Goal: Task Accomplishment & Management: Complete application form

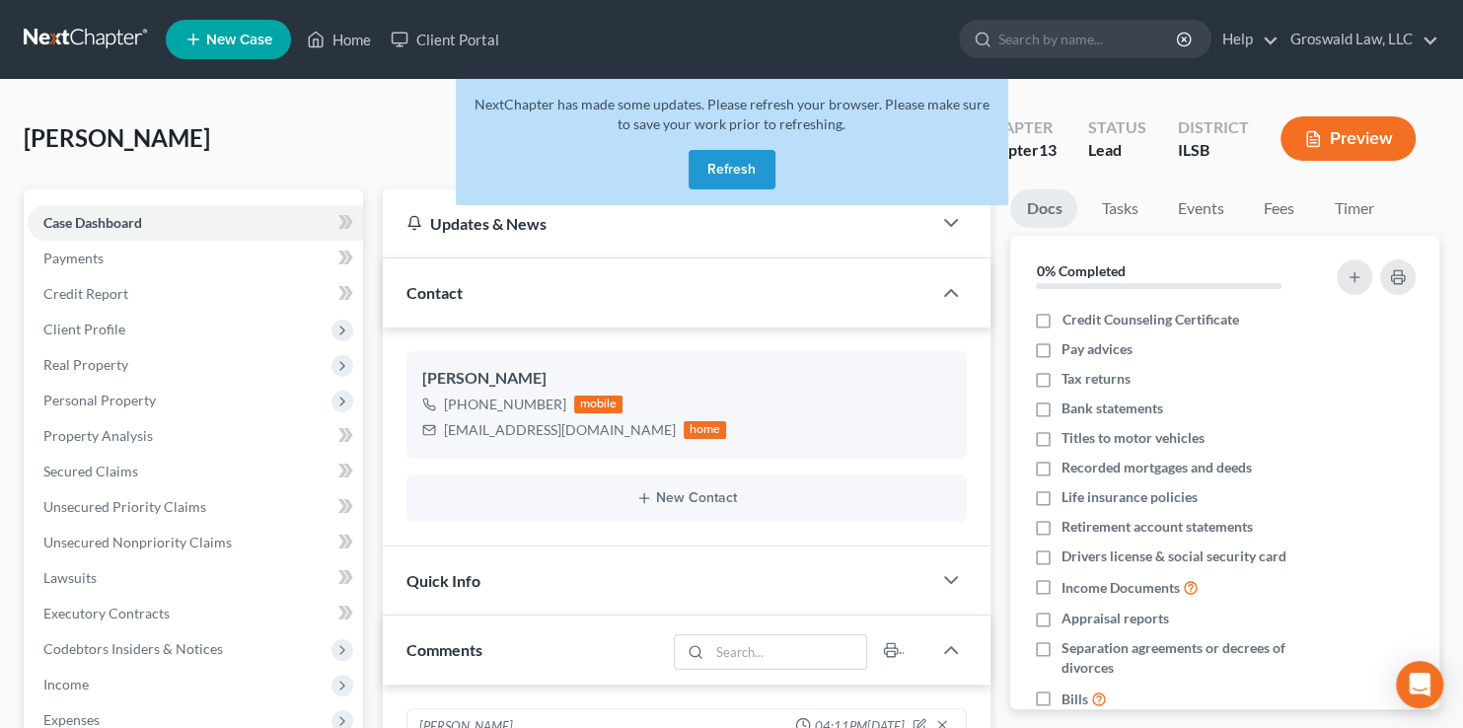
drag, startPoint x: 1455, startPoint y: 178, endPoint x: 1449, endPoint y: 148, distance: 30.2
click at [1455, 178] on div "Ragsdale, Chase Upgraded Chapter Chapter 13 Status Lead District ILSB Preview P…" at bounding box center [731, 741] width 1463 height 1323
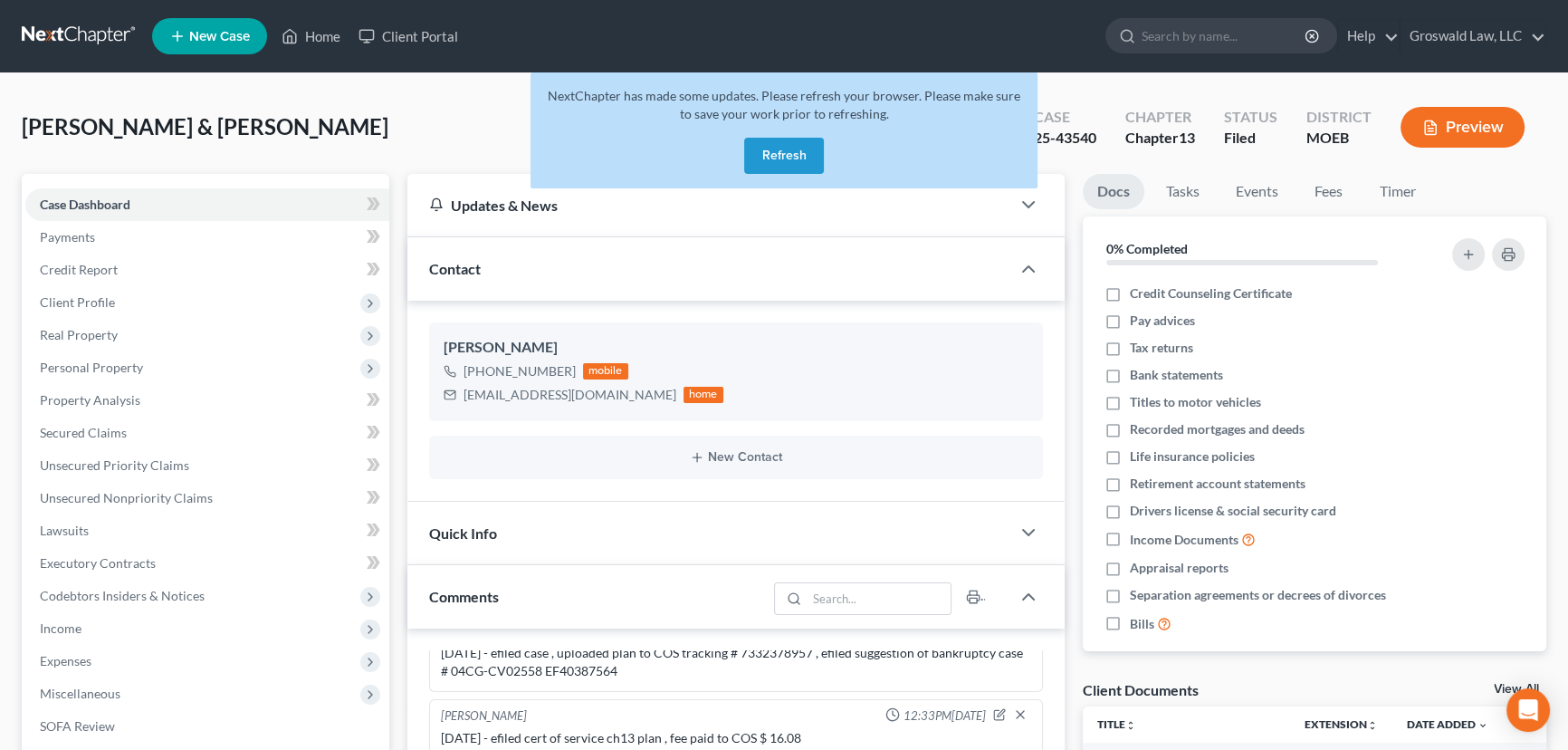
click at [784, 159] on button "Refresh" at bounding box center [784, 155] width 80 height 36
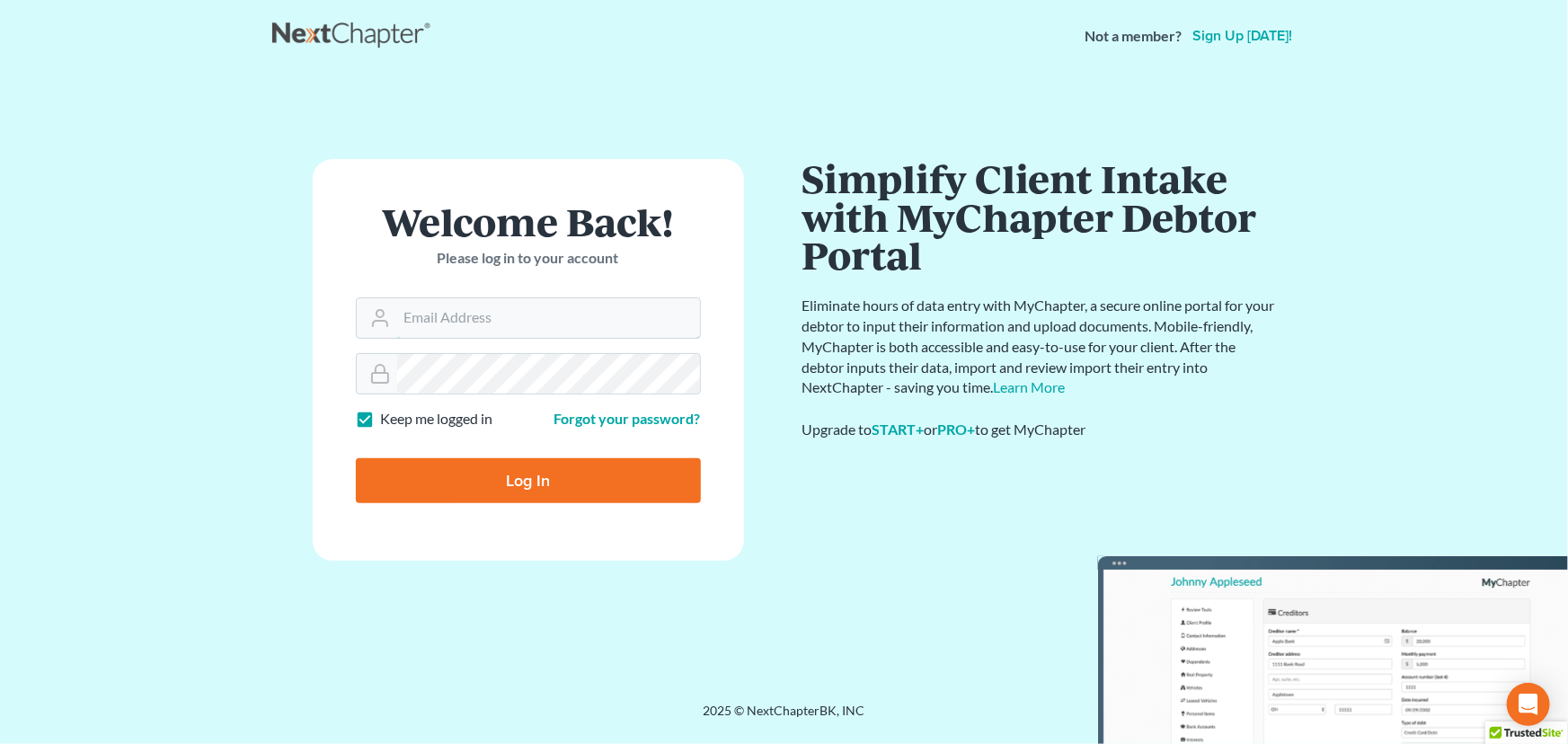
type input "[PERSON_NAME][EMAIL_ADDRESS][DOMAIN_NAME]"
click at [620, 483] on input "Log In" at bounding box center [528, 480] width 345 height 45
type input "Thinking..."
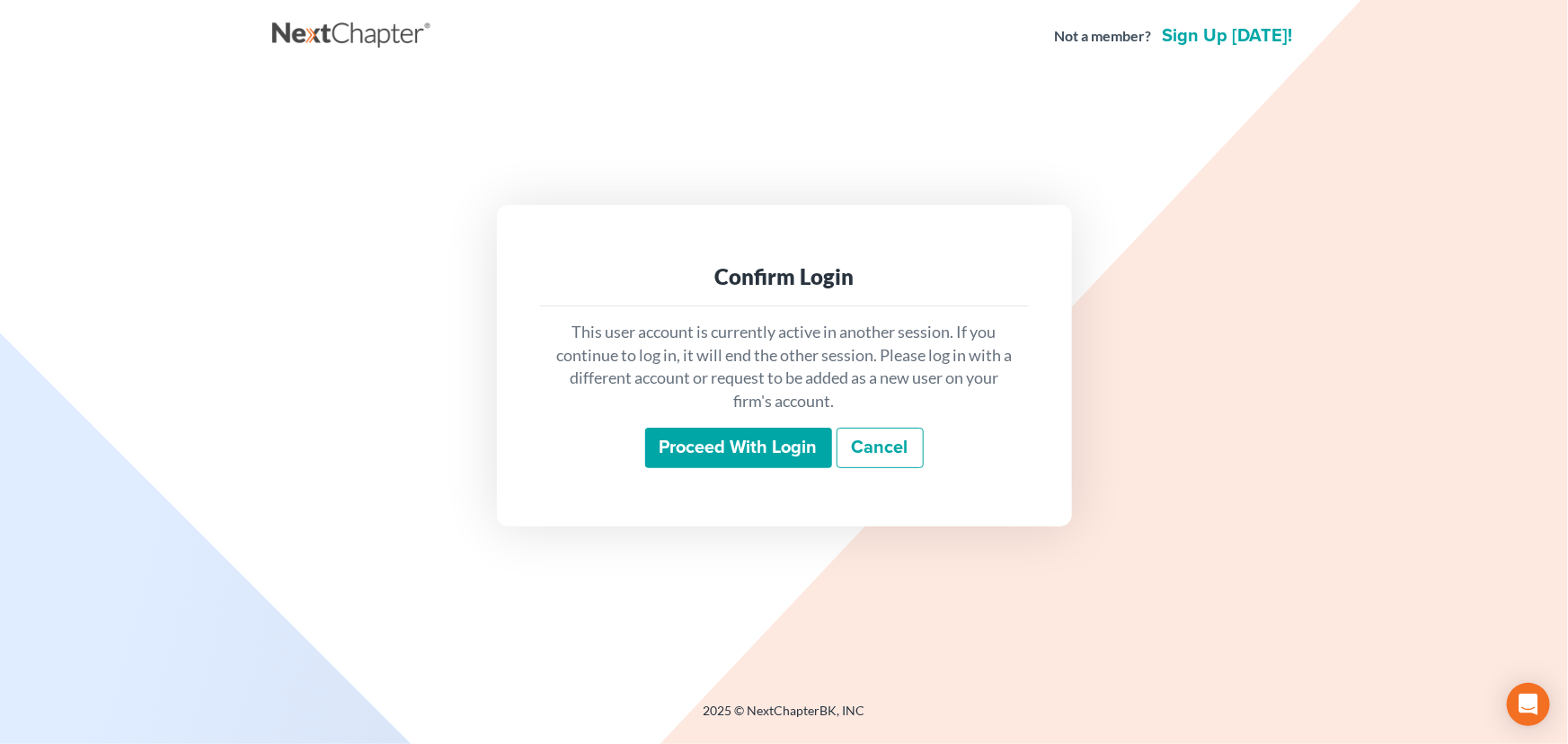
click at [744, 438] on input "Proceed with login" at bounding box center [738, 448] width 187 height 41
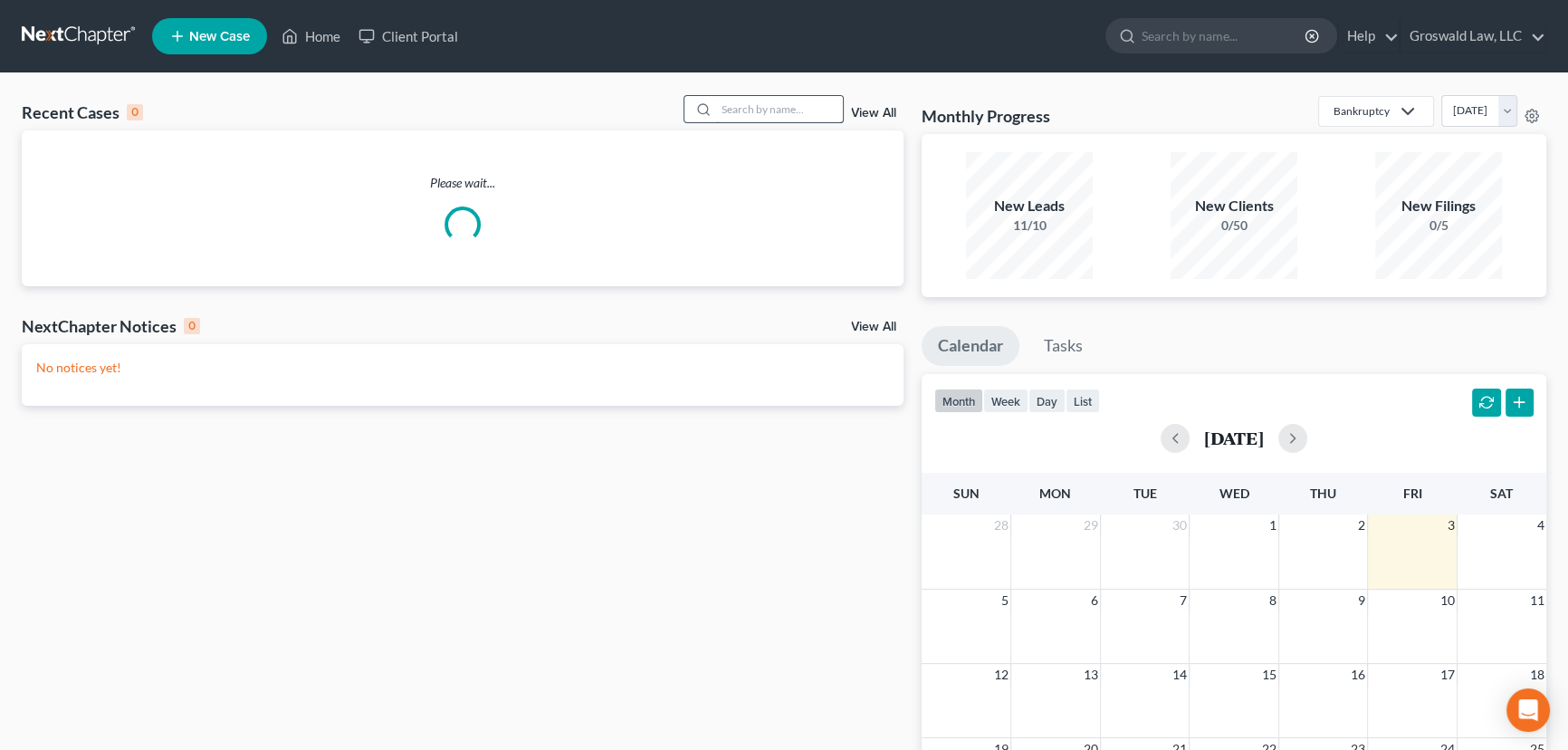
click at [783, 105] on input "search" at bounding box center [779, 109] width 127 height 27
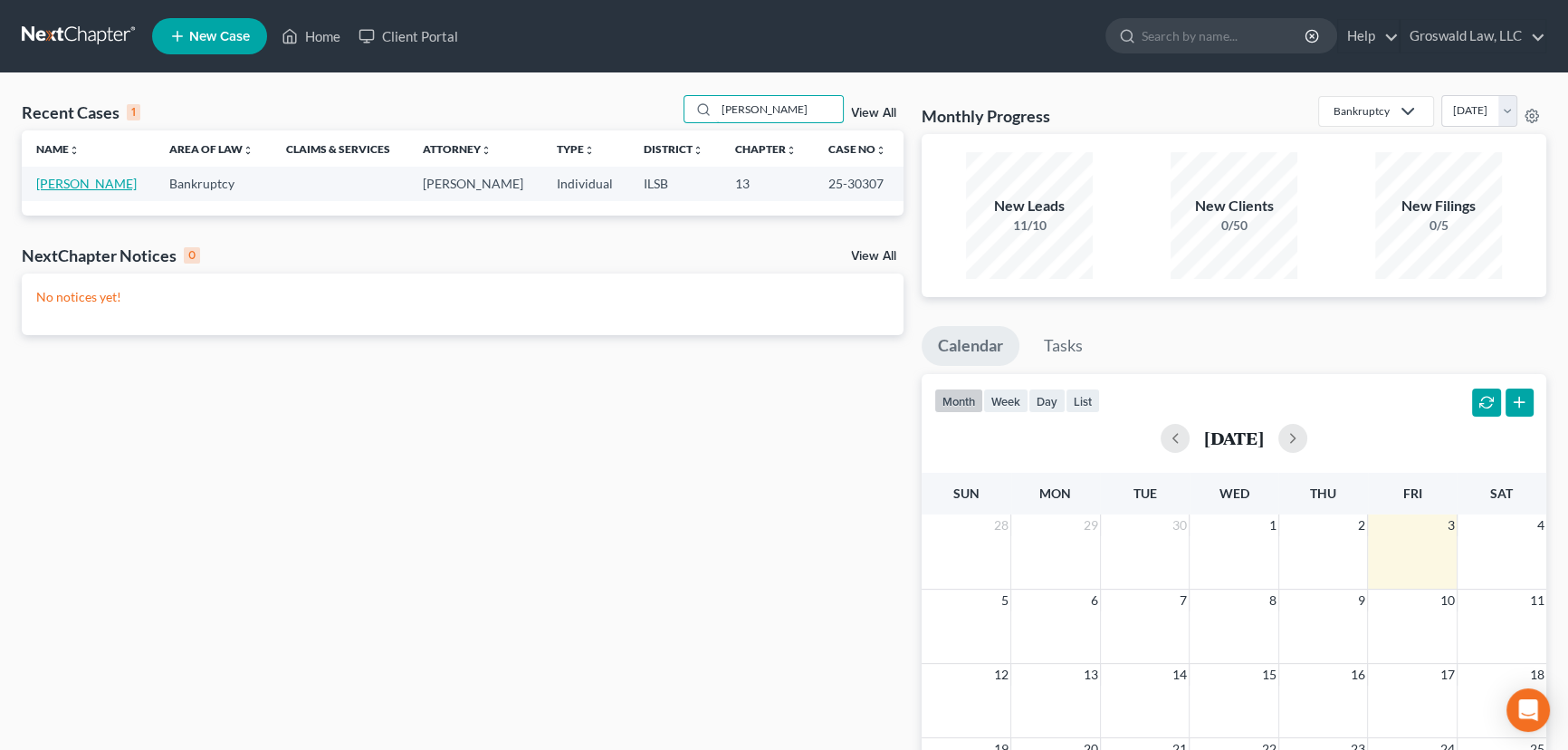
type input "helman"
click at [85, 186] on link "Helman, Sarah" at bounding box center [86, 183] width 101 height 16
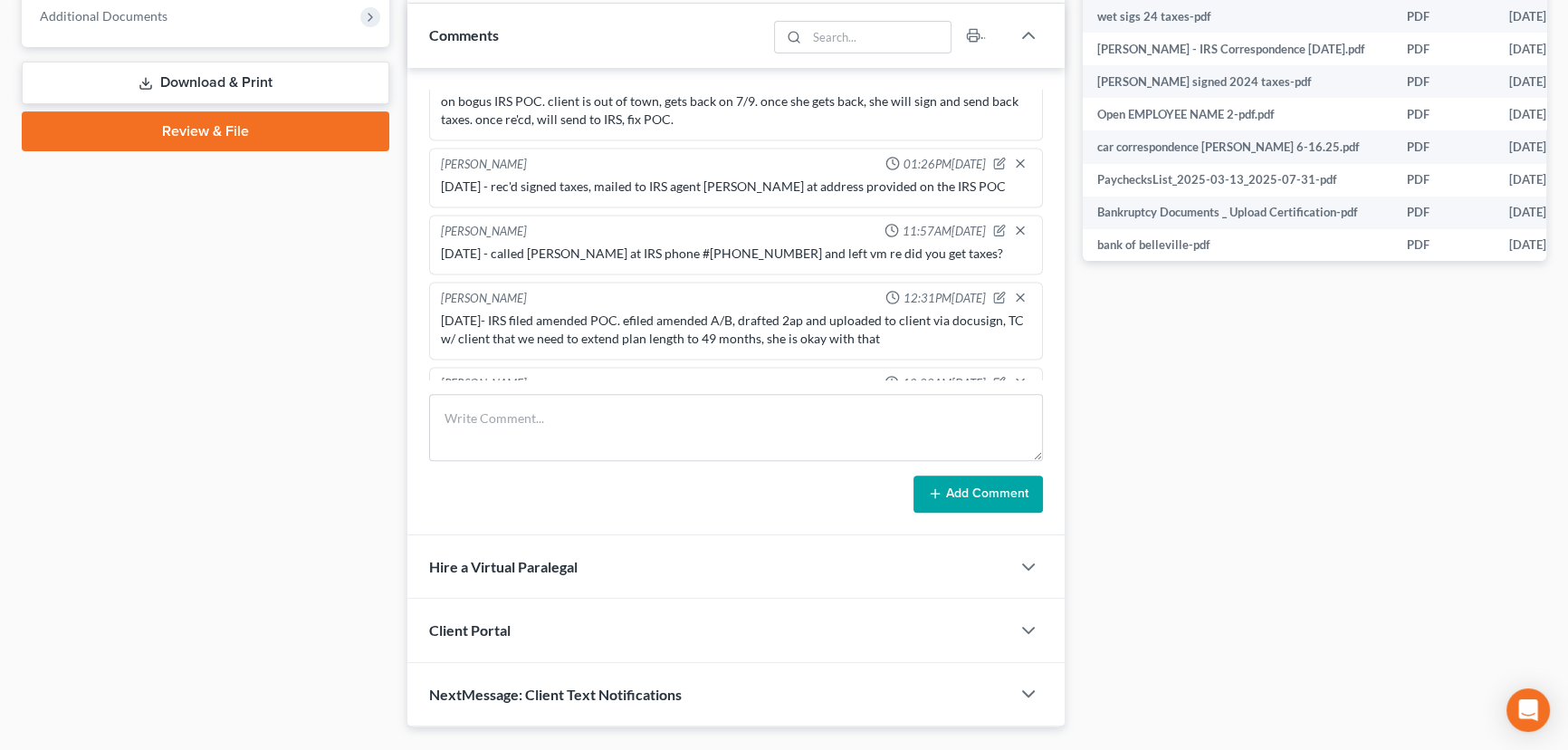
scroll to position [823, 0]
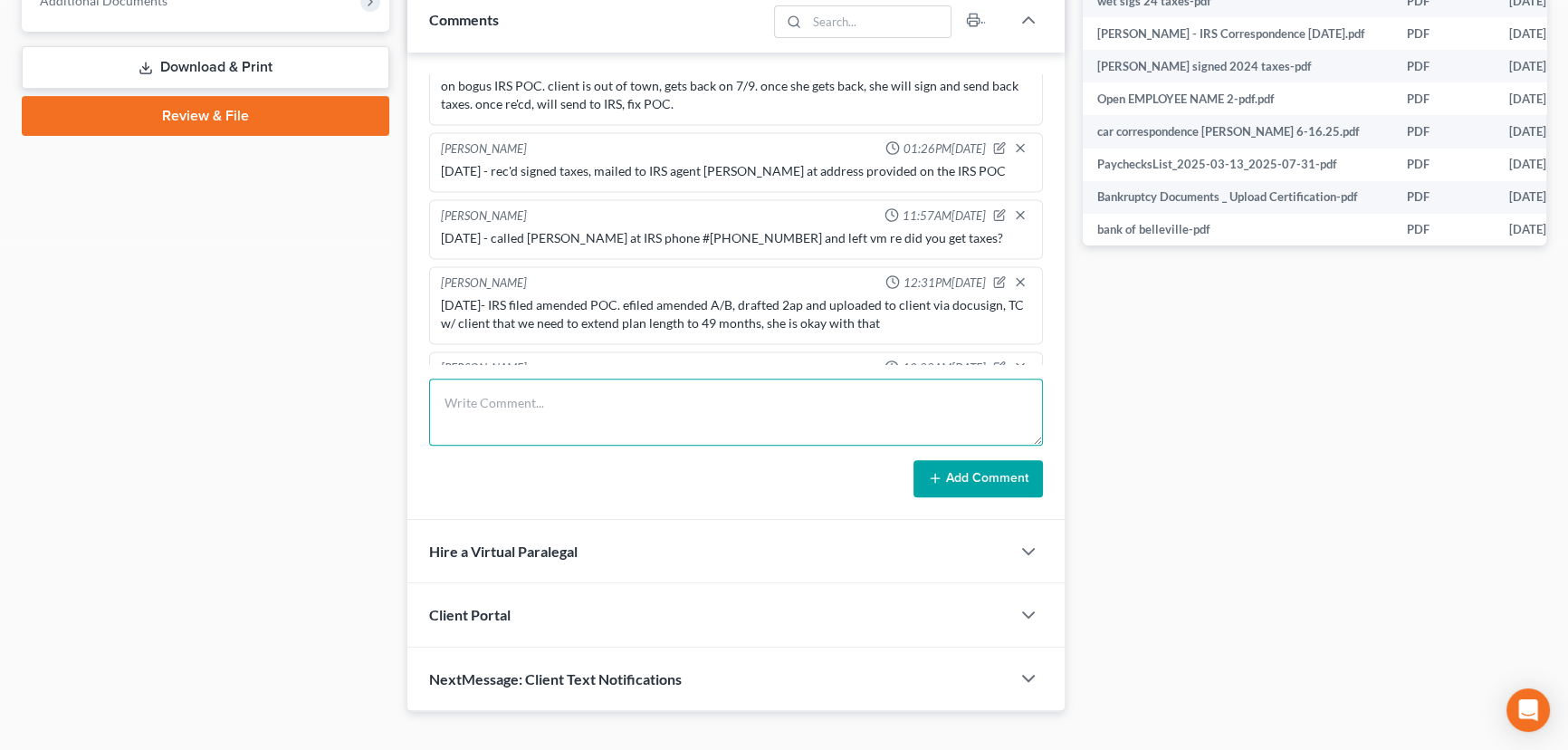
click at [560, 425] on textarea at bounding box center [736, 411] width 614 height 67
paste textarea "Doc 66"
click at [667, 400] on textarea "10/3/25 - tc w/ client re trustee notice Doc Doc 66" at bounding box center [736, 411] width 614 height 67
click at [668, 400] on textarea "10/3/25 - tc w/ client re trustee notice Doc Doc 66" at bounding box center [736, 411] width 614 height 67
type textarea "10/3/25 - tc w/ client re trustee notice Doc 66"
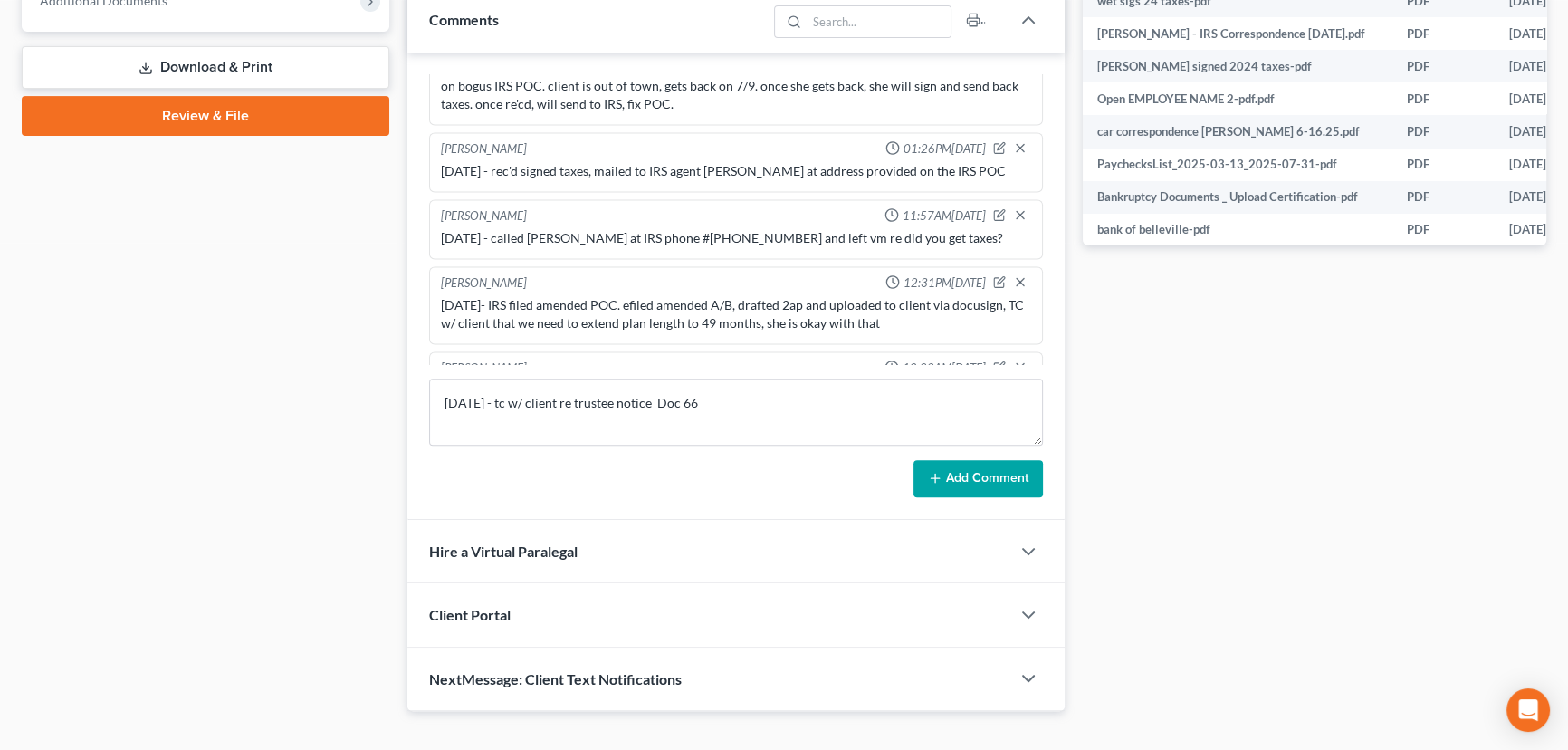
click at [971, 466] on button "Add Comment" at bounding box center [977, 478] width 129 height 38
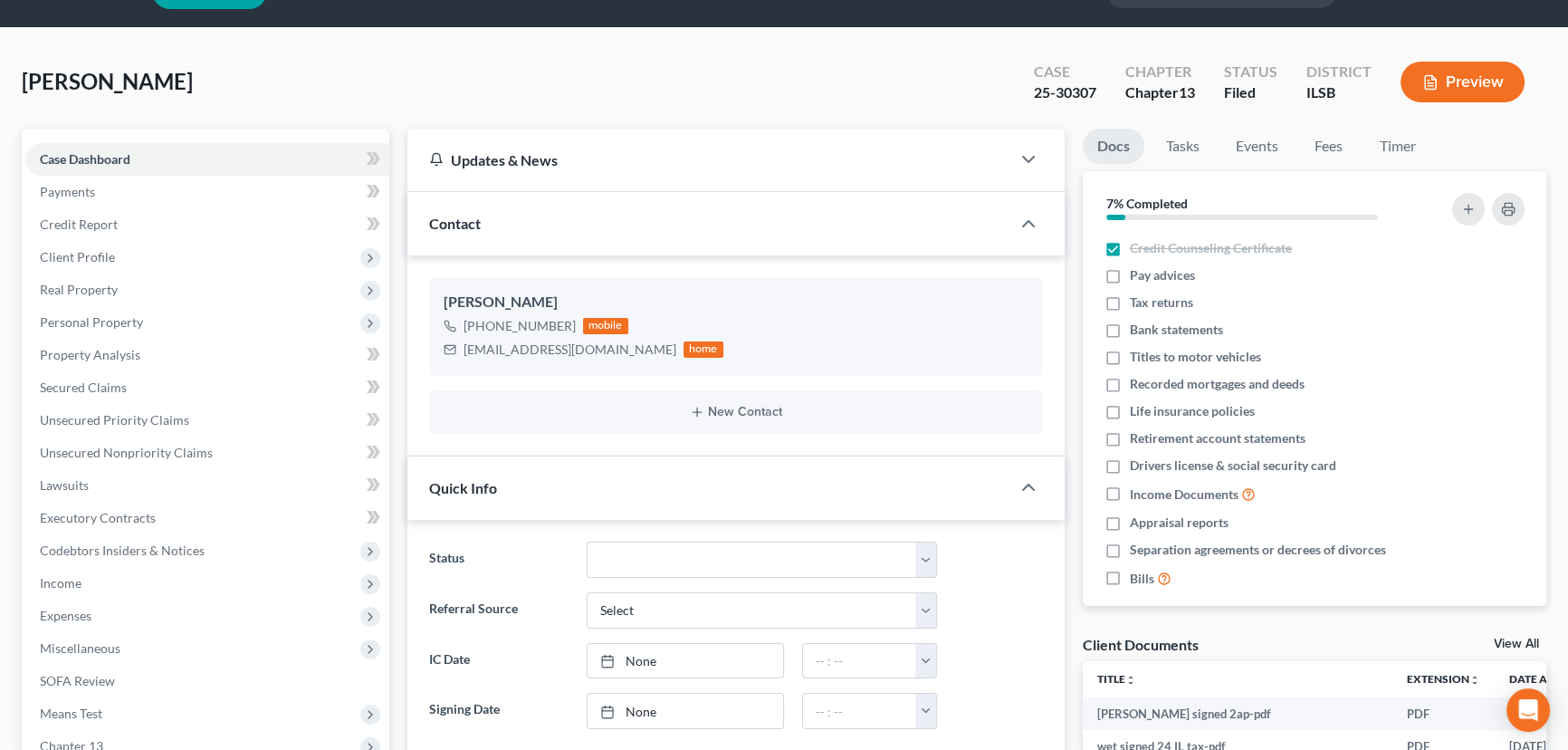
scroll to position [0, 0]
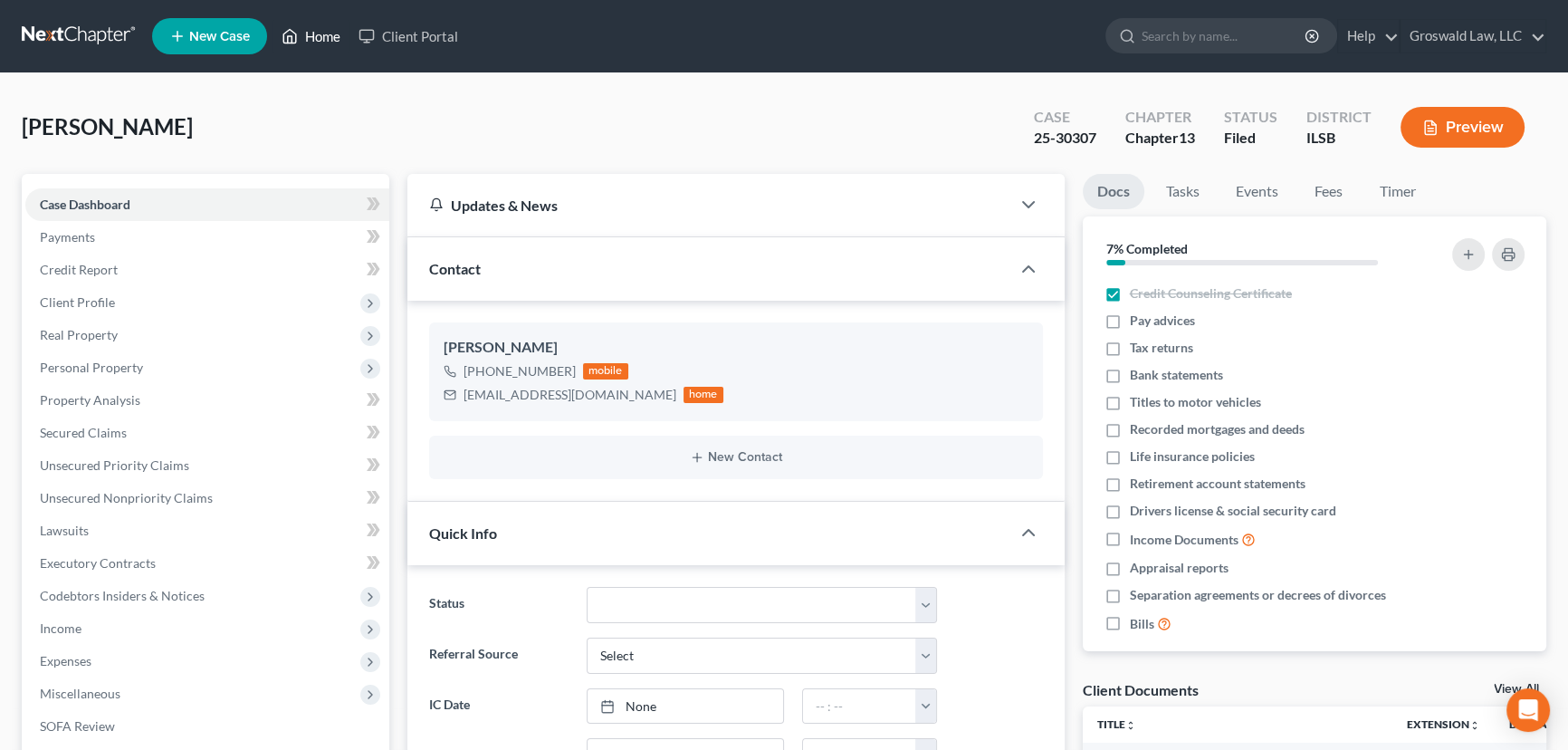
click at [298, 40] on icon at bounding box center [290, 37] width 17 height 22
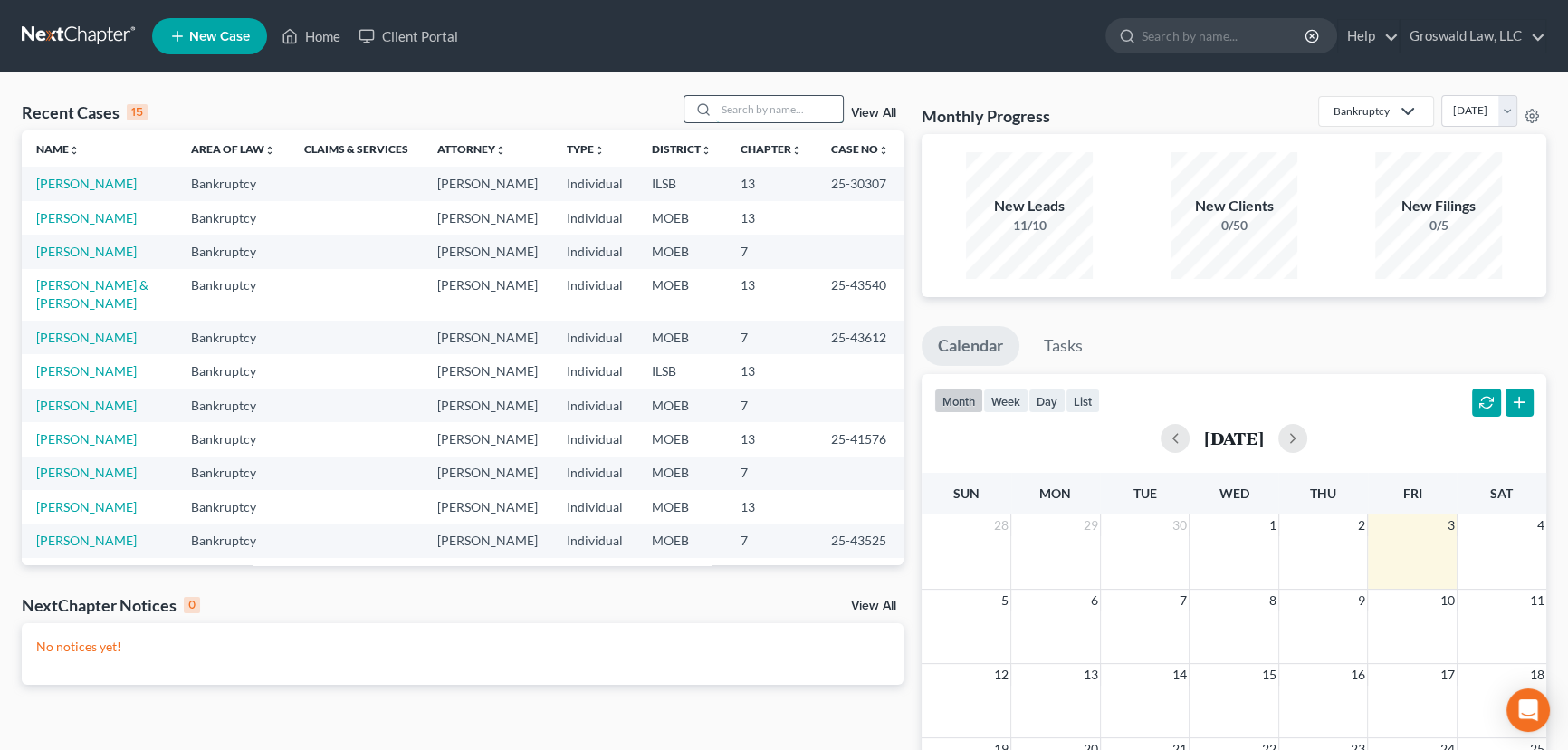
click at [760, 107] on input "search" at bounding box center [779, 109] width 127 height 27
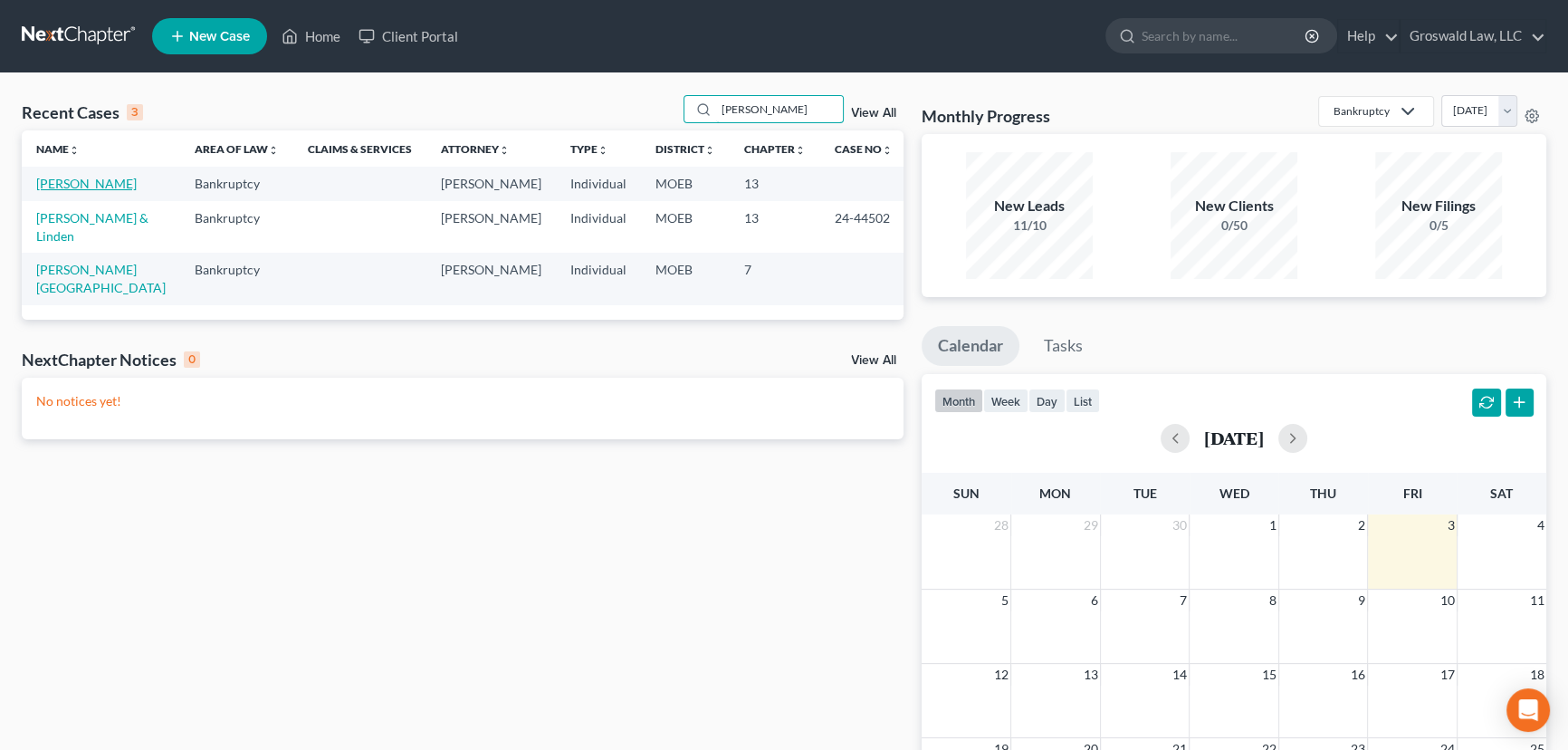
type input "crawford"
click at [72, 188] on link "[PERSON_NAME]" at bounding box center [86, 183] width 101 height 16
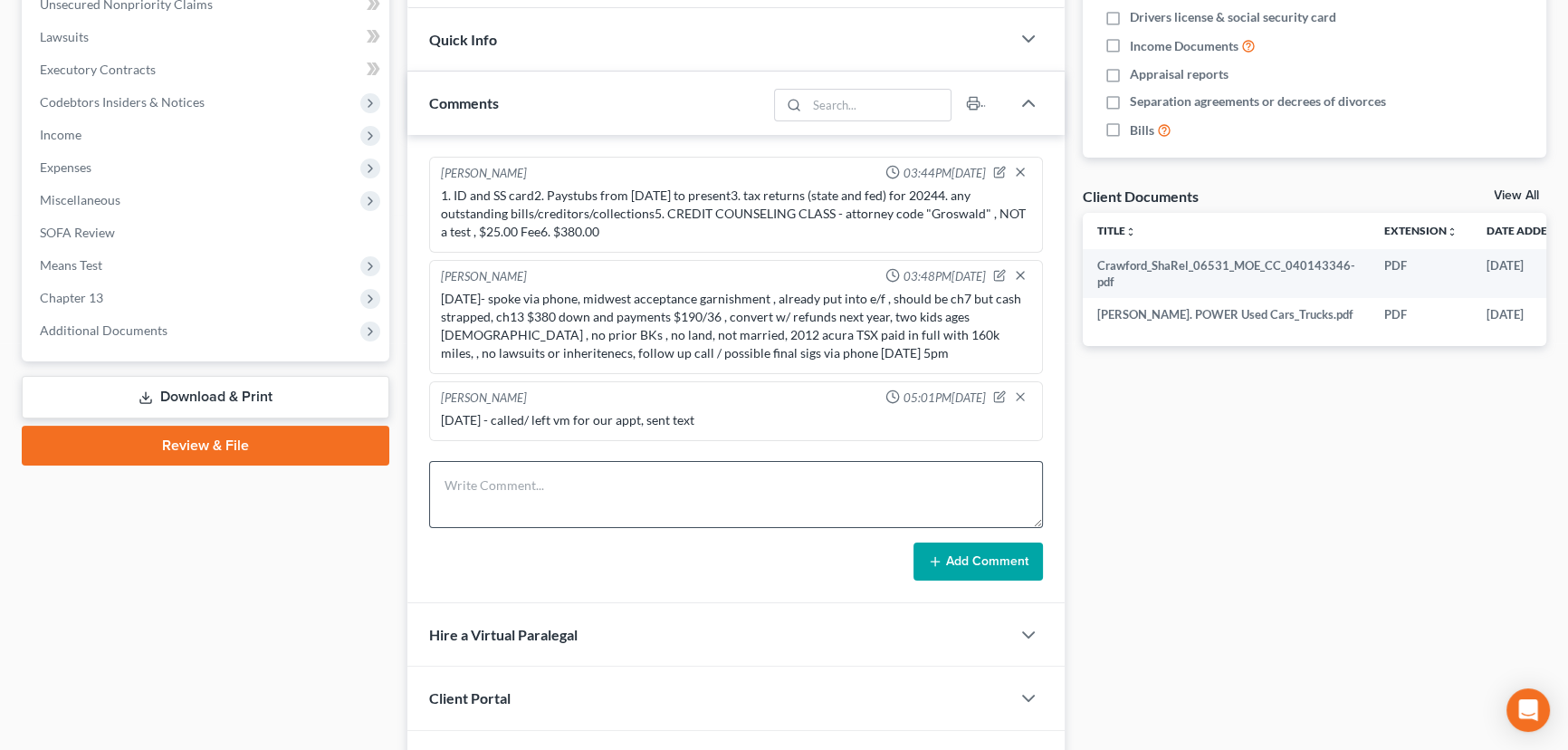
scroll to position [230, 0]
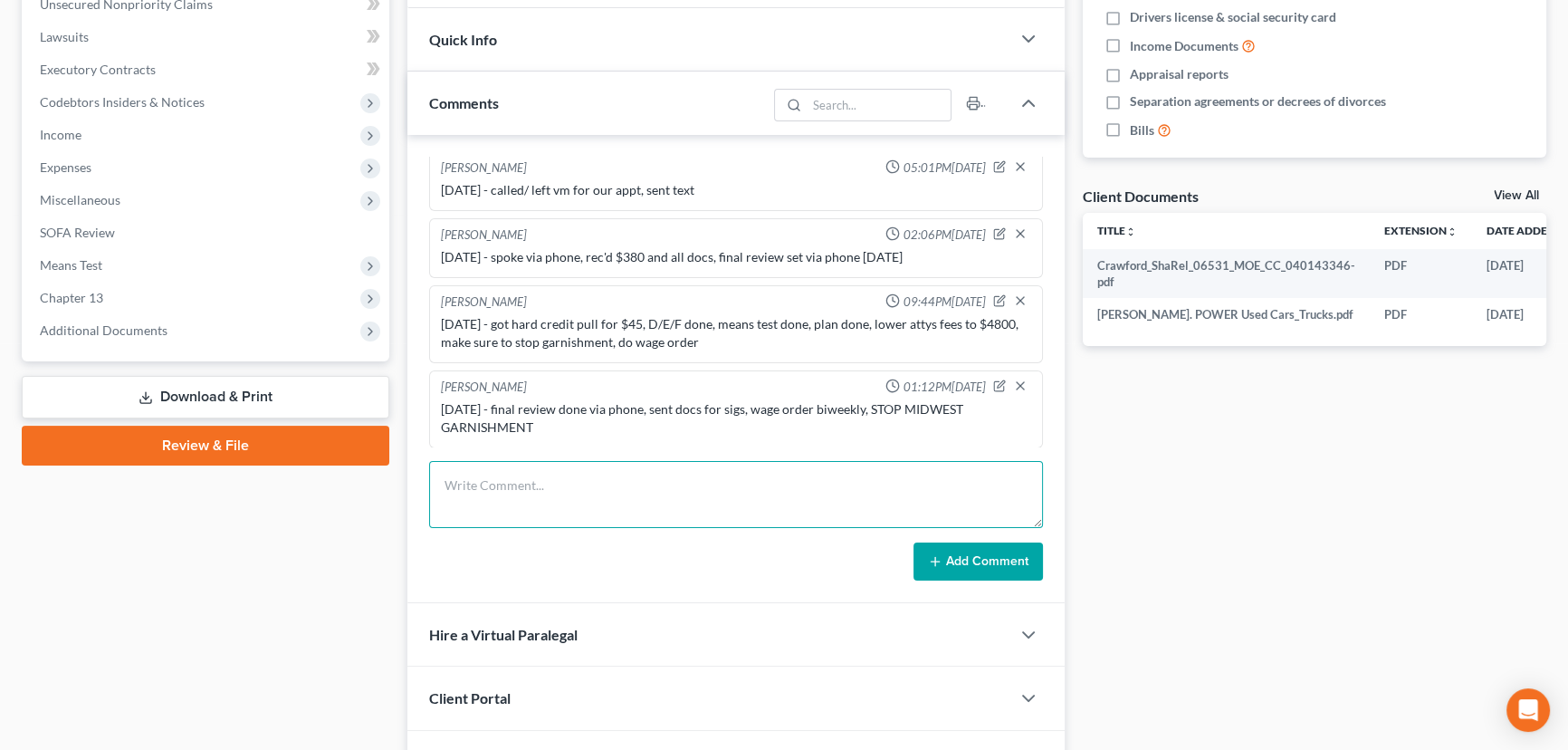
click at [597, 489] on textarea at bounding box center [736, 494] width 614 height 67
type textarea "10/3/25 - called client at 9:40am, reminded her to e-sign docs"
click at [998, 557] on button "Add Comment" at bounding box center [977, 561] width 129 height 38
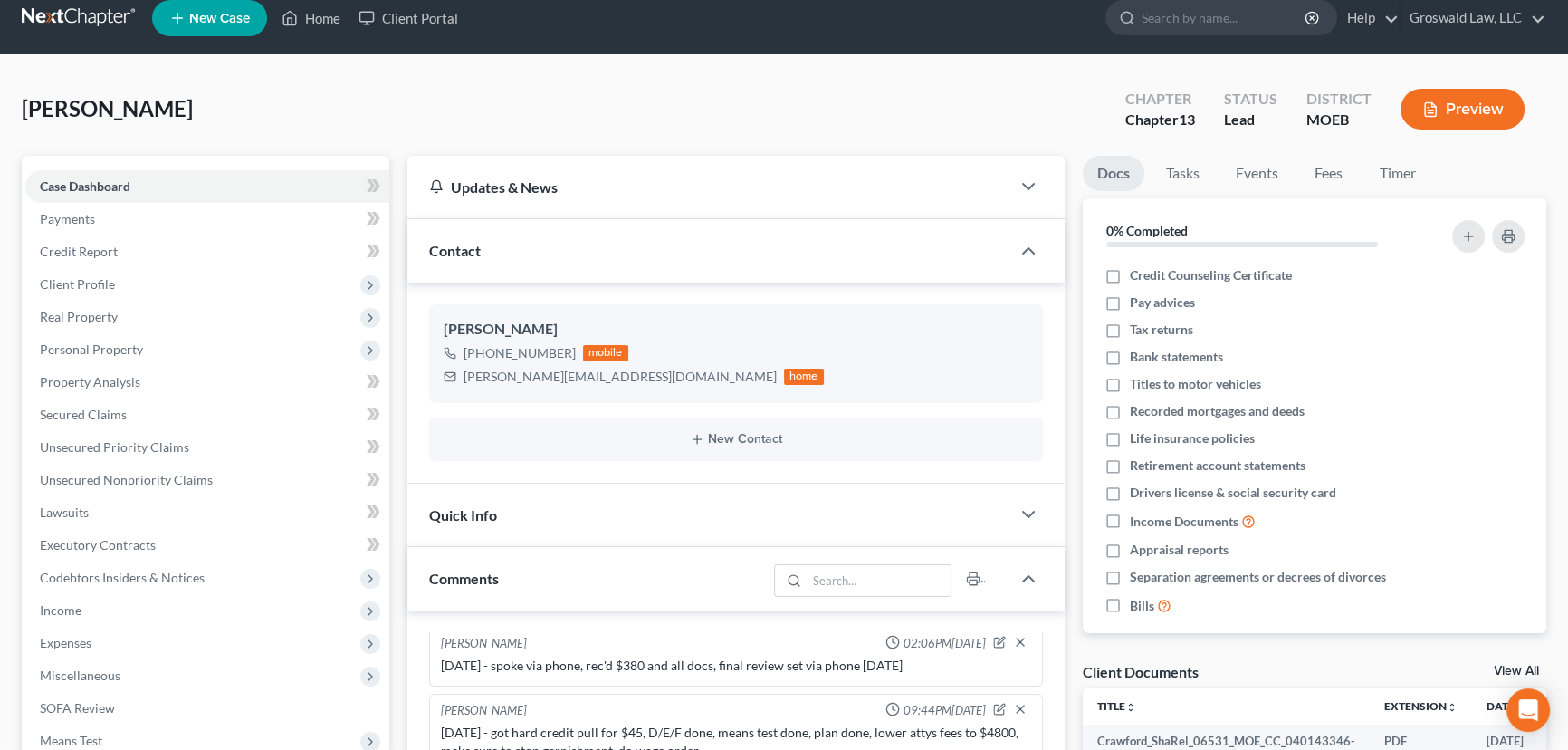
scroll to position [0, 0]
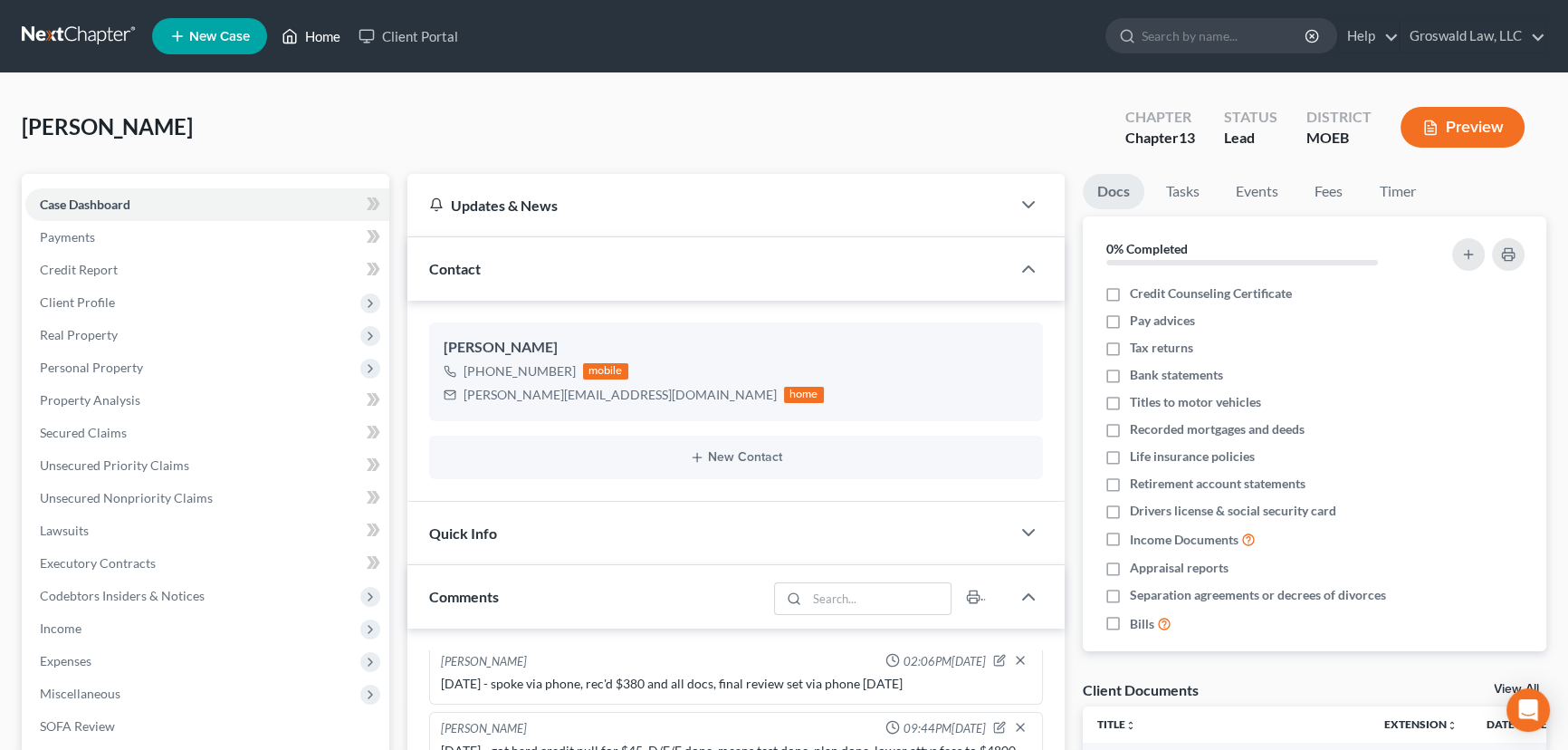
click at [318, 36] on link "Home" at bounding box center [311, 37] width 77 height 33
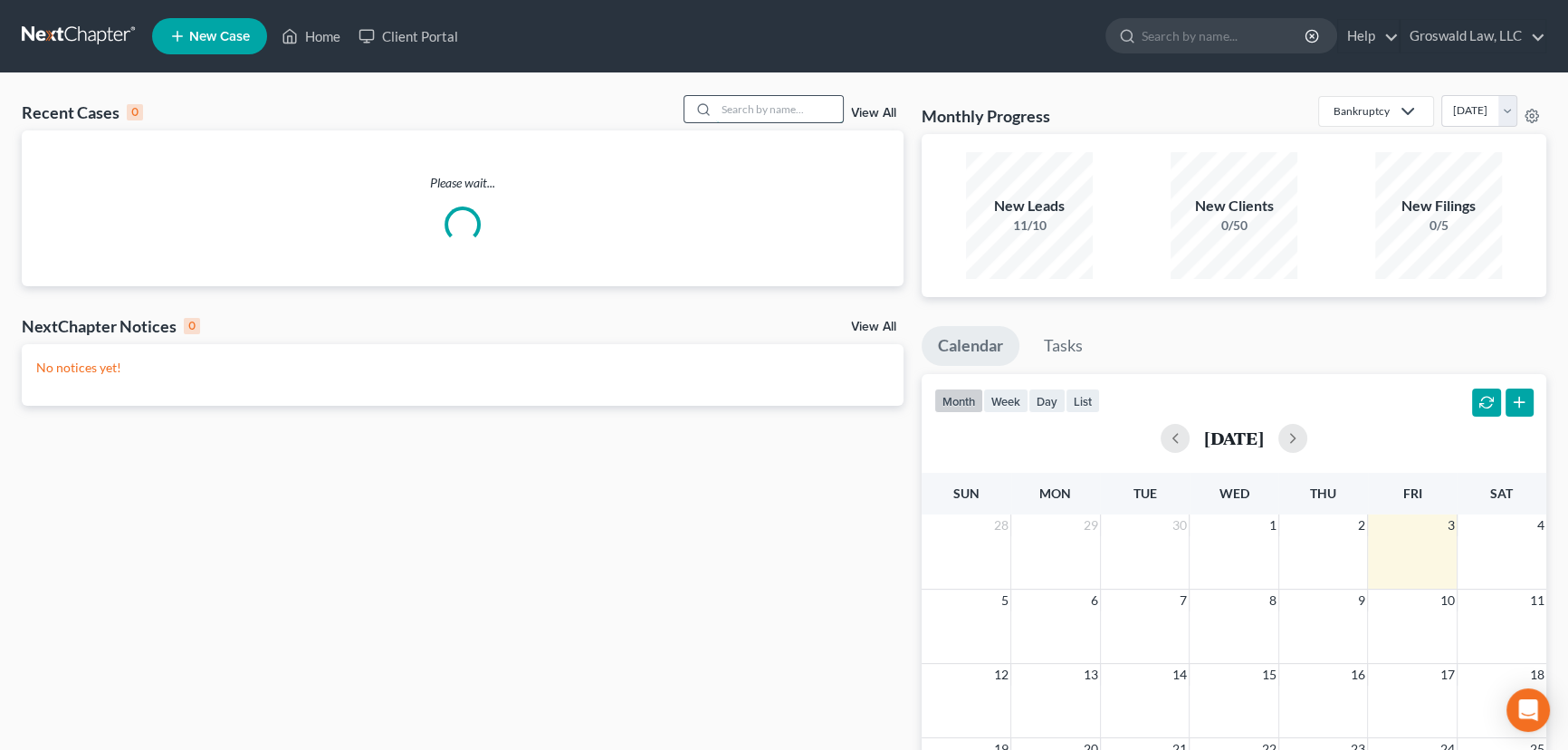
click at [805, 117] on input "search" at bounding box center [779, 109] width 127 height 27
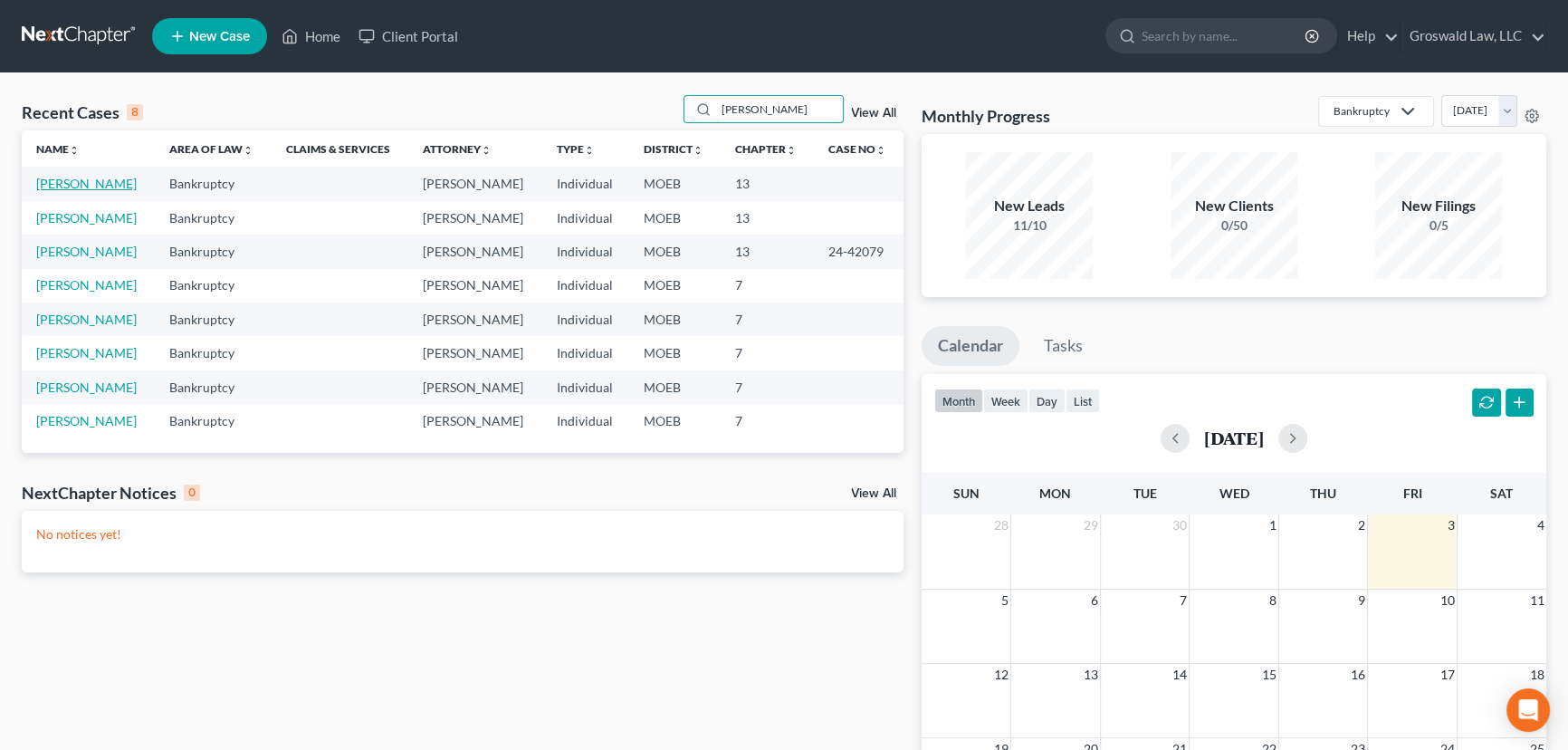
type input "franklin"
click at [117, 187] on link "[PERSON_NAME]" at bounding box center [86, 183] width 101 height 16
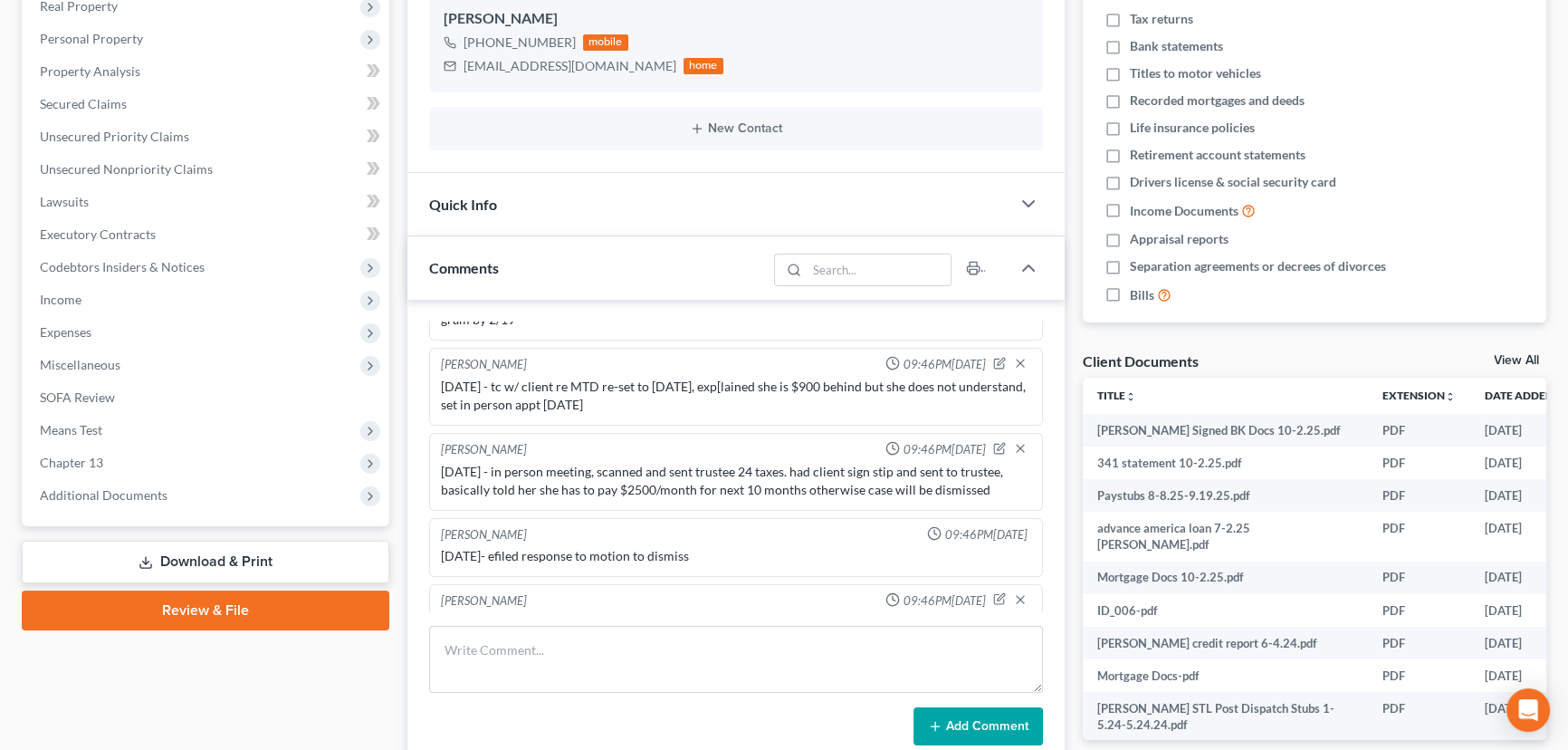
scroll to position [1314, 0]
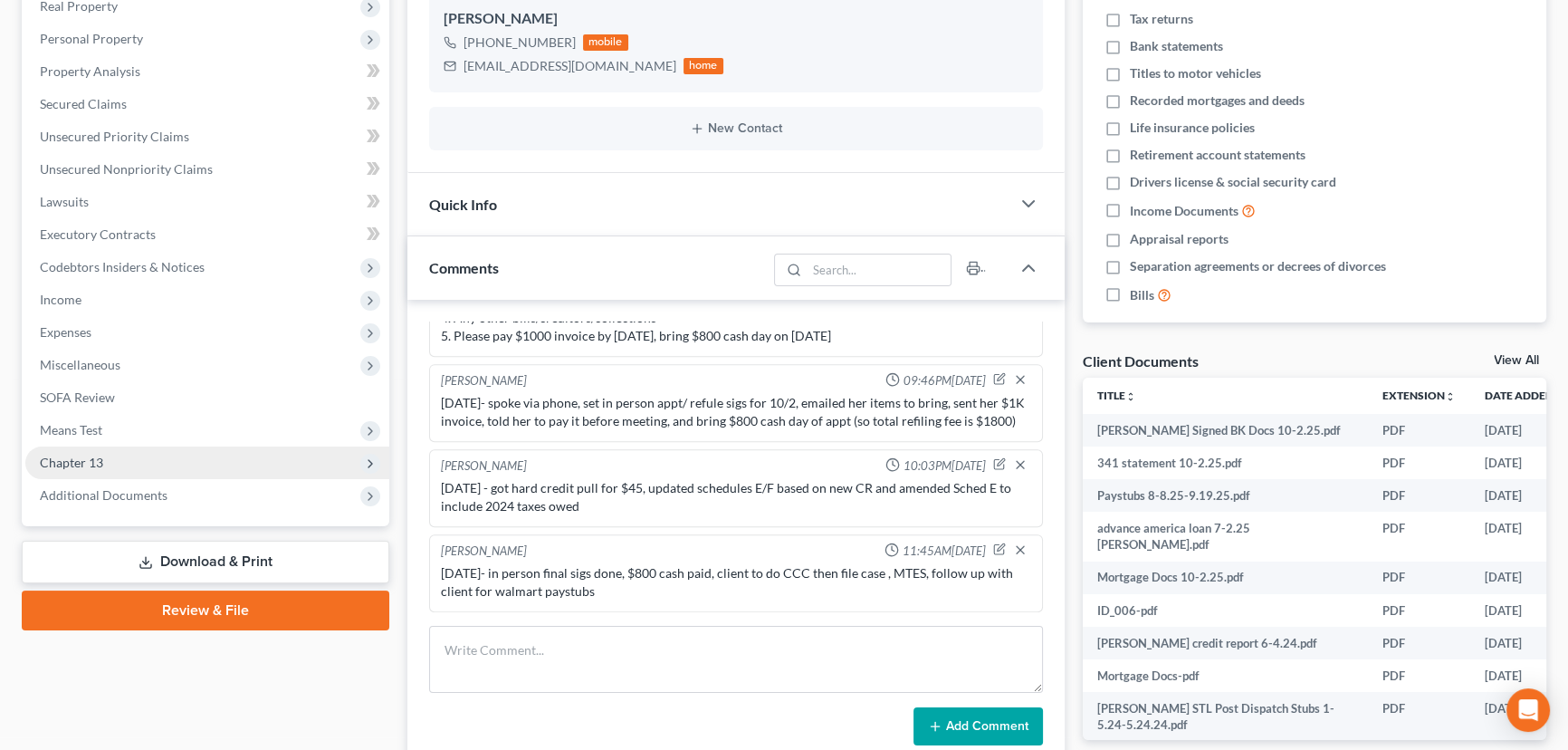
click at [101, 464] on span "Chapter 13" at bounding box center [71, 462] width 63 height 16
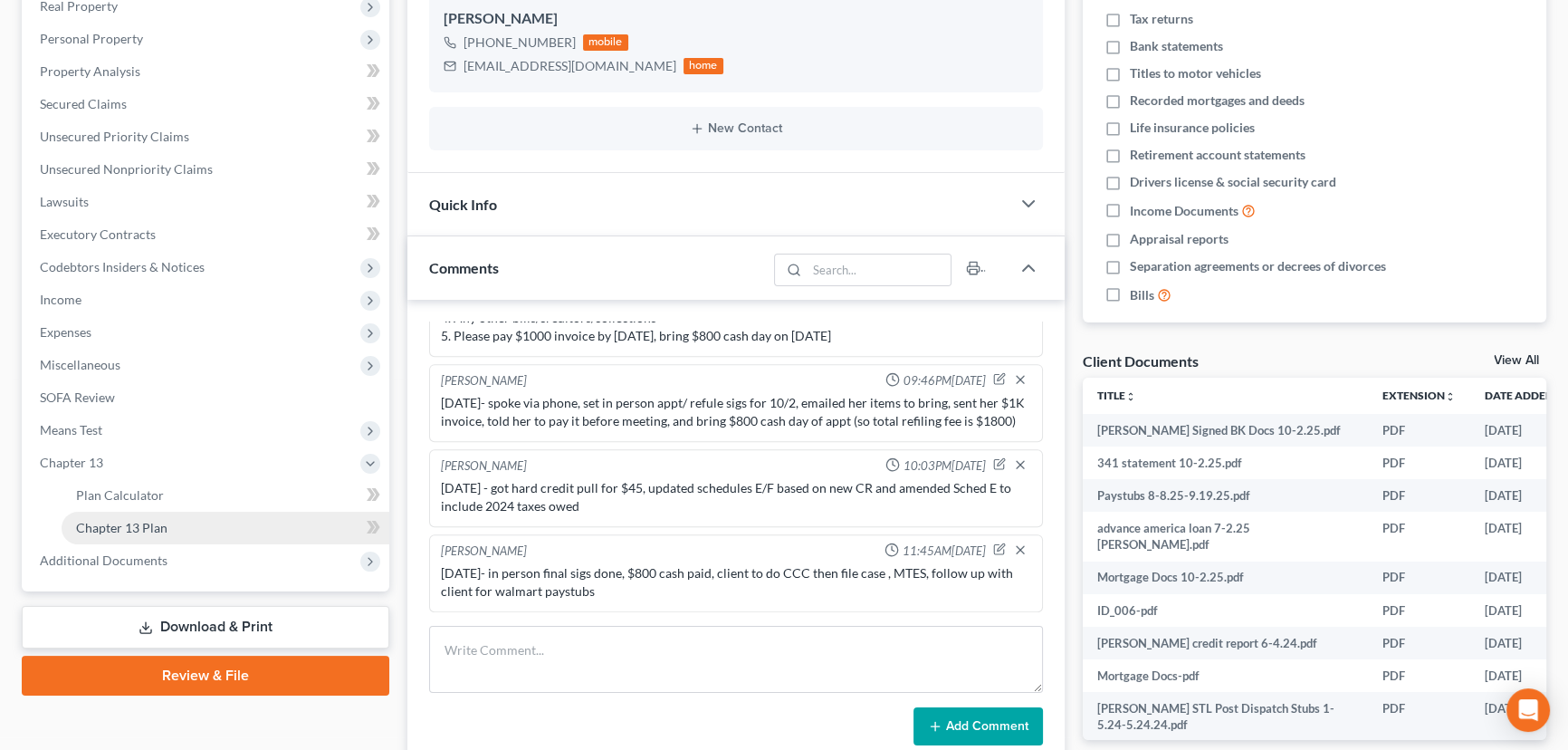
click at [158, 522] on span "Chapter 13 Plan" at bounding box center [122, 527] width 92 height 16
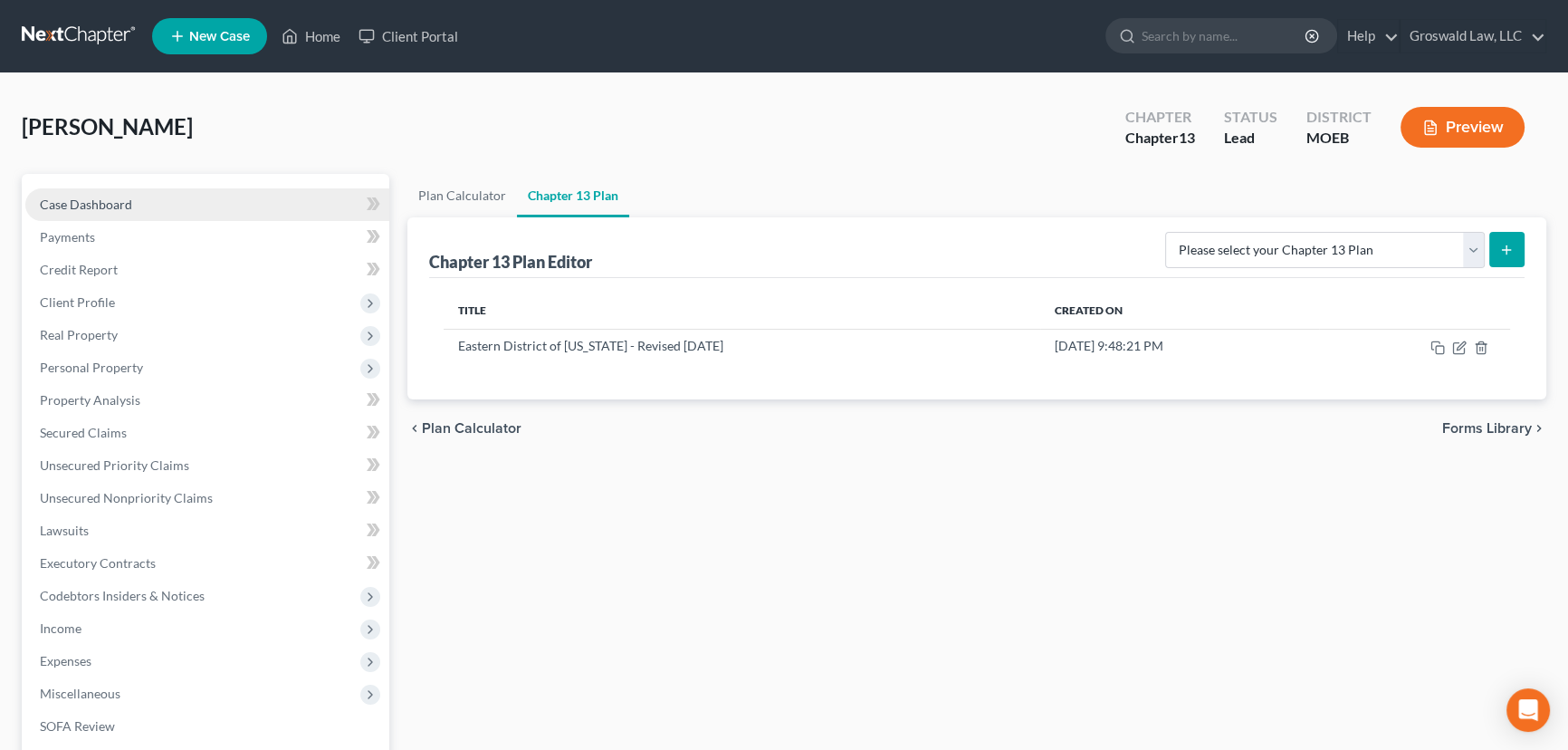
click at [101, 202] on span "Case Dashboard" at bounding box center [85, 204] width 93 height 16
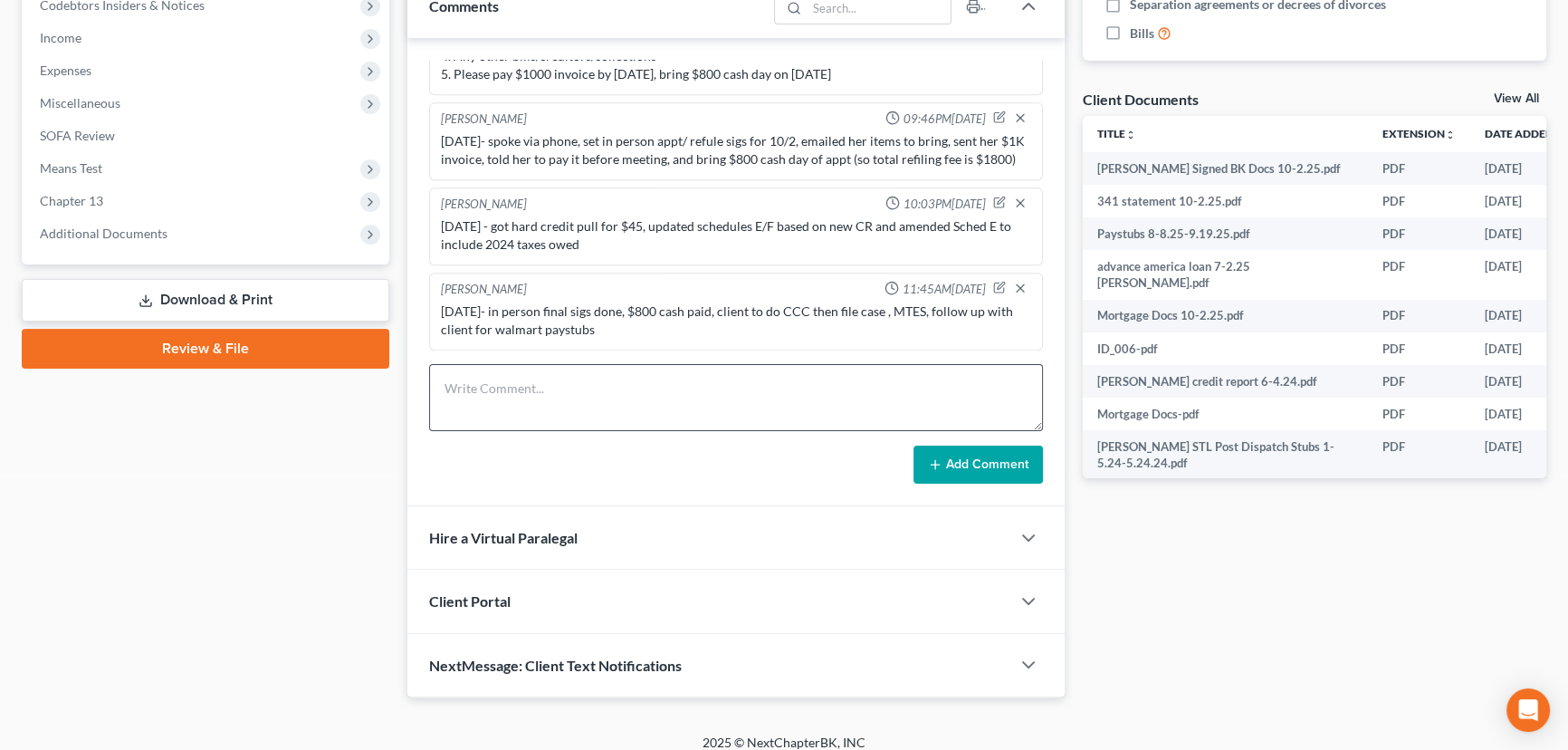
scroll to position [604, 0]
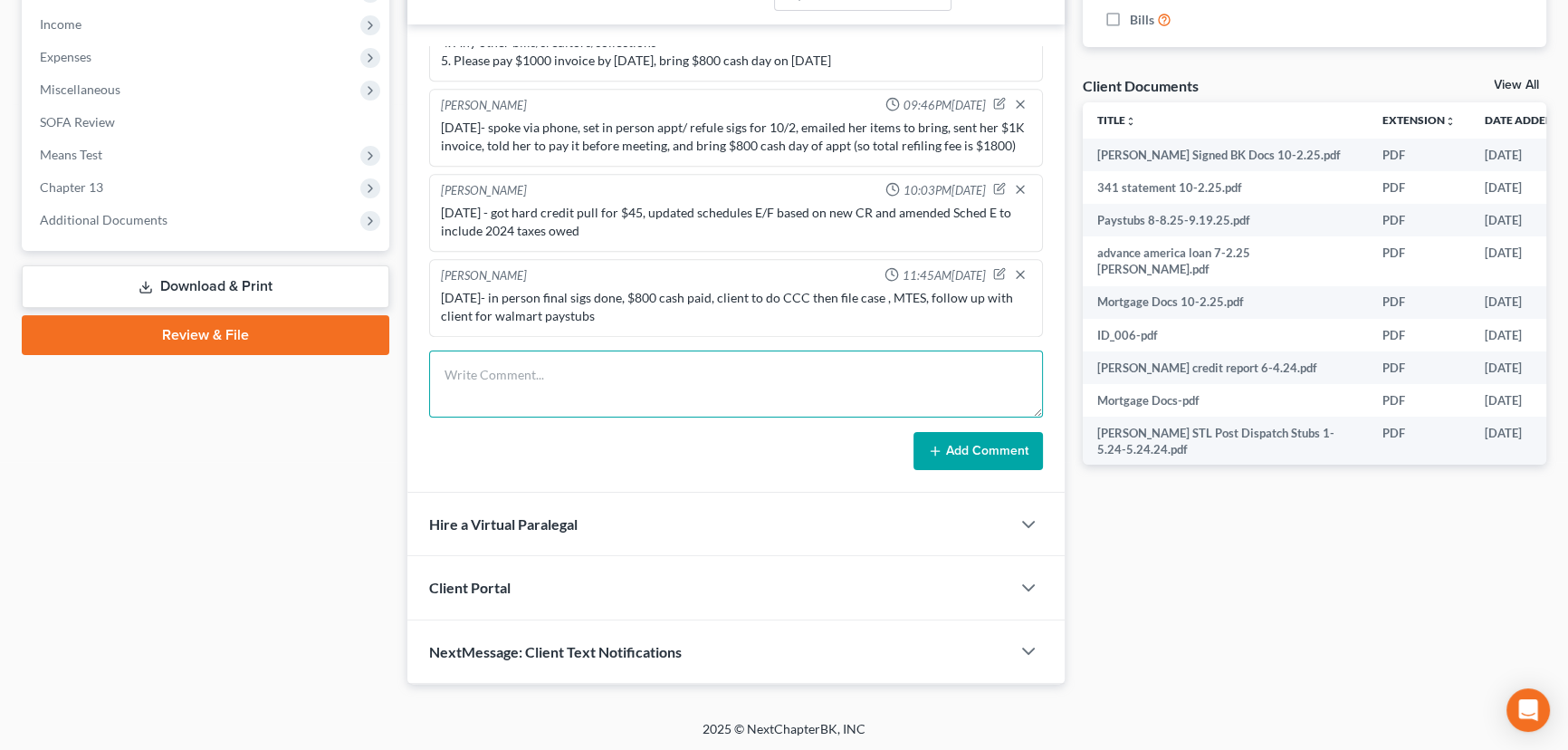
click at [704, 357] on textarea at bounding box center [736, 384] width 614 height 67
type textarea "0"
type textarea "10/3/25 (friday) - tc w/ client, reminded her to do ccc"
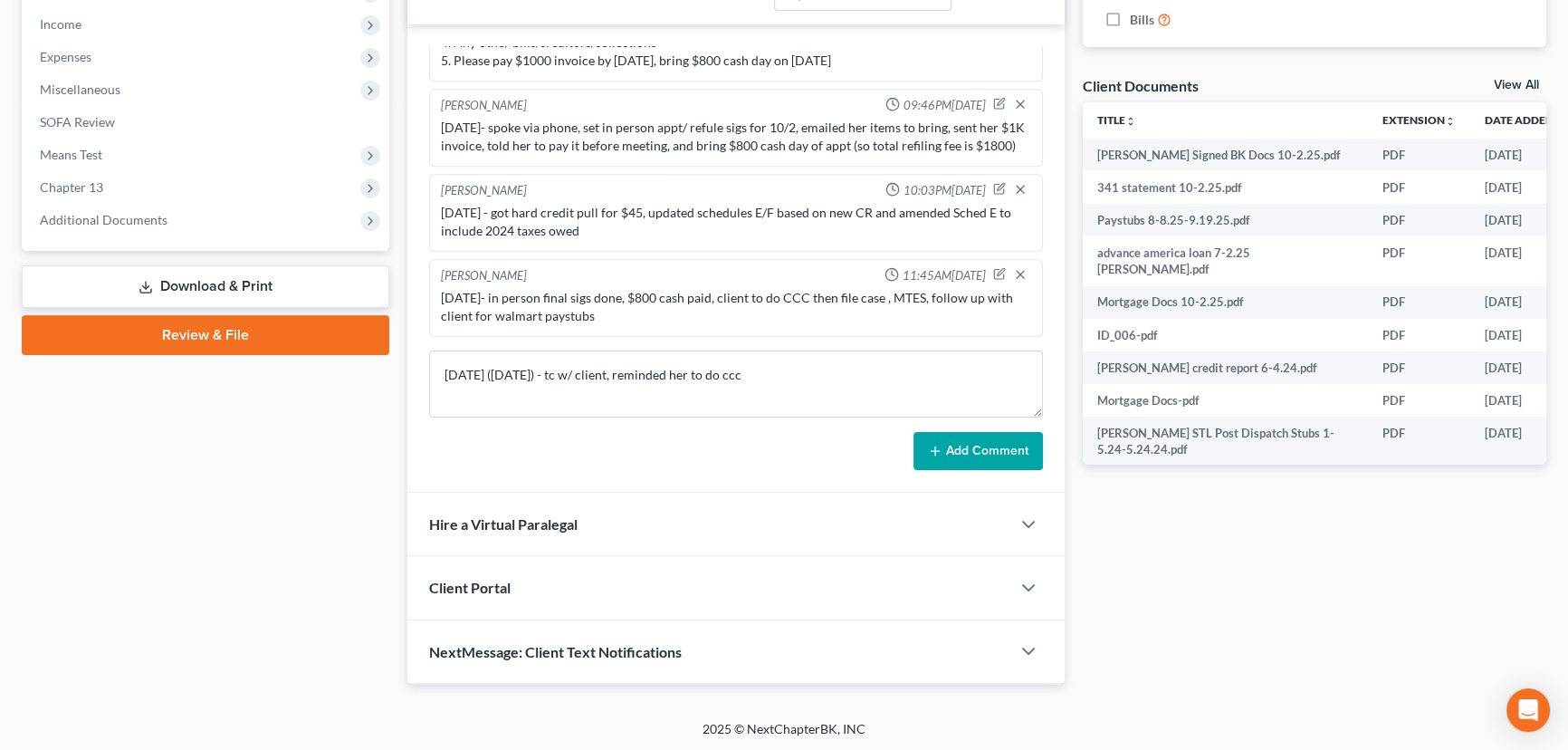
click at [1001, 454] on button "Add Comment" at bounding box center [977, 451] width 129 height 38
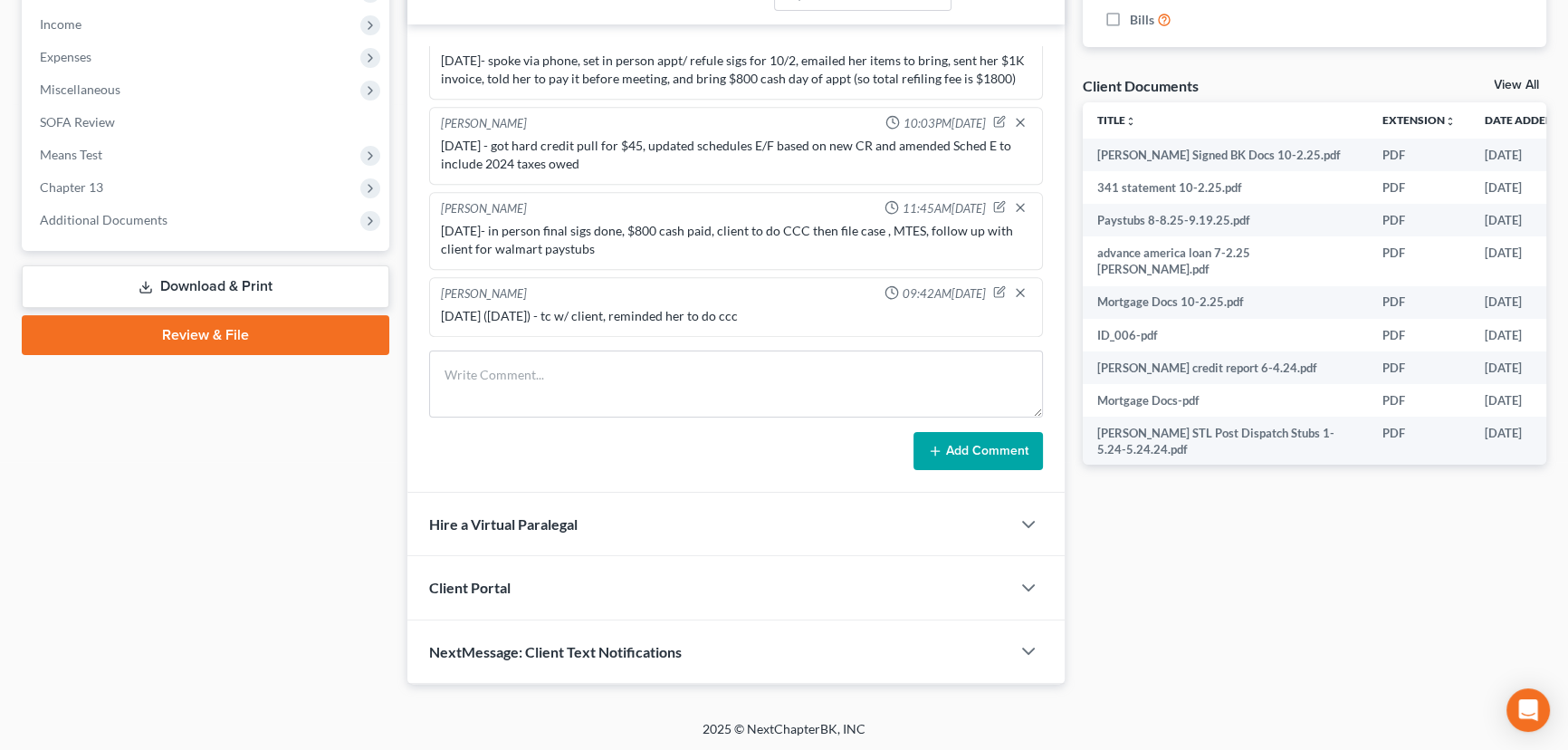
scroll to position [0, 0]
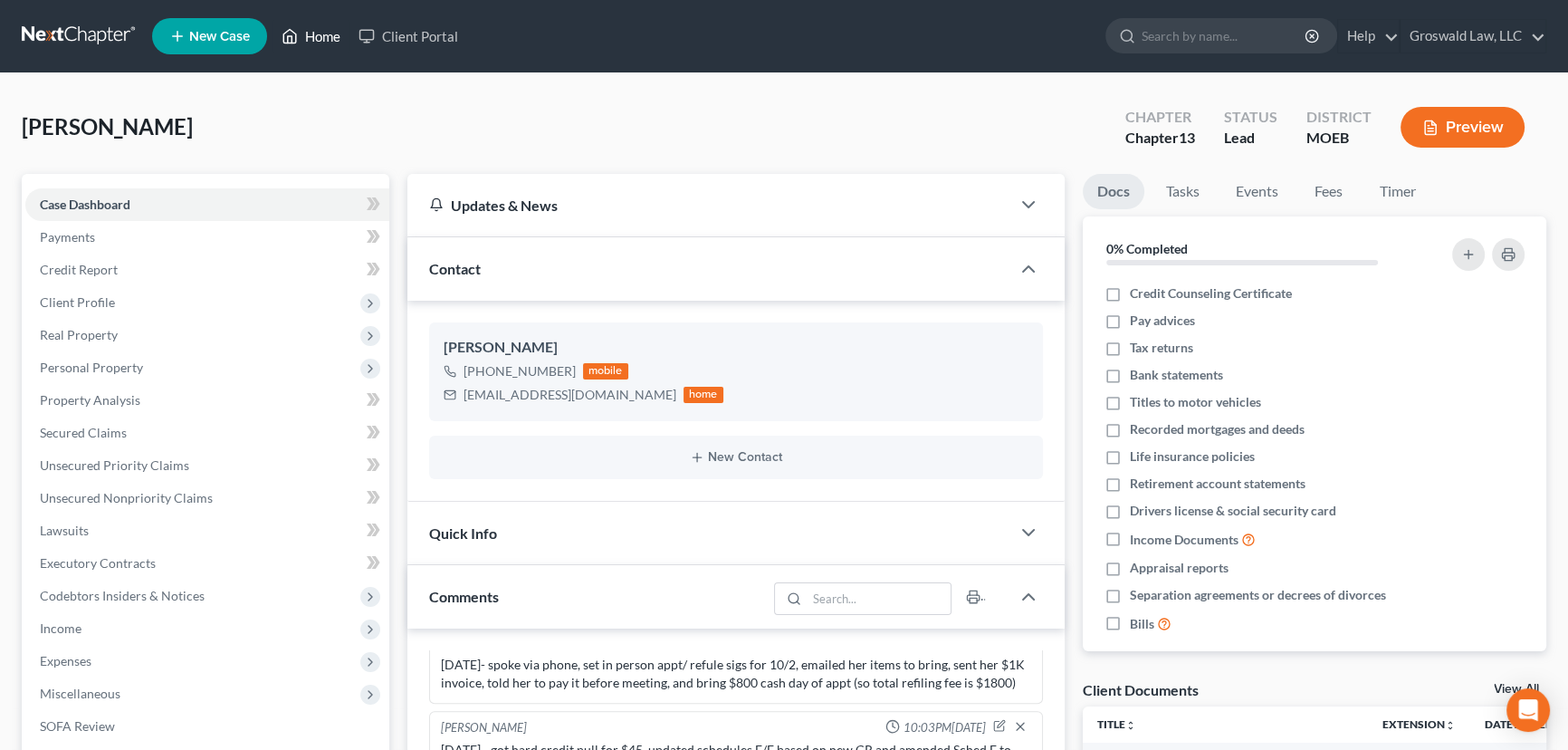
click at [328, 39] on link "Home" at bounding box center [311, 37] width 77 height 33
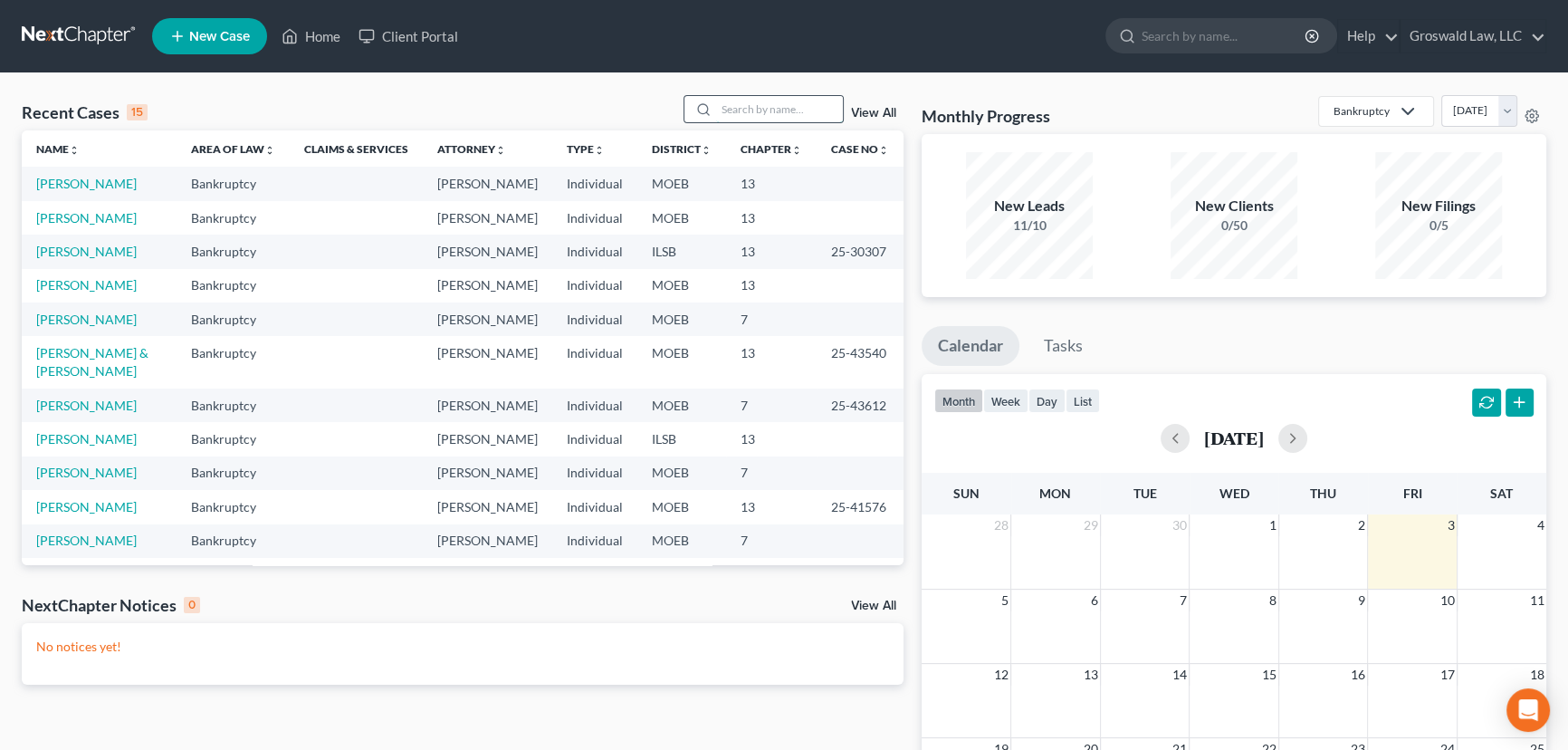
click at [780, 100] on input "search" at bounding box center [779, 109] width 127 height 27
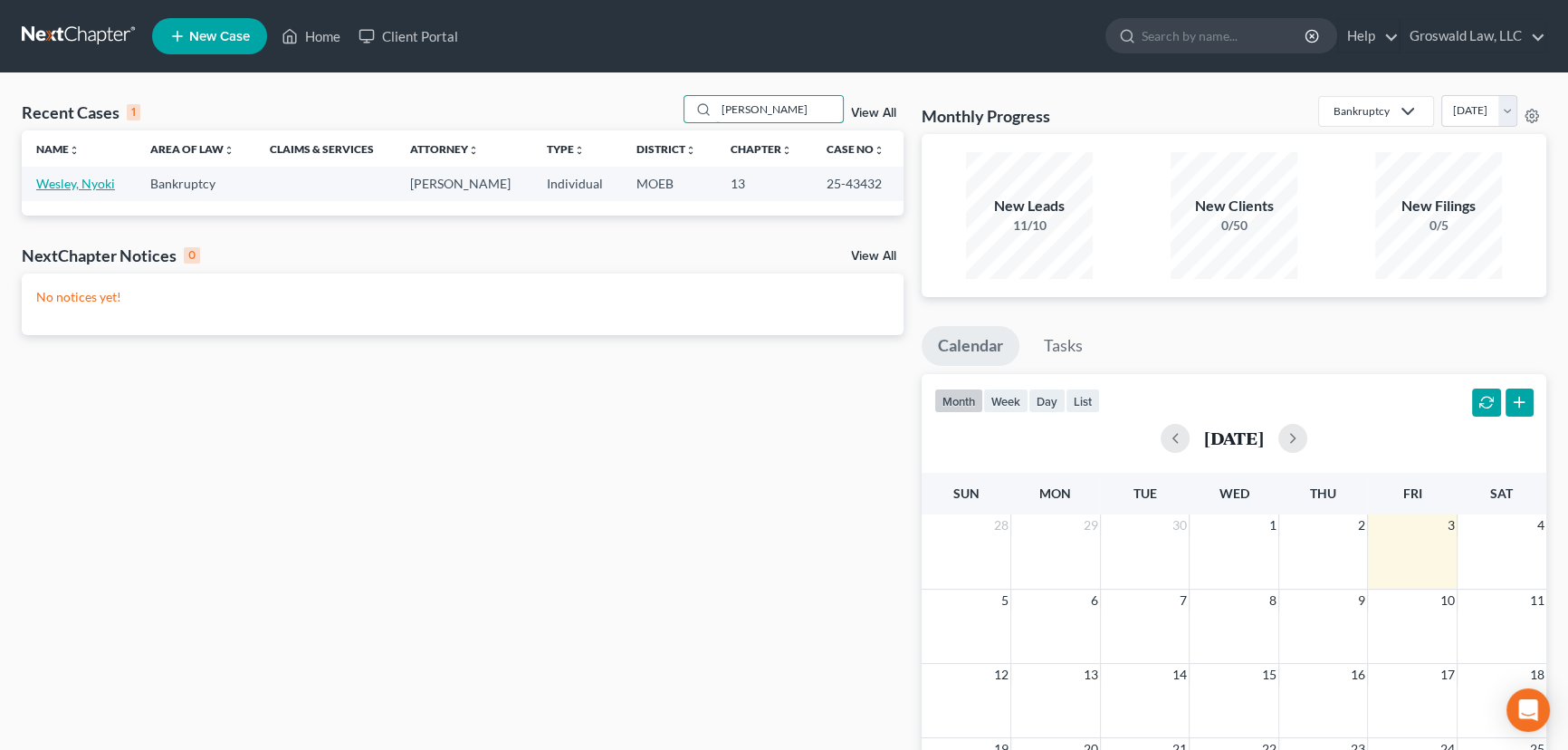
type input "wesley"
click at [72, 185] on link "Wesley, Nyoki" at bounding box center [75, 183] width 79 height 16
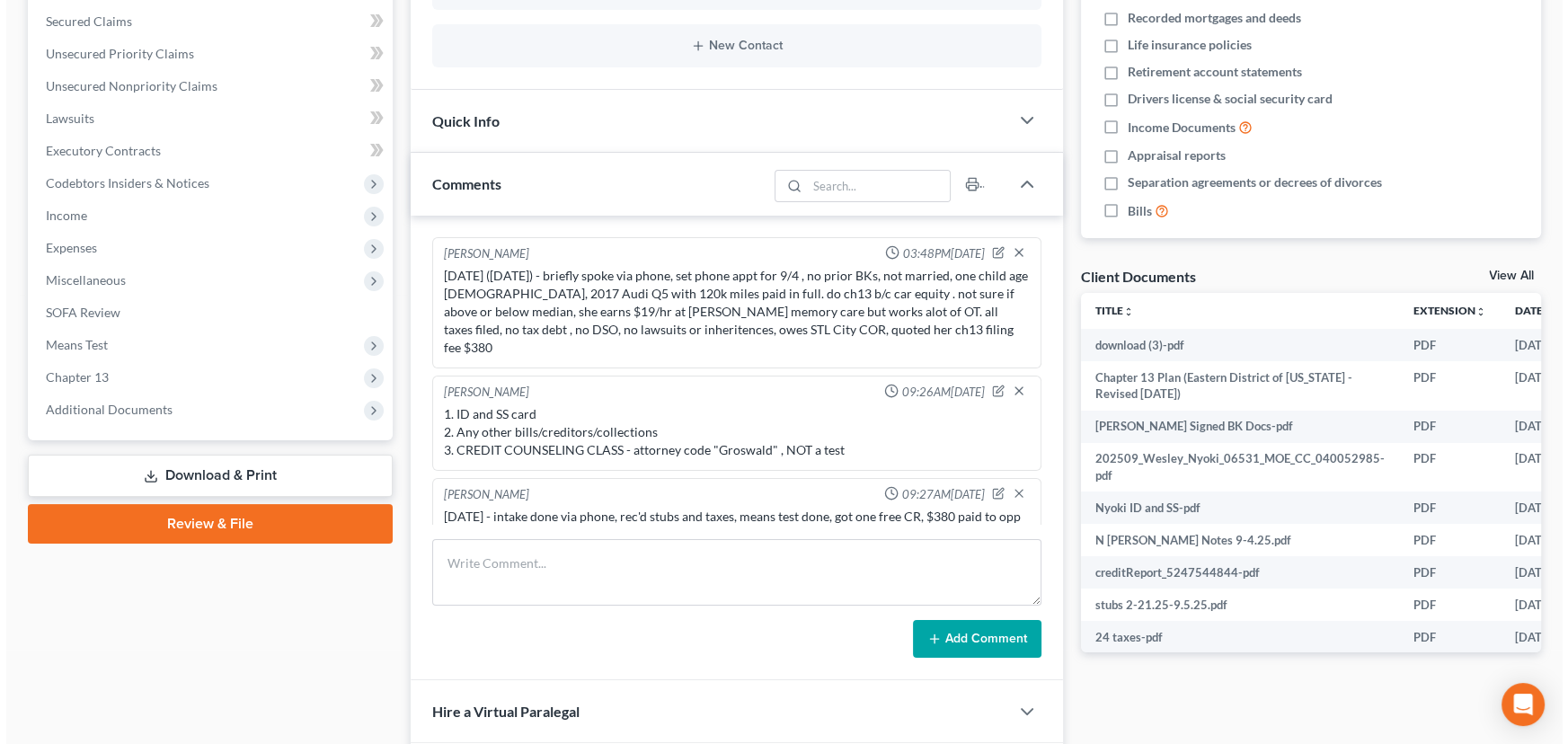
scroll to position [0, 114]
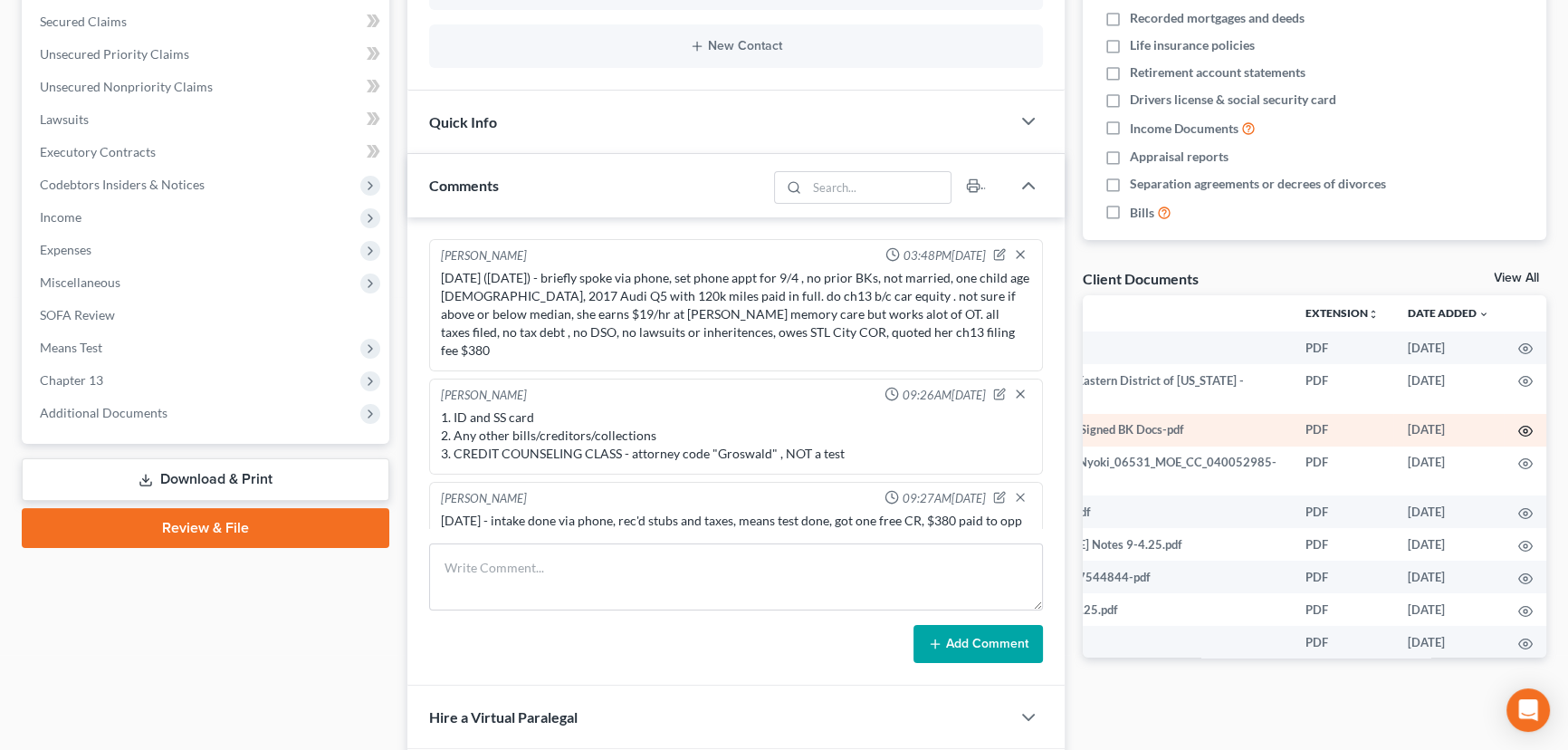
click at [1518, 427] on icon "button" at bounding box center [1525, 431] width 15 height 15
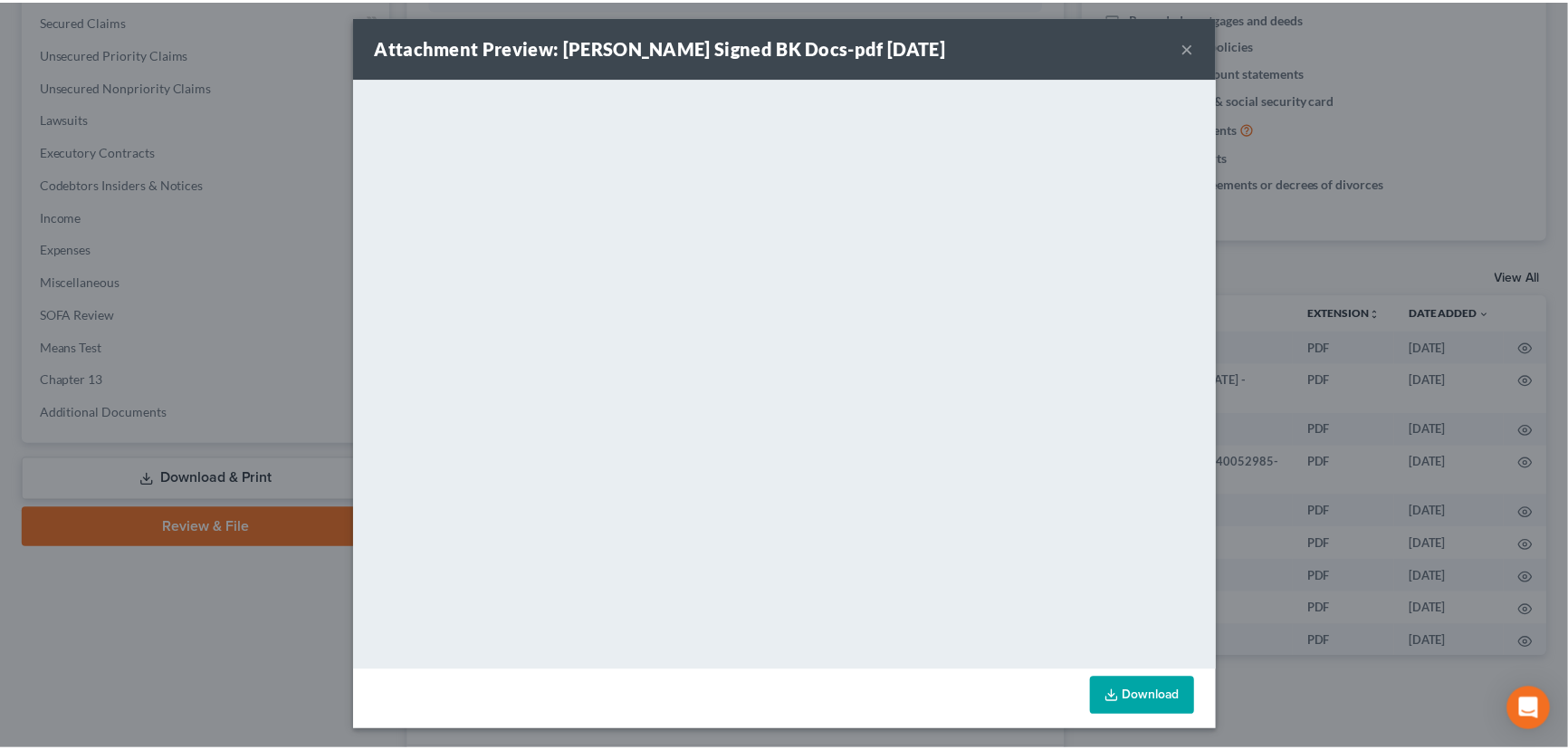
scroll to position [7, 0]
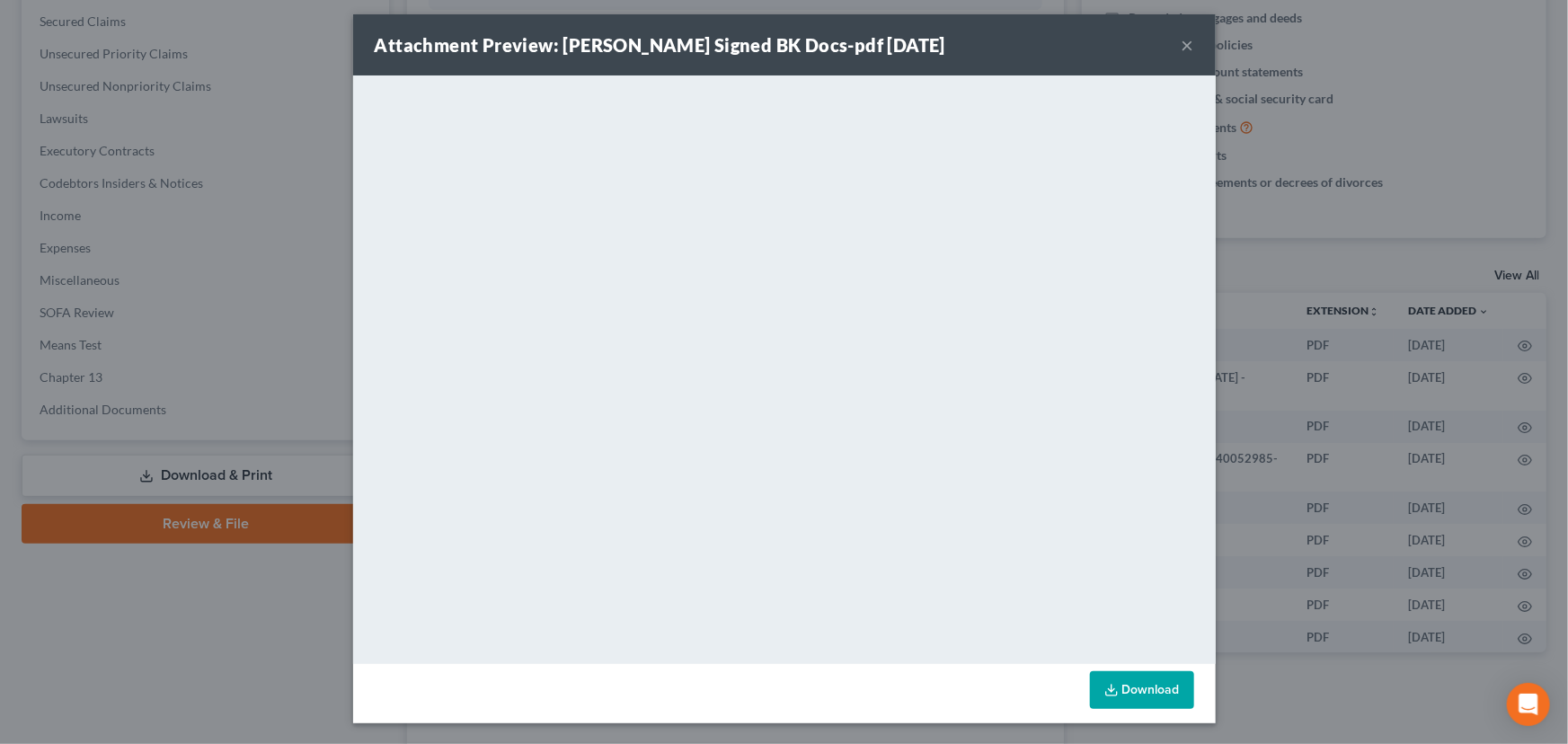
click at [1125, 693] on link "Download" at bounding box center [1142, 689] width 104 height 37
click at [1181, 40] on button "×" at bounding box center [1187, 45] width 13 height 22
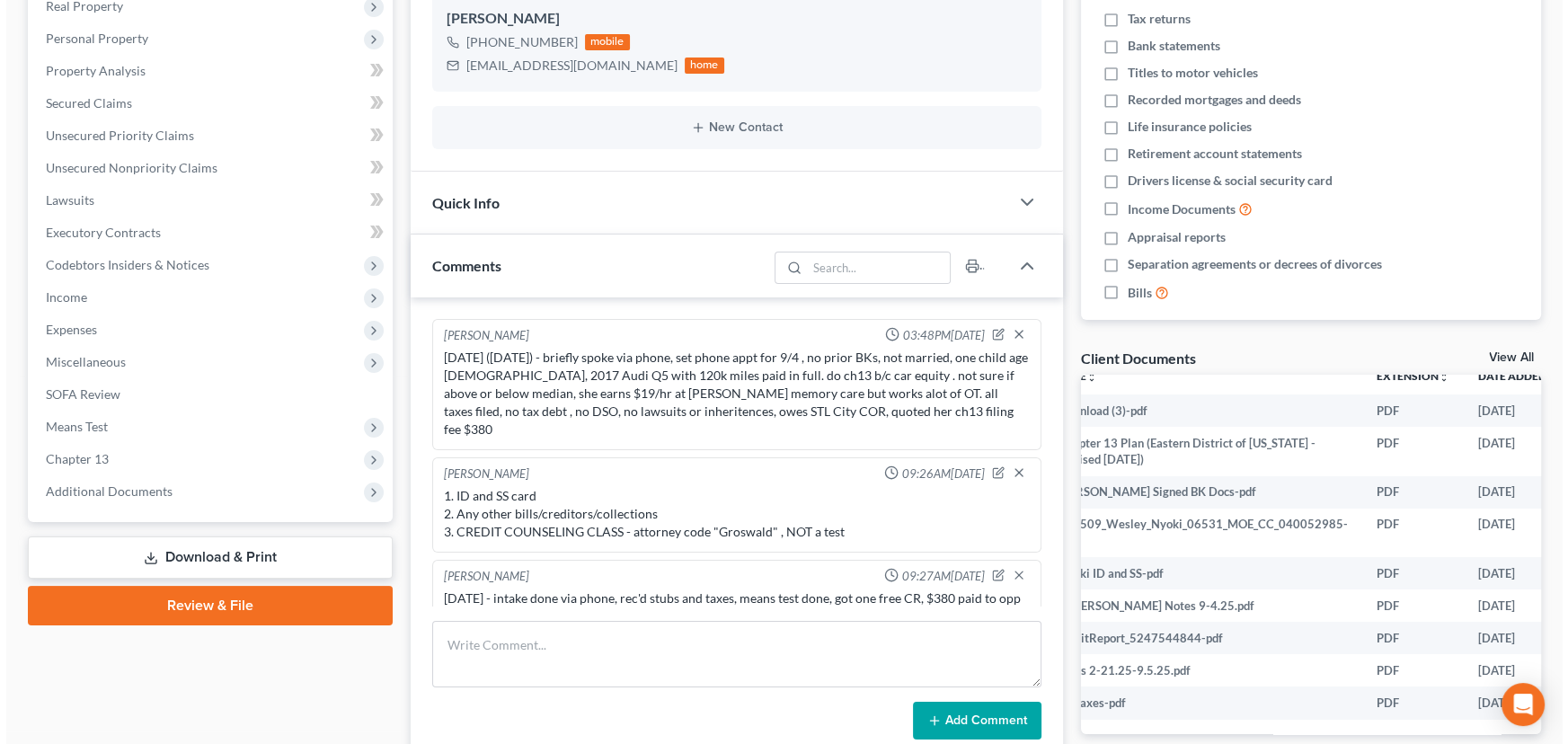
scroll to position [27, 114]
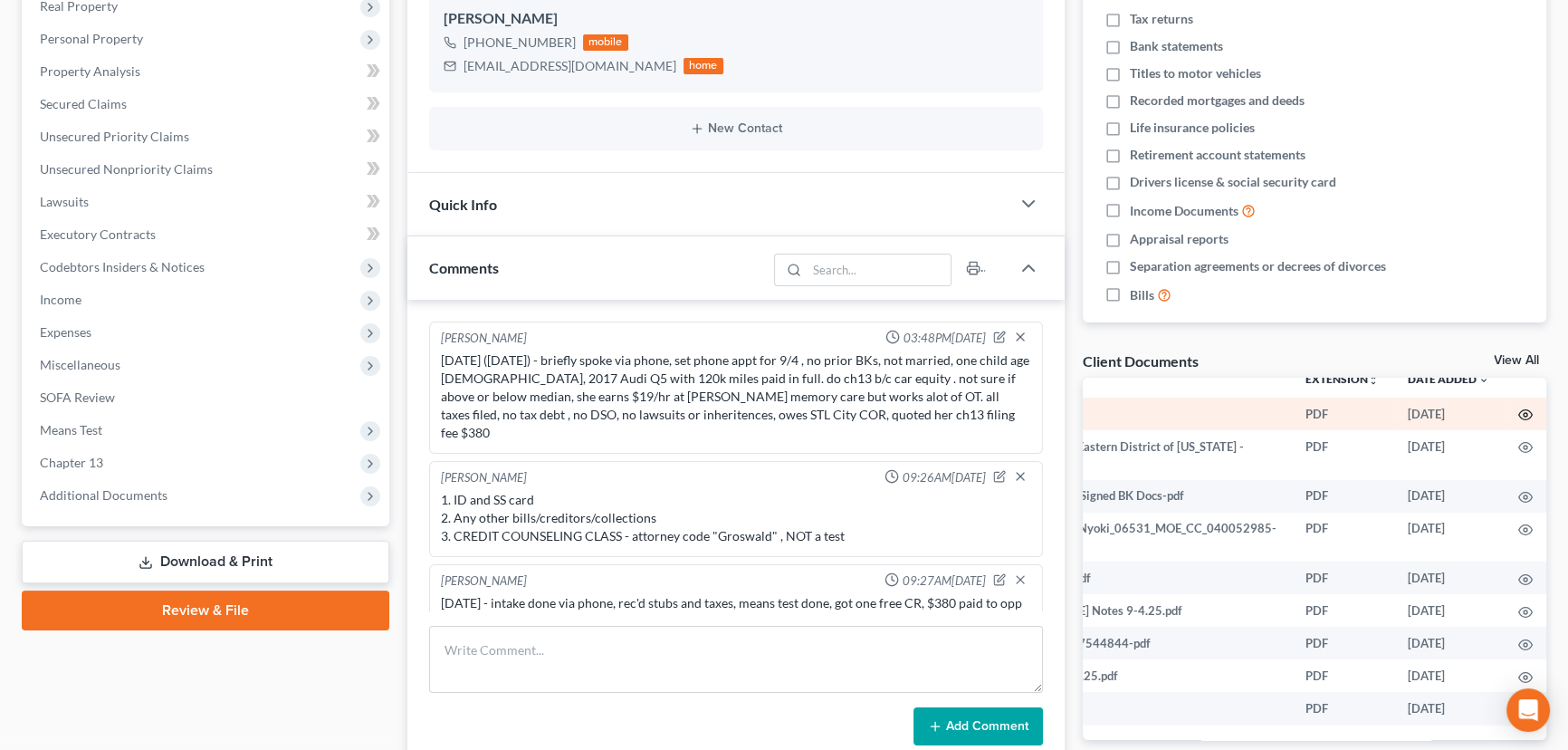
click at [1518, 408] on icon "button" at bounding box center [1525, 415] width 15 height 15
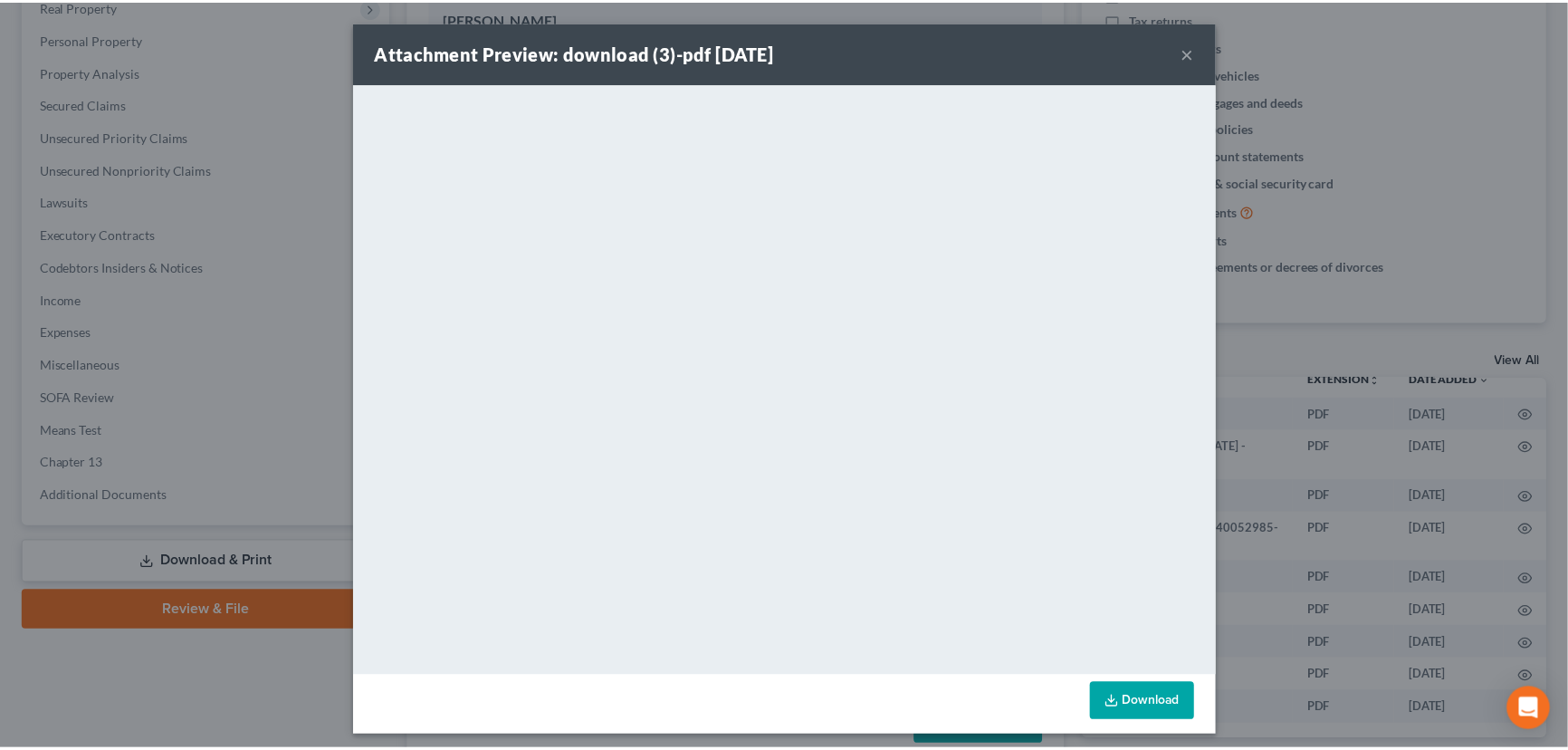
scroll to position [28, 111]
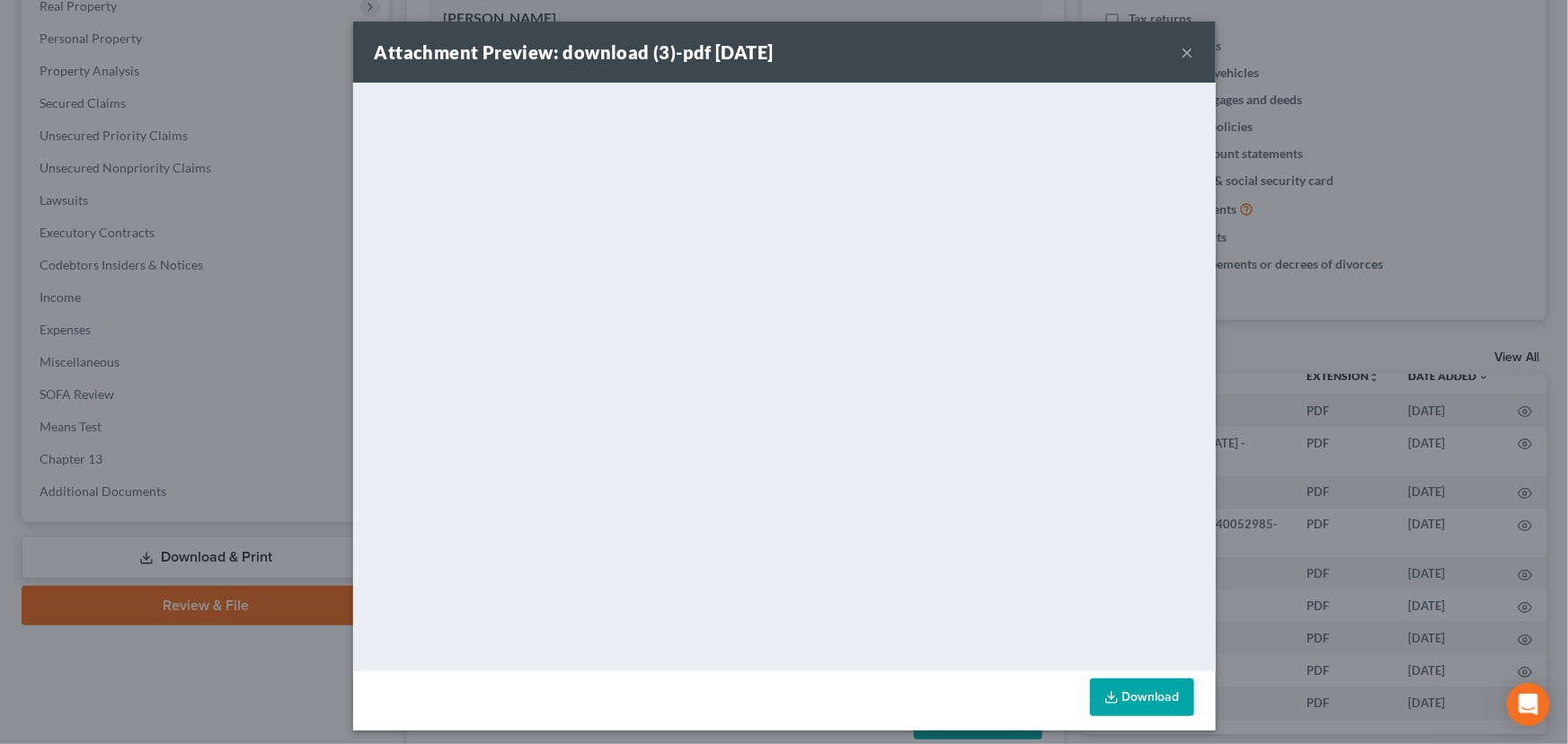
click at [1185, 52] on button "×" at bounding box center [1187, 52] width 13 height 22
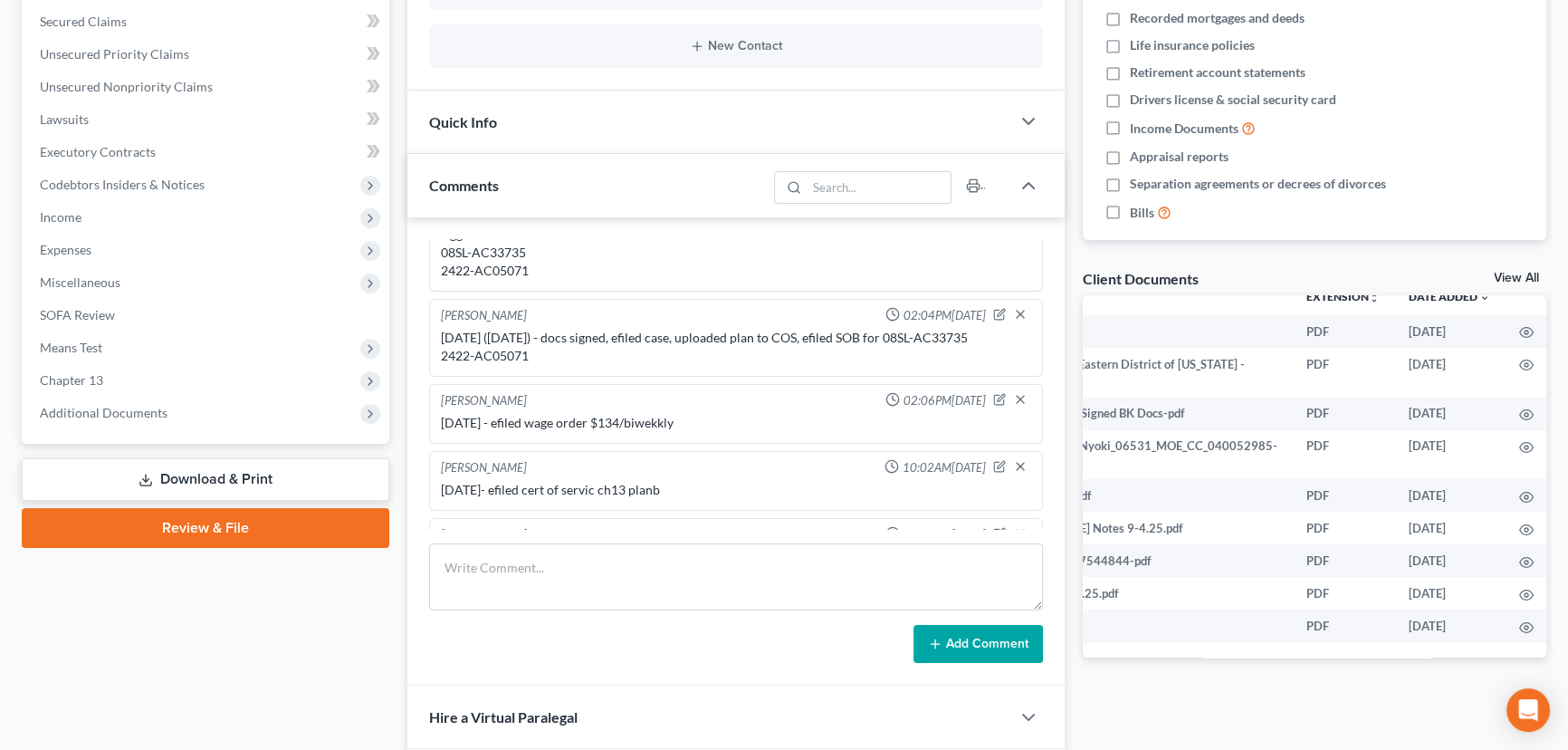
scroll to position [494, 0]
click at [86, 216] on span "Income" at bounding box center [207, 218] width 364 height 33
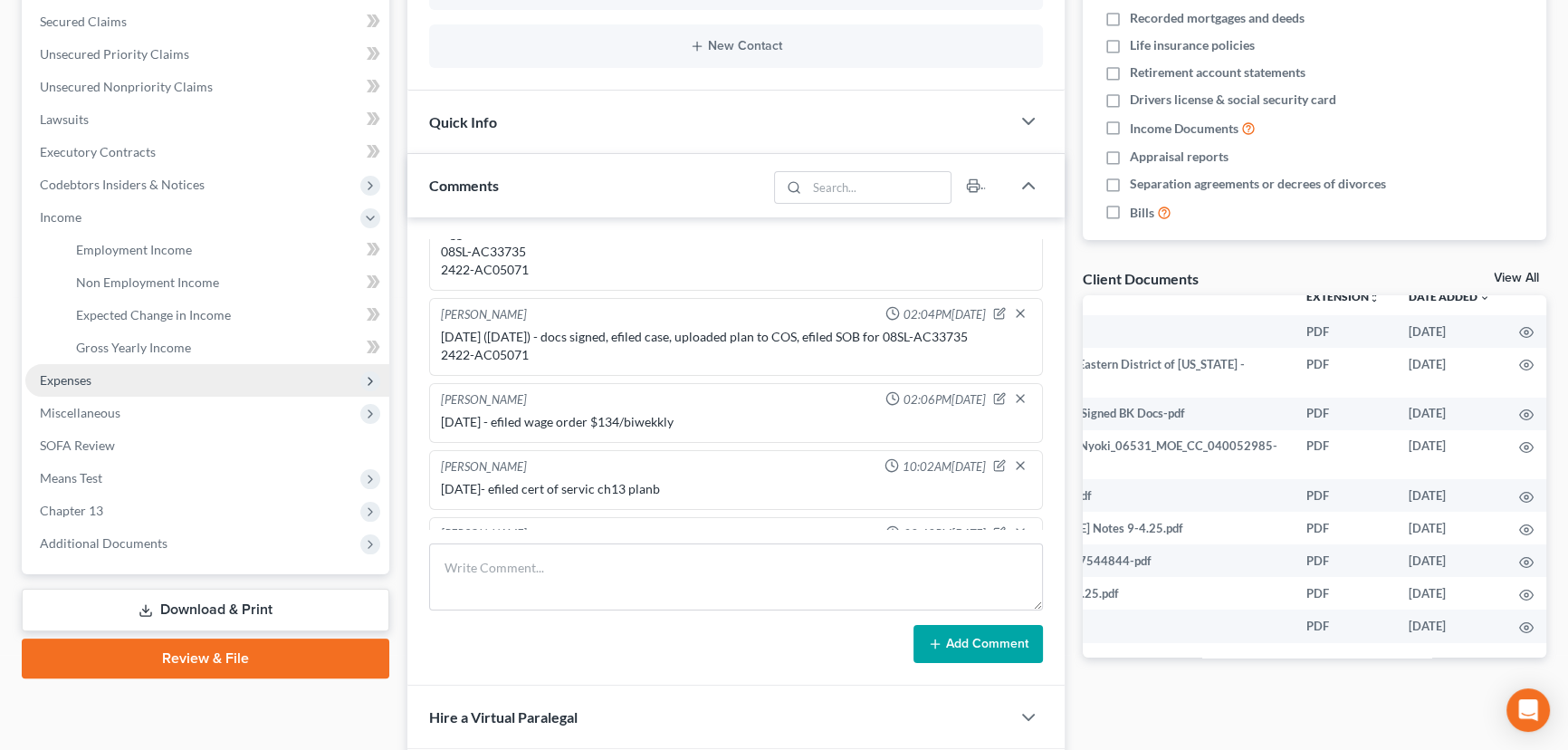
click at [87, 375] on span "Expenses" at bounding box center [65, 379] width 51 height 16
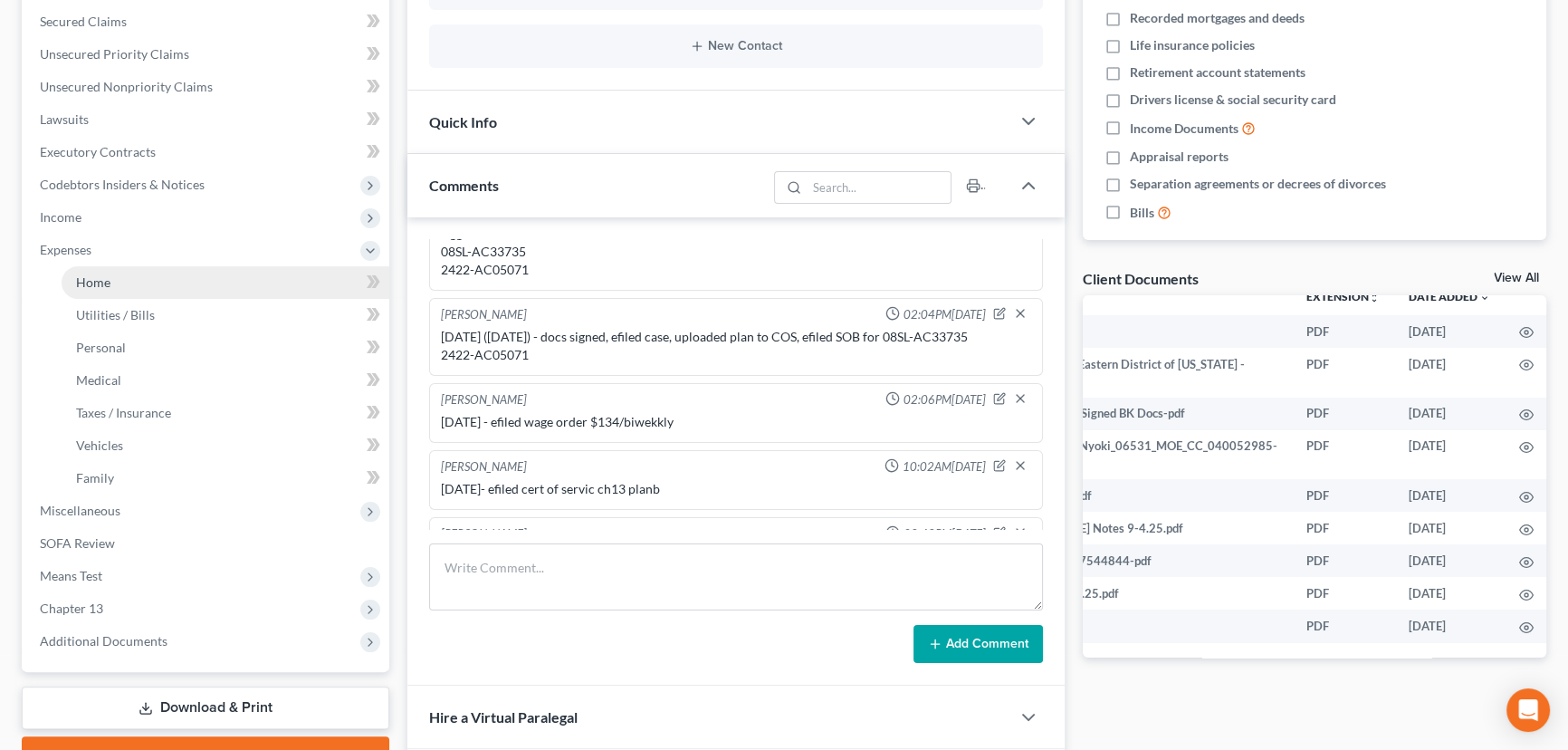
click at [156, 293] on link "Home" at bounding box center [225, 283] width 328 height 33
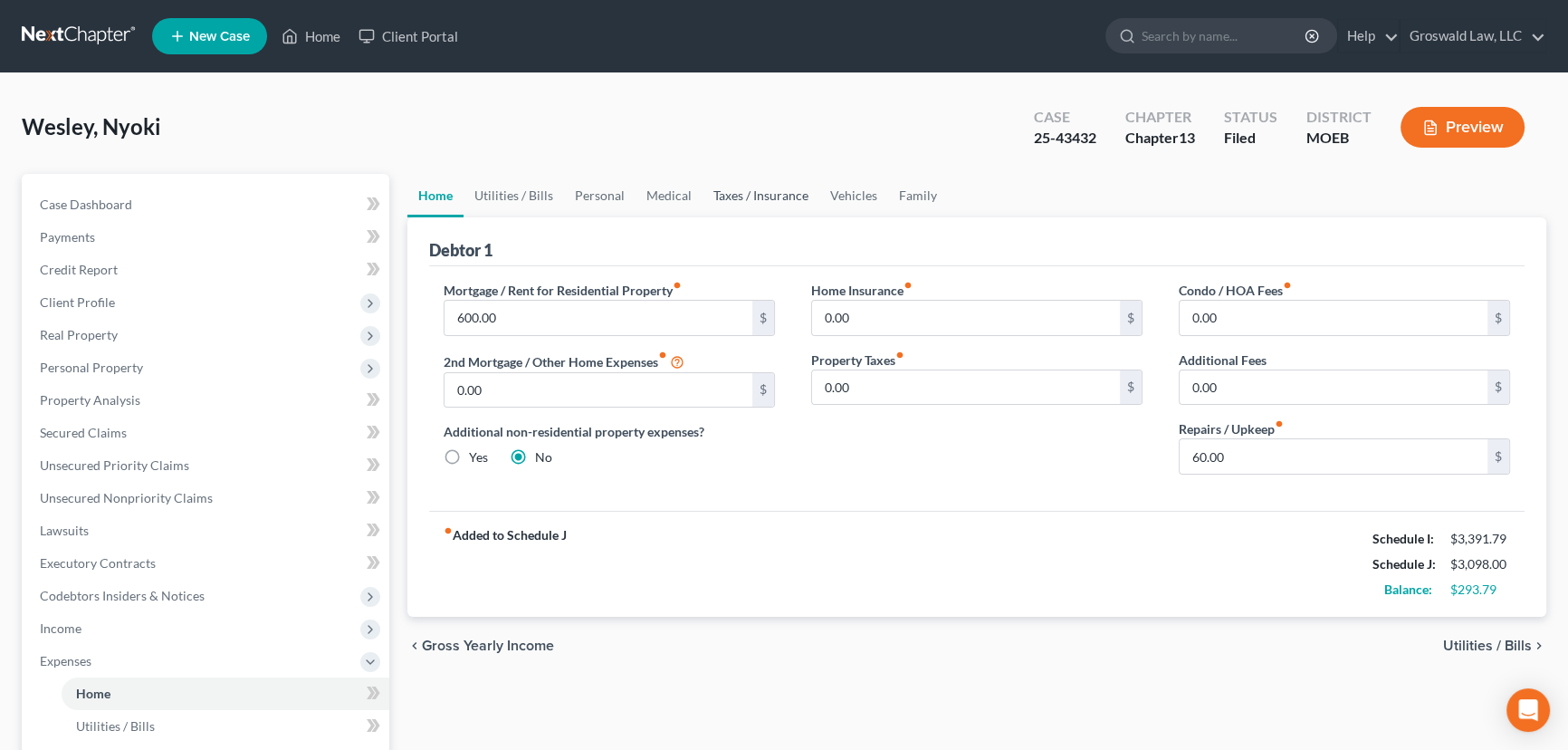
click at [752, 190] on link "Taxes / Insurance" at bounding box center [761, 195] width 117 height 43
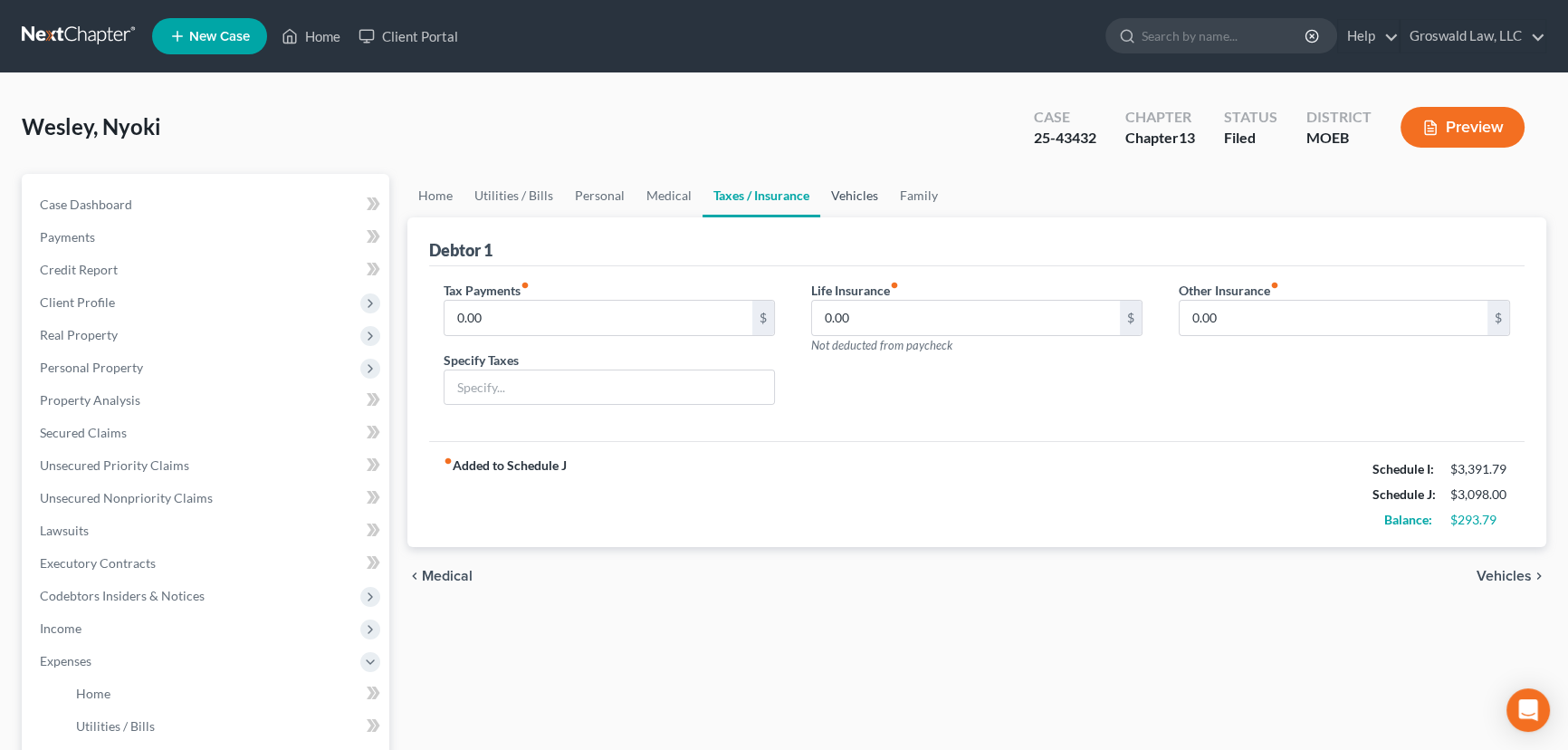
click at [862, 195] on link "Vehicles" at bounding box center [854, 195] width 69 height 43
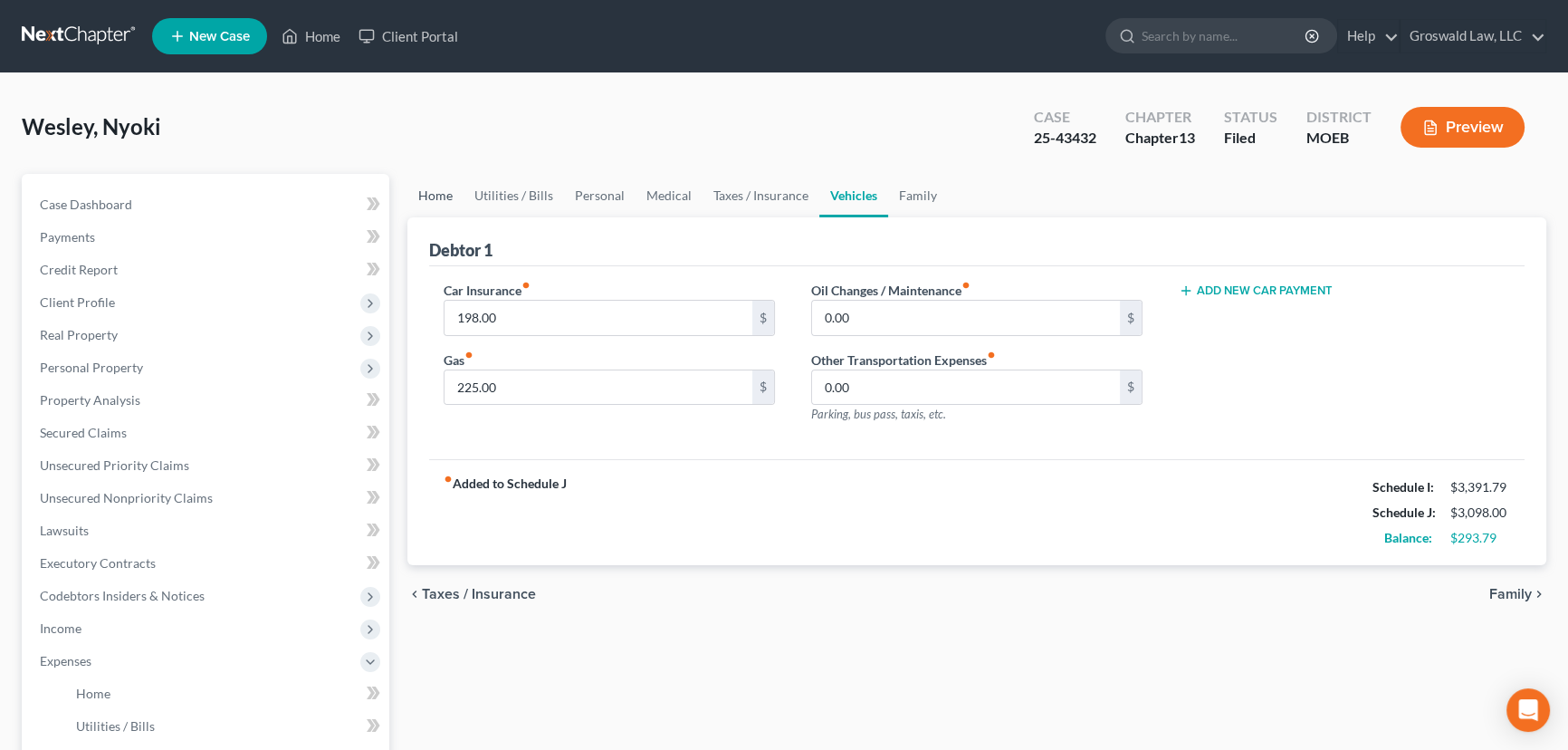
click at [419, 190] on link "Home" at bounding box center [435, 195] width 56 height 43
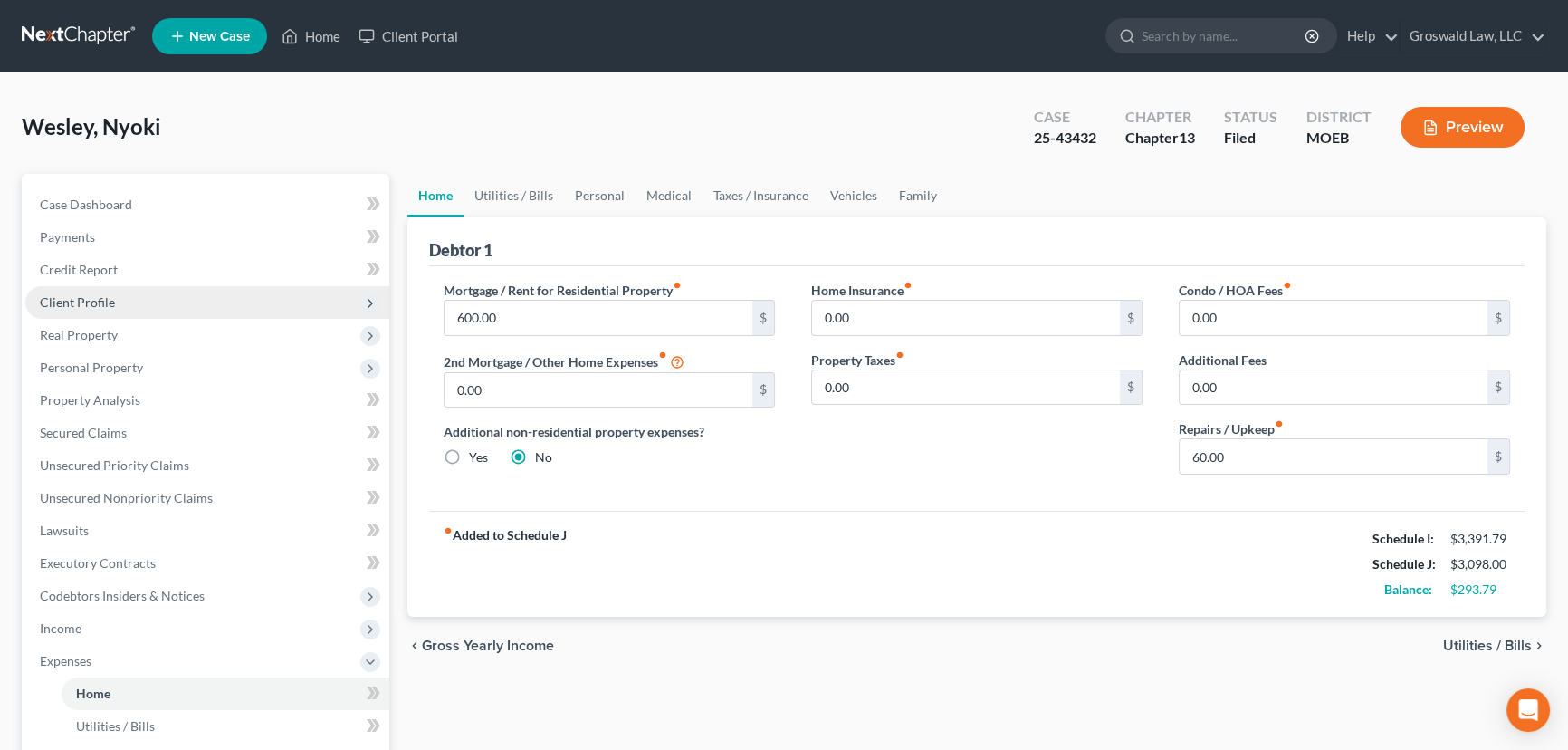
click at [88, 306] on span "Client Profile" at bounding box center [77, 302] width 75 height 16
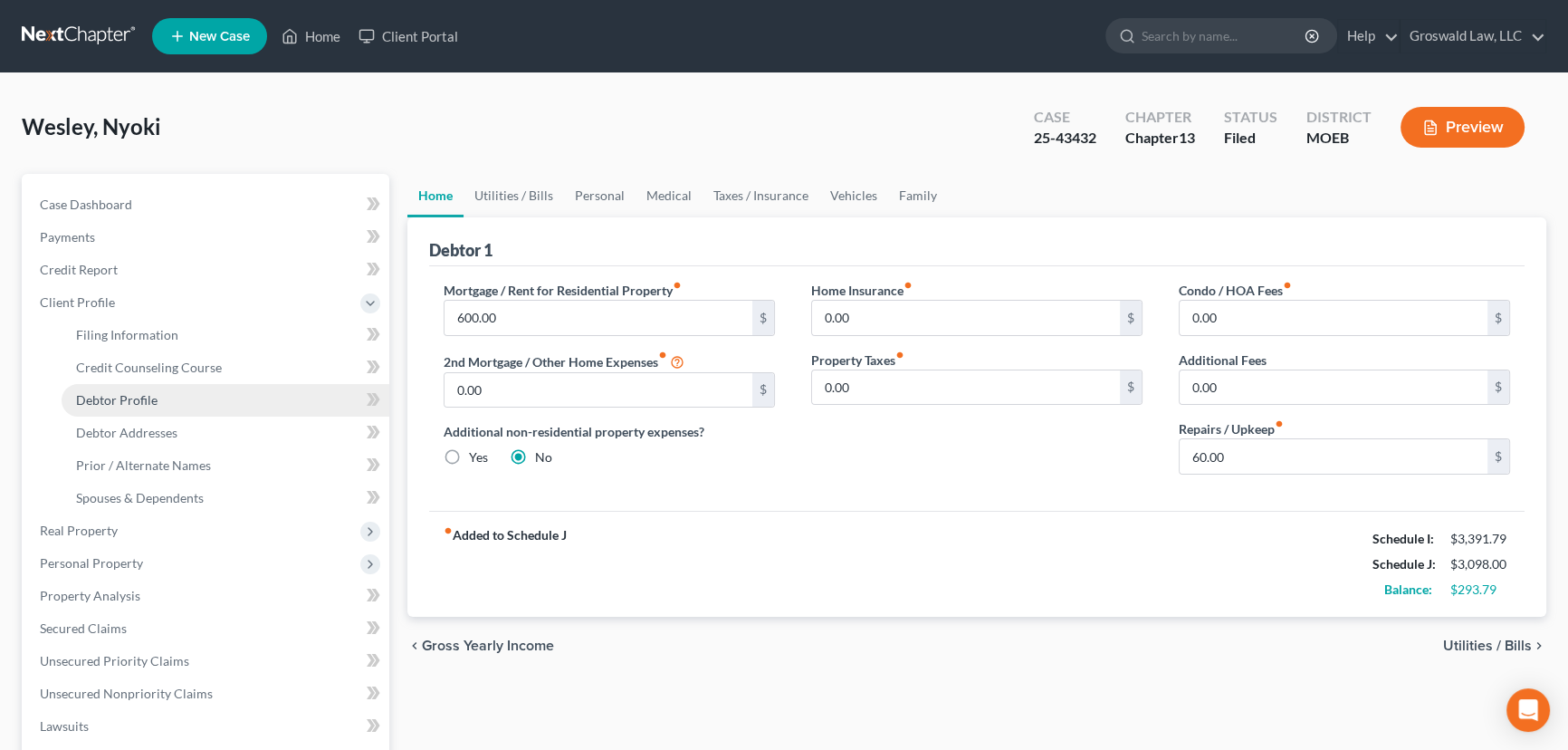
click at [125, 388] on link "Debtor Profile" at bounding box center [225, 400] width 328 height 33
select select "0"
select select "1"
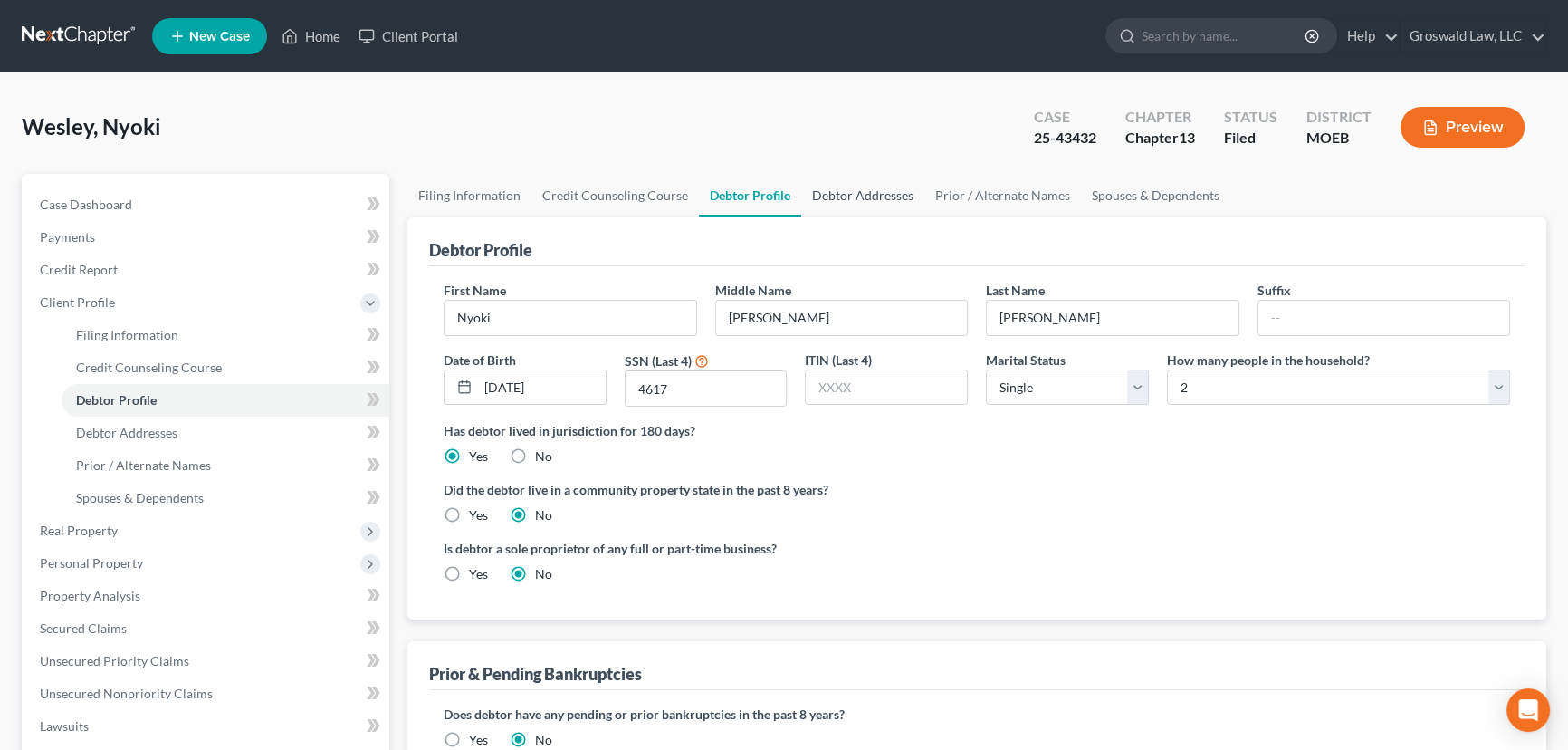
click at [868, 194] on link "Debtor Addresses" at bounding box center [862, 195] width 123 height 43
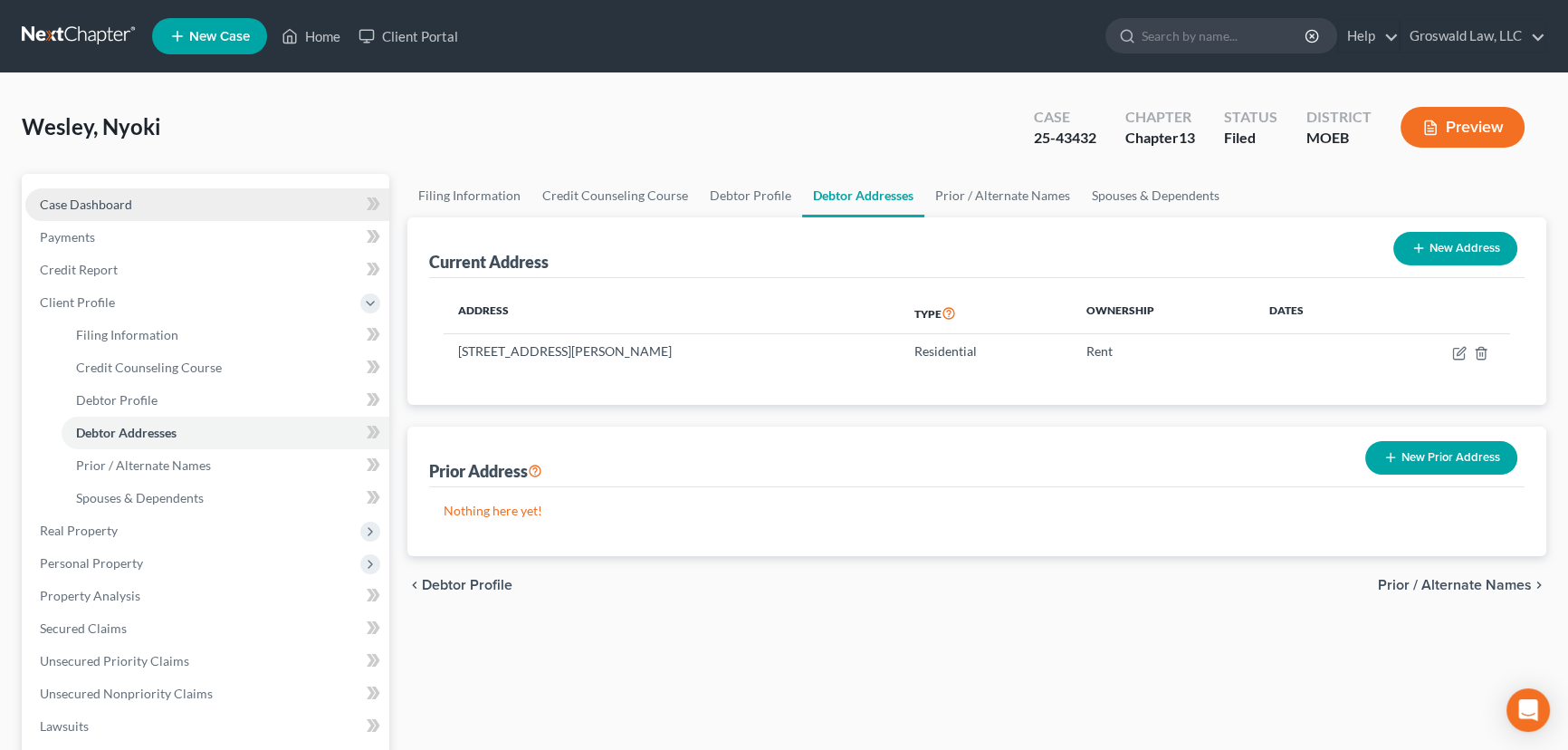
click at [201, 198] on link "Case Dashboard" at bounding box center [207, 205] width 364 height 33
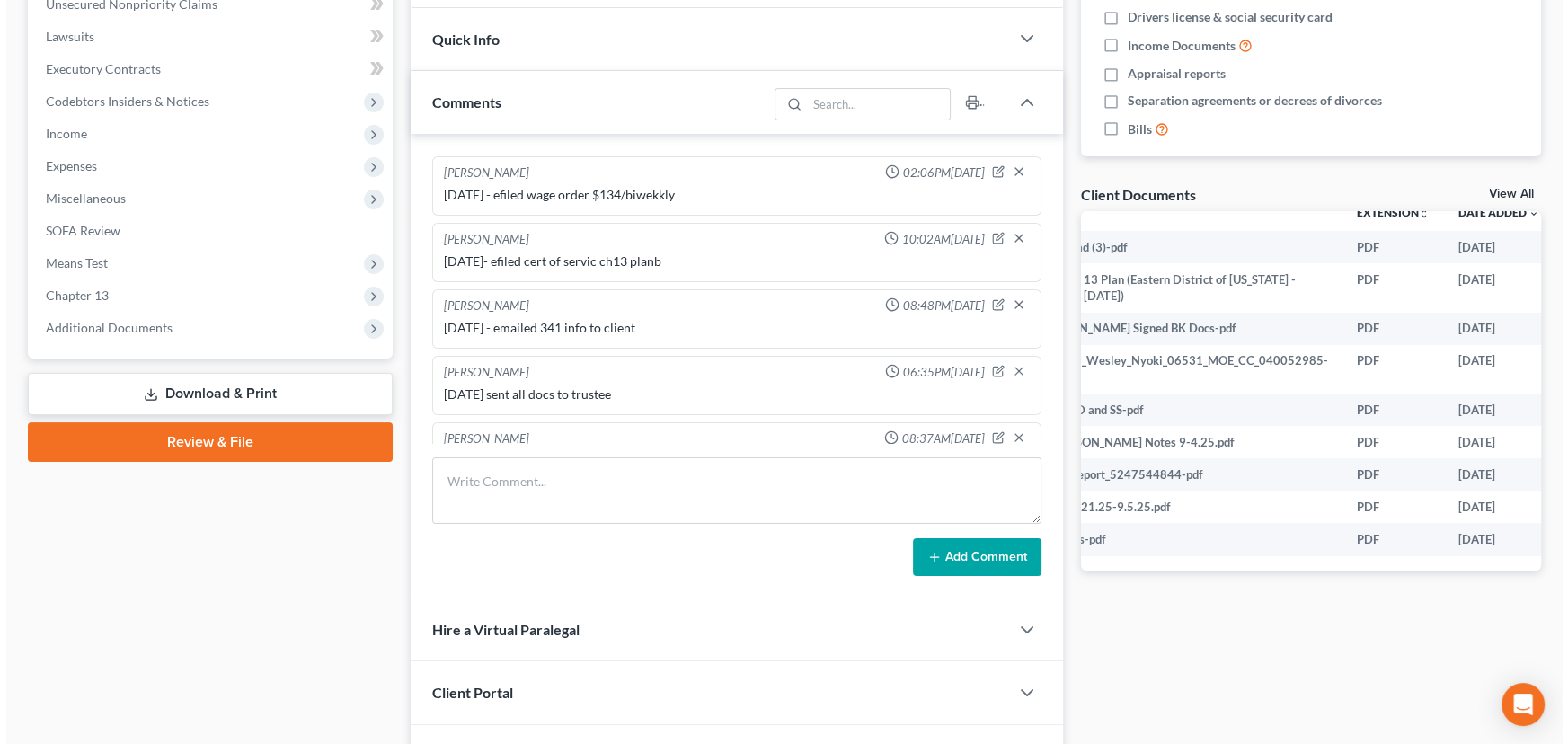
scroll to position [27, 114]
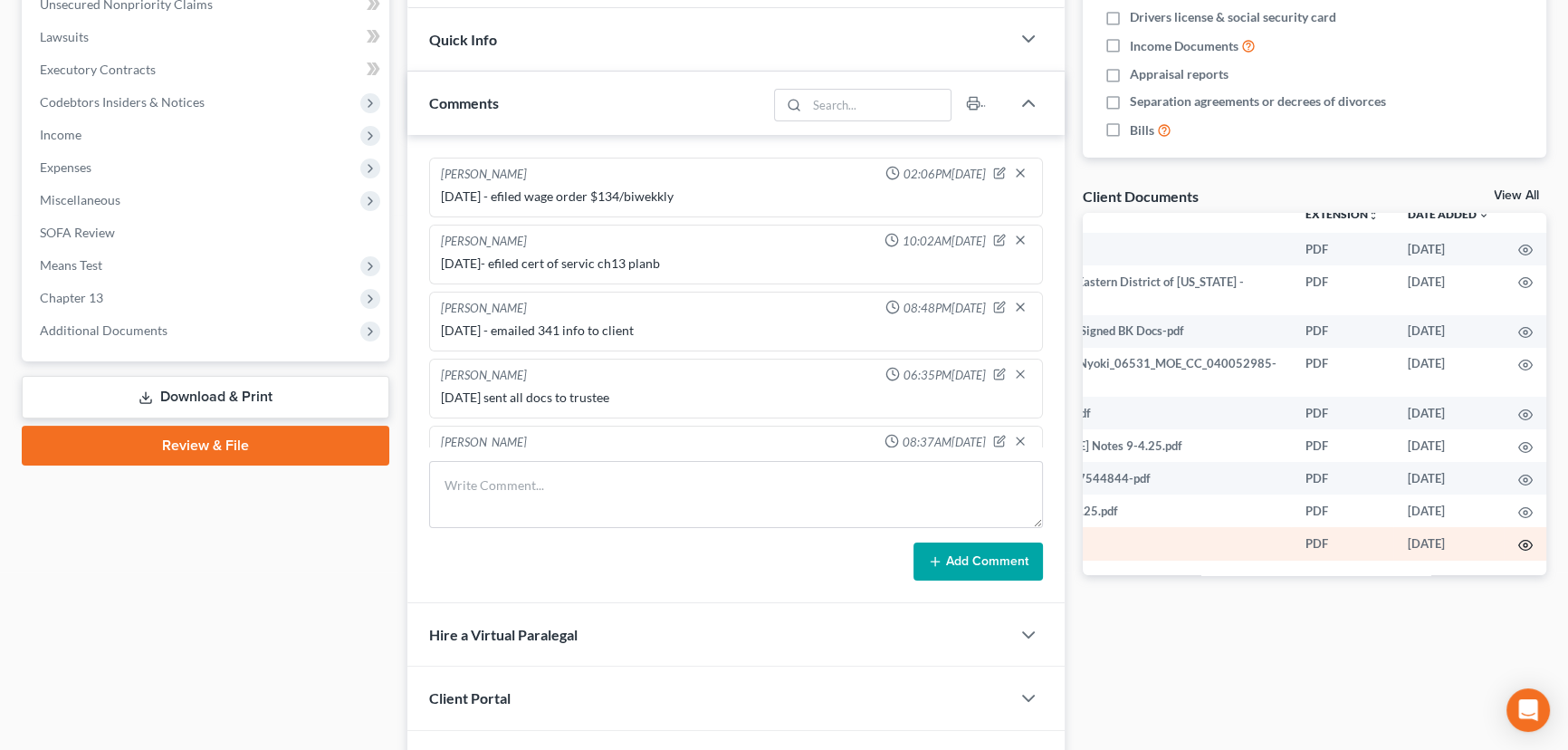
click at [1518, 538] on icon "button" at bounding box center [1525, 545] width 15 height 15
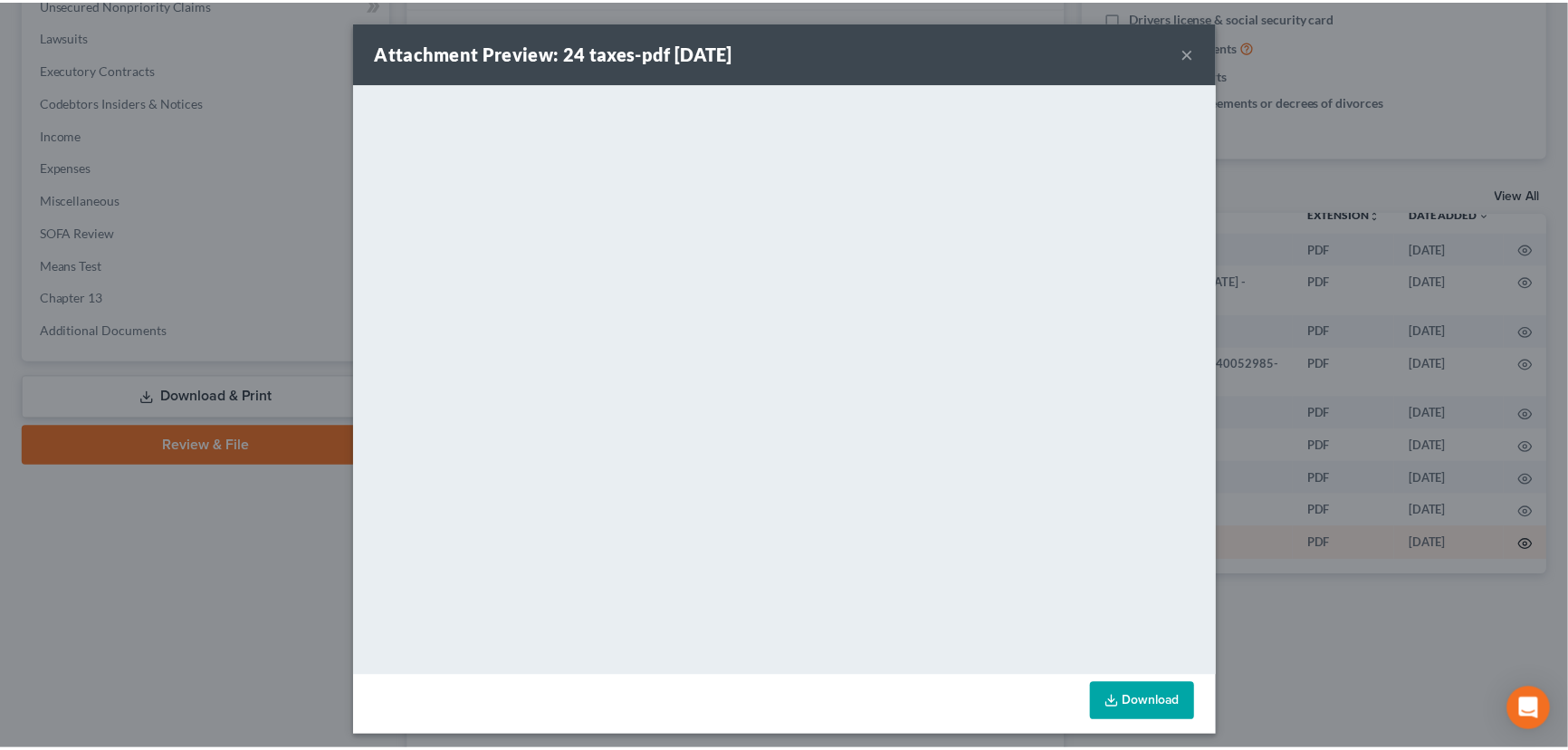
scroll to position [28, 111]
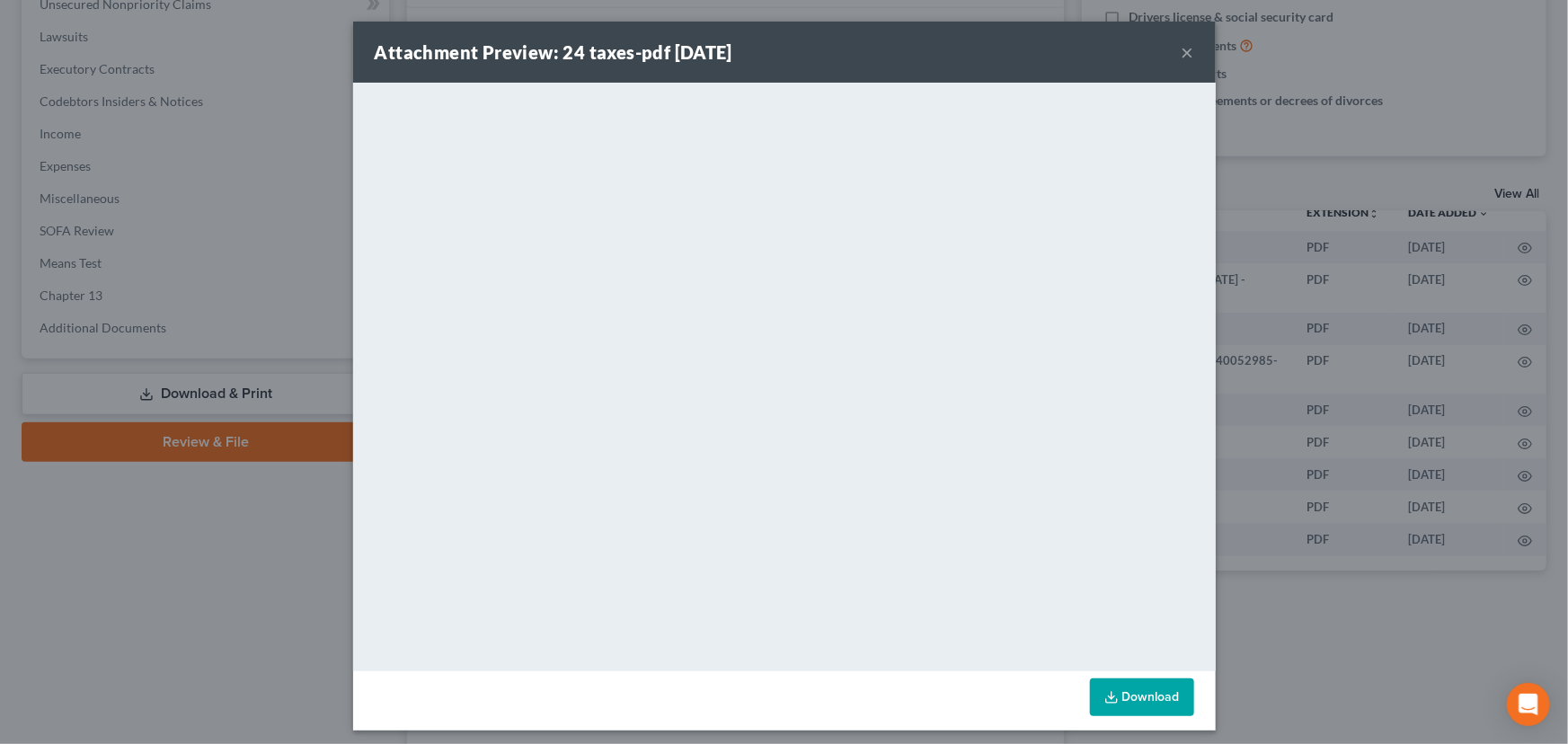
click at [1182, 53] on button "×" at bounding box center [1187, 52] width 13 height 22
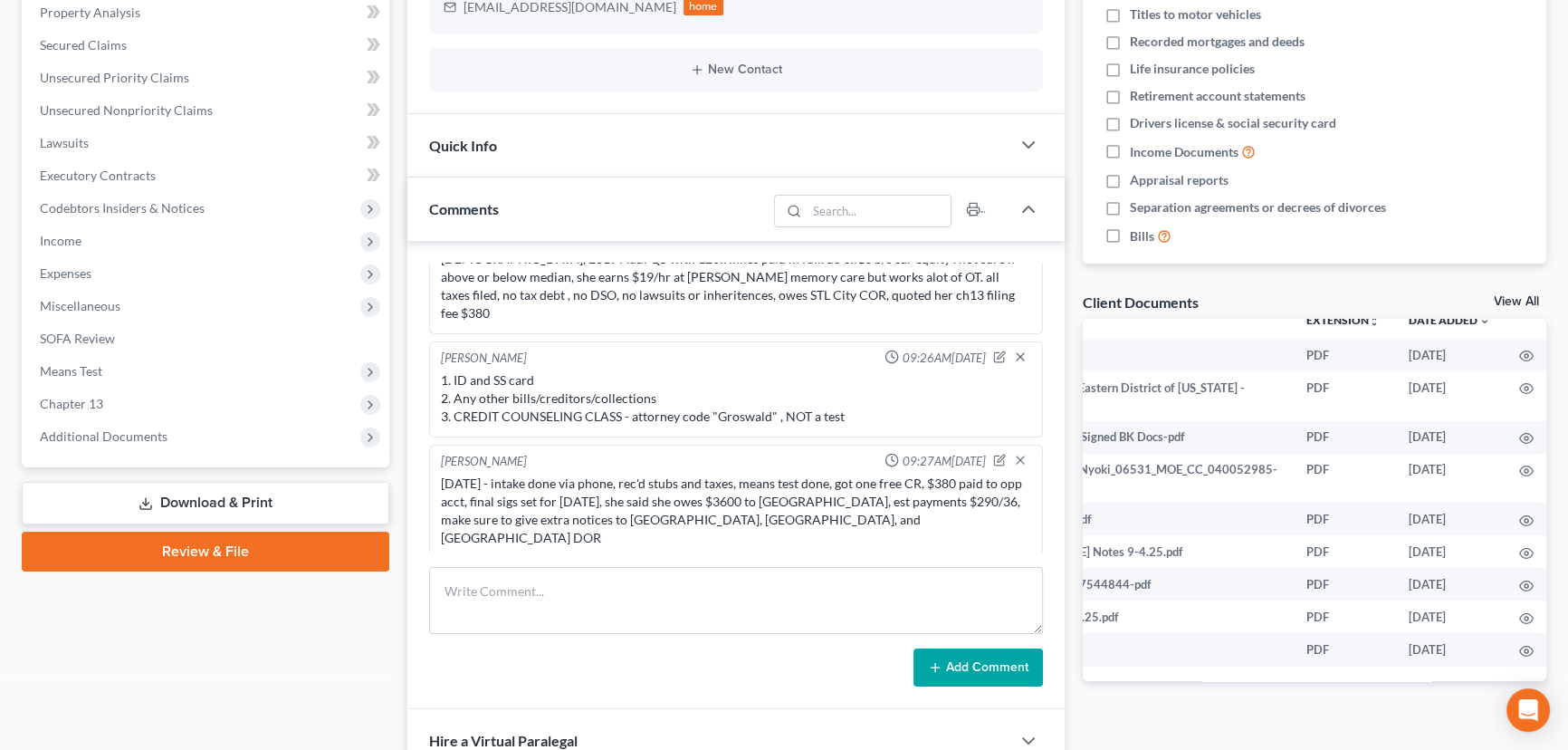
scroll to position [82, 0]
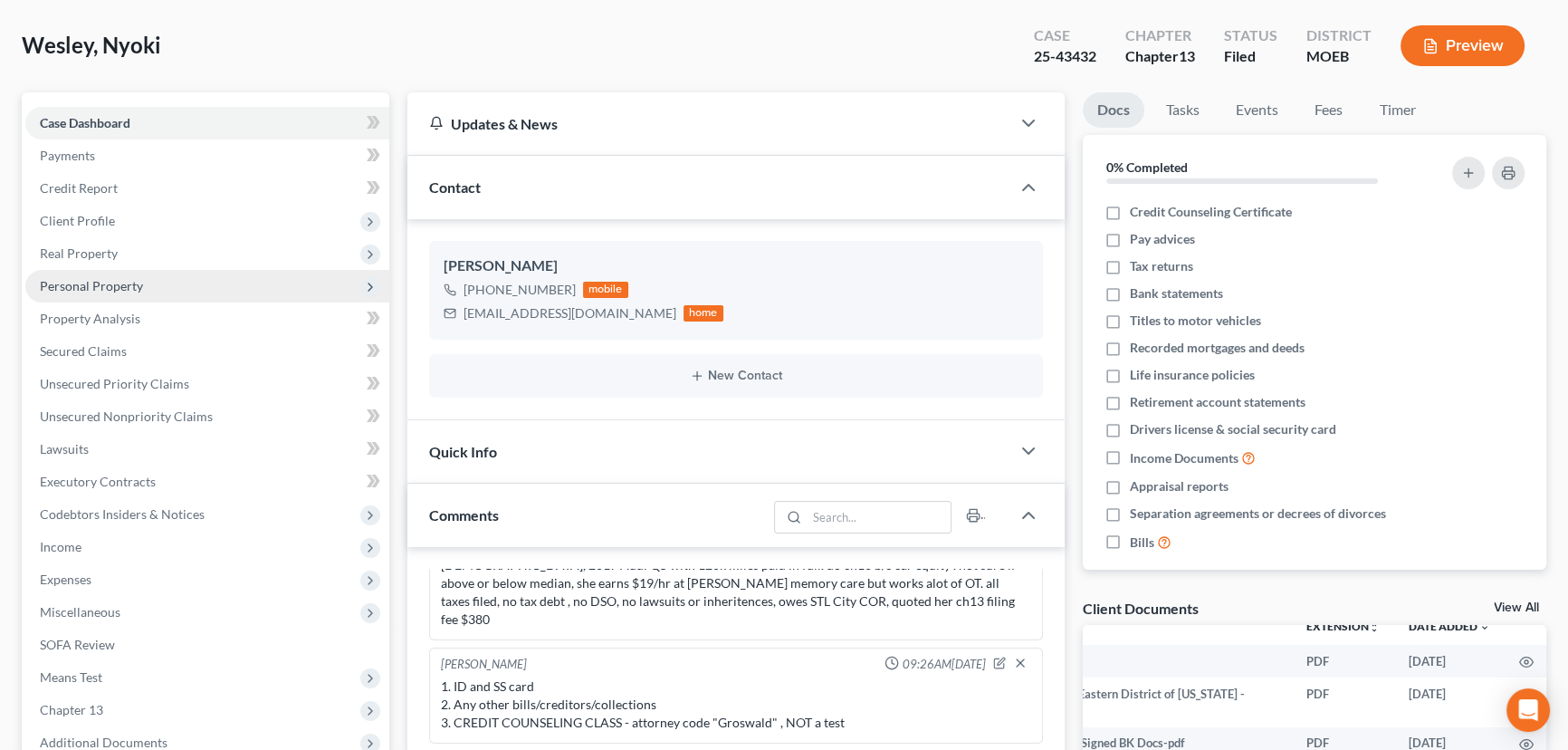
click at [130, 279] on span "Personal Property" at bounding box center [91, 285] width 103 height 16
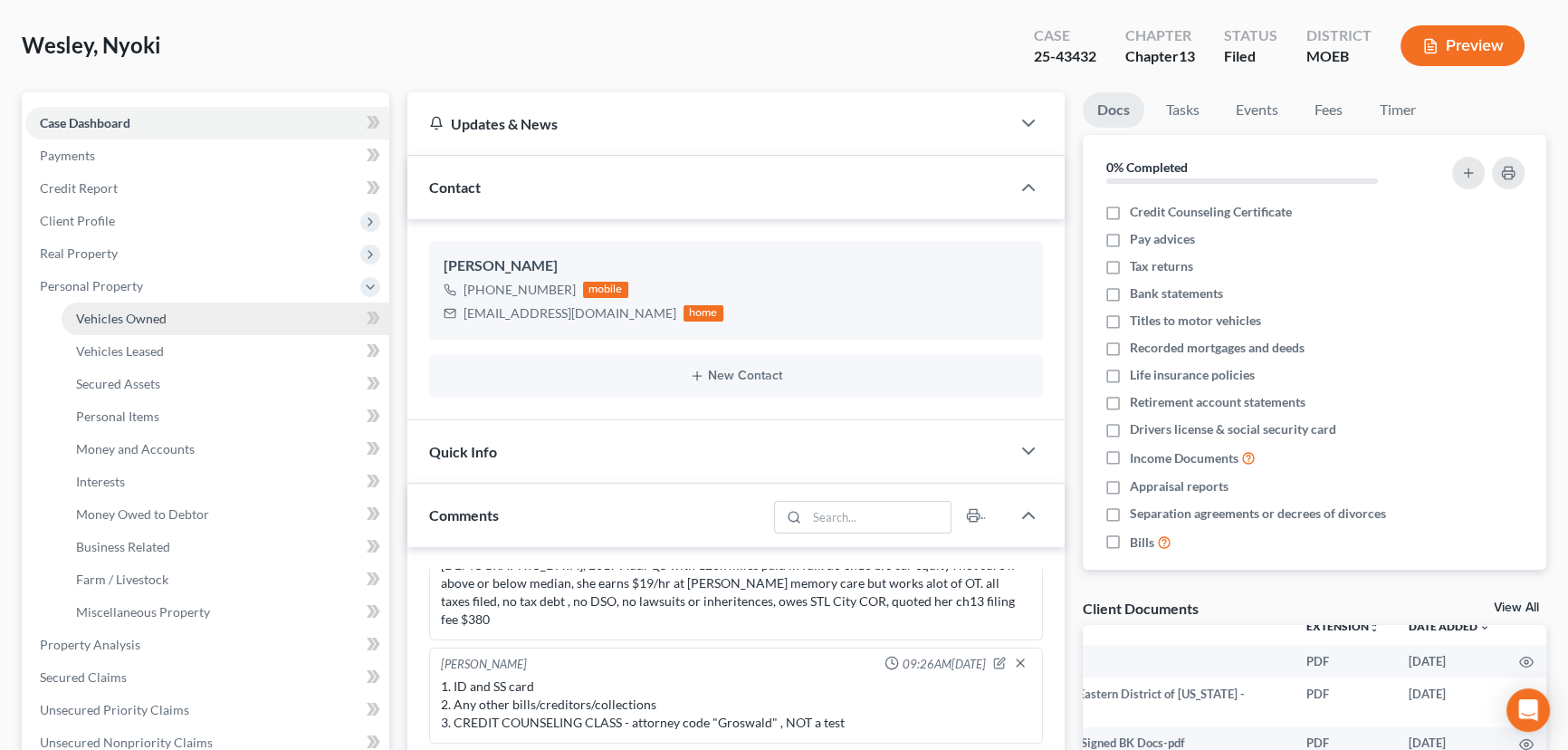
click at [148, 319] on span "Vehicles Owned" at bounding box center [121, 318] width 91 height 16
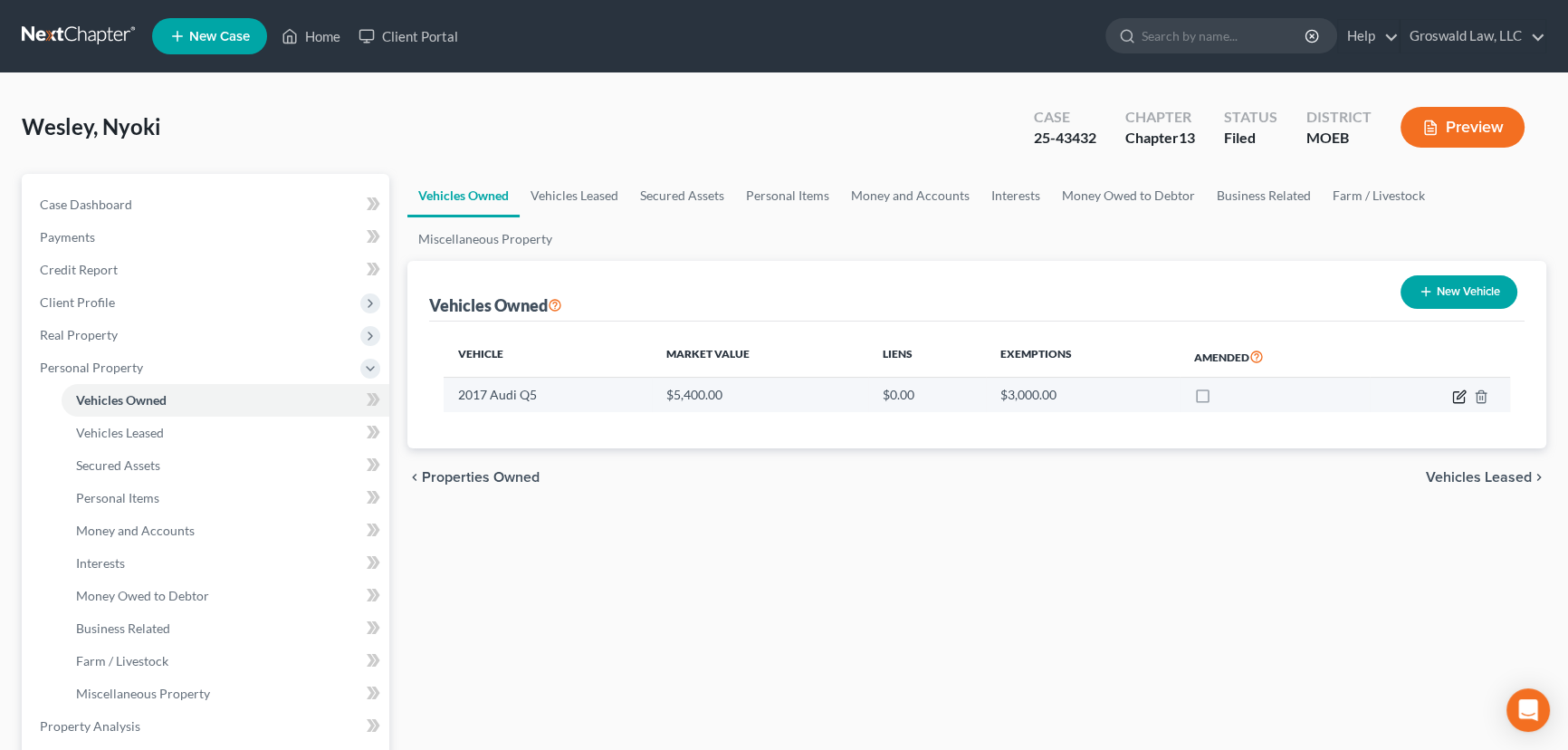
click at [1462, 397] on icon "button" at bounding box center [1459, 397] width 15 height 15
select select "0"
select select "9"
select select "0"
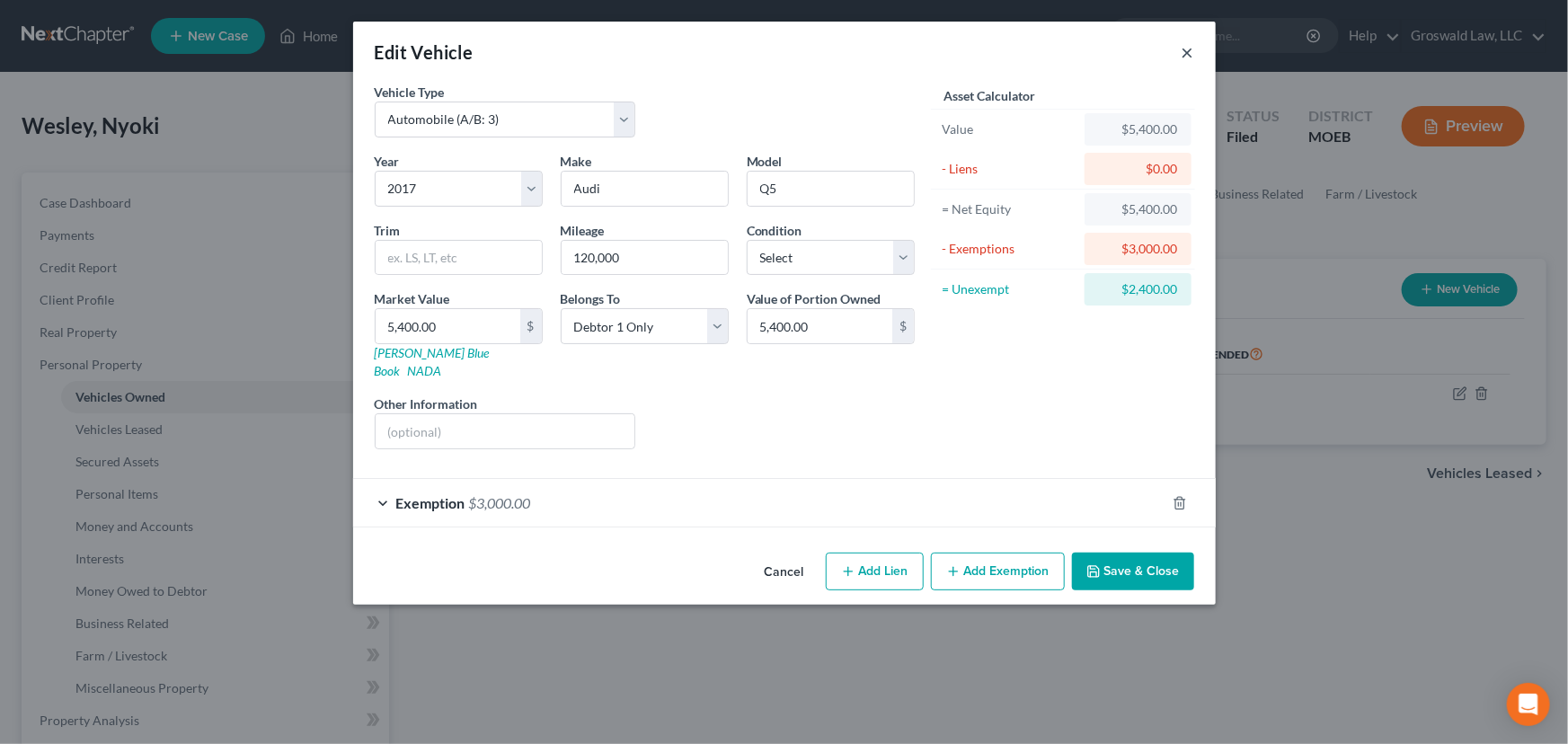
click at [1186, 52] on button "×" at bounding box center [1187, 52] width 13 height 22
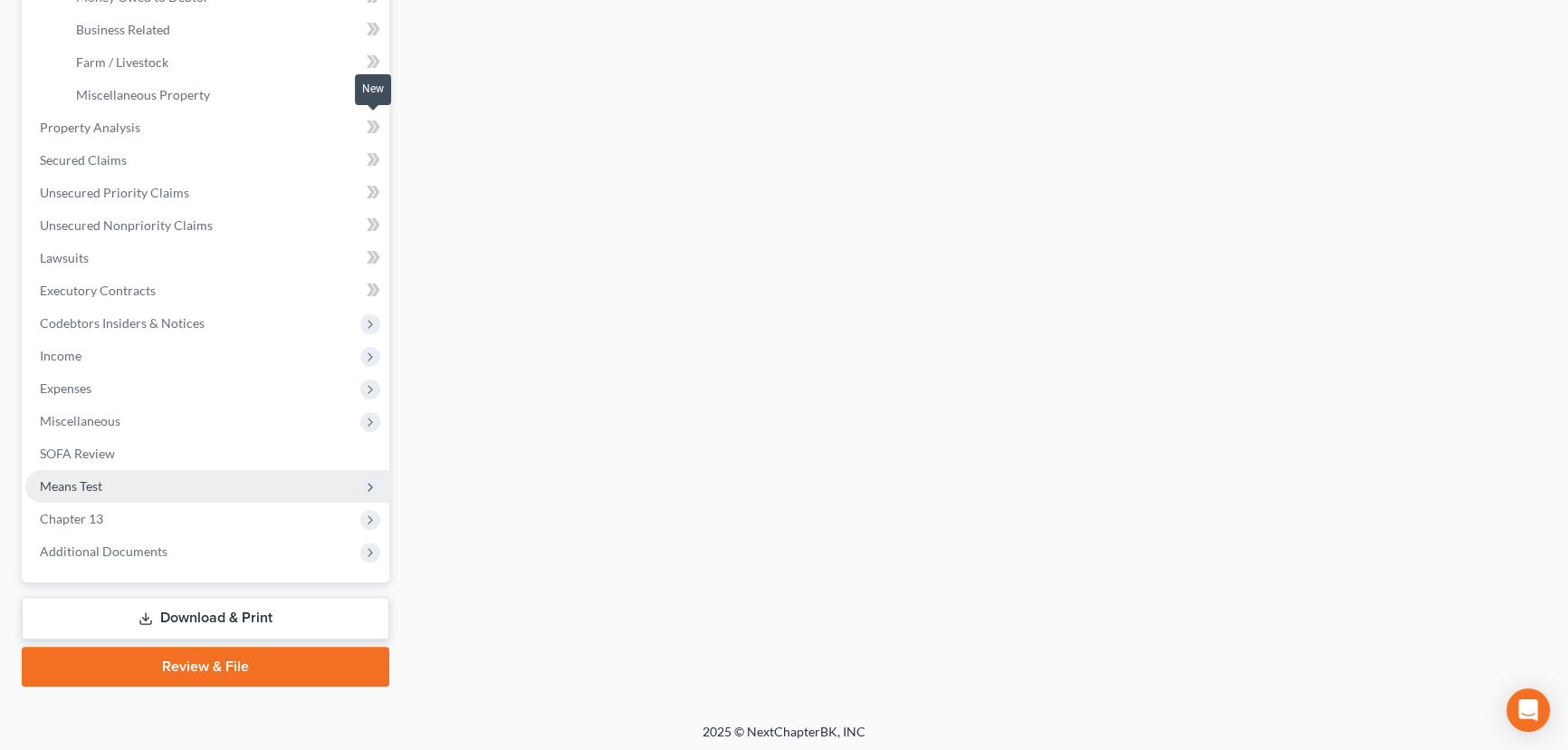
scroll to position [601, 0]
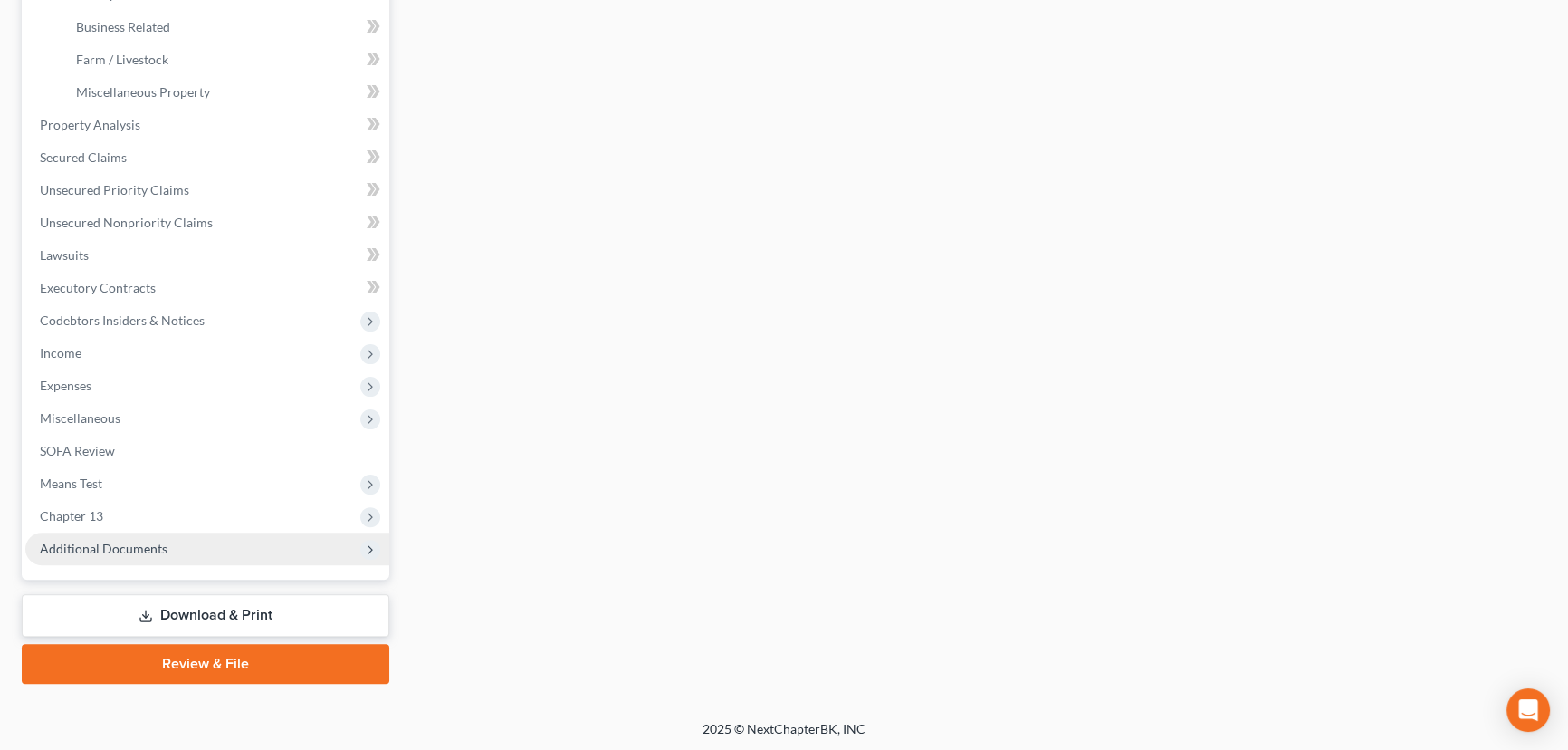
click at [197, 543] on span "Additional Documents" at bounding box center [207, 549] width 364 height 33
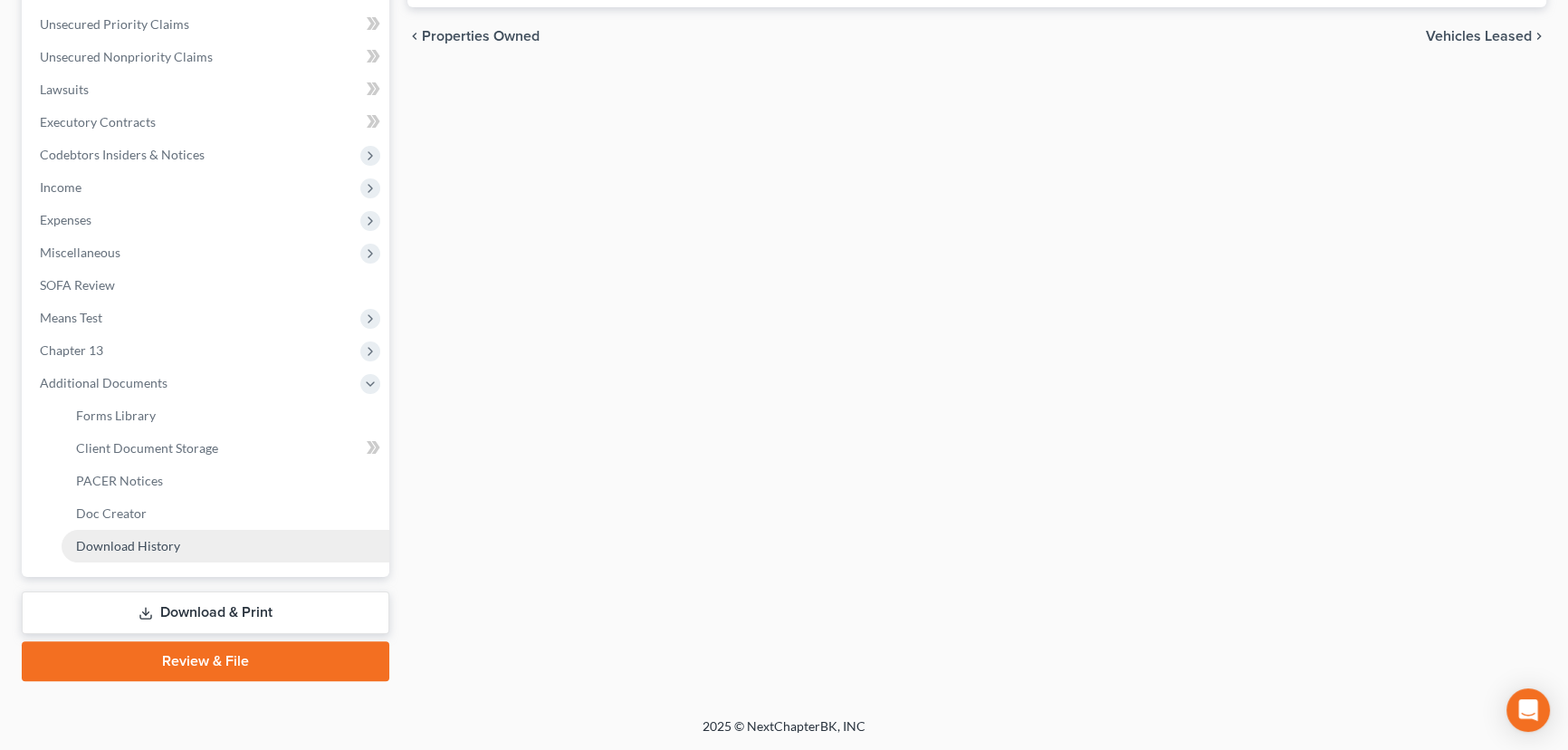
scroll to position [438, 0]
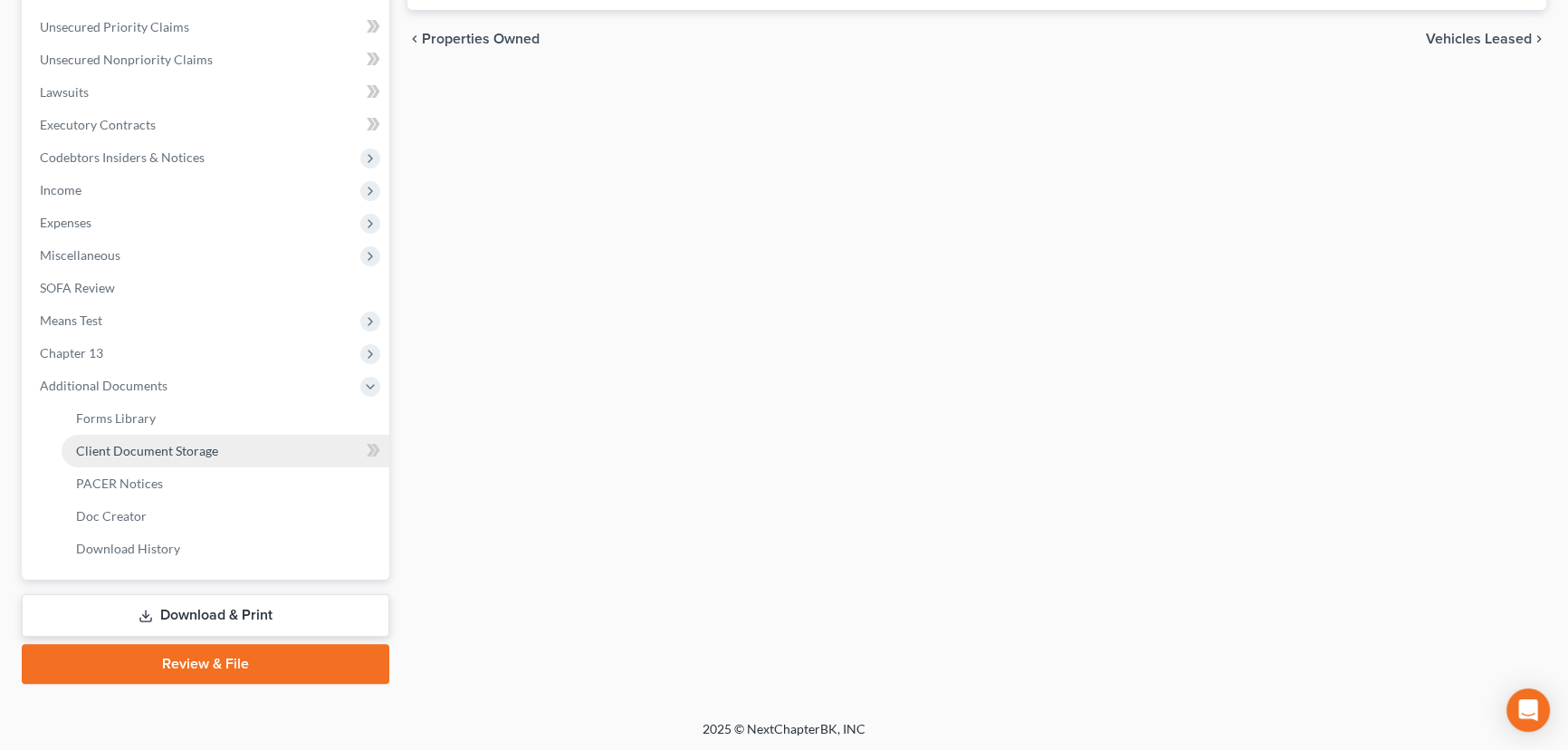
click at [246, 452] on link "Client Document Storage" at bounding box center [225, 452] width 328 height 33
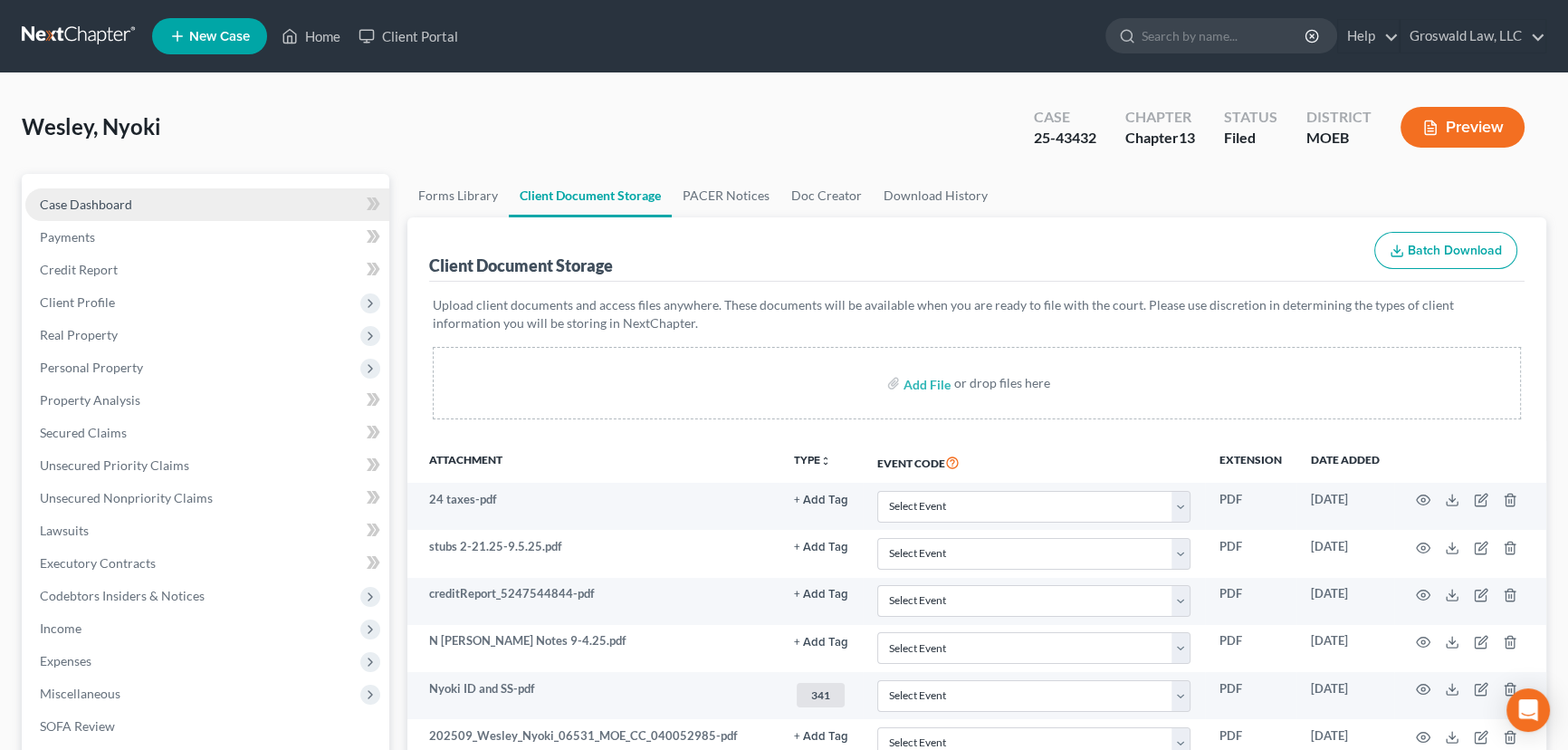
click at [207, 196] on link "Case Dashboard" at bounding box center [207, 205] width 364 height 33
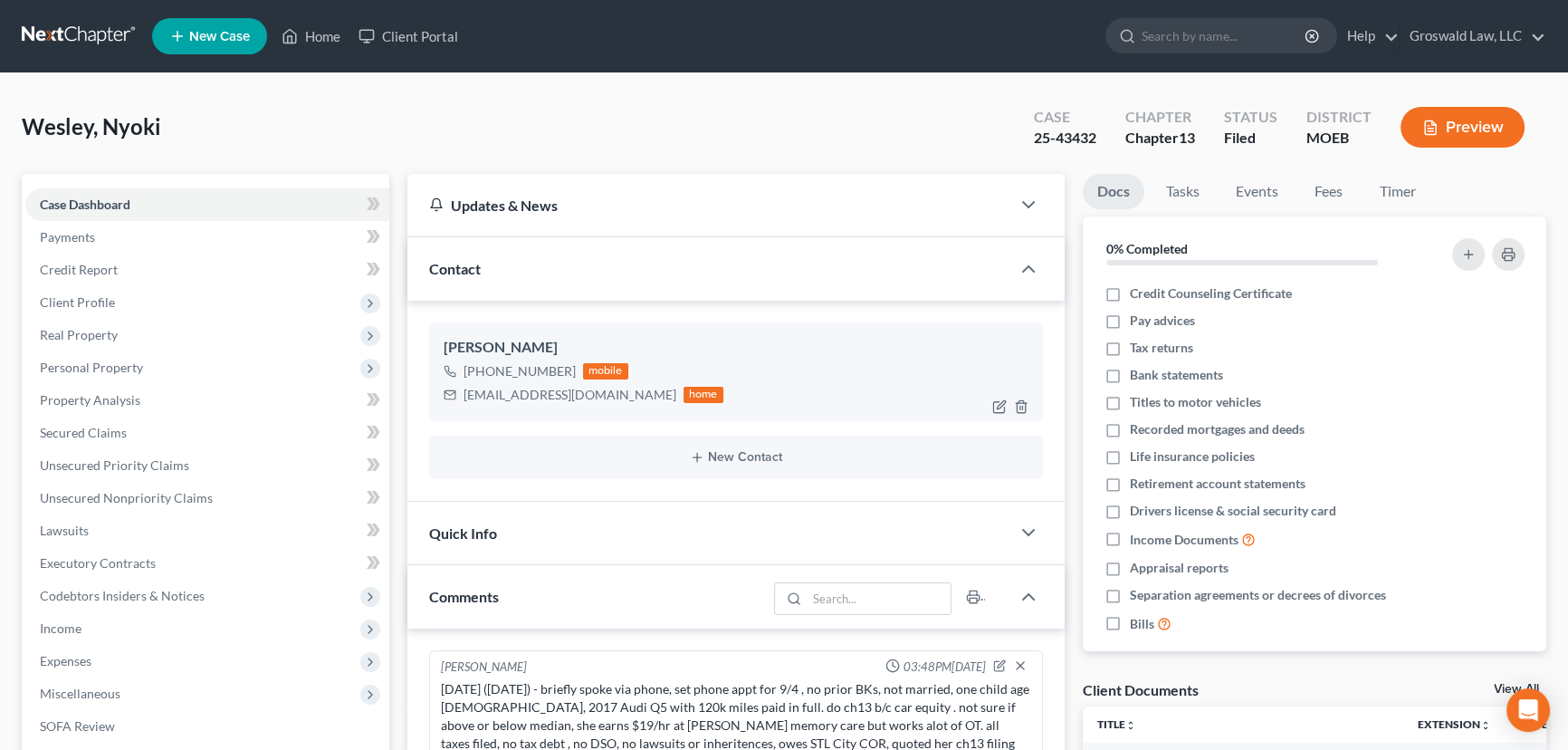
scroll to position [637, 0]
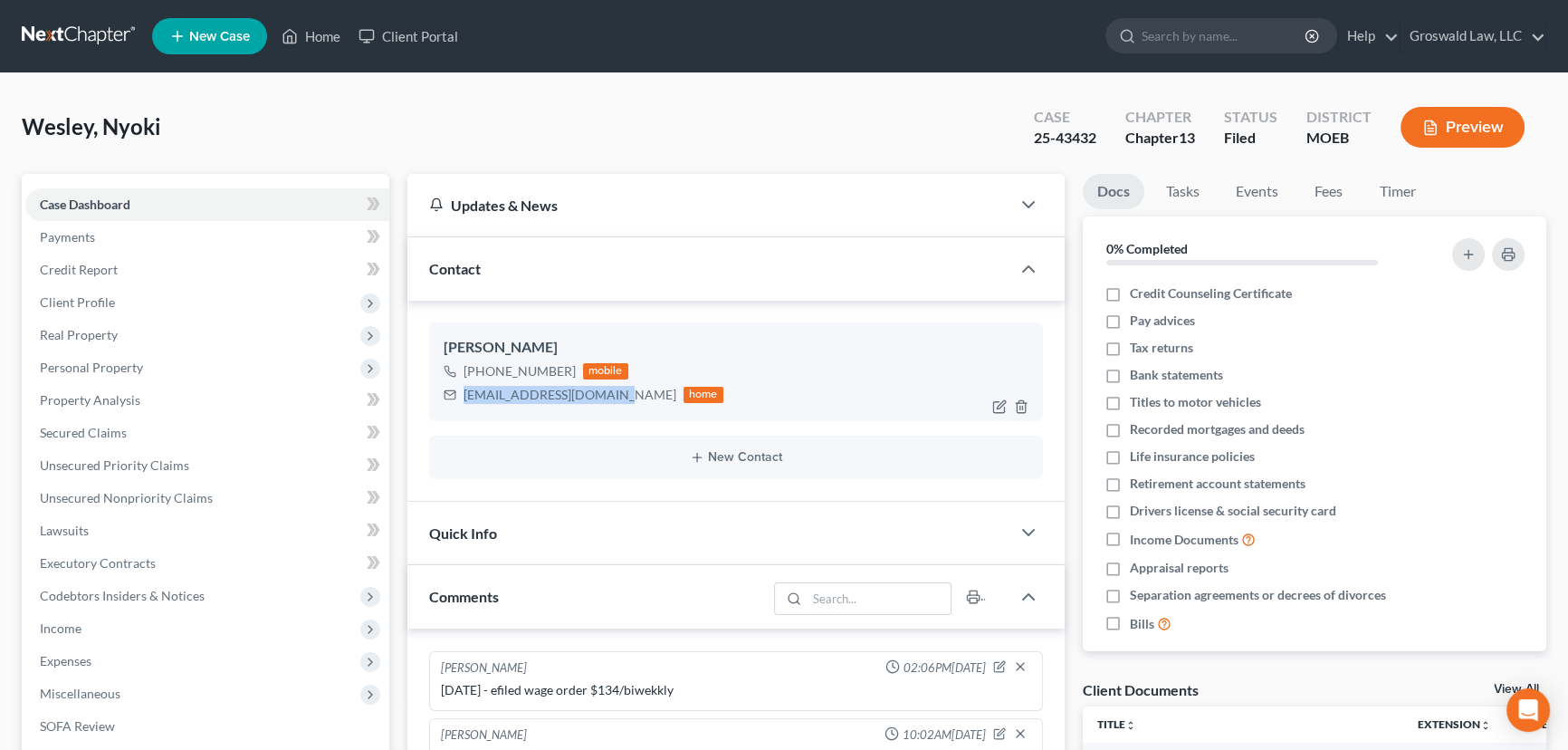
drag, startPoint x: 608, startPoint y: 395, endPoint x: 466, endPoint y: 396, distance: 142.0
click at [466, 396] on div "nyoki74wesley@gmail.com" at bounding box center [570, 395] width 213 height 18
copy div "nyoki74wesley@gmail.com"
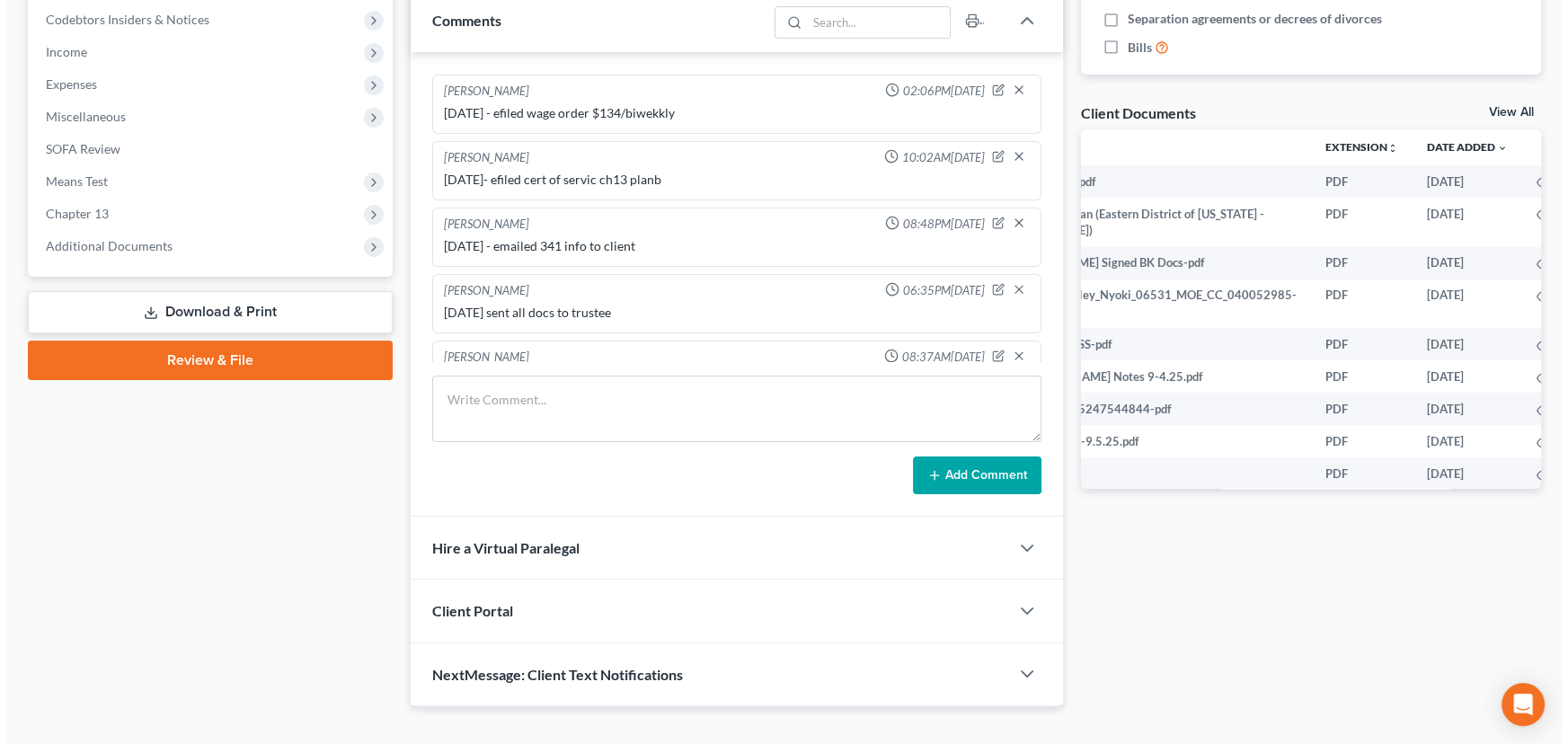
scroll to position [0, 114]
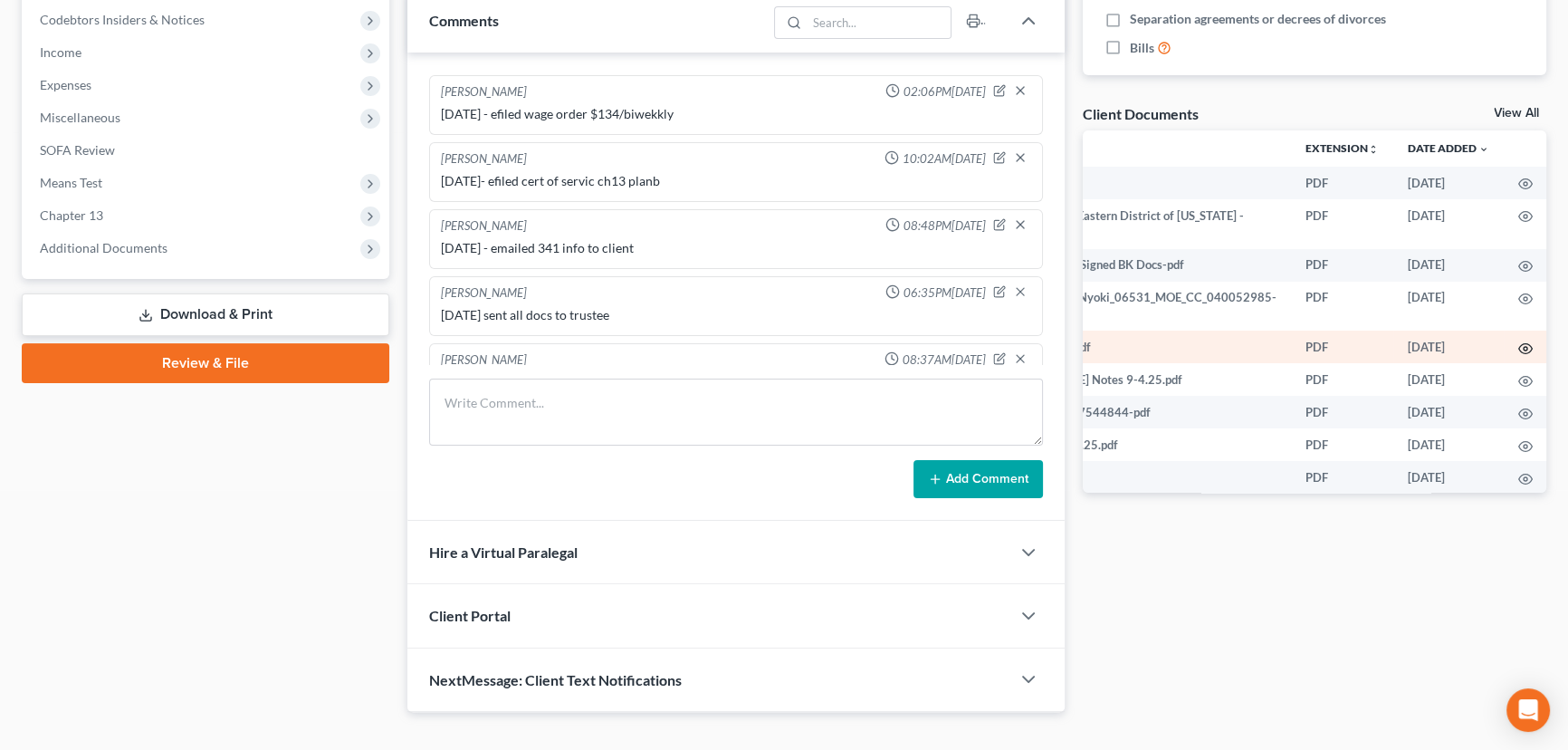
click at [1518, 349] on icon "button" at bounding box center [1525, 349] width 15 height 15
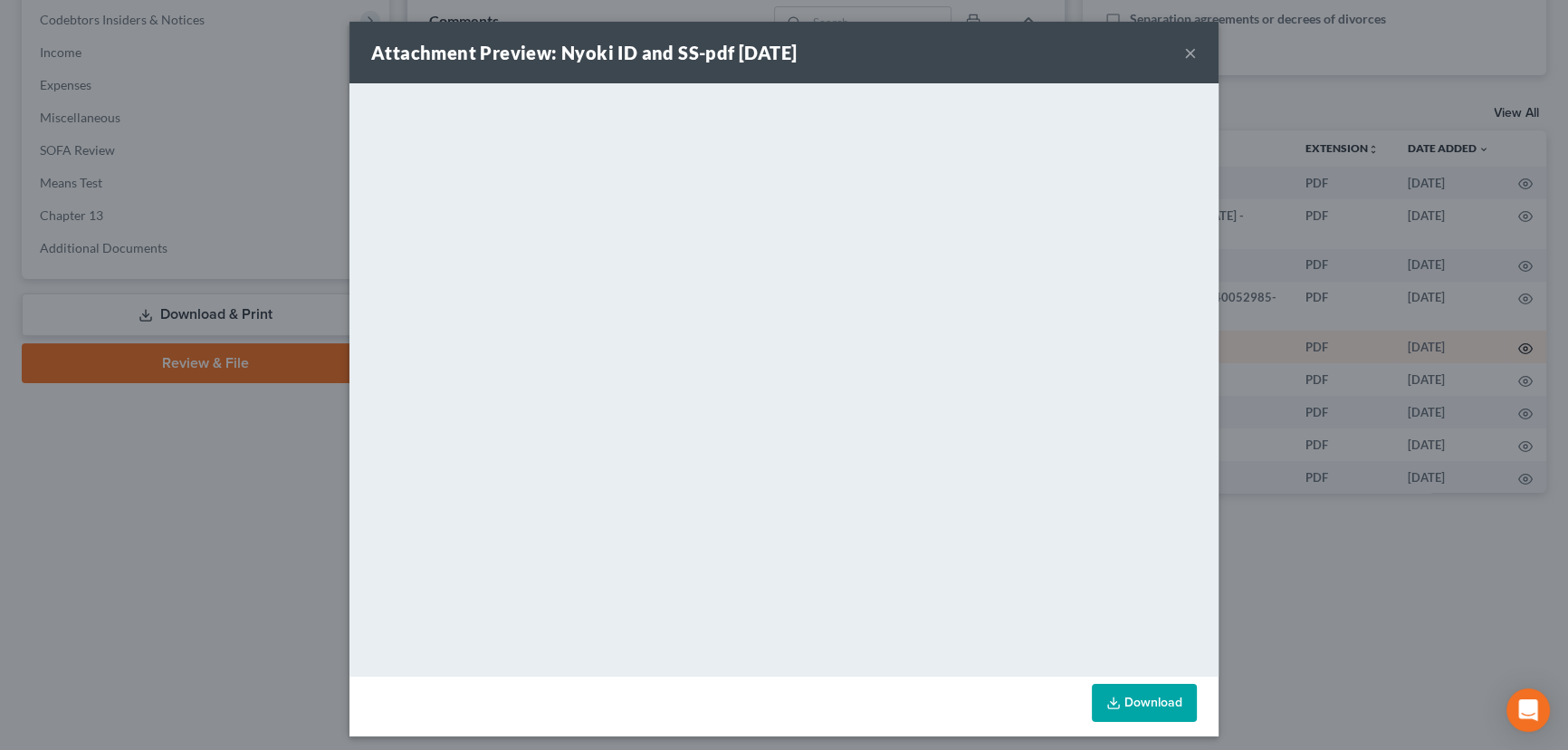
scroll to position [0, 111]
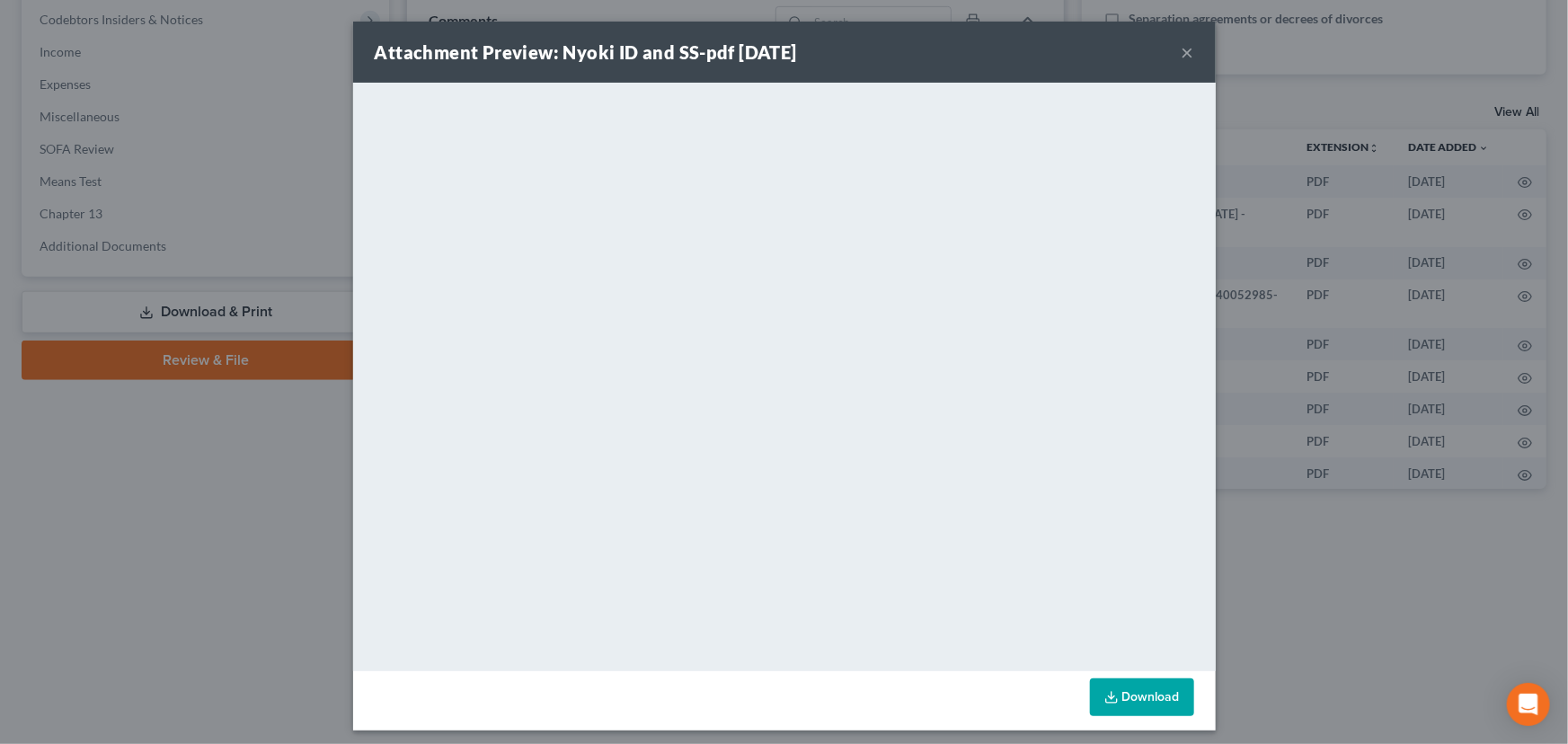
click at [1182, 54] on button "×" at bounding box center [1187, 52] width 13 height 22
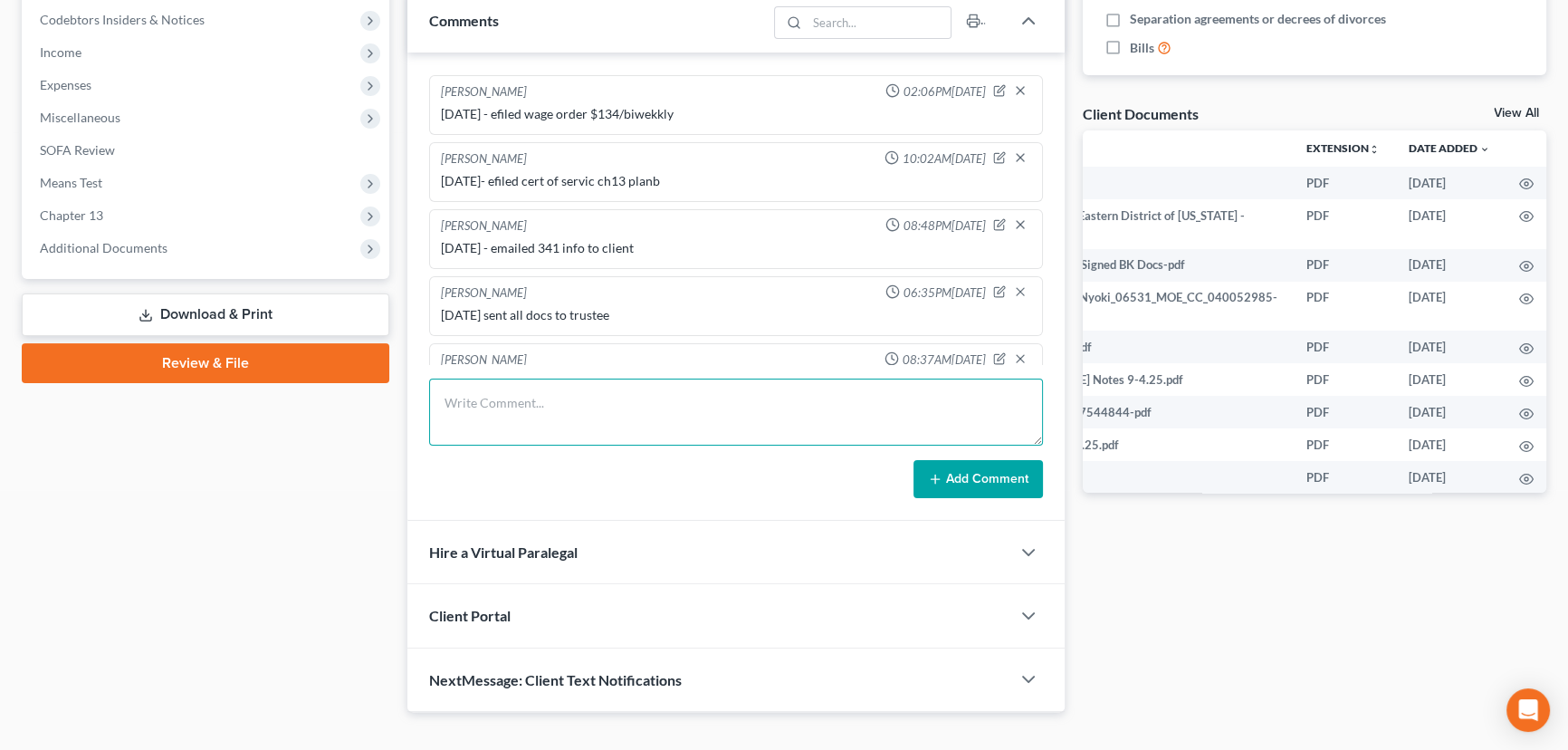
click at [636, 409] on textarea at bounding box center [736, 411] width 614 height 67
type textarea "10/3/25 - tc w/ client, prepped for court monday"
click at [939, 483] on icon at bounding box center [935, 479] width 15 height 15
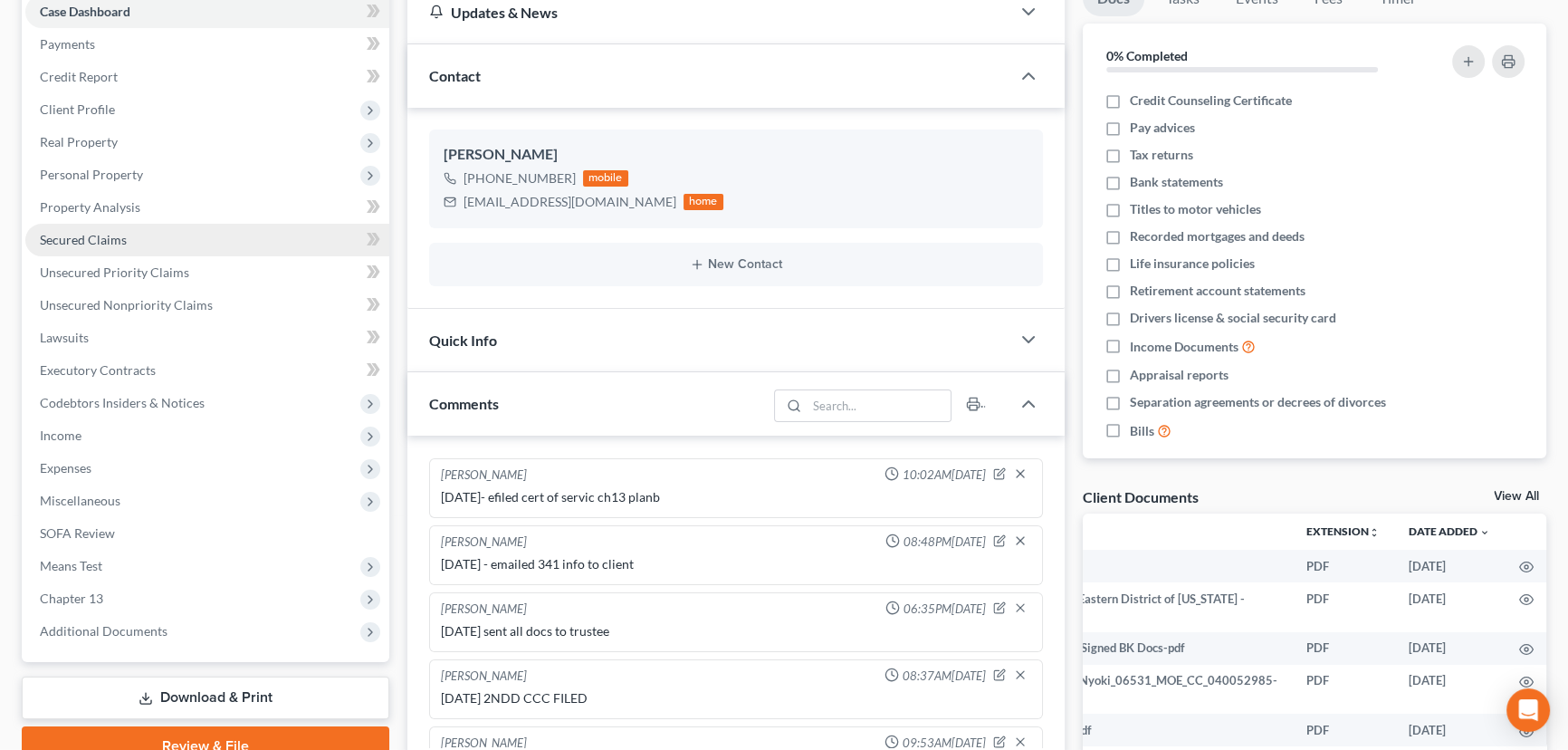
scroll to position [0, 0]
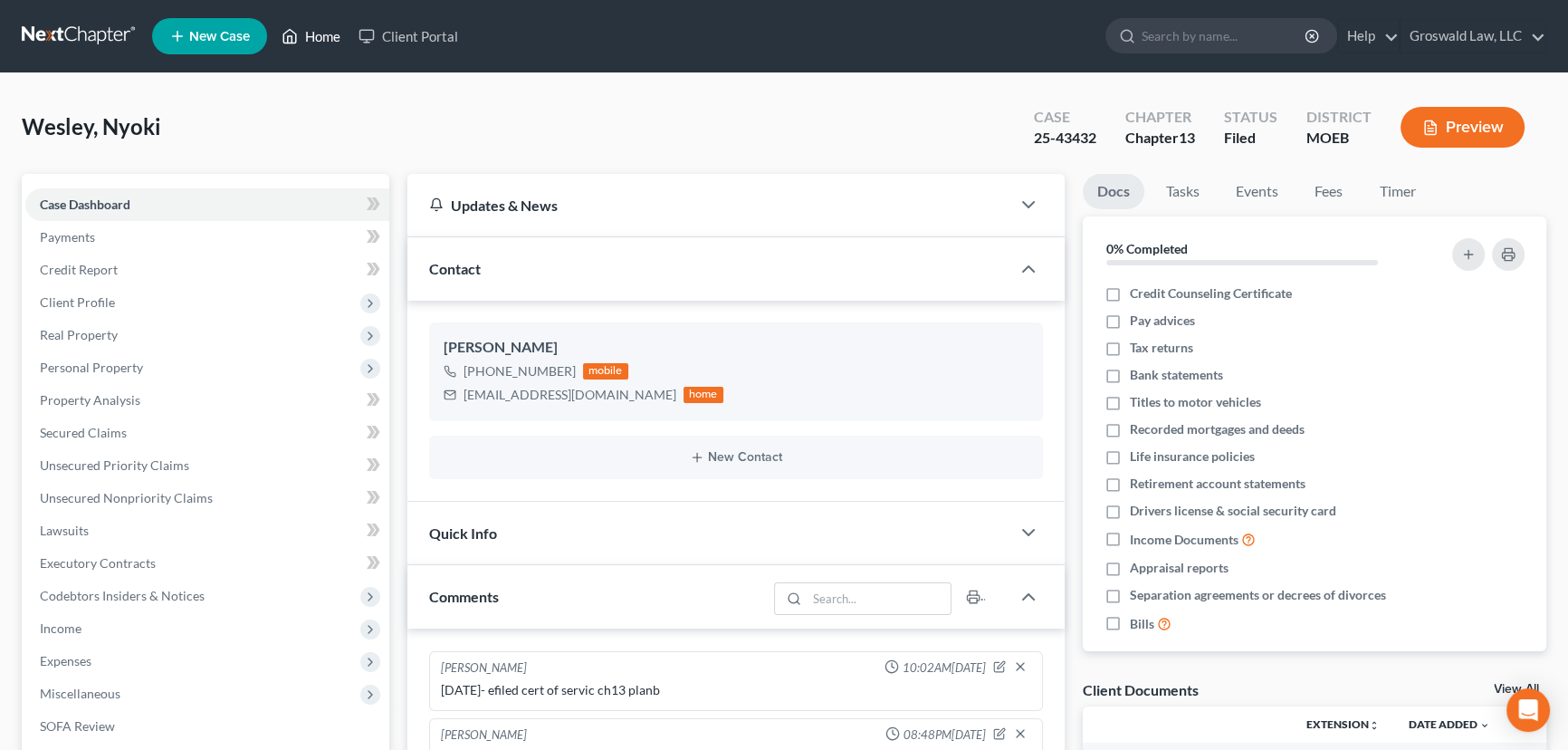
click at [296, 31] on icon at bounding box center [290, 37] width 17 height 22
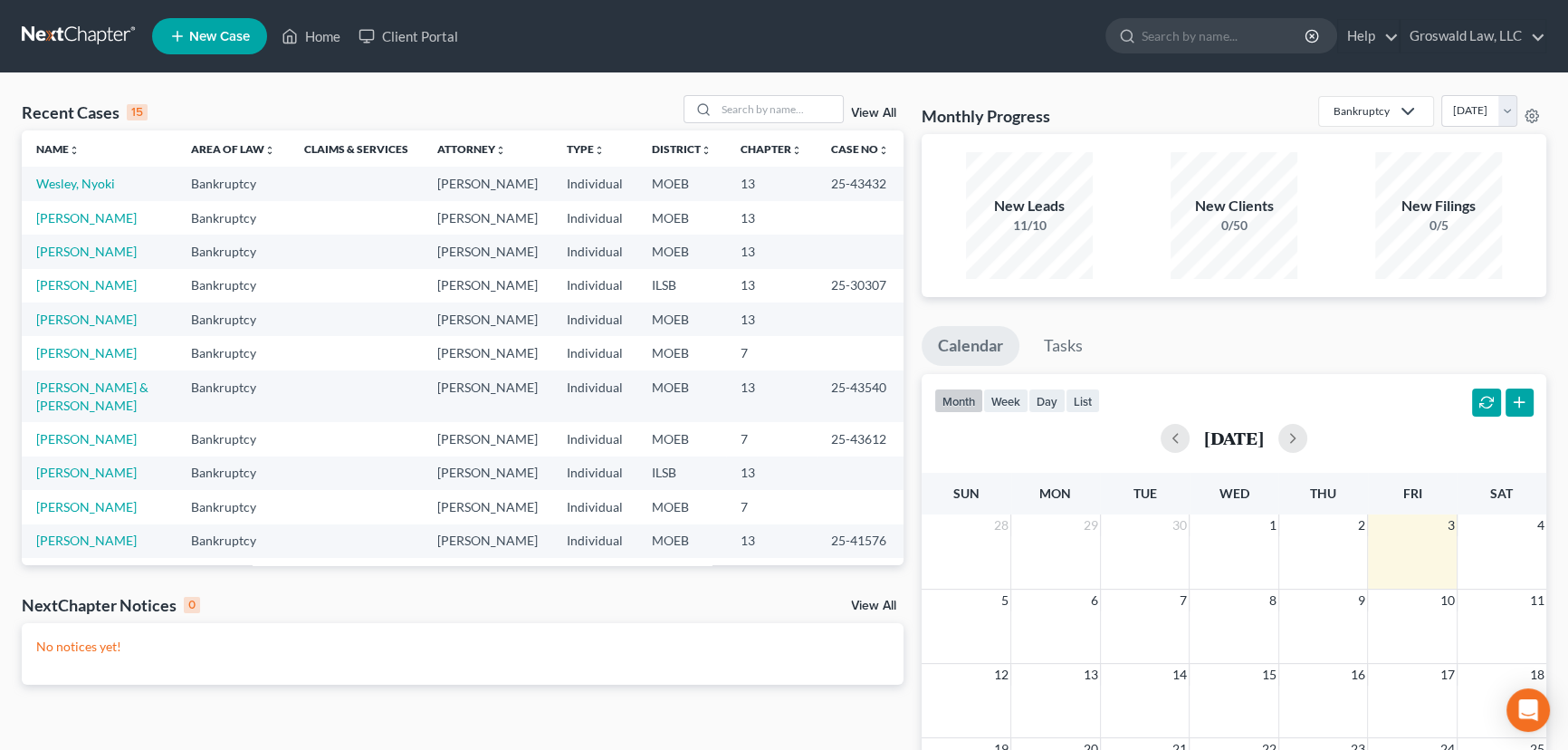
click at [228, 39] on span "New Case" at bounding box center [219, 37] width 61 height 14
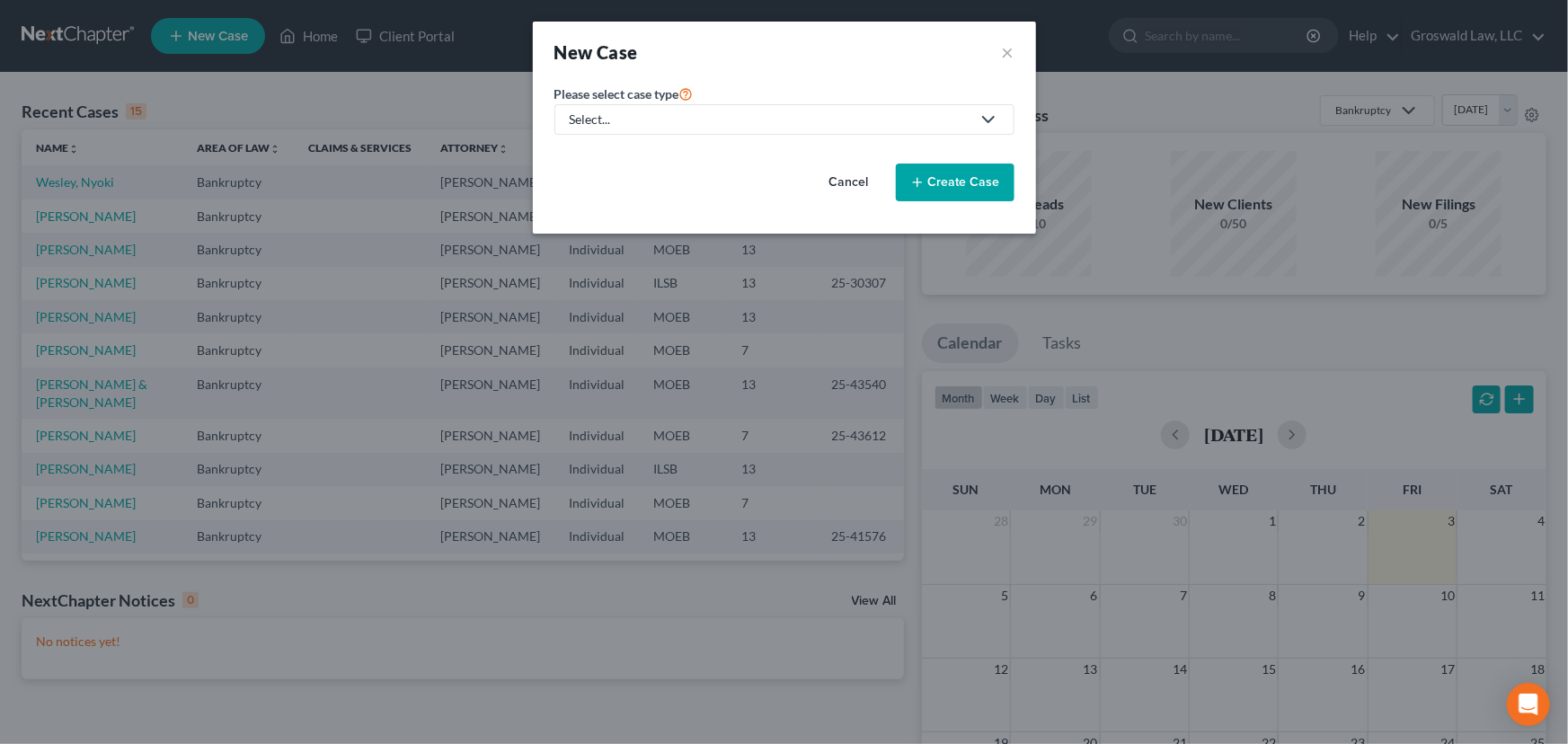
click at [768, 126] on div "Select..." at bounding box center [769, 119] width 401 height 18
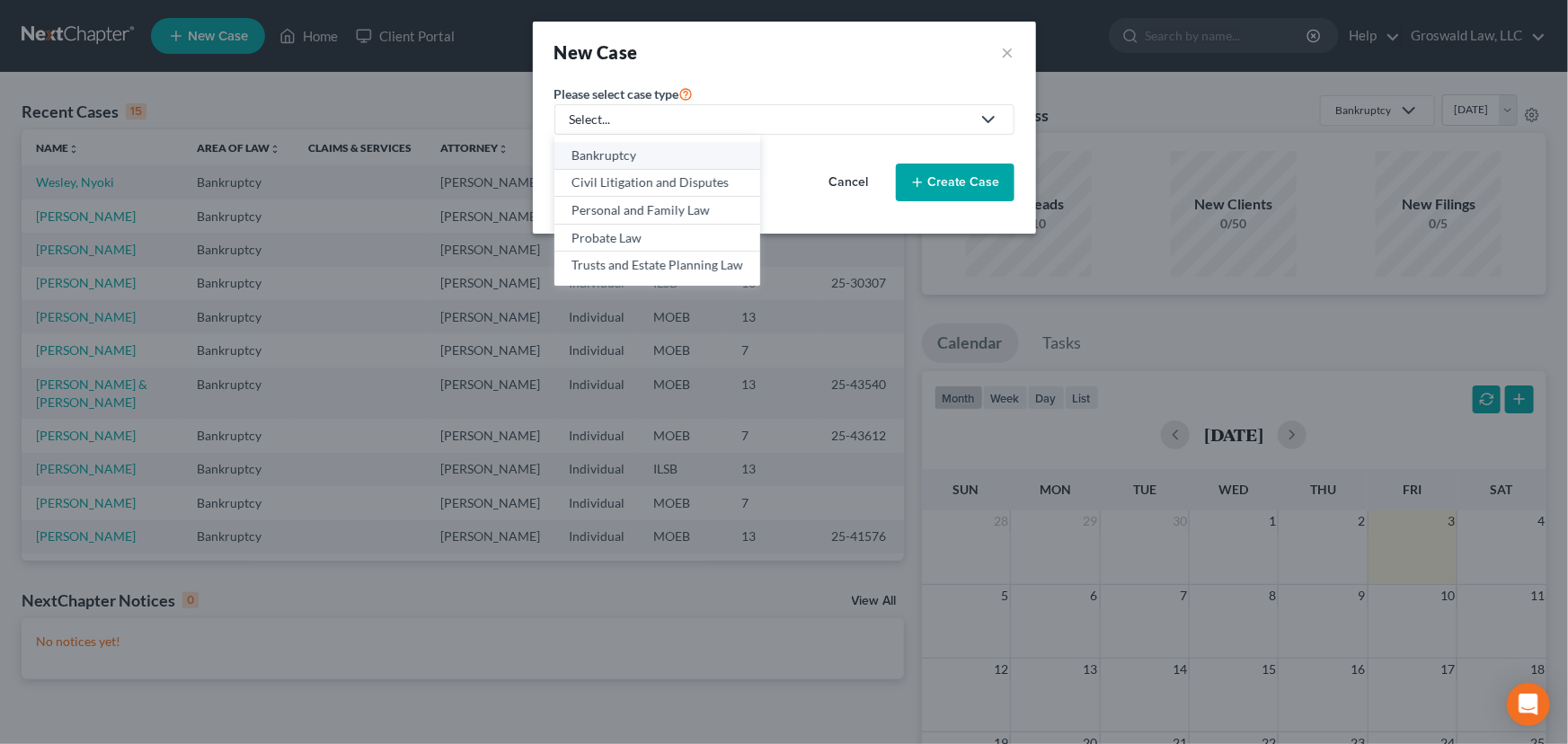
click at [642, 156] on div "Bankruptcy" at bounding box center [657, 156] width 171 height 18
select select "45"
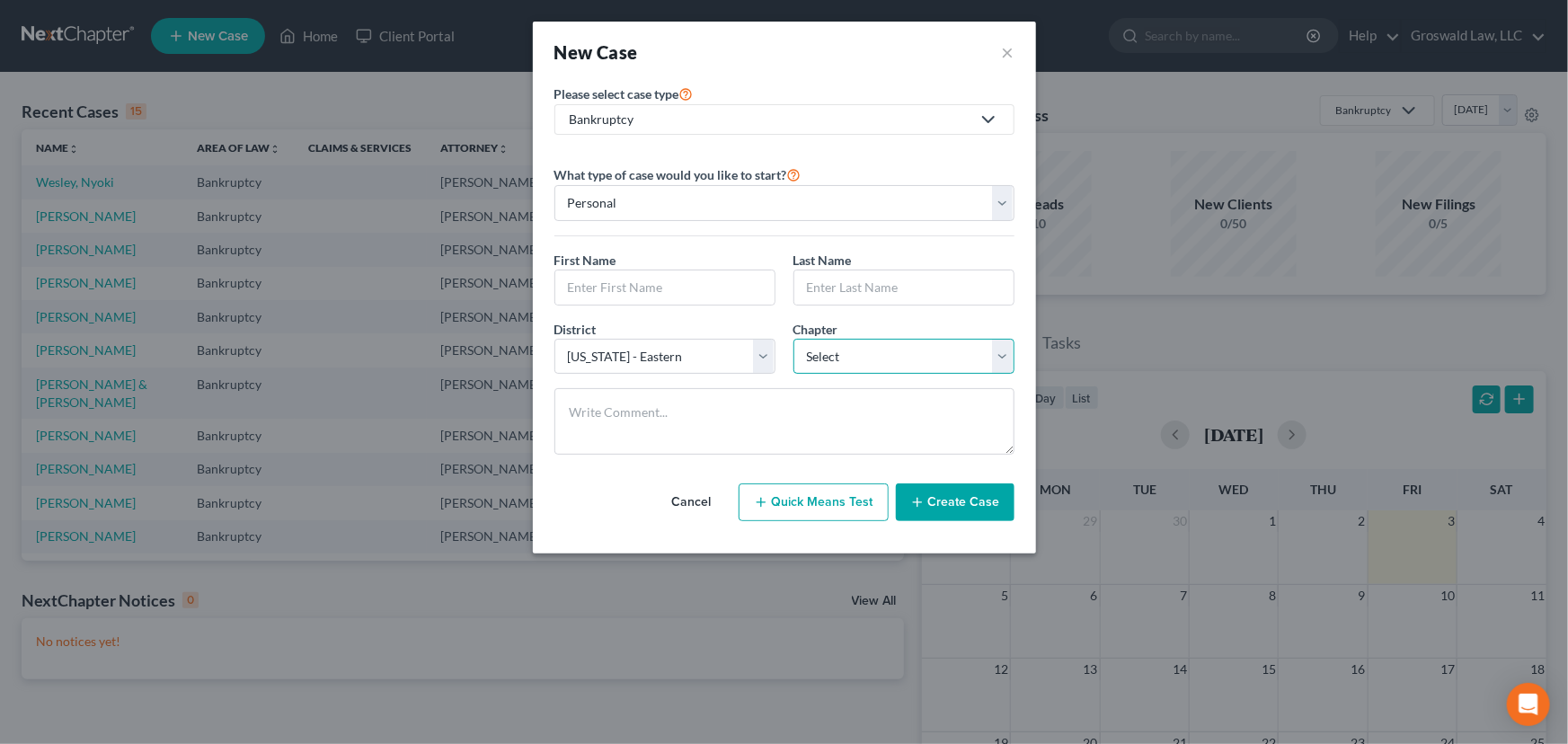
click at [838, 353] on select "Select 7 11 12 13" at bounding box center [903, 356] width 221 height 36
select select "3"
click at [793, 339] on select "Select 7 11 12 13" at bounding box center [903, 356] width 221 height 36
click at [671, 274] on input "text" at bounding box center [665, 287] width 219 height 34
drag, startPoint x: 616, startPoint y: 284, endPoint x: 592, endPoint y: 291, distance: 25.0
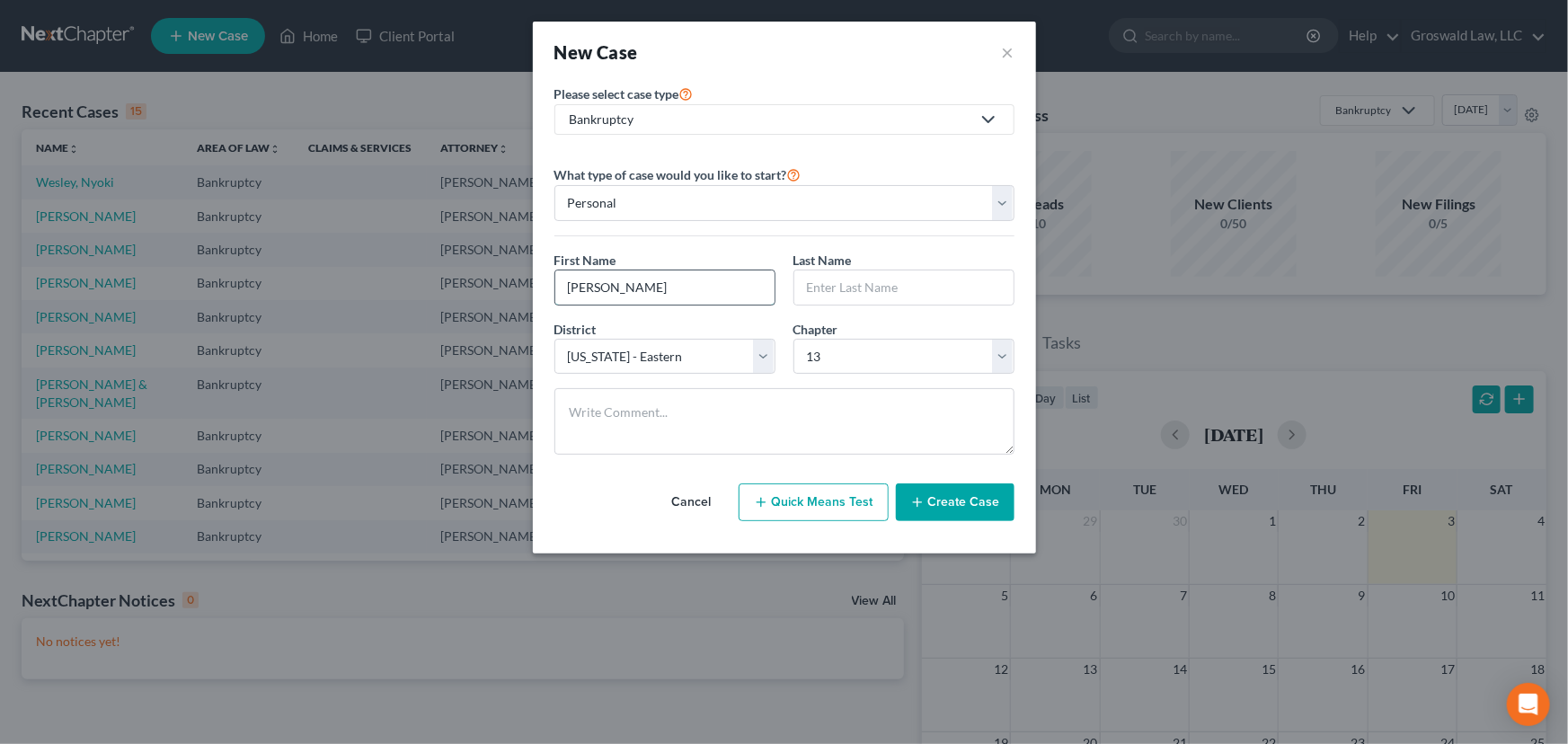
click at [592, 291] on input "Latoya" at bounding box center [665, 287] width 219 height 34
type input "Latoiya"
type input "Butchee"
click at [962, 502] on button "Create Case" at bounding box center [955, 502] width 118 height 37
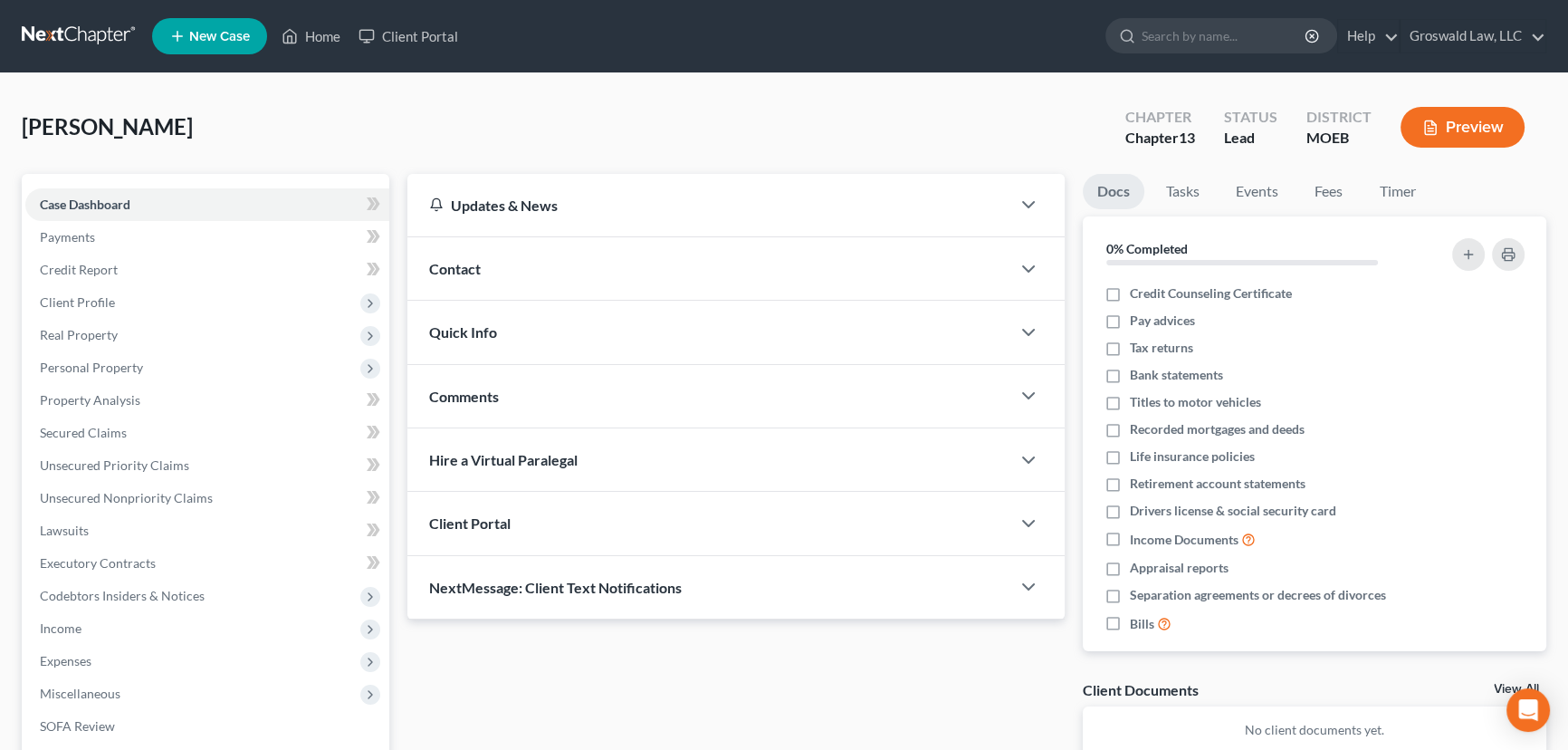
click at [550, 265] on div "Contact" at bounding box center [708, 268] width 603 height 62
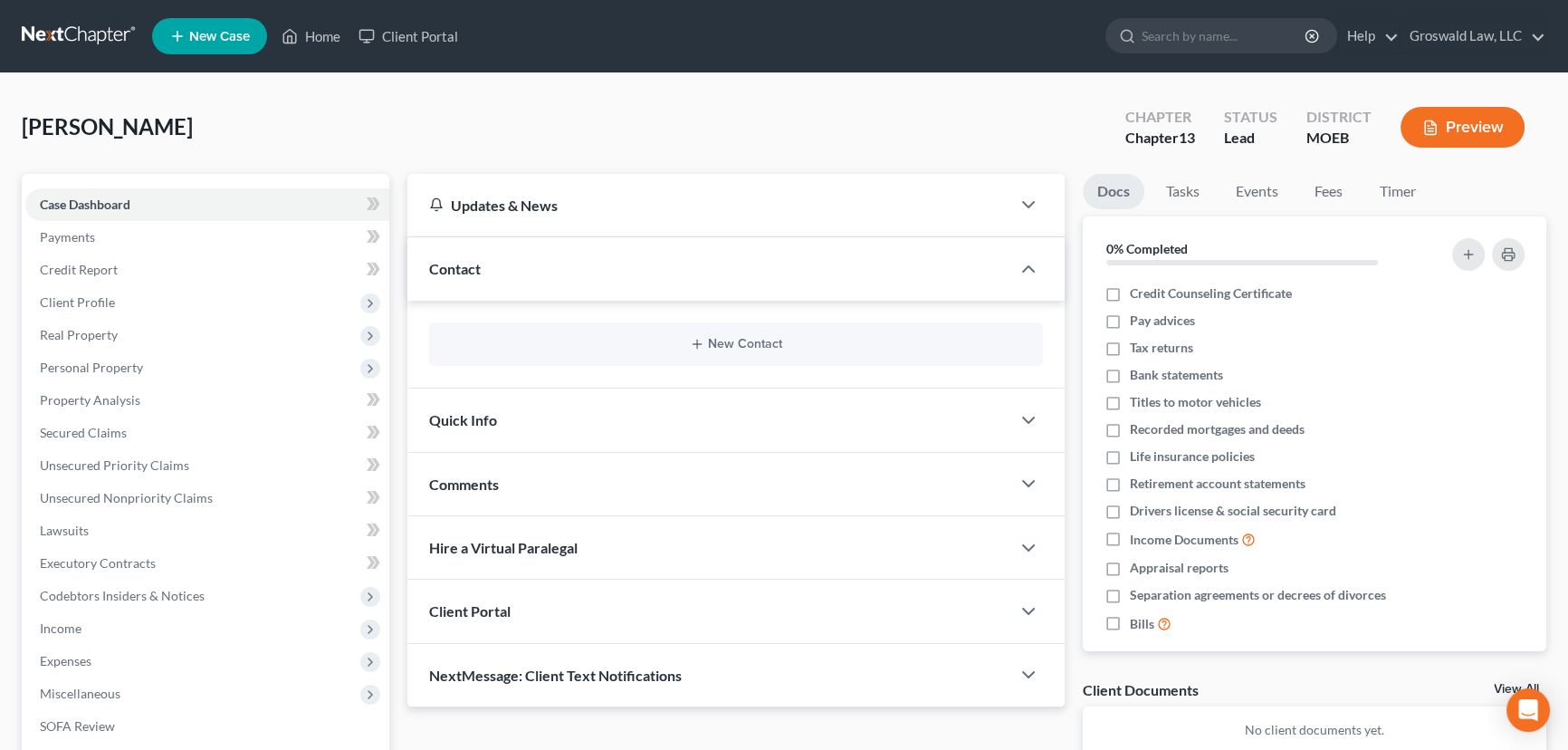
click at [726, 330] on div "New Contact" at bounding box center [736, 343] width 614 height 43
click at [726, 341] on button "New Contact" at bounding box center [735, 344] width 584 height 15
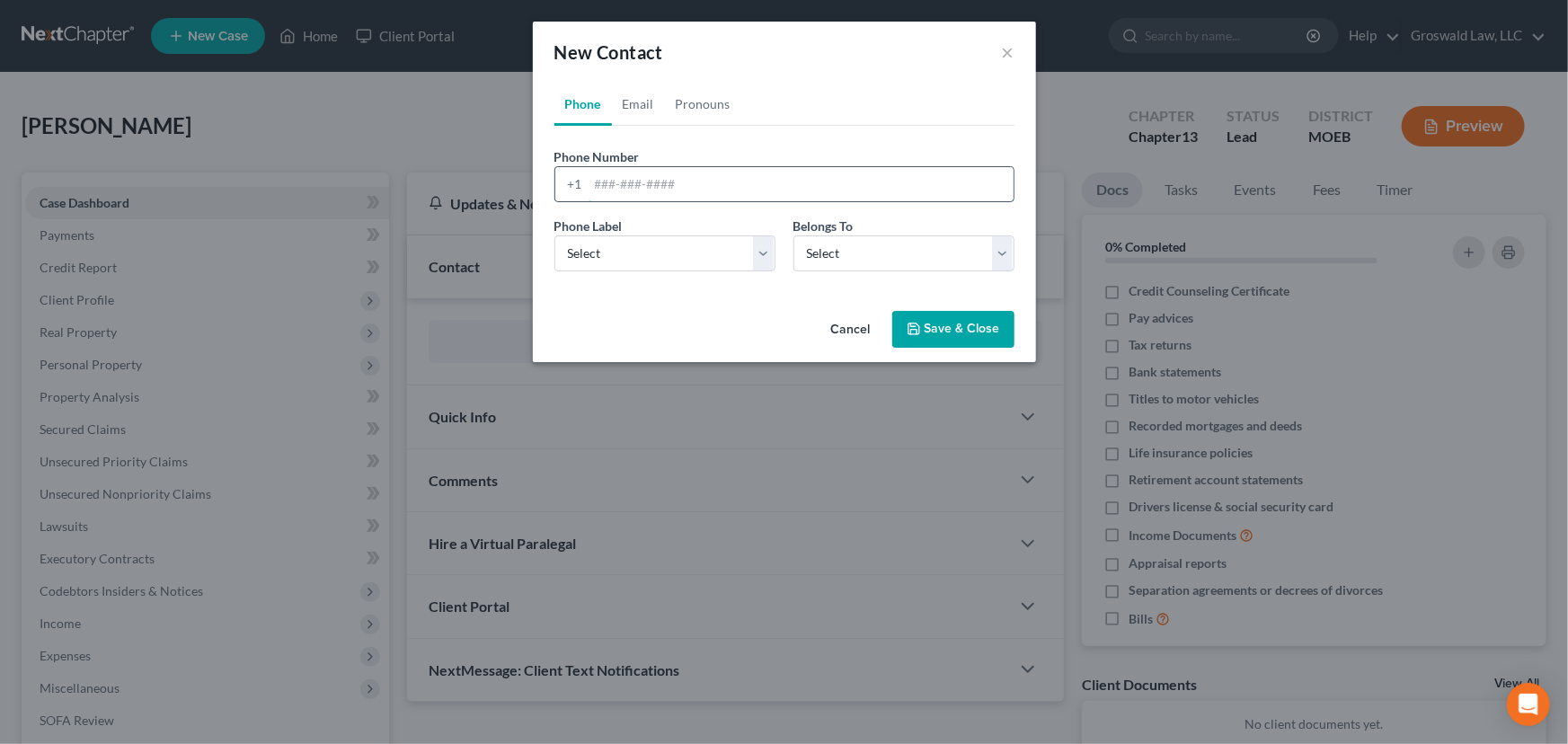
click at [708, 179] on input "tel" at bounding box center [800, 184] width 425 height 34
type input "314-280-0312"
select select "0"
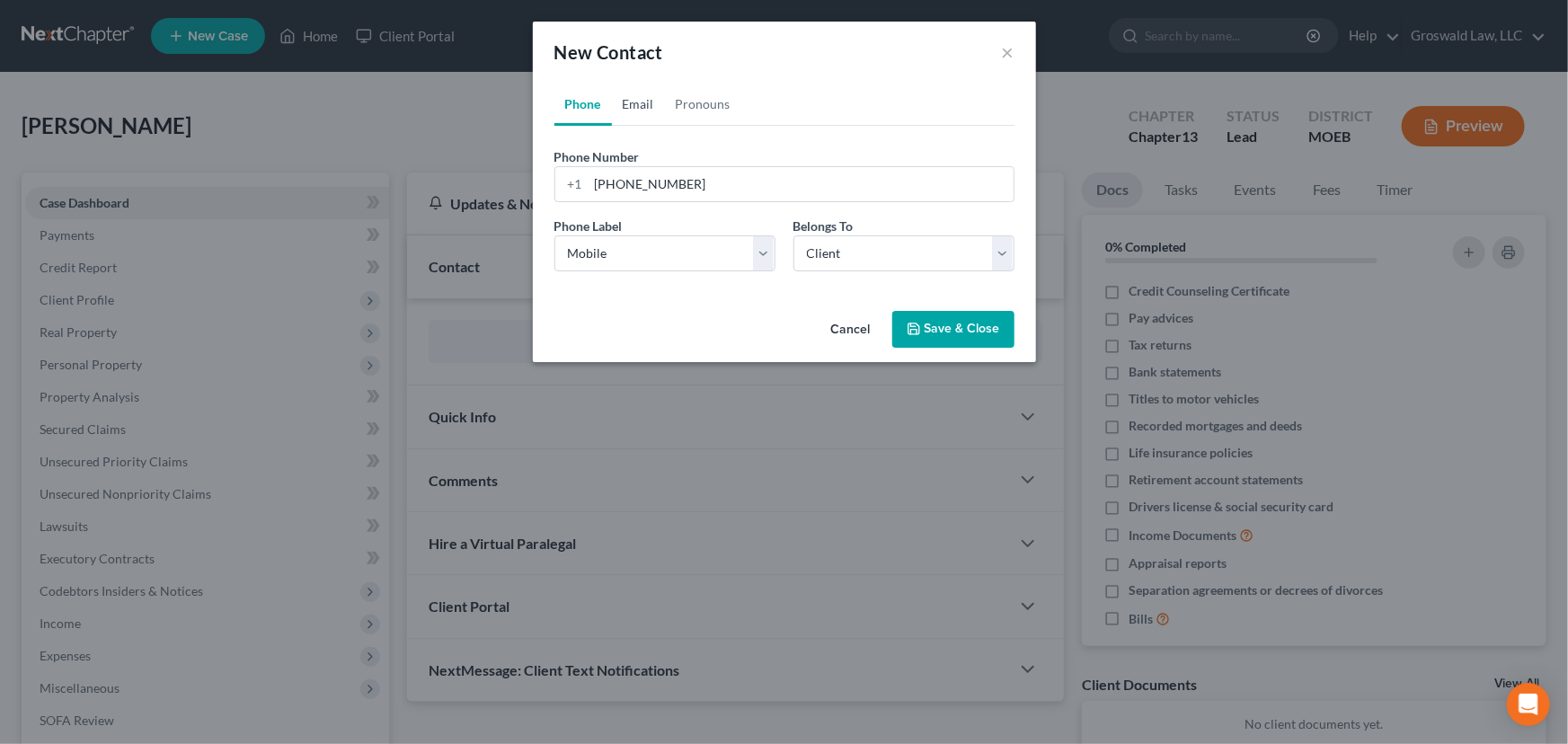
drag, startPoint x: 650, startPoint y: 106, endPoint x: 568, endPoint y: 90, distance: 83.5
click at [649, 106] on link "Email" at bounding box center [638, 104] width 53 height 43
drag, startPoint x: 695, startPoint y: 185, endPoint x: 692, endPoint y: 170, distance: 15.3
click at [695, 185] on input "email" at bounding box center [800, 184] width 425 height 34
type input "nursebutchee@gmail.com"
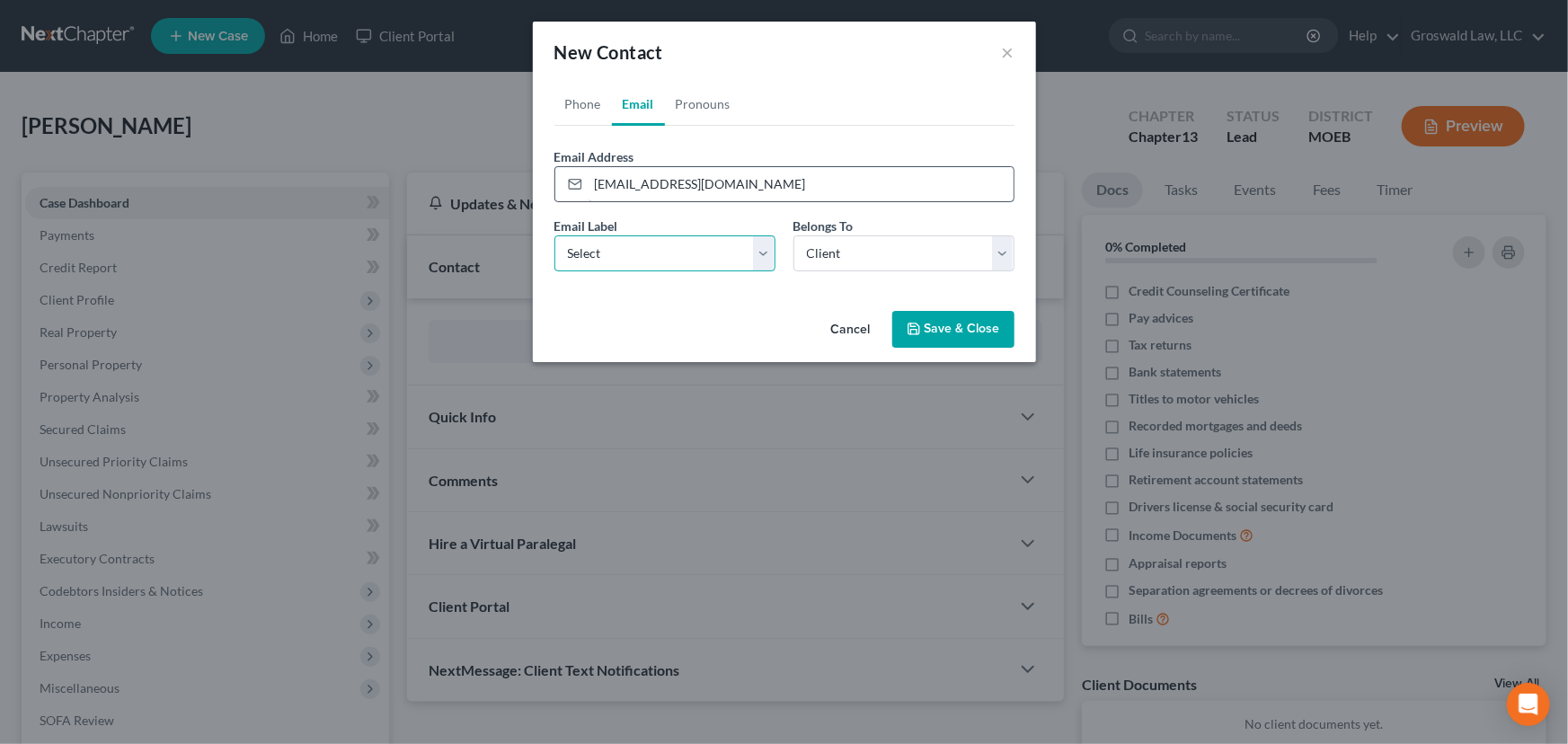
select select "0"
click at [1003, 339] on button "Save & Close" at bounding box center [953, 329] width 122 height 37
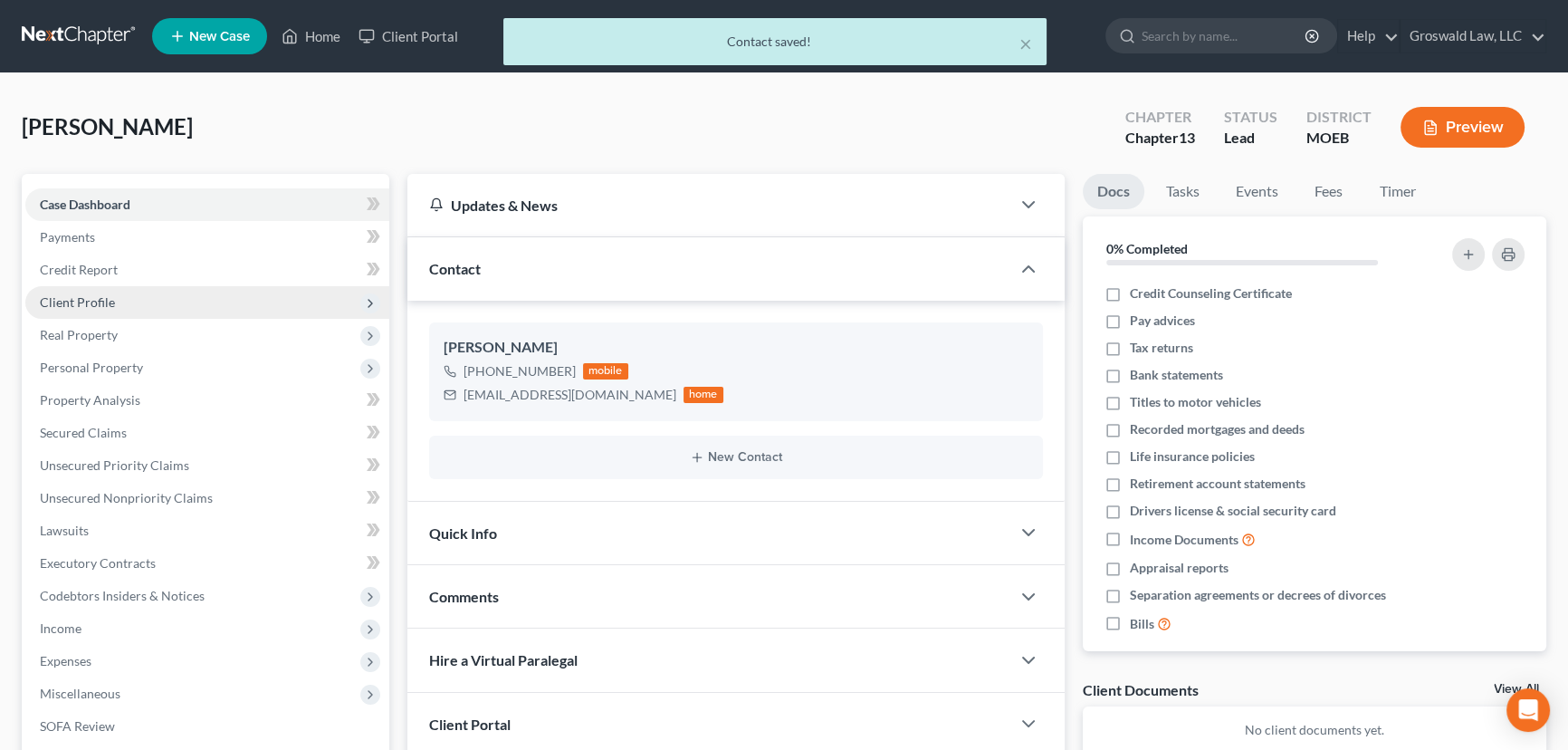
click at [95, 303] on span "Client Profile" at bounding box center [77, 302] width 75 height 16
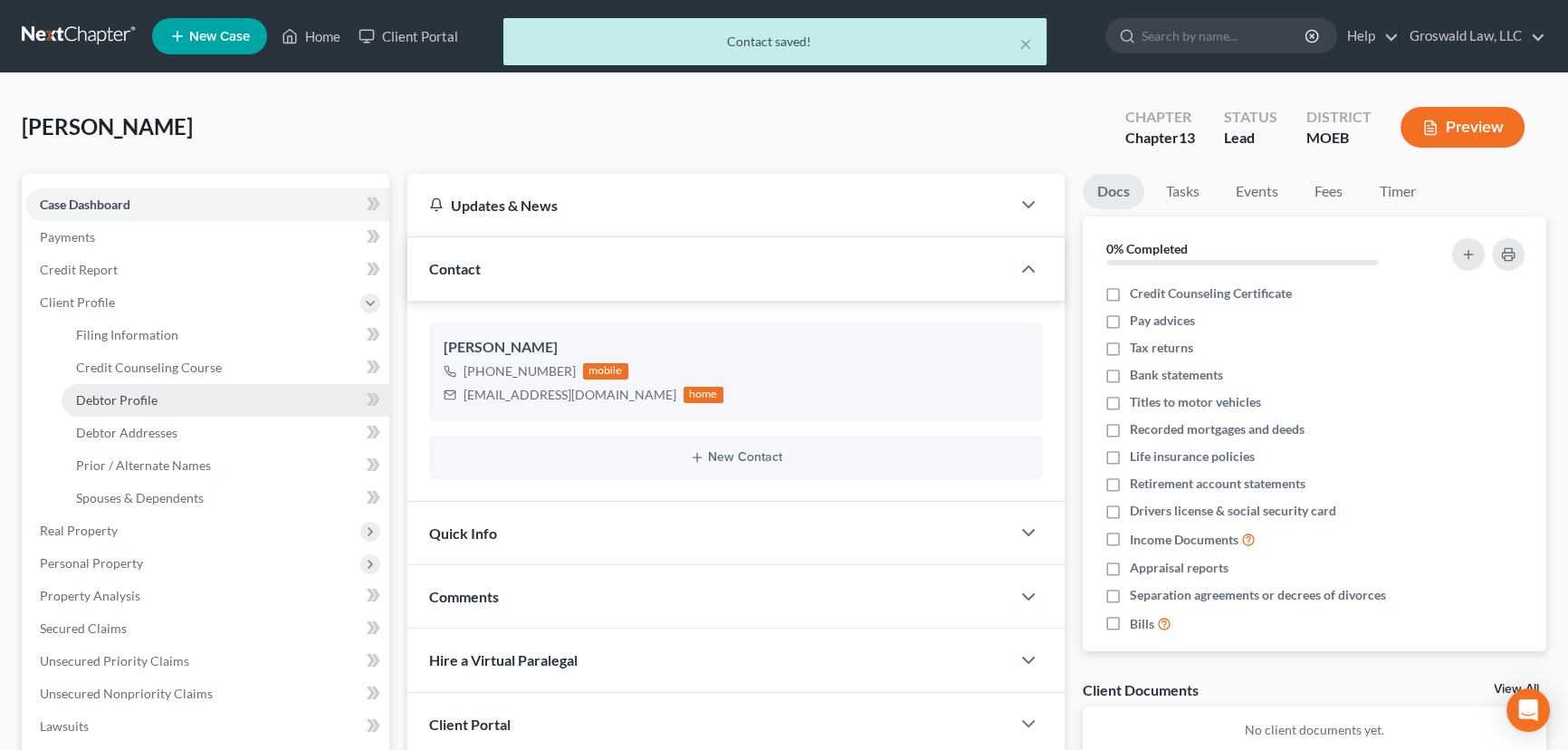
click at [125, 397] on span "Debtor Profile" at bounding box center [117, 399] width 82 height 16
select select "0"
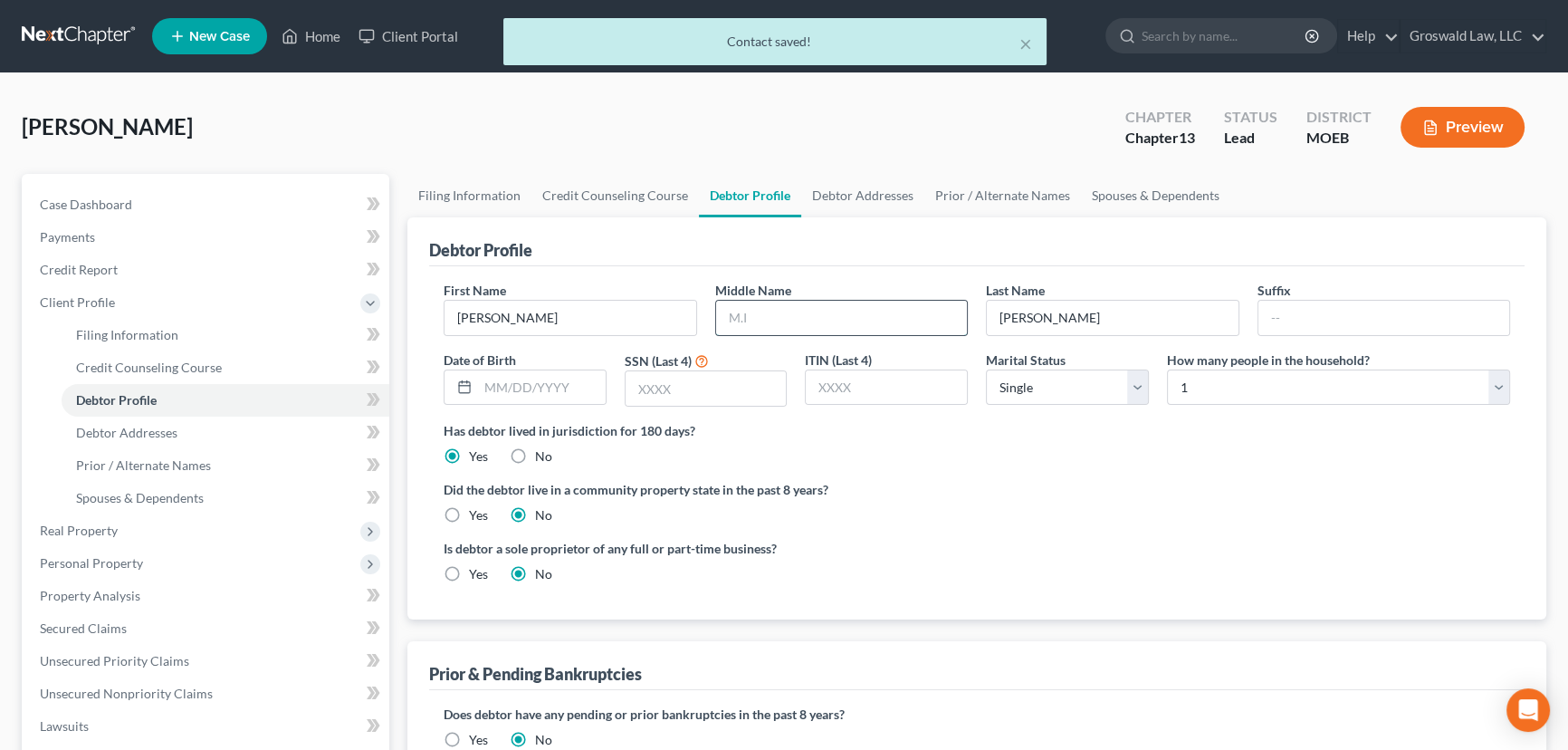
click at [907, 306] on input "text" at bounding box center [841, 318] width 251 height 34
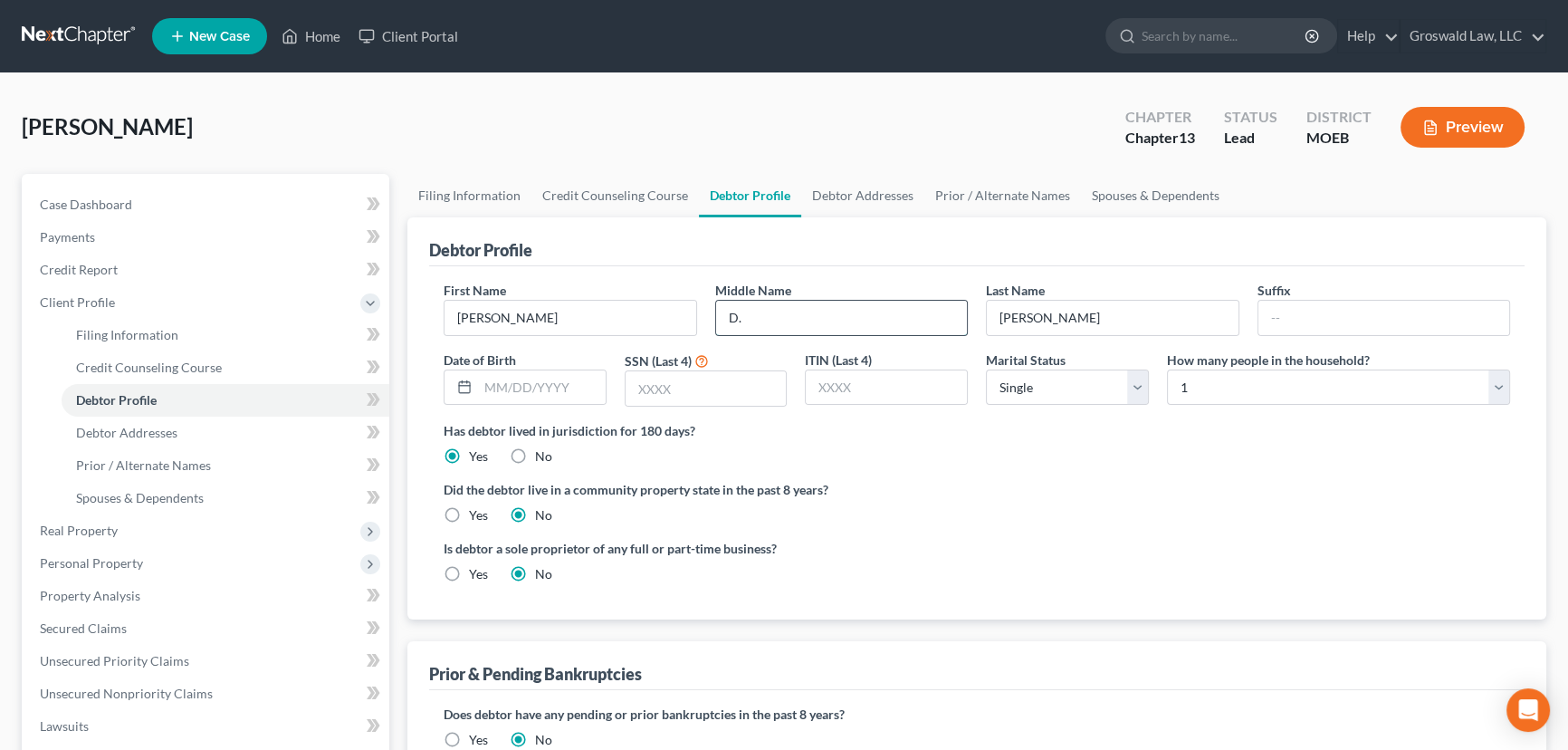
type input "D."
type input "02/13/1983"
type input "1117"
drag, startPoint x: 1094, startPoint y: 495, endPoint x: 1084, endPoint y: 484, distance: 14.9
click at [1093, 495] on label "Did the debtor live in a community property state in the past 8 years?" at bounding box center [976, 489] width 1066 height 19
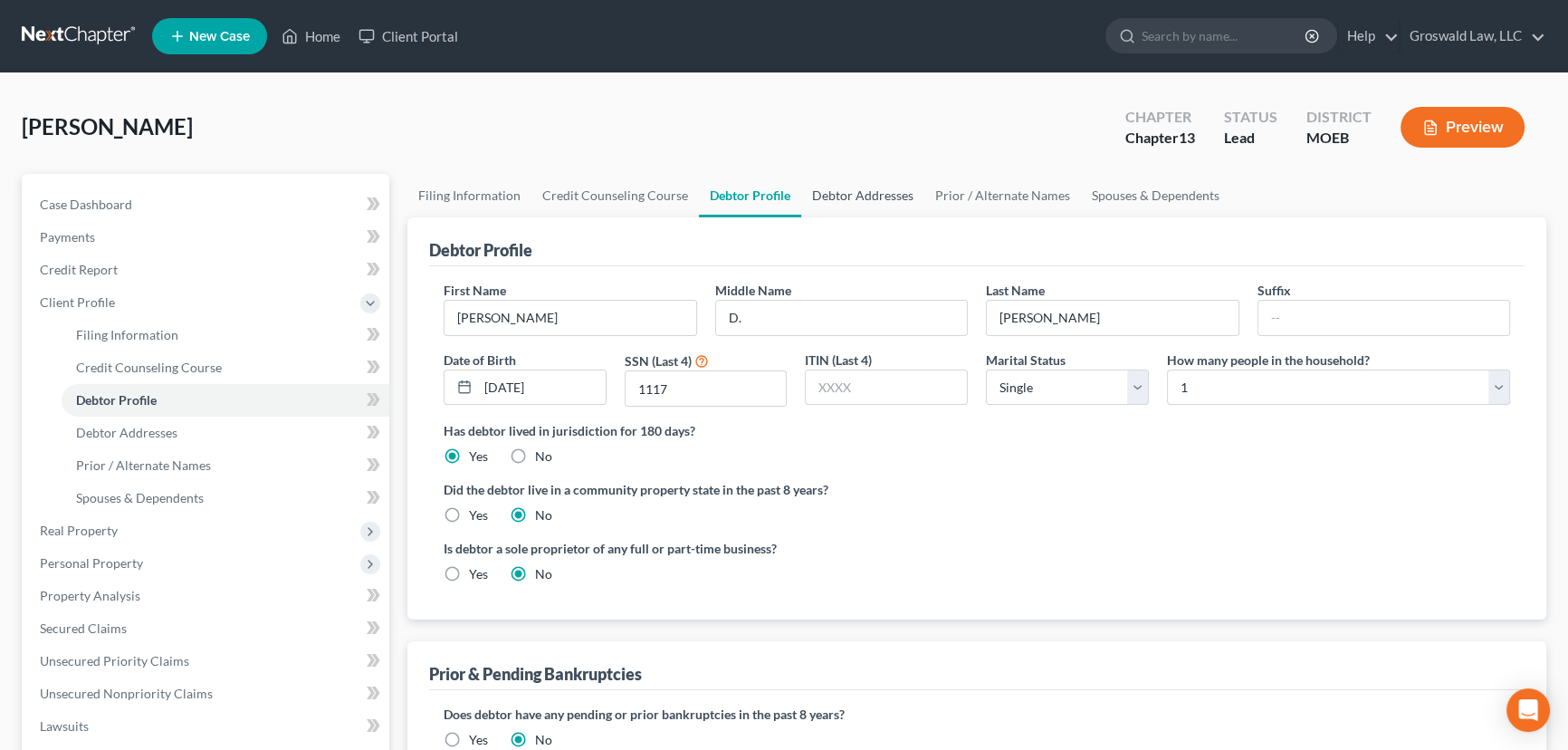
click at [851, 190] on link "Debtor Addresses" at bounding box center [862, 195] width 123 height 43
select select "0"
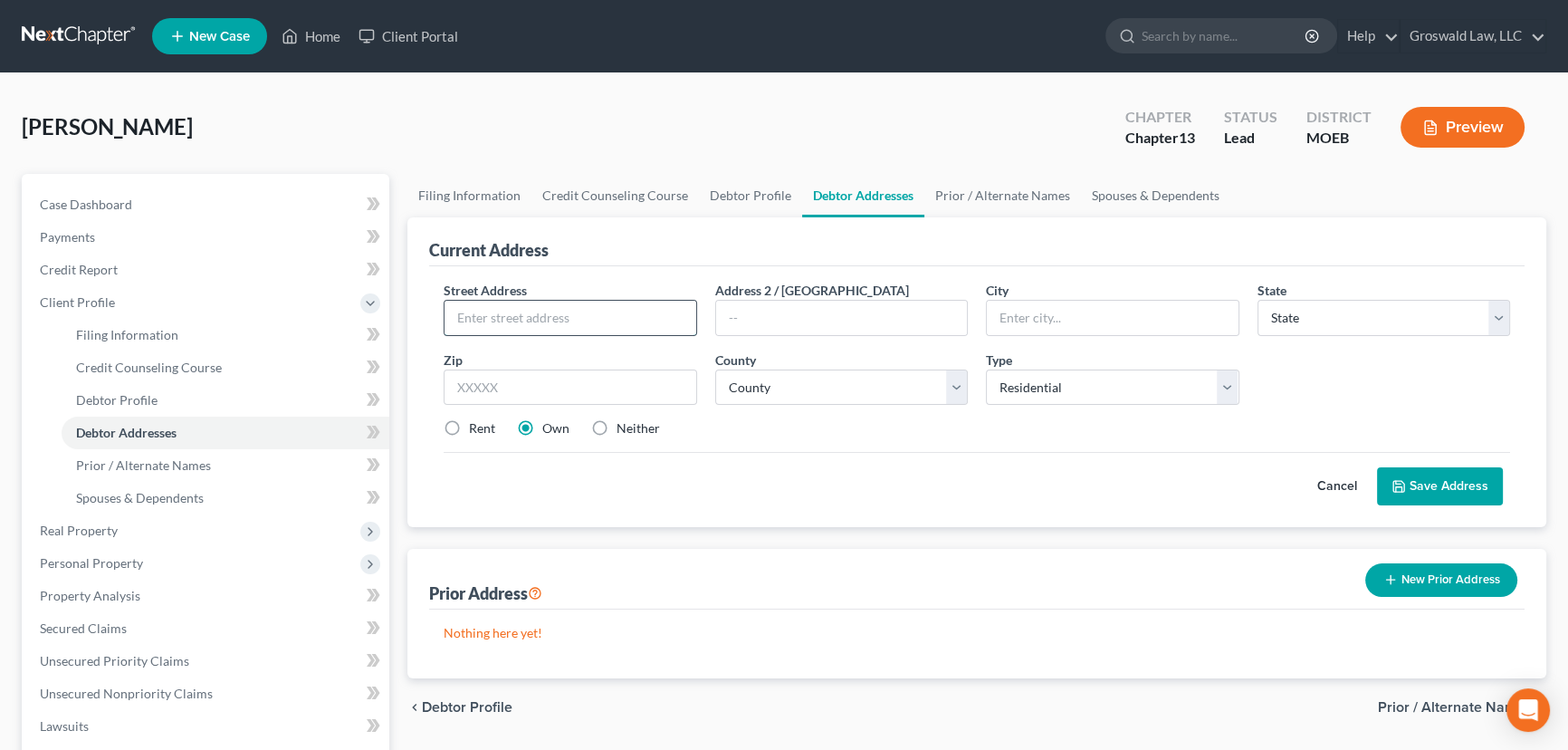
click at [574, 312] on input "text" at bounding box center [570, 318] width 251 height 34
type input "3011 North Park Drive"
type input "62204"
type input "East Saint Louis"
select select "14"
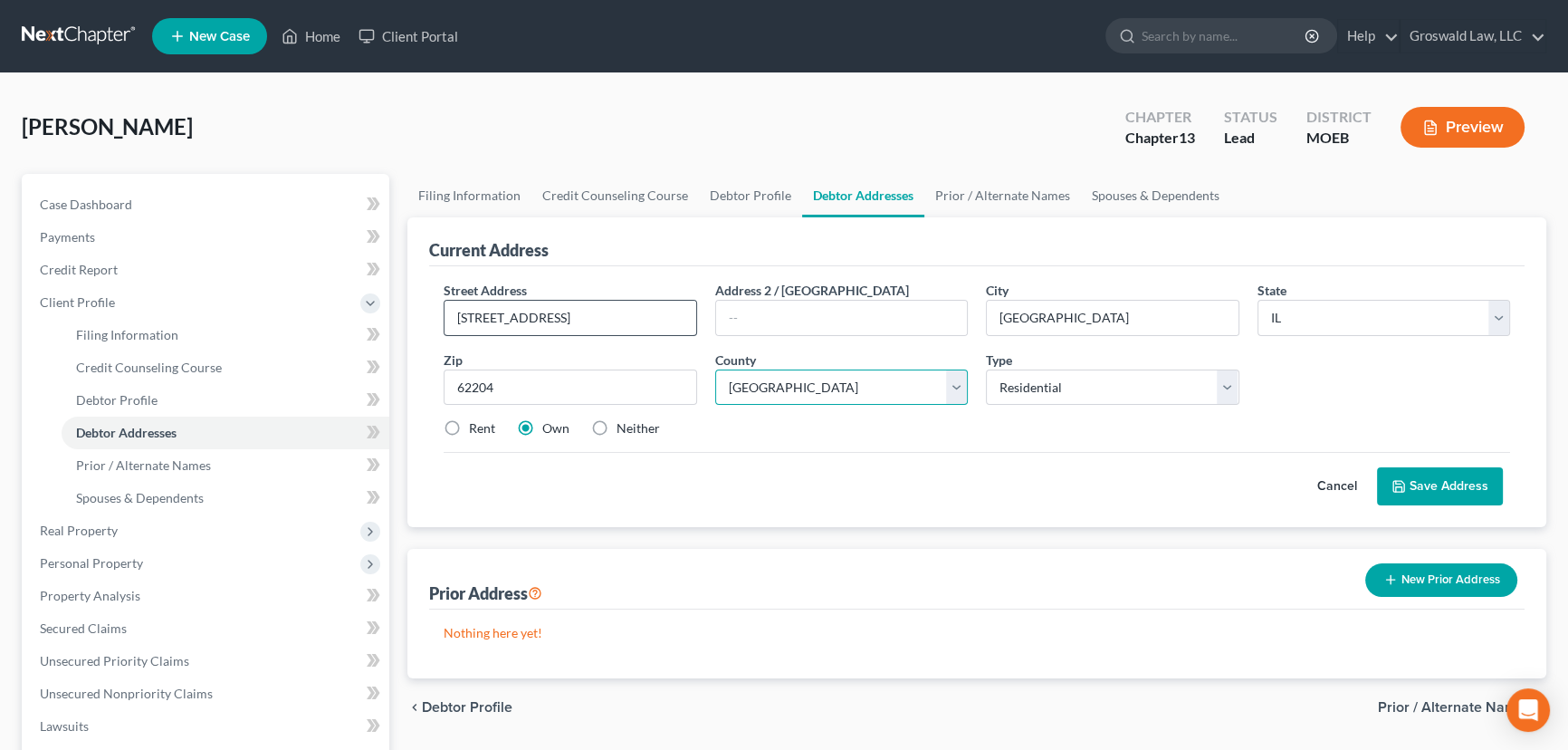
select select "86"
click at [1475, 487] on button "Save Address" at bounding box center [1440, 486] width 126 height 38
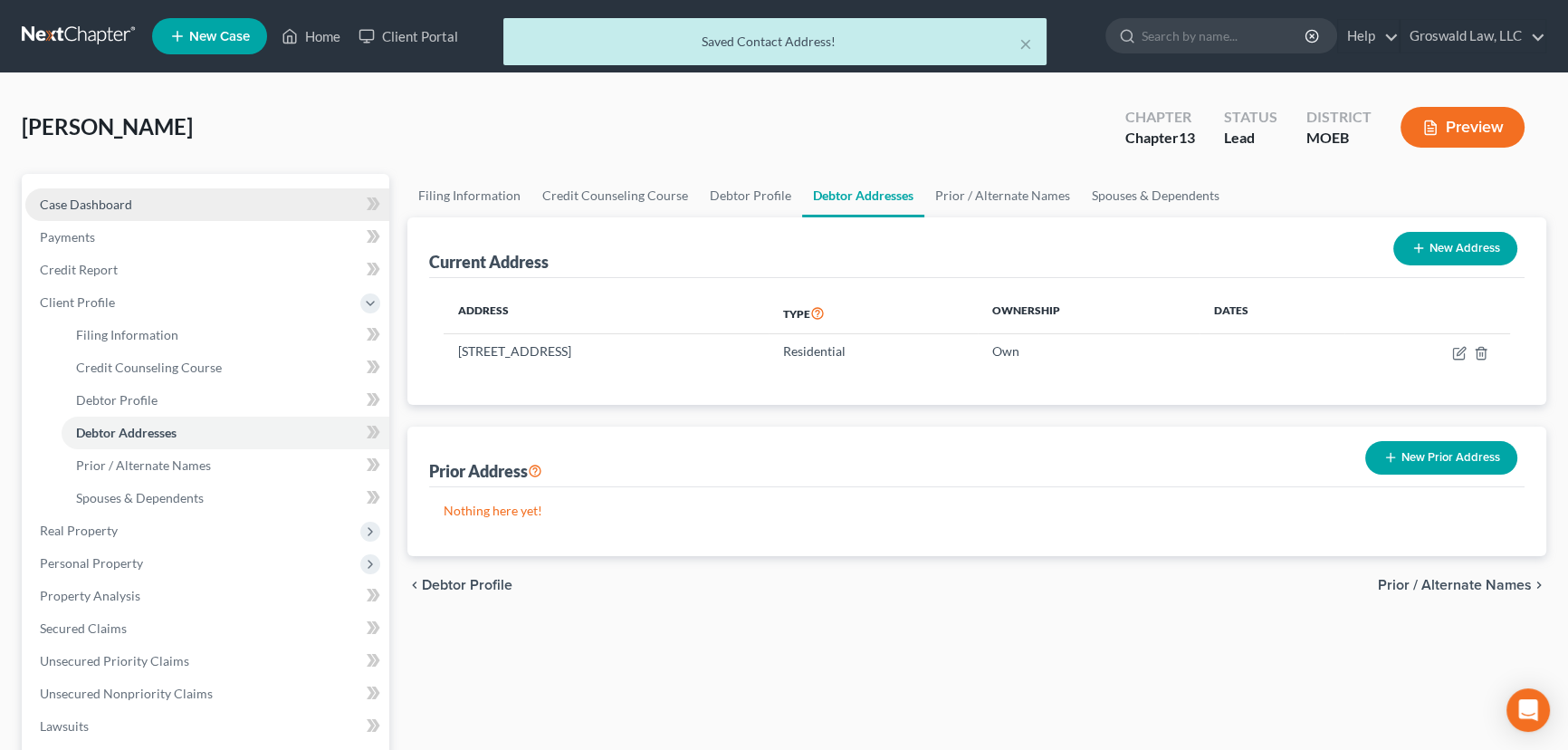
click at [82, 208] on span "Case Dashboard" at bounding box center [85, 204] width 93 height 16
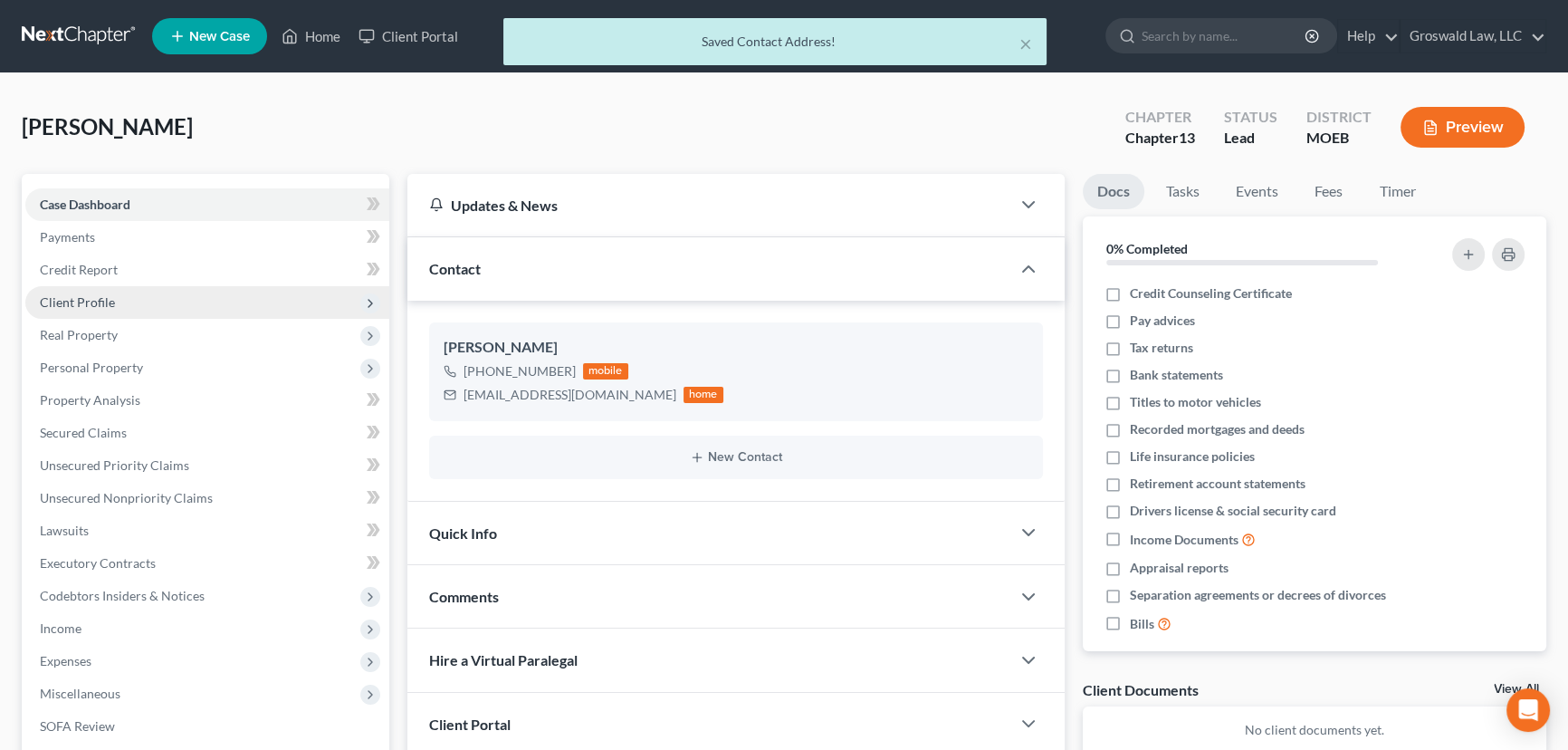
click at [62, 305] on span "Client Profile" at bounding box center [77, 302] width 75 height 16
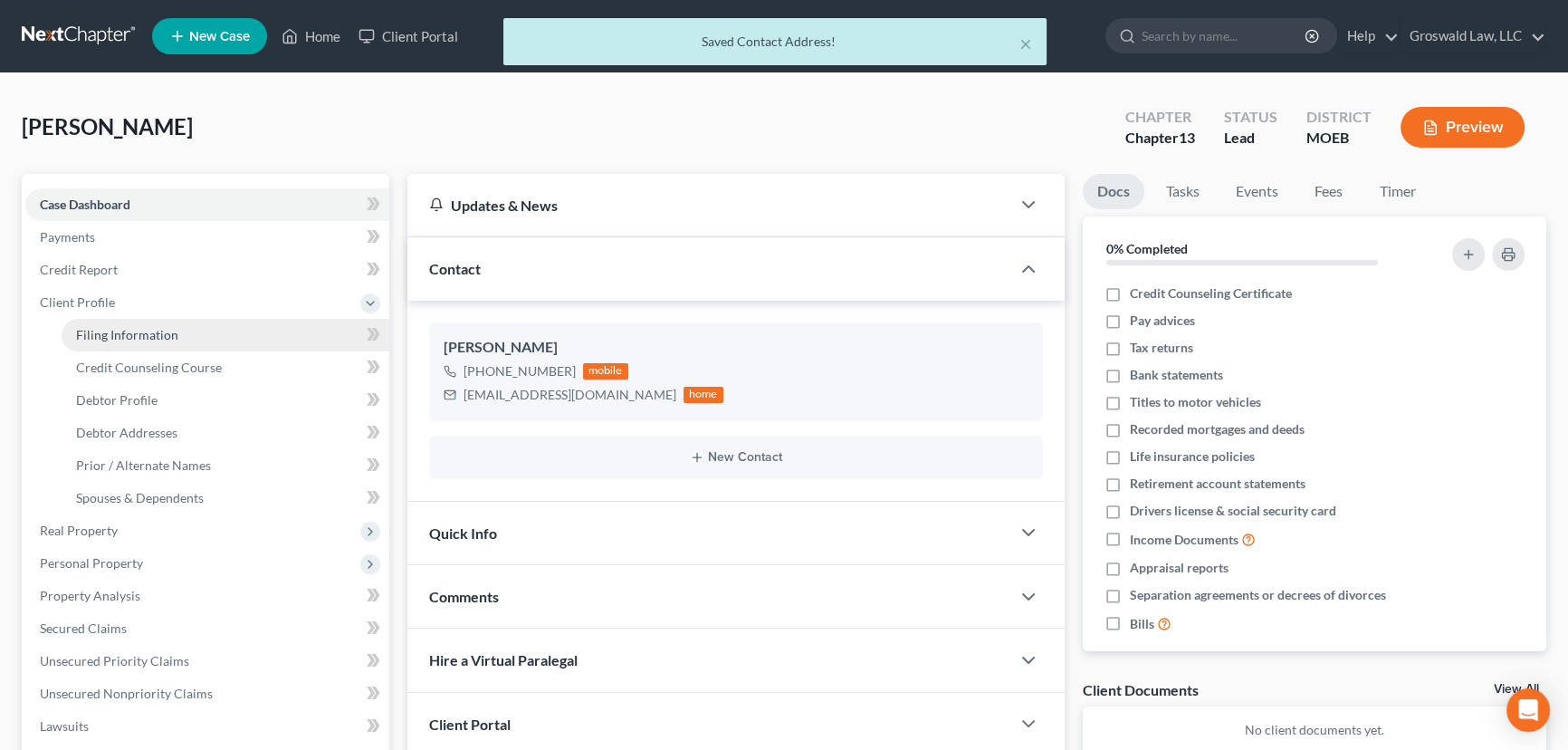
click at [137, 330] on span "Filing Information" at bounding box center [127, 334] width 102 height 16
select select "1"
select select "0"
select select "3"
select select "45"
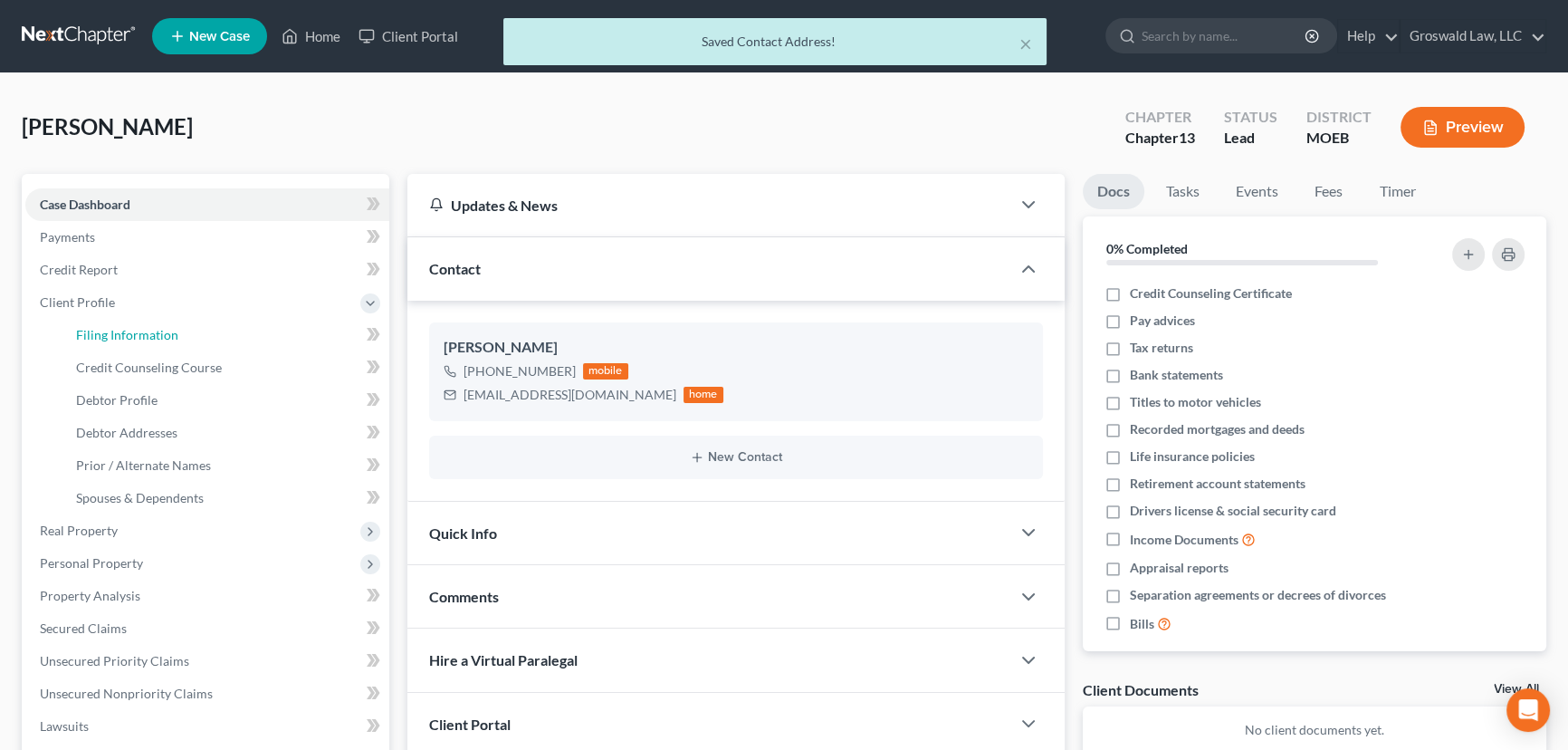
select select "26"
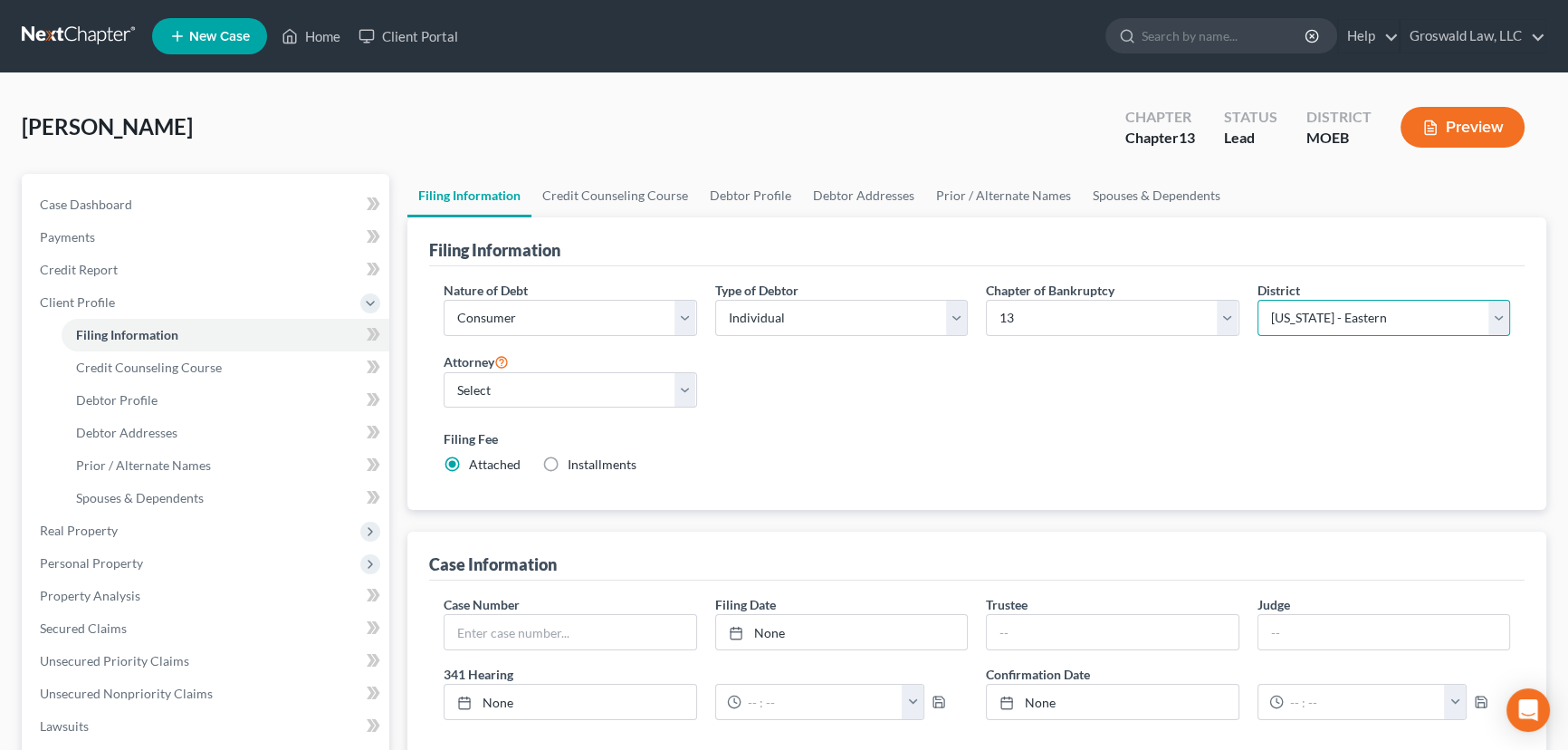
click at [1390, 324] on select "Select Alabama - Middle Alabama - Northern Alabama - Southern Alaska Arizona Ar…" at bounding box center [1384, 318] width 253 height 36
select select "26"
click at [1257, 300] on select "Select Alabama - Middle Alabama - Northern Alabama - Southern Alaska Arizona Ar…" at bounding box center [1384, 318] width 253 height 36
click at [1246, 398] on div "Nature of Debt Select Business Consumer Other Nature of Business Select Clearin…" at bounding box center [977, 385] width 1084 height 208
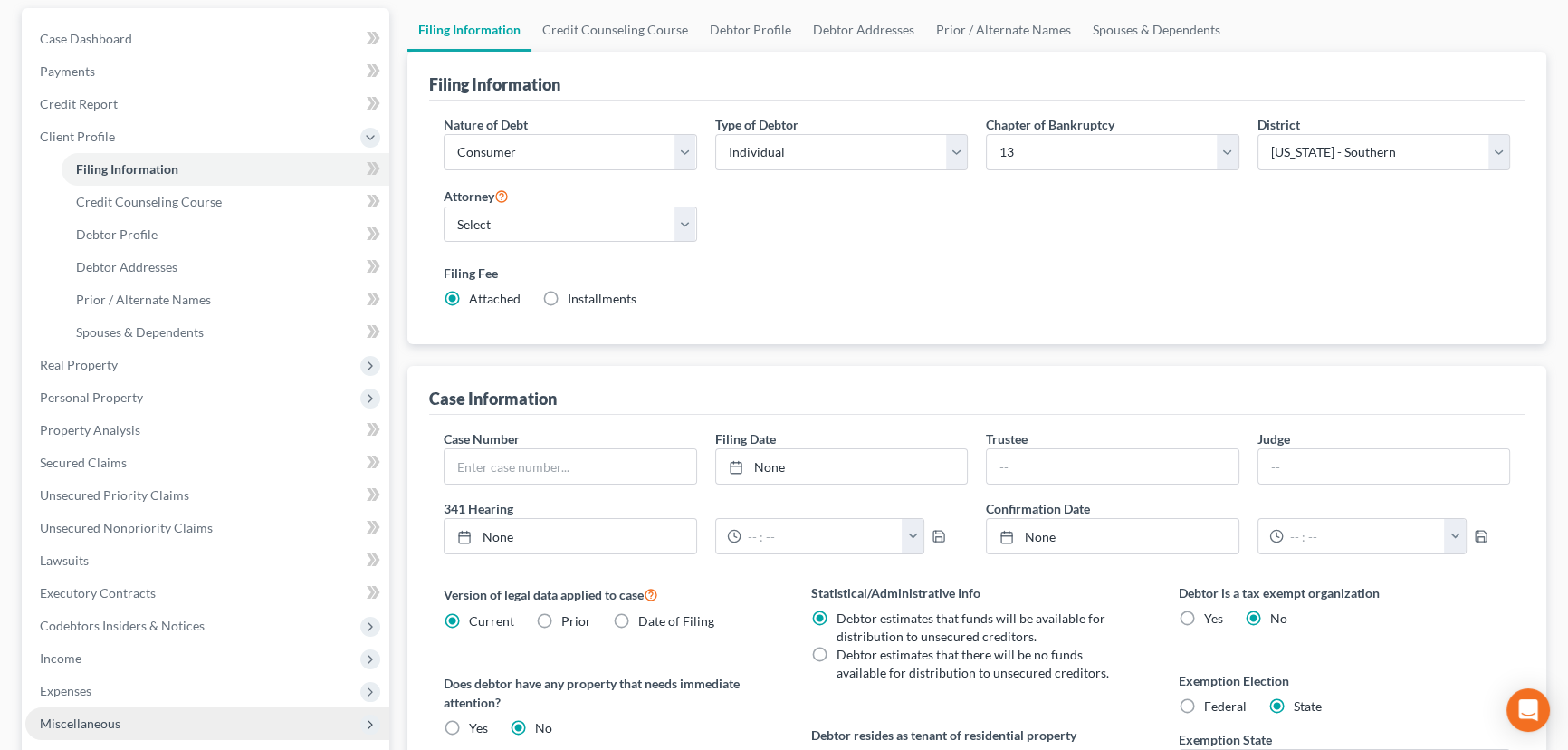
scroll to position [471, 0]
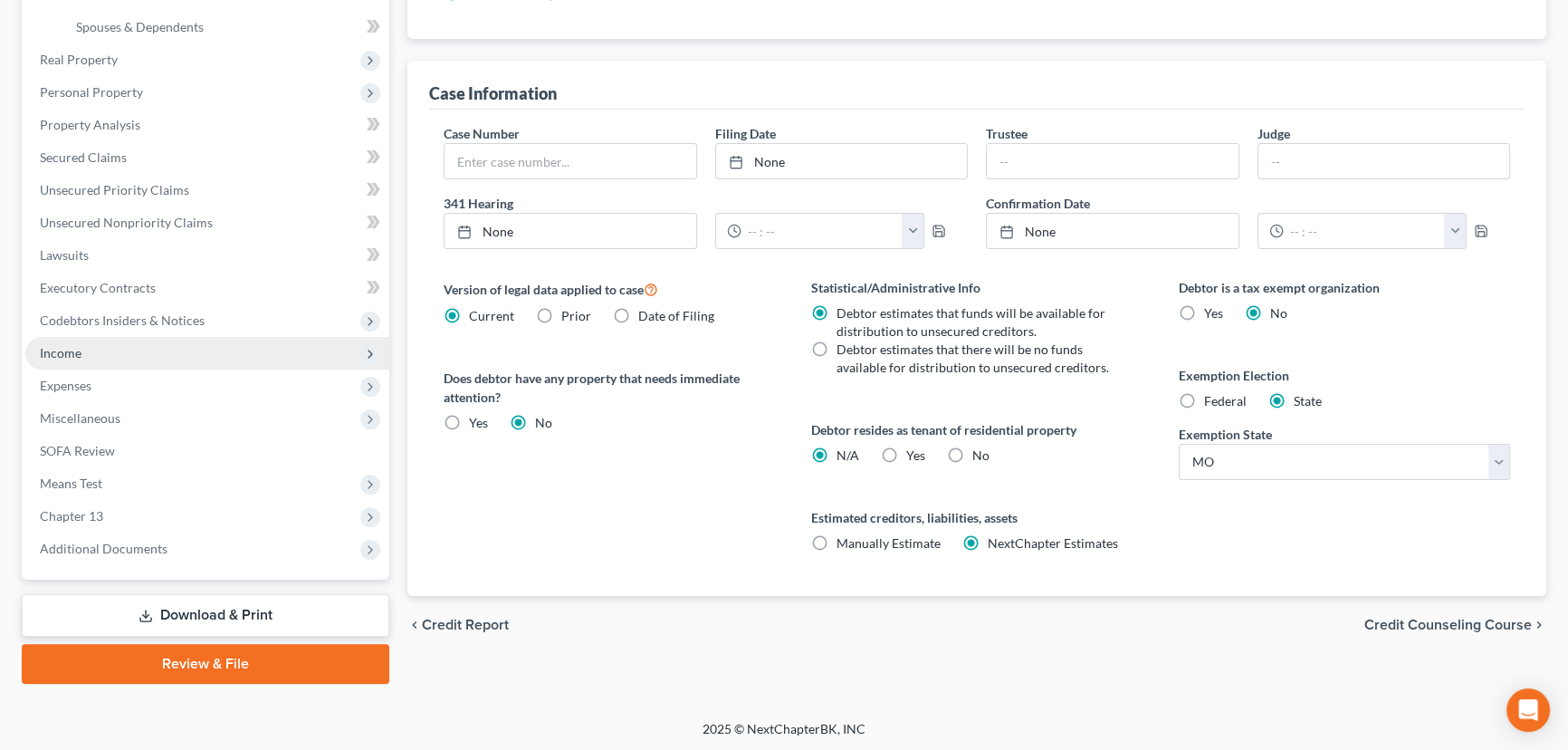
click at [53, 358] on span "Income" at bounding box center [207, 353] width 364 height 33
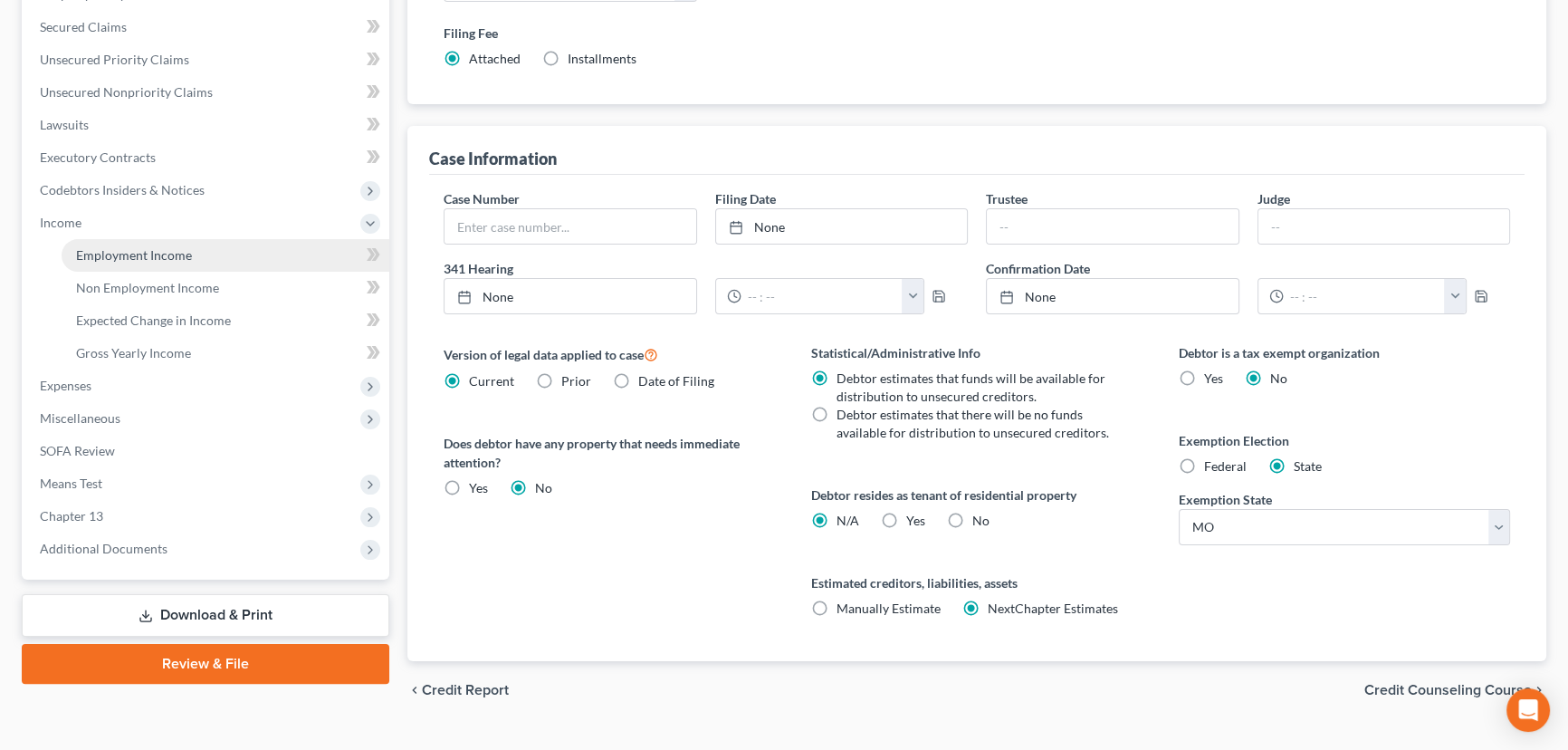
click at [177, 260] on span "Employment Income" at bounding box center [134, 254] width 116 height 16
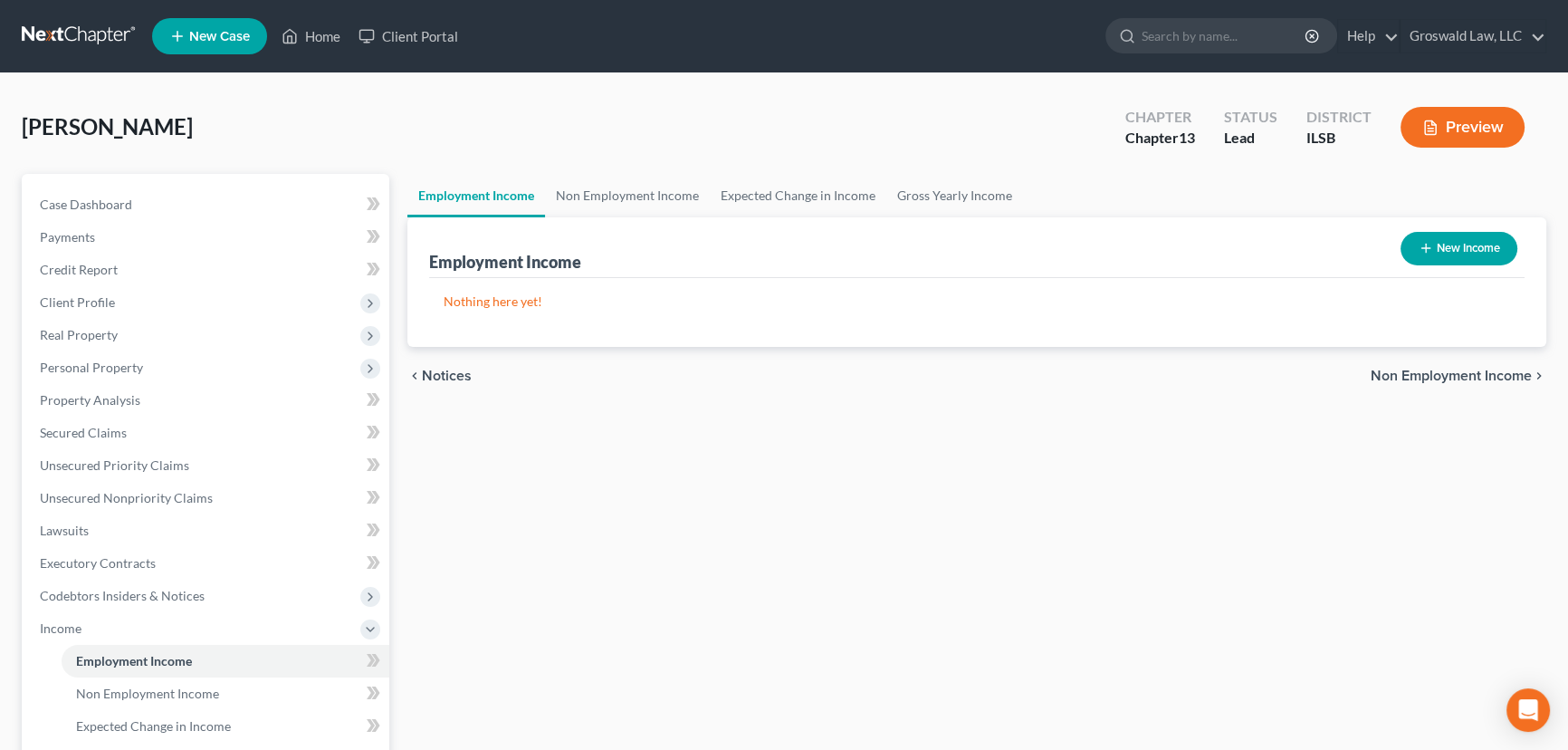
click at [1460, 244] on button "New Income" at bounding box center [1458, 249] width 117 height 34
select select "0"
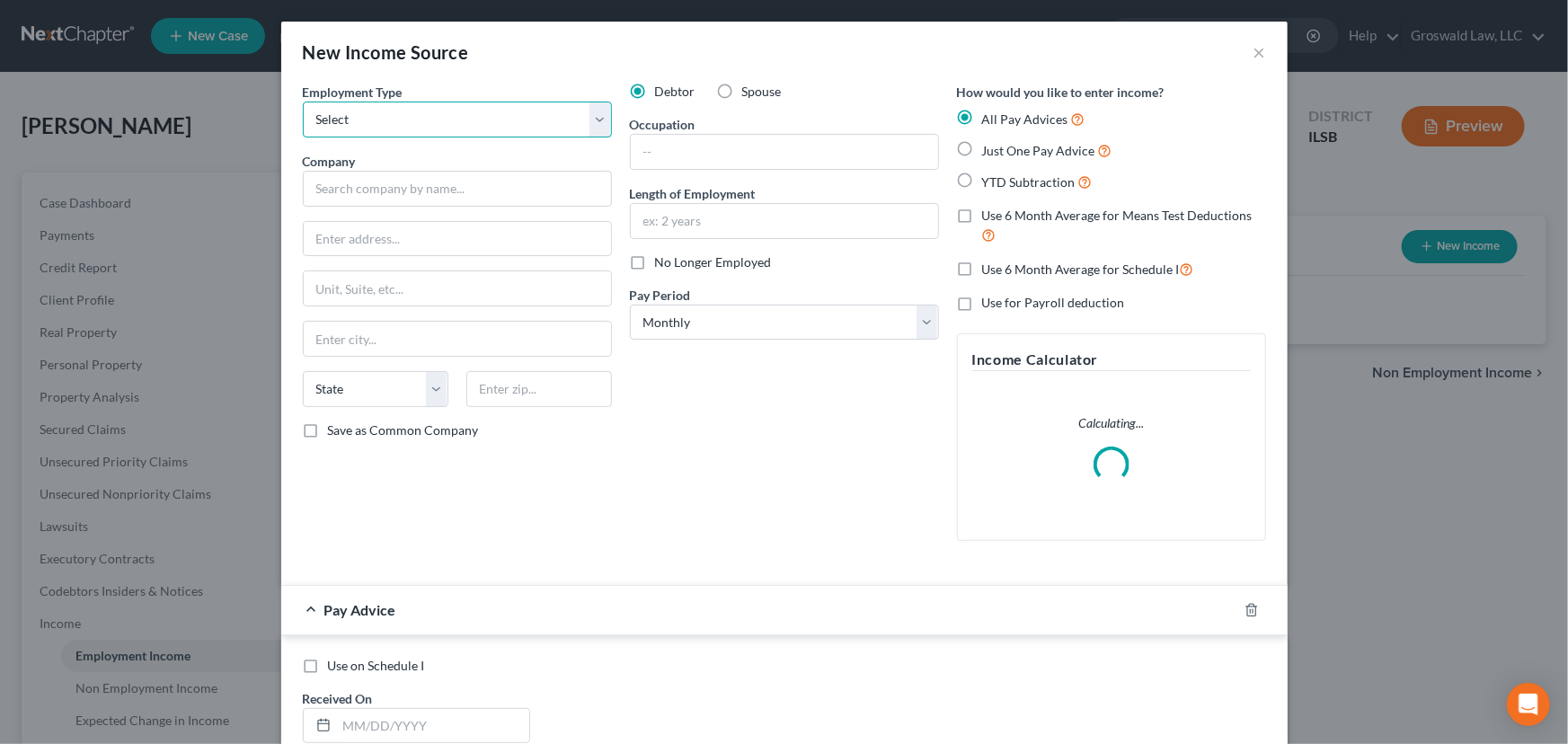
click at [455, 129] on select "Select Full or Part Time Employment Self Employment" at bounding box center [456, 118] width 309 height 36
select select "0"
click at [302, 101] on select "Select Full or Part Time Employment Self Employment" at bounding box center [456, 118] width 309 height 36
click at [414, 187] on input "text" at bounding box center [456, 188] width 309 height 36
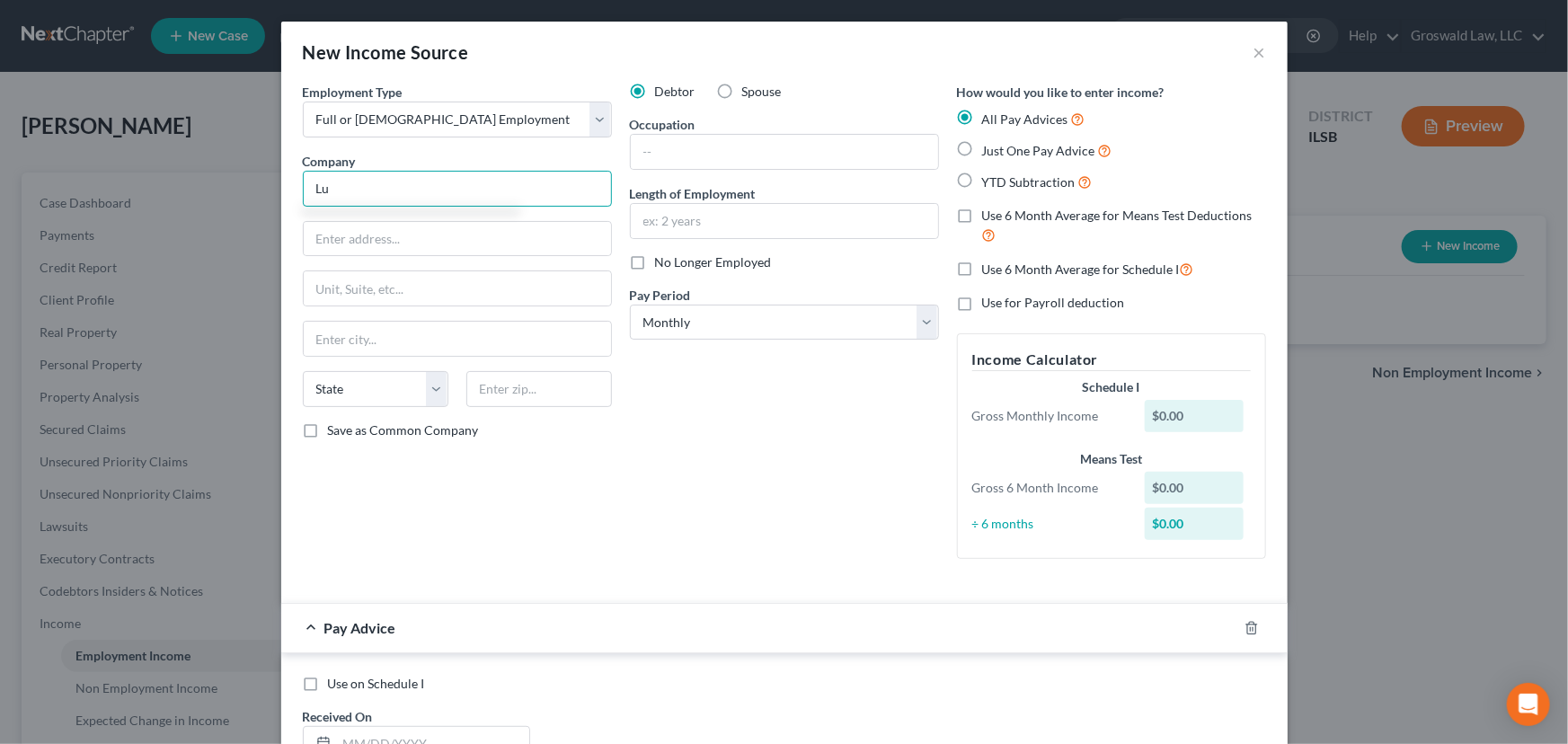
type input "L"
type input "St. Lukes"
click at [1244, 626] on icon "button" at bounding box center [1251, 628] width 15 height 15
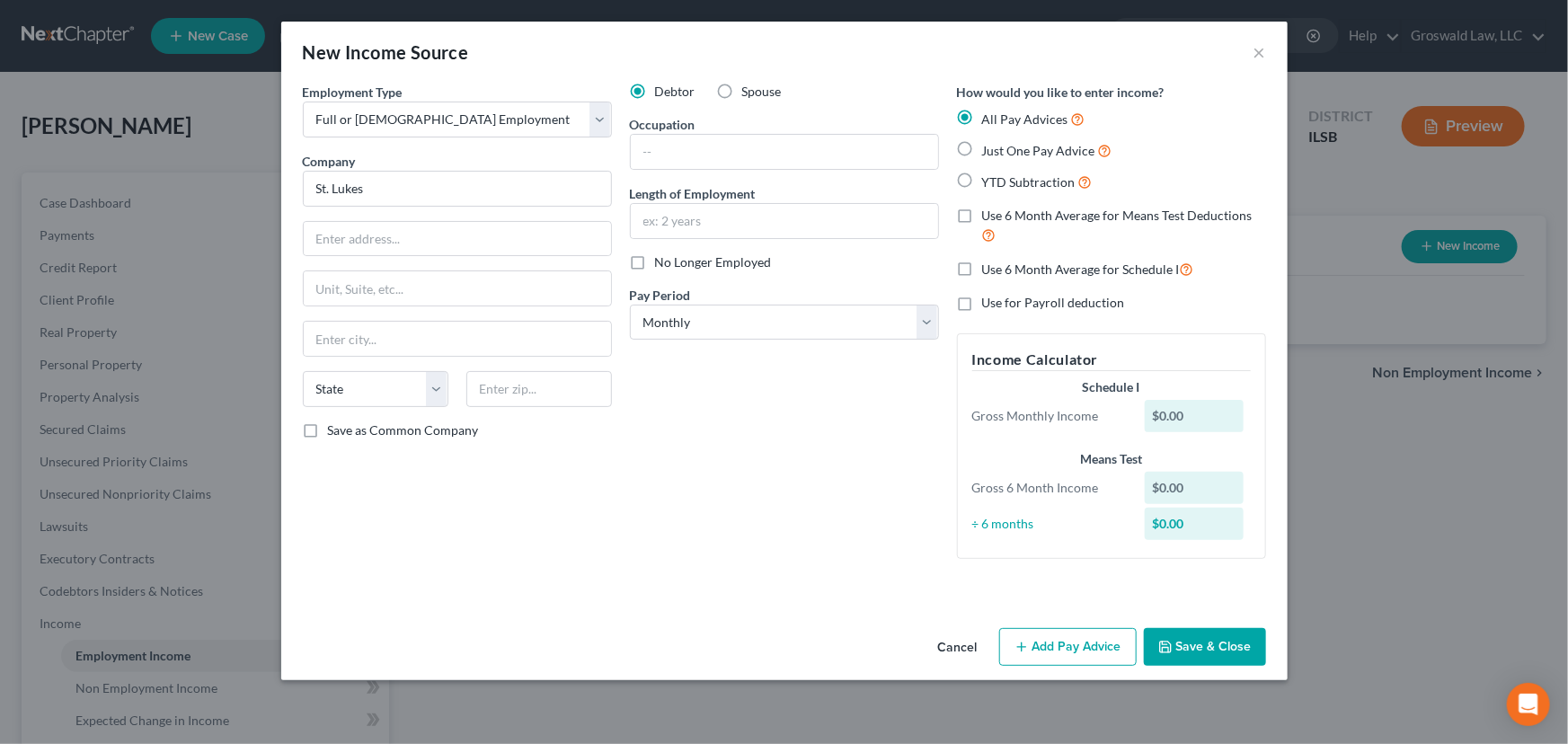
click at [1204, 650] on button "Save & Close" at bounding box center [1205, 647] width 122 height 37
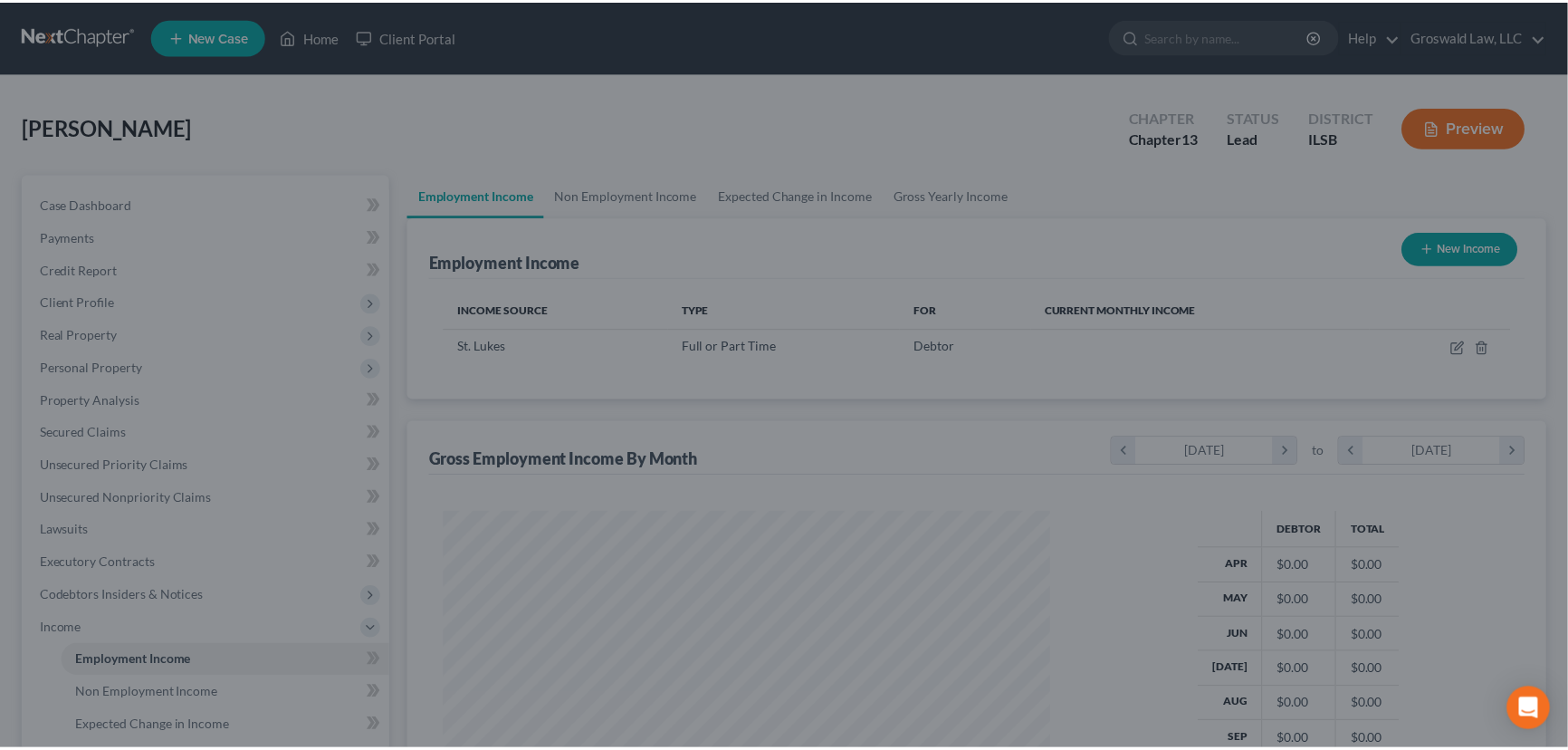
scroll to position [324, 642]
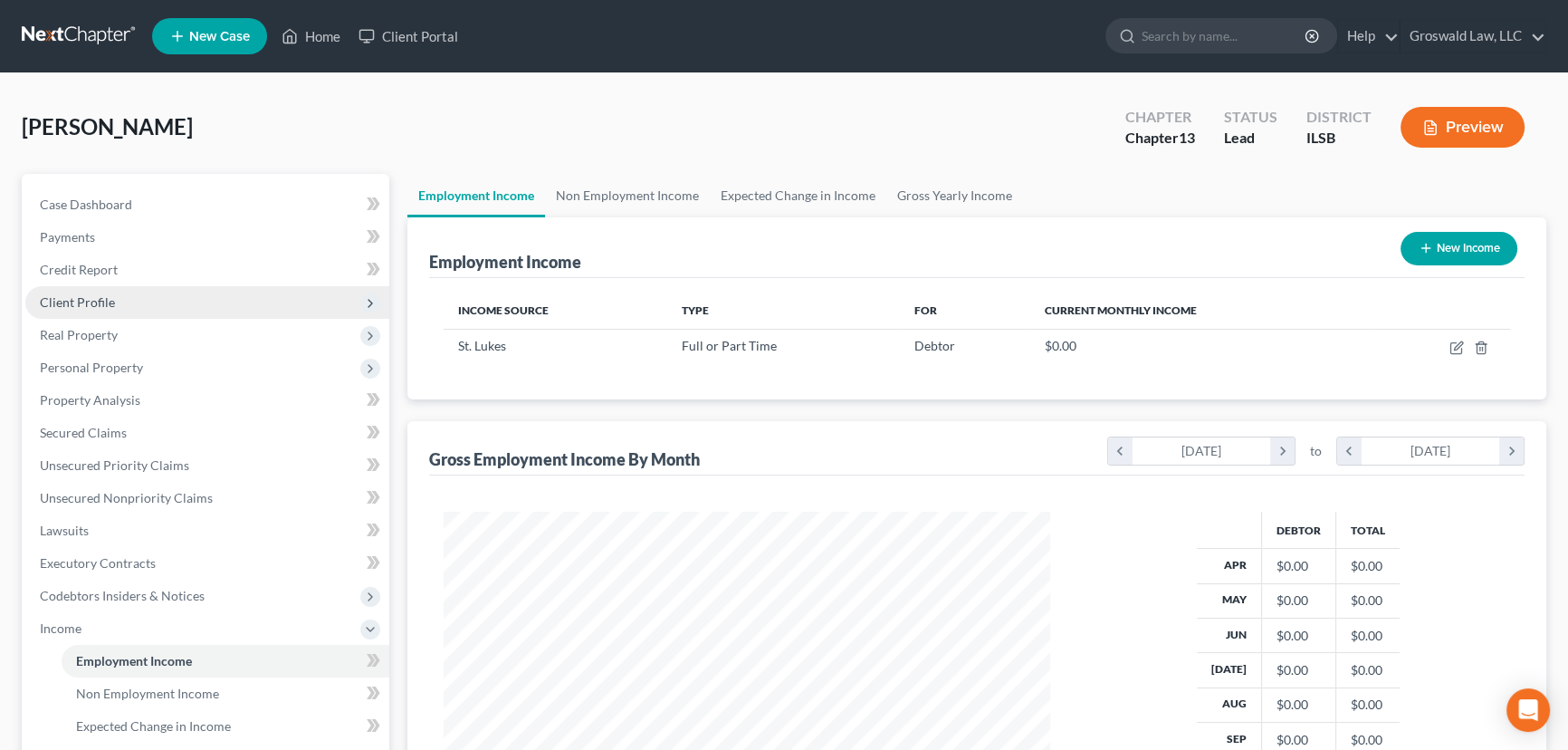
click at [164, 303] on span "Client Profile" at bounding box center [207, 303] width 364 height 33
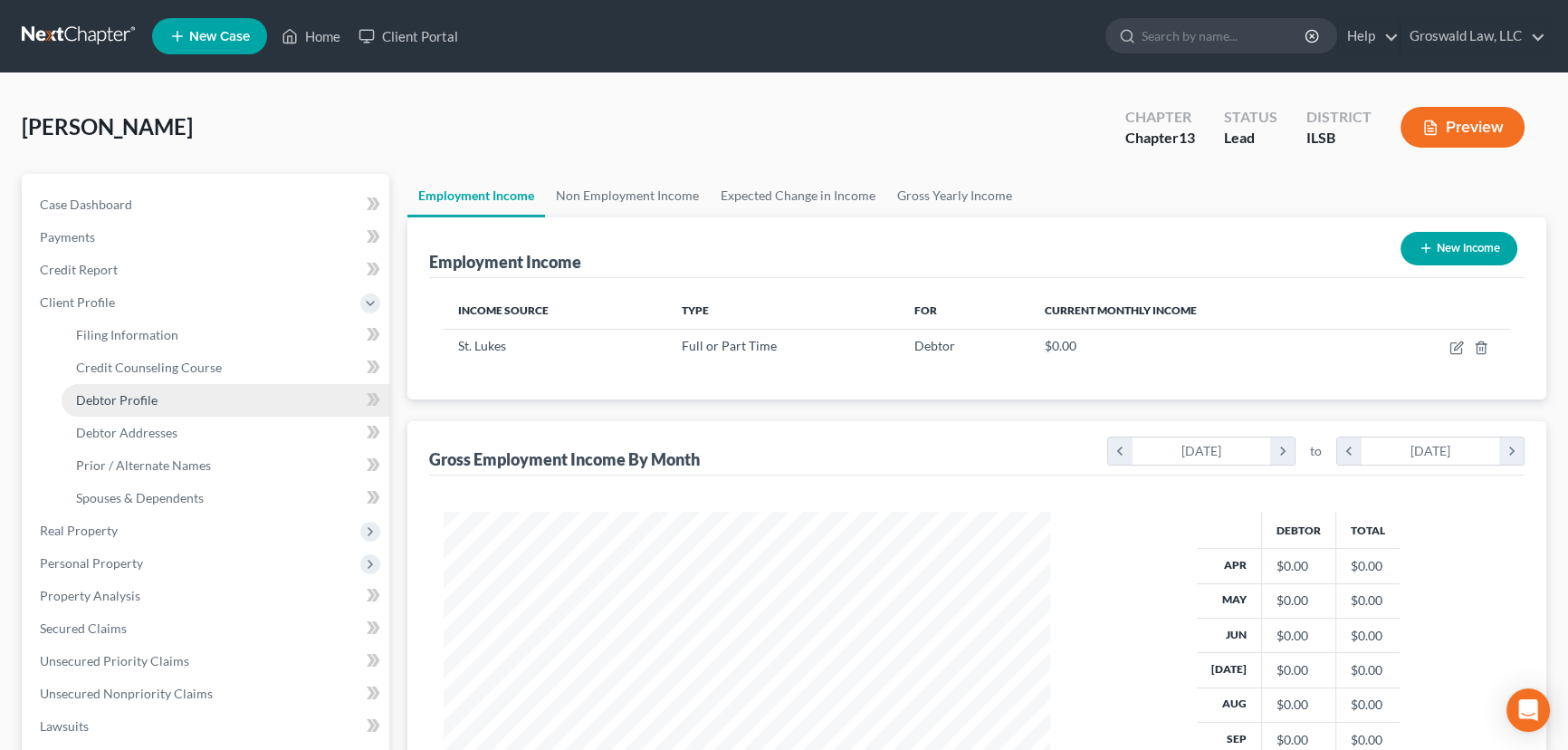
click at [142, 398] on span "Debtor Profile" at bounding box center [117, 399] width 82 height 16
select select "0"
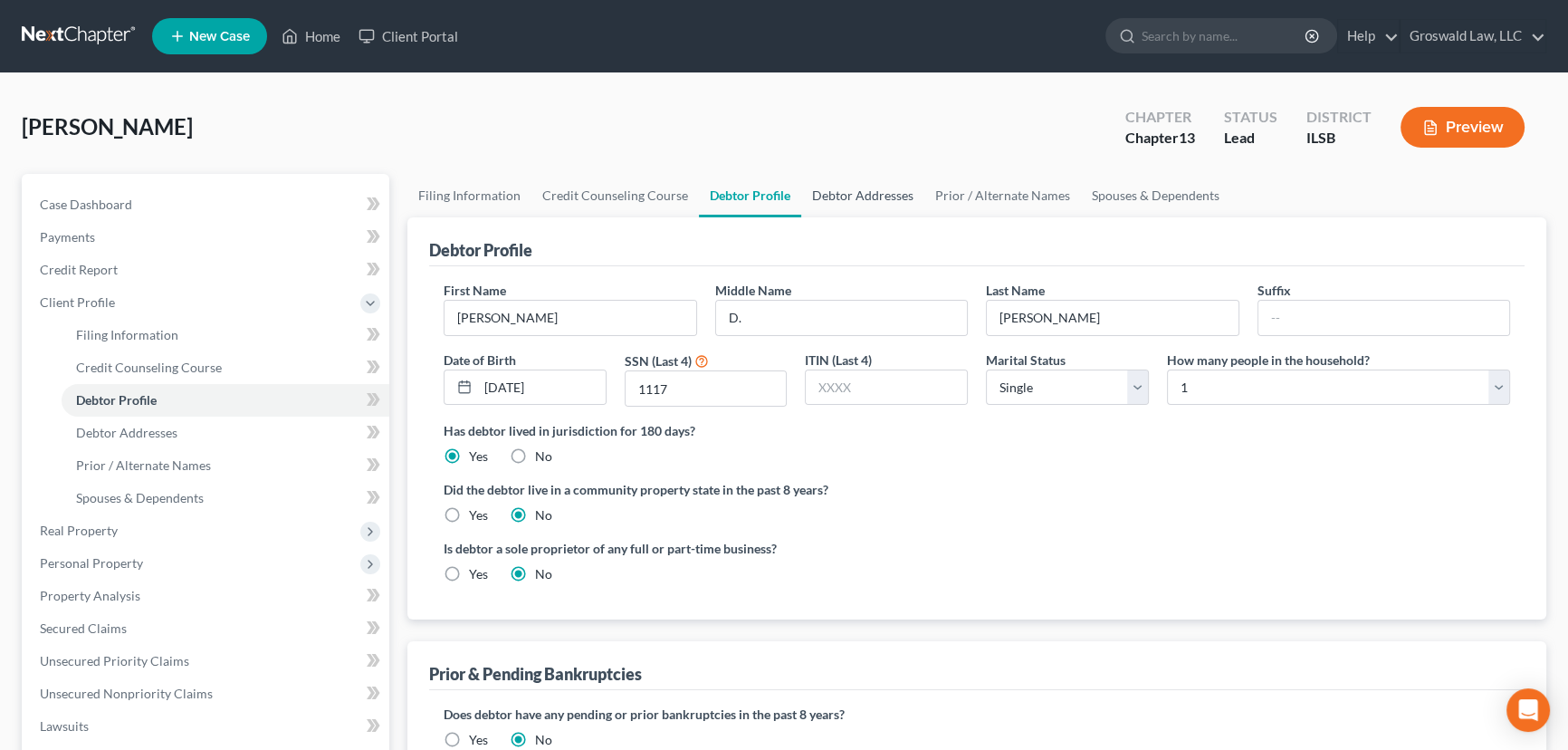
click at [876, 190] on link "Debtor Addresses" at bounding box center [862, 195] width 123 height 43
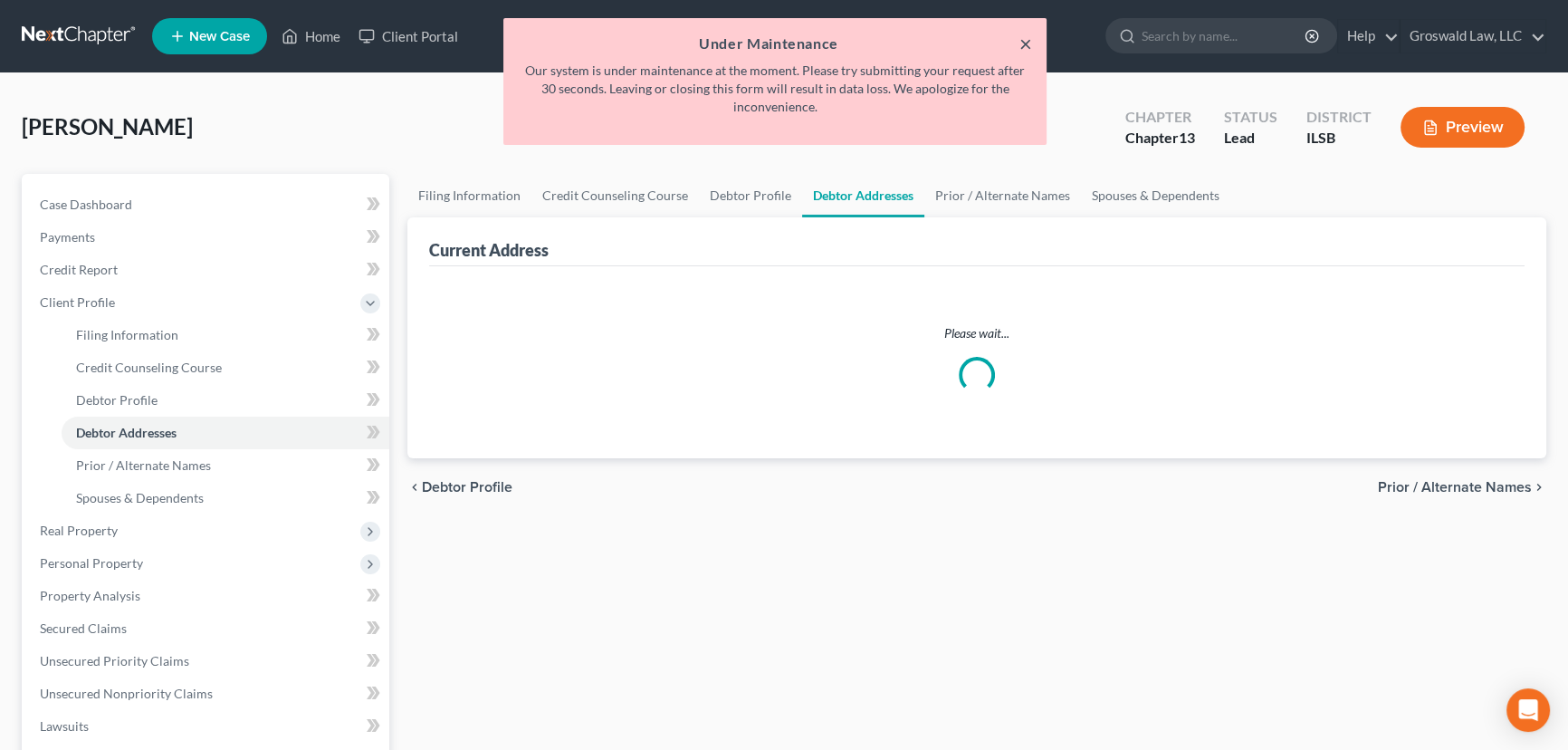
click at [1026, 37] on button "×" at bounding box center [1026, 44] width 13 height 22
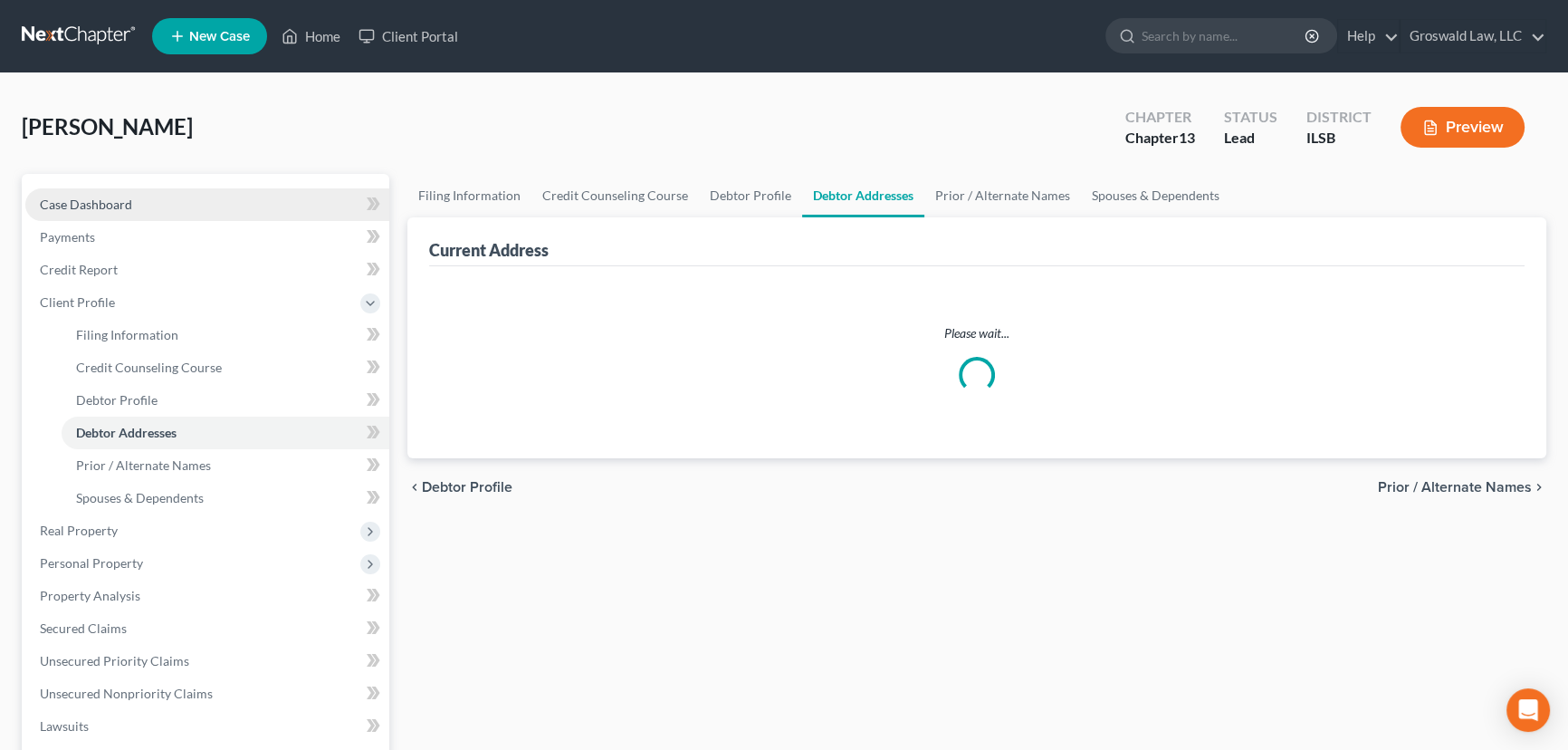
click at [119, 194] on link "Case Dashboard" at bounding box center [207, 205] width 364 height 33
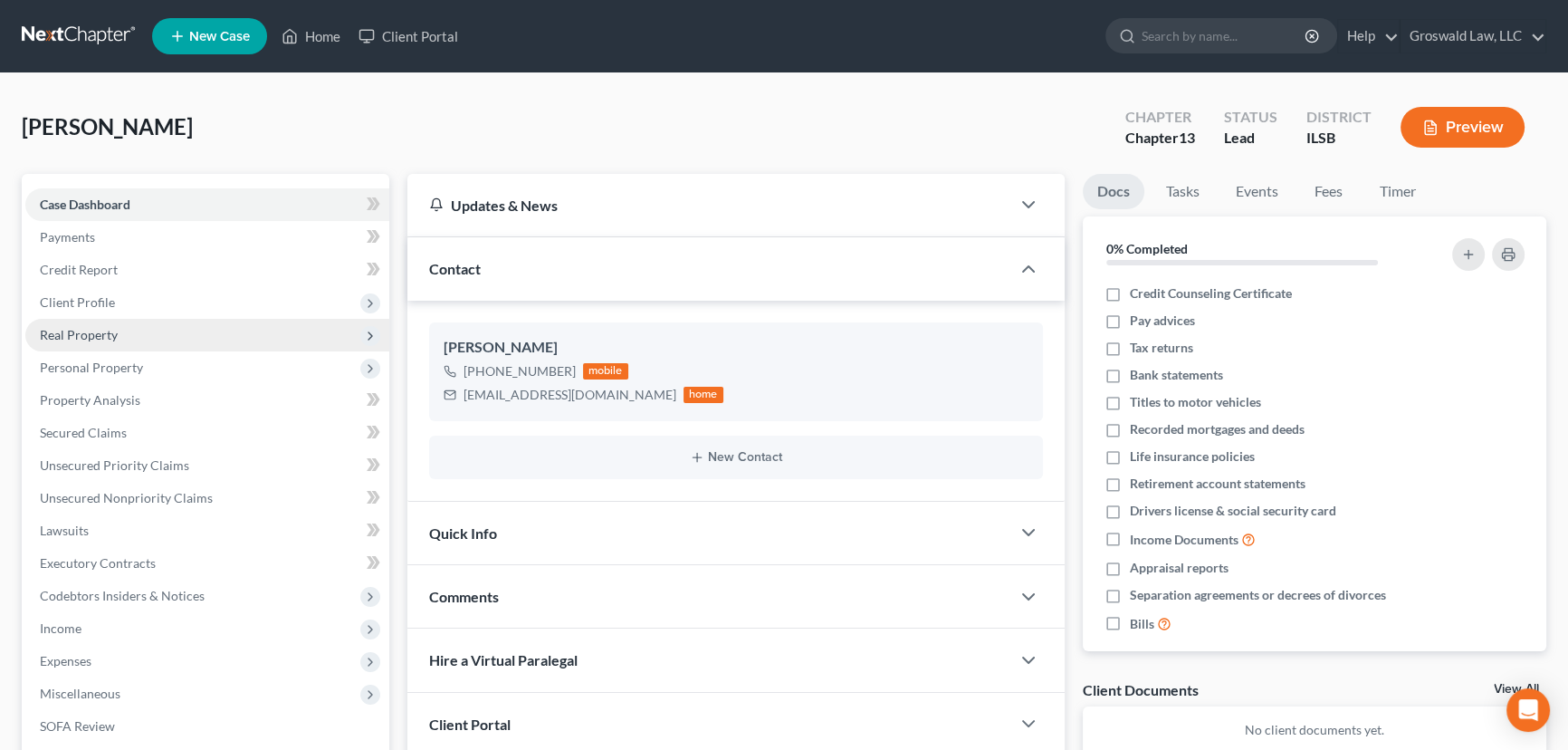
click at [99, 339] on span "Real Property" at bounding box center [78, 334] width 78 height 16
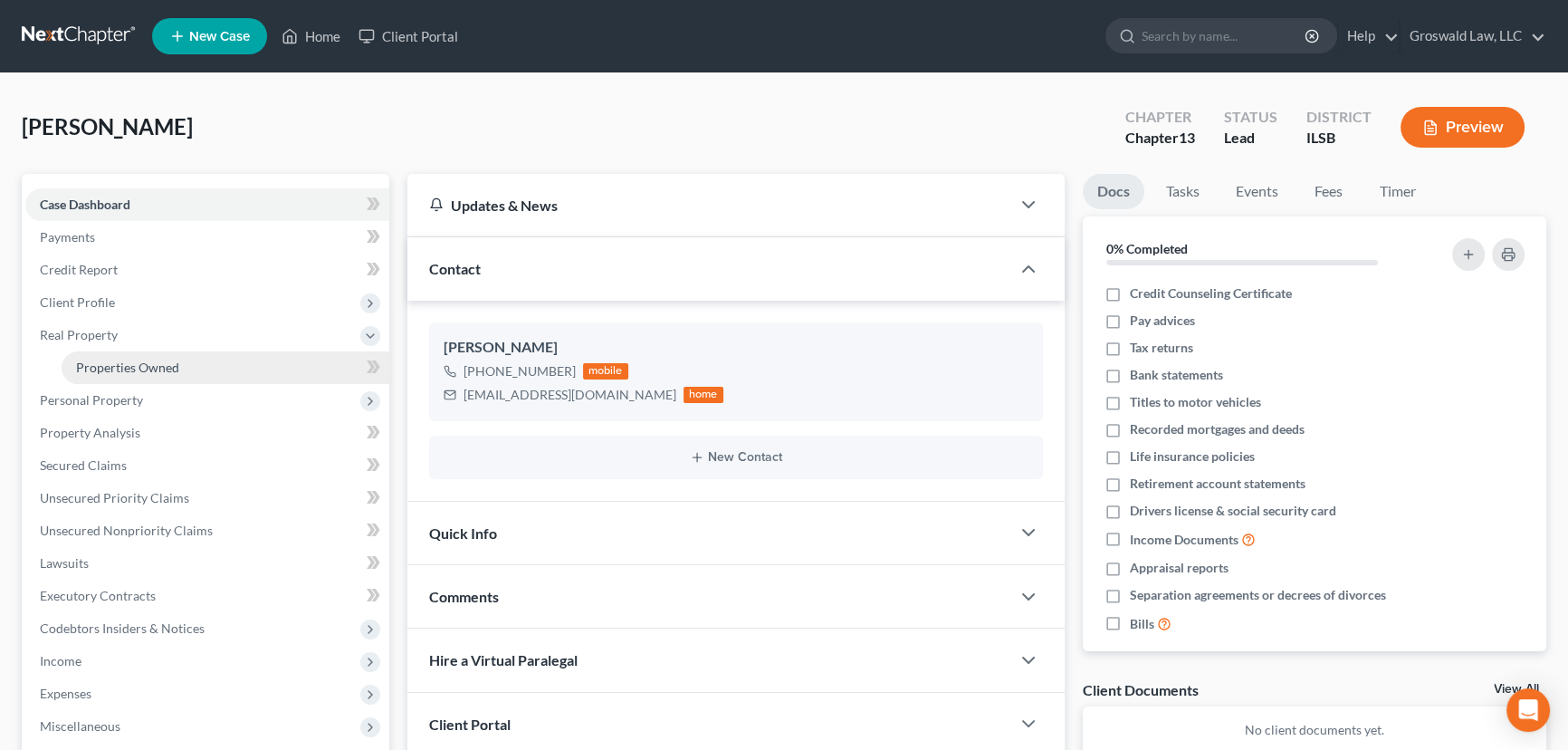
click at [104, 361] on span "Properties Owned" at bounding box center [128, 367] width 103 height 16
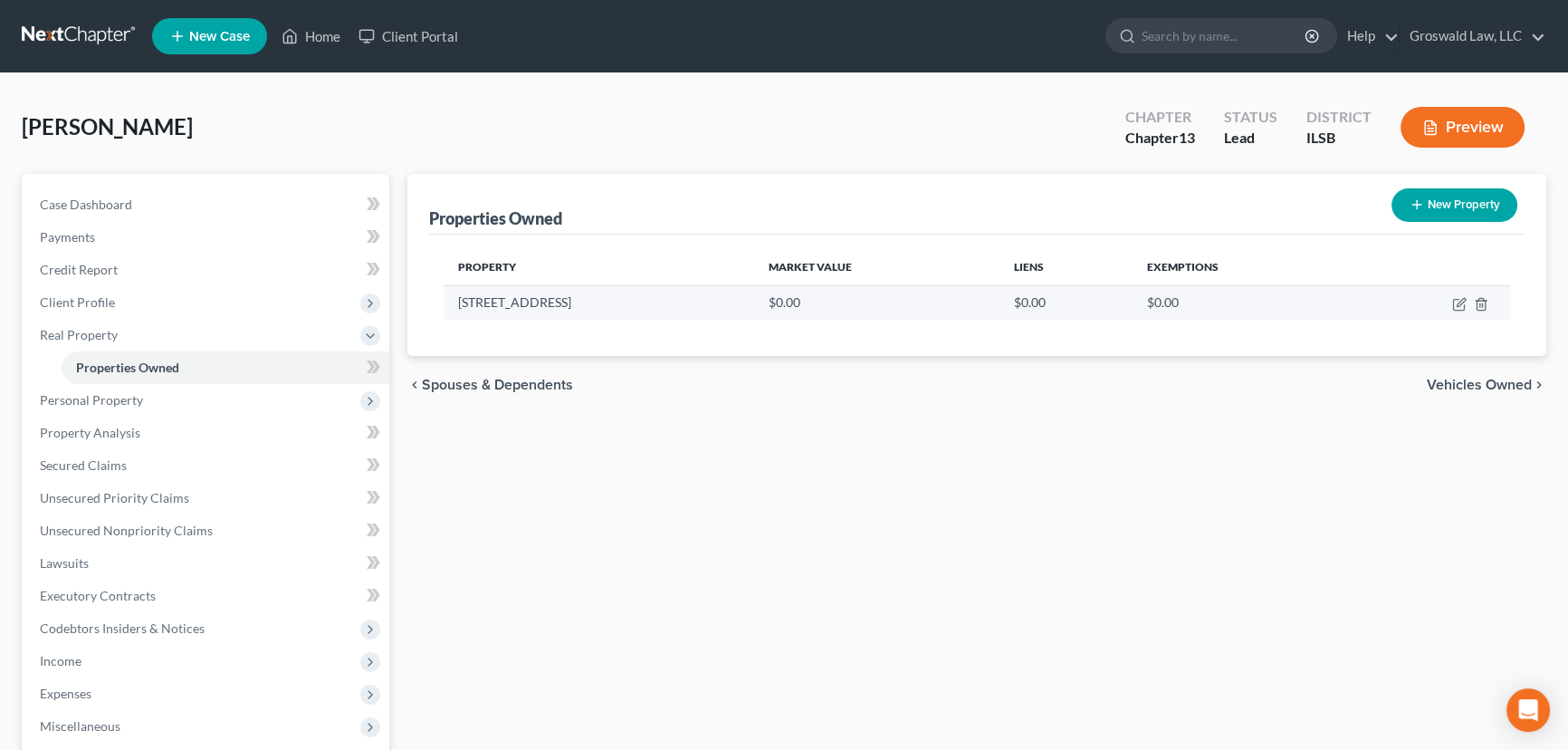
drag, startPoint x: 589, startPoint y: 307, endPoint x: 458, endPoint y: 311, distance: 131.1
click at [458, 311] on td "3011 North Park Drive" at bounding box center [598, 302] width 310 height 34
copy td "3011 North Park Drive"
click at [764, 472] on div "Properties Owned New Property Property Market Value Liens Exemptions 3011 North…" at bounding box center [976, 582] width 1157 height 818
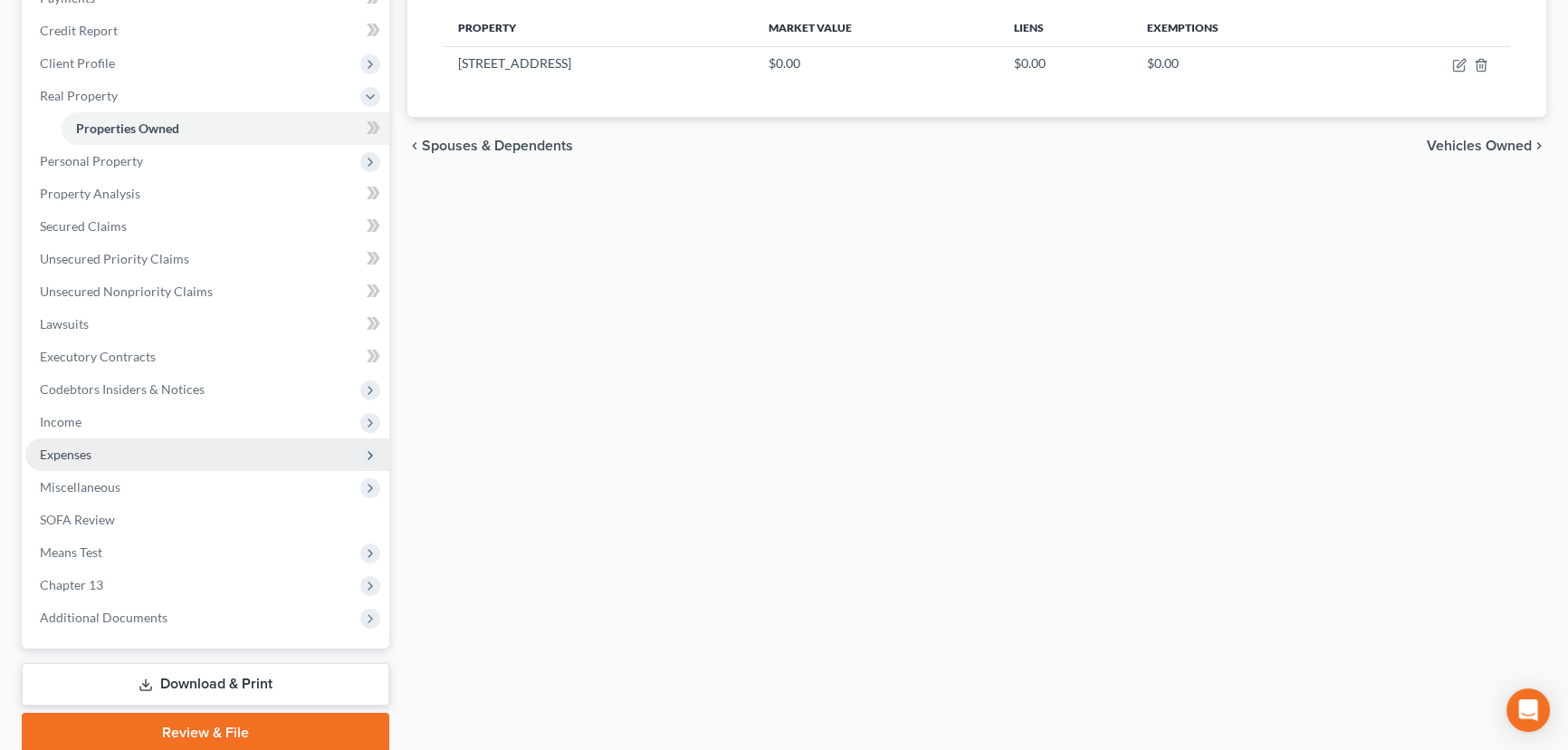
scroll to position [246, 0]
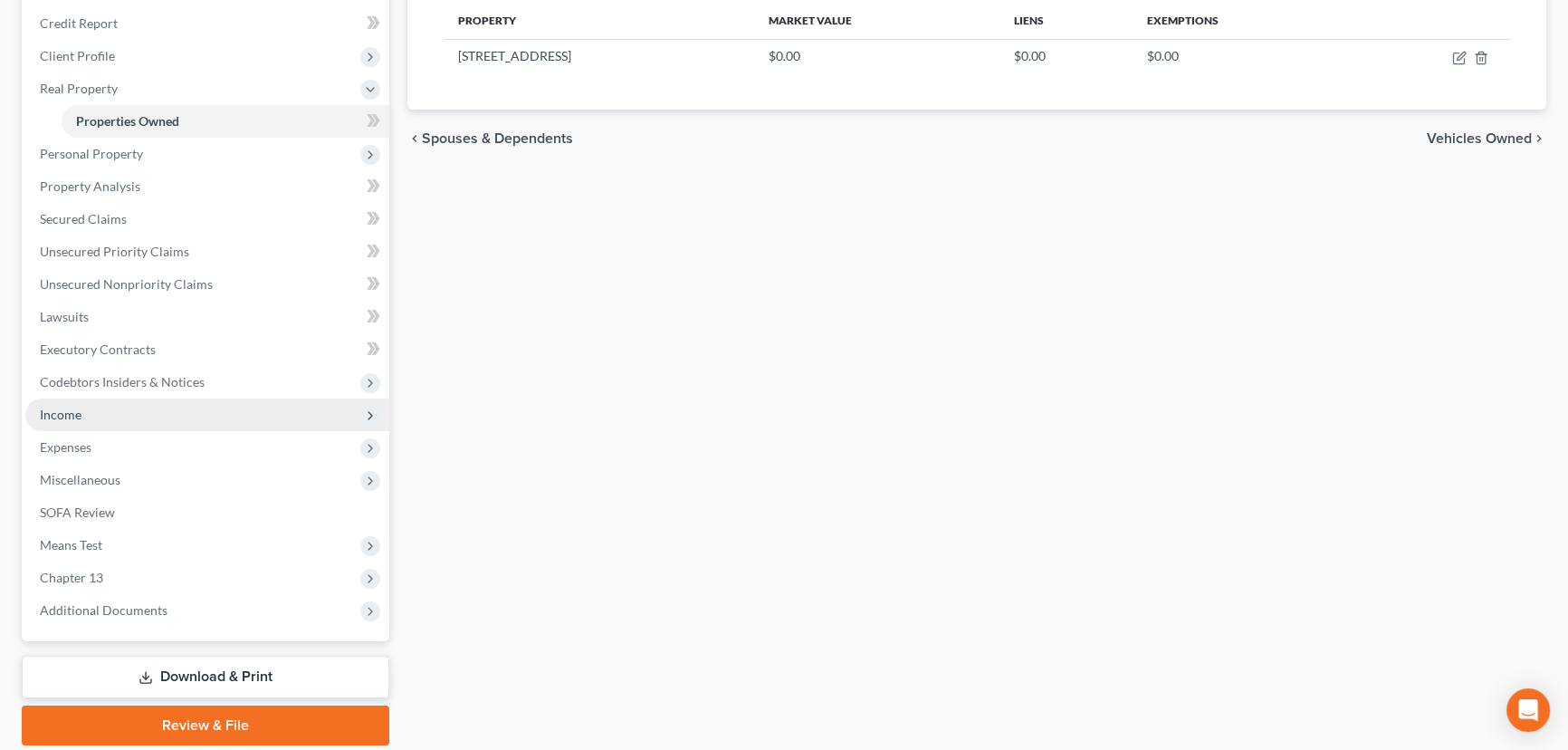
click at [96, 413] on span "Income" at bounding box center [207, 415] width 364 height 33
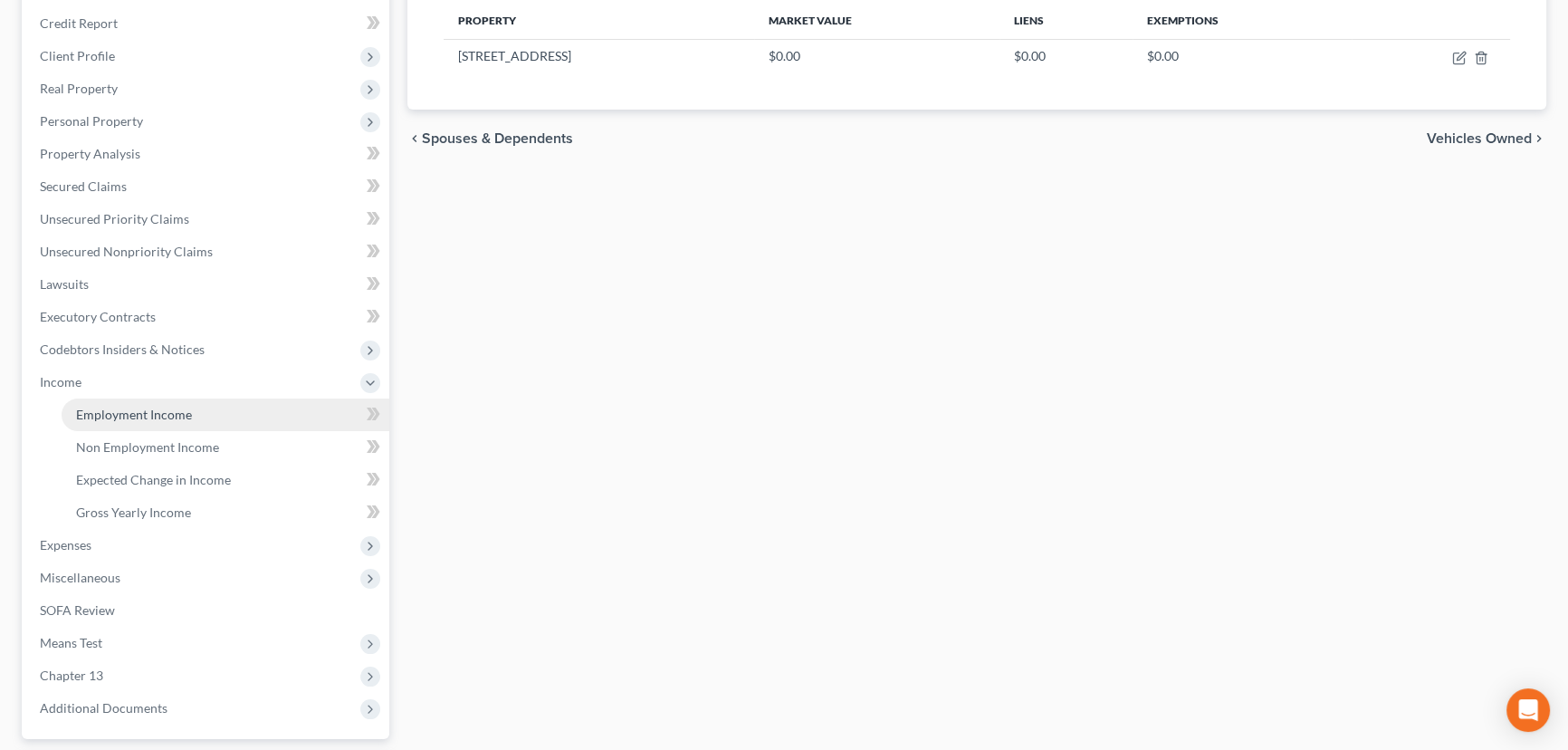
click at [161, 414] on span "Employment Income" at bounding box center [134, 414] width 116 height 16
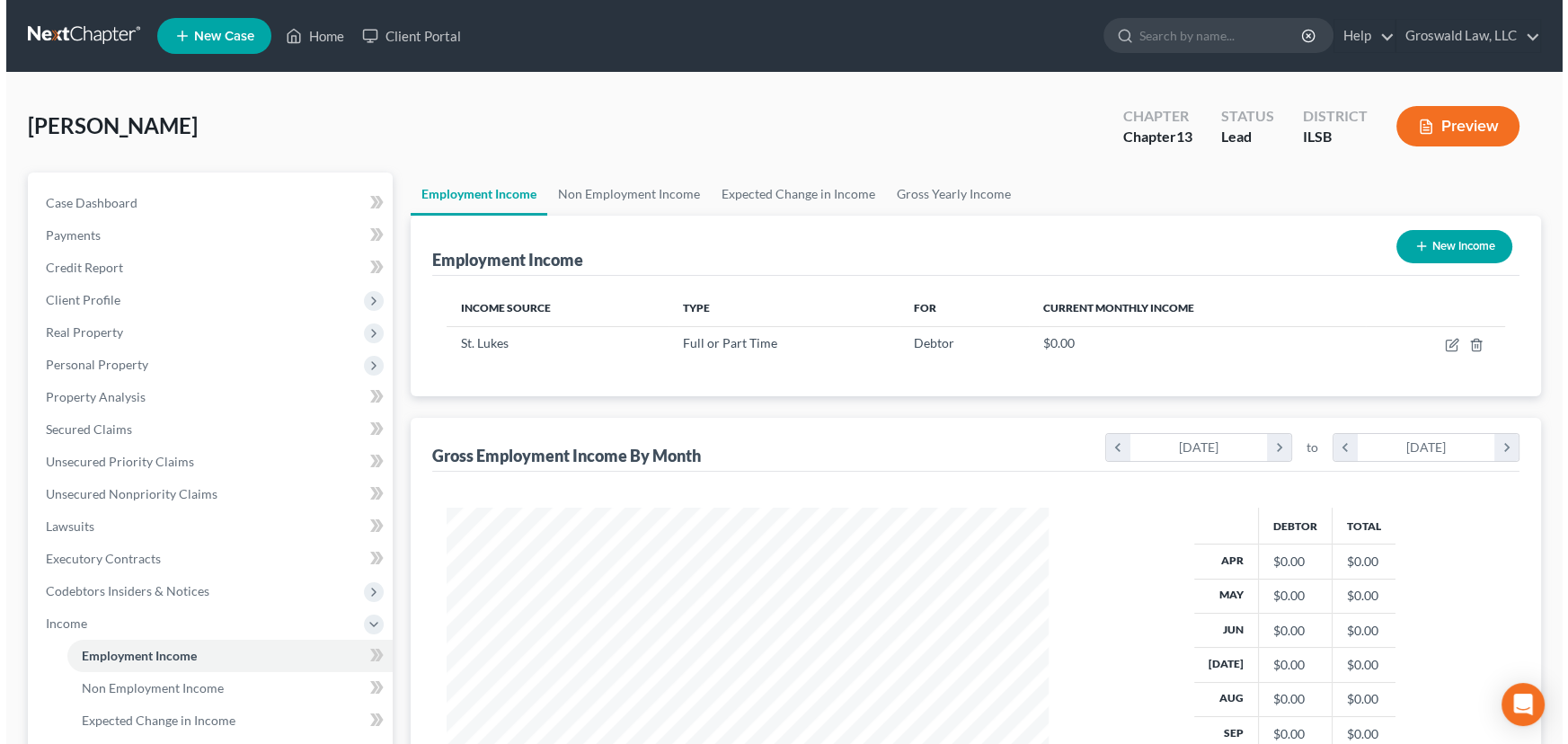
scroll to position [321, 637]
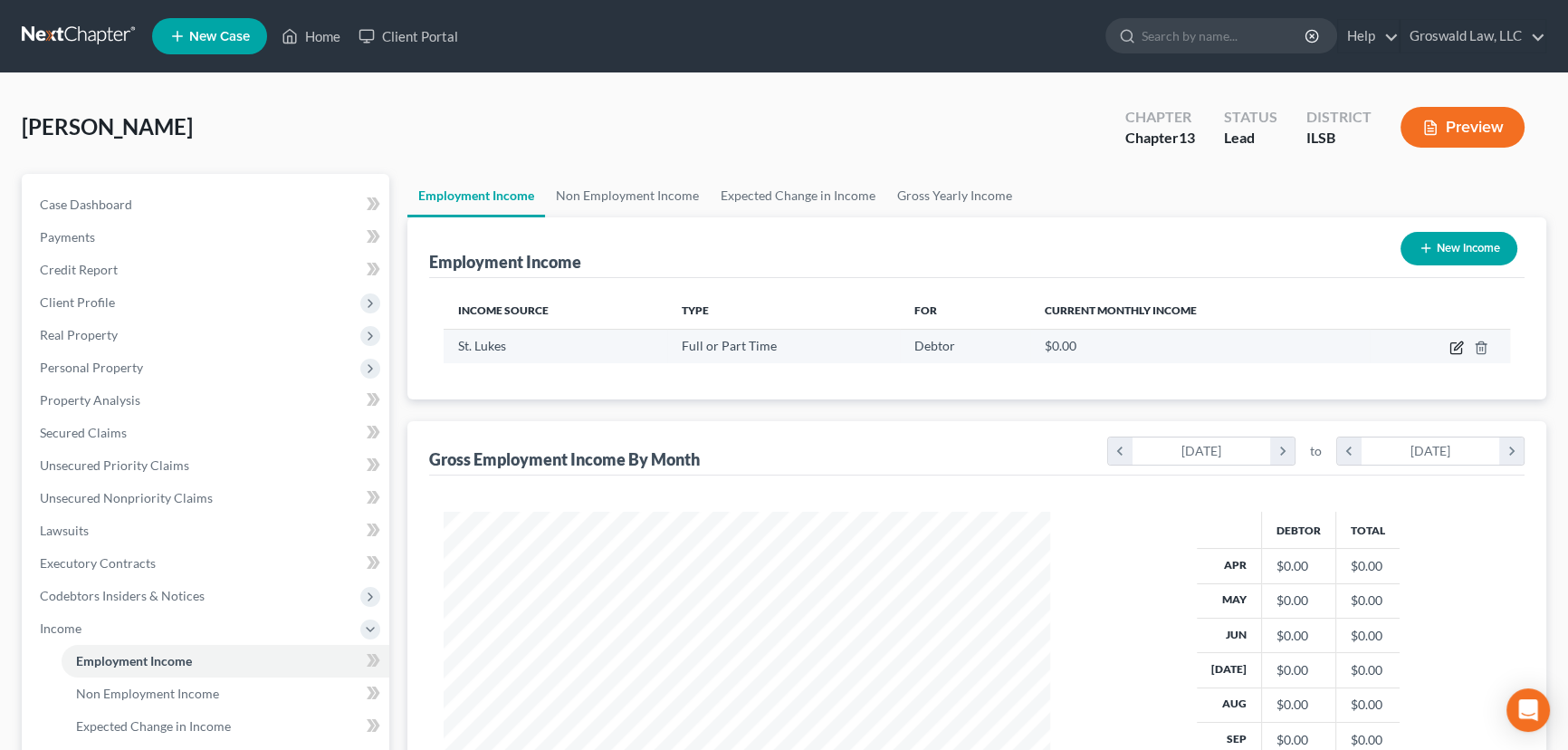
click at [1451, 353] on icon "button" at bounding box center [1456, 348] width 15 height 15
select select "0"
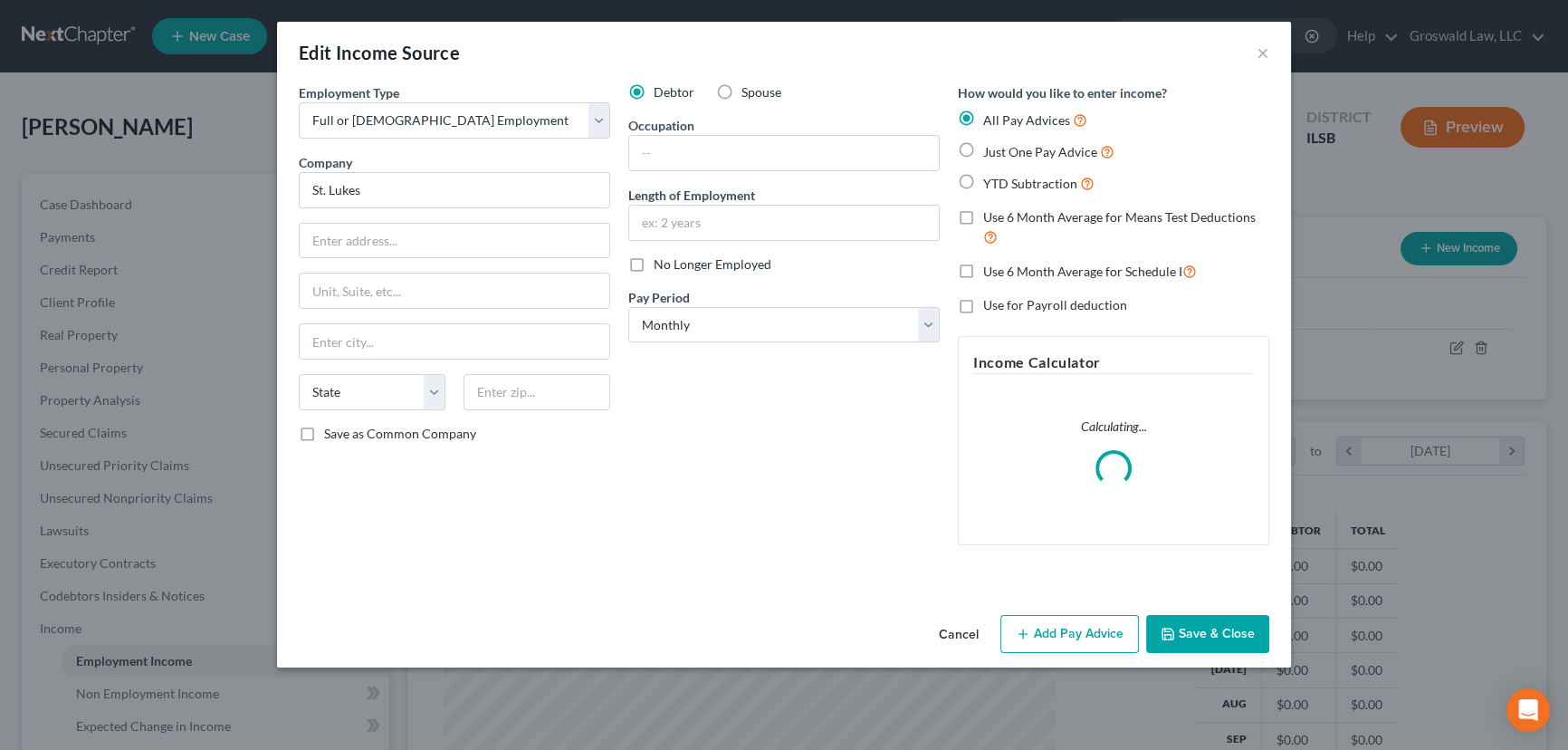
scroll to position [324, 648]
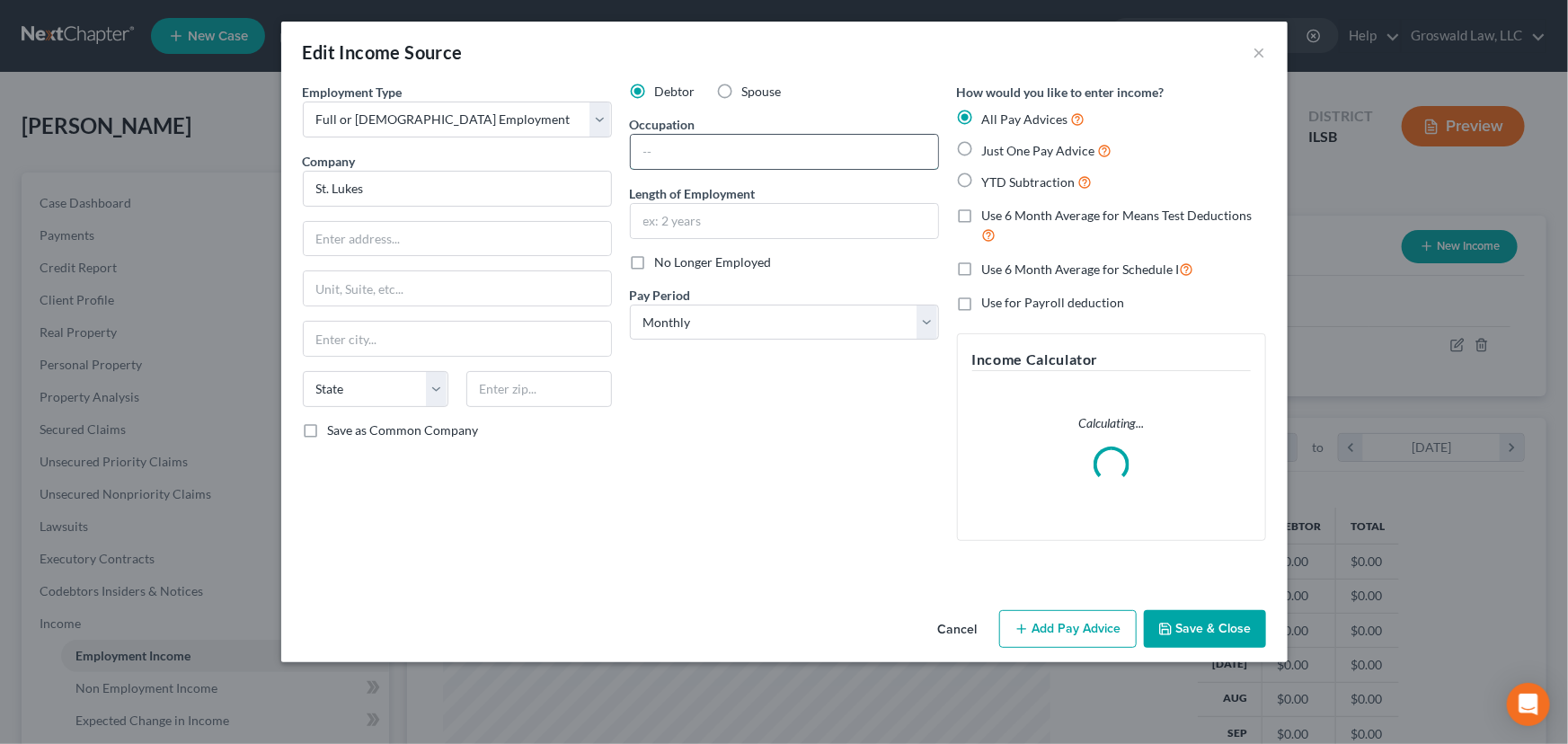
click at [760, 156] on input "text" at bounding box center [784, 151] width 307 height 34
type input "Nurse"
click at [743, 229] on input "text" at bounding box center [784, 220] width 307 height 34
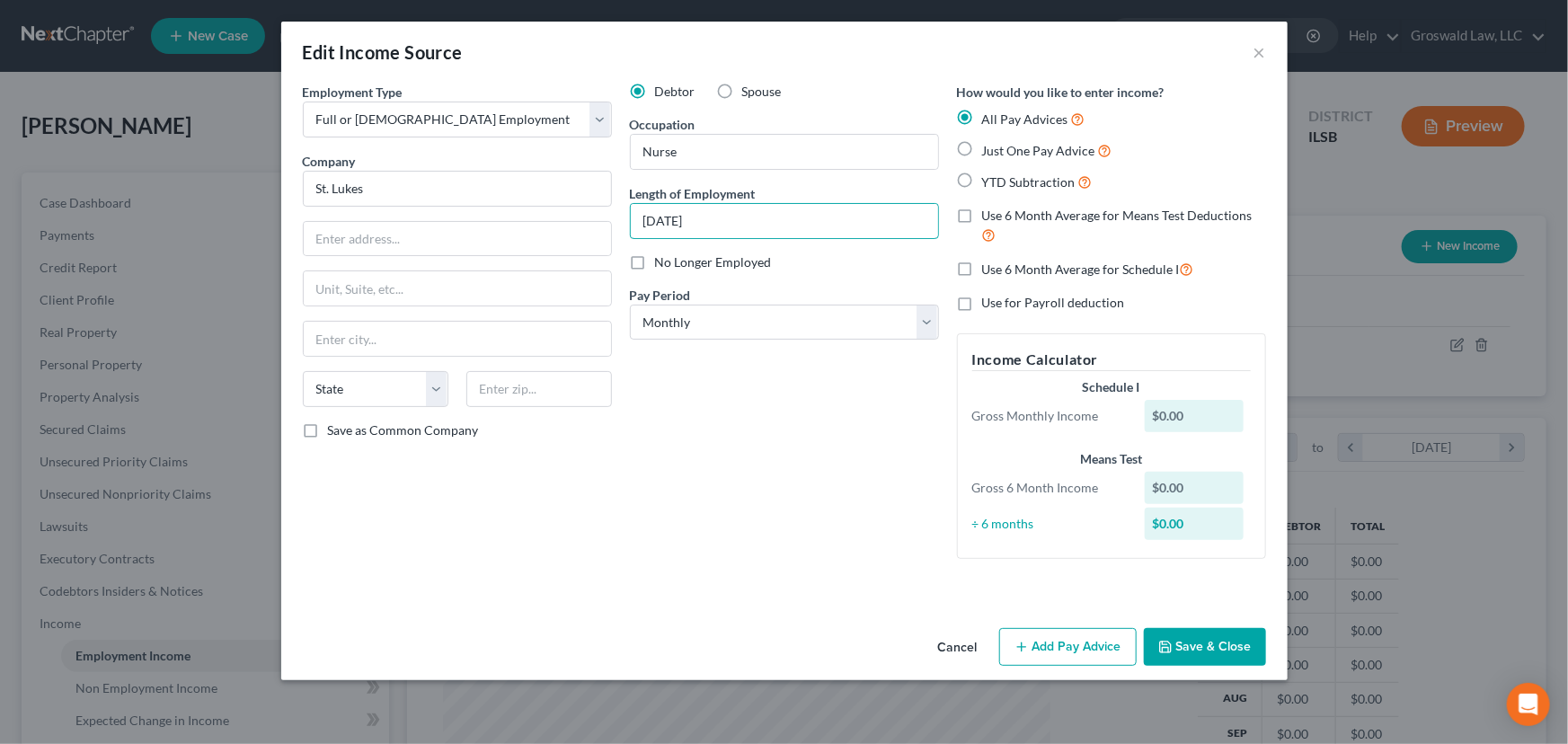
type input "09/15/2025"
click at [1223, 658] on button "Save & Close" at bounding box center [1205, 647] width 122 height 37
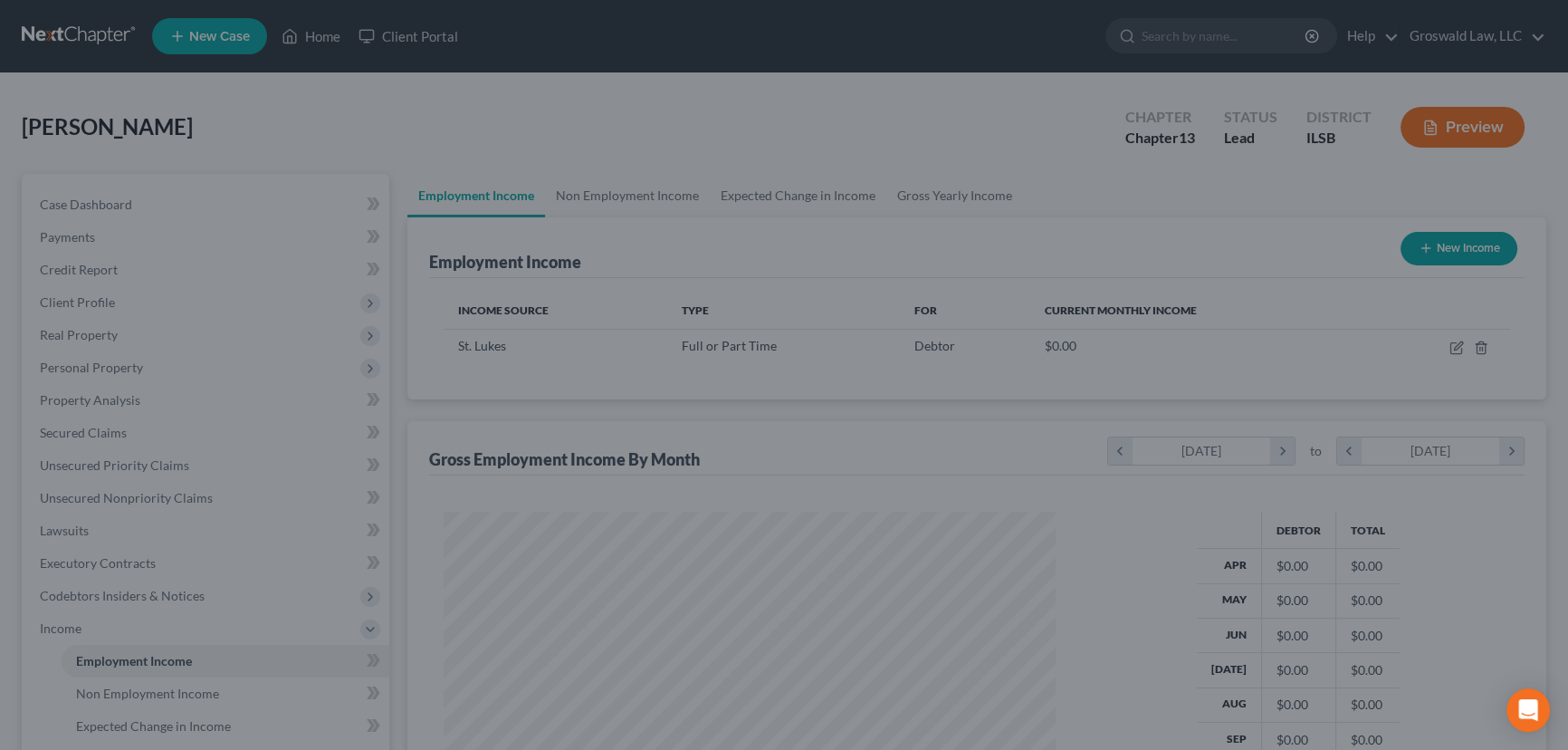
scroll to position [905330, 904521]
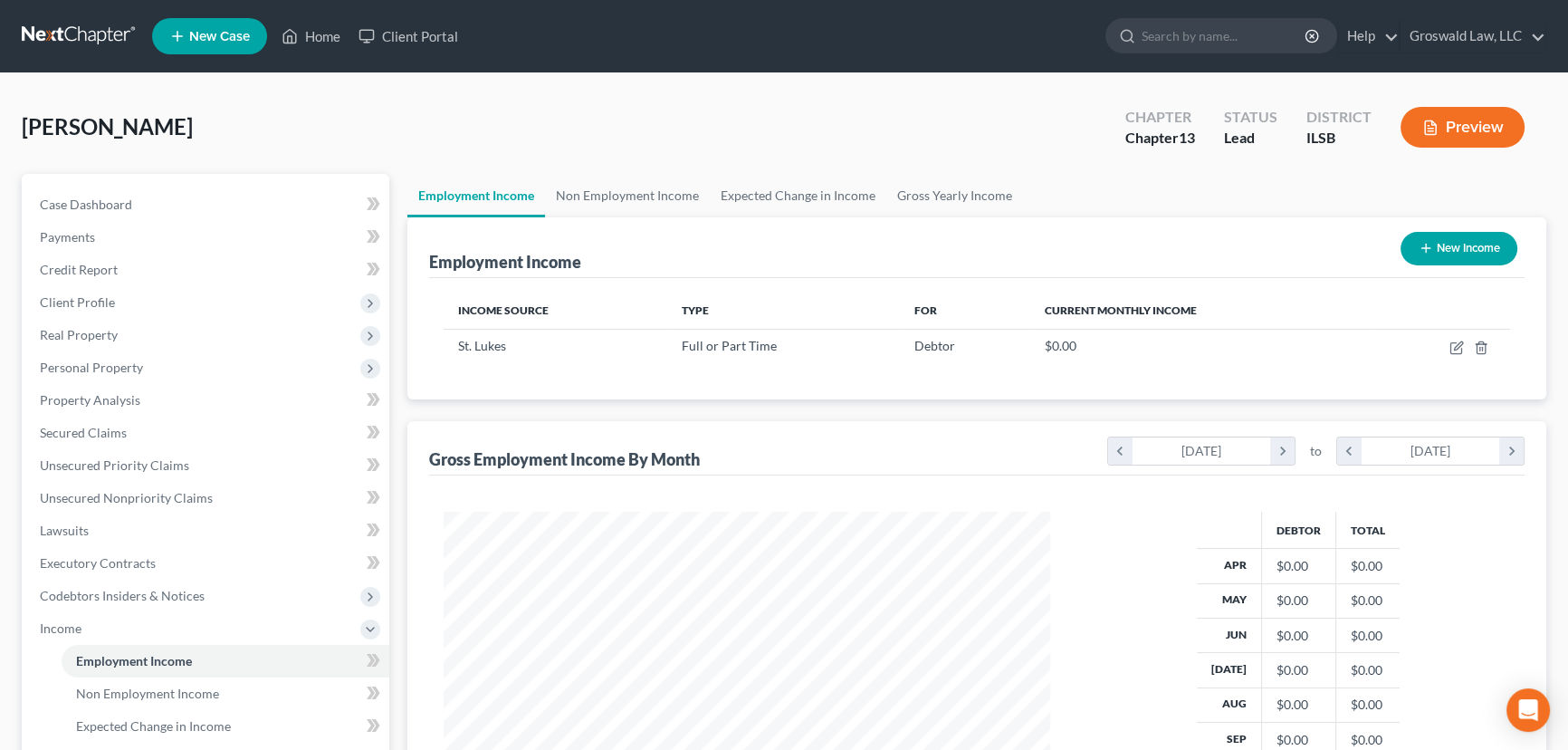
click at [141, 129] on span "[PERSON_NAME]" at bounding box center [107, 126] width 171 height 27
copy span "Latoiya"
click at [108, 308] on span "Client Profile" at bounding box center [77, 302] width 75 height 16
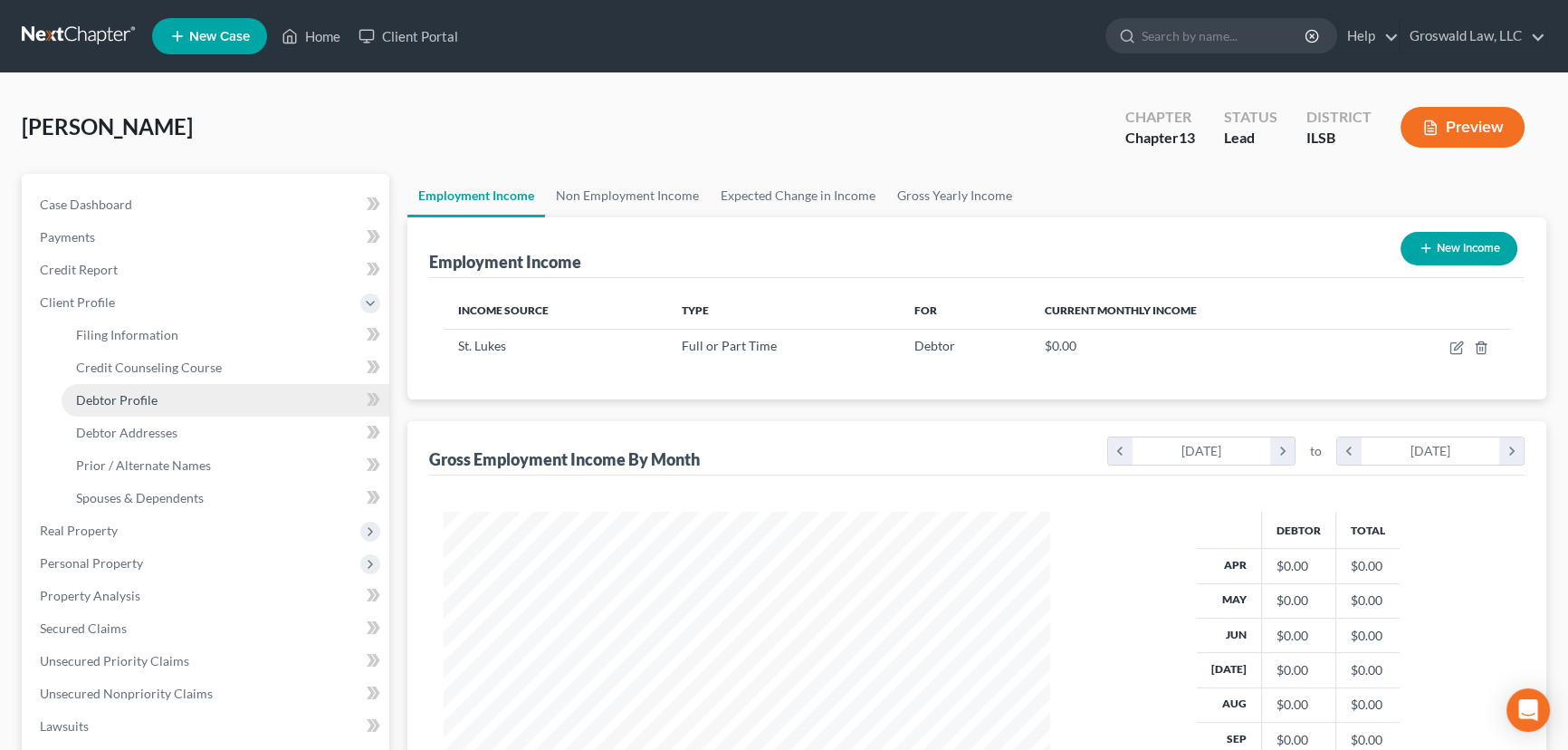
click at [122, 397] on span "Debtor Profile" at bounding box center [117, 399] width 82 height 16
select select "0"
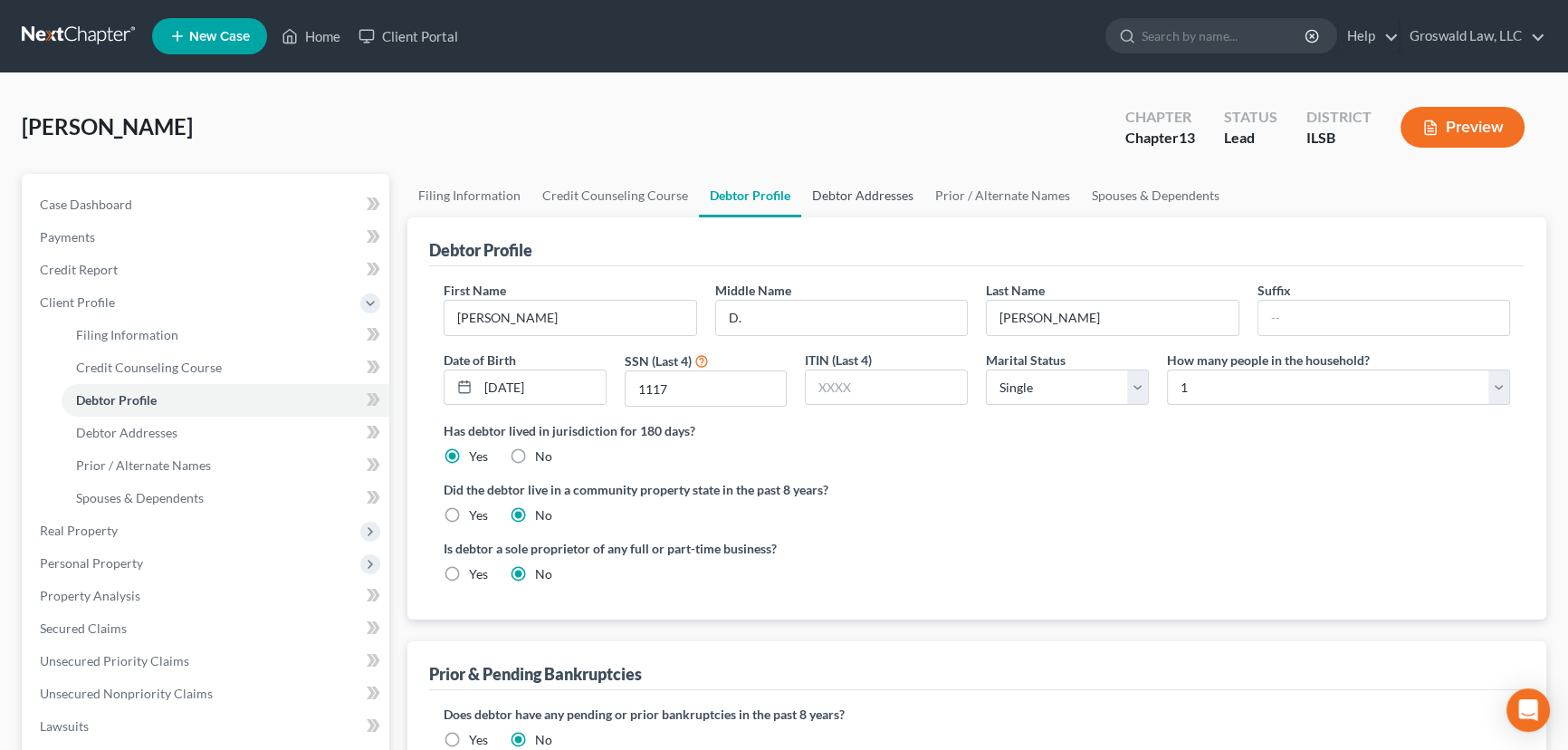
click at [876, 198] on link "Debtor Addresses" at bounding box center [862, 195] width 123 height 43
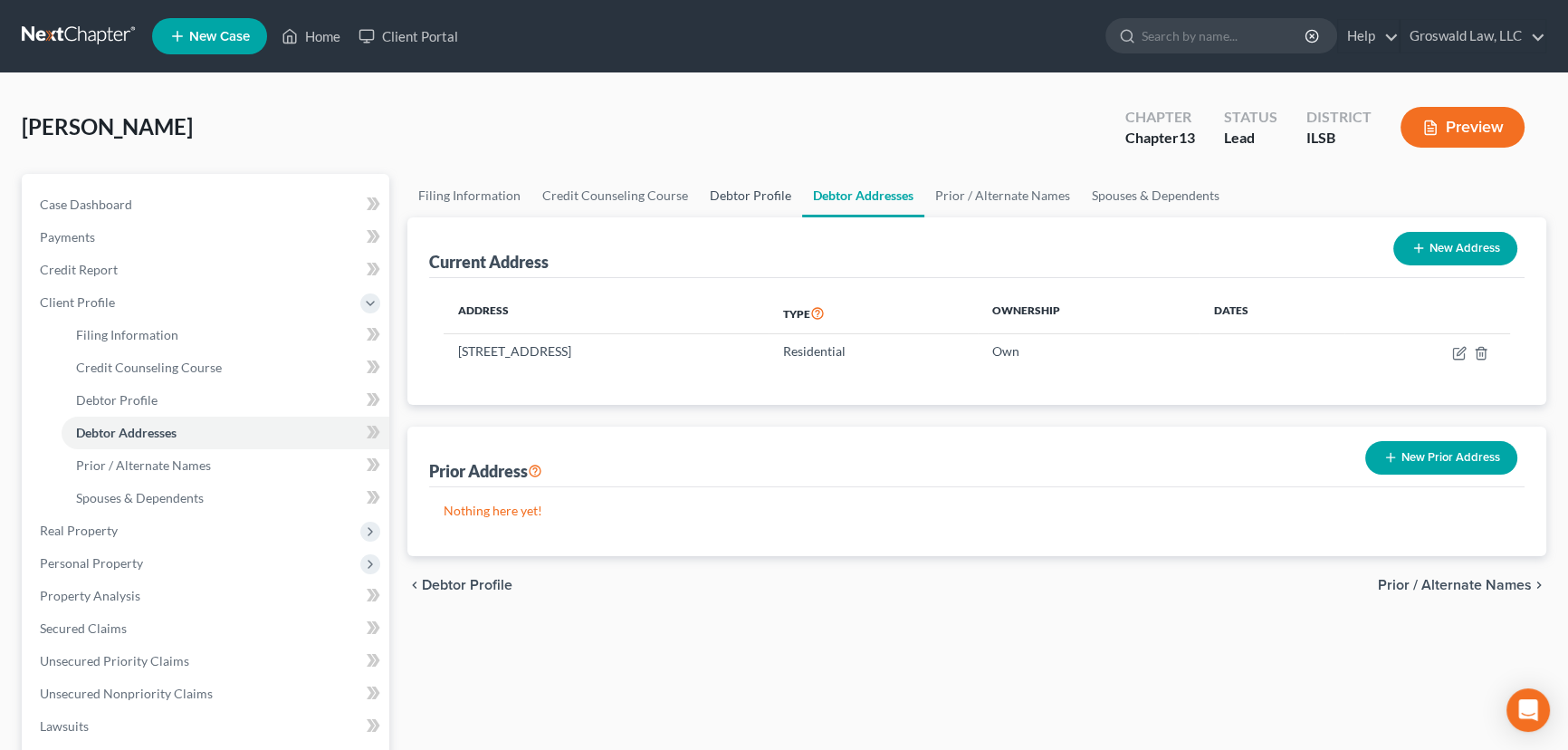
click at [733, 197] on link "Debtor Profile" at bounding box center [751, 195] width 103 height 43
select select "0"
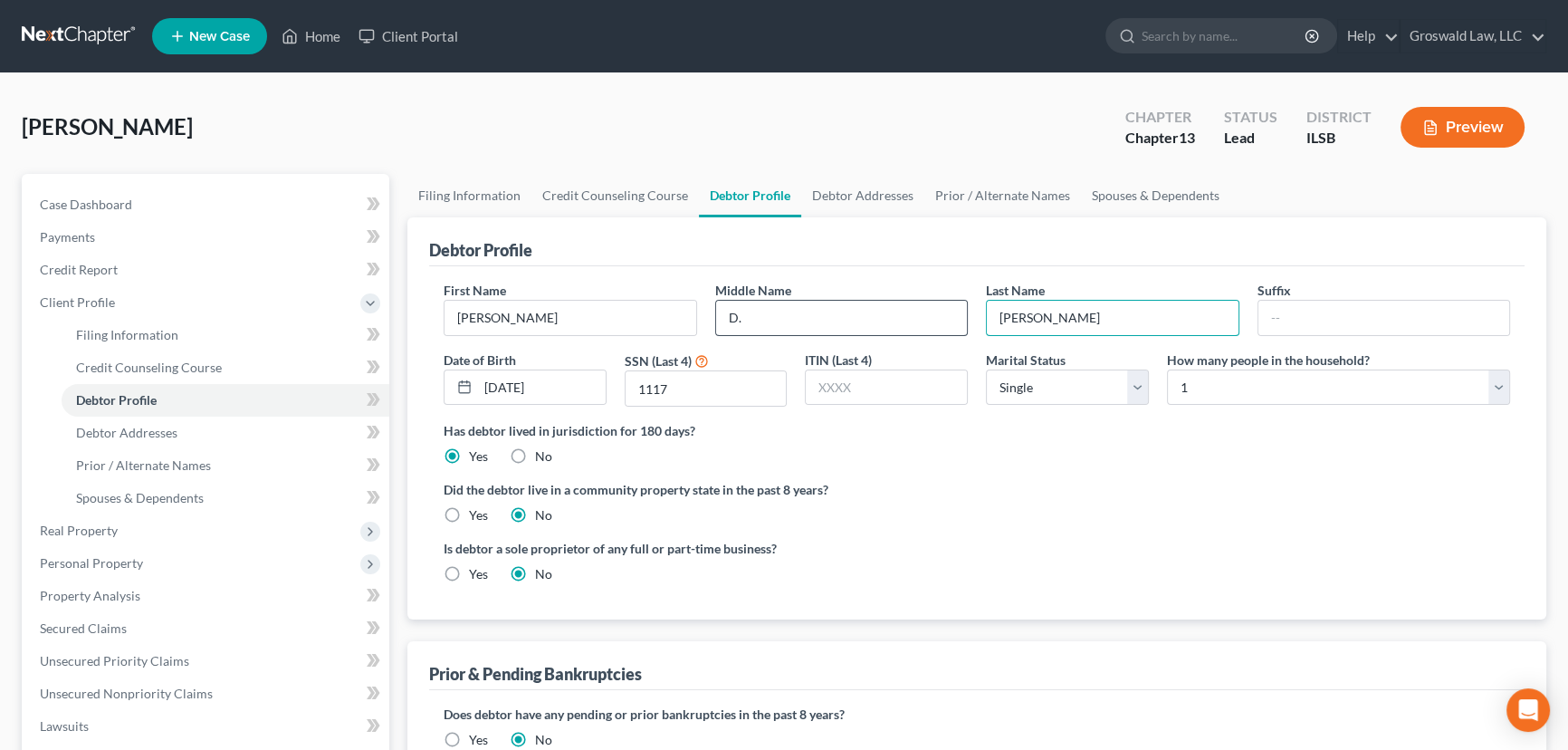
drag, startPoint x: 1084, startPoint y: 319, endPoint x: 957, endPoint y: 316, distance: 127.0
click at [957, 316] on div "First Name Latoiya Middle Name D. Last Name Butchee Suffix Date of Birth 02/13/…" at bounding box center [977, 351] width 1084 height 140
click at [886, 196] on link "Debtor Addresses" at bounding box center [862, 195] width 123 height 43
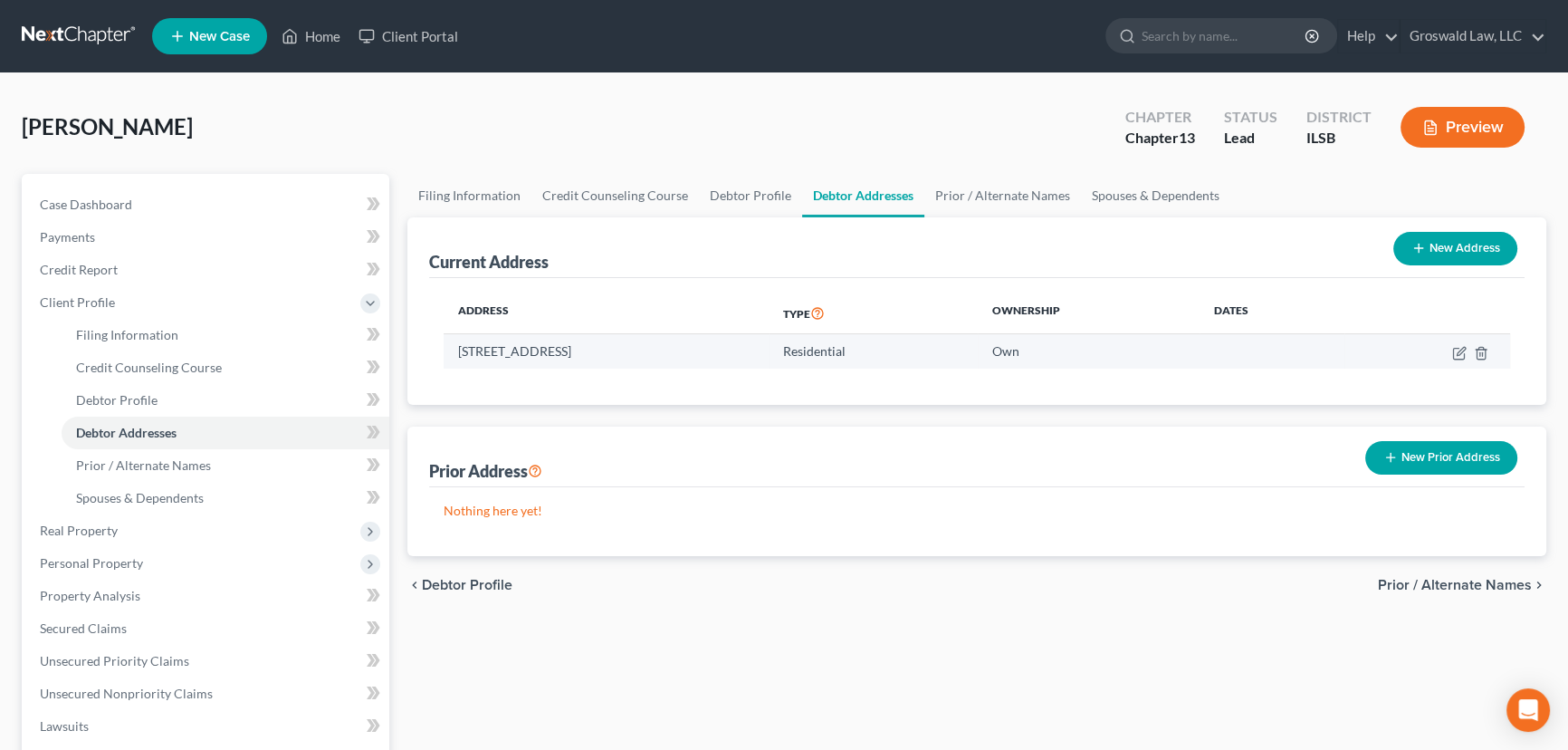
drag, startPoint x: 582, startPoint y: 352, endPoint x: 450, endPoint y: 355, distance: 132.0
click at [450, 355] on td "3011 North Park Drive, East Saint Louis, IL 62204" at bounding box center [606, 351] width 325 height 34
copy td "3011 North Park Drive"
drag, startPoint x: 675, startPoint y: 352, endPoint x: 592, endPoint y: 352, distance: 83.0
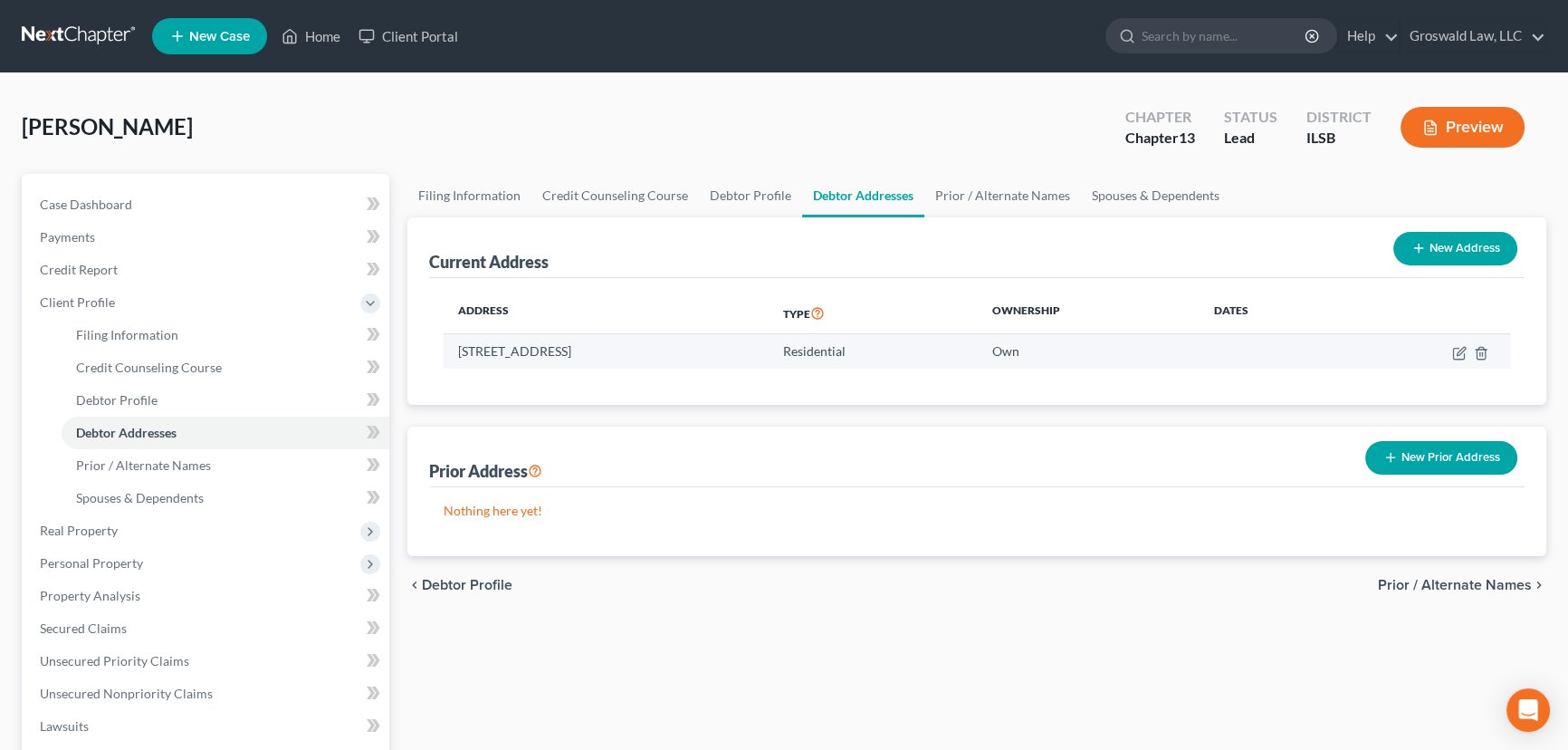
click at [591, 352] on td "3011 North Park Drive, East Saint Louis, IL 62204" at bounding box center [606, 351] width 325 height 34
copy td "East Saint Louis"
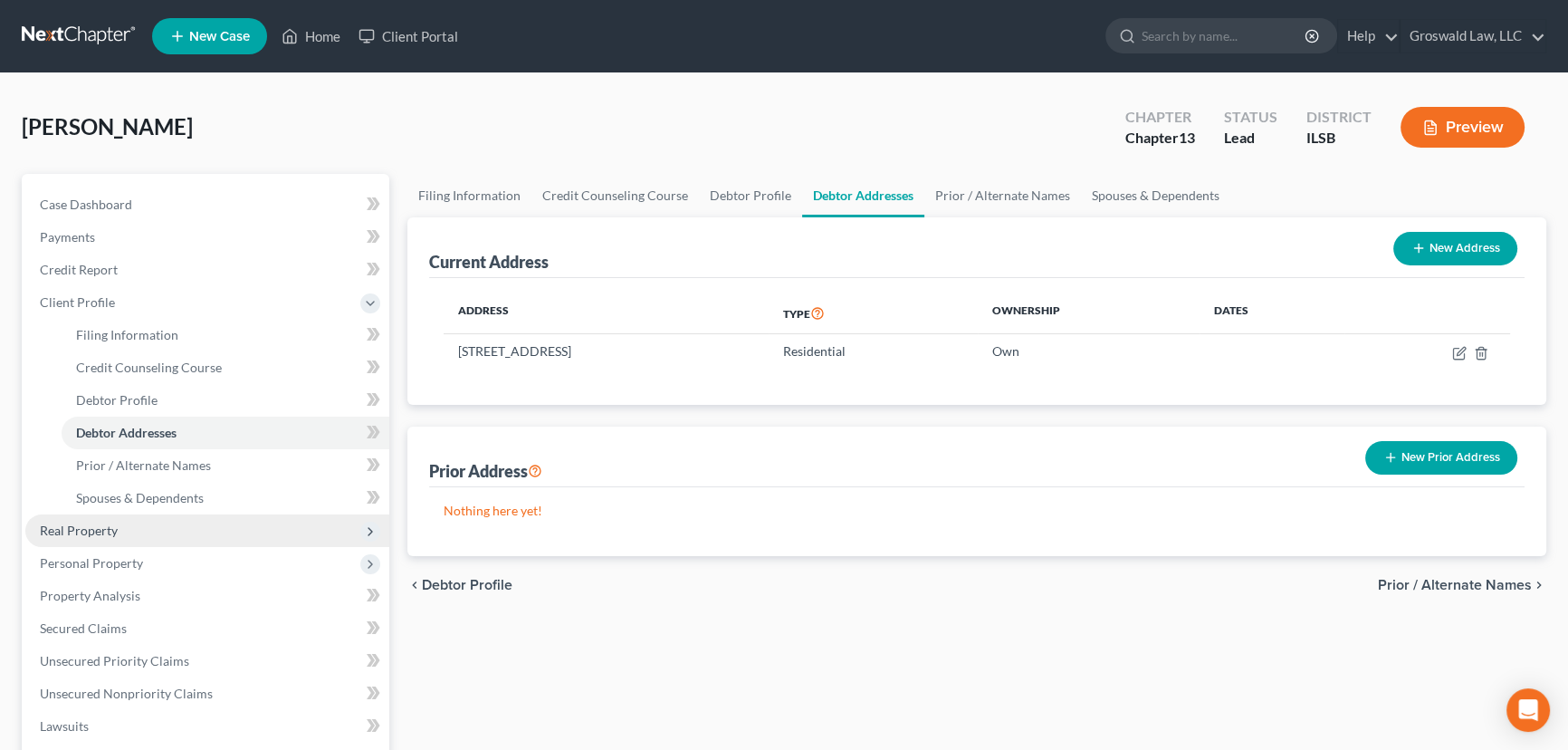
click at [127, 531] on span "Real Property" at bounding box center [207, 531] width 364 height 33
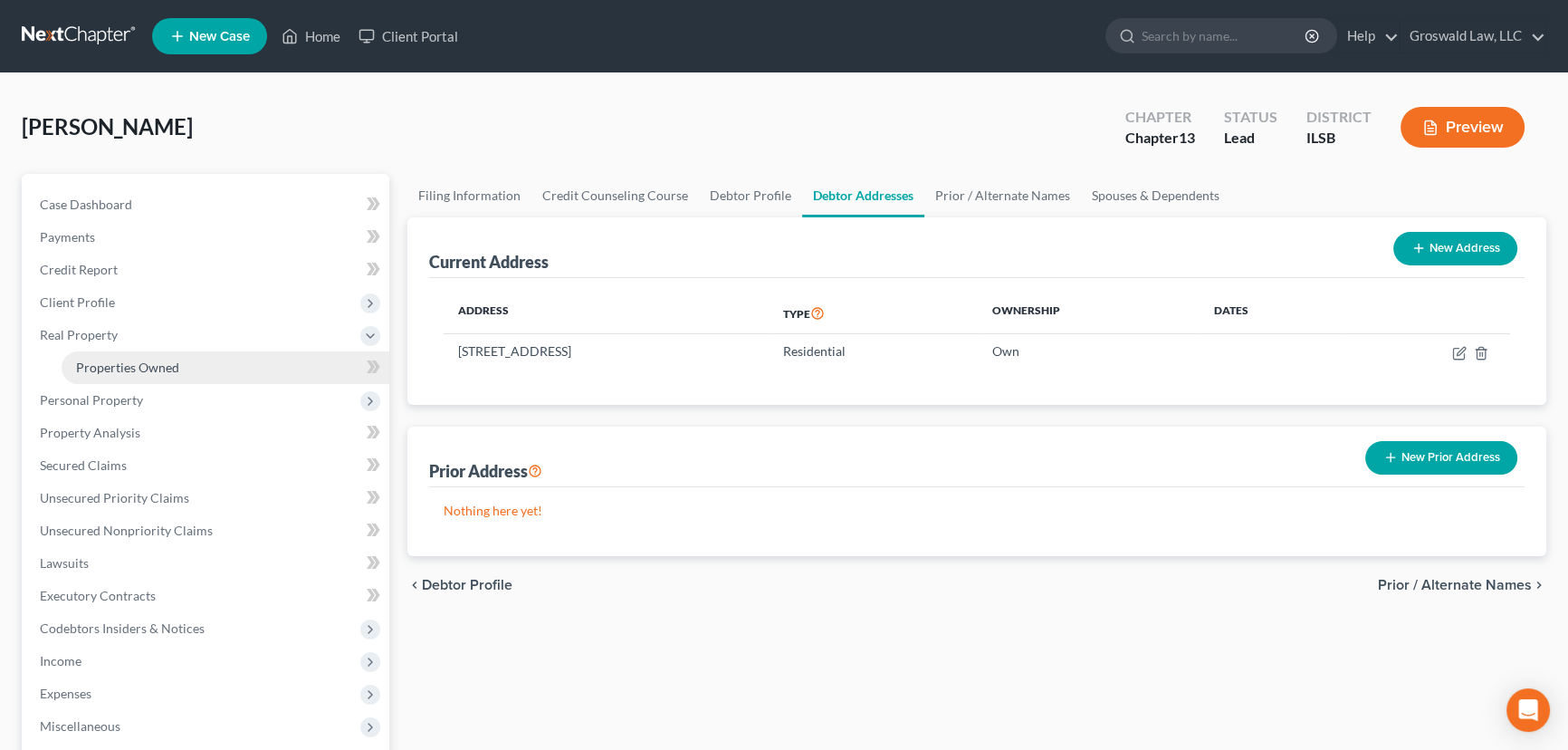
click at [158, 366] on span "Properties Owned" at bounding box center [128, 367] width 103 height 16
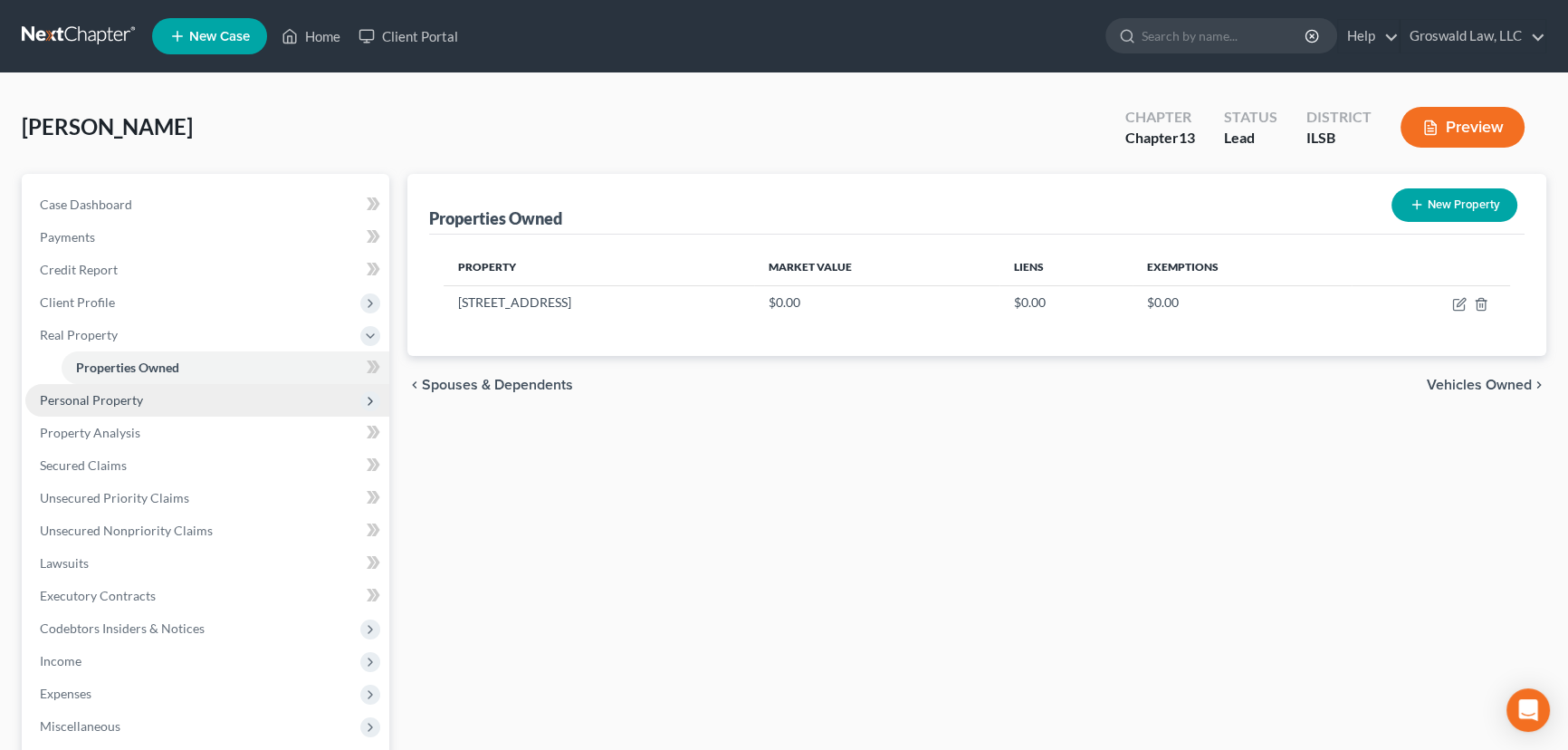
click at [115, 407] on span "Personal Property" at bounding box center [207, 400] width 364 height 33
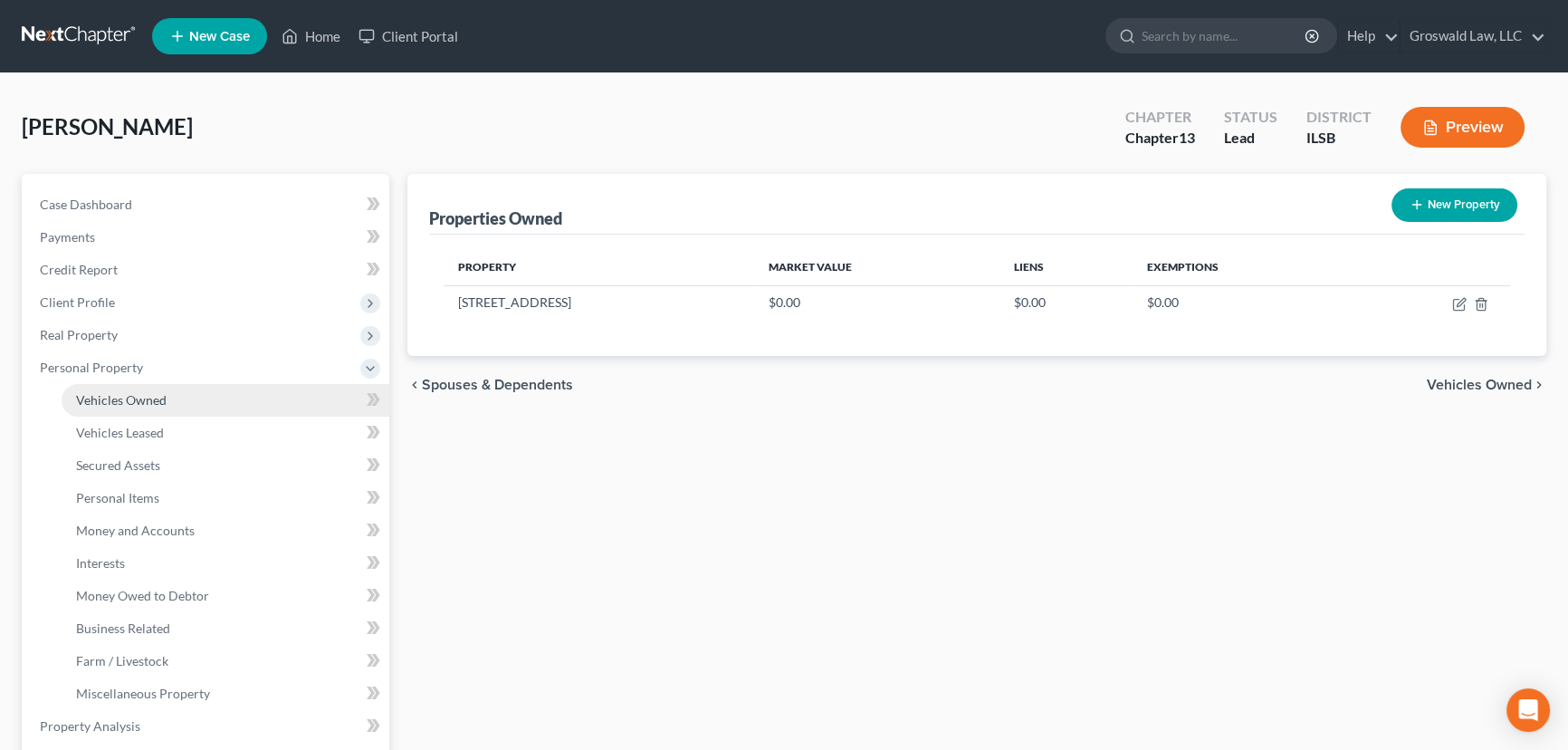
click at [137, 397] on span "Vehicles Owned" at bounding box center [121, 399] width 91 height 16
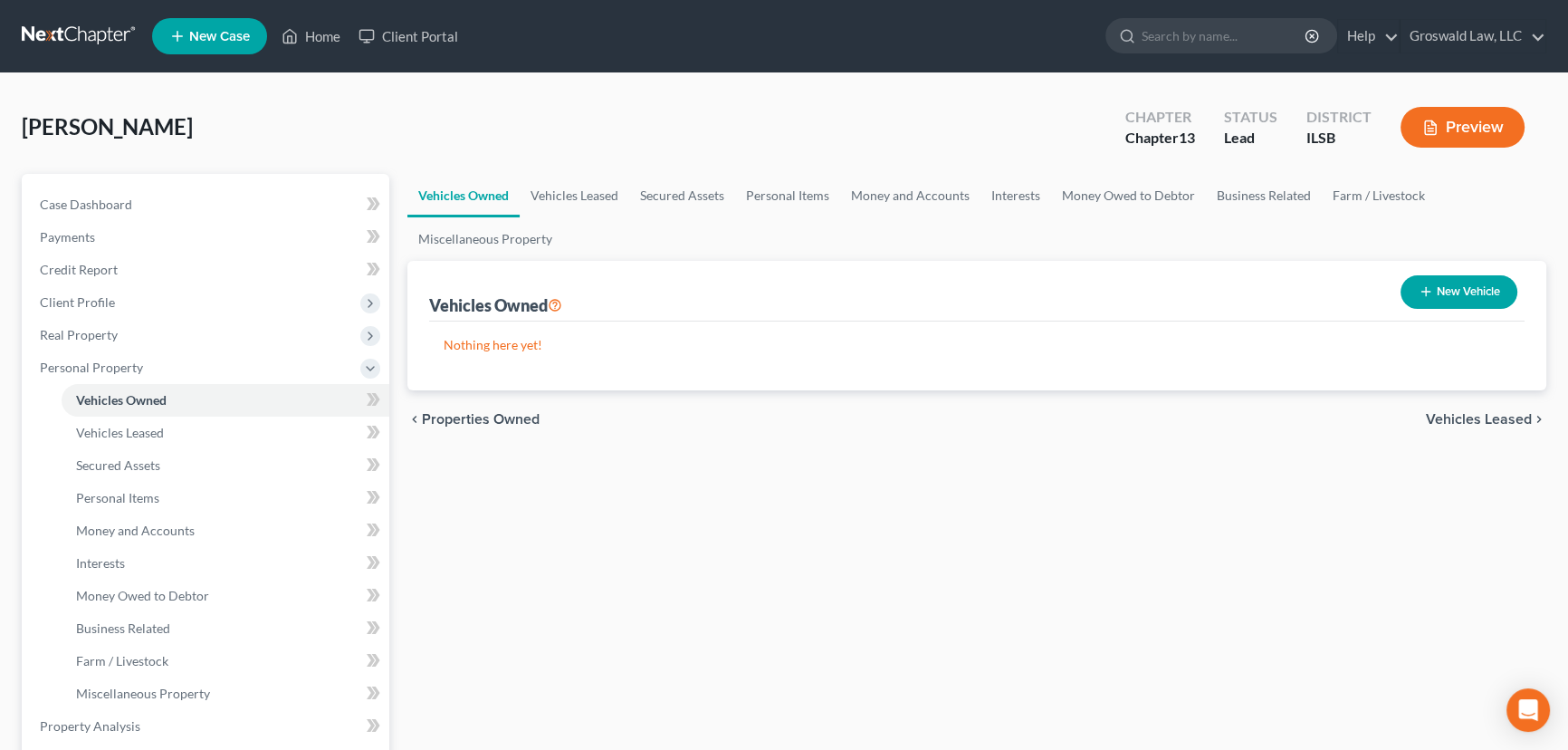
click at [1474, 290] on button "New Vehicle" at bounding box center [1458, 292] width 117 height 34
select select "0"
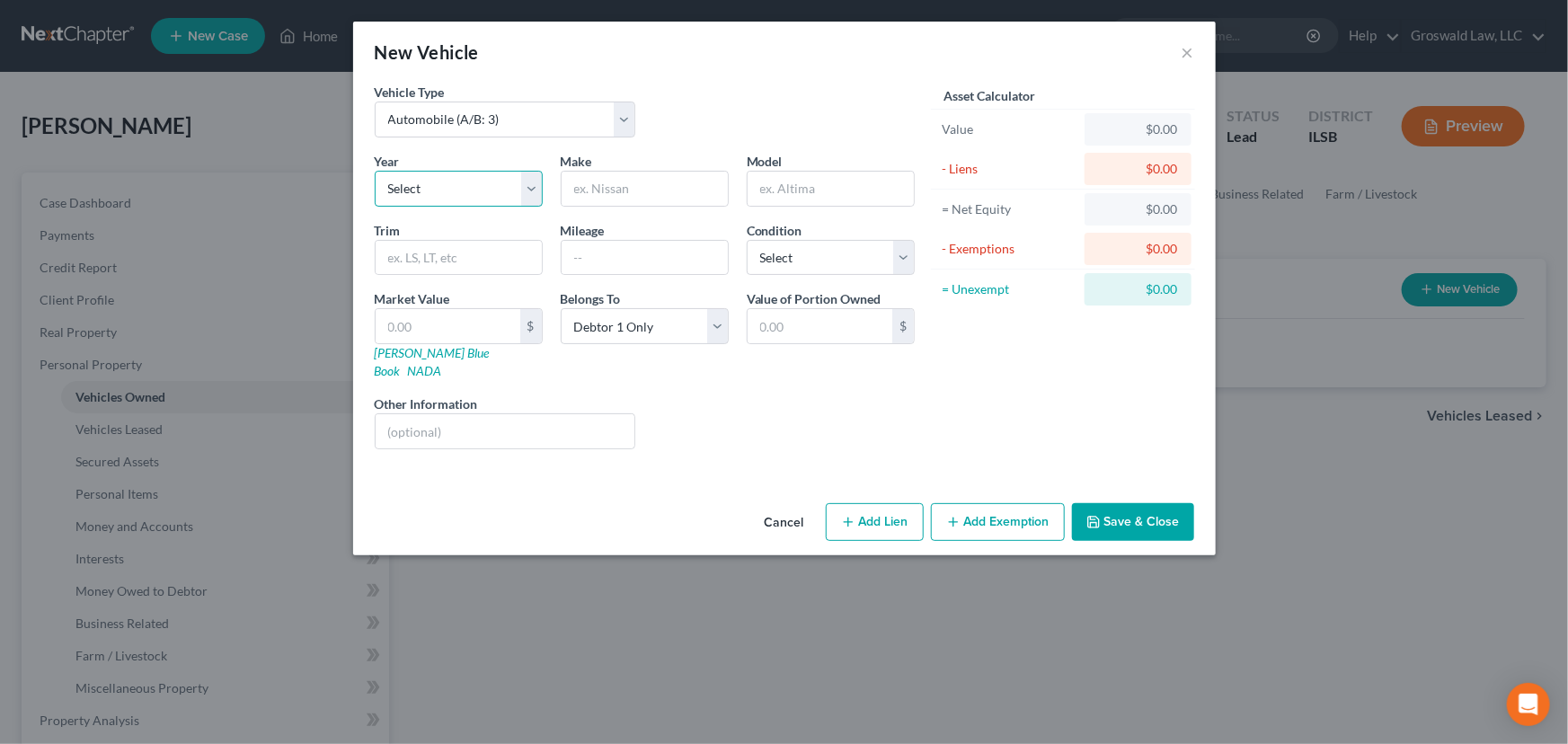
click at [413, 196] on select "Select 2026 2025 2024 2023 2022 2021 2020 2019 2018 2017 2016 2015 2014 2013 20…" at bounding box center [458, 188] width 168 height 36
select select "7"
click at [374, 170] on select "Select 2026 2025 2024 2023 2022 2021 2020 2019 2018 2017 2016 2015 2014 2013 20…" at bounding box center [458, 188] width 168 height 36
click at [675, 197] on input "text" at bounding box center [645, 188] width 167 height 34
type input "Dodge Ram"
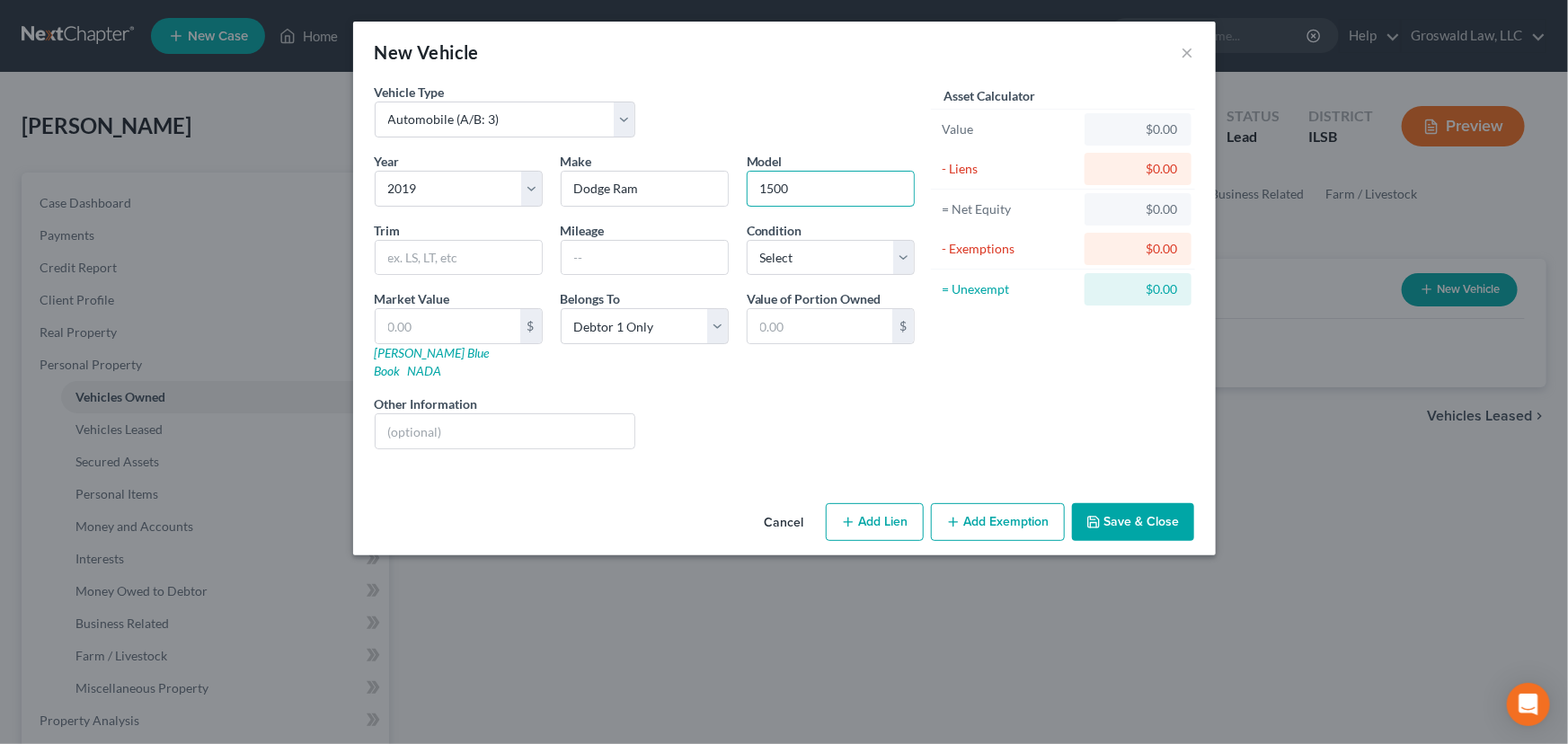
type input "1500"
type input "116,000"
click at [1135, 507] on button "Save & Close" at bounding box center [1133, 521] width 122 height 37
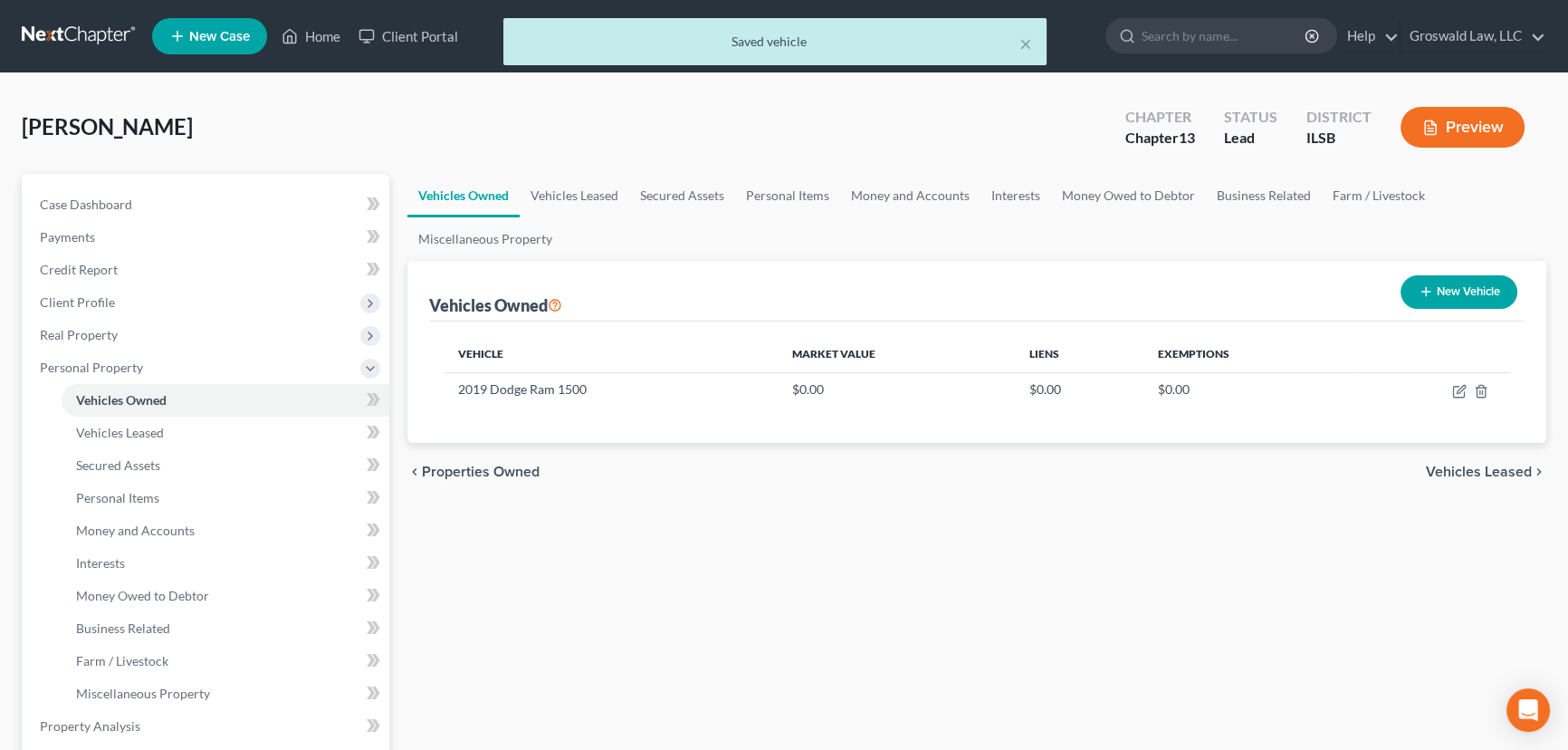
click at [1453, 296] on button "New Vehicle" at bounding box center [1458, 292] width 117 height 34
select select "0"
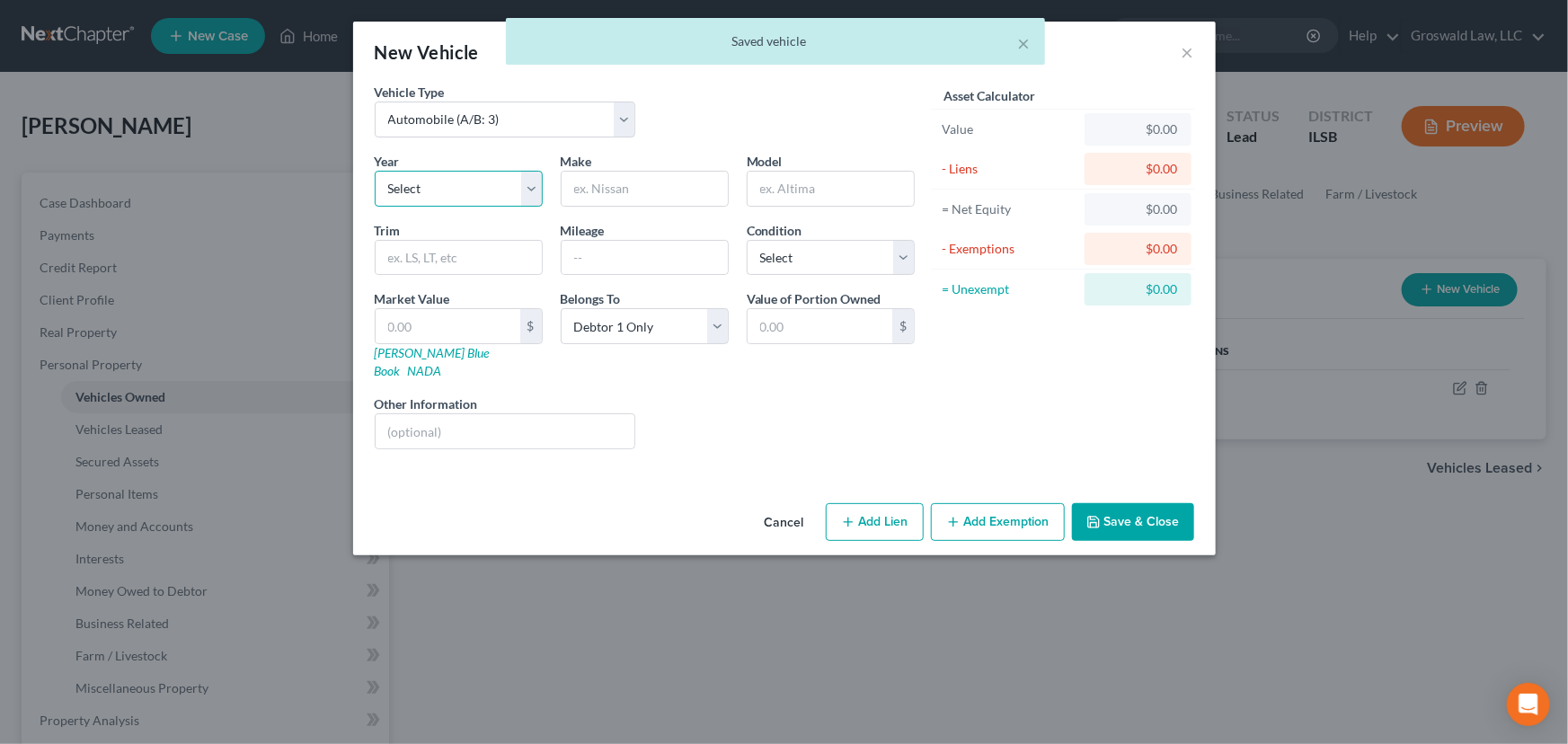
click at [467, 194] on select "Select 2026 2025 2024 2023 2022 2021 2020 2019 2018 2017 2016 2015 2014 2013 20…" at bounding box center [458, 188] width 168 height 36
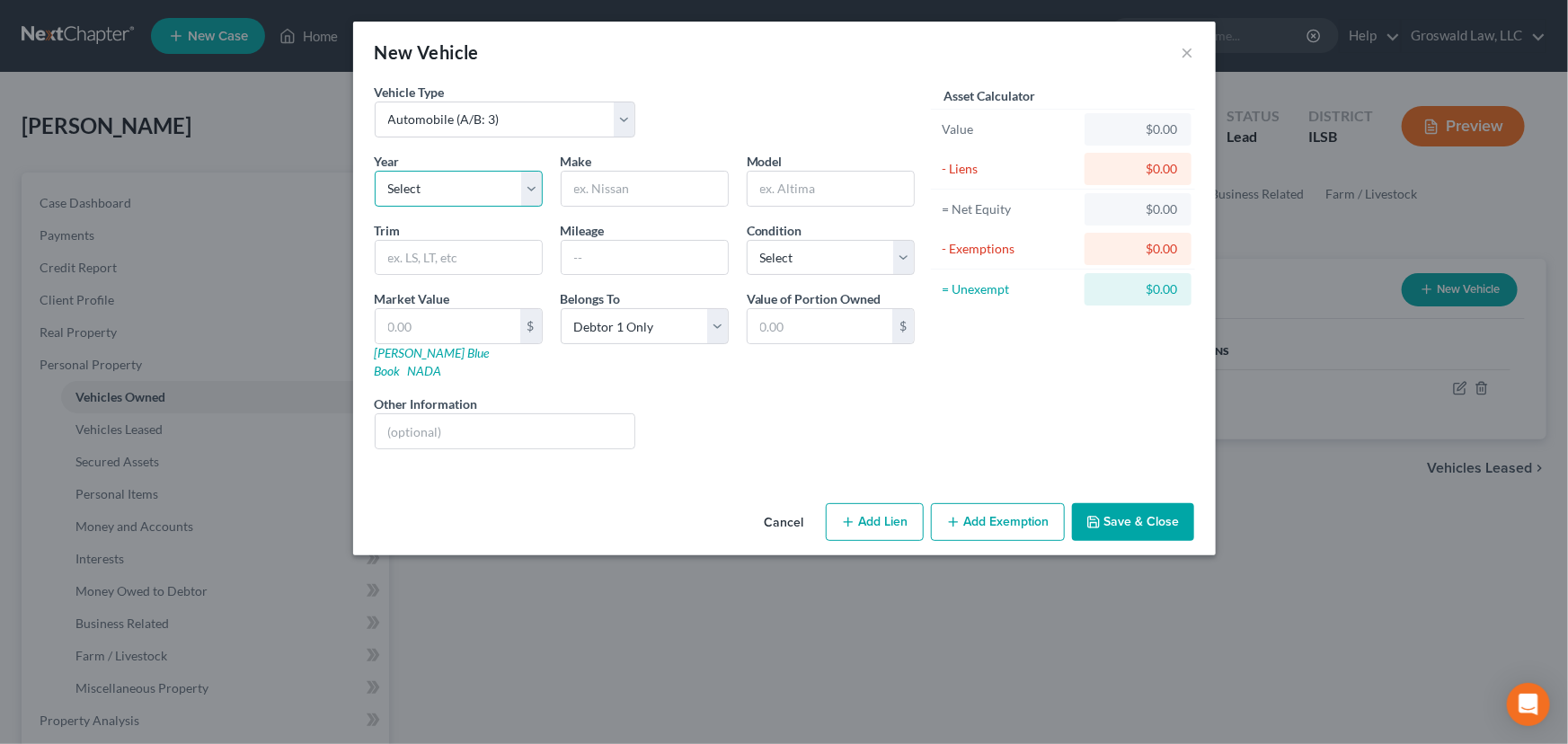
select select "13"
click at [374, 170] on select "Select 2026 2025 2024 2023 2022 2021 2020 2019 2018 2017 2016 2015 2014 2013 20…" at bounding box center [458, 188] width 168 height 36
click at [593, 195] on input "text" at bounding box center [645, 188] width 167 height 34
type input "Nissan"
type input "Altima"
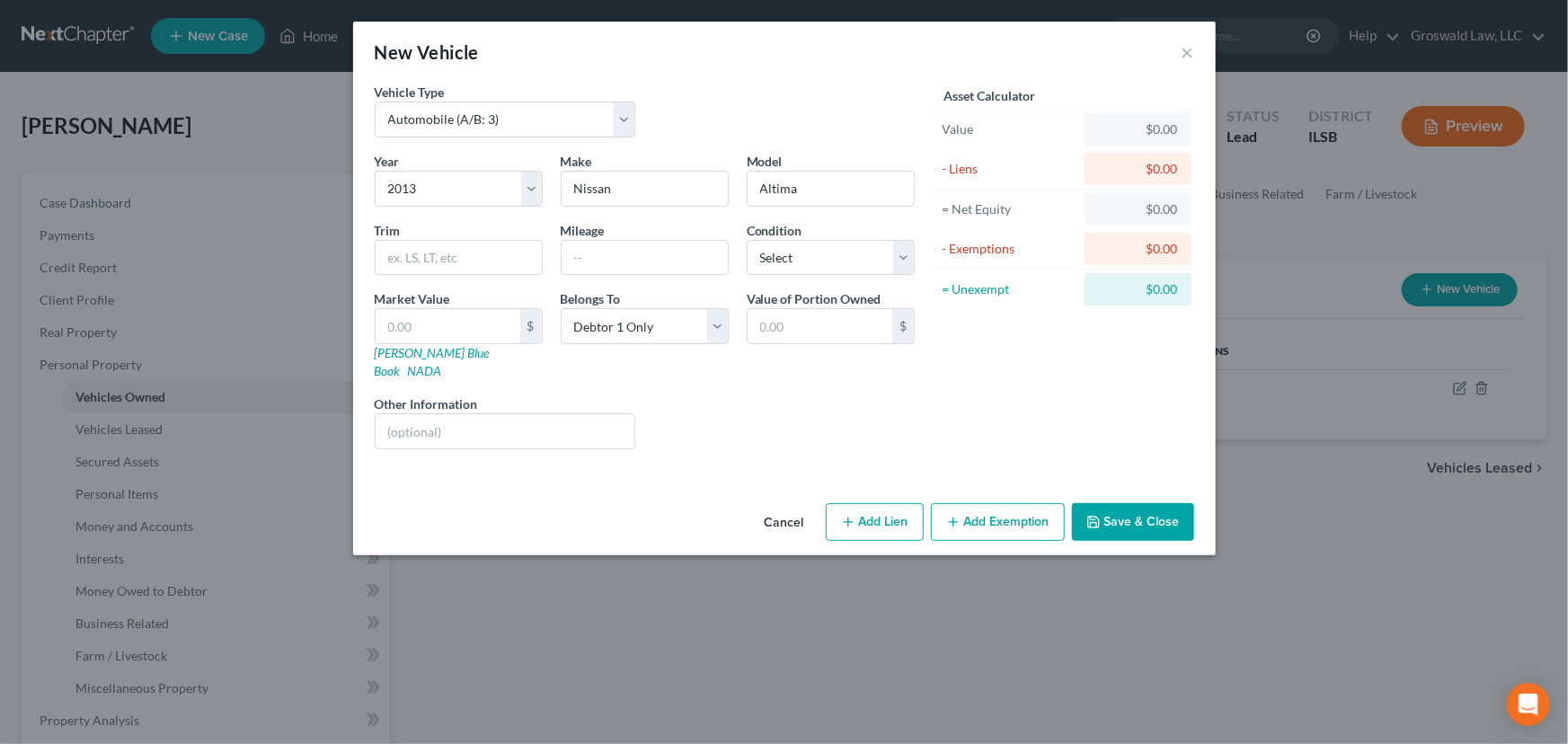
click at [771, 87] on div "Vehicle Type Select Automobile (A/B: 3) Truck (A/B: 3) Trailer (A/B: 4) Watercr…" at bounding box center [645, 117] width 558 height 69
click at [1120, 512] on button "Save & Close" at bounding box center [1133, 521] width 122 height 37
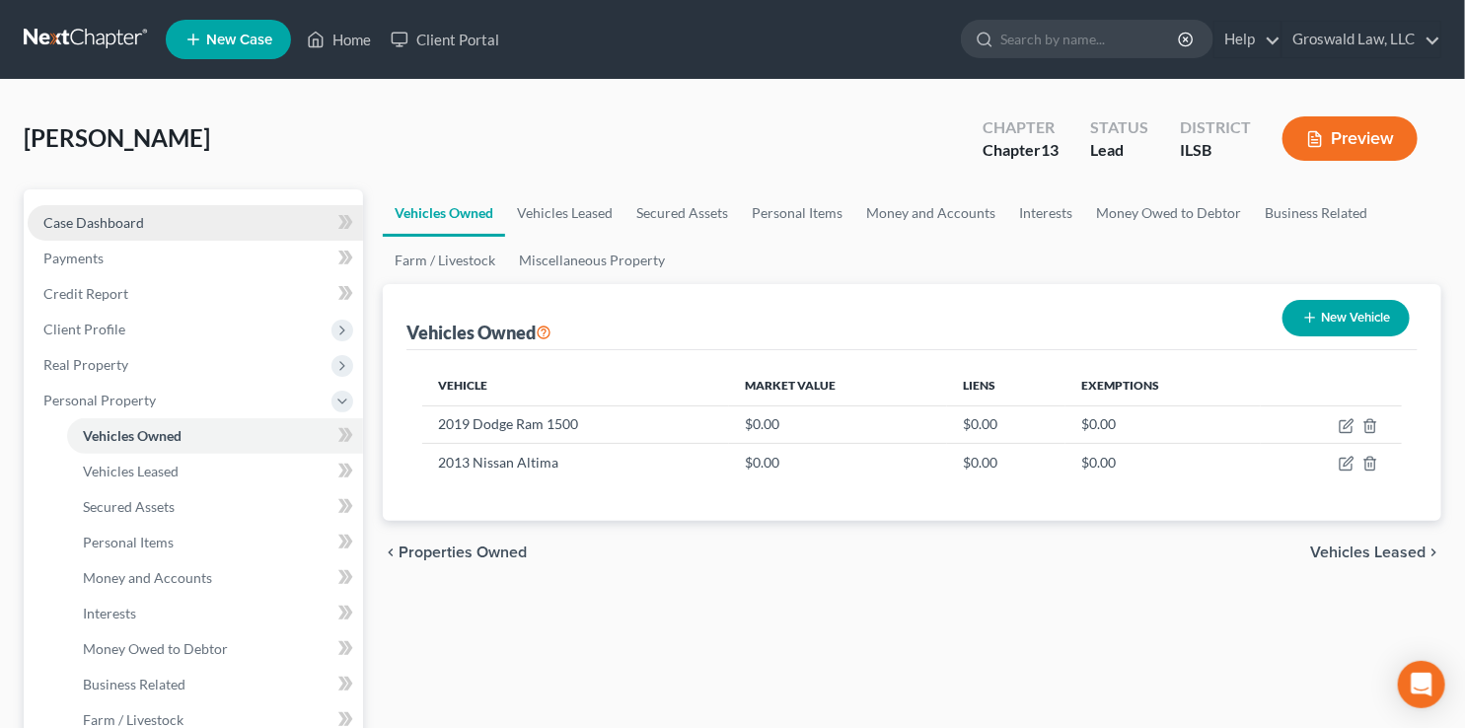
click at [162, 218] on link "Case Dashboard" at bounding box center [195, 223] width 335 height 36
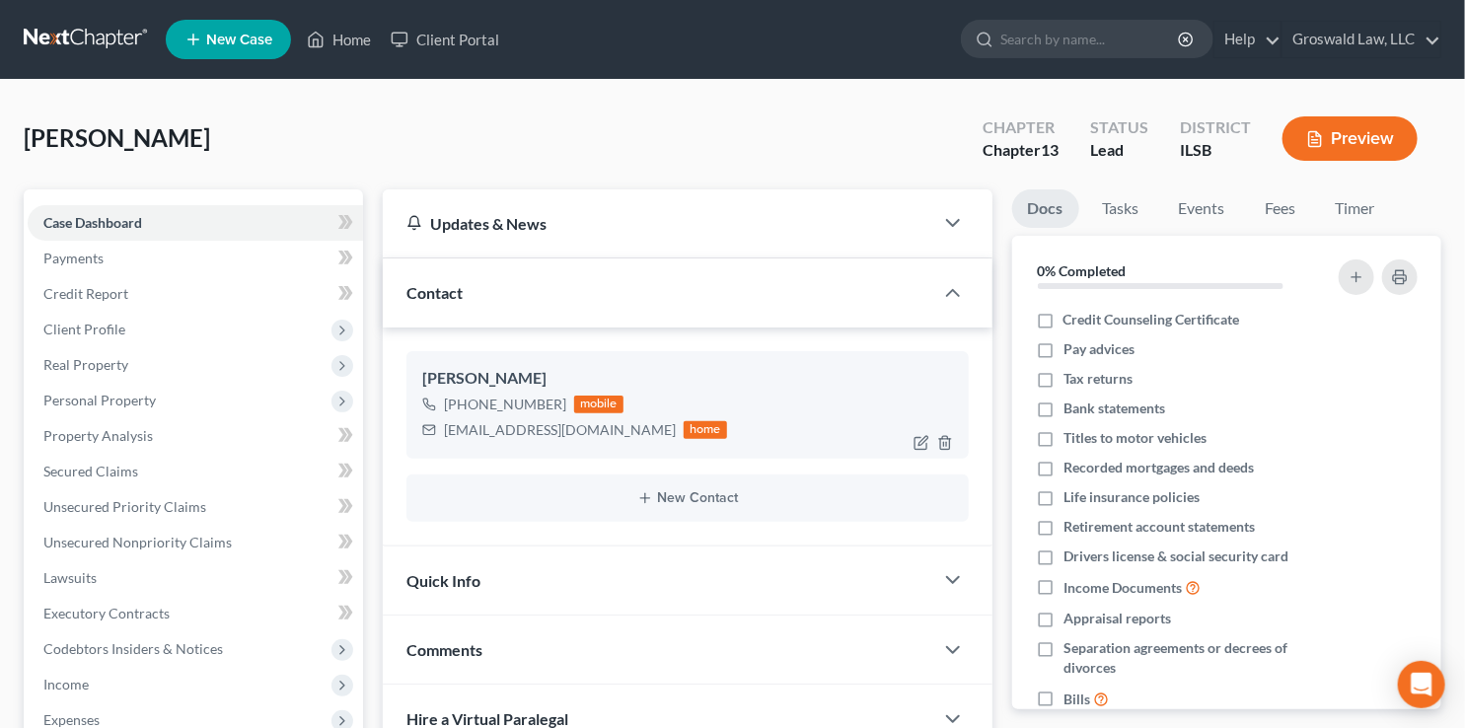
click at [599, 432] on div "nursebutchee@gmail.com" at bounding box center [560, 430] width 232 height 20
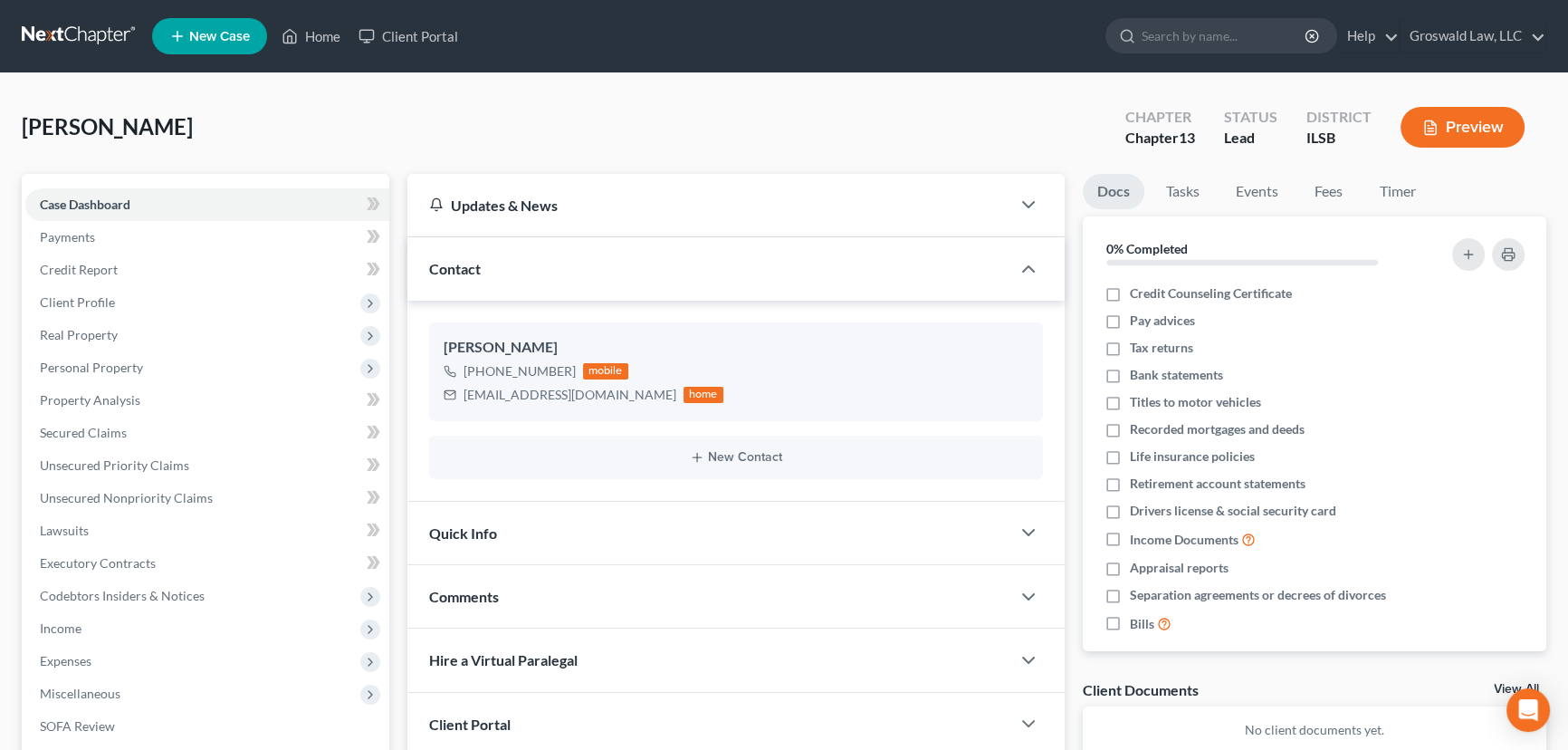
drag, startPoint x: 198, startPoint y: 122, endPoint x: 115, endPoint y: 124, distance: 83.0
click at [115, 124] on div "Butchee, Latoiya Upgraded Chapter Chapter 13 Status Lead District ILSB Preview" at bounding box center [784, 135] width 1524 height 79
copy span "Latoiya"
click at [65, 125] on span "[PERSON_NAME]" at bounding box center [107, 126] width 171 height 27
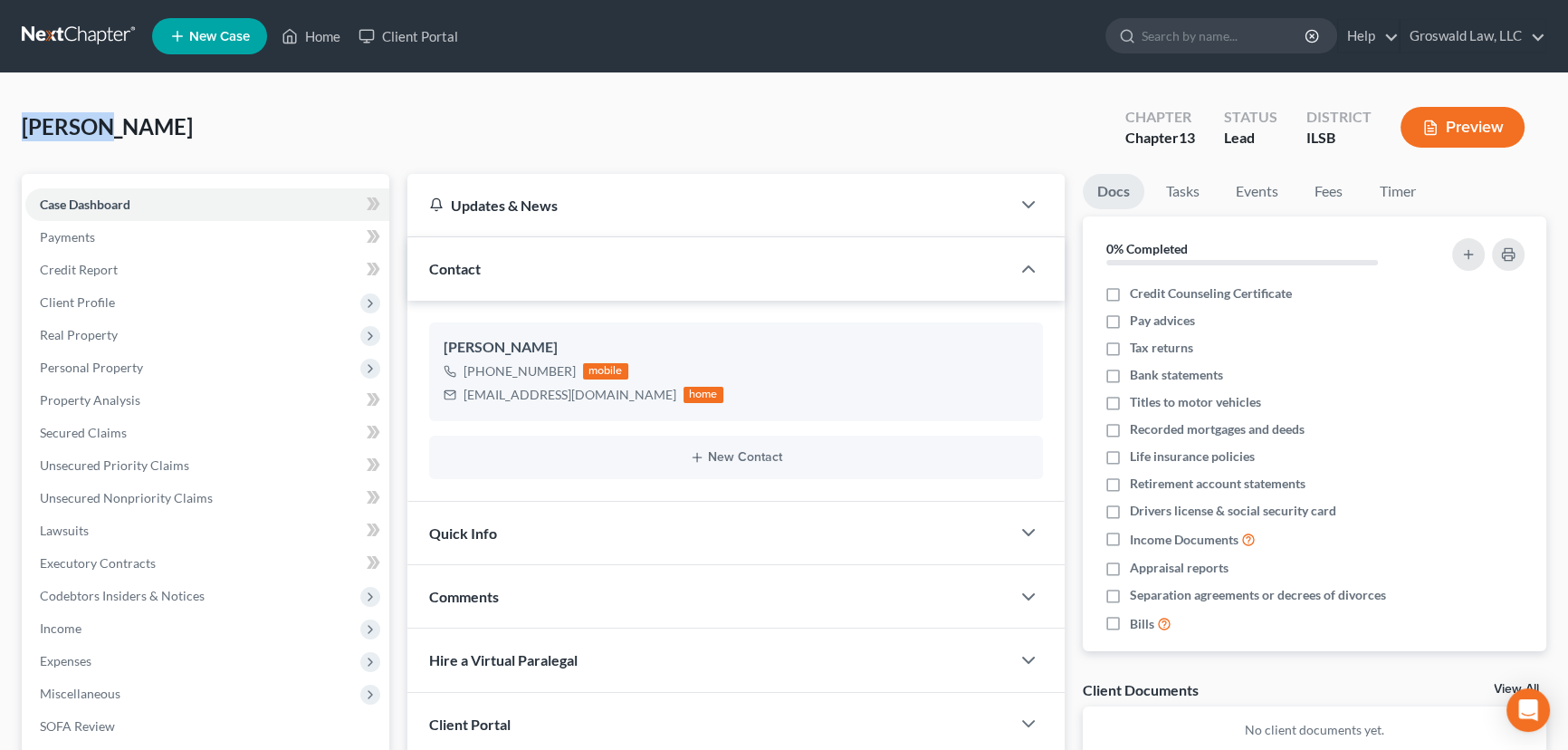
copy span "Butchee"
drag, startPoint x: 604, startPoint y: 396, endPoint x: 439, endPoint y: 396, distance: 165.0
click at [439, 396] on div "Latoiya Butchee +1 (314) 280-0312 mobile nursebutchee@gmail.com home" at bounding box center [736, 371] width 614 height 98
copy div "nursebutchee@gmail.com"
drag, startPoint x: 574, startPoint y: 364, endPoint x: 513, endPoint y: 371, distance: 61.4
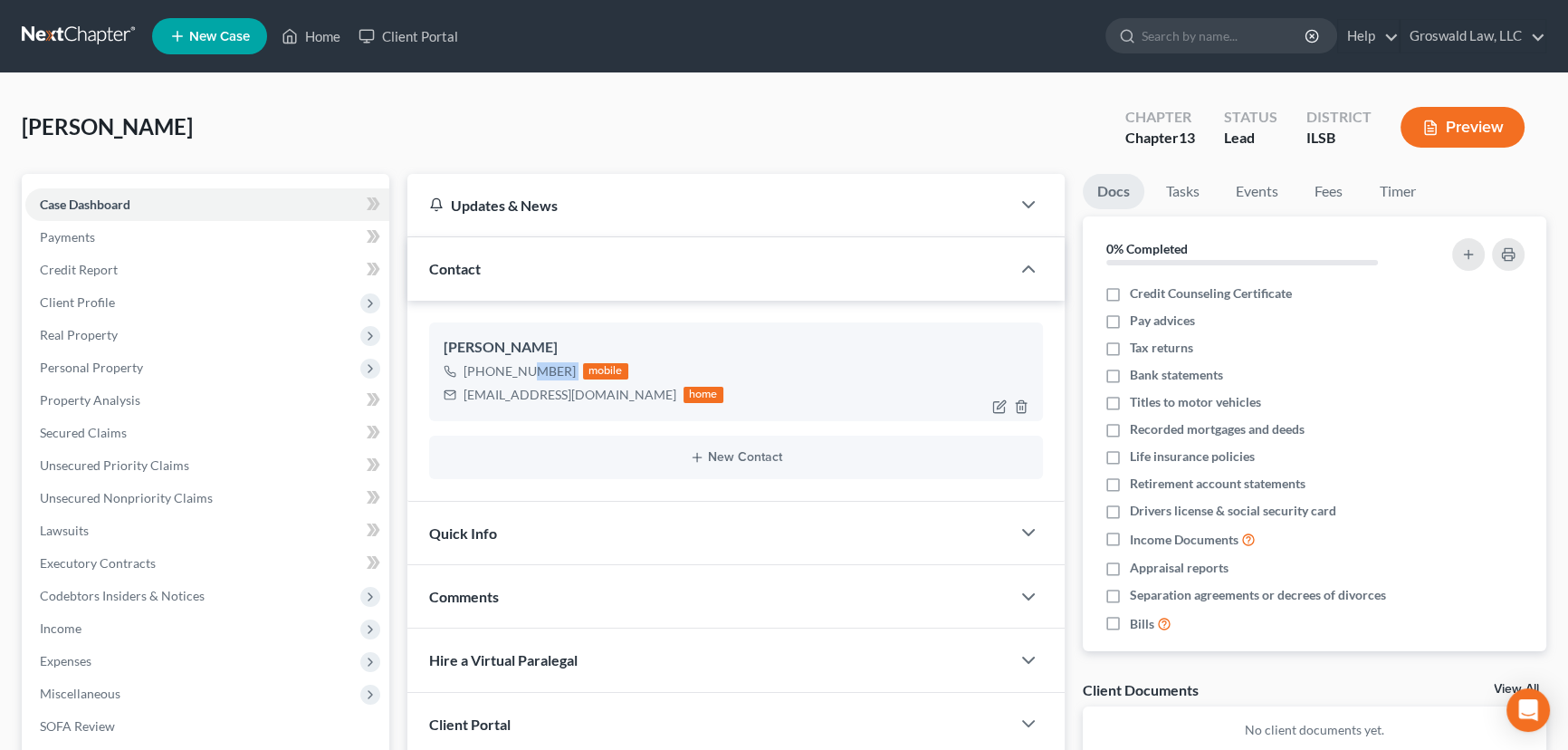
click at [513, 371] on div "+1 (314) 280-0312 mobile" at bounding box center [583, 372] width 280 height 24
copy div "280-0312"
drag, startPoint x: 608, startPoint y: 397, endPoint x: 461, endPoint y: 393, distance: 147.1
click at [461, 393] on div "nursebutchee@gmail.com home" at bounding box center [583, 395] width 280 height 24
copy div "nursebutchee@gmail.com"
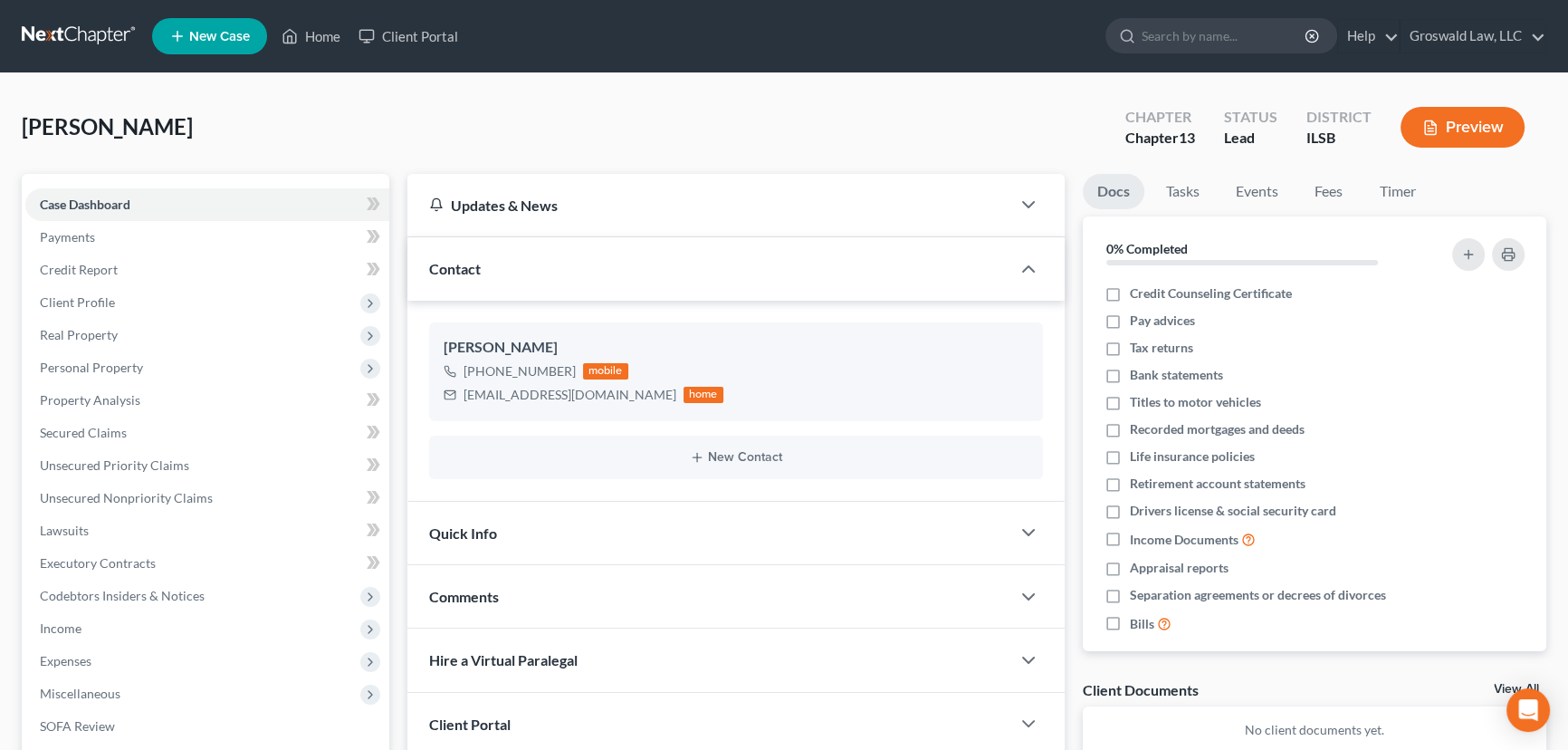
click at [471, 607] on div "Comments" at bounding box center [708, 597] width 603 height 62
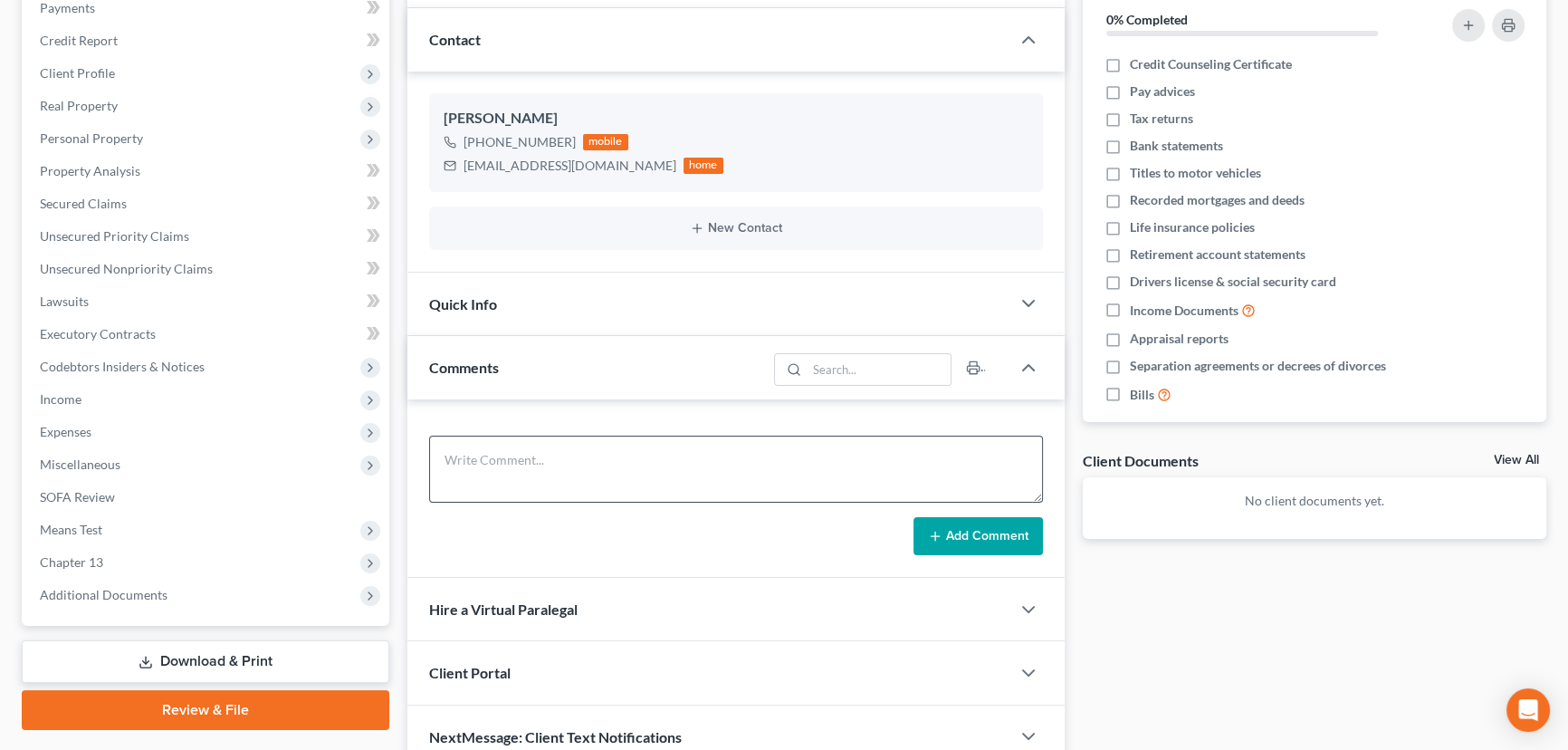
scroll to position [314, 0]
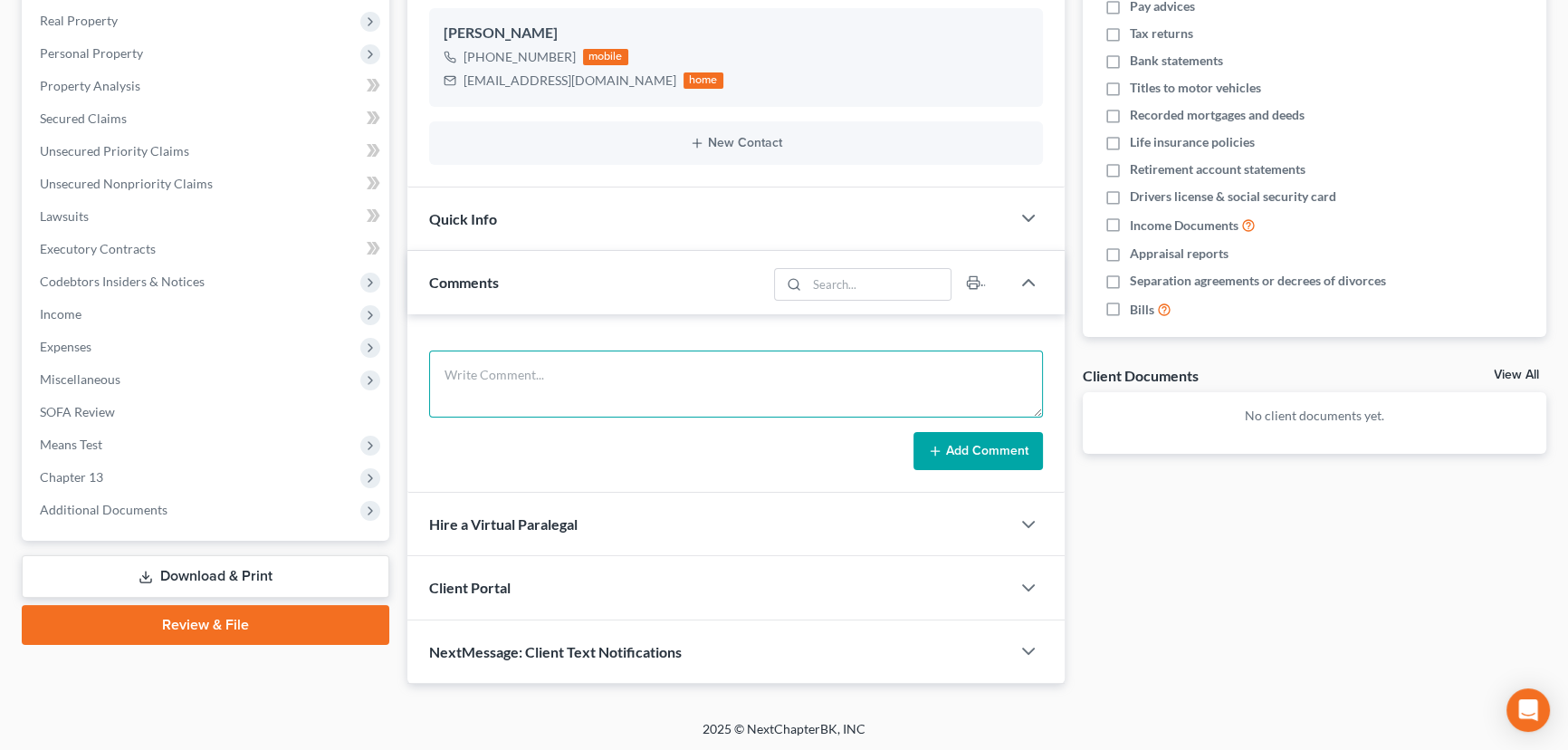
click at [583, 367] on textarea at bounding box center [736, 384] width 614 height 67
paste textarea "1. ID and SS Card 2. Tax returns (state and fed) for 2025 3. Paystubs for last …"
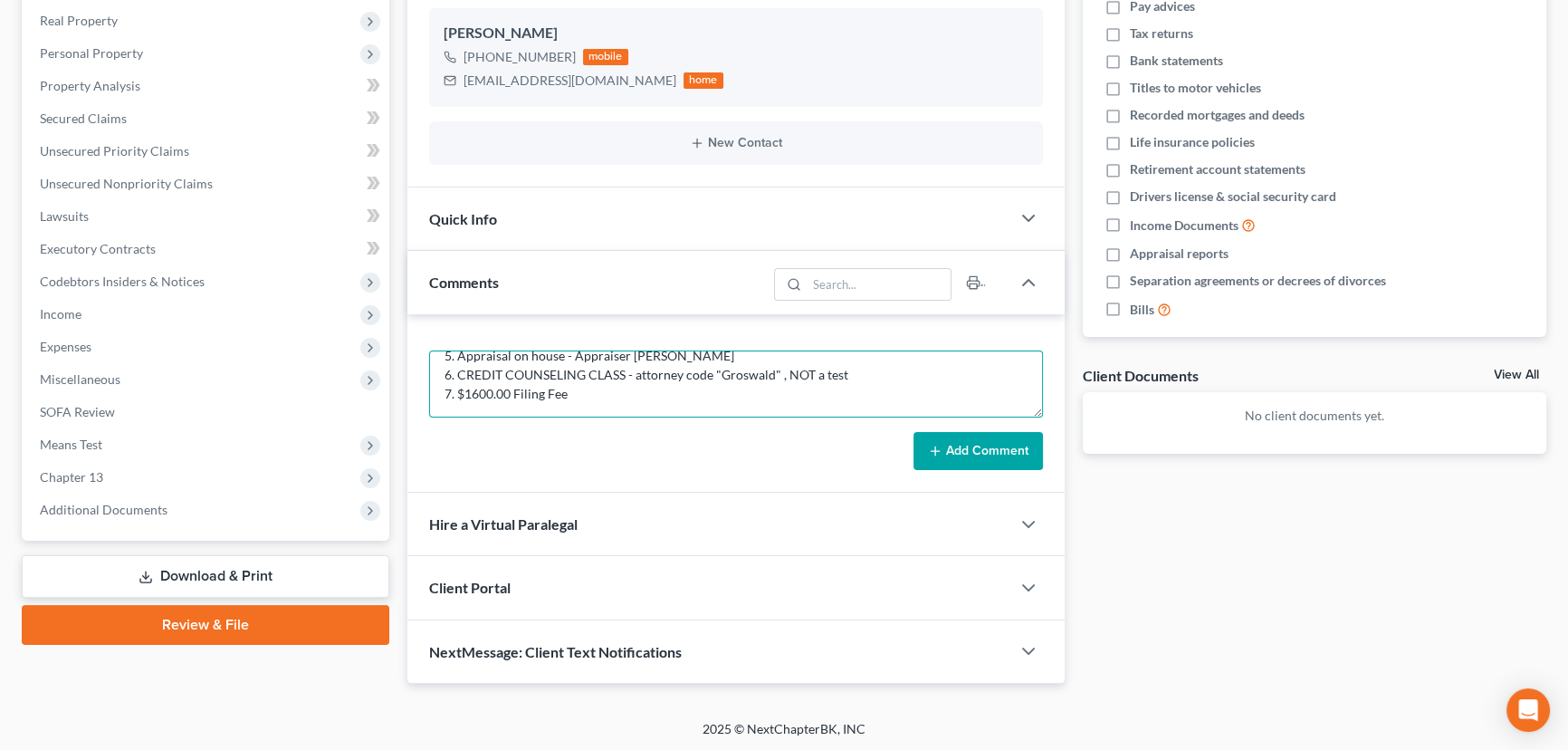
type textarea "1. ID and SS Card 2. Tax returns (state and fed) for 2025 3. Paystubs for last …"
click at [967, 434] on button "Add Comment" at bounding box center [977, 451] width 129 height 38
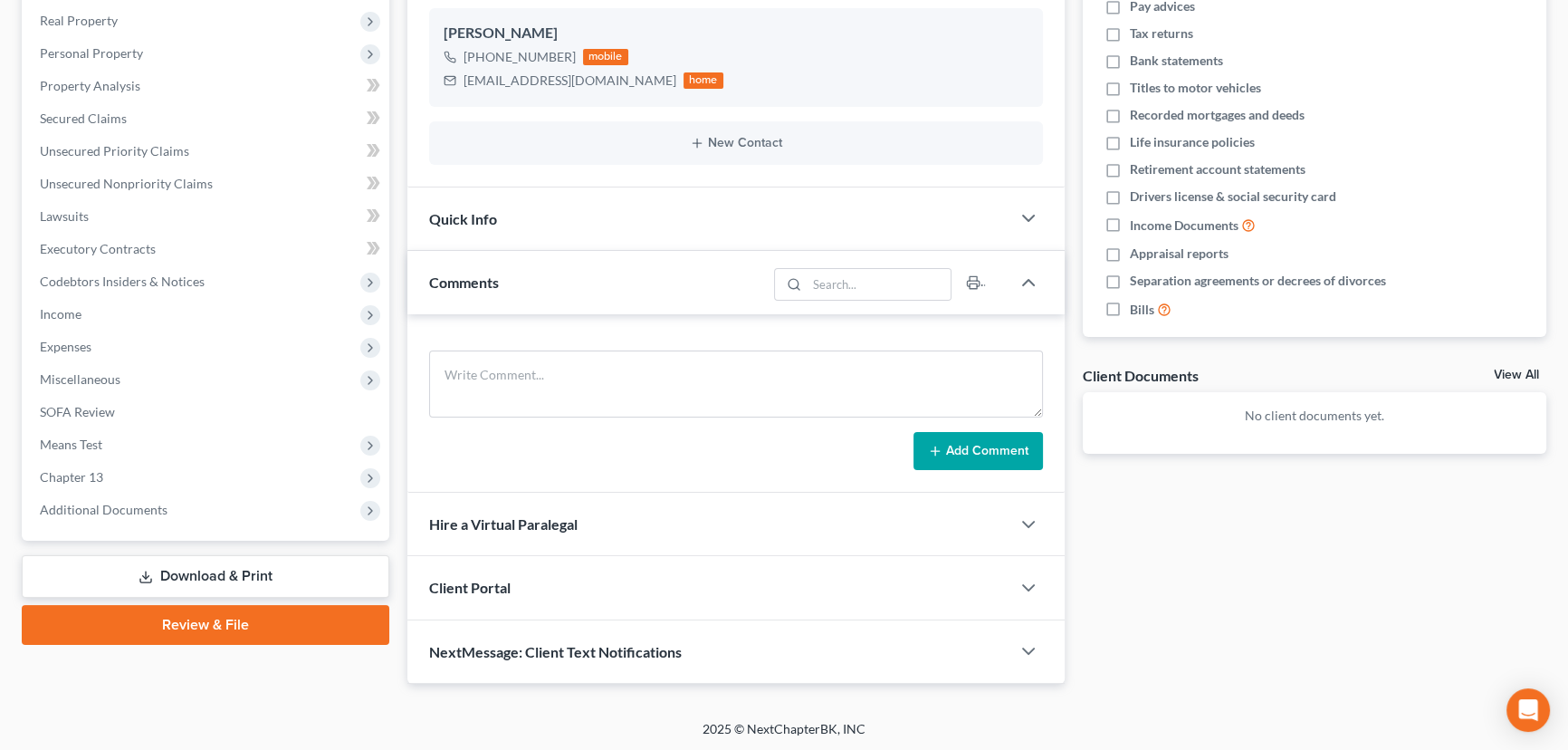
scroll to position [0, 0]
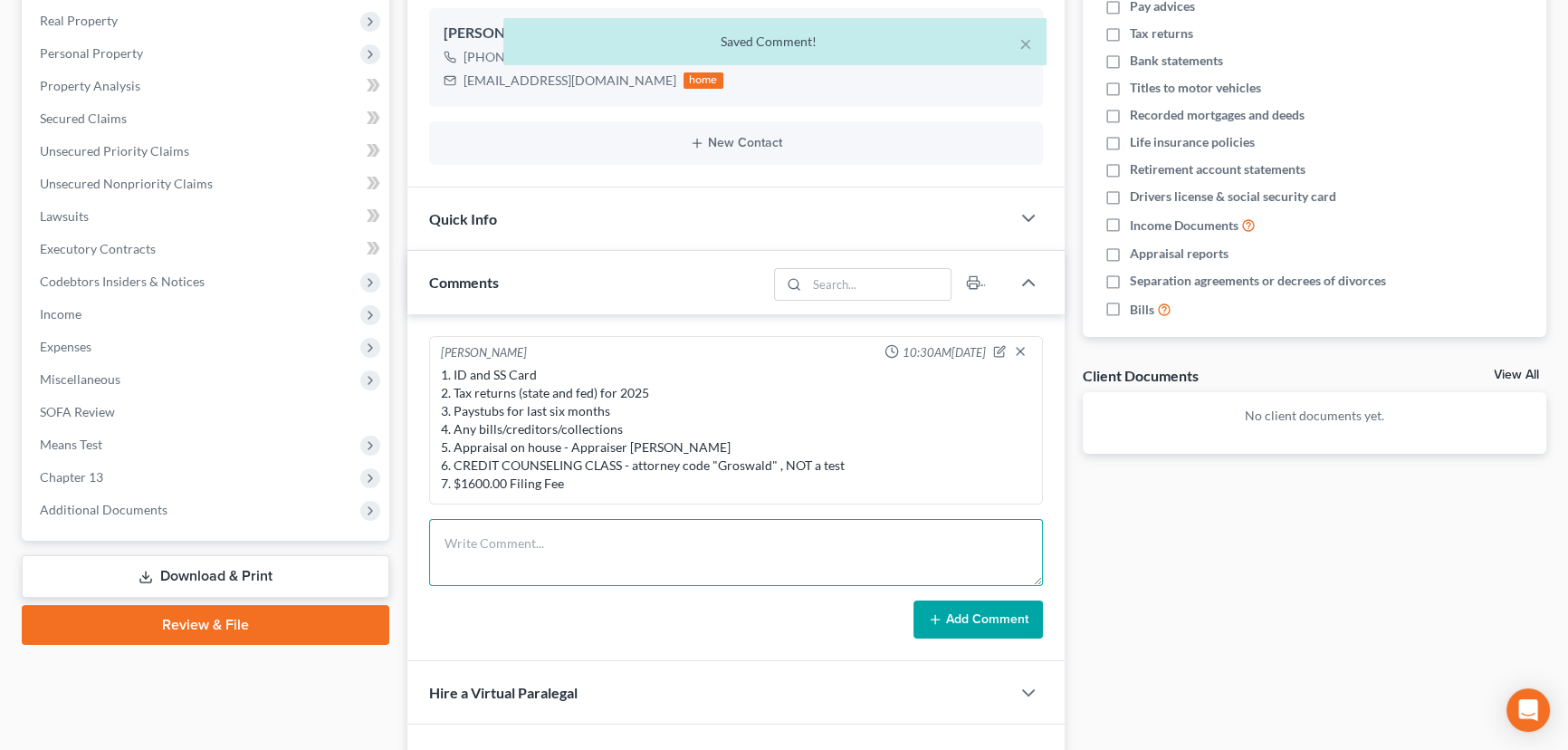
click at [560, 555] on textarea at bounding box center [736, 552] width 614 height 67
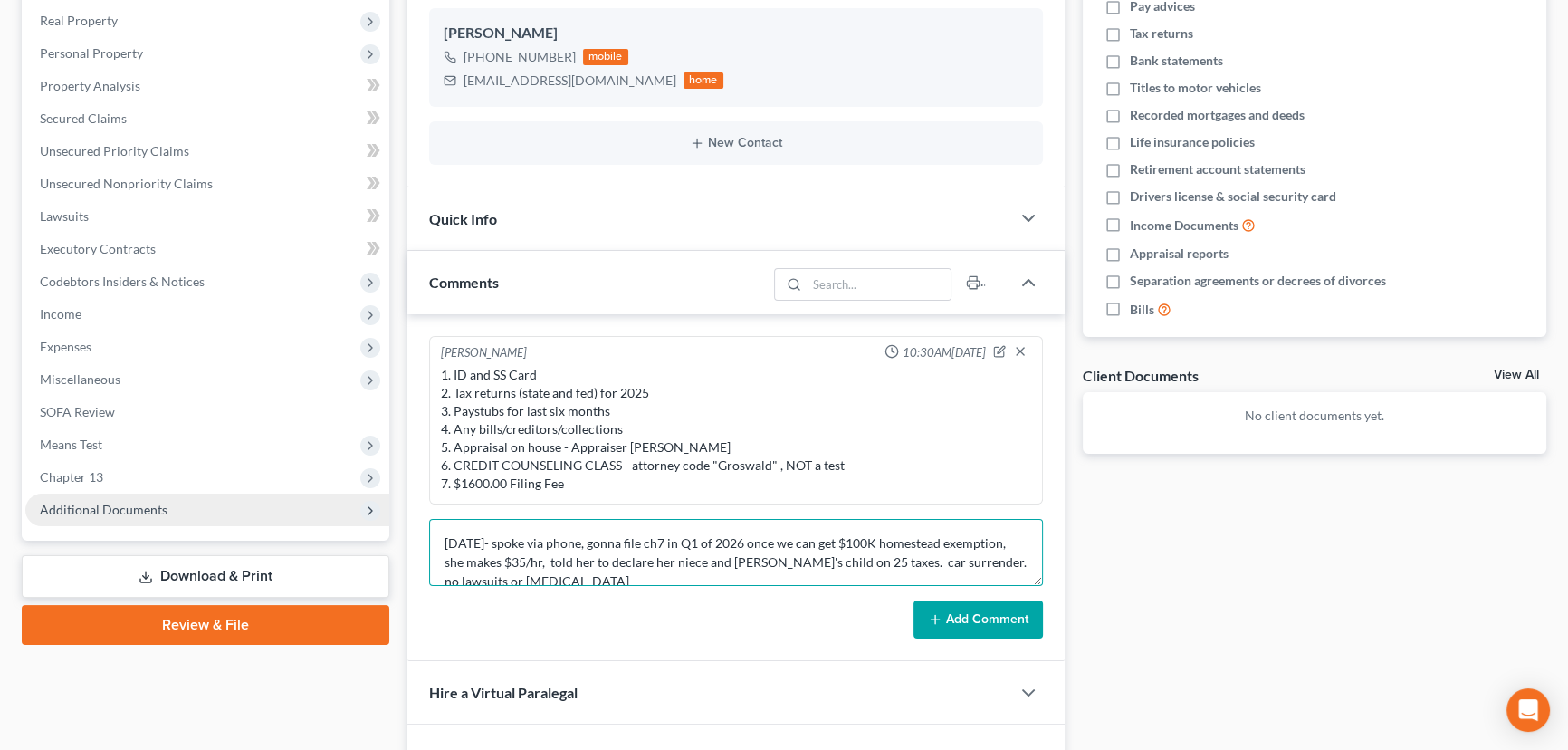
scroll to position [3, 0]
type textarea "10/3/25- spoke via phone, gonna file ch7 in Q1 of 2026 once we can get $100K ho…"
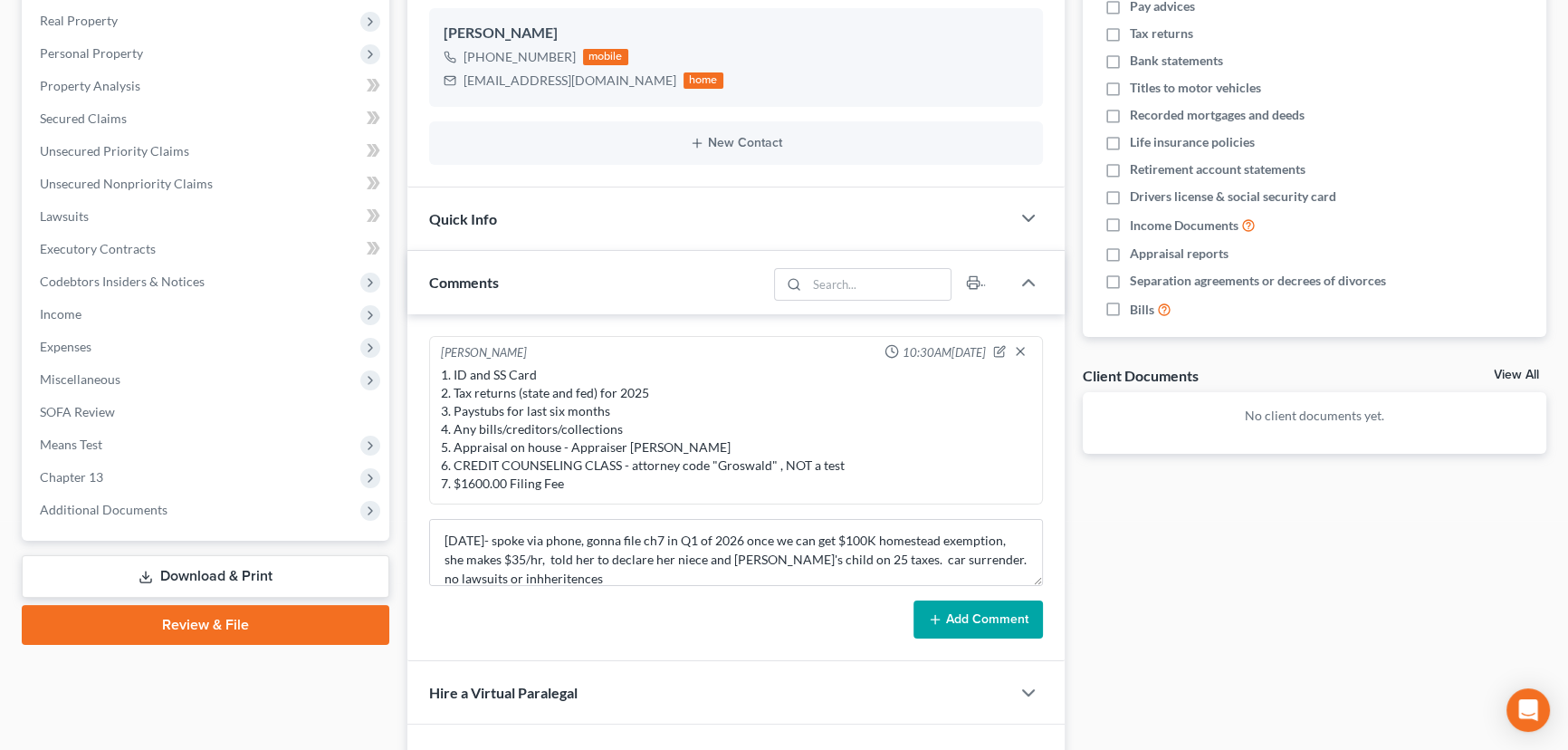
click at [1021, 609] on button "Add Comment" at bounding box center [977, 619] width 129 height 38
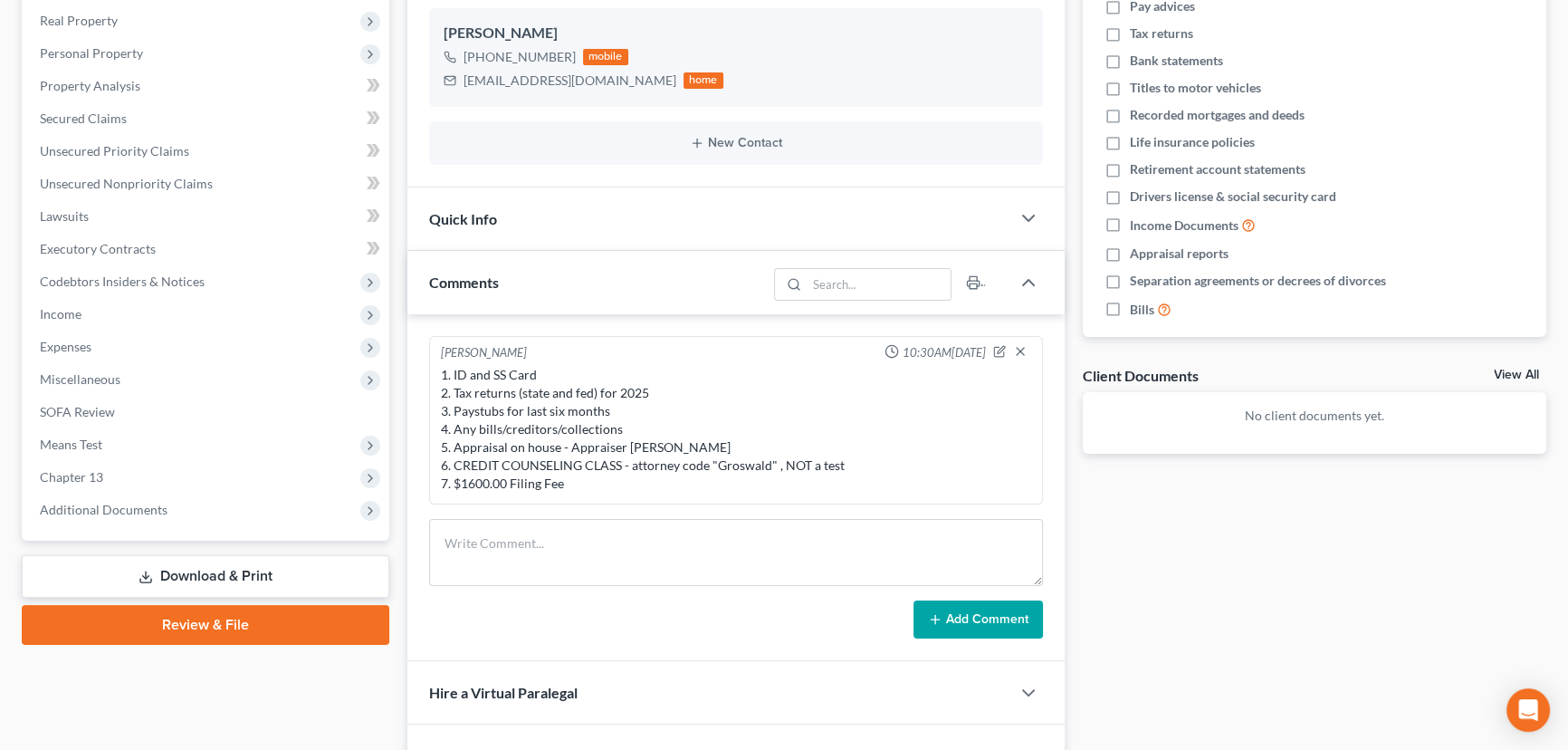
scroll to position [0, 0]
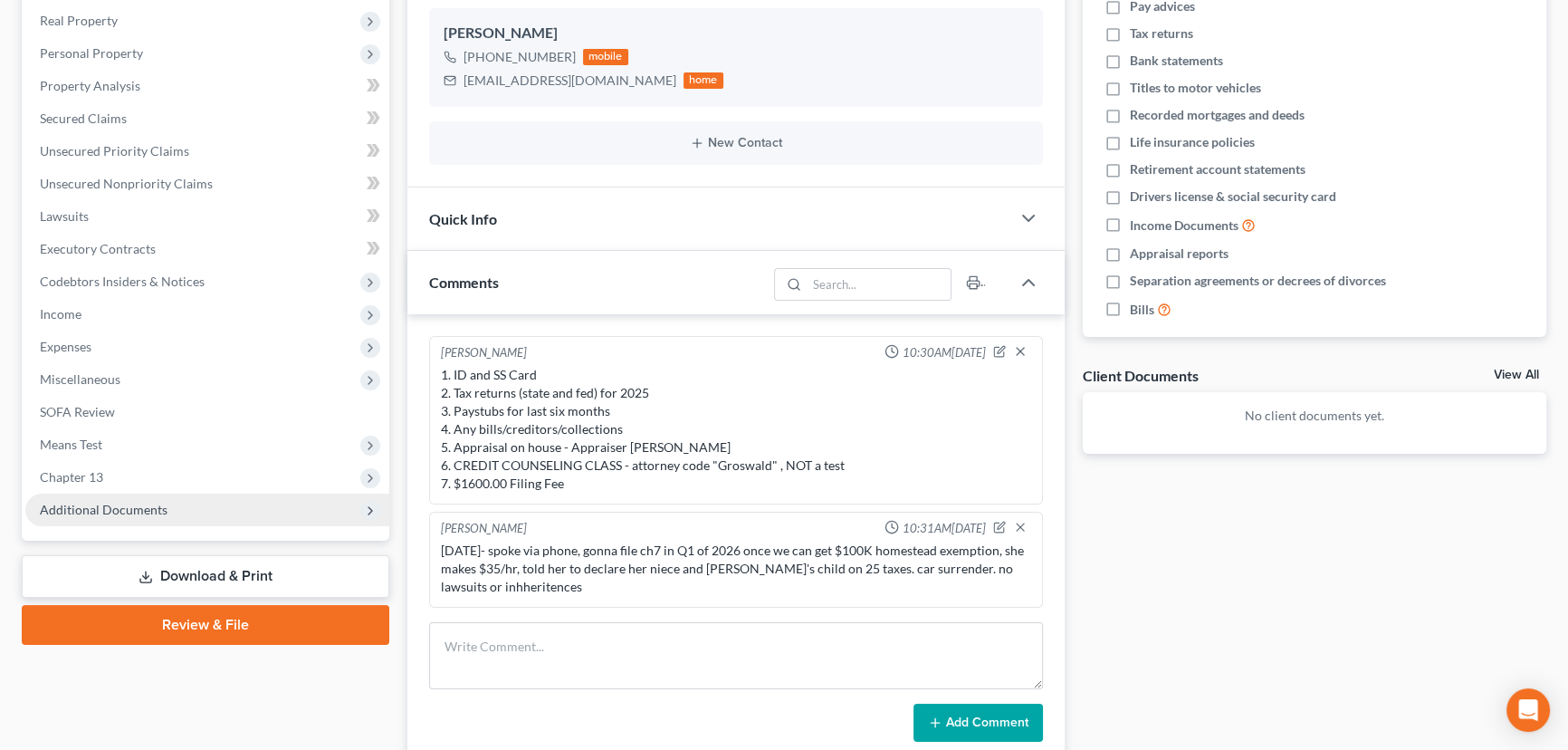
click at [117, 511] on span "Additional Documents" at bounding box center [103, 509] width 128 height 16
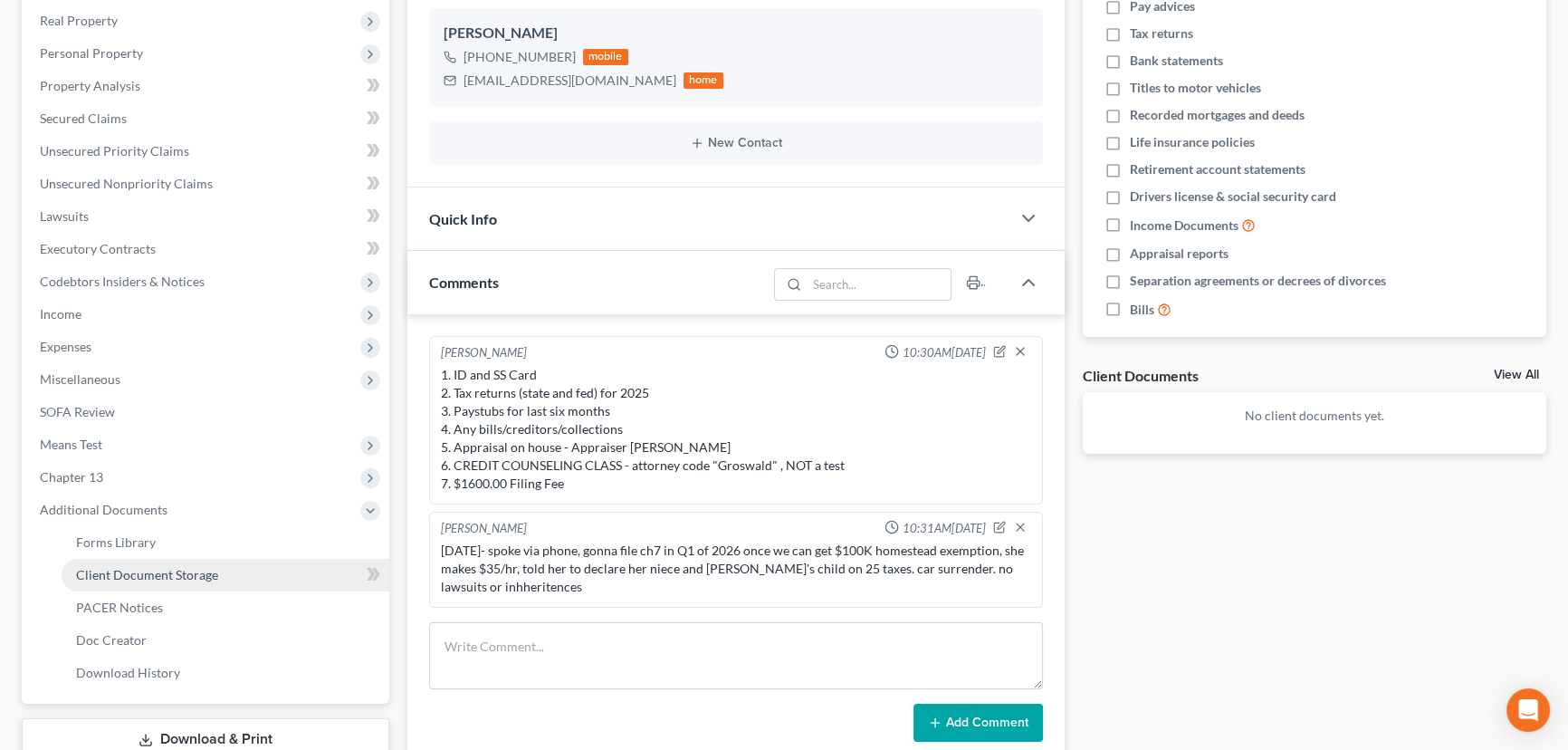
click at [146, 579] on span "Client Document Storage" at bounding box center [147, 575] width 142 height 16
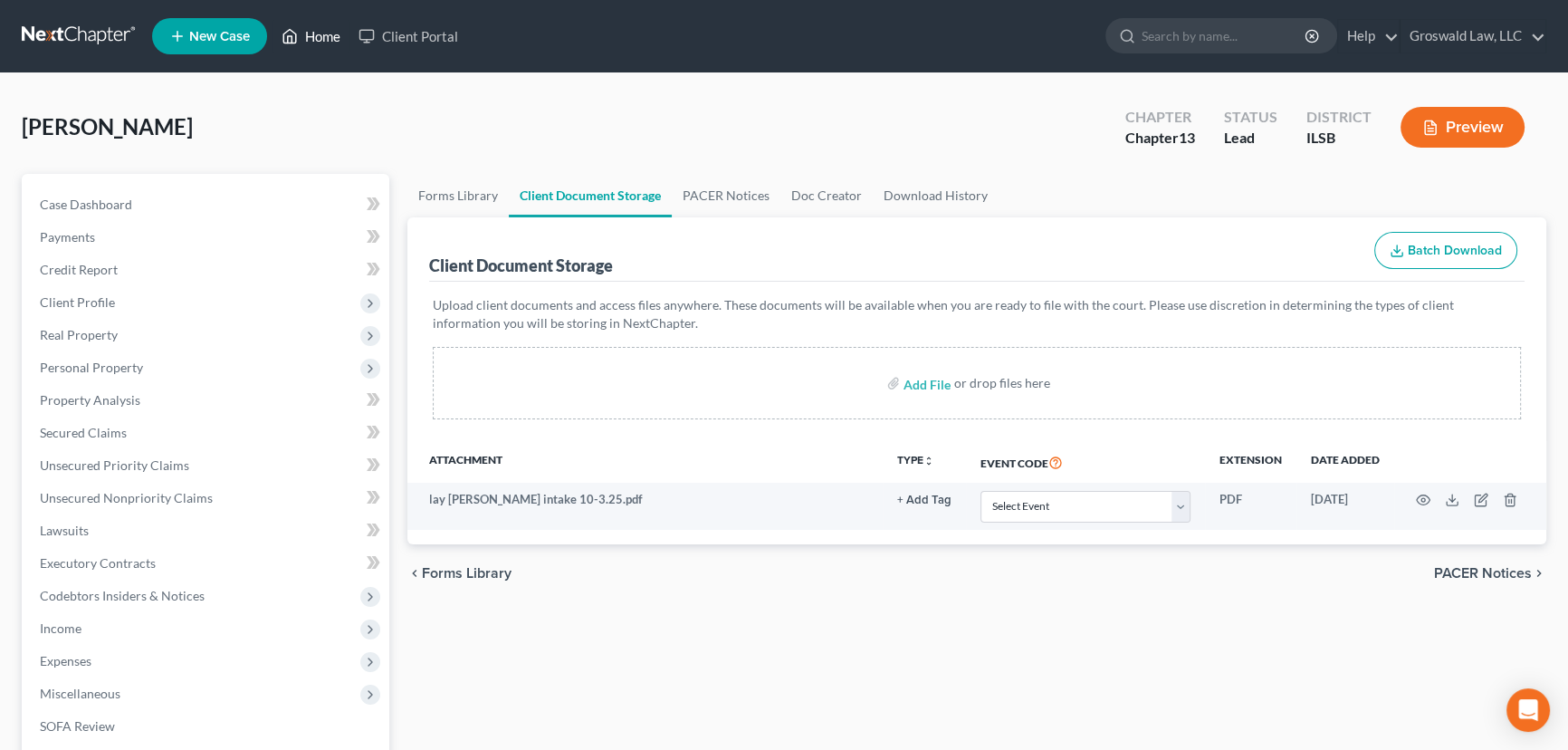
click at [339, 33] on link "Home" at bounding box center [311, 37] width 77 height 33
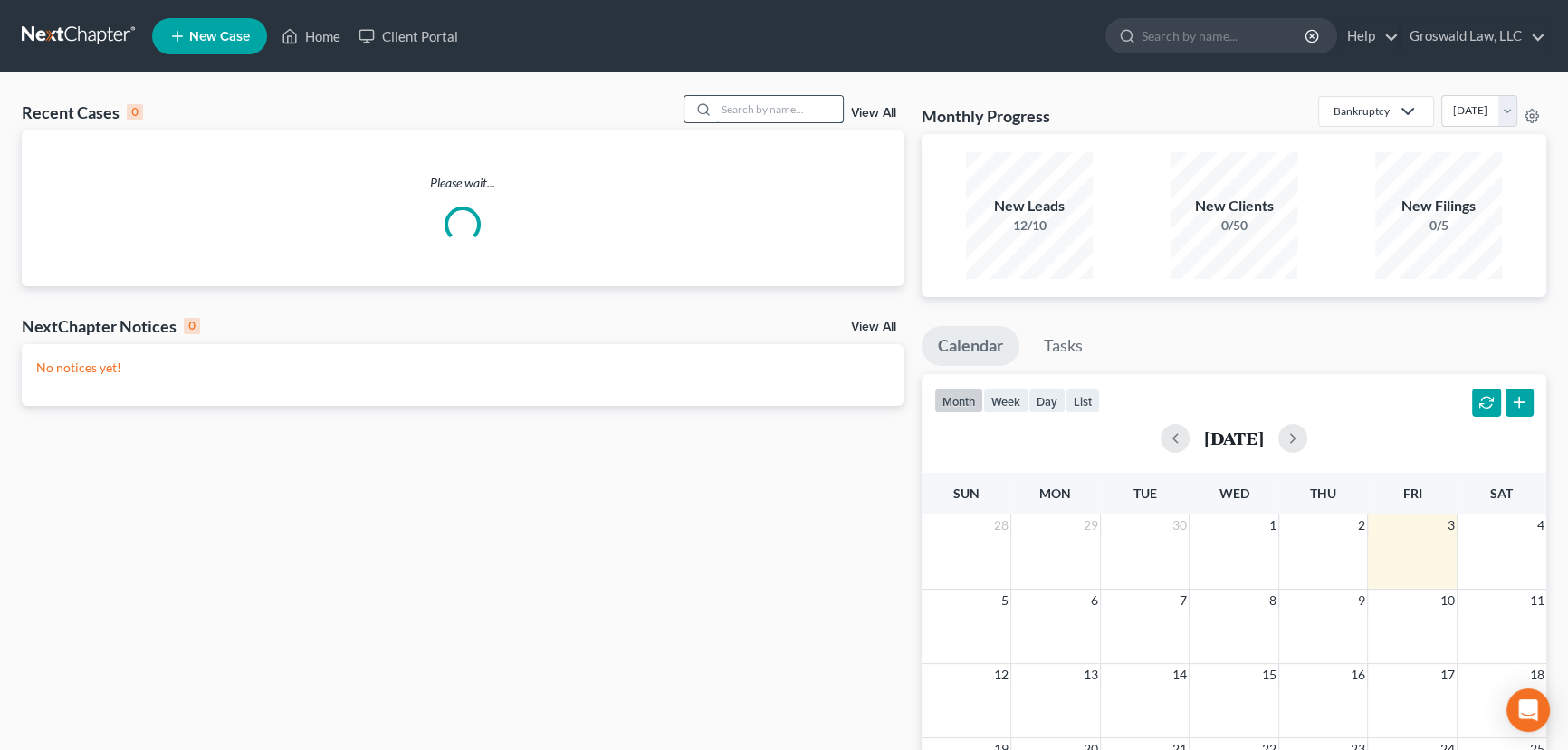
click at [740, 111] on input "search" at bounding box center [779, 109] width 127 height 27
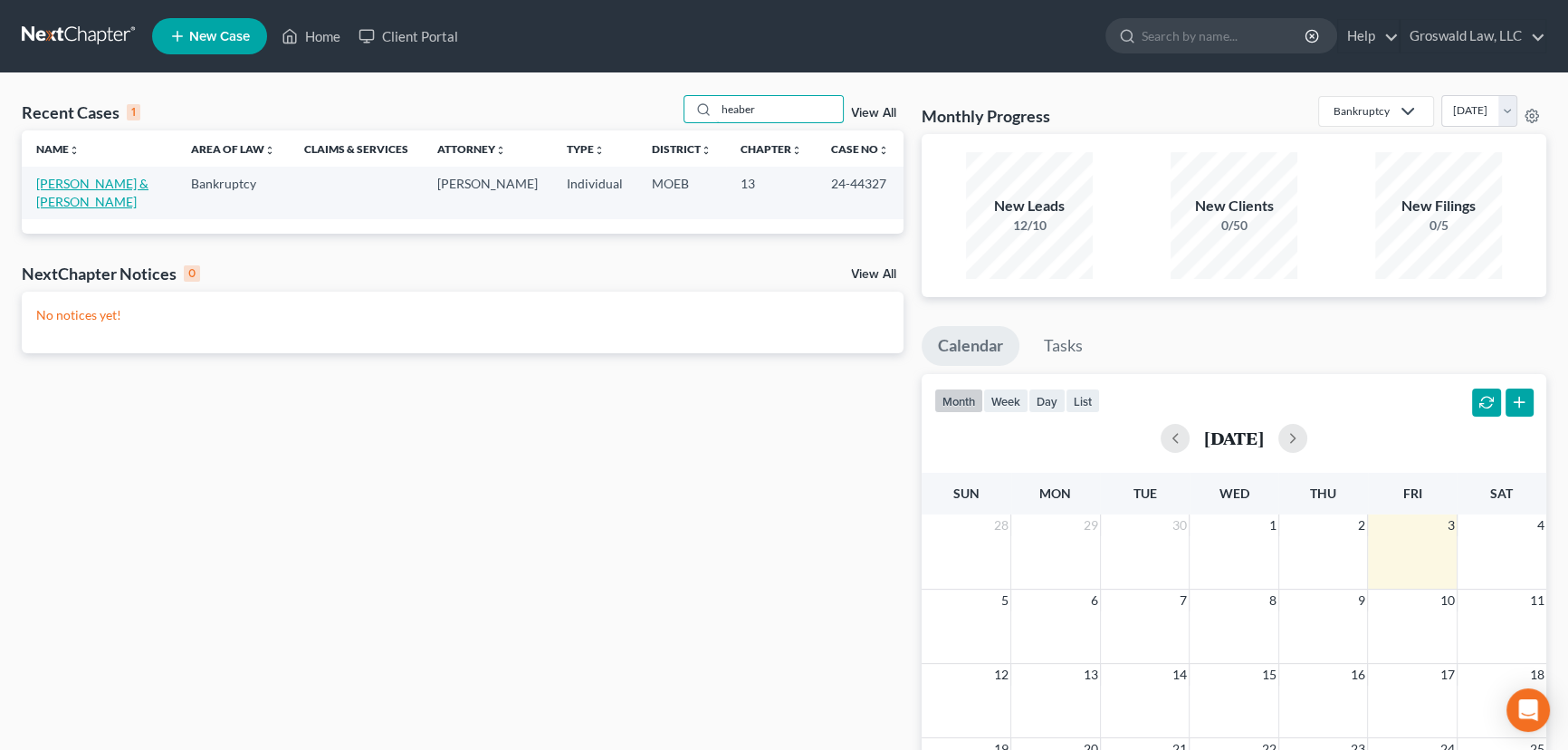
type input "heaber"
click at [66, 180] on link "[PERSON_NAME] & [PERSON_NAME]" at bounding box center [92, 192] width 112 height 34
select select "6"
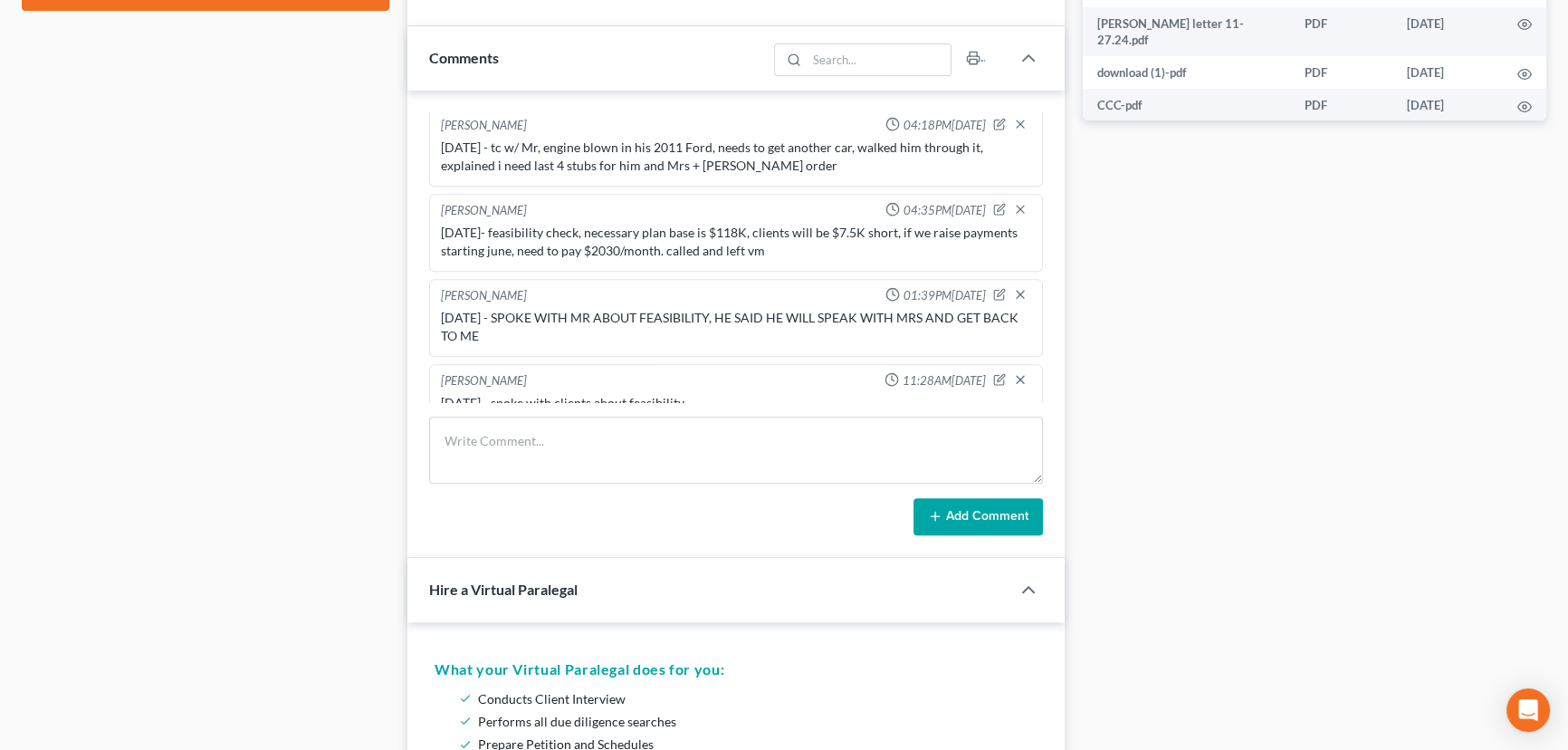
scroll to position [906, 0]
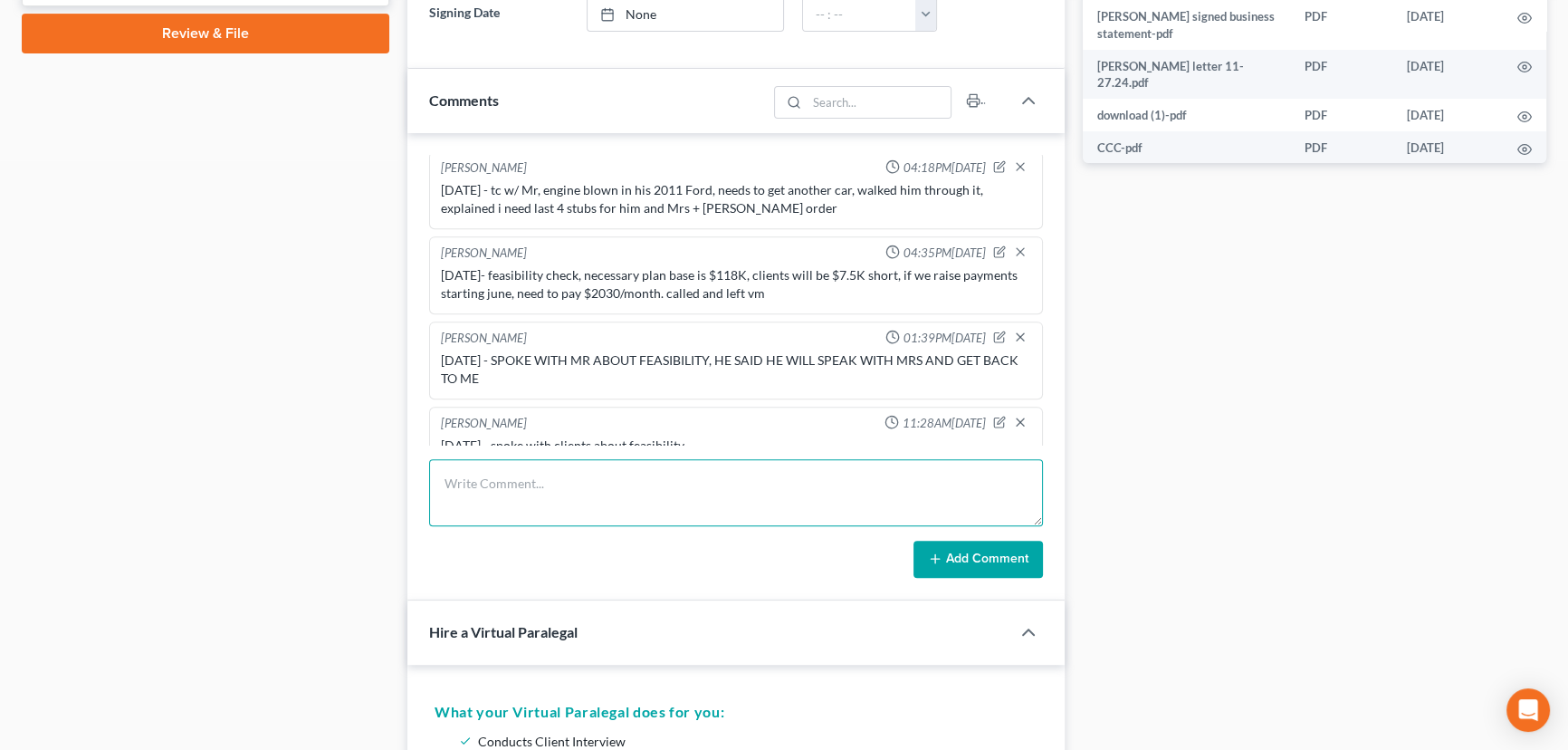
click at [626, 504] on textarea at bounding box center [736, 492] width 614 height 67
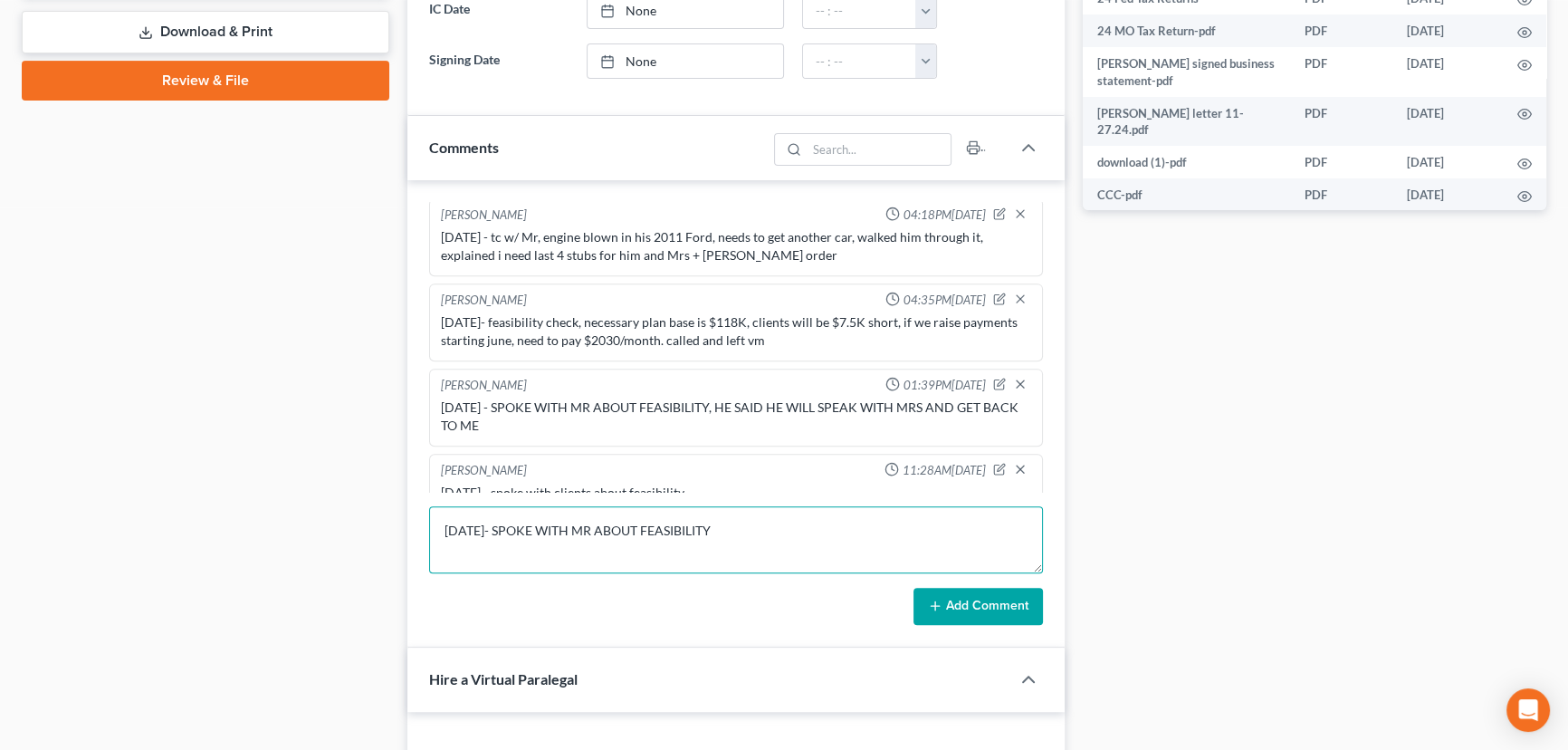
scroll to position [823, 0]
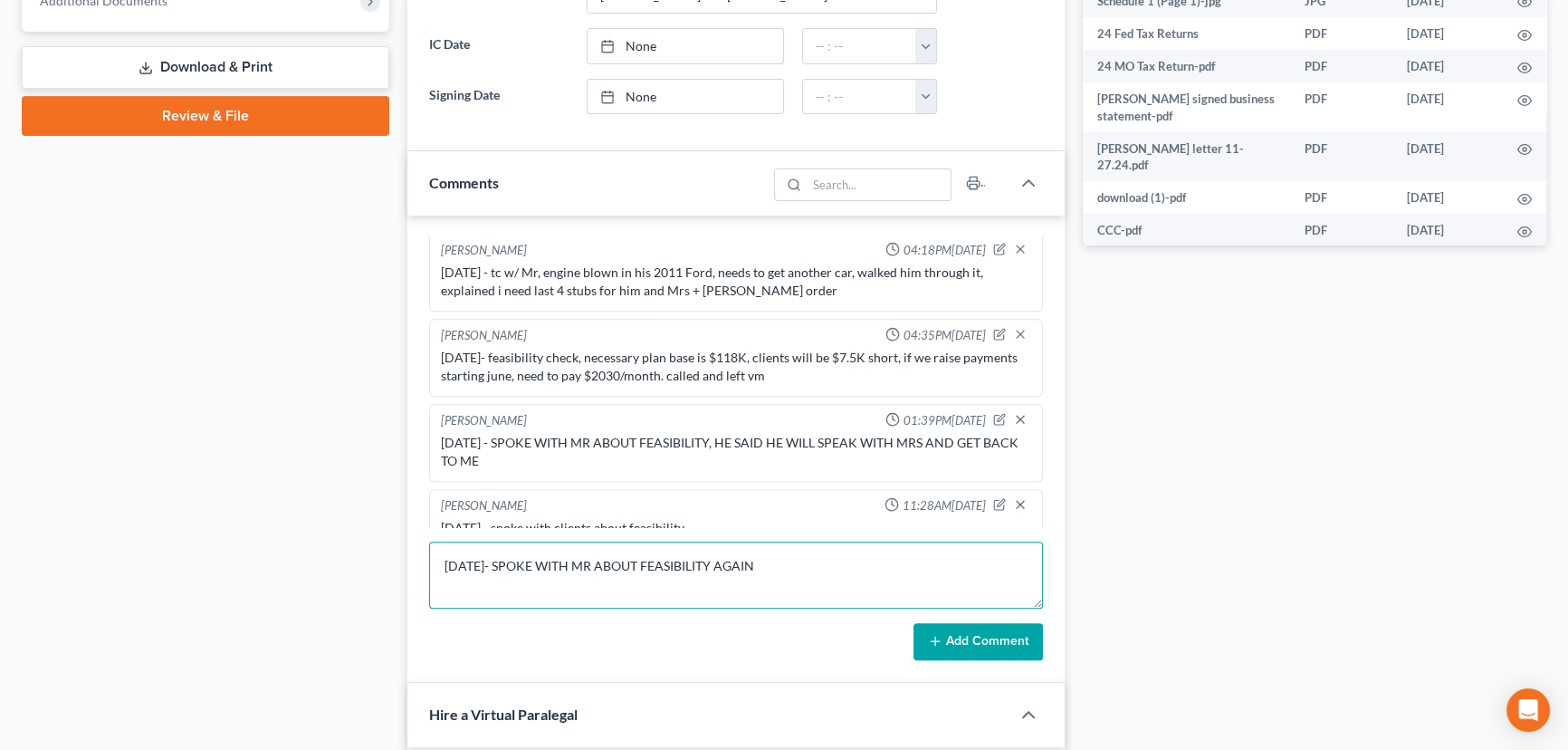
type textarea "10/3/25- SPOKE WITH MR ABOUT FEASIBILITY AGAIN"
click at [976, 646] on button "Add Comment" at bounding box center [977, 642] width 129 height 38
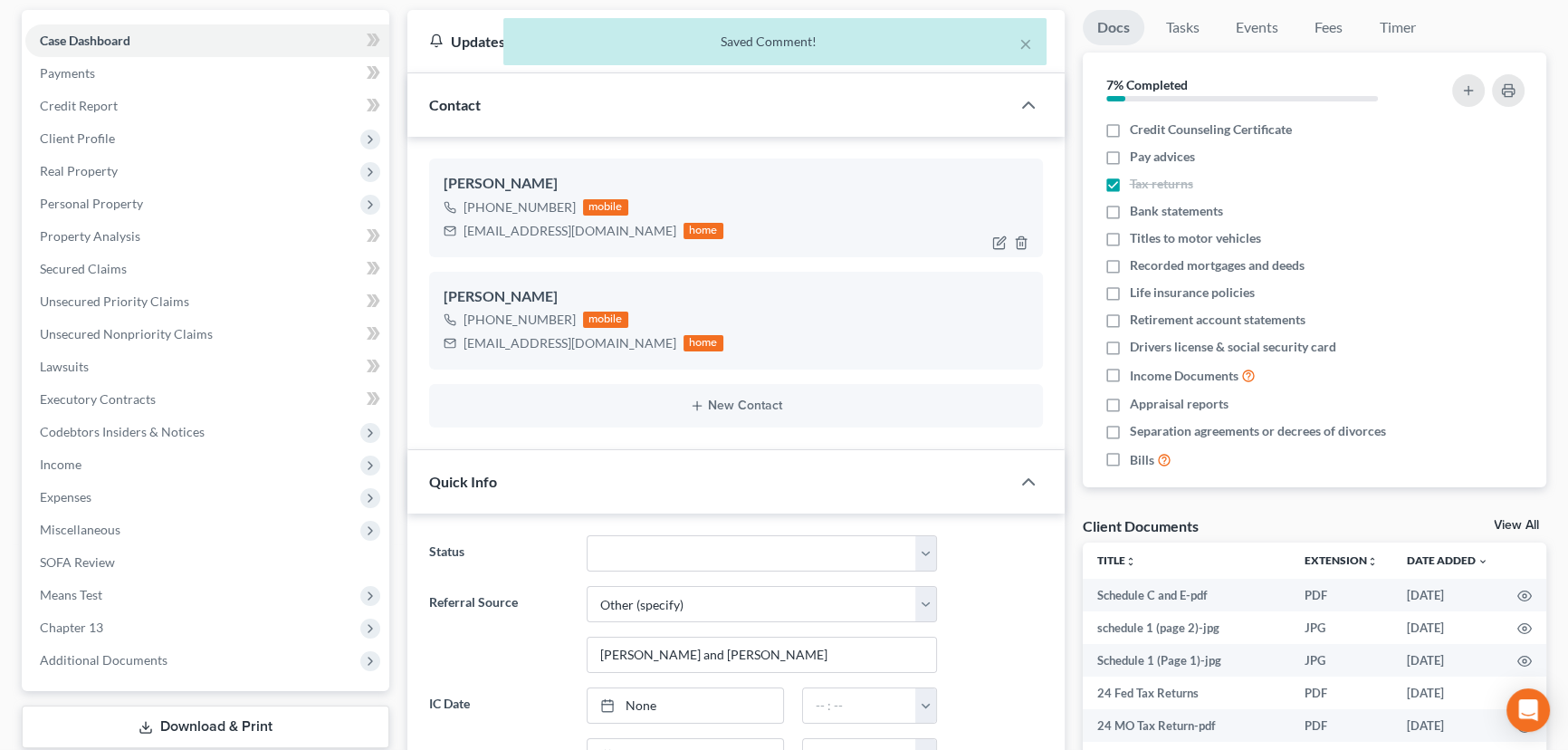
scroll to position [0, 0]
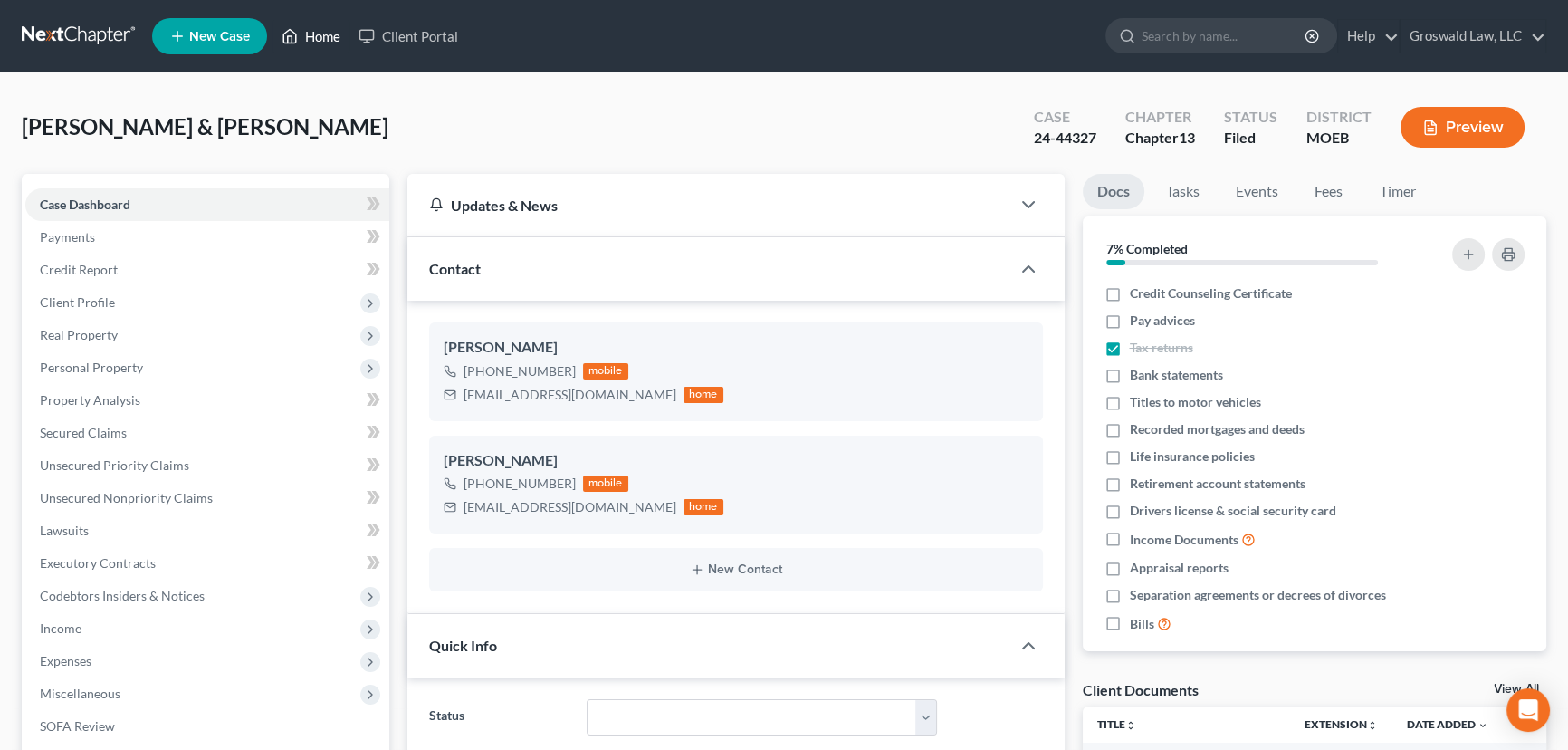
click at [309, 40] on link "Home" at bounding box center [311, 37] width 77 height 33
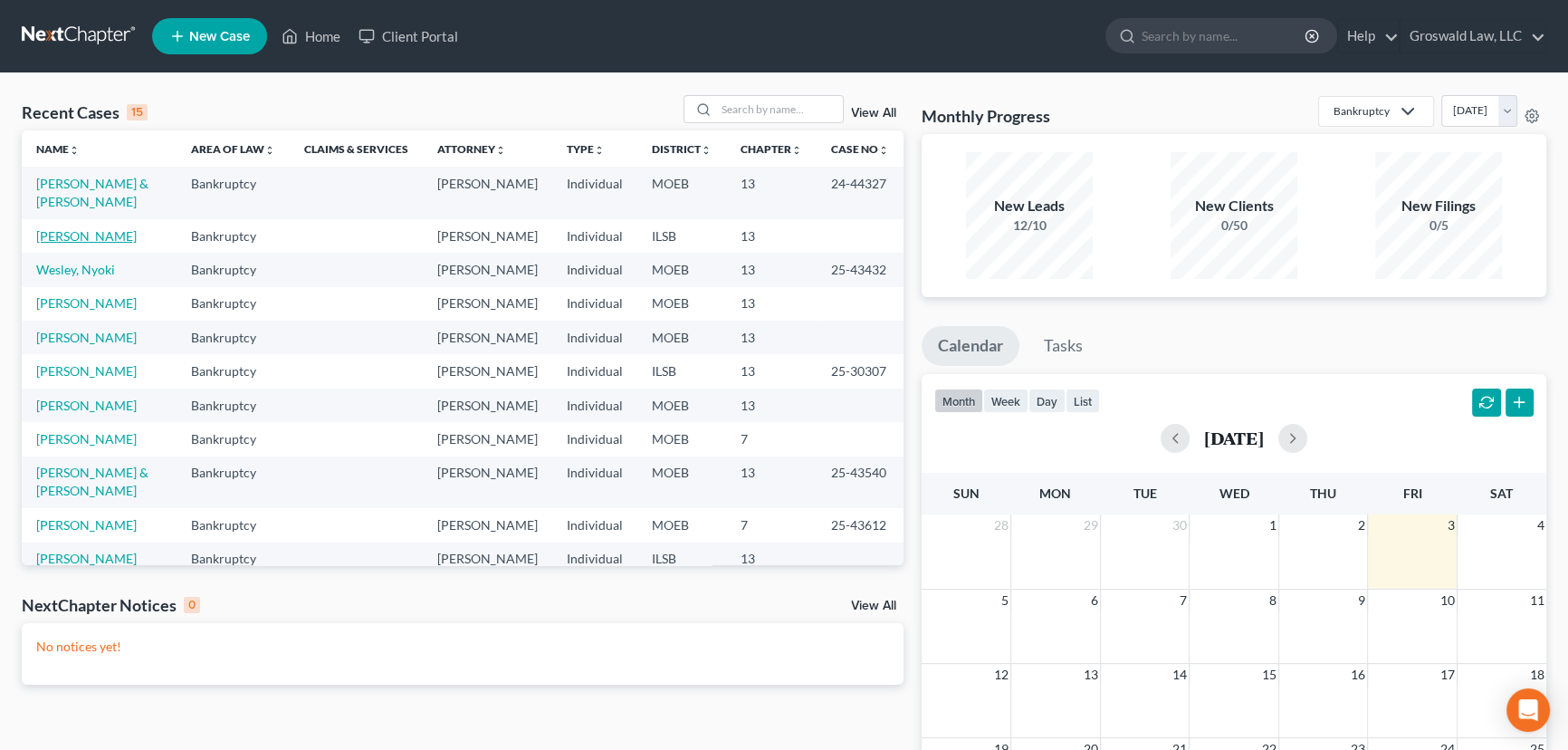
click at [98, 241] on link "[PERSON_NAME]" at bounding box center [86, 236] width 101 height 16
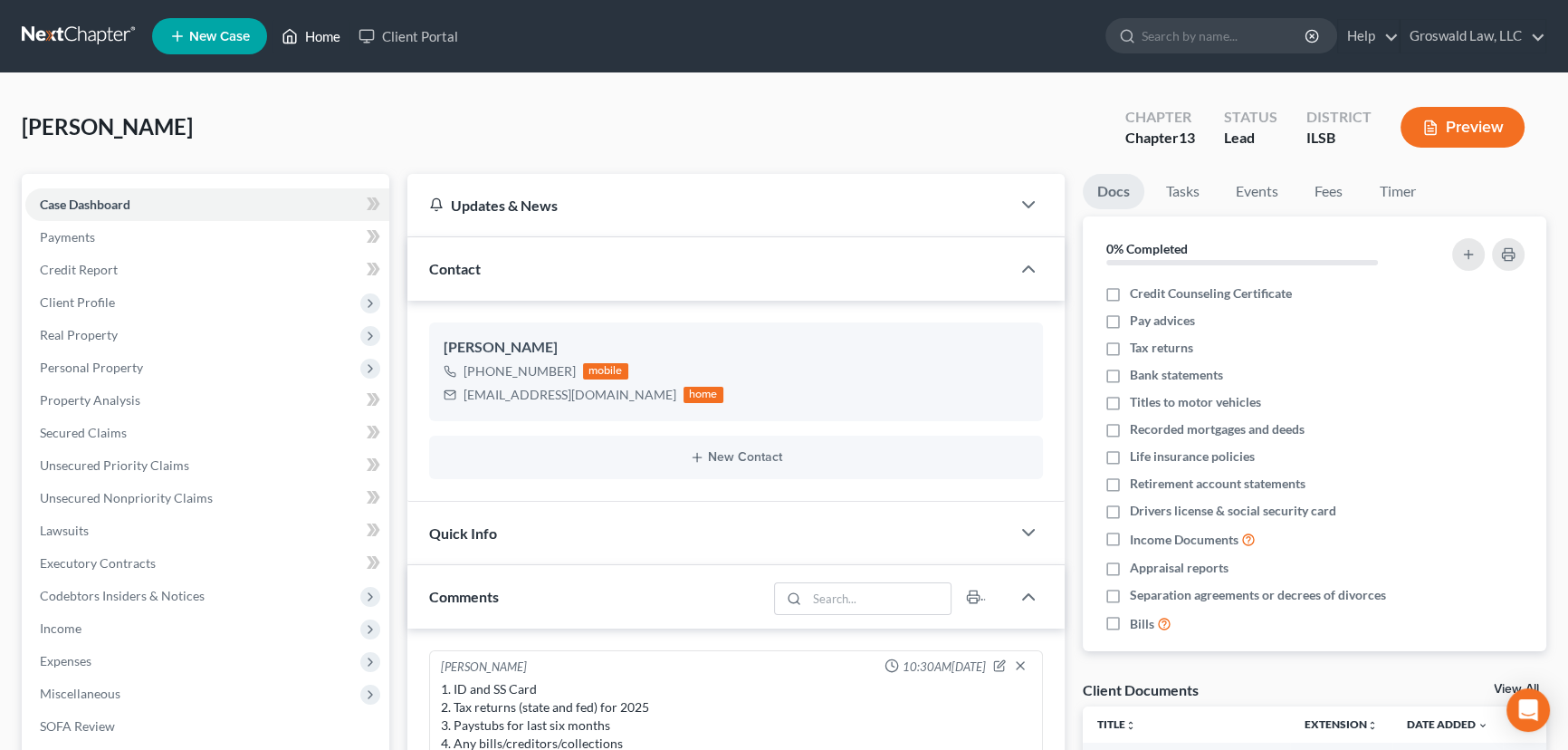
click at [335, 29] on link "Home" at bounding box center [311, 37] width 77 height 33
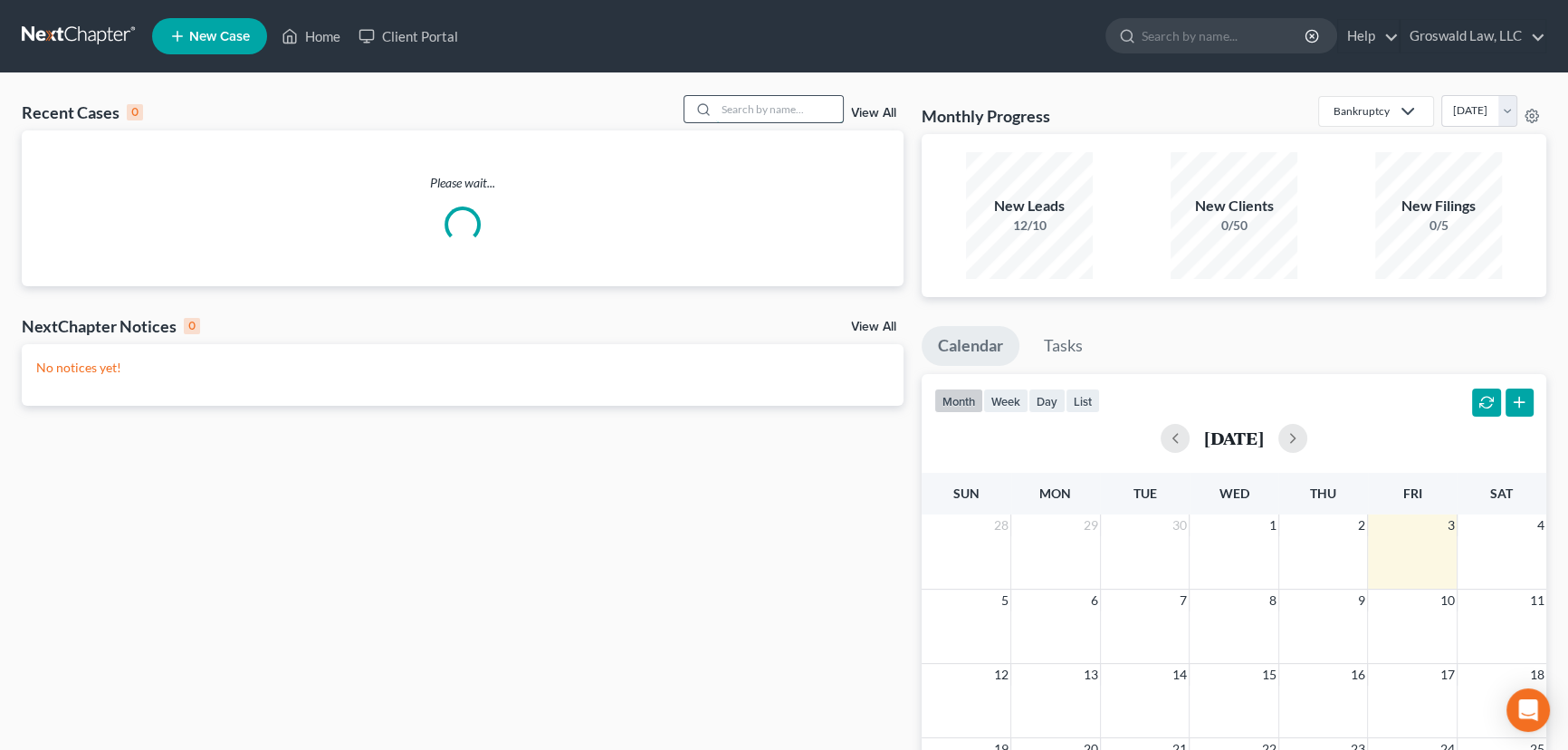
click at [795, 106] on input "search" at bounding box center [779, 109] width 127 height 27
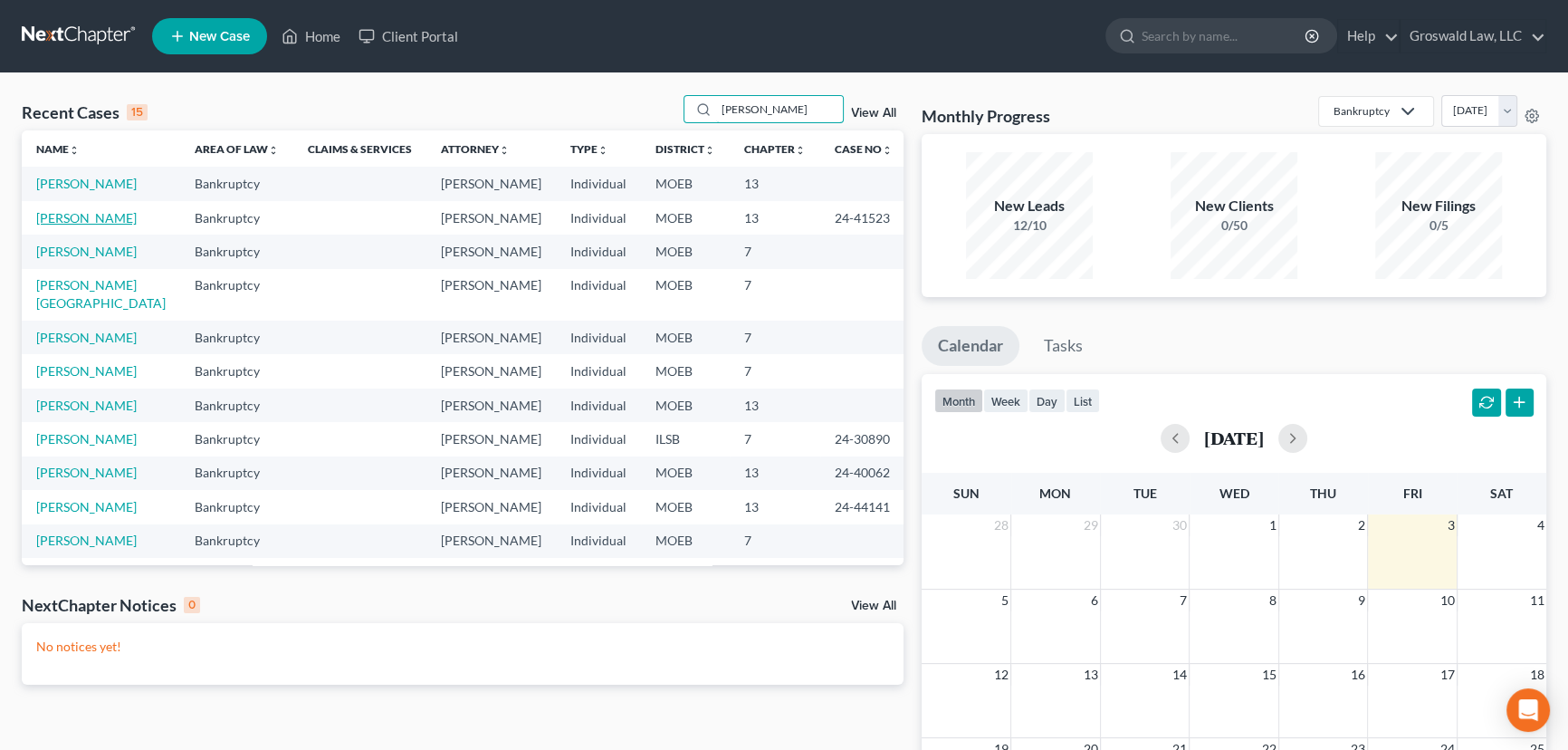
type input "harris"
click at [105, 226] on link "[PERSON_NAME]" at bounding box center [86, 218] width 101 height 16
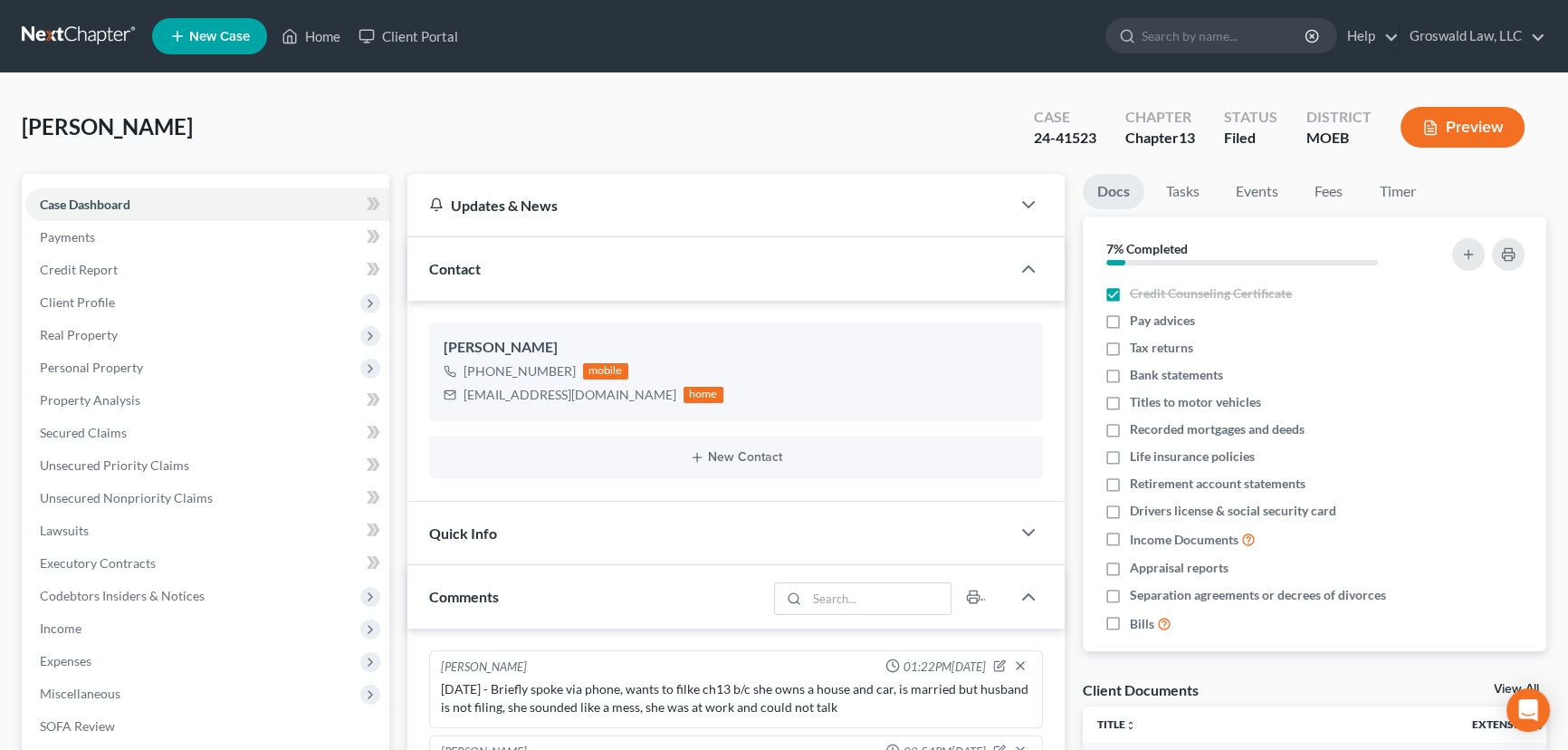
scroll to position [2677, 0]
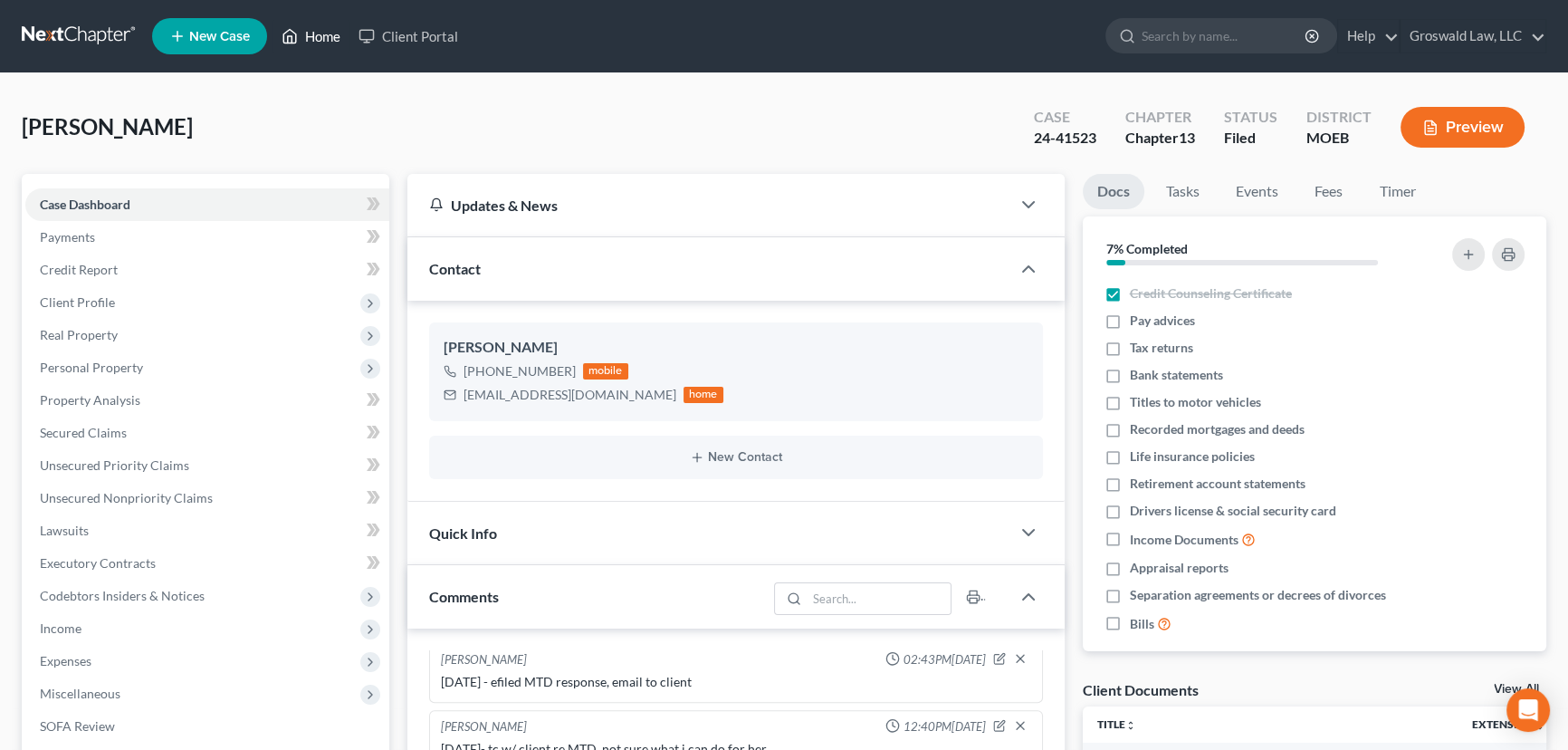
click at [317, 39] on link "Home" at bounding box center [311, 37] width 77 height 33
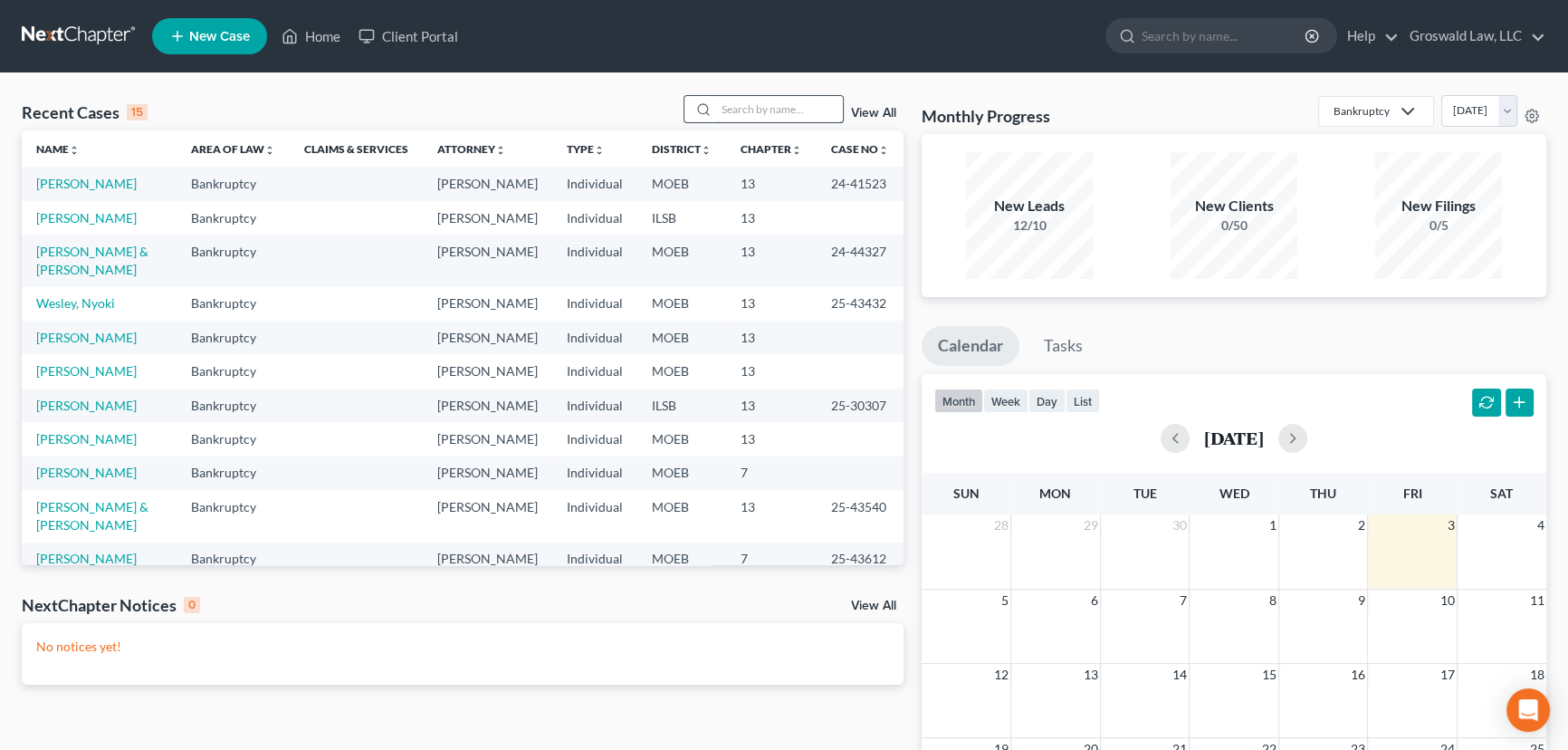
click at [770, 110] on input "search" at bounding box center [779, 109] width 127 height 27
click at [792, 110] on input "search" at bounding box center [779, 109] width 127 height 27
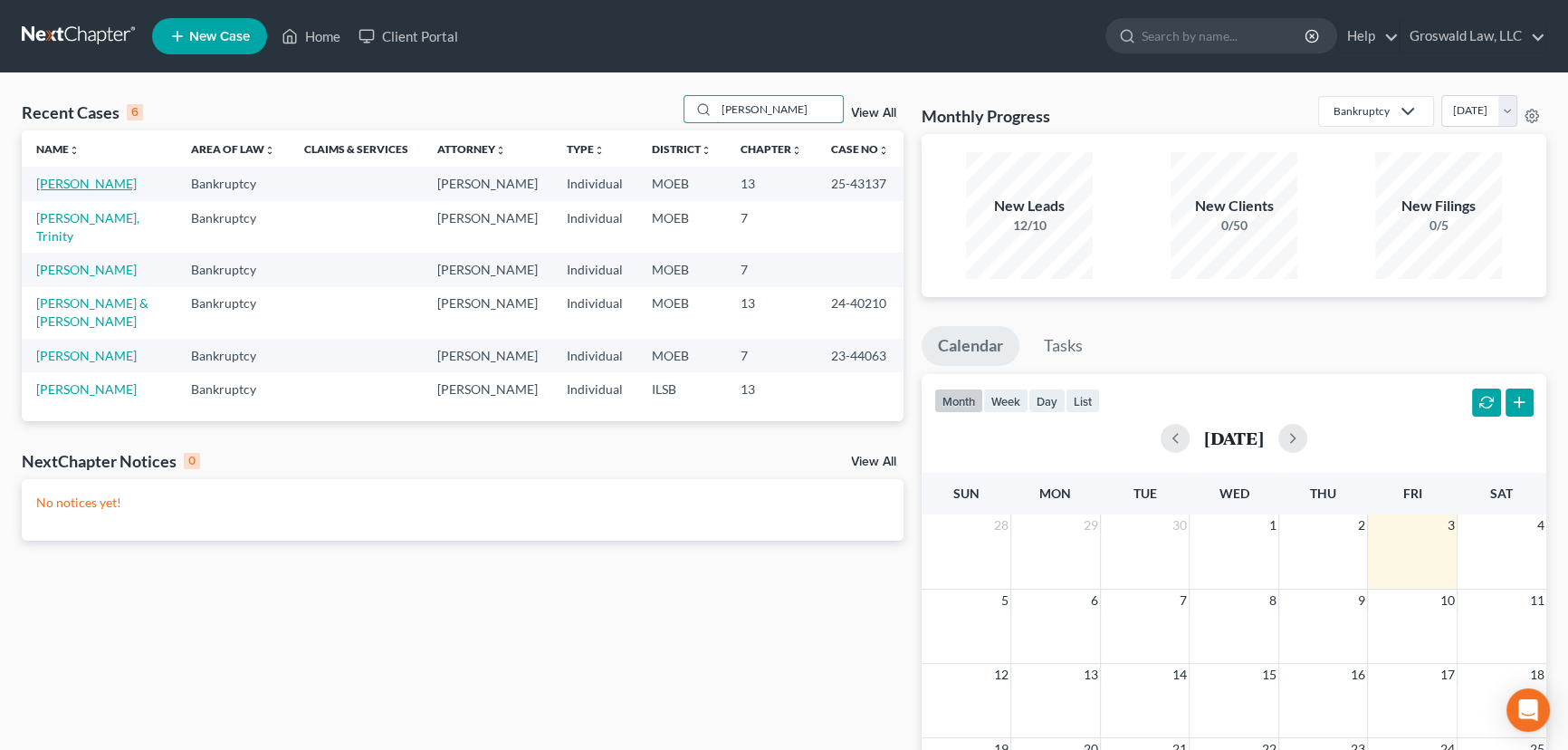
type input "willis"
click at [86, 190] on link "[PERSON_NAME]" at bounding box center [86, 183] width 101 height 16
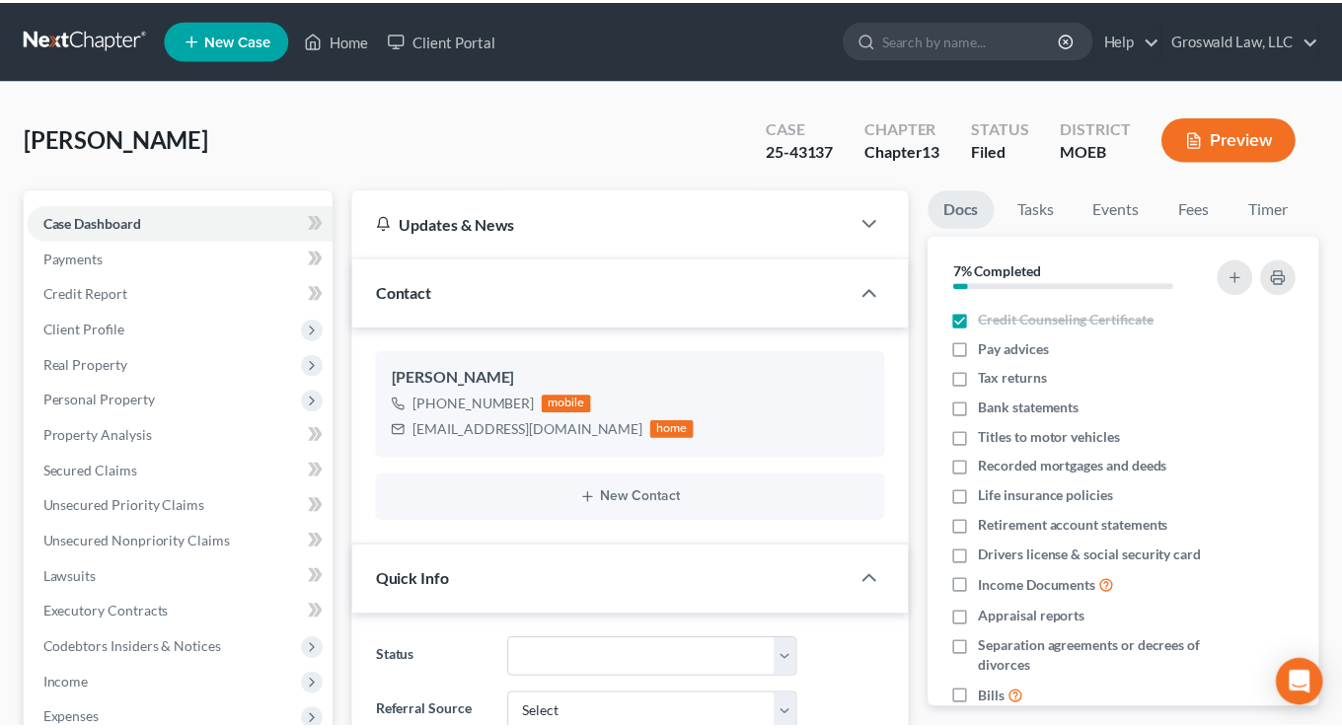
scroll to position [1897, 0]
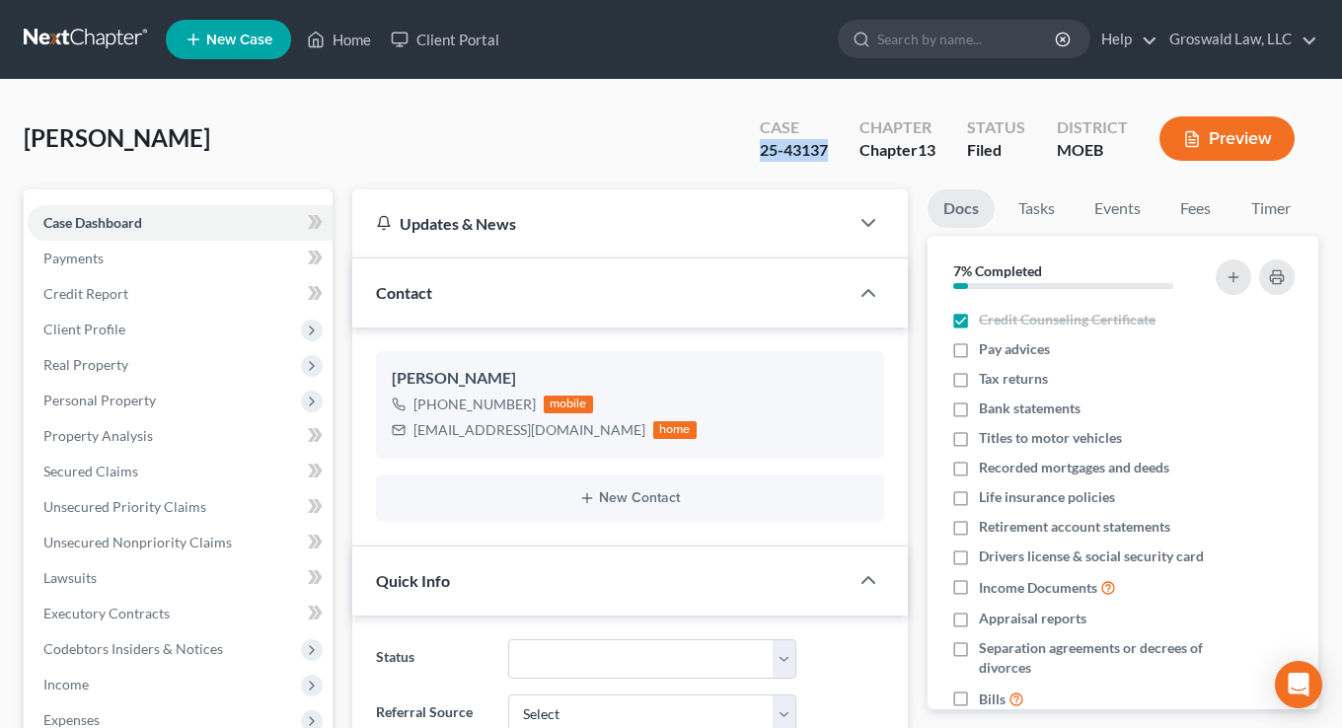
drag, startPoint x: 799, startPoint y: 153, endPoint x: 839, endPoint y: 157, distance: 39.7
click at [839, 157] on div "Case 25-43137" at bounding box center [794, 140] width 100 height 58
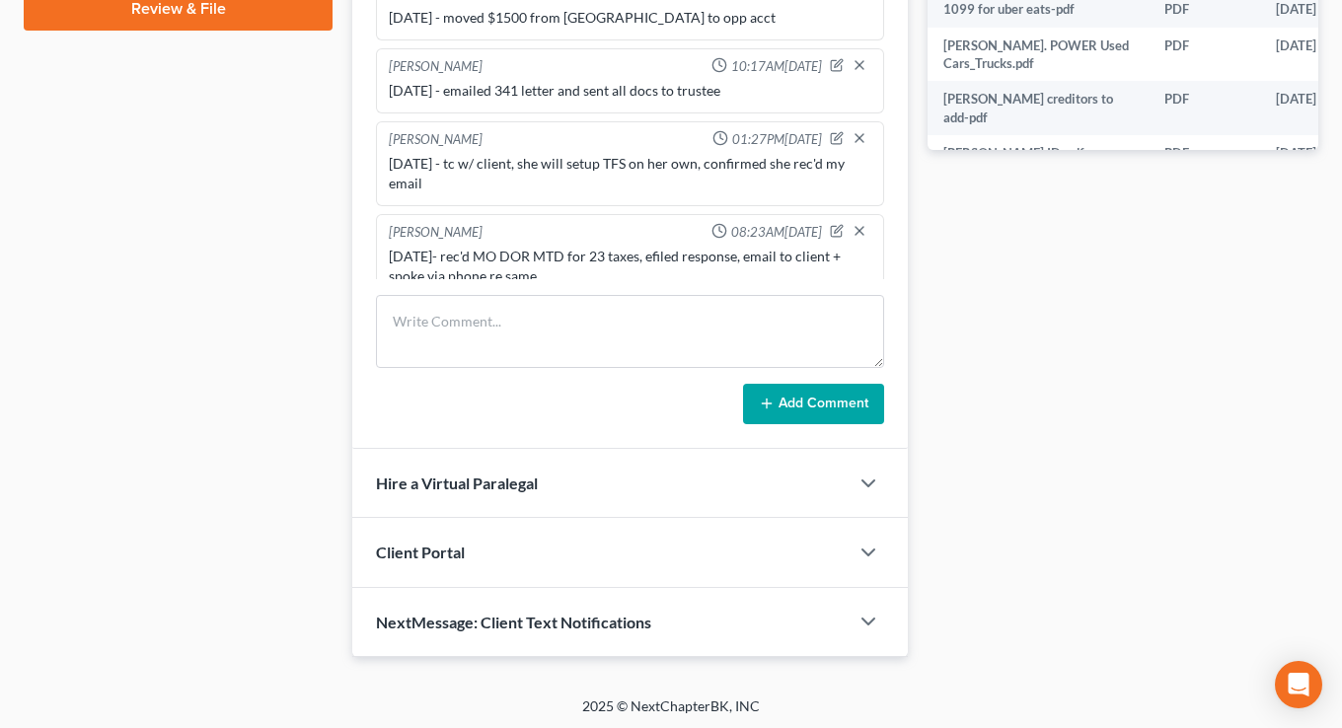
scroll to position [1937, 0]
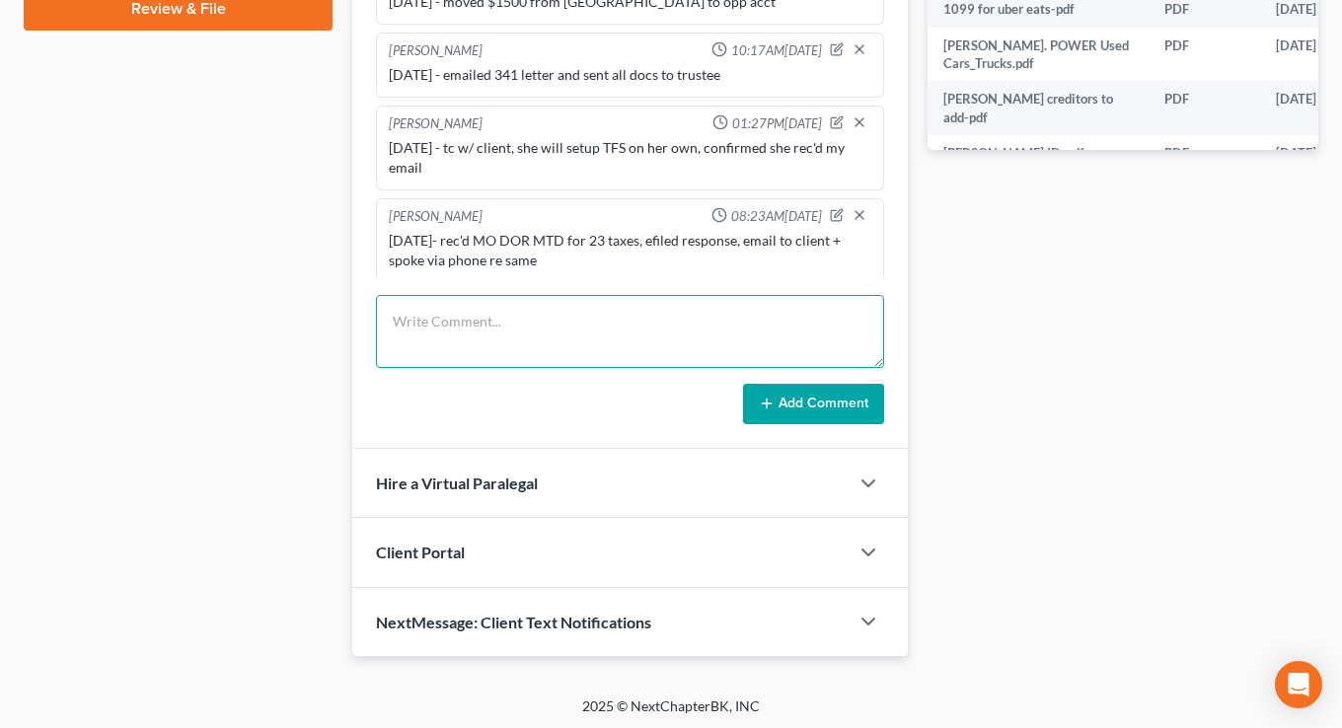
drag, startPoint x: 509, startPoint y: 319, endPoint x: 514, endPoint y: 282, distance: 36.8
click at [509, 319] on textarea at bounding box center [630, 331] width 508 height 73
type textarea "10/3/25- Rec'd amended MO DOR for 22 and 23 , efiled response, TC w/ client re …"
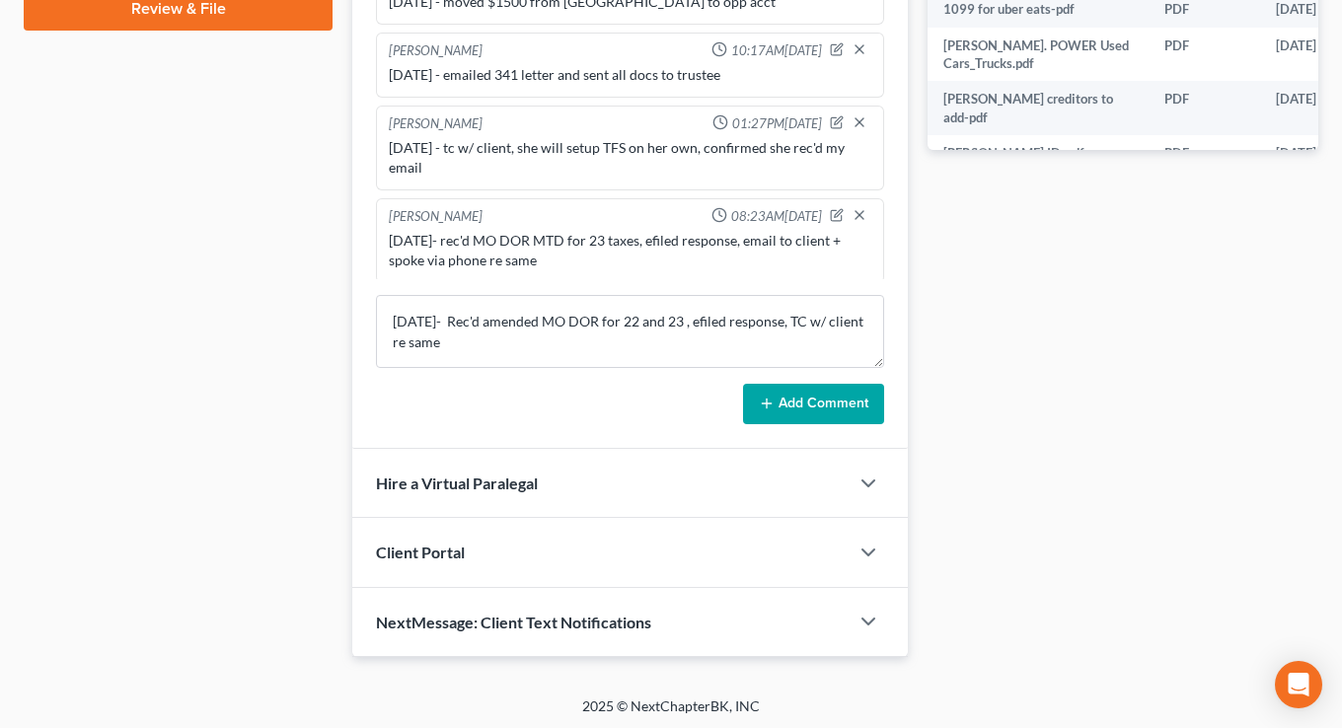
drag, startPoint x: 775, startPoint y: 396, endPoint x: 53, endPoint y: 225, distance: 742.1
click at [776, 396] on button "Add Comment" at bounding box center [813, 404] width 141 height 41
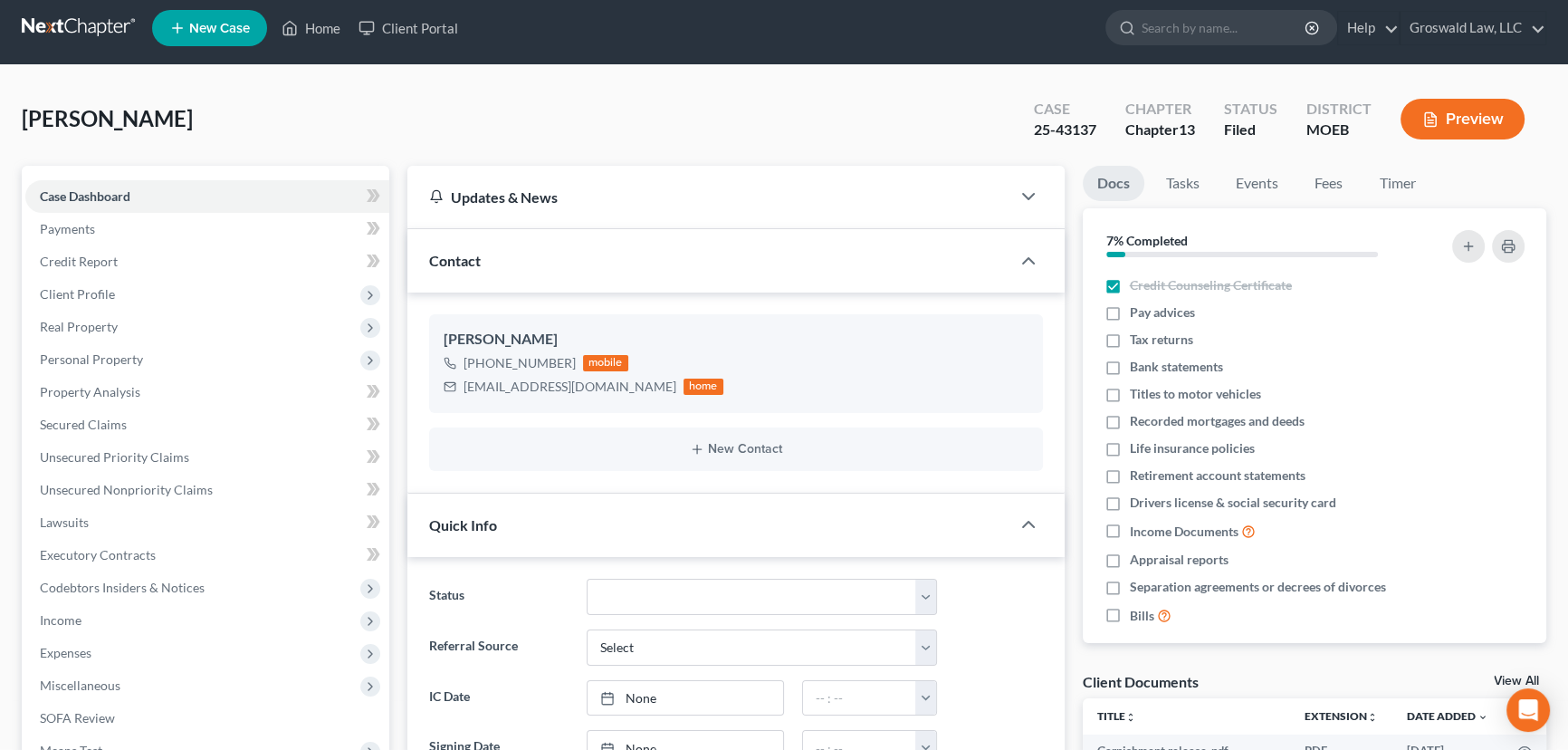
scroll to position [0, 0]
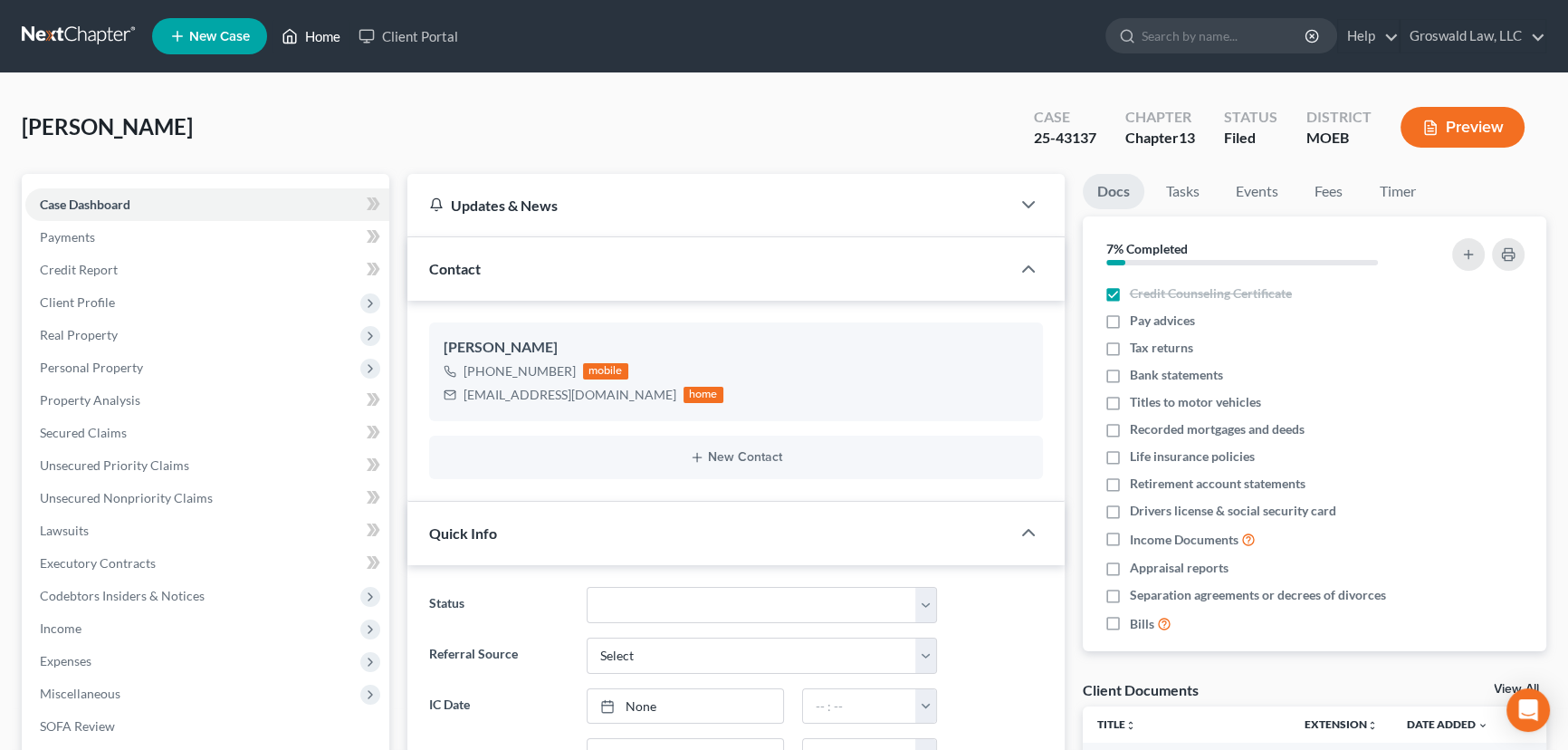
click at [325, 31] on link "Home" at bounding box center [311, 37] width 77 height 33
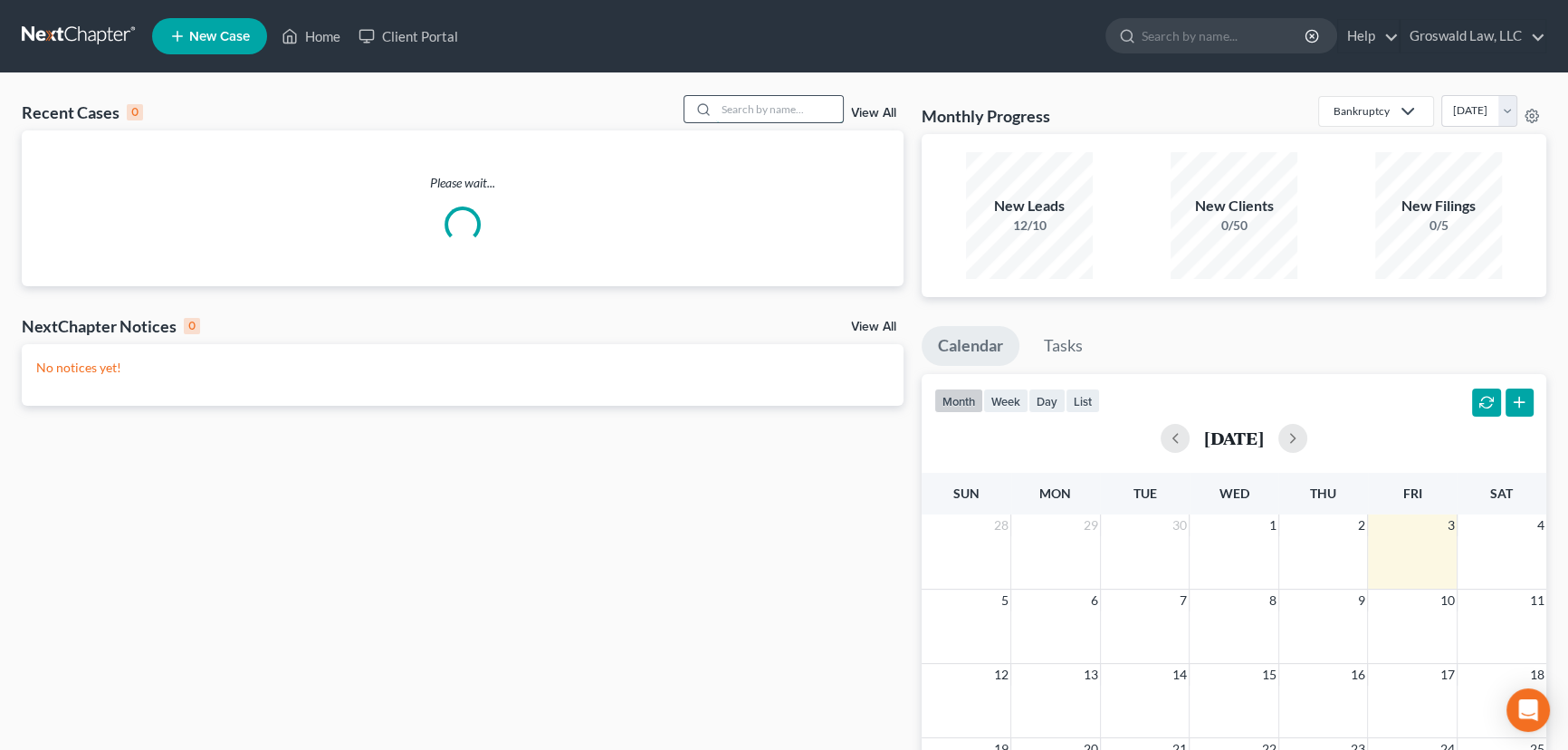
click at [733, 111] on input "search" at bounding box center [779, 109] width 127 height 27
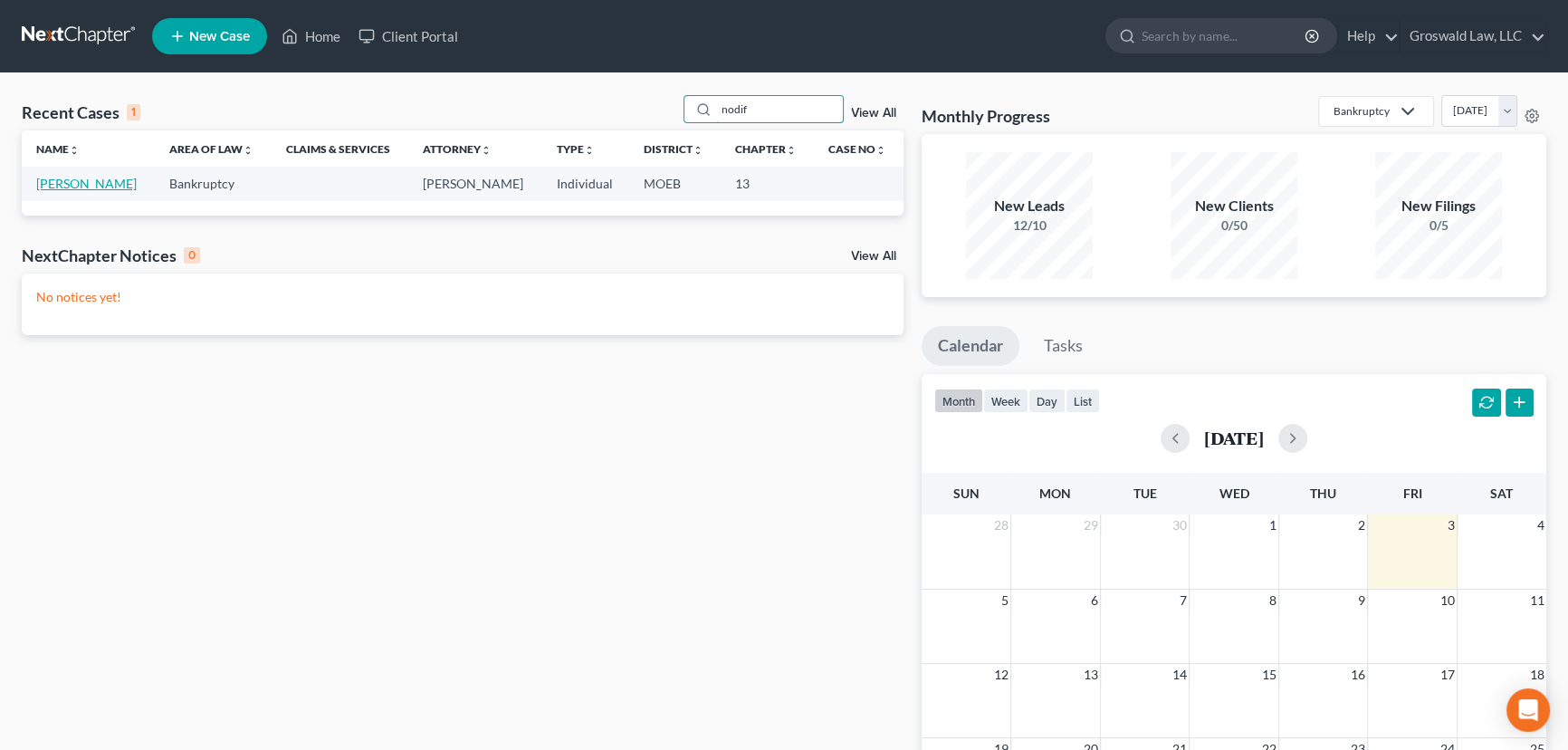
type input "nodif"
click at [54, 184] on link "[PERSON_NAME]" at bounding box center [86, 183] width 101 height 16
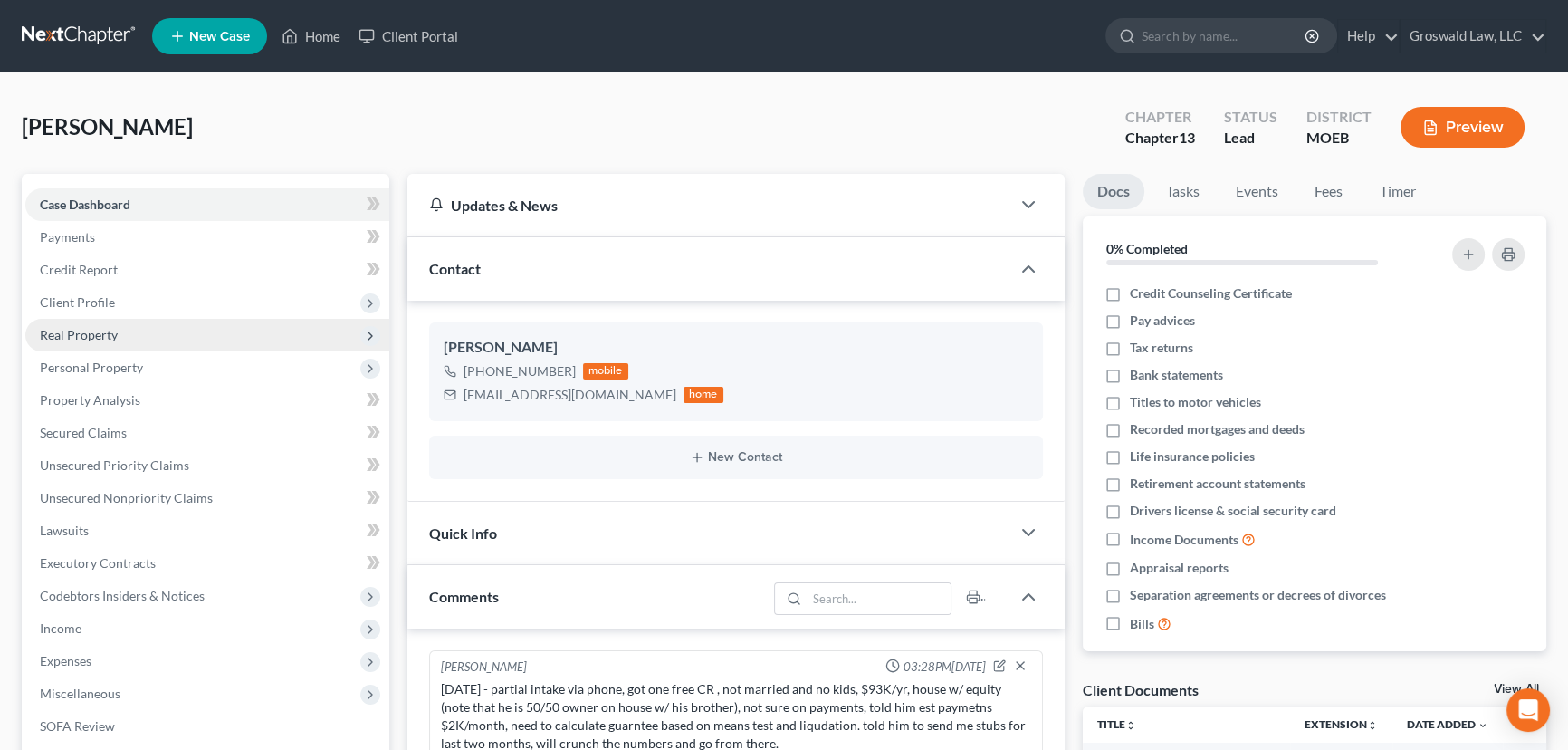
click at [104, 338] on span "Real Property" at bounding box center [78, 334] width 78 height 16
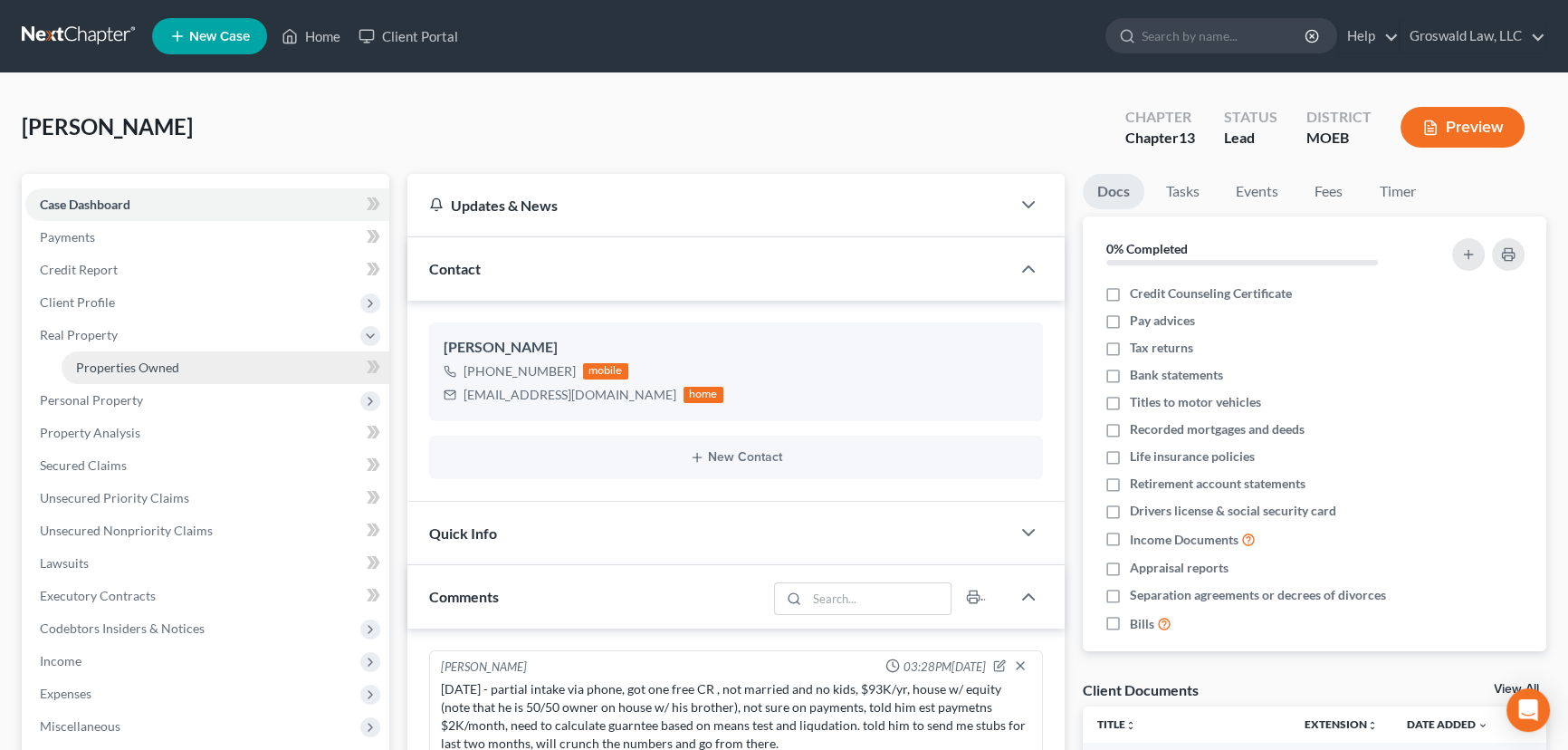
click at [99, 365] on span "Properties Owned" at bounding box center [128, 367] width 103 height 16
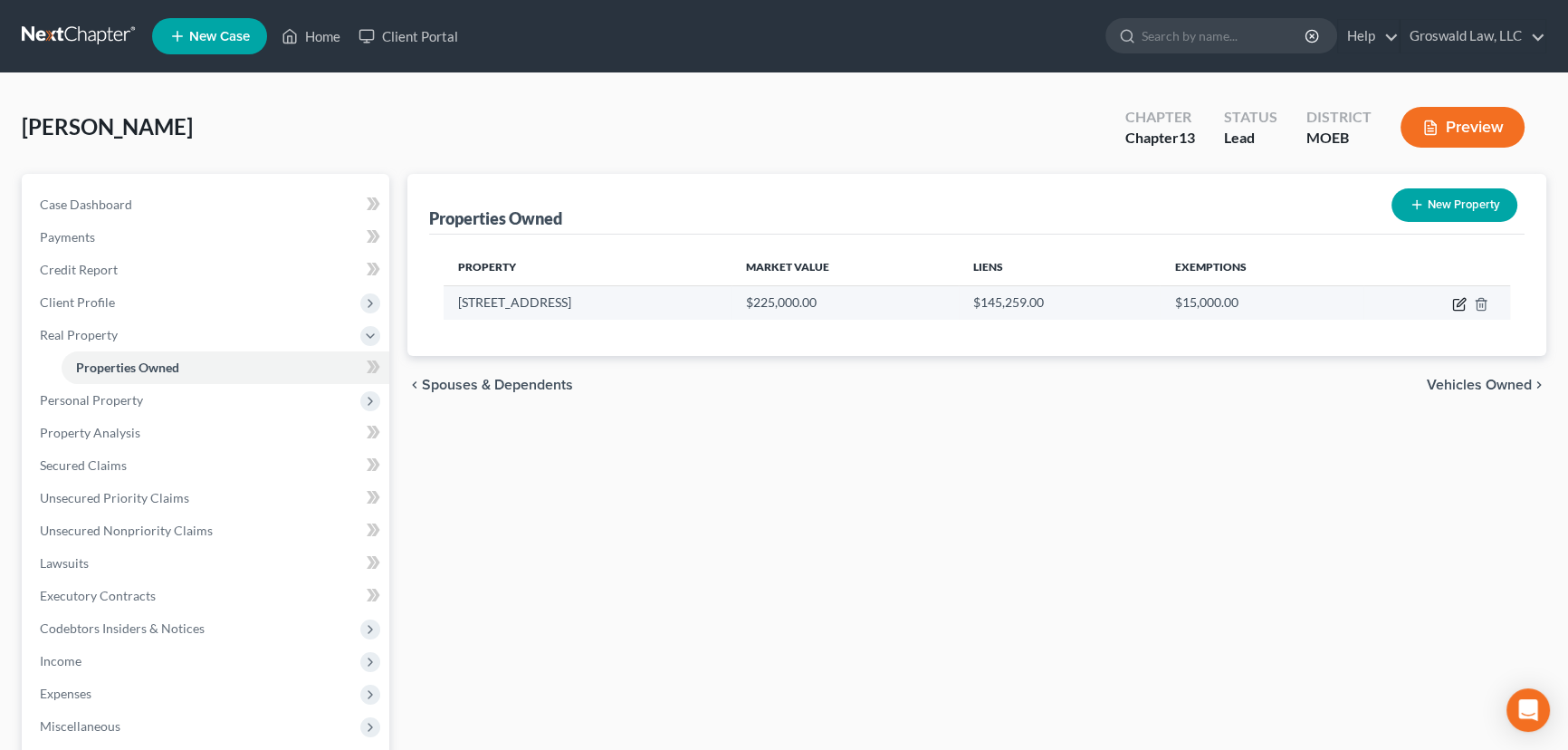
click at [1461, 302] on icon "button" at bounding box center [1460, 302] width 8 height 8
select select "26"
select select "3"
select select "1"
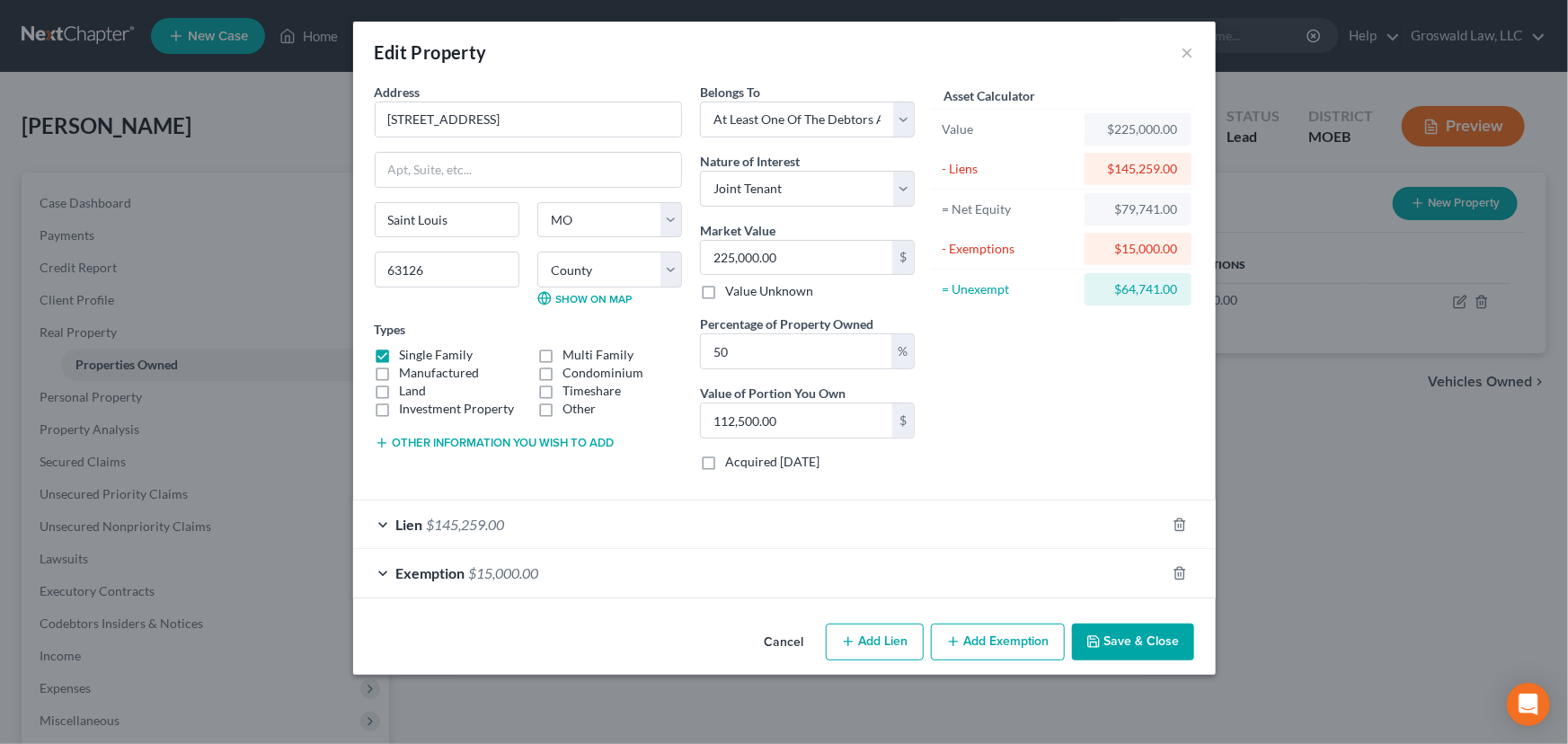
click at [794, 640] on button "Cancel" at bounding box center [784, 643] width 68 height 36
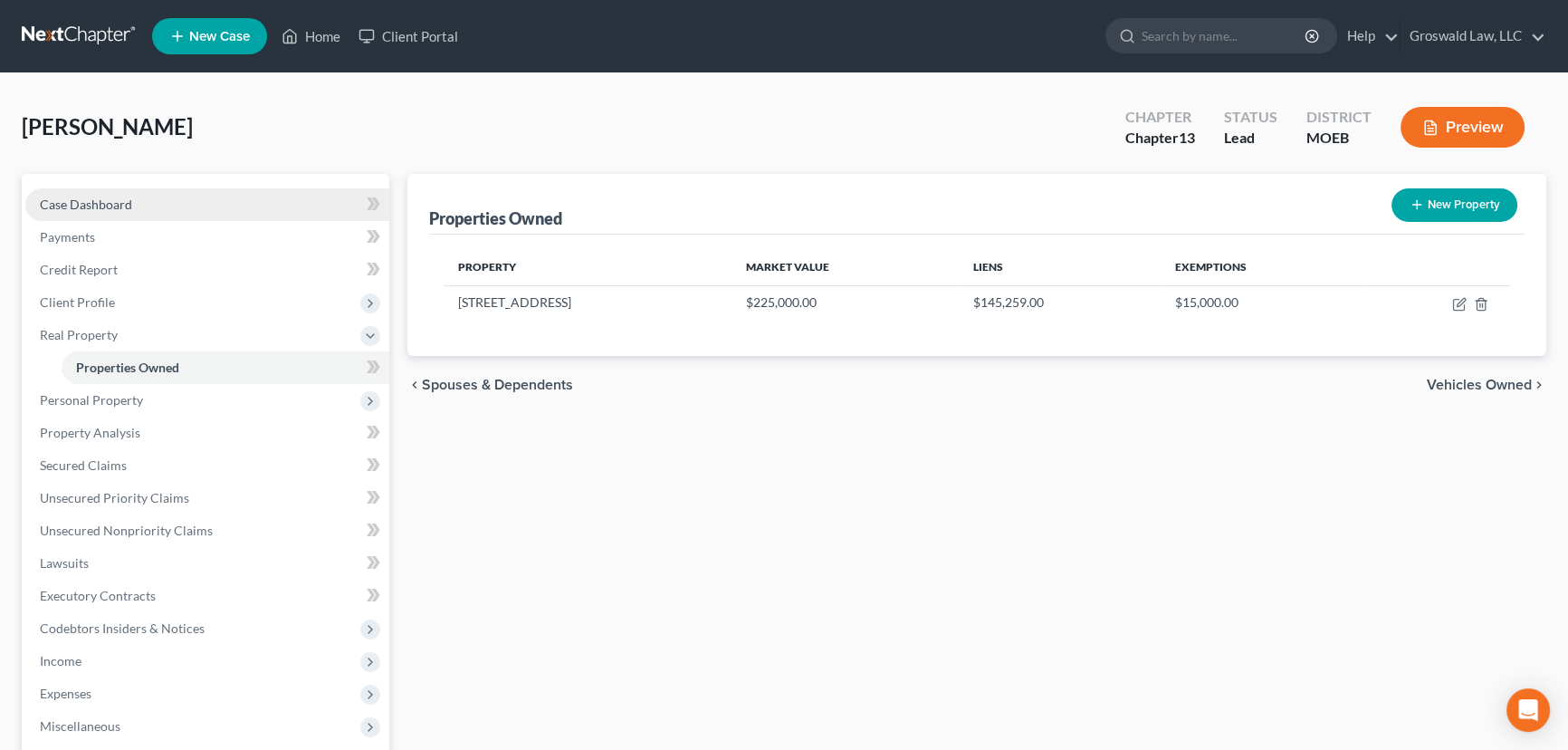
click at [105, 203] on span "Case Dashboard" at bounding box center [85, 204] width 93 height 16
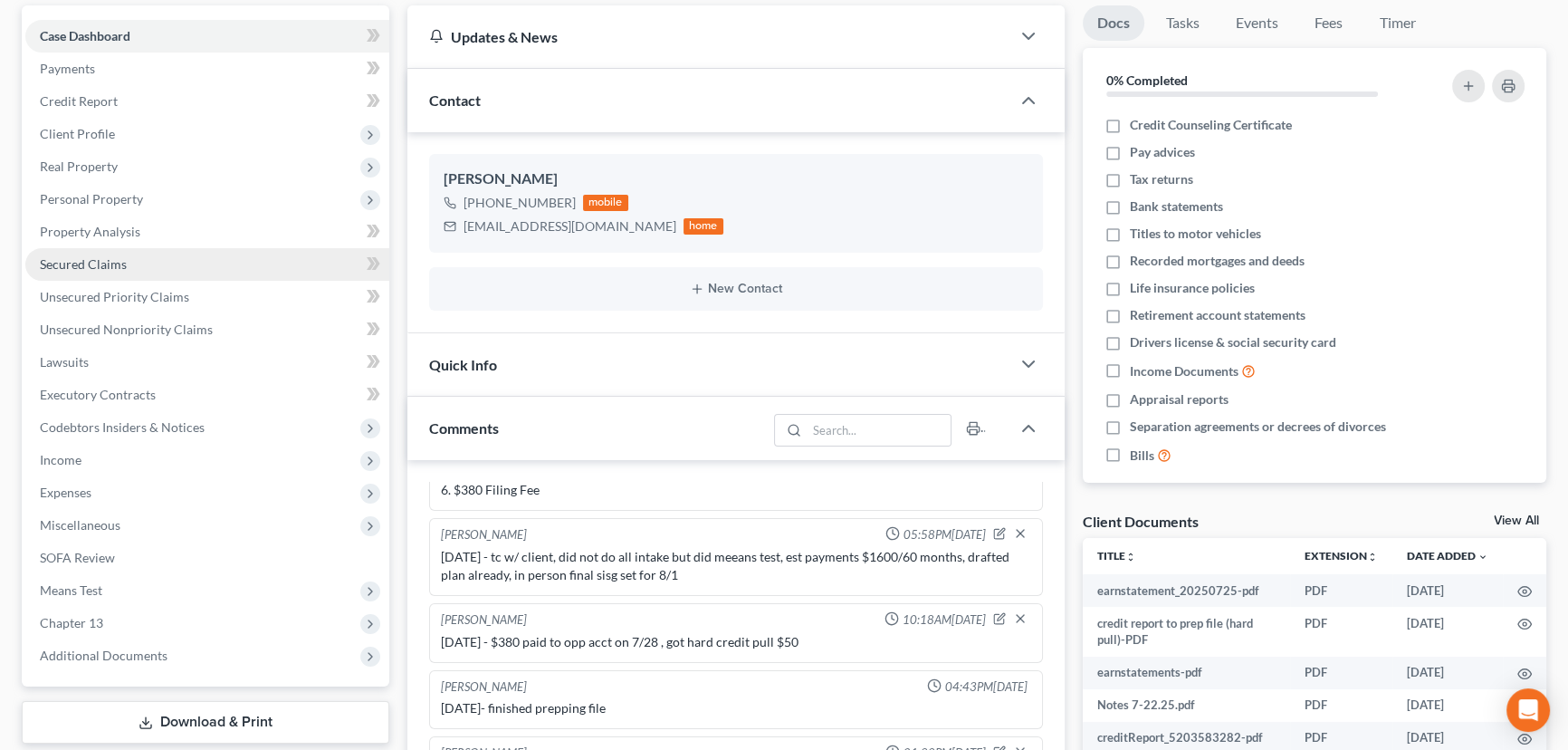
scroll to position [164, 0]
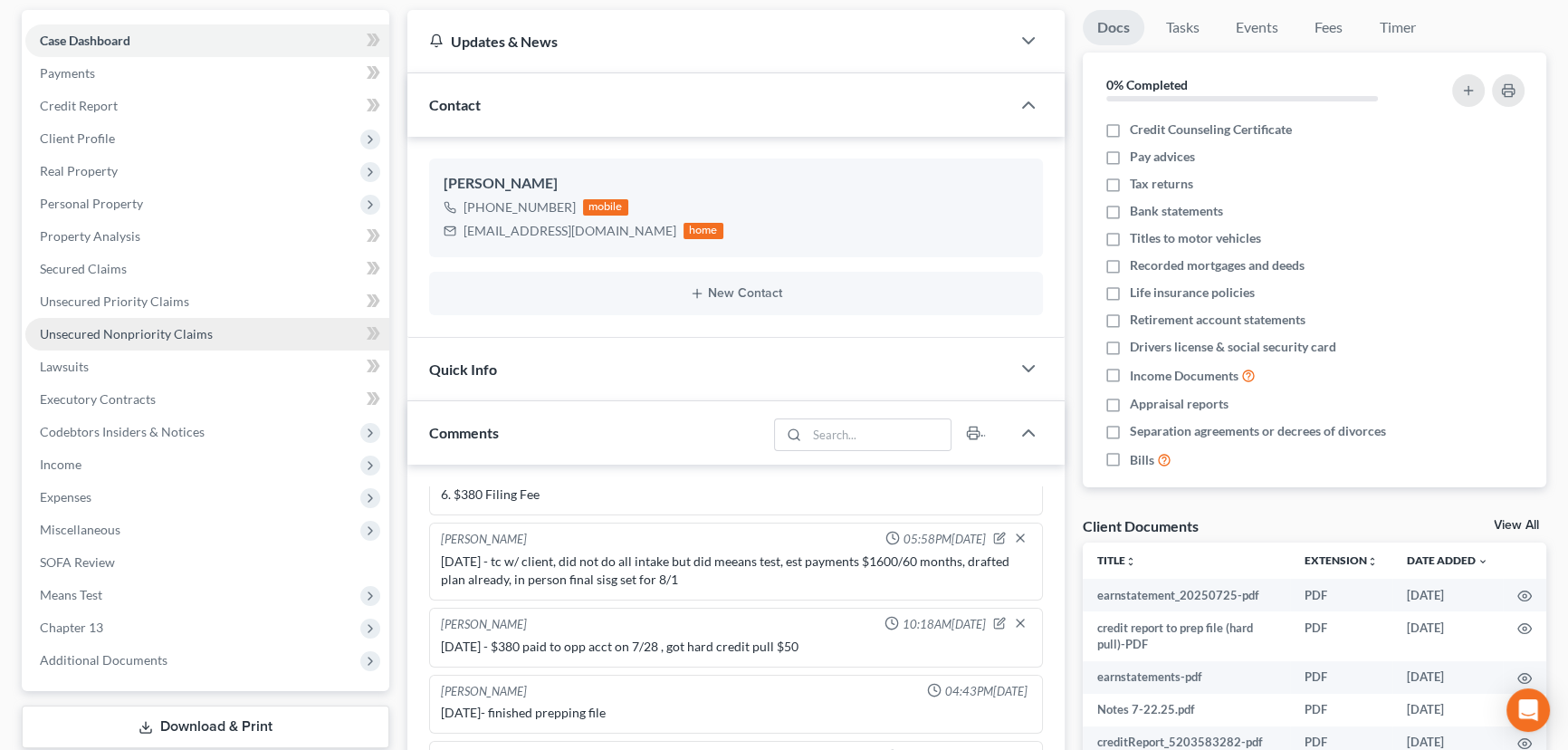
click at [170, 332] on span "Unsecured Nonpriority Claims" at bounding box center [126, 333] width 172 height 16
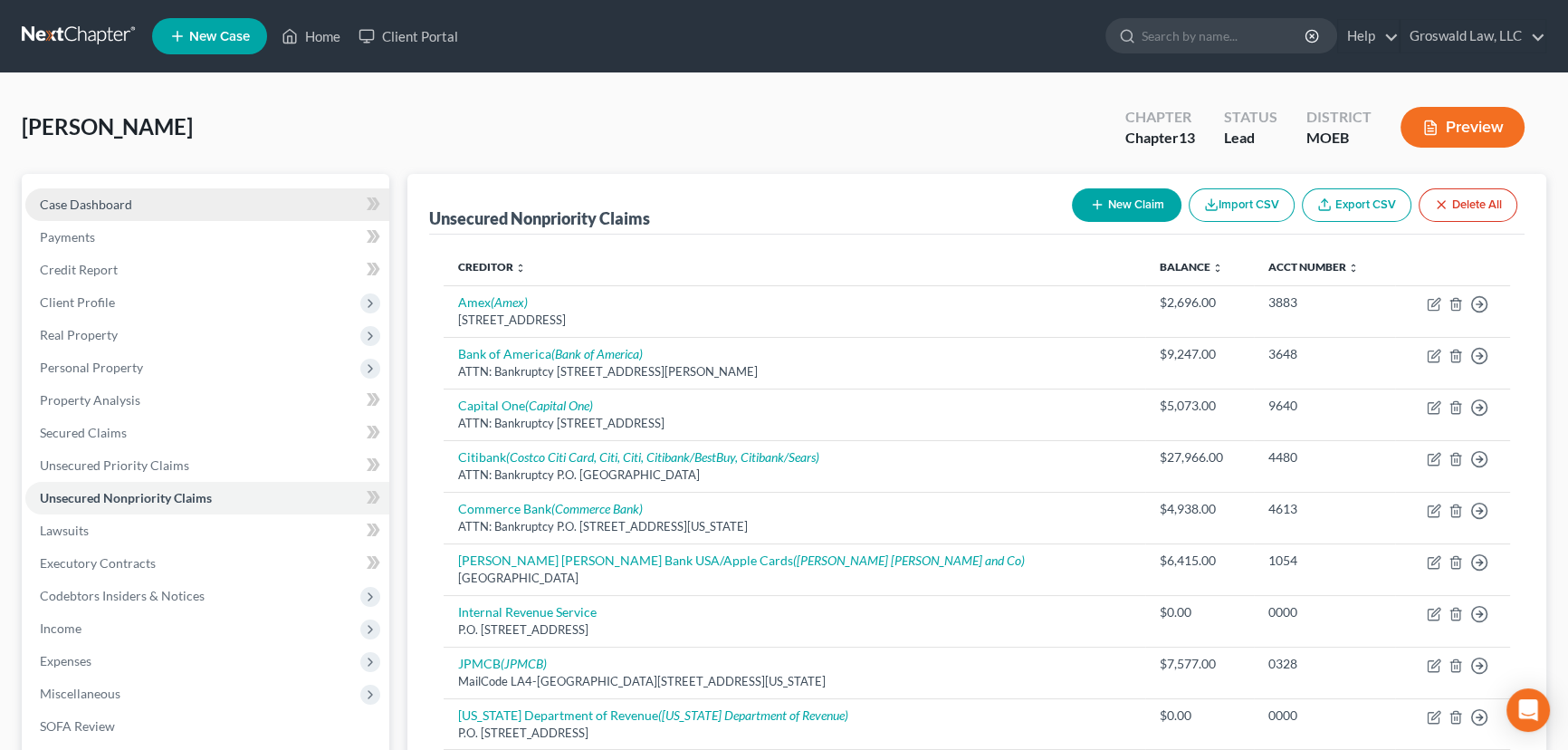
click at [73, 208] on span "Case Dashboard" at bounding box center [85, 204] width 93 height 16
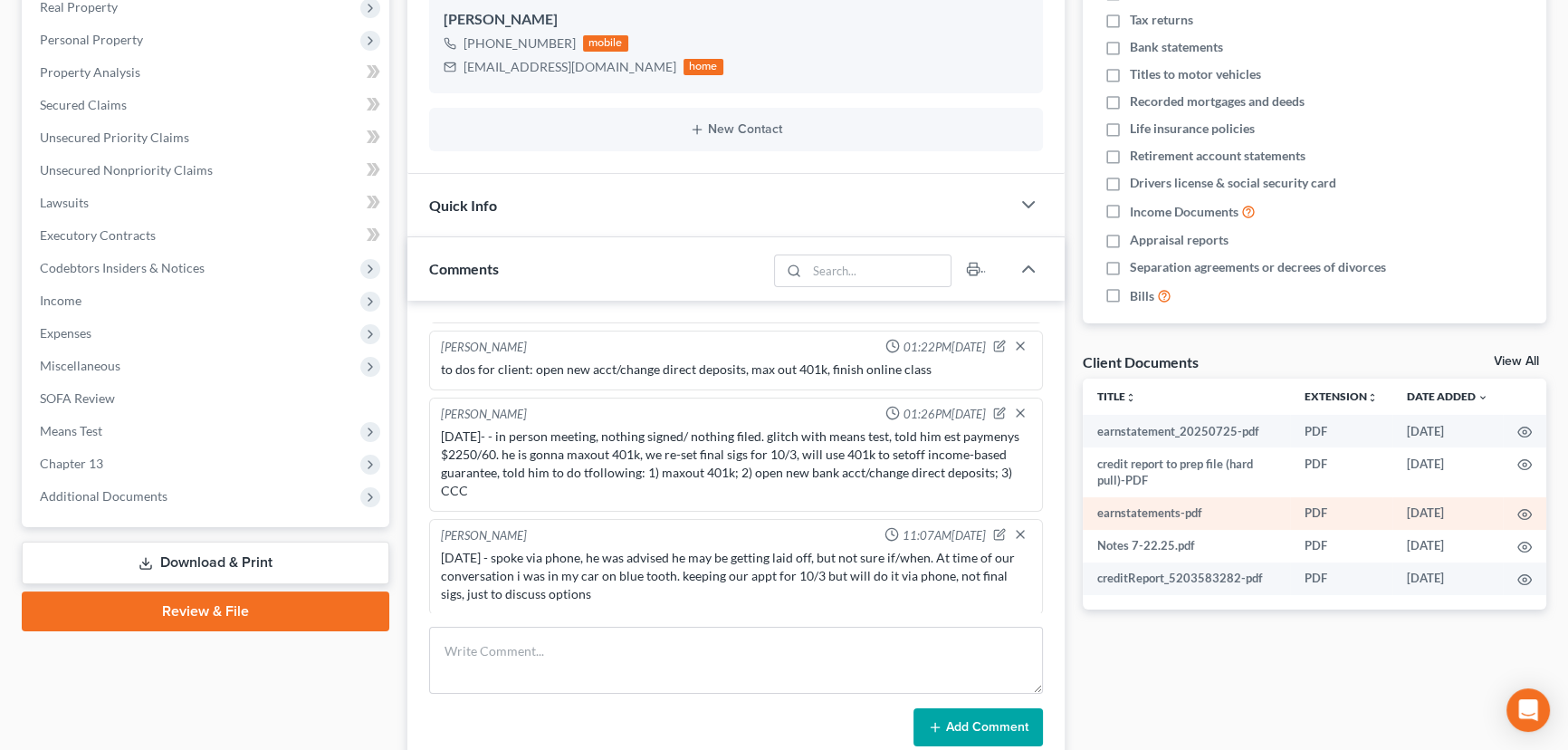
scroll to position [329, 0]
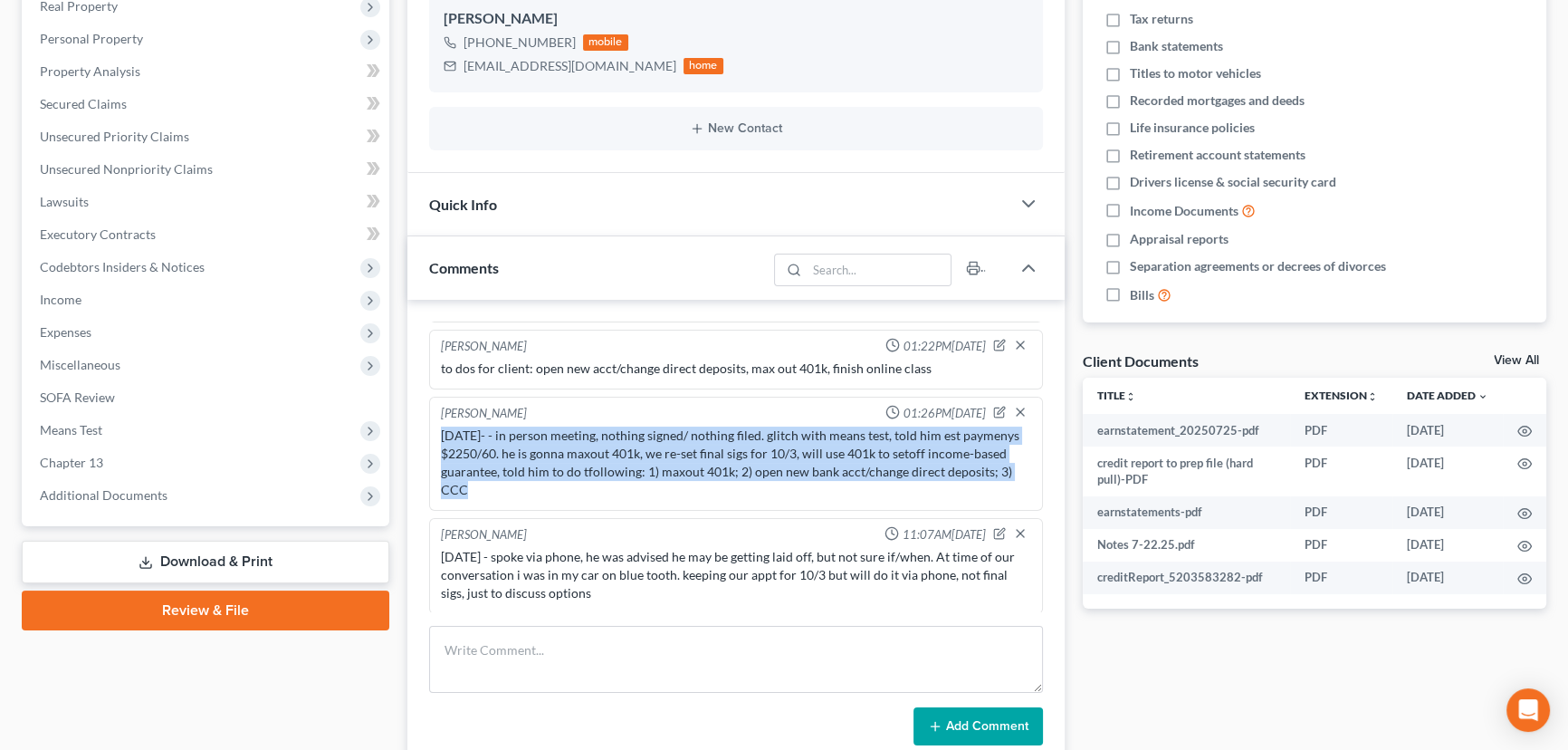
drag, startPoint x: 442, startPoint y: 434, endPoint x: 741, endPoint y: 481, distance: 302.7
click at [741, 481] on div "8/1/25- - in person meeting, nothing signed/ nothing filed. glitch with means t…" at bounding box center [735, 463] width 590 height 73
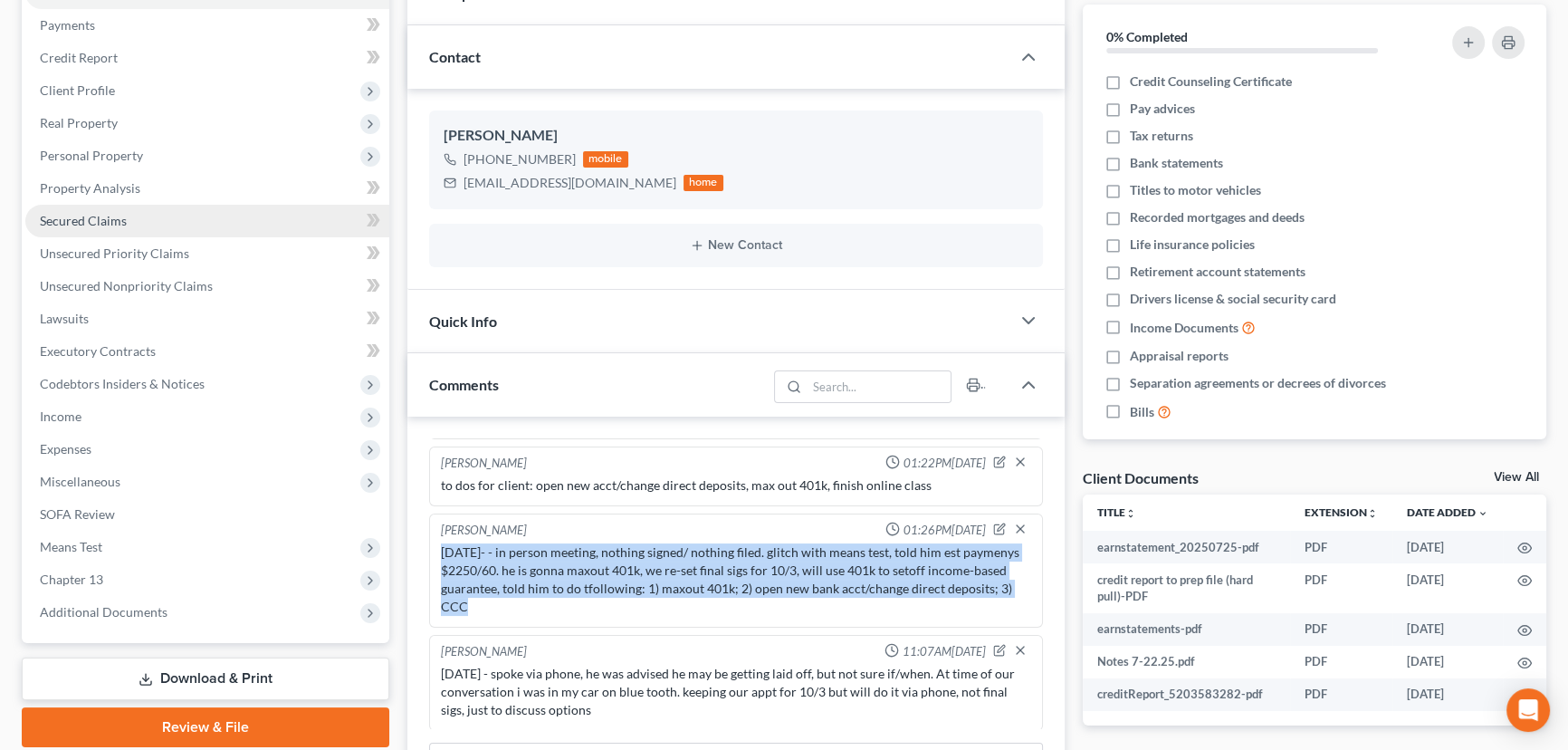
scroll to position [164, 0]
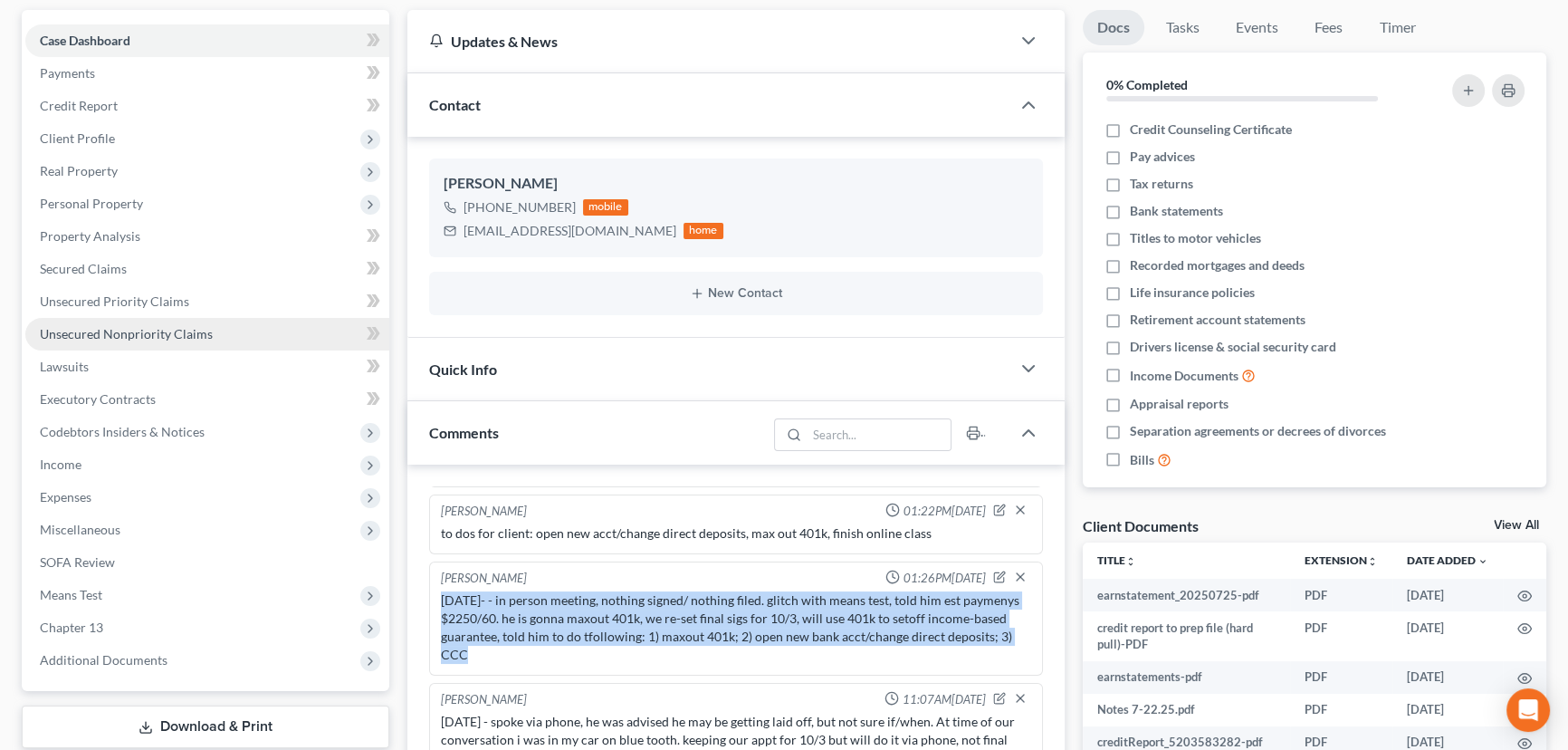
click at [195, 323] on link "Unsecured Nonpriority Claims" at bounding box center [207, 334] width 364 height 33
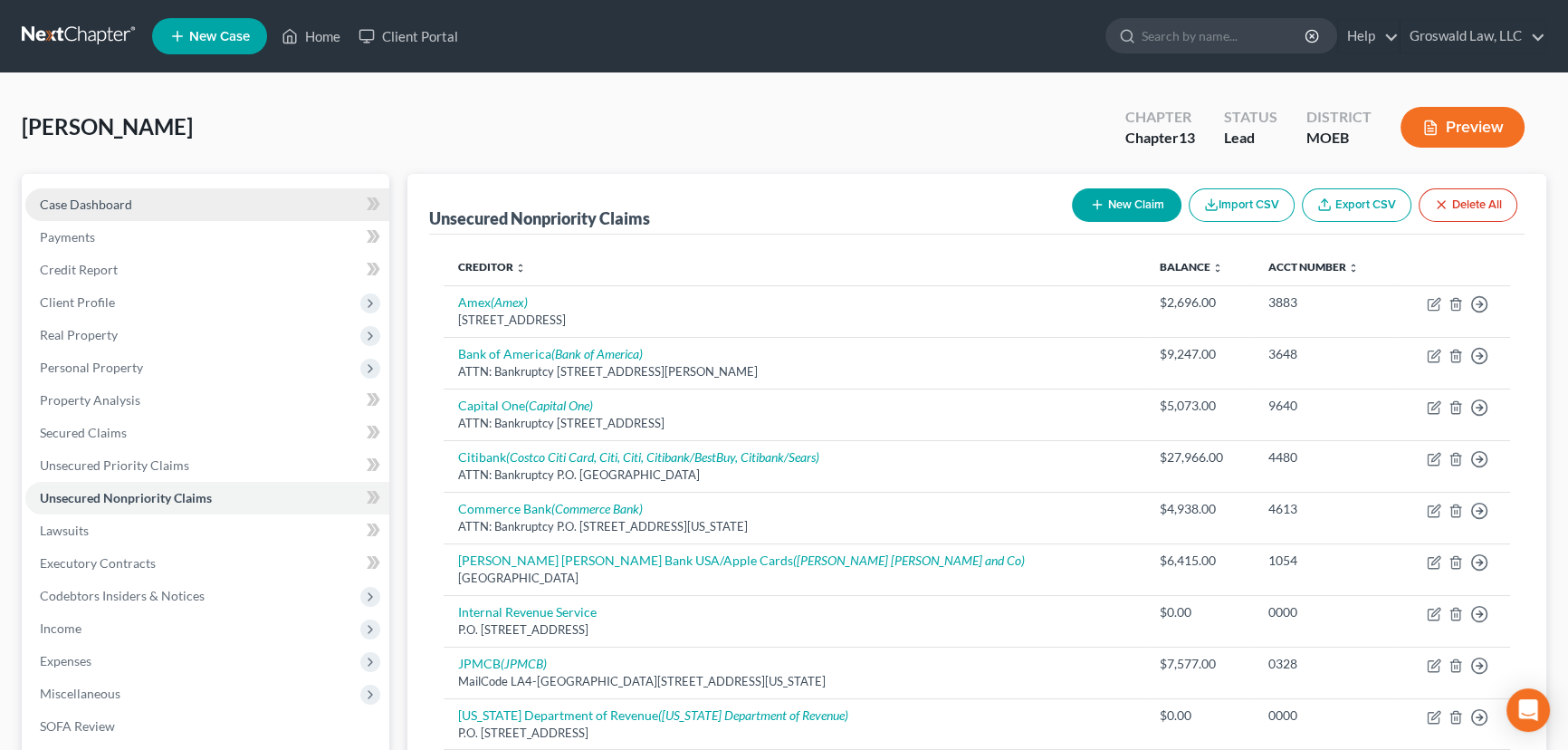
click at [55, 200] on span "Case Dashboard" at bounding box center [85, 204] width 93 height 16
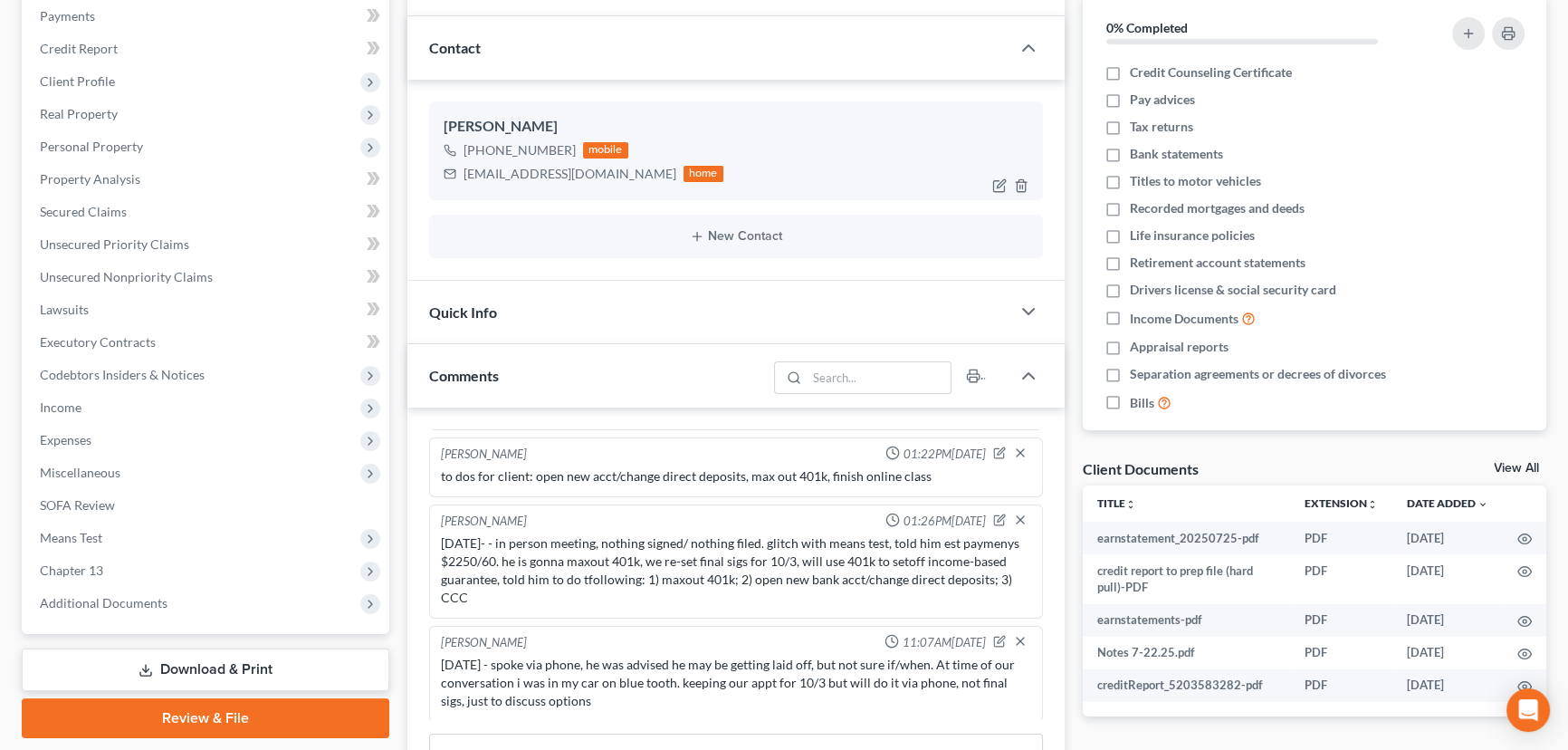
scroll to position [82, 0]
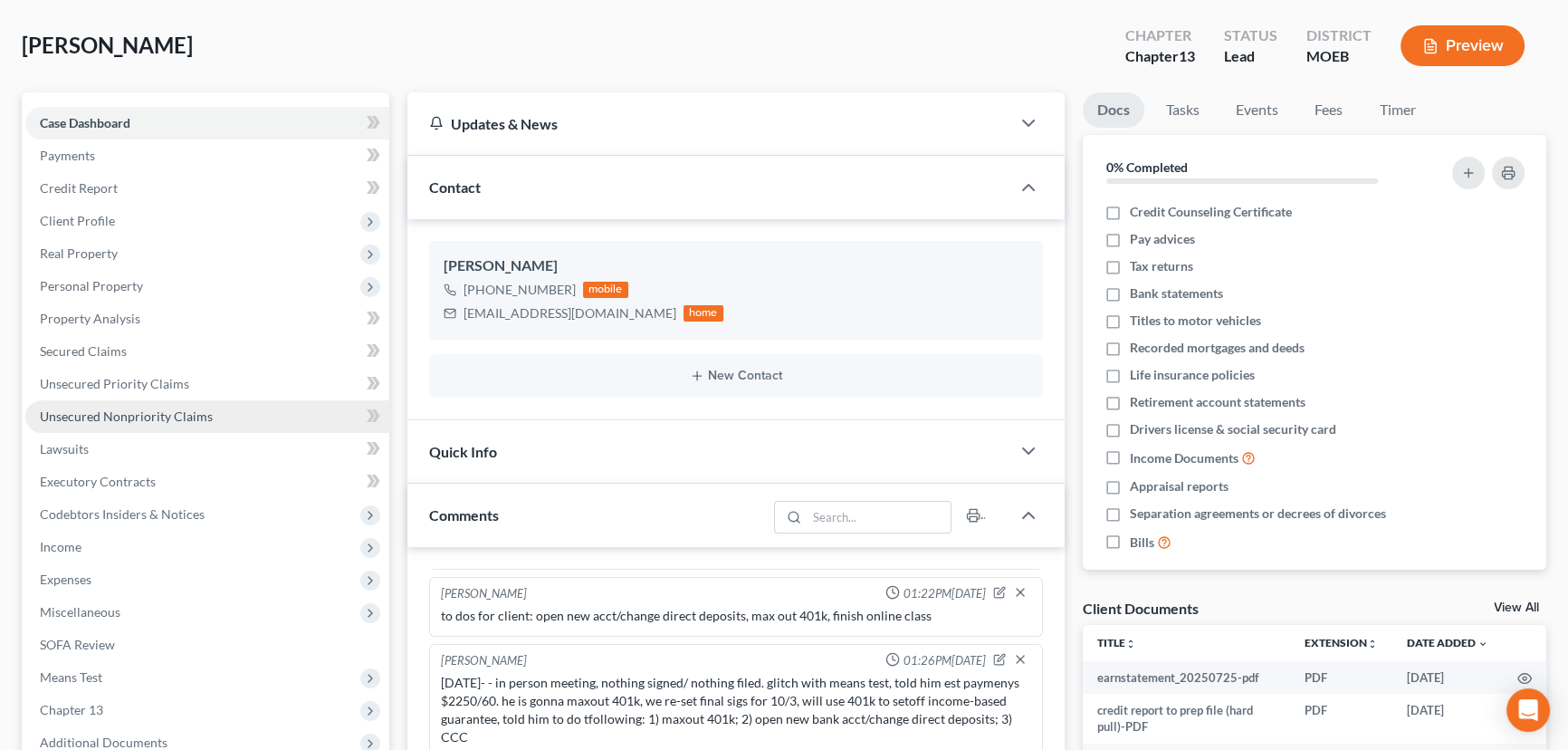
click at [104, 417] on span "Unsecured Nonpriority Claims" at bounding box center [126, 416] width 172 height 16
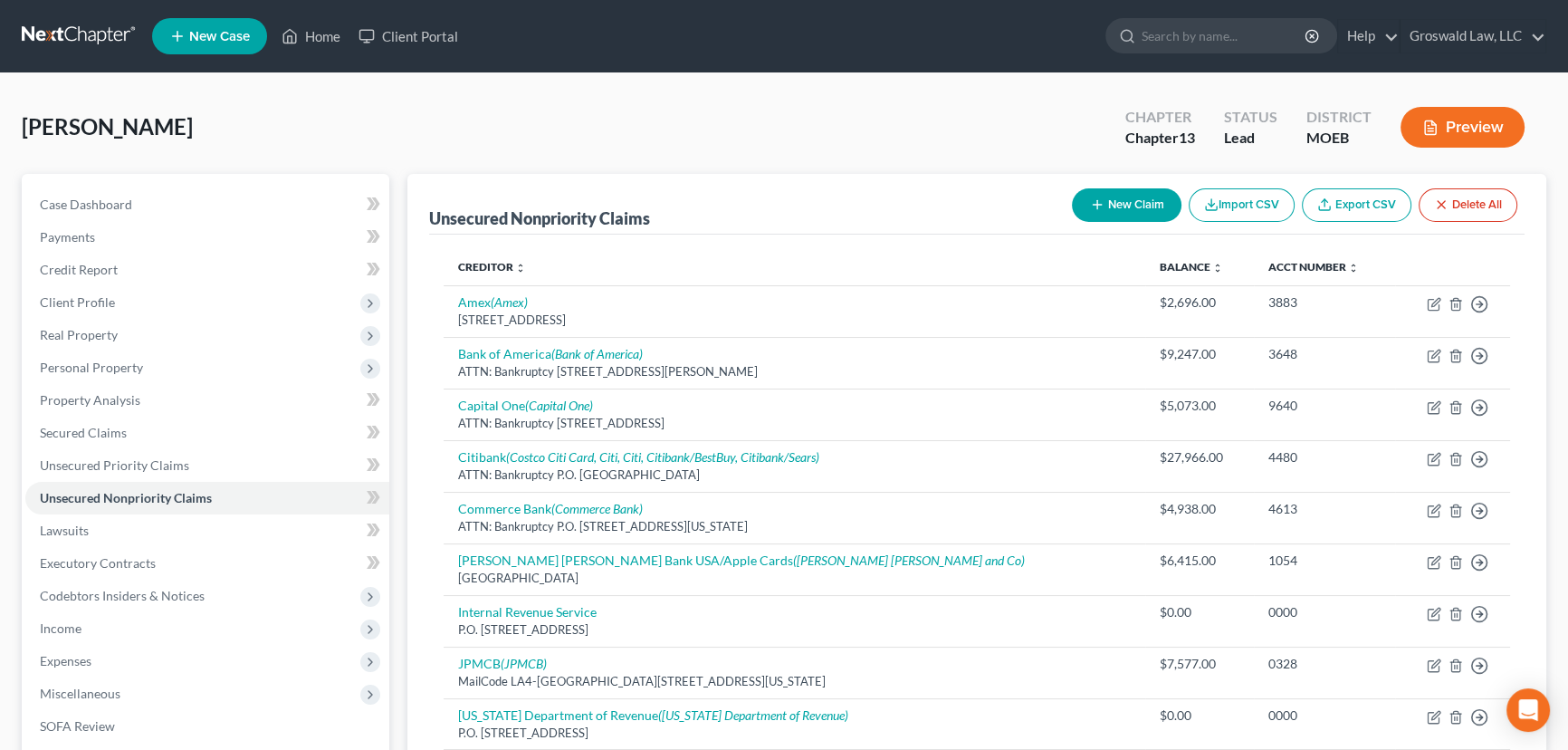
click at [61, 128] on span "[PERSON_NAME]" at bounding box center [107, 126] width 171 height 27
click at [143, 221] on link "Payments" at bounding box center [207, 238] width 364 height 33
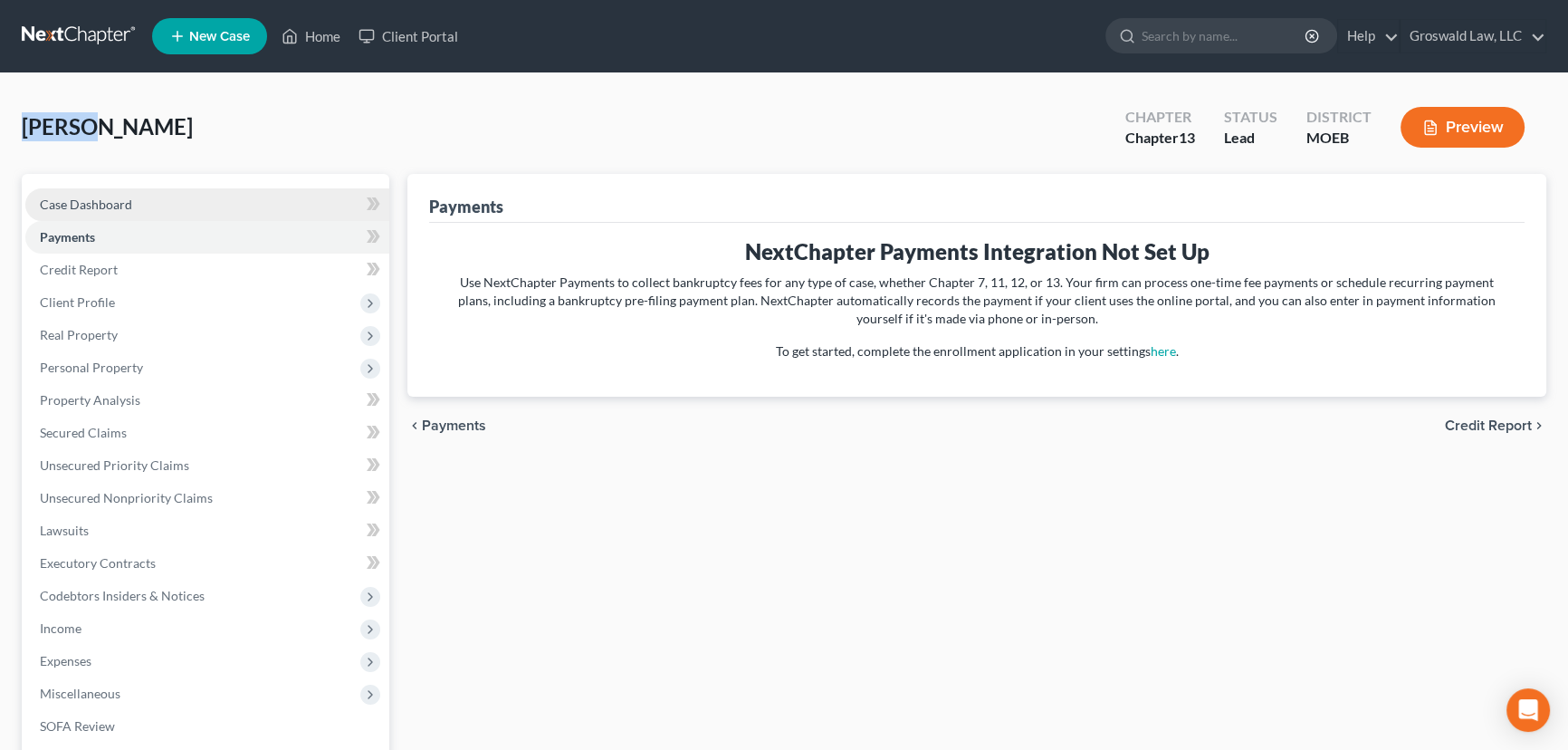
click at [155, 202] on link "Case Dashboard" at bounding box center [207, 205] width 364 height 33
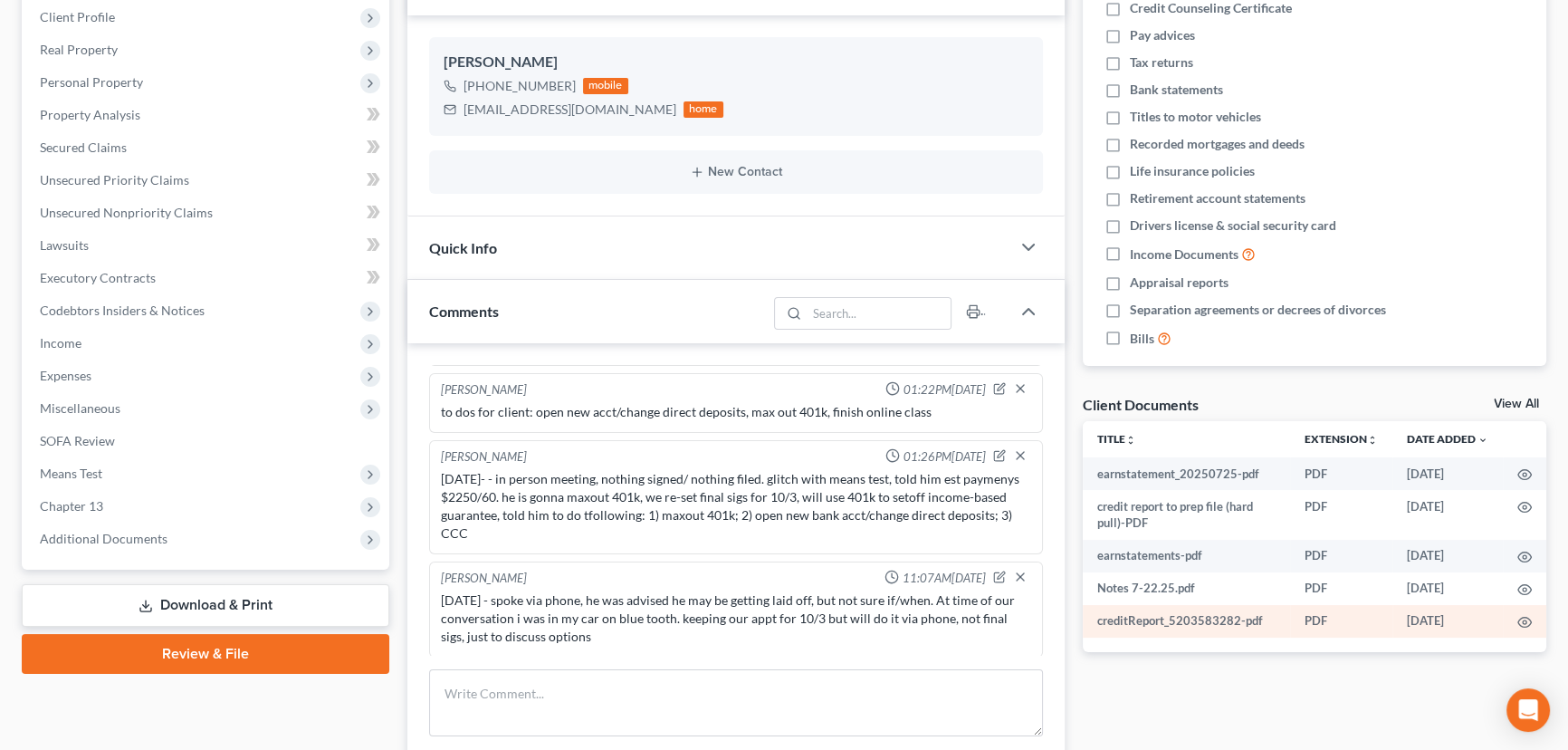
scroll to position [329, 0]
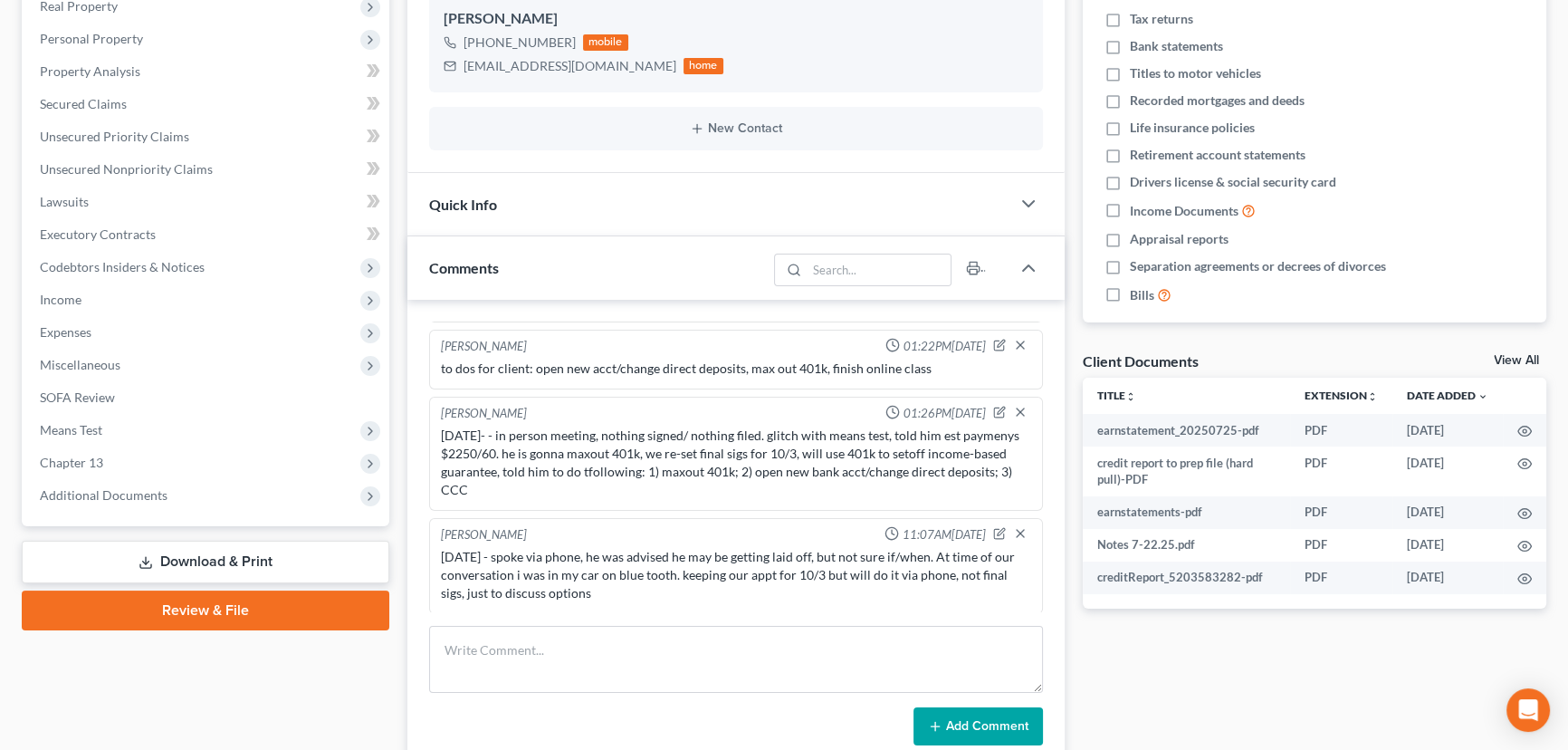
drag, startPoint x: 571, startPoint y: 590, endPoint x: 426, endPoint y: 546, distance: 151.5
click at [426, 546] on div "Maxwell Groswald 03:28PM, 07/22/2025 7/22/25 - partial intake via phone, got on…" at bounding box center [736, 534] width 657 height 468
click at [1073, 451] on div "Docs Tasks Events Fees Timer 0% Completed Nothing here yet! Credit Counseling C…" at bounding box center [1315, 401] width 483 height 1114
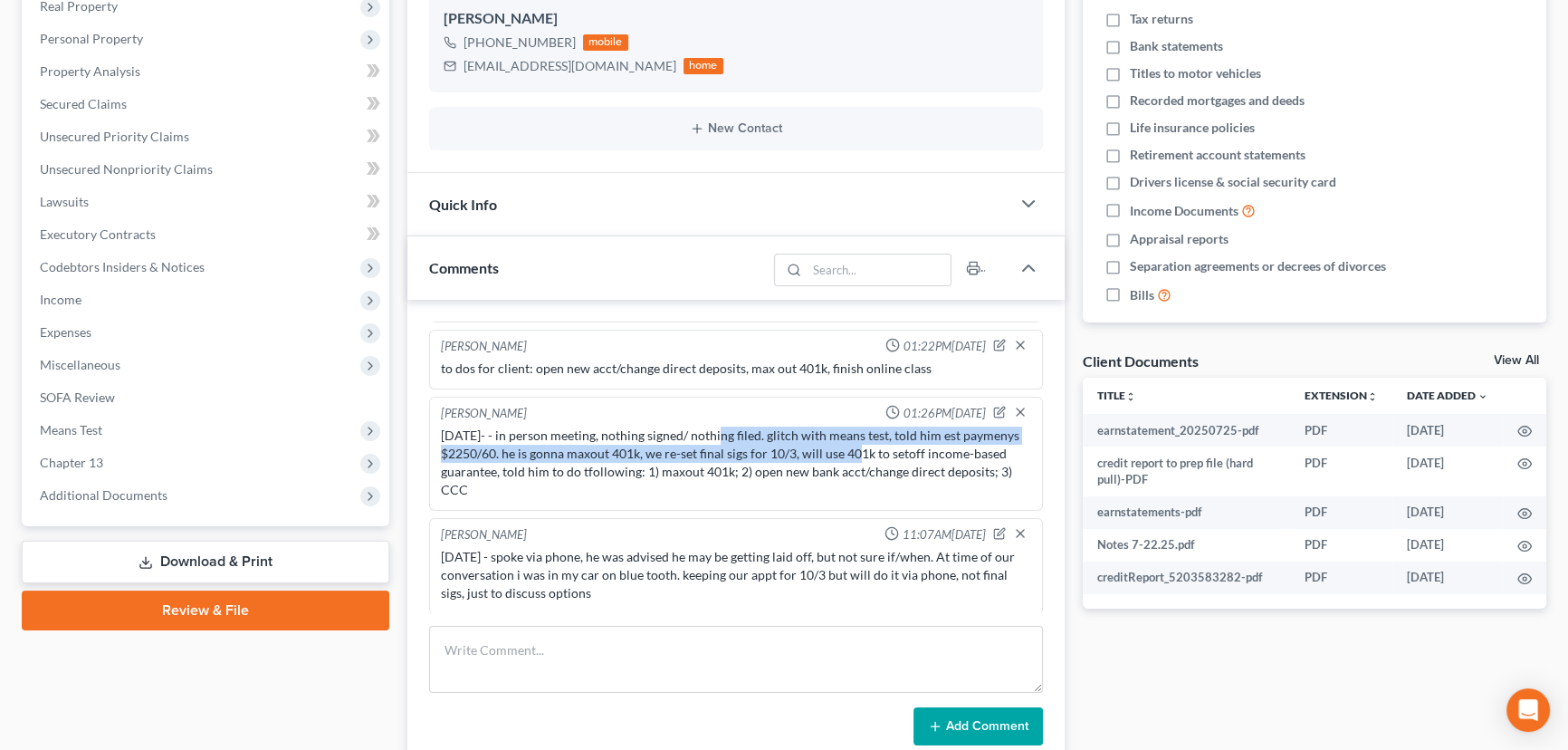
drag, startPoint x: 715, startPoint y: 437, endPoint x: 847, endPoint y: 450, distance: 132.6
click at [859, 447] on div "8/1/25- - in person meeting, nothing signed/ nothing filed. glitch with means t…" at bounding box center [735, 463] width 590 height 73
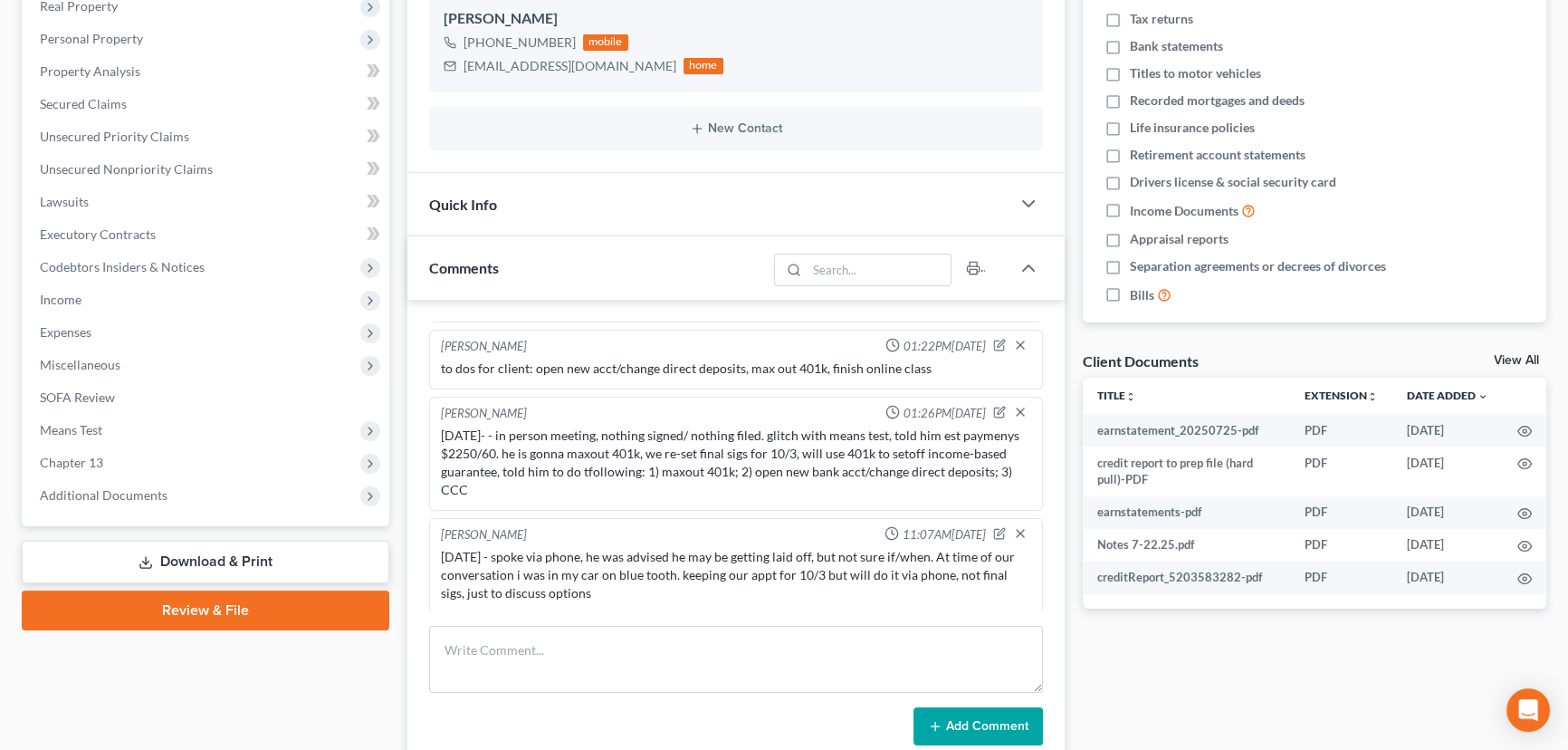
click at [582, 427] on div "8/1/25- - in person meeting, nothing signed/ nothing filed. glitch with means t…" at bounding box center [735, 463] width 590 height 73
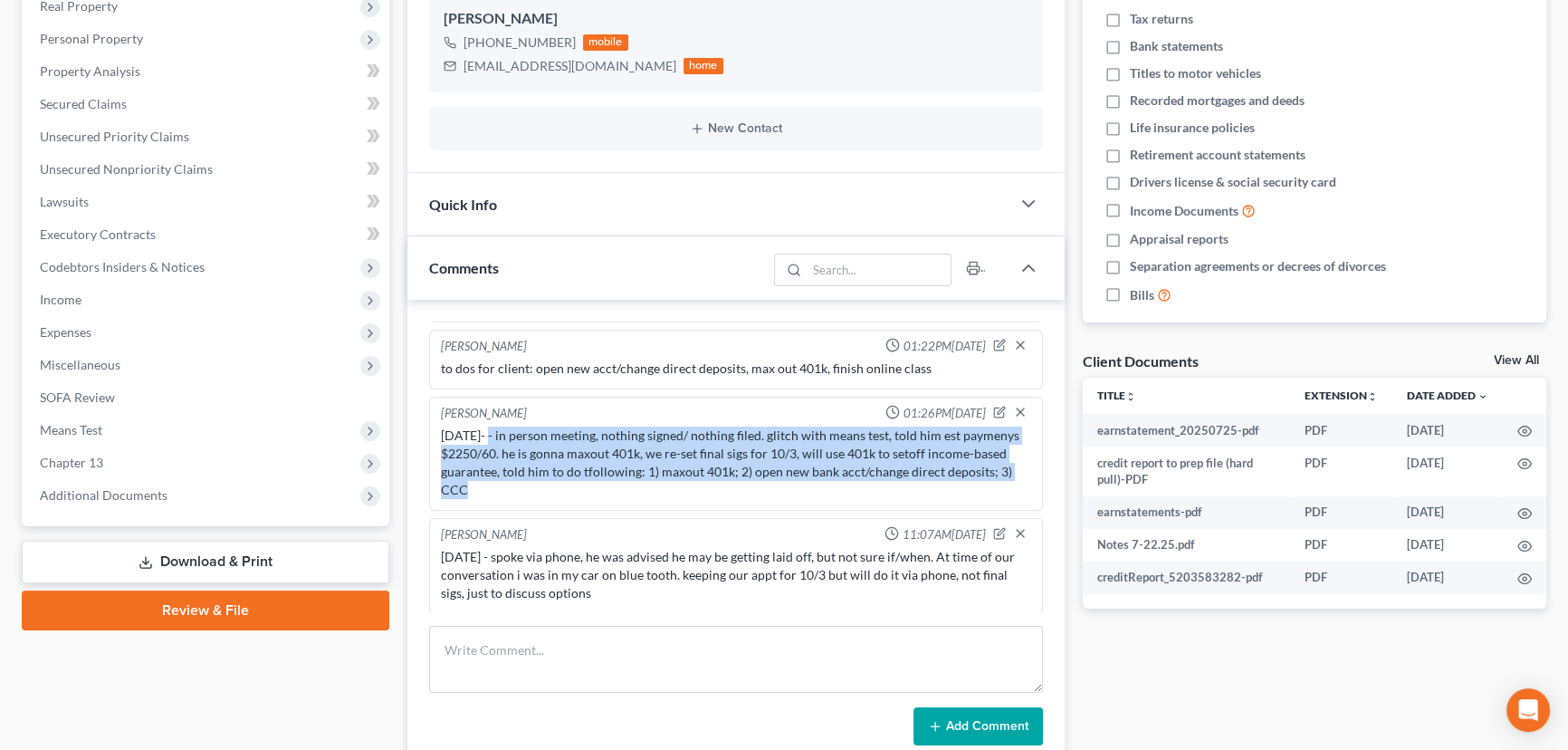
drag, startPoint x: 487, startPoint y: 426, endPoint x: 603, endPoint y: 434, distance: 116.3
click at [1005, 475] on div "8/1/25- - in person meeting, nothing signed/ nothing filed. glitch with means t…" at bounding box center [735, 463] width 590 height 73
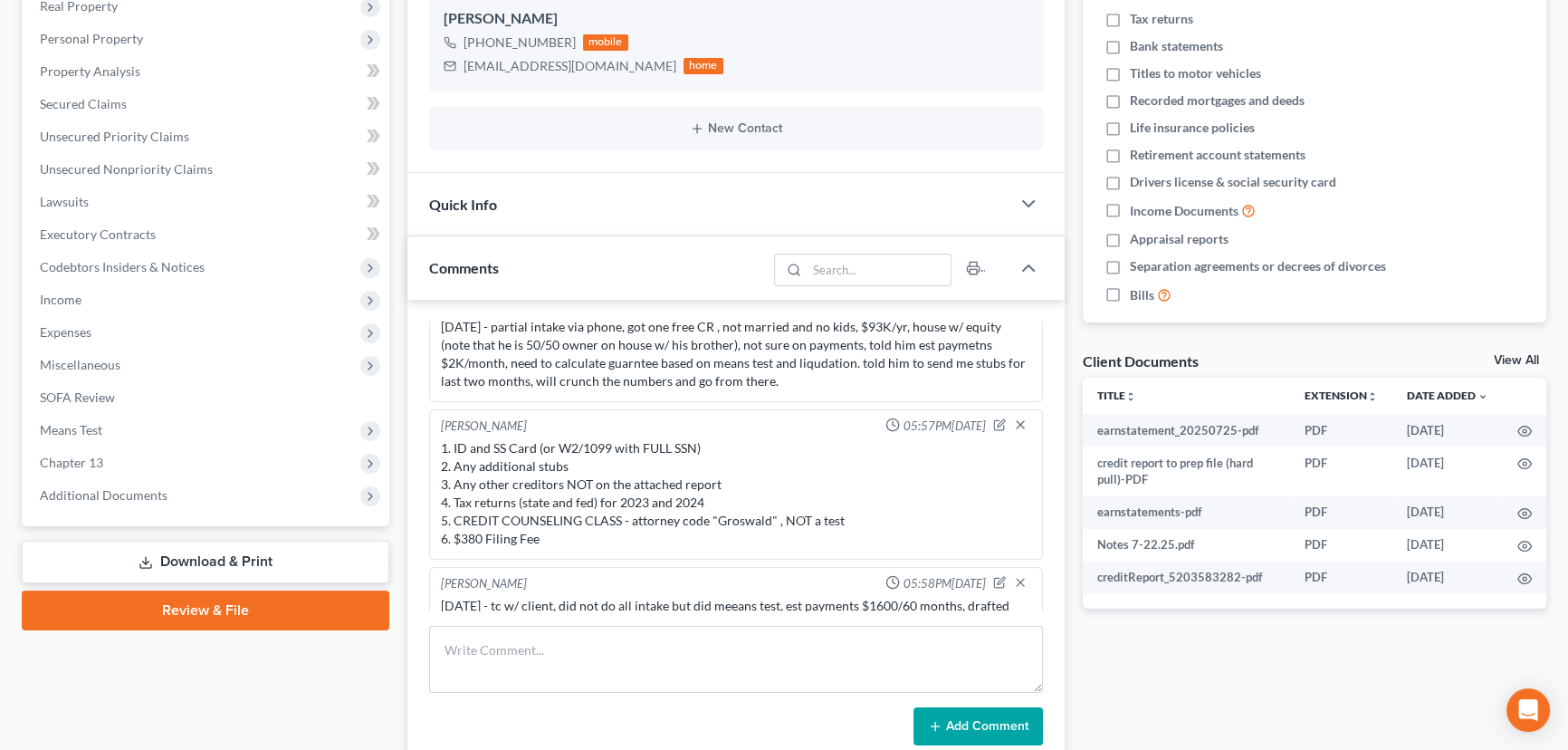
scroll to position [0, 0]
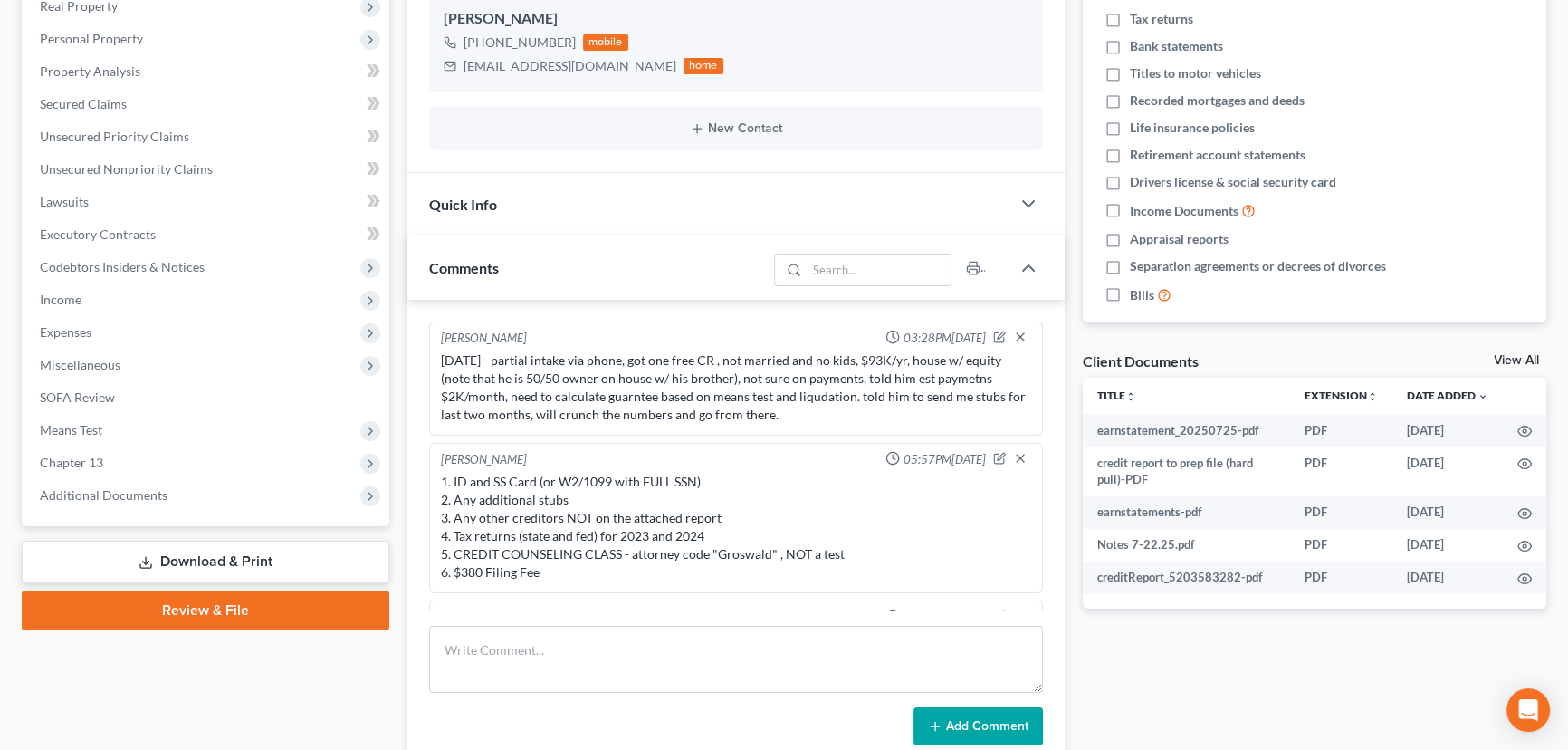
drag, startPoint x: 770, startPoint y: 409, endPoint x: 785, endPoint y: 370, distance: 41.8
click at [790, 363] on div "7/22/25 - partial intake via phone, got one free CR , not married and no kids, …" at bounding box center [735, 387] width 590 height 73
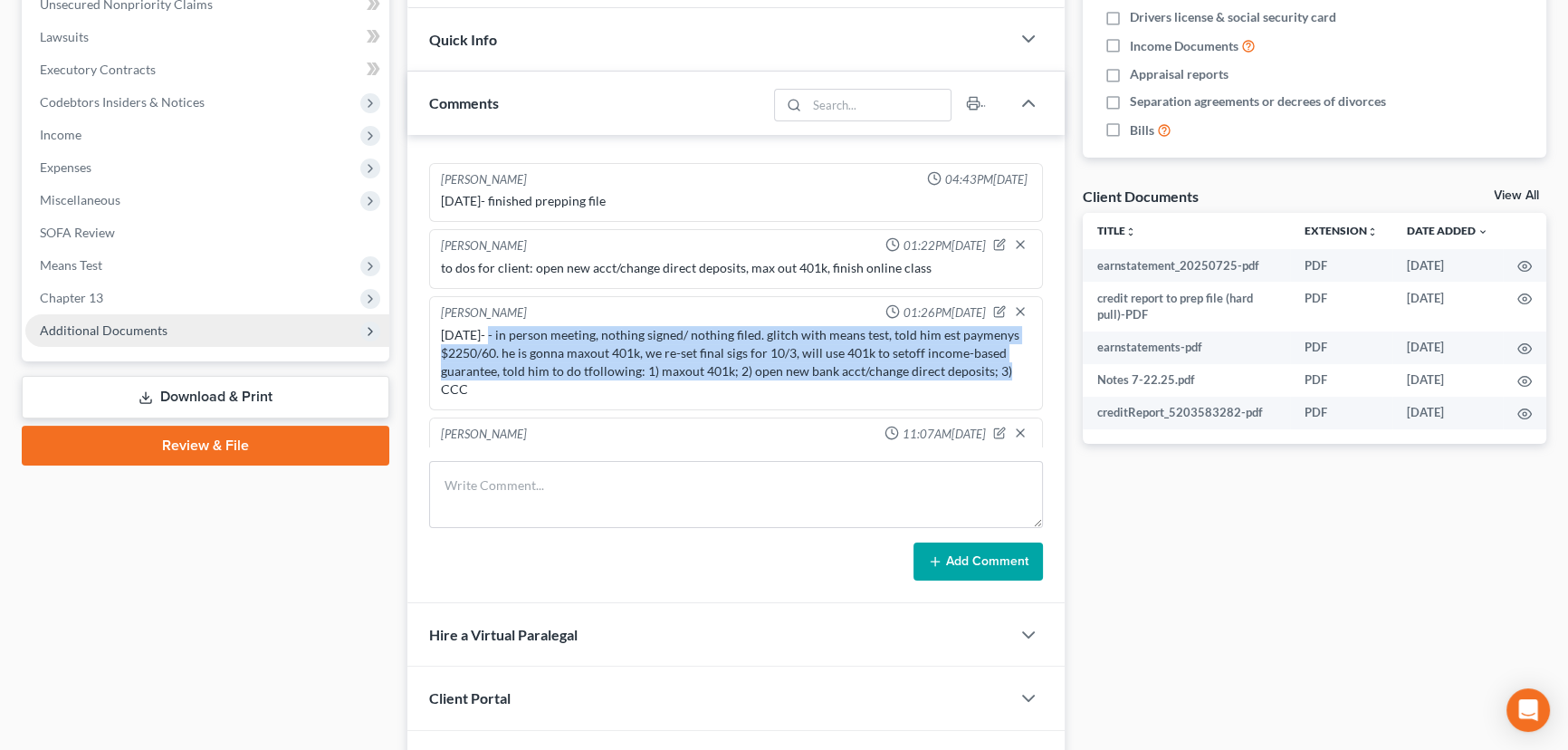
scroll to position [325, 0]
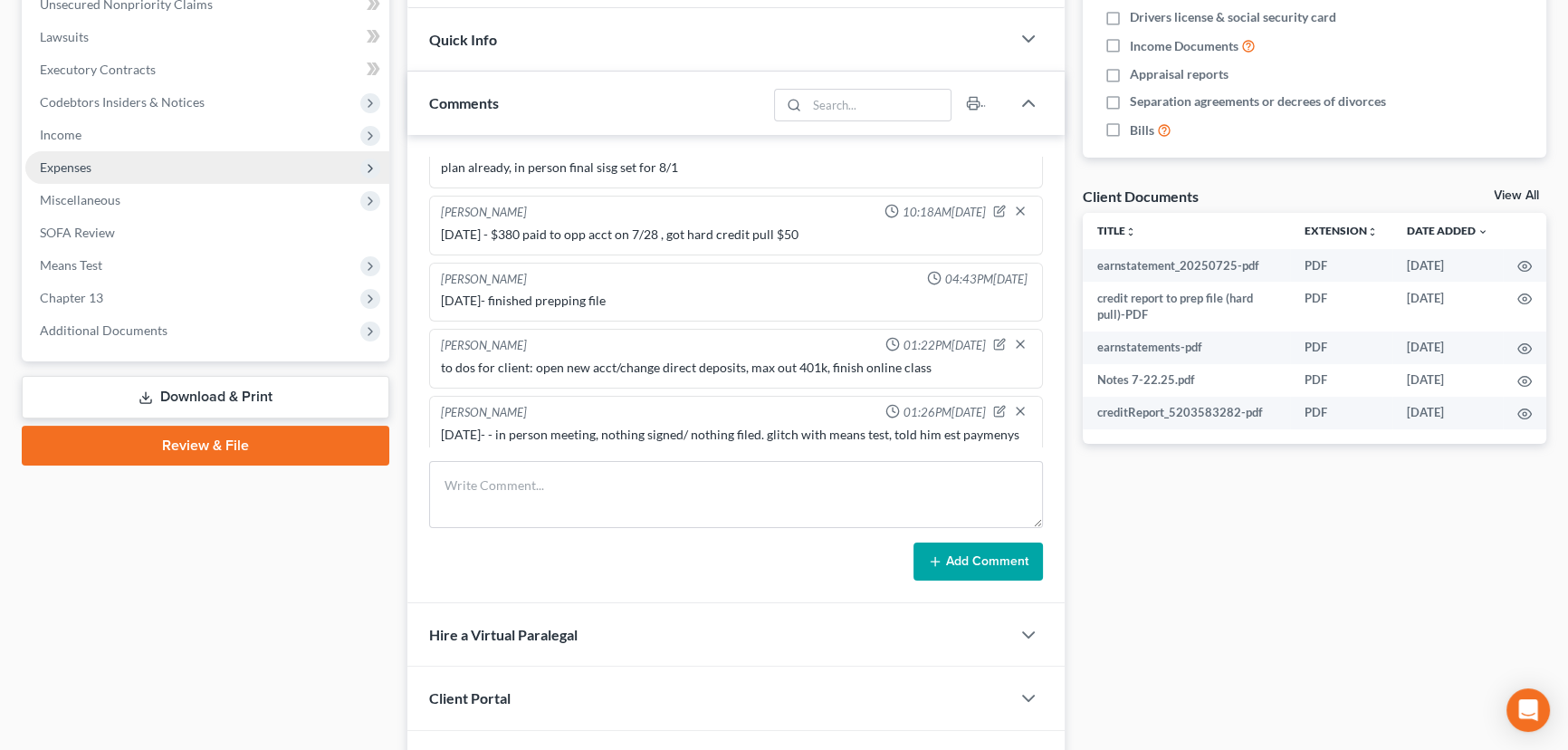
drag, startPoint x: 90, startPoint y: 133, endPoint x: 98, endPoint y: 154, distance: 22.5
click at [90, 133] on span "Income" at bounding box center [207, 135] width 364 height 33
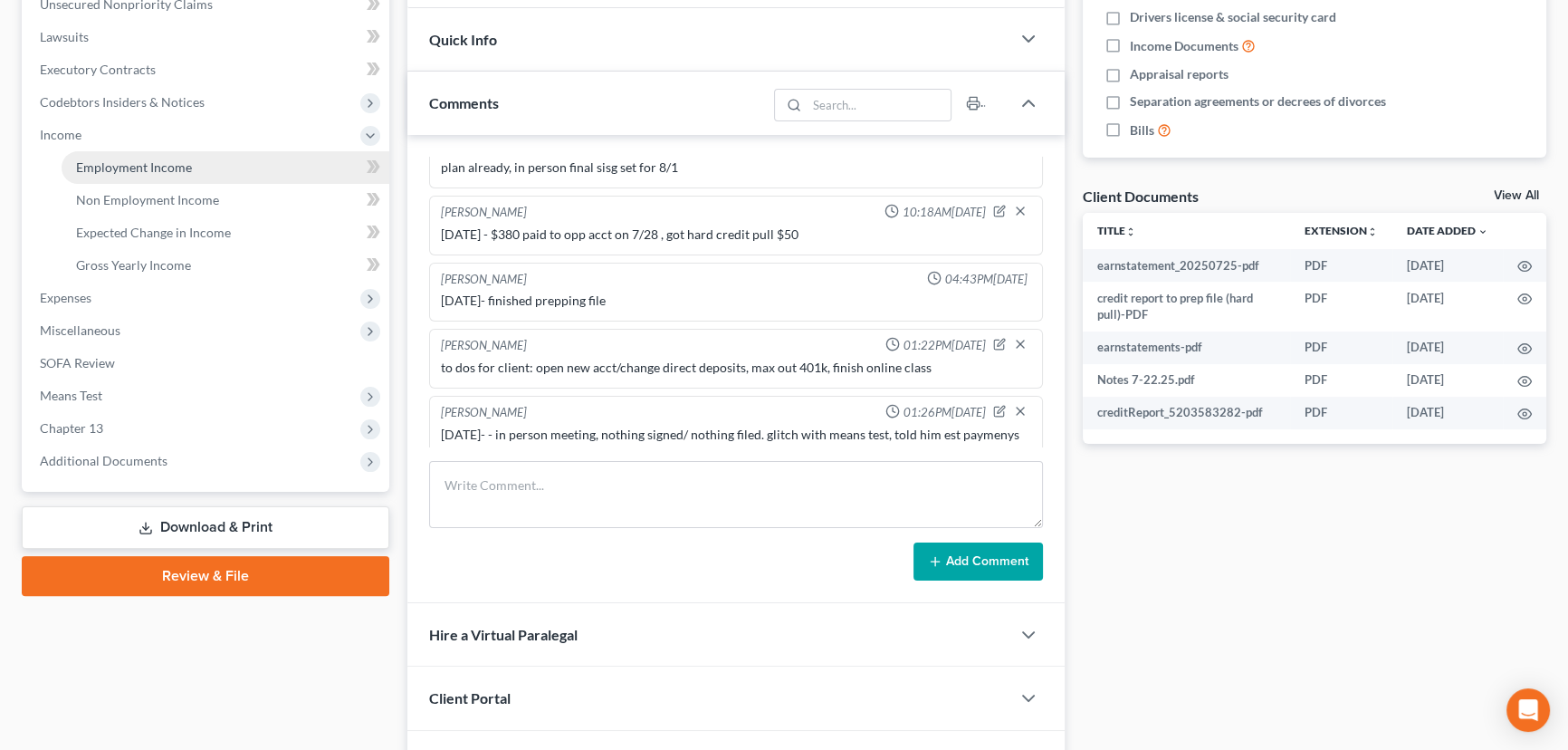
click at [183, 169] on span "Employment Income" at bounding box center [134, 167] width 116 height 16
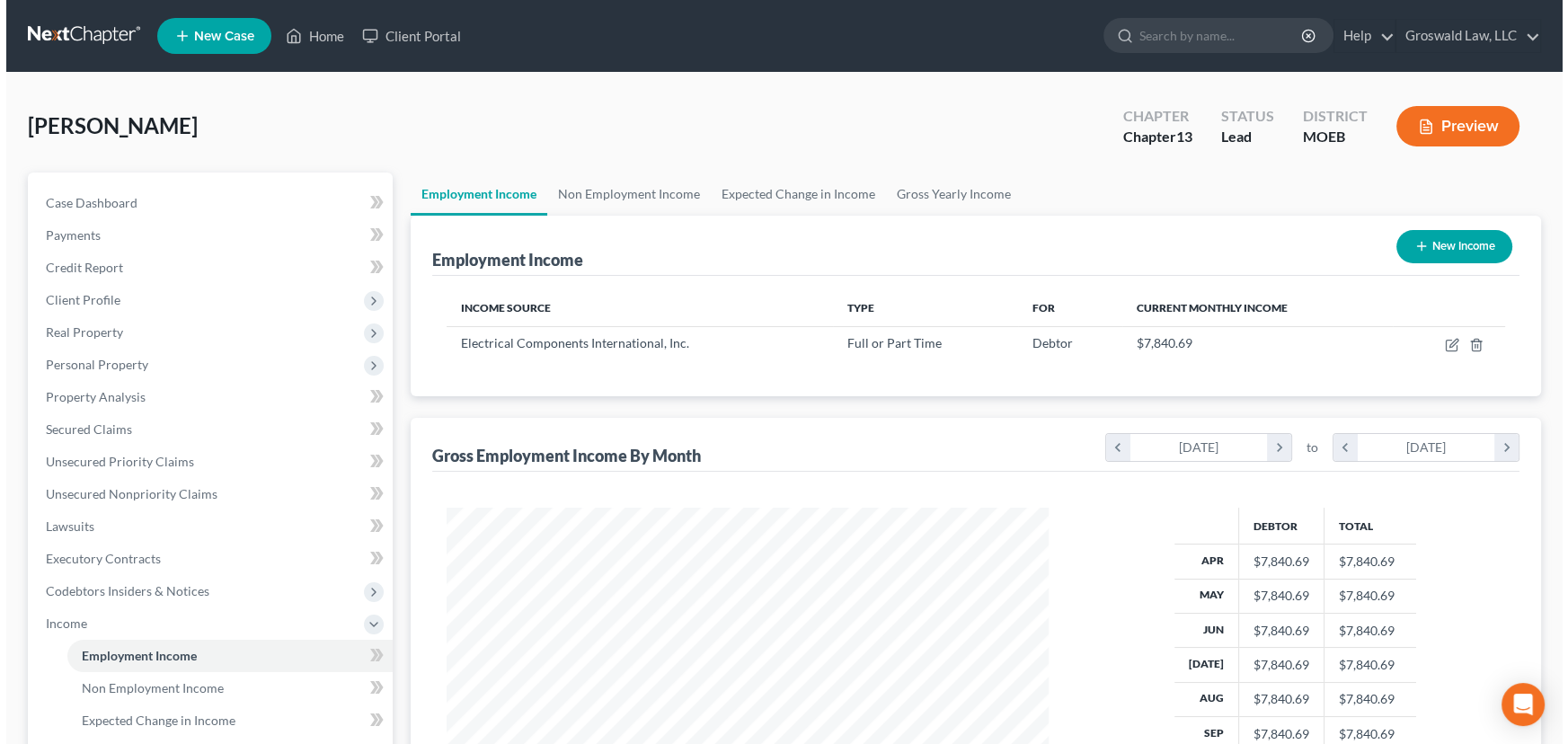
scroll to position [321, 637]
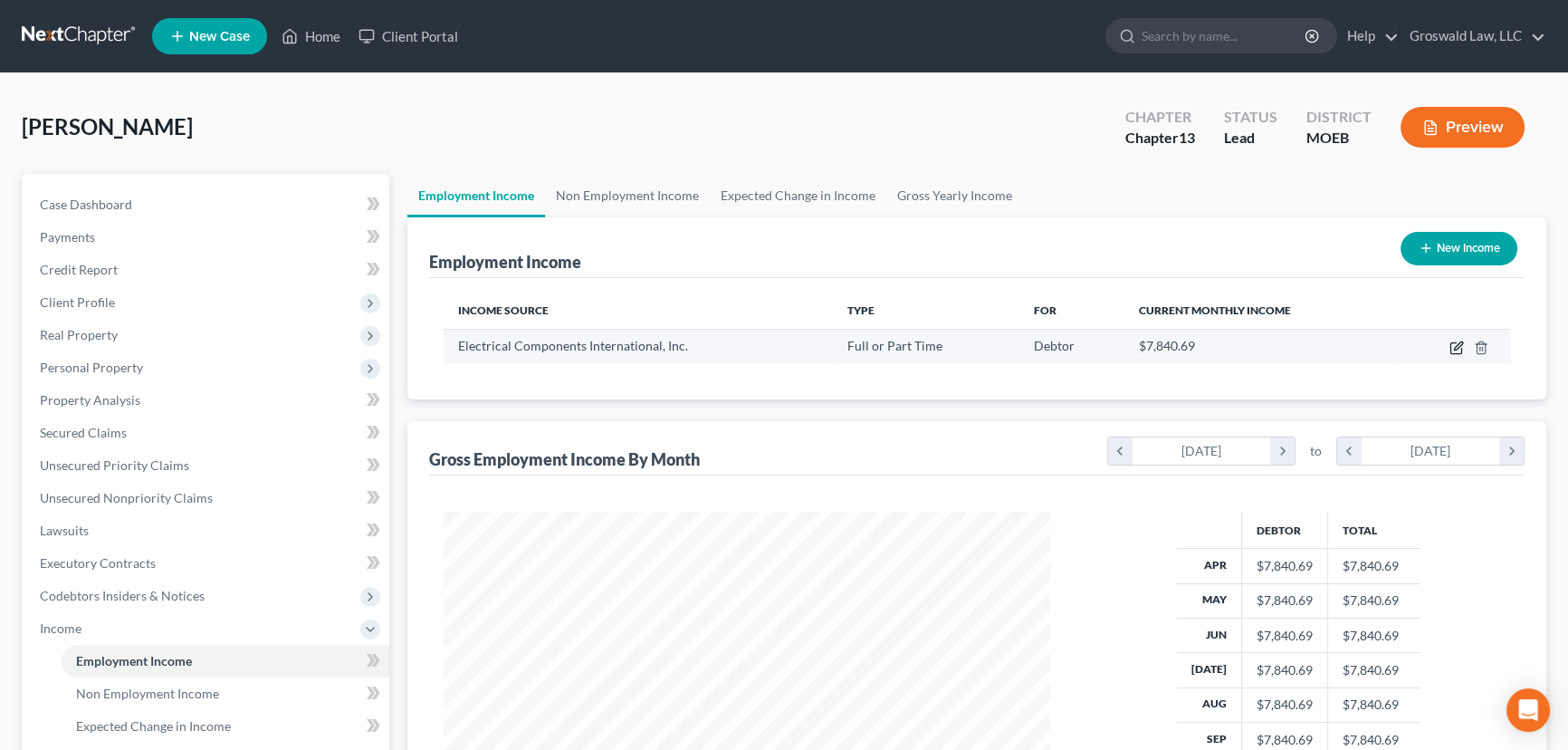
click at [1452, 345] on icon "button" at bounding box center [1456, 348] width 15 height 15
select select "0"
select select "26"
select select "2"
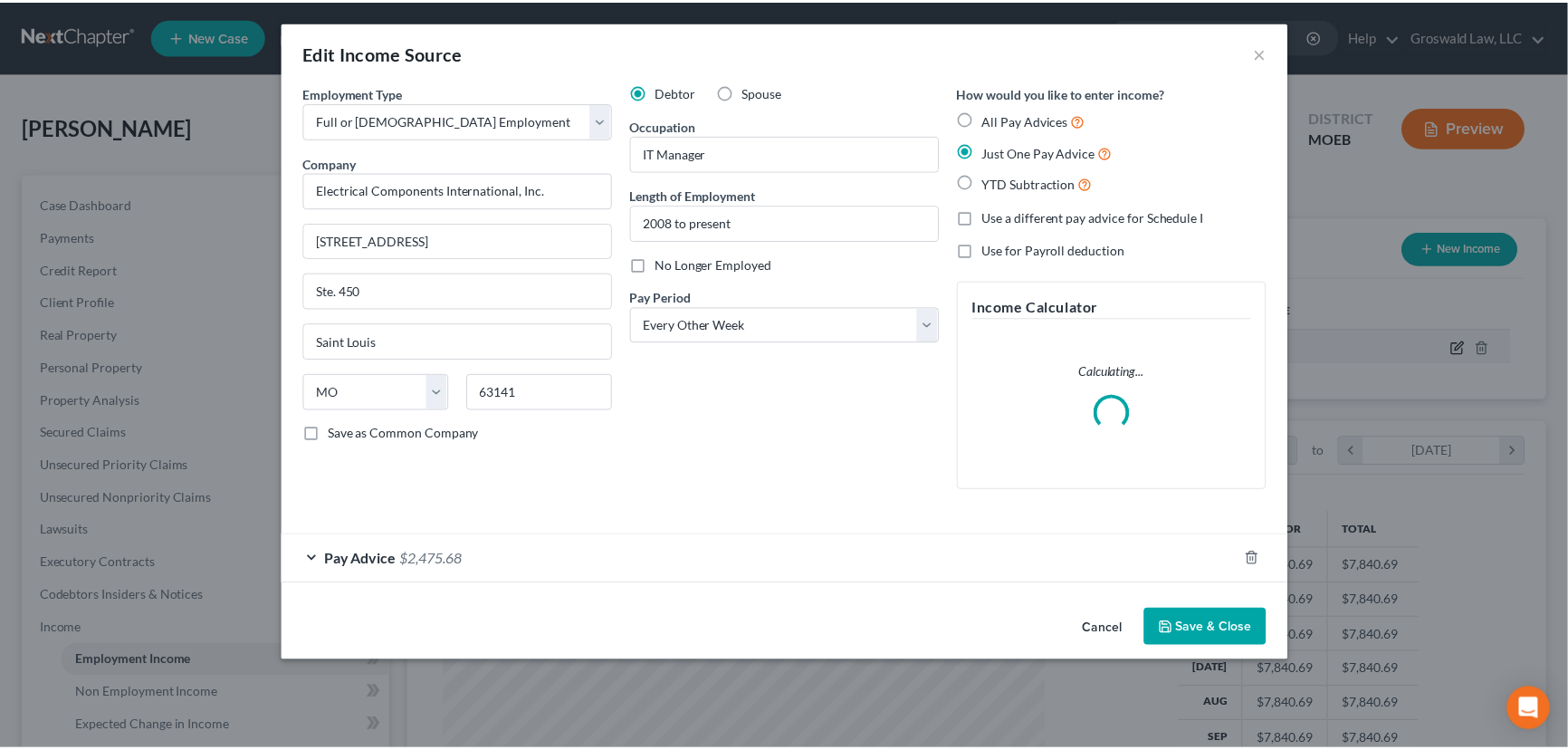
scroll to position [324, 648]
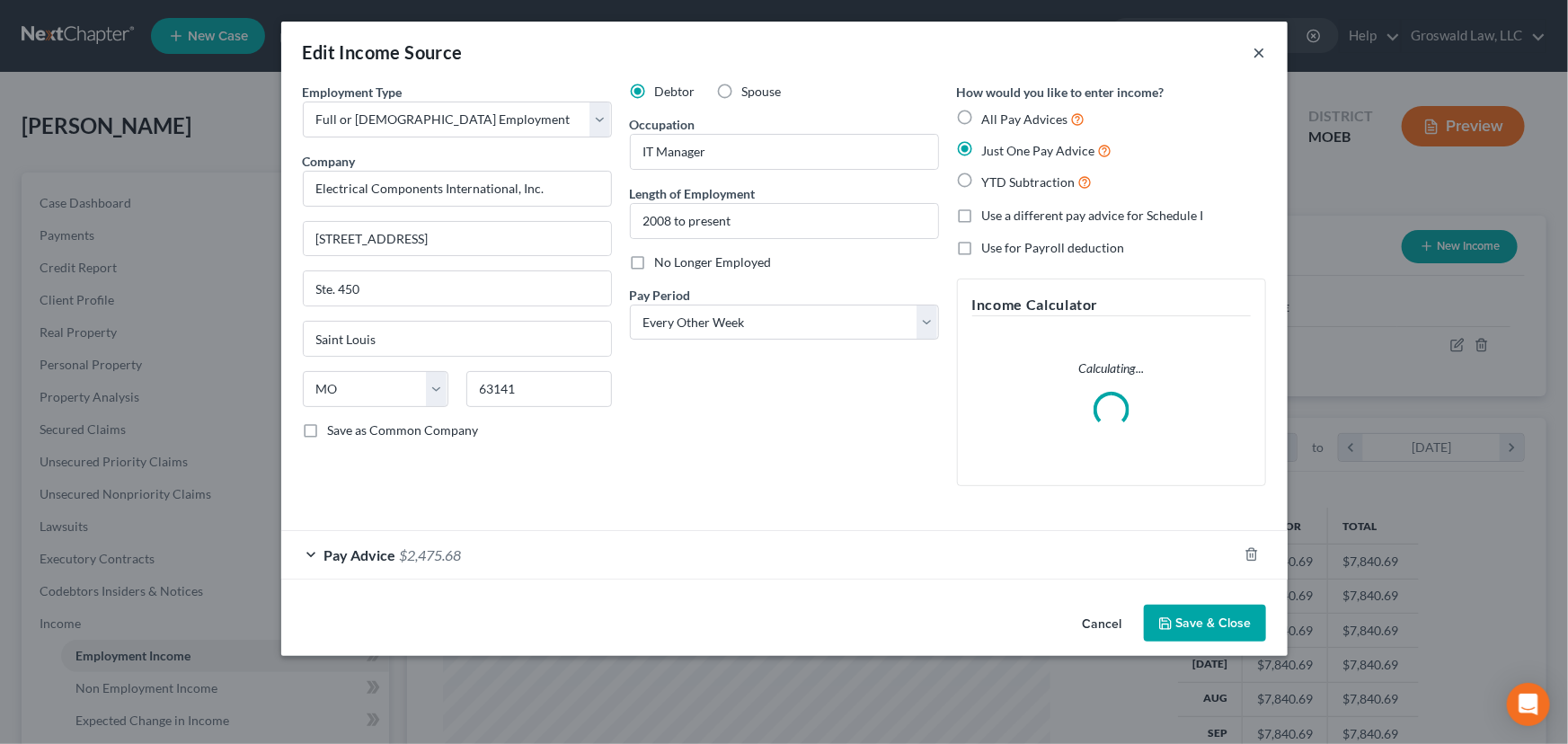
click at [1263, 52] on button "×" at bounding box center [1259, 52] width 13 height 22
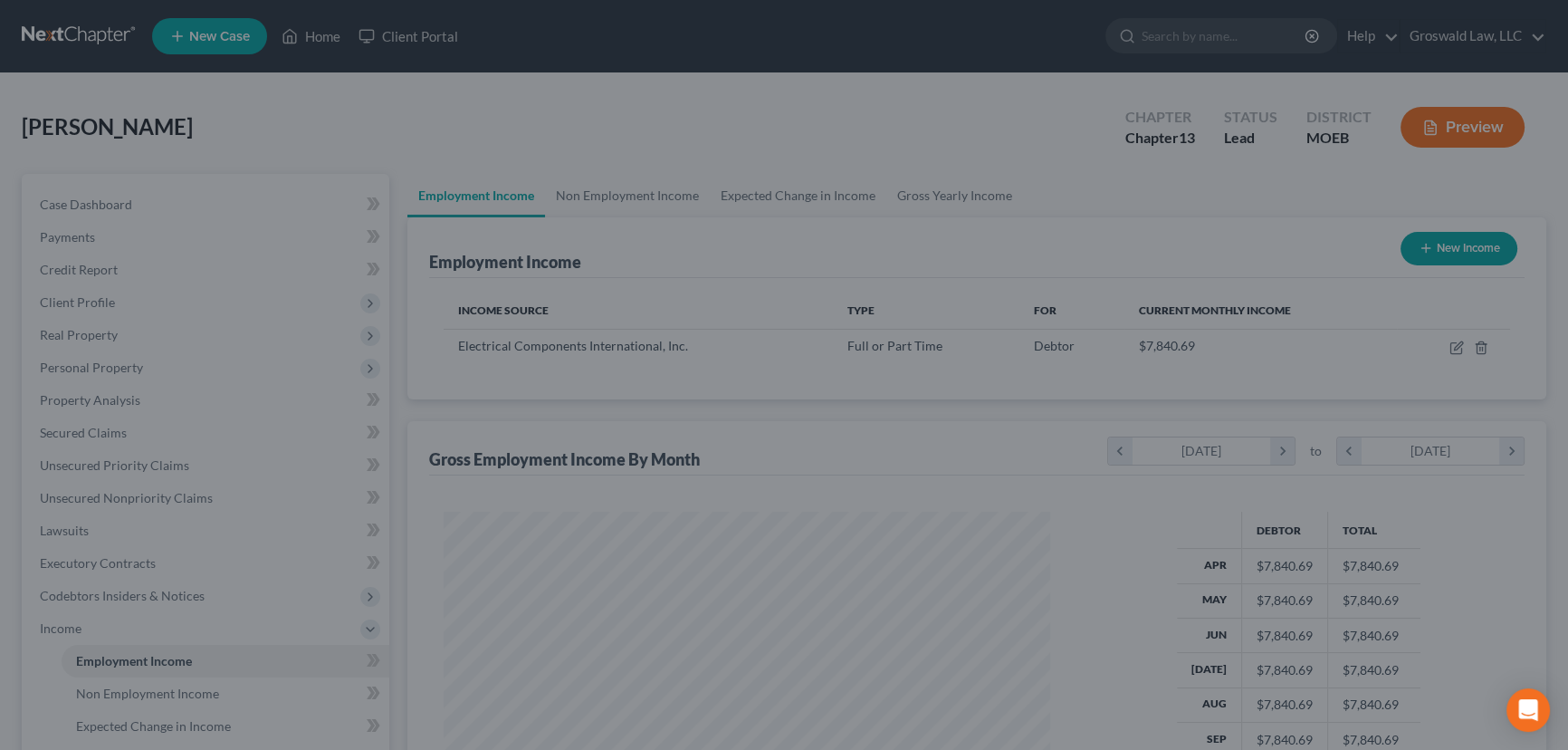
scroll to position [905330, 904521]
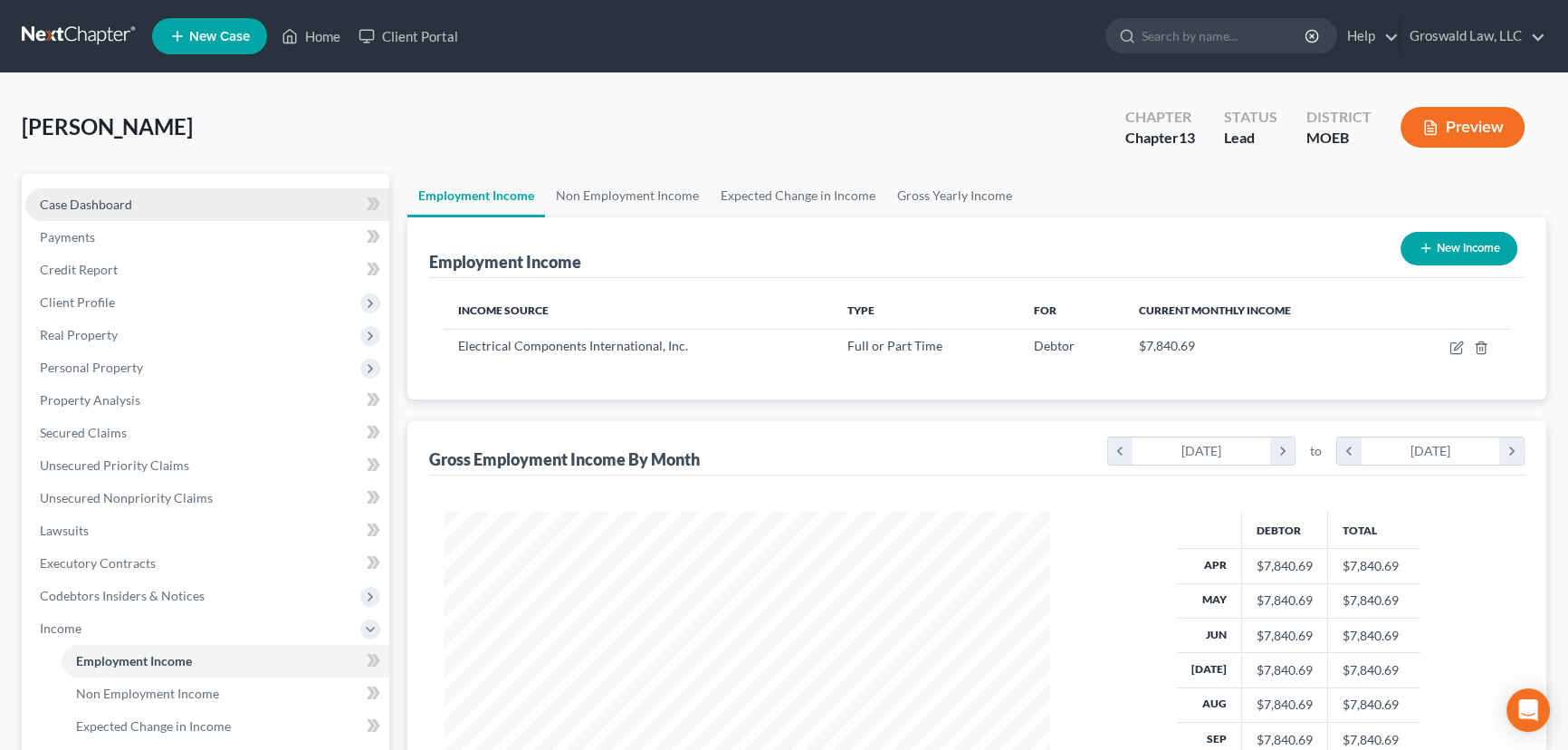
click at [242, 195] on link "Case Dashboard" at bounding box center [207, 205] width 364 height 33
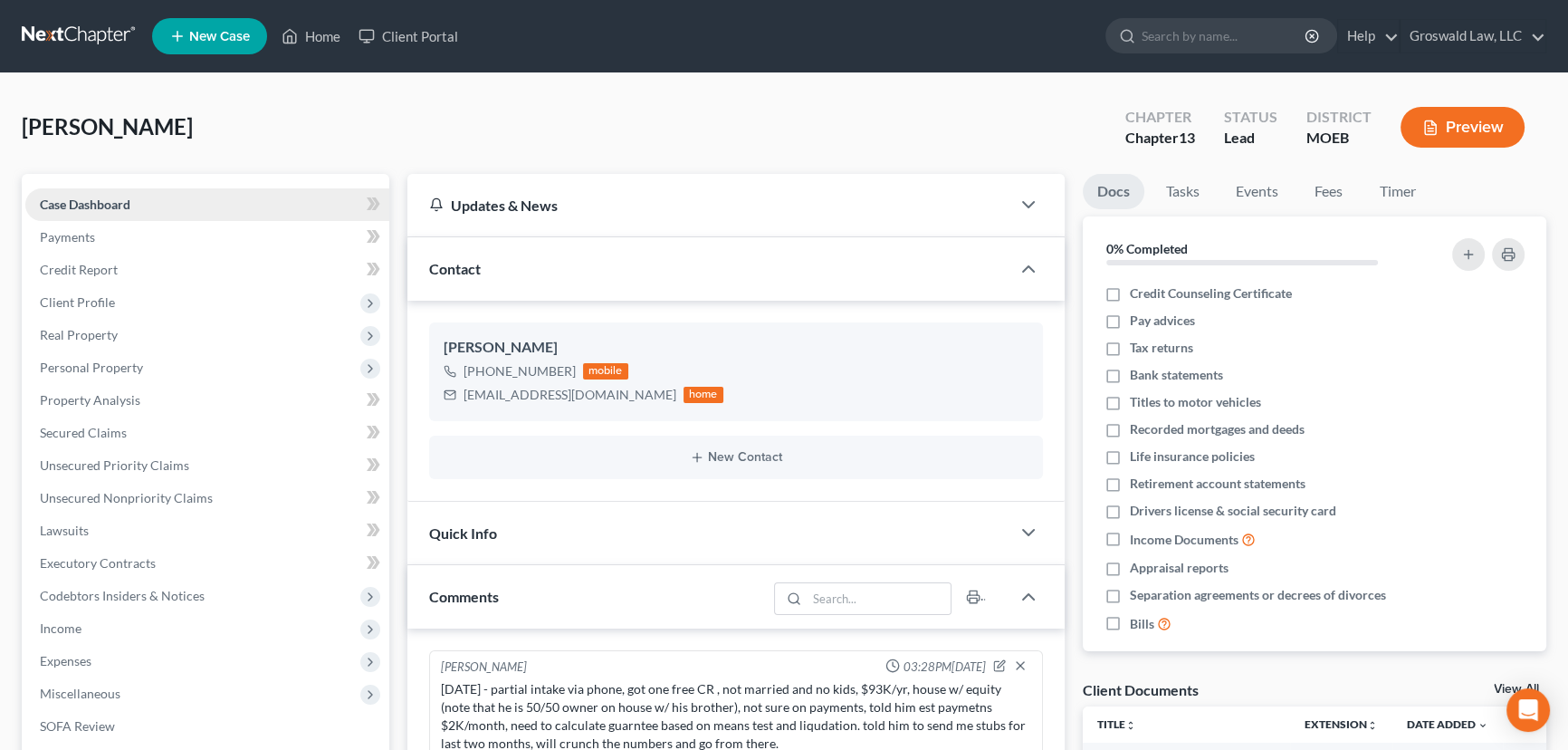
scroll to position [489, 0]
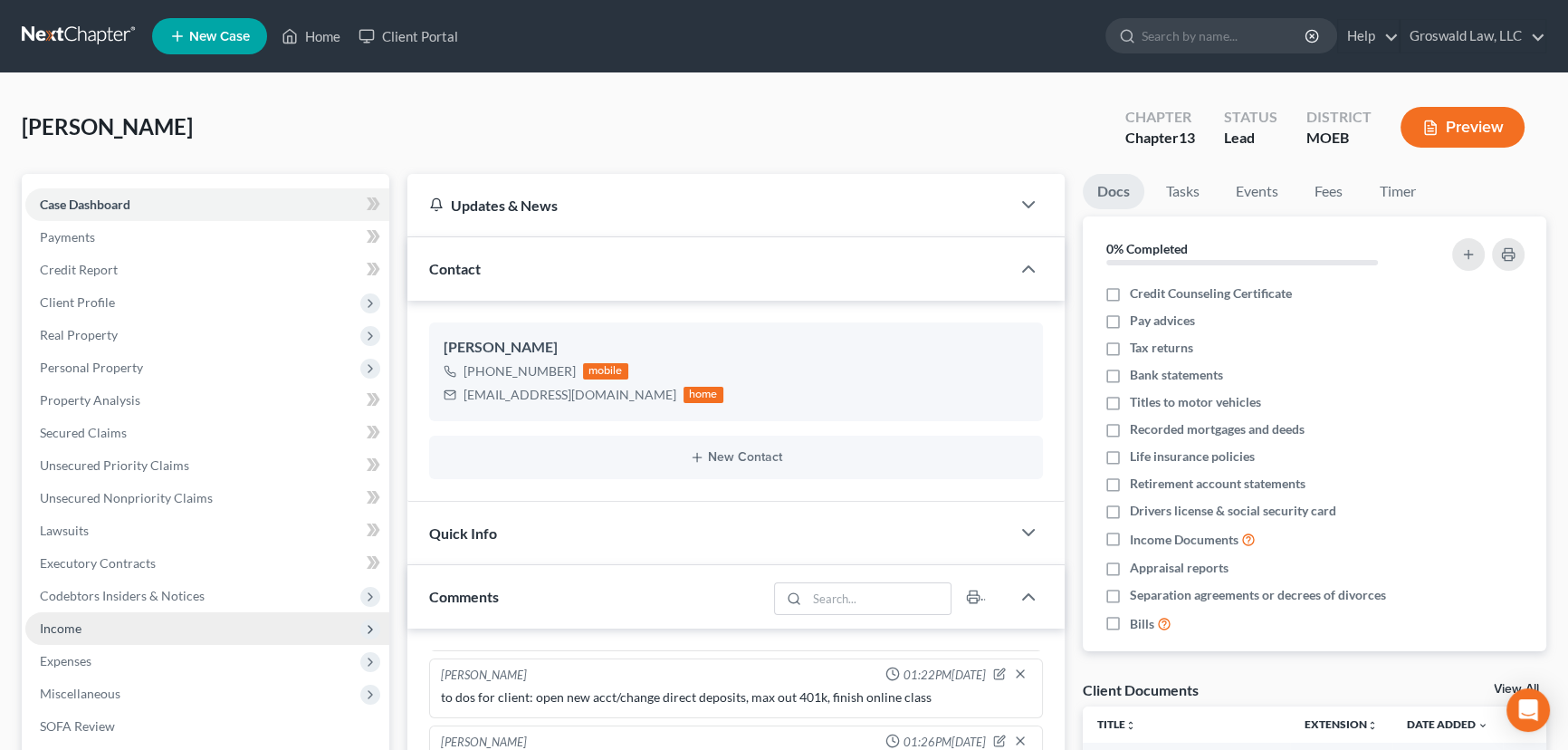
drag, startPoint x: 73, startPoint y: 629, endPoint x: 85, endPoint y: 626, distance: 12.4
click at [73, 629] on span "Income" at bounding box center [60, 628] width 41 height 16
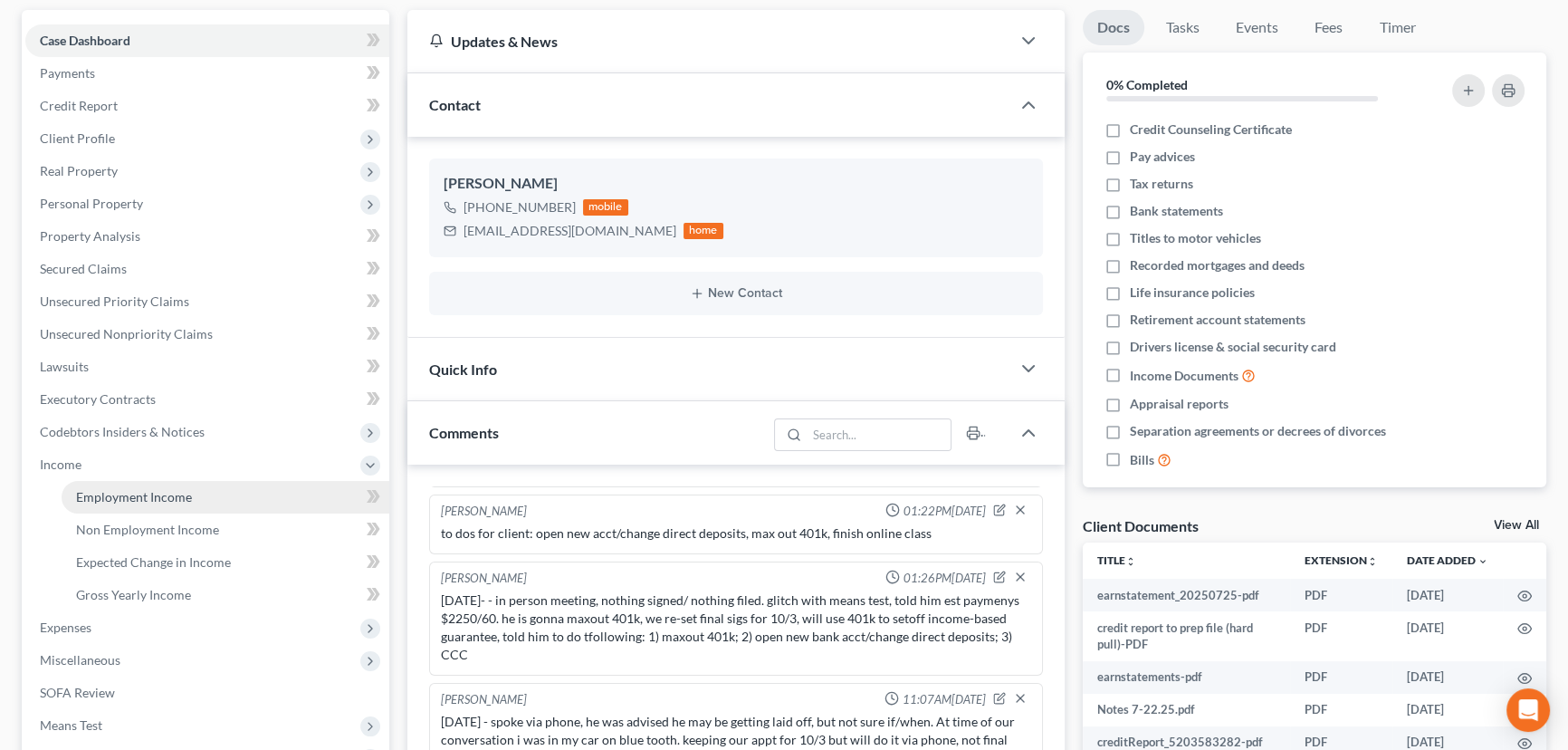
click at [135, 489] on span "Employment Income" at bounding box center [134, 497] width 116 height 16
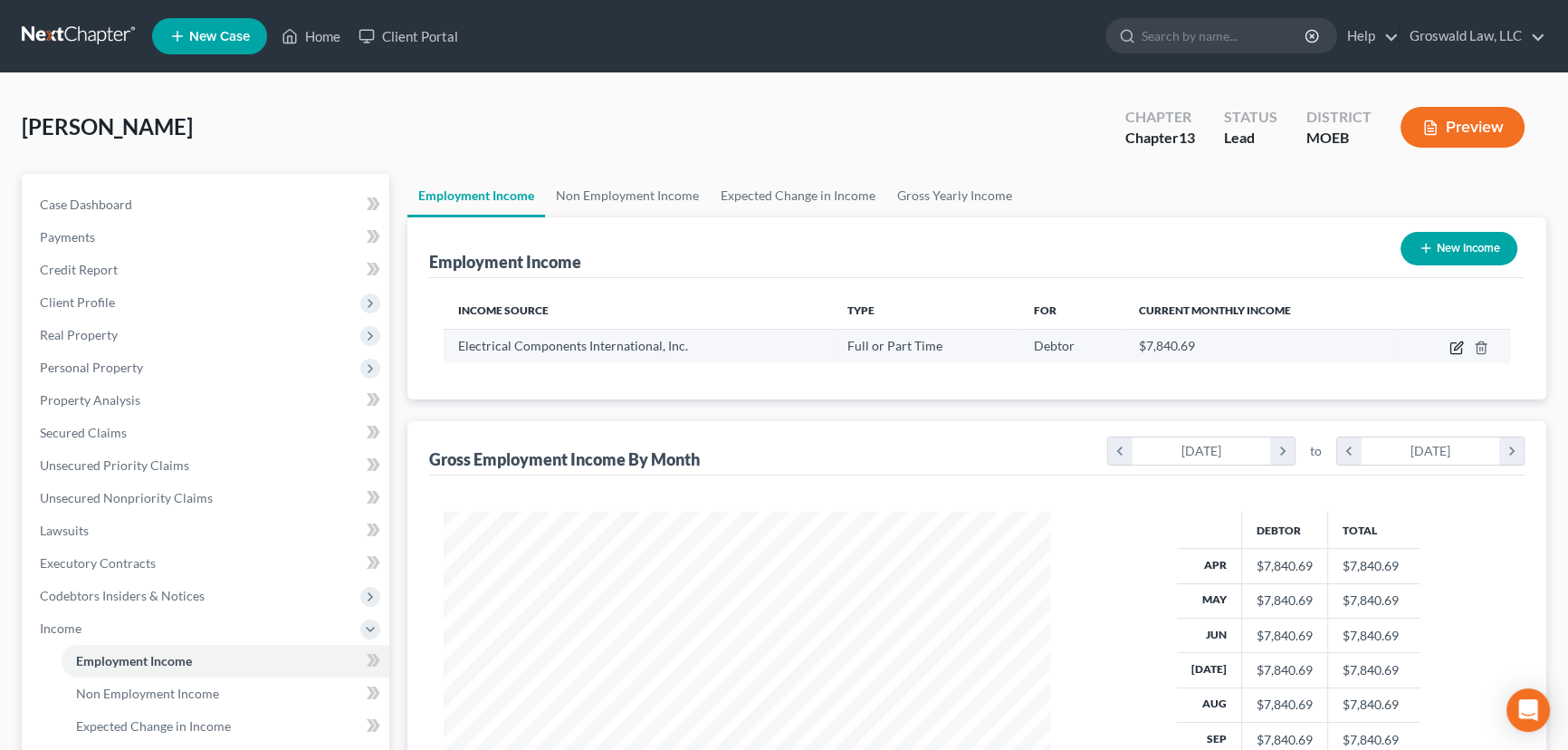
click at [1458, 349] on icon "button" at bounding box center [1456, 348] width 15 height 15
select select "0"
select select "26"
select select "2"
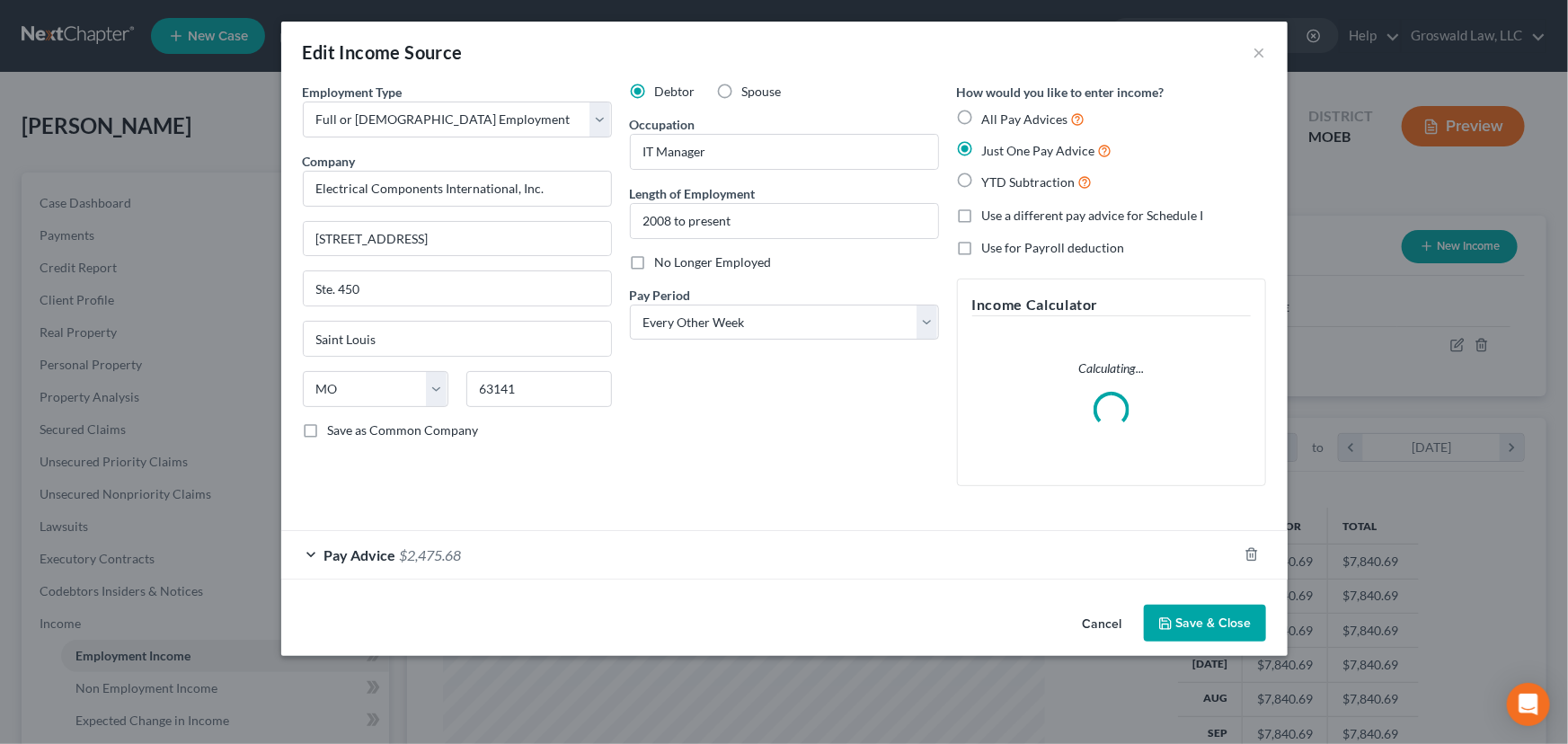
scroll to position [321, 643]
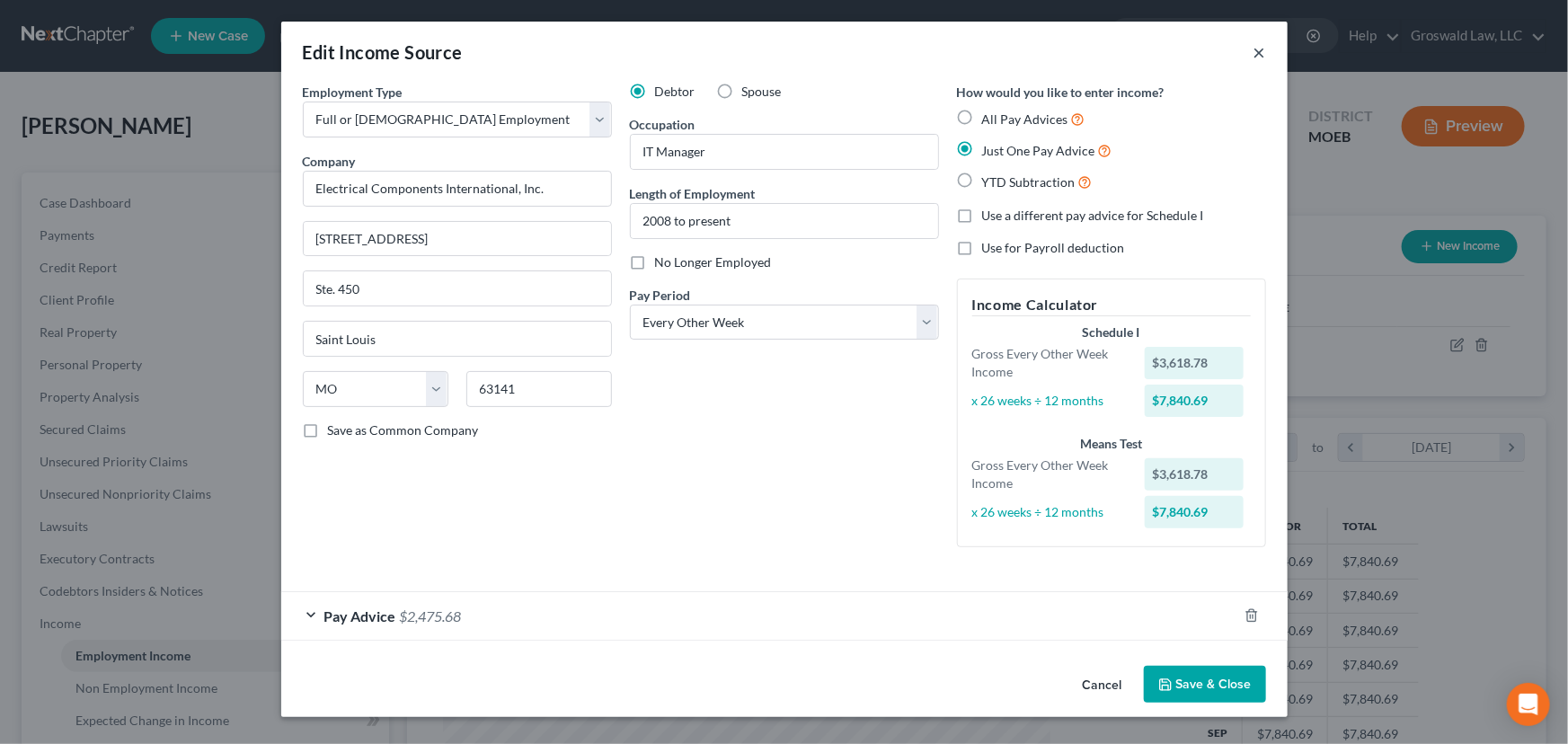
click at [1257, 53] on button "×" at bounding box center [1259, 52] width 13 height 22
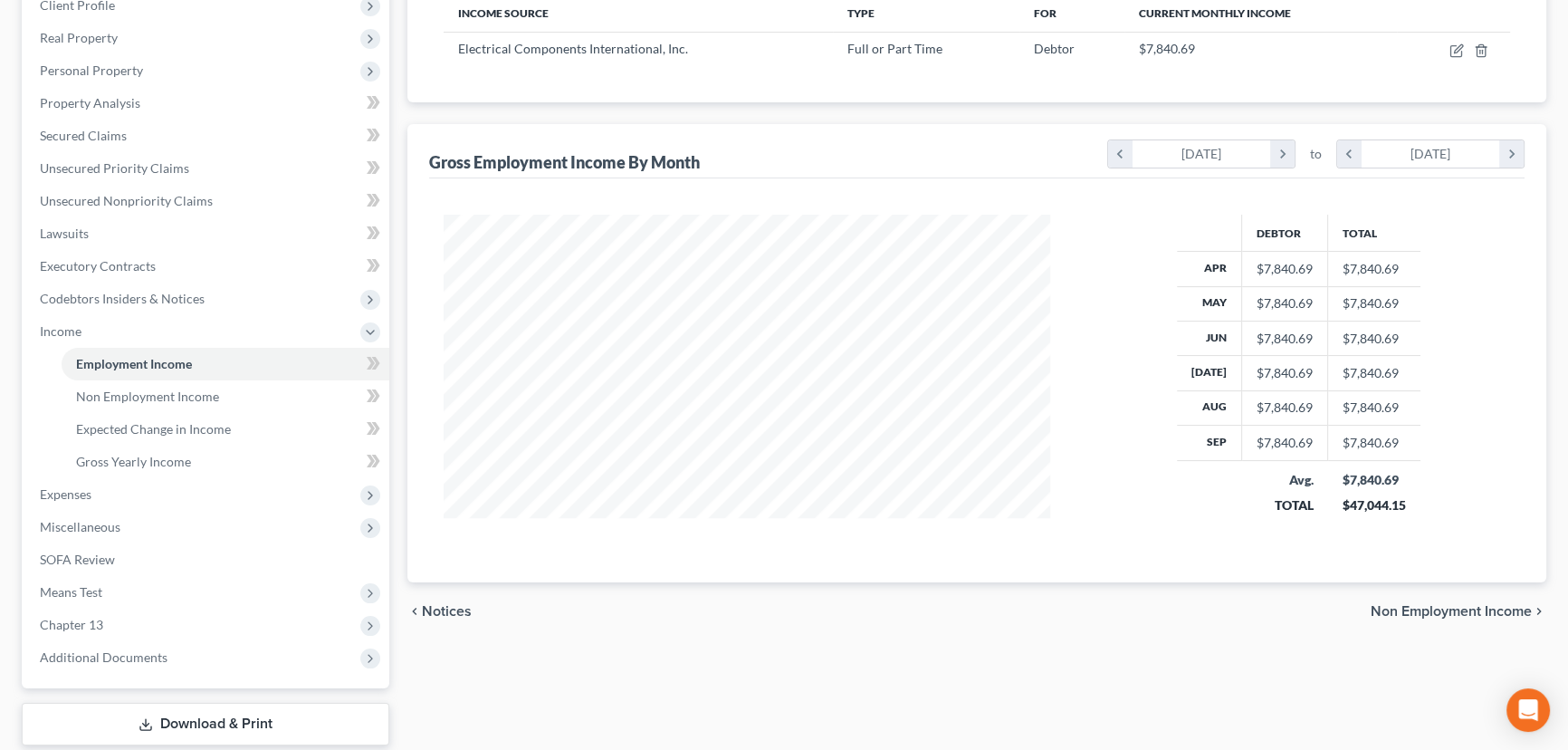
scroll to position [0, 0]
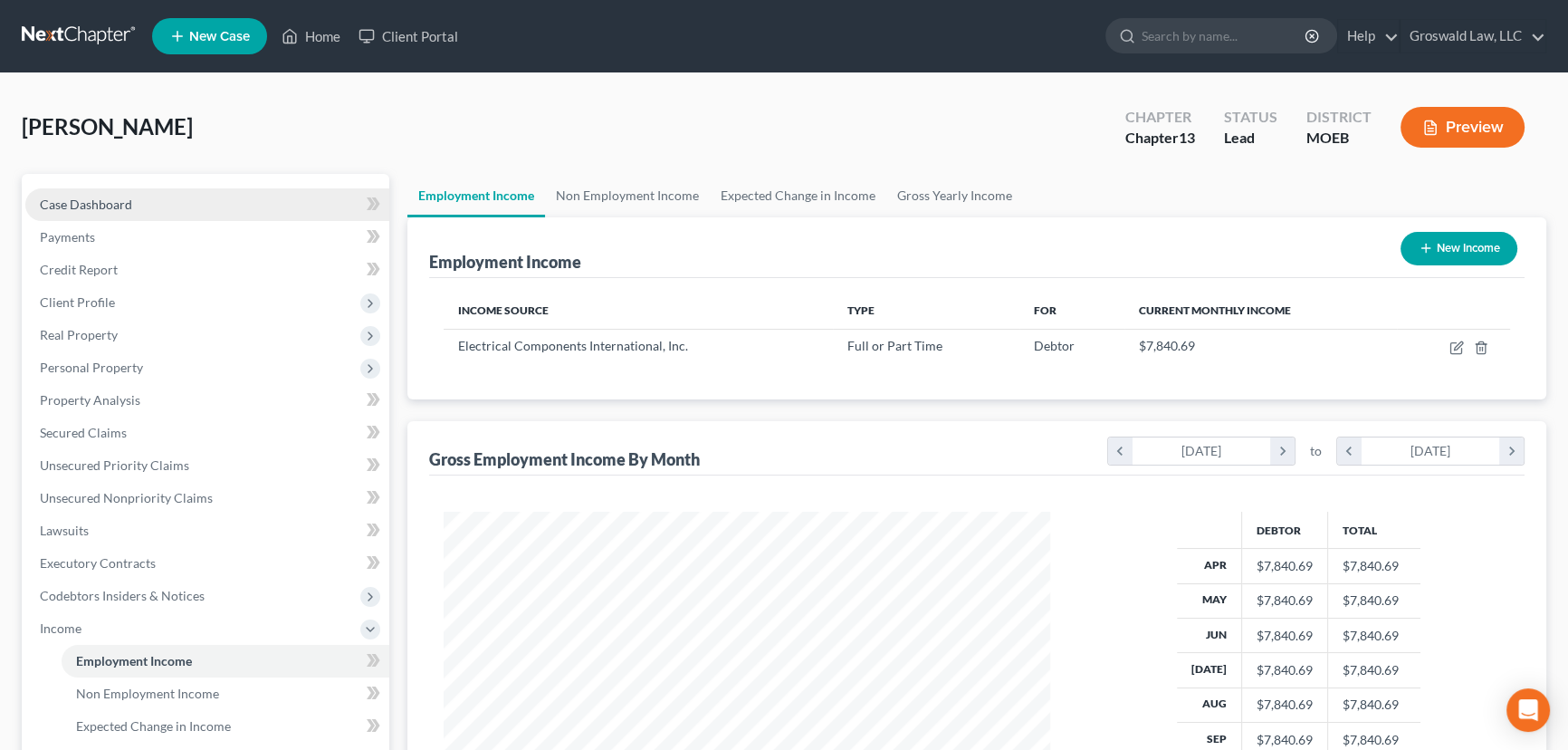
click at [139, 205] on link "Case Dashboard" at bounding box center [207, 205] width 364 height 33
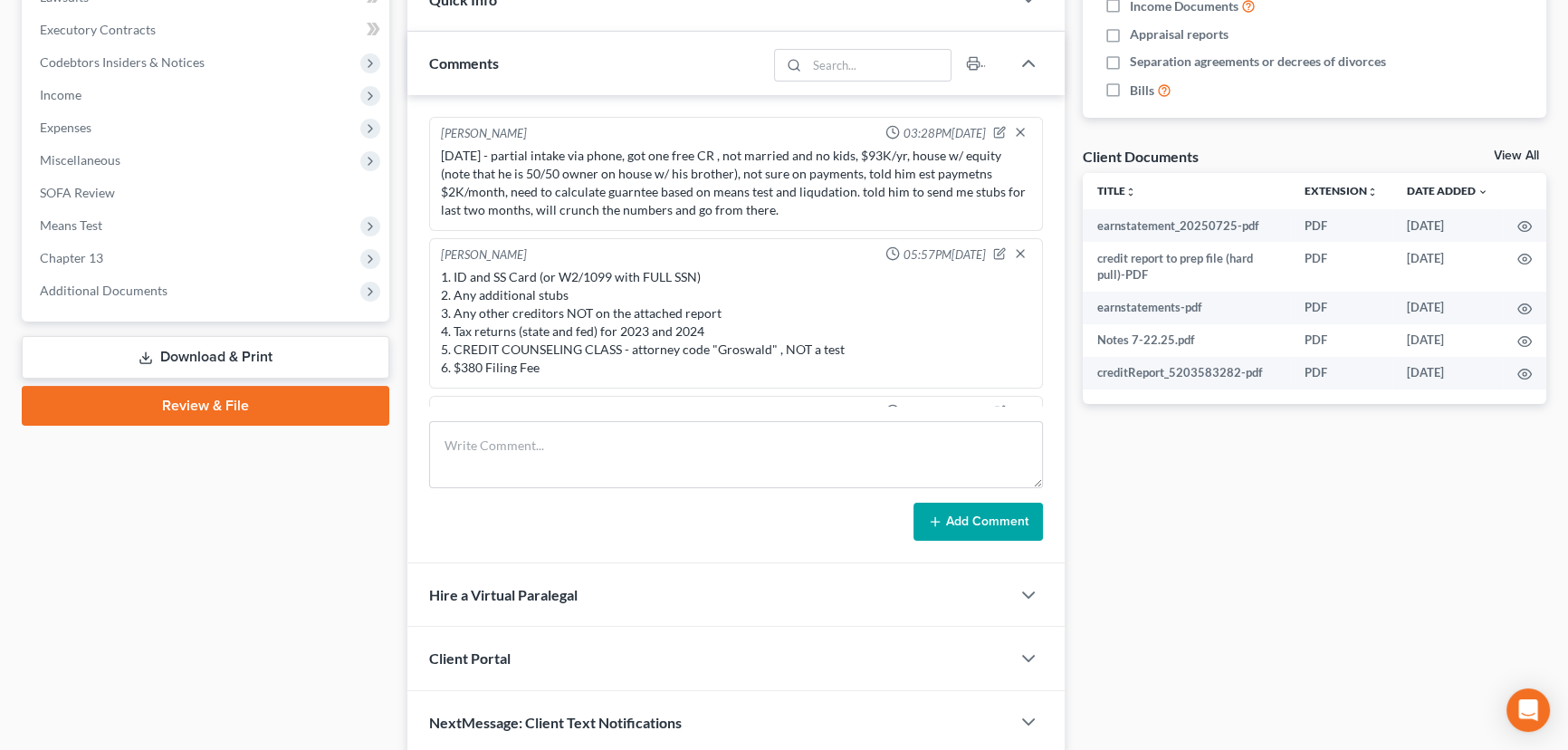
scroll to position [489, 0]
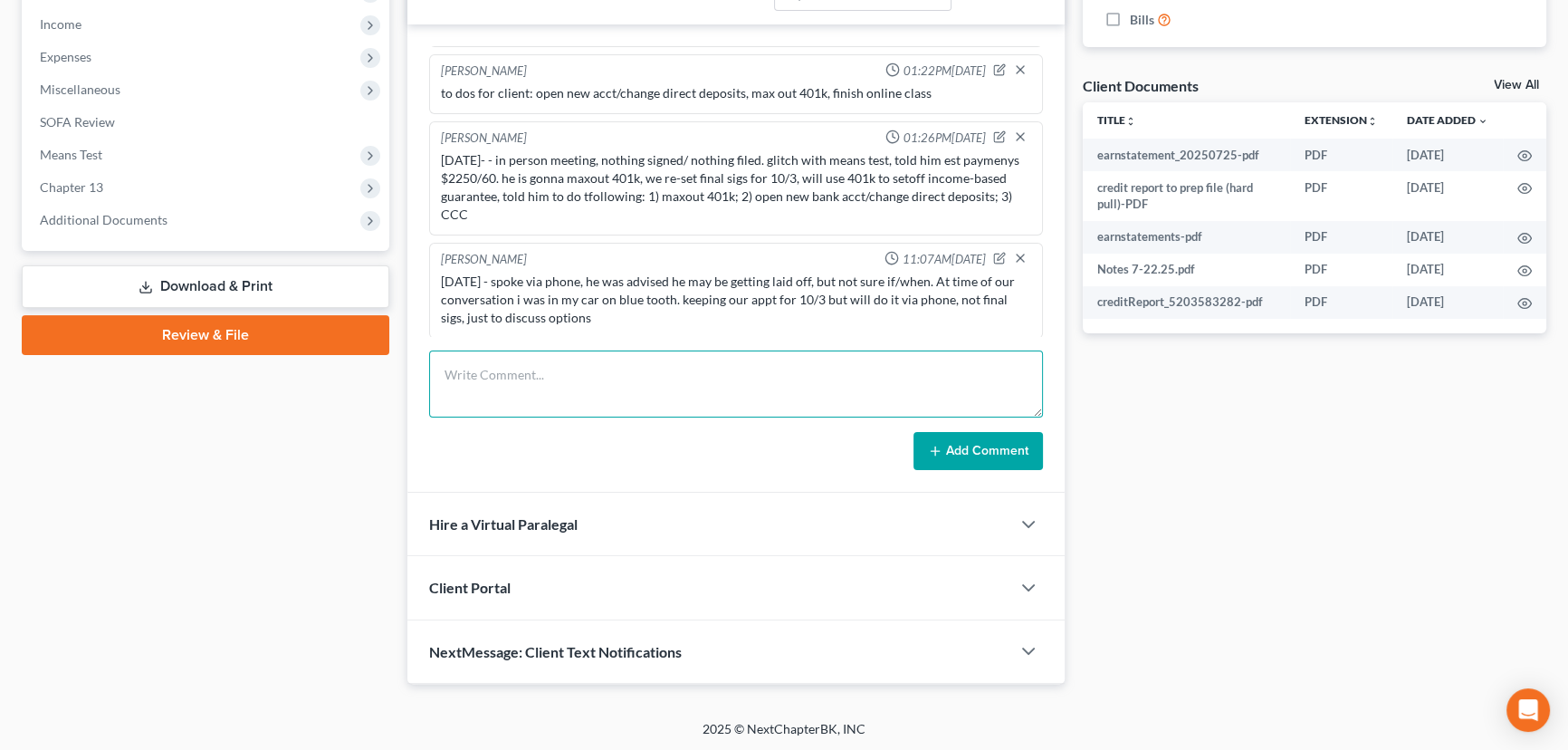
click at [643, 380] on textarea at bounding box center [736, 384] width 614 height 67
type textarea "10/3/25- spoke via phone, he is gonna hold off on filing for now"
click at [1010, 452] on button "Add Comment" at bounding box center [977, 451] width 129 height 38
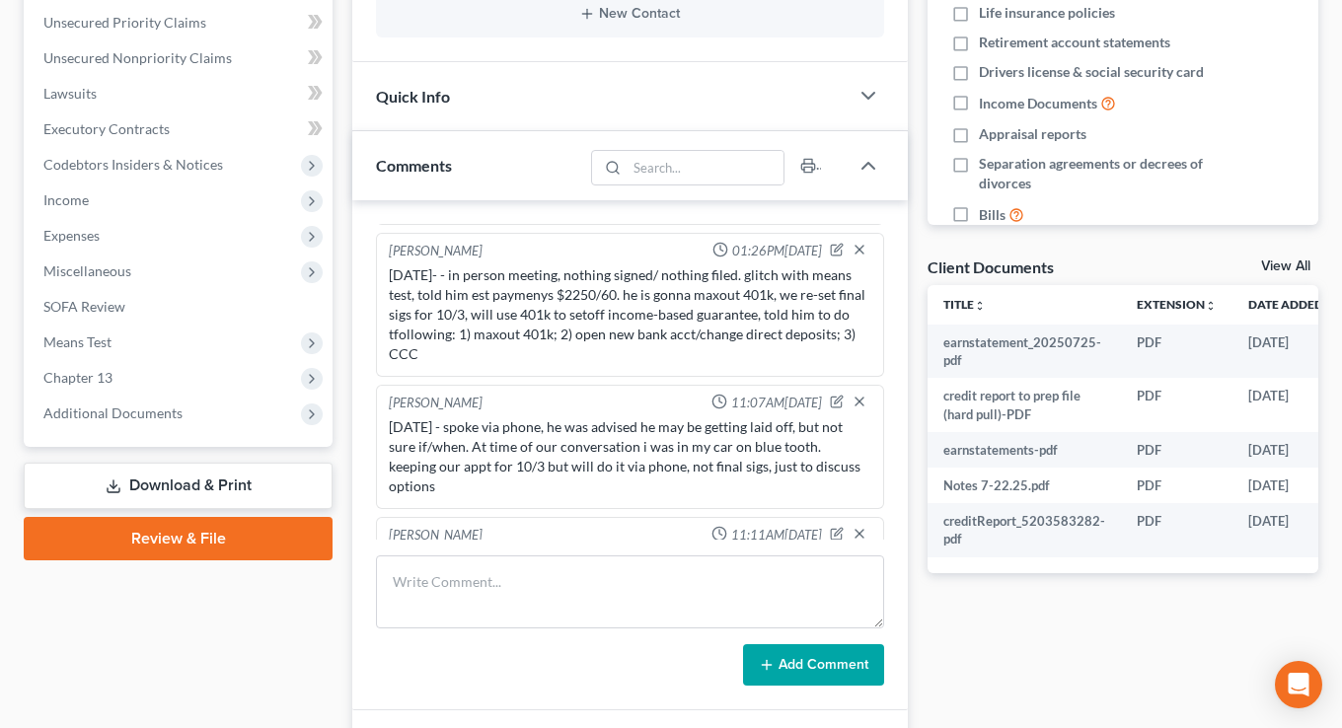
scroll to position [0, 0]
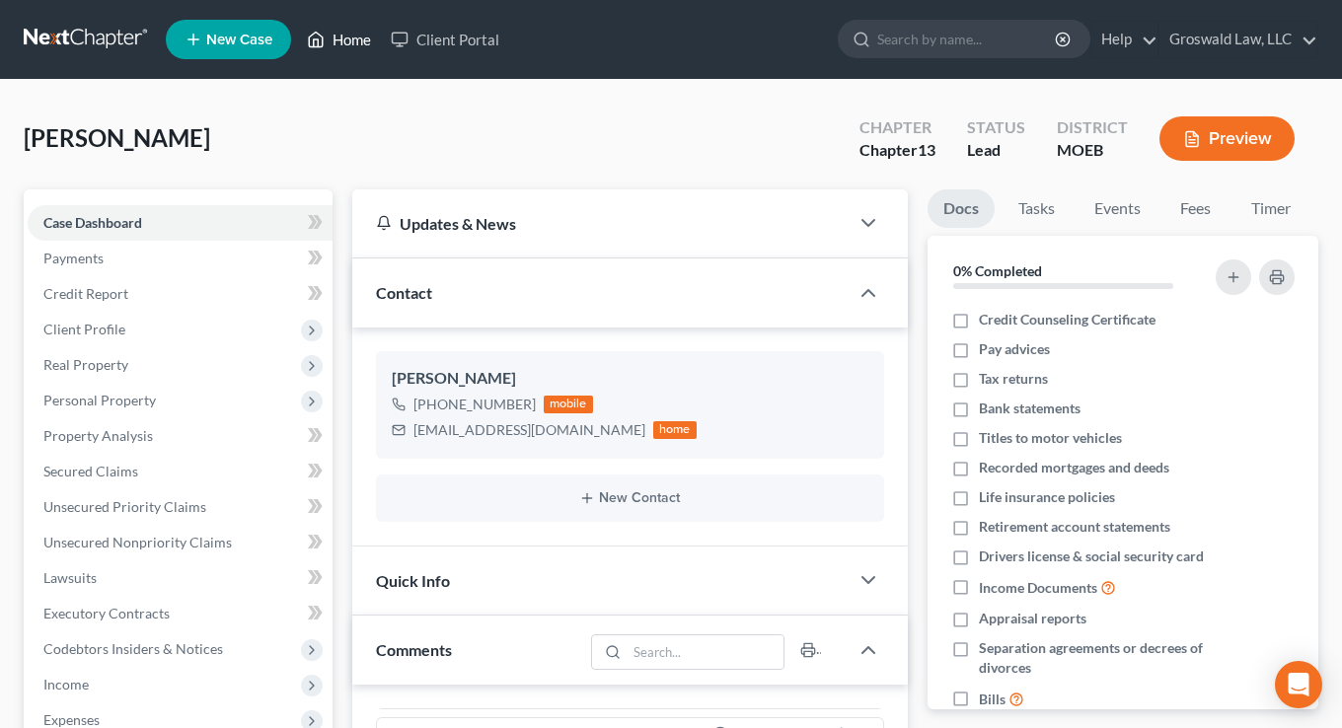
click at [364, 47] on link "Home" at bounding box center [339, 40] width 84 height 36
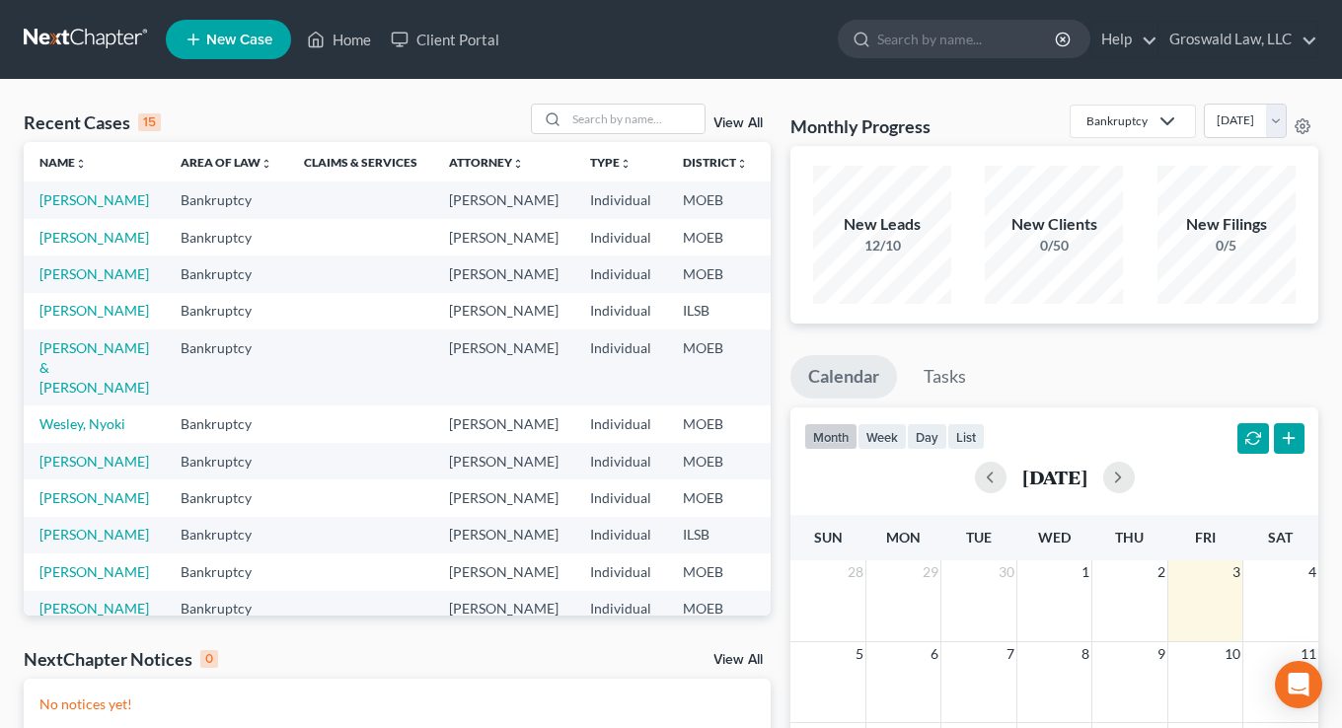
click at [230, 41] on span "New Case" at bounding box center [239, 40] width 66 height 15
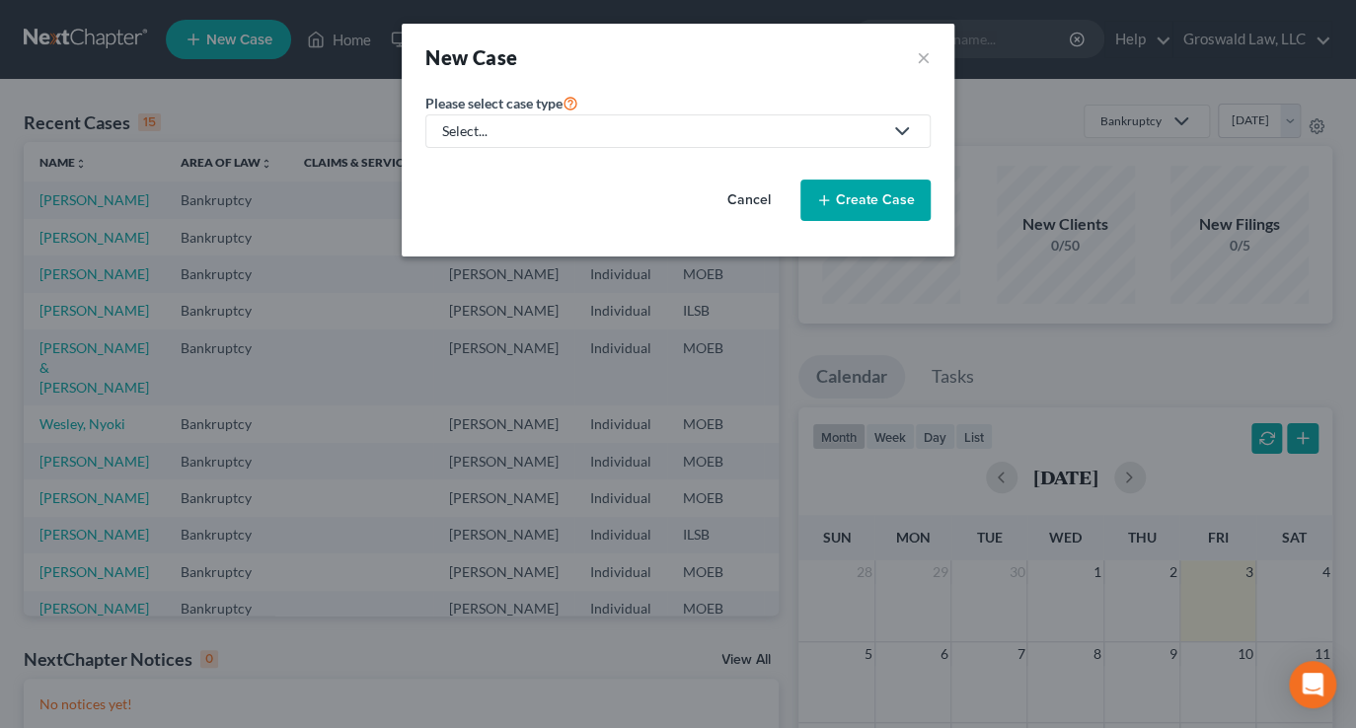
click at [522, 137] on div "Select..." at bounding box center [662, 131] width 440 height 20
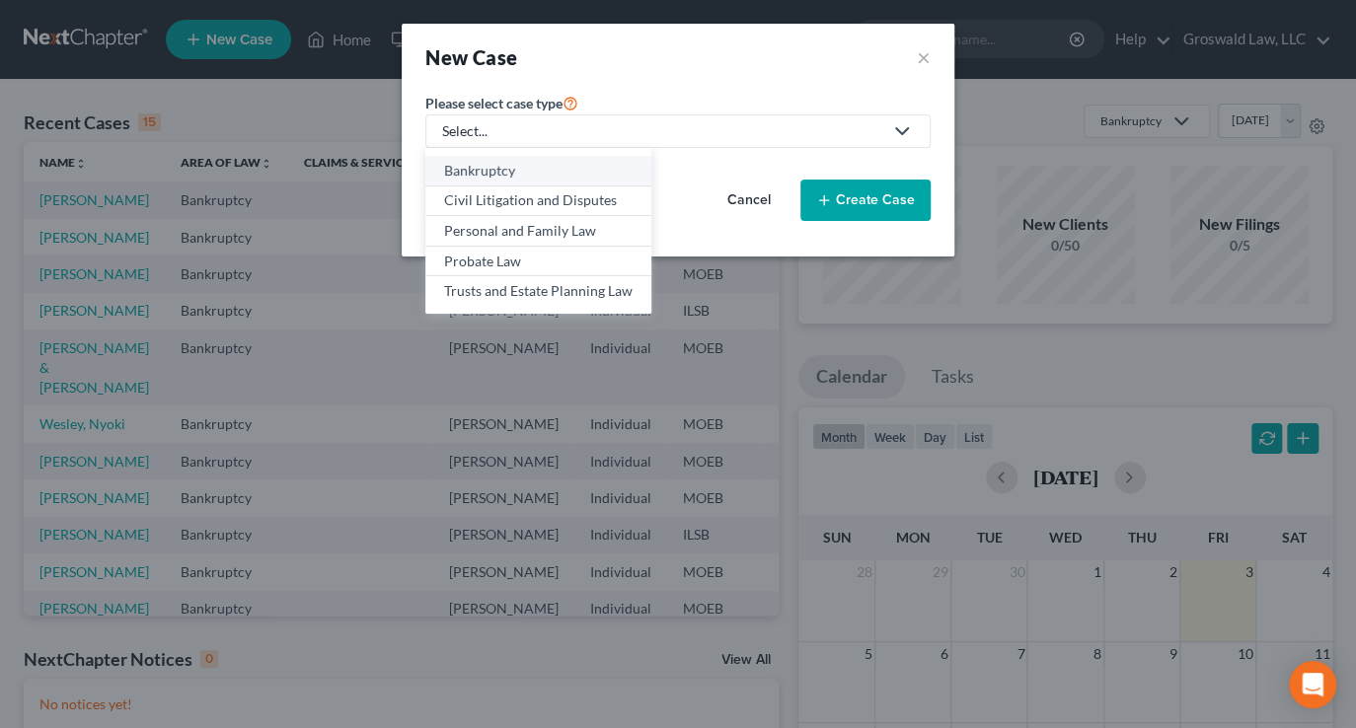
click at [502, 169] on div "Bankruptcy" at bounding box center [538, 171] width 188 height 20
select select "45"
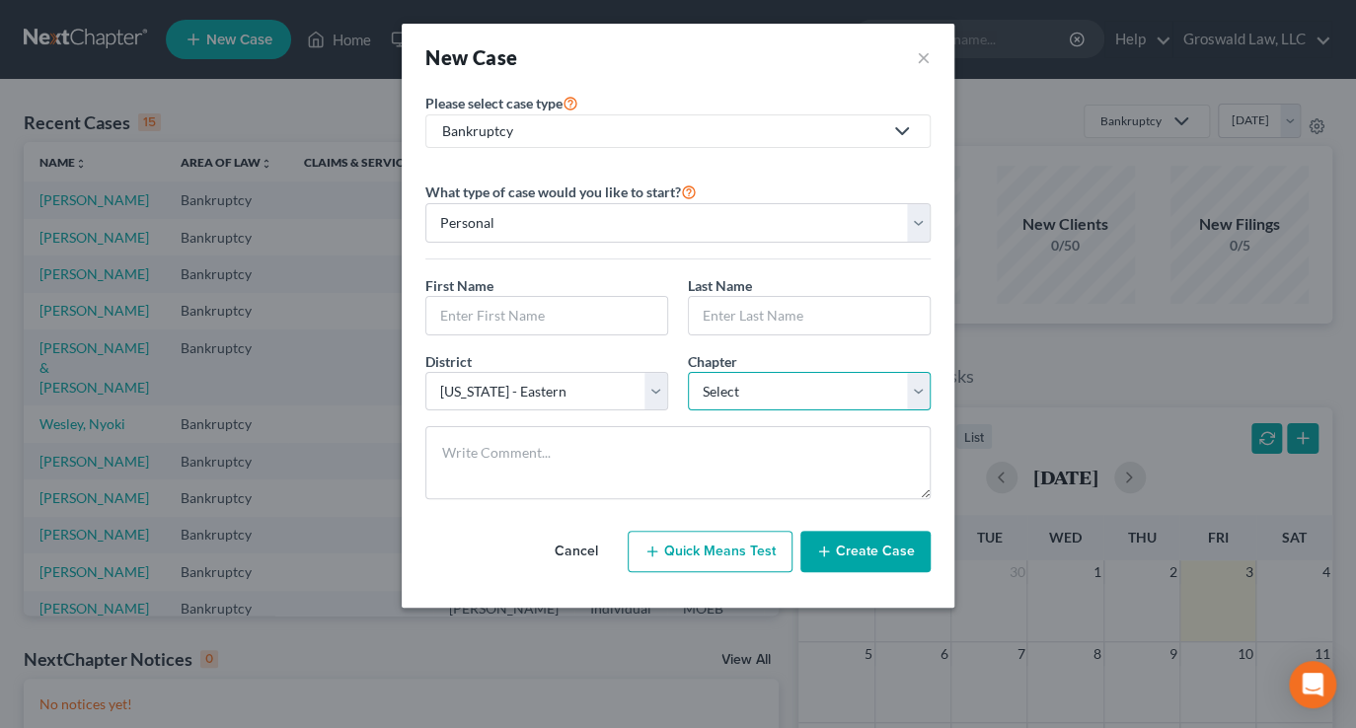
drag, startPoint x: 812, startPoint y: 387, endPoint x: 798, endPoint y: 405, distance: 23.3
click at [811, 387] on select "Select 7 11 12 13" at bounding box center [809, 391] width 243 height 39
select select "3"
click at [688, 372] on select "Select 7 11 12 13" at bounding box center [809, 391] width 243 height 39
click at [492, 326] on input "text" at bounding box center [546, 315] width 241 height 37
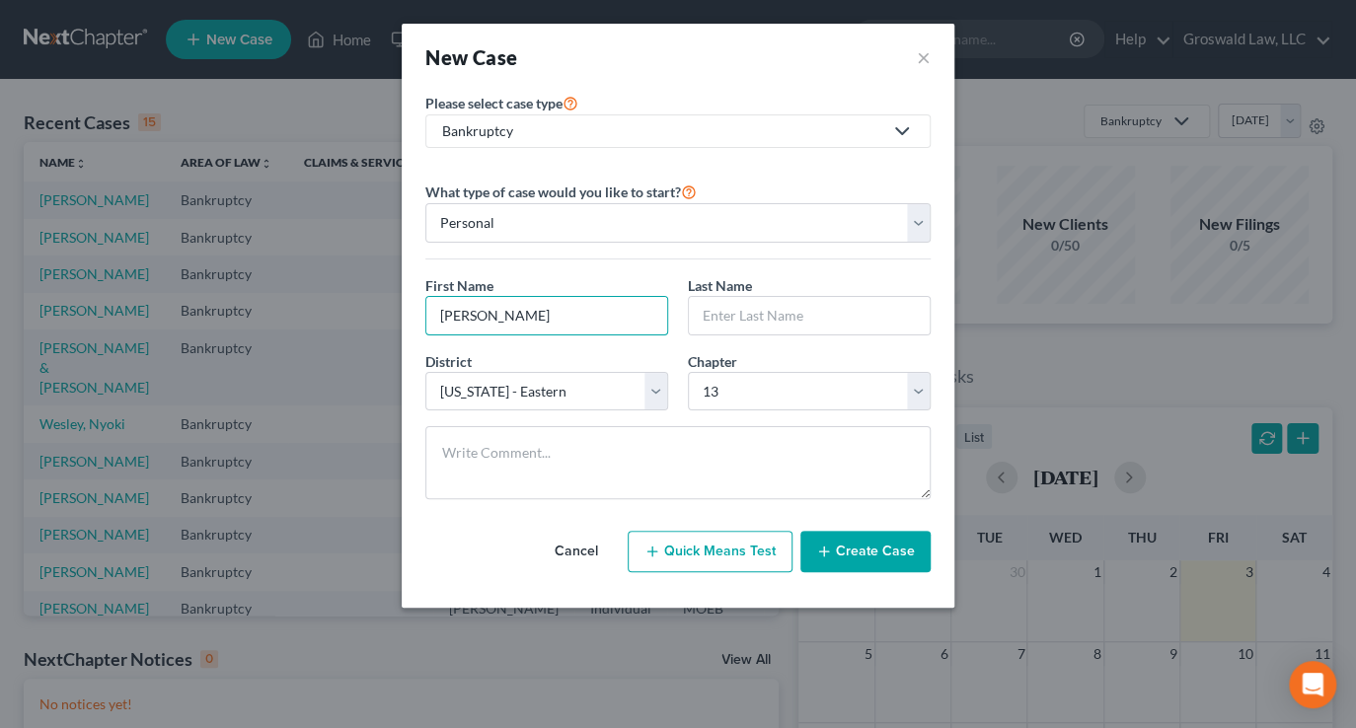
type input "Calvin"
type input "Brown"
click at [895, 568] on button "Create Case" at bounding box center [865, 551] width 130 height 41
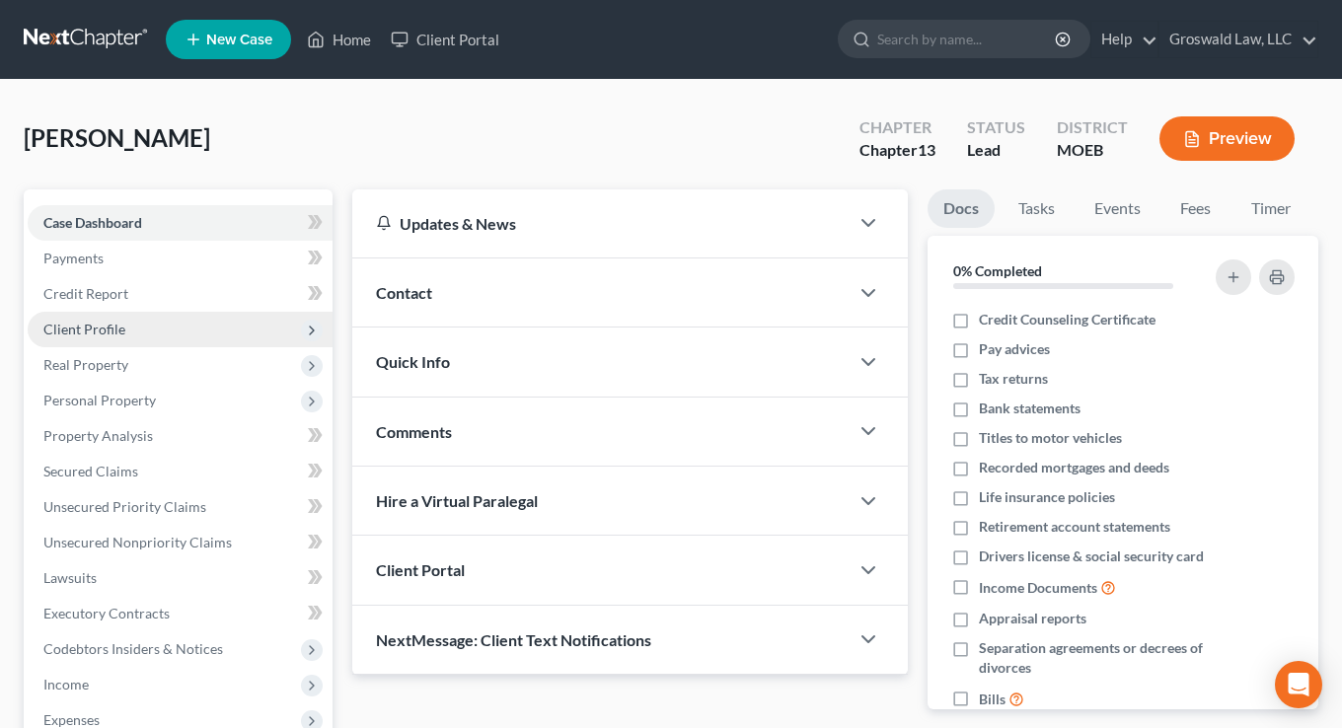
click at [122, 331] on span "Client Profile" at bounding box center [84, 329] width 82 height 17
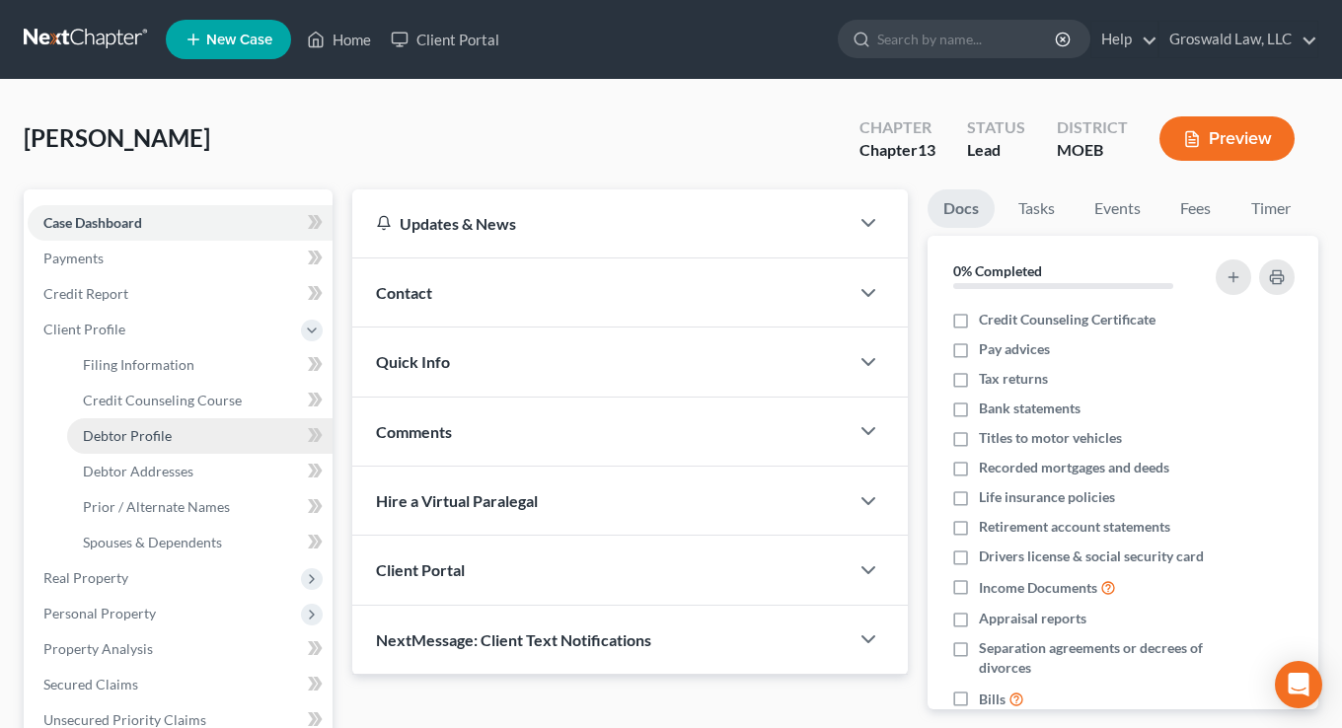
click at [158, 433] on span "Debtor Profile" at bounding box center [127, 435] width 89 height 17
select select "0"
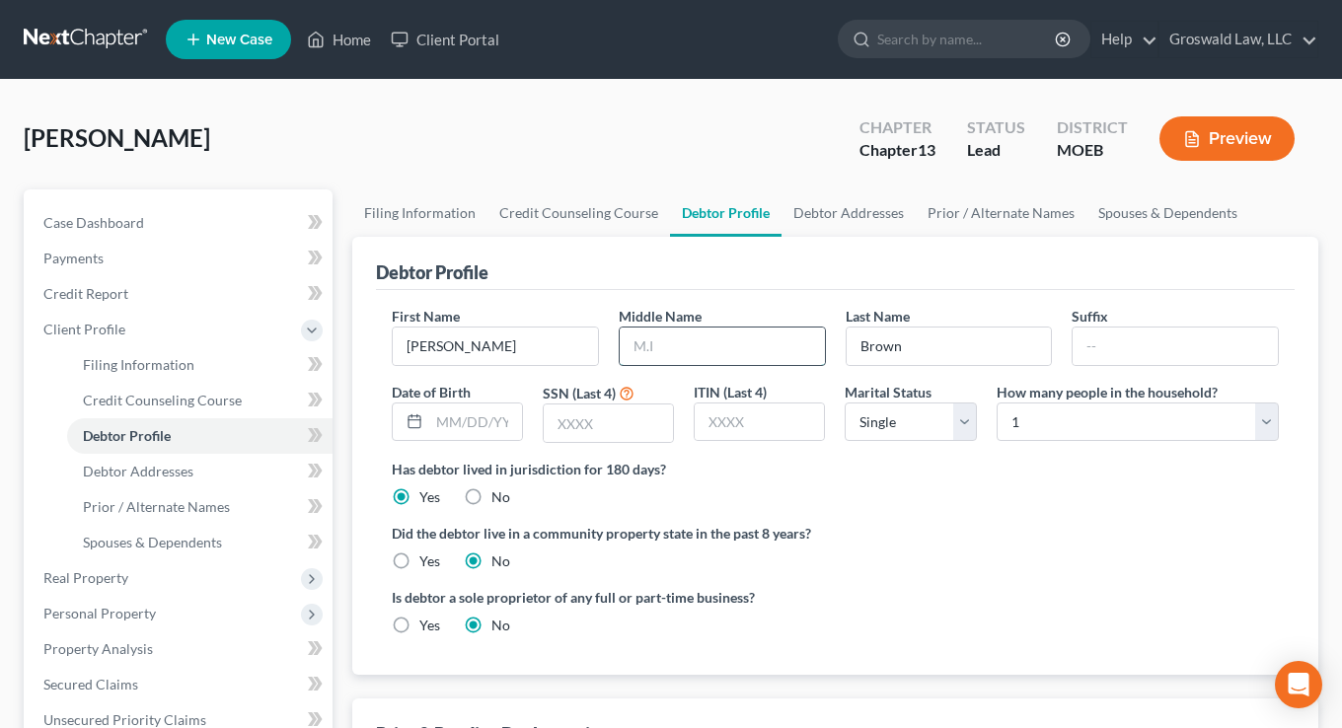
click at [658, 362] on input "text" at bounding box center [722, 346] width 205 height 37
type input "Linn"
click at [1109, 353] on input "text" at bounding box center [1174, 346] width 205 height 37
type input "Jr."
click at [469, 420] on input "text" at bounding box center [475, 422] width 93 height 37
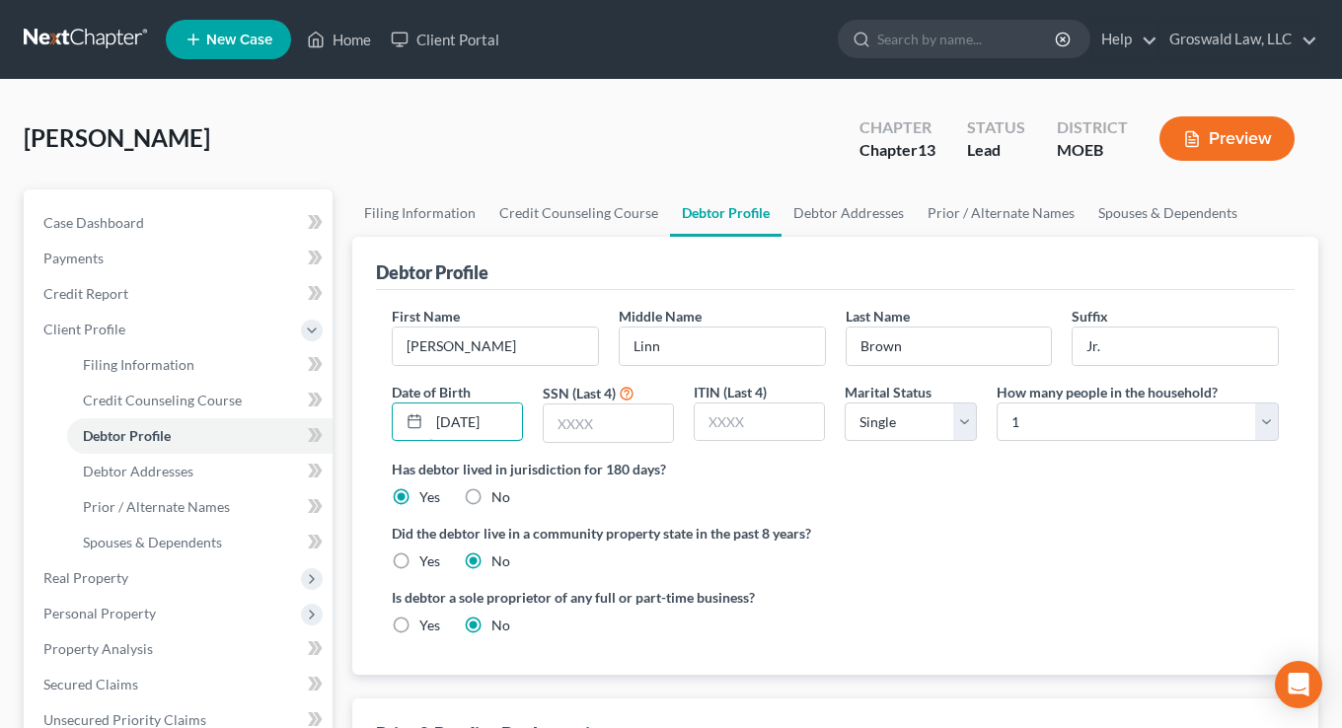
scroll to position [0, 1]
type input "05/24/1968"
type input "9366"
click at [1026, 531] on label "Did the debtor live in a community property state in the past 8 years?" at bounding box center [835, 533] width 887 height 21
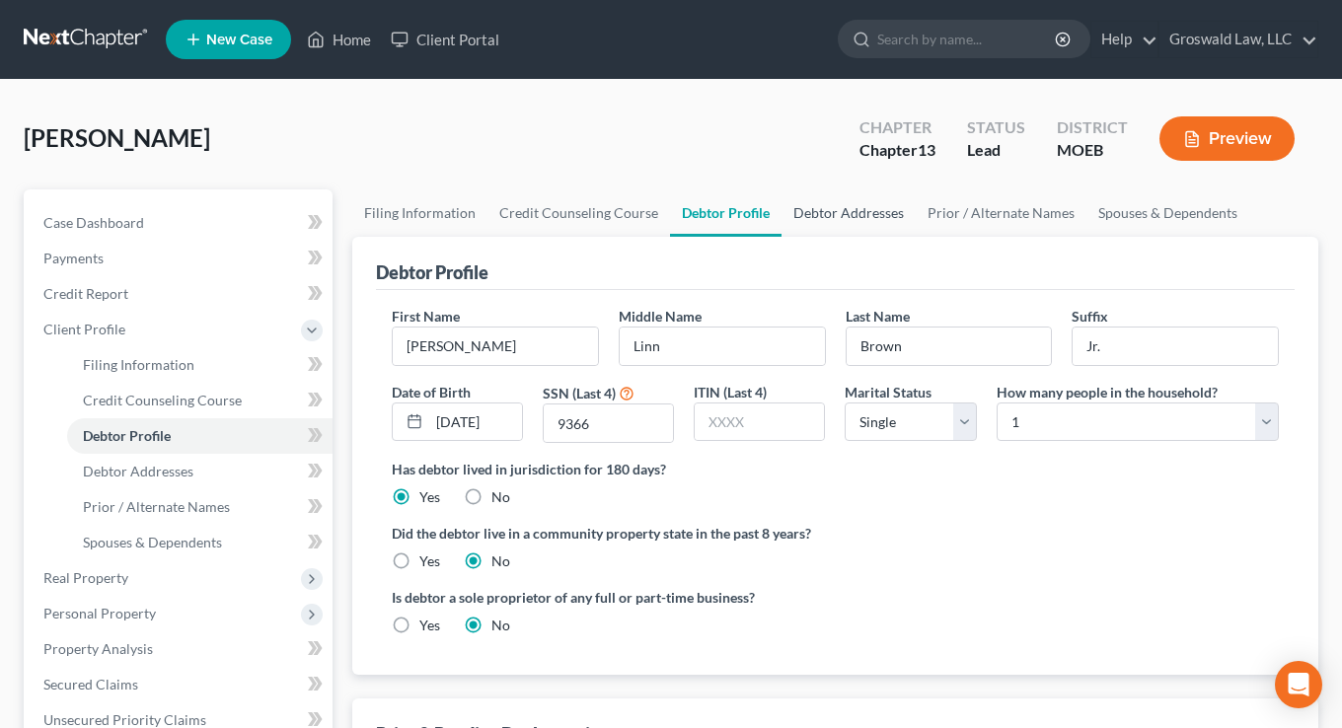
click at [846, 218] on link "Debtor Addresses" at bounding box center [848, 212] width 134 height 47
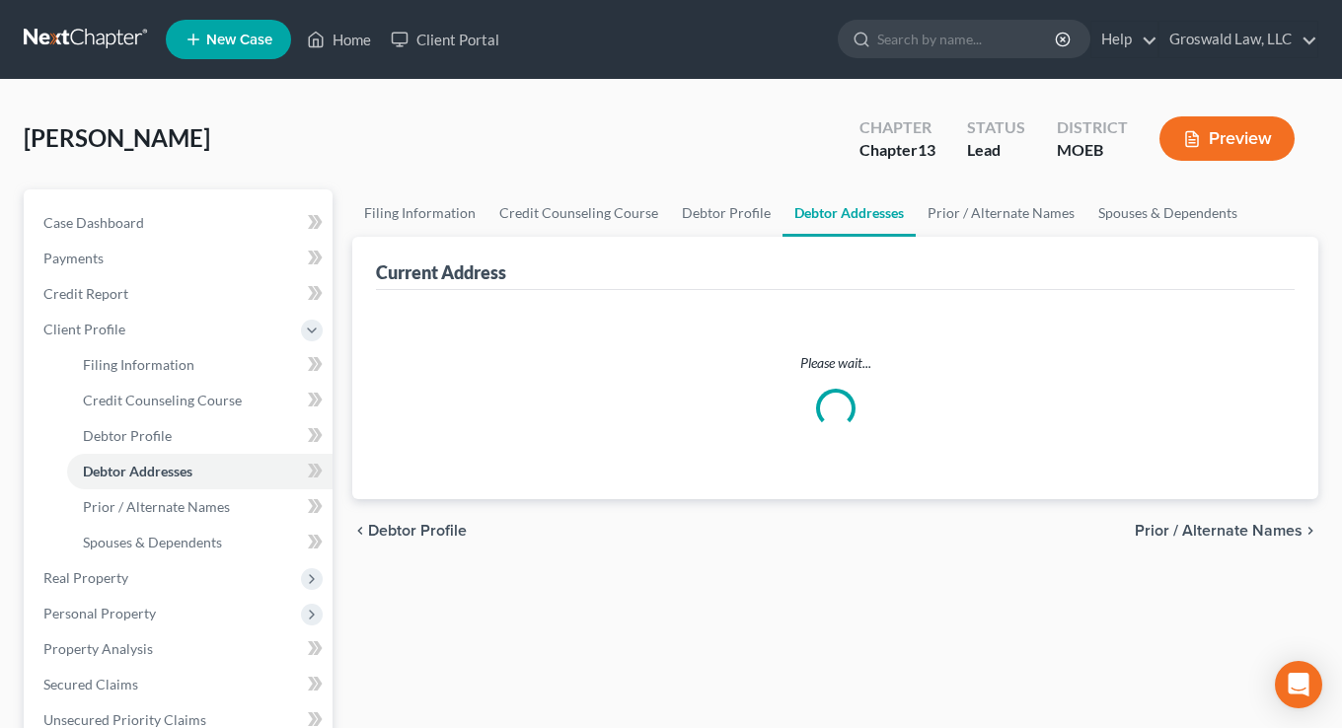
select select "0"
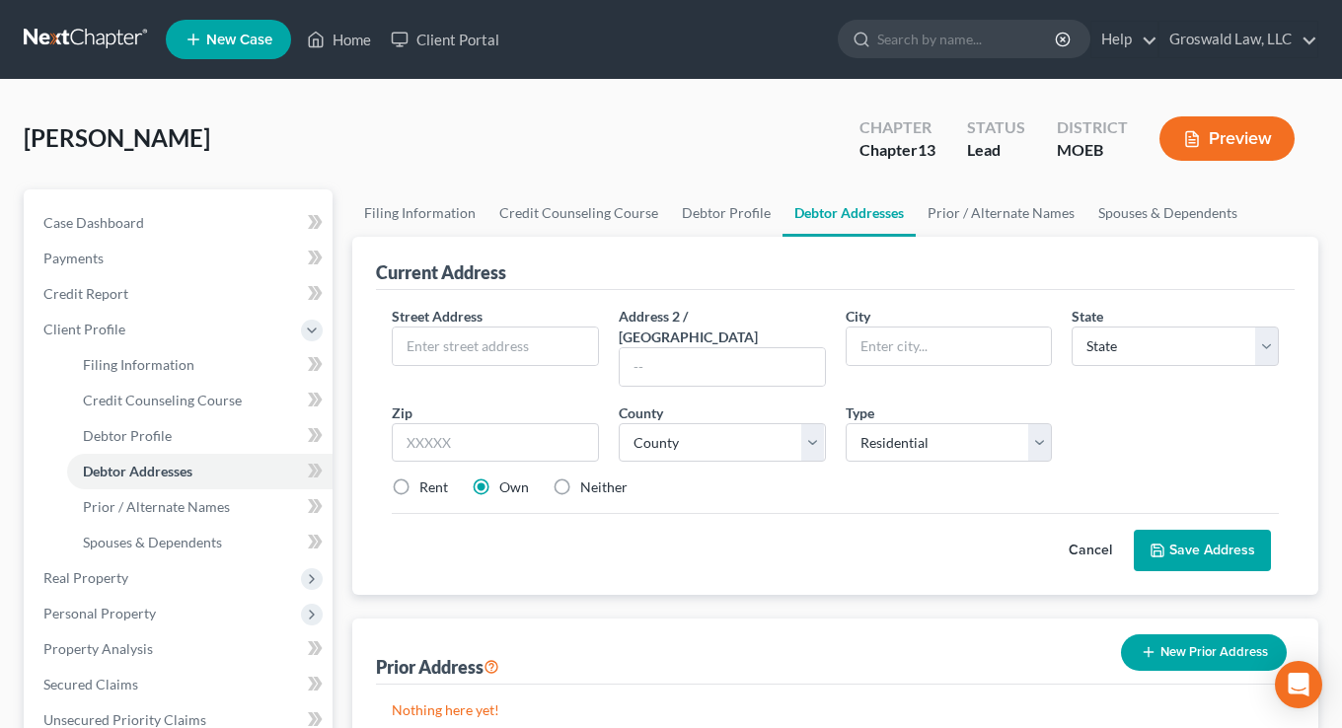
click at [580, 477] on label "Neither" at bounding box center [603, 487] width 47 height 20
click at [588, 477] on input "Neither" at bounding box center [594, 483] width 13 height 13
radio input "true"
click at [498, 346] on input "text" at bounding box center [495, 346] width 205 height 37
type input "5152 Vernon Avenue"
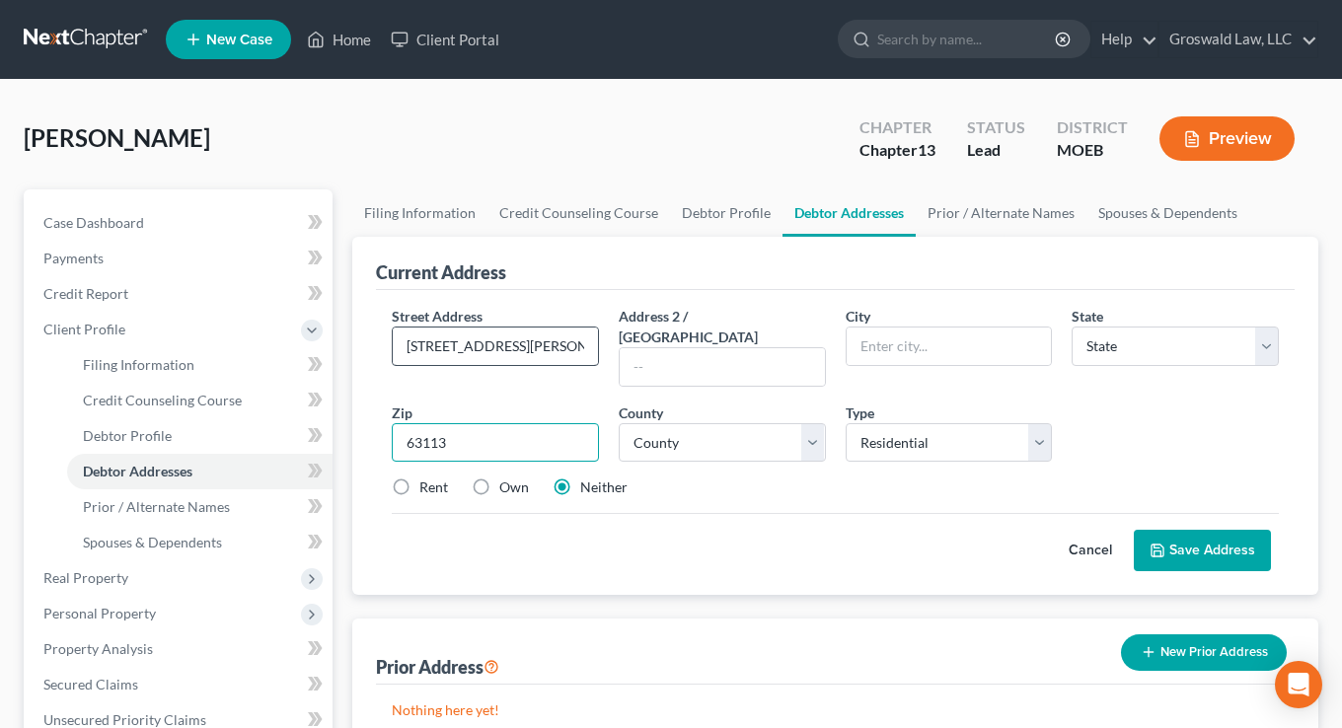
type input "63113"
type input "Saint Louis"
select select "26"
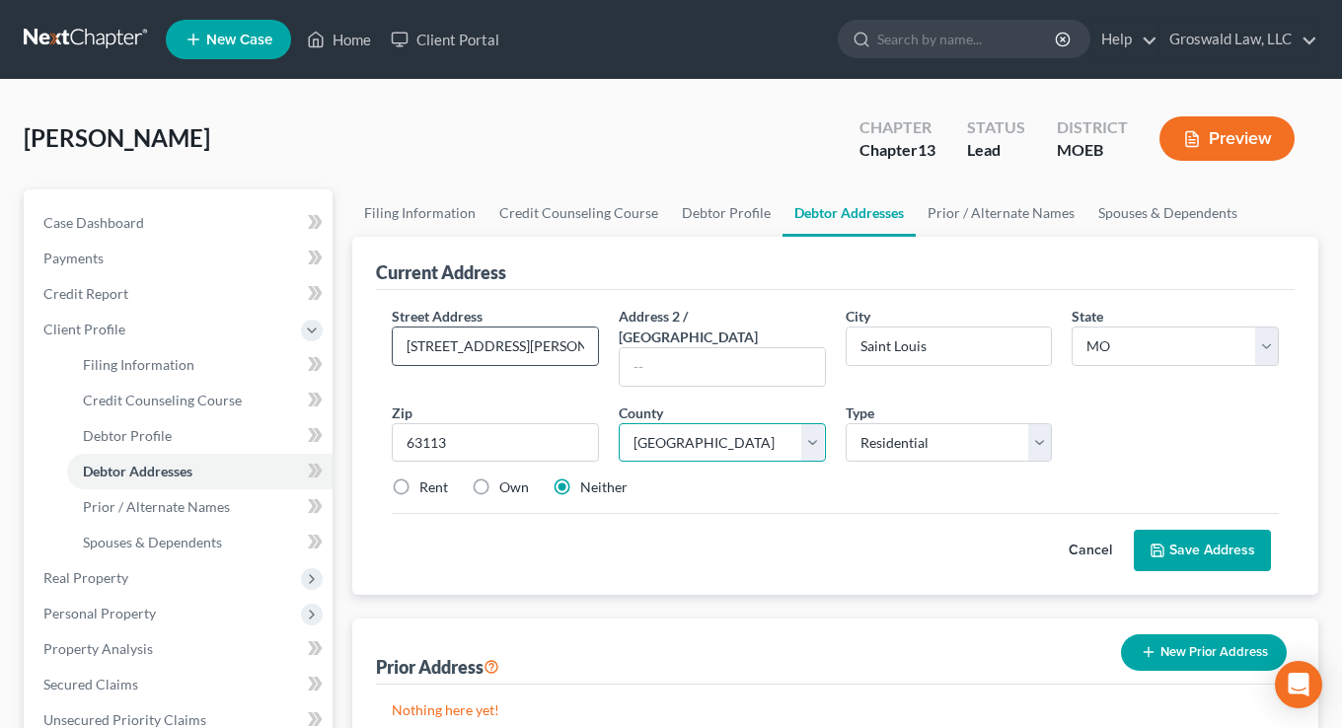
select select "101"
click at [499, 477] on label "Own" at bounding box center [514, 487] width 30 height 20
click at [507, 477] on input "Own" at bounding box center [513, 483] width 13 height 13
radio input "true"
click at [1213, 538] on button "Save Address" at bounding box center [1202, 550] width 137 height 41
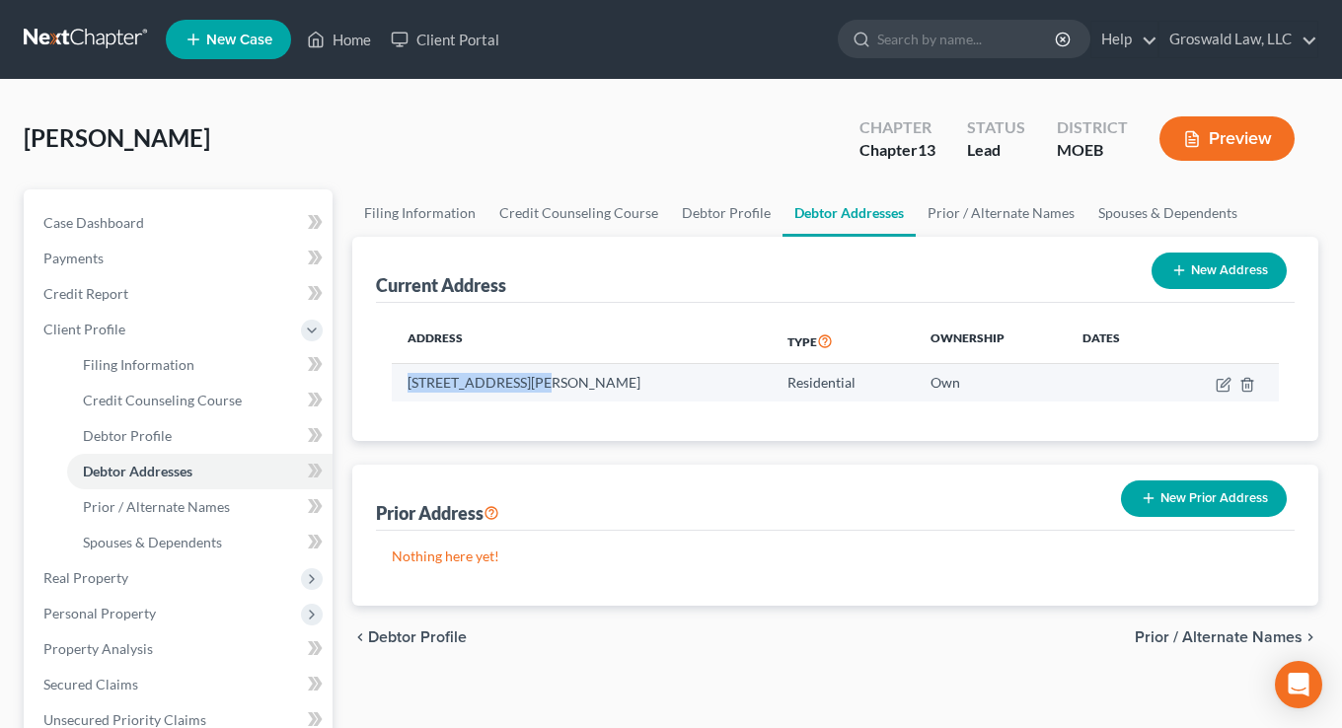
drag, startPoint x: 537, startPoint y: 384, endPoint x: 404, endPoint y: 385, distance: 133.2
click at [404, 385] on td "5152 Vernon Avenue, Saint Louis, MO 63113" at bounding box center [582, 382] width 380 height 37
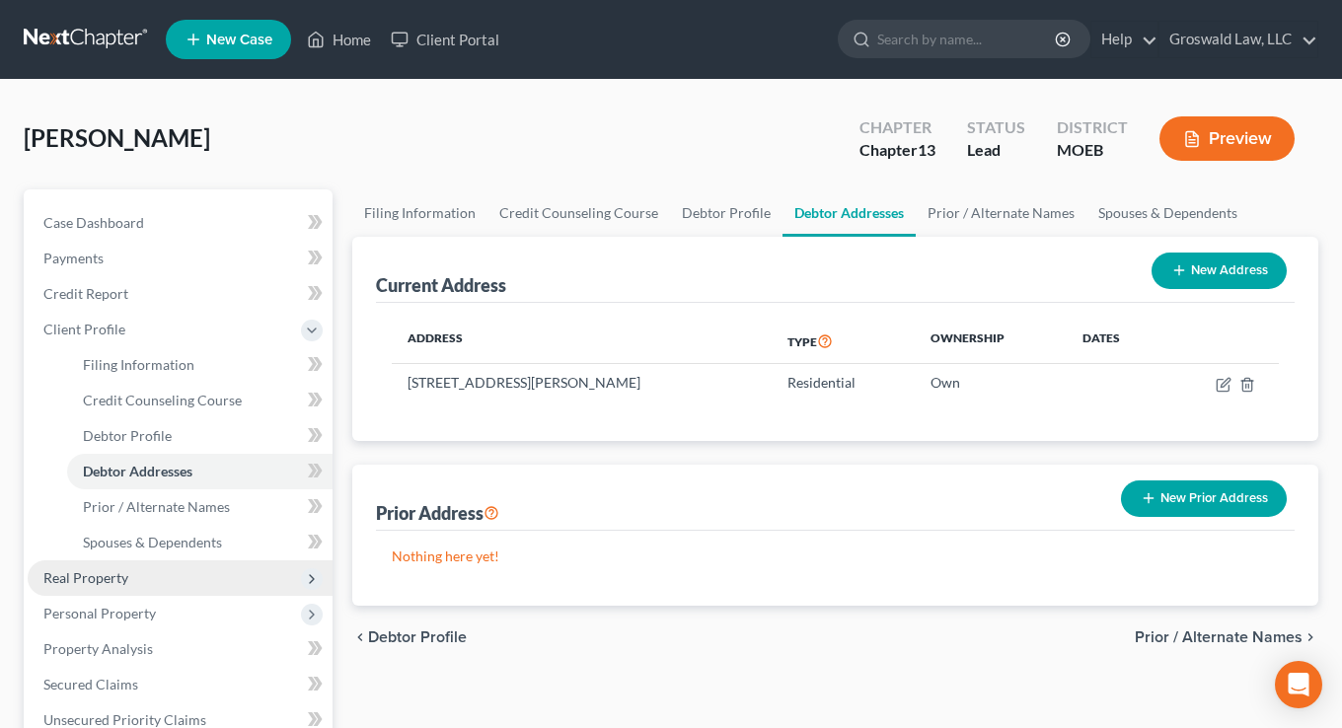
click at [154, 572] on span "Real Property" at bounding box center [180, 578] width 305 height 36
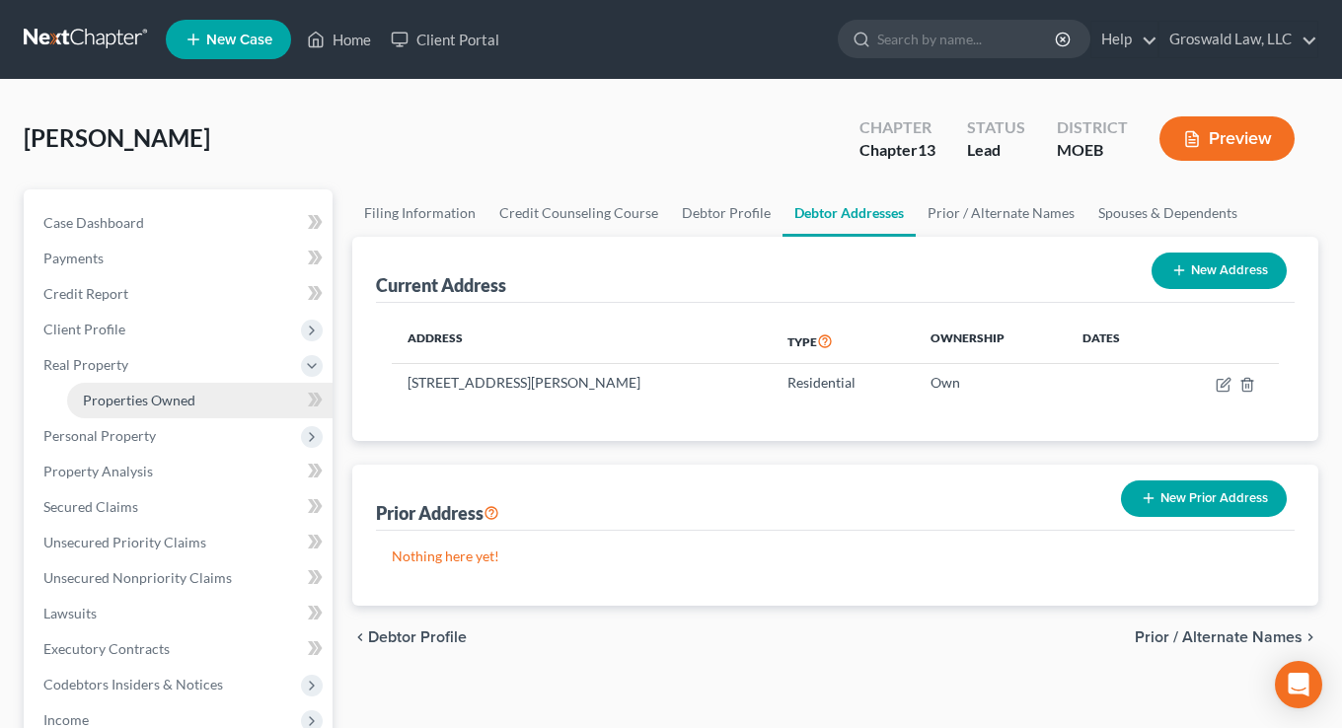
click at [162, 398] on span "Properties Owned" at bounding box center [139, 400] width 112 height 17
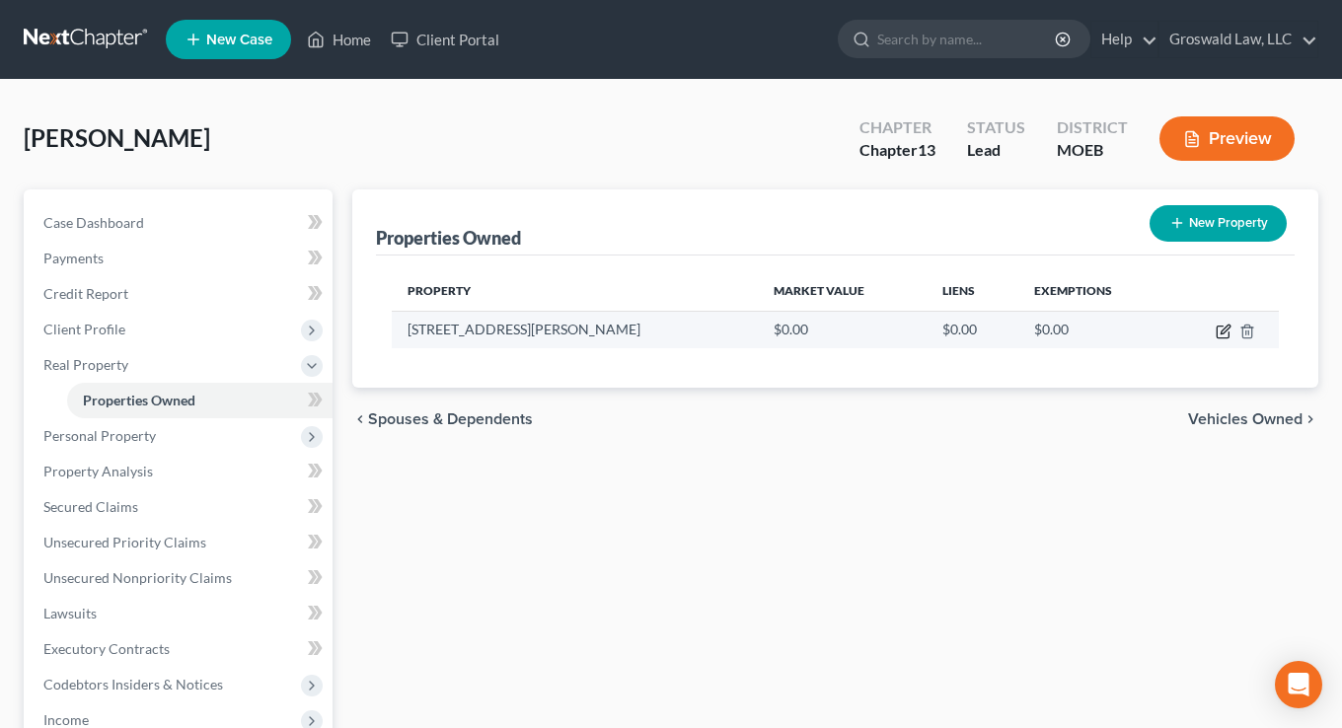
click at [1227, 330] on icon "button" at bounding box center [1223, 332] width 16 height 16
select select "26"
select select "101"
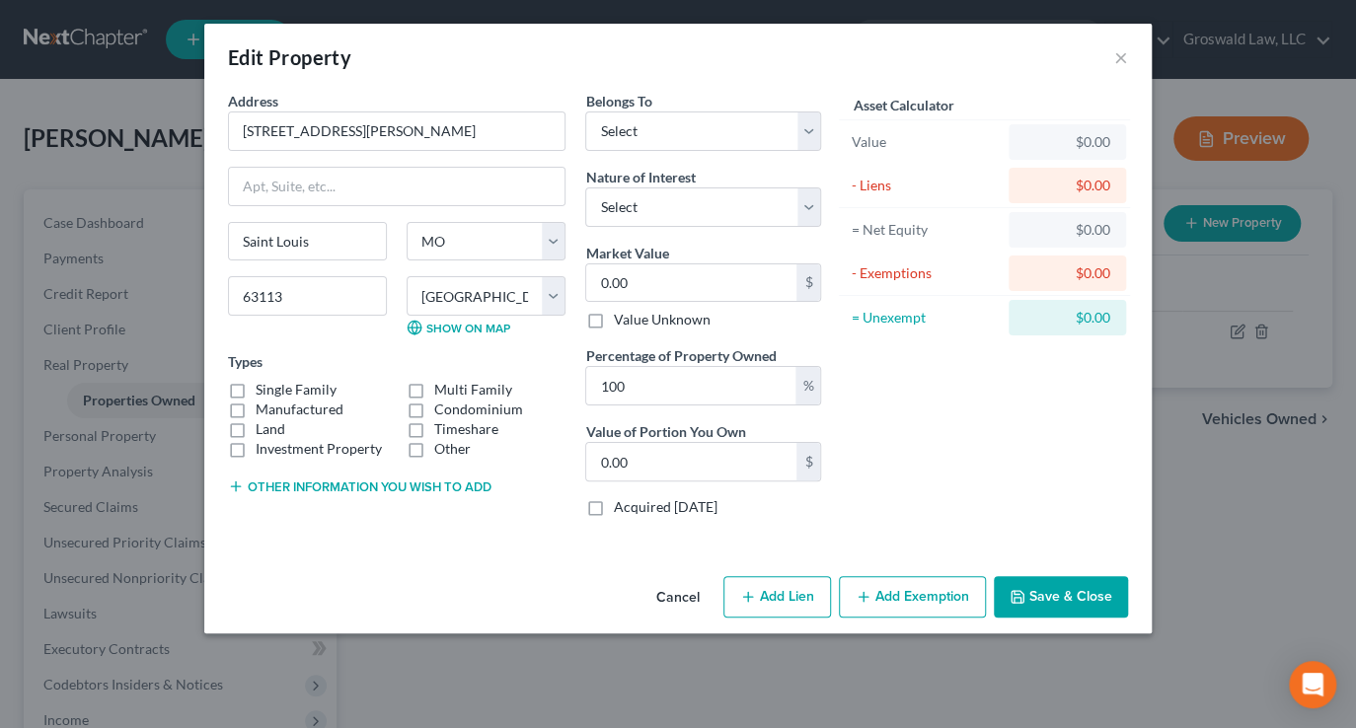
click at [301, 394] on label "Single Family" at bounding box center [296, 390] width 81 height 20
click at [276, 393] on input "Single Family" at bounding box center [269, 386] width 13 height 13
checkbox input "true"
drag, startPoint x: 712, startPoint y: 123, endPoint x: 710, endPoint y: 134, distance: 11.0
click at [712, 125] on select "Select Debtor 1 Only Debtor 2 Only Debtor 1 And Debtor 2 Only At Least One Of T…" at bounding box center [703, 130] width 236 height 39
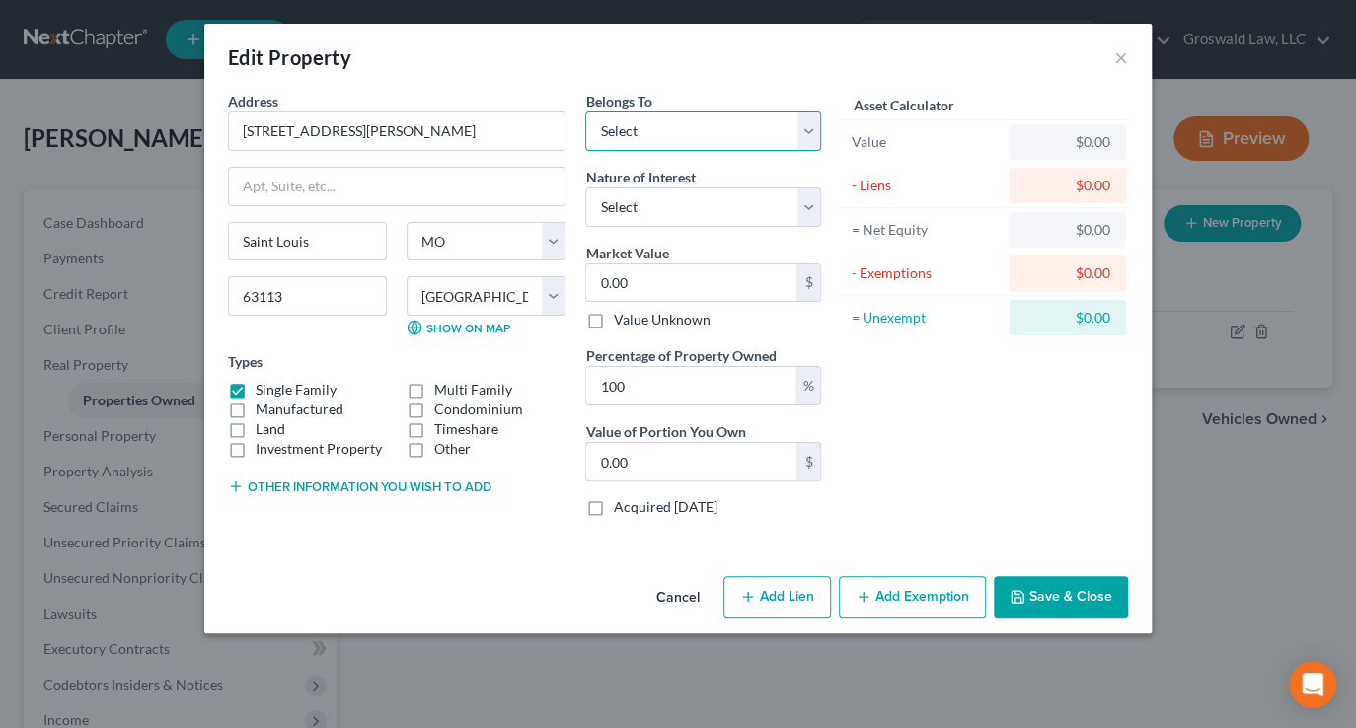
select select "0"
click at [585, 111] on select "Select Debtor 1 Only Debtor 2 Only Debtor 1 And Debtor 2 Only At Least One Of T…" at bounding box center [703, 130] width 236 height 39
click at [682, 277] on input "0.00" at bounding box center [691, 282] width 210 height 37
type input "6"
type input "6.00"
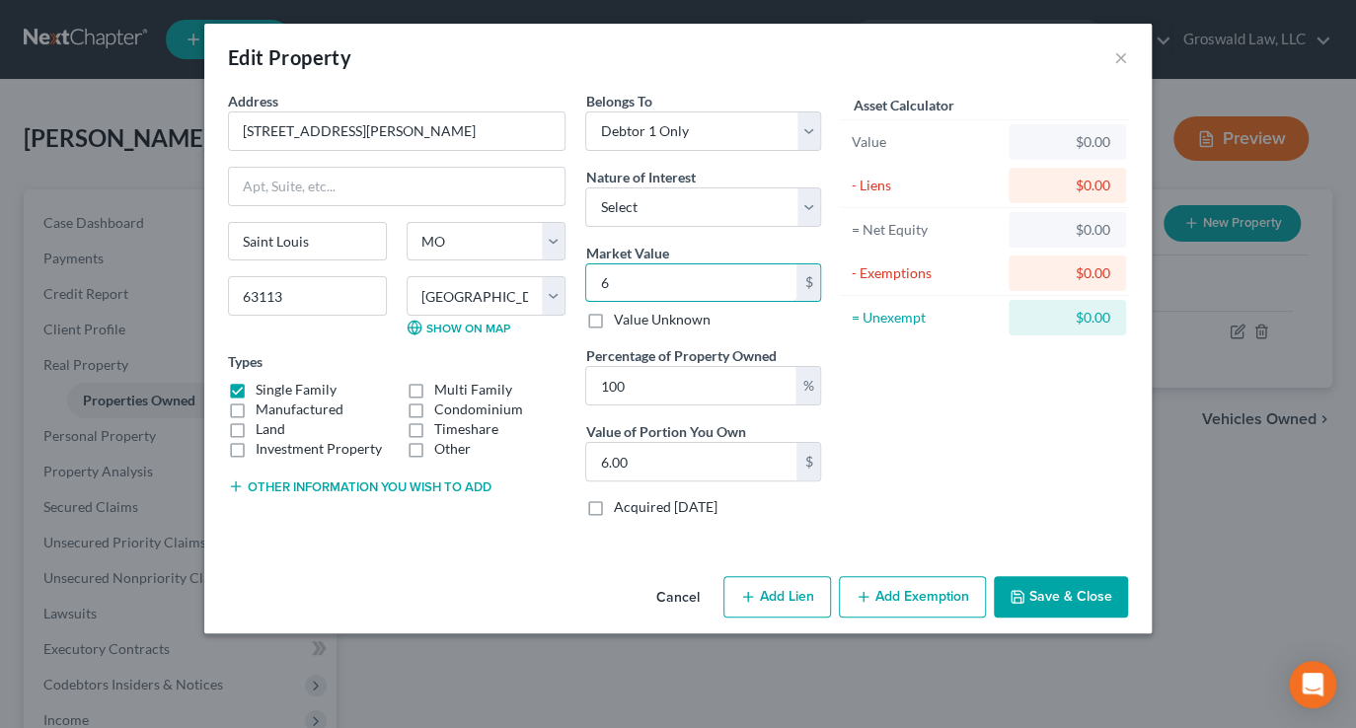
type input "68"
type input "68.00"
type input "680"
type input "680.00"
type input "6800"
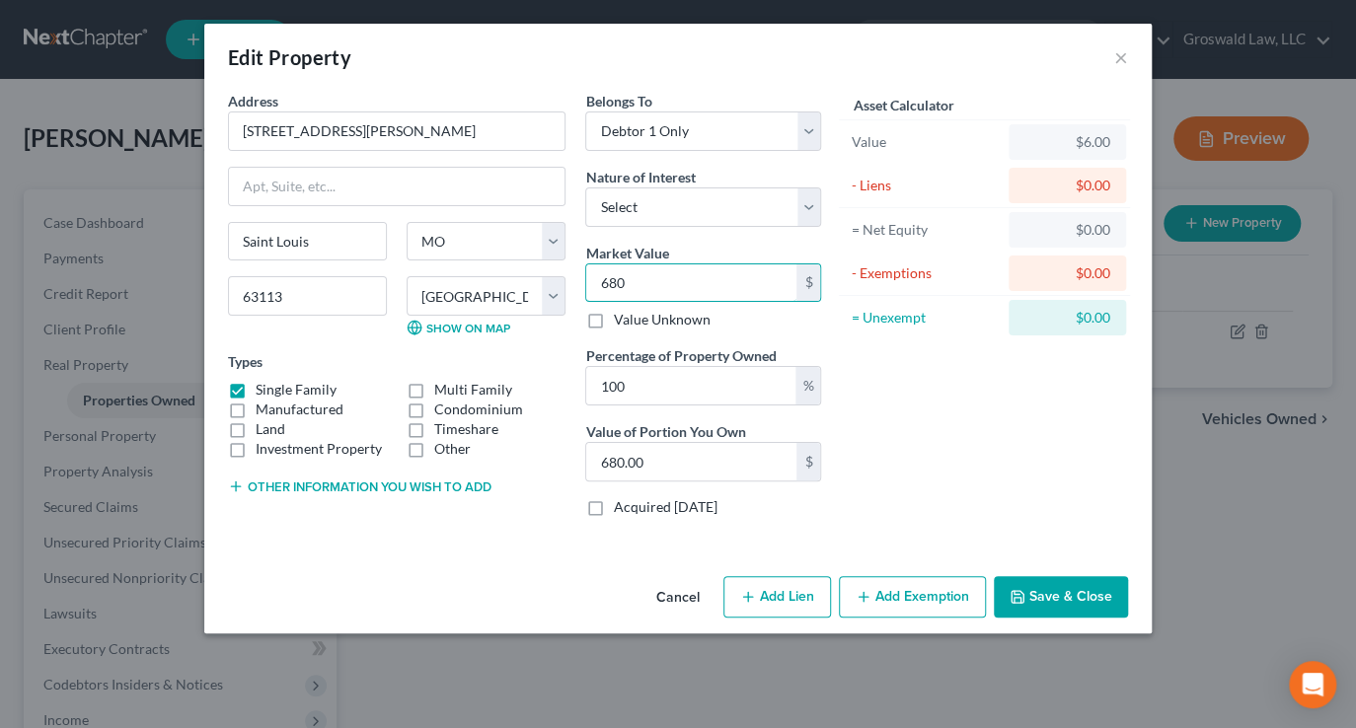
type input "6,800.00"
type input "6,8000"
type input "68,000.00"
type input "68,000"
click at [1080, 601] on button "Save & Close" at bounding box center [1060, 596] width 134 height 41
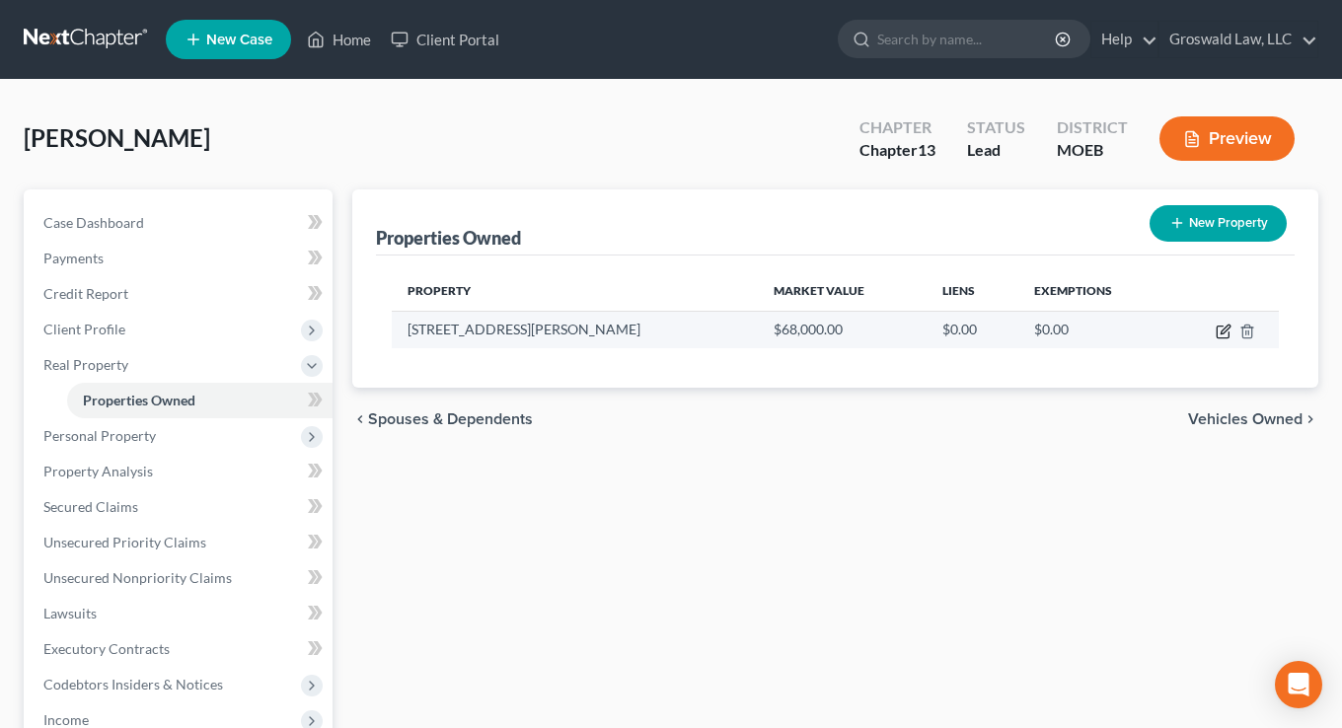
click at [1221, 327] on icon "button" at bounding box center [1222, 333] width 12 height 12
select select "26"
select select "101"
select select "0"
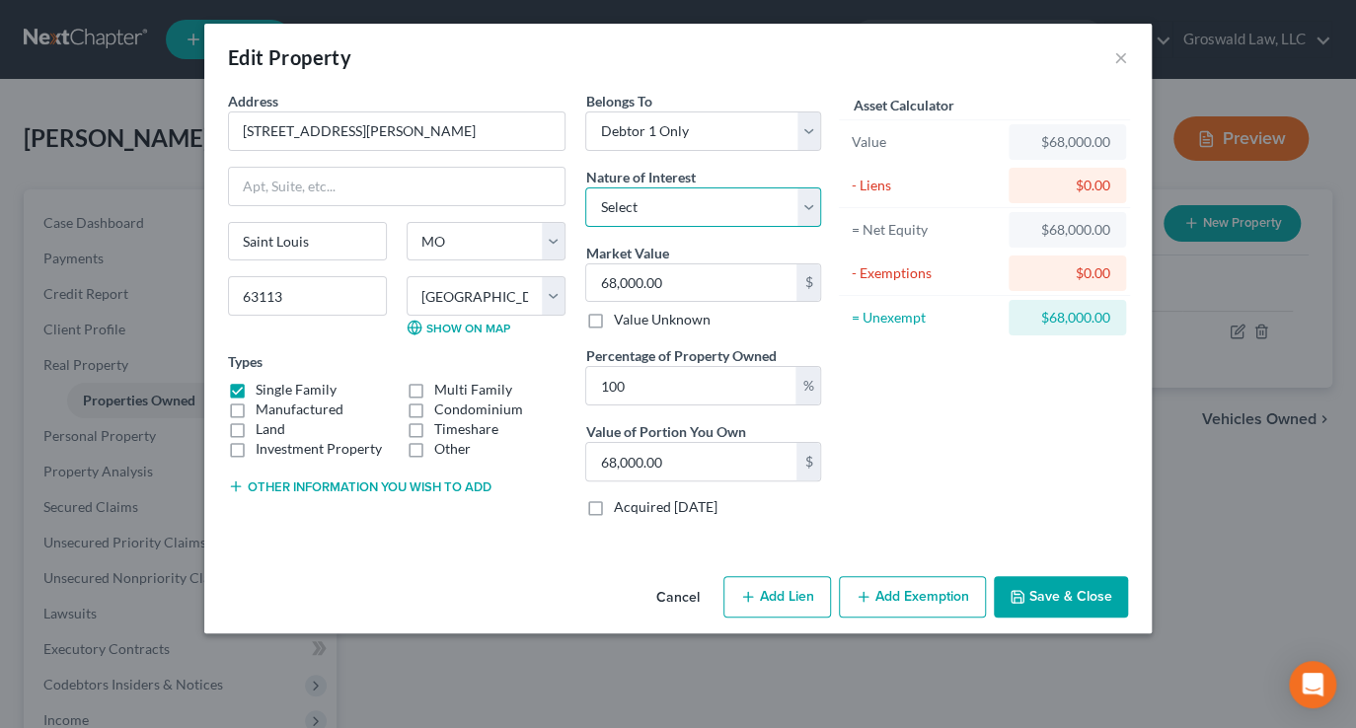
click at [707, 208] on select "Select Fee Simple Joint Tenant Life Estate Equitable Interest Future Interest T…" at bounding box center [703, 206] width 236 height 39
select select "0"
click at [585, 187] on select "Select Fee Simple Joint Tenant Life Estate Equitable Interest Future Interest T…" at bounding box center [703, 206] width 236 height 39
click at [688, 282] on input "68,000.00" at bounding box center [691, 282] width 210 height 37
type input "1"
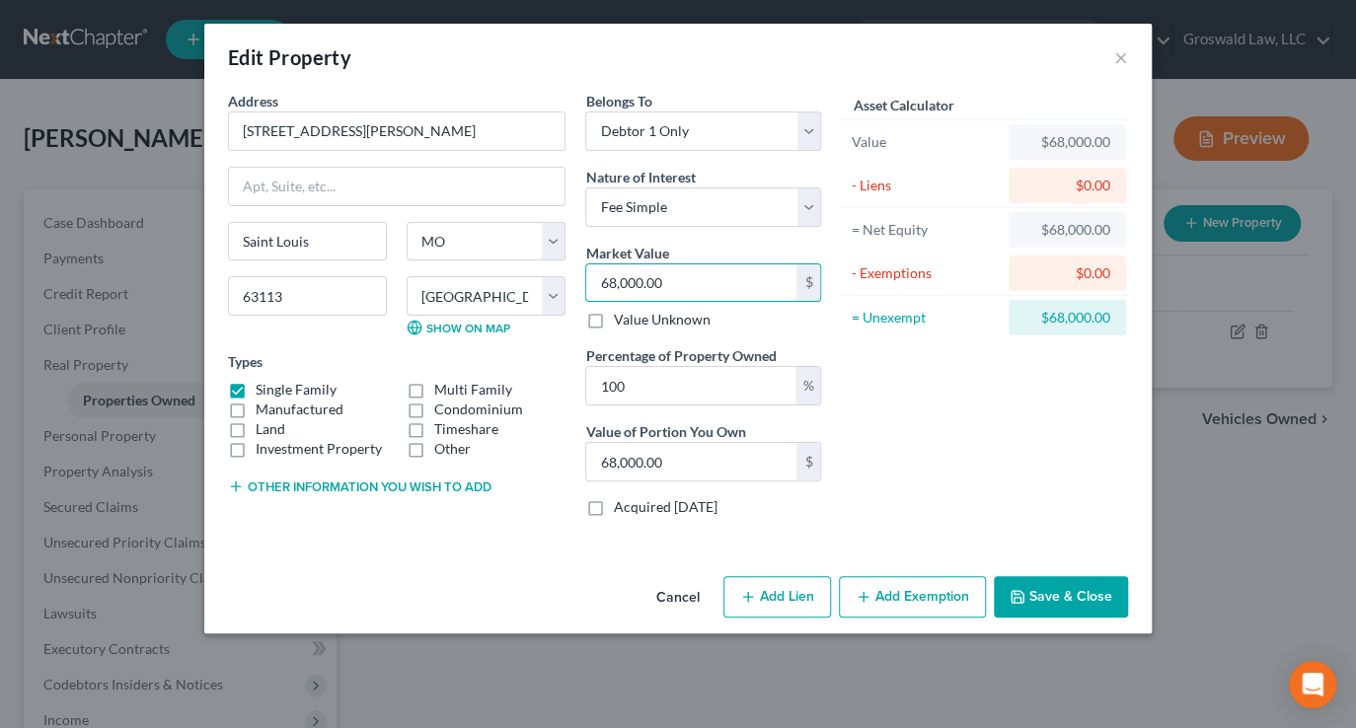
type input "1.00"
type input "13"
type input "13.00"
type input "130"
type input "130.00"
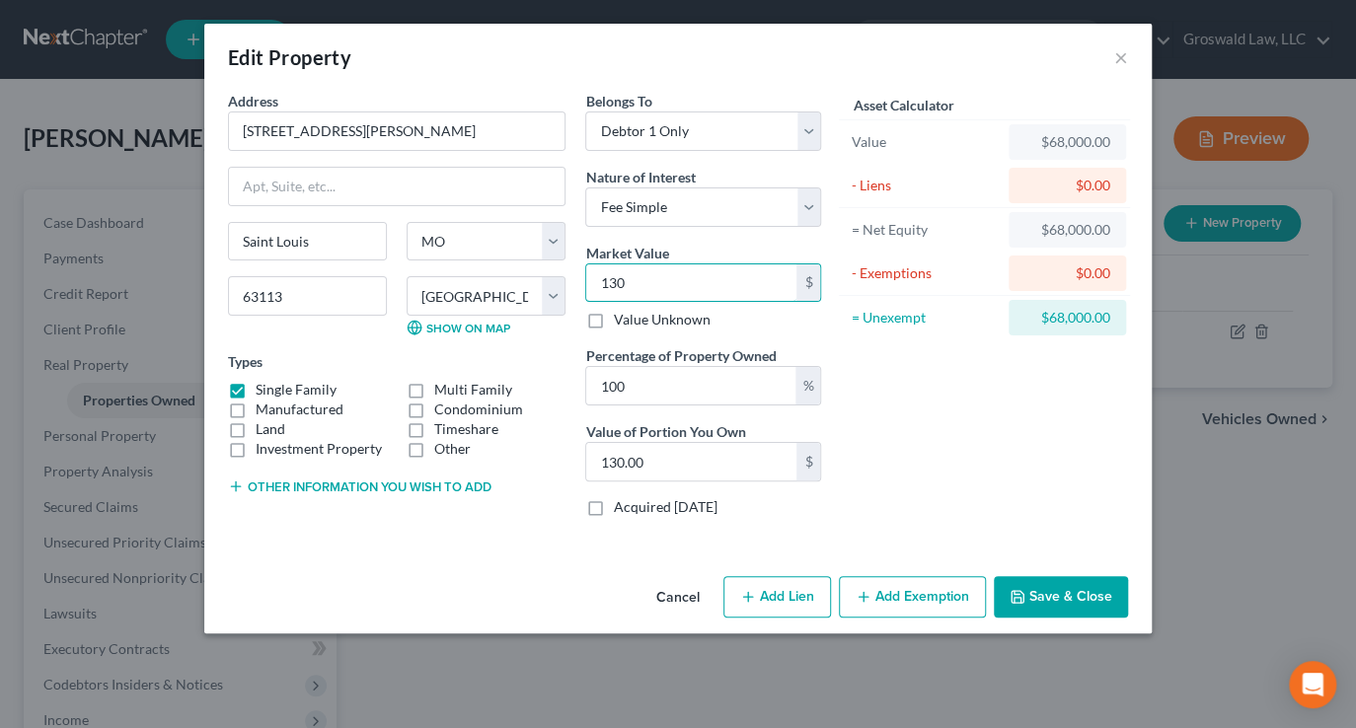
type input "1300"
type input "1,300.00"
type input "1,30"
type input "130.00"
type input "13"
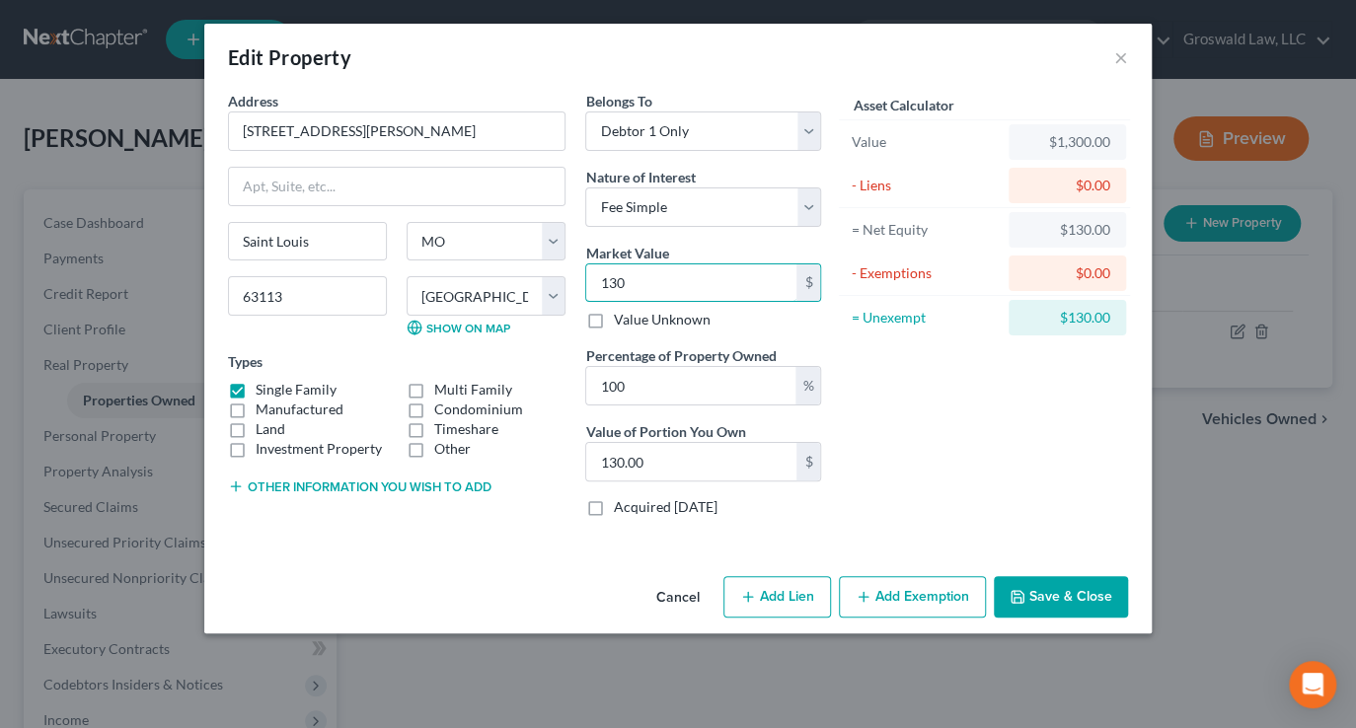
type input "13.00"
type input "133"
type input "133.00"
type input "1330"
type input "1,330.00"
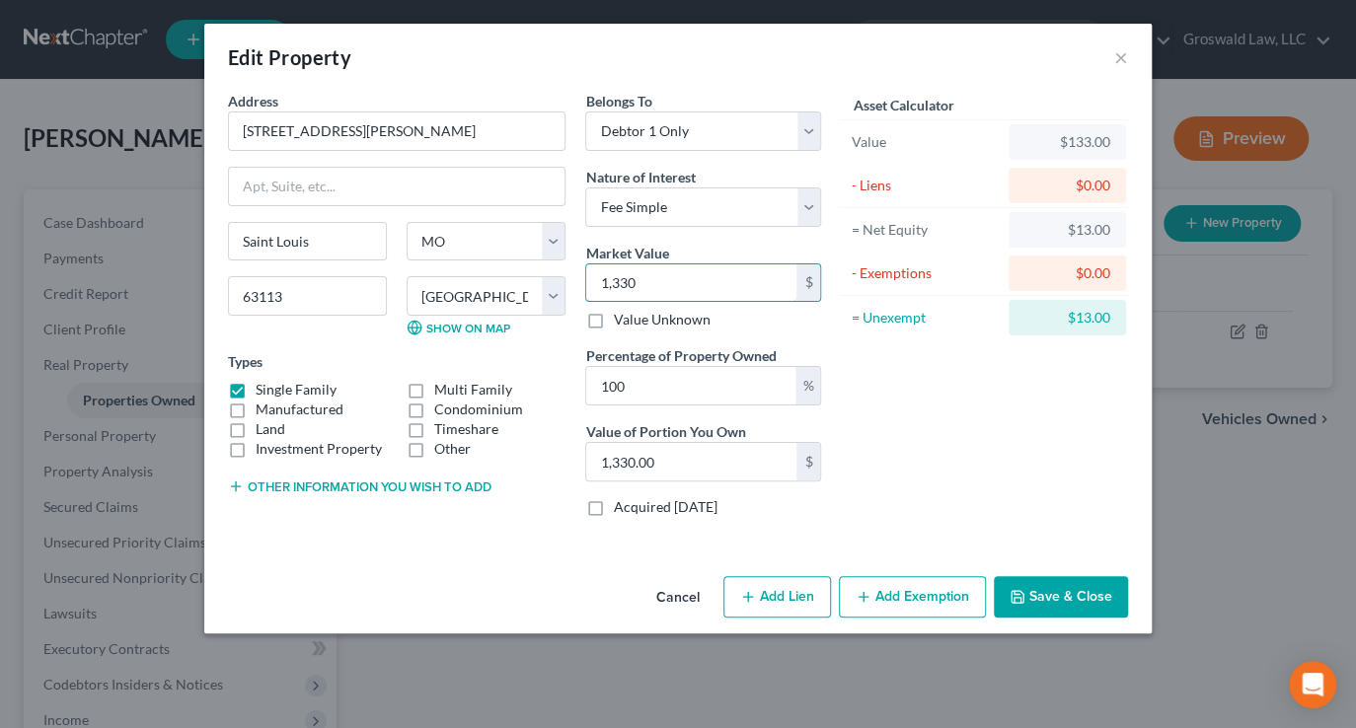
type input "1,3300"
type input "13,300.00"
type input "13,3000"
type input "133,000.00"
type input "133,000"
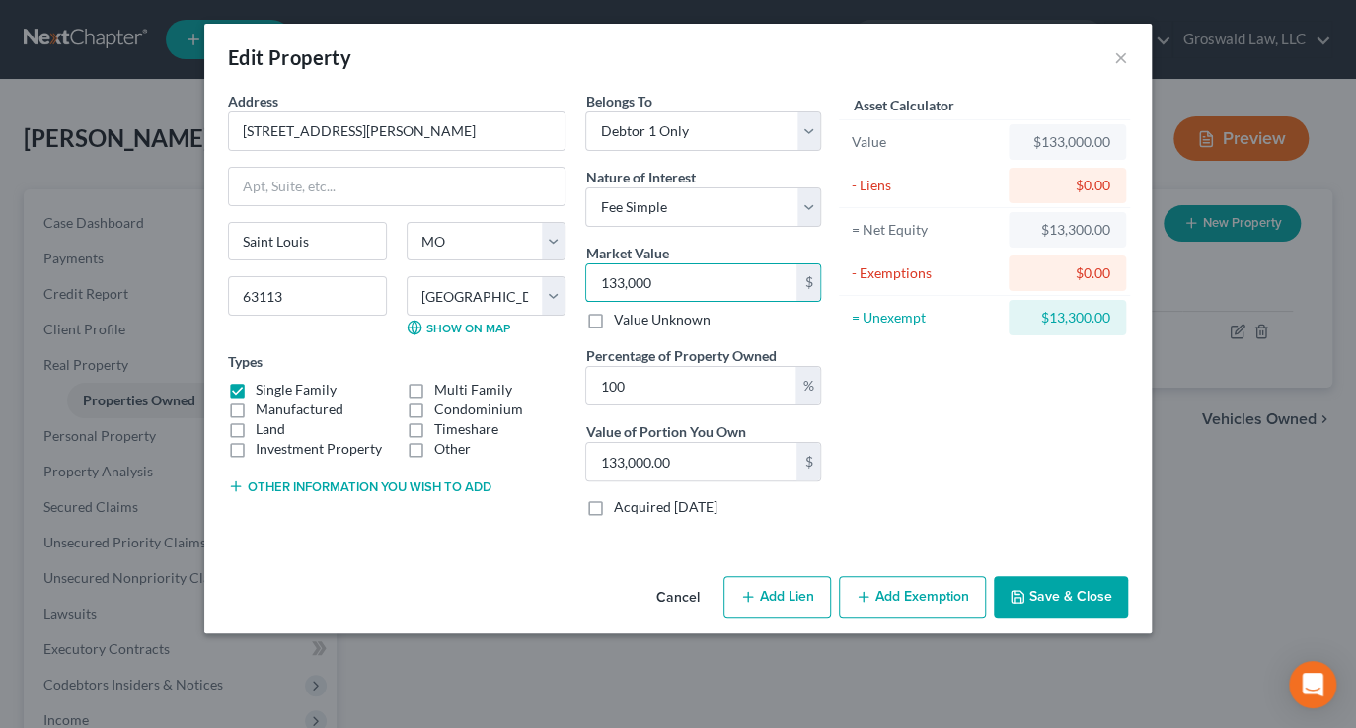
click at [1094, 594] on button "Save & Close" at bounding box center [1060, 596] width 134 height 41
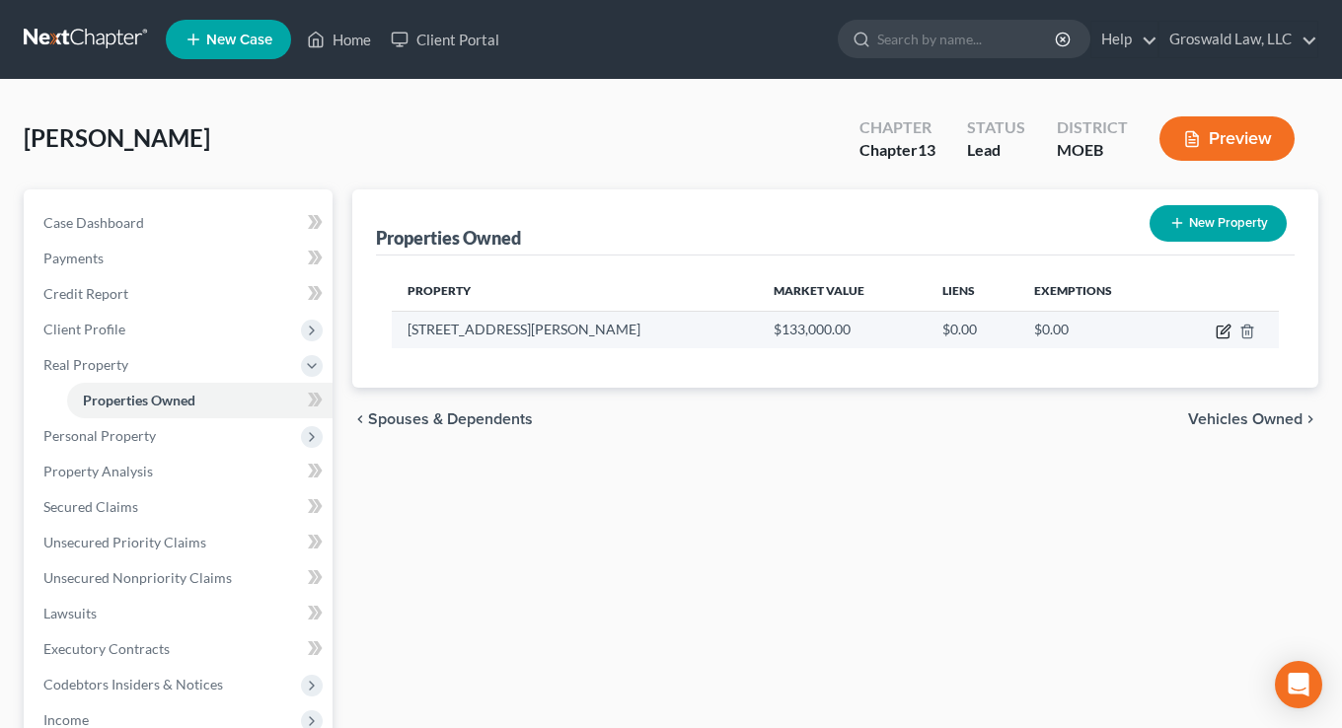
click at [1222, 330] on icon "button" at bounding box center [1223, 332] width 16 height 16
select select "26"
select select "101"
select select "0"
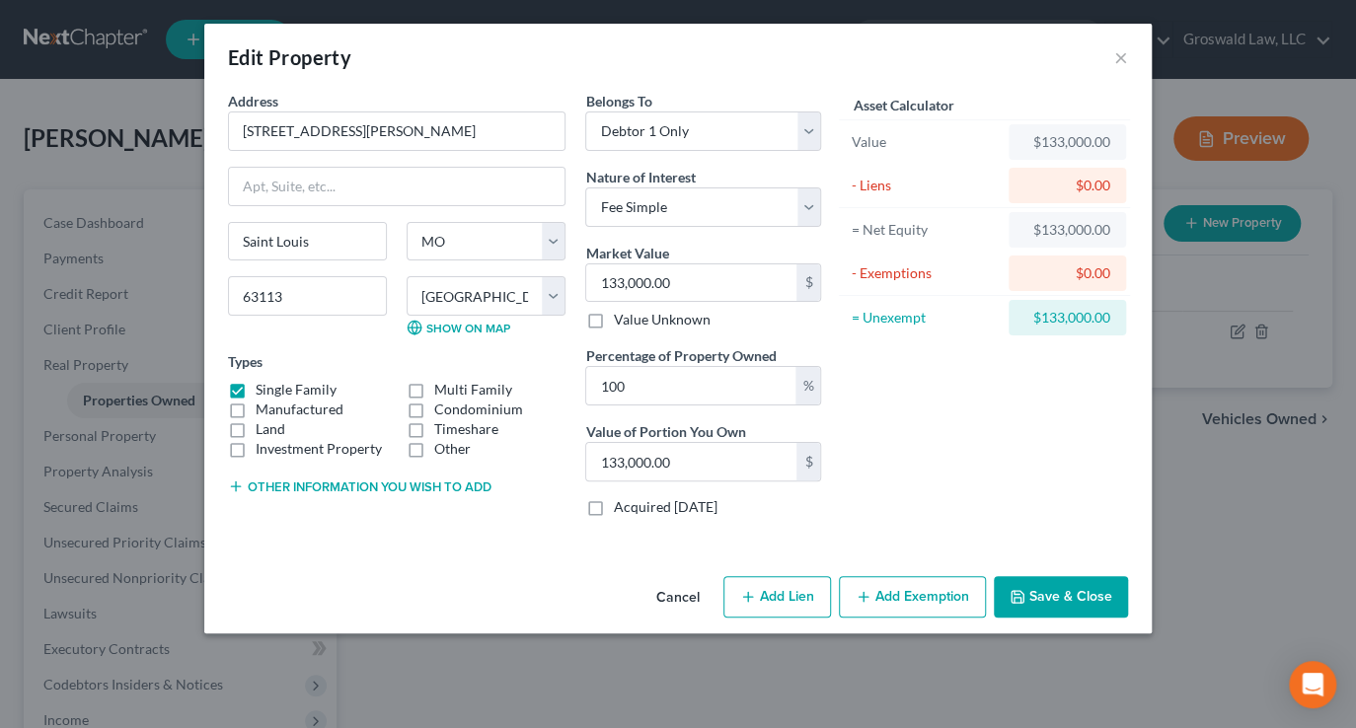
drag, startPoint x: 325, startPoint y: 467, endPoint x: 318, endPoint y: 483, distance: 18.1
click at [324, 473] on div "Address * 5152 Vernon Avenue Saint Louis State AL AK AR AZ CA CO CT DE DC FL GA…" at bounding box center [396, 312] width 357 height 442
click at [317, 487] on button "Other information you wish to add" at bounding box center [359, 486] width 263 height 16
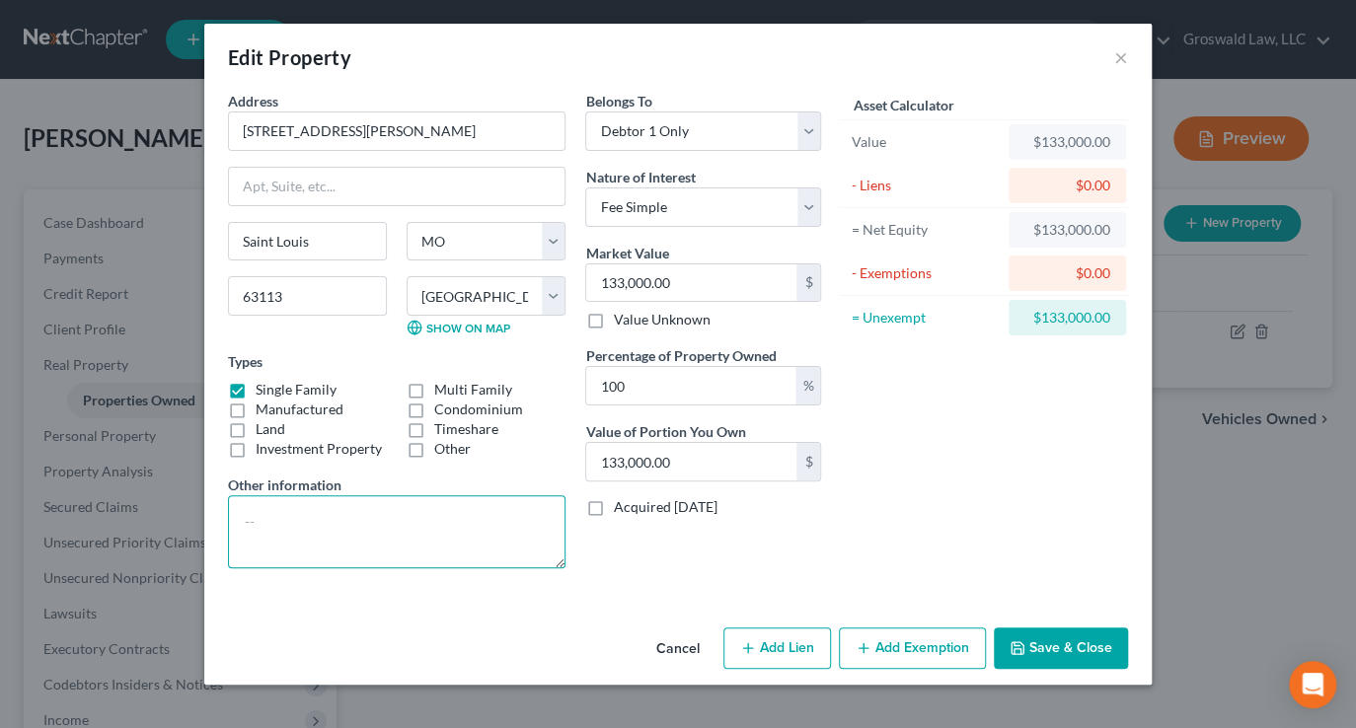
click at [327, 531] on textarea at bounding box center [396, 531] width 337 height 73
type textarea "b"
type textarea "property damaged in tornado's May 2025"
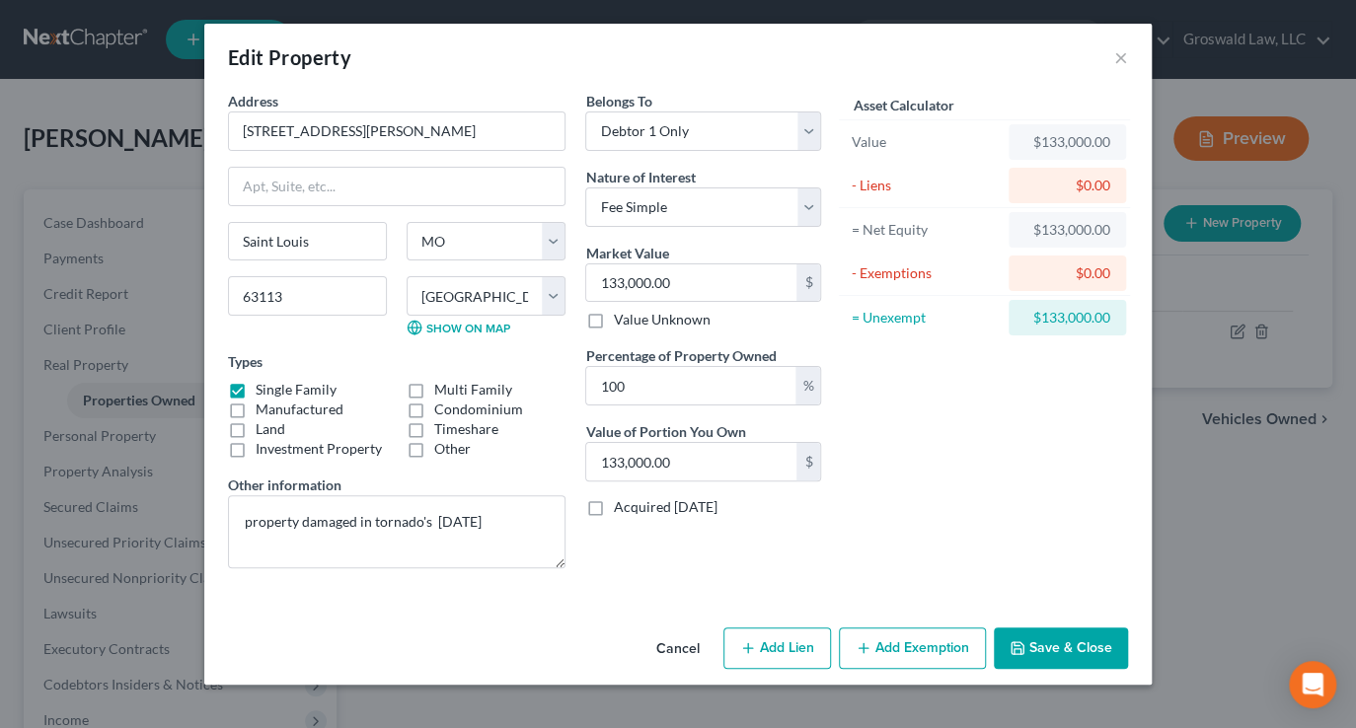
click at [1051, 646] on button "Save & Close" at bounding box center [1060, 647] width 134 height 41
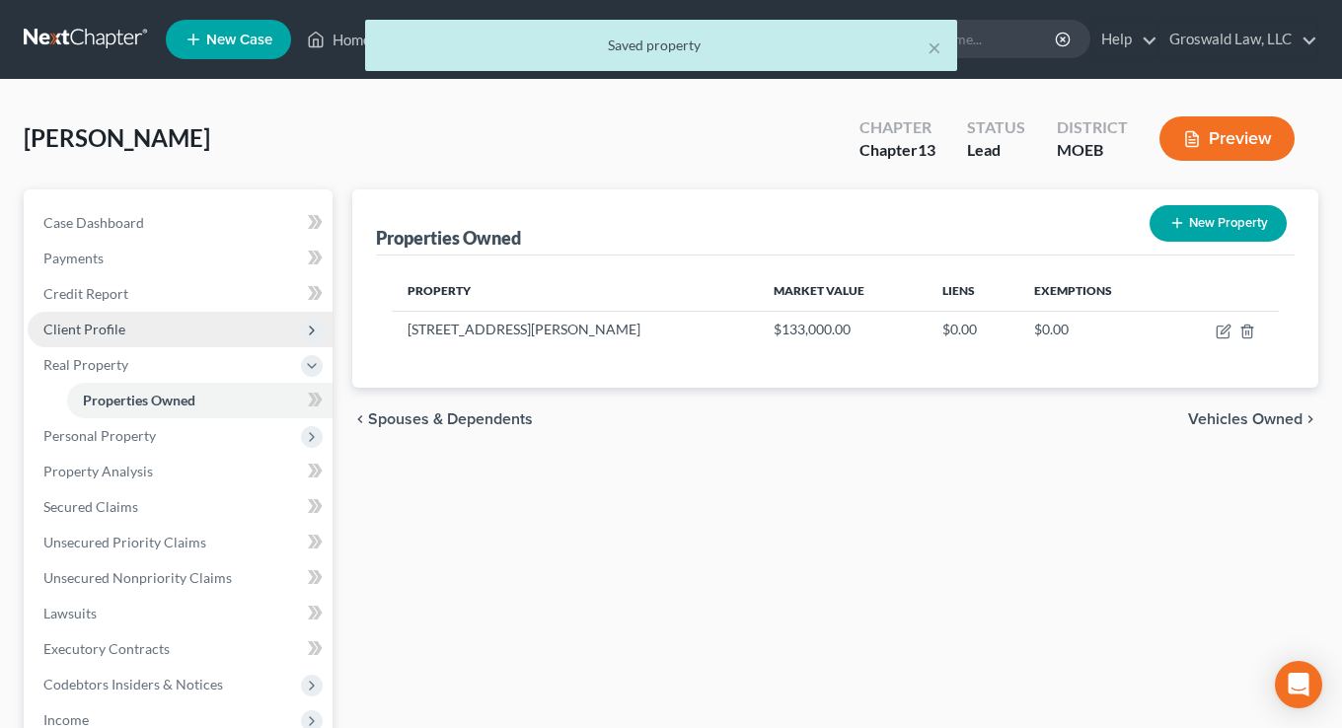
click at [81, 323] on span "Client Profile" at bounding box center [84, 329] width 82 height 17
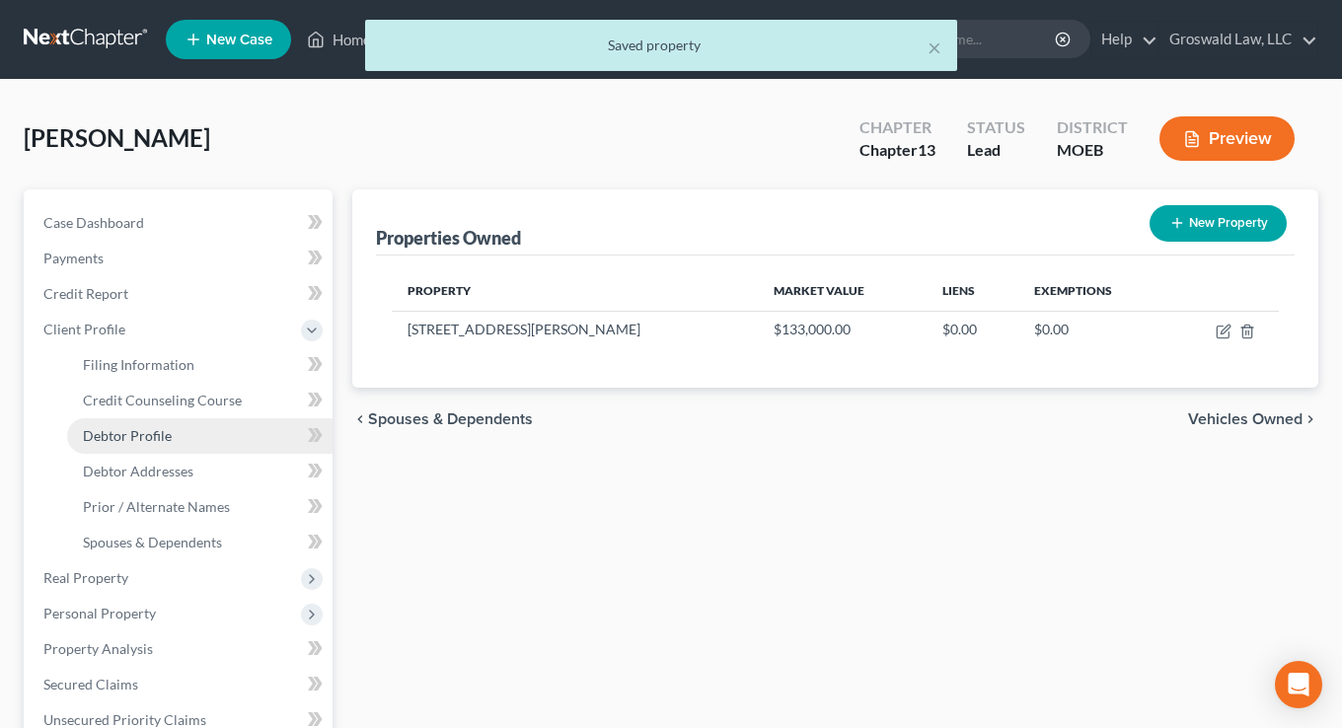
click at [142, 443] on link "Debtor Profile" at bounding box center [199, 436] width 265 height 36
select select "0"
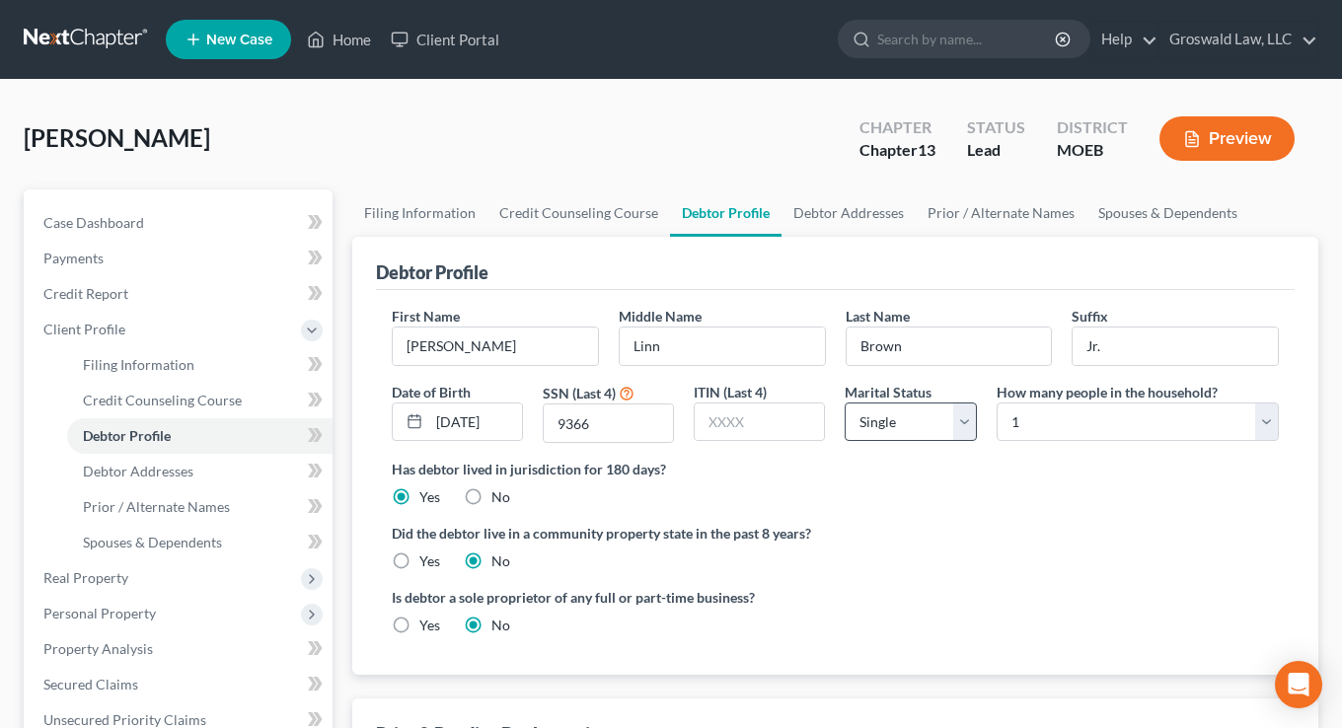
drag, startPoint x: 958, startPoint y: 552, endPoint x: 886, endPoint y: 414, distance: 155.8
click at [958, 550] on div "Did the debtor live in a community property state in the past 8 years? Yes No" at bounding box center [835, 547] width 887 height 48
click at [820, 202] on link "Debtor Addresses" at bounding box center [848, 212] width 134 height 47
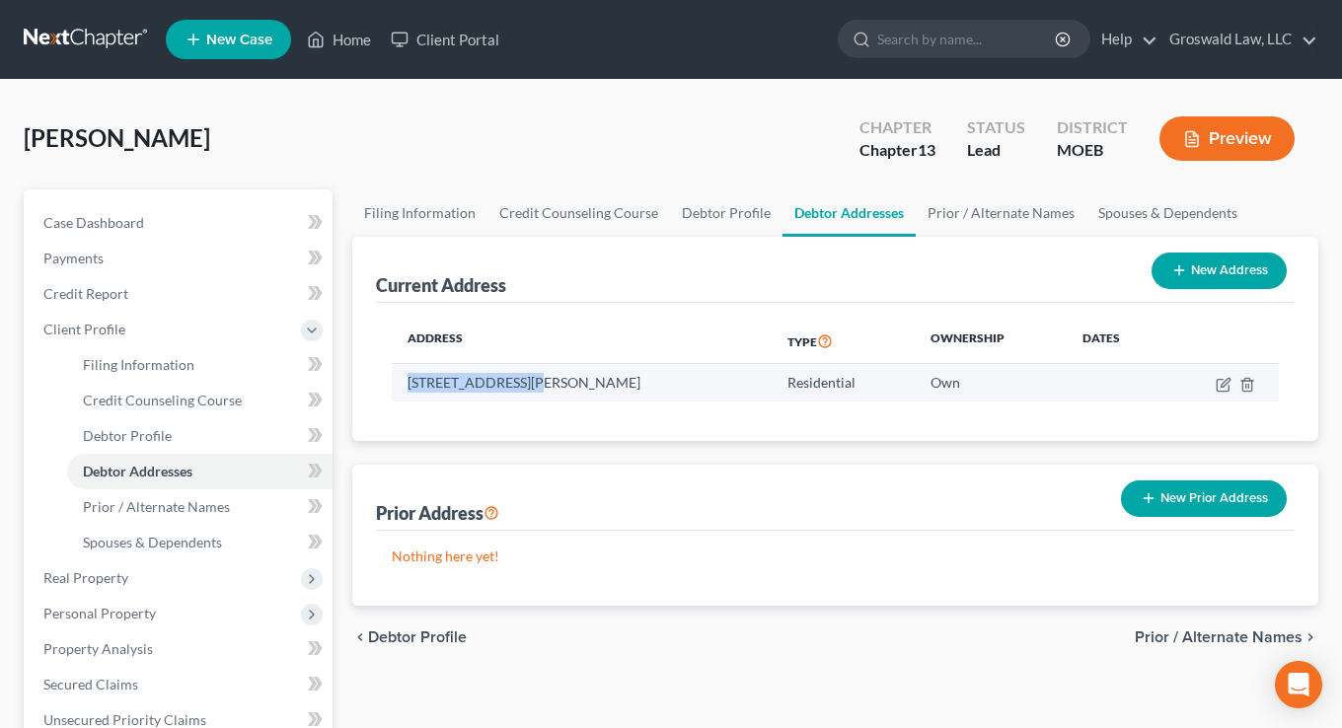
drag, startPoint x: 534, startPoint y: 381, endPoint x: 408, endPoint y: 386, distance: 125.4
click at [408, 386] on td "5152 Vernon Avenue, Saint Louis, MO 63113" at bounding box center [582, 382] width 380 height 37
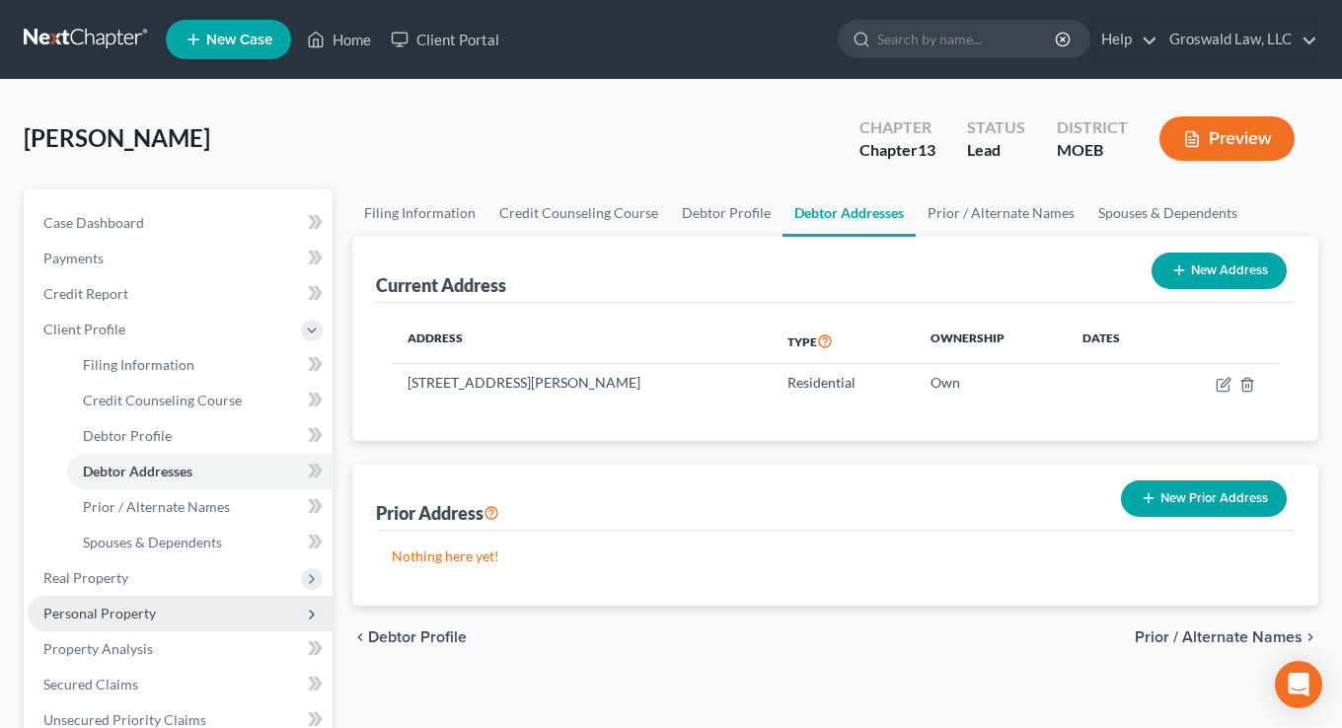
click at [111, 612] on span "Personal Property" at bounding box center [99, 613] width 112 height 17
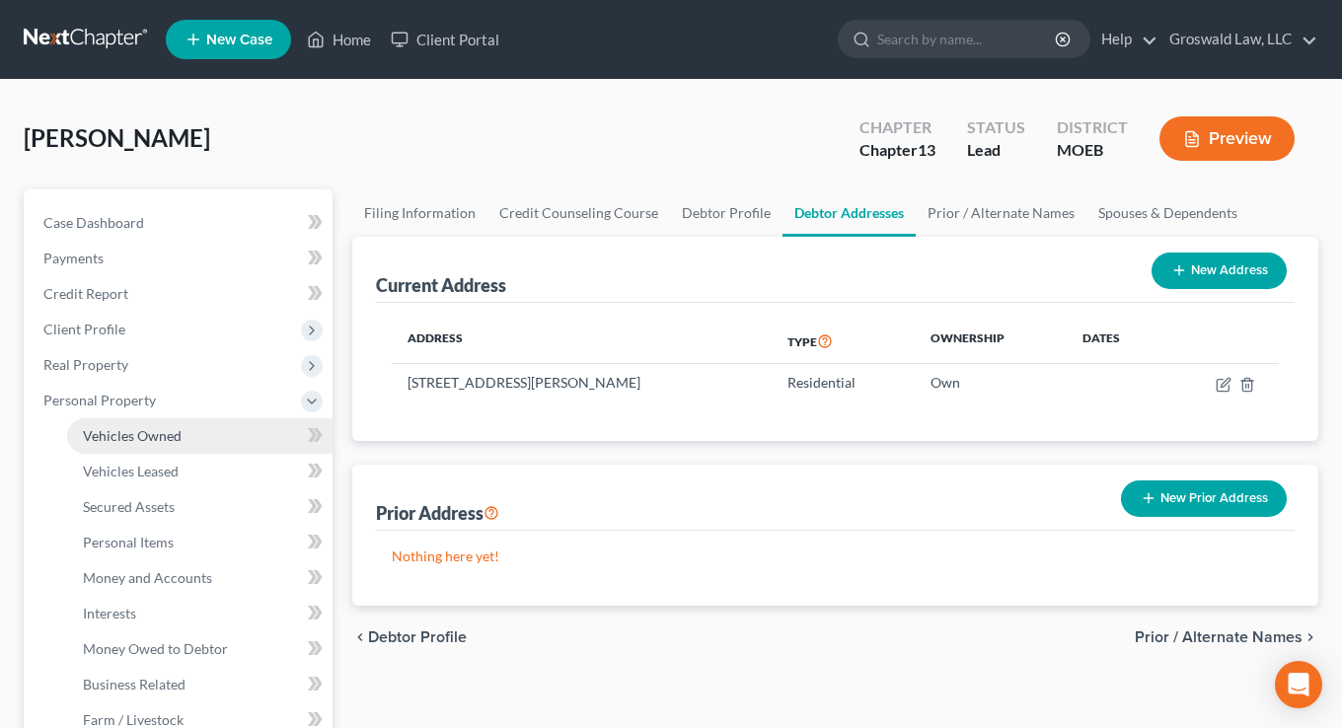
click at [167, 434] on span "Vehicles Owned" at bounding box center [132, 435] width 99 height 17
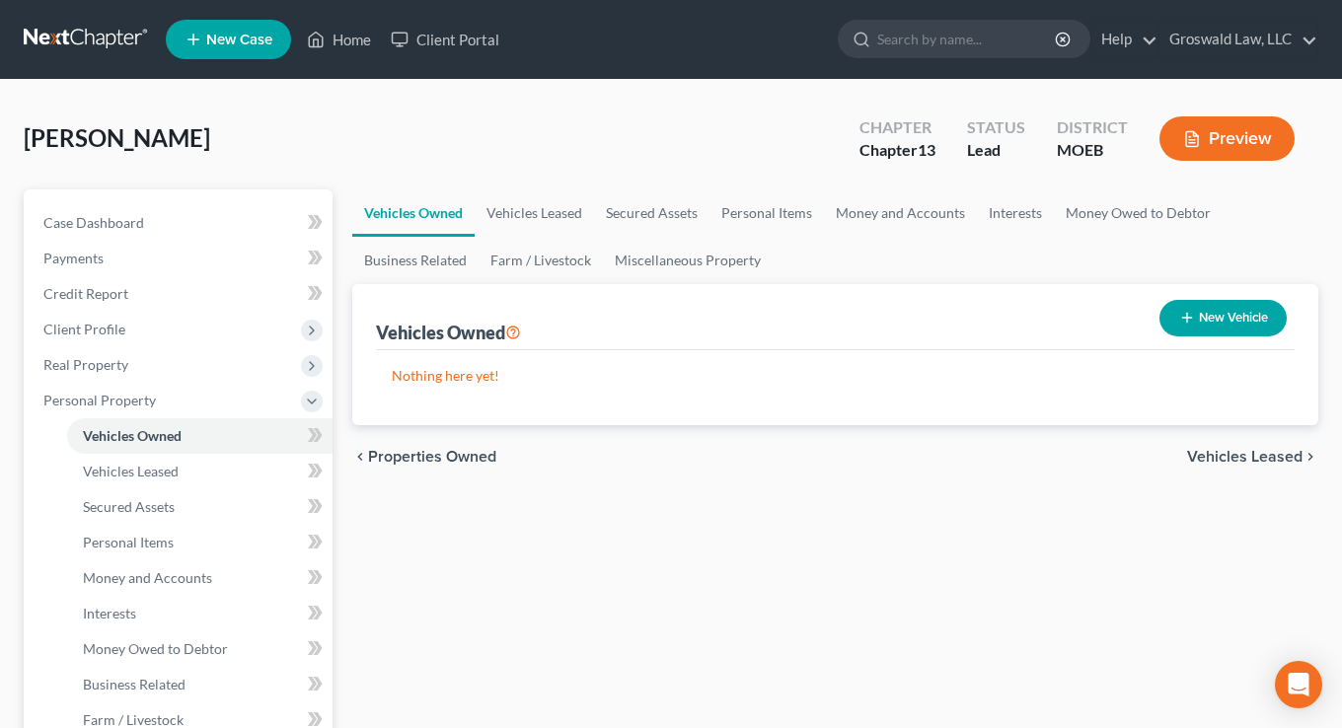
click at [1203, 319] on button "New Vehicle" at bounding box center [1222, 318] width 127 height 37
select select "0"
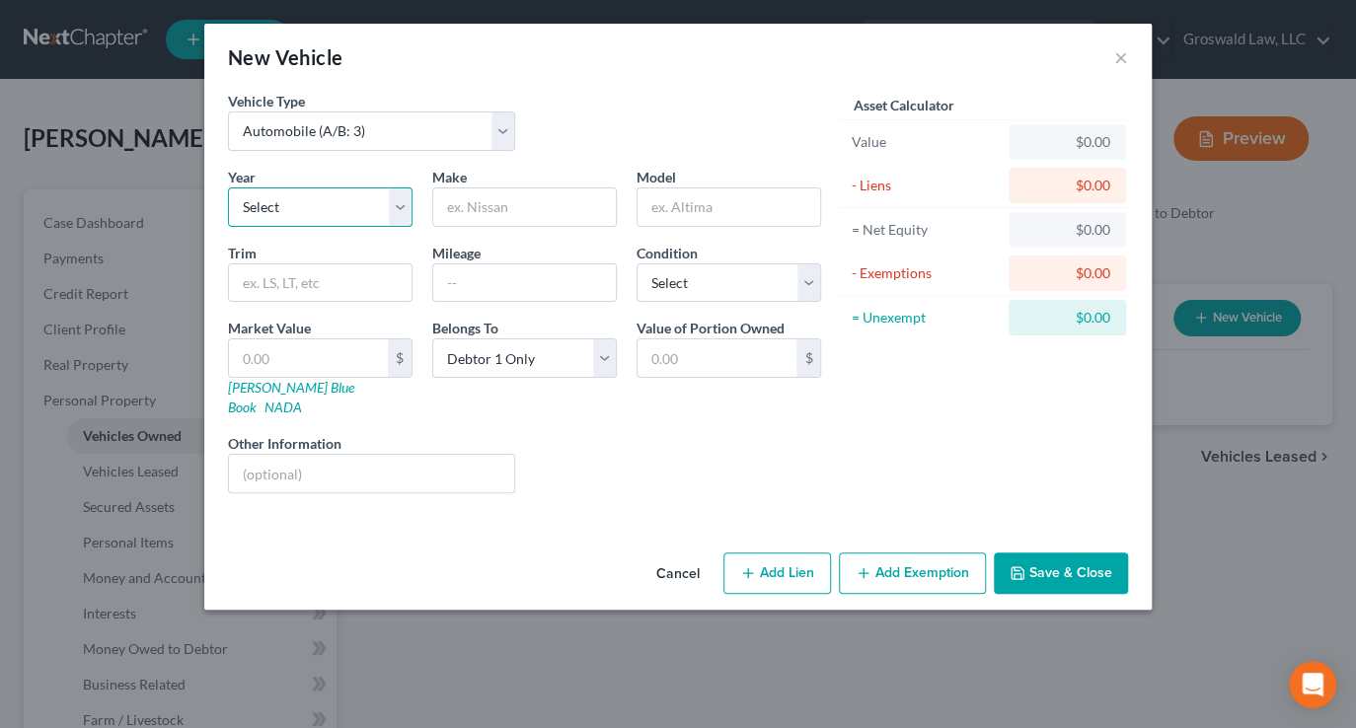
click at [279, 210] on select "Select 2026 2025 2024 2023 2022 2021 2020 2019 2018 2017 2016 2015 2014 2013 20…" at bounding box center [320, 206] width 184 height 39
select select "26"
click at [228, 187] on select "Select 2026 2025 2024 2023 2022 2021 2020 2019 2018 2017 2016 2015 2014 2013 20…" at bounding box center [320, 206] width 184 height 39
drag, startPoint x: 527, startPoint y: 212, endPoint x: 501, endPoint y: 197, distance: 29.6
click at [527, 212] on input "text" at bounding box center [524, 206] width 183 height 37
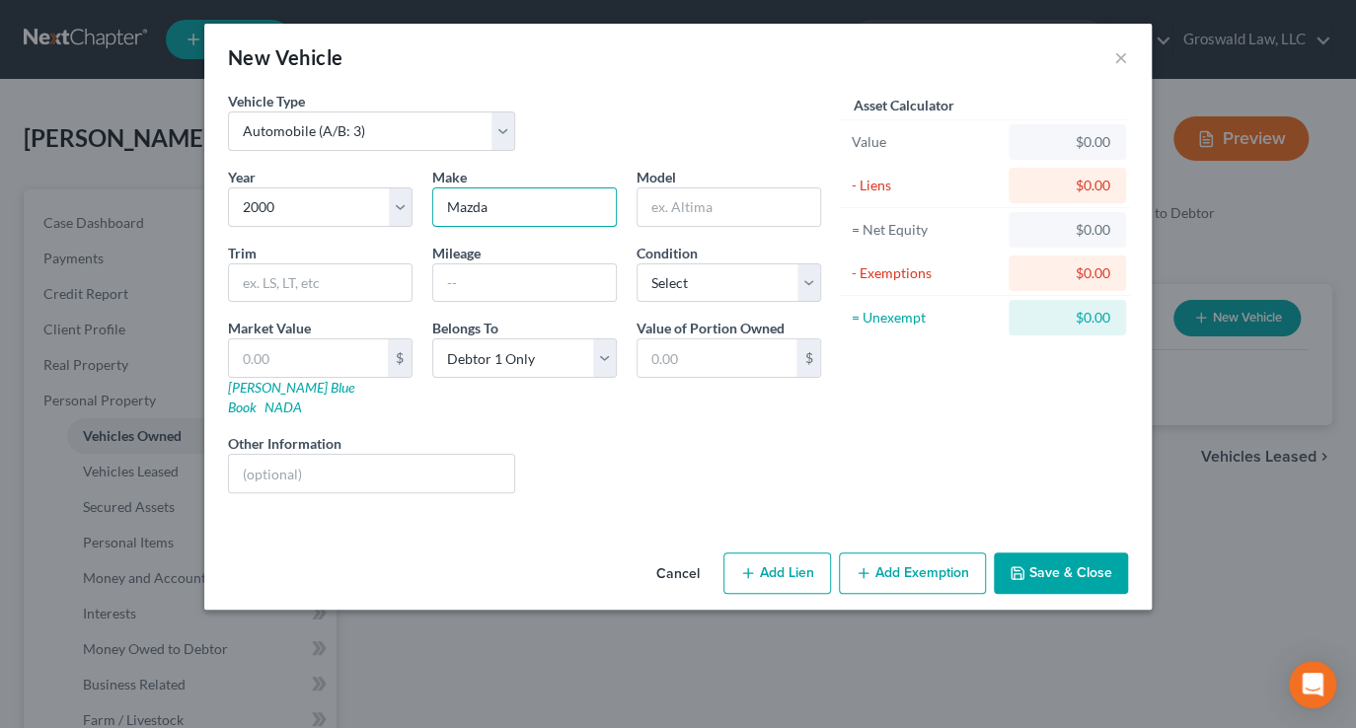
type input "Mazda"
type input "626"
click at [1081, 562] on button "Save & Close" at bounding box center [1060, 572] width 134 height 41
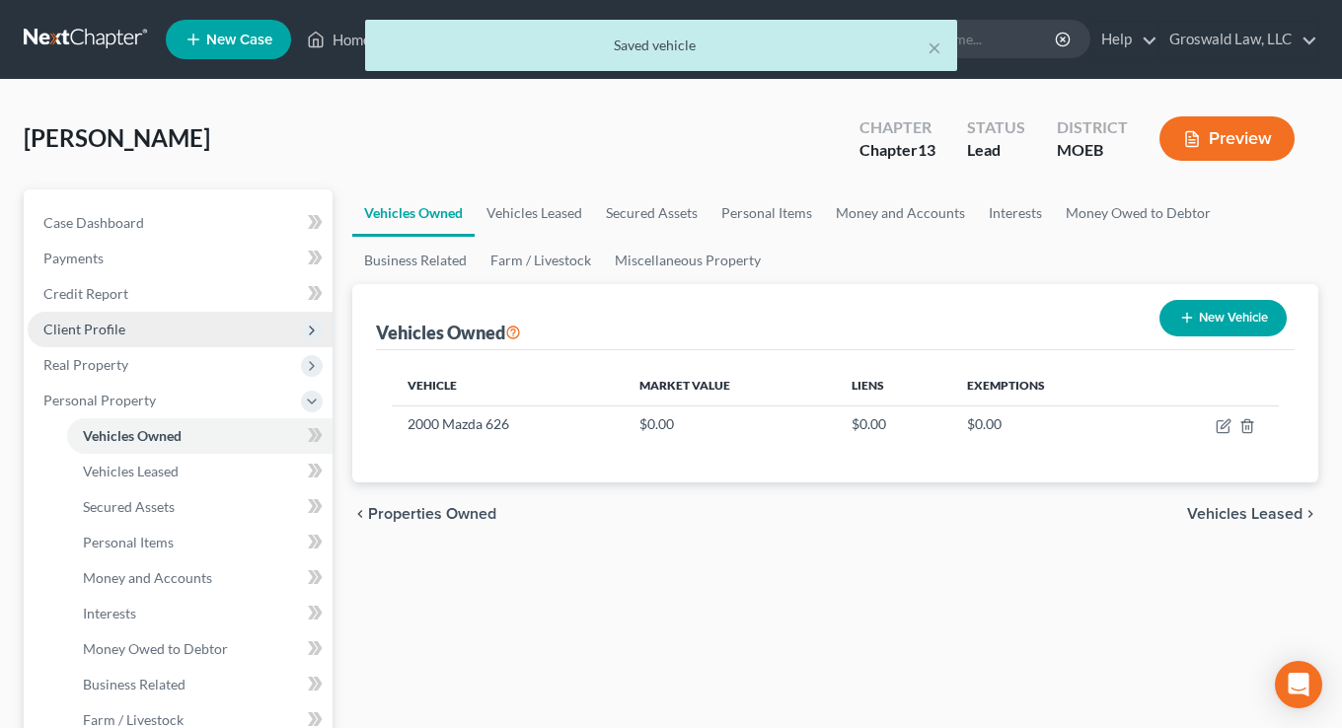
click at [122, 326] on span "Client Profile" at bounding box center [84, 329] width 82 height 17
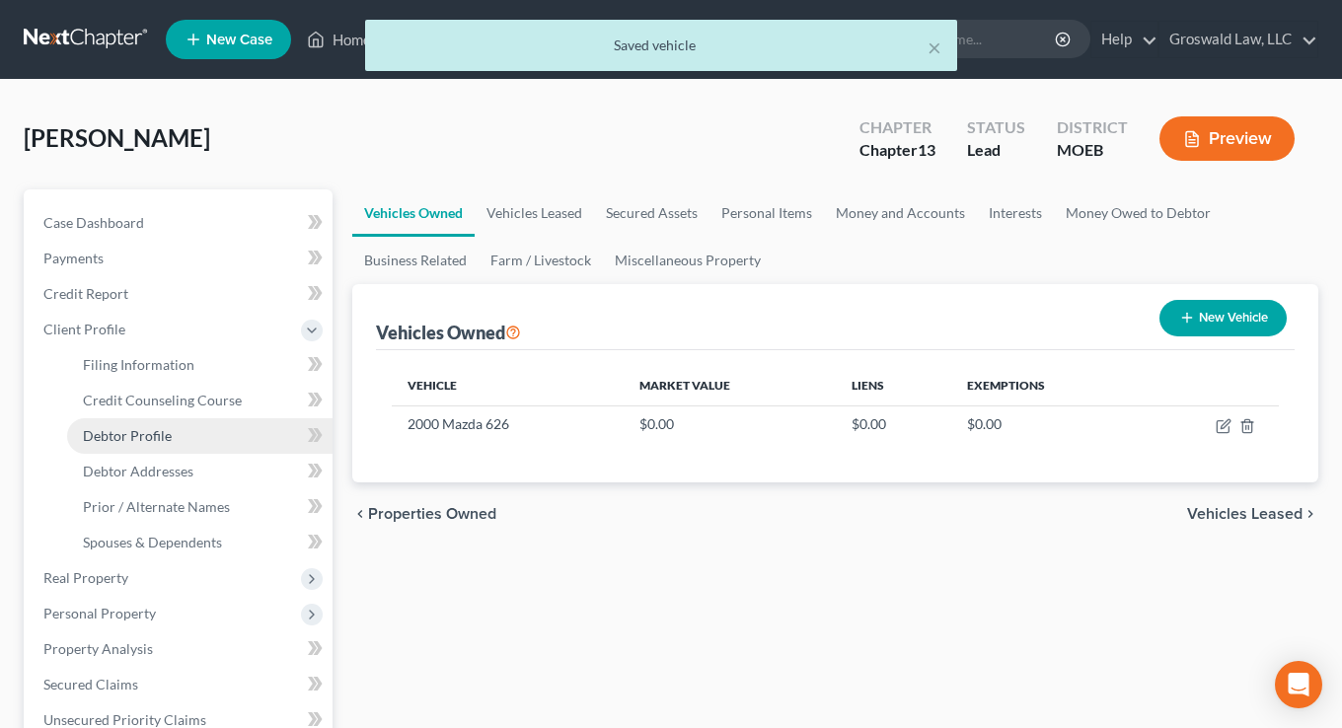
click at [152, 435] on span "Debtor Profile" at bounding box center [127, 435] width 89 height 17
select select "0"
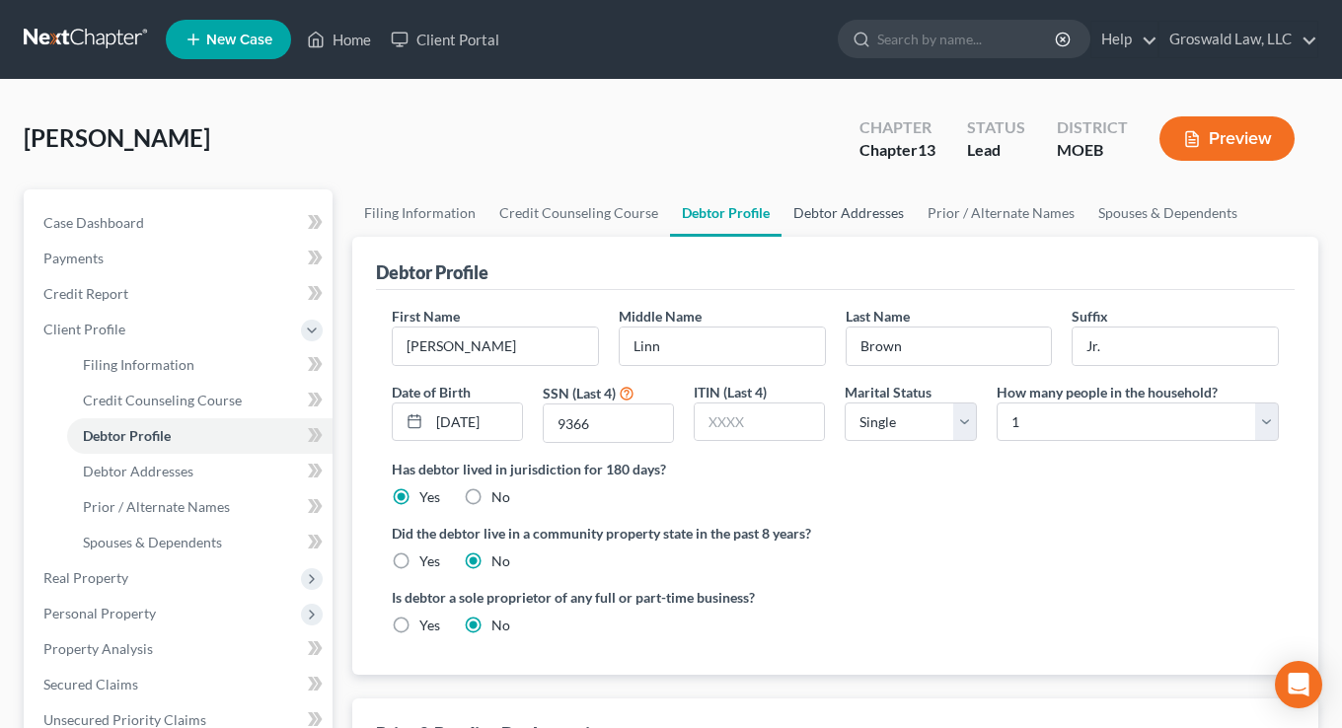
click at [832, 207] on link "Debtor Addresses" at bounding box center [848, 212] width 134 height 47
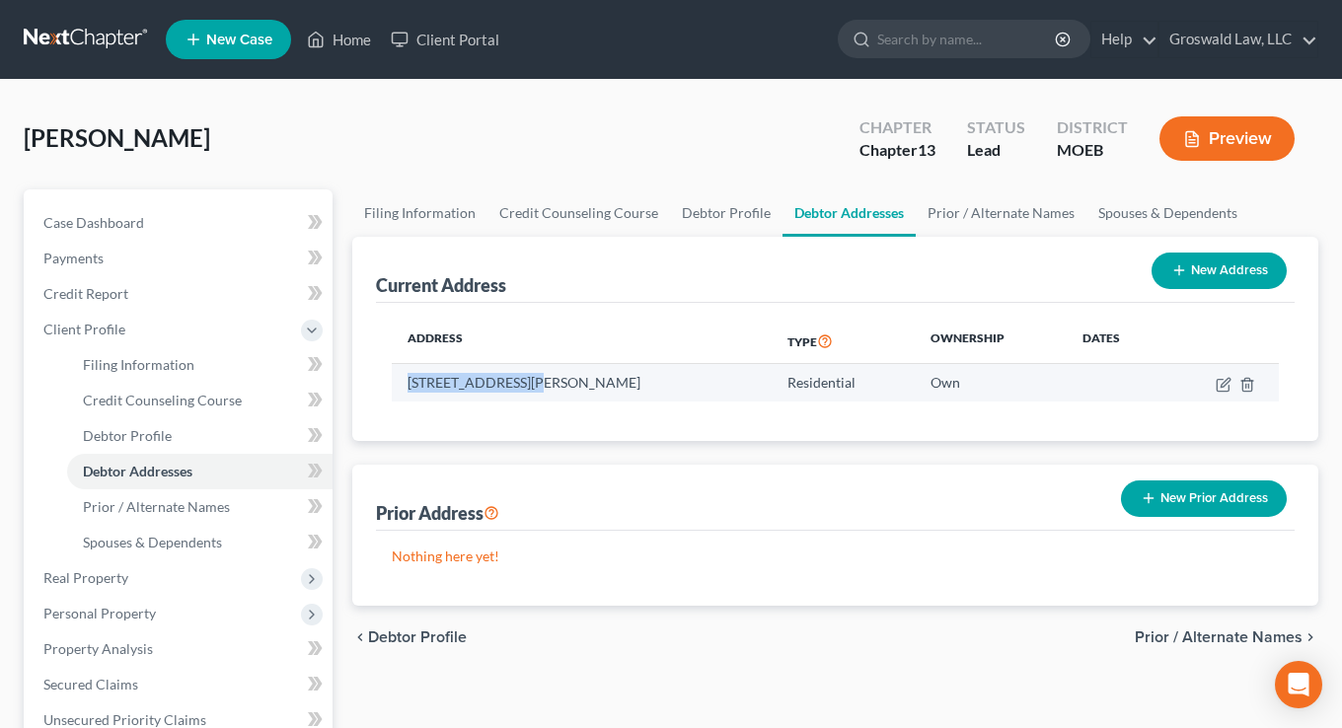
drag, startPoint x: 533, startPoint y: 383, endPoint x: 391, endPoint y: 380, distance: 142.1
click at [392, 380] on td "5152 Vernon Avenue, Saint Louis, MO 63113" at bounding box center [582, 382] width 380 height 37
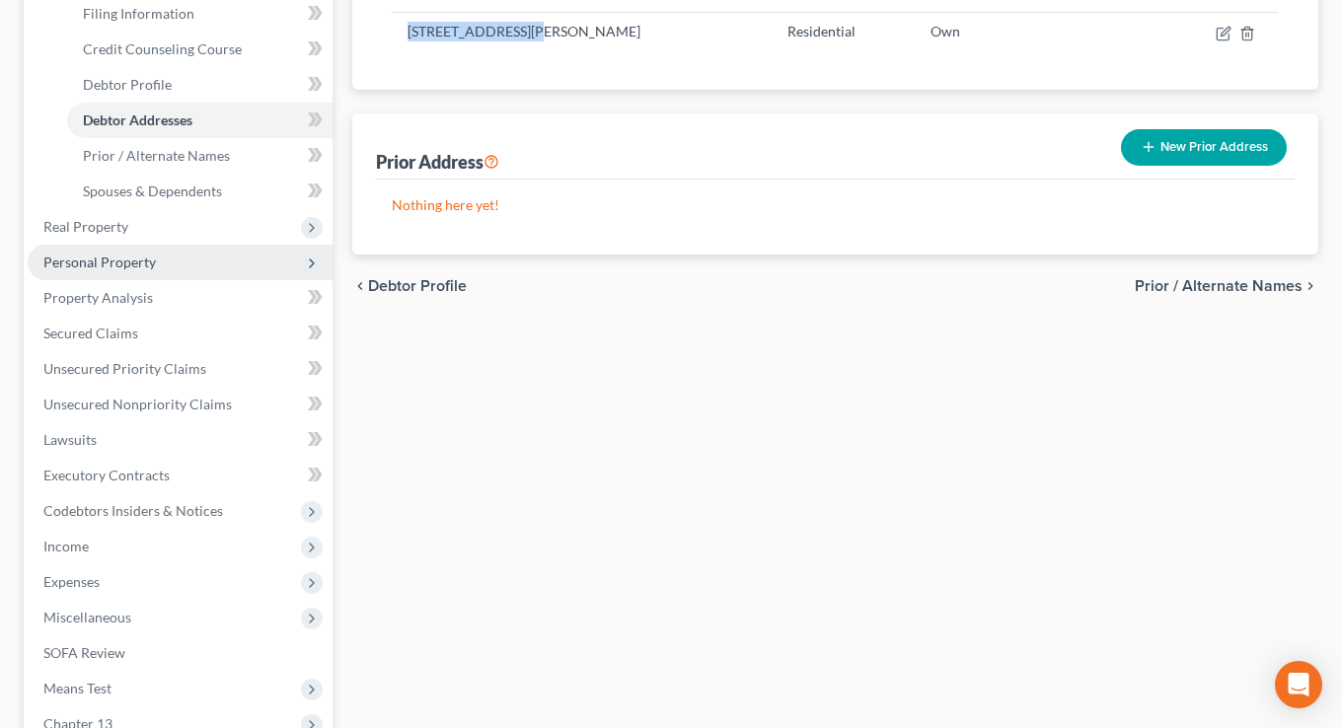
scroll to position [358, 0]
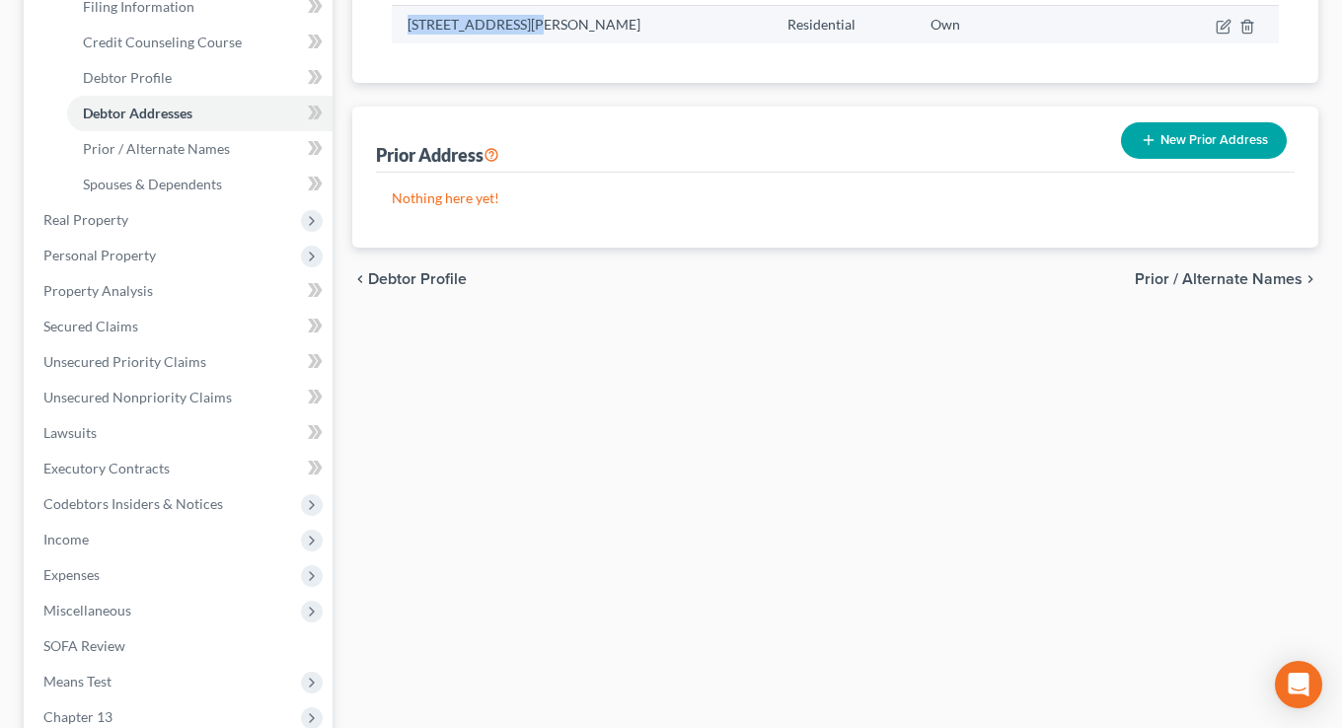
drag, startPoint x: 585, startPoint y: 22, endPoint x: 404, endPoint y: 27, distance: 180.6
click at [404, 29] on td "5152 Vernon Avenue, Saint Louis, MO 63113" at bounding box center [582, 24] width 380 height 37
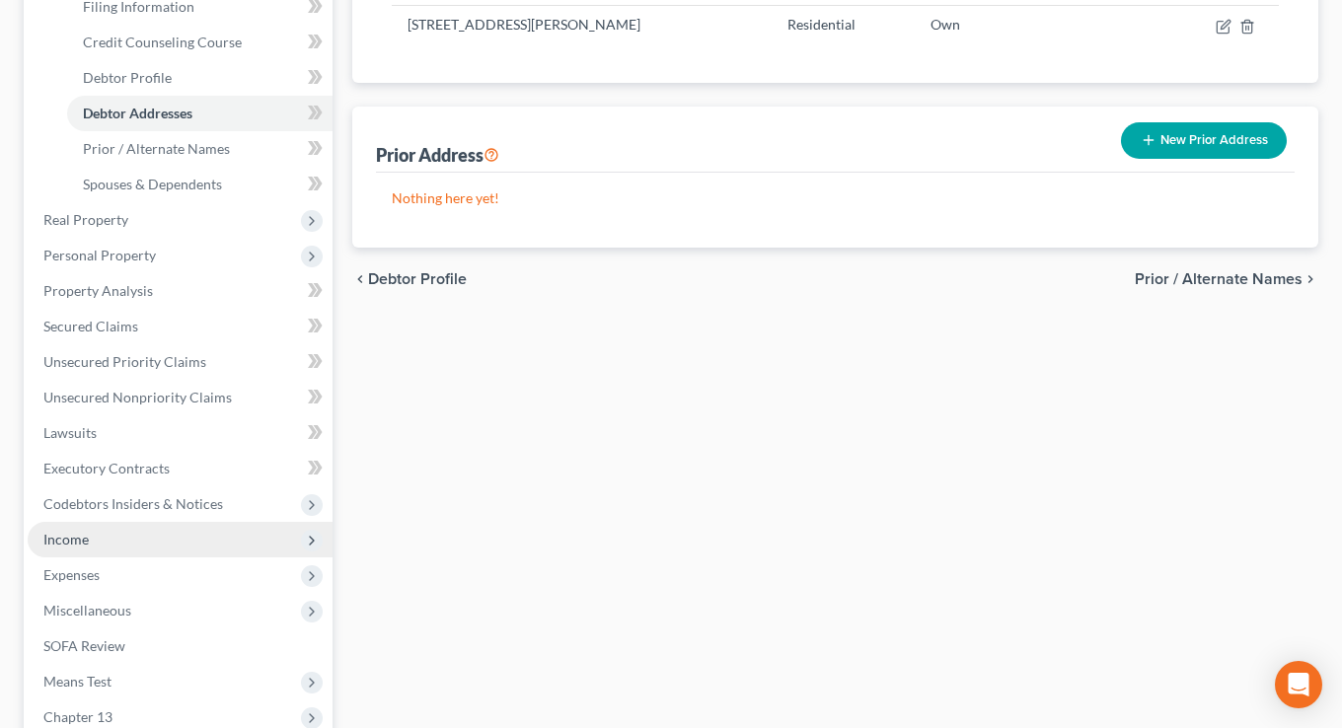
click at [111, 534] on span "Income" at bounding box center [180, 540] width 305 height 36
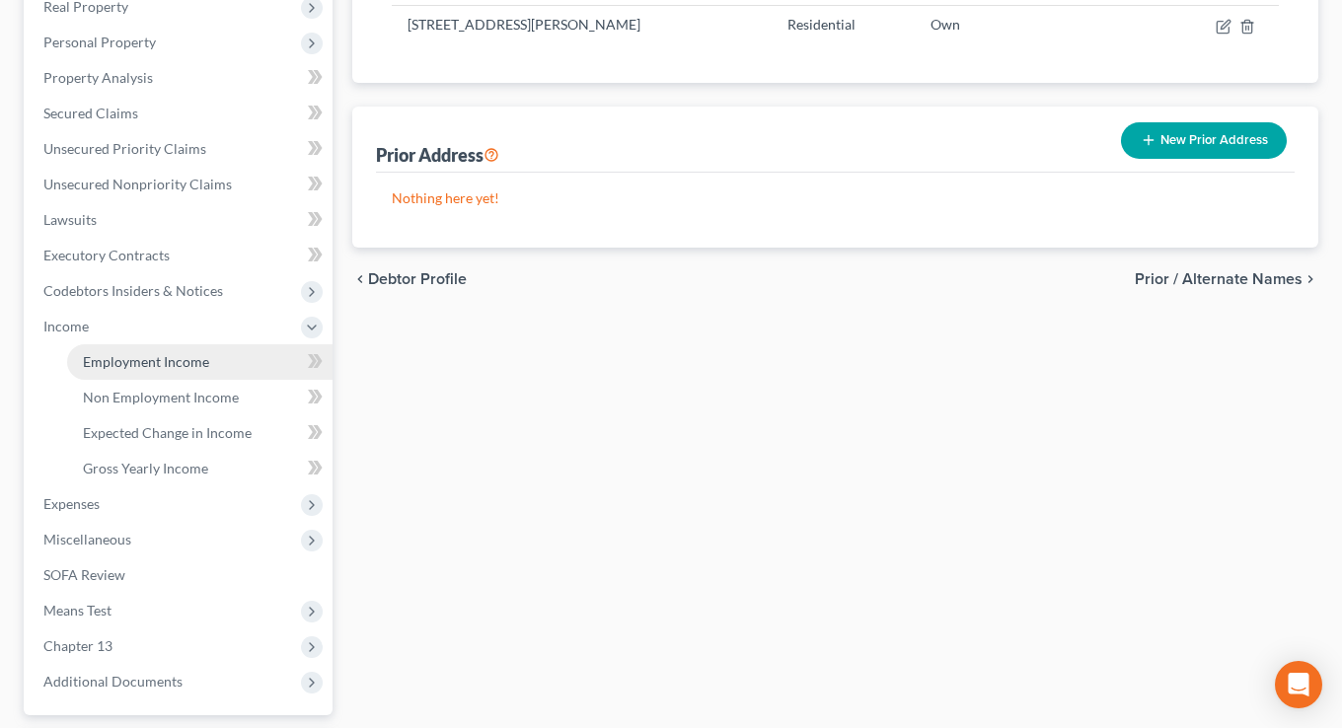
click at [180, 360] on span "Employment Income" at bounding box center [146, 361] width 126 height 17
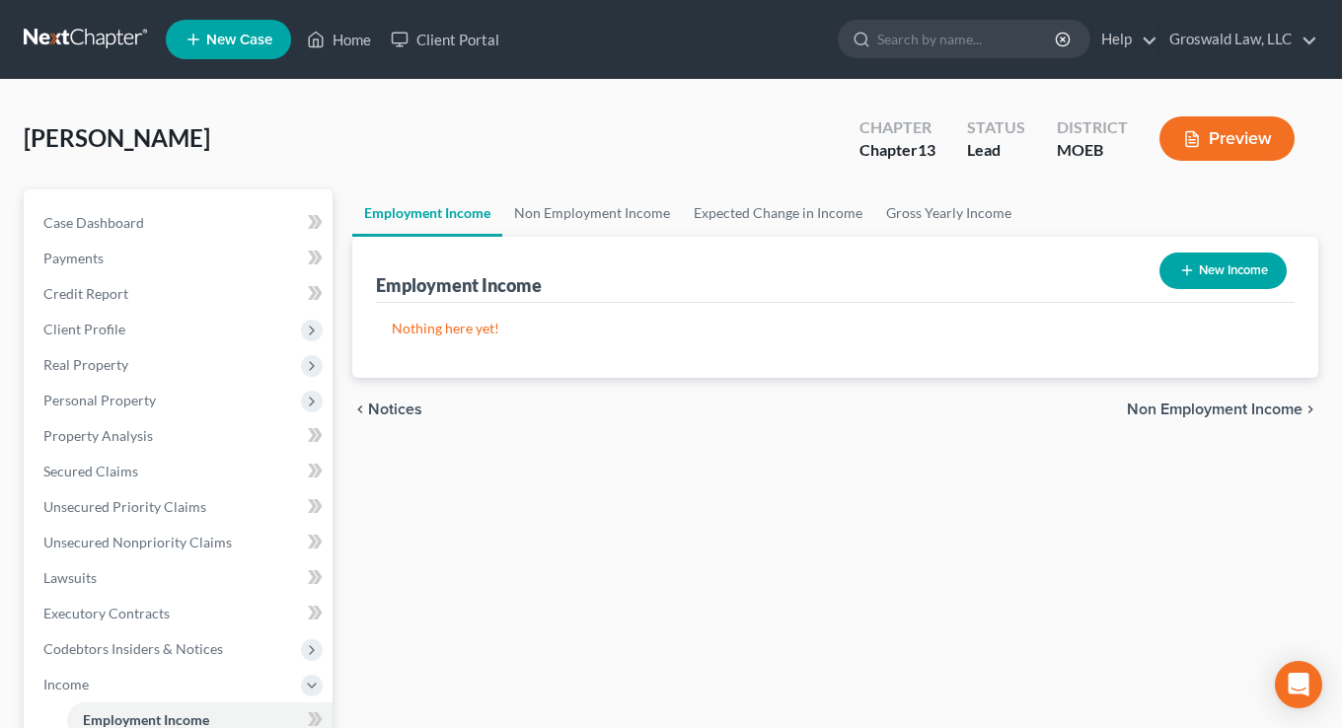
click at [1260, 267] on button "New Income" at bounding box center [1222, 271] width 127 height 37
select select "0"
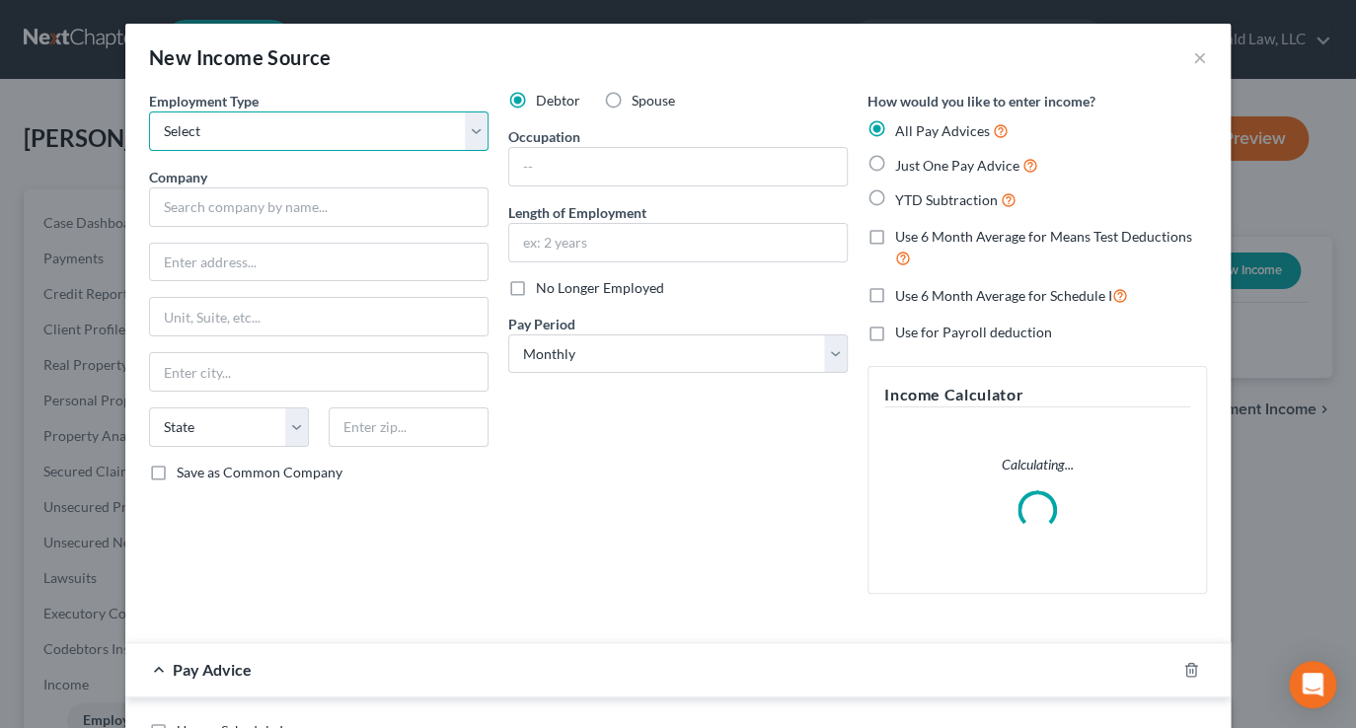
click at [264, 134] on select "Select Full or Part Time Employment Self Employment" at bounding box center [318, 130] width 339 height 39
select select "0"
click at [149, 111] on select "Select Full or Part Time Employment Self Employment" at bounding box center [318, 130] width 339 height 39
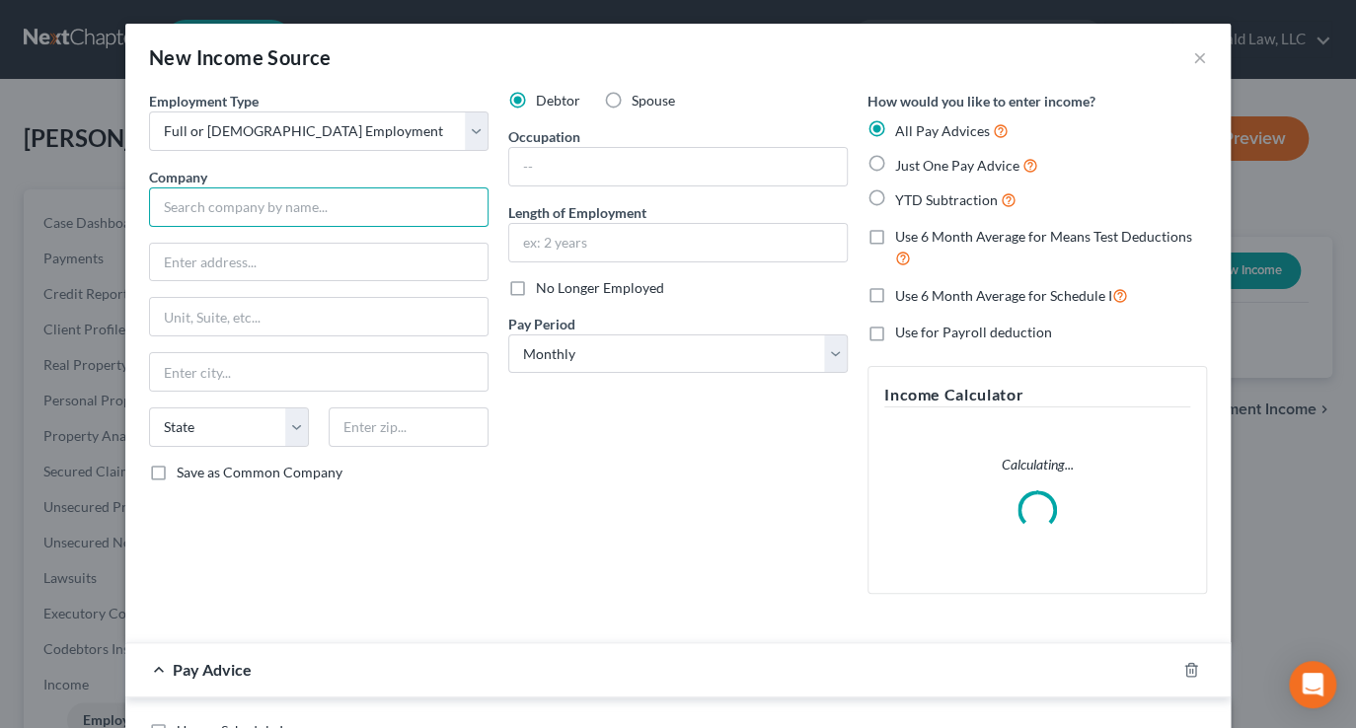
click at [229, 199] on input "text" at bounding box center [318, 206] width 339 height 39
type input "A"
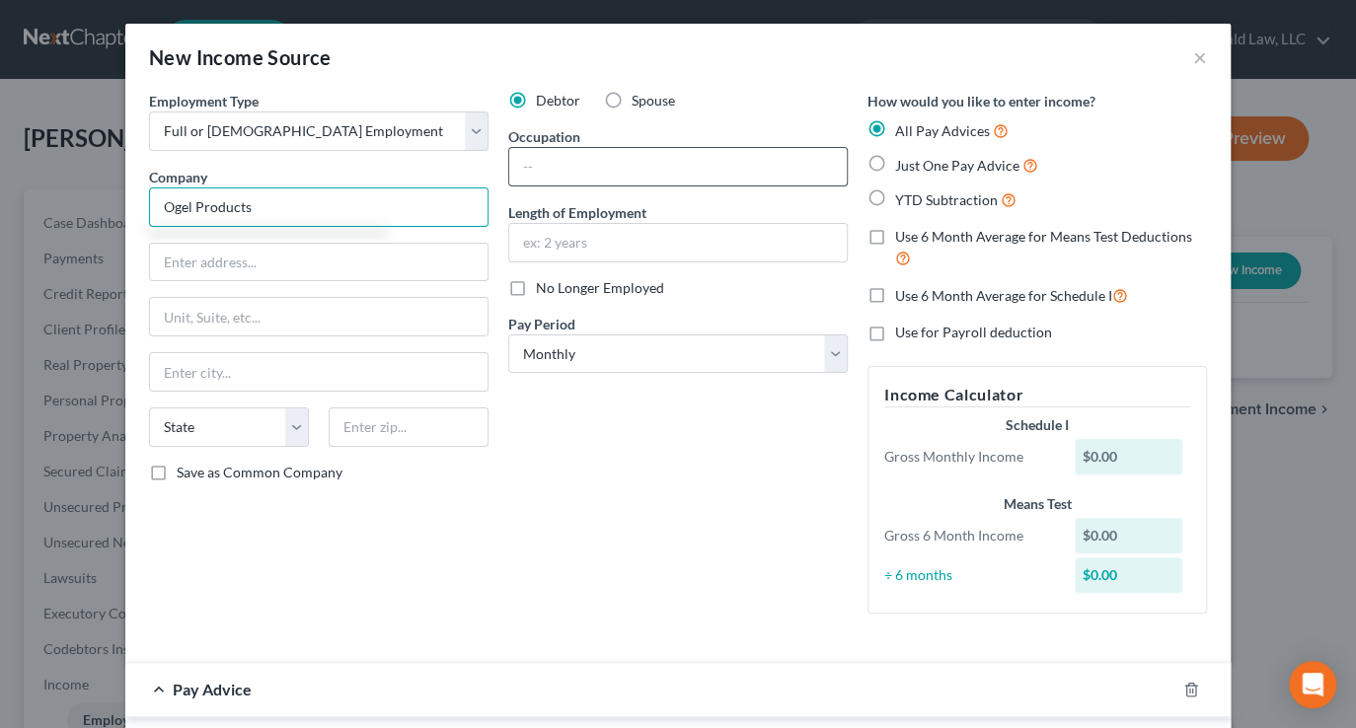
type input "Ogel Products"
click at [651, 168] on input "text" at bounding box center [677, 166] width 337 height 37
type input "Customer Service"
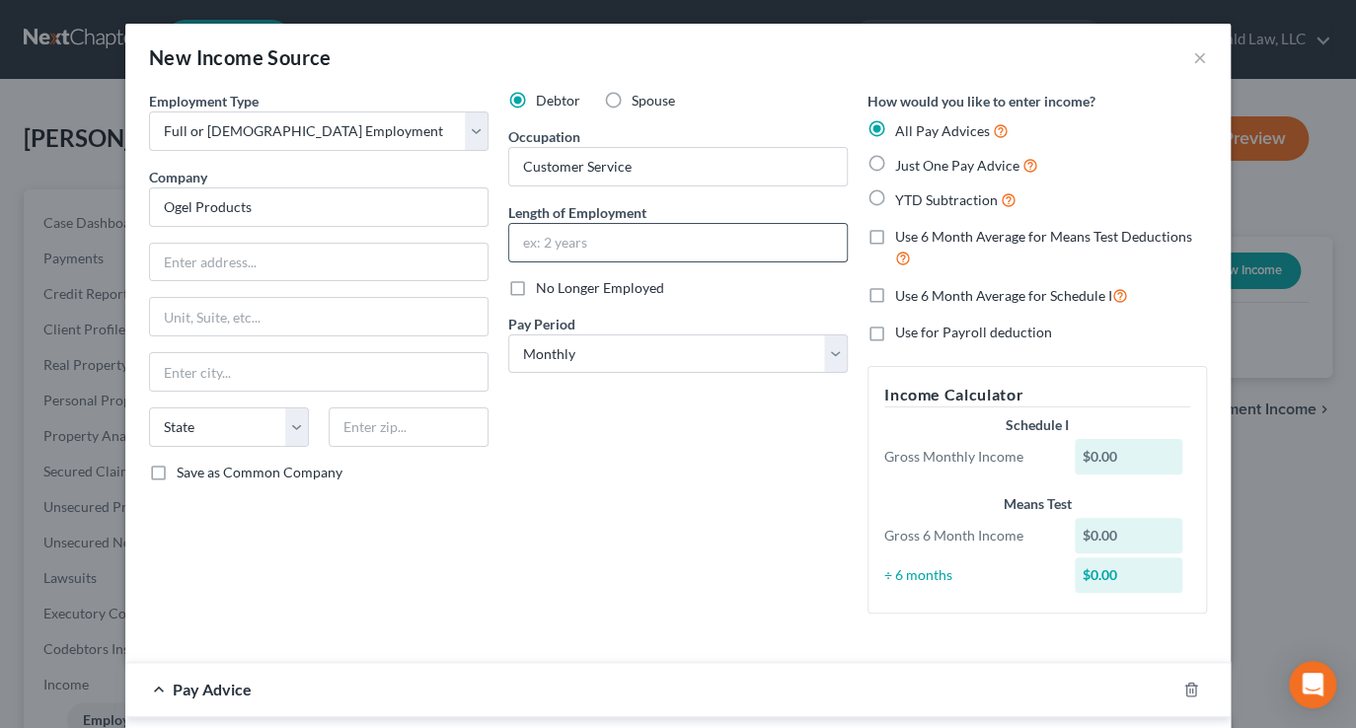
click at [622, 226] on input "text" at bounding box center [677, 242] width 337 height 37
type input "05/2025 to present"
click at [1186, 689] on icon "button" at bounding box center [1191, 690] width 16 height 16
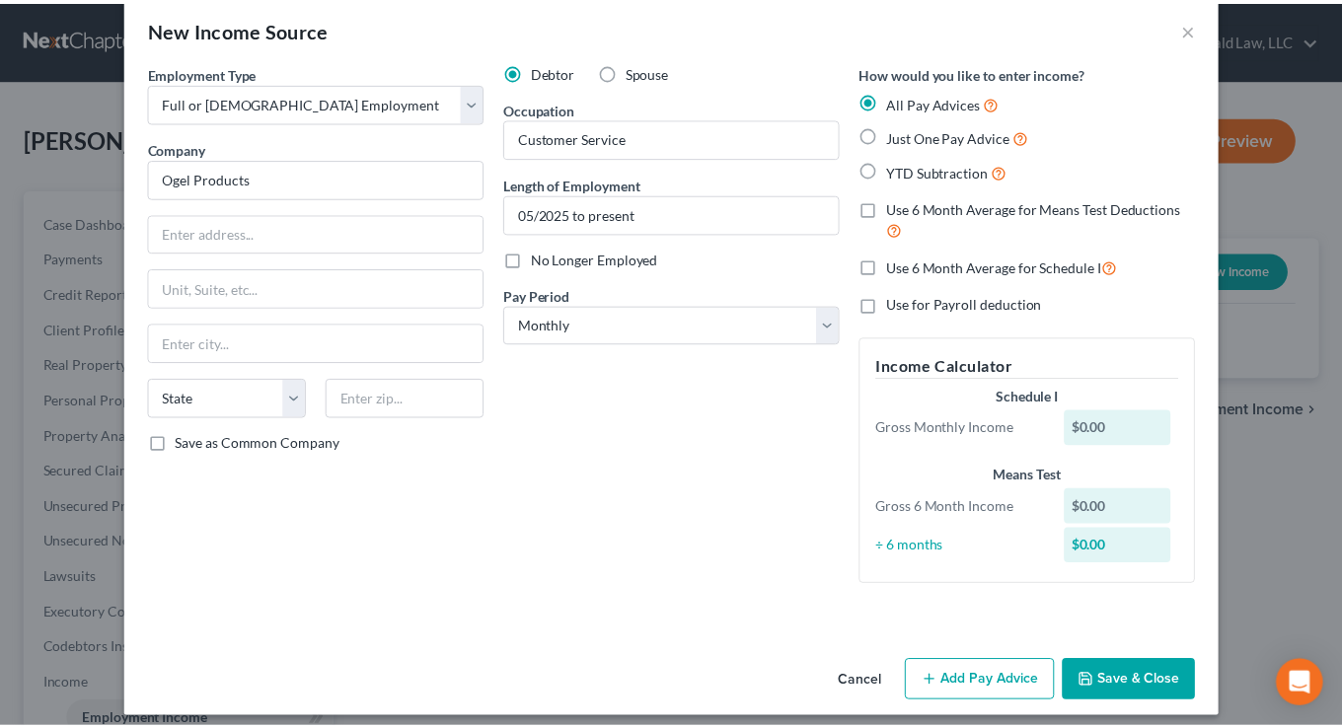
scroll to position [40, 0]
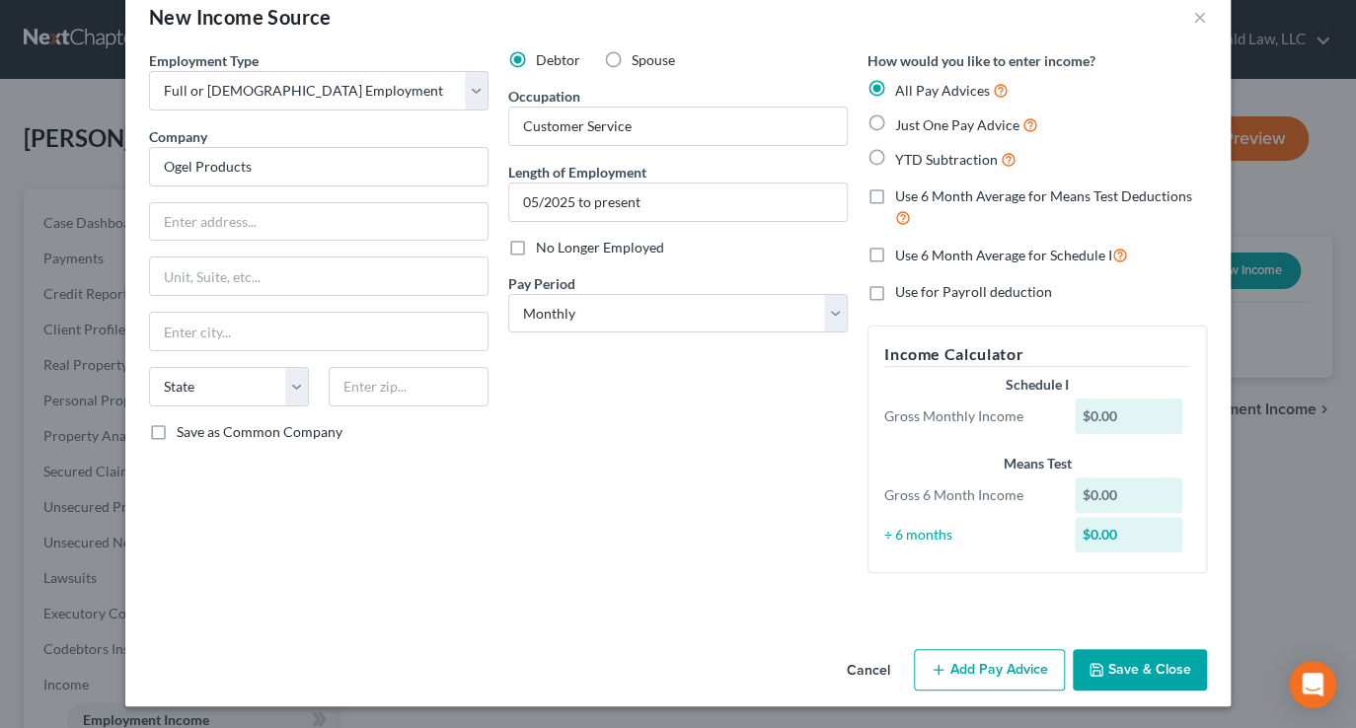
click at [1152, 660] on button "Save & Close" at bounding box center [1139, 669] width 134 height 41
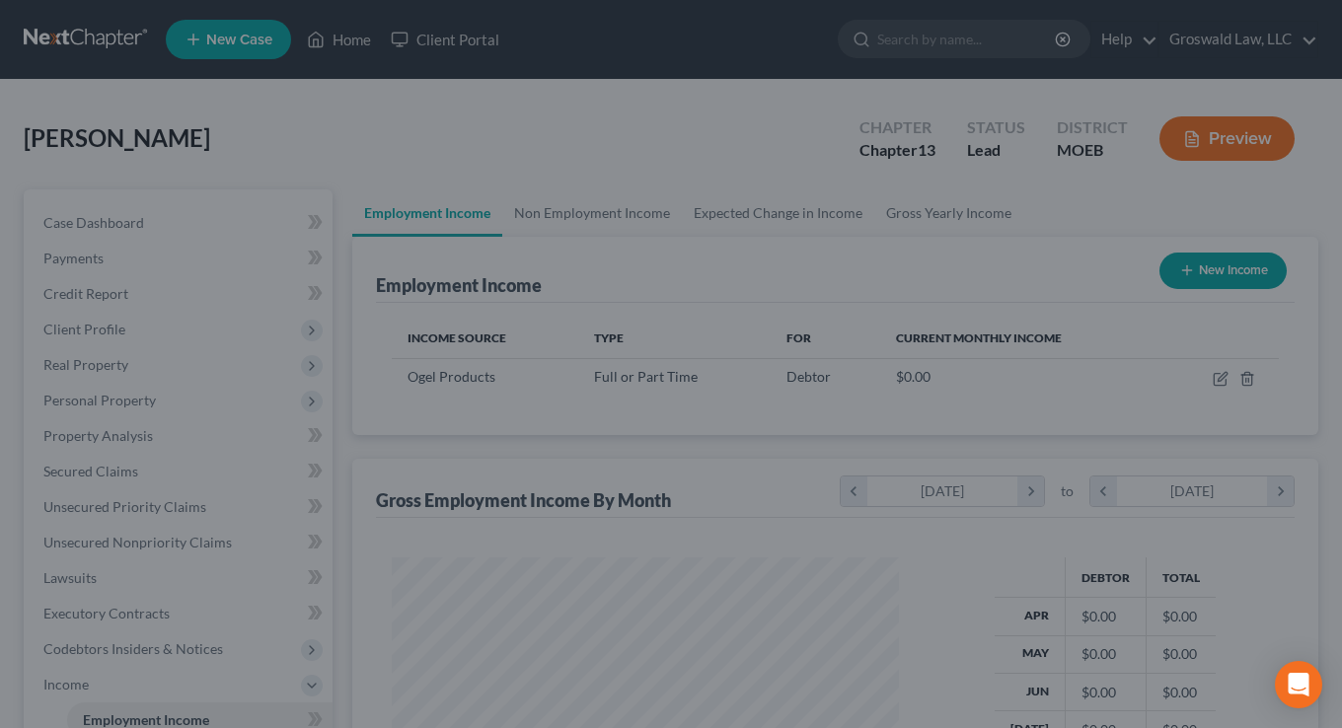
scroll to position [353, 540]
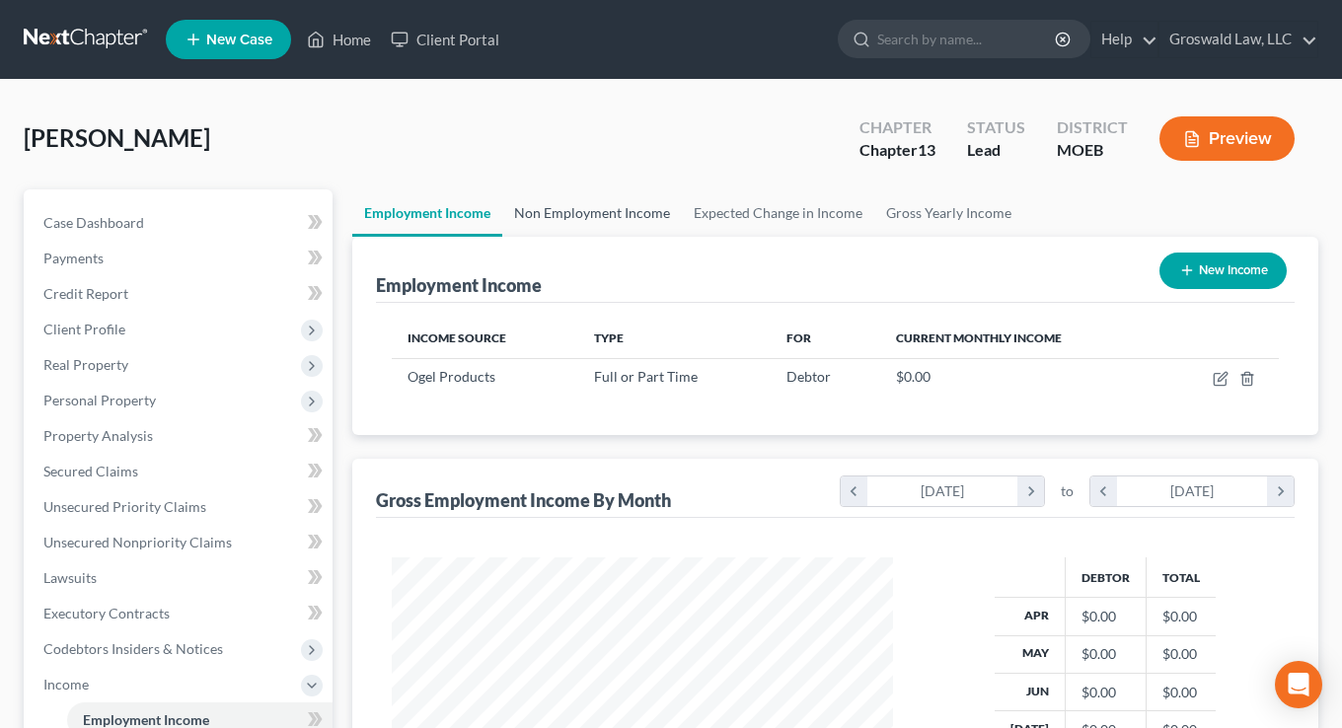
click at [561, 200] on link "Non Employment Income" at bounding box center [592, 212] width 180 height 47
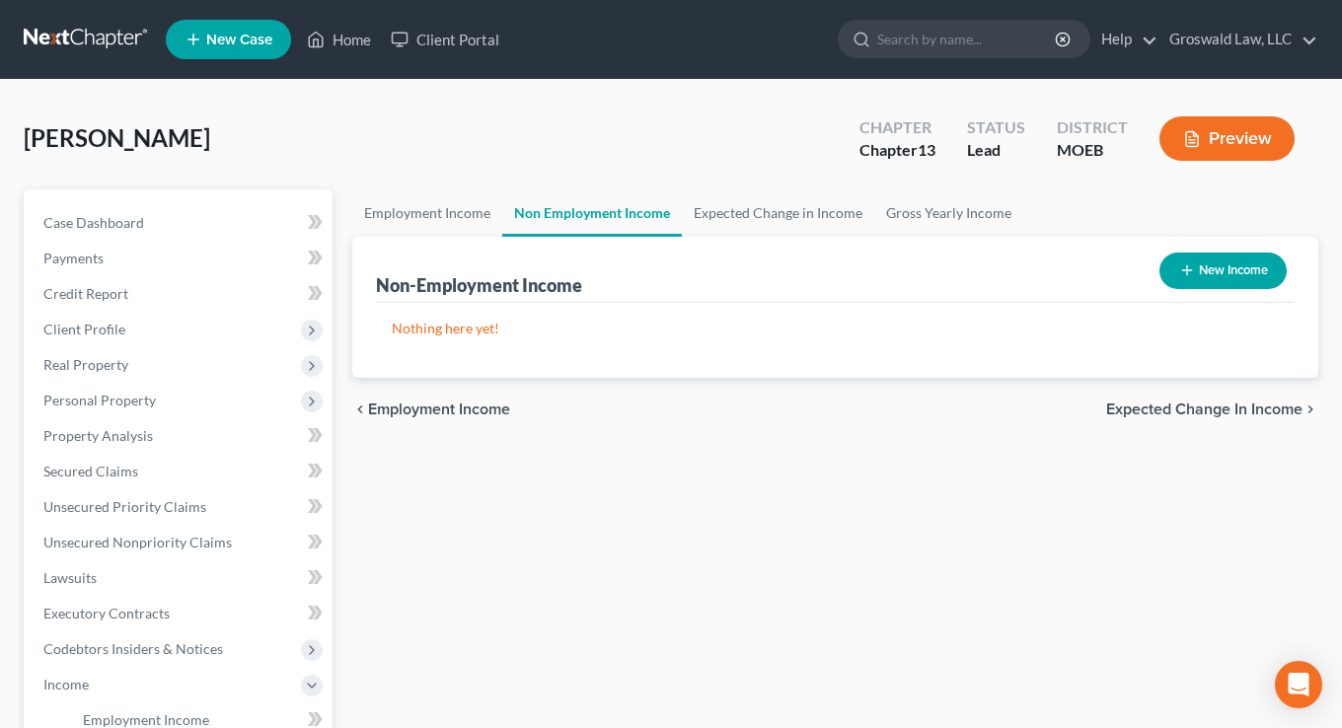
click at [1195, 261] on button "New Income" at bounding box center [1222, 271] width 127 height 37
select select "0"
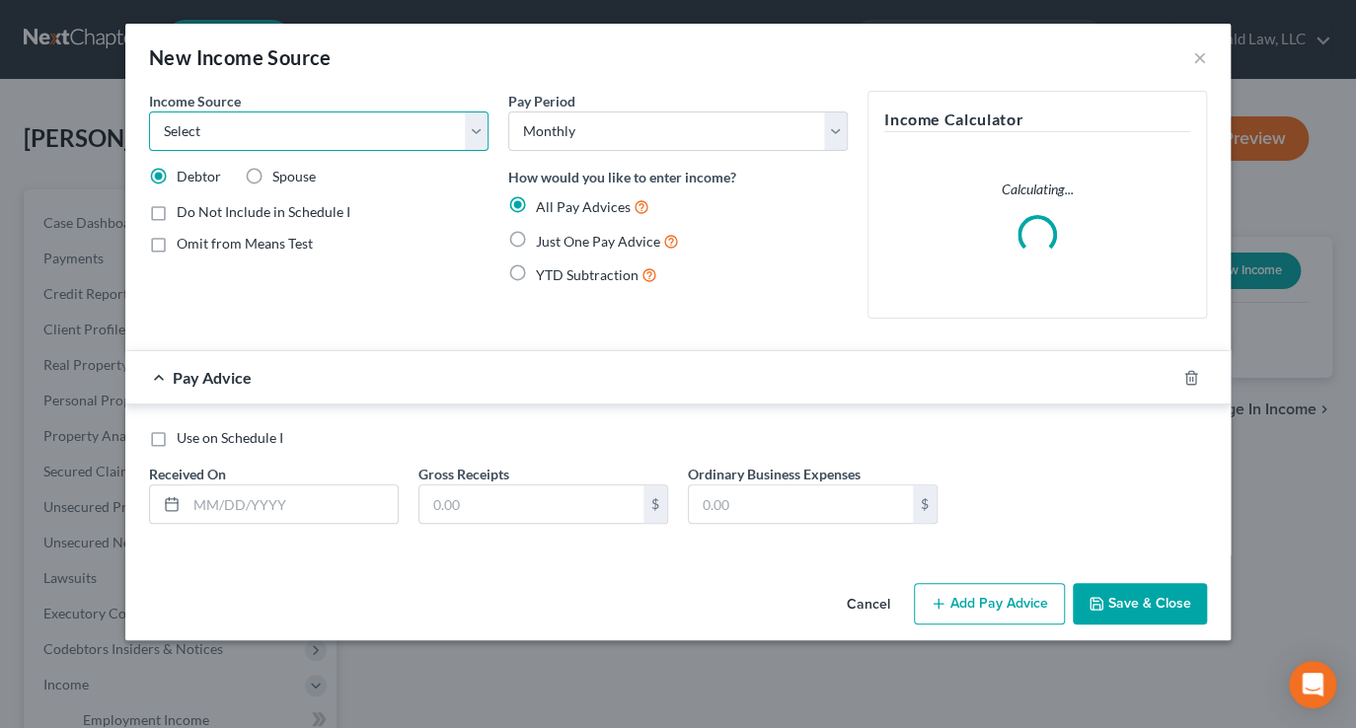
click at [366, 137] on select "Select Unemployment Disability (from employer) Pension Retirement Social Securi…" at bounding box center [318, 130] width 339 height 39
select select "13"
click at [149, 111] on select "Select Unemployment Disability (from employer) Pension Retirement Social Securi…" at bounding box center [318, 130] width 339 height 39
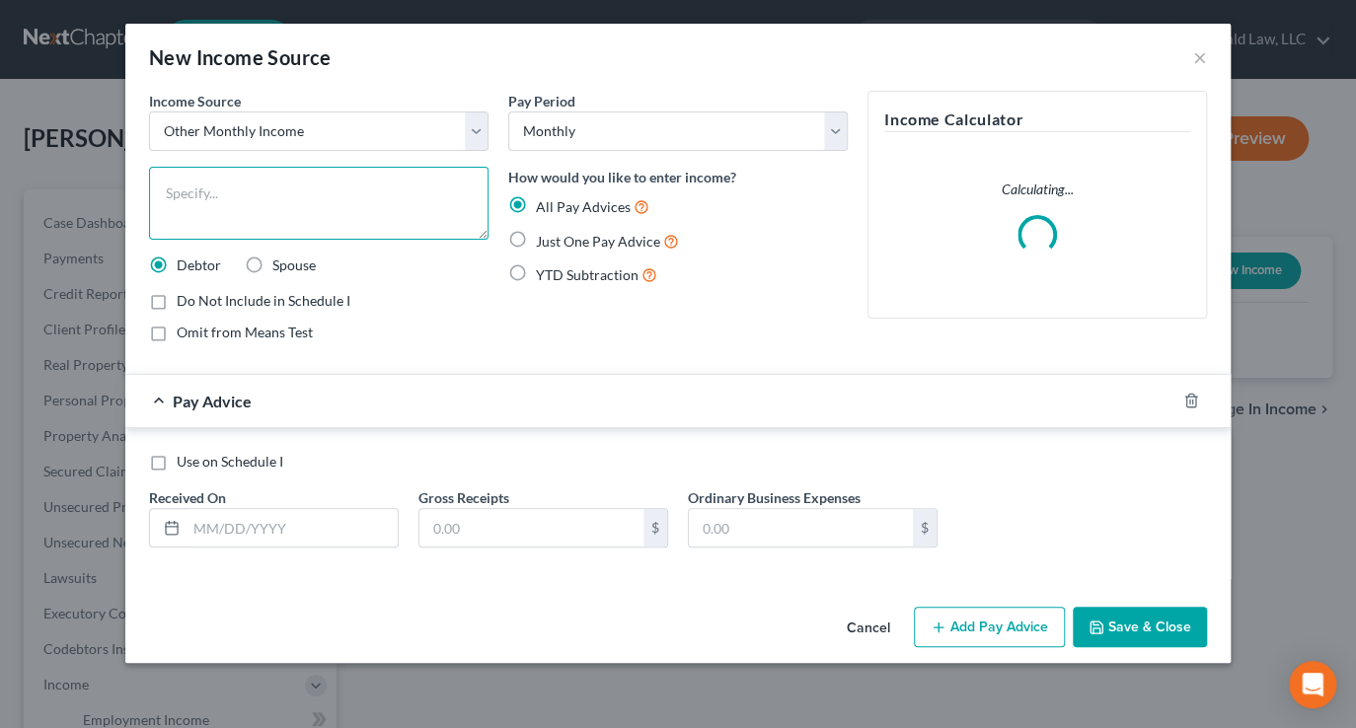
click at [293, 210] on textarea at bounding box center [318, 203] width 339 height 73
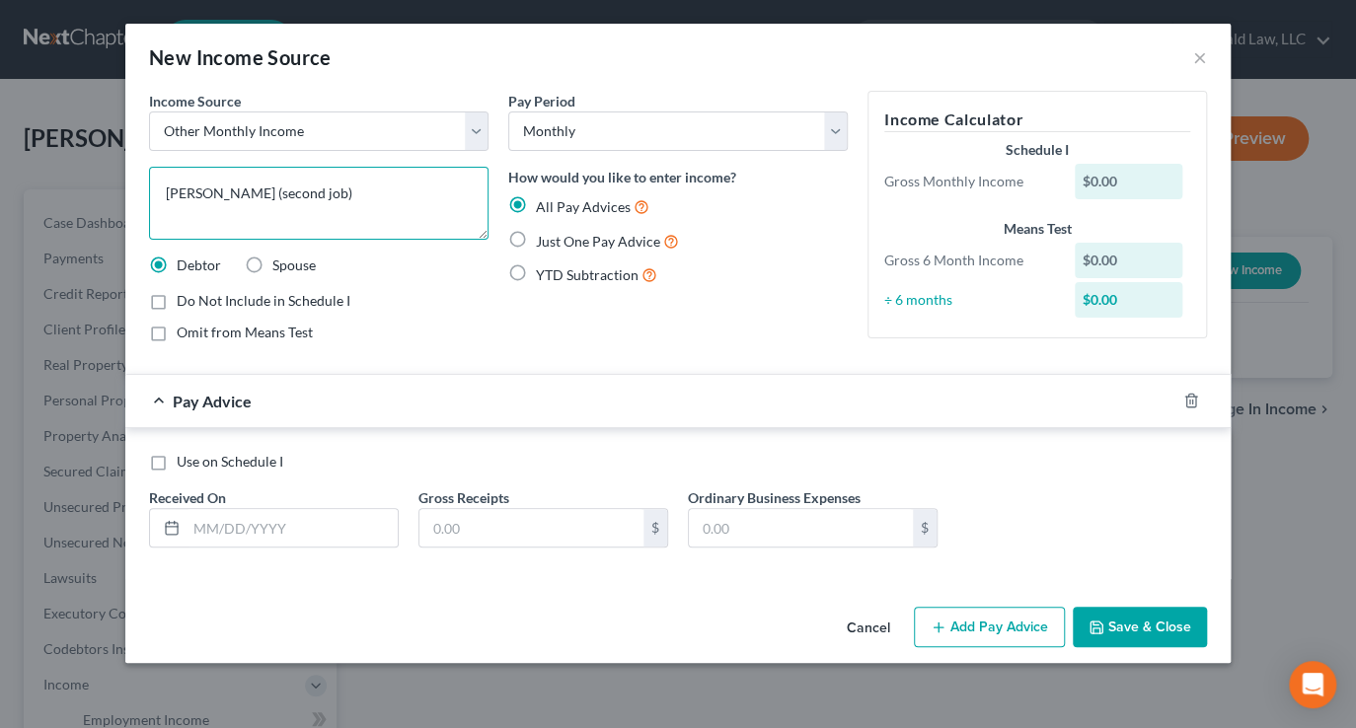
type textarea "Cabka (second job)"
click at [1164, 632] on button "Save & Close" at bounding box center [1139, 627] width 134 height 41
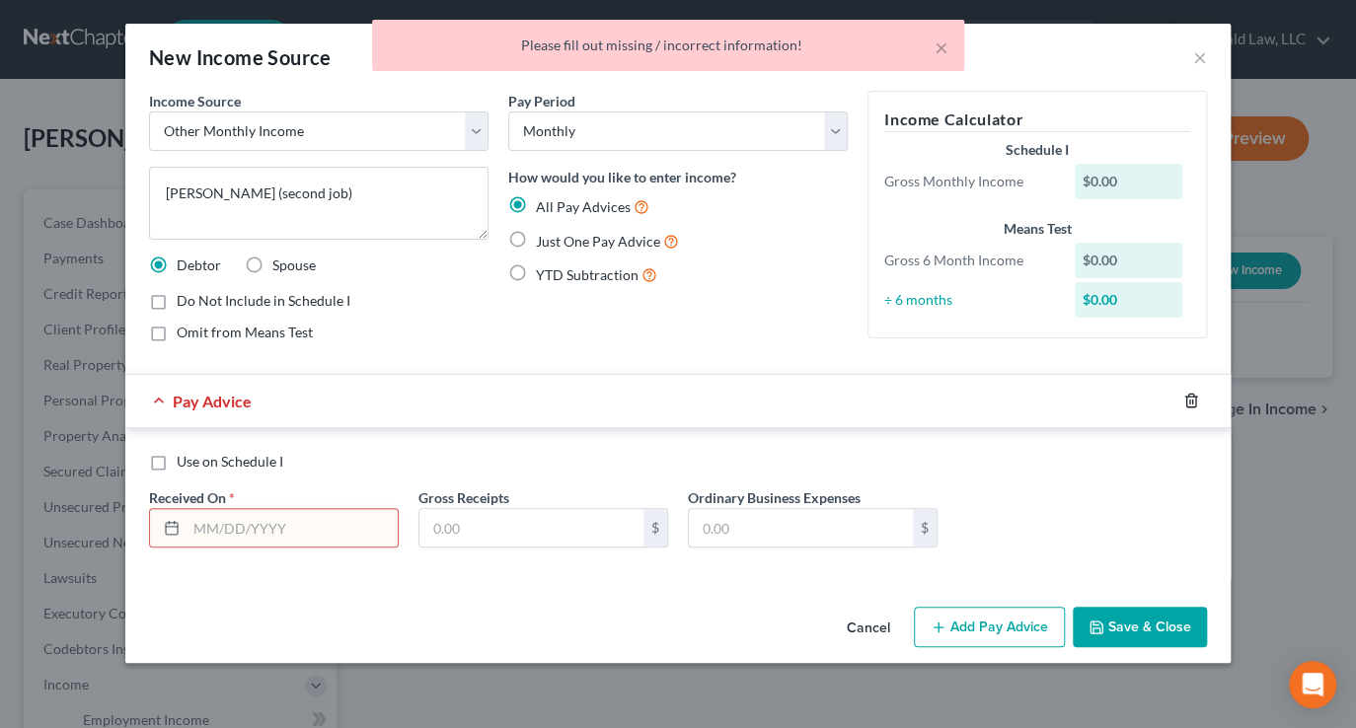
click at [1190, 402] on icon "button" at bounding box center [1191, 401] width 16 height 16
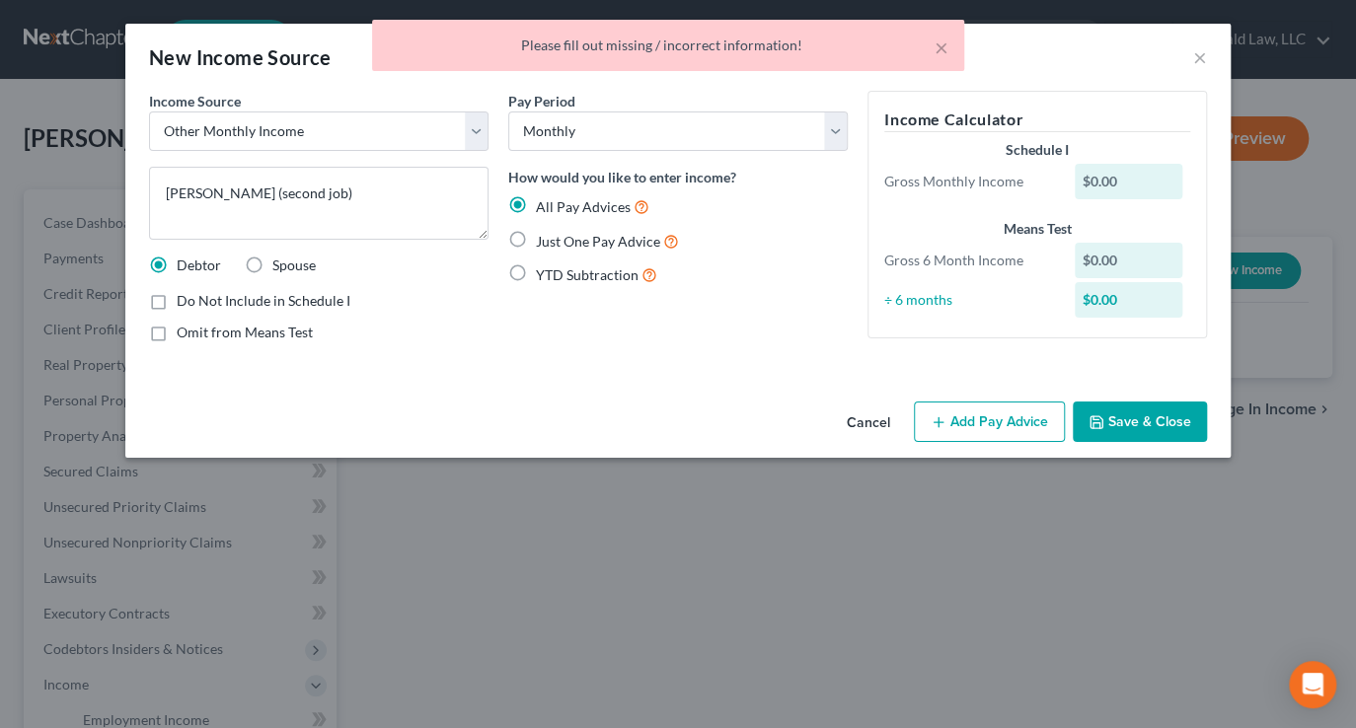
click at [1123, 404] on button "Save & Close" at bounding box center [1139, 422] width 134 height 41
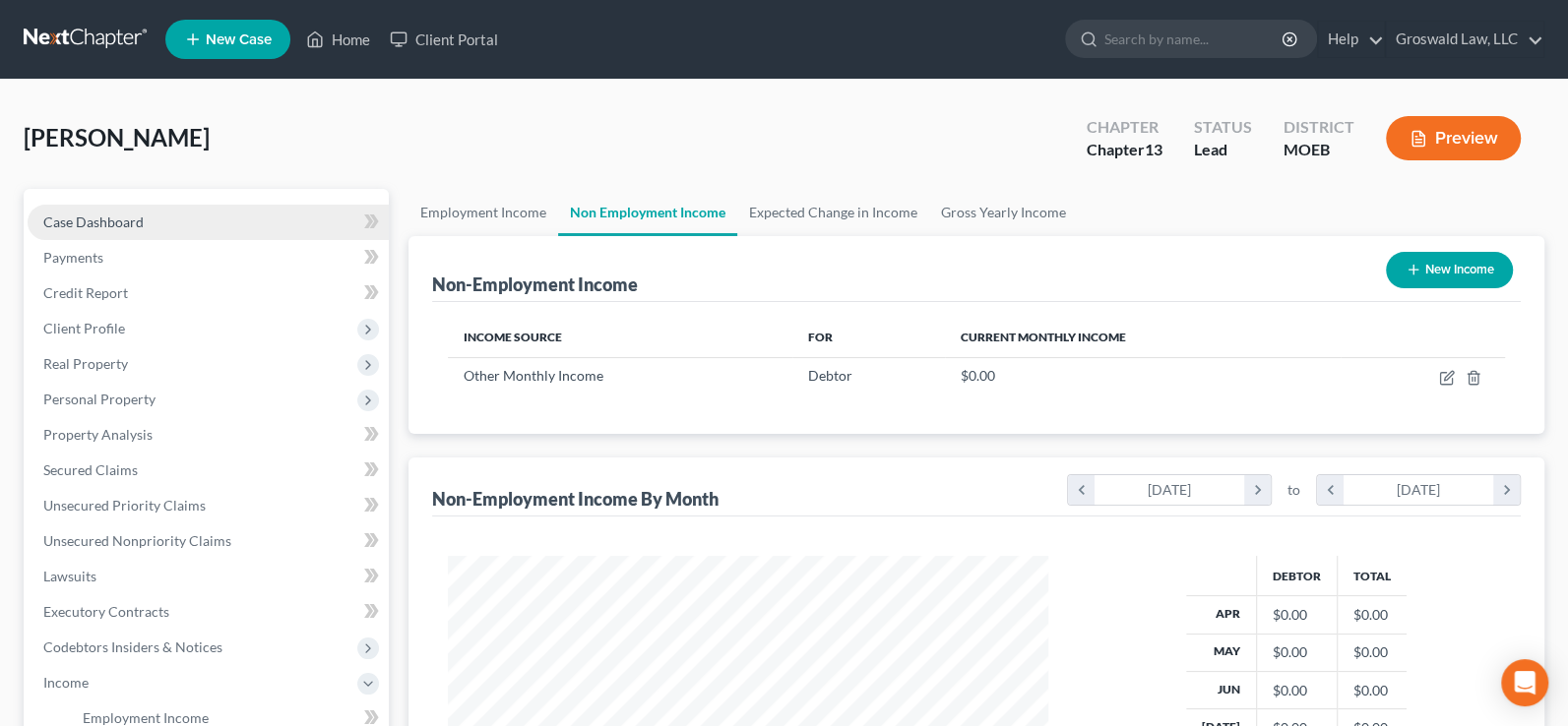
click at [148, 215] on link "Case Dashboard" at bounding box center [208, 222] width 361 height 36
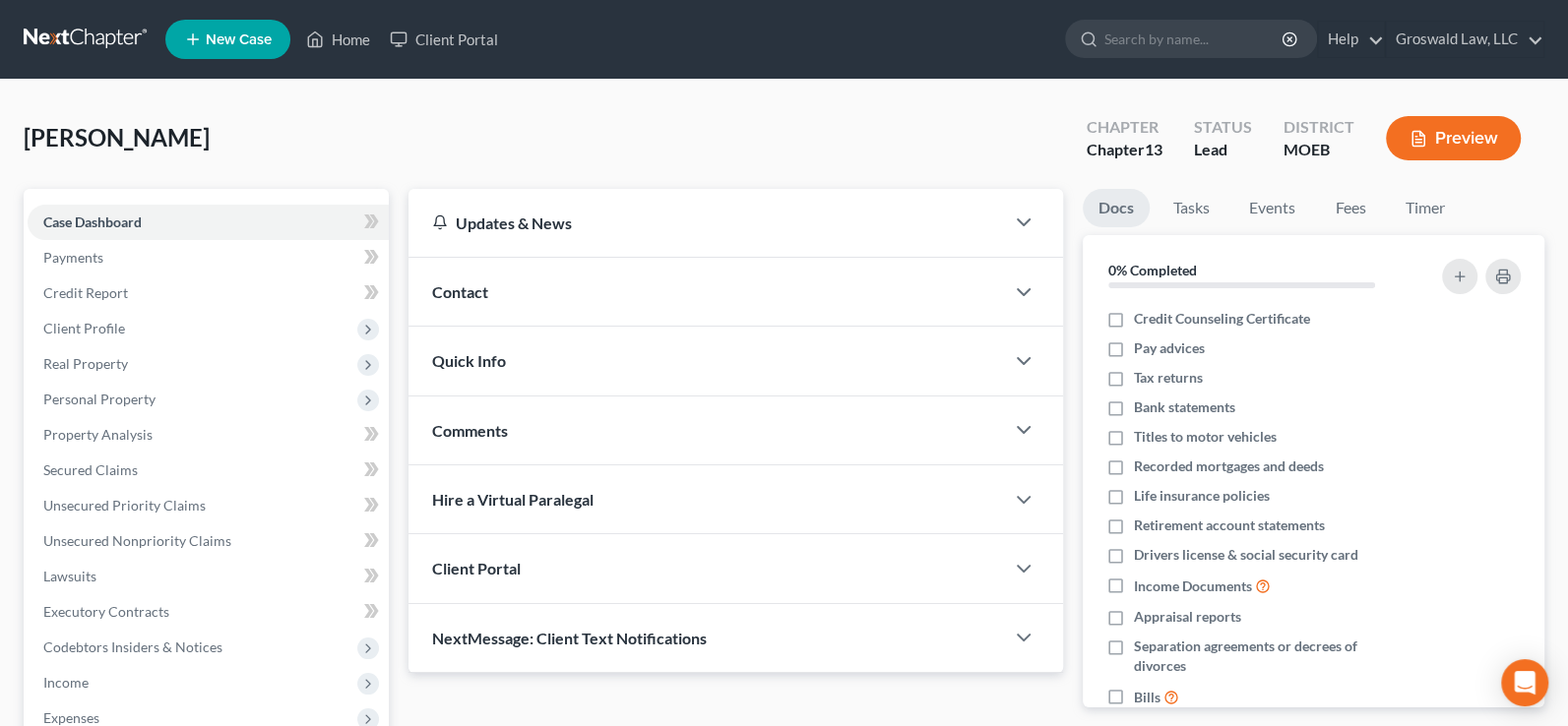
click at [708, 292] on div "Contact" at bounding box center [705, 291] width 595 height 68
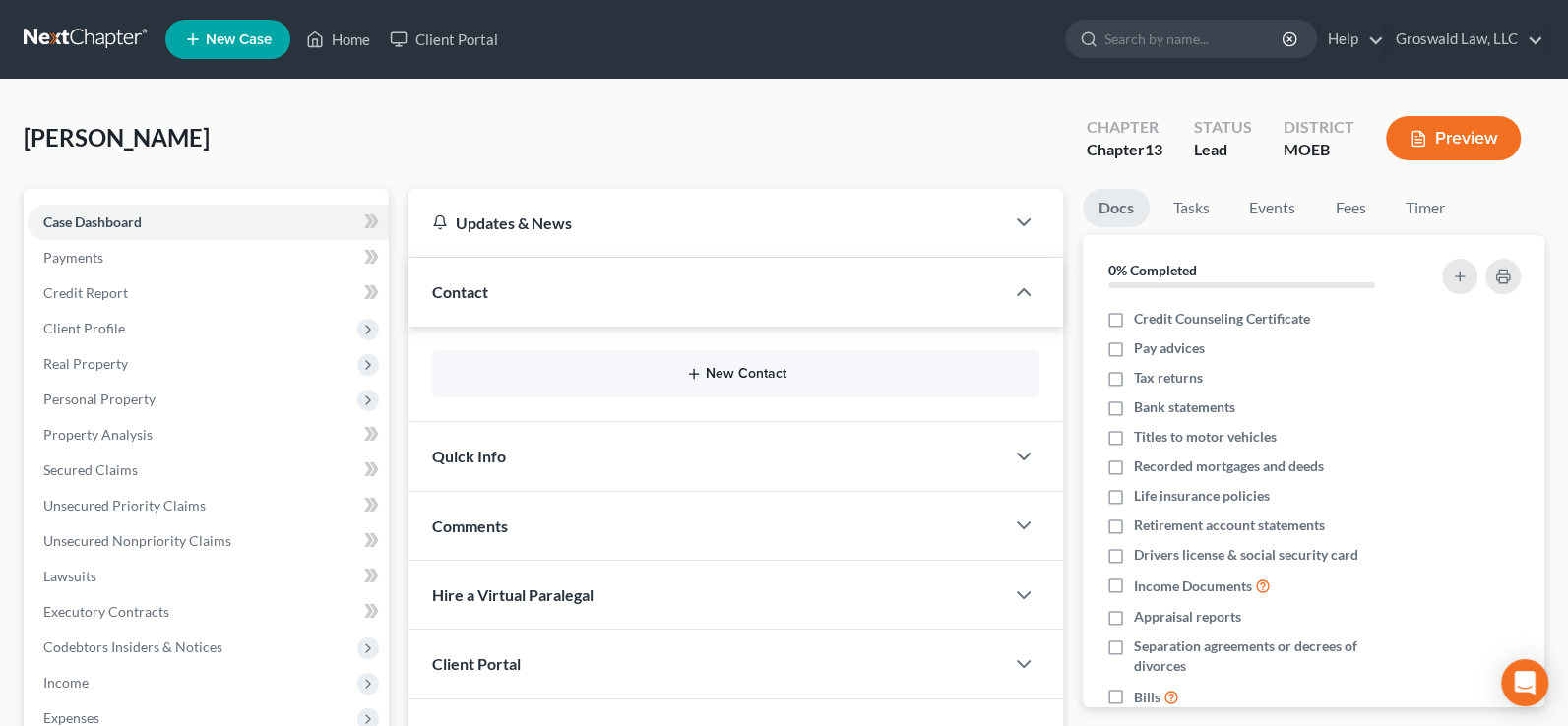
click at [712, 367] on button "New Contact" at bounding box center [735, 374] width 576 height 16
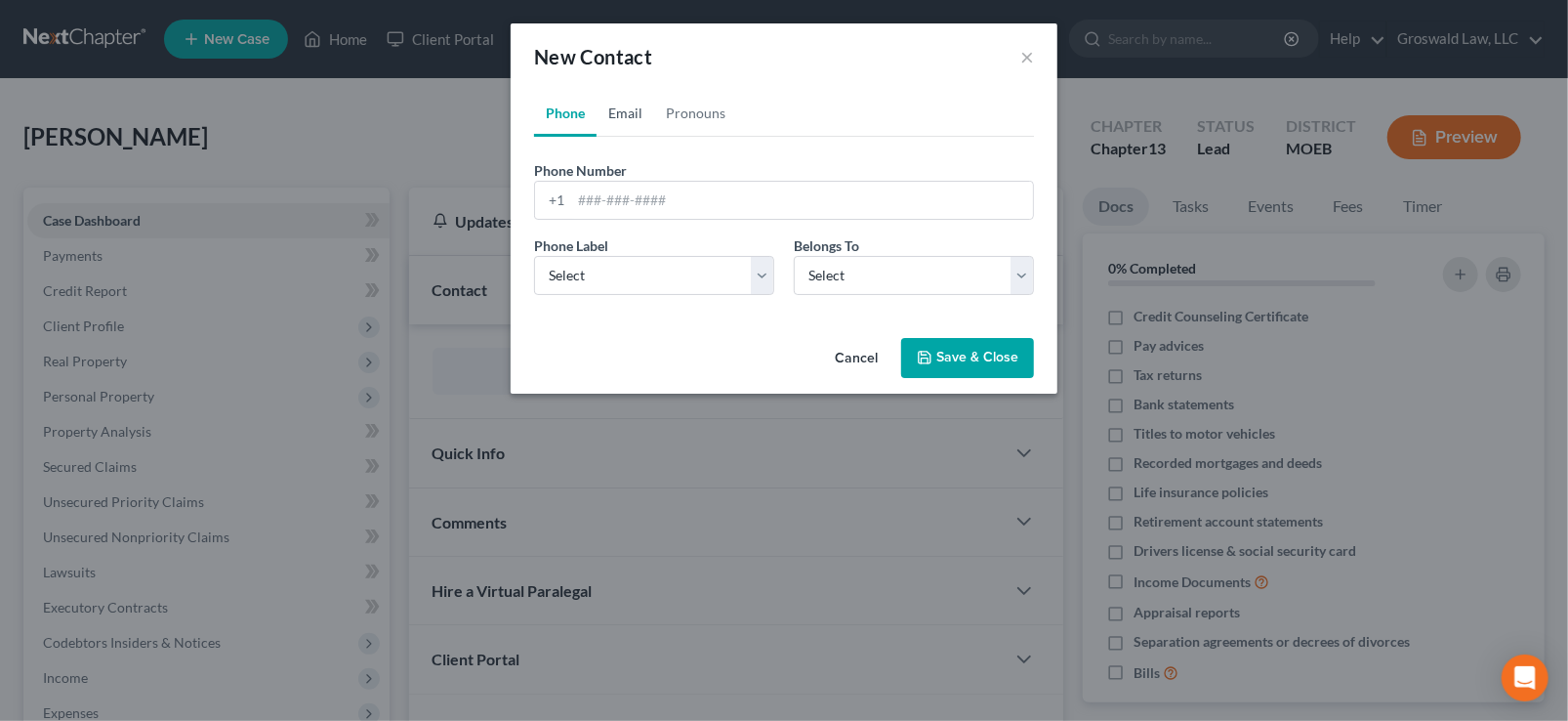
click at [625, 107] on link "Email" at bounding box center [626, 113] width 57 height 47
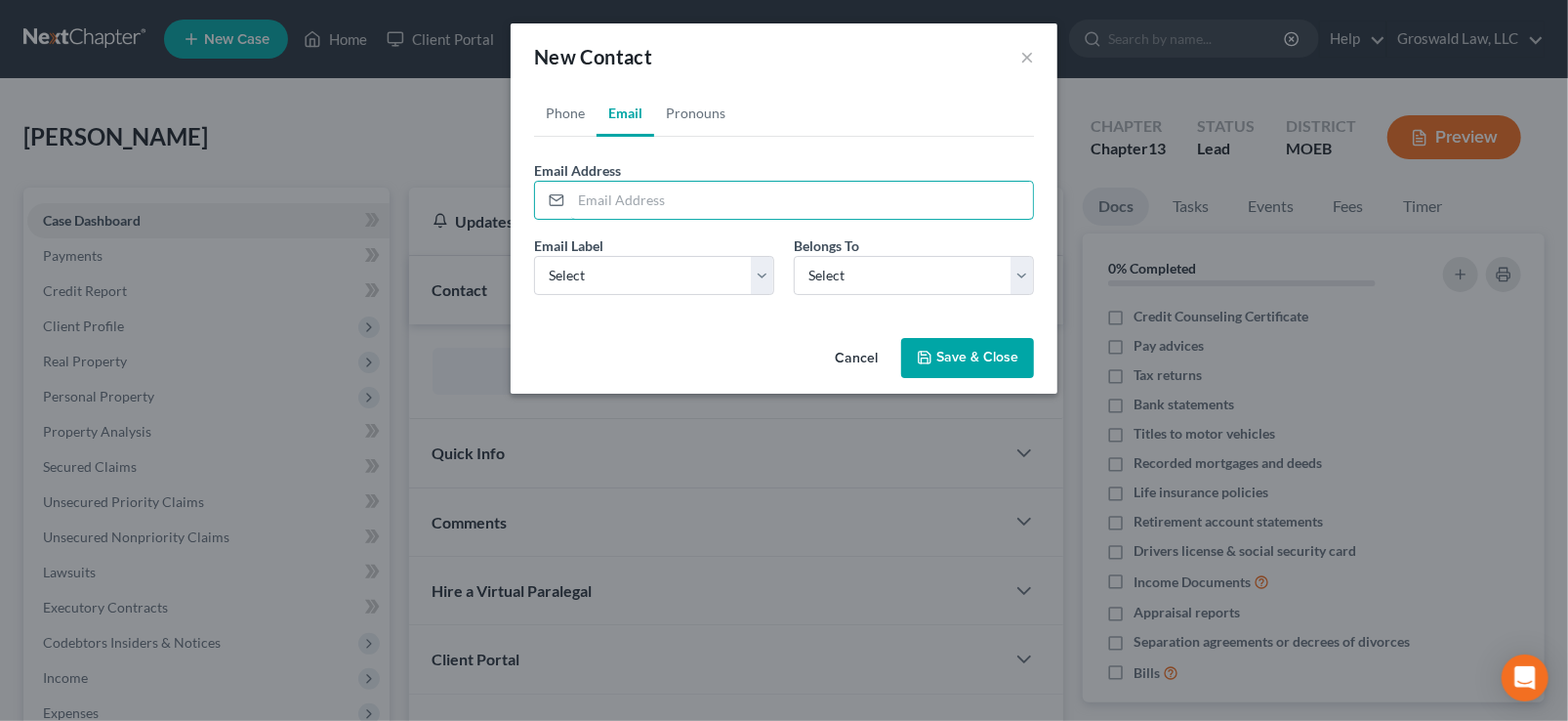
drag, startPoint x: 624, startPoint y: 202, endPoint x: 616, endPoint y: 236, distance: 34.9
click at [624, 202] on input "email" at bounding box center [802, 200] width 462 height 37
paste input "bigbrowneye99@gmail.com"
type input "bigbrowneye99@gmail.com"
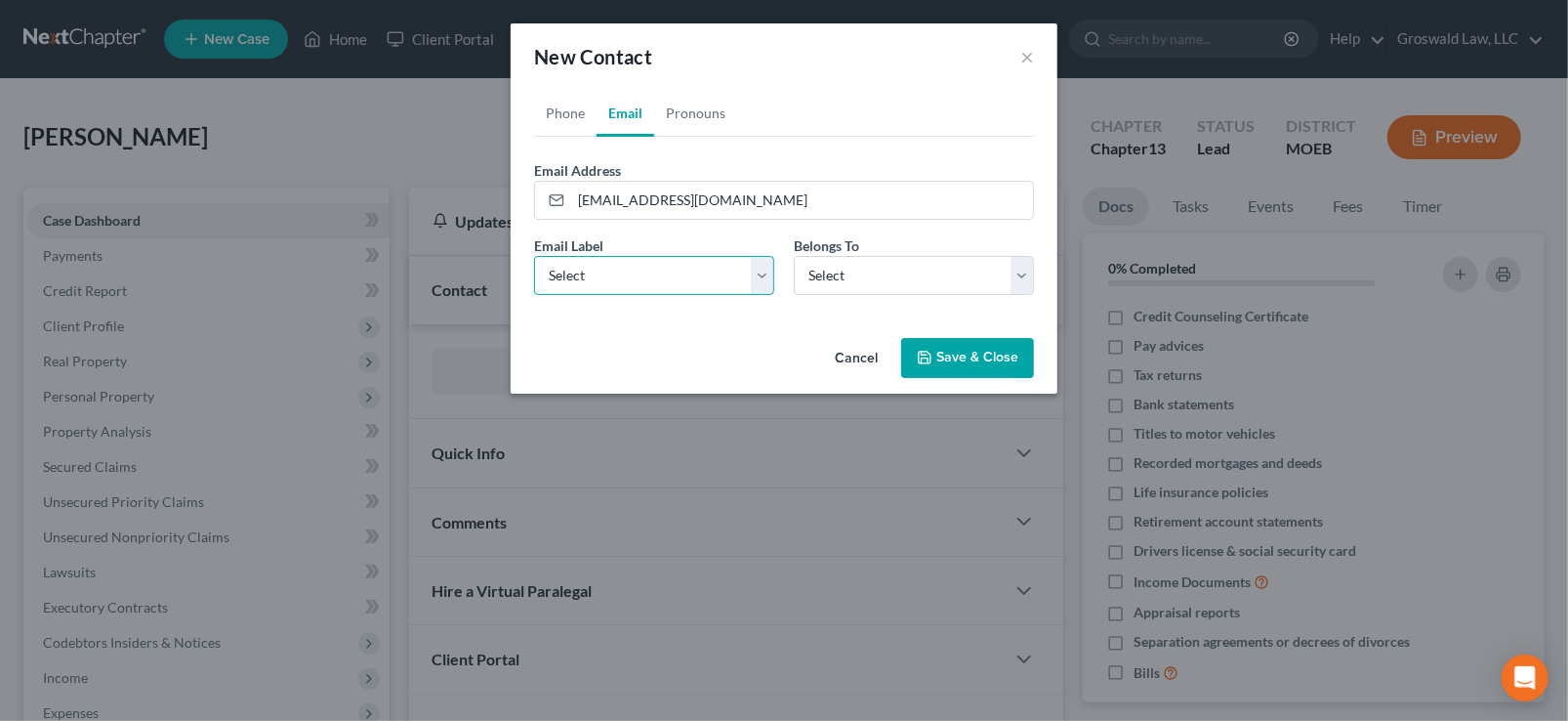
click at [599, 284] on select "Select Home Work Other" at bounding box center [654, 274] width 241 height 39
select select "0"
click at [535, 256] on select "Select Home Work Other" at bounding box center [654, 274] width 241 height 39
click at [898, 283] on select "Select Client Other" at bounding box center [914, 274] width 241 height 39
select select "0"
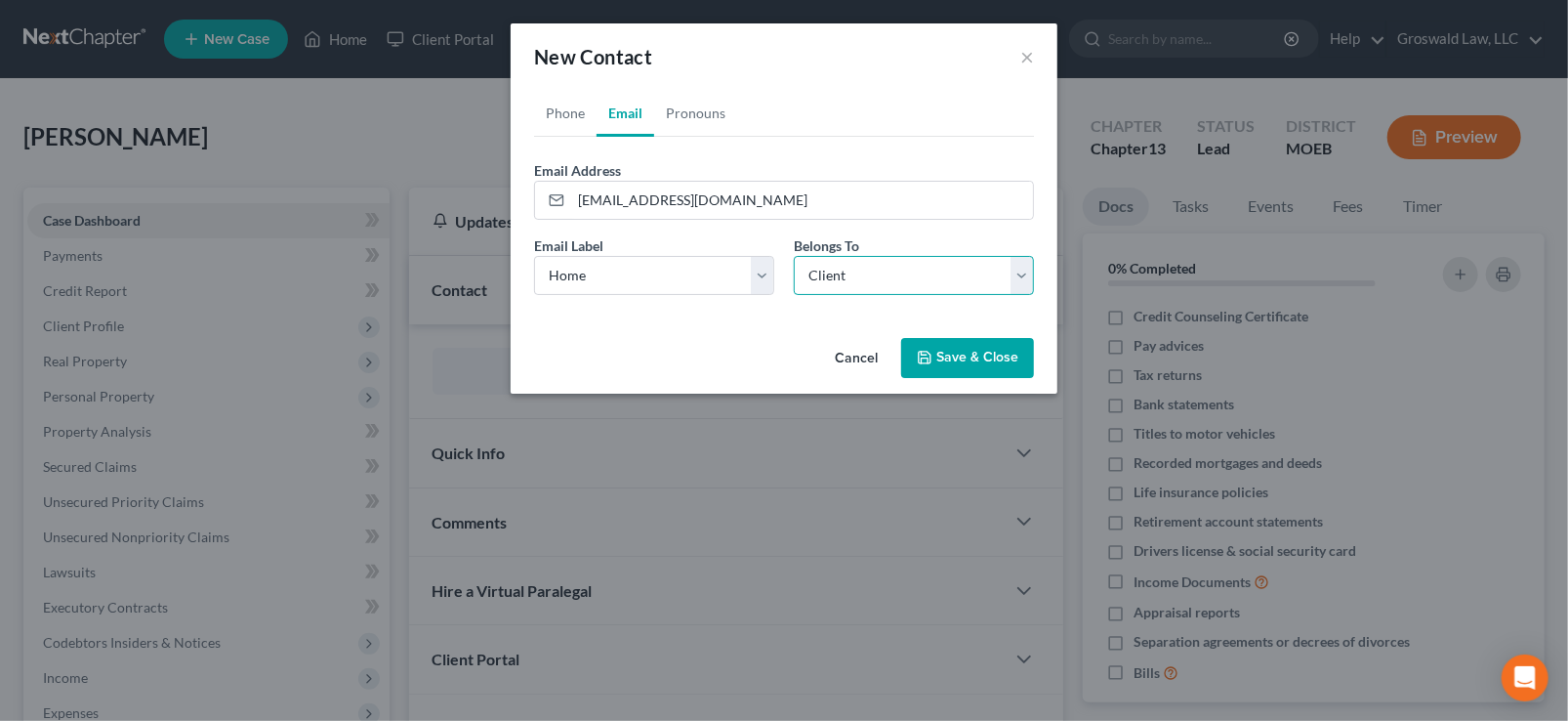
click at [794, 256] on select "Select Client Other" at bounding box center [914, 274] width 241 height 39
click at [572, 114] on link "Phone" at bounding box center [565, 113] width 62 height 47
drag, startPoint x: 634, startPoint y: 205, endPoint x: 644, endPoint y: 197, distance: 12.8
click at [635, 205] on input "tel" at bounding box center [802, 200] width 462 height 37
paste input "898-5604"
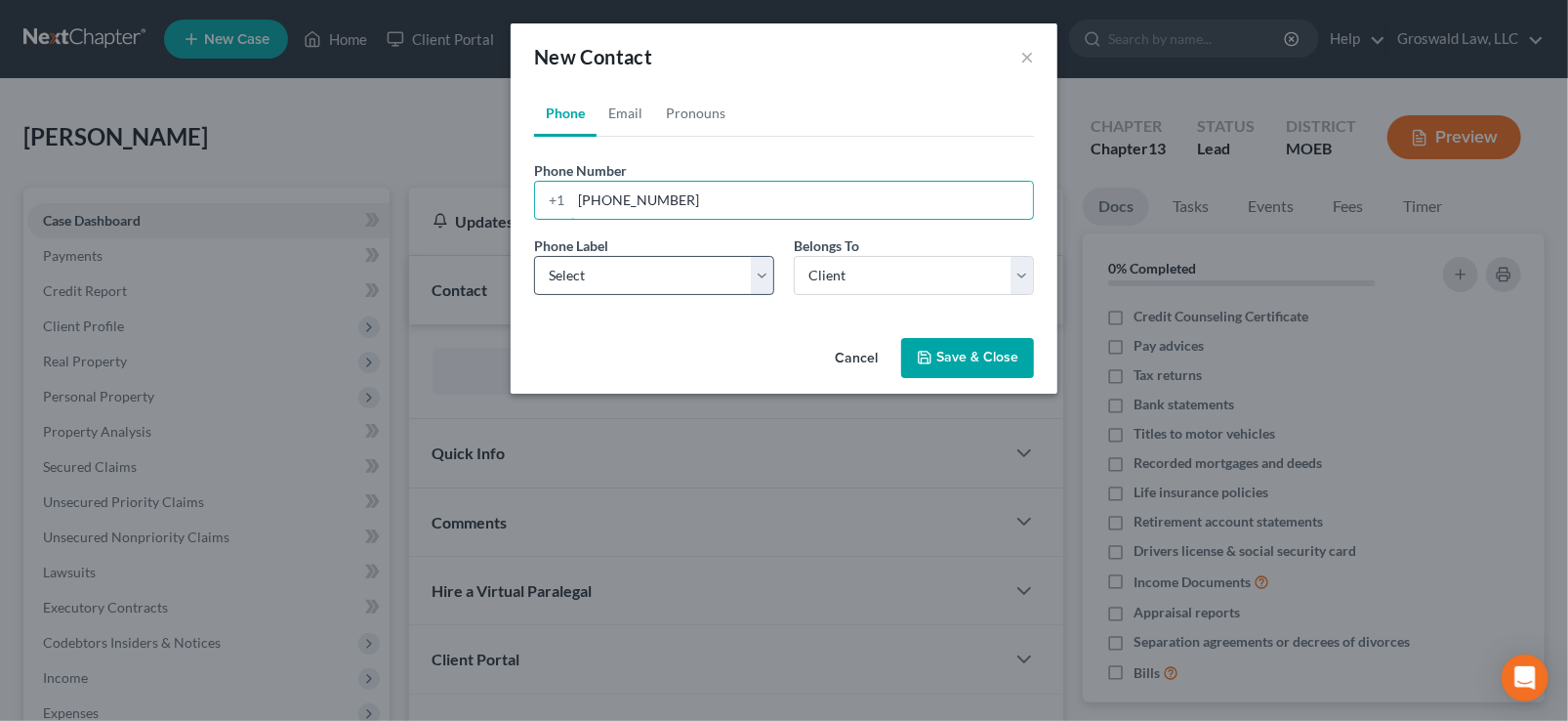
type input "314-898-5604"
drag, startPoint x: 574, startPoint y: 271, endPoint x: 578, endPoint y: 287, distance: 16.5
click at [574, 271] on select "Select Mobile Home Work Other" at bounding box center [654, 274] width 241 height 39
select select "0"
click at [535, 256] on select "Select Mobile Home Work Other" at bounding box center [654, 274] width 241 height 39
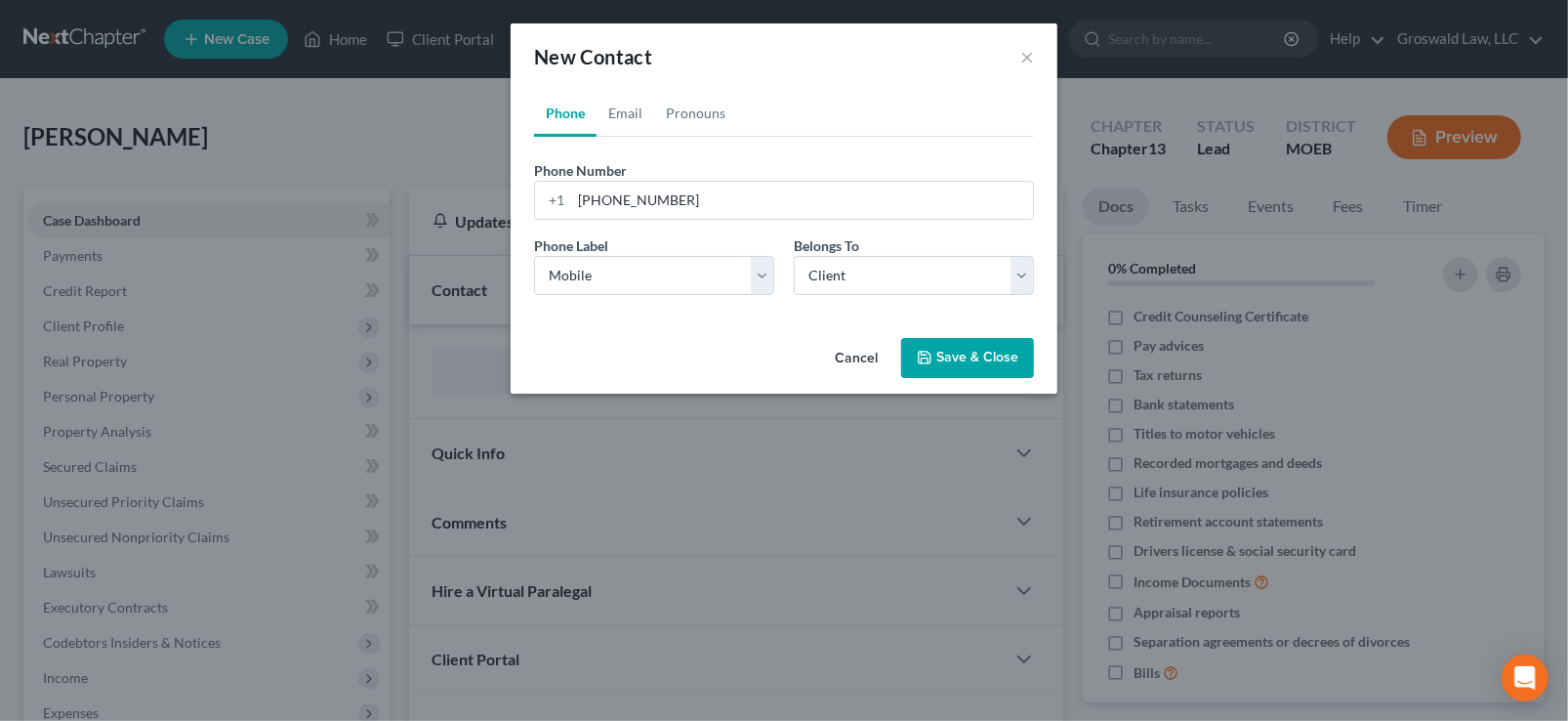
click at [969, 361] on button "Save & Close" at bounding box center [968, 358] width 133 height 41
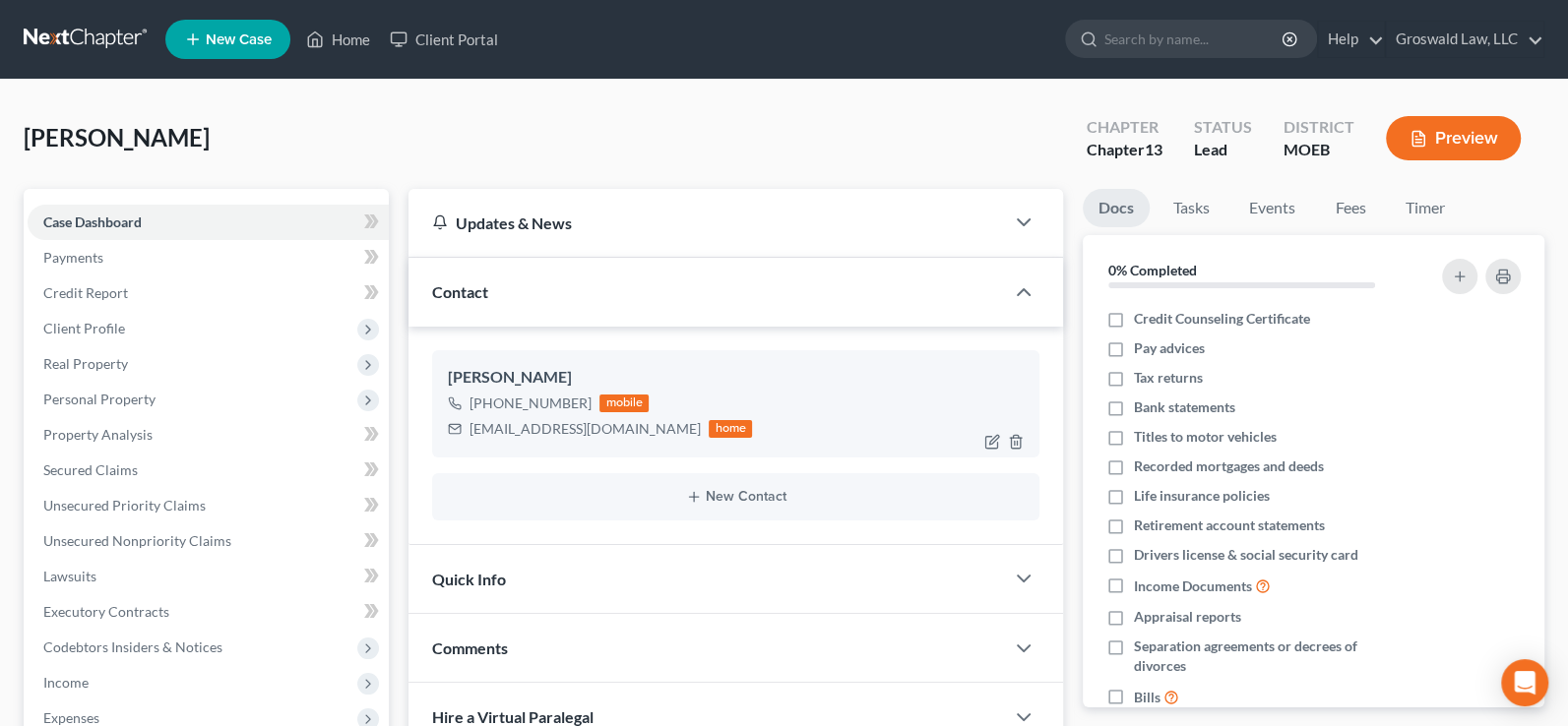
drag, startPoint x: 581, startPoint y: 404, endPoint x: 524, endPoint y: 406, distance: 57.0
click at [524, 406] on div "+1 (314) 898-5604" at bounding box center [531, 404] width 122 height 20
drag, startPoint x: 634, startPoint y: 429, endPoint x: 462, endPoint y: 422, distance: 172.1
click at [462, 422] on div "bigbrowneye99@gmail.com home" at bounding box center [599, 429] width 304 height 26
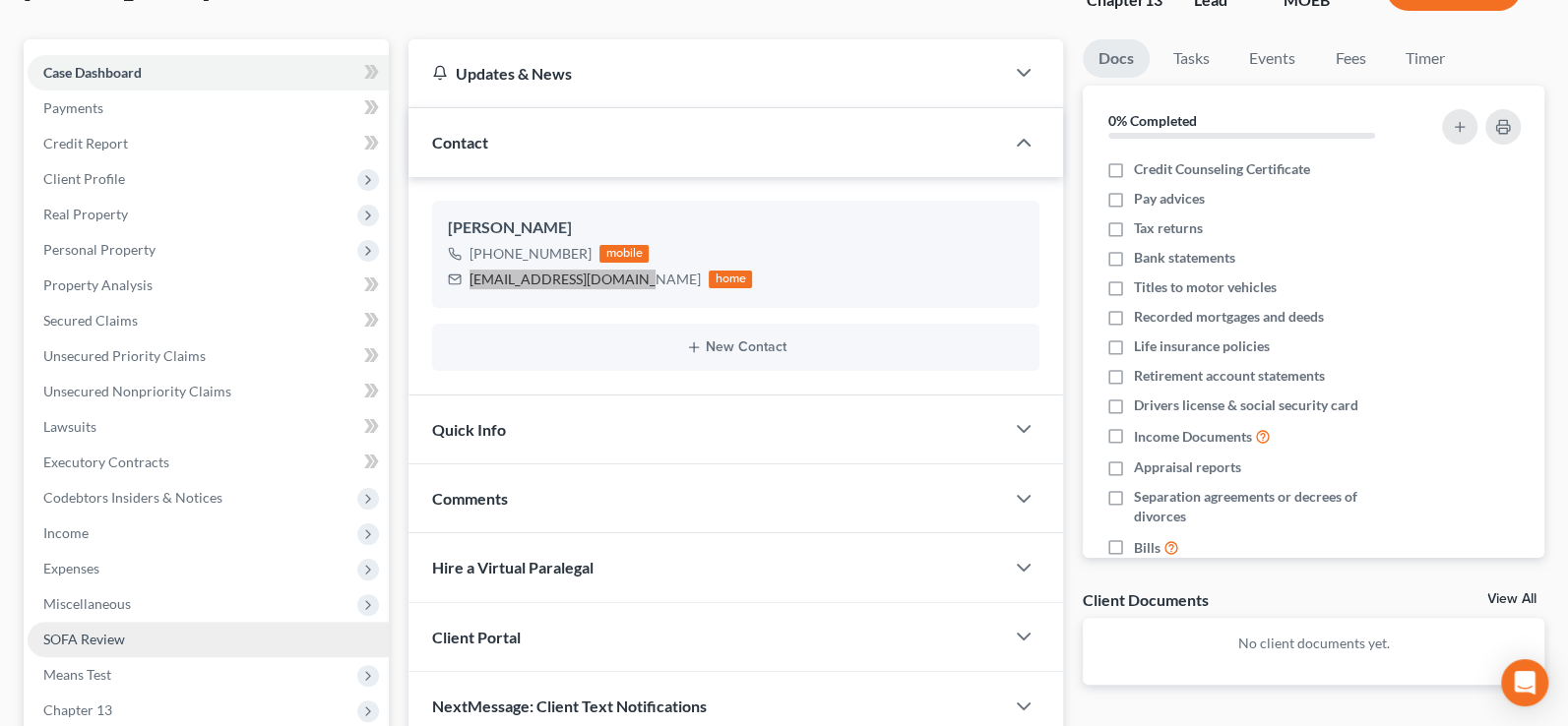
scroll to position [388, 0]
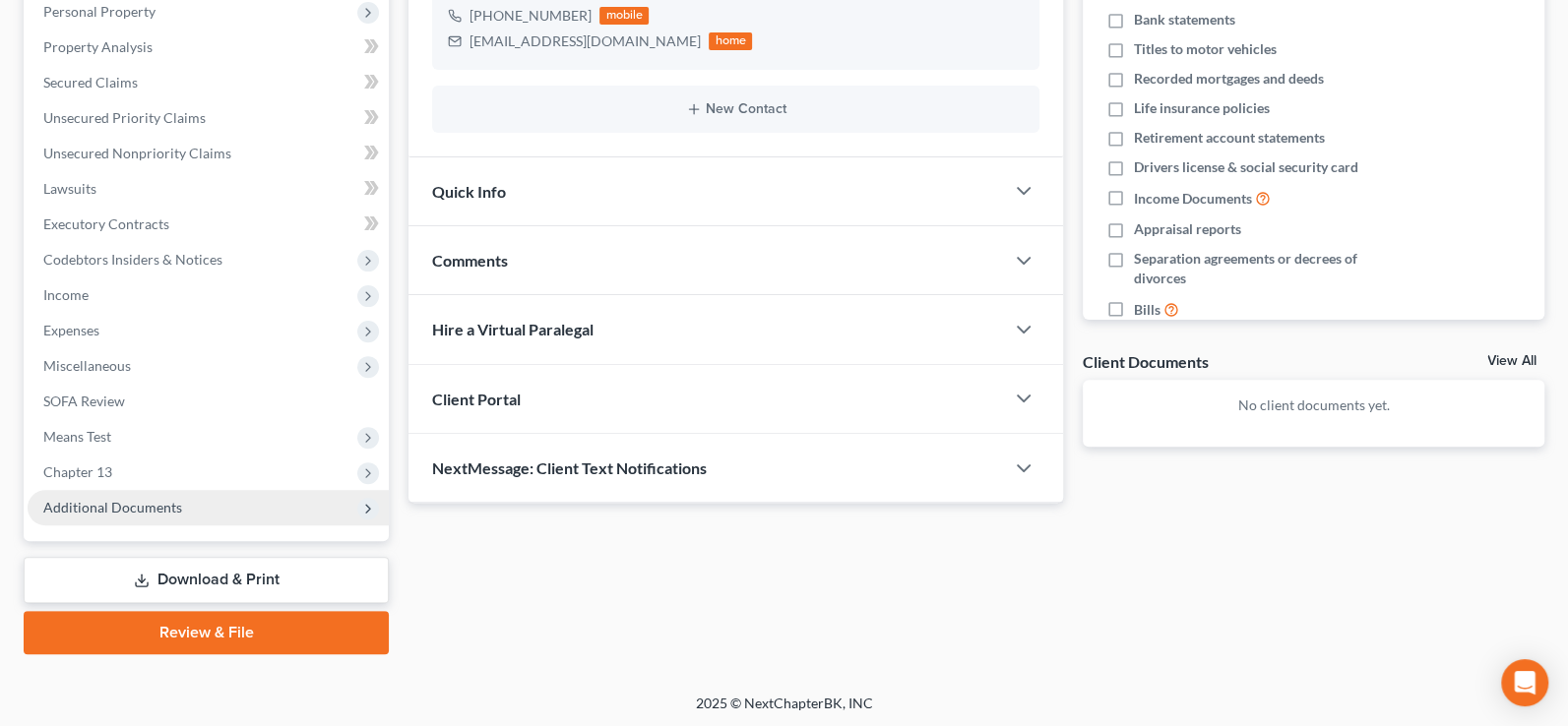
click at [133, 509] on span "Additional Documents" at bounding box center [112, 507] width 139 height 17
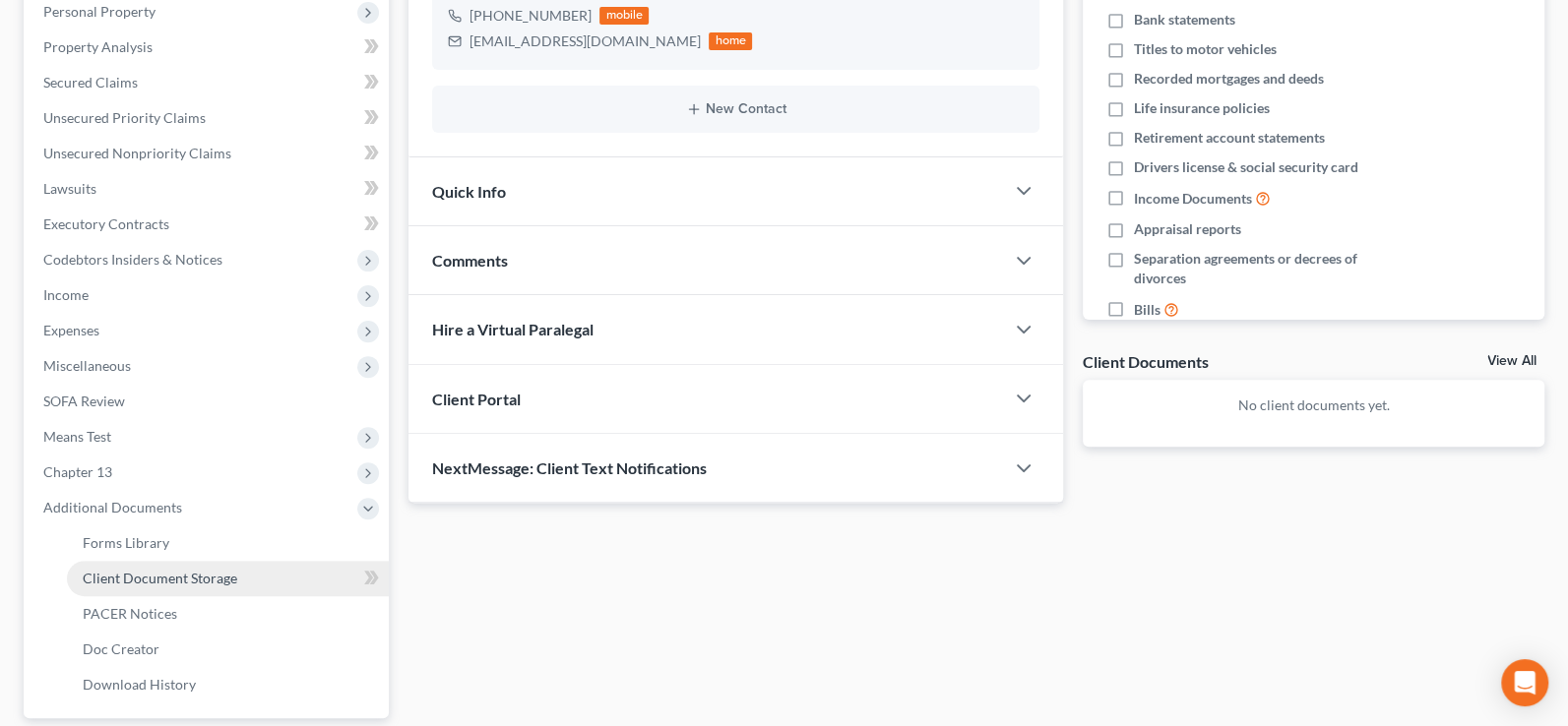
click at [157, 560] on link "Client Document Storage" at bounding box center [227, 578] width 322 height 36
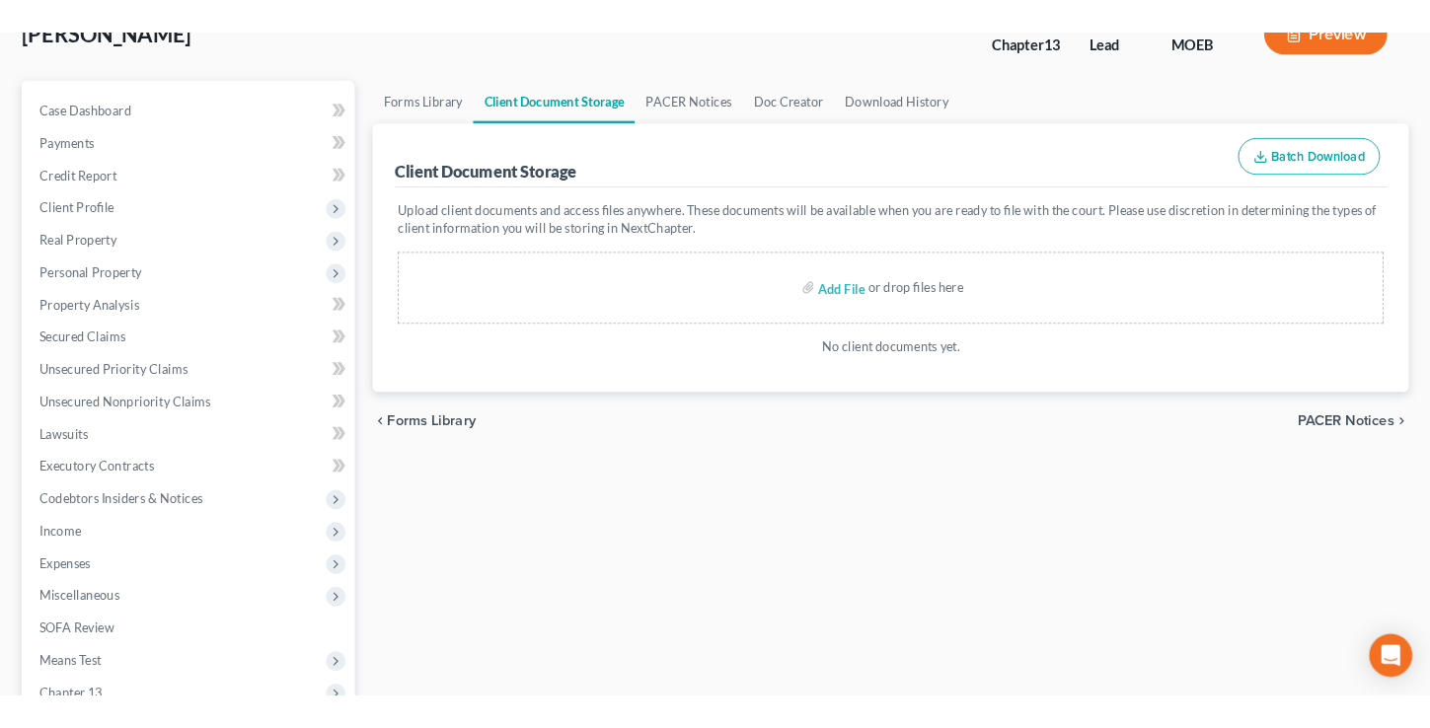
scroll to position [179, 0]
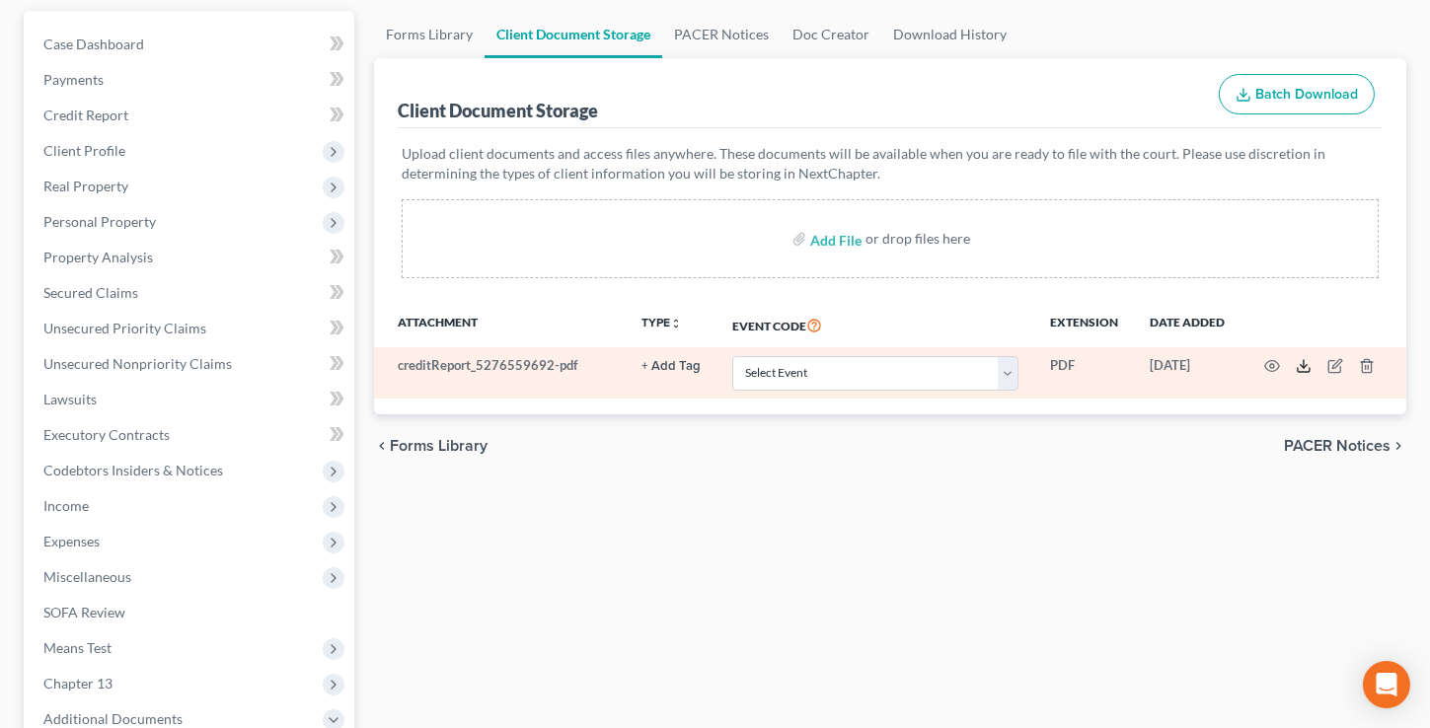
click at [1300, 364] on icon at bounding box center [1303, 366] width 16 height 16
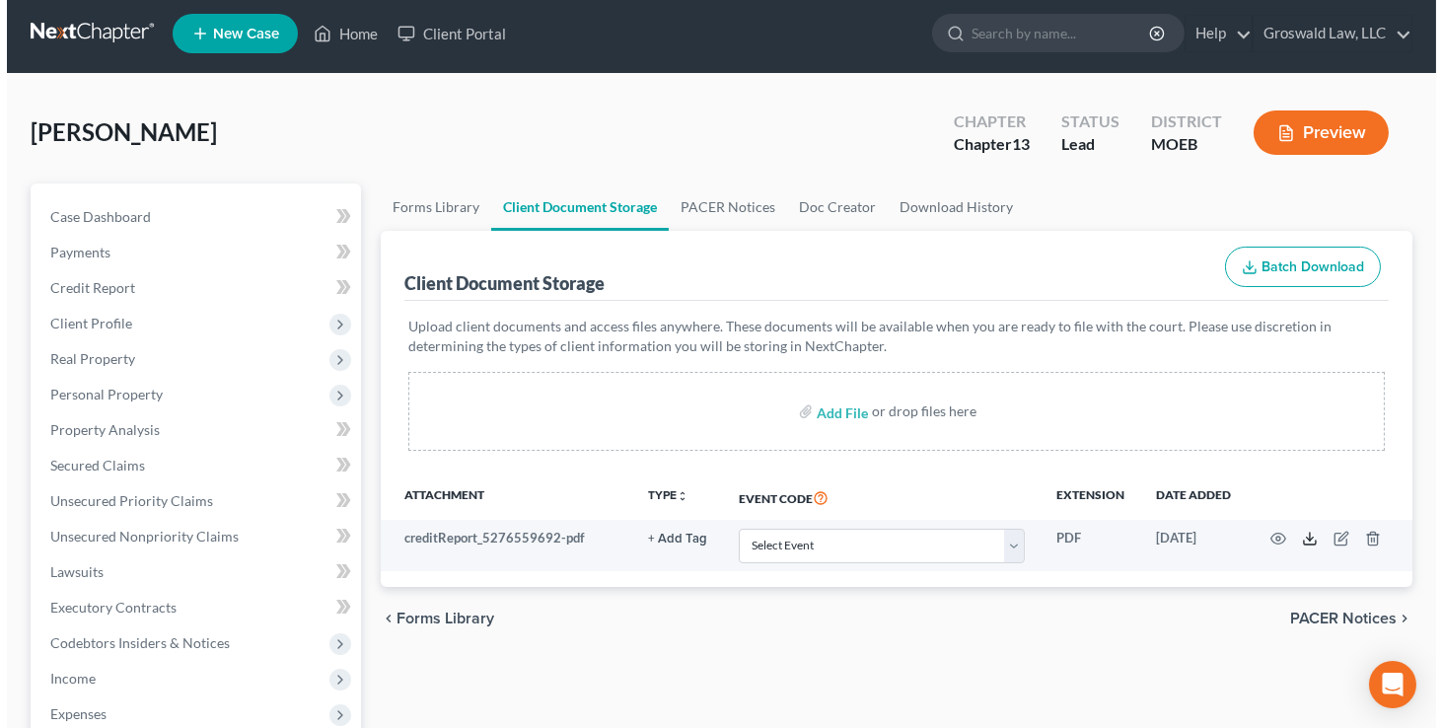
scroll to position [0, 0]
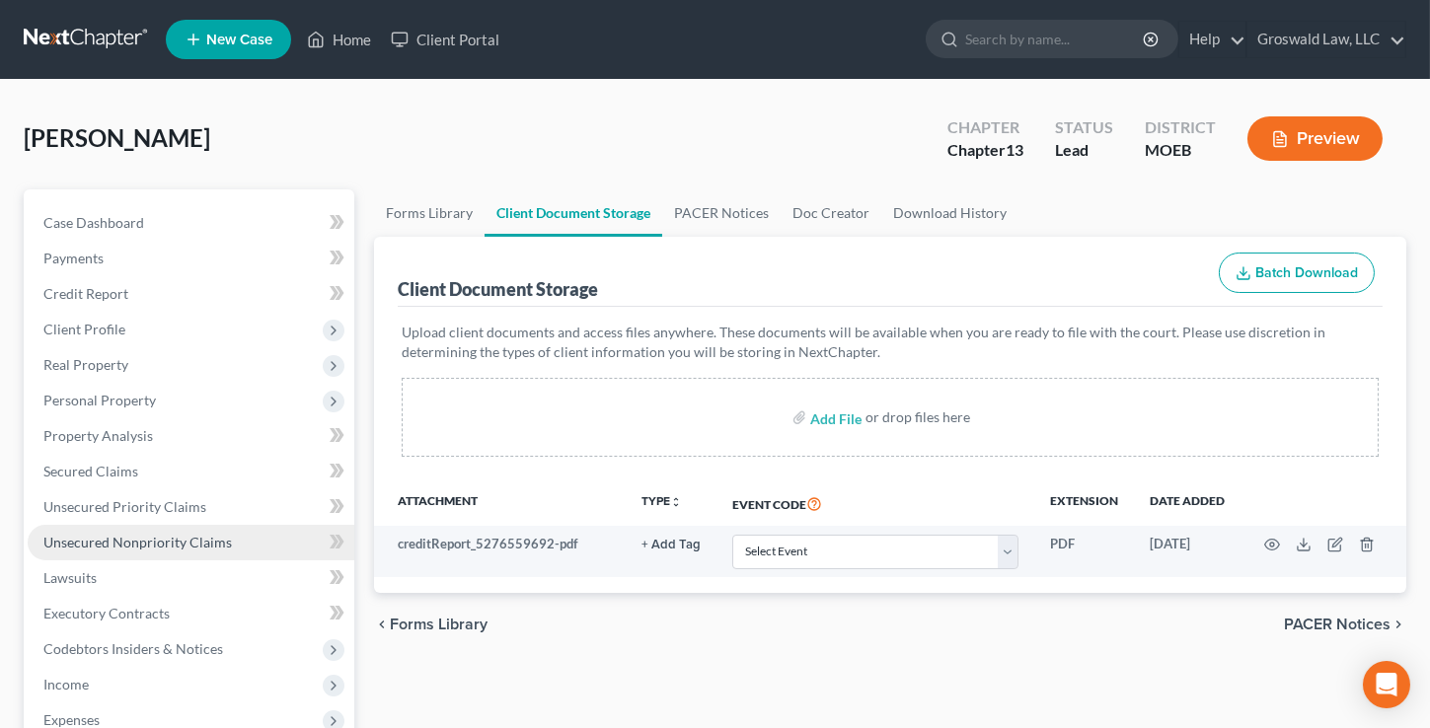
click at [173, 548] on span "Unsecured Nonpriority Claims" at bounding box center [137, 542] width 188 height 17
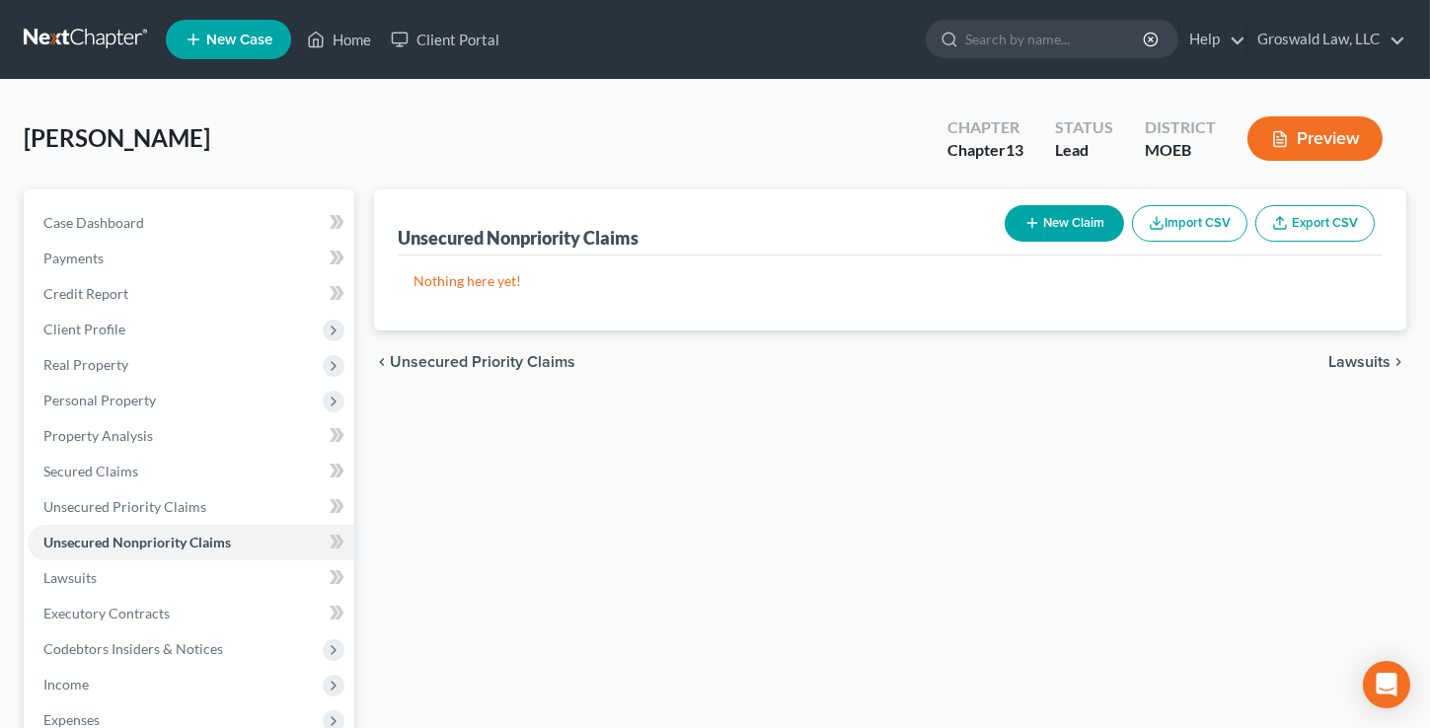
click at [1036, 229] on icon "button" at bounding box center [1032, 223] width 16 height 16
select select "0"
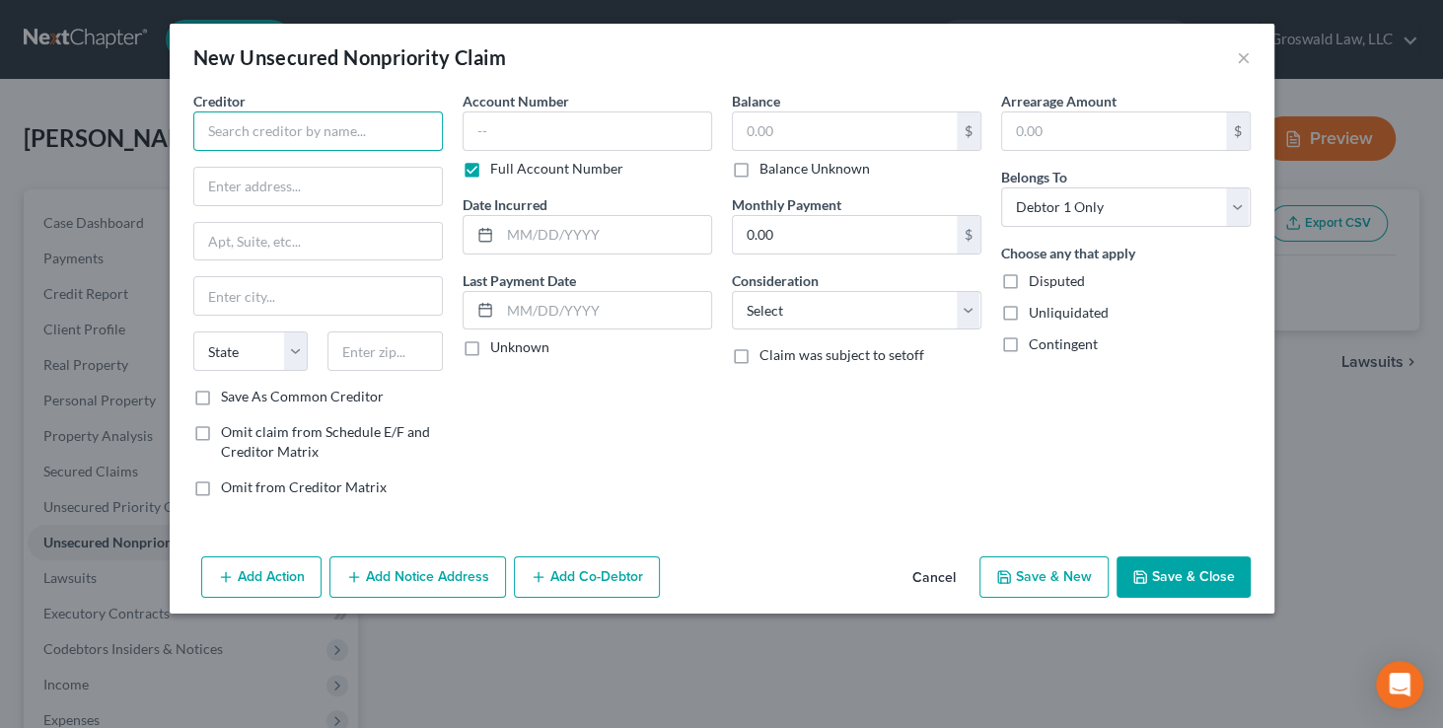
click at [396, 127] on input "text" at bounding box center [318, 130] width 250 height 39
type input "A"
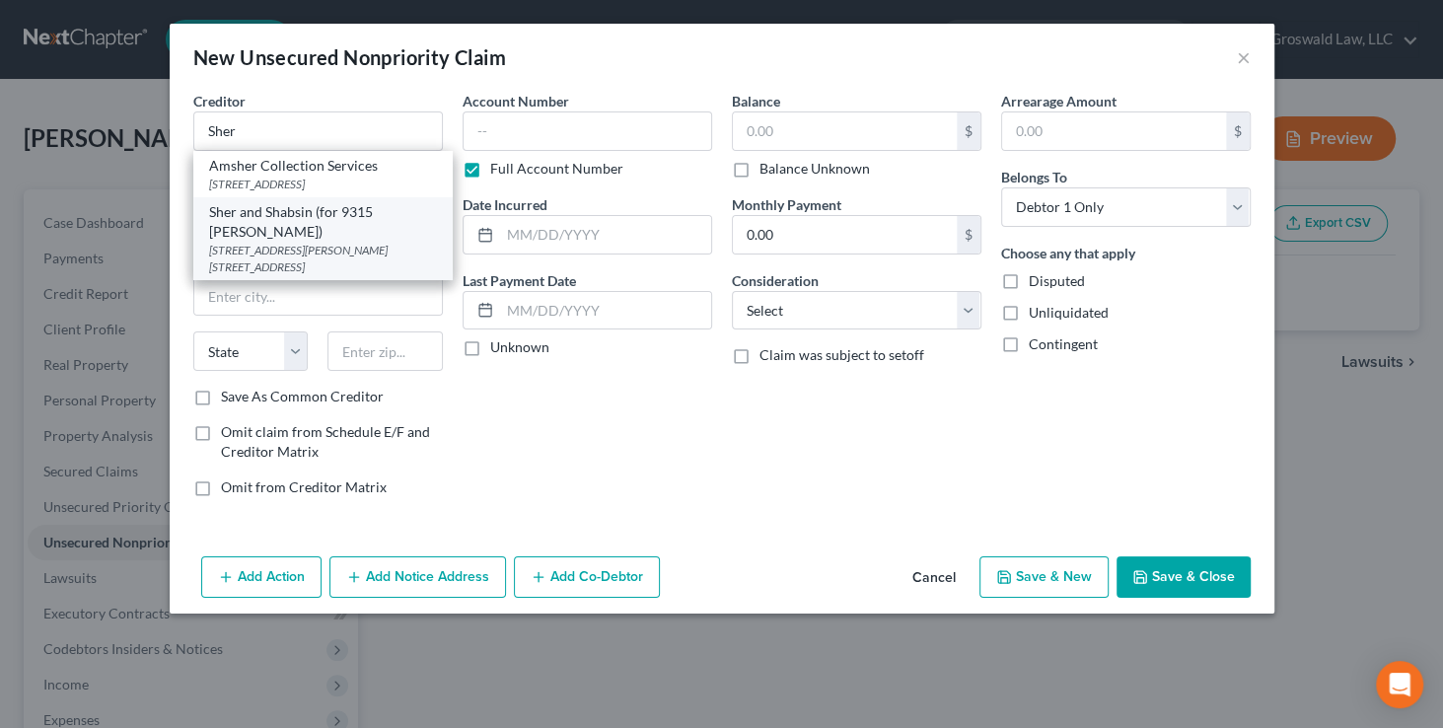
click at [329, 244] on div "1 Campbell Plz., Ste. 1A, Saint Louis, MO 63139" at bounding box center [323, 259] width 228 height 34
type input "Sher and Shabsin (for 9315 Koeing)"
type input "1 Campbell Plz., Ste. 1A"
type input "Saint Louis"
select select "26"
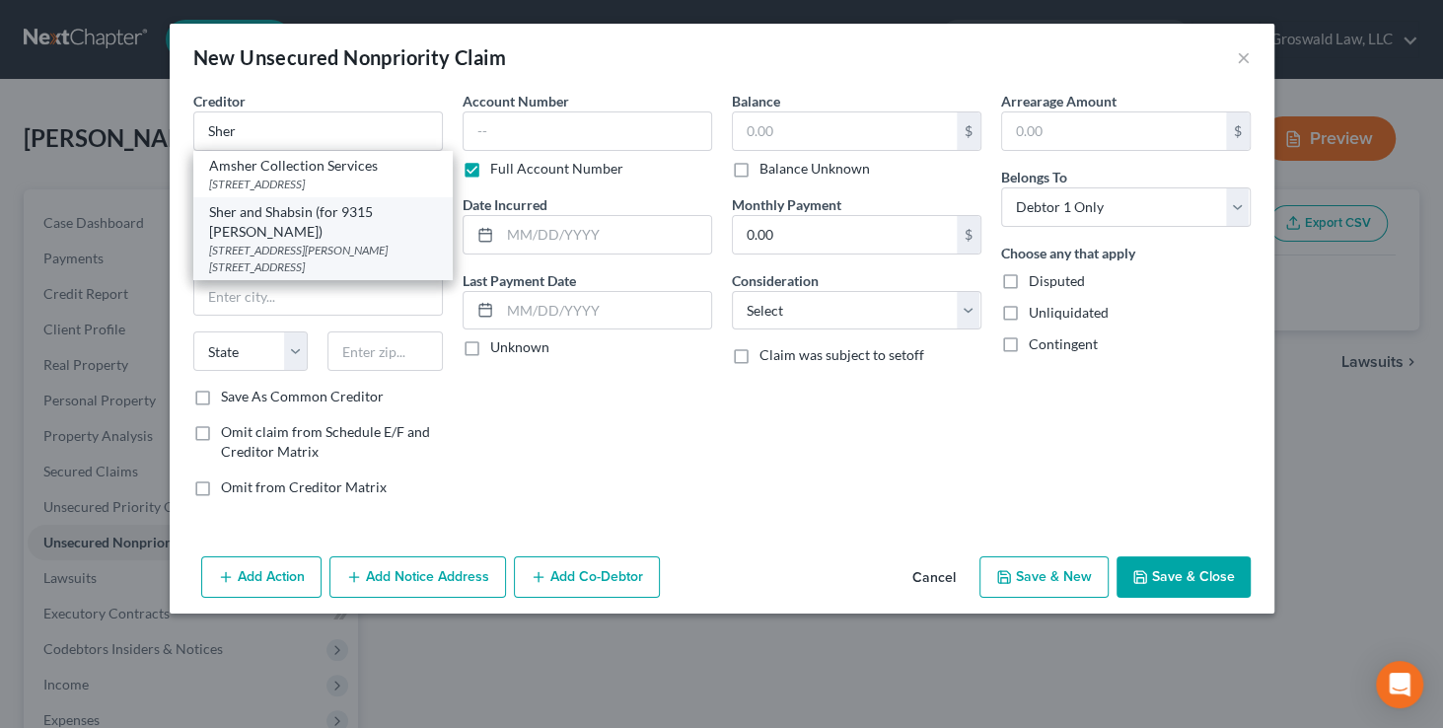
type input "63139"
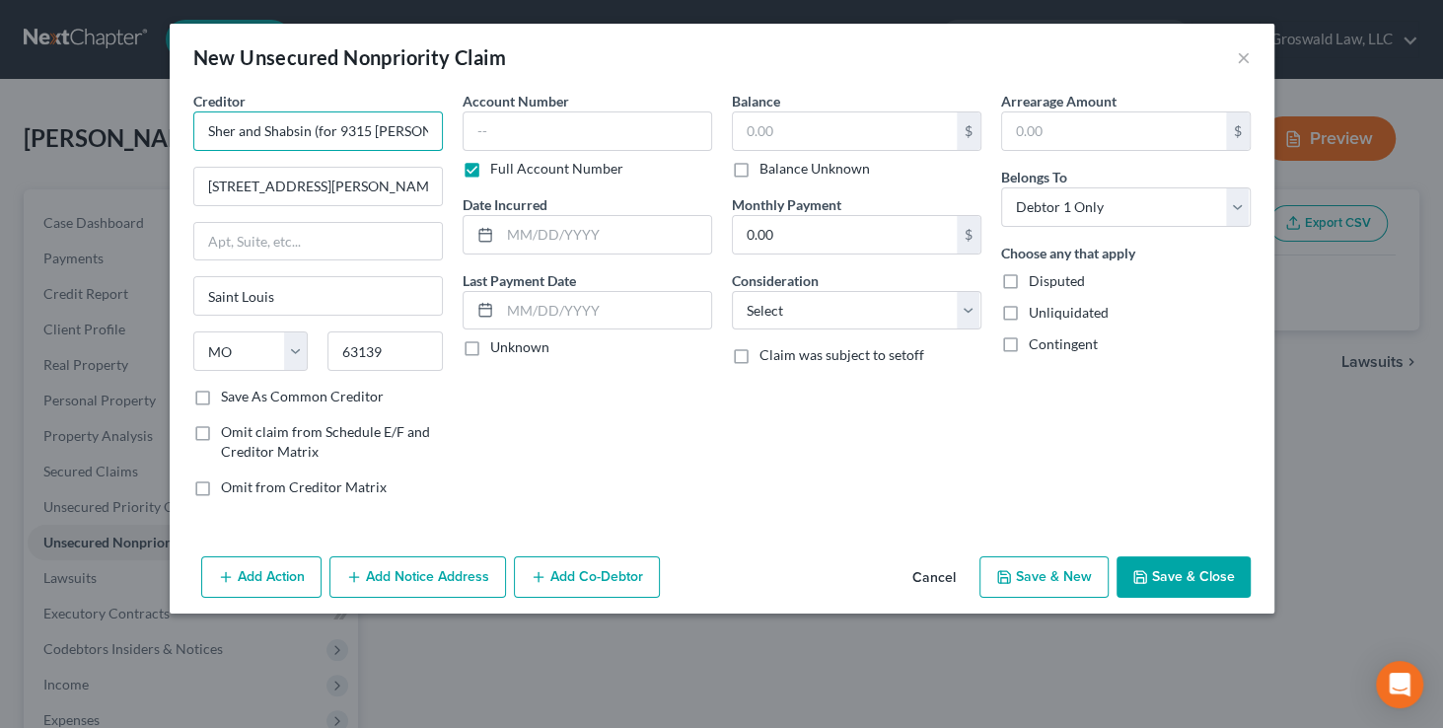
drag, startPoint x: 412, startPoint y: 134, endPoint x: 319, endPoint y: 136, distance: 93.7
click at [319, 136] on input "Sher and Shabsin (for 9315 Koeing)" at bounding box center [318, 130] width 250 height 39
type input "Sher and Shabsin (AAA Checkmate)"
click at [587, 131] on input "text" at bounding box center [588, 130] width 250 height 39
paste input "1622-AC08910"
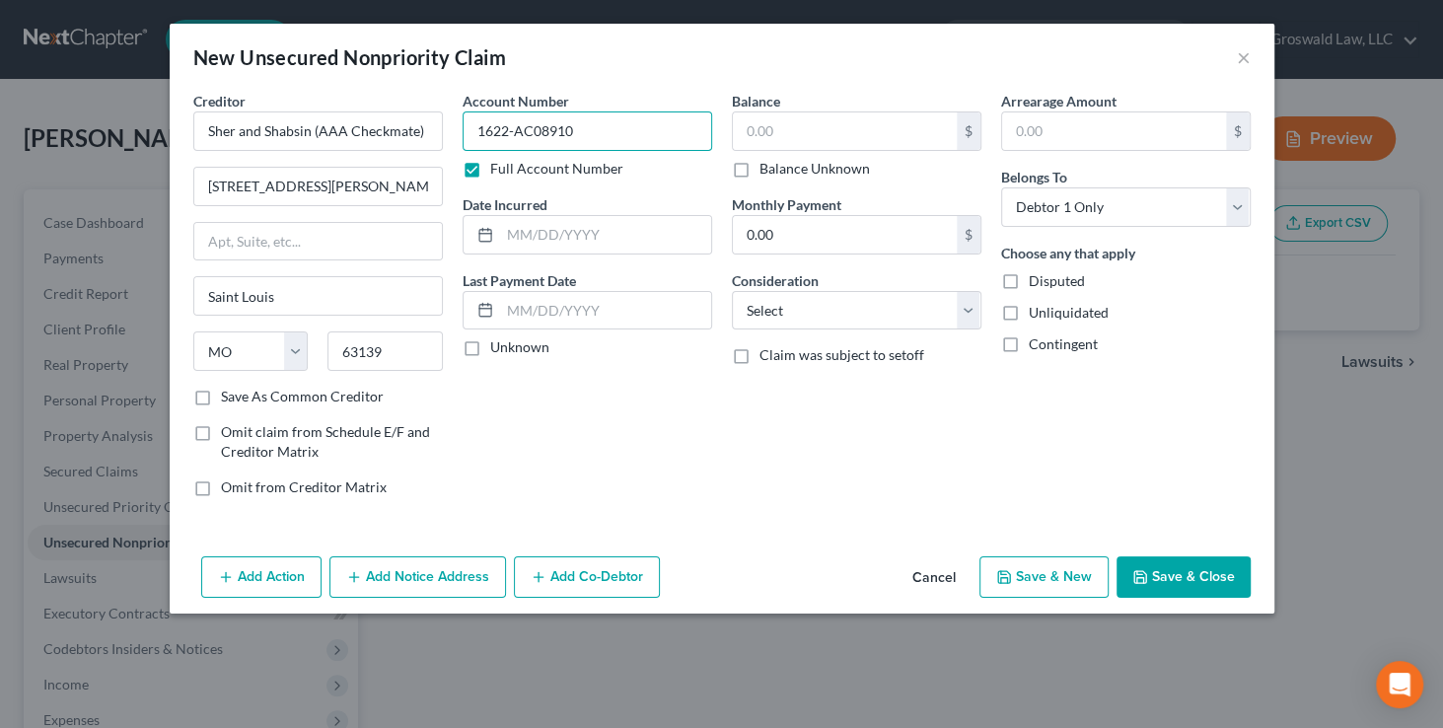
type input "1622-AC08910"
click at [762, 126] on input "text" at bounding box center [845, 130] width 224 height 37
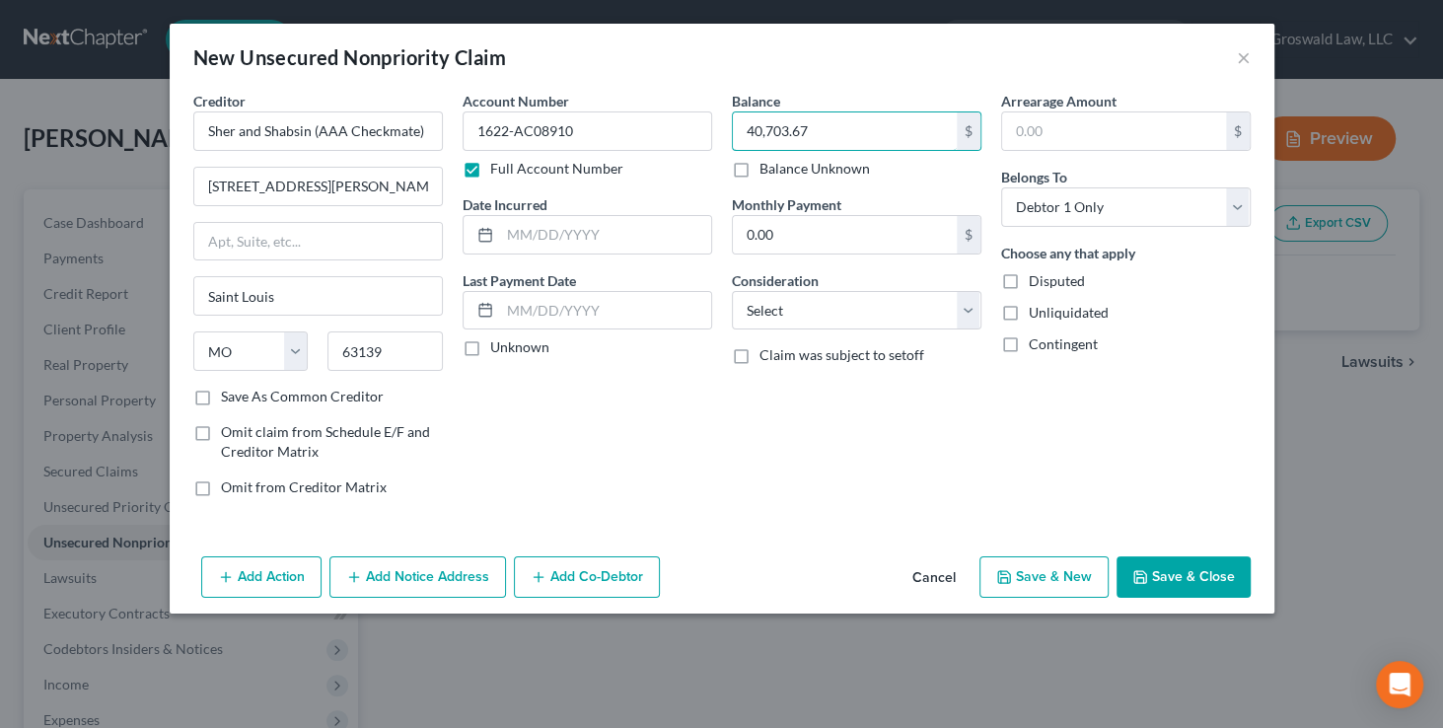
type input "40,703.67"
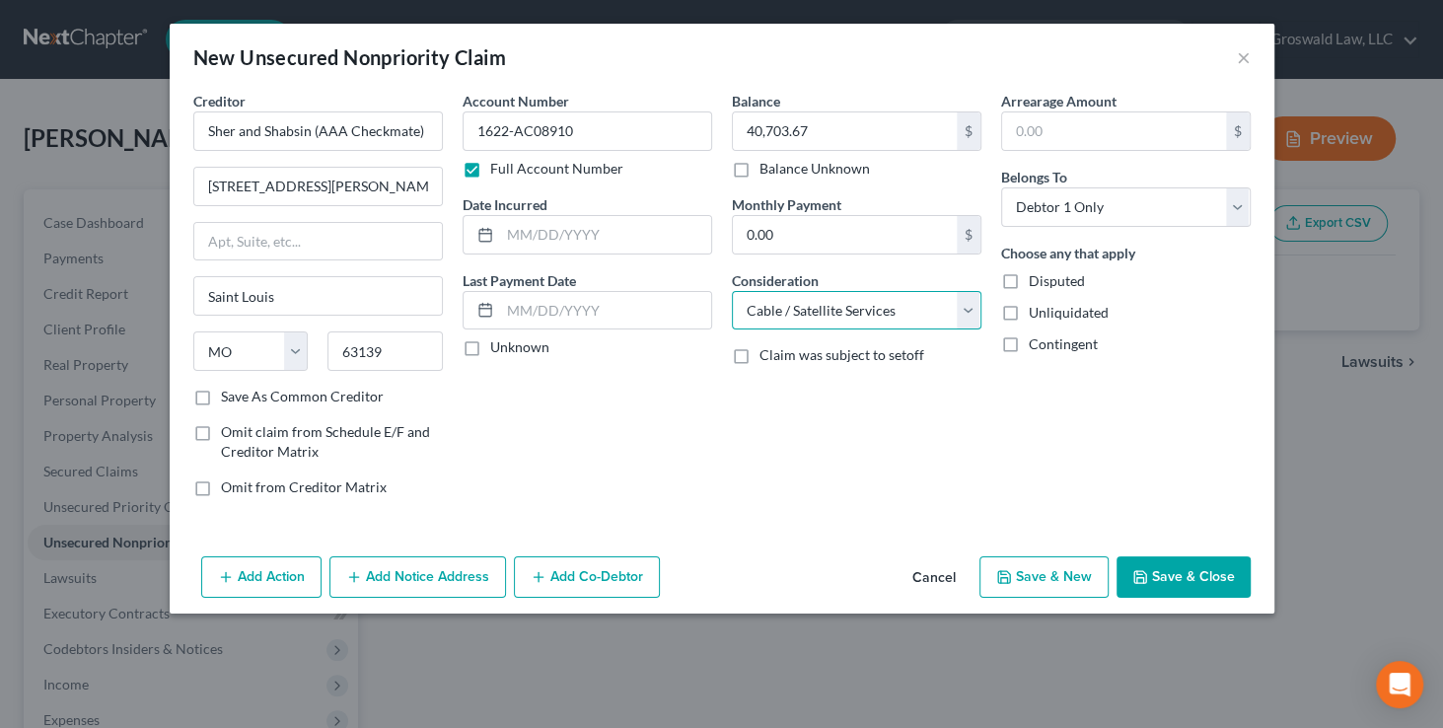
select select "1"
click at [569, 236] on input "text" at bounding box center [605, 234] width 211 height 37
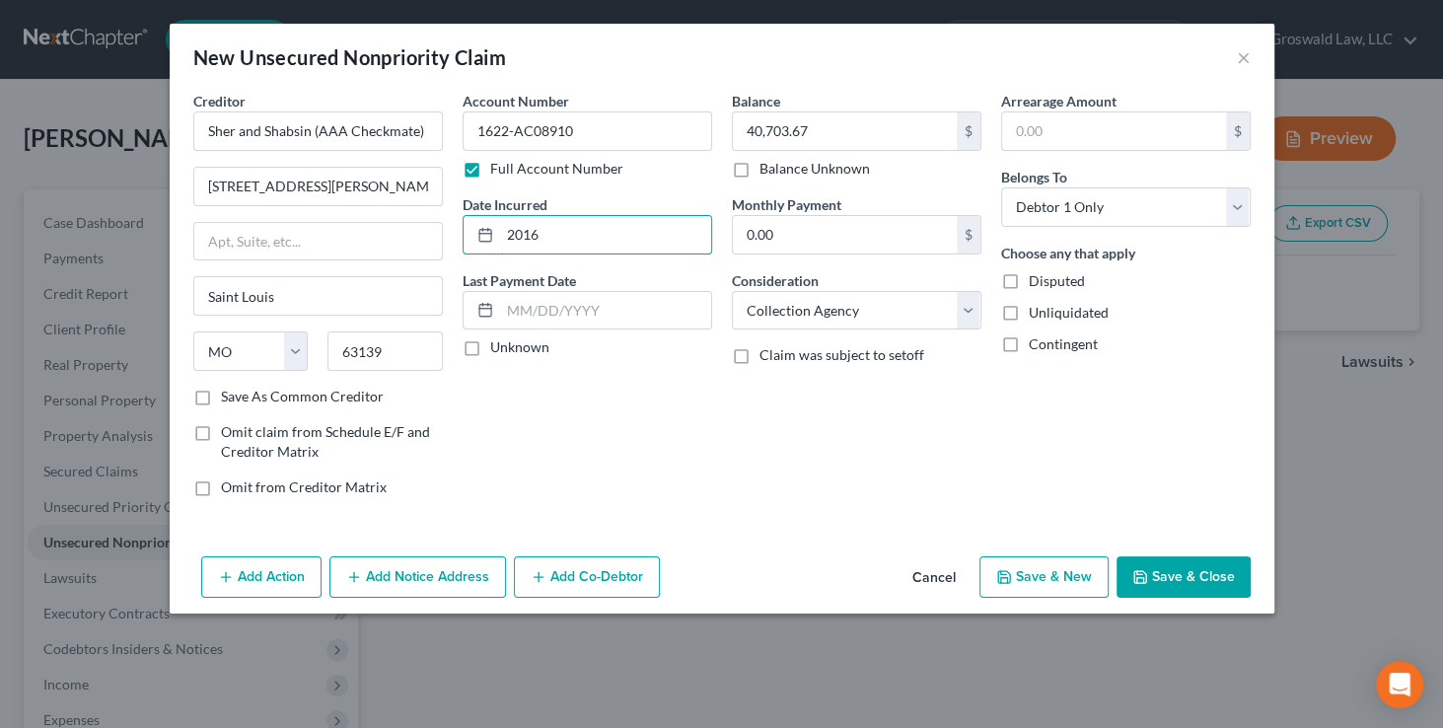
type input "2016"
click at [1192, 560] on button "Save & Close" at bounding box center [1184, 576] width 134 height 41
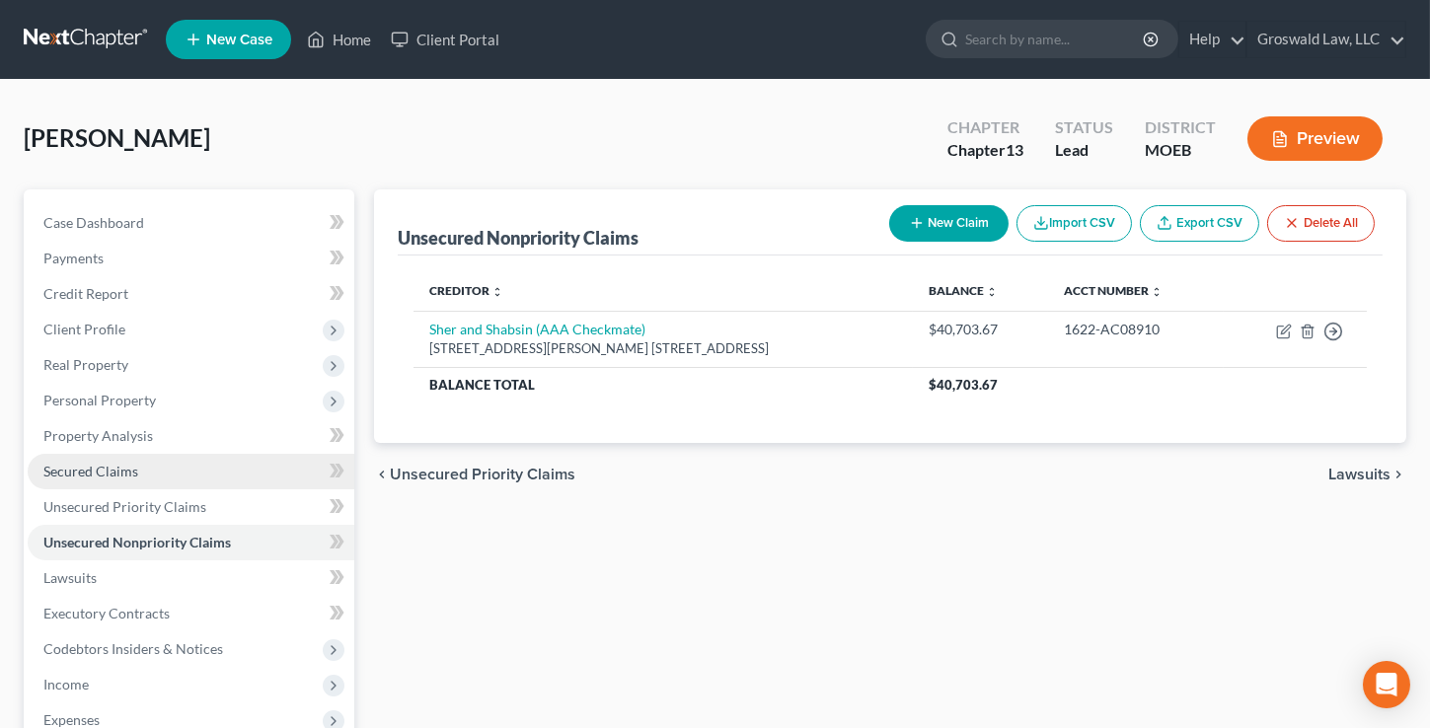
click at [183, 472] on link "Secured Claims" at bounding box center [191, 472] width 327 height 36
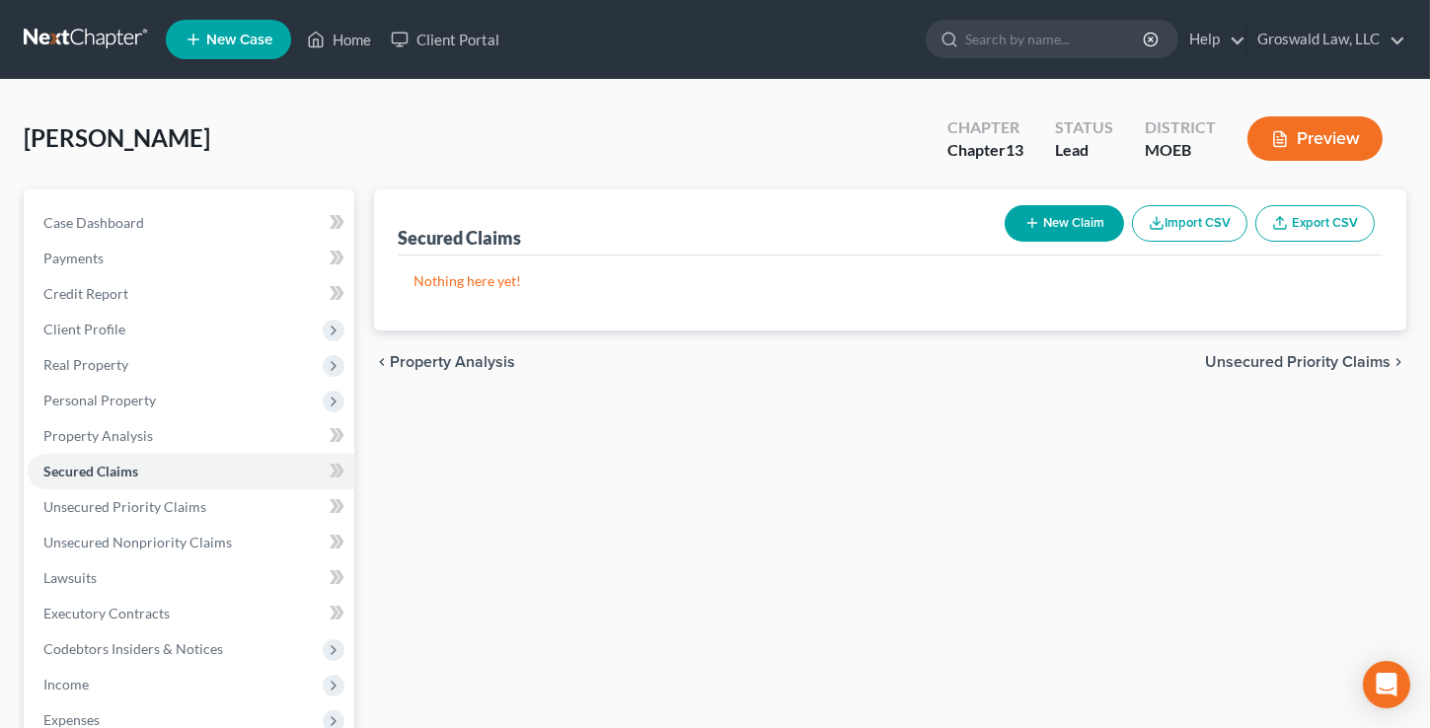
click at [1085, 226] on button "New Claim" at bounding box center [1063, 223] width 119 height 37
select select "0"
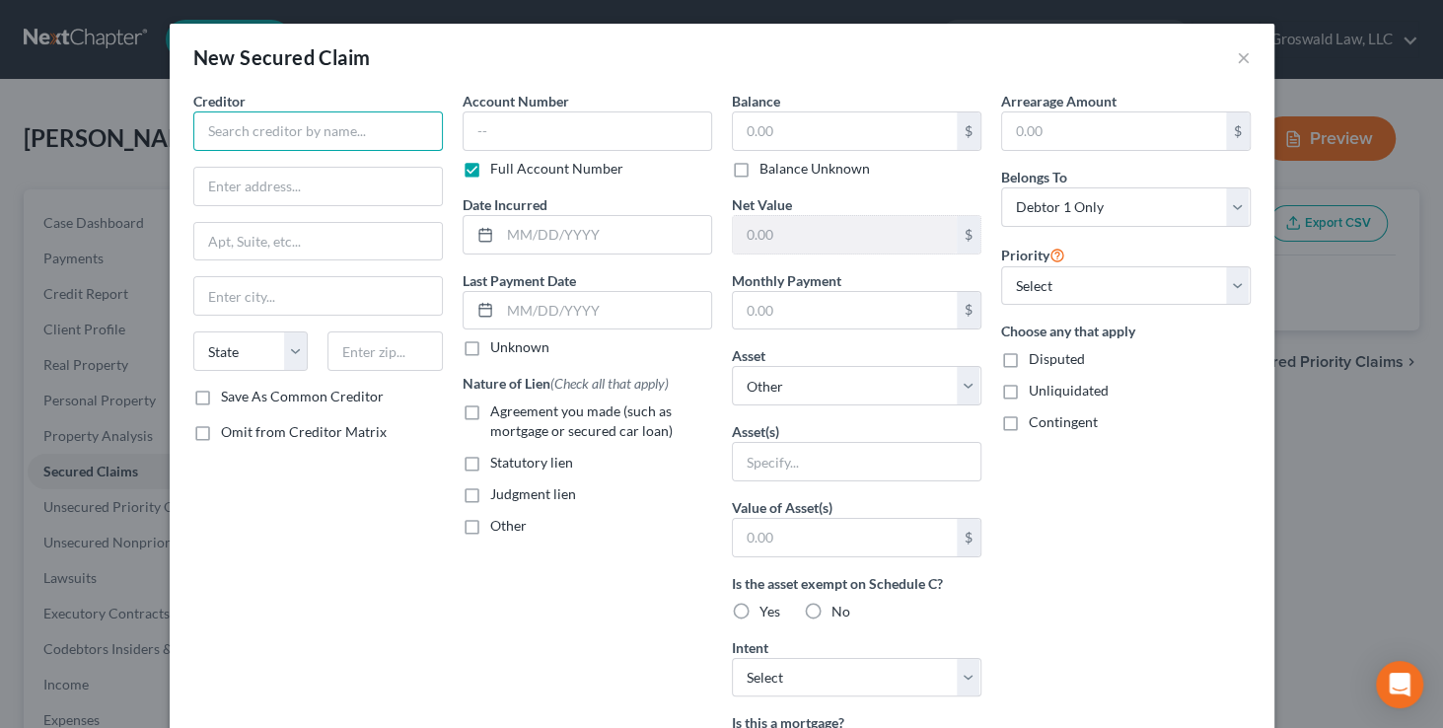
click at [326, 138] on input "text" at bounding box center [318, 130] width 250 height 39
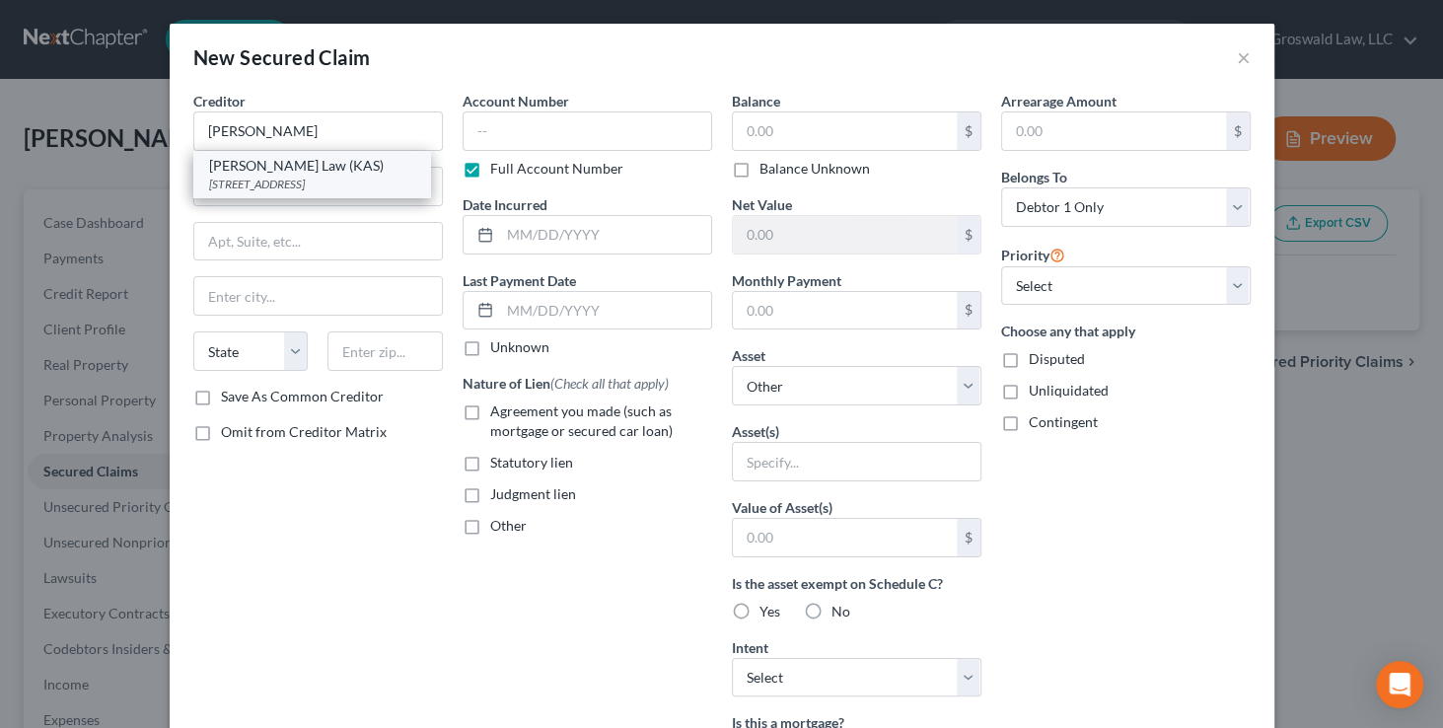
click at [299, 171] on div "Gusdorf Law (KAS)" at bounding box center [311, 166] width 205 height 20
type input "Gusdorf Law (KAS)"
type input "9666 Olive Blvd., Ste. 211"
type input "Saint Louis"
select select "26"
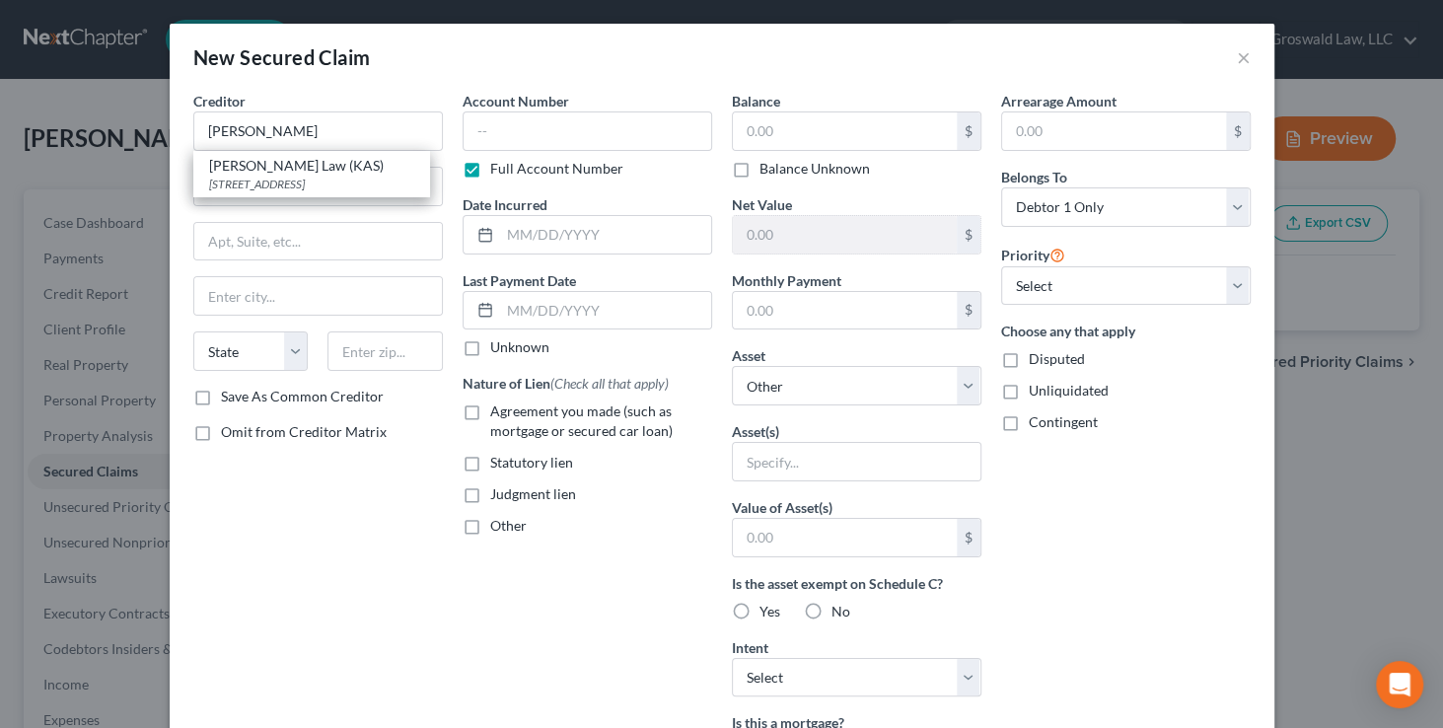
type input "63132"
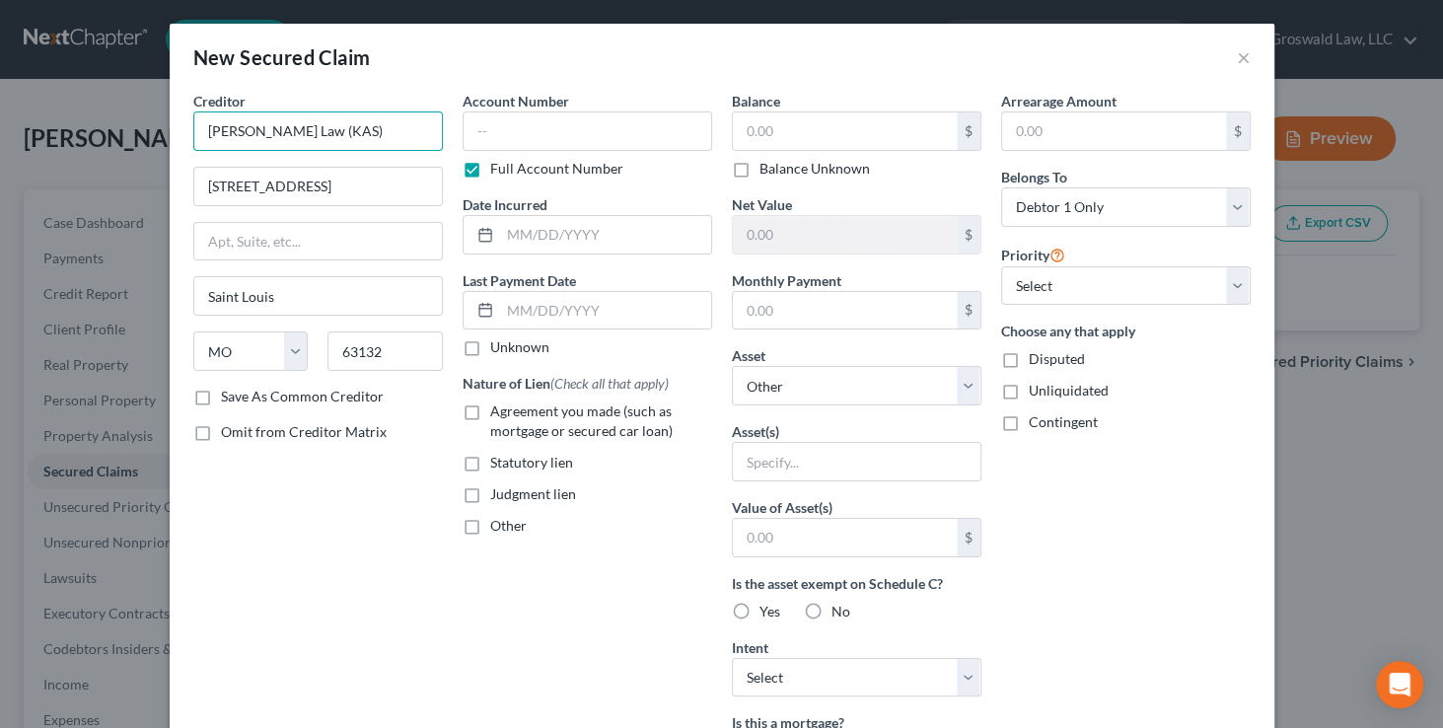
drag, startPoint x: 309, startPoint y: 132, endPoint x: 284, endPoint y: 135, distance: 24.8
click at [284, 135] on input "Gusdorf Law (KAS)" at bounding box center [318, 130] width 250 height 39
type input "Gusdorf Law (MSD)"
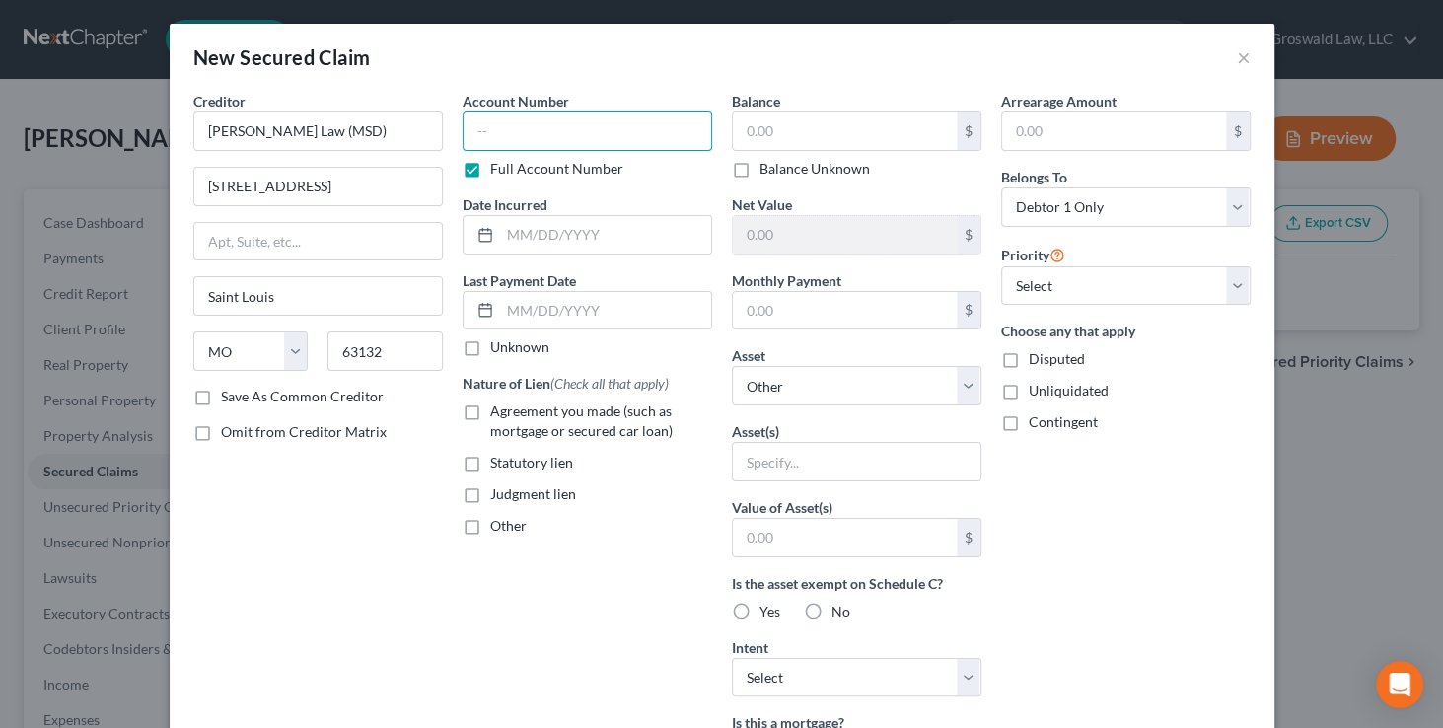
click at [550, 128] on input "text" at bounding box center [588, 130] width 250 height 39
paste input "2522-AC10357"
type input "2522-AC10357"
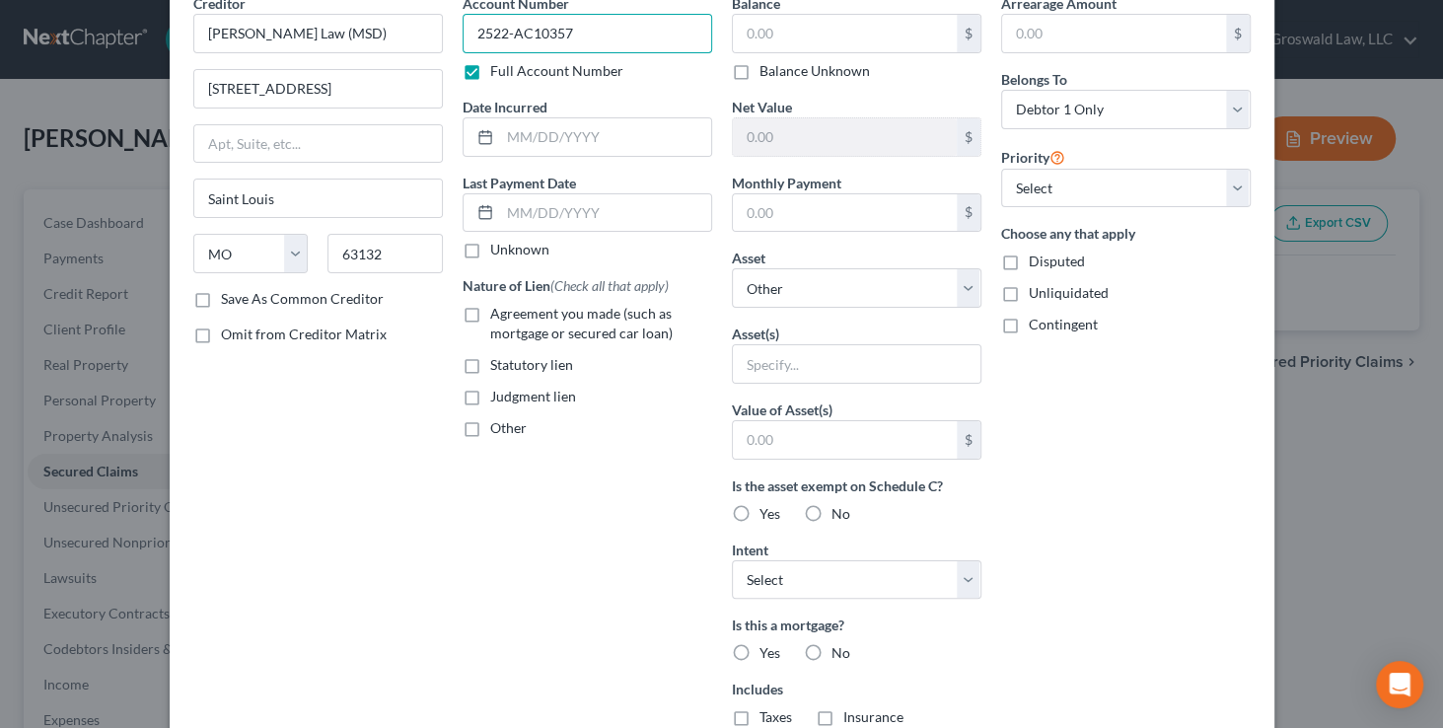
scroll to position [365, 0]
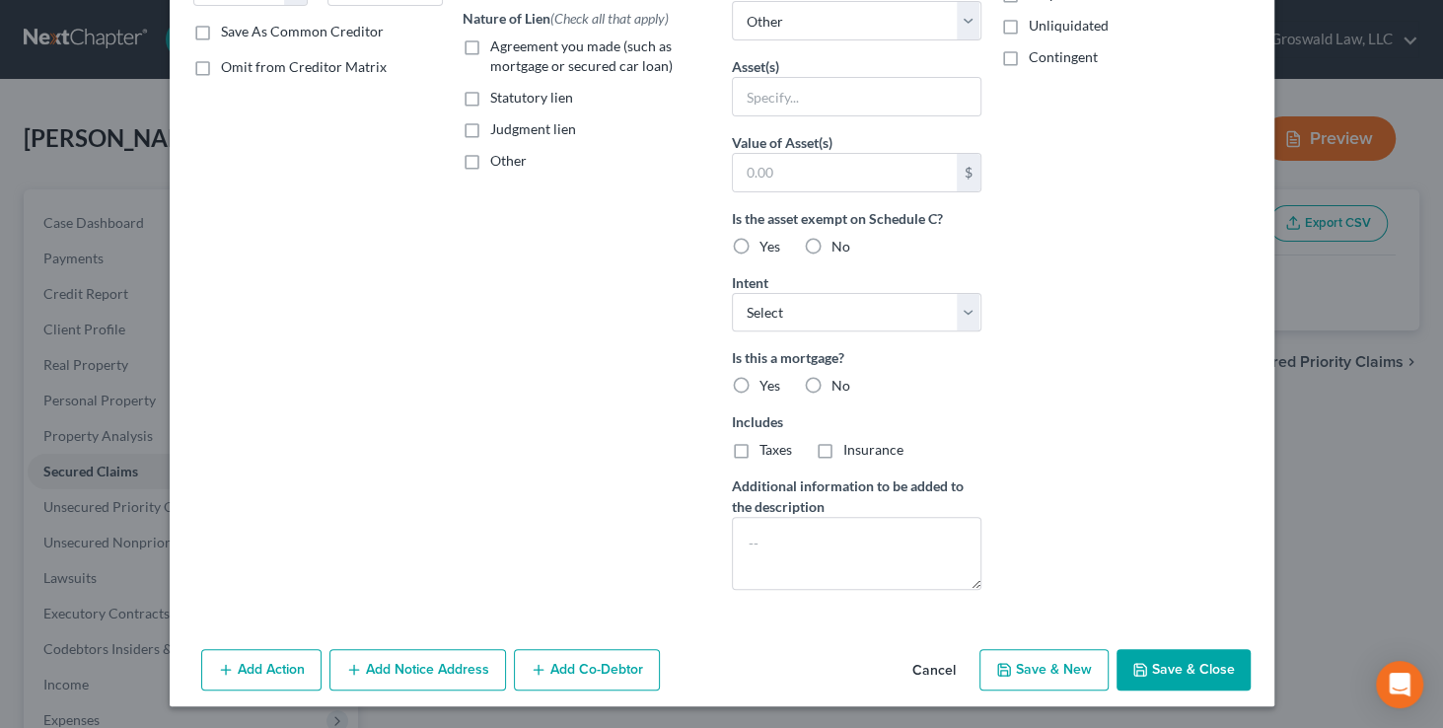
click at [1138, 665] on icon "button" at bounding box center [1141, 670] width 16 height 16
select select
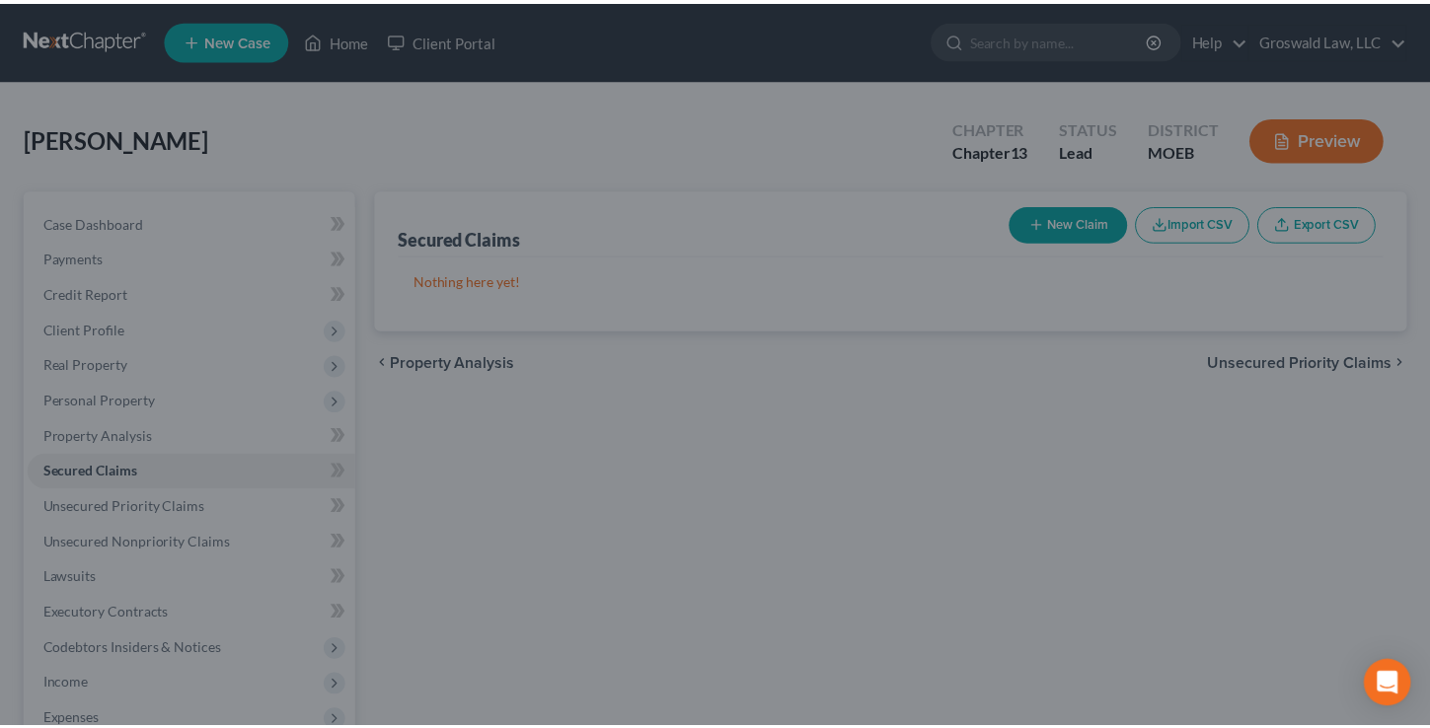
scroll to position [149, 0]
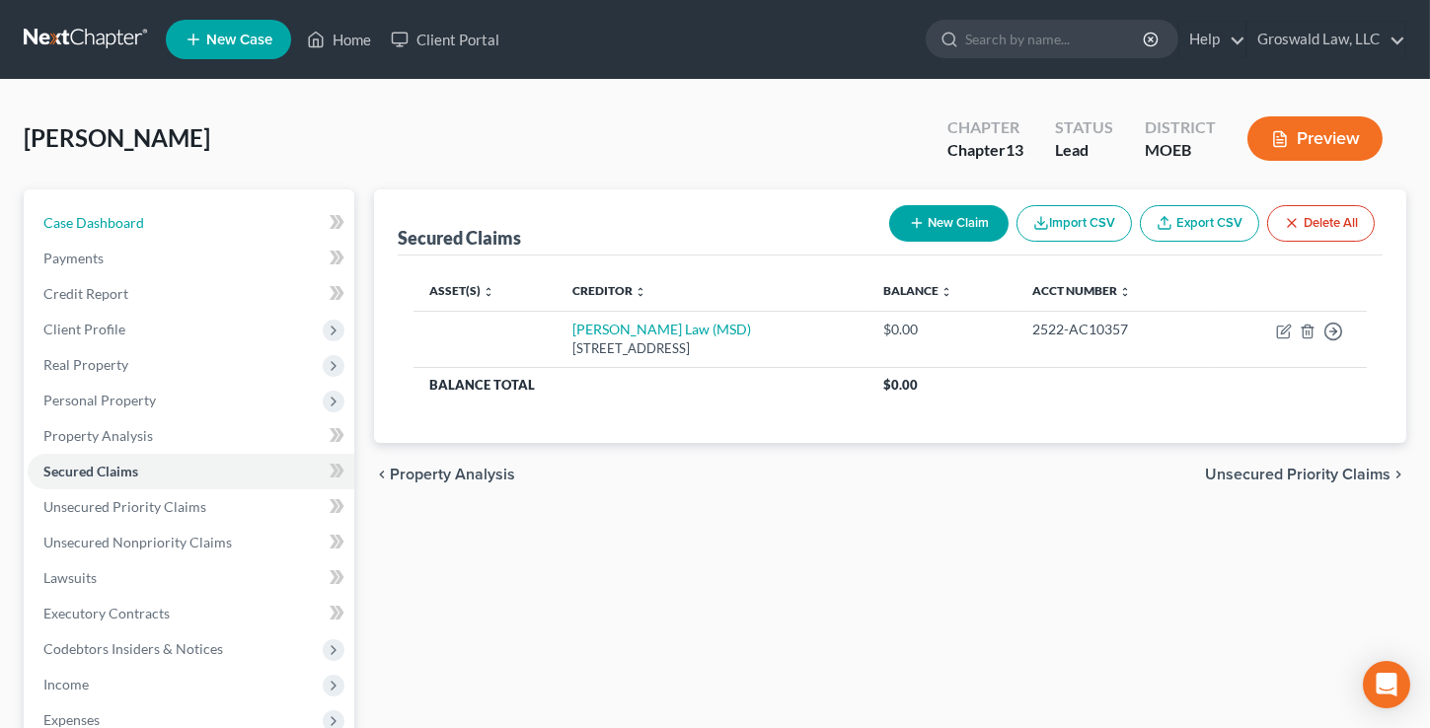
drag, startPoint x: 187, startPoint y: 219, endPoint x: 21, endPoint y: 155, distance: 178.6
click at [187, 219] on link "Case Dashboard" at bounding box center [191, 223] width 327 height 36
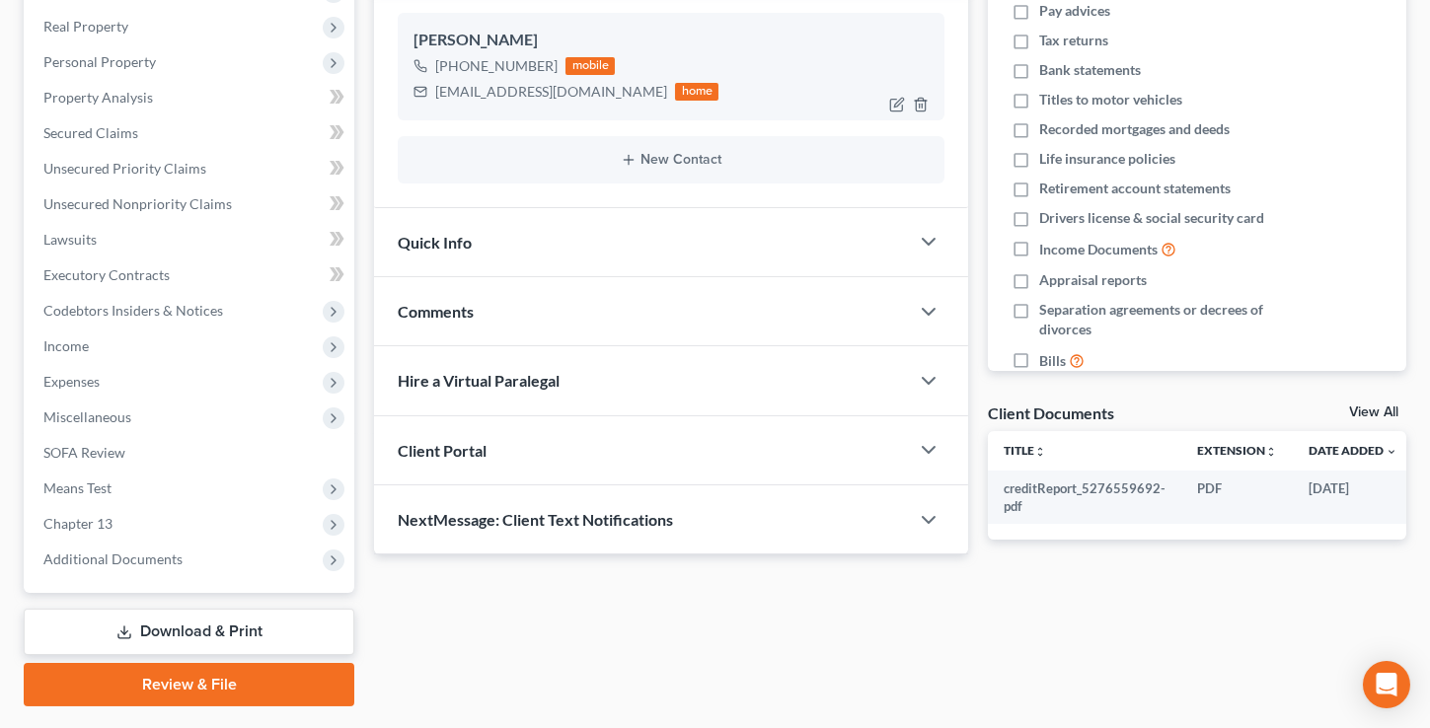
scroll to position [299, 0]
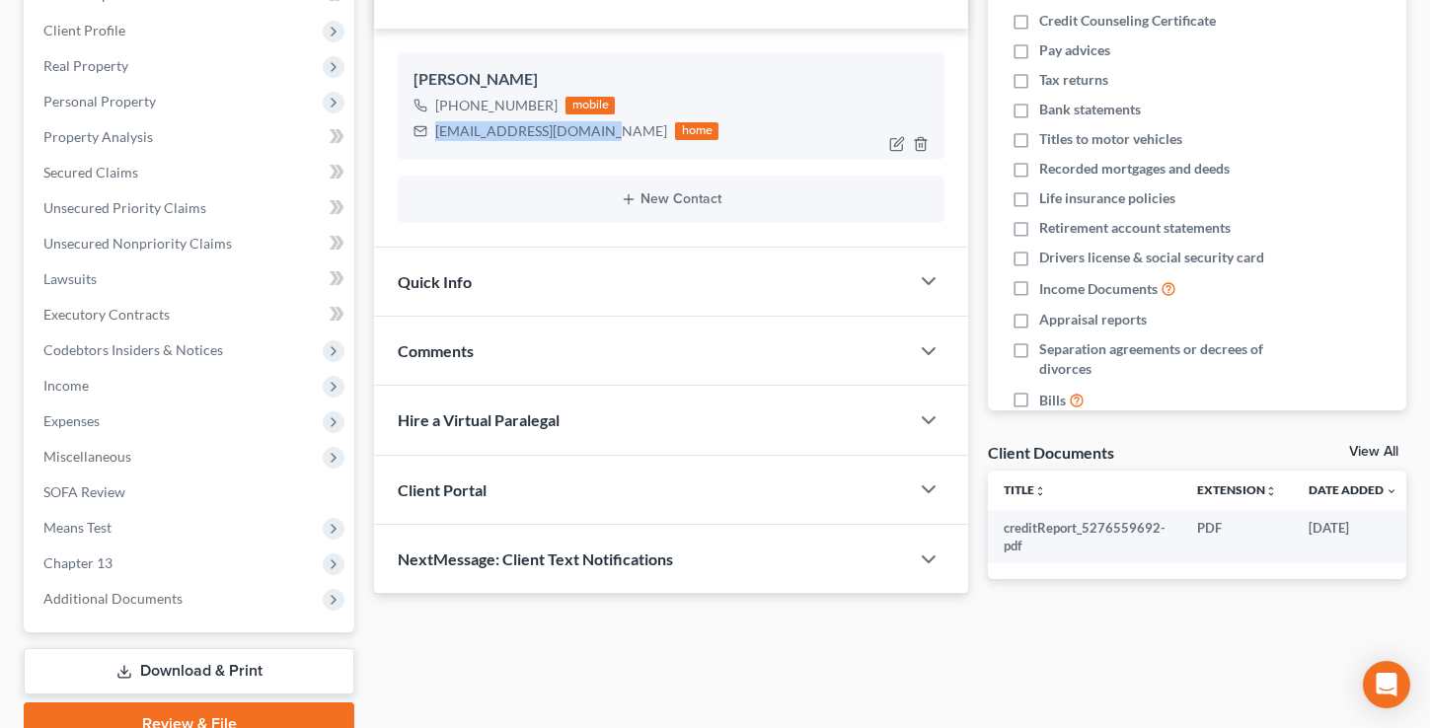
drag, startPoint x: 602, startPoint y: 128, endPoint x: 422, endPoint y: 137, distance: 179.8
click at [422, 137] on div "bigbrowneye99@gmail.com home" at bounding box center [565, 131] width 305 height 26
click at [579, 348] on div "Comments" at bounding box center [641, 351] width 535 height 68
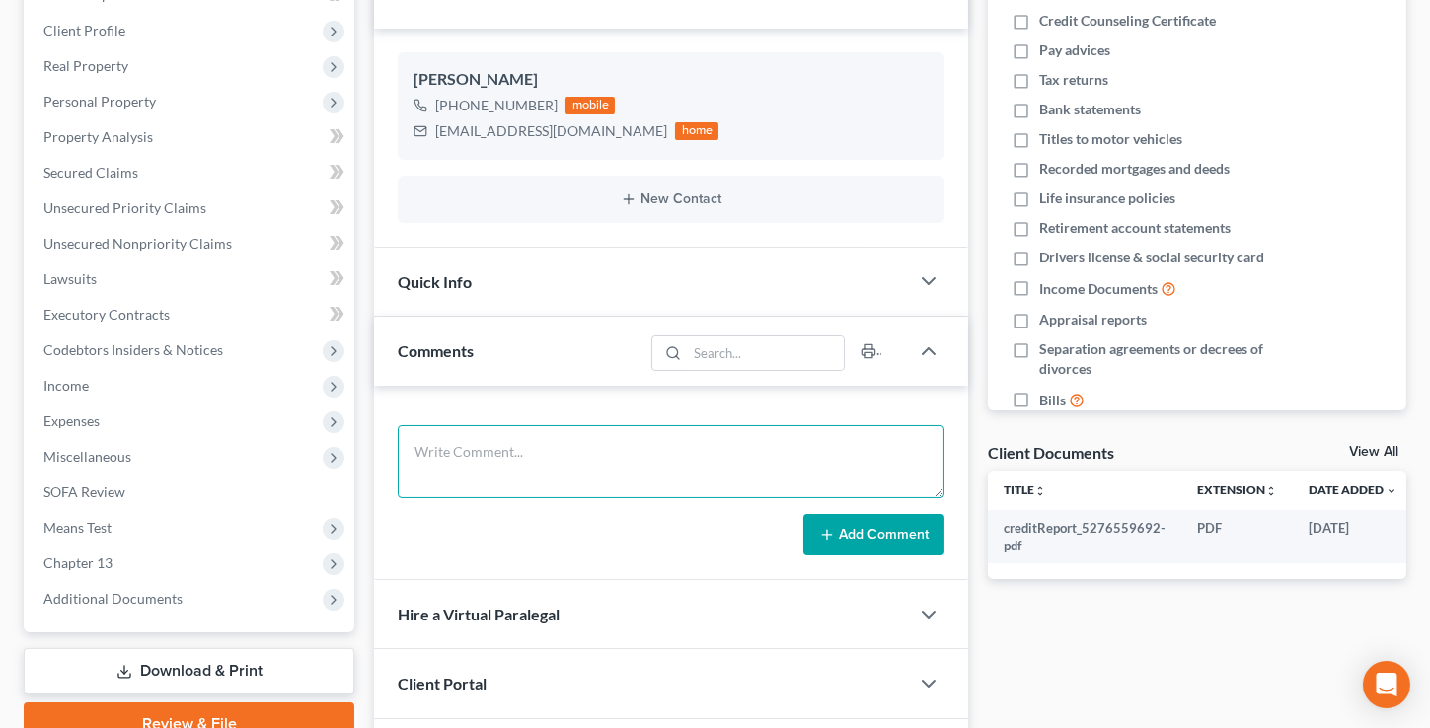
click at [629, 473] on textarea at bounding box center [671, 461] width 547 height 73
paste textarea "1. ID and SS card 2. tax returns (state and federal) for 2023 and 2024 3. Any b…"
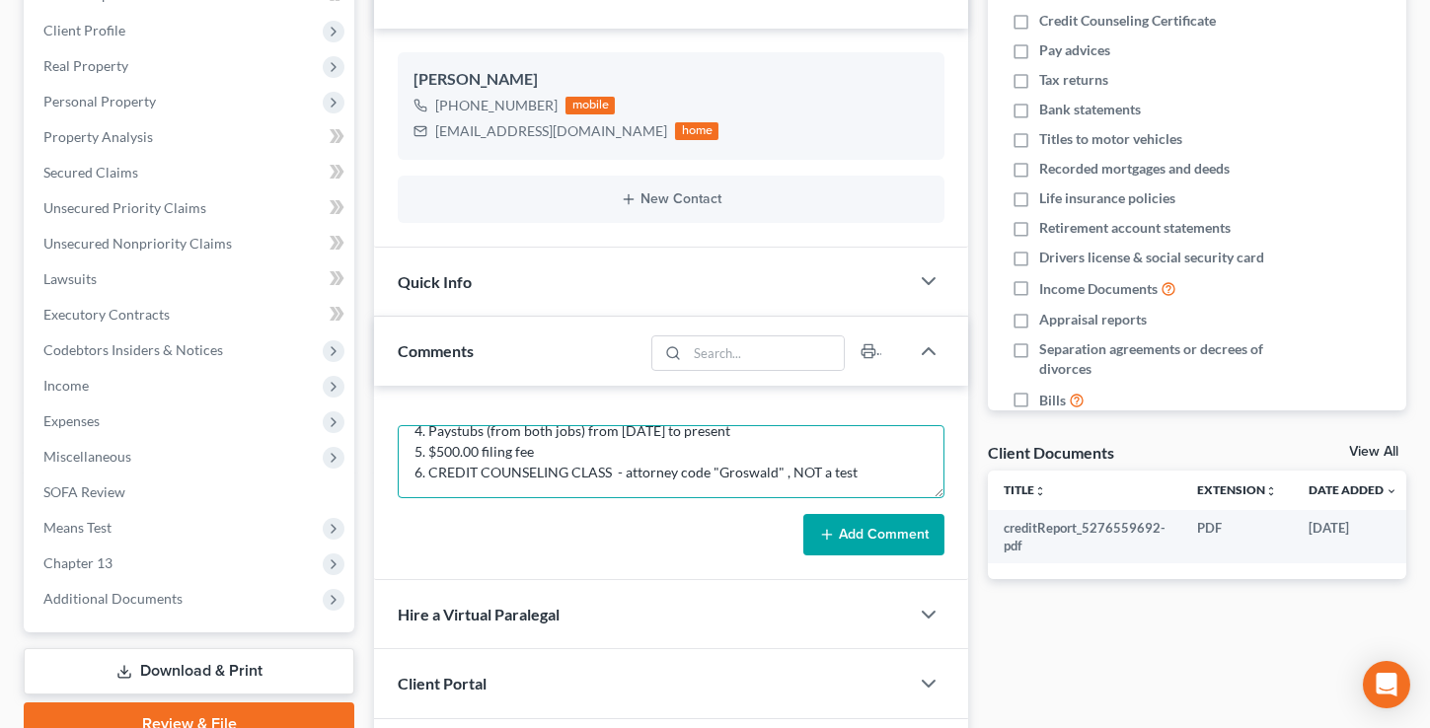
type textarea "1. ID and SS card 2. tax returns (state and federal) for 2023 and 2024 3. Any b…"
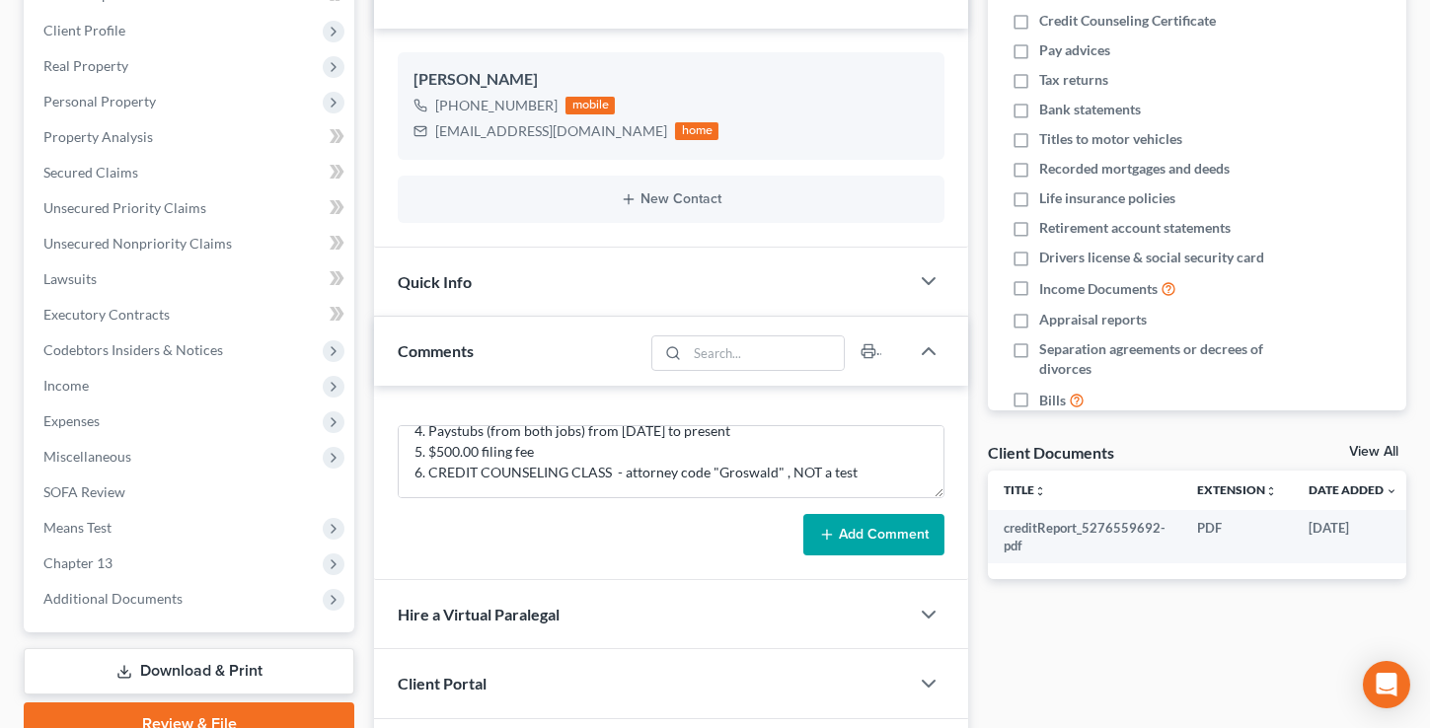
click at [910, 536] on button "Add Comment" at bounding box center [873, 534] width 141 height 41
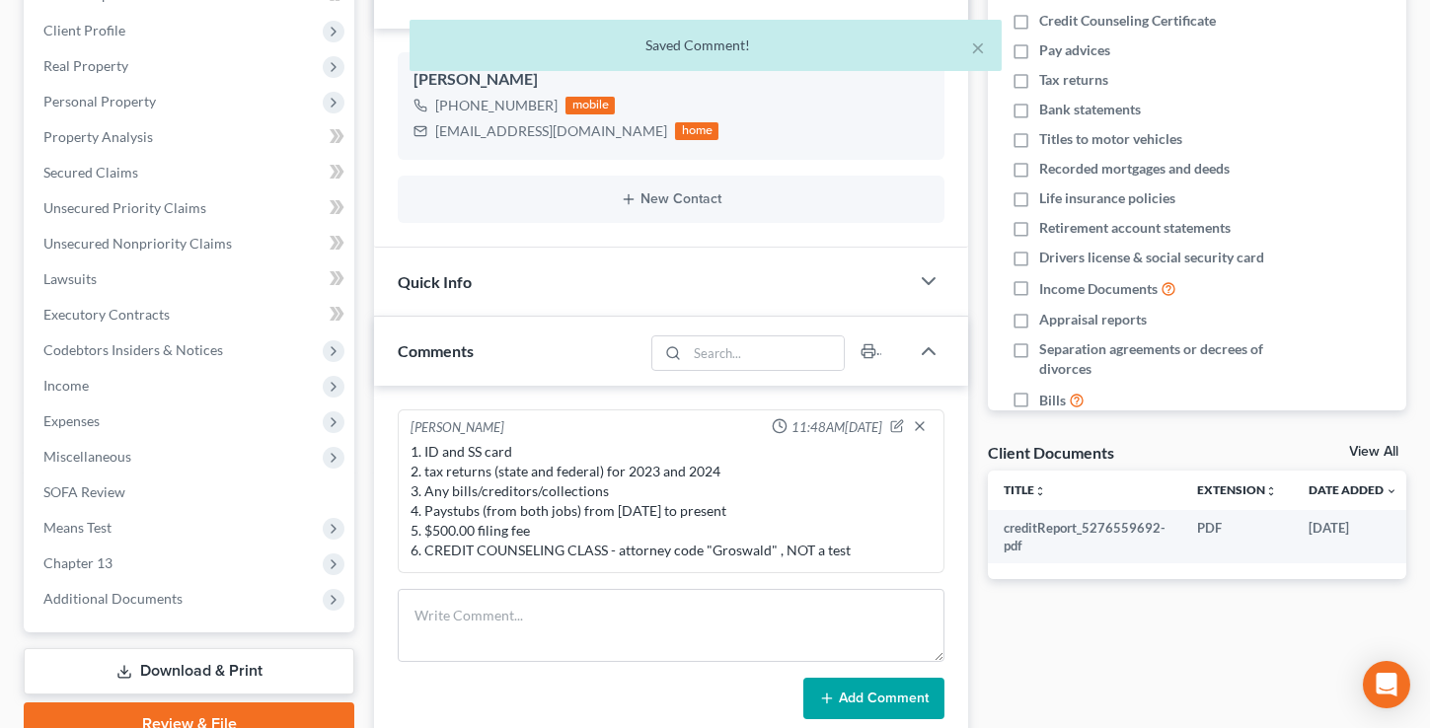
scroll to position [0, 0]
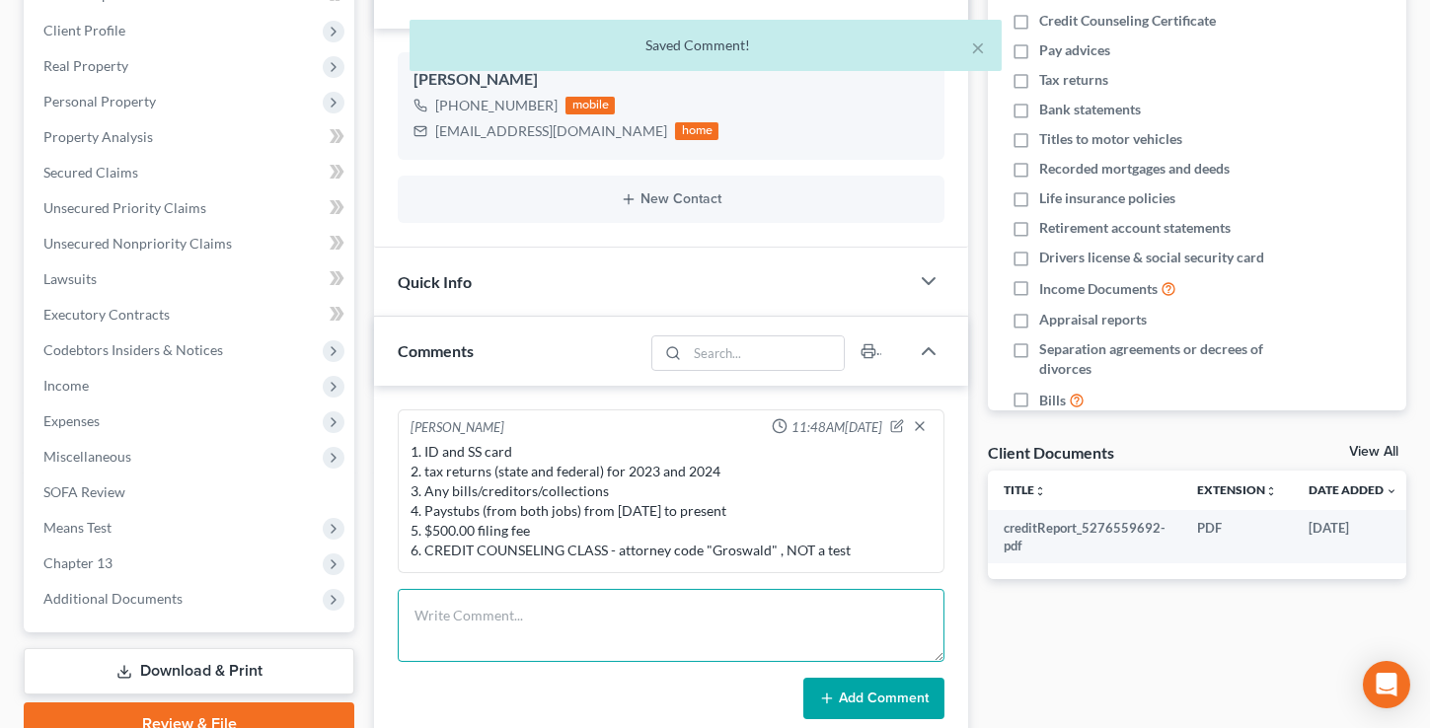
click at [616, 612] on textarea at bounding box center [671, 625] width 547 height 73
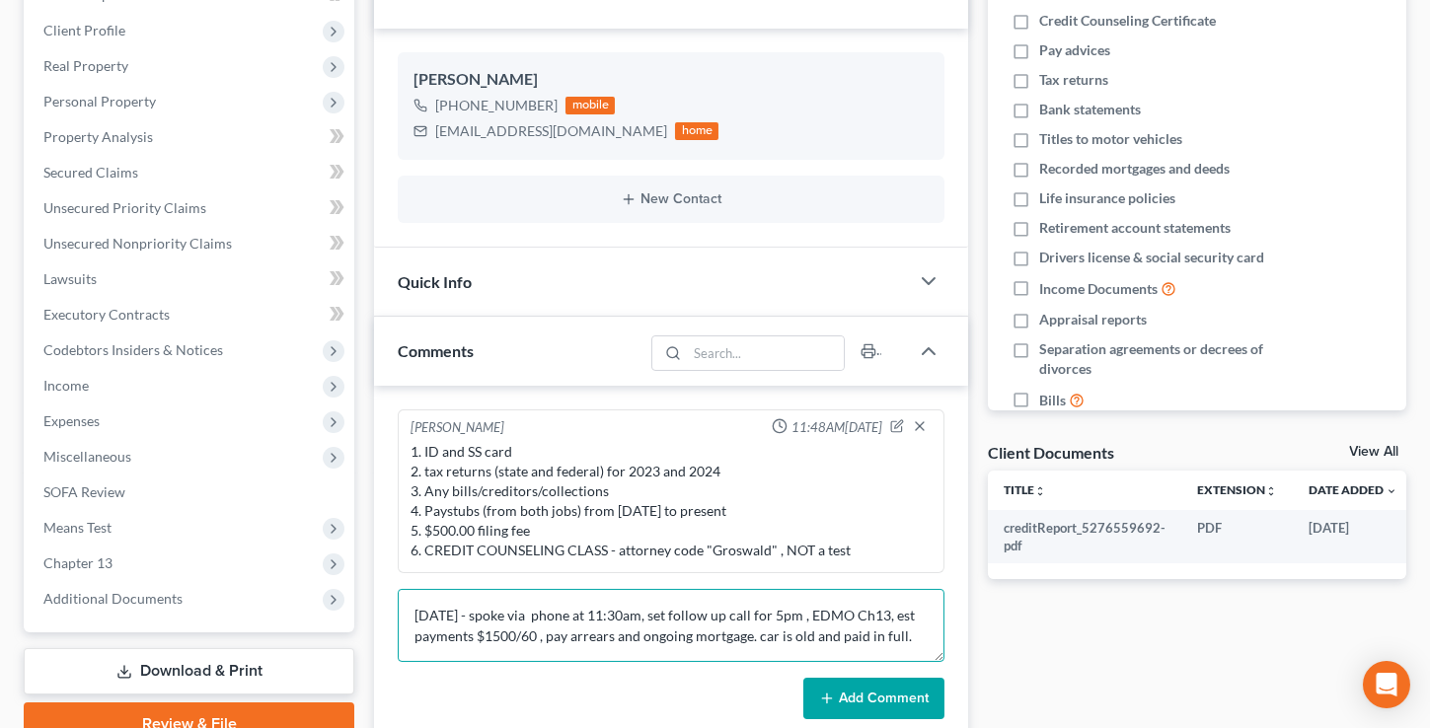
type textarea "10/3/25 - spoke via phone at 11:30am, set follow up call for 5pm , EDMO Ch13, e…"
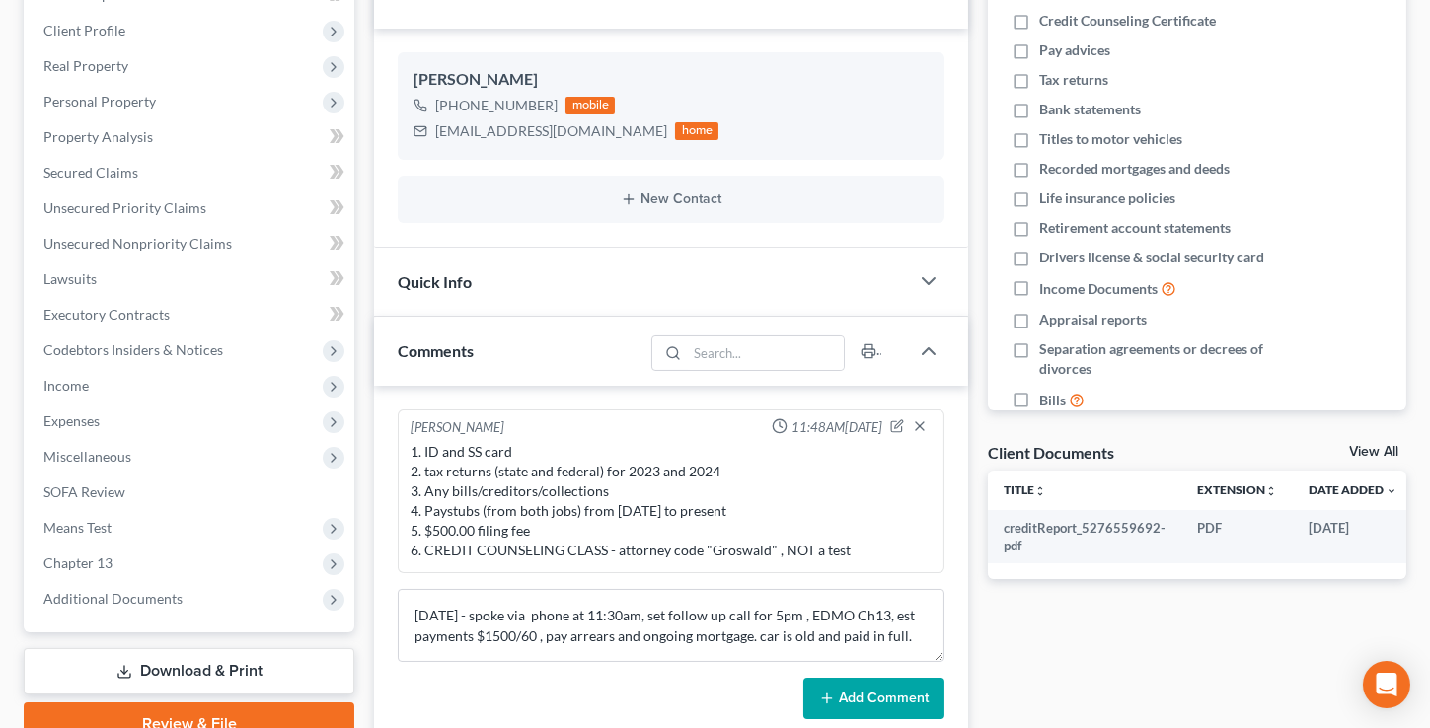
click at [848, 700] on button "Add Comment" at bounding box center [873, 698] width 141 height 41
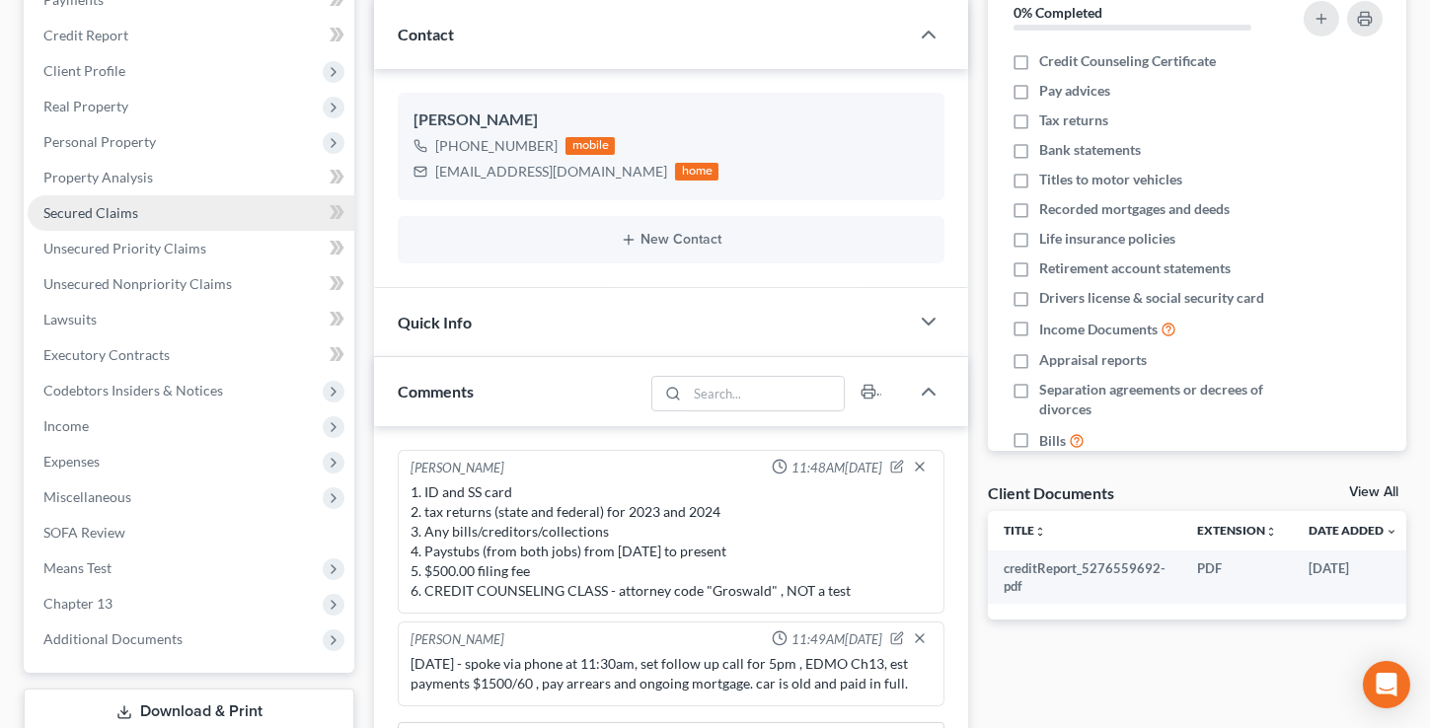
scroll to position [209, 0]
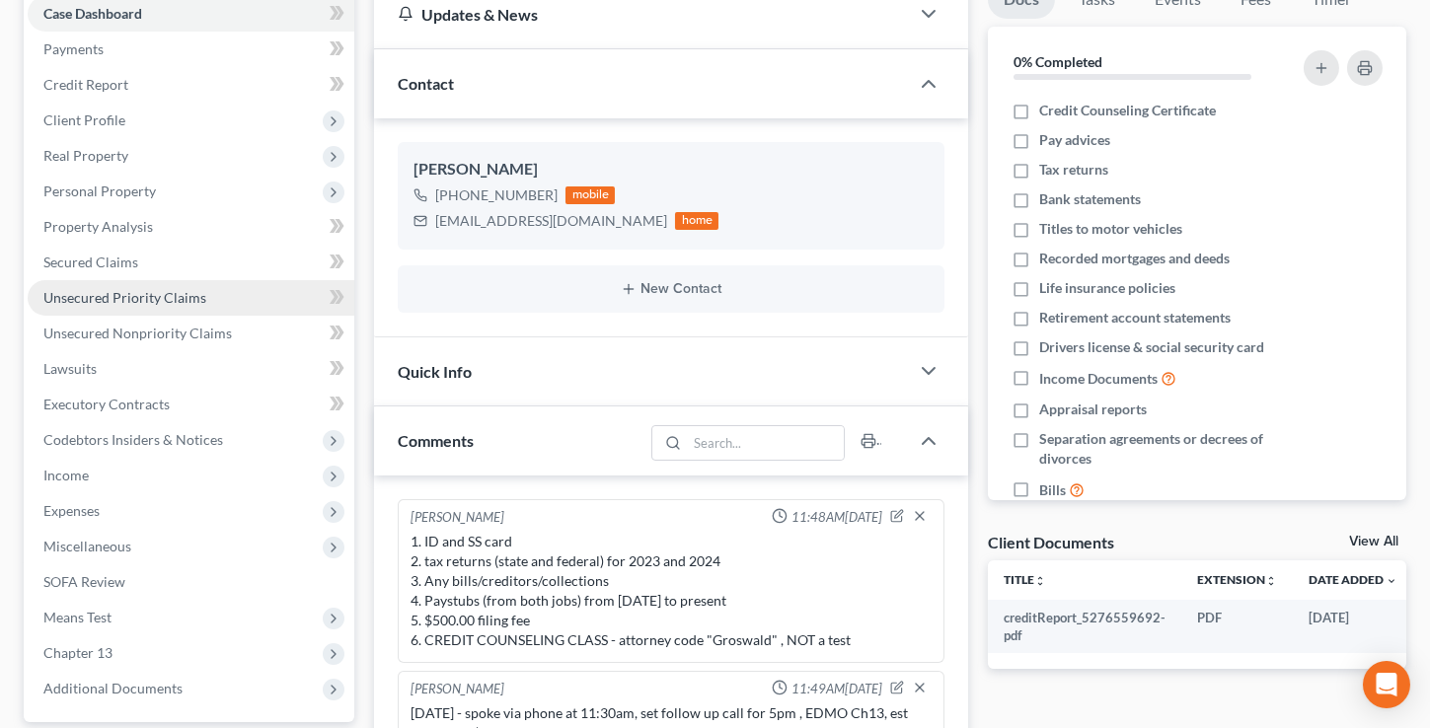
click at [132, 294] on span "Unsecured Priority Claims" at bounding box center [124, 297] width 163 height 17
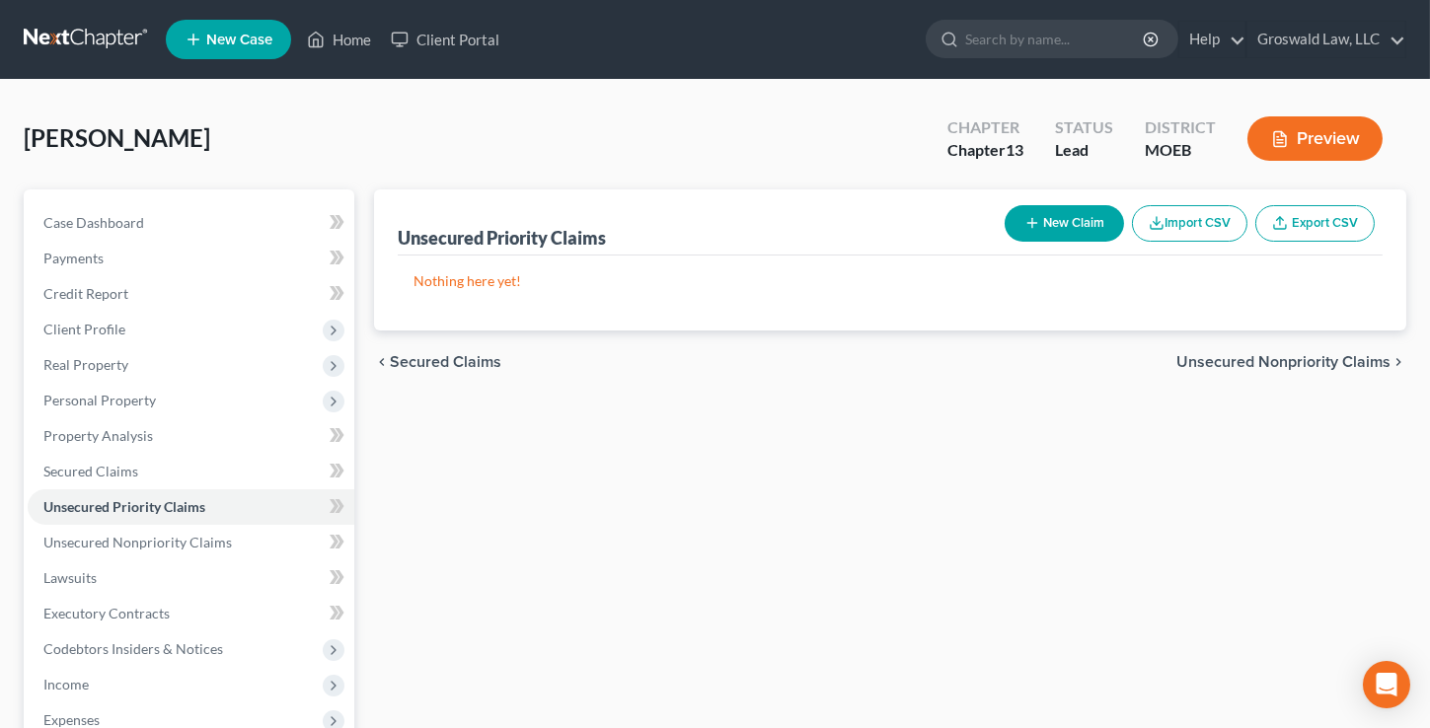
click at [1051, 215] on button "New Claim" at bounding box center [1063, 223] width 119 height 37
select select "0"
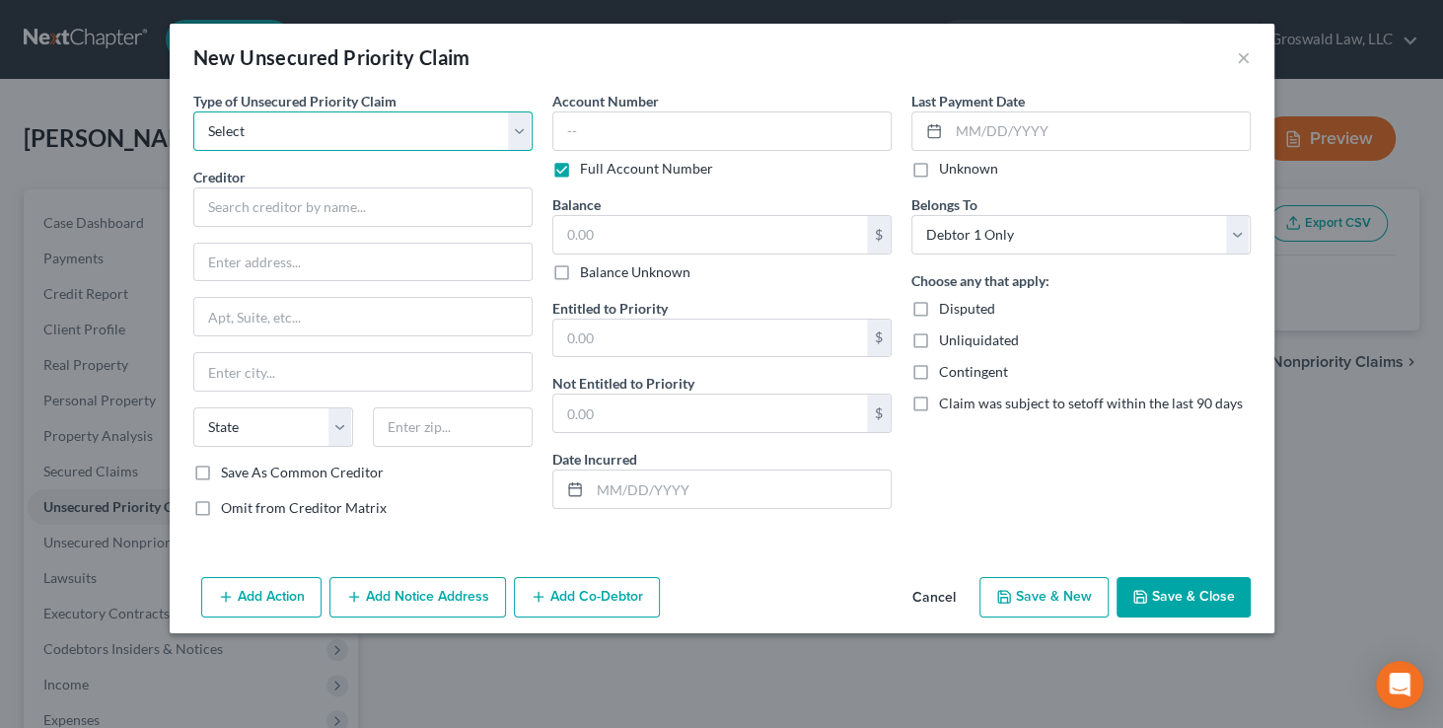
click at [387, 132] on select "Select Taxes & Other Government Units Domestic Support Obligations Extensions o…" at bounding box center [362, 130] width 339 height 39
select select "0"
click at [193, 111] on select "Select Taxes & Other Government Units Domestic Support Obligations Extensions o…" at bounding box center [362, 130] width 339 height 39
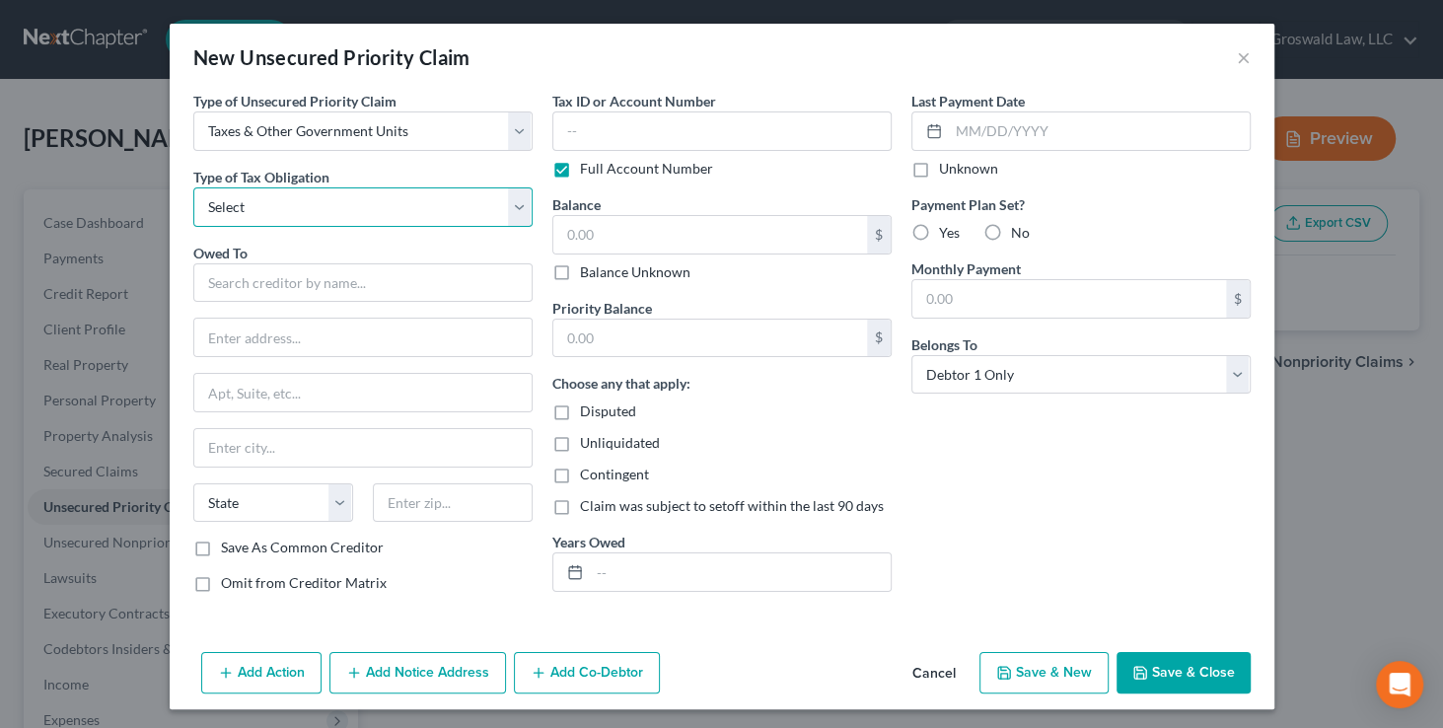
drag, startPoint x: 317, startPoint y: 197, endPoint x: 316, endPoint y: 208, distance: 10.9
click at [318, 198] on select "Select Federal City State Franchise Tax Board Other" at bounding box center [362, 206] width 339 height 39
select select "0"
click at [193, 187] on select "Select Federal City State Franchise Tax Board Other" at bounding box center [362, 206] width 339 height 39
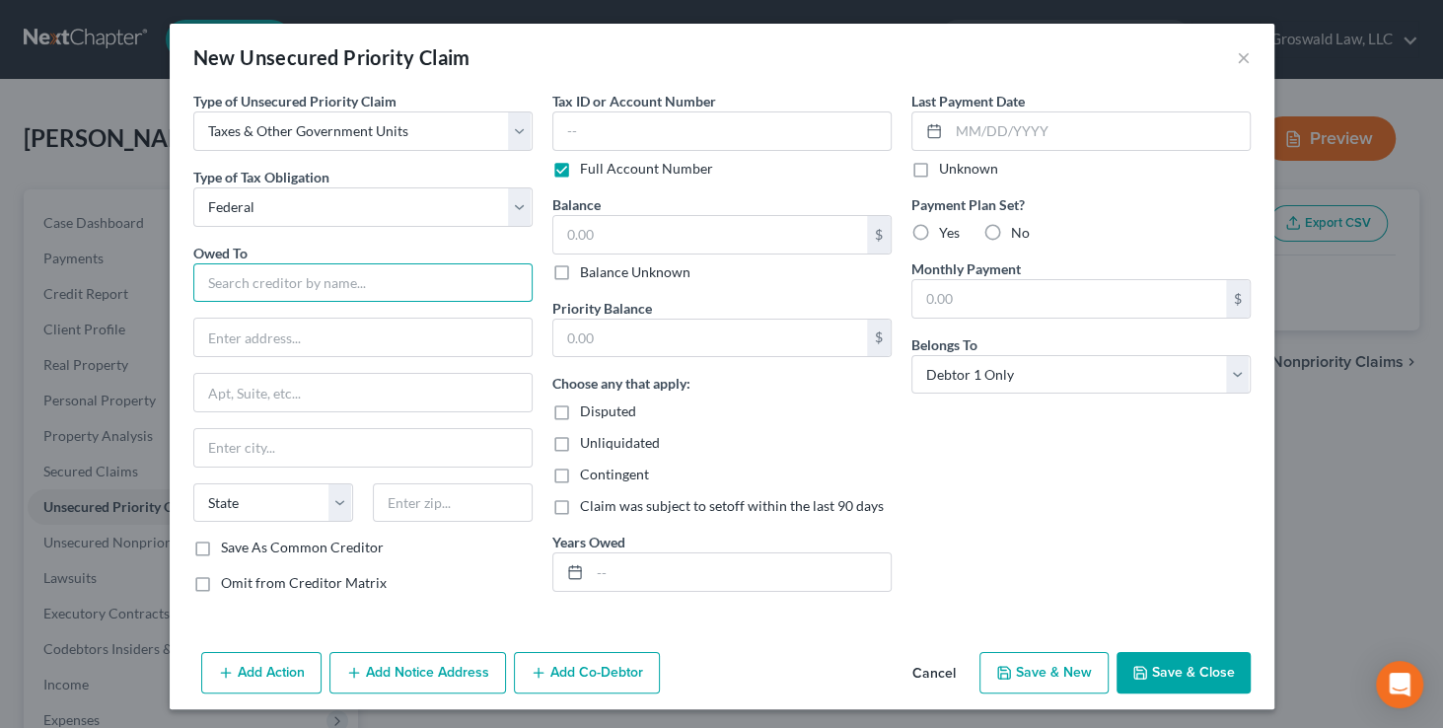
click at [306, 269] on input "text" at bounding box center [362, 282] width 339 height 39
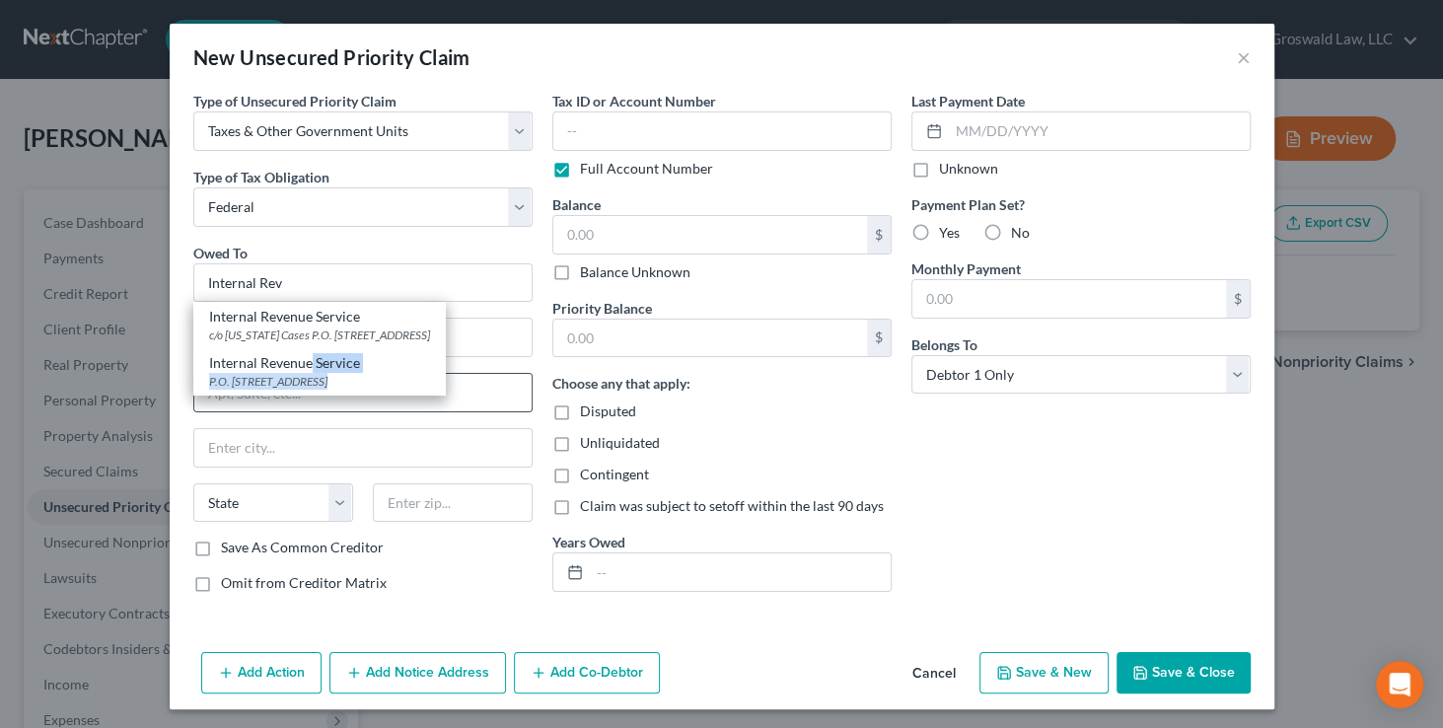
click at [306, 372] on div "Internal Revenue Service P.O. Box 7346, Philadelphia, PA 19101" at bounding box center [319, 371] width 253 height 46
type input "Internal Revenue Service"
type input "P.O. Box 7346"
type input "Philadelphia"
select select "39"
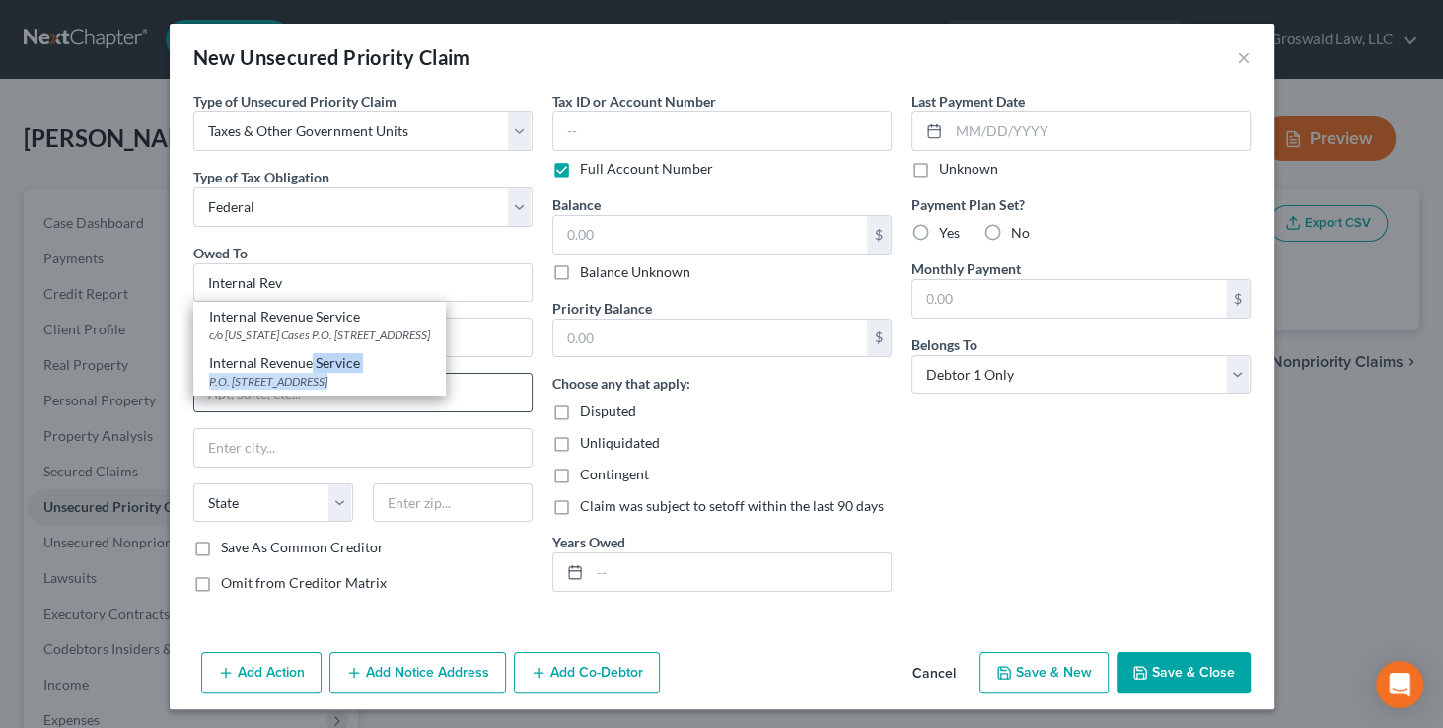
type input "19101"
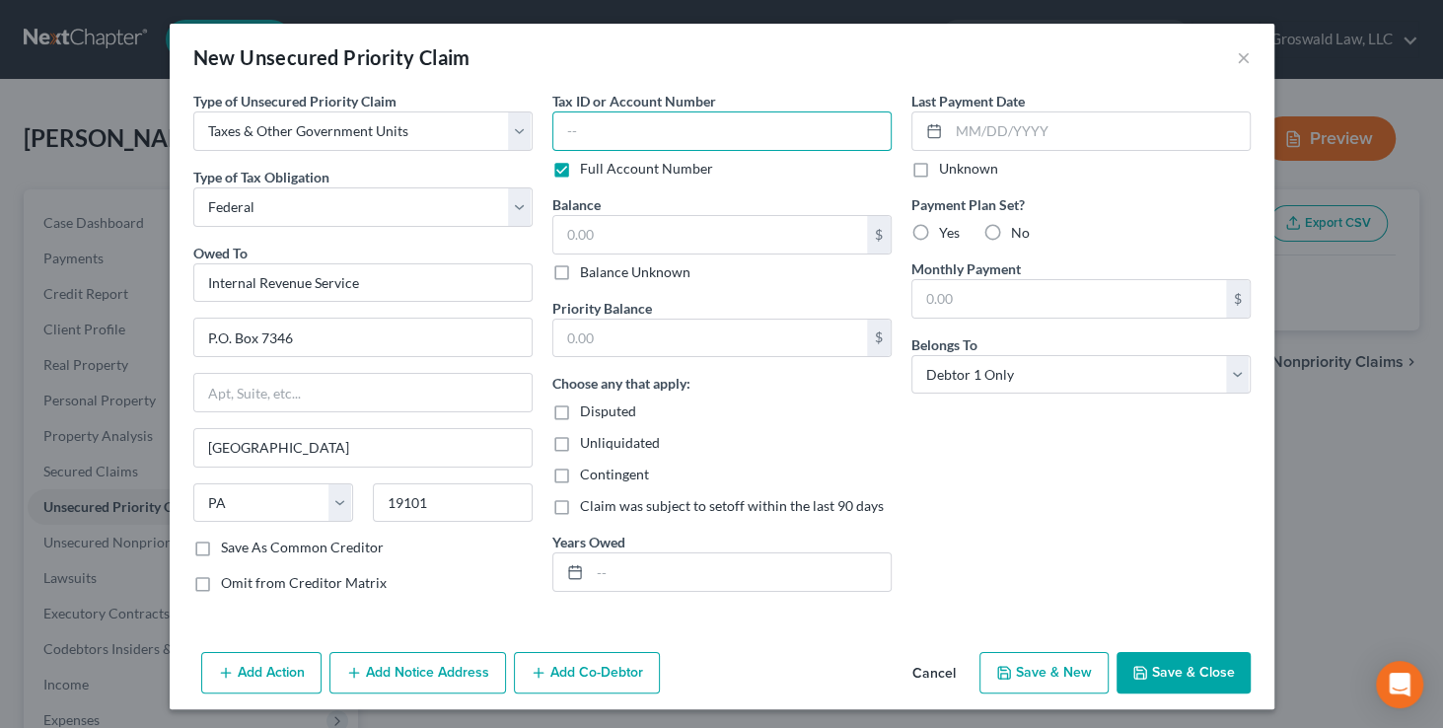
click at [631, 123] on input "text" at bounding box center [721, 130] width 339 height 39
type input "0000"
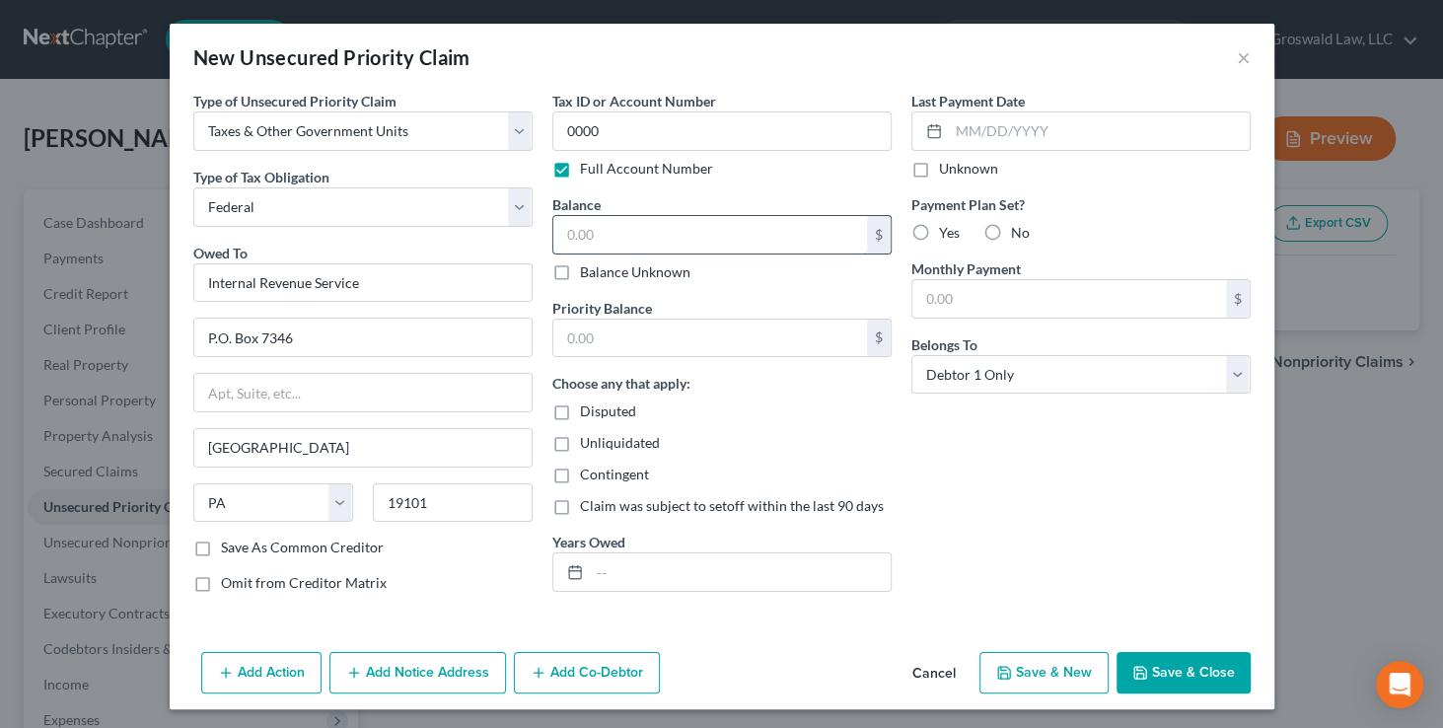
click at [613, 228] on input "text" at bounding box center [710, 234] width 314 height 37
type input "7,000"
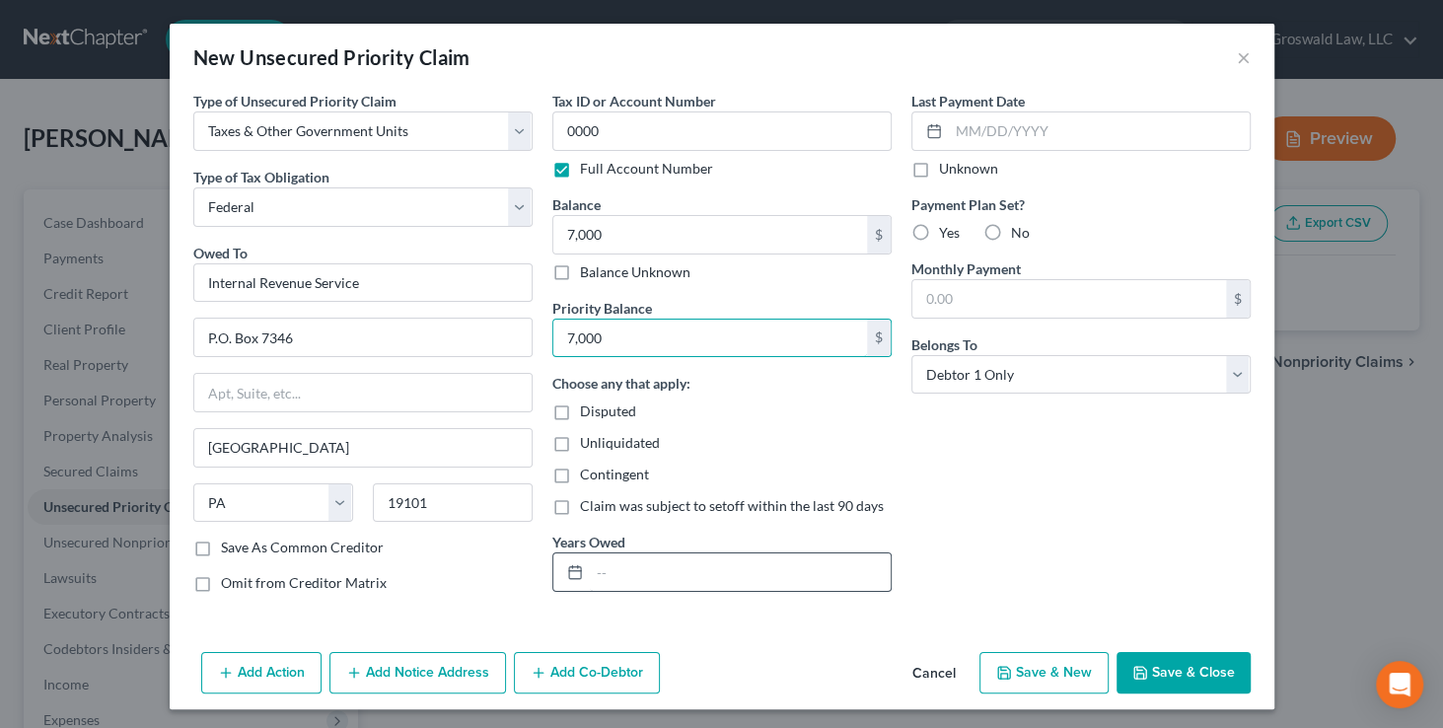
type input "7,000"
click at [802, 584] on input "text" at bounding box center [740, 571] width 301 height 37
type input "2021-2024"
click at [1166, 673] on button "Save & Close" at bounding box center [1184, 672] width 134 height 41
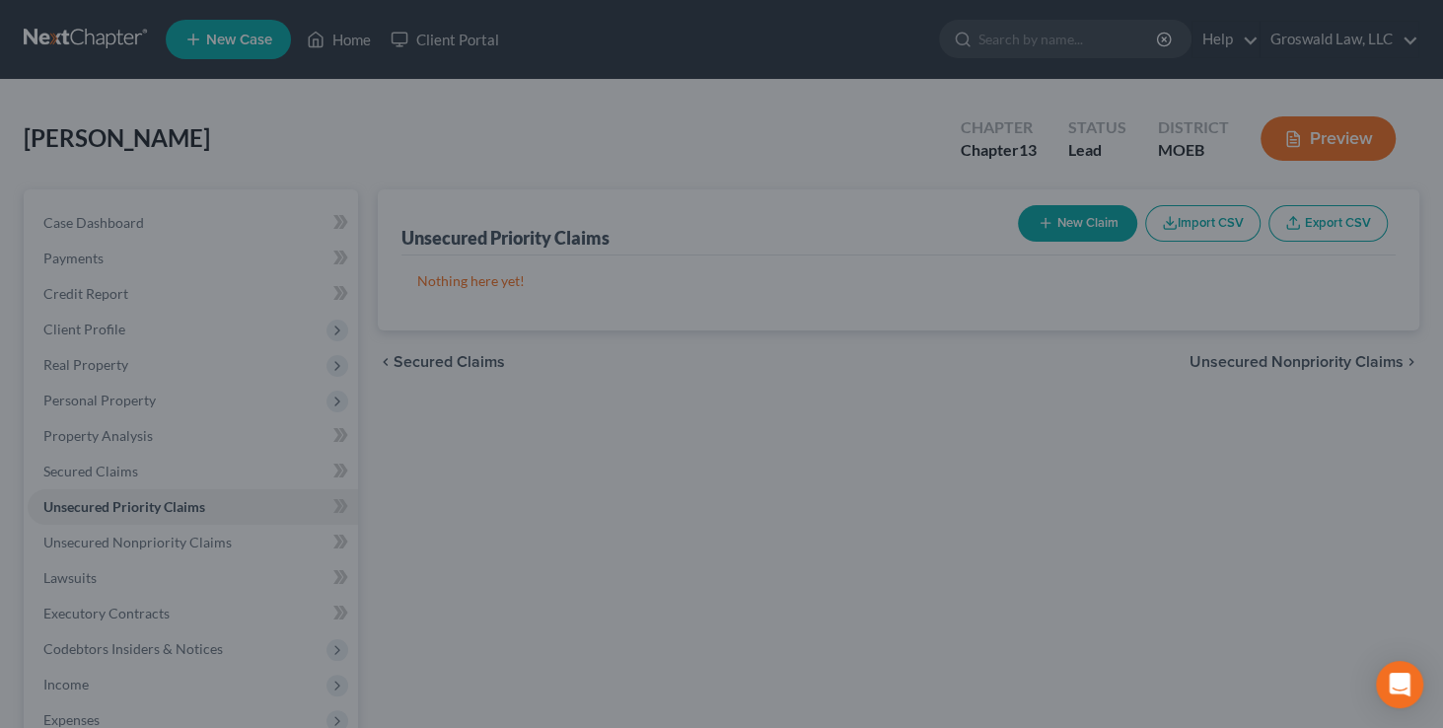
type input "7,000.00"
type input "0.00"
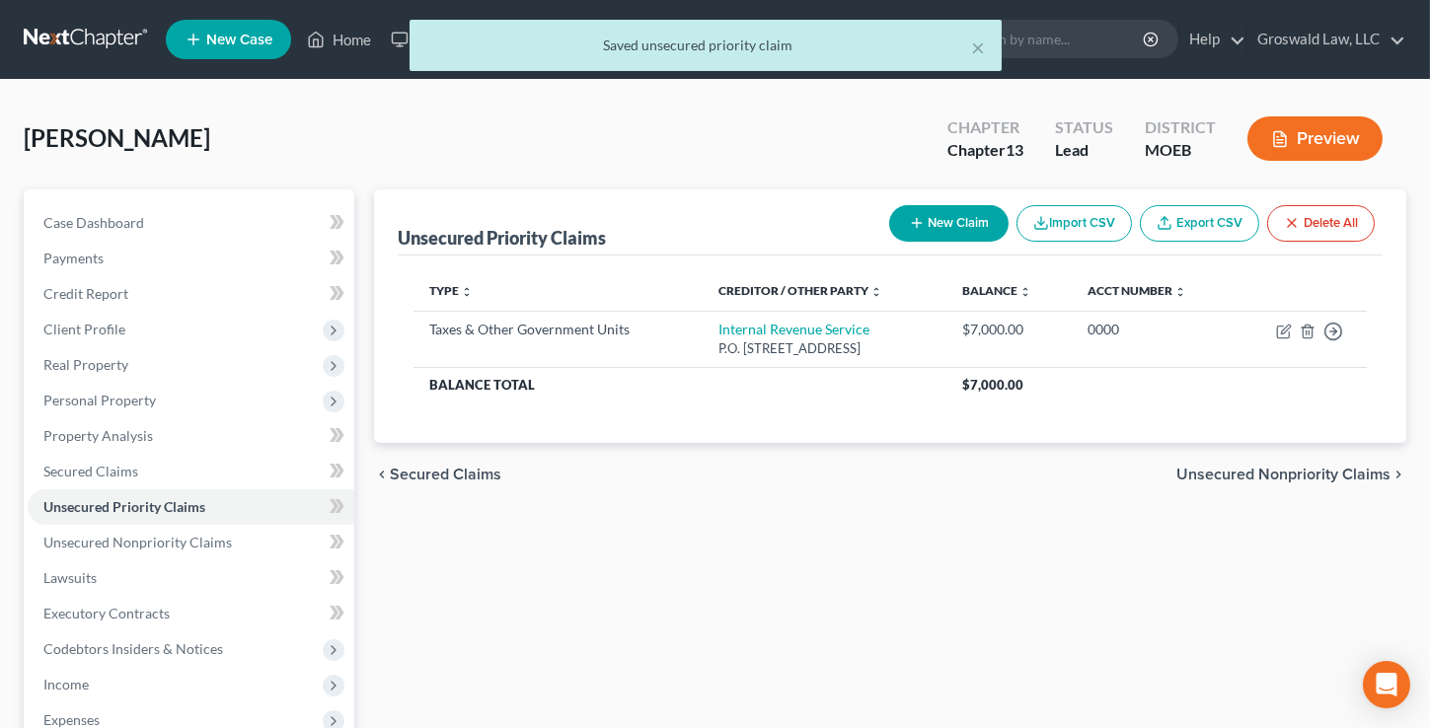
click at [948, 230] on button "New Claim" at bounding box center [948, 223] width 119 height 37
select select "0"
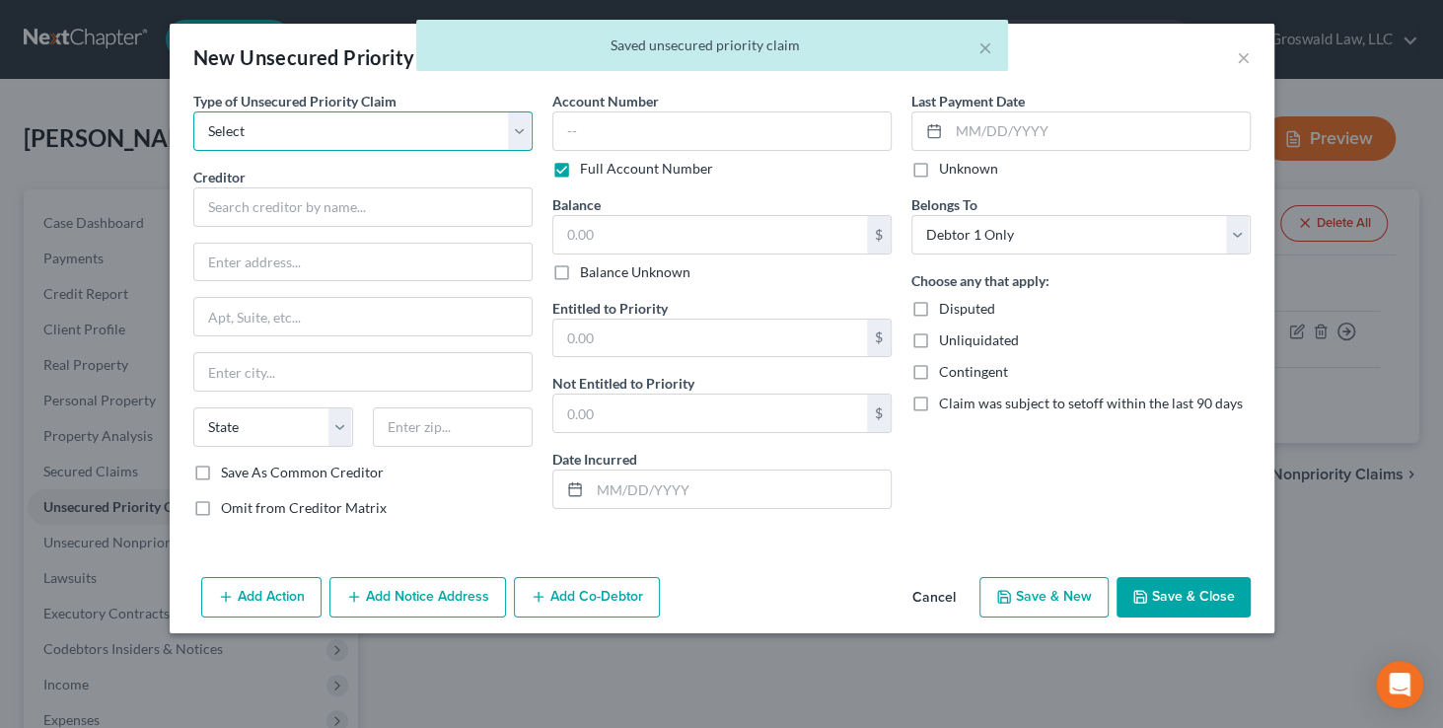
drag, startPoint x: 428, startPoint y: 132, endPoint x: 395, endPoint y: 147, distance: 36.7
click at [428, 132] on select "Select Taxes & Other Government Units Domestic Support Obligations Extensions o…" at bounding box center [362, 130] width 339 height 39
select select "0"
click at [193, 111] on select "Select Taxes & Other Government Units Domestic Support Obligations Extensions o…" at bounding box center [362, 130] width 339 height 39
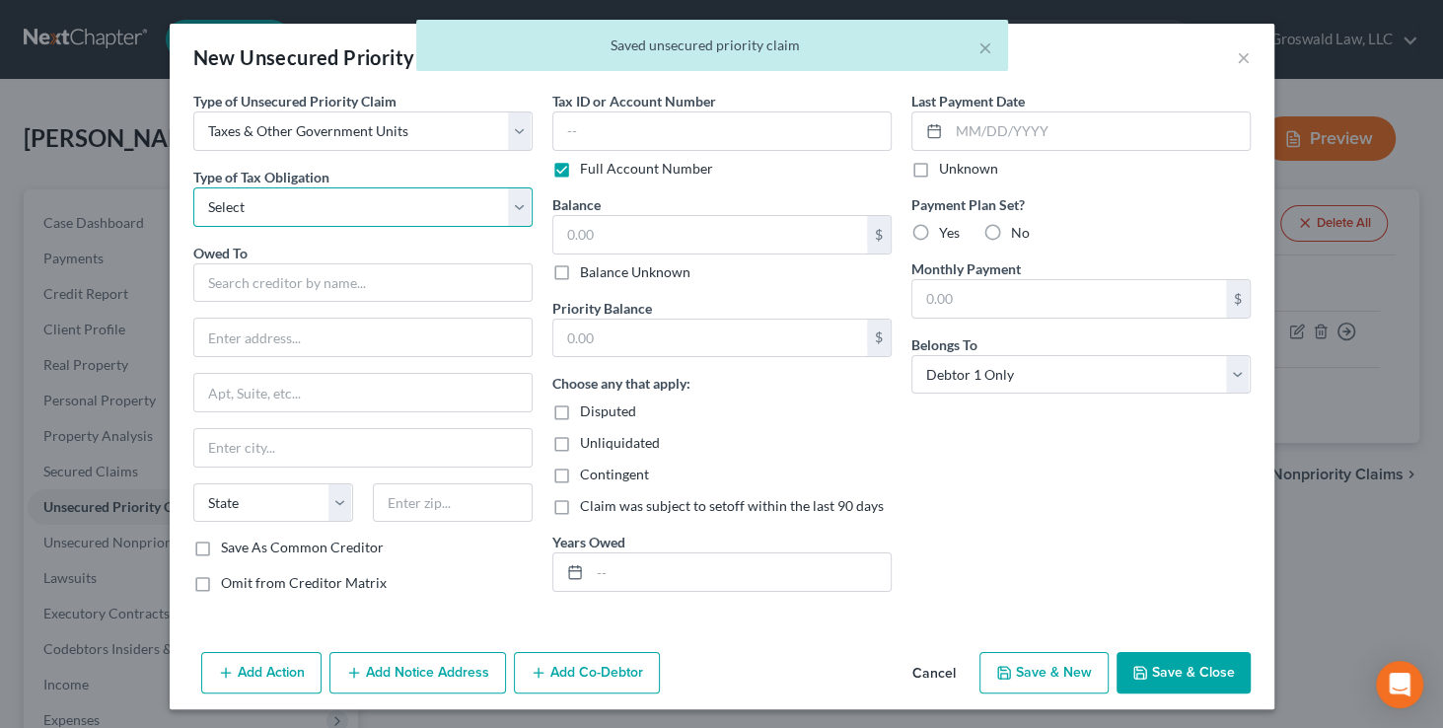
click at [296, 208] on select "Select Federal City State Franchise Tax Board Other" at bounding box center [362, 206] width 339 height 39
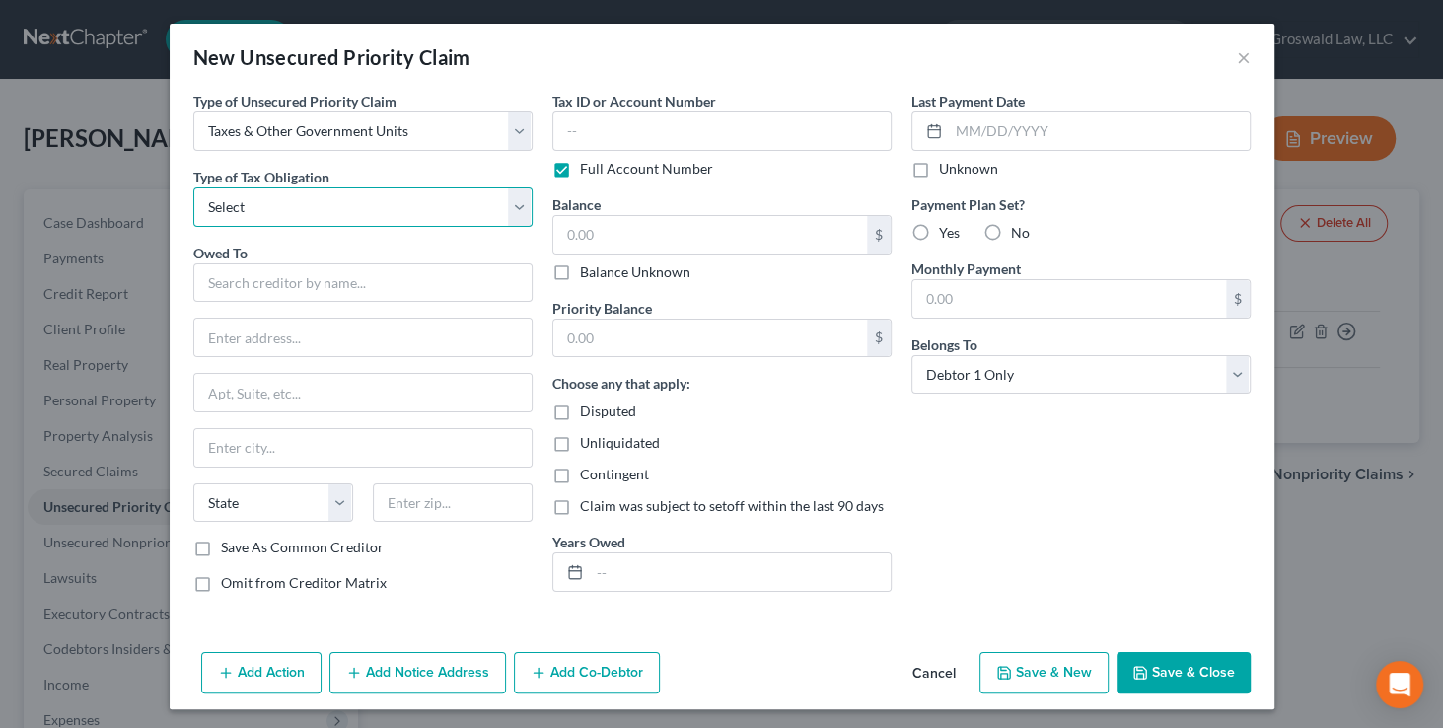
select select "2"
click at [193, 187] on select "Select Federal City State Franchise Tax Board Other" at bounding box center [362, 206] width 339 height 39
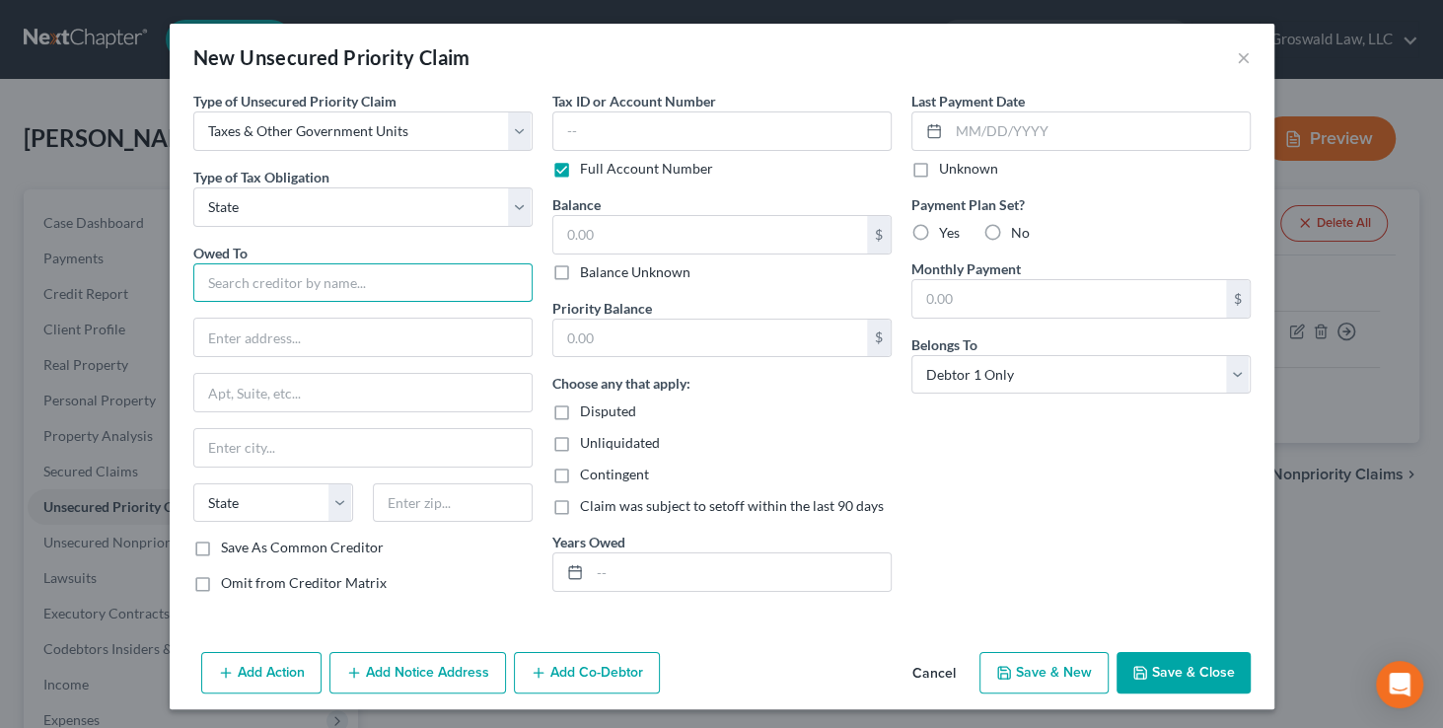
drag, startPoint x: 276, startPoint y: 289, endPoint x: 266, endPoint y: 287, distance: 10.1
click at [278, 287] on input "text" at bounding box center [362, 282] width 339 height 39
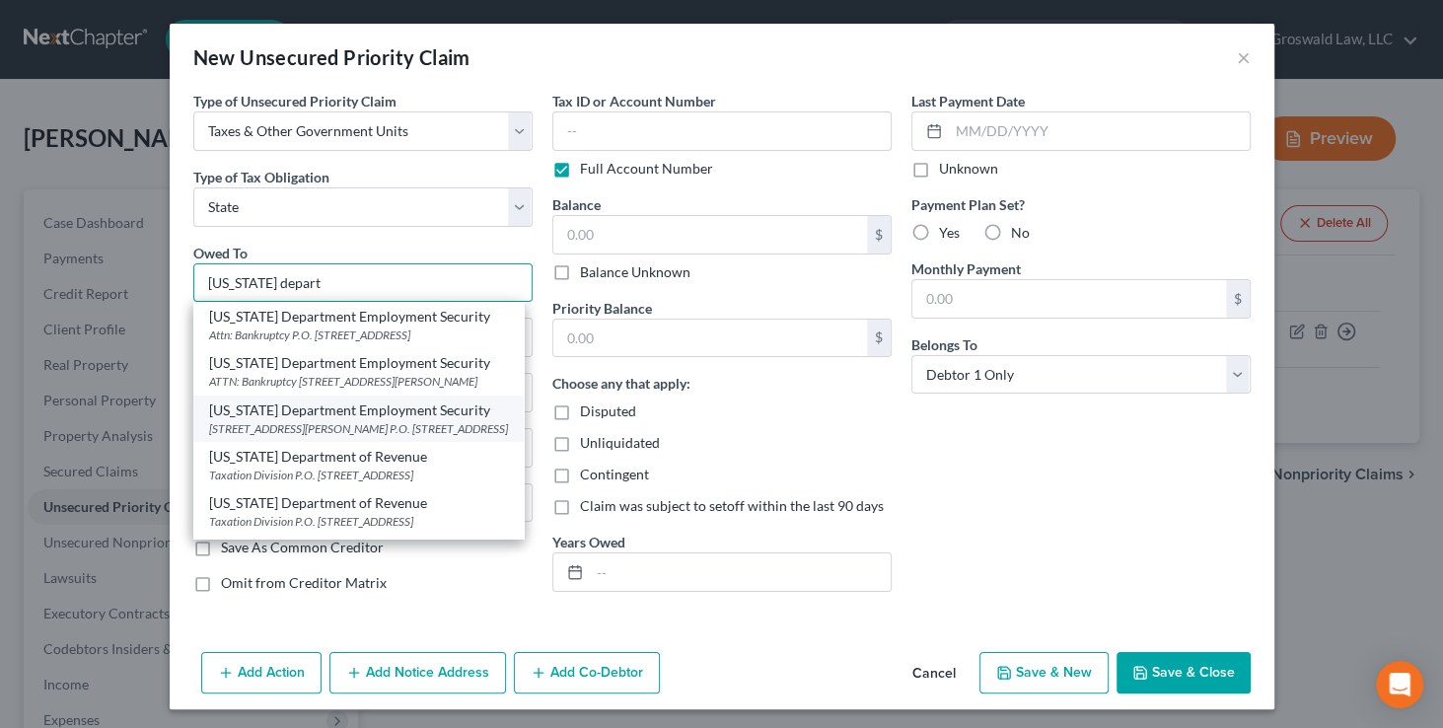
scroll to position [76, 0]
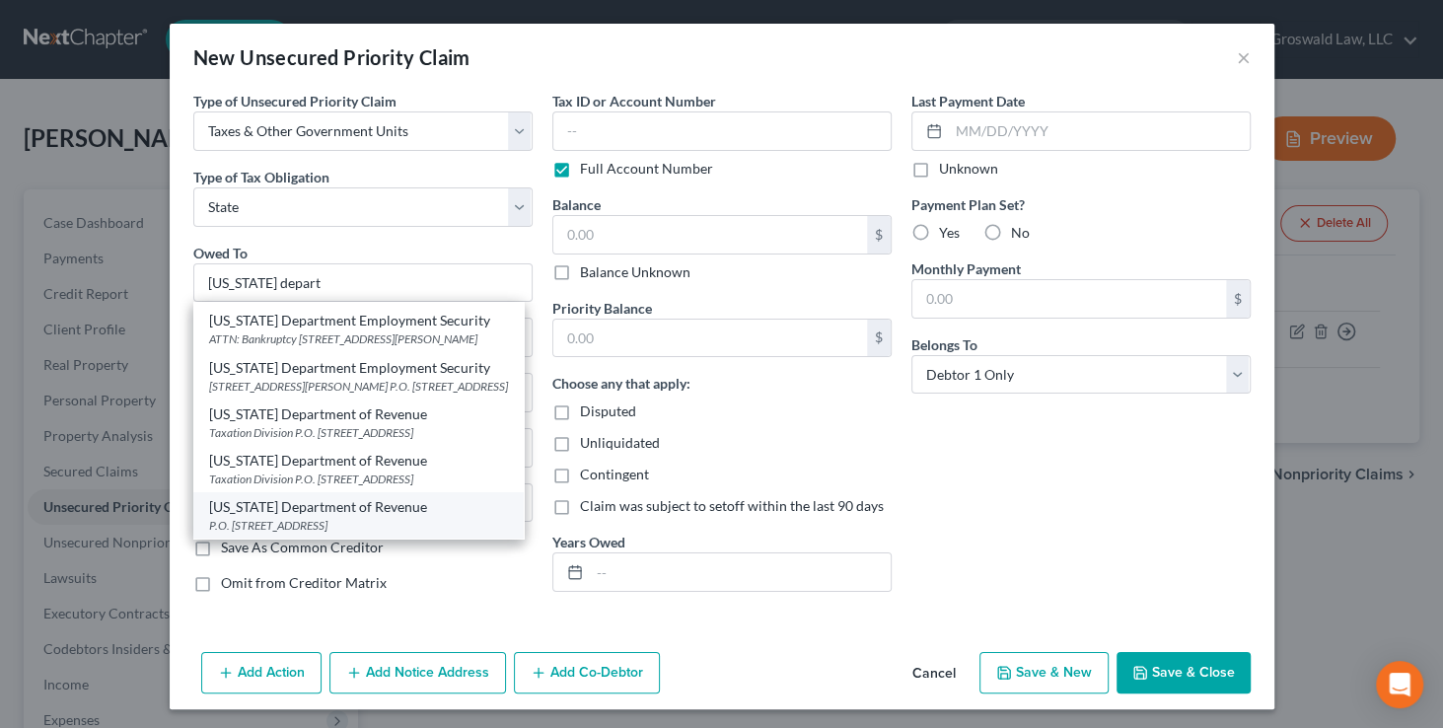
click at [344, 521] on div "P.O. Box 475 301 W High St, Jefferson City, MO 65105" at bounding box center [358, 525] width 299 height 17
type input "Missouri Department of Revenue"
type input "P.O. Box 475"
type input "301 W High St"
type input "Jefferson City"
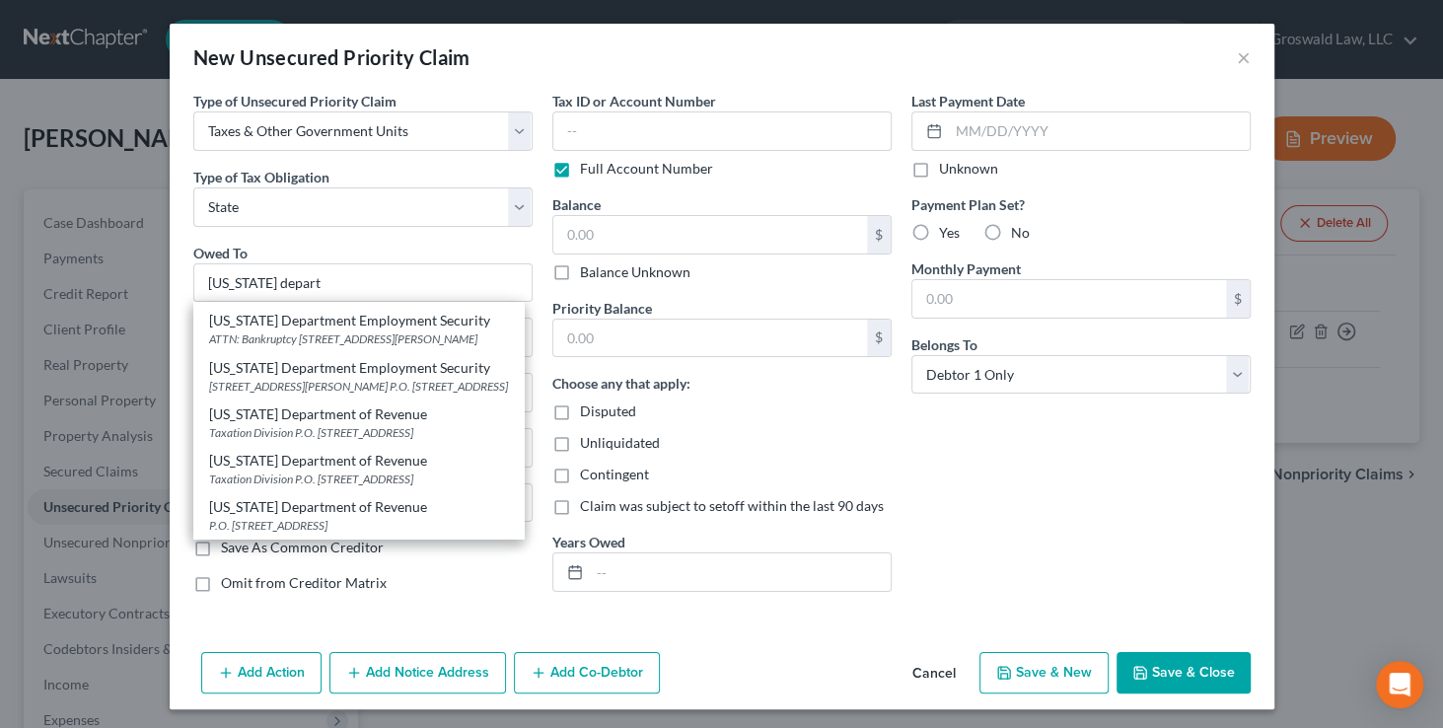
select select "26"
type input "65105"
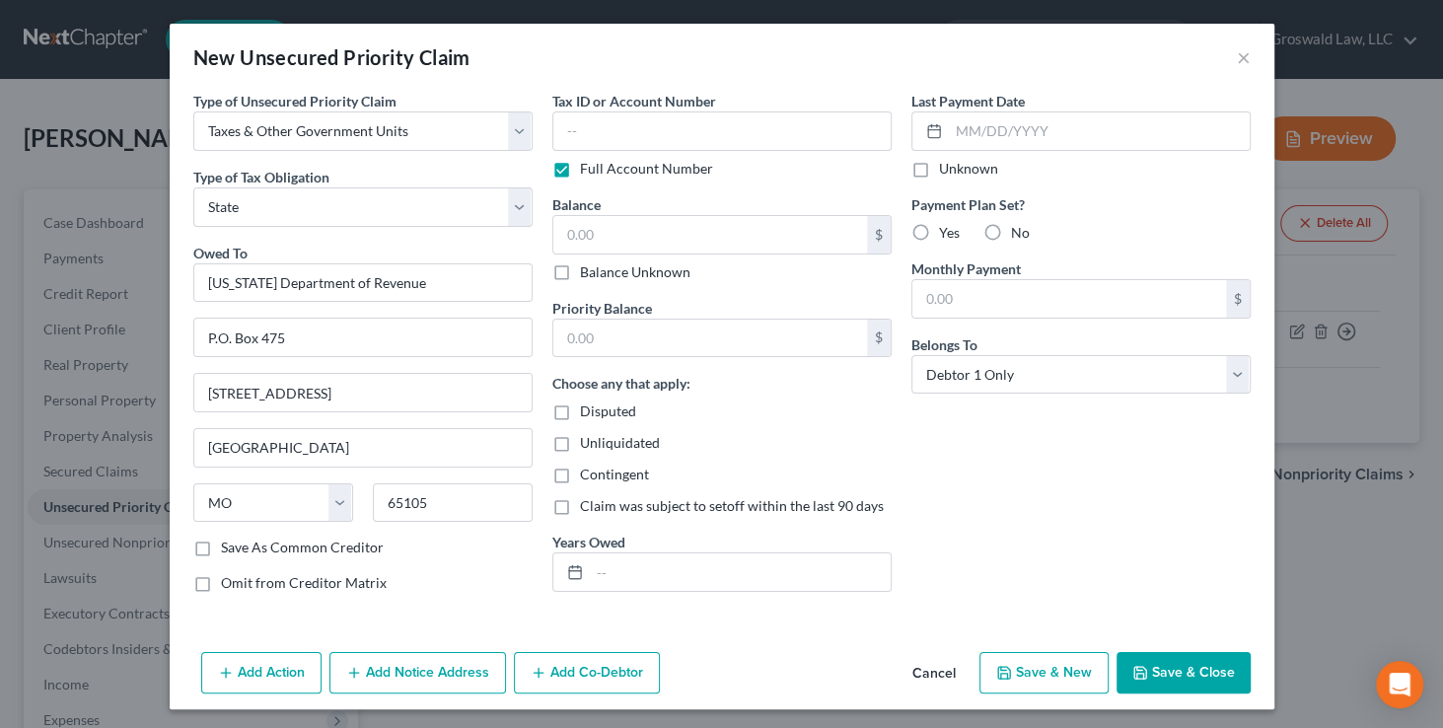
click at [393, 678] on button "Add Notice Address" at bounding box center [418, 672] width 177 height 41
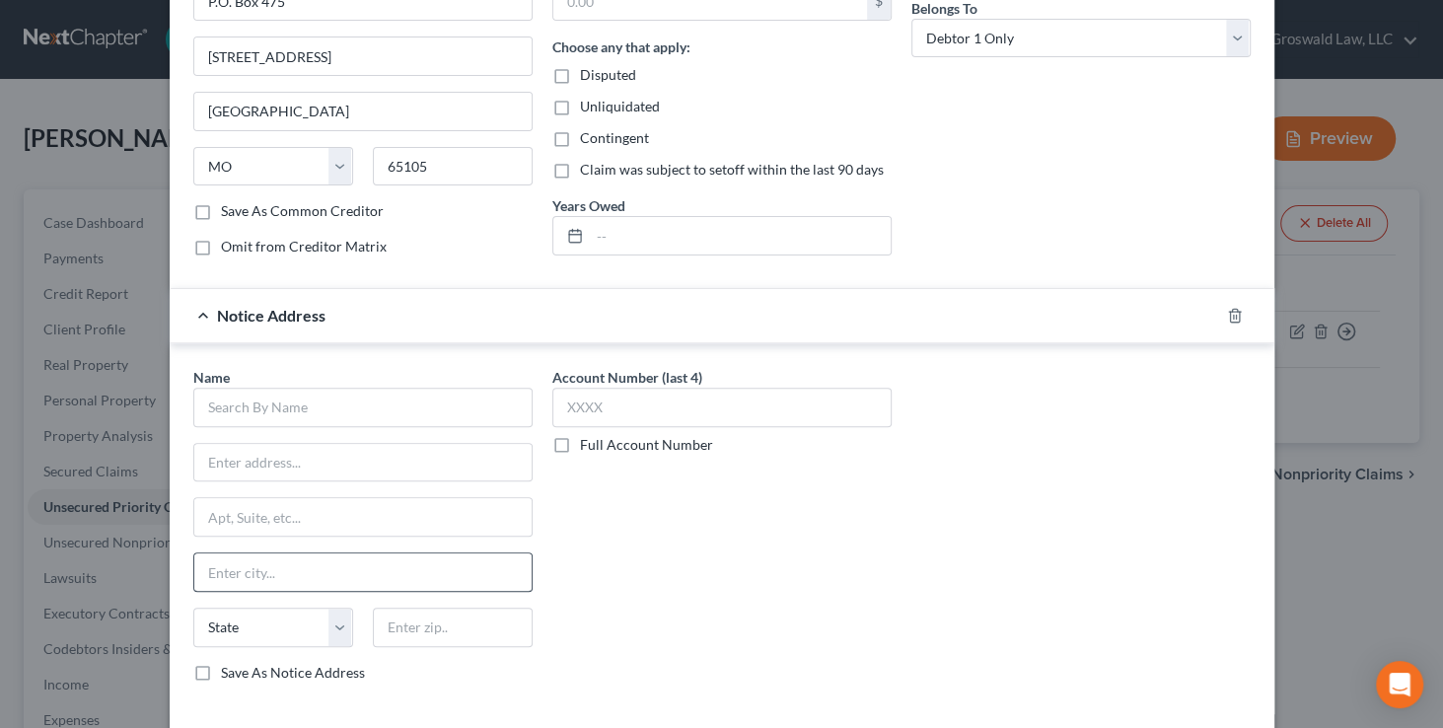
scroll to position [358, 0]
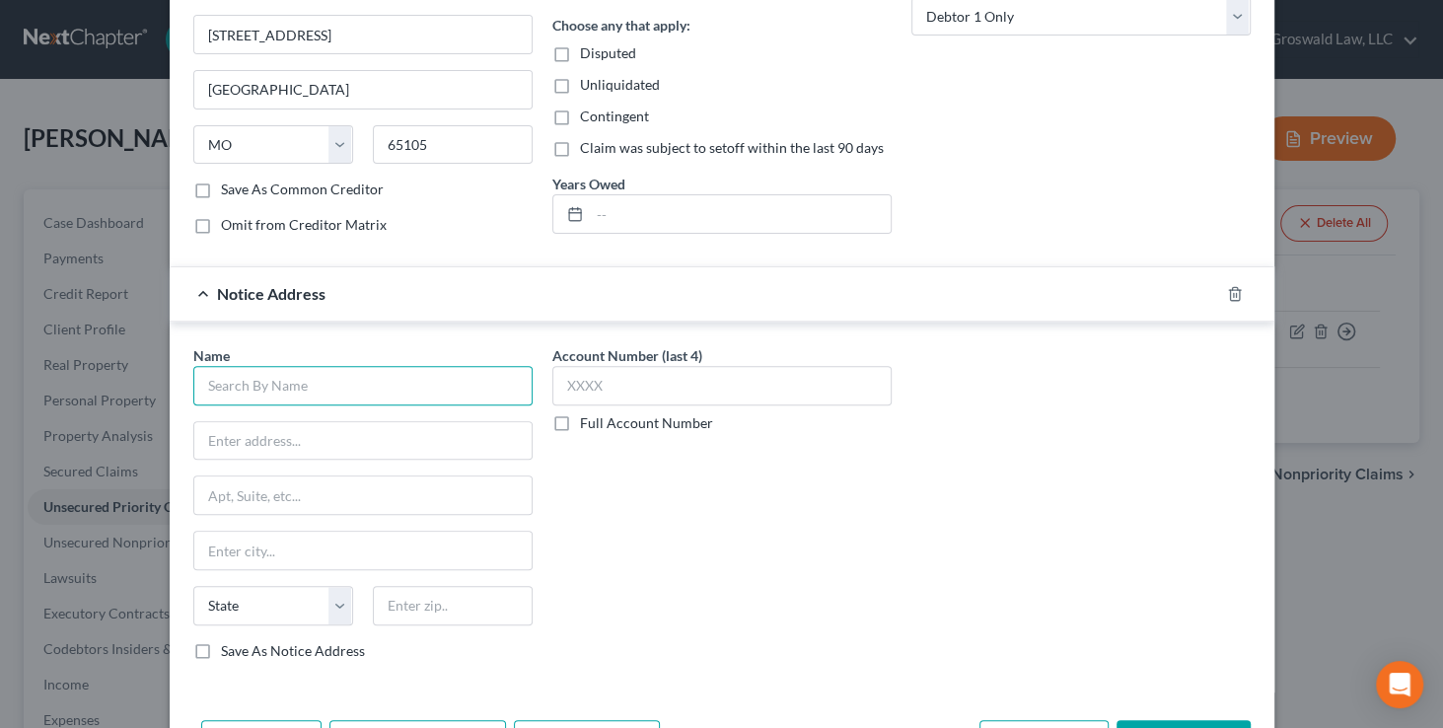
drag, startPoint x: 296, startPoint y: 382, endPoint x: 321, endPoint y: 375, distance: 25.6
click at [296, 381] on input "text" at bounding box center [362, 385] width 339 height 39
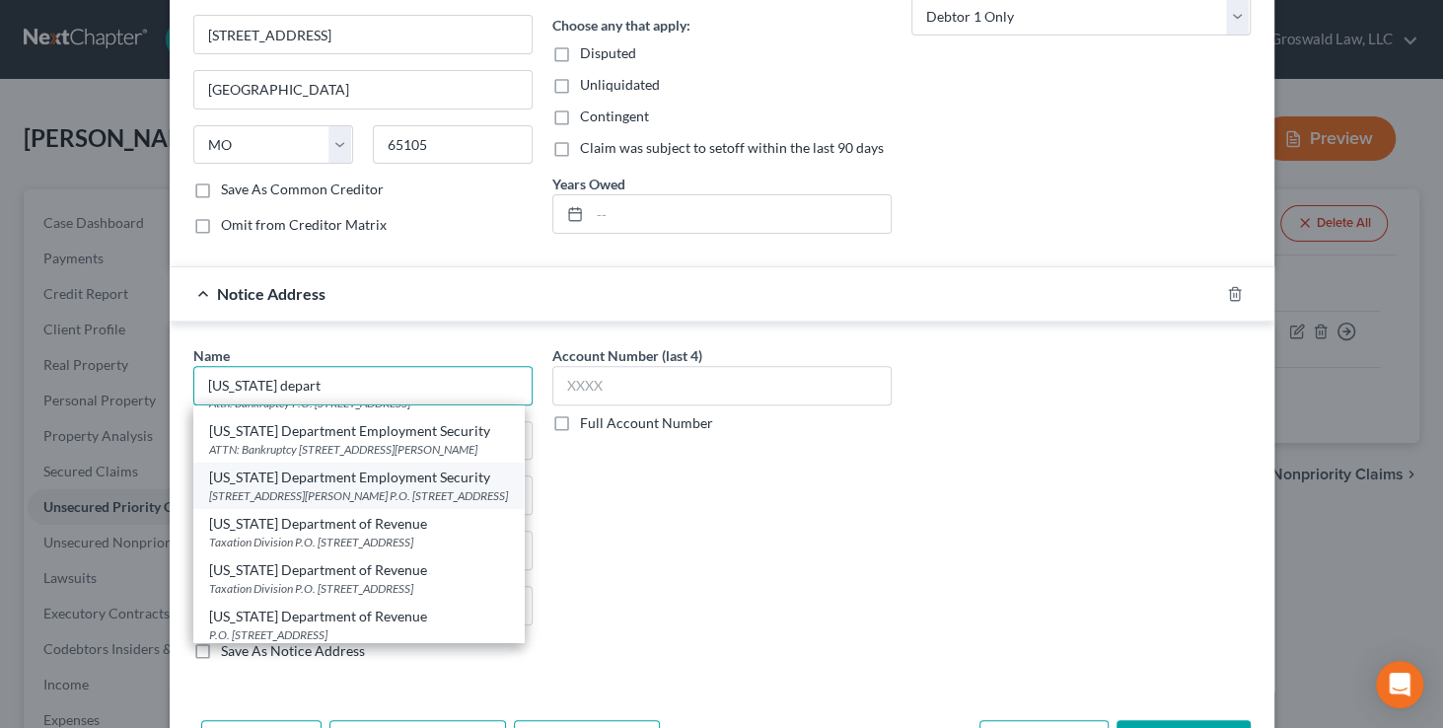
scroll to position [76, 0]
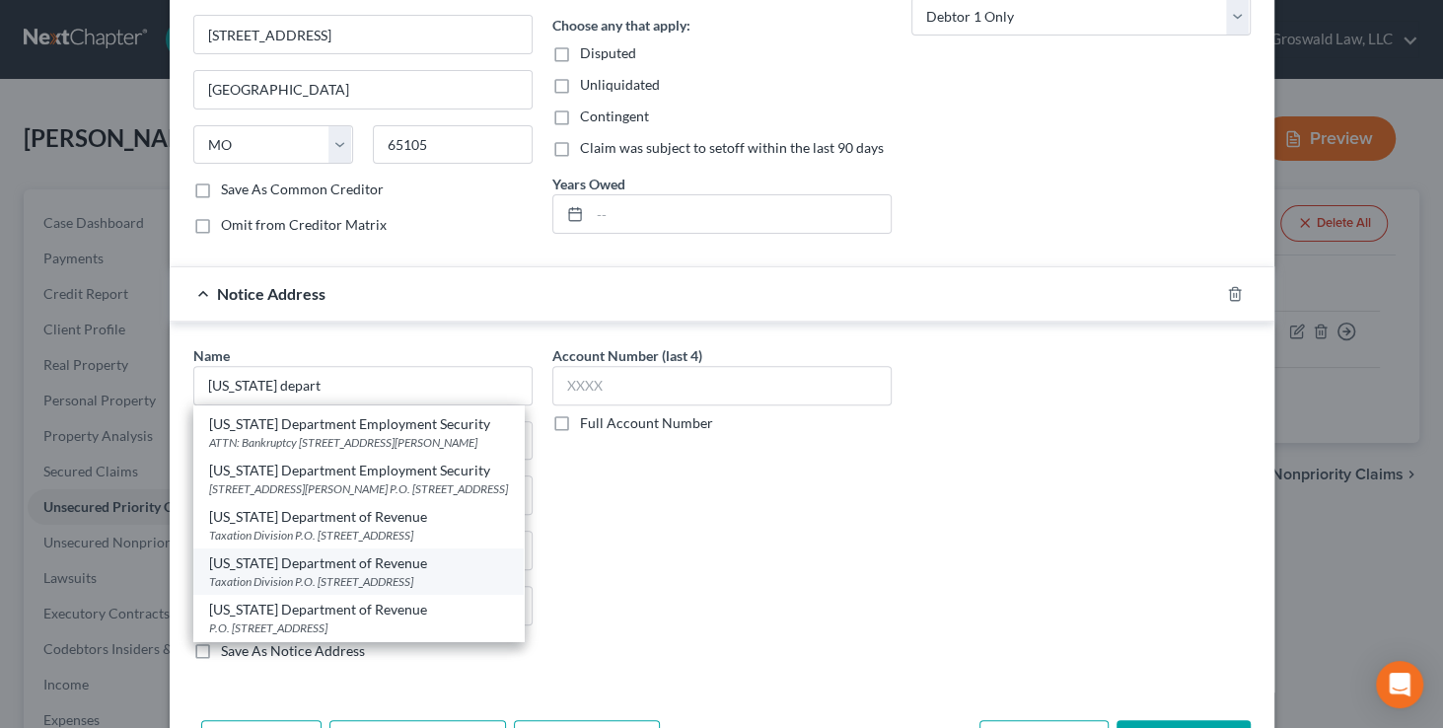
click at [412, 576] on div "Taxation Division P.O. Box 3800, Saint Louis, MO 63105" at bounding box center [358, 581] width 299 height 17
type input "Missouri Department of Revenue"
type input "Taxation Division"
type input "P.O. Box 3800"
type input "Saint Louis"
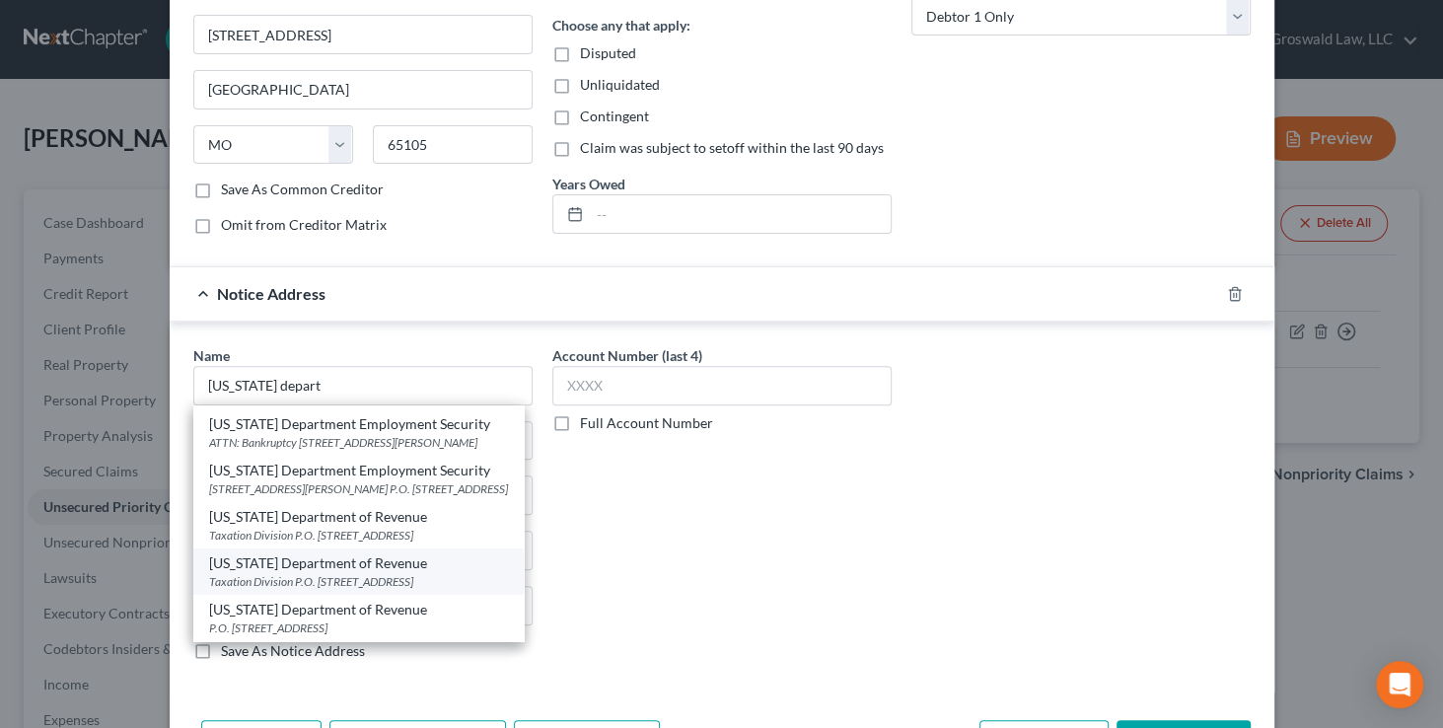
select select "26"
type input "63105"
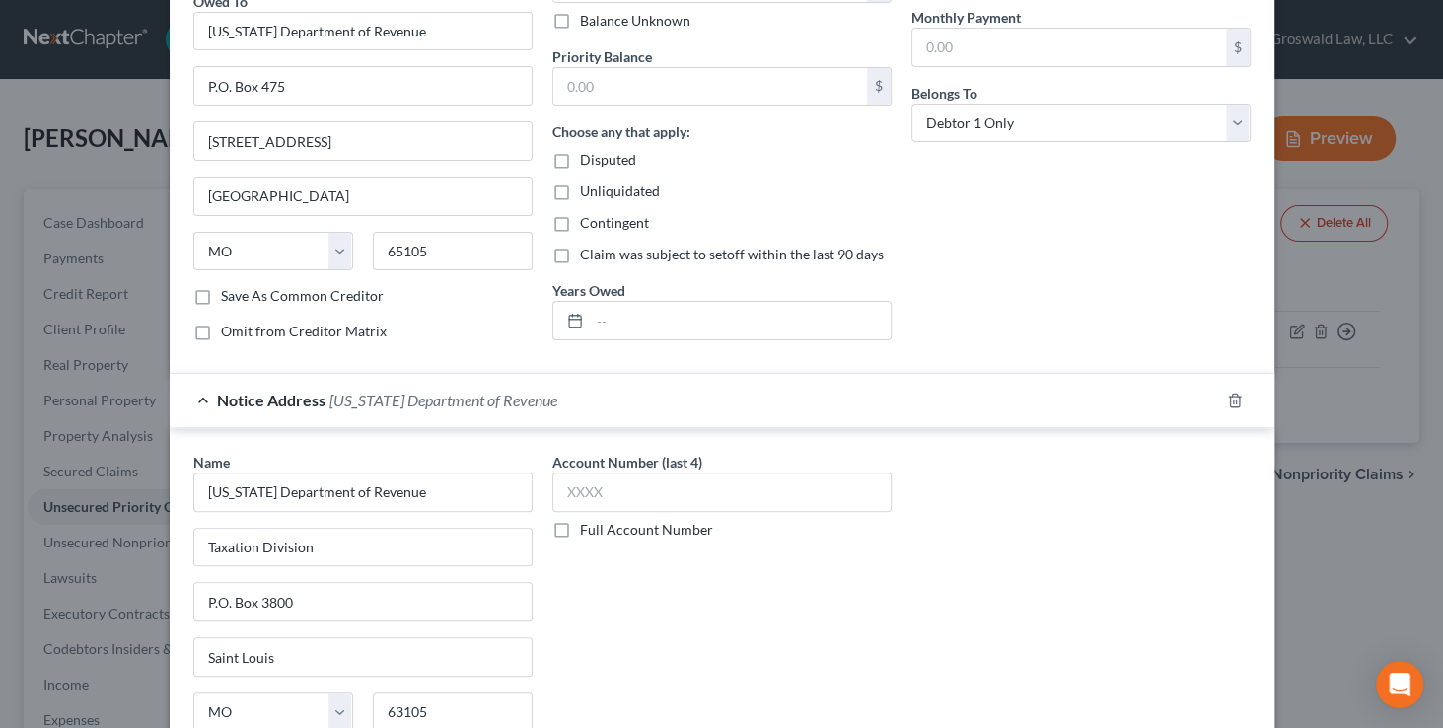
scroll to position [427, 0]
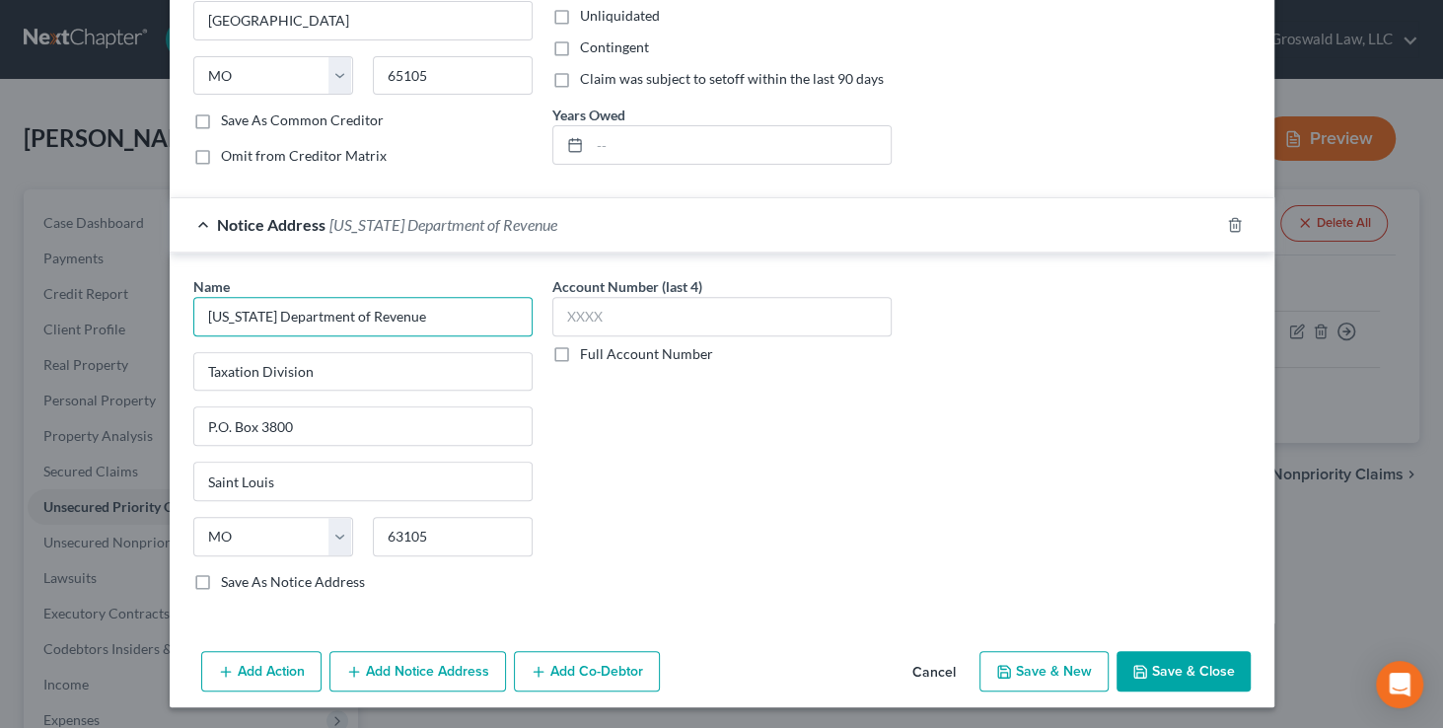
drag, startPoint x: 451, startPoint y: 308, endPoint x: -197, endPoint y: 244, distance: 651.3
click at [0, 244] on html "Home New Case Client Portal Groswald Law, LLC maxwell@groswald.com My Account S…" at bounding box center [721, 560] width 1443 height 1120
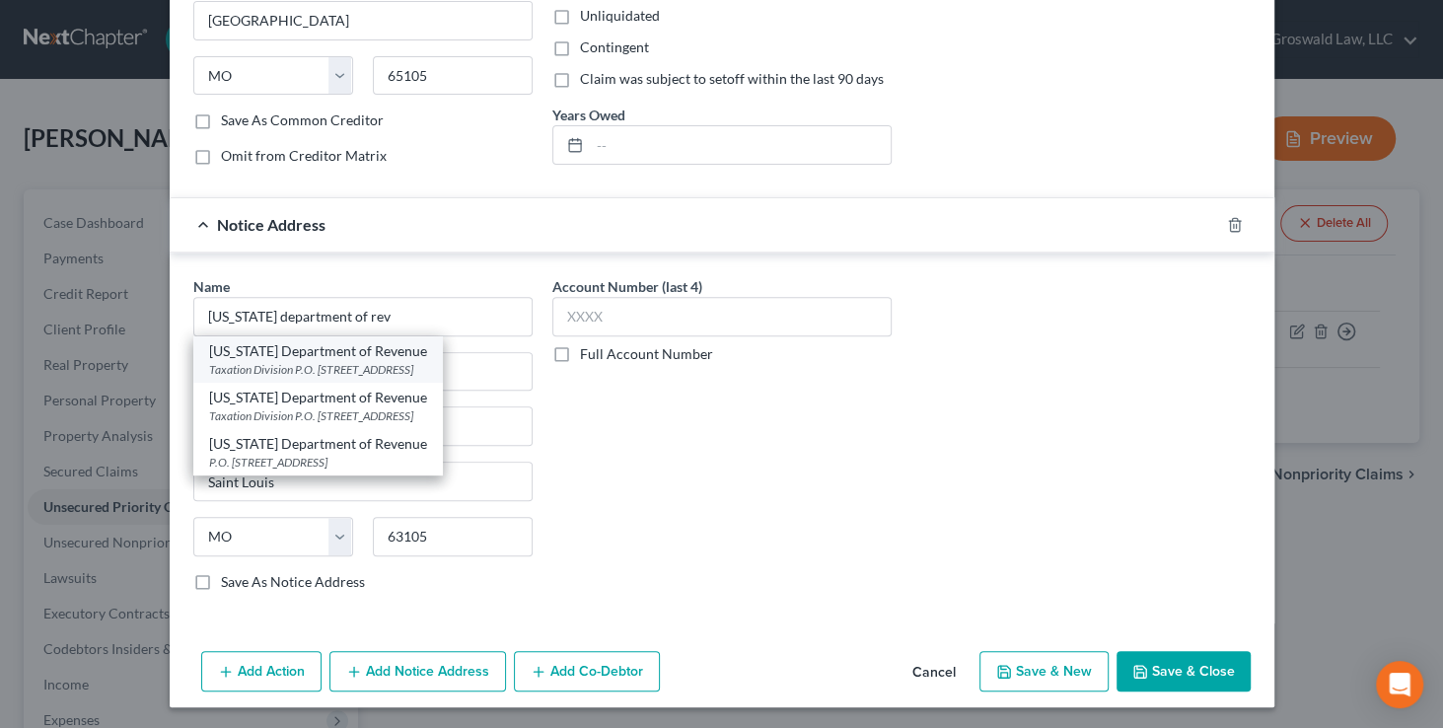
click at [427, 372] on div "Taxation Division P.O. Box 3800, Jefferson City, MO 65105" at bounding box center [318, 369] width 218 height 17
type input "Missouri Department of Revenue"
type input "Jefferson City"
type input "65105"
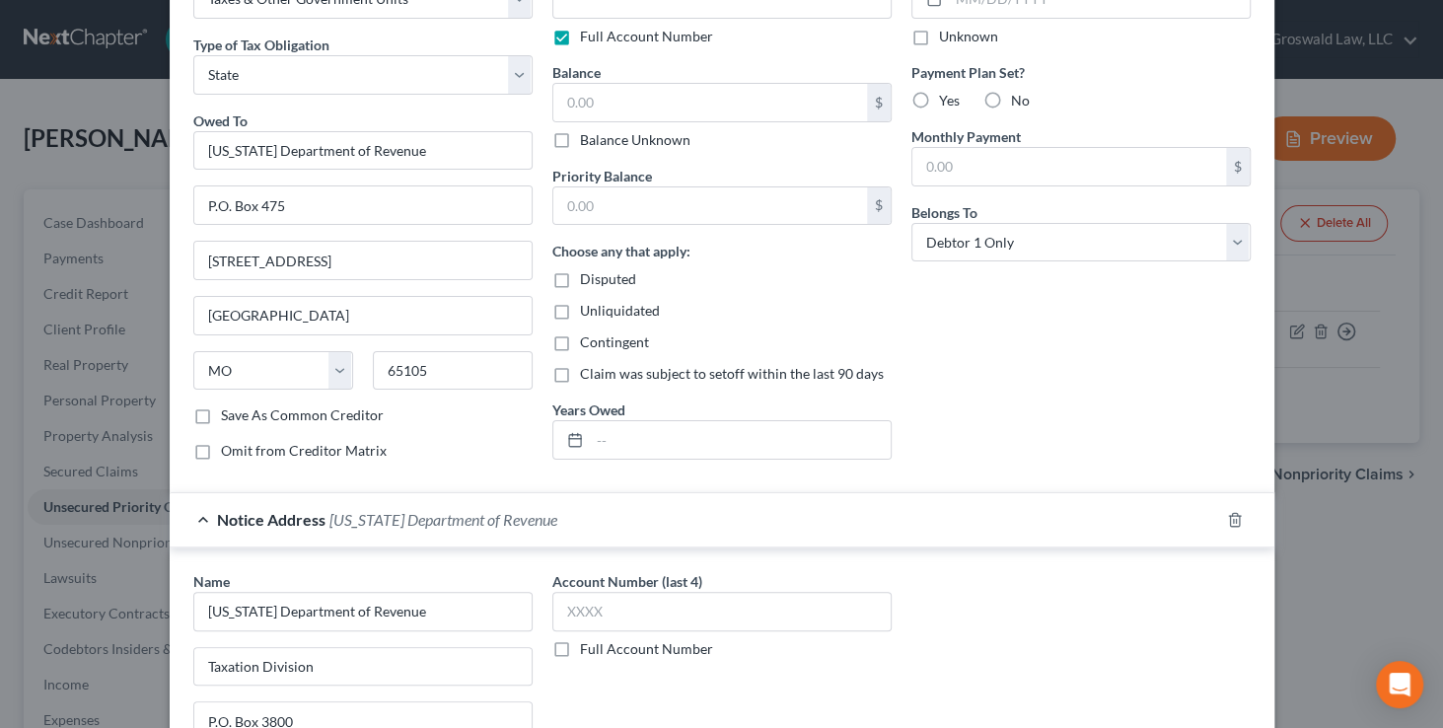
scroll to position [0, 0]
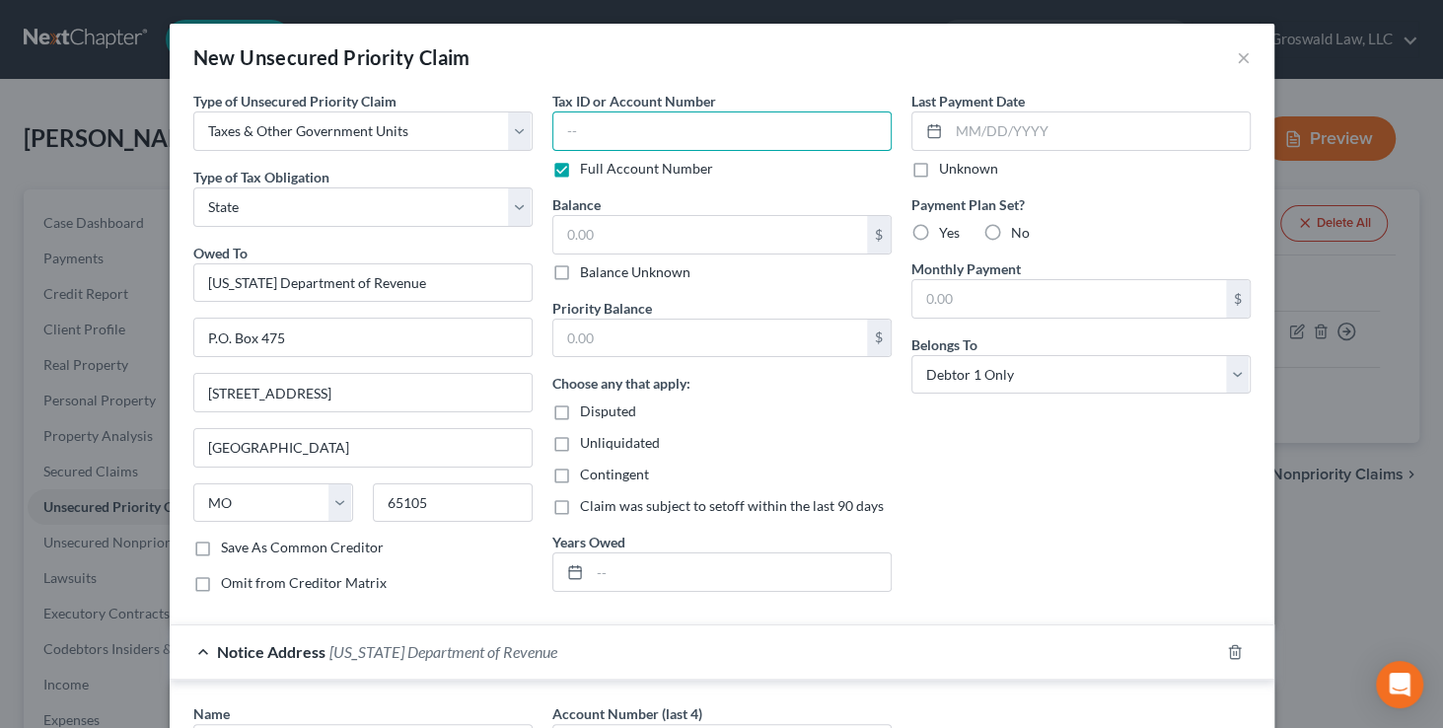
click at [654, 116] on input "text" at bounding box center [721, 130] width 339 height 39
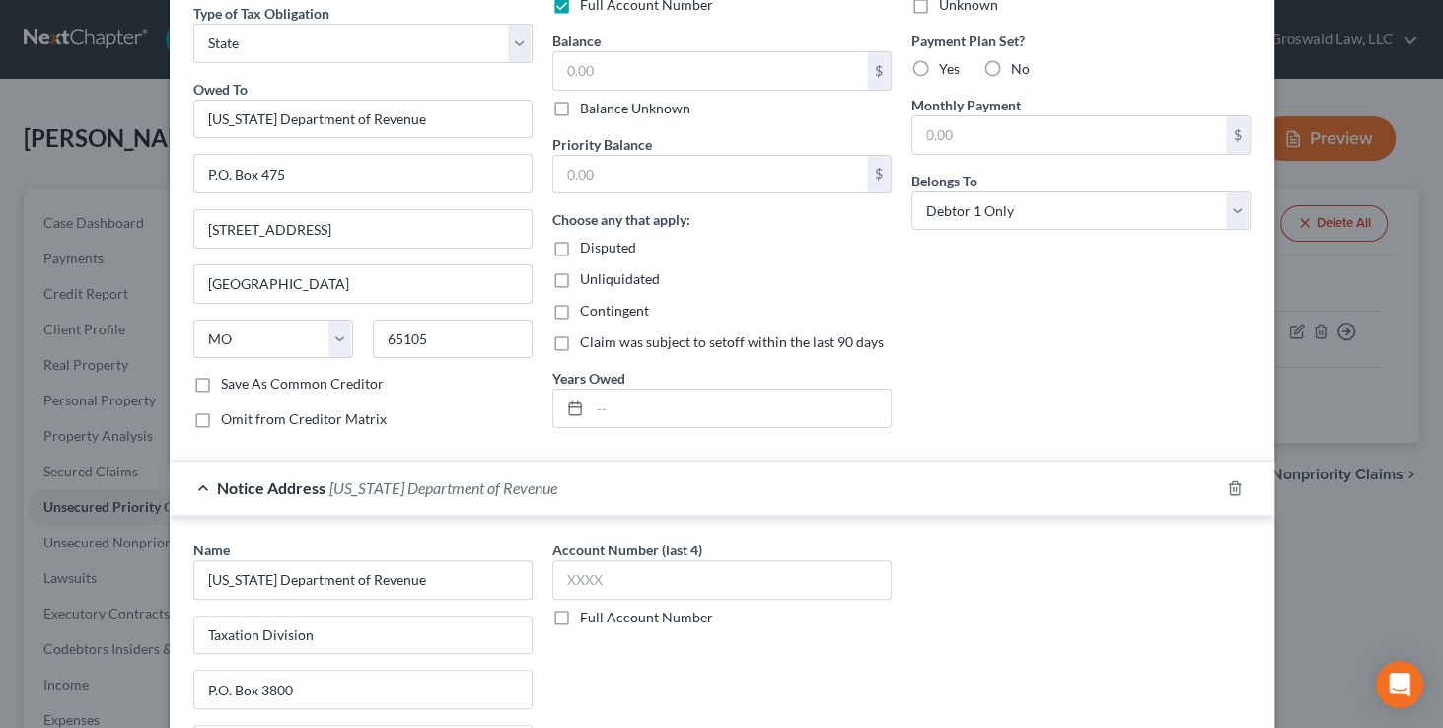
scroll to position [427, 0]
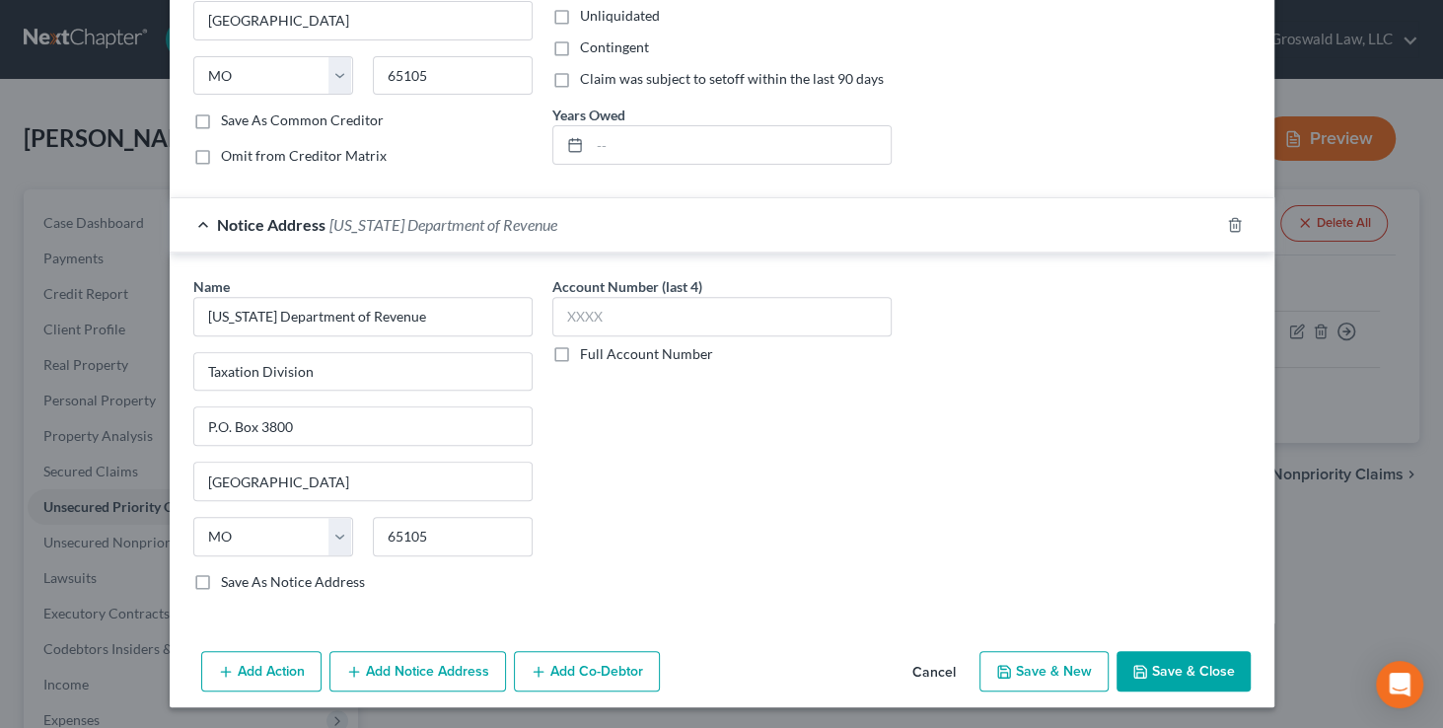
type input "0000"
click at [1193, 665] on button "Save & Close" at bounding box center [1184, 671] width 134 height 41
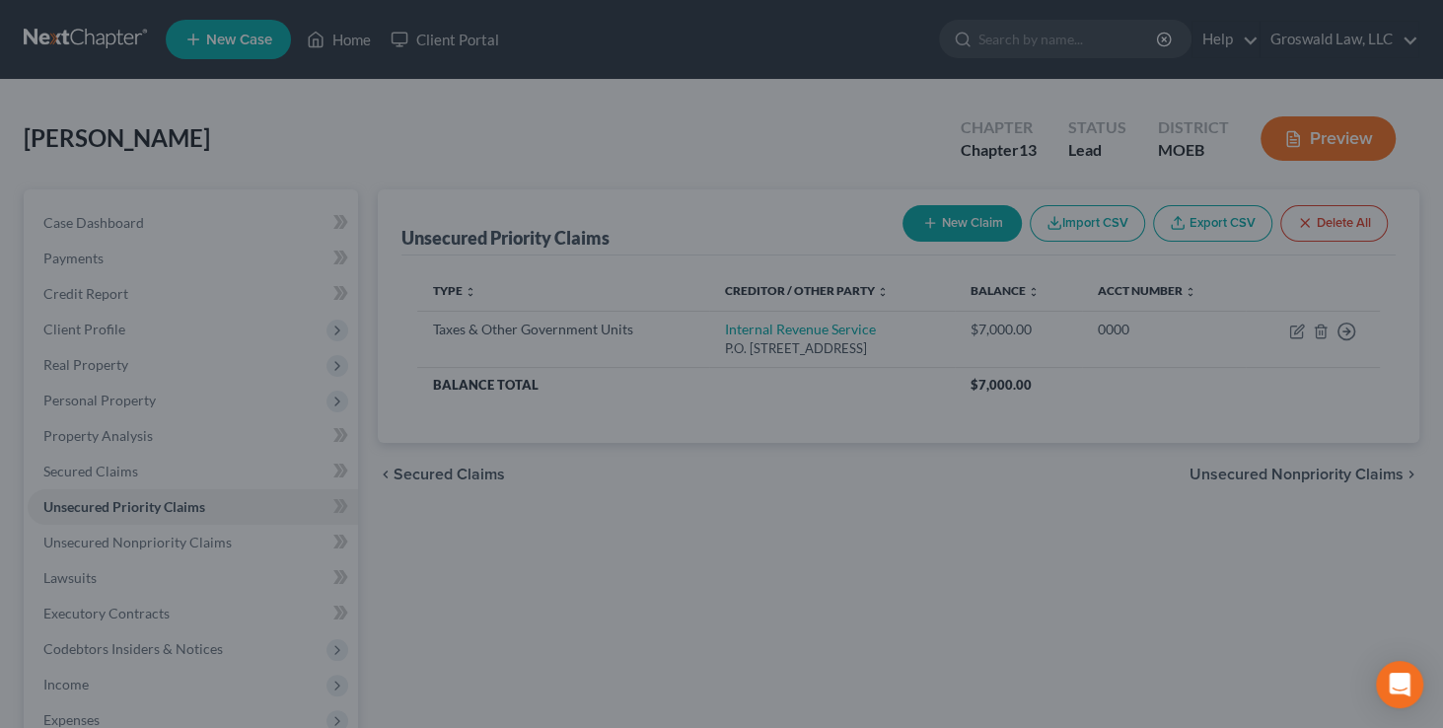
scroll to position [0, 0]
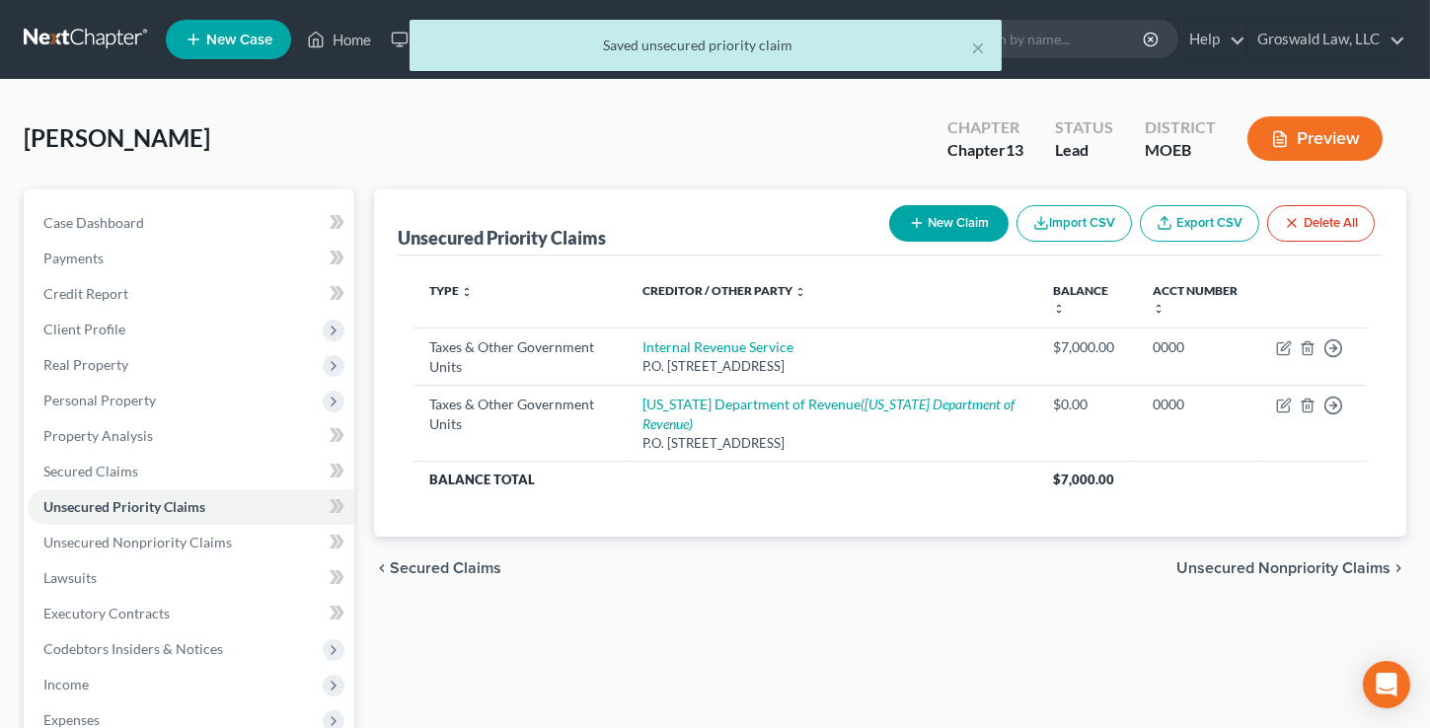
click at [978, 226] on button "New Claim" at bounding box center [948, 223] width 119 height 37
select select "0"
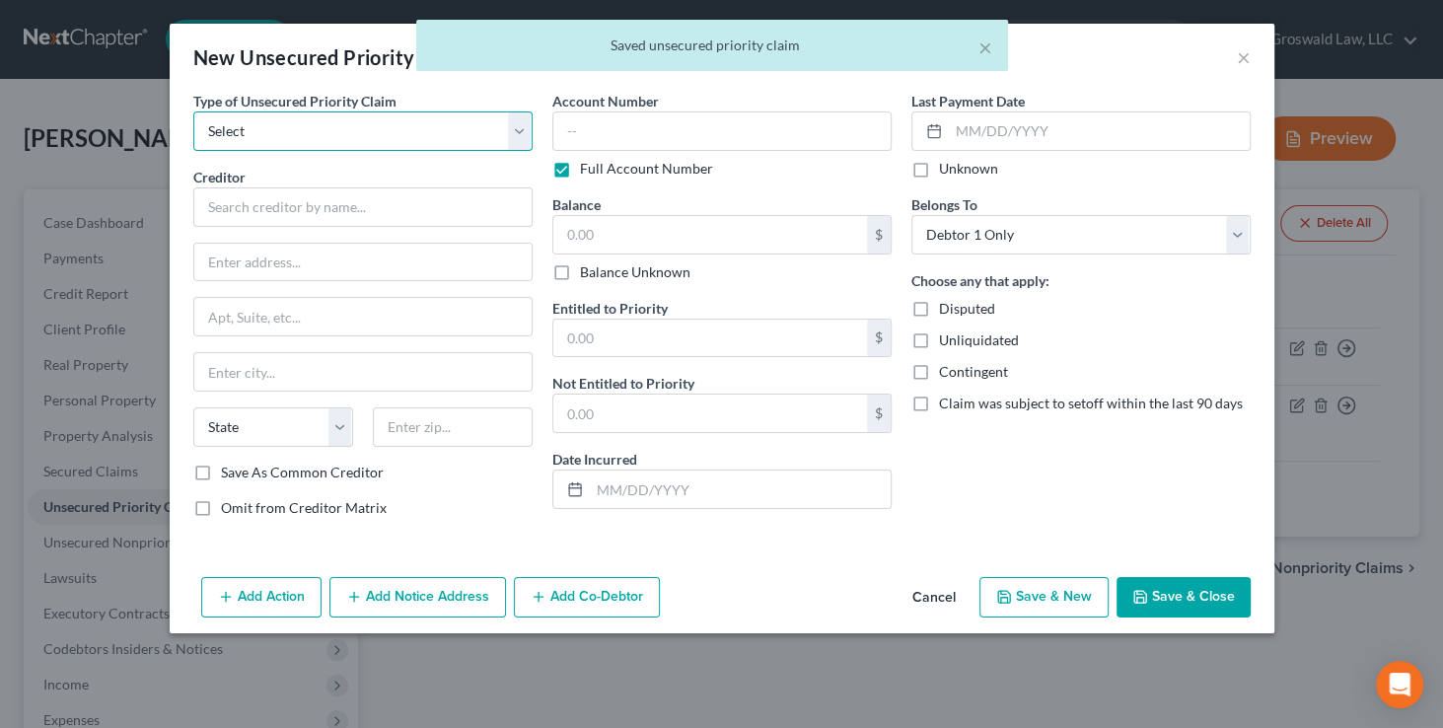
click at [260, 142] on select "Select Taxes & Other Government Units Domestic Support Obligations Extensions o…" at bounding box center [362, 130] width 339 height 39
click at [943, 602] on button "Cancel" at bounding box center [934, 598] width 75 height 39
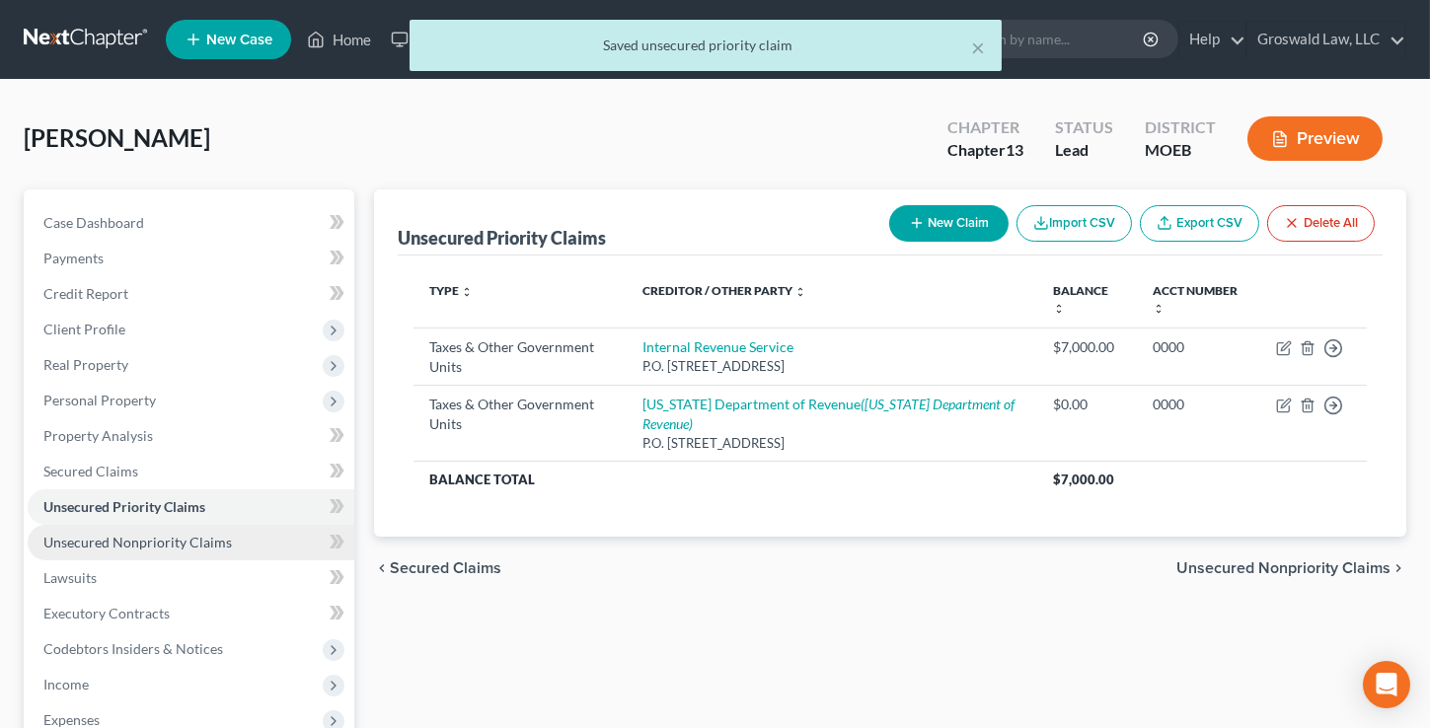
click at [185, 536] on span "Unsecured Nonpriority Claims" at bounding box center [137, 542] width 188 height 17
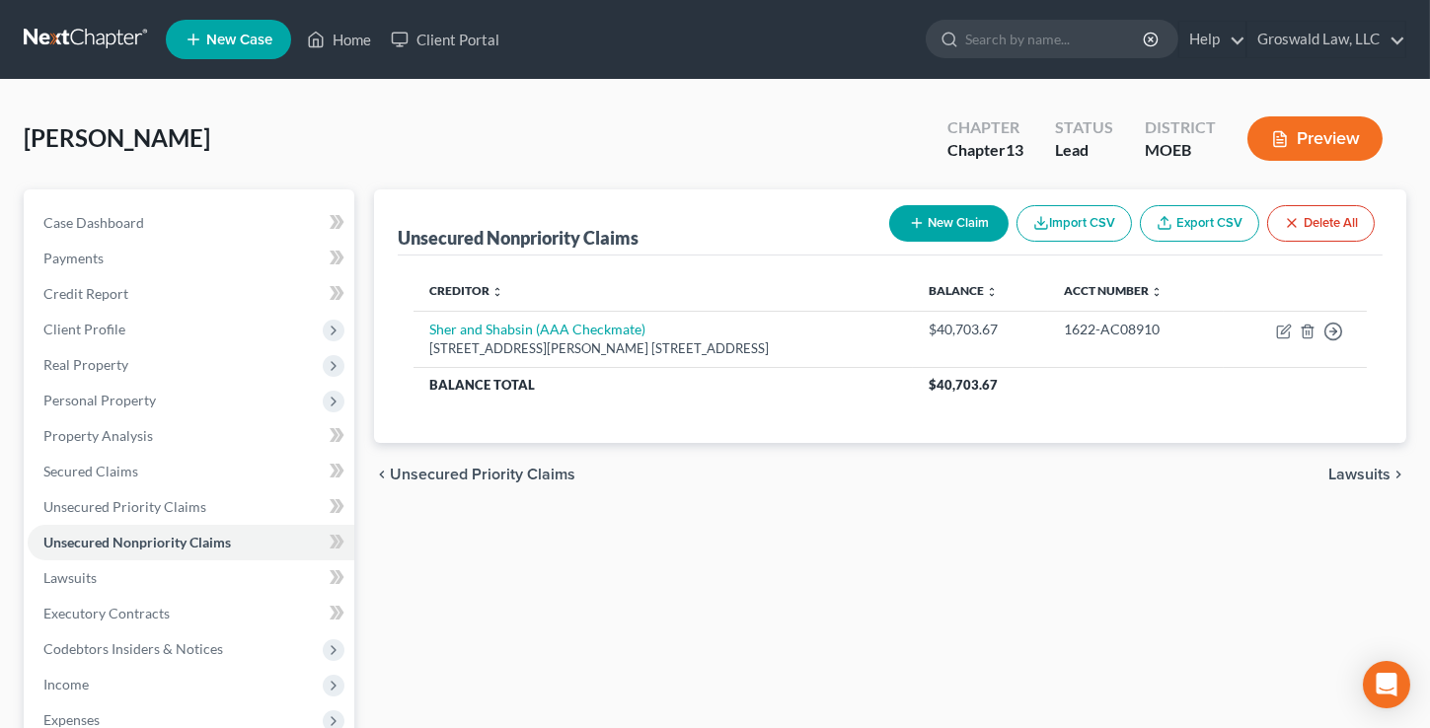
click at [944, 229] on button "New Claim" at bounding box center [948, 223] width 119 height 37
select select "0"
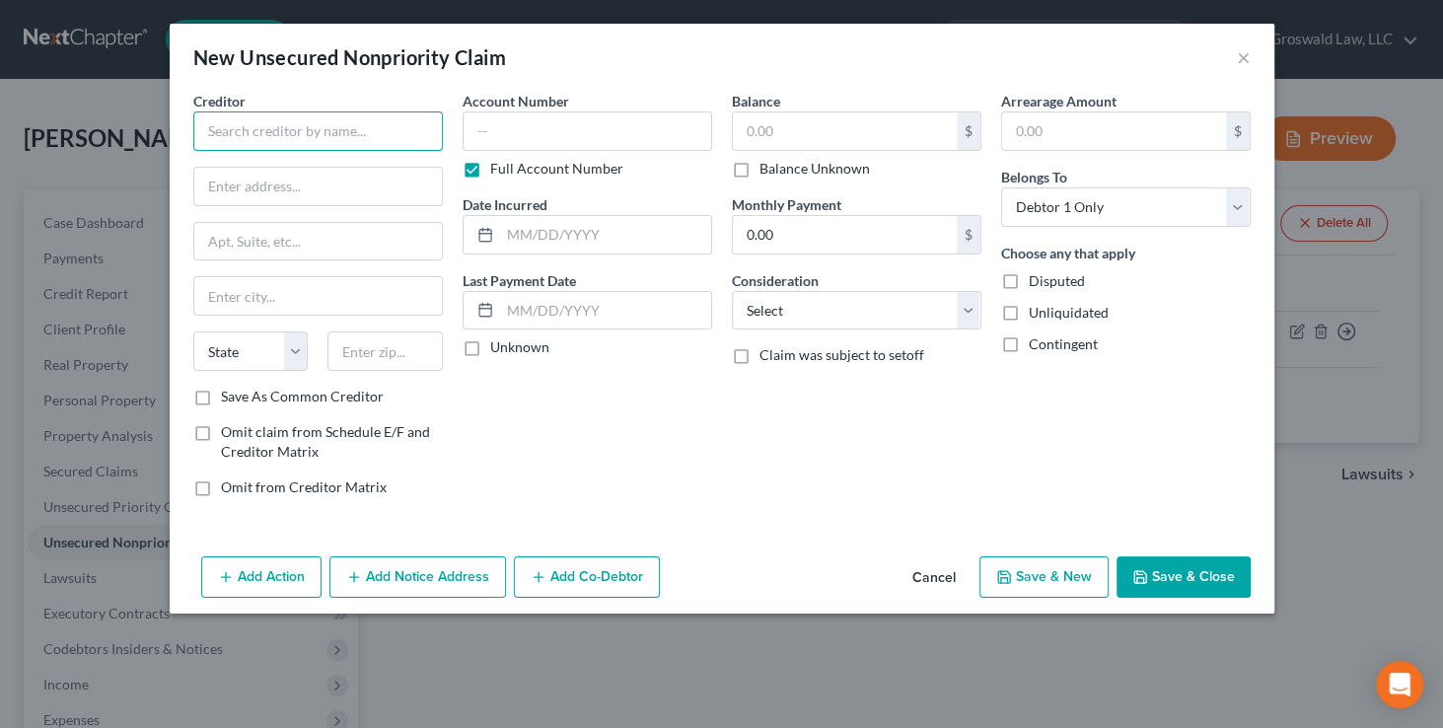
click at [289, 124] on input "text" at bounding box center [318, 130] width 250 height 39
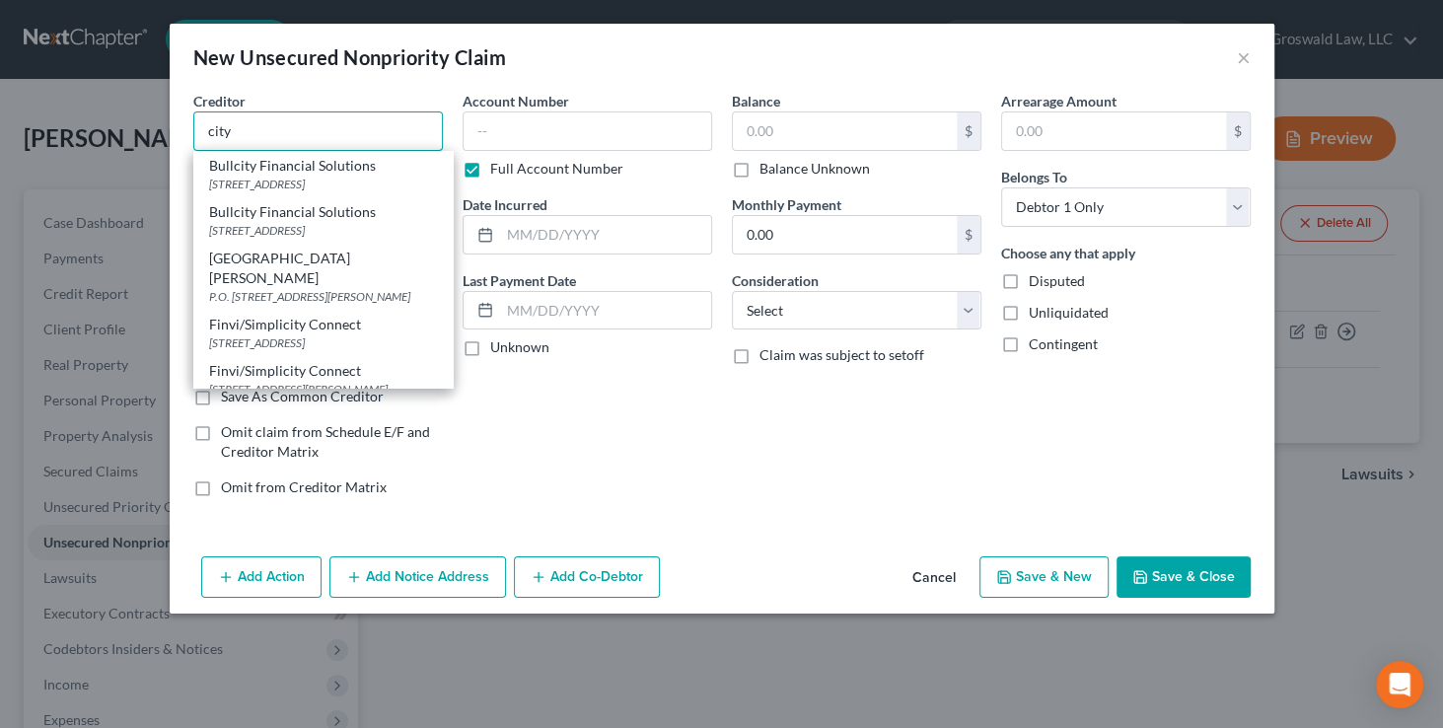
drag, startPoint x: 268, startPoint y: 128, endPoint x: 58, endPoint y: 104, distance: 211.6
click at [55, 108] on div "New Unsecured Nonpriority Claim × Creditor * city Bullcity Financial Solutions …" at bounding box center [721, 364] width 1443 height 728
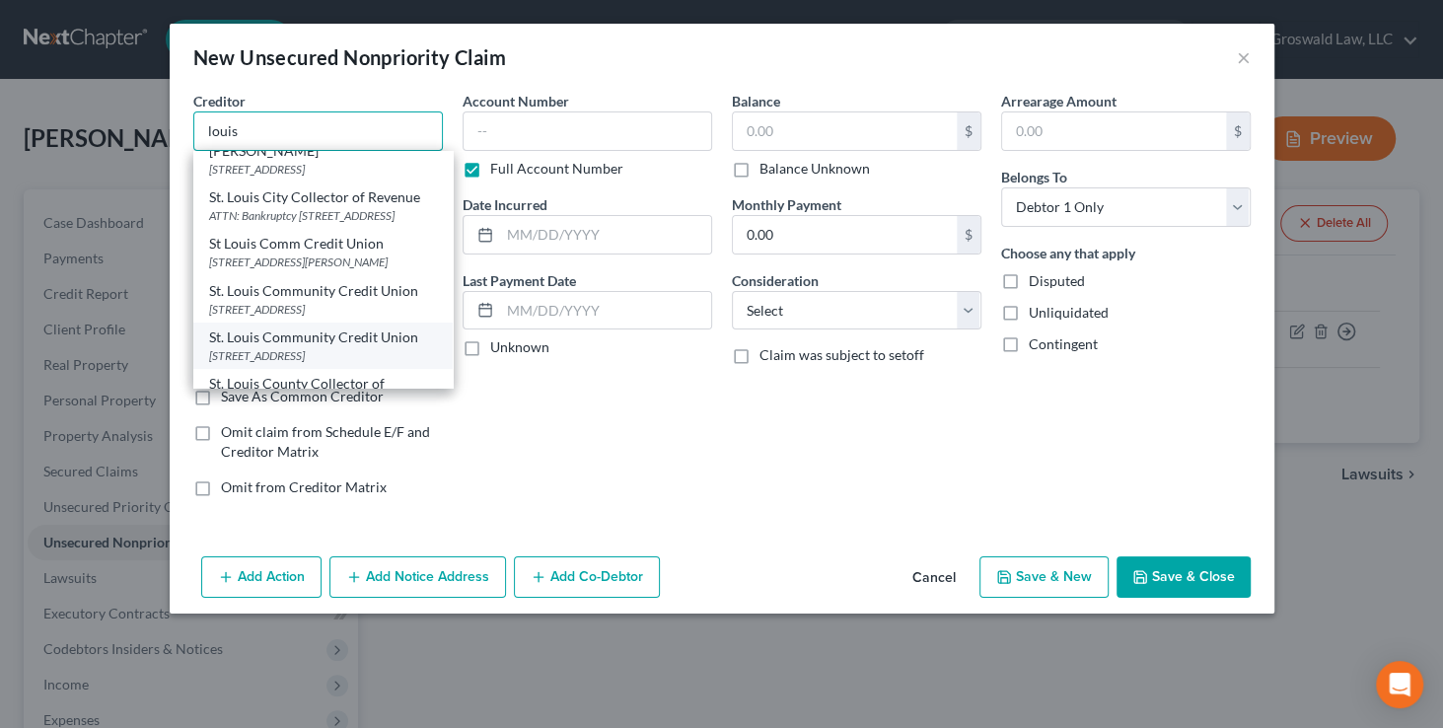
scroll to position [206, 0]
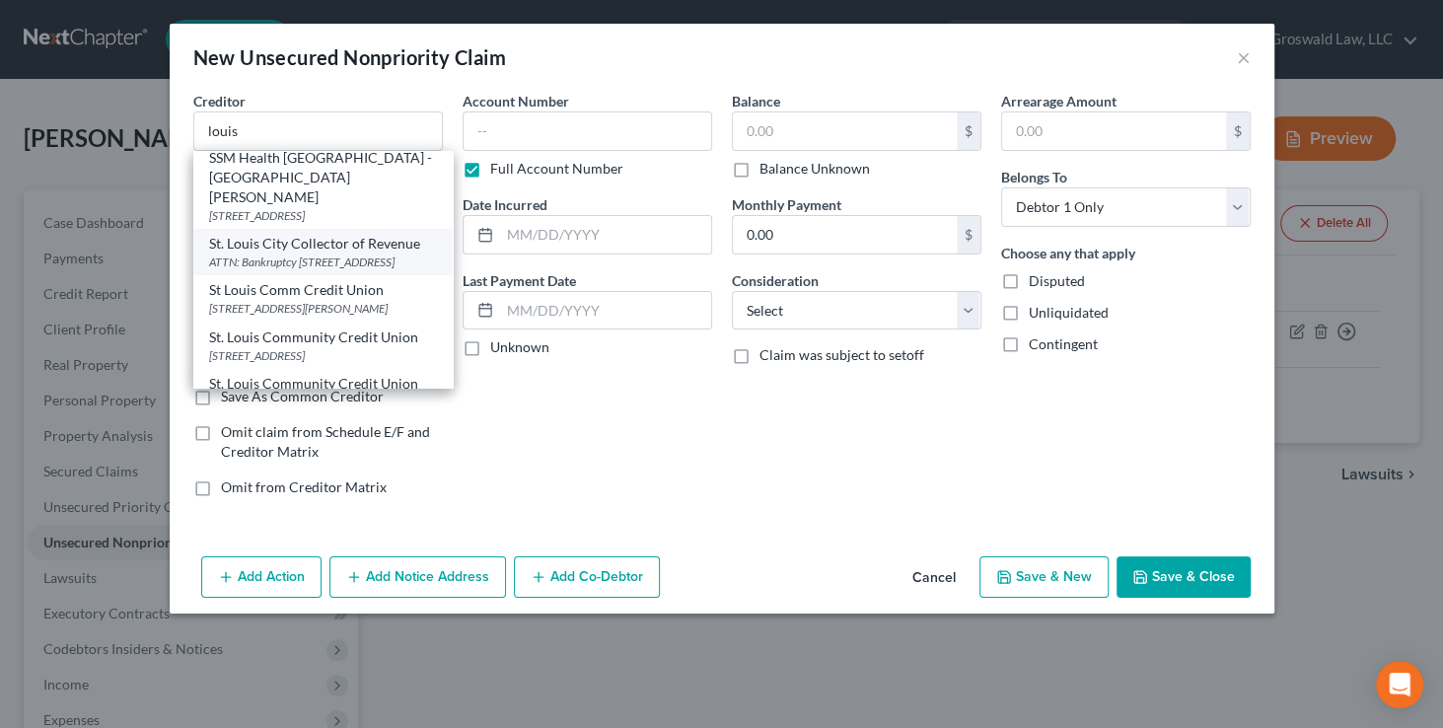
click at [335, 254] on div "ATTN: Bankruptcy 1200 MARKET ST., RM 410, Saint Louis, MO 63103" at bounding box center [323, 262] width 228 height 17
type input "St. Louis City Collector of Revenue"
type input "ATTN: Bankruptcy"
type input "1200 MARKET ST., RM 410"
type input "Saint Louis"
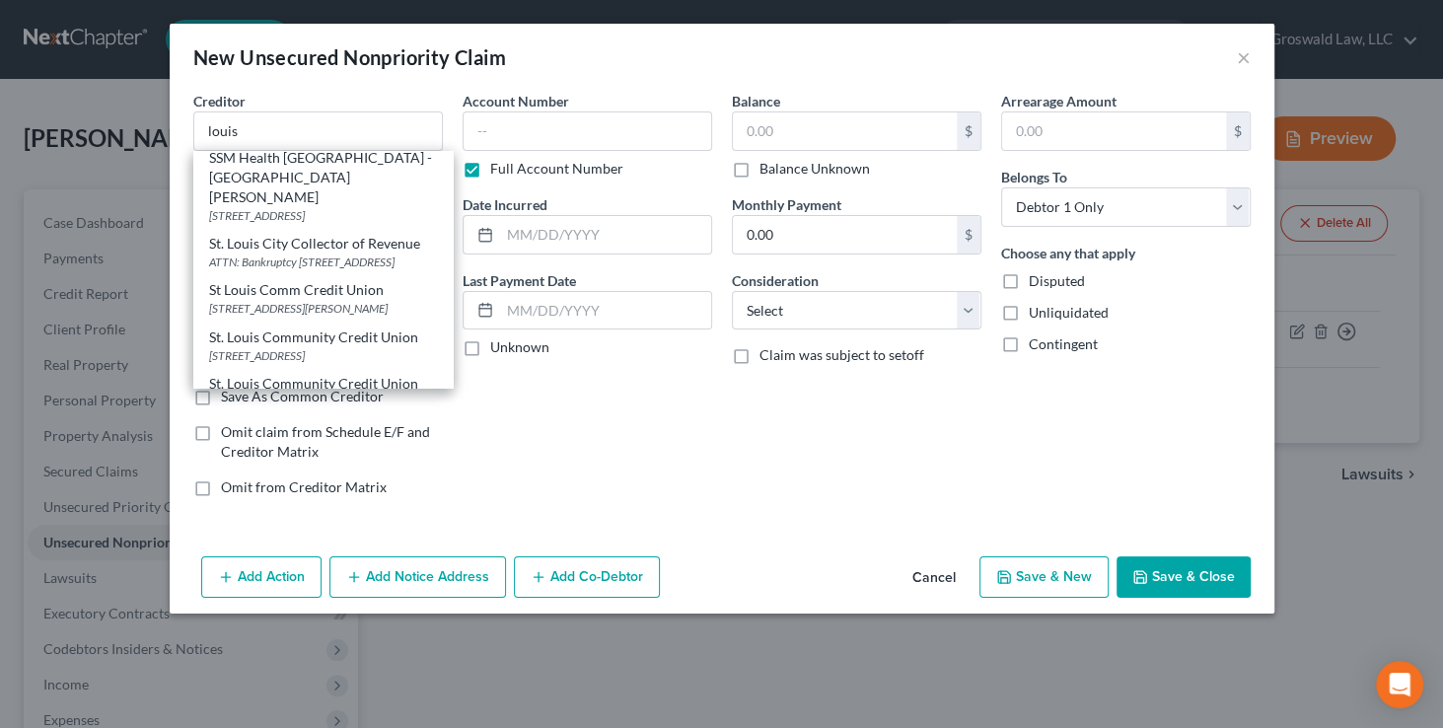
select select "26"
type input "63103"
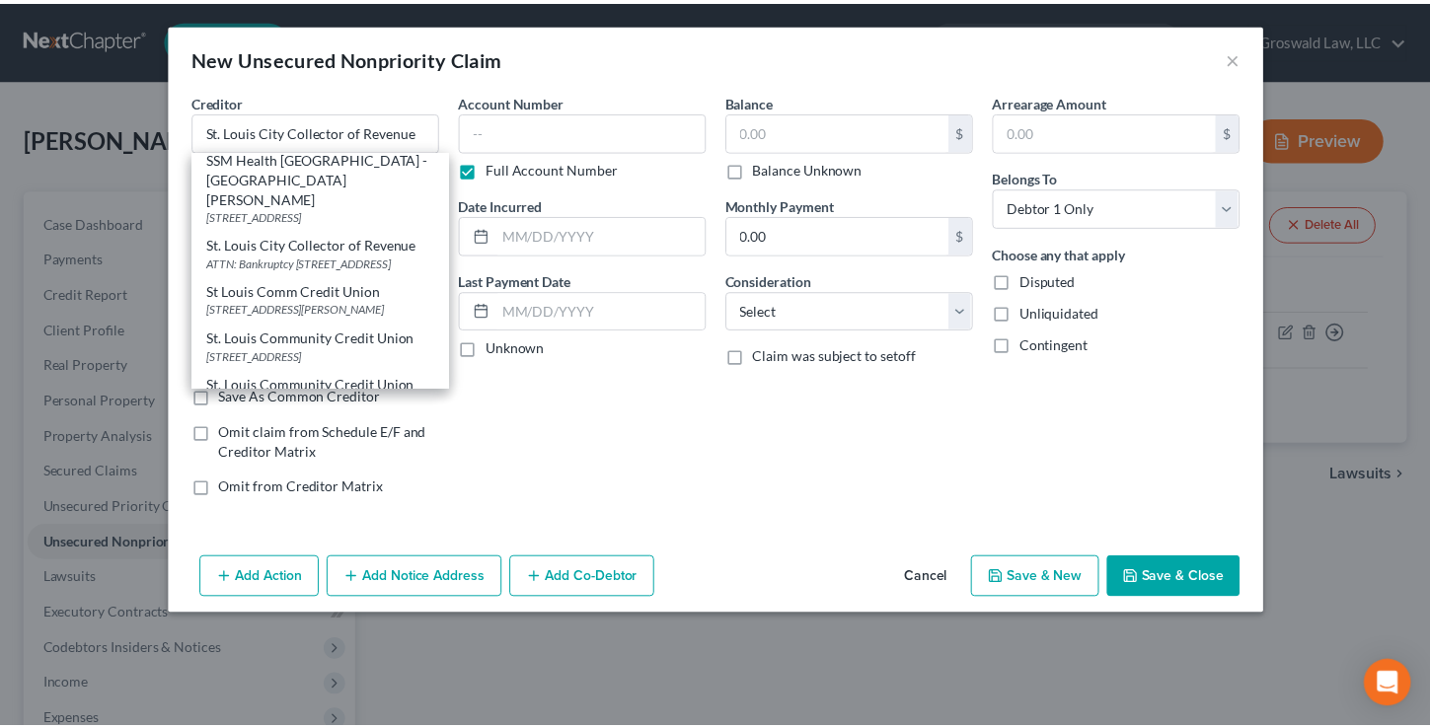
scroll to position [0, 0]
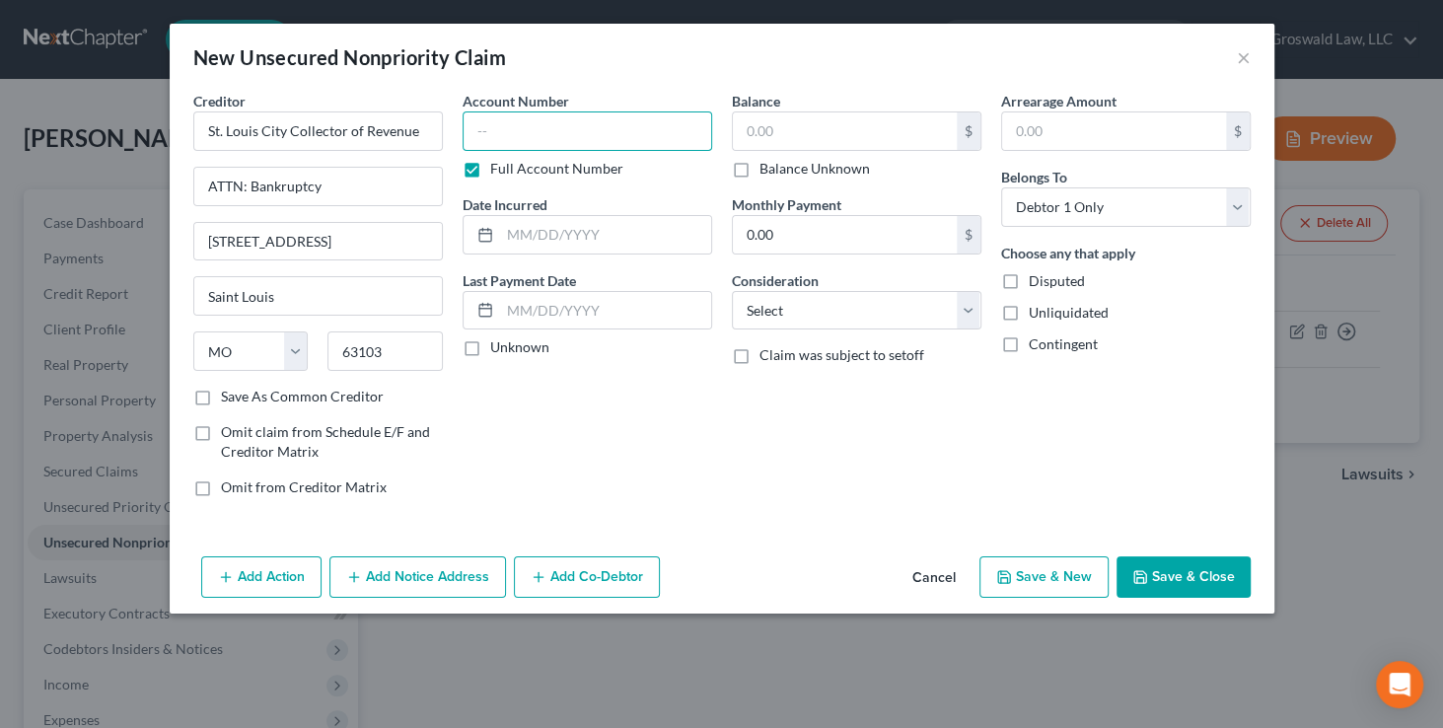
drag, startPoint x: 532, startPoint y: 143, endPoint x: 506, endPoint y: 129, distance: 29.1
click at [532, 142] on input "text" at bounding box center [588, 130] width 250 height 39
type input "0000"
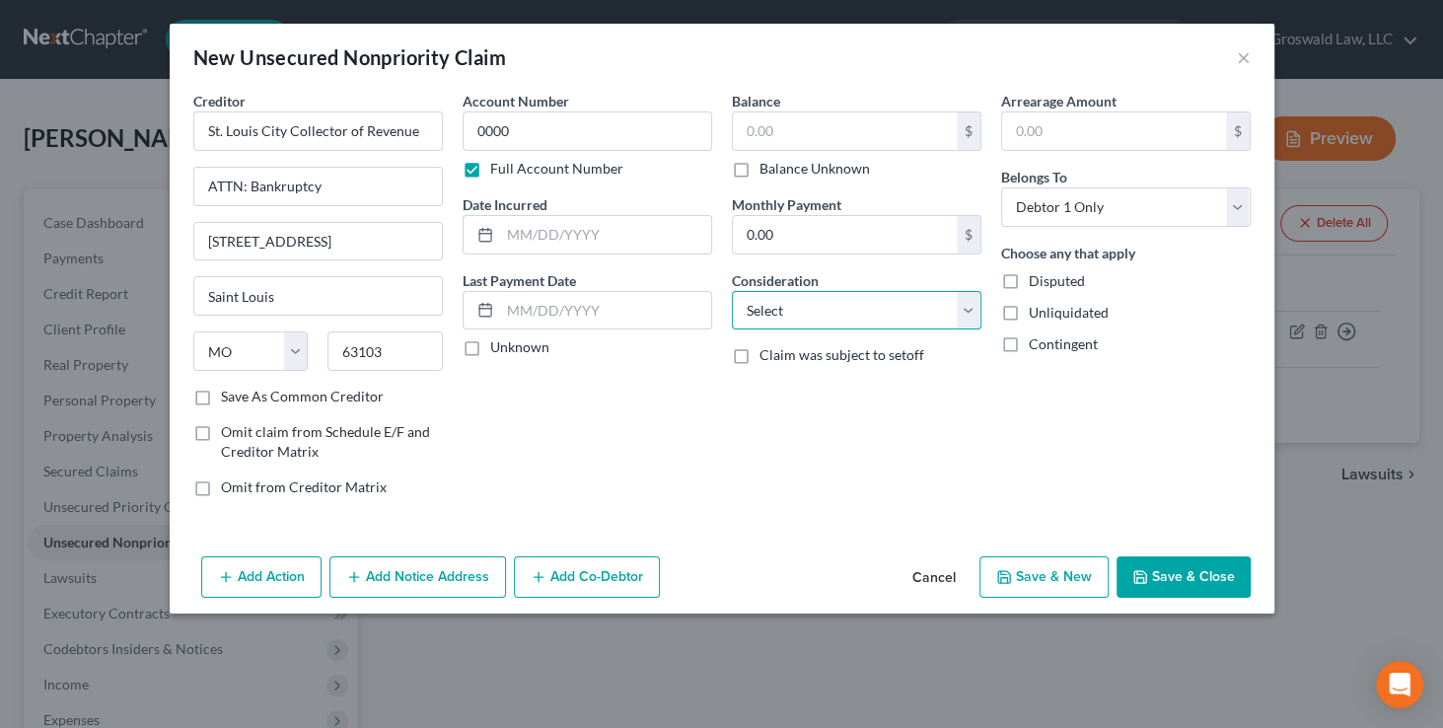
click at [772, 317] on select "Select Cable / Satellite Services Collection Agency Credit Card Debt Debt Couns…" at bounding box center [857, 310] width 250 height 39
select select "14"
click at [732, 291] on select "Select Cable / Satellite Services Collection Agency Credit Card Debt Debt Couns…" at bounding box center [857, 310] width 250 height 39
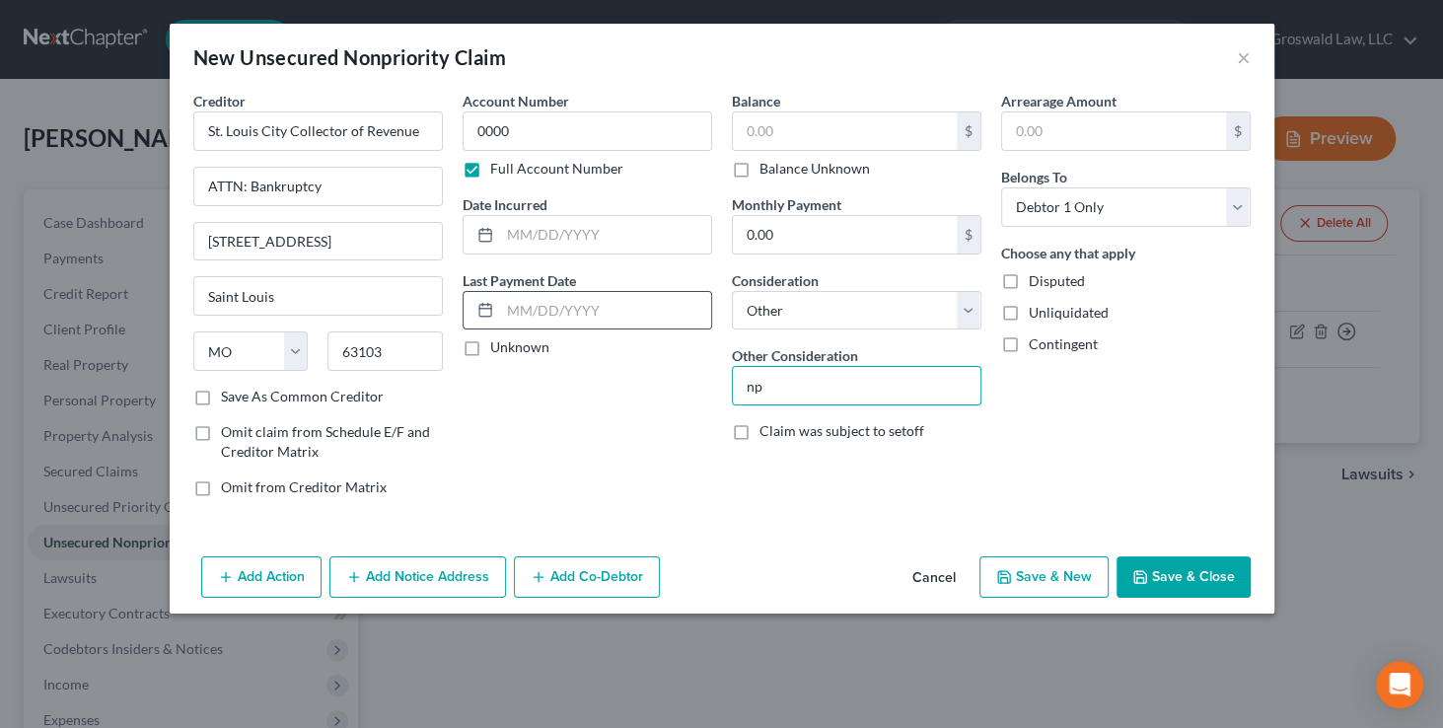
type input "n"
type input "notice only"
click at [1174, 576] on button "Save & Close" at bounding box center [1184, 576] width 134 height 41
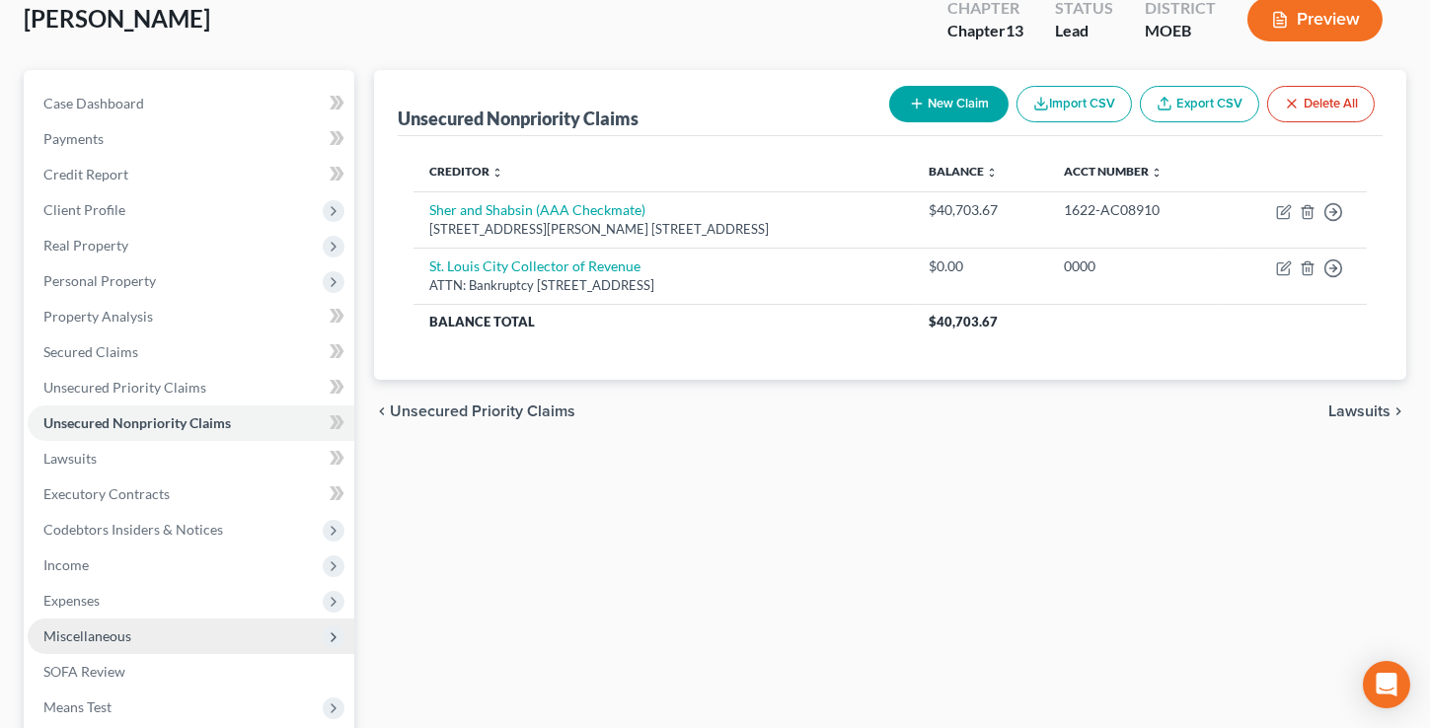
scroll to position [389, 0]
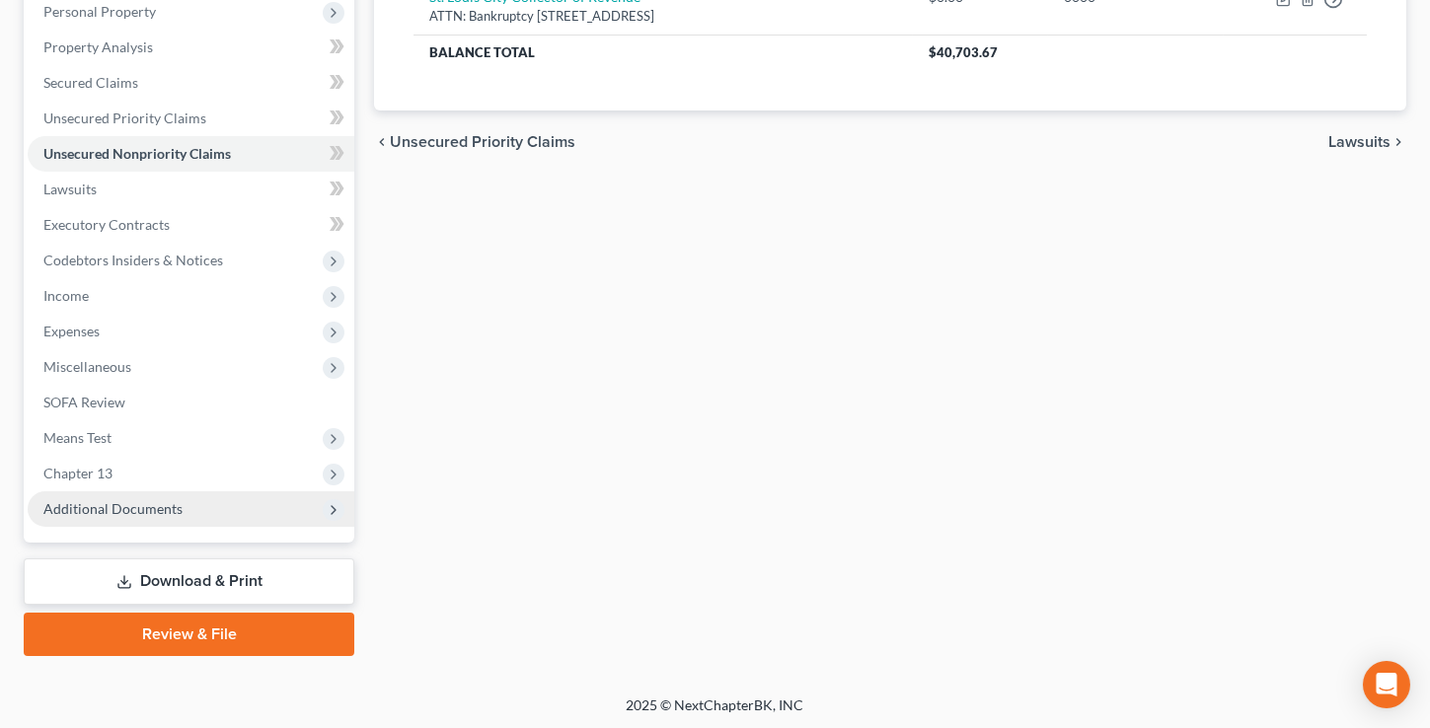
click at [130, 508] on span "Additional Documents" at bounding box center [112, 508] width 139 height 17
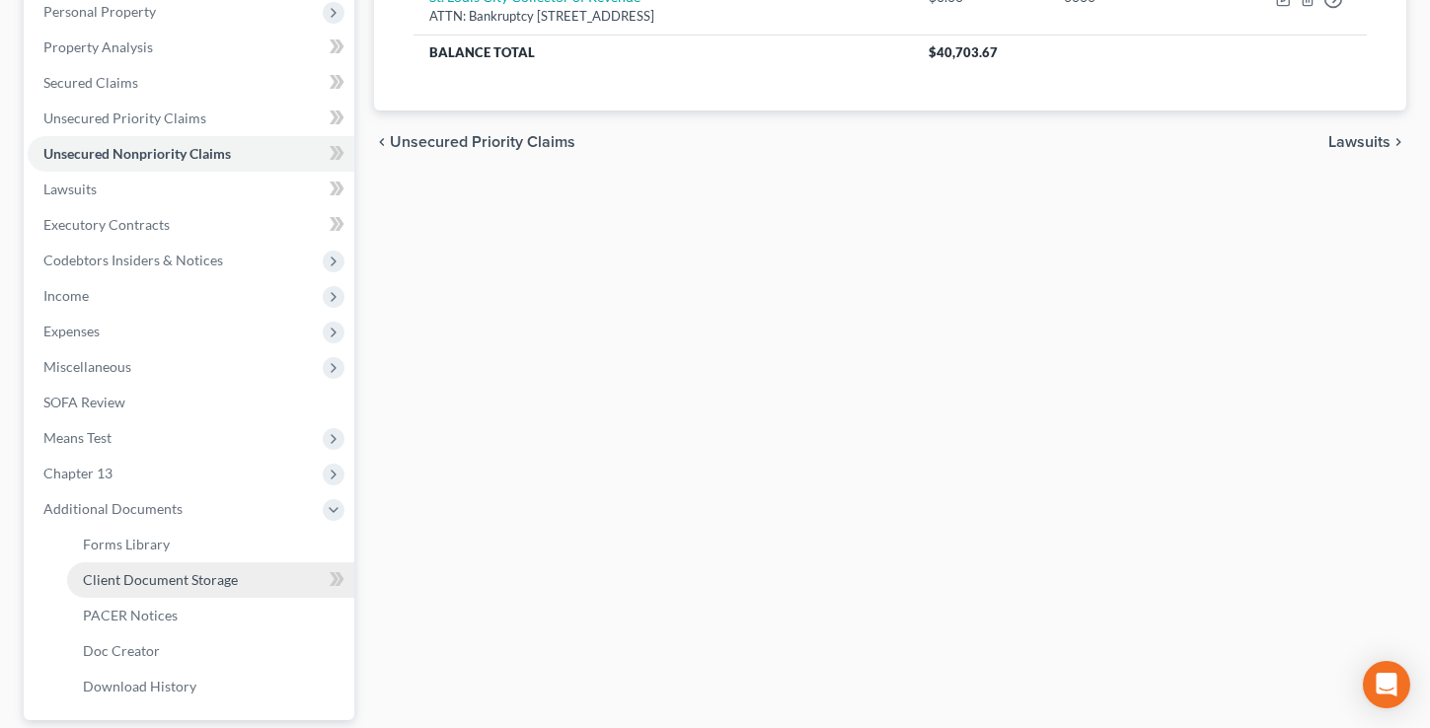
click at [135, 572] on span "Client Document Storage" at bounding box center [160, 579] width 155 height 17
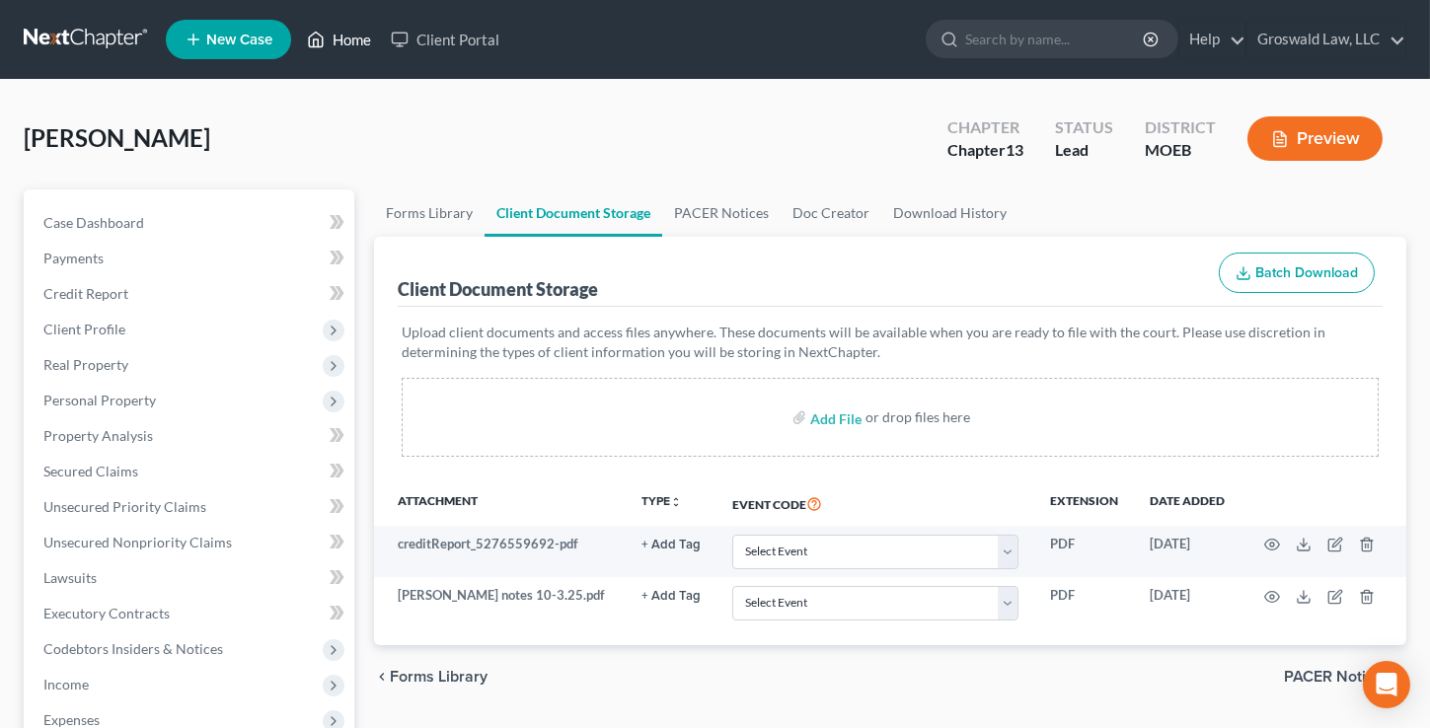
click at [345, 36] on link "Home" at bounding box center [339, 40] width 84 height 36
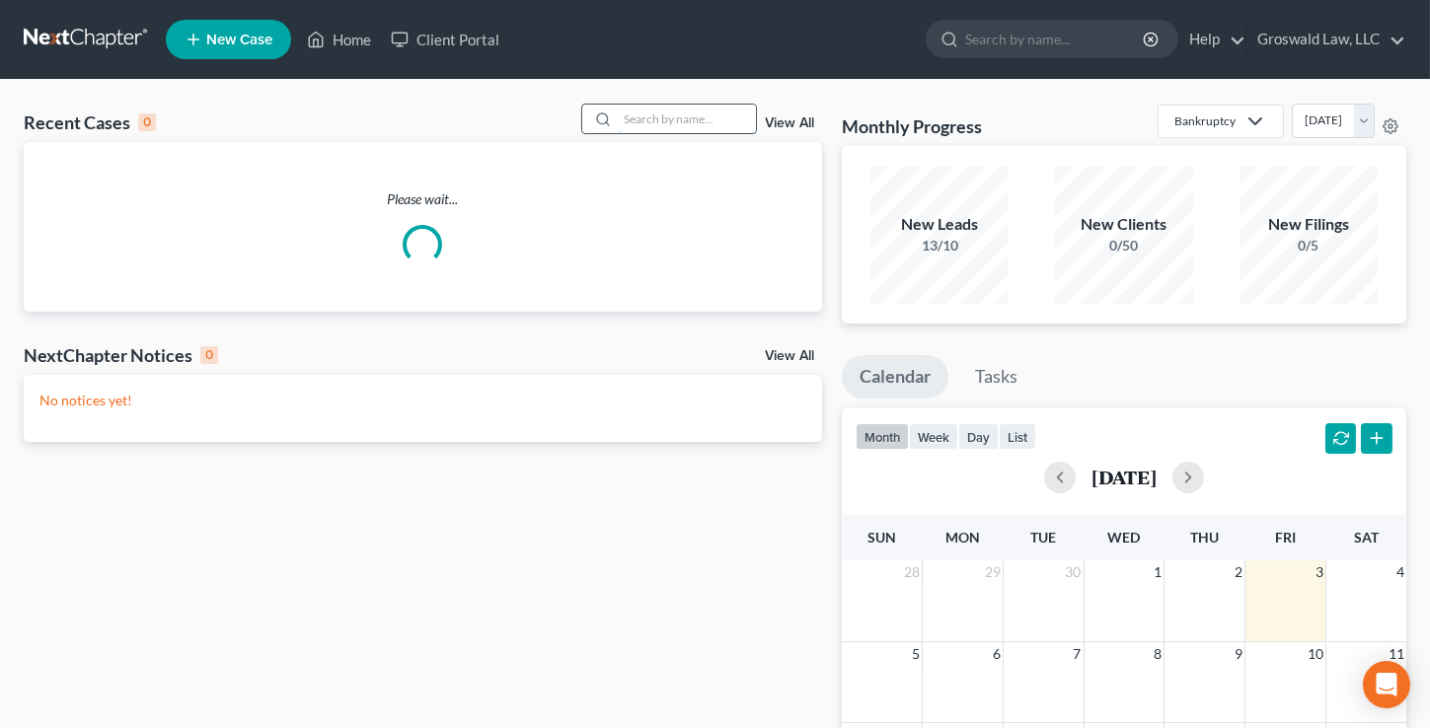
click at [652, 117] on input "search" at bounding box center [687, 119] width 138 height 29
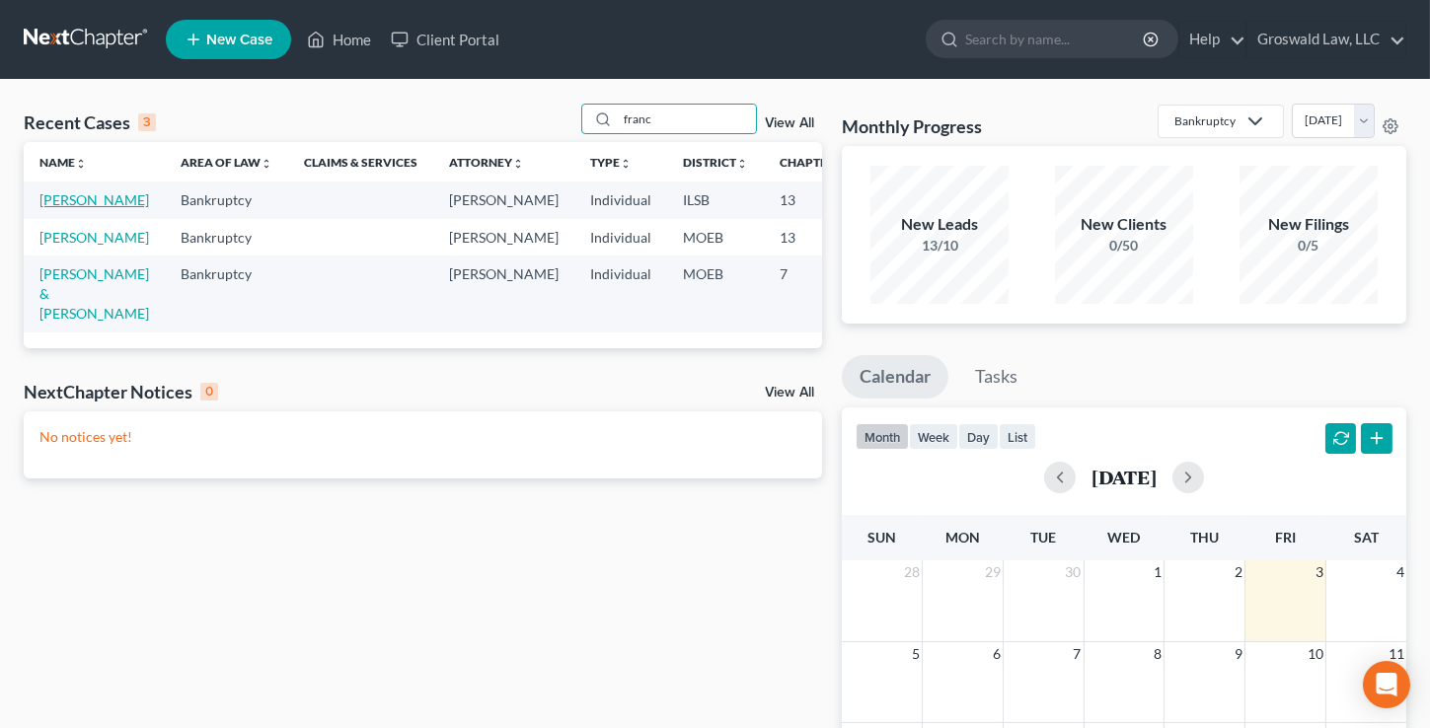
click at [57, 208] on link "[PERSON_NAME]" at bounding box center [94, 199] width 110 height 17
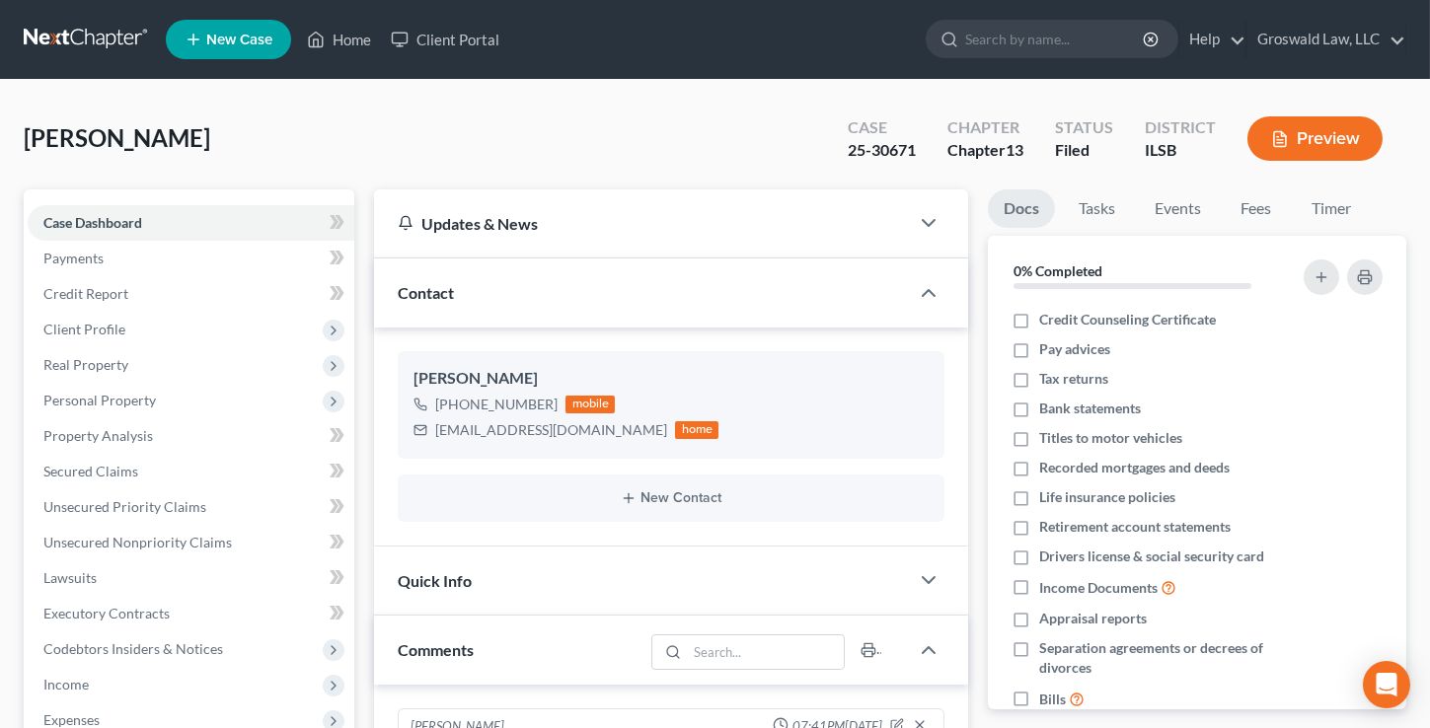
scroll to position [1183, 0]
drag, startPoint x: 835, startPoint y: 156, endPoint x: 917, endPoint y: 155, distance: 81.9
click at [917, 155] on div "Case 25-30671" at bounding box center [882, 140] width 100 height 58
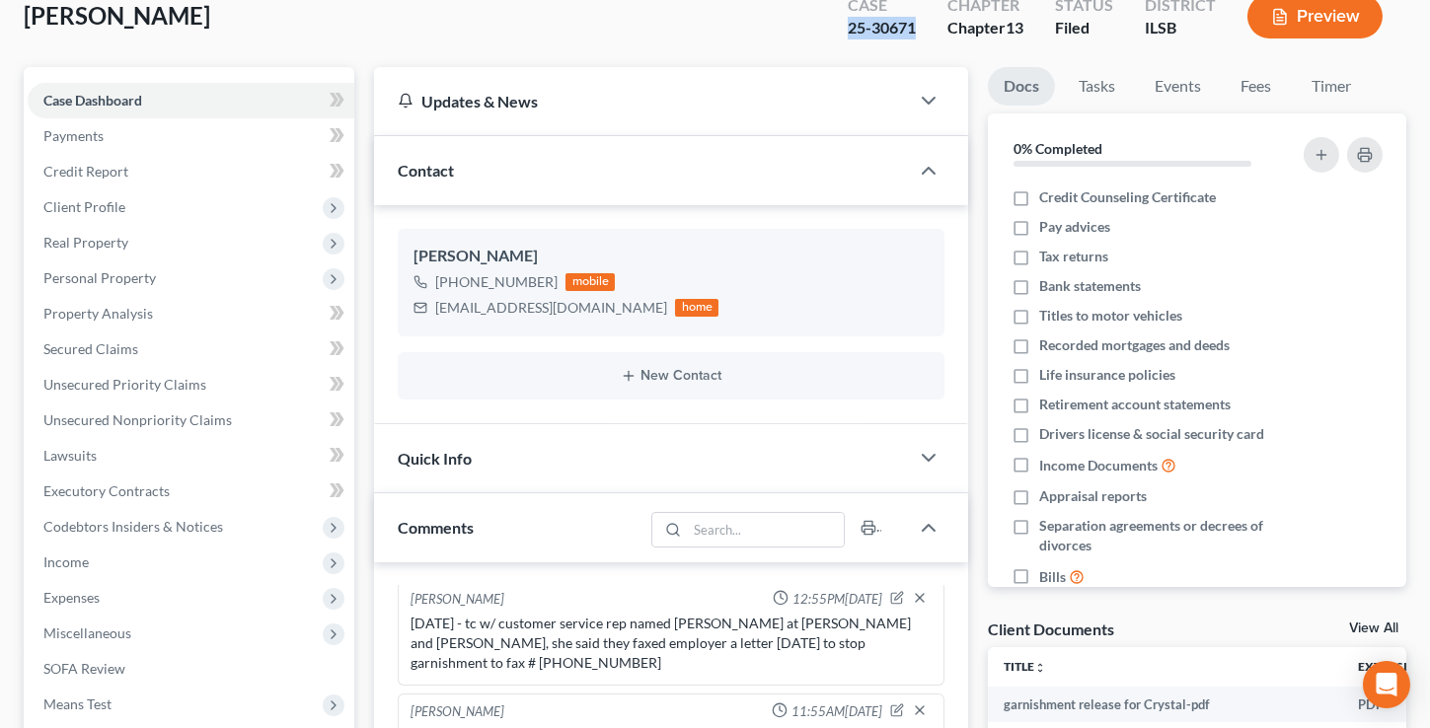
scroll to position [627, 0]
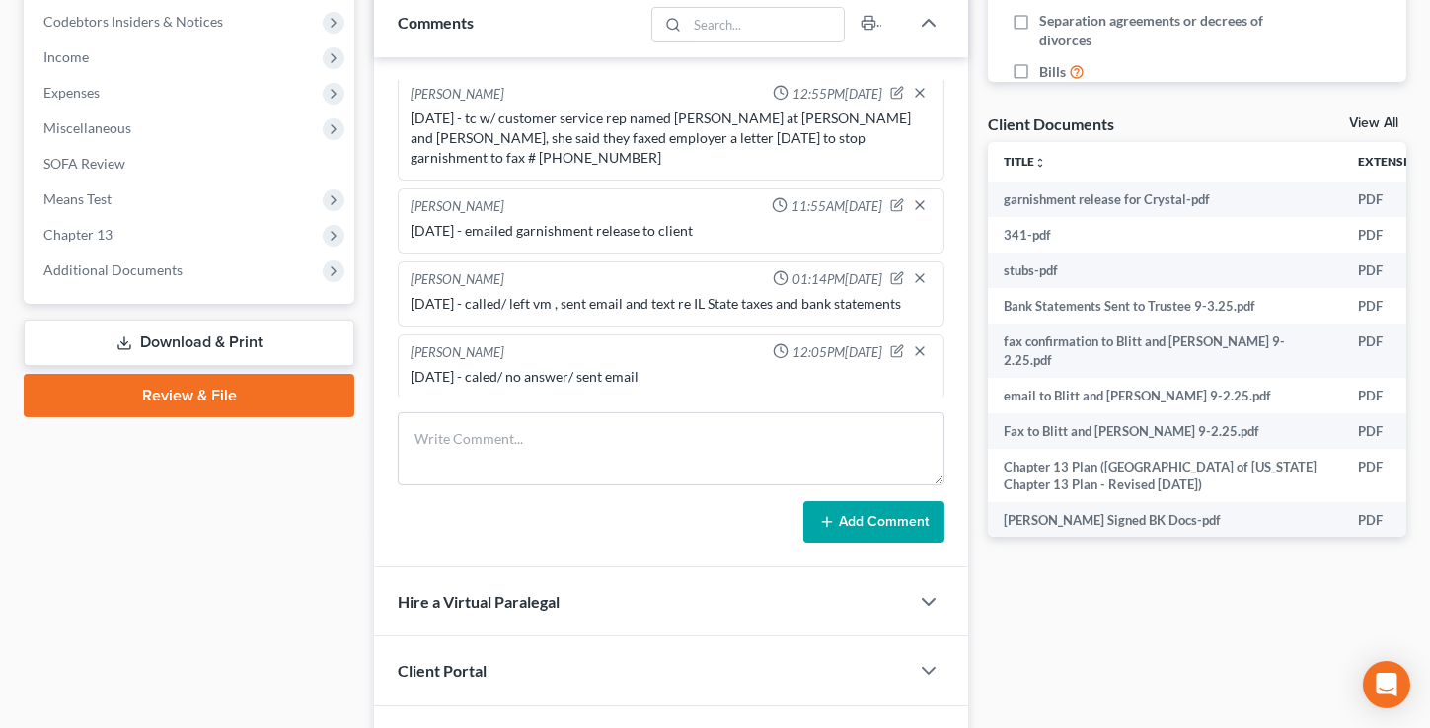
drag, startPoint x: 112, startPoint y: 273, endPoint x: 168, endPoint y: 306, distance: 64.1
click at [113, 273] on span "Additional Documents" at bounding box center [112, 269] width 139 height 17
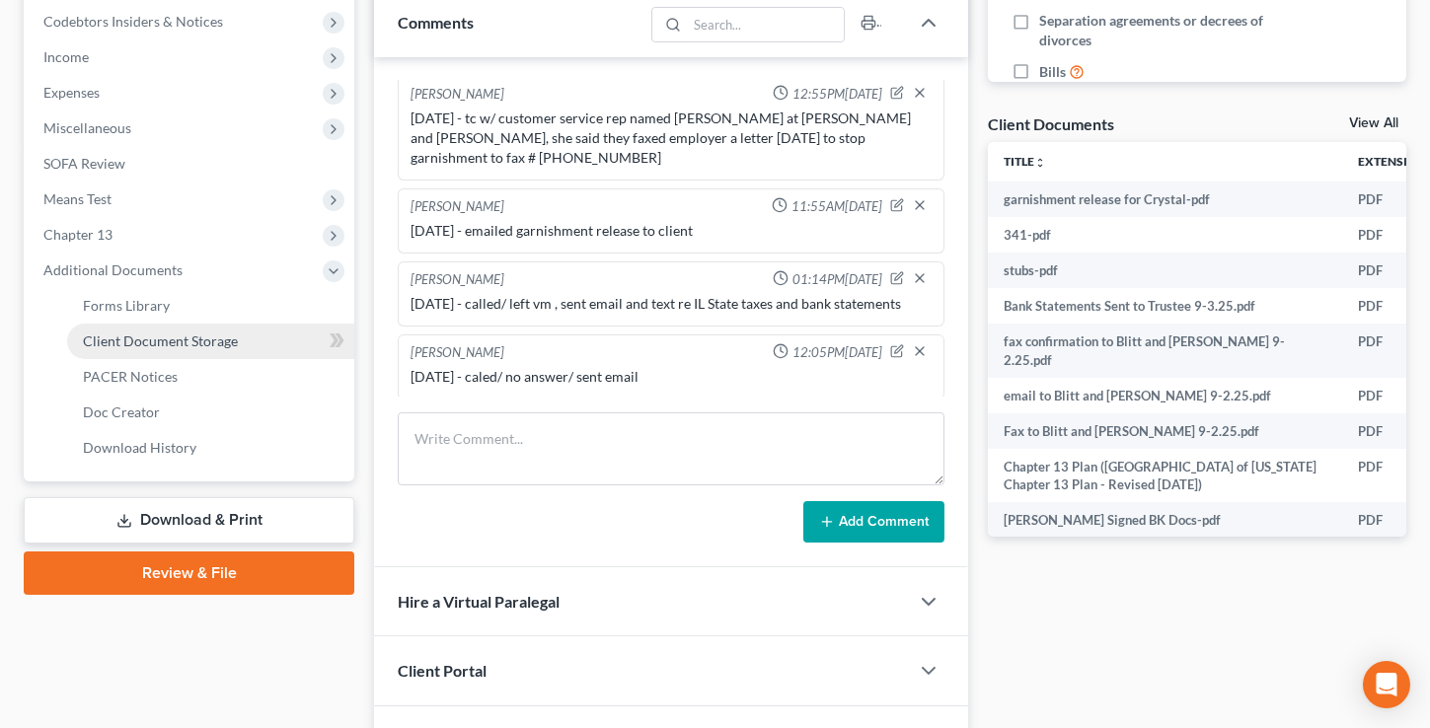
click at [185, 342] on span "Client Document Storage" at bounding box center [160, 340] width 155 height 17
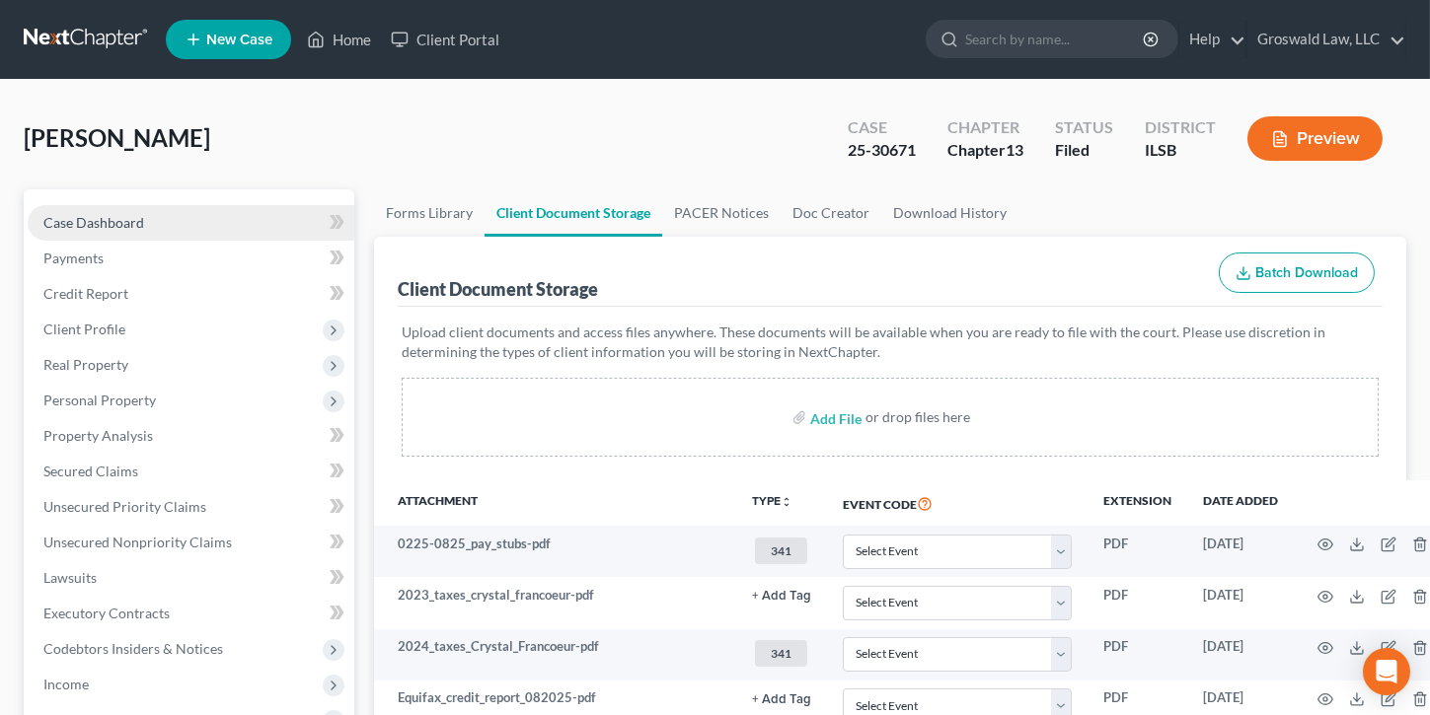
click at [203, 220] on link "Case Dashboard" at bounding box center [191, 223] width 327 height 36
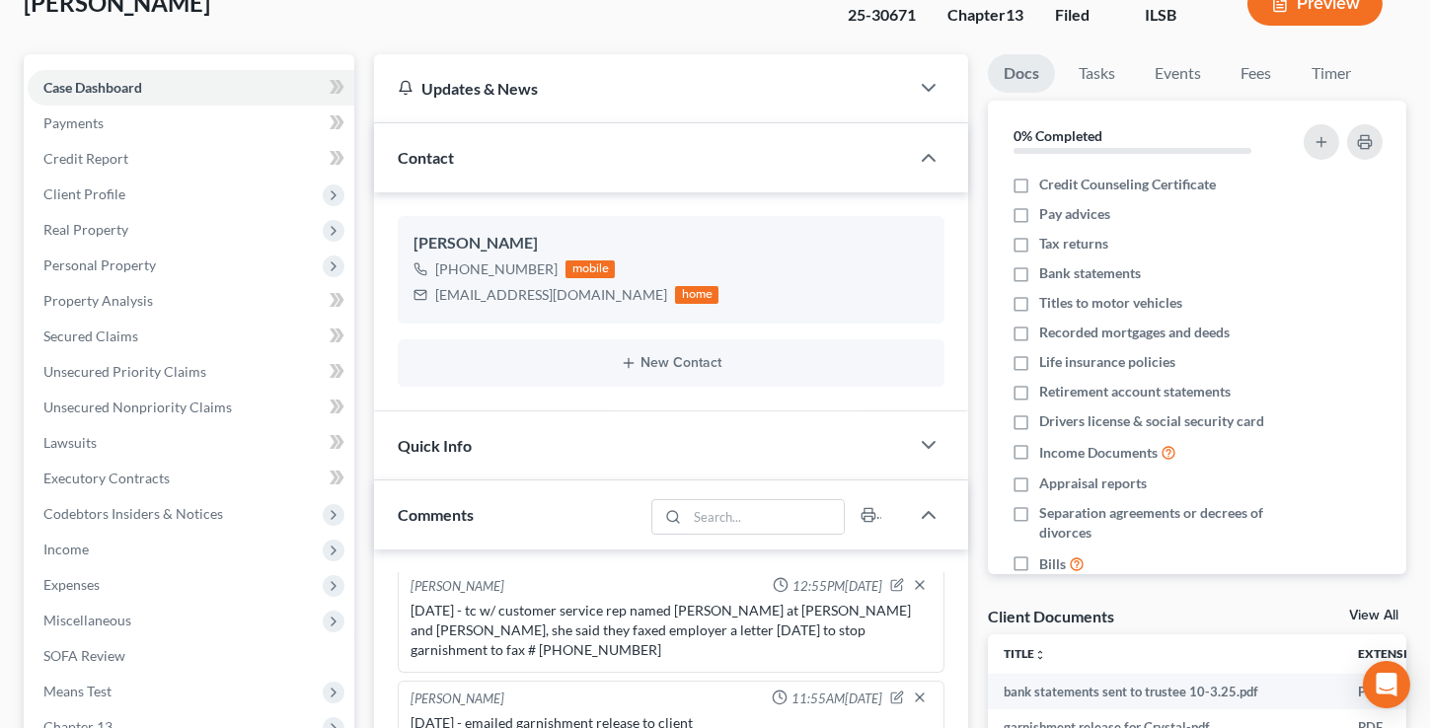
scroll to position [538, 0]
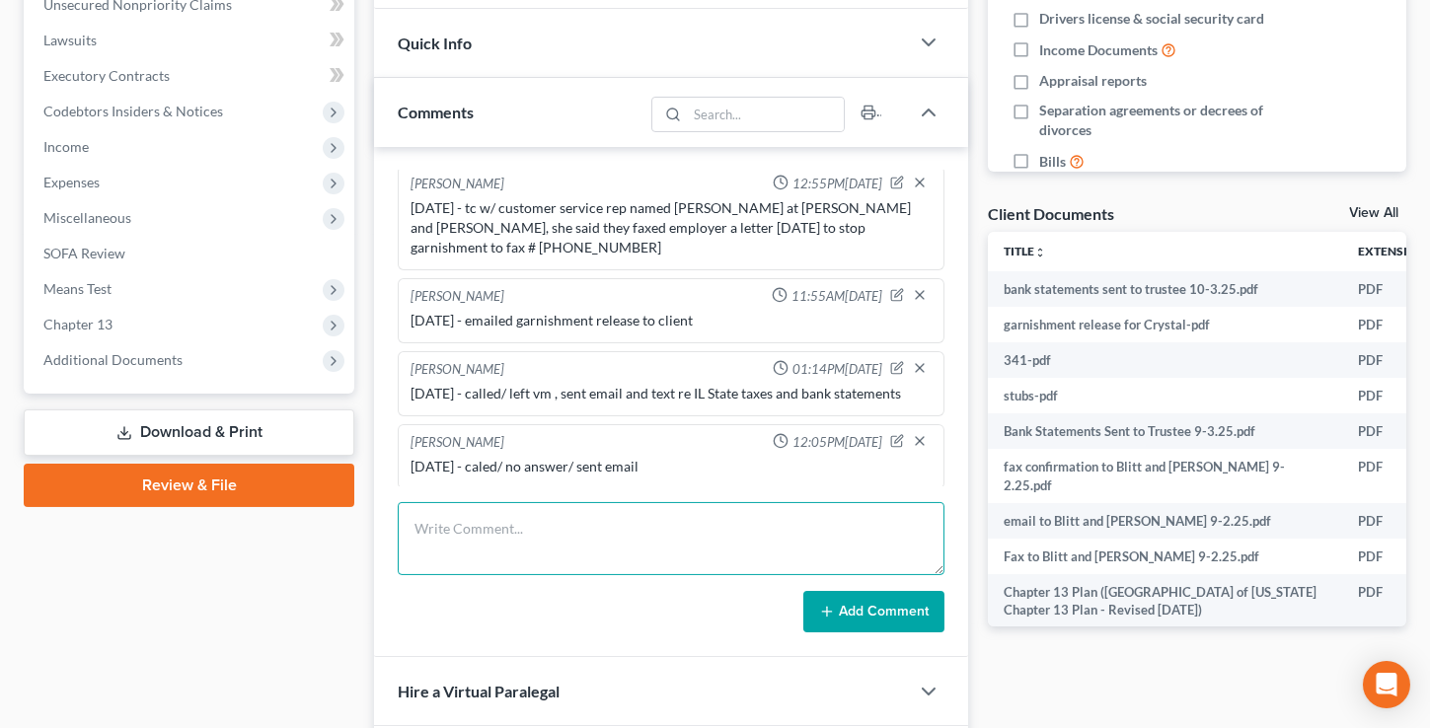
click at [554, 516] on textarea at bounding box center [671, 538] width 547 height 73
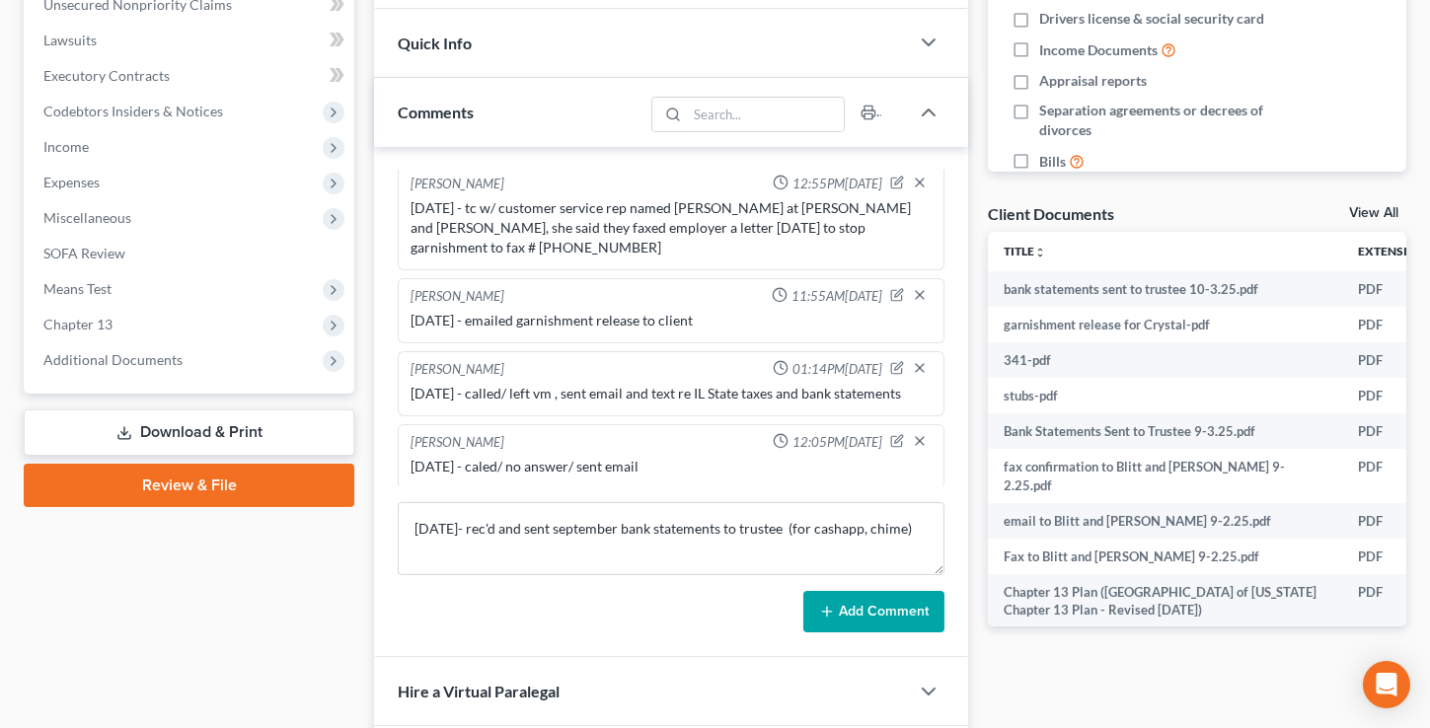
click at [889, 613] on button "Add Comment" at bounding box center [873, 611] width 141 height 41
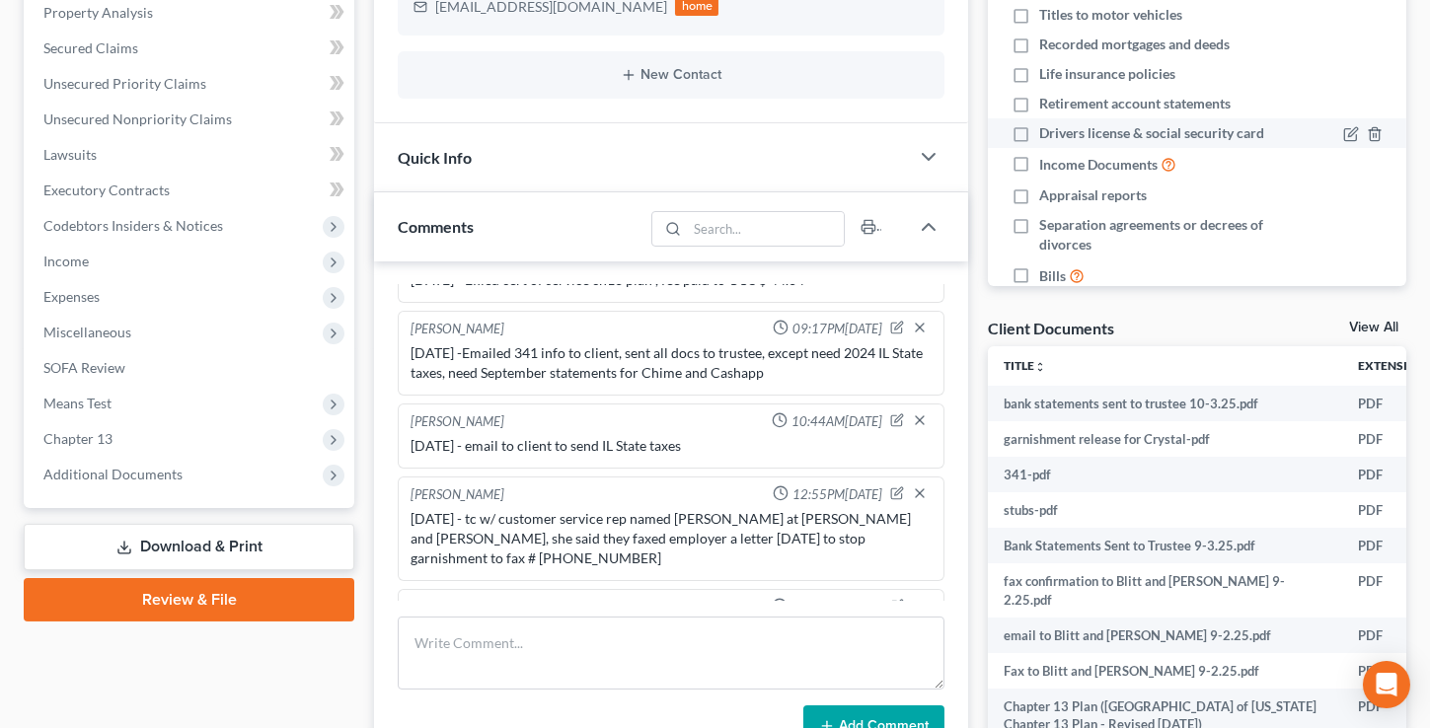
scroll to position [0, 0]
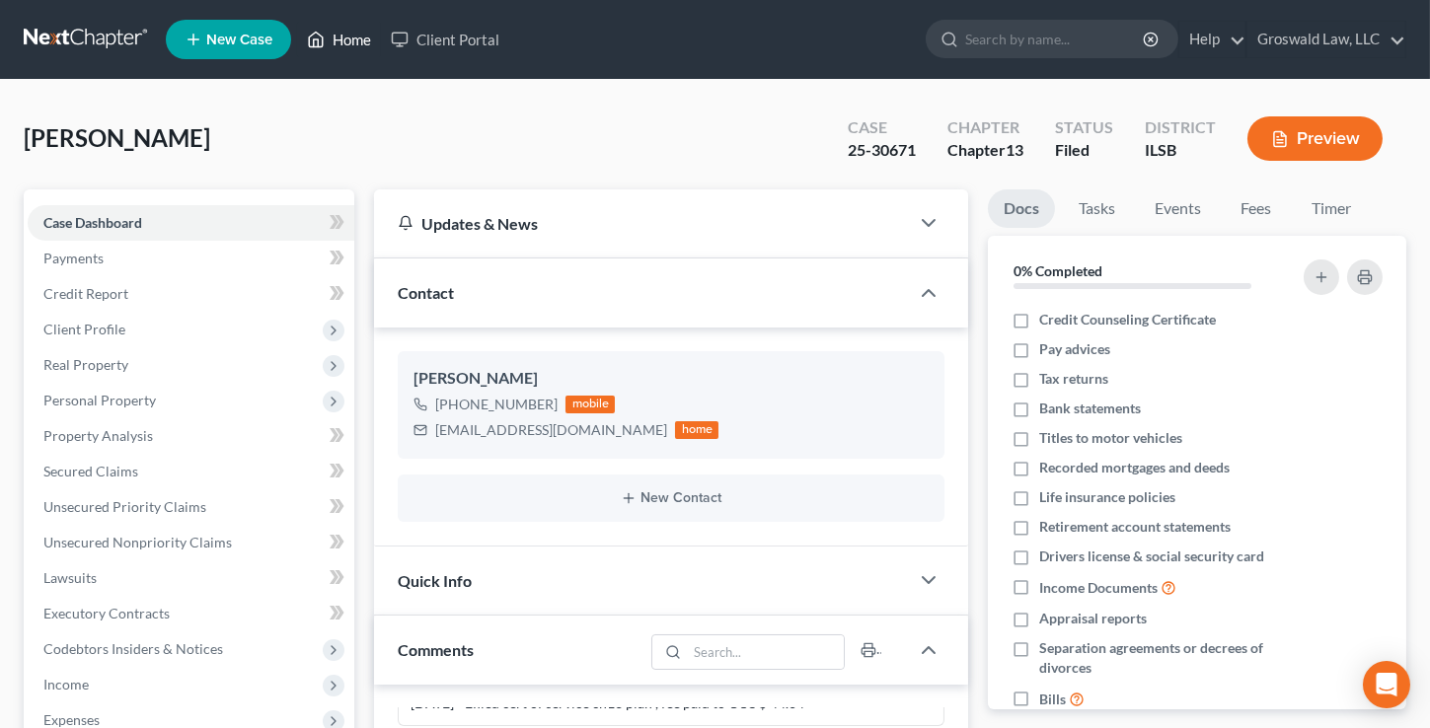
click at [331, 41] on link "Home" at bounding box center [339, 40] width 84 height 36
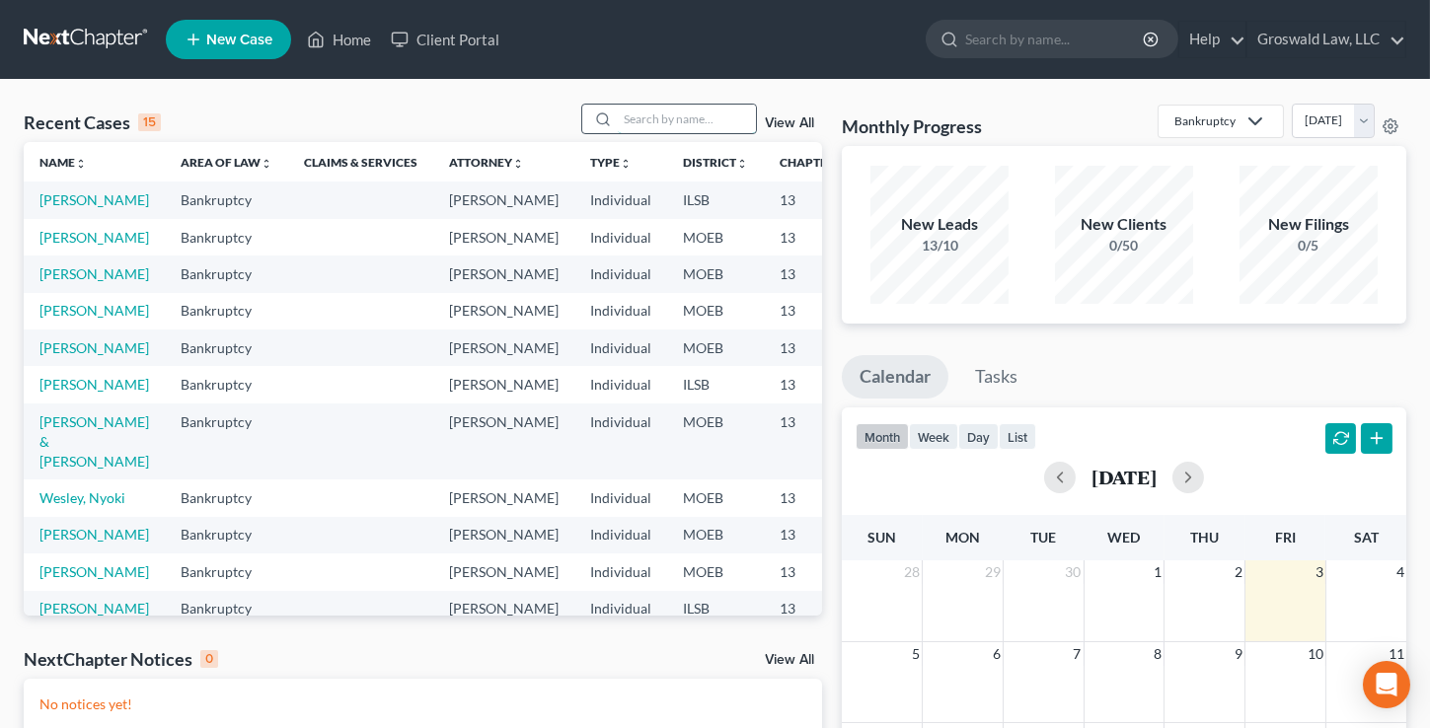
click at [683, 119] on input "search" at bounding box center [687, 119] width 138 height 29
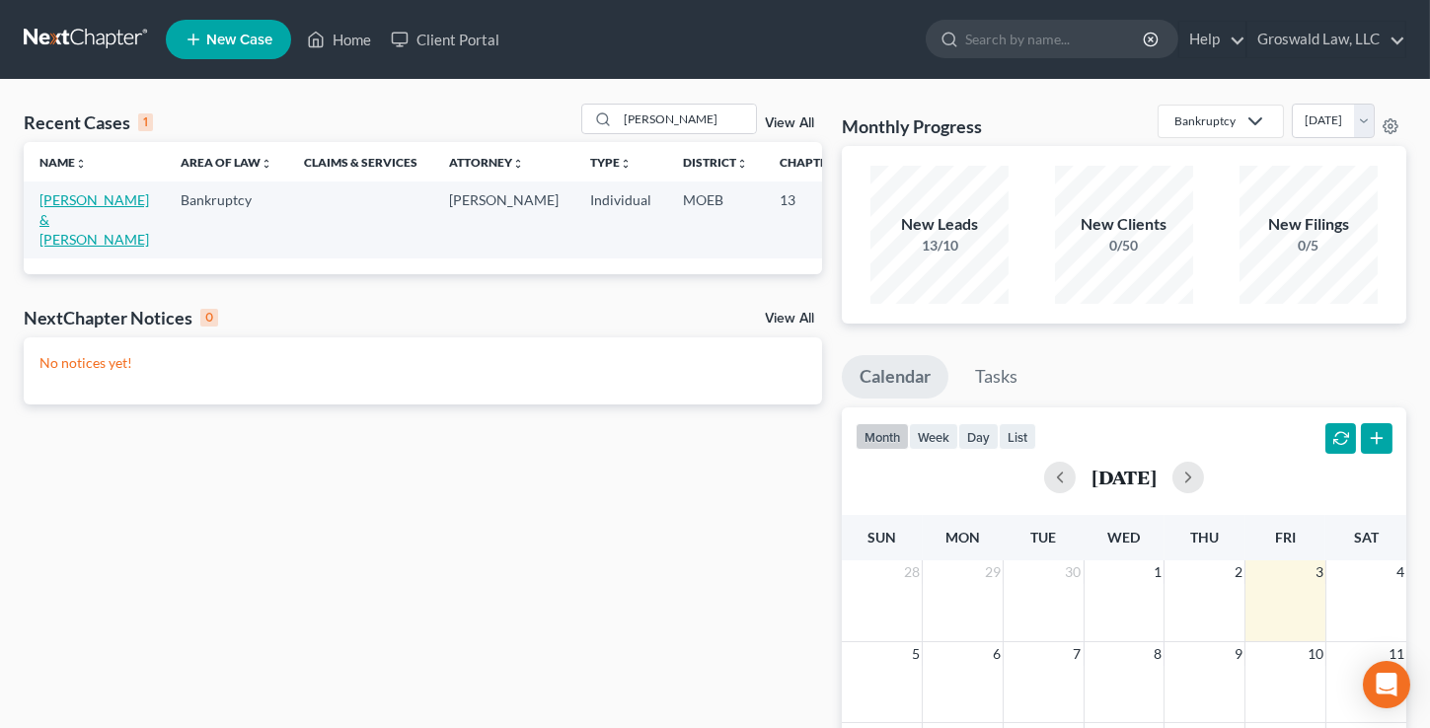
click at [65, 226] on link "[PERSON_NAME] & [PERSON_NAME]" at bounding box center [94, 219] width 110 height 56
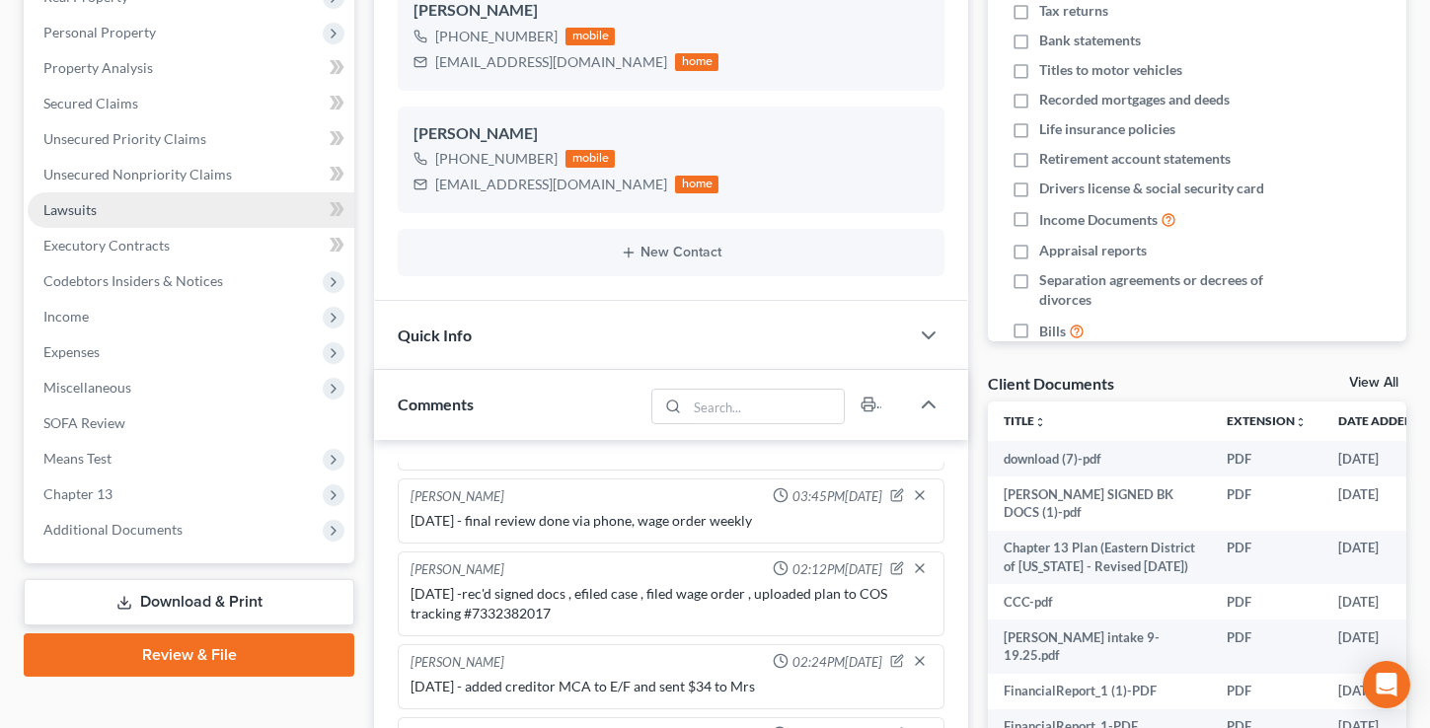
scroll to position [358, 0]
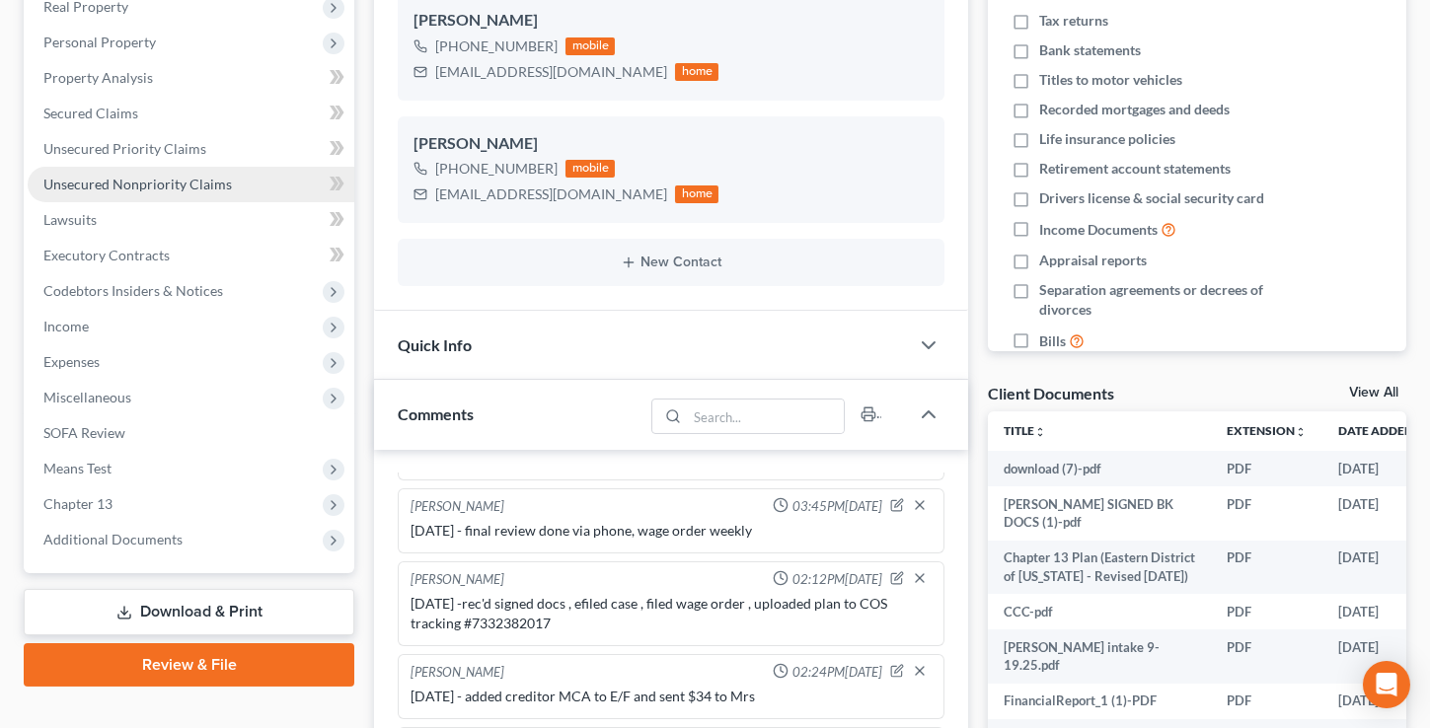
click at [229, 182] on link "Unsecured Nonpriority Claims" at bounding box center [191, 185] width 327 height 36
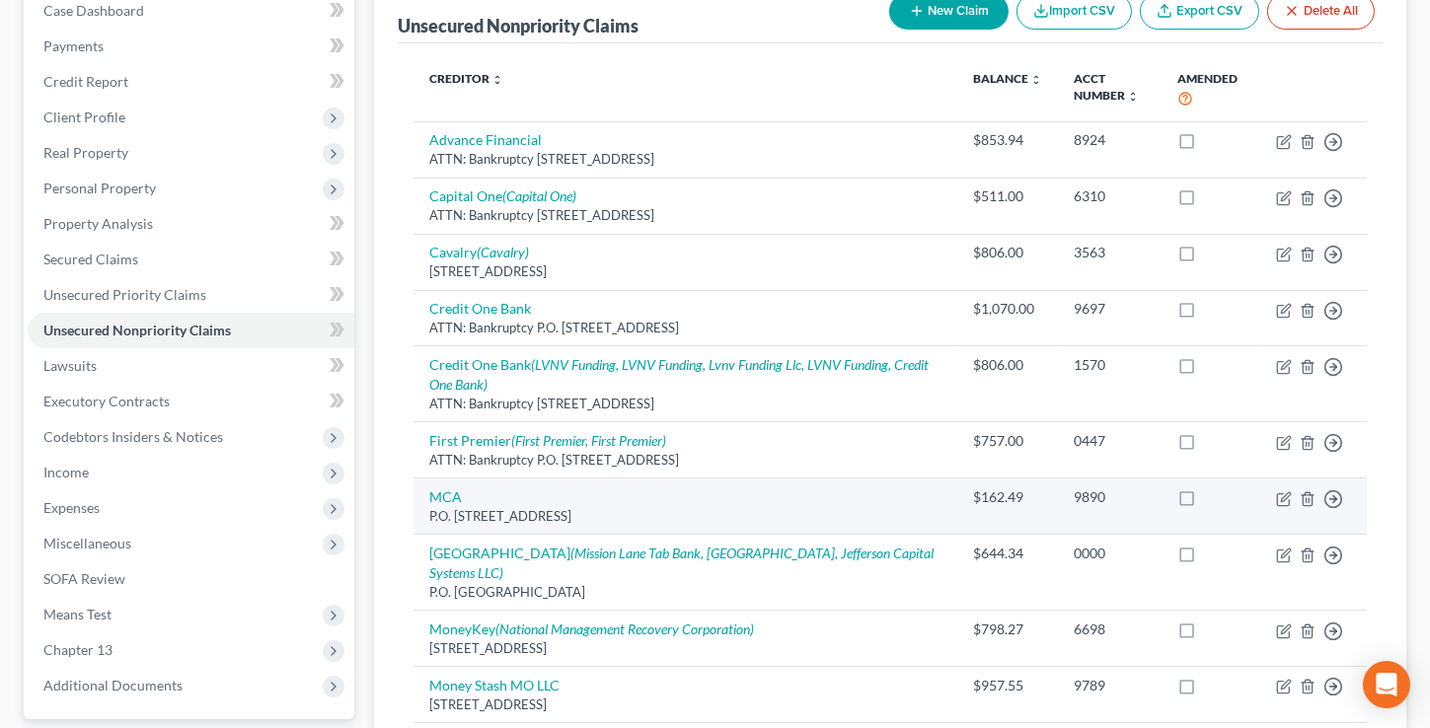
scroll to position [268, 0]
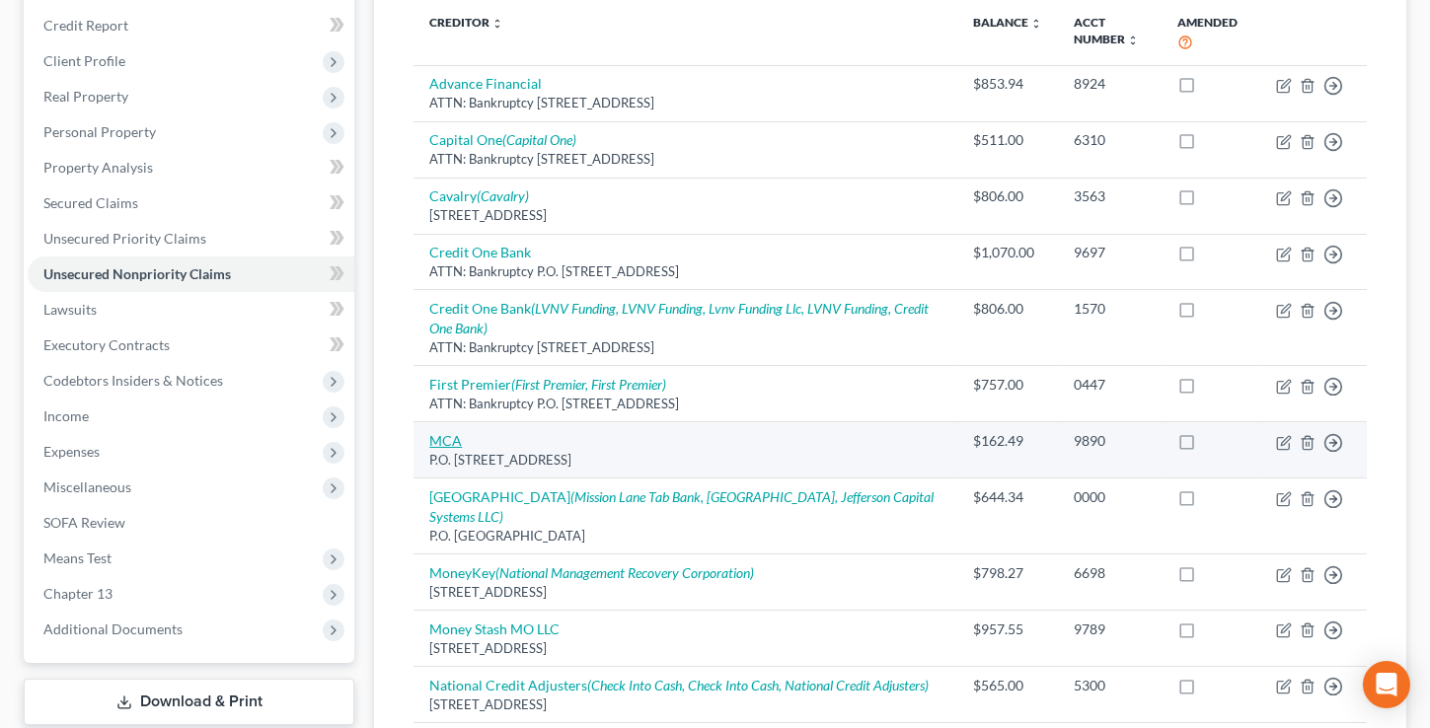
click at [461, 440] on td "MCA P.O. Box 480, High Ridge, MO 63049" at bounding box center [685, 450] width 544 height 56
click at [456, 439] on link "MCA" at bounding box center [445, 440] width 33 height 17
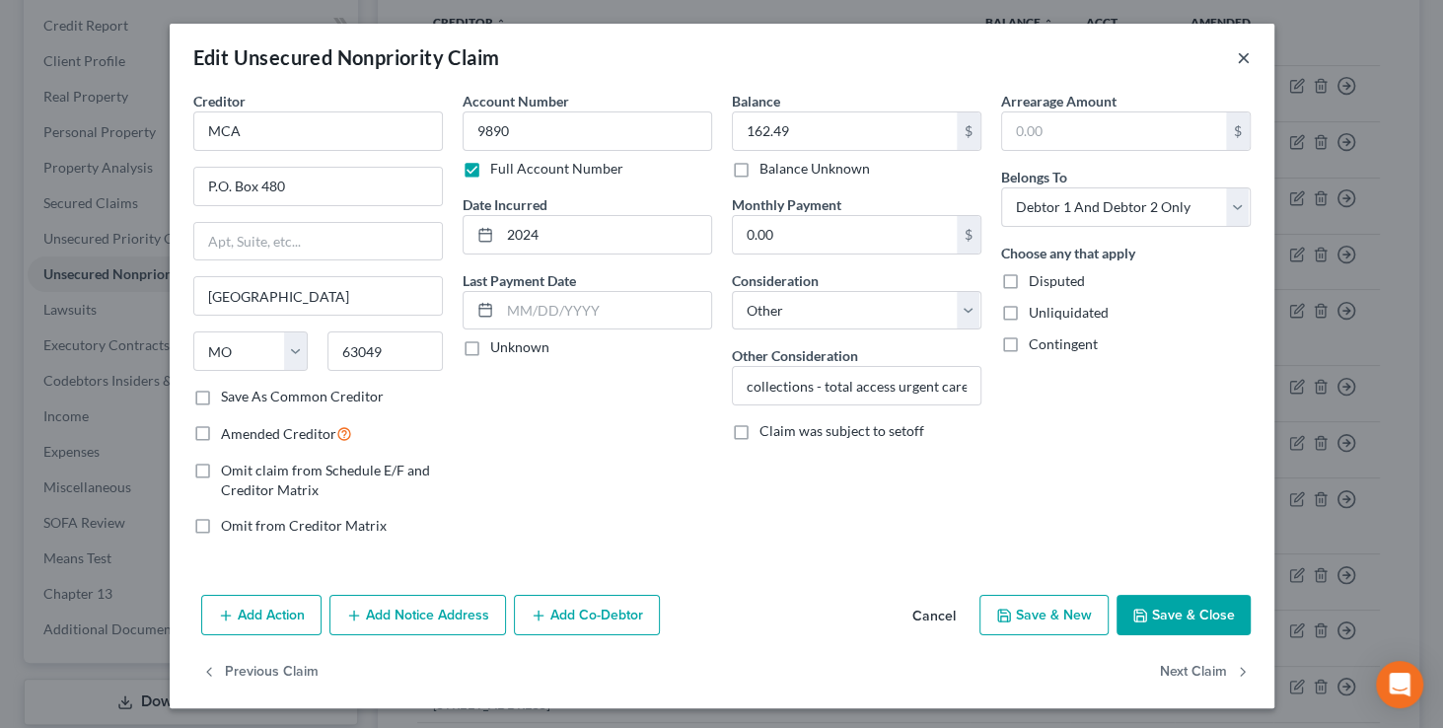
click at [1237, 58] on button "×" at bounding box center [1244, 57] width 14 height 24
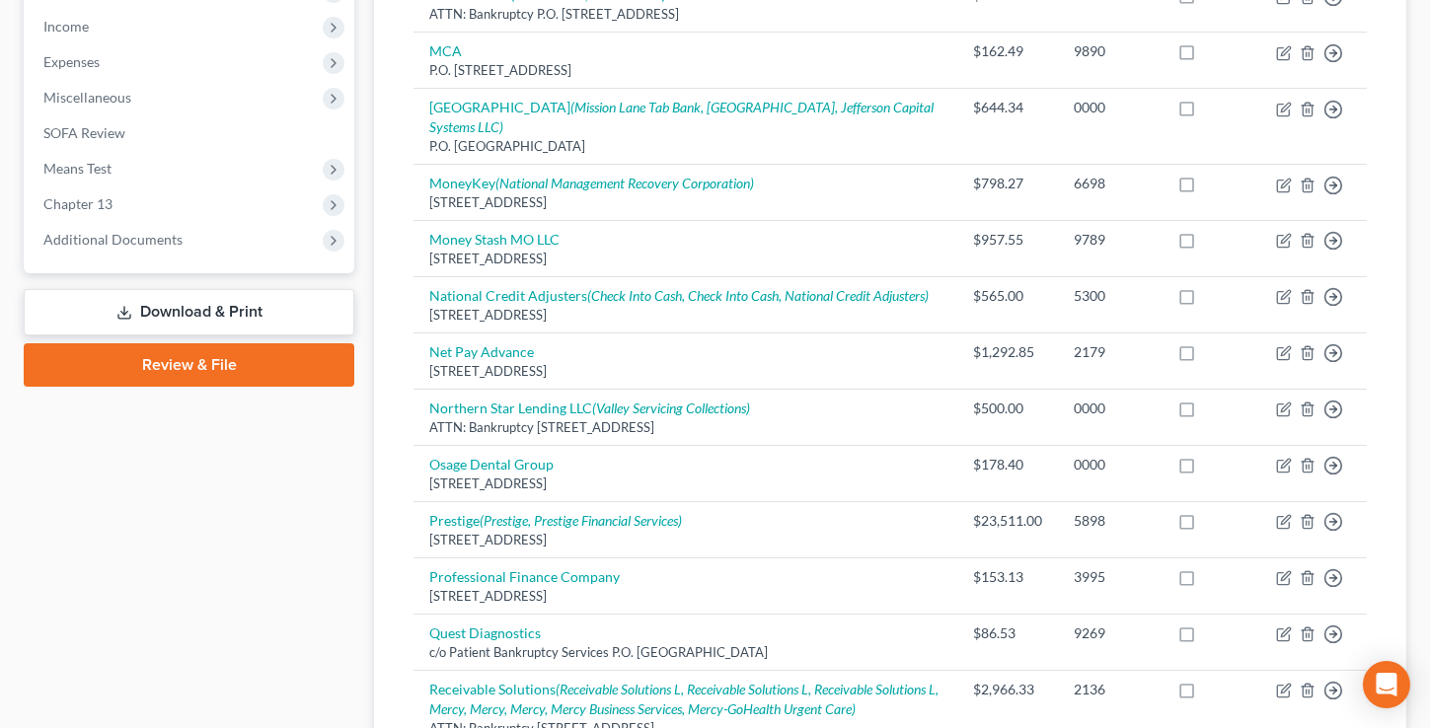
scroll to position [717, 0]
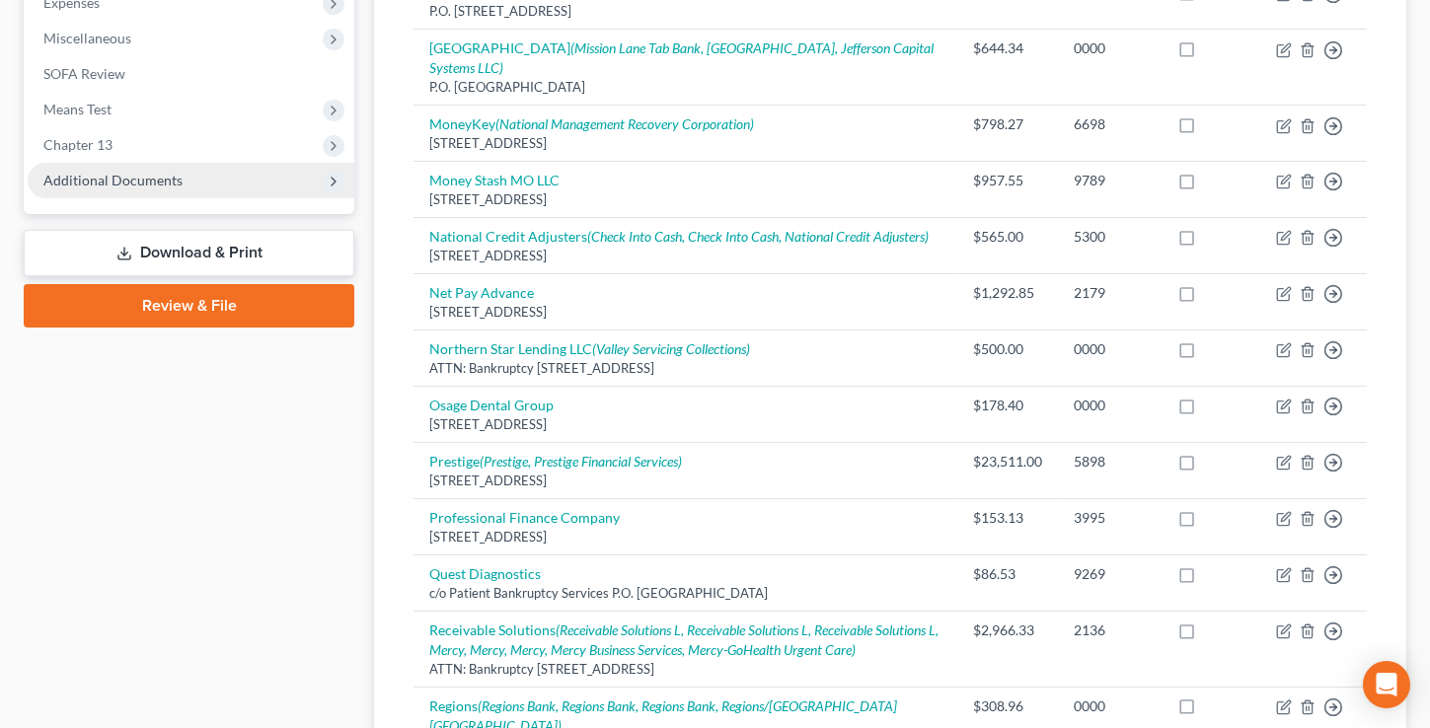
click at [136, 174] on span "Additional Documents" at bounding box center [112, 180] width 139 height 17
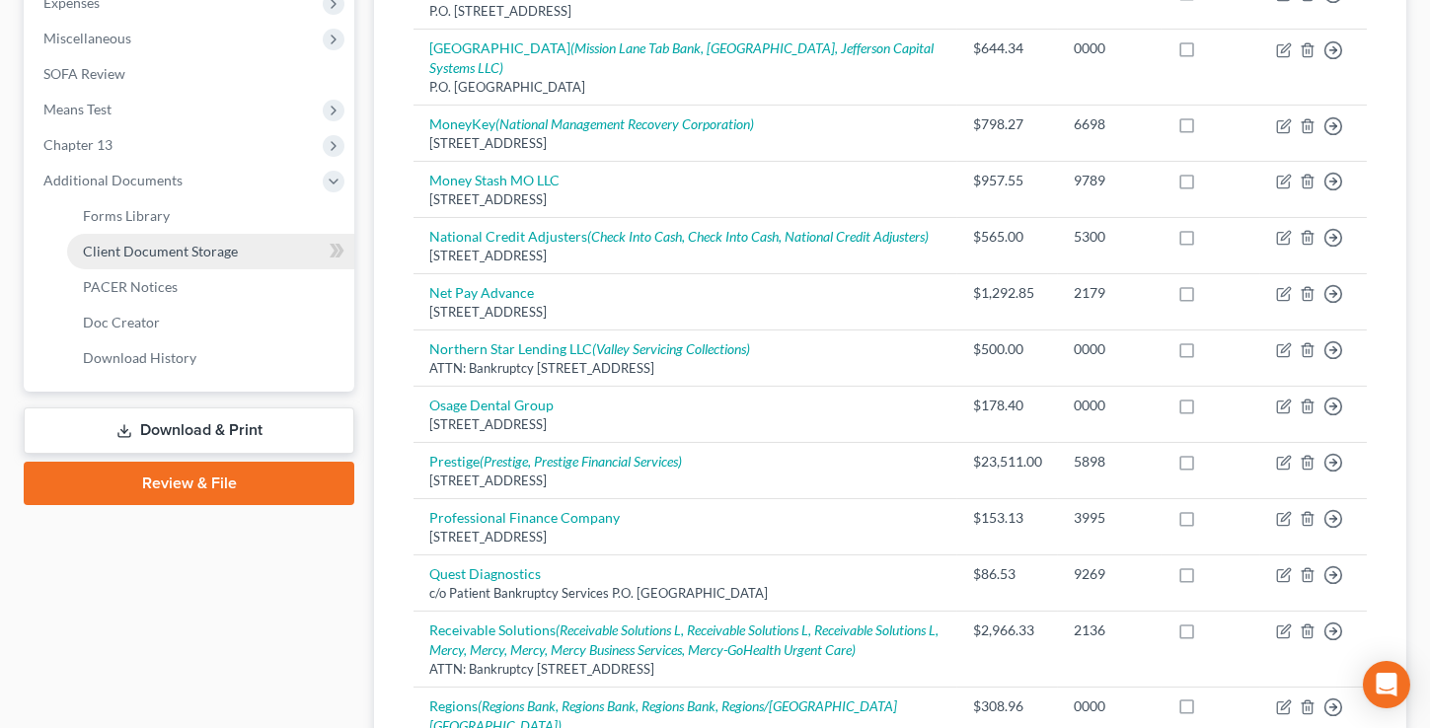
click at [197, 246] on span "Client Document Storage" at bounding box center [160, 251] width 155 height 17
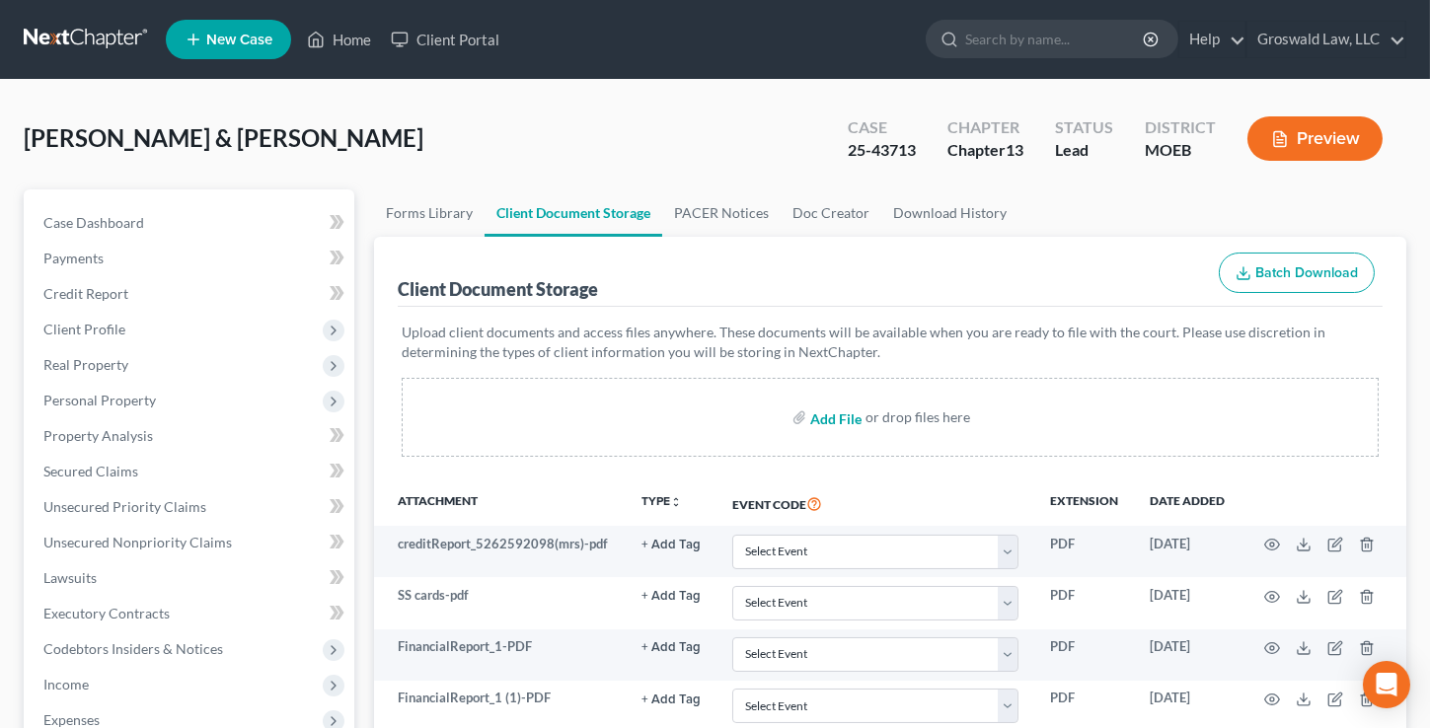
click at [826, 419] on input "file" at bounding box center [833, 418] width 47 height 36
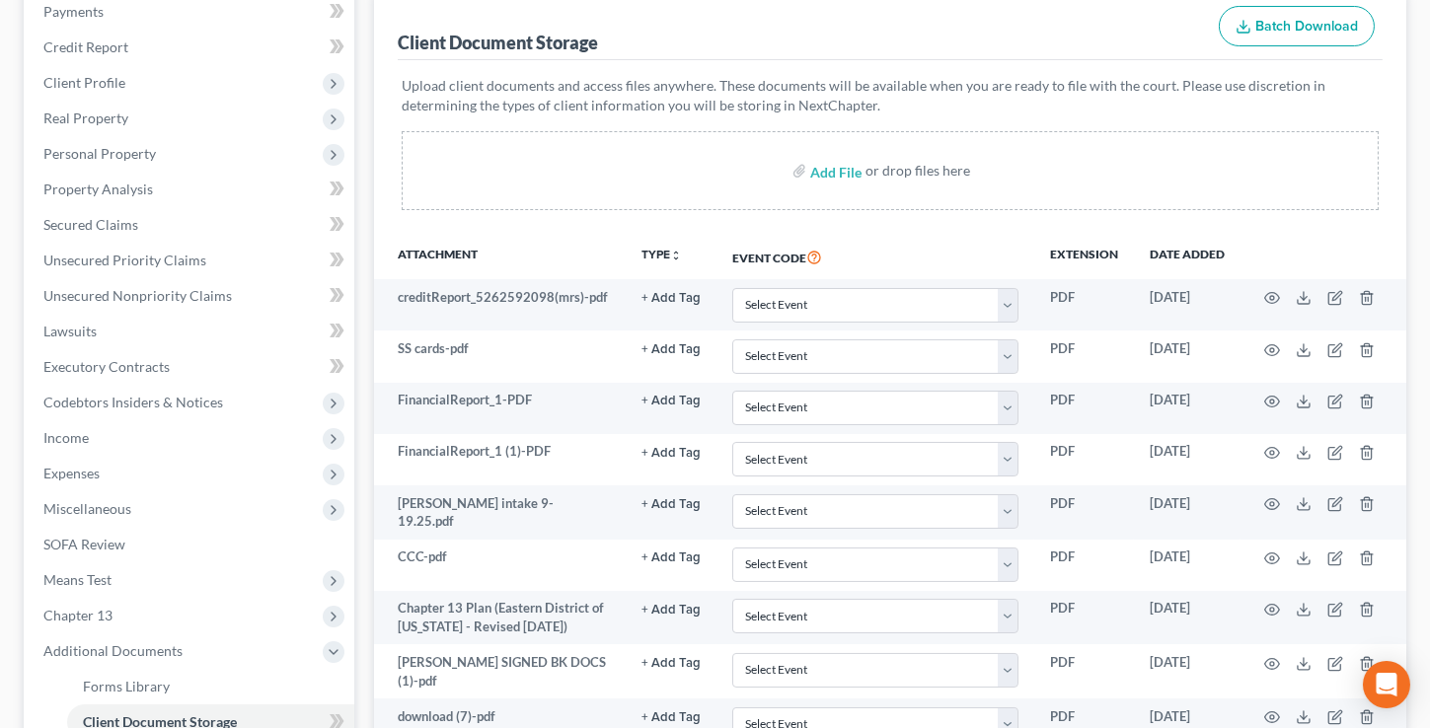
scroll to position [566, 0]
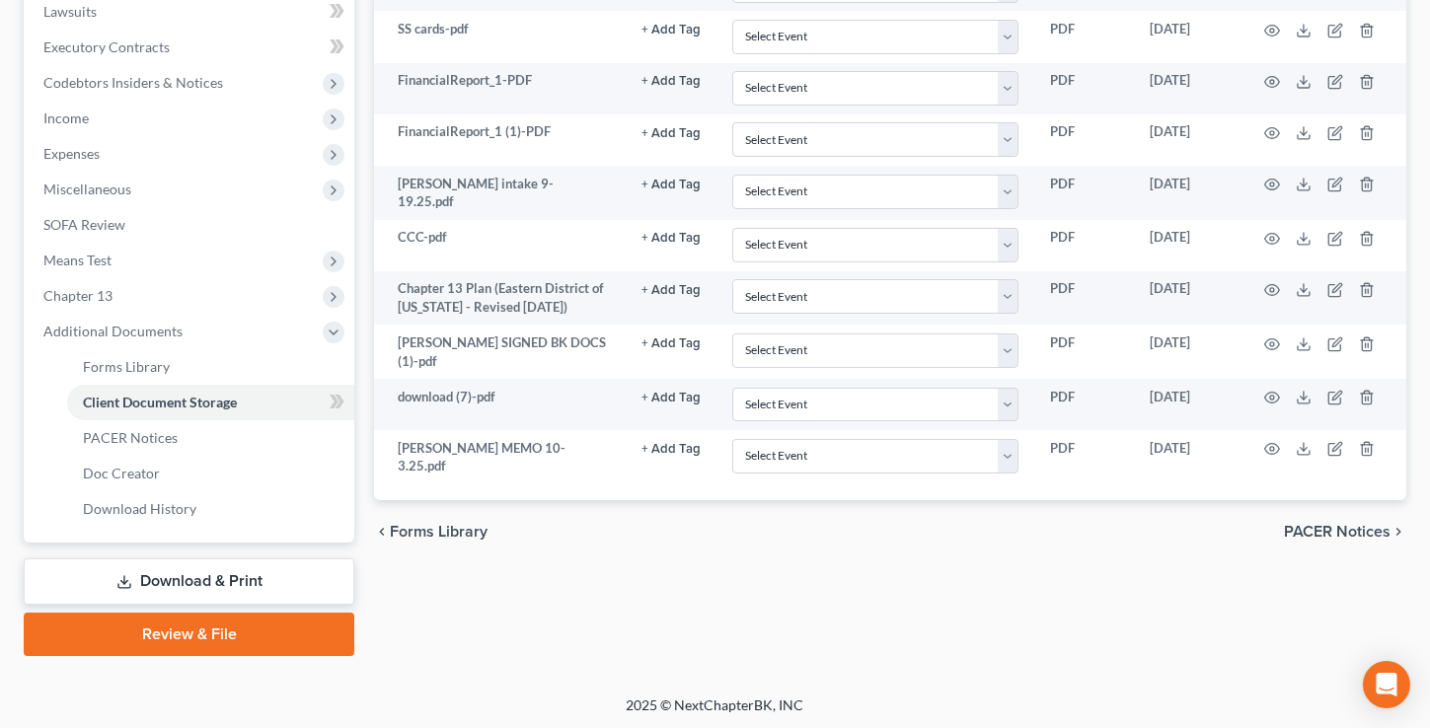
click at [241, 628] on link "Review & File" at bounding box center [189, 634] width 330 height 43
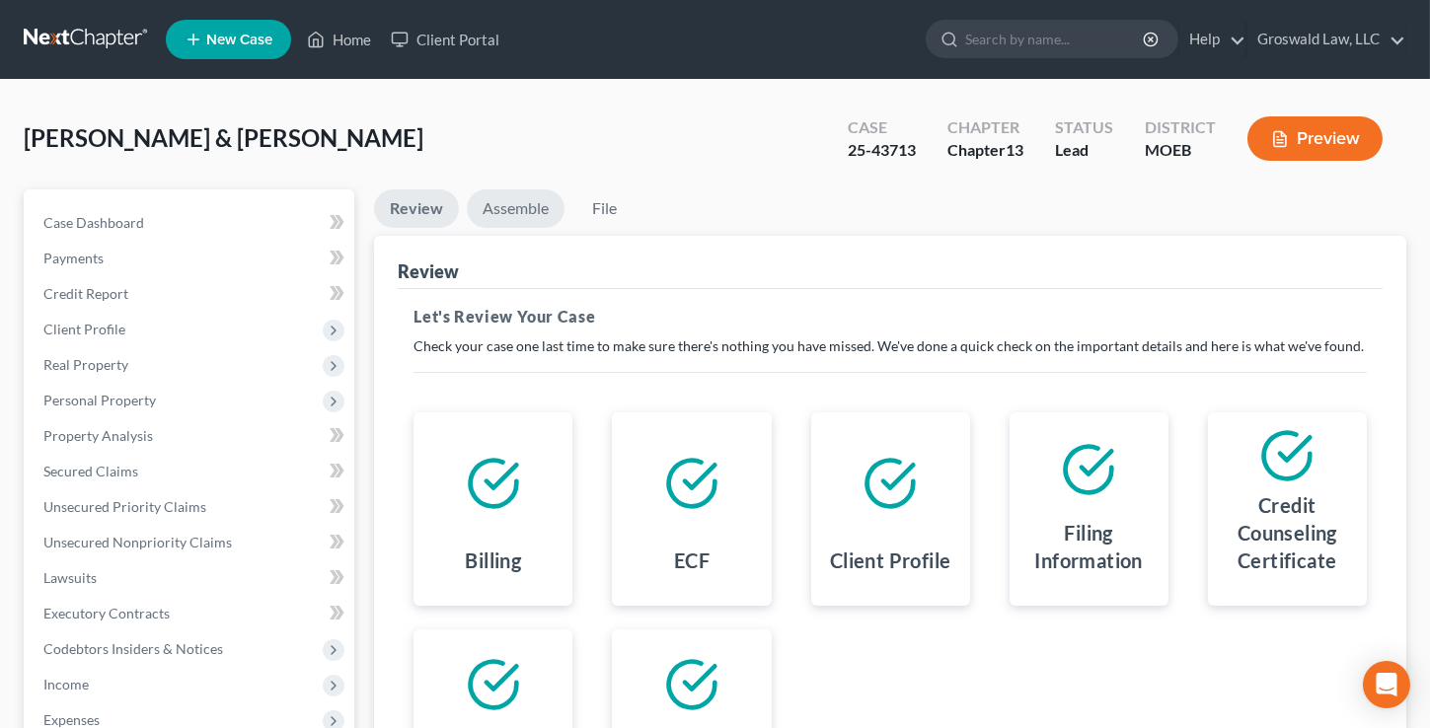
click at [509, 199] on link "Assemble" at bounding box center [516, 208] width 98 height 38
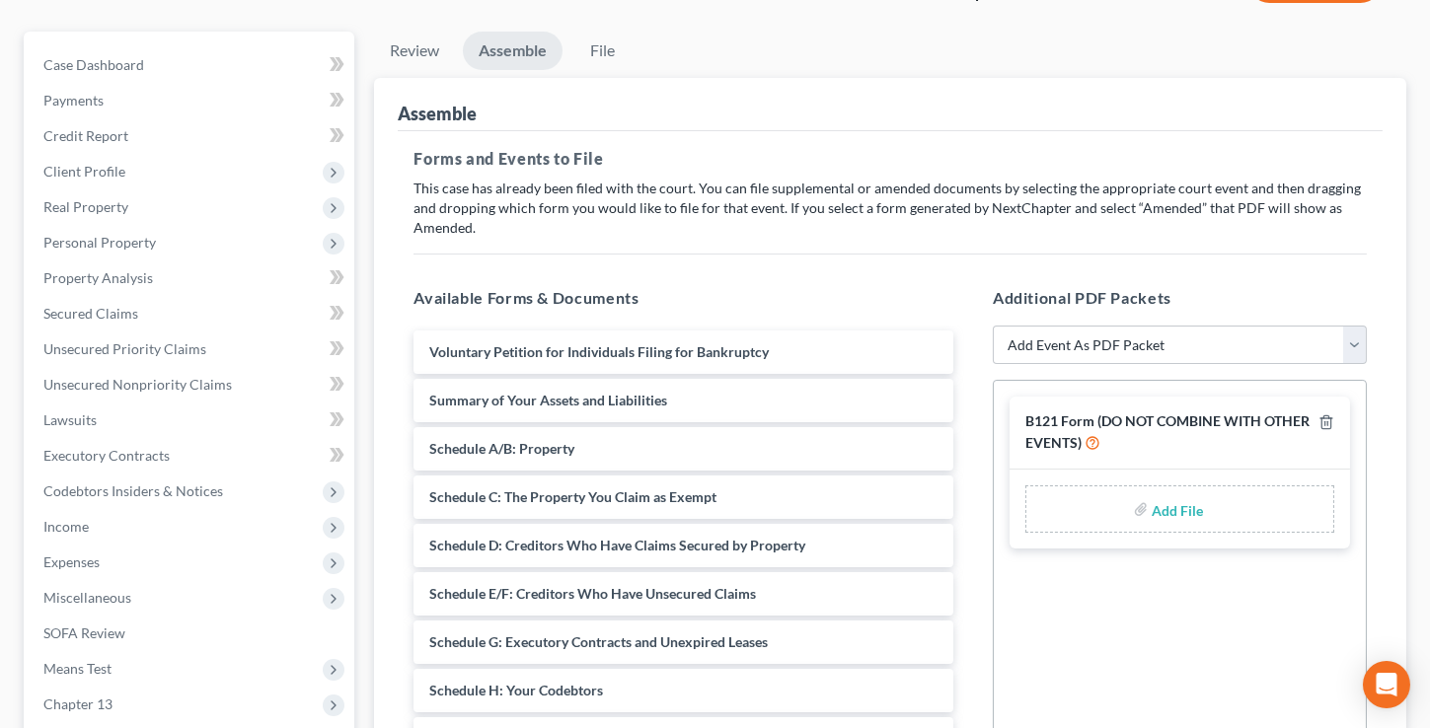
scroll to position [448, 0]
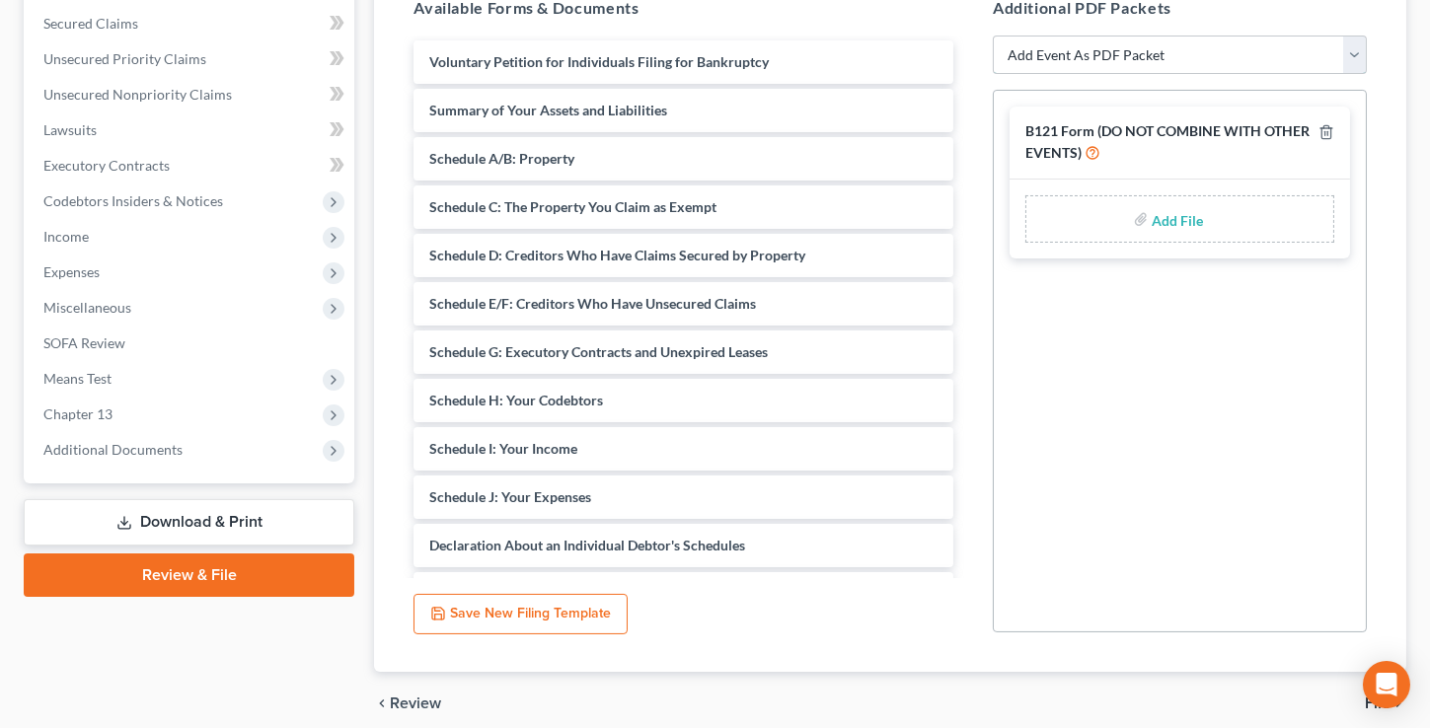
click at [1115, 51] on select "Add Event As PDF Packet Amended List of Creditors and Verification of Matrix Am…" at bounding box center [1179, 55] width 374 height 39
click at [992, 36] on select "Add Event As PDF Packet Amended List of Creditors and Verification of Matrix Am…" at bounding box center [1179, 55] width 374 height 39
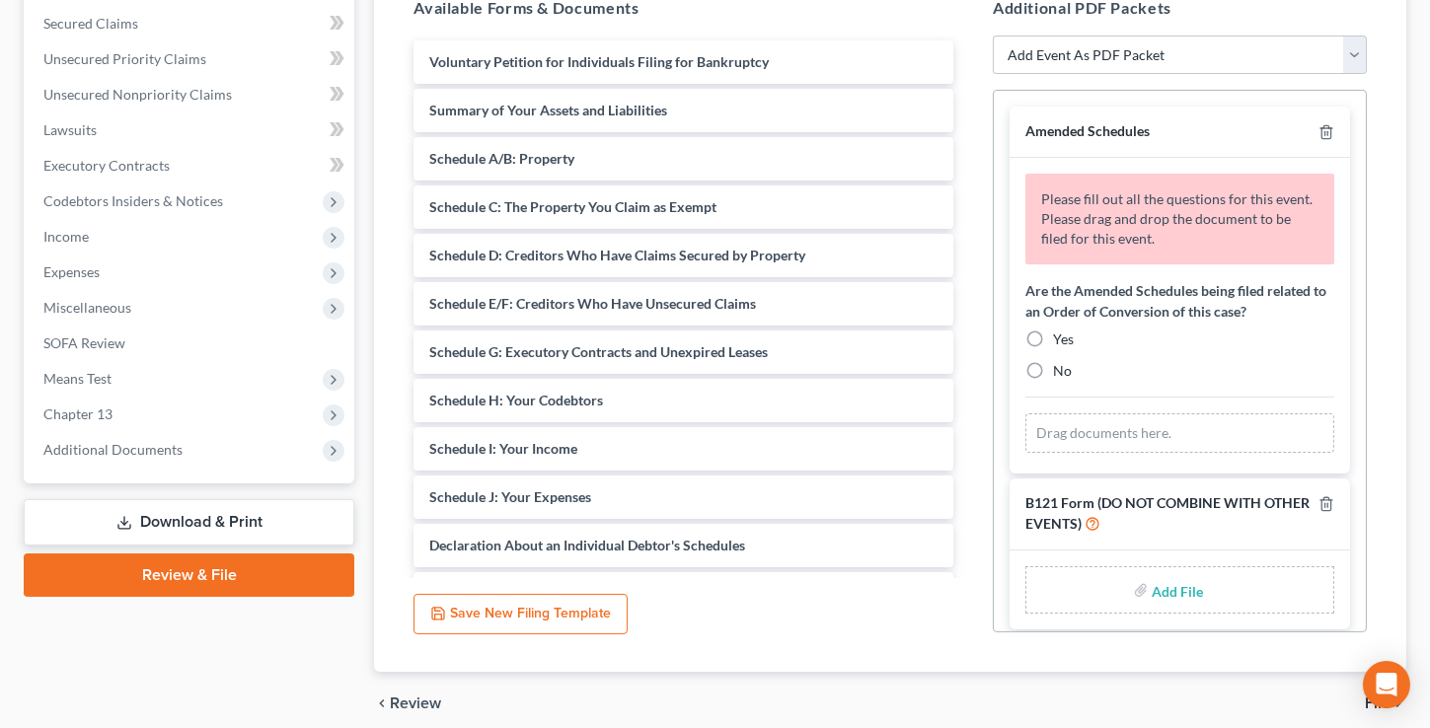
click at [1053, 366] on label "No" at bounding box center [1062, 371] width 19 height 20
click at [1061, 366] on input "No" at bounding box center [1067, 367] width 13 height 13
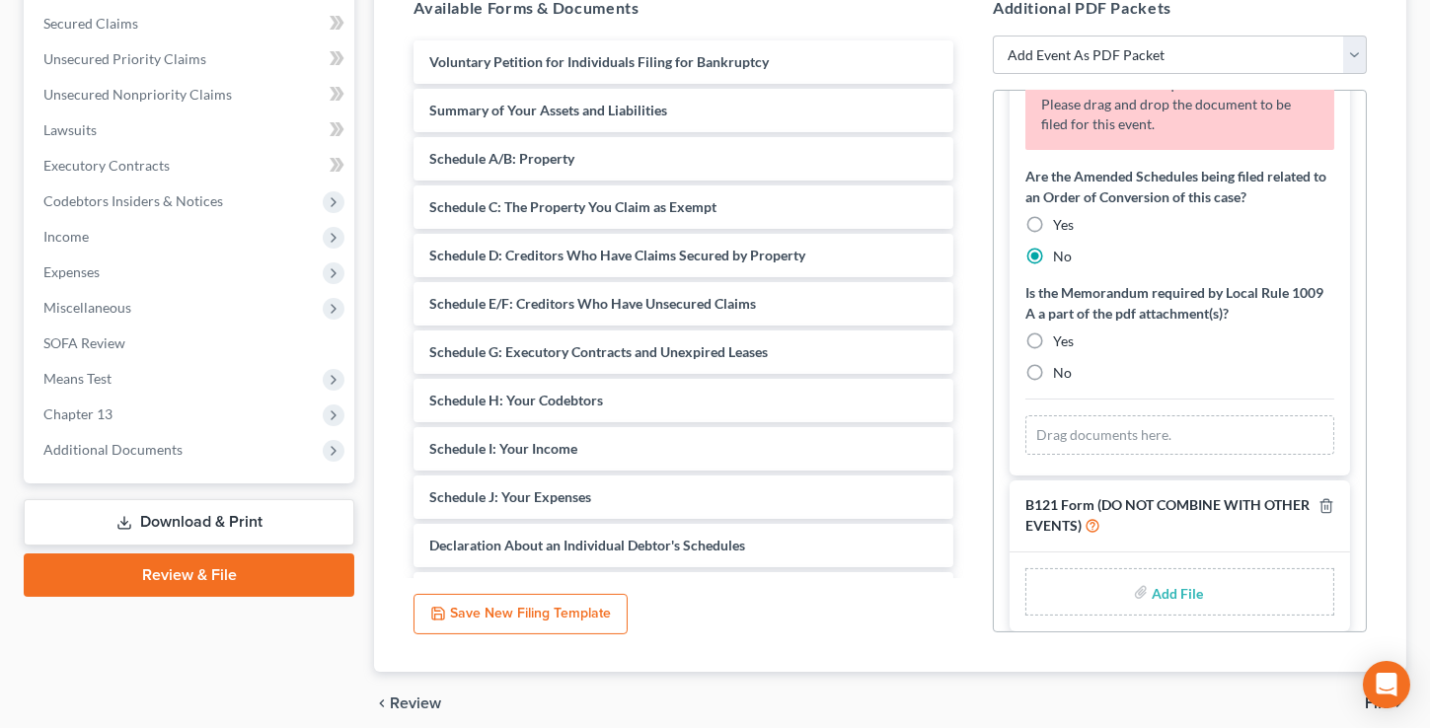
scroll to position [128, 0]
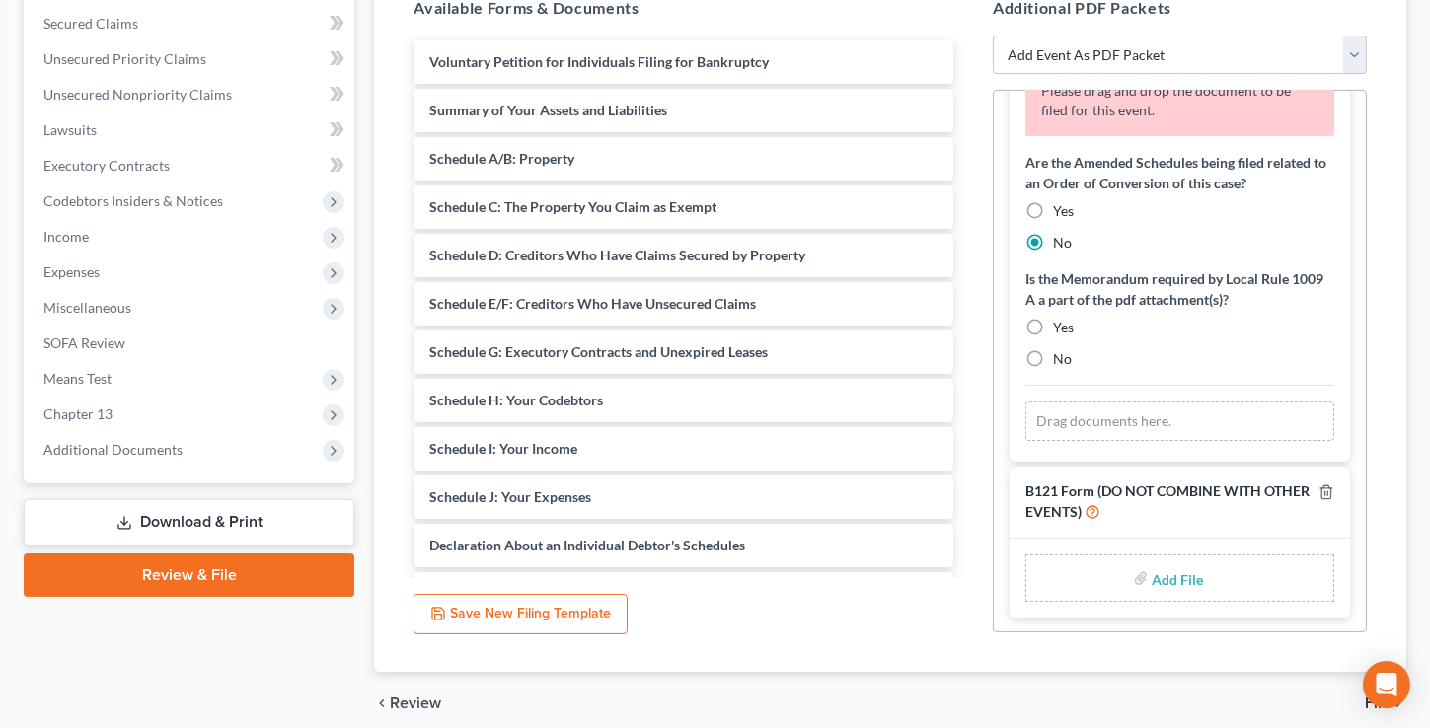
click at [1053, 324] on label "Yes" at bounding box center [1063, 328] width 21 height 20
click at [1061, 324] on input "Yes" at bounding box center [1067, 324] width 13 height 13
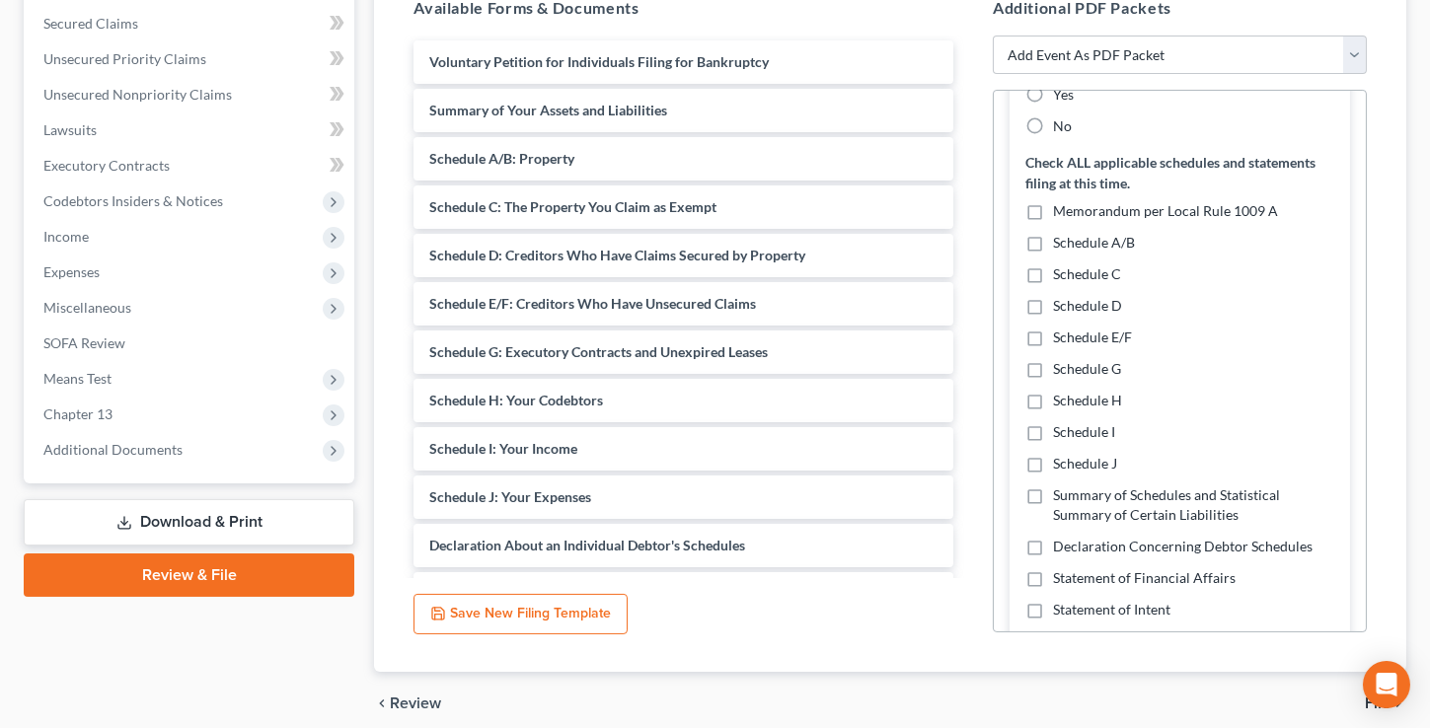
scroll to position [538, 0]
drag, startPoint x: 1029, startPoint y: 224, endPoint x: 1026, endPoint y: 261, distance: 37.6
click at [1053, 223] on label "Memorandum per Local Rule 1009 A" at bounding box center [1165, 213] width 225 height 20
click at [1061, 216] on input "Memorandum per Local Rule 1009 A" at bounding box center [1067, 209] width 13 height 13
click at [1053, 349] on label "Schedule E/F" at bounding box center [1092, 340] width 79 height 20
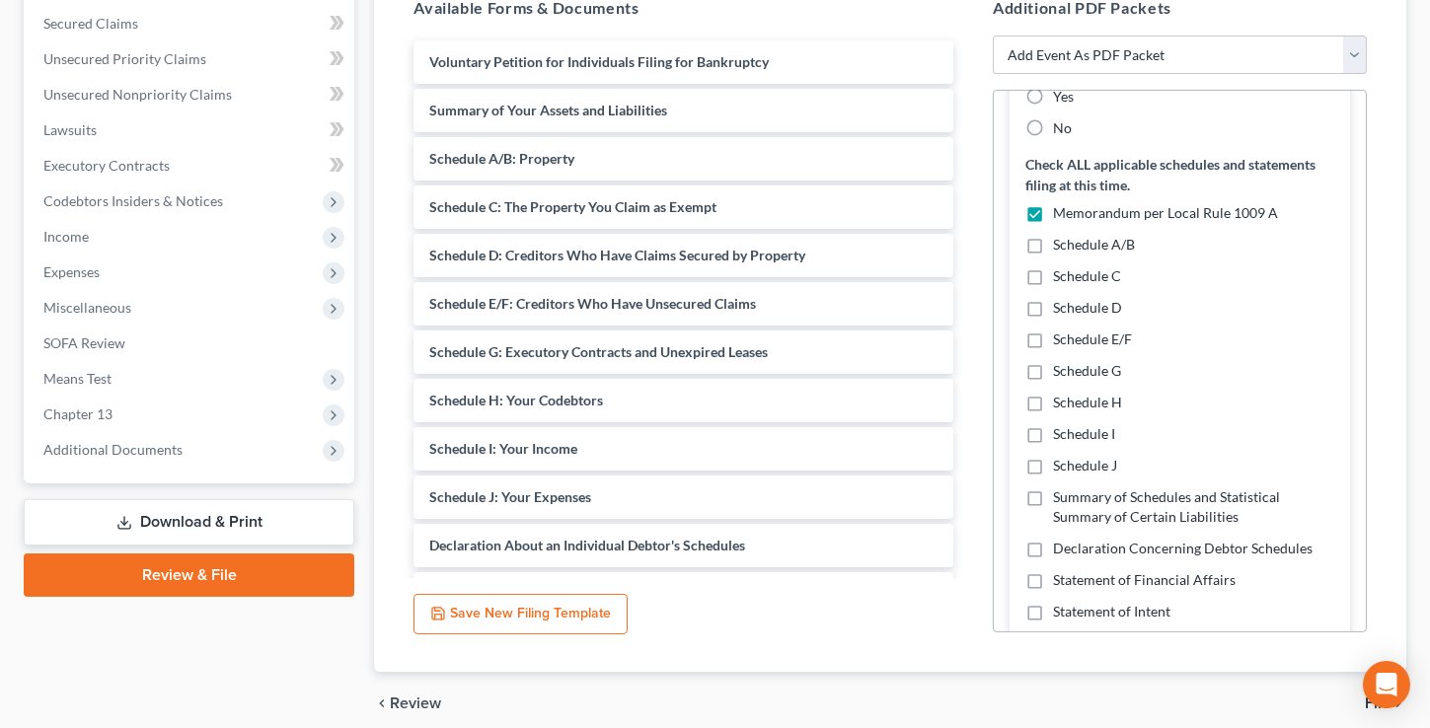
click at [1061, 342] on input "Schedule E/F" at bounding box center [1067, 336] width 13 height 13
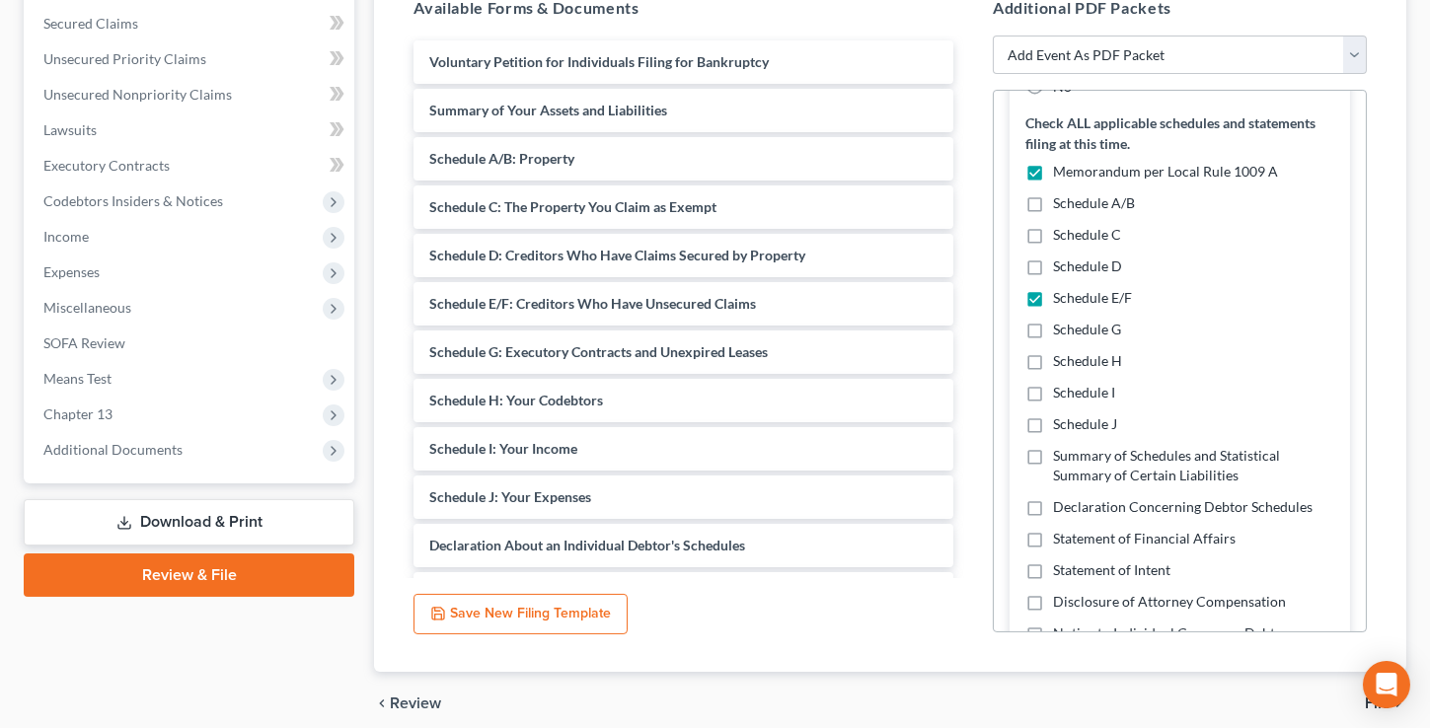
scroll to position [627, 0]
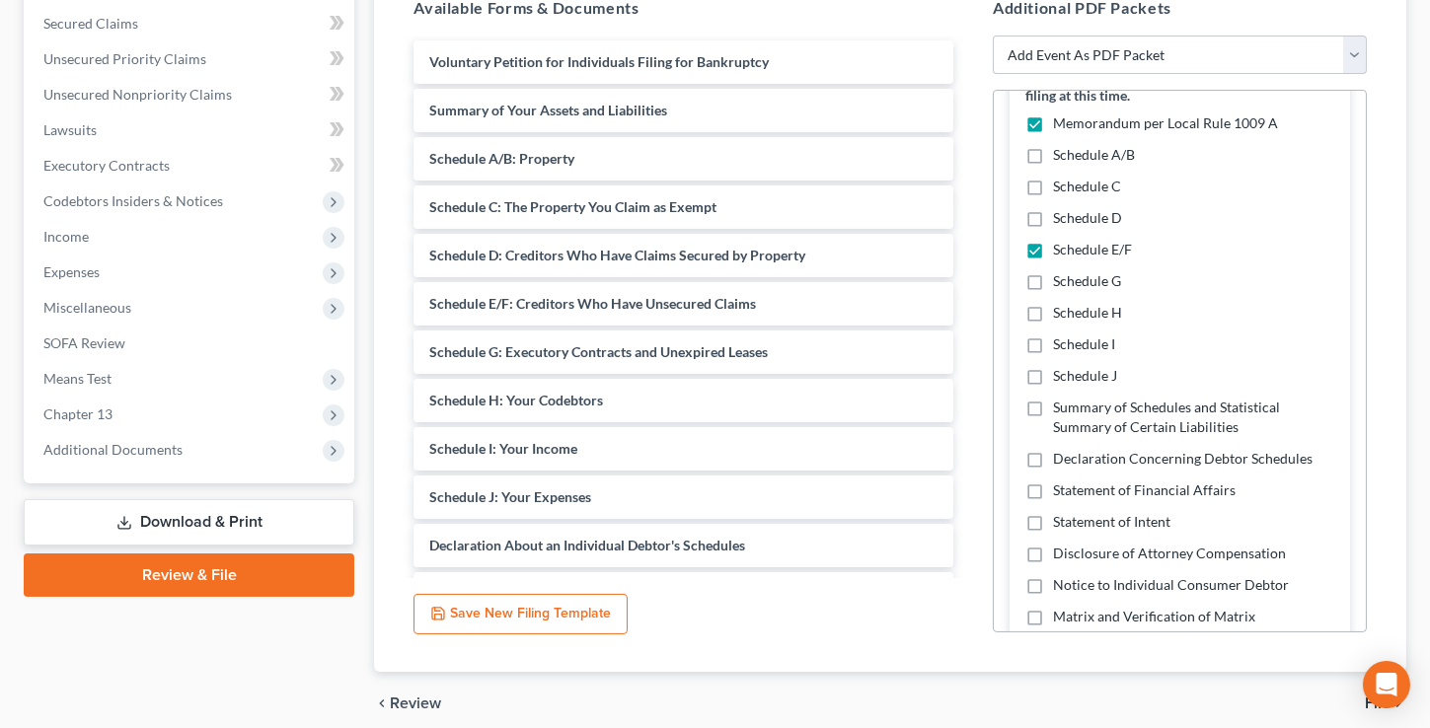
click at [1053, 469] on label "Declaration Concerning Debtor Schedules" at bounding box center [1182, 459] width 259 height 20
click at [1061, 462] on input "Declaration Concerning Debtor Schedules" at bounding box center [1067, 455] width 13 height 13
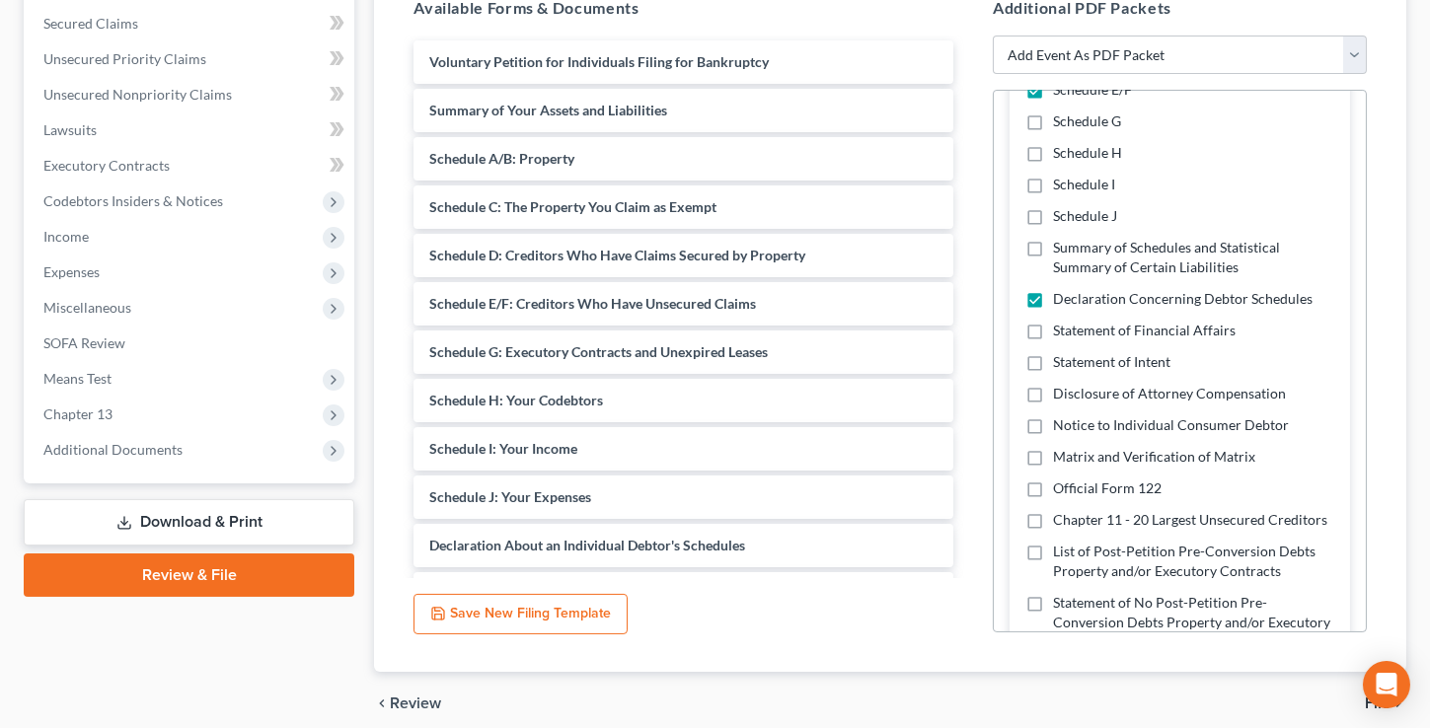
scroll to position [897, 0]
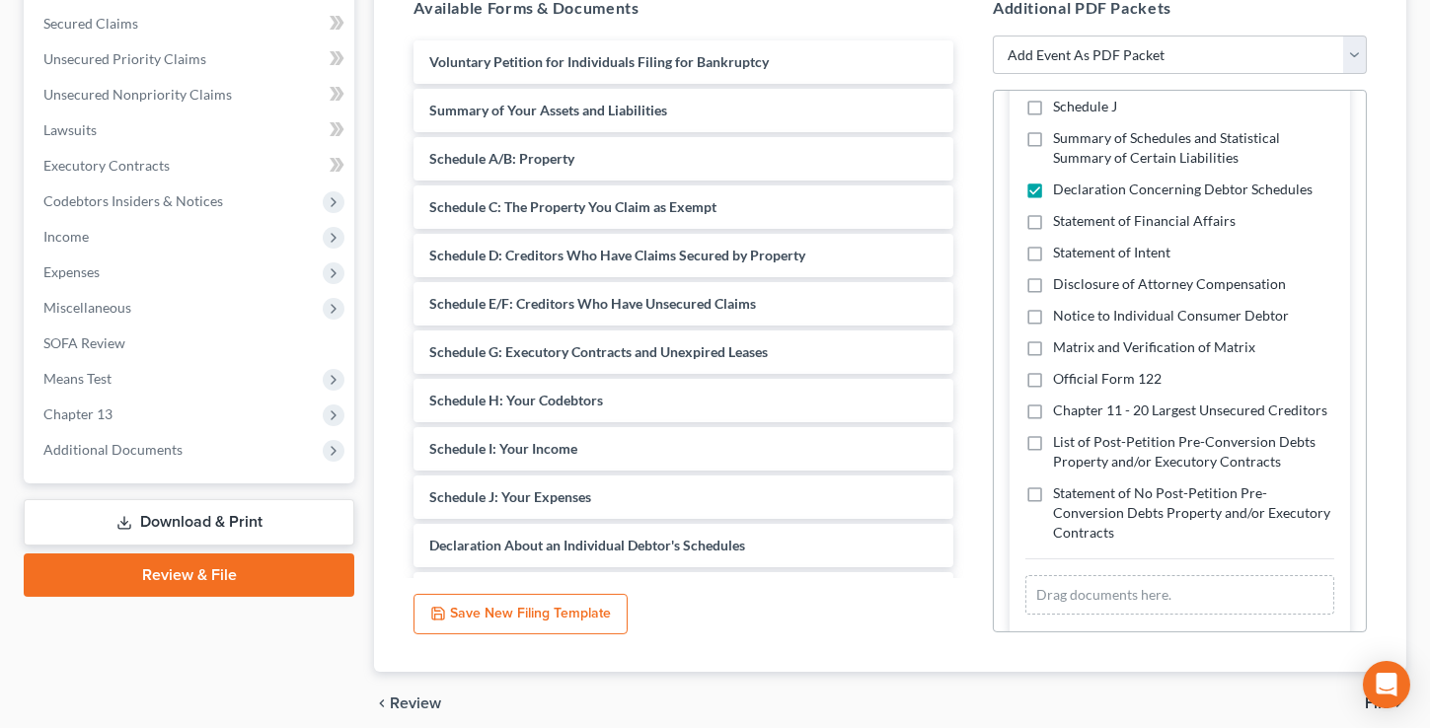
click at [1053, 357] on label "Matrix and Verification of Matrix" at bounding box center [1154, 347] width 202 height 20
click at [1061, 350] on input "Matrix and Verification of Matrix" at bounding box center [1067, 343] width 13 height 13
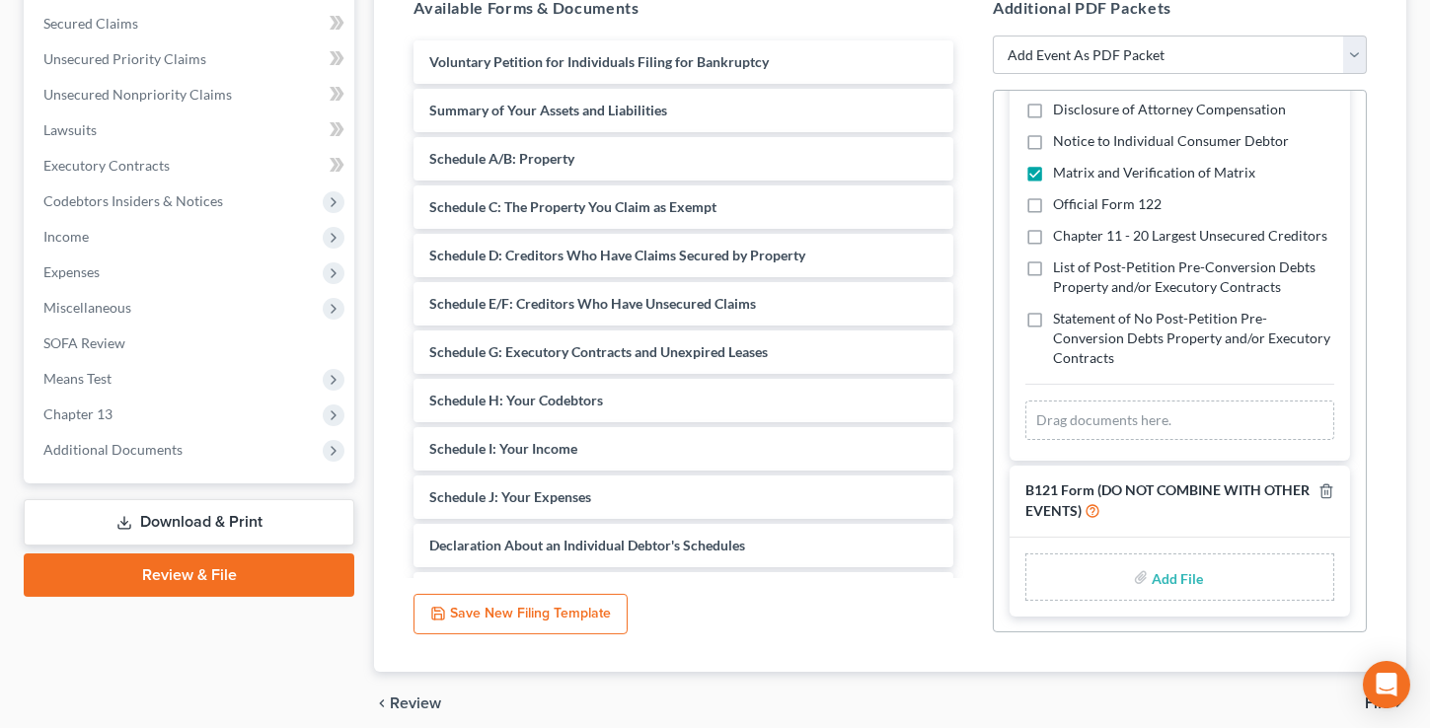
scroll to position [1111, 0]
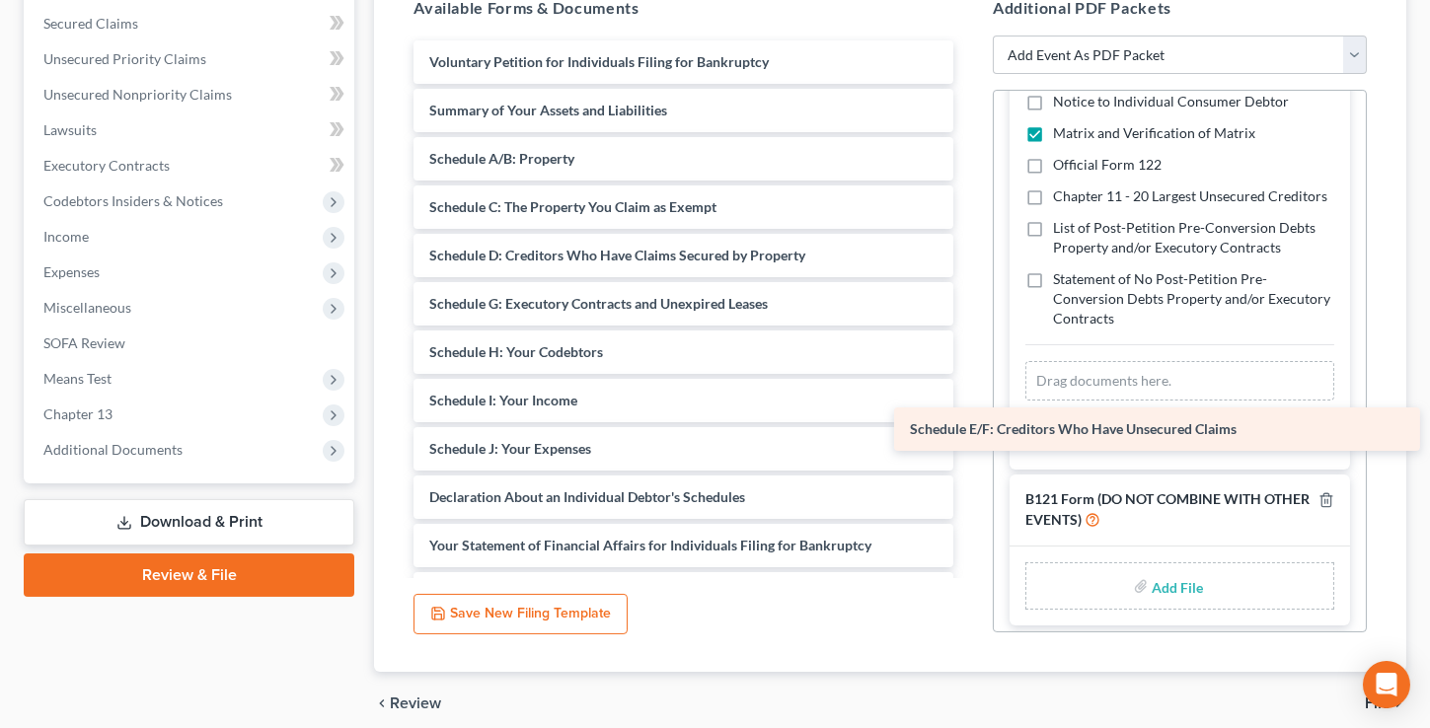
drag, startPoint x: 550, startPoint y: 306, endPoint x: 1037, endPoint y: 434, distance: 504.0
click at [969, 435] on div "Schedule E/F: Creditors Who Have Unsecured Claims Voluntary Petition for Indivi…" at bounding box center [683, 666] width 571 height 1252
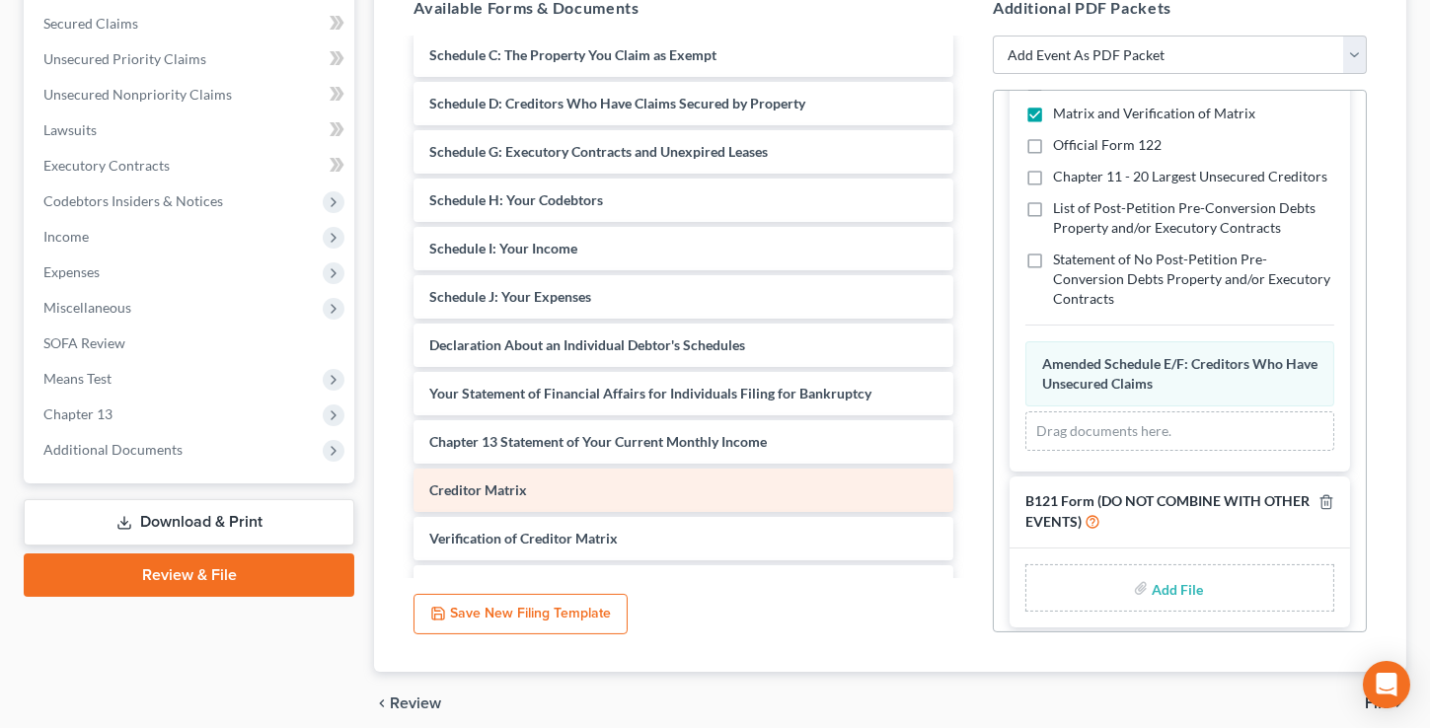
scroll to position [179, 0]
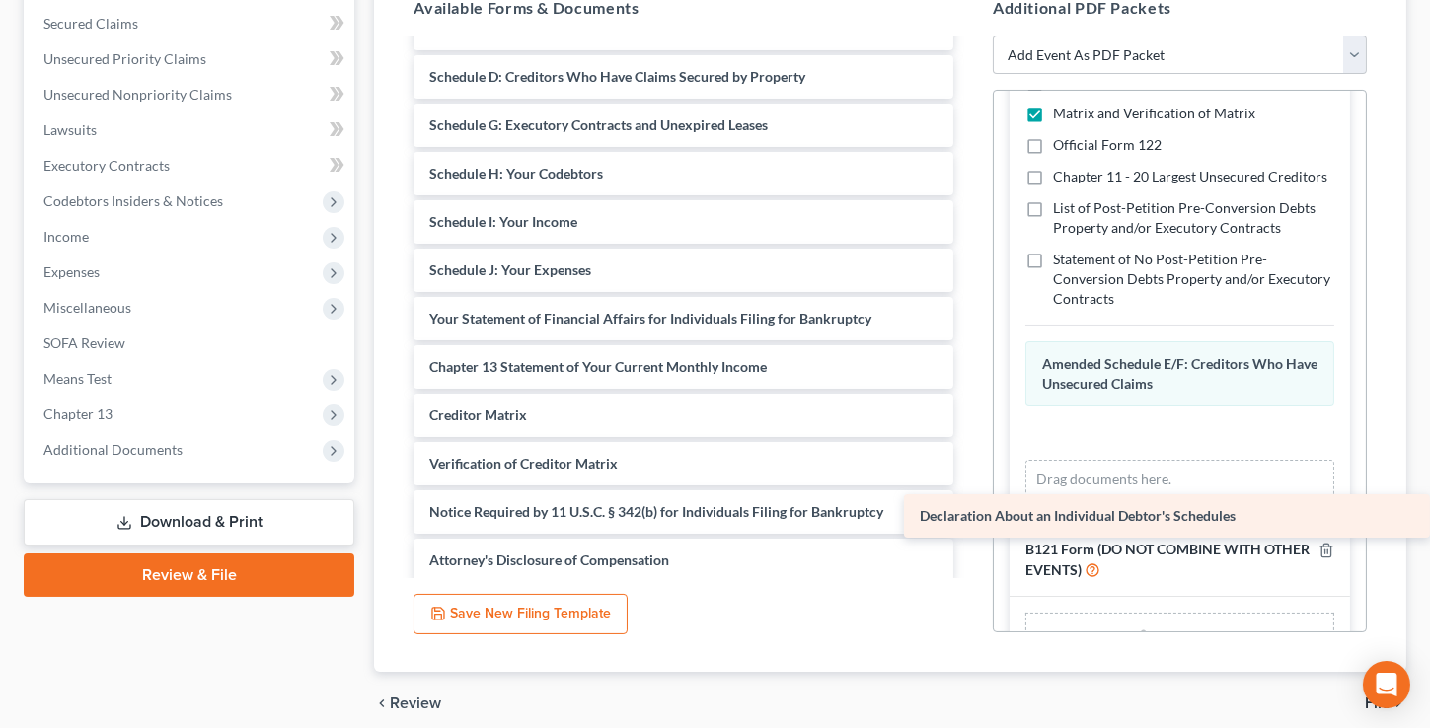
drag, startPoint x: 560, startPoint y: 313, endPoint x: 1144, endPoint y: 477, distance: 606.8
click at [969, 484] on div "Declaration About an Individual Debtor's Schedules Voluntary Petition for Indiv…" at bounding box center [683, 464] width 571 height 1204
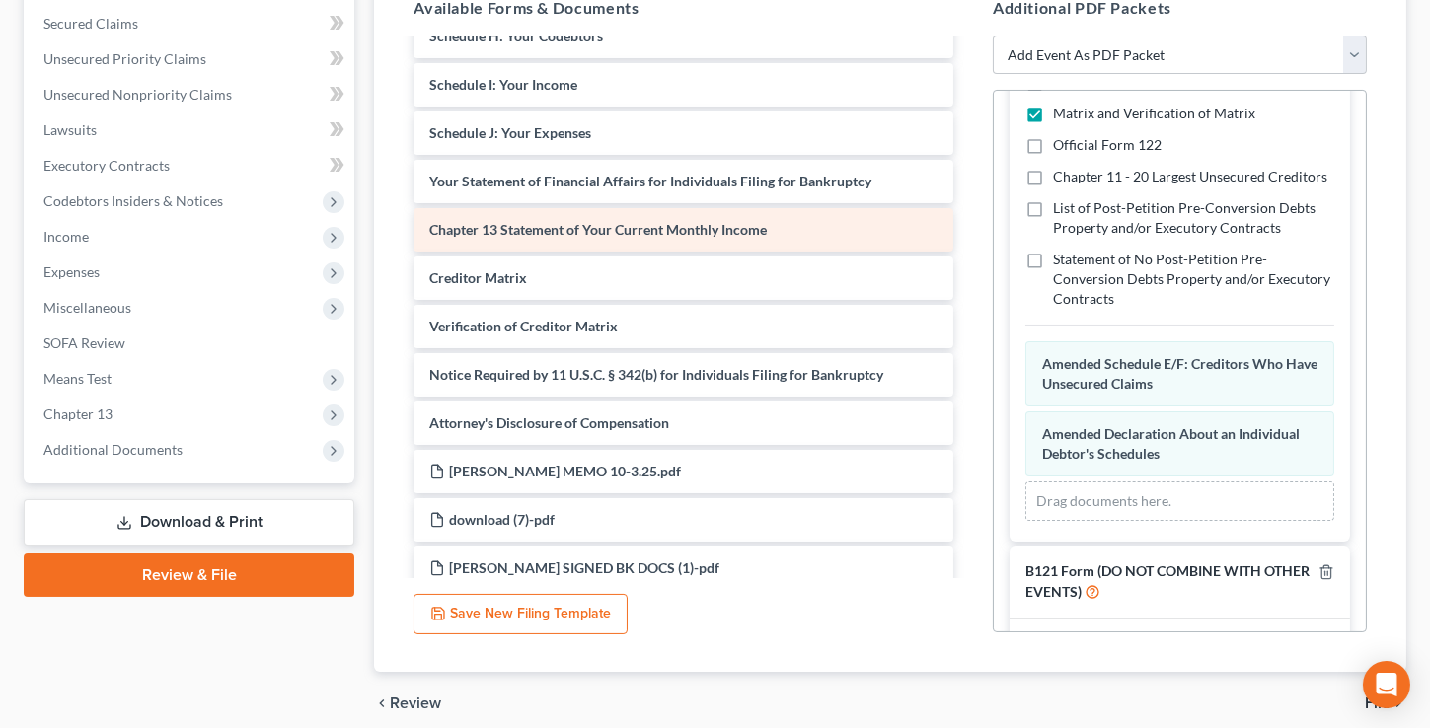
scroll to position [358, 0]
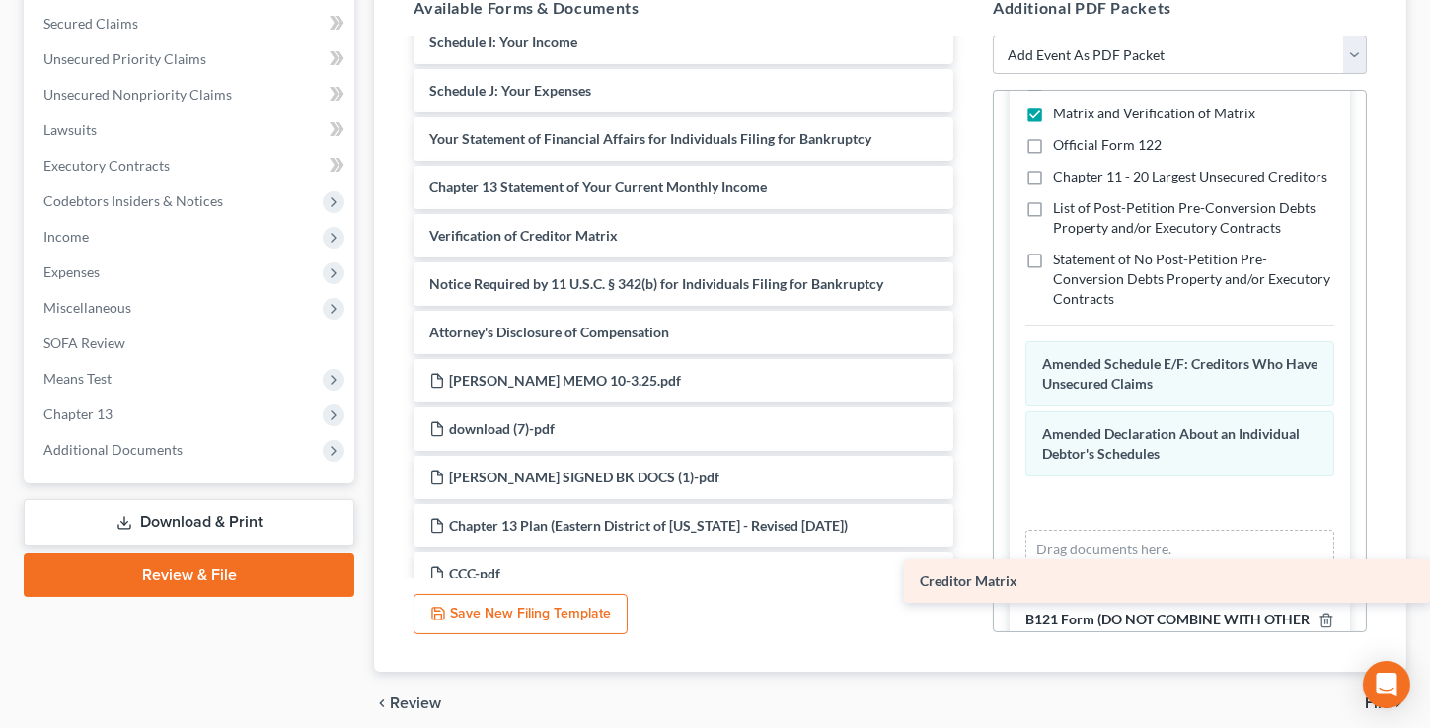
drag, startPoint x: 604, startPoint y: 233, endPoint x: 1252, endPoint y: 584, distance: 737.2
click at [969, 584] on div "Creditor Matrix Voluntary Petition for Individuals Filing for Bankruptcy Summar…" at bounding box center [683, 259] width 571 height 1155
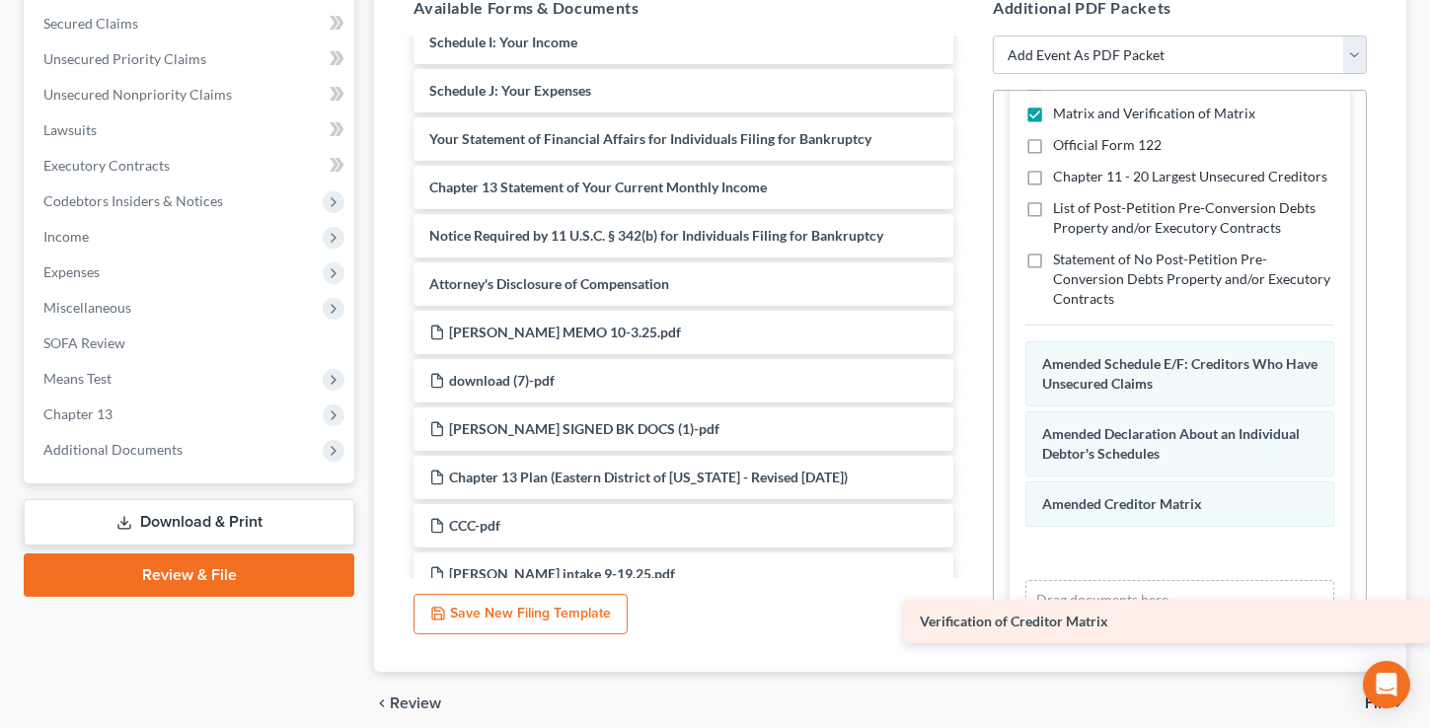
drag, startPoint x: 517, startPoint y: 234, endPoint x: 1108, endPoint y: 616, distance: 703.6
click at [969, 620] on div "Verification of Creditor Matrix Voluntary Petition for Individuals Filing for B…" at bounding box center [683, 235] width 571 height 1107
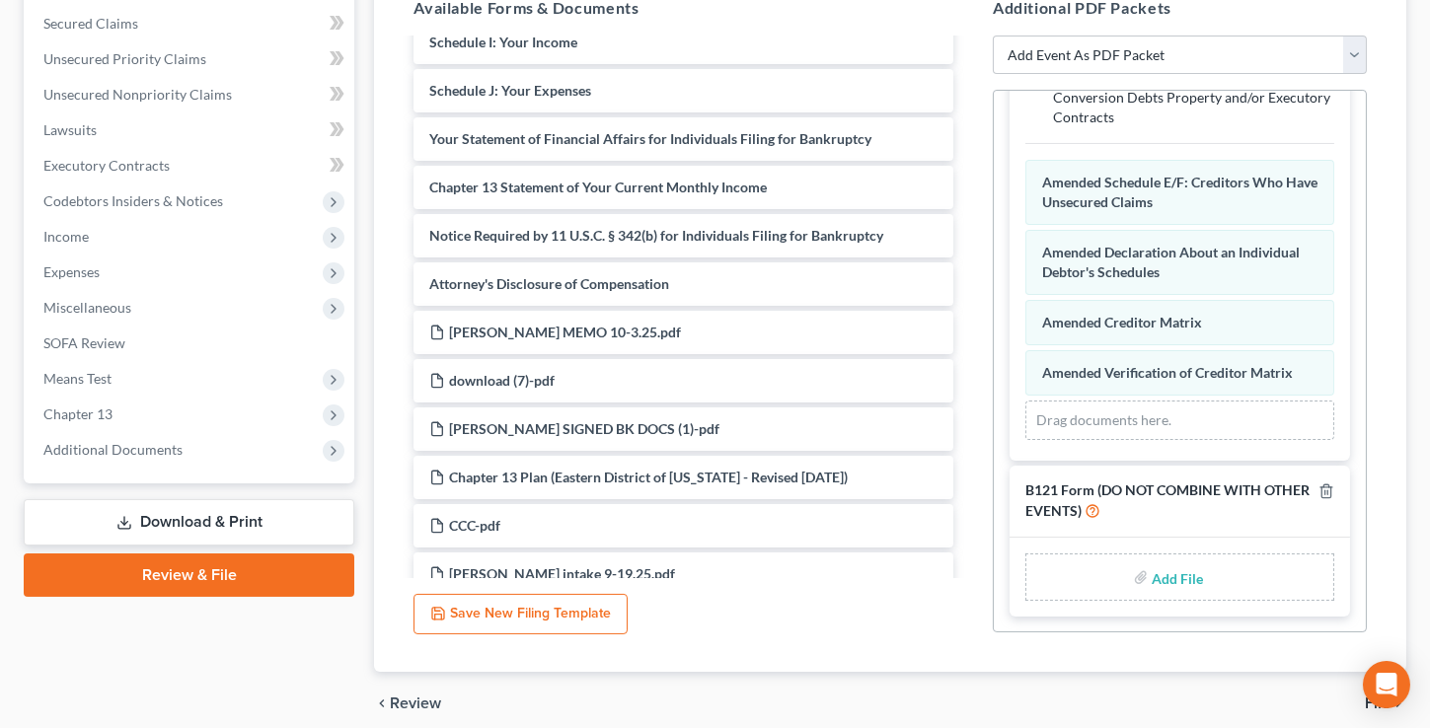
scroll to position [1331, 0]
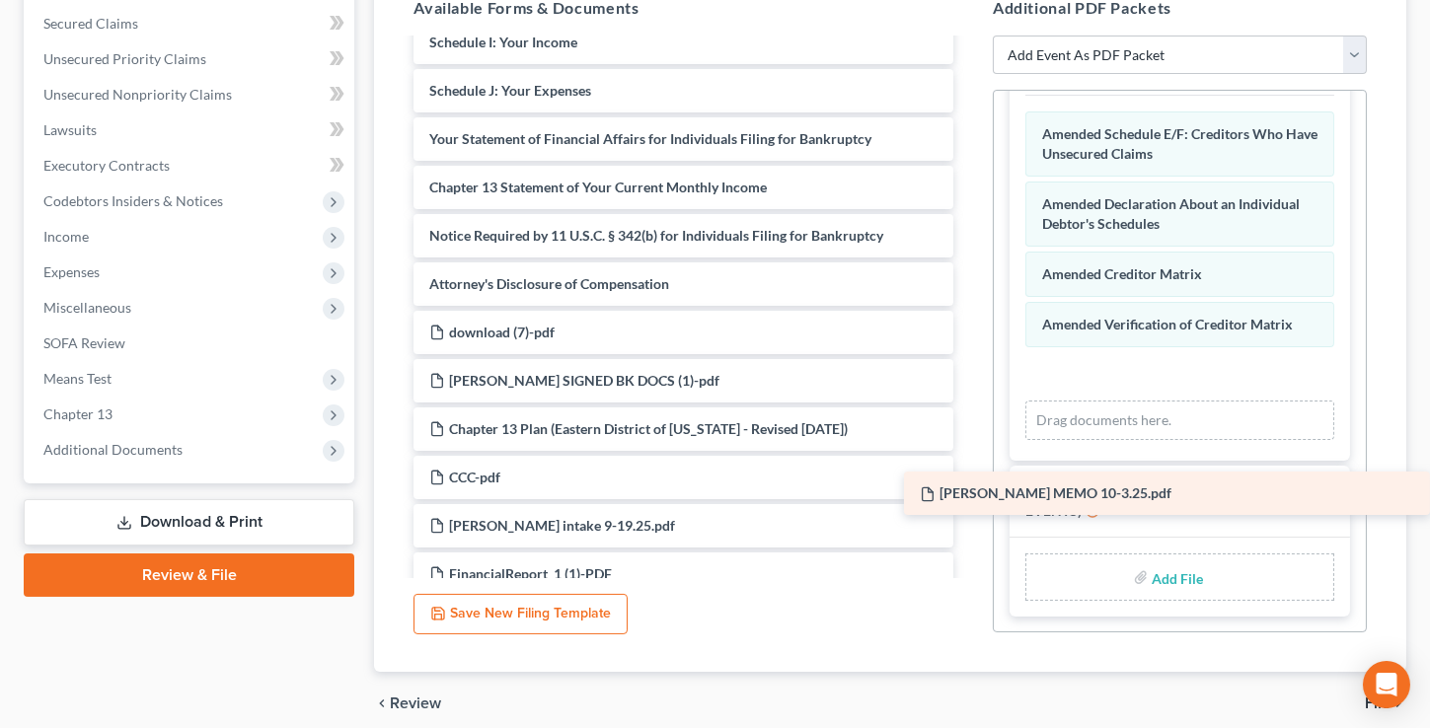
drag, startPoint x: 506, startPoint y: 326, endPoint x: 1143, endPoint y: 484, distance: 656.8
click at [969, 484] on div "DELIA MEMO 10-3.25.pdf Voluntary Petition for Individuals Filing for Bankruptcy…" at bounding box center [683, 211] width 571 height 1059
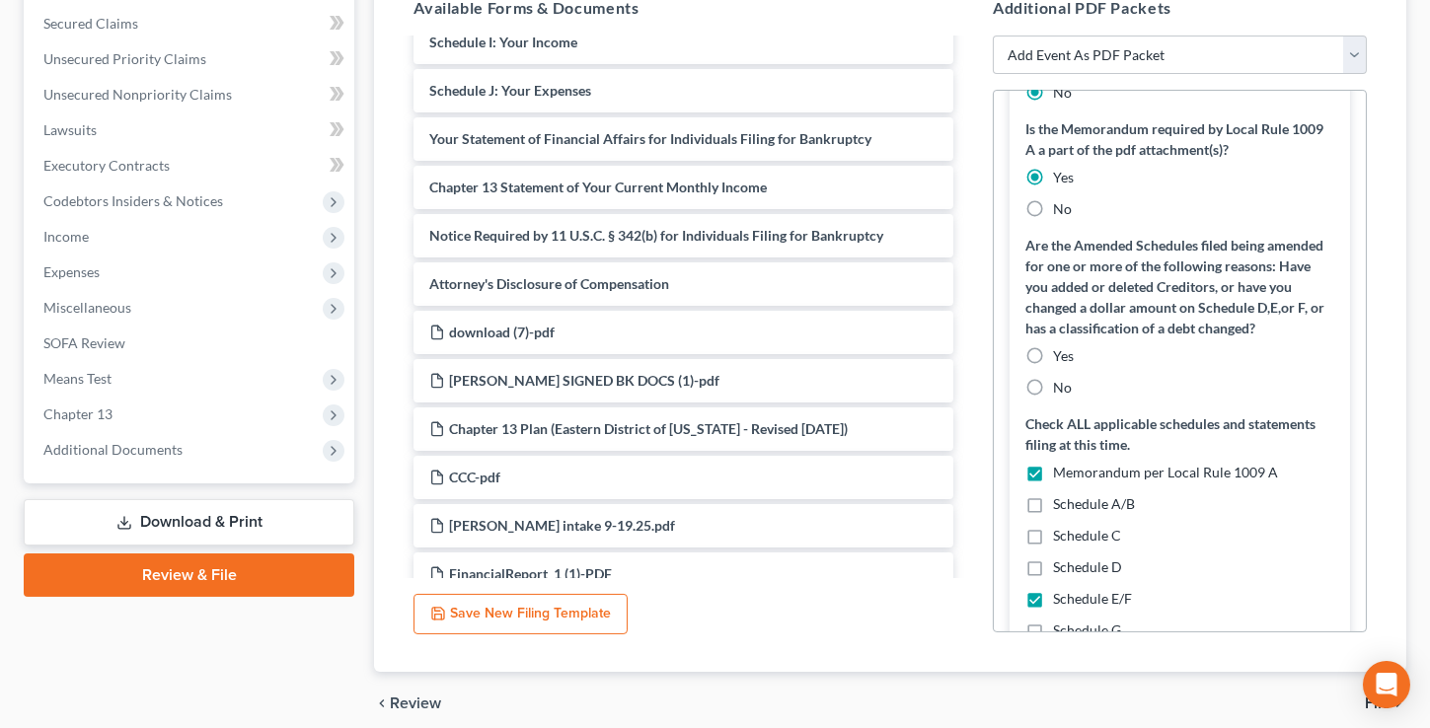
scroll to position [179, 0]
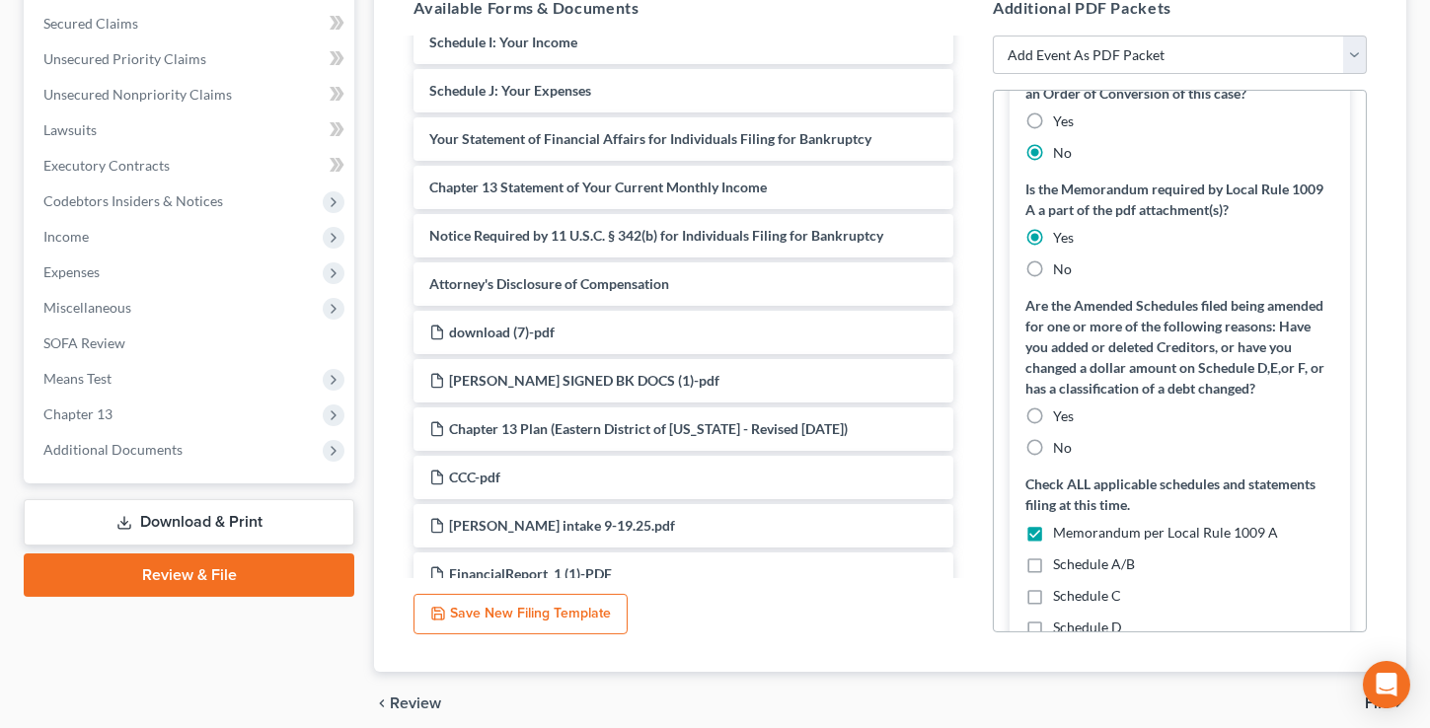
click at [1053, 426] on label "Yes" at bounding box center [1063, 416] width 21 height 20
click at [1061, 419] on input "Yes" at bounding box center [1067, 412] width 13 height 13
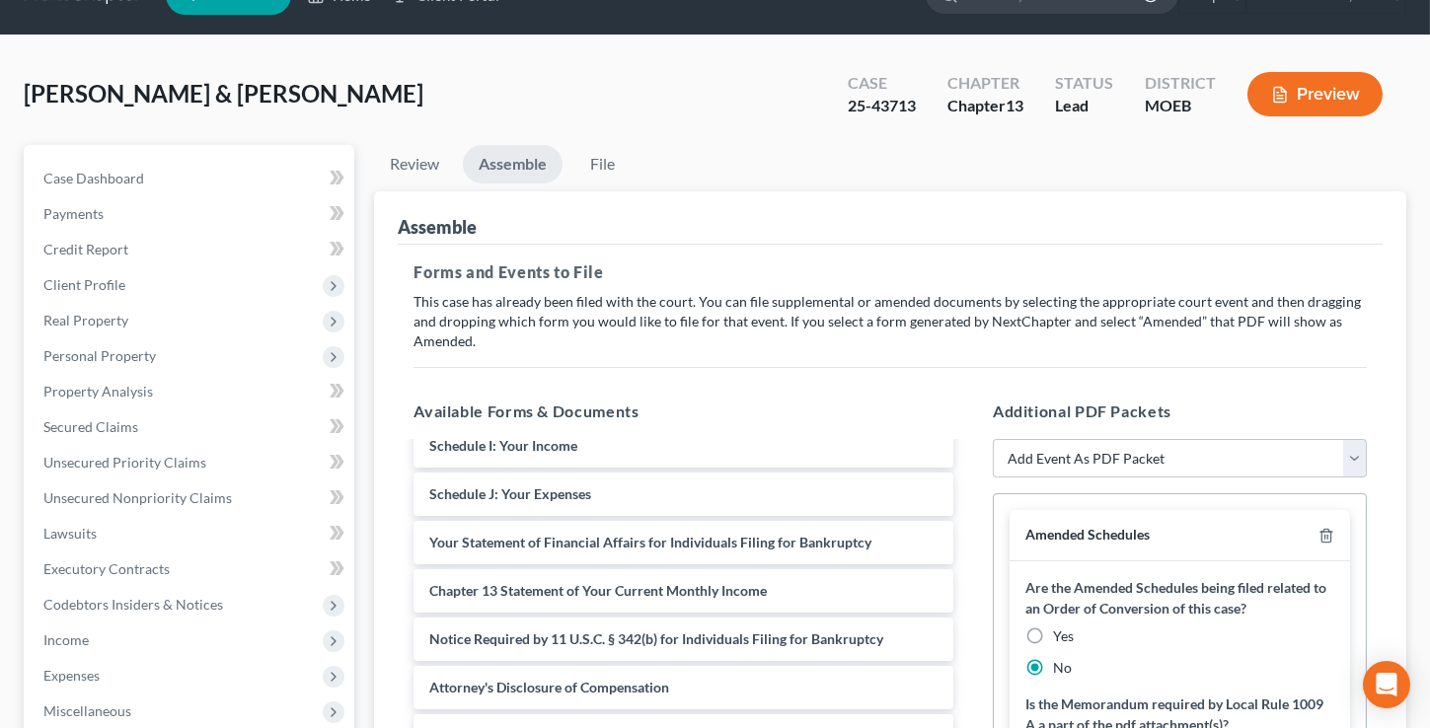
scroll to position [0, 0]
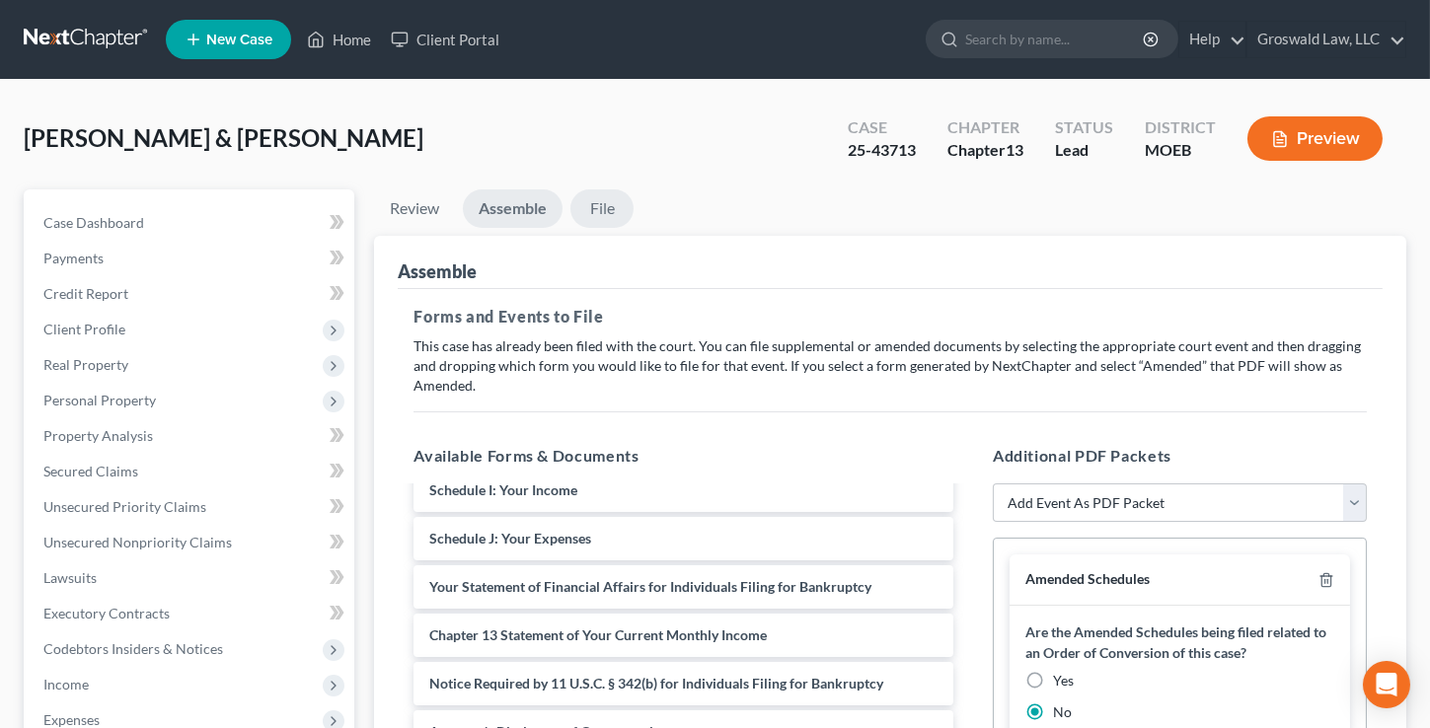
click at [616, 205] on link "File" at bounding box center [601, 208] width 63 height 38
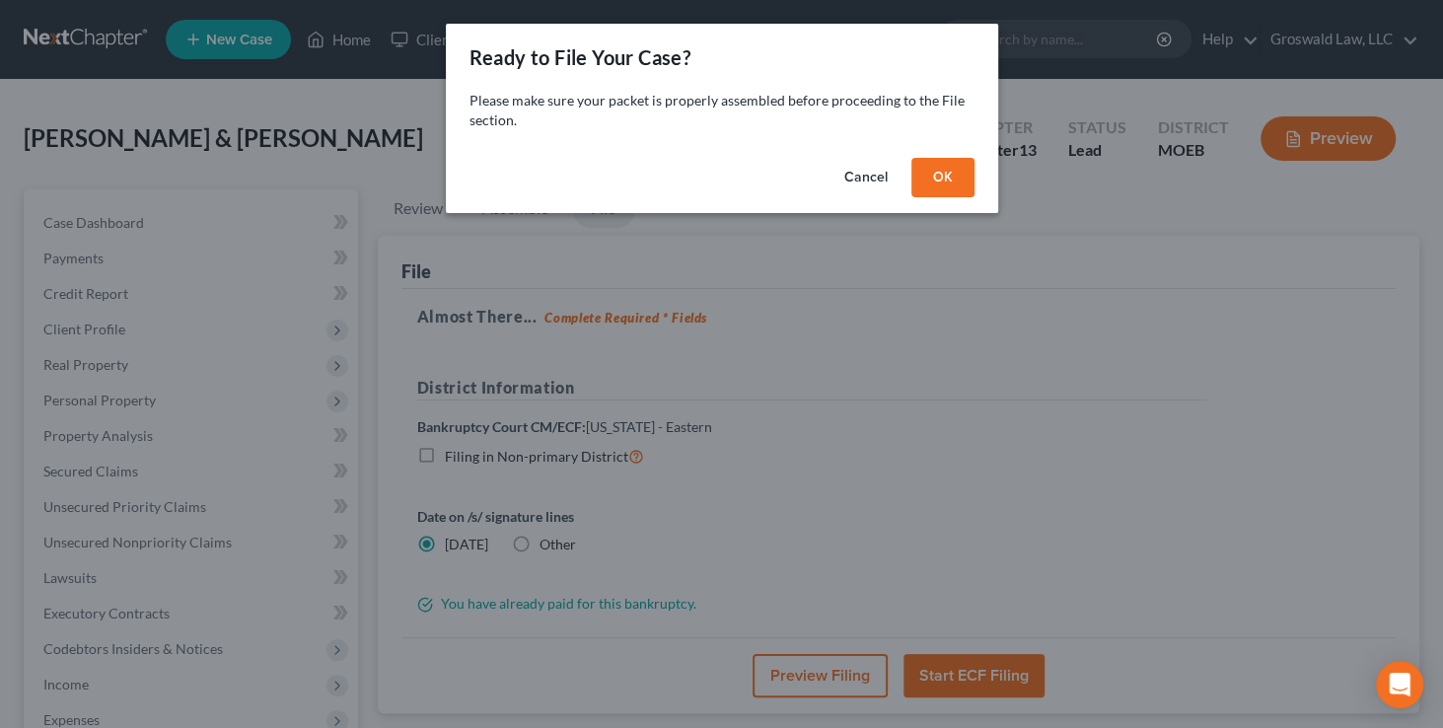
click at [948, 178] on button "OK" at bounding box center [943, 177] width 63 height 39
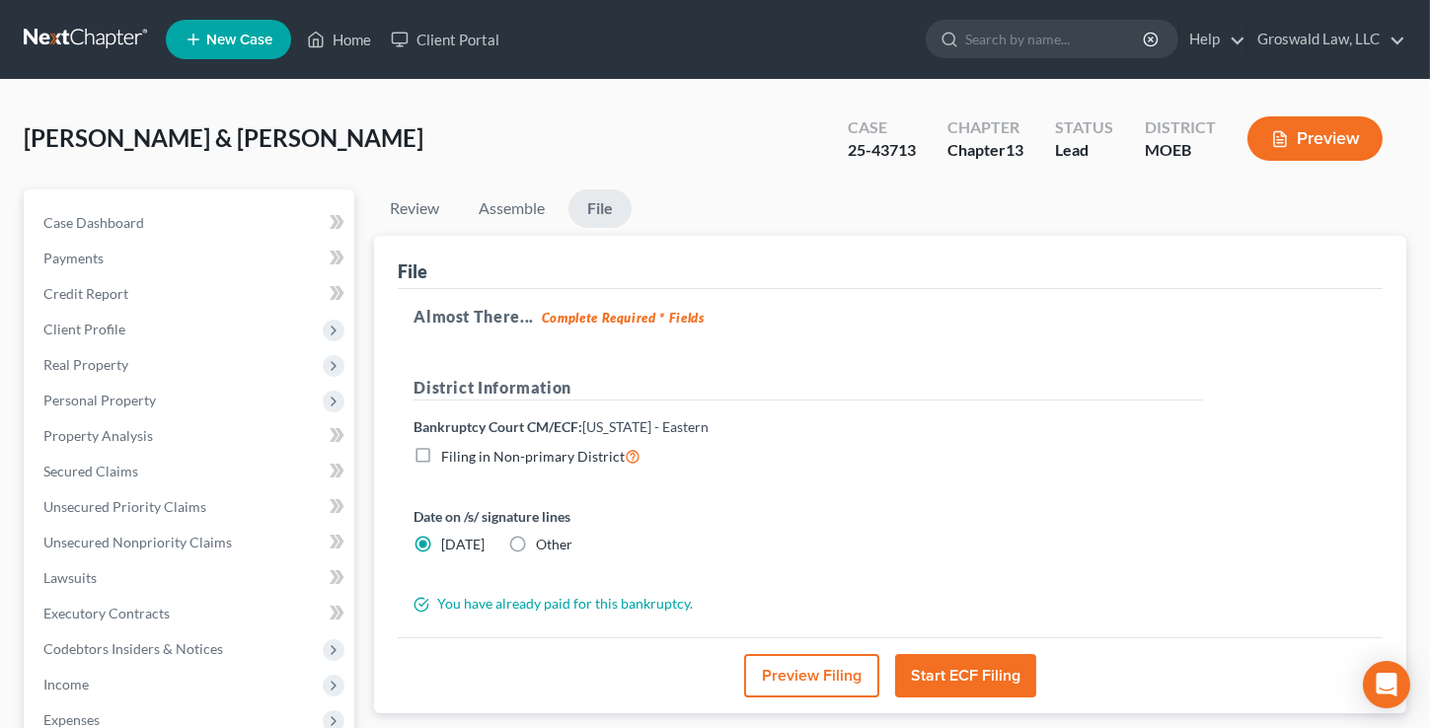
click at [787, 677] on button "Preview Filing" at bounding box center [811, 675] width 135 height 43
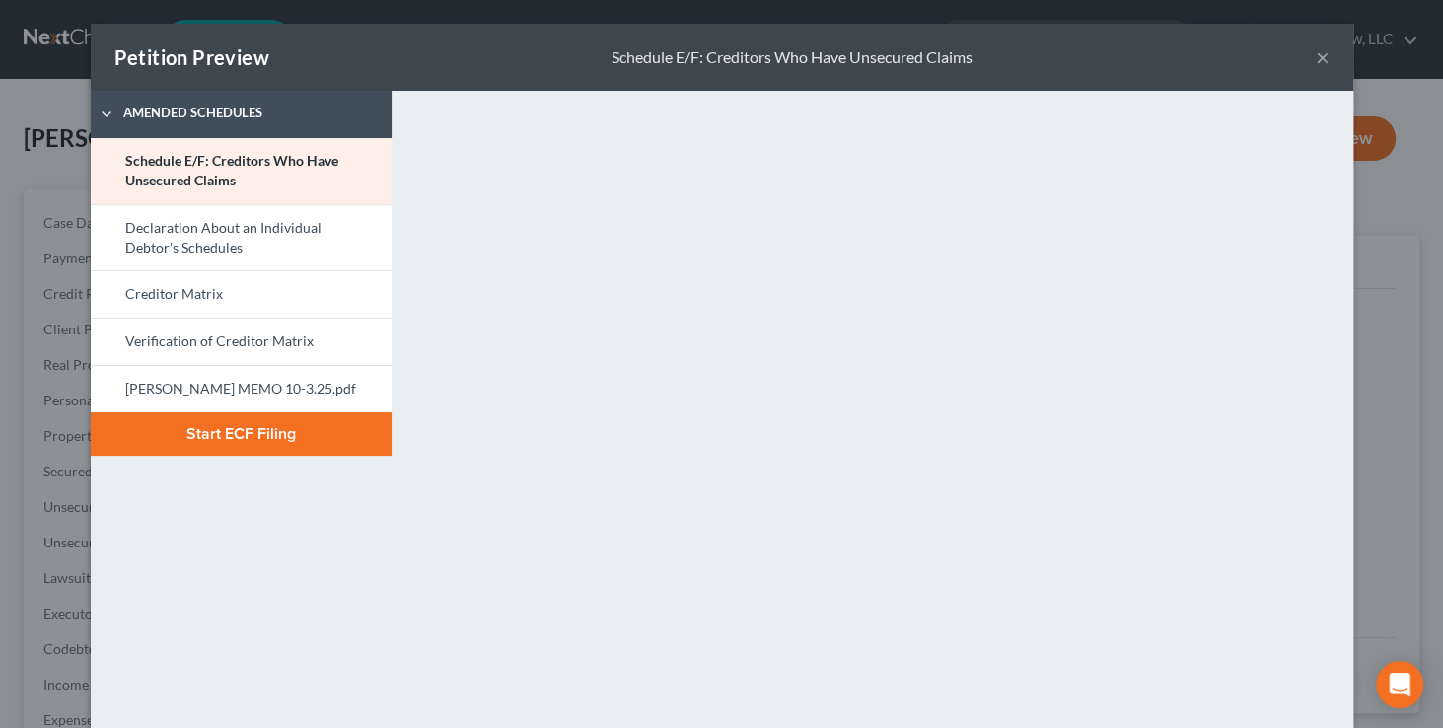
click at [347, 439] on button "Start ECF Filing" at bounding box center [241, 433] width 301 height 43
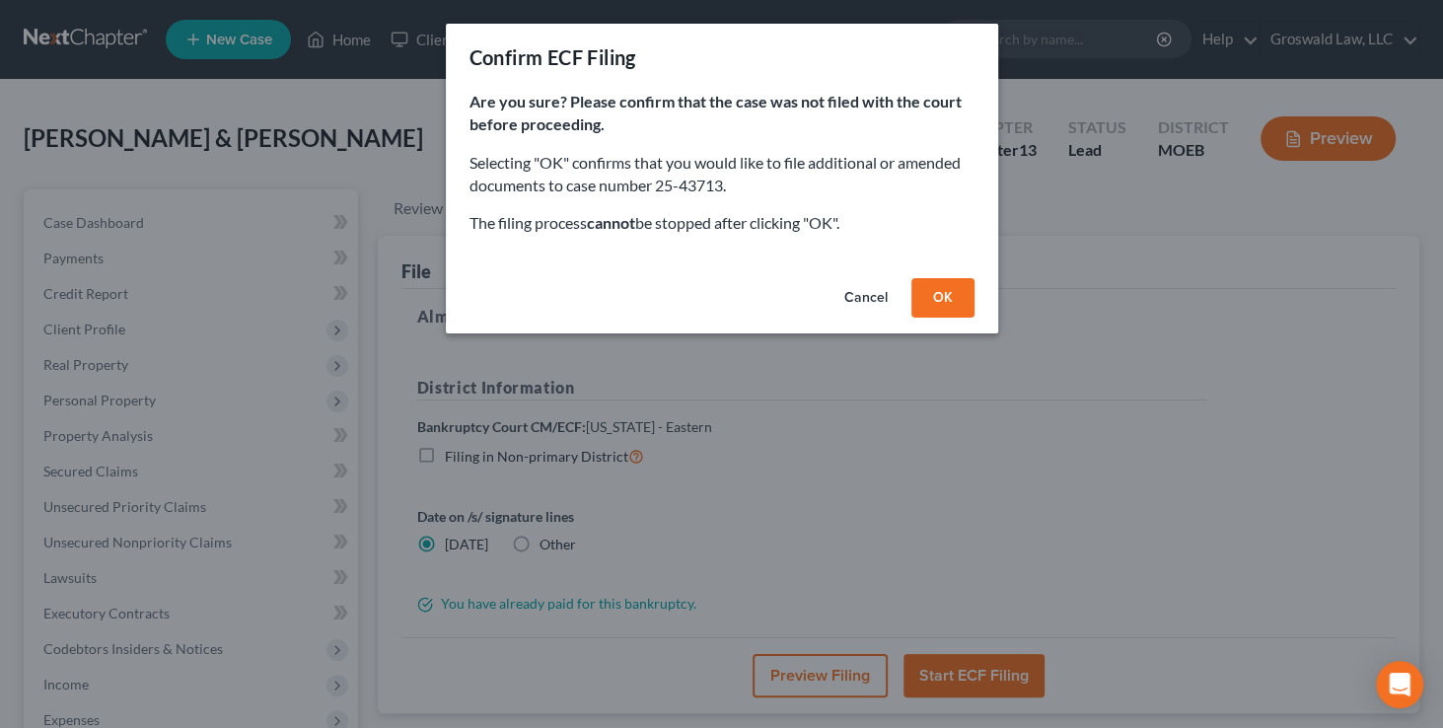
click at [958, 295] on button "OK" at bounding box center [943, 297] width 63 height 39
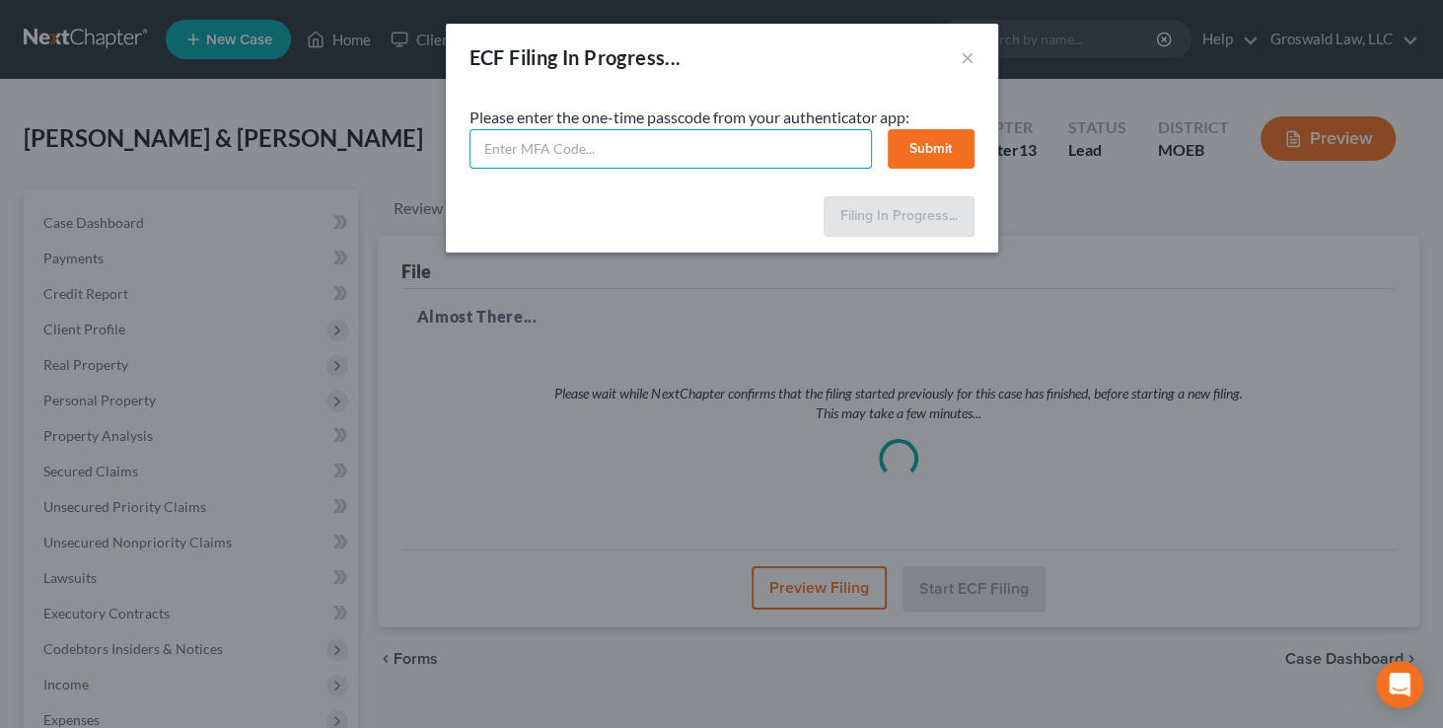
click at [644, 151] on input "text" at bounding box center [671, 148] width 403 height 39
click at [947, 138] on button "Submit" at bounding box center [931, 148] width 87 height 39
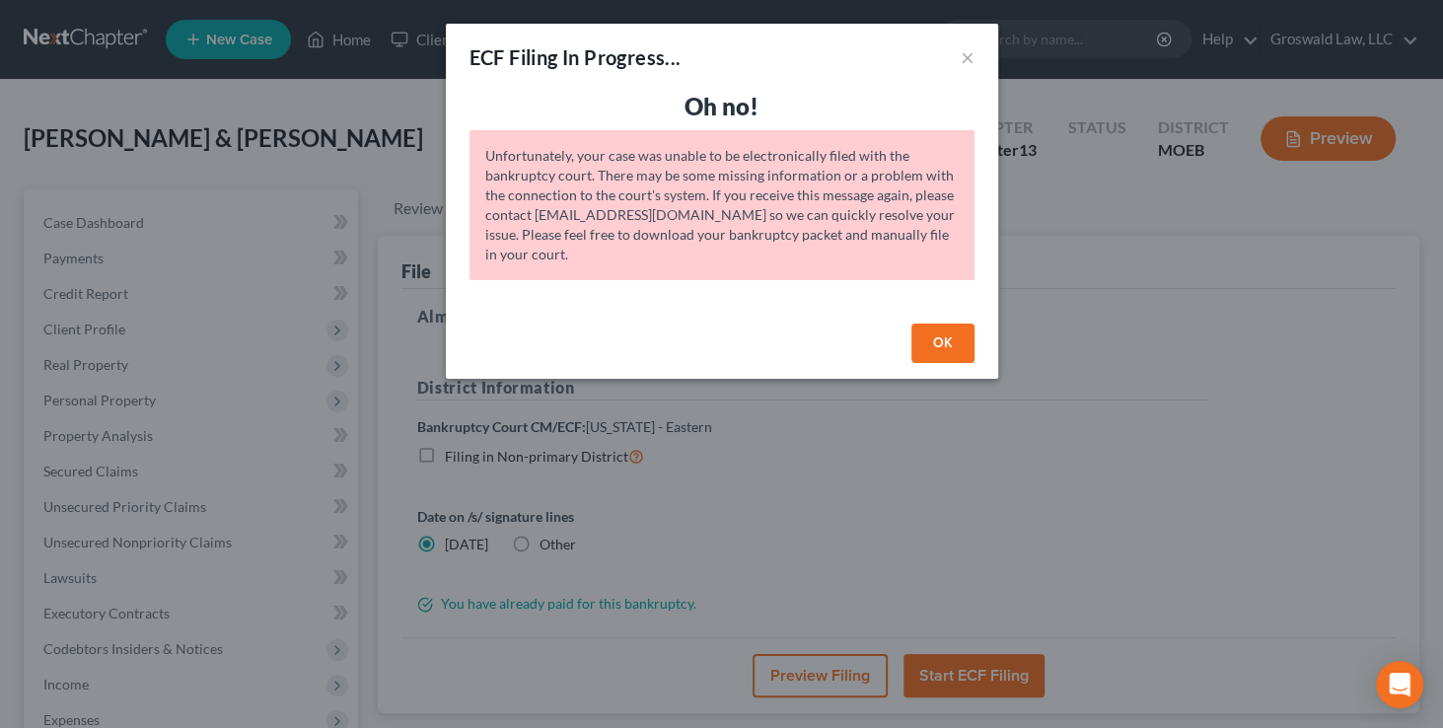
click at [936, 344] on button "OK" at bounding box center [943, 343] width 63 height 39
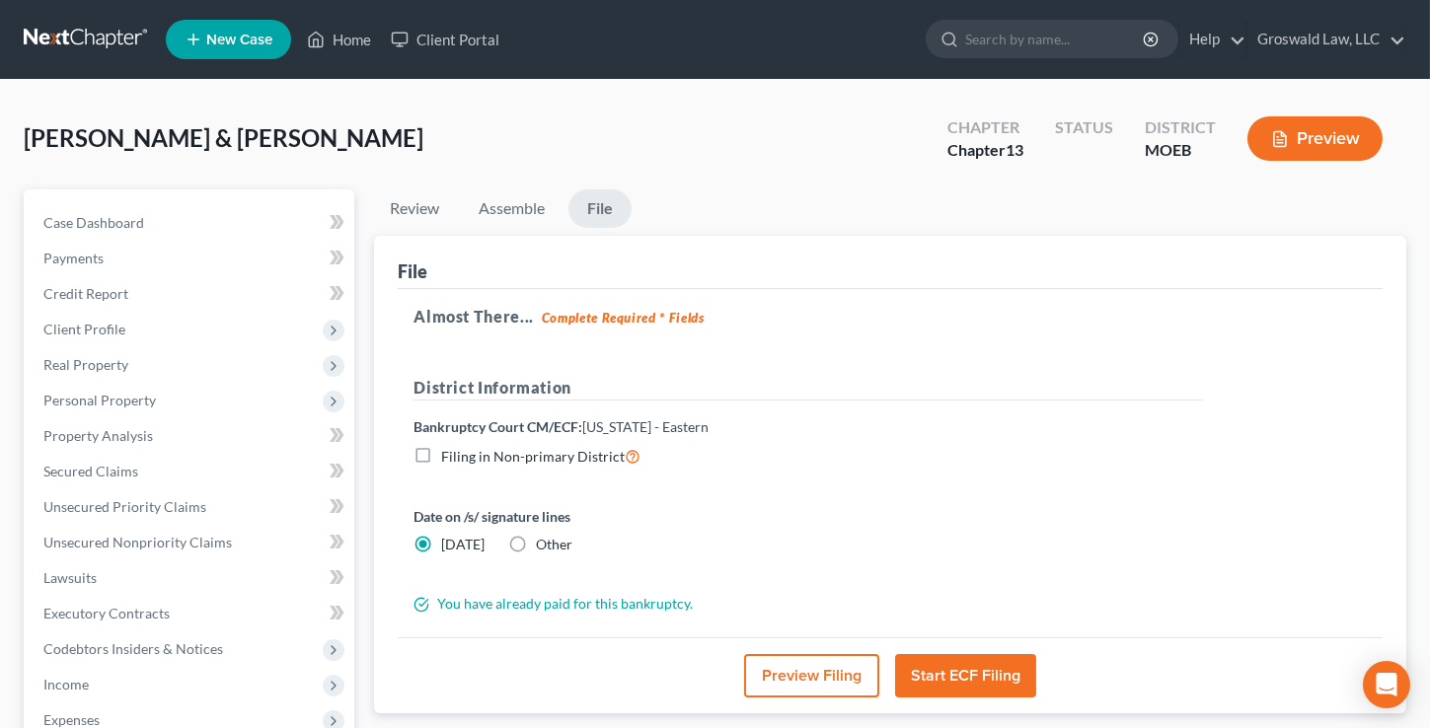
click at [957, 669] on button "Start ECF Filing" at bounding box center [965, 675] width 141 height 43
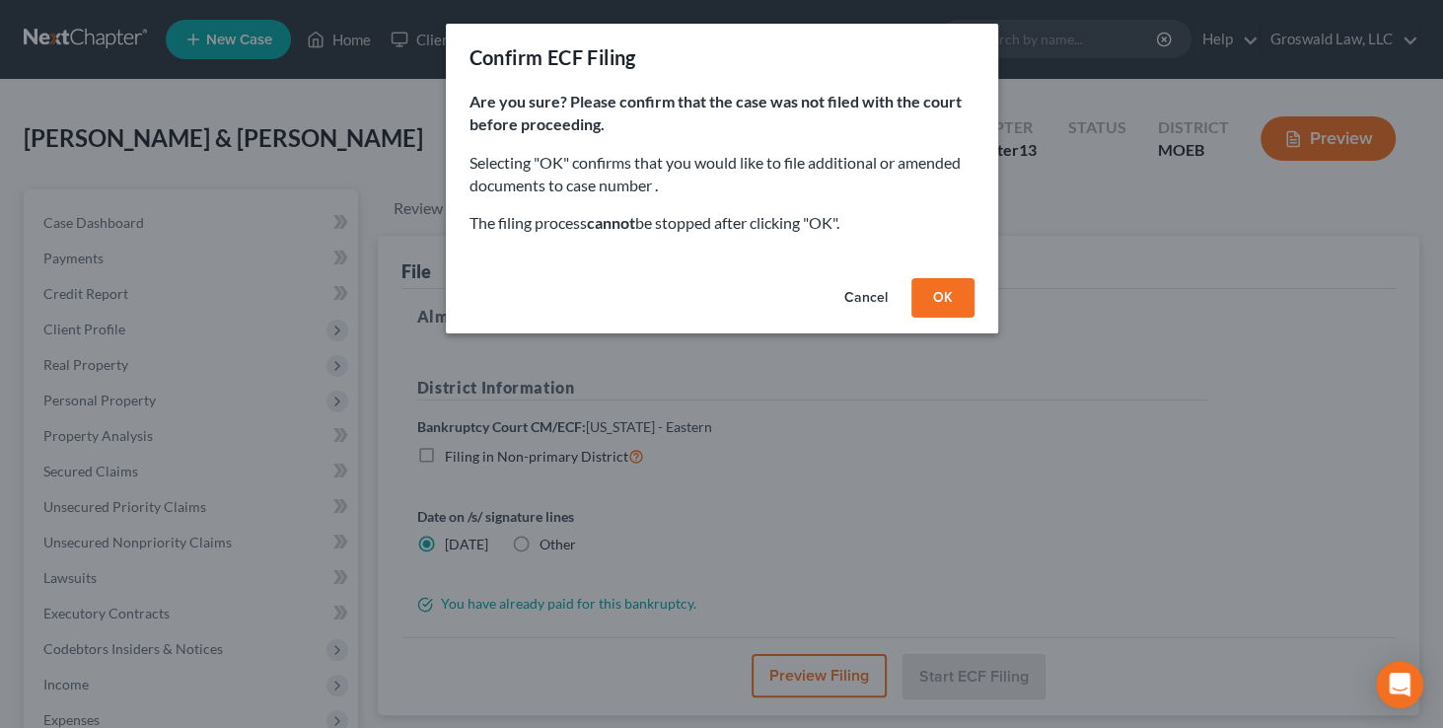
click at [927, 284] on button "OK" at bounding box center [943, 297] width 63 height 39
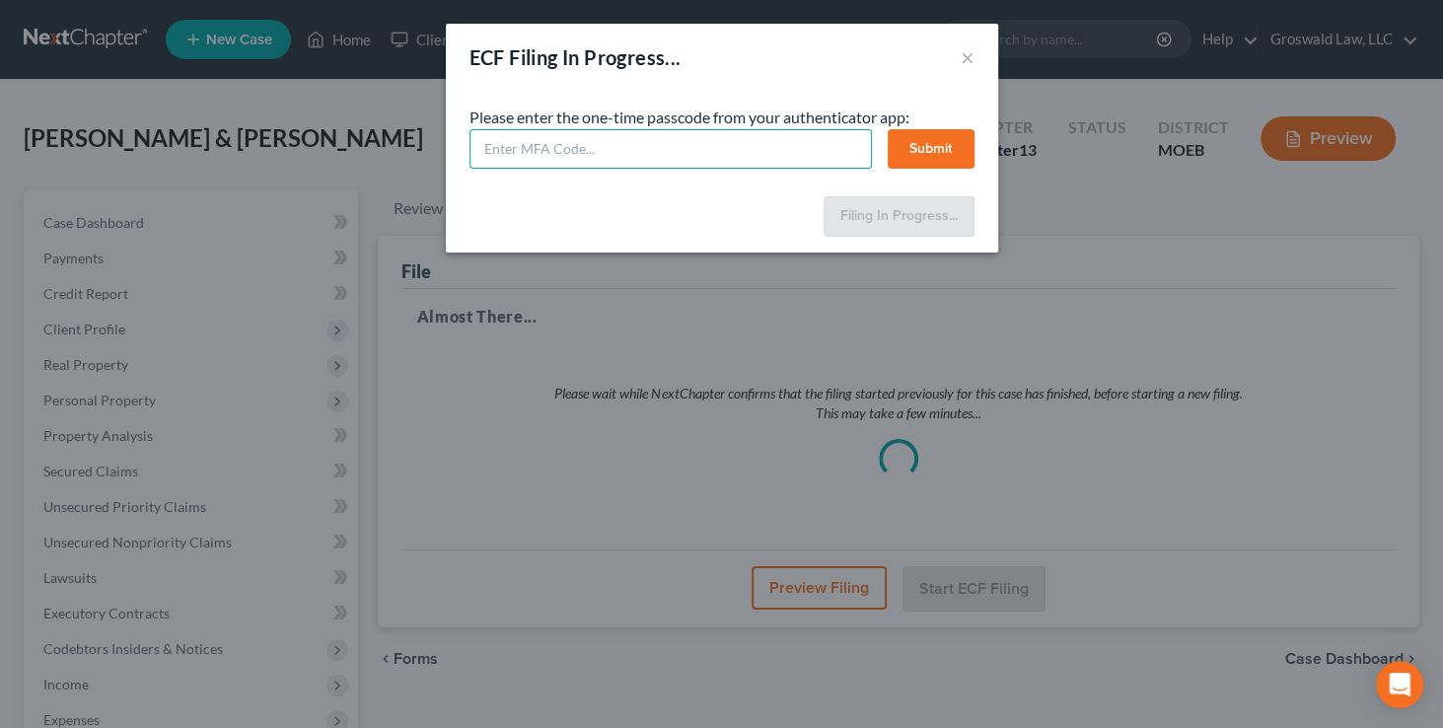
click at [634, 152] on input "text" at bounding box center [671, 148] width 403 height 39
click at [948, 154] on button "Submit" at bounding box center [931, 148] width 87 height 39
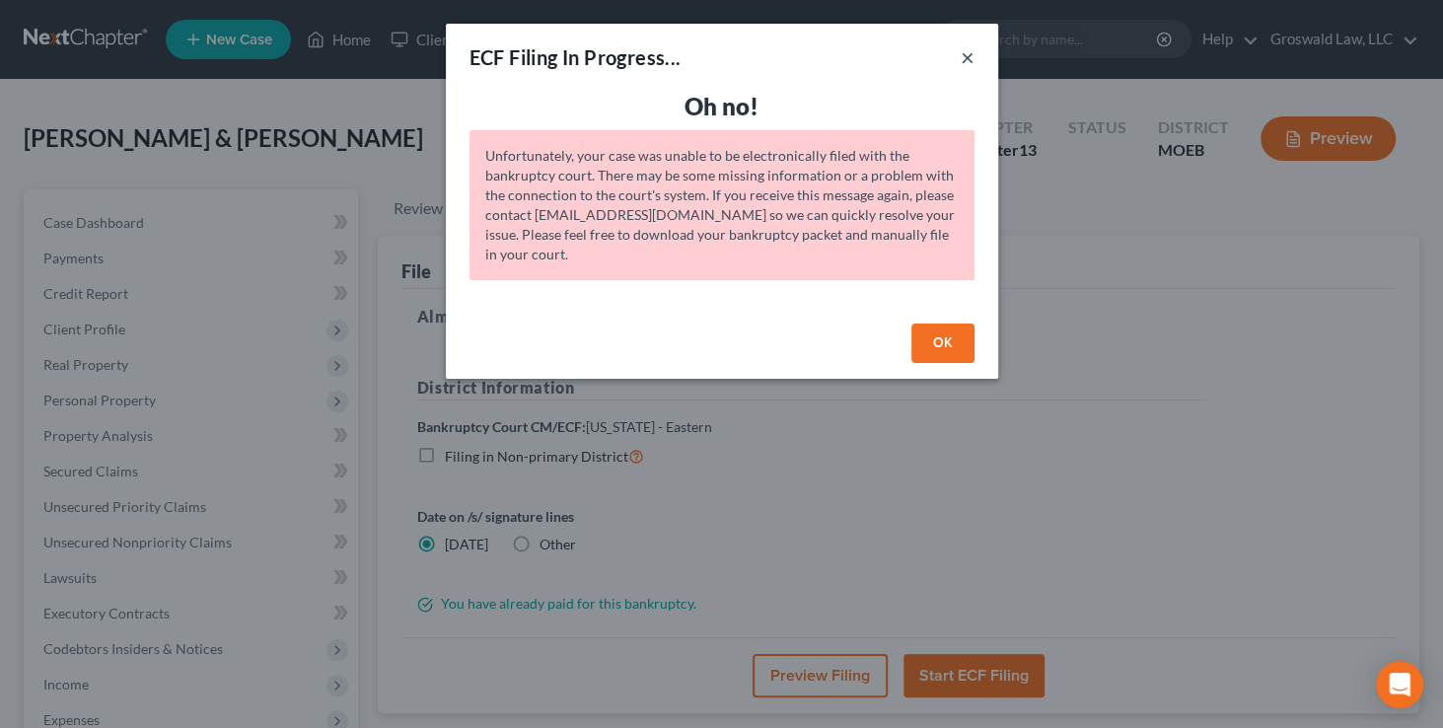
click at [971, 58] on button "×" at bounding box center [968, 57] width 14 height 24
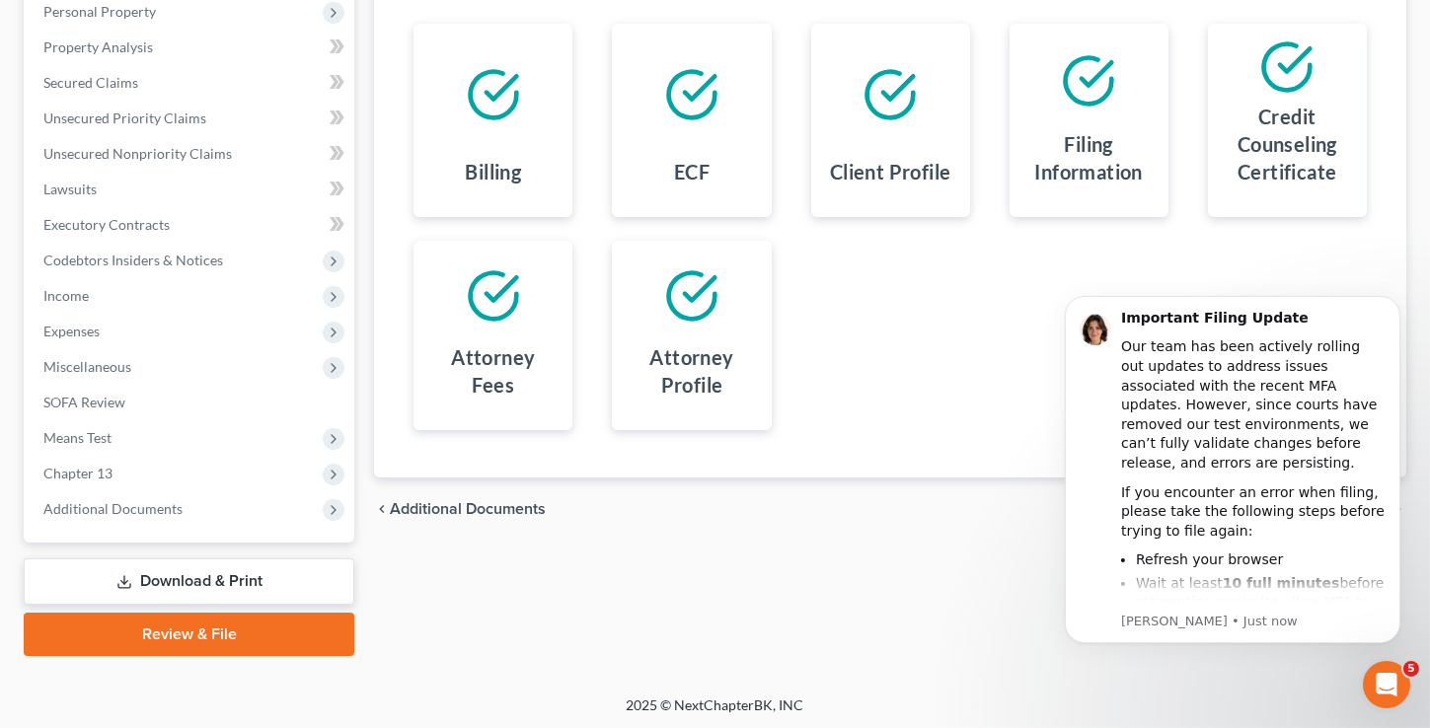
click at [255, 625] on link "Review & File" at bounding box center [189, 634] width 330 height 43
click at [248, 637] on link "Review & File" at bounding box center [189, 634] width 330 height 43
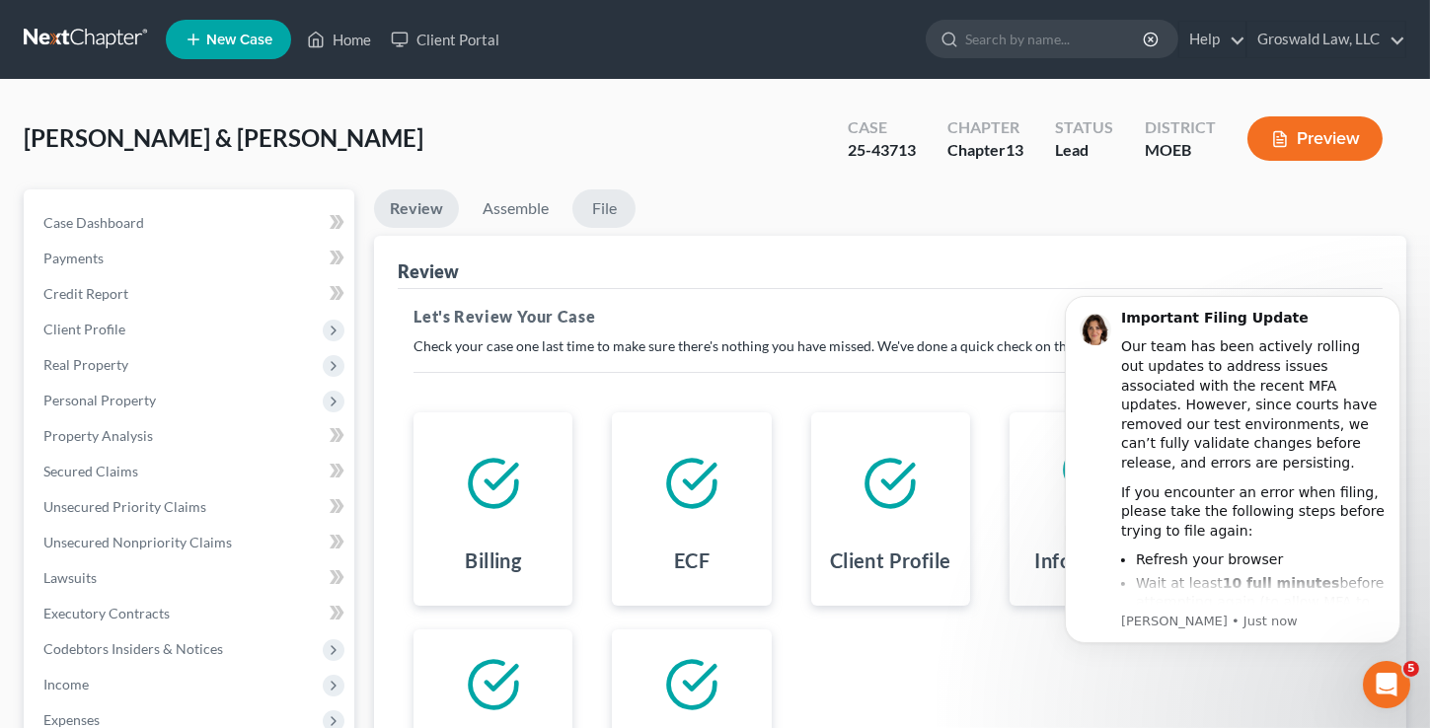
click at [597, 202] on link "File" at bounding box center [603, 208] width 63 height 38
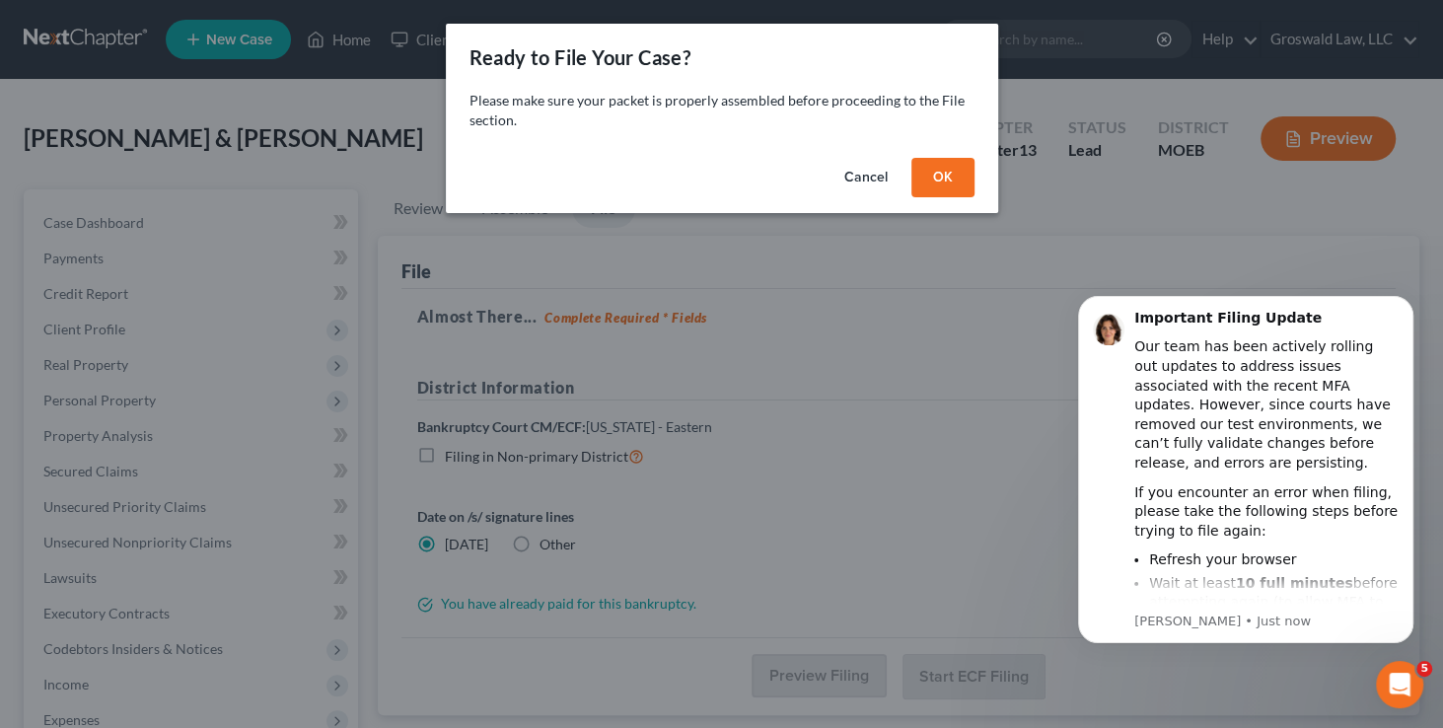
click at [926, 172] on button "OK" at bounding box center [943, 177] width 63 height 39
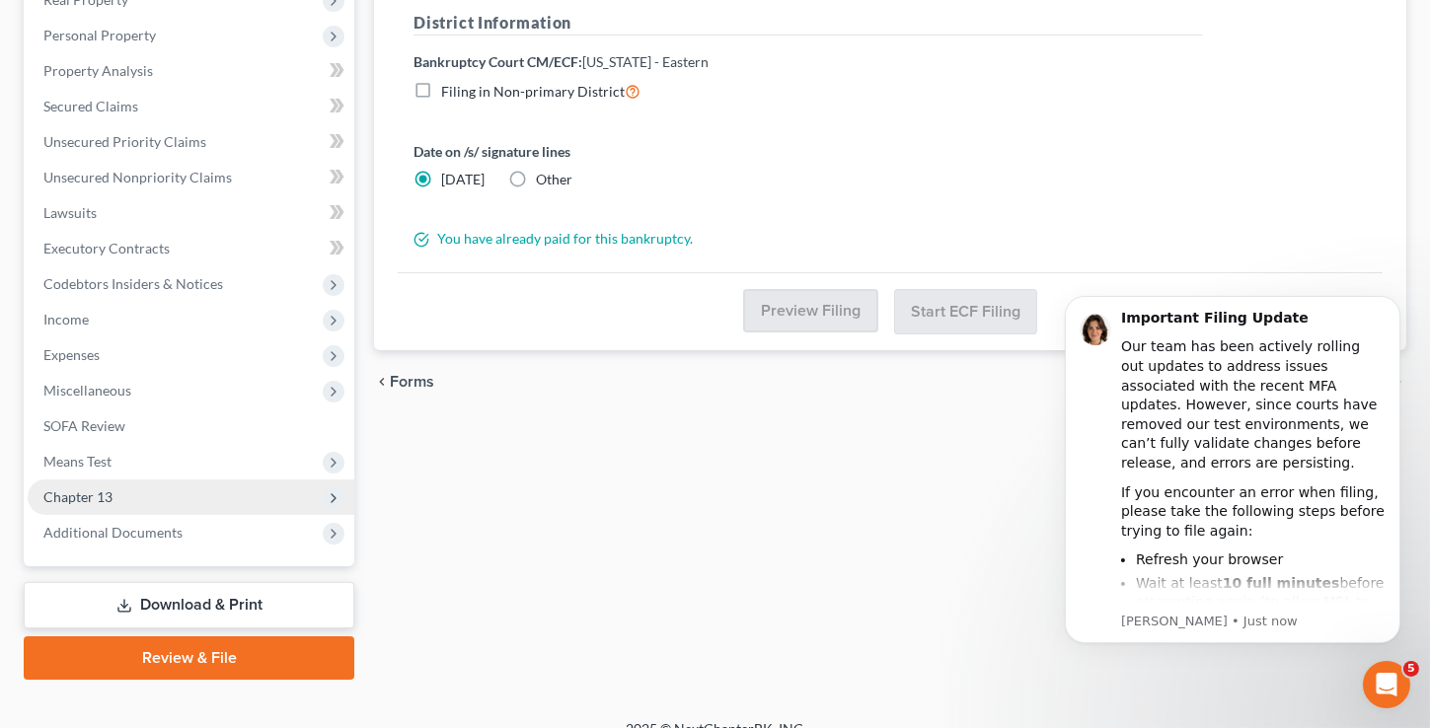
scroll to position [389, 0]
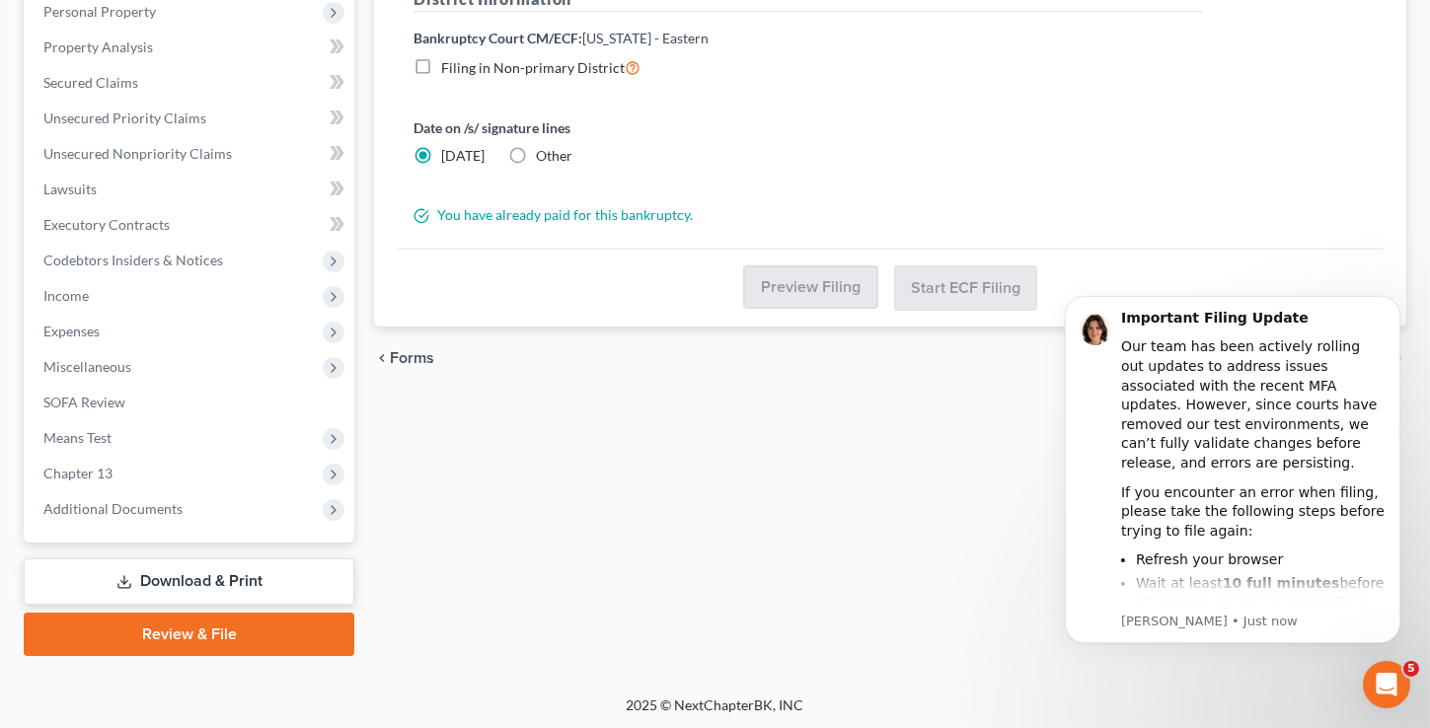
click at [184, 636] on link "Review & File" at bounding box center [189, 634] width 330 height 43
click at [226, 558] on link "Download & Print" at bounding box center [189, 581] width 330 height 46
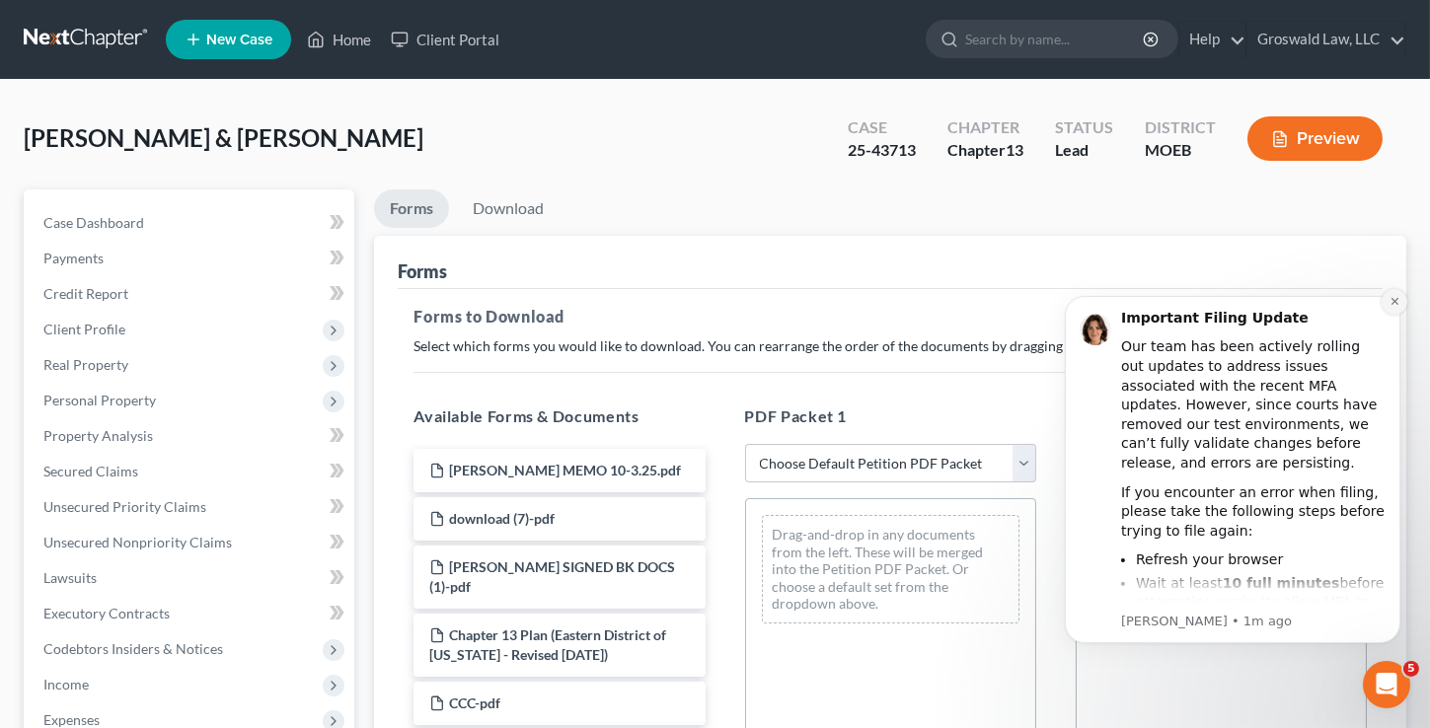
click at [1386, 300] on button "Dismiss notification" at bounding box center [1393, 301] width 26 height 26
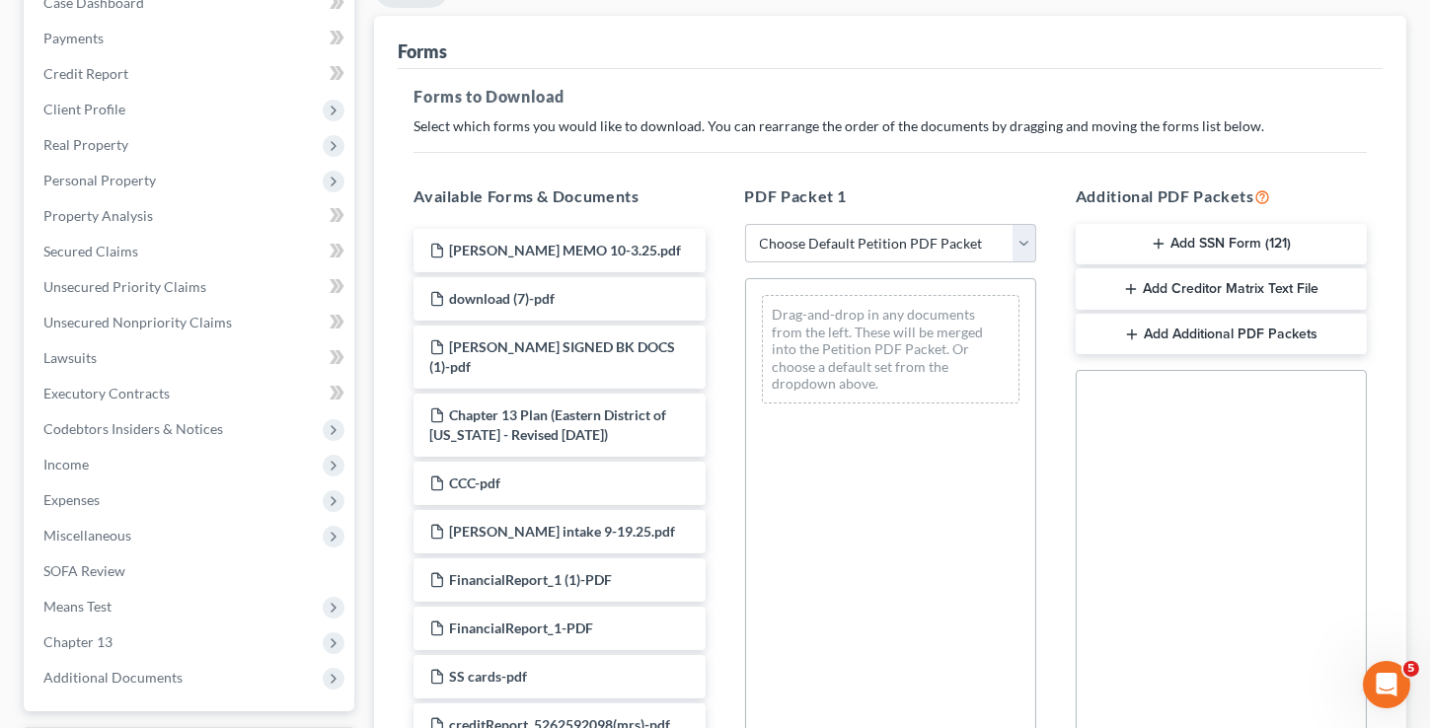
scroll to position [219, 0]
click at [850, 245] on select "Choose Default Petition PDF Packet Complete Bankruptcy Petition (all forms and …" at bounding box center [890, 244] width 291 height 39
select select "2"
click at [745, 225] on select "Choose Default Petition PDF Packet Complete Bankruptcy Petition (all forms and …" at bounding box center [890, 244] width 291 height 39
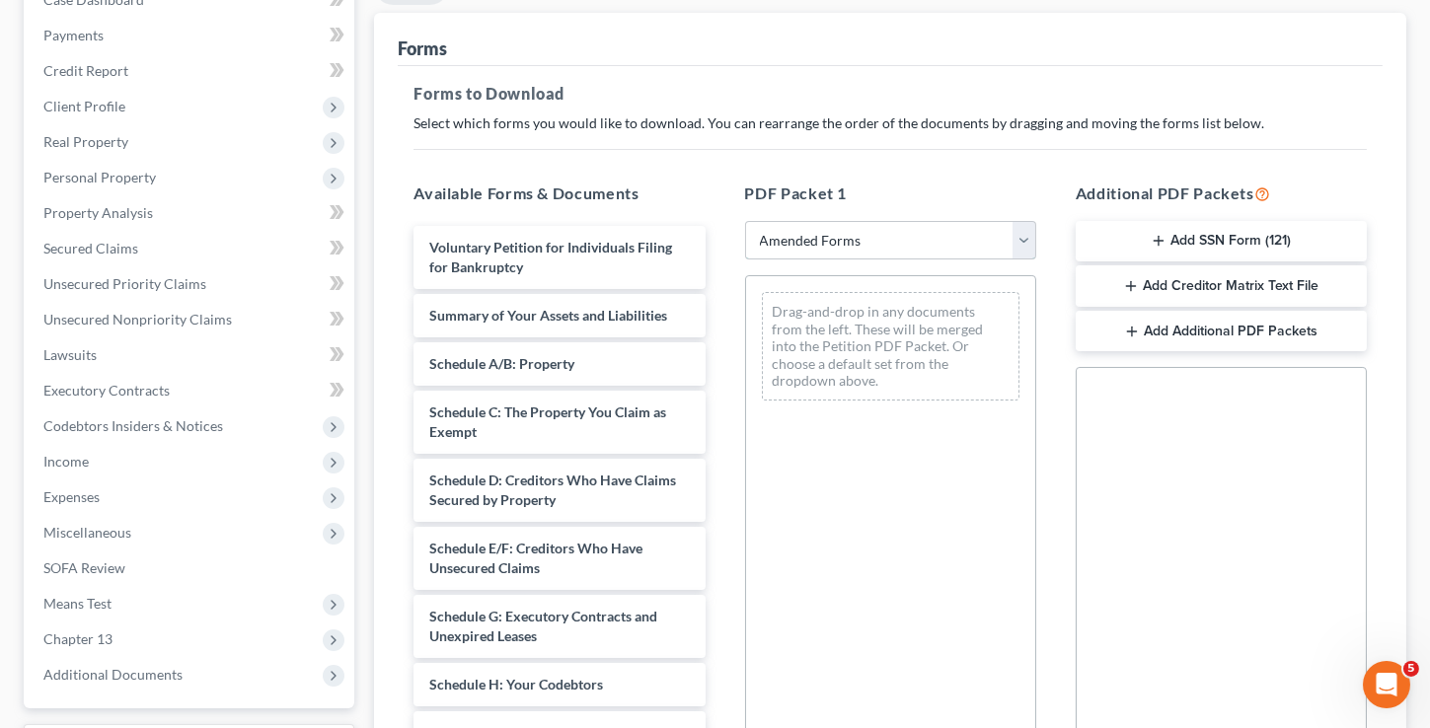
scroll to position [488, 0]
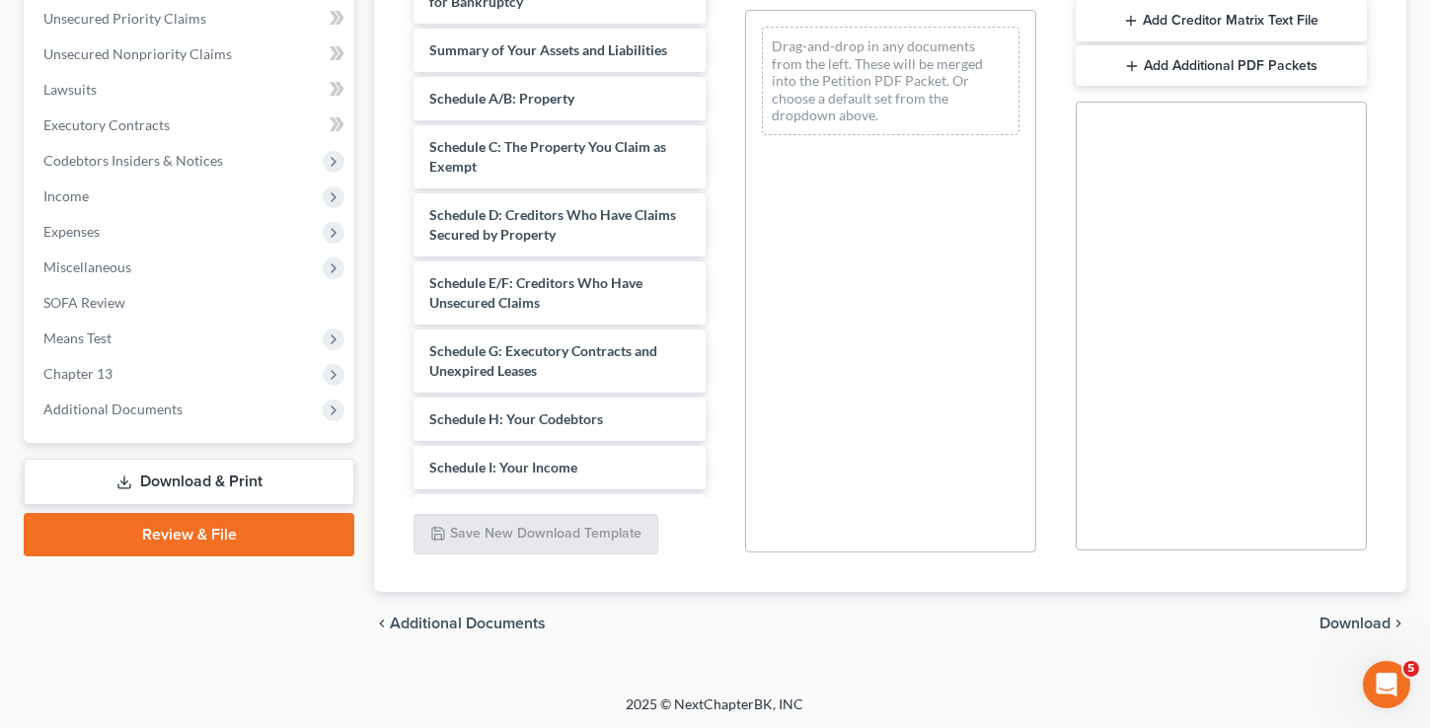
click at [197, 543] on link "Review & File" at bounding box center [189, 534] width 330 height 43
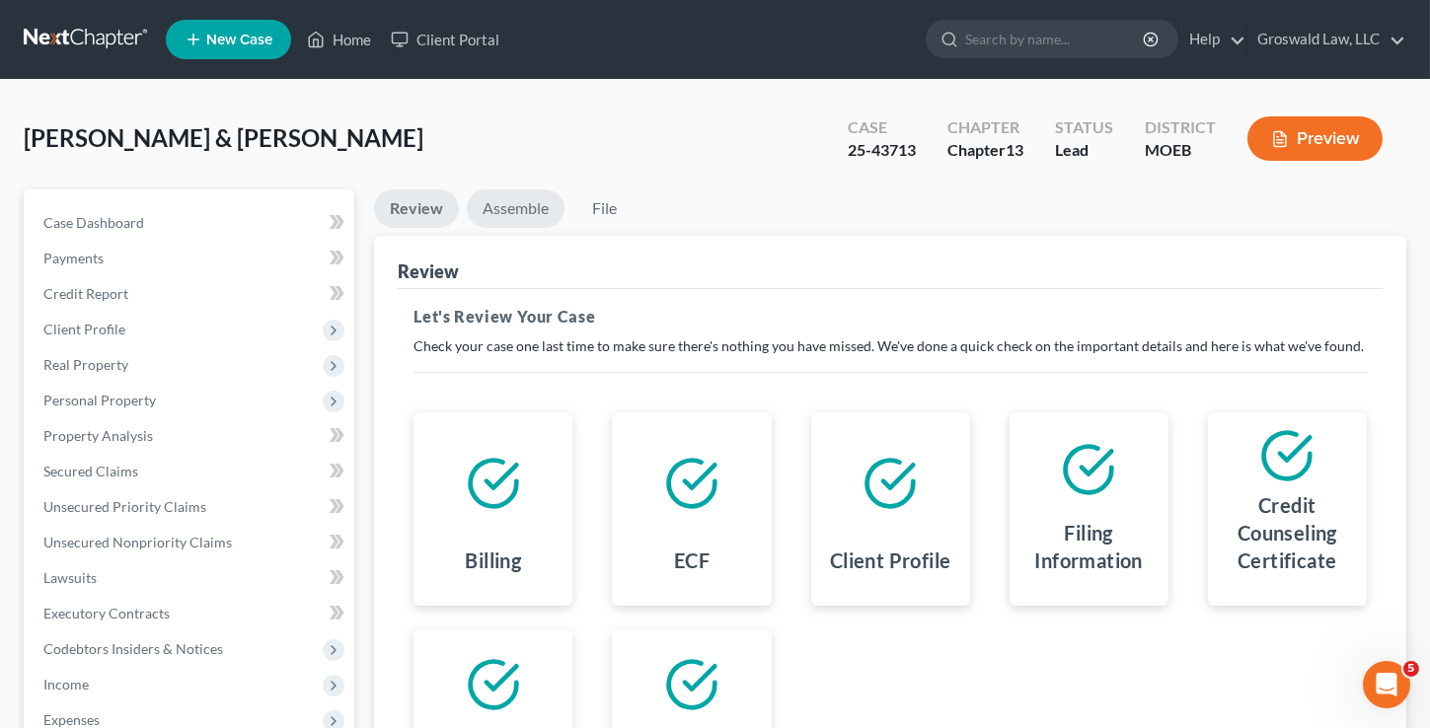
click at [528, 222] on link "Assemble" at bounding box center [516, 208] width 98 height 38
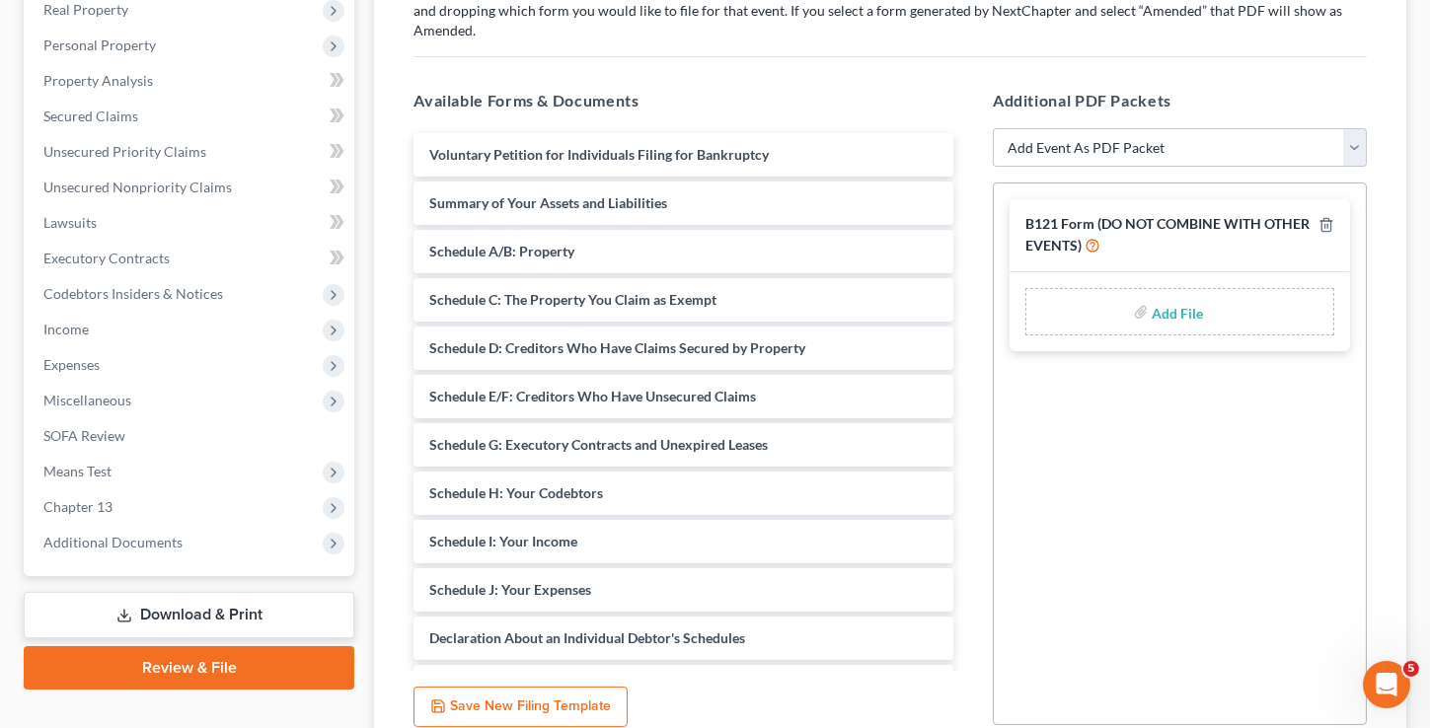
scroll to position [358, 0]
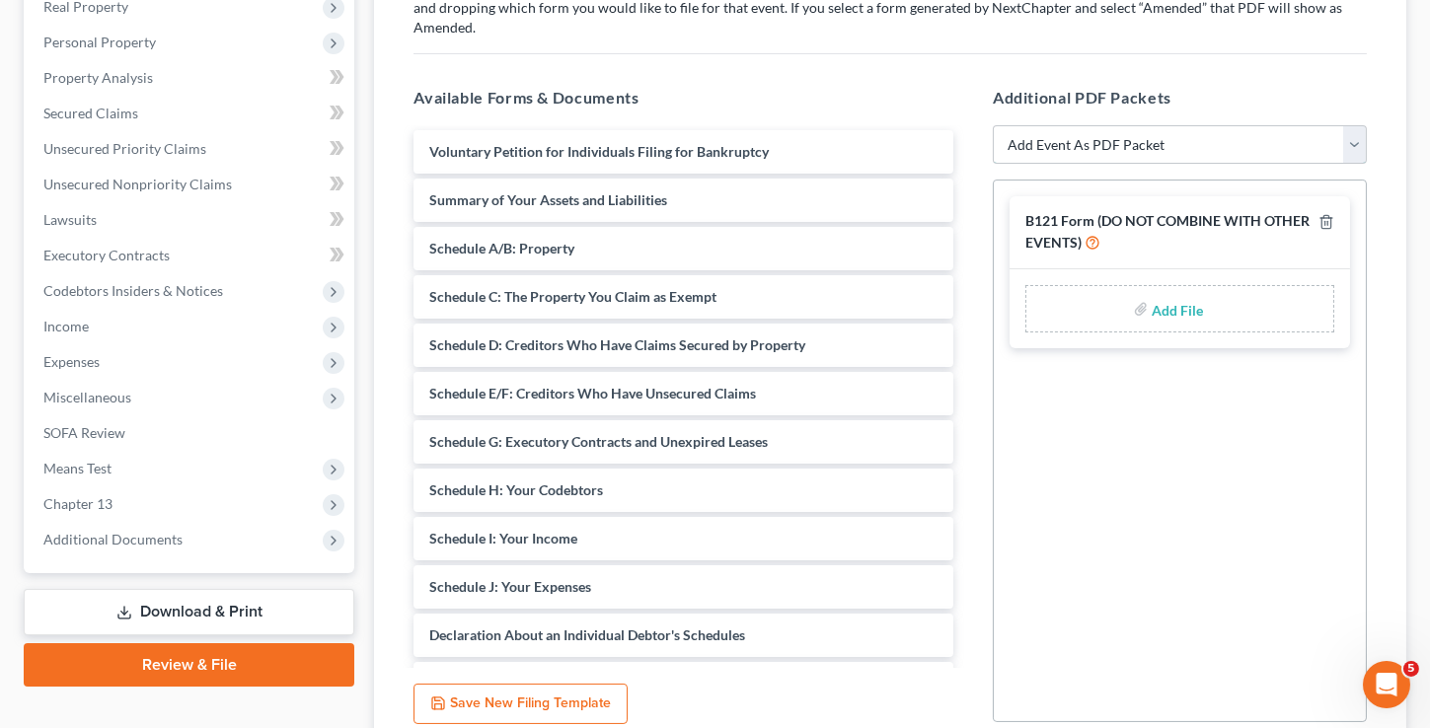
click at [1100, 136] on select "Add Event As PDF Packet Amended List of Creditors and Verification of Matrix Am…" at bounding box center [1179, 144] width 374 height 39
select select "2"
click at [992, 125] on select "Add Event As PDF Packet Amended List of Creditors and Verification of Matrix Am…" at bounding box center [1179, 144] width 374 height 39
select select
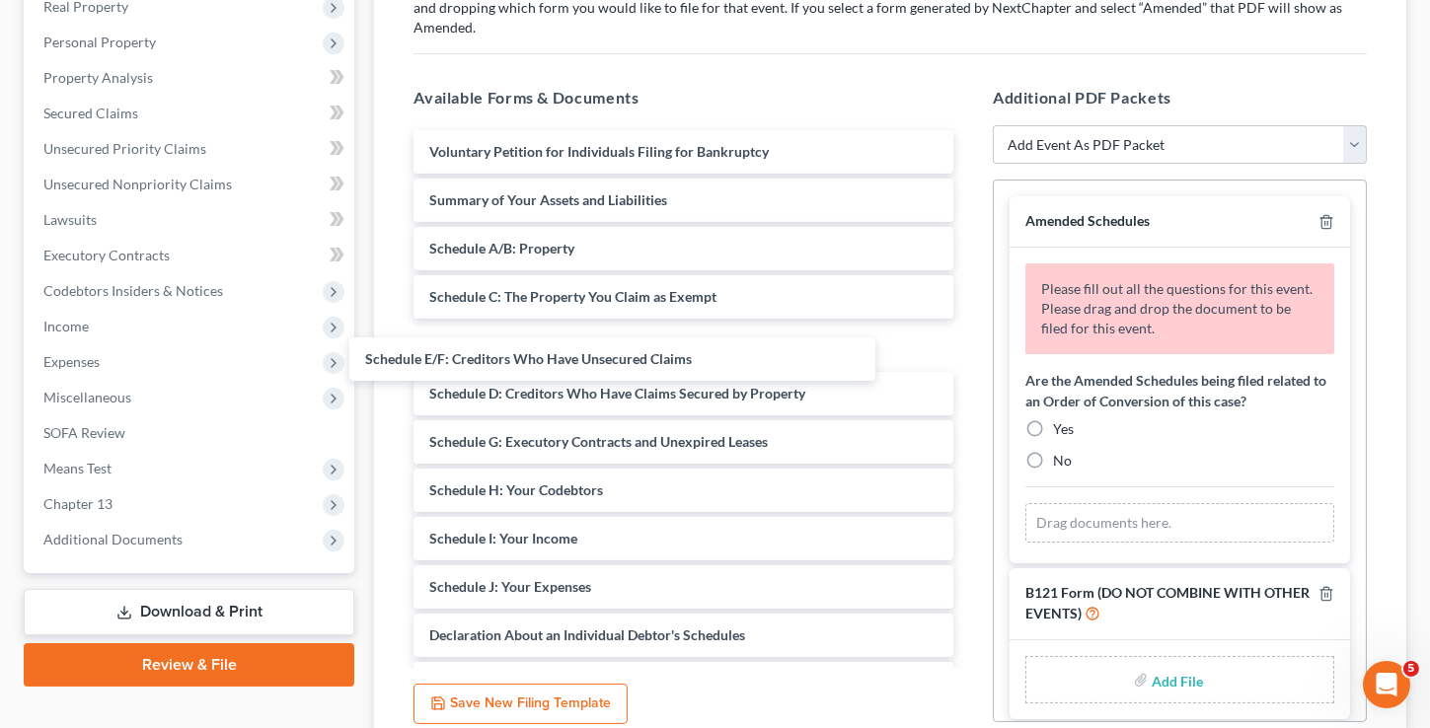
drag, startPoint x: 579, startPoint y: 390, endPoint x: 535, endPoint y: 354, distance: 56.9
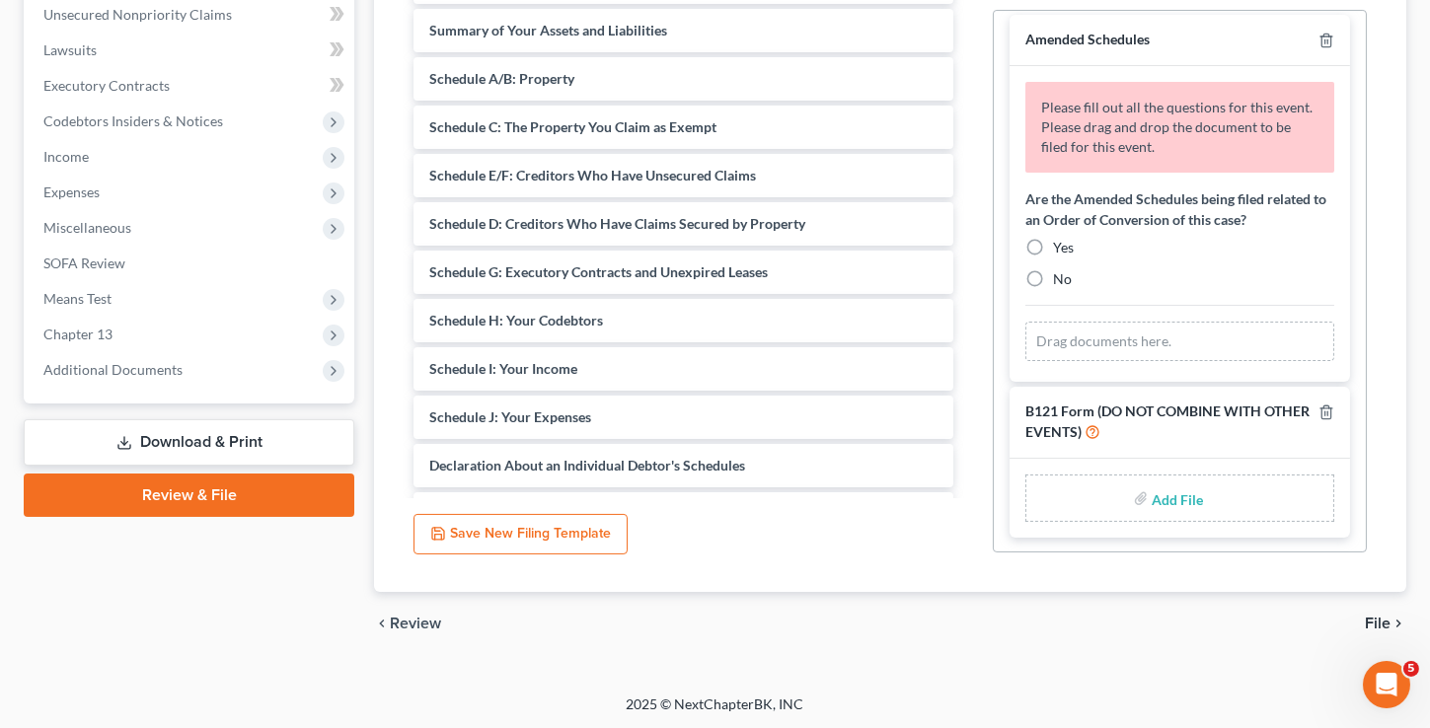
scroll to position [0, 0]
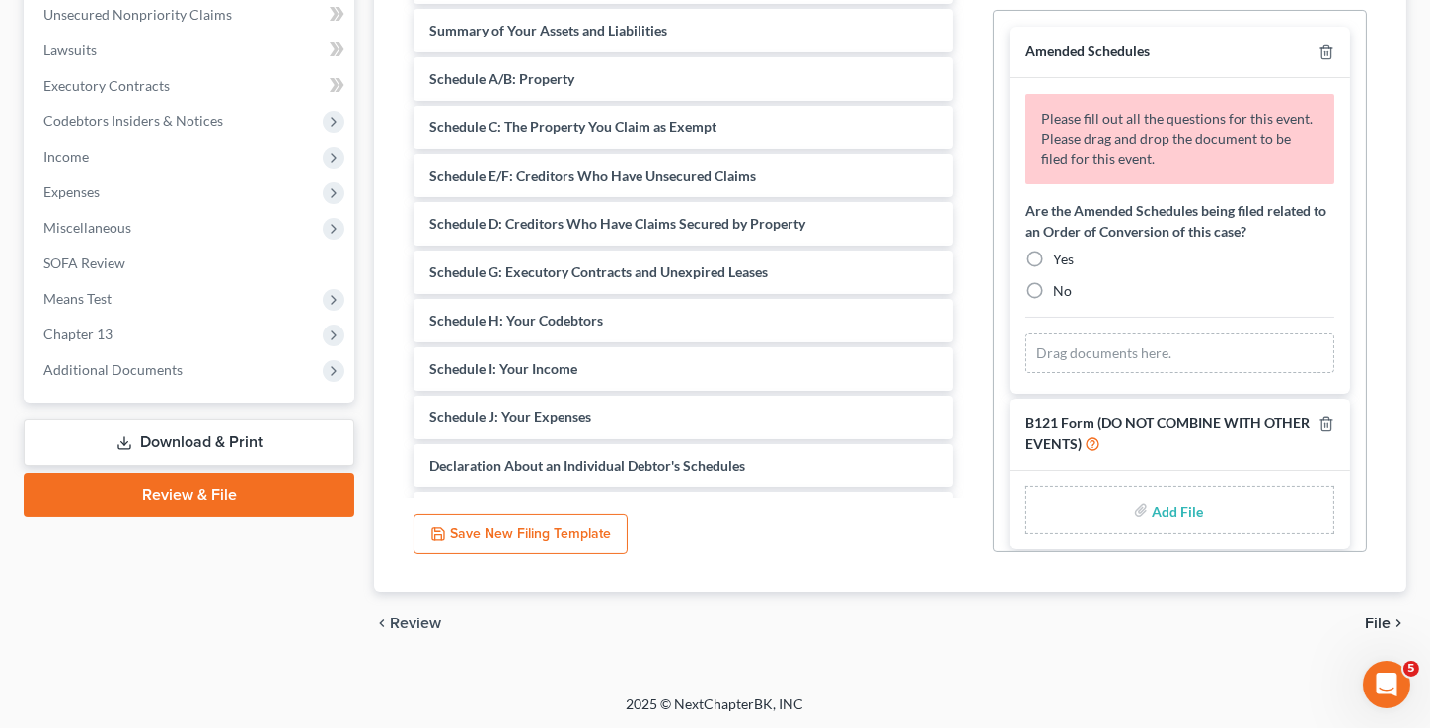
click at [1053, 284] on label "No" at bounding box center [1062, 291] width 19 height 20
click at [1061, 284] on input "No" at bounding box center [1067, 287] width 13 height 13
radio input "true"
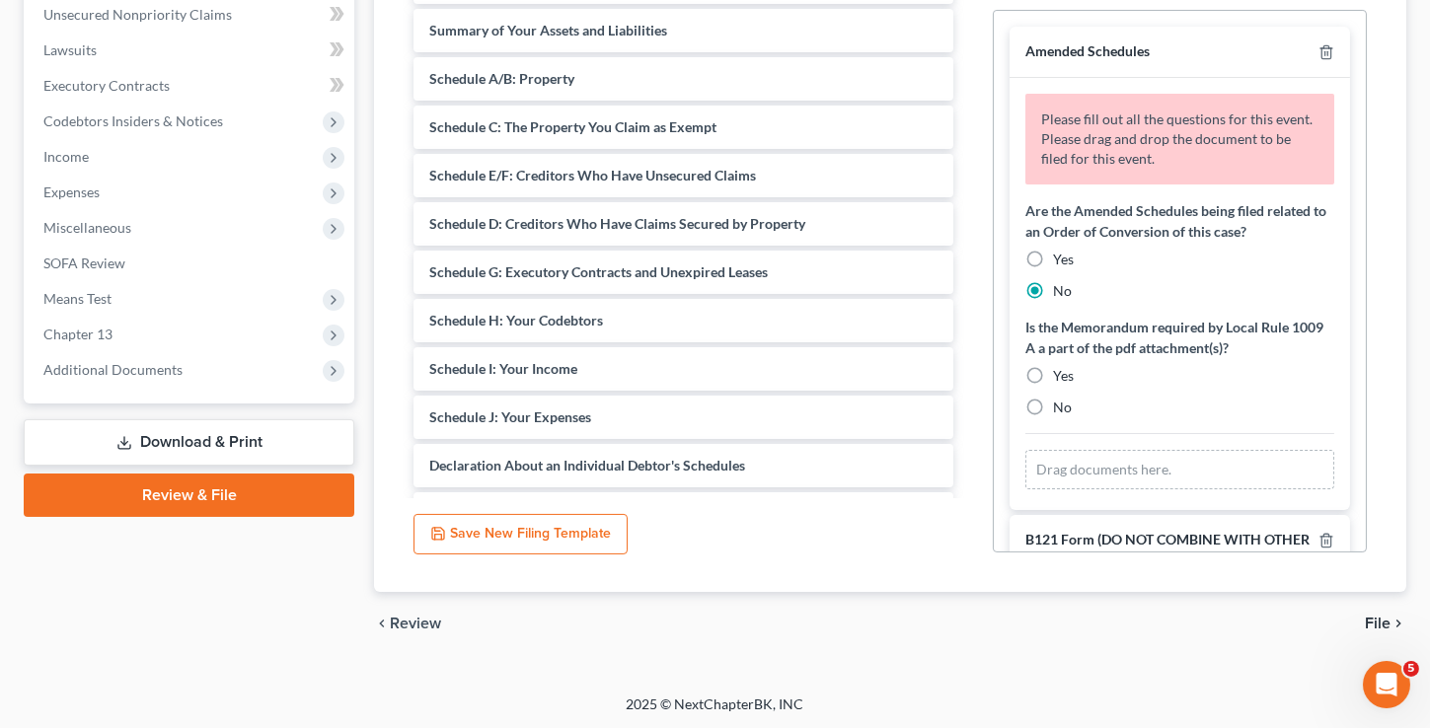
click at [1053, 380] on label "Yes" at bounding box center [1063, 376] width 21 height 20
click at [1061, 379] on input "Yes" at bounding box center [1067, 372] width 13 height 13
radio input "true"
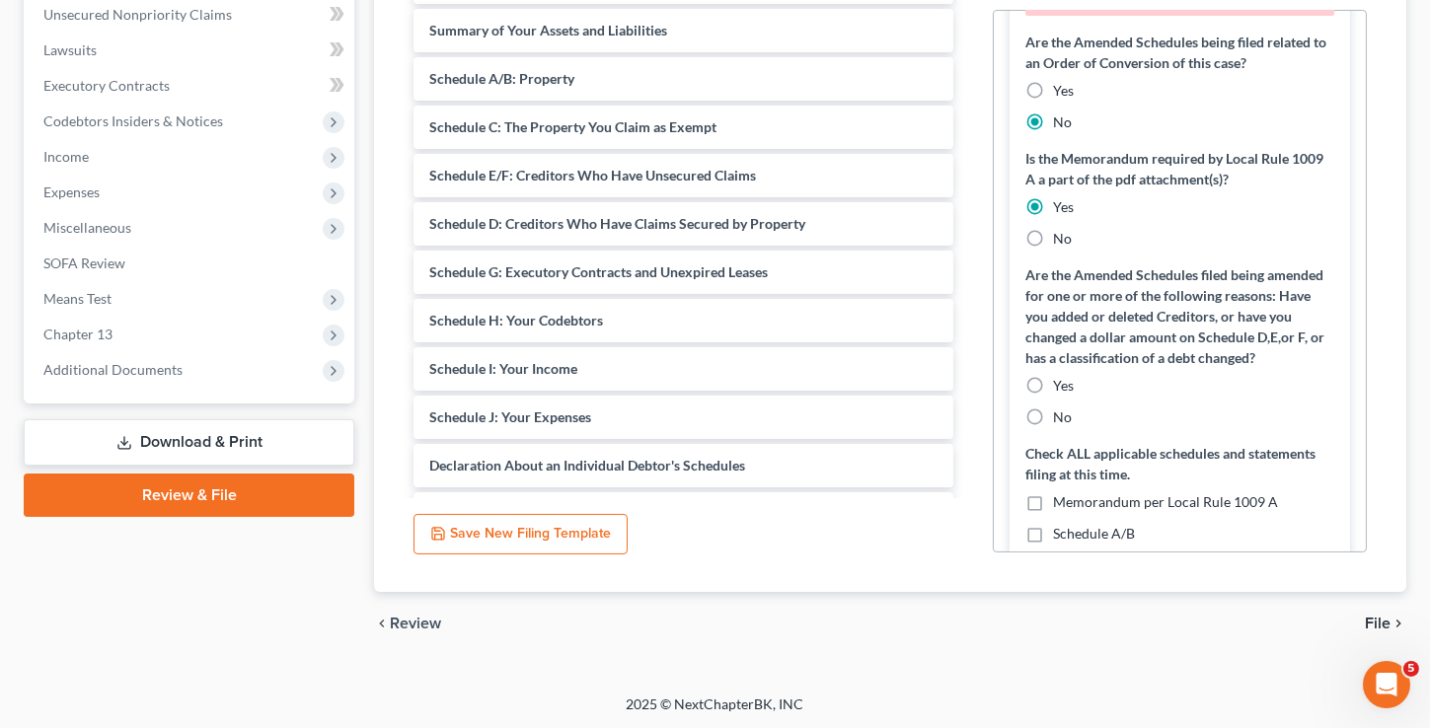
scroll to position [268, 0]
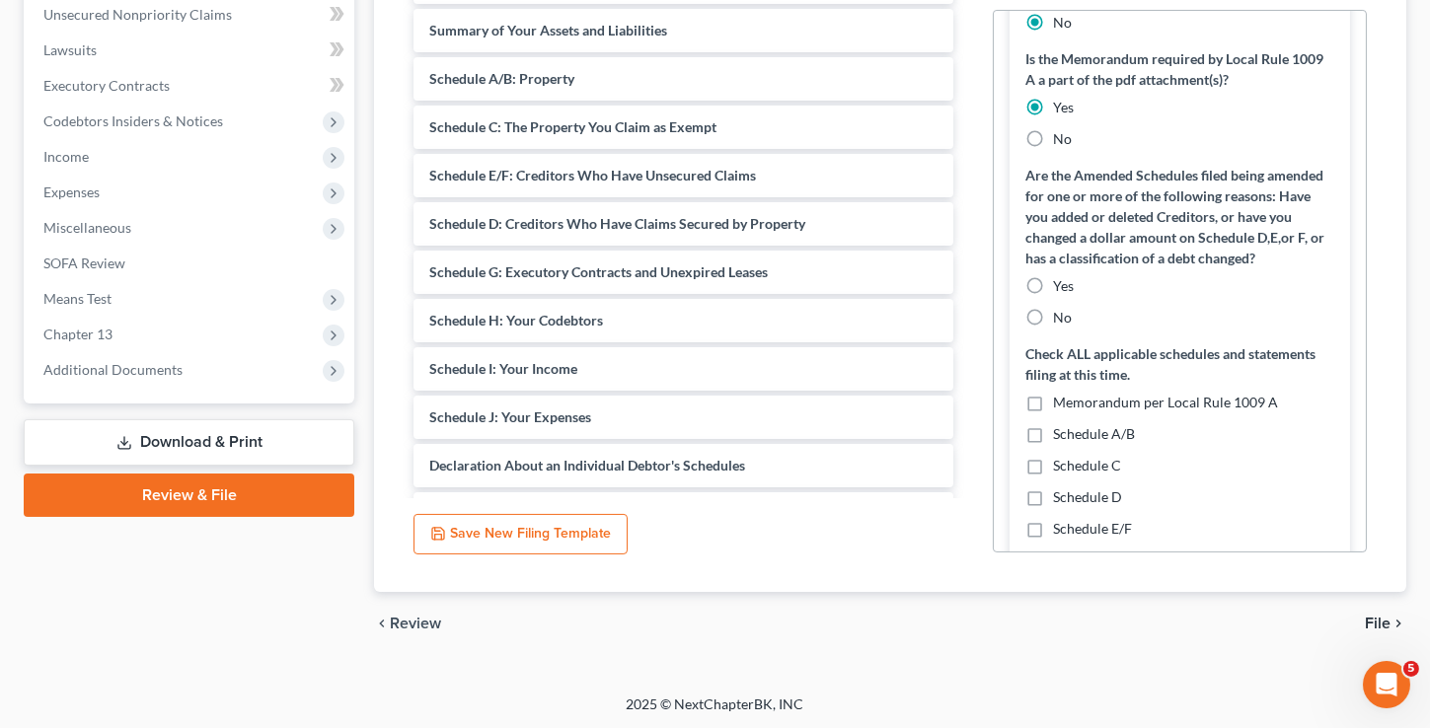
click at [1053, 296] on label "Yes" at bounding box center [1063, 286] width 21 height 20
click at [1061, 289] on input "Yes" at bounding box center [1067, 282] width 13 height 13
radio input "true"
click at [1053, 412] on label "Memorandum per Local Rule 1009 A" at bounding box center [1165, 403] width 225 height 20
click at [1061, 405] on input "Memorandum per Local Rule 1009 A" at bounding box center [1067, 399] width 13 height 13
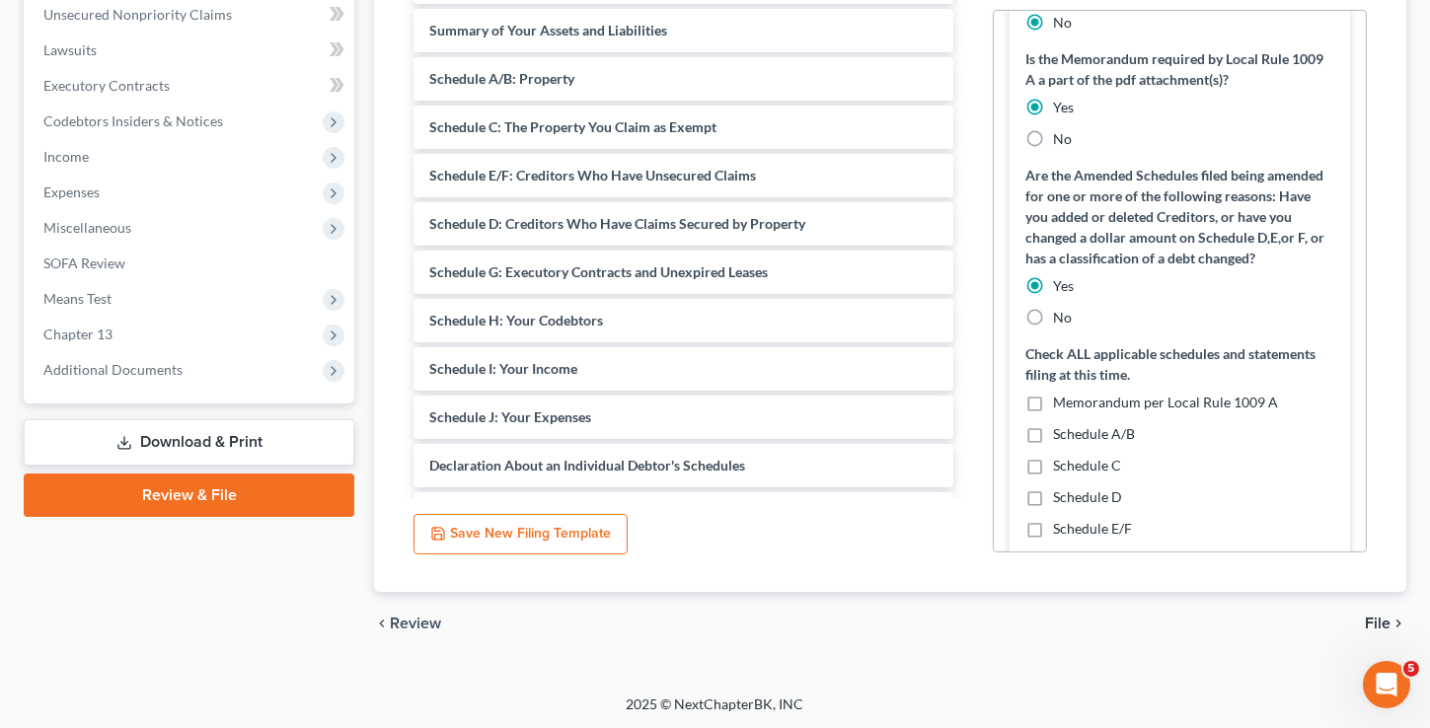
checkbox input "true"
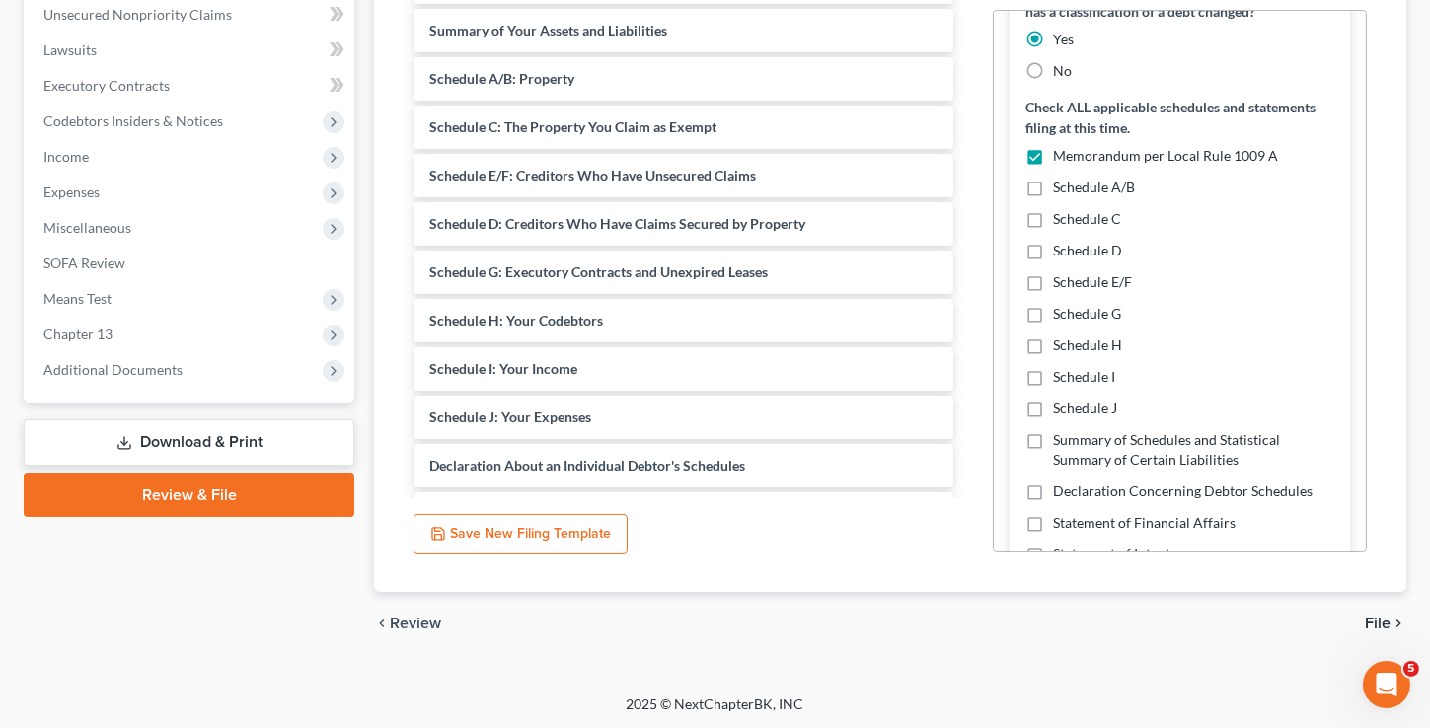
scroll to position [518, 0]
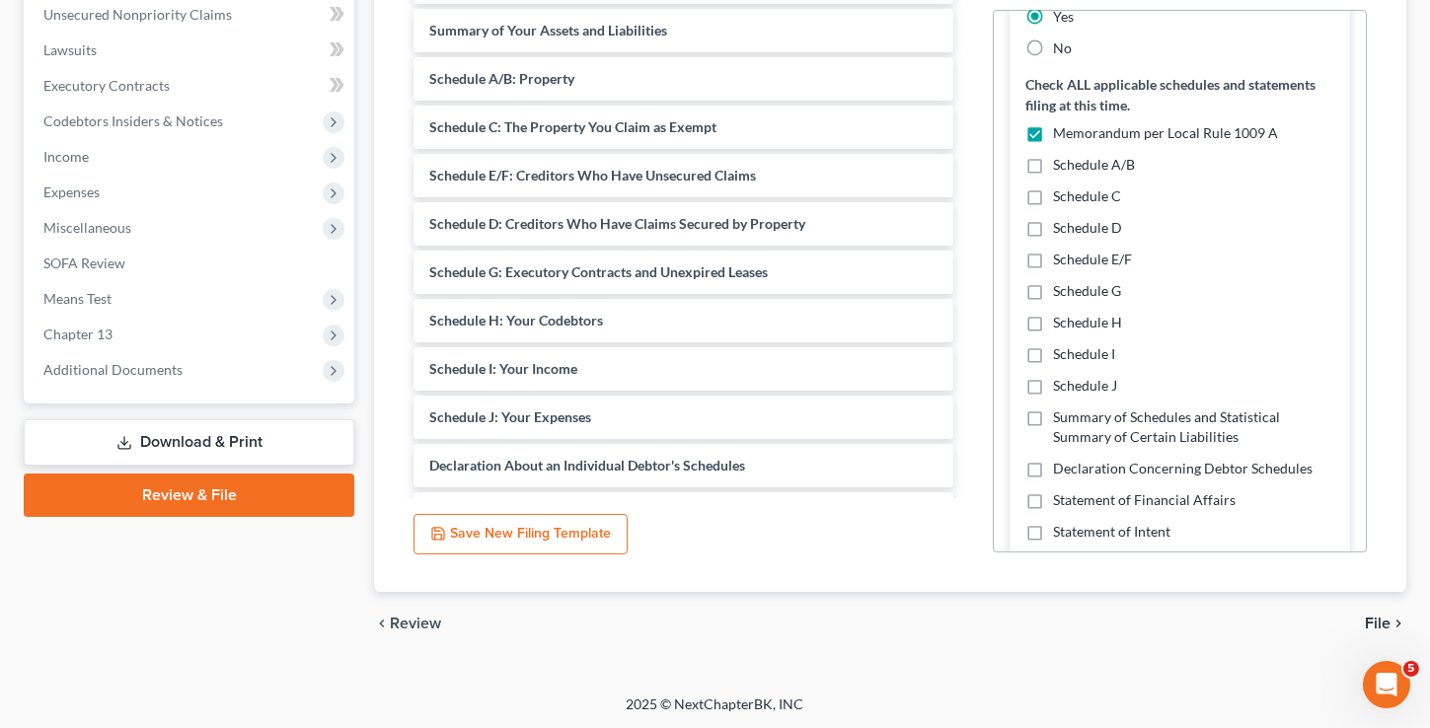
click at [1053, 269] on label "Schedule E/F" at bounding box center [1092, 260] width 79 height 20
click at [1061, 262] on input "Schedule E/F" at bounding box center [1067, 256] width 13 height 13
checkbox input "true"
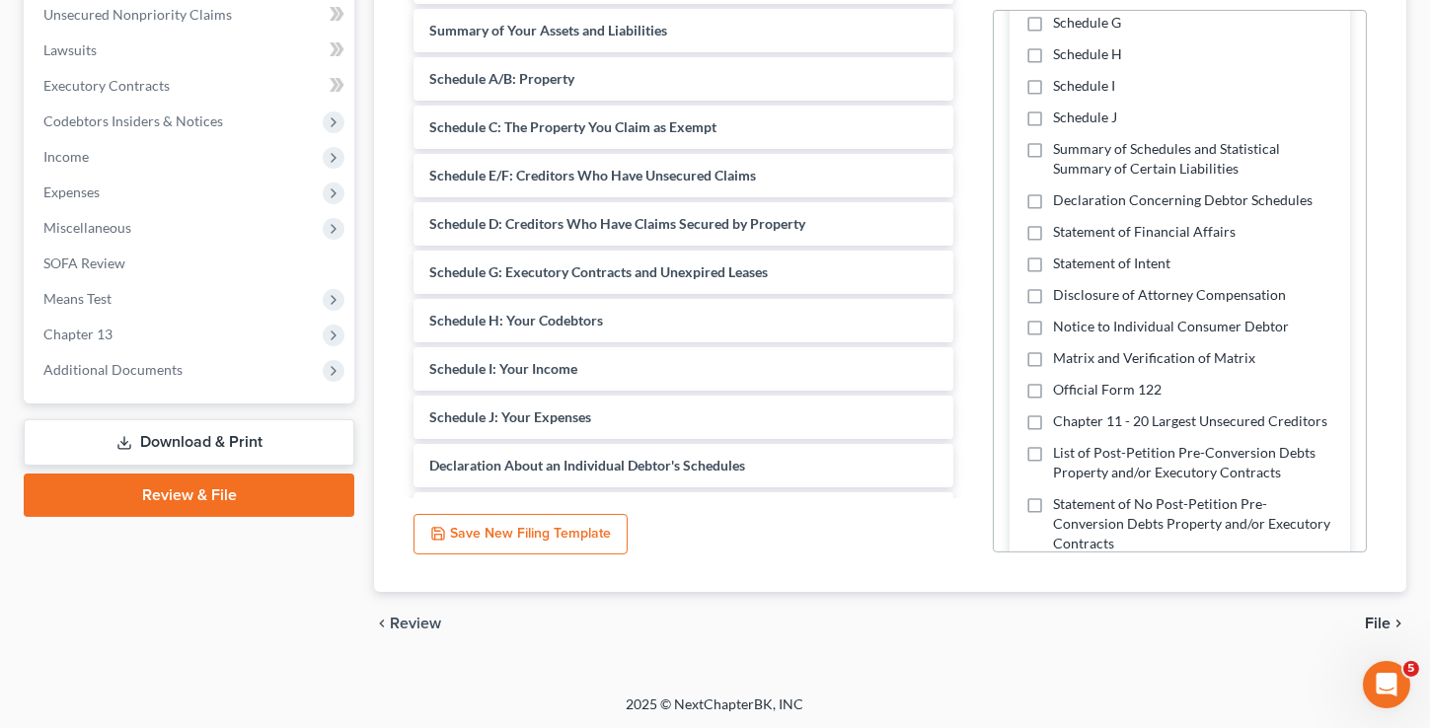
scroll to position [787, 0]
click at [1053, 209] on label "Declaration Concerning Debtor Schedules" at bounding box center [1182, 199] width 259 height 20
click at [1061, 202] on input "Declaration Concerning Debtor Schedules" at bounding box center [1067, 195] width 13 height 13
checkbox input "true"
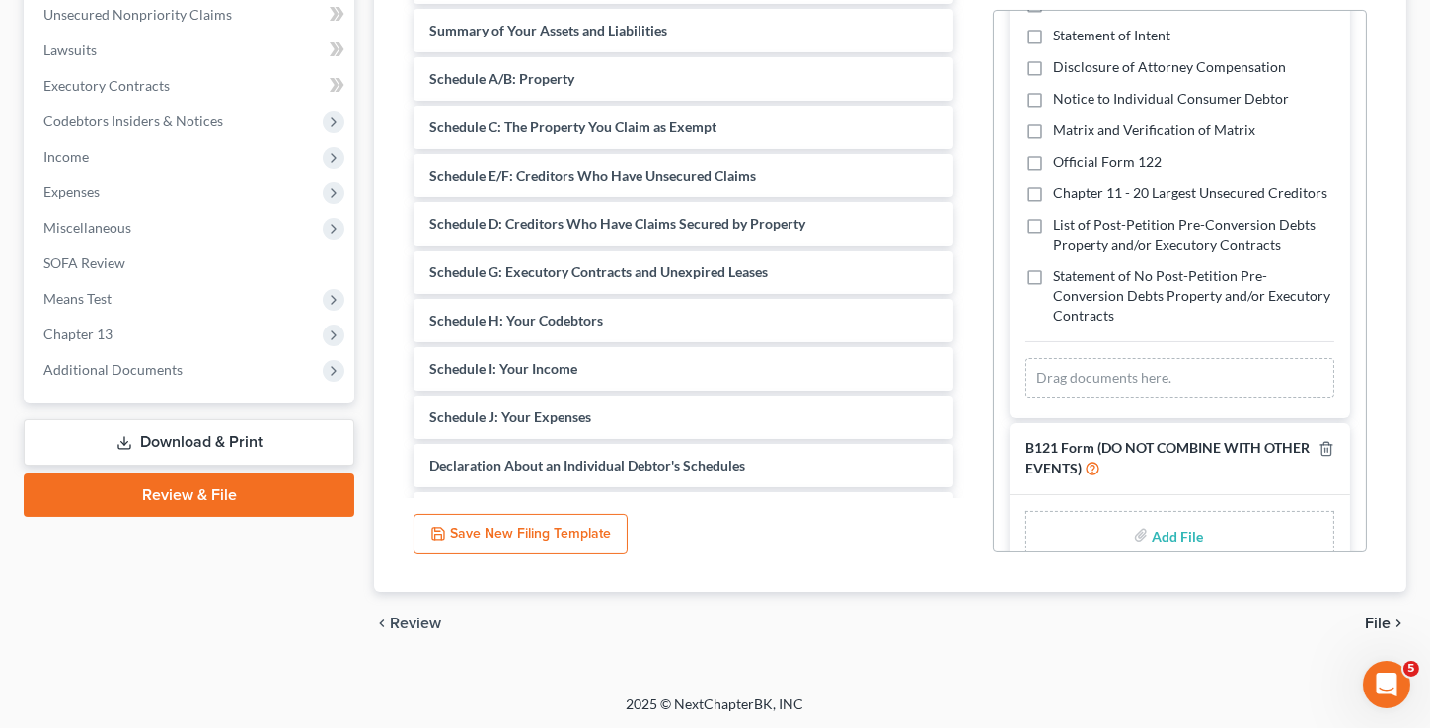
scroll to position [967, 0]
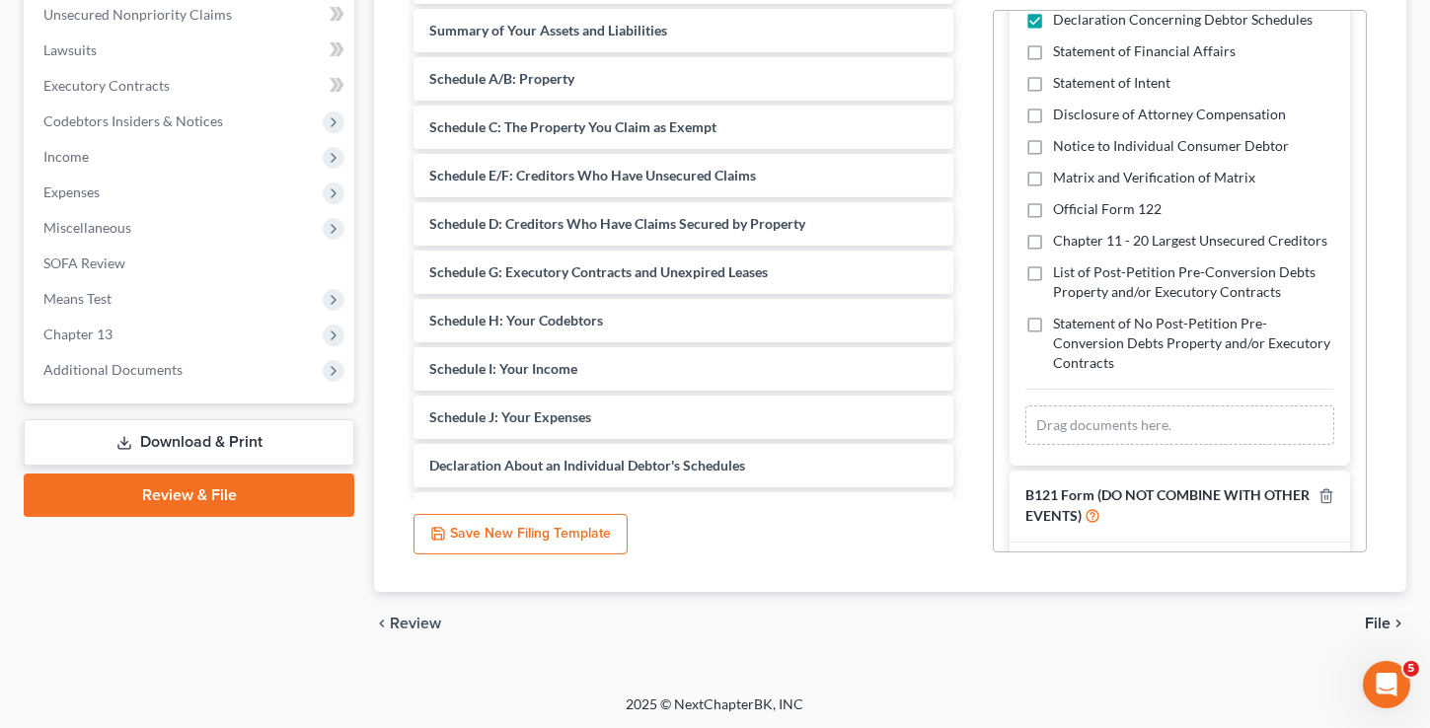
click at [1053, 187] on label "Matrix and Verification of Matrix" at bounding box center [1154, 178] width 202 height 20
click at [1061, 181] on input "Matrix and Verification of Matrix" at bounding box center [1067, 174] width 13 height 13
checkbox input "true"
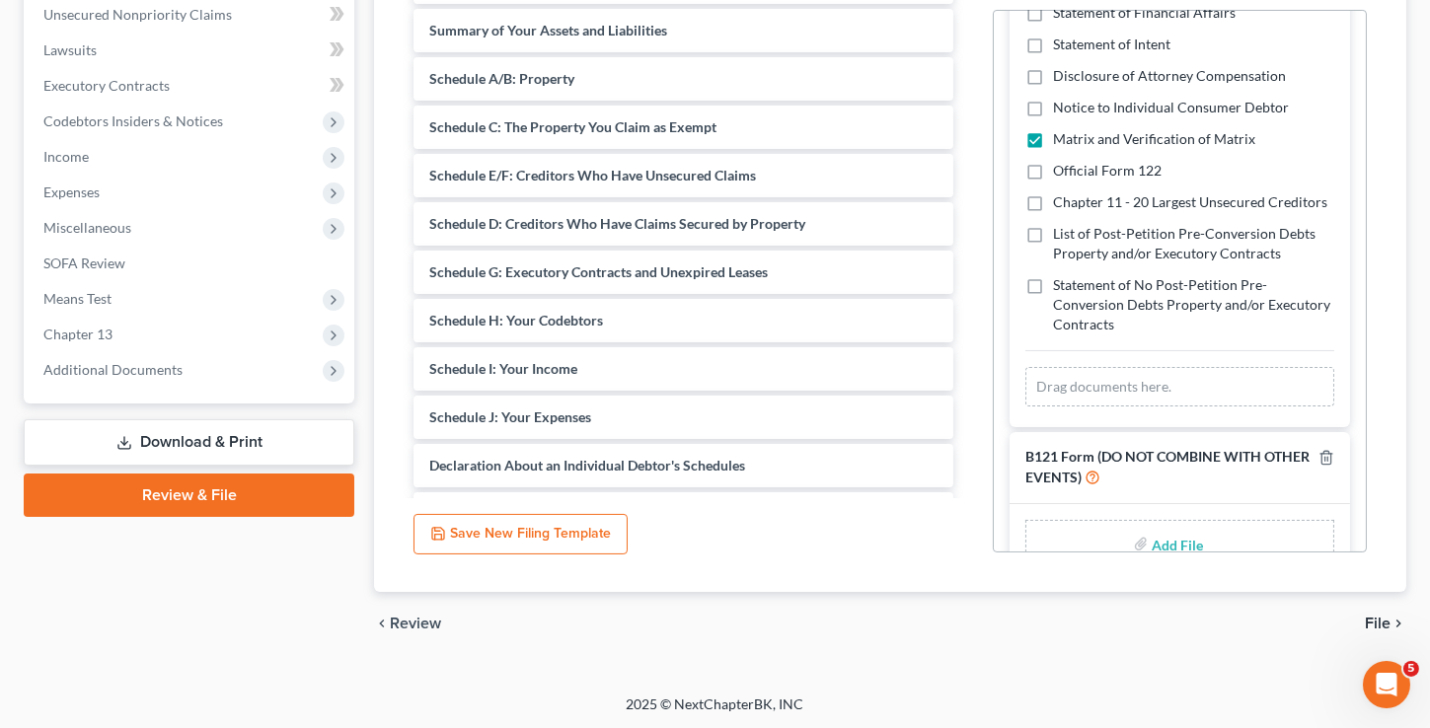
scroll to position [1091, 0]
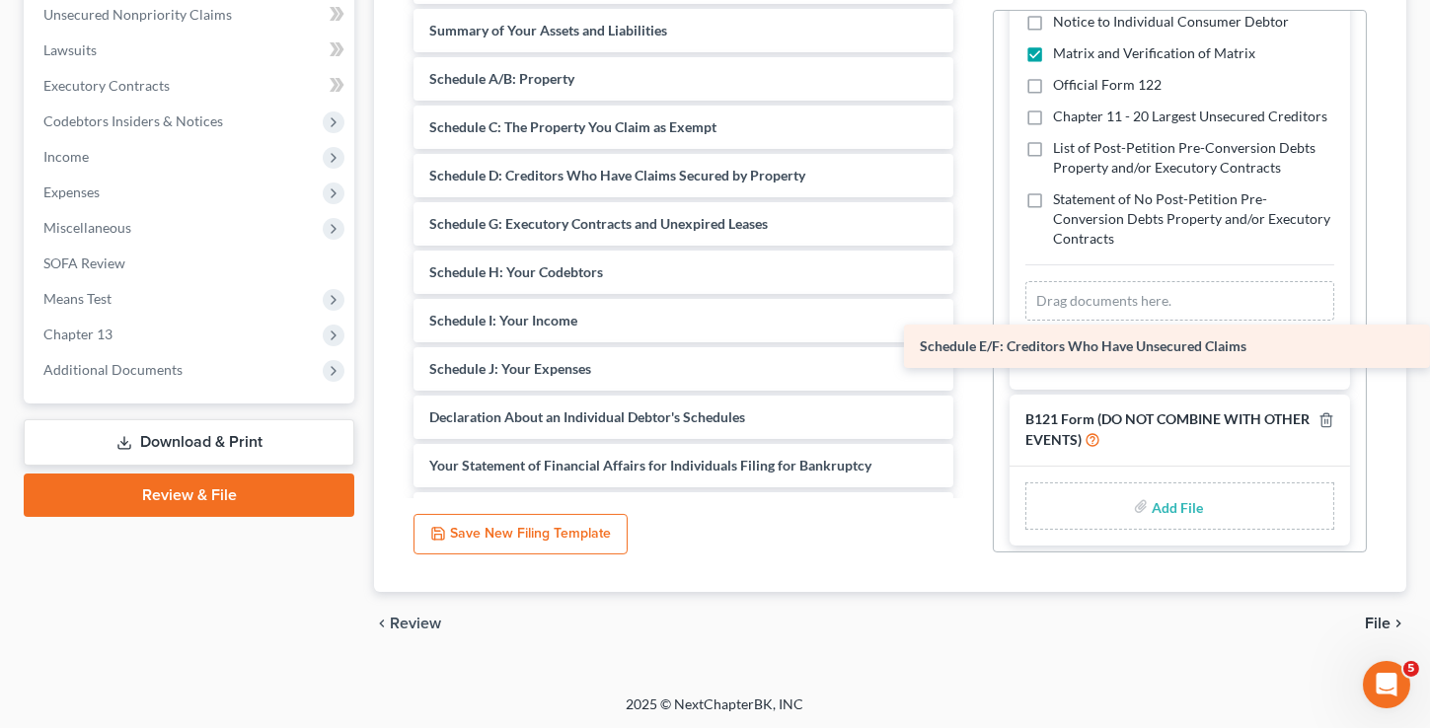
drag, startPoint x: 532, startPoint y: 165, endPoint x: 1238, endPoint y: 338, distance: 727.4
click at [969, 338] on div "Schedule E/F: Creditors Who Have Unsecured Claims Voluntary Petition for Indivi…" at bounding box center [683, 587] width 571 height 1252
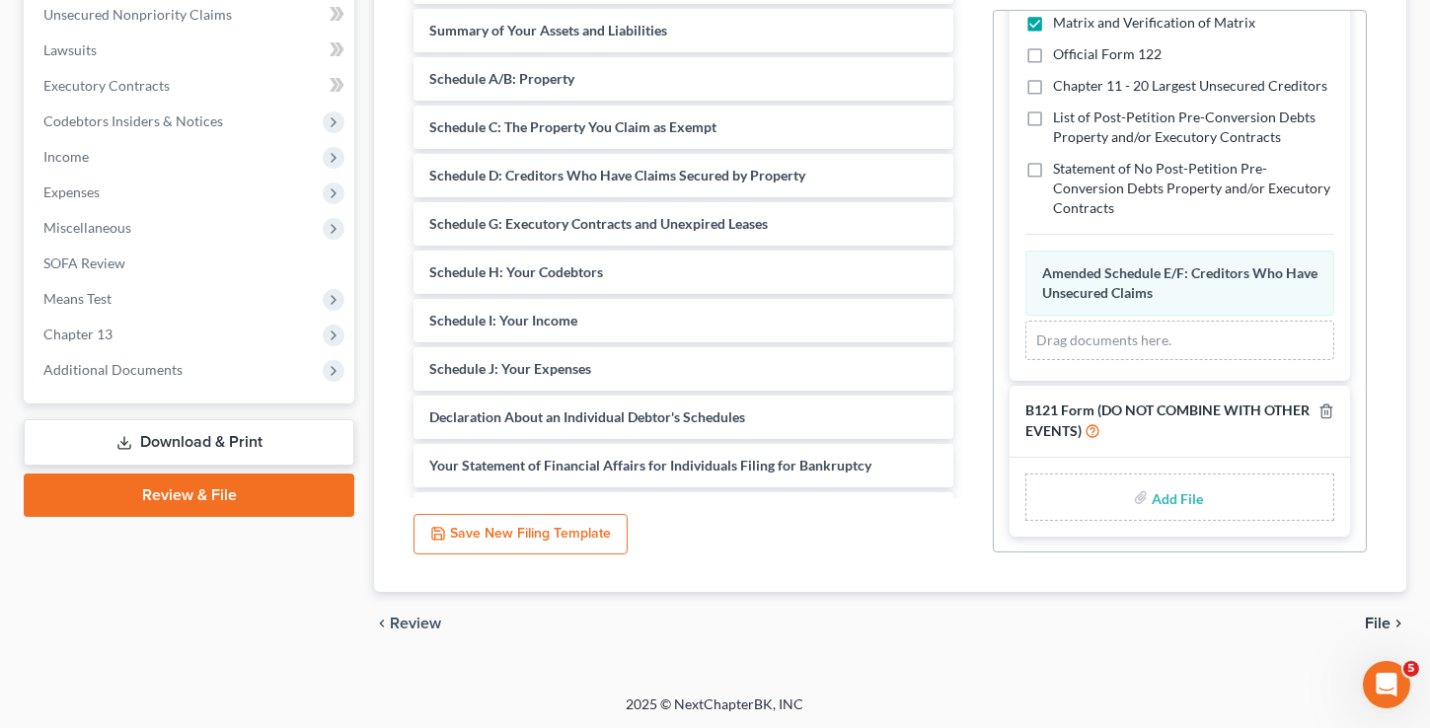
scroll to position [1004, 0]
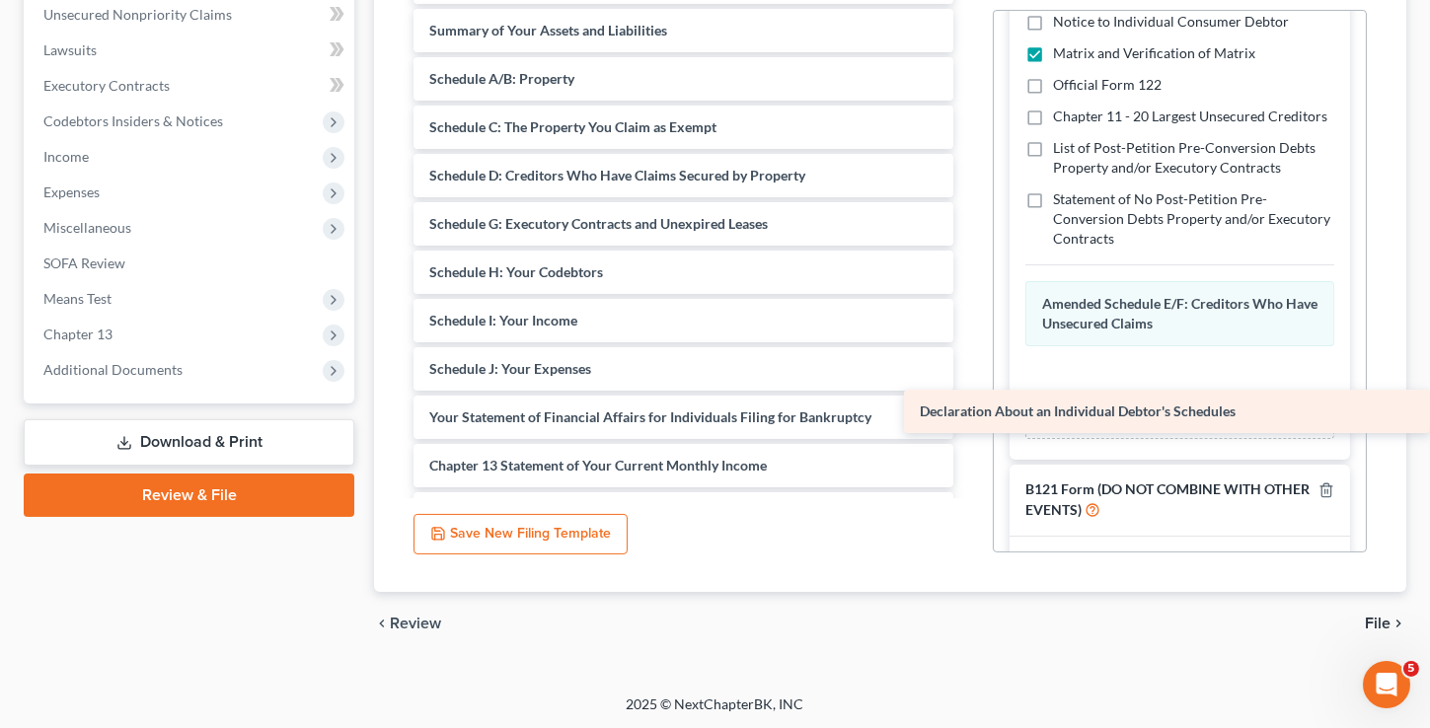
drag, startPoint x: 561, startPoint y: 422, endPoint x: 1131, endPoint y: 404, distance: 569.6
click at [969, 404] on div "Declaration About an Individual Debtor's Schedules Voluntary Petition for Indiv…" at bounding box center [683, 563] width 571 height 1204
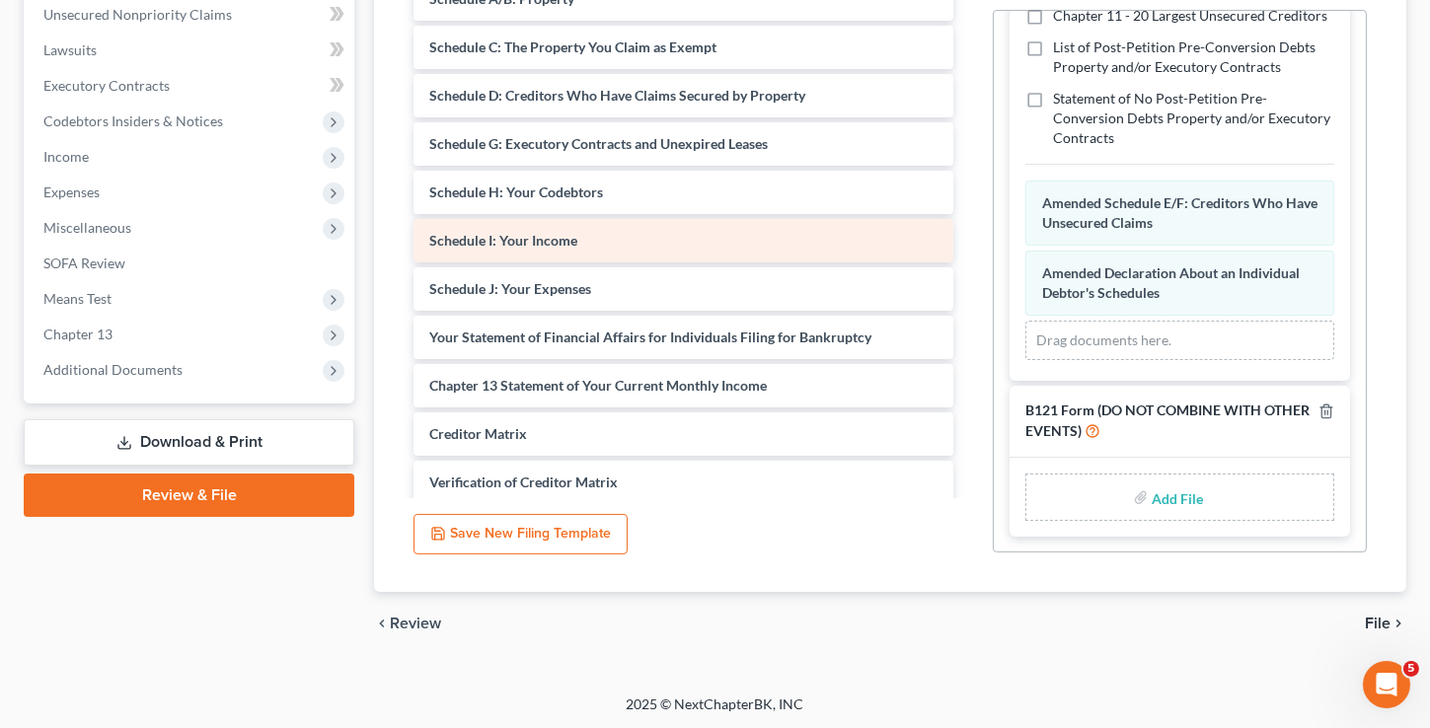
scroll to position [358, 0]
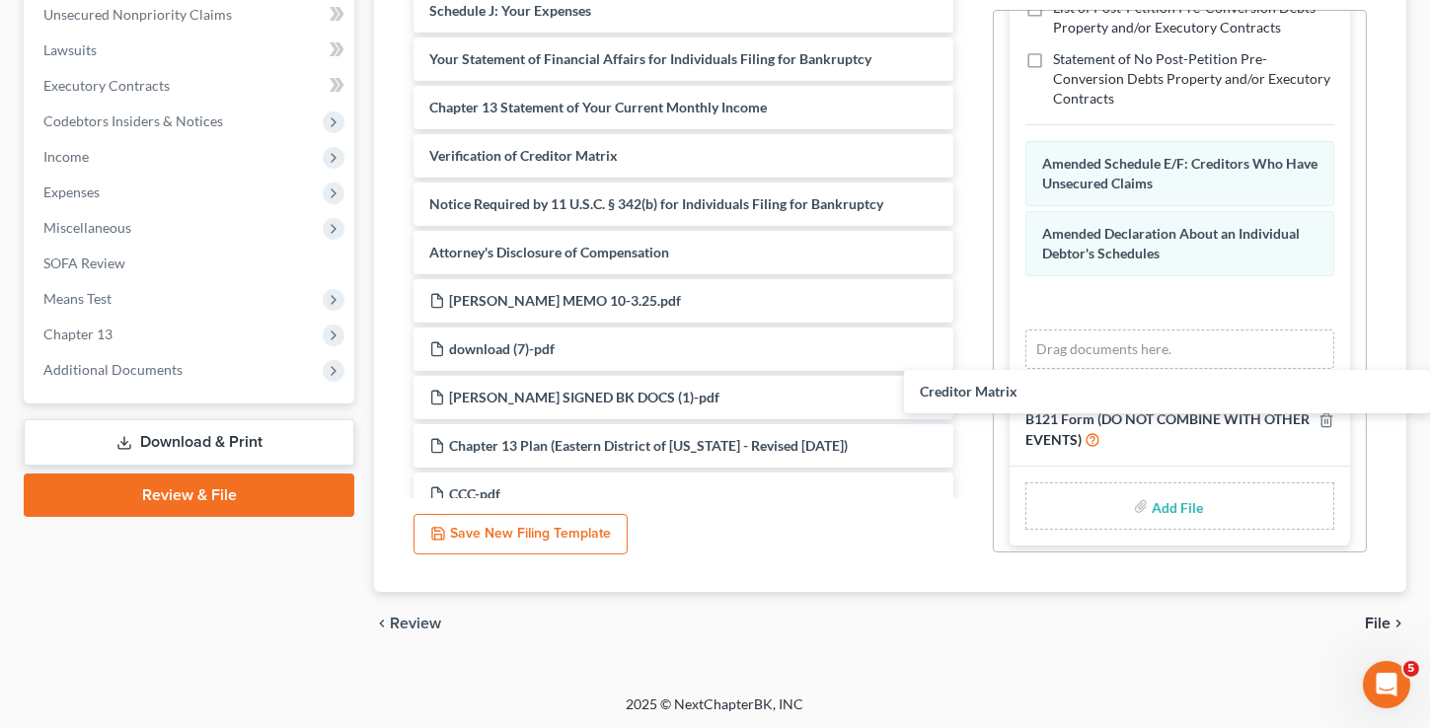
drag, startPoint x: 542, startPoint y: 159, endPoint x: 1149, endPoint y: 388, distance: 649.4
click at [969, 393] on div "Creditor Matrix Voluntary Petition for Individuals Filing for Bankruptcy Summar…" at bounding box center [683, 179] width 571 height 1155
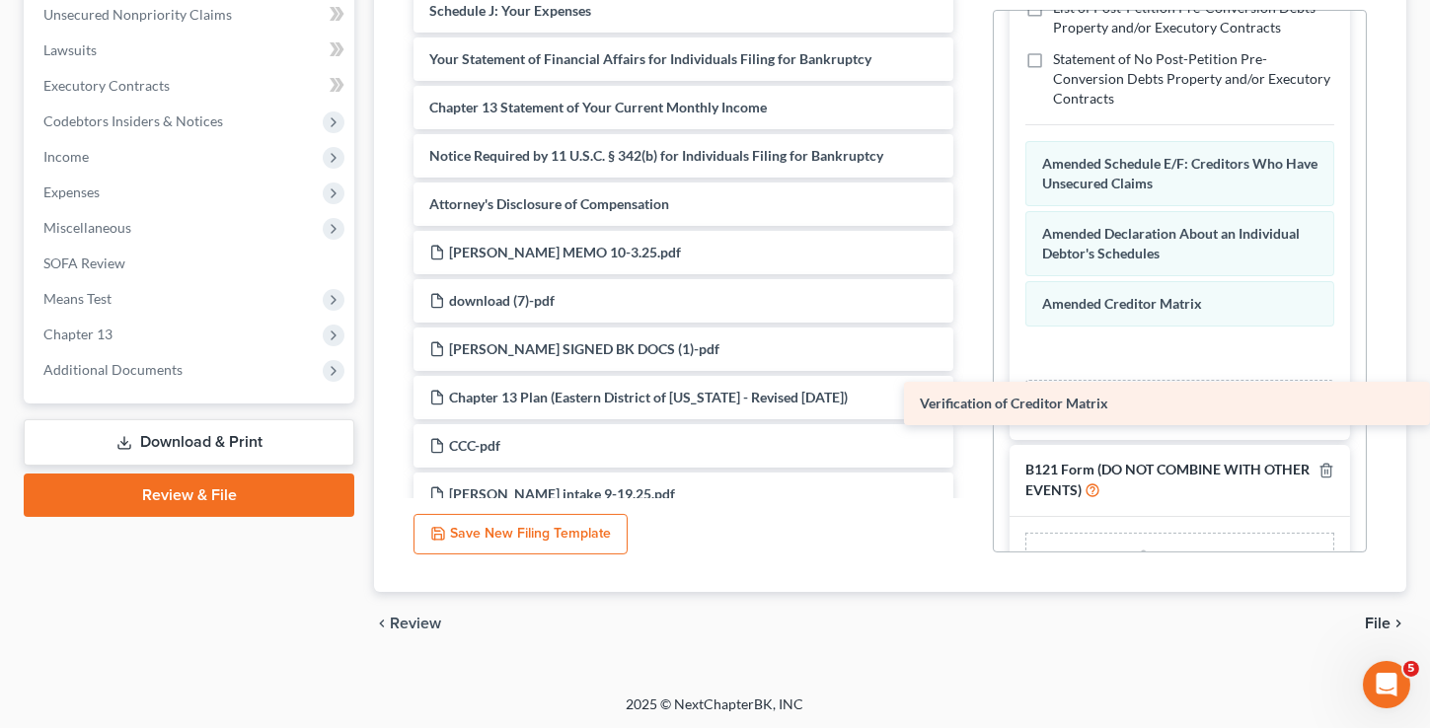
drag, startPoint x: 552, startPoint y: 158, endPoint x: 1078, endPoint y: 407, distance: 582.1
click at [969, 407] on div "Verification of Creditor Matrix Voluntary Petition for Individuals Filing for B…" at bounding box center [683, 155] width 571 height 1107
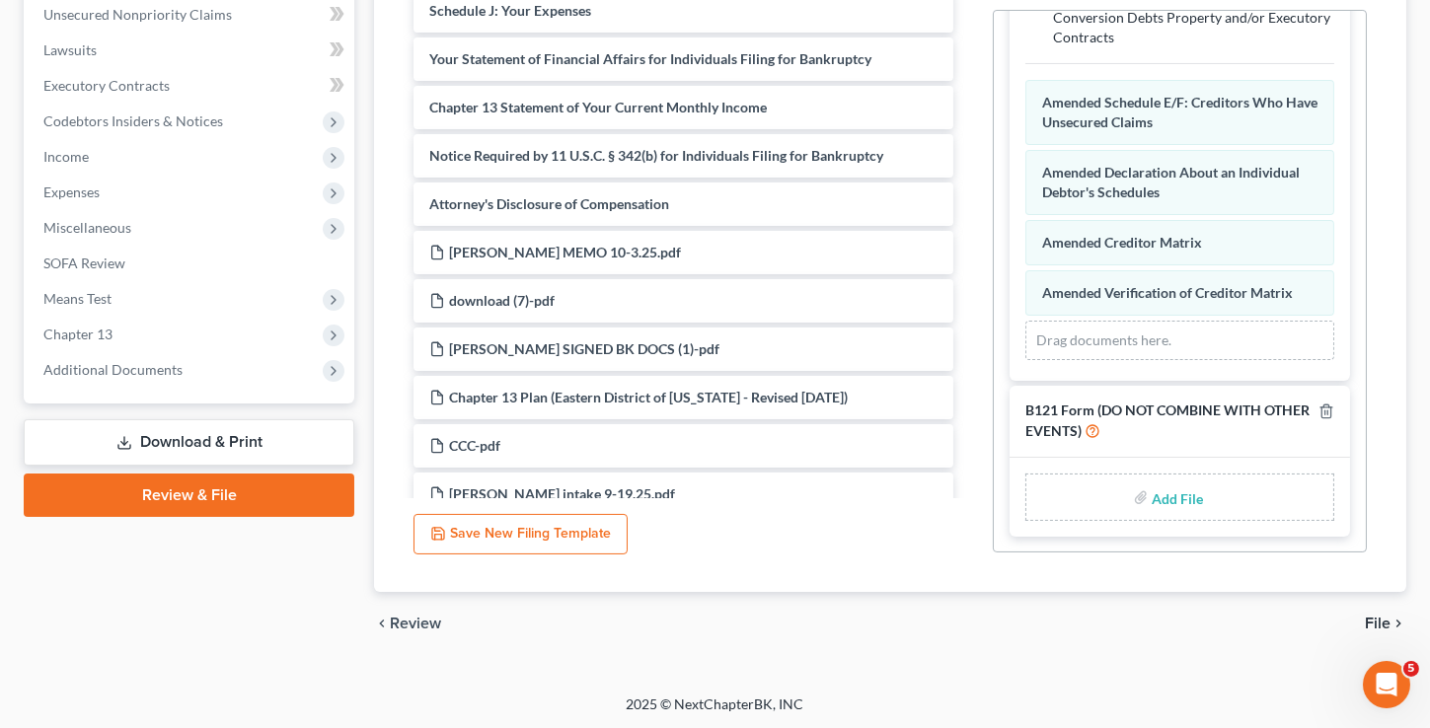
scroll to position [1243, 0]
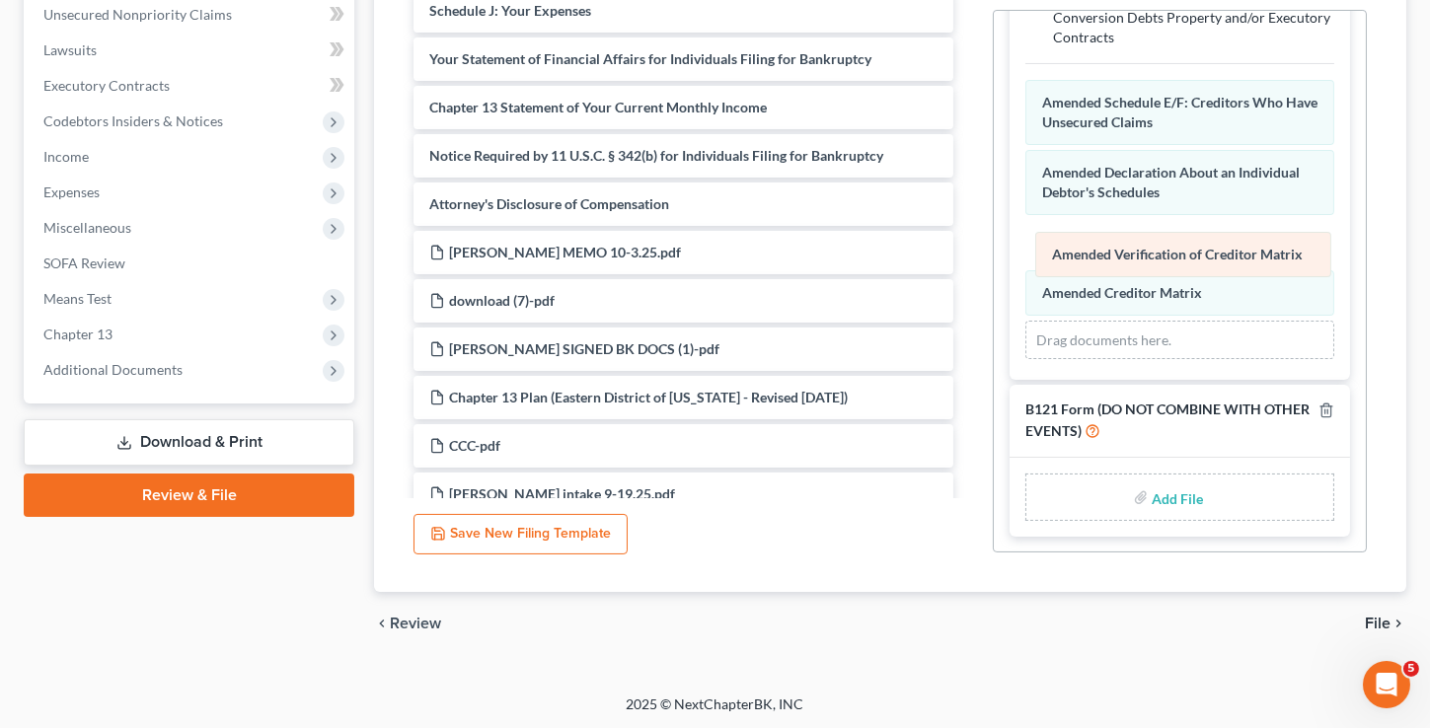
drag, startPoint x: 1108, startPoint y: 296, endPoint x: 1118, endPoint y: 261, distance: 35.9
click at [1118, 261] on div "Verification of Creditor Matrix Amended Verification of Creditor Matrix Schedul…" at bounding box center [1179, 219] width 309 height 279
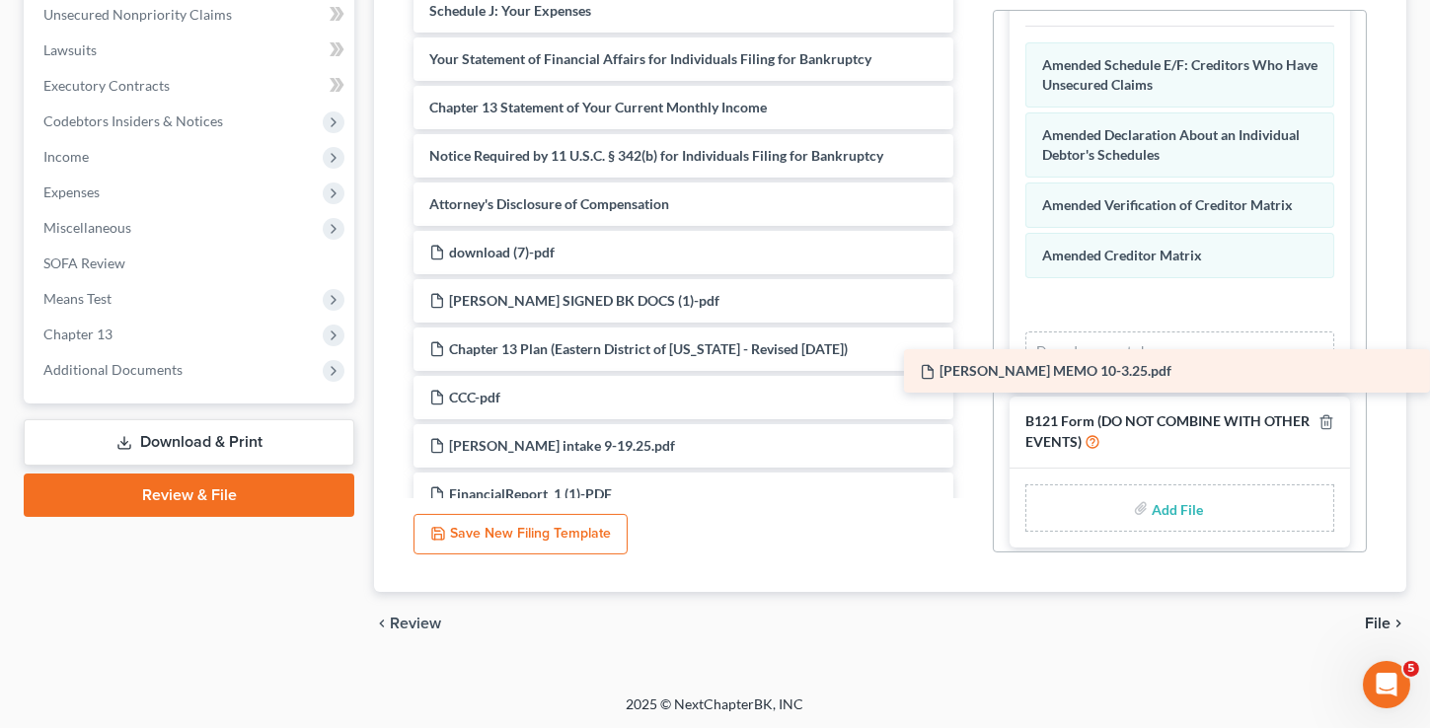
drag, startPoint x: 623, startPoint y: 246, endPoint x: 1181, endPoint y: 365, distance: 571.0
click at [969, 366] on div "DELIA MEMO 10-3.25.pdf Voluntary Petition for Individuals Filing for Bankruptcy…" at bounding box center [683, 131] width 571 height 1059
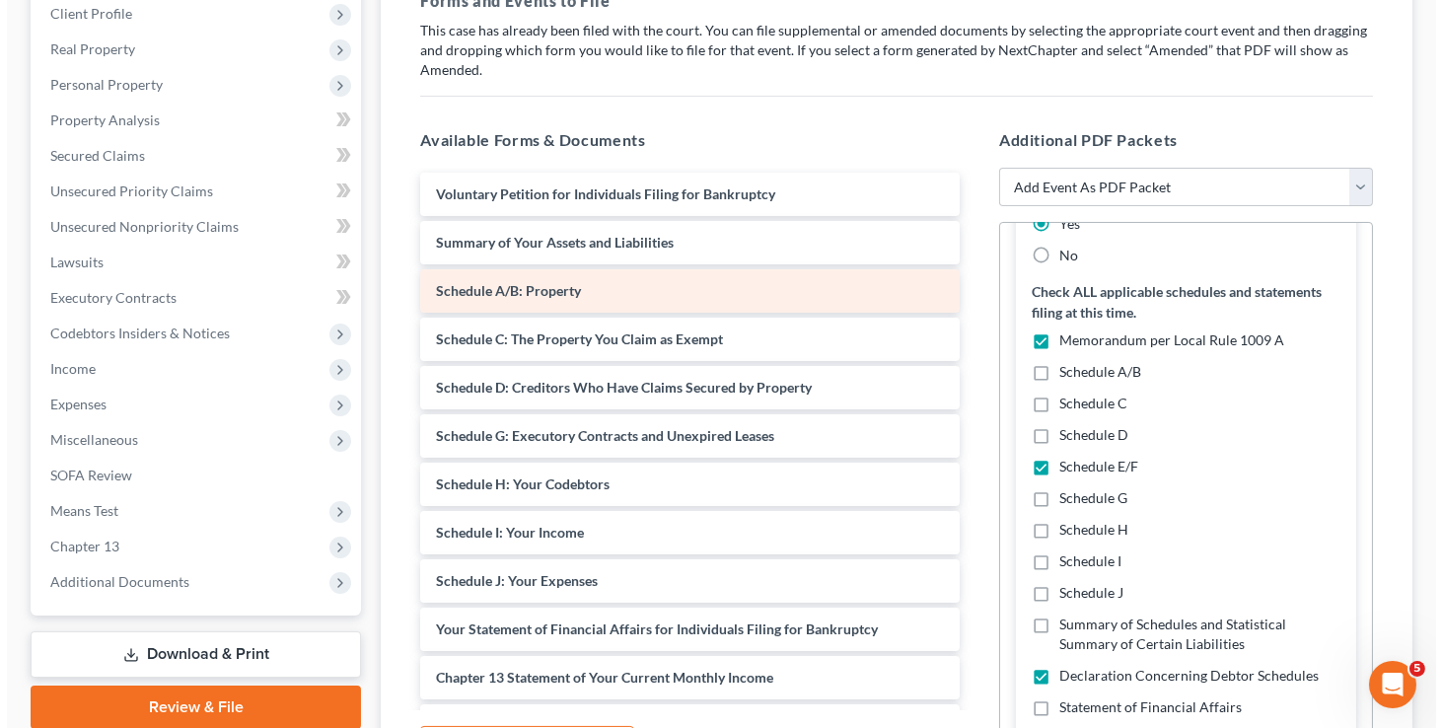
scroll to position [0, 0]
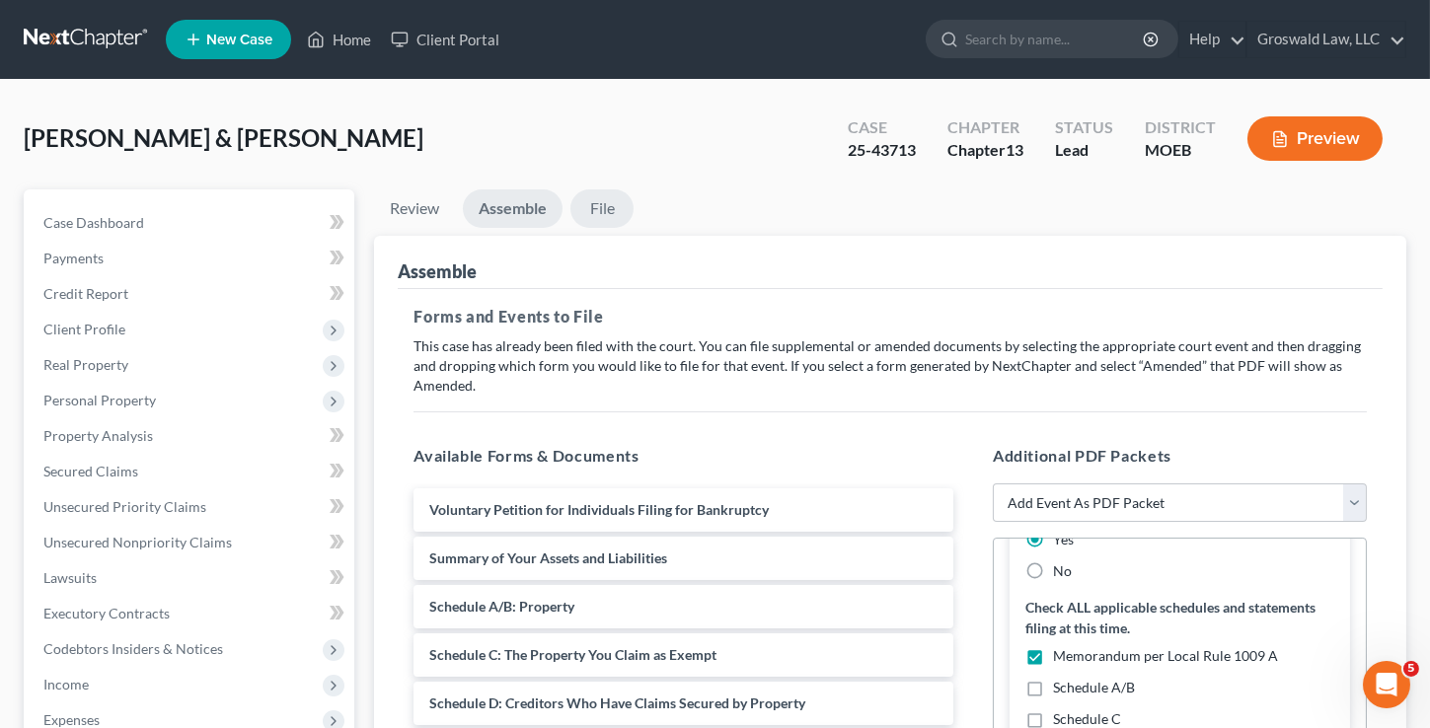
click at [609, 199] on link "File" at bounding box center [601, 208] width 63 height 38
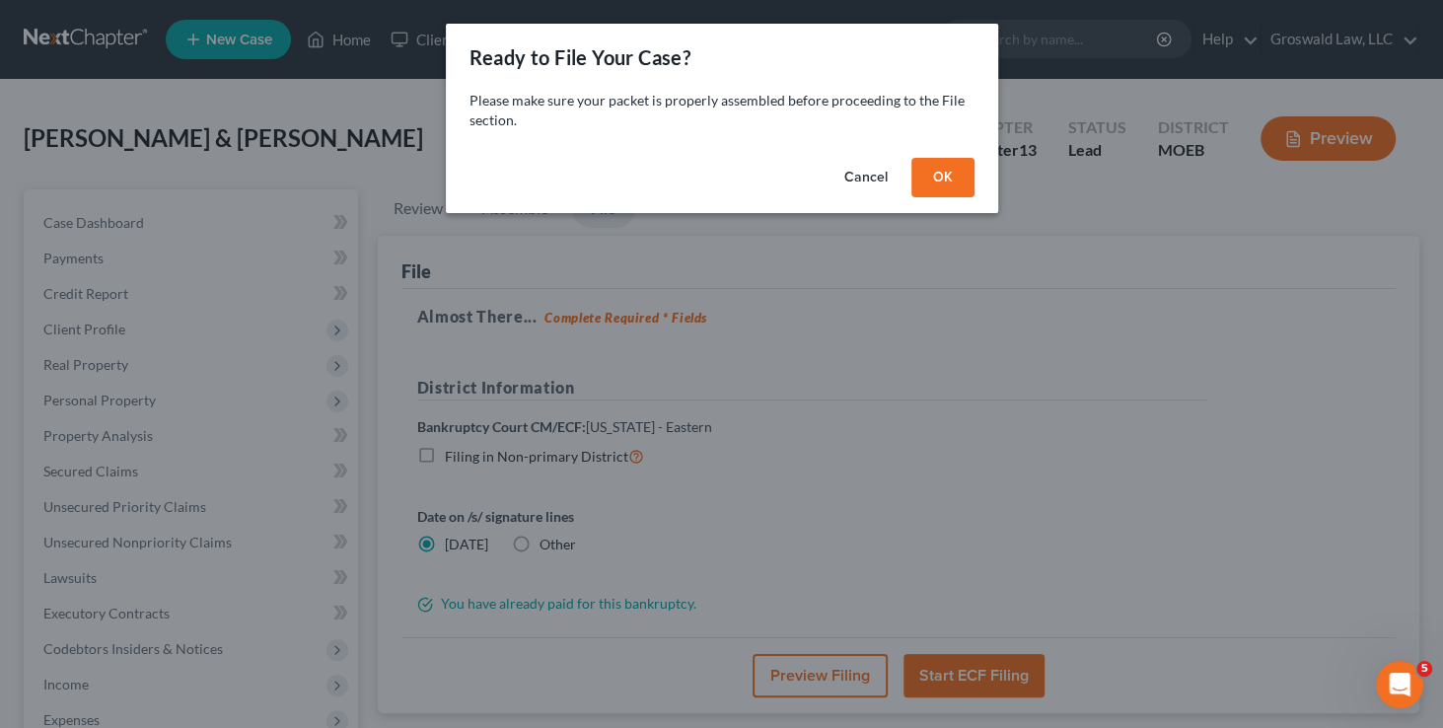
click at [940, 176] on button "OK" at bounding box center [943, 177] width 63 height 39
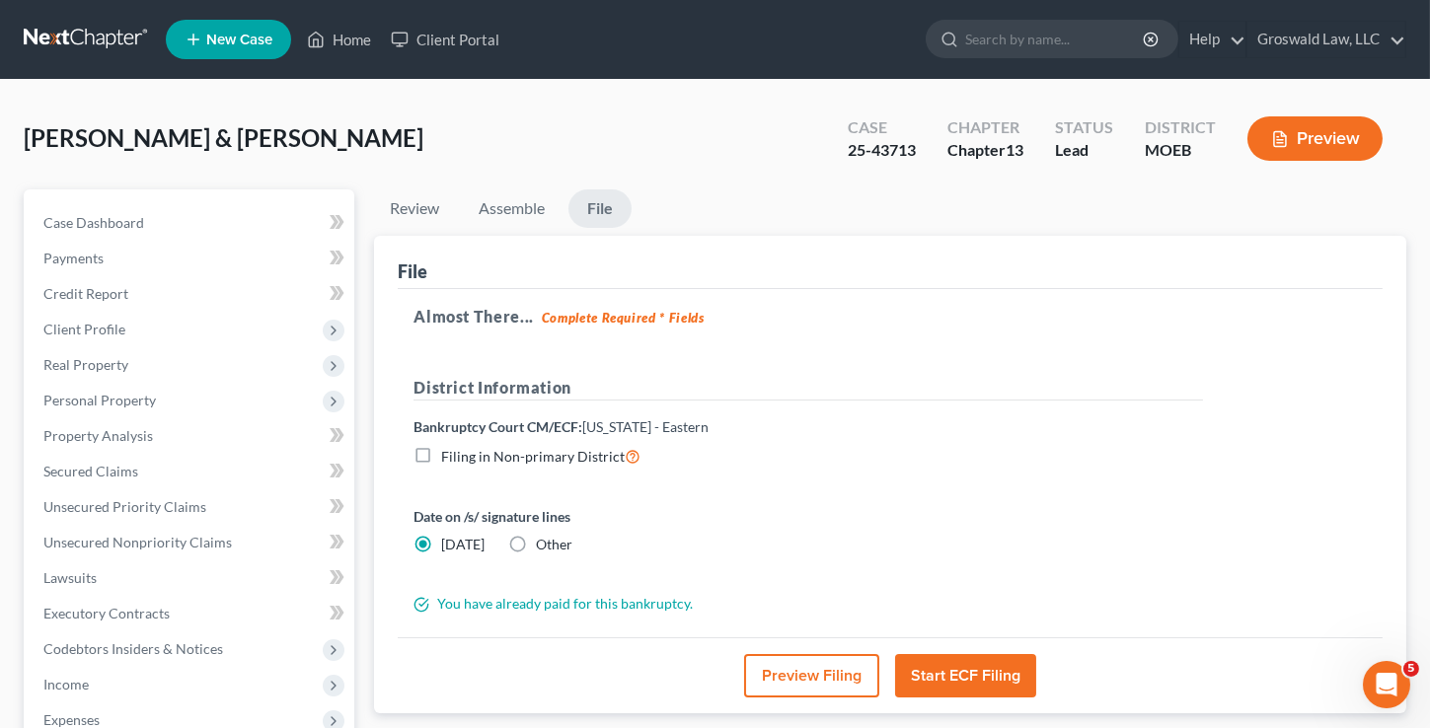
click at [832, 669] on button "Preview Filing" at bounding box center [811, 675] width 135 height 43
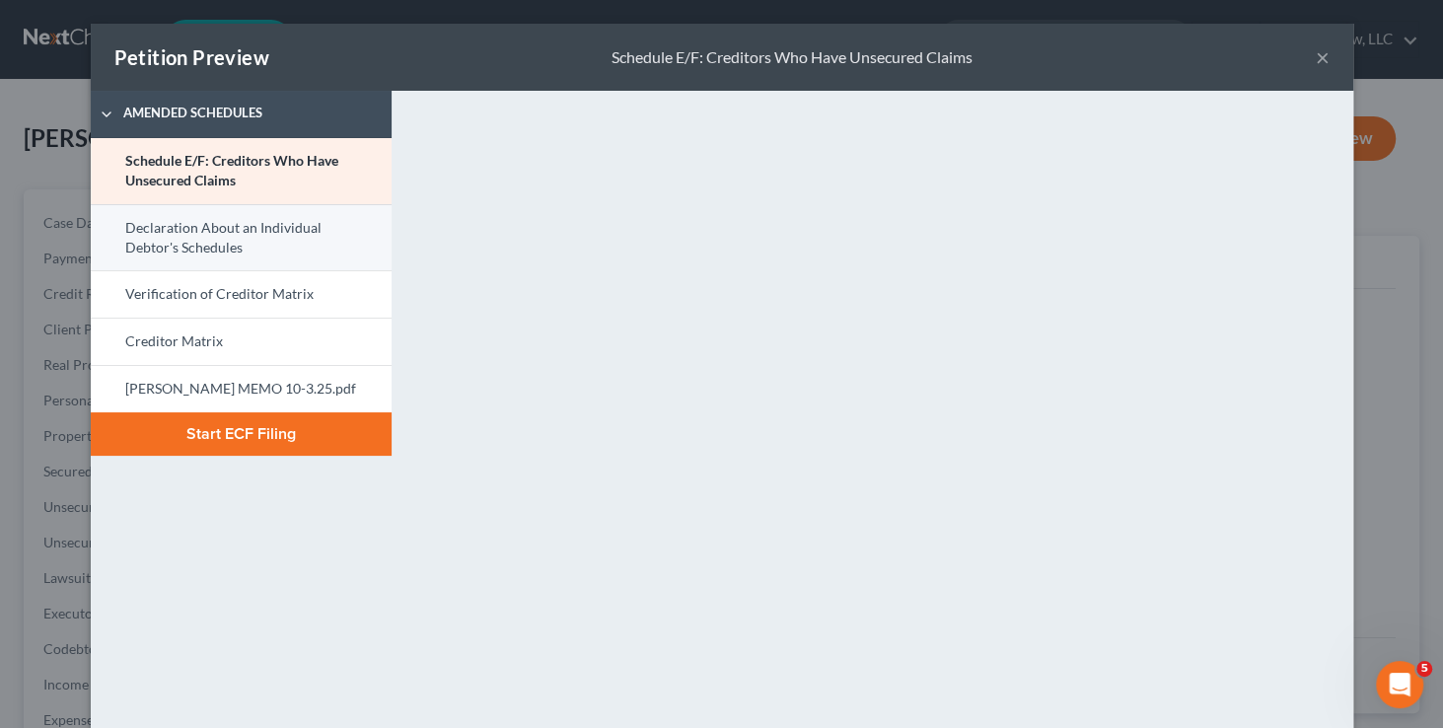
click at [187, 249] on link "Declaration About an Individual Debtor's Schedules" at bounding box center [241, 237] width 301 height 67
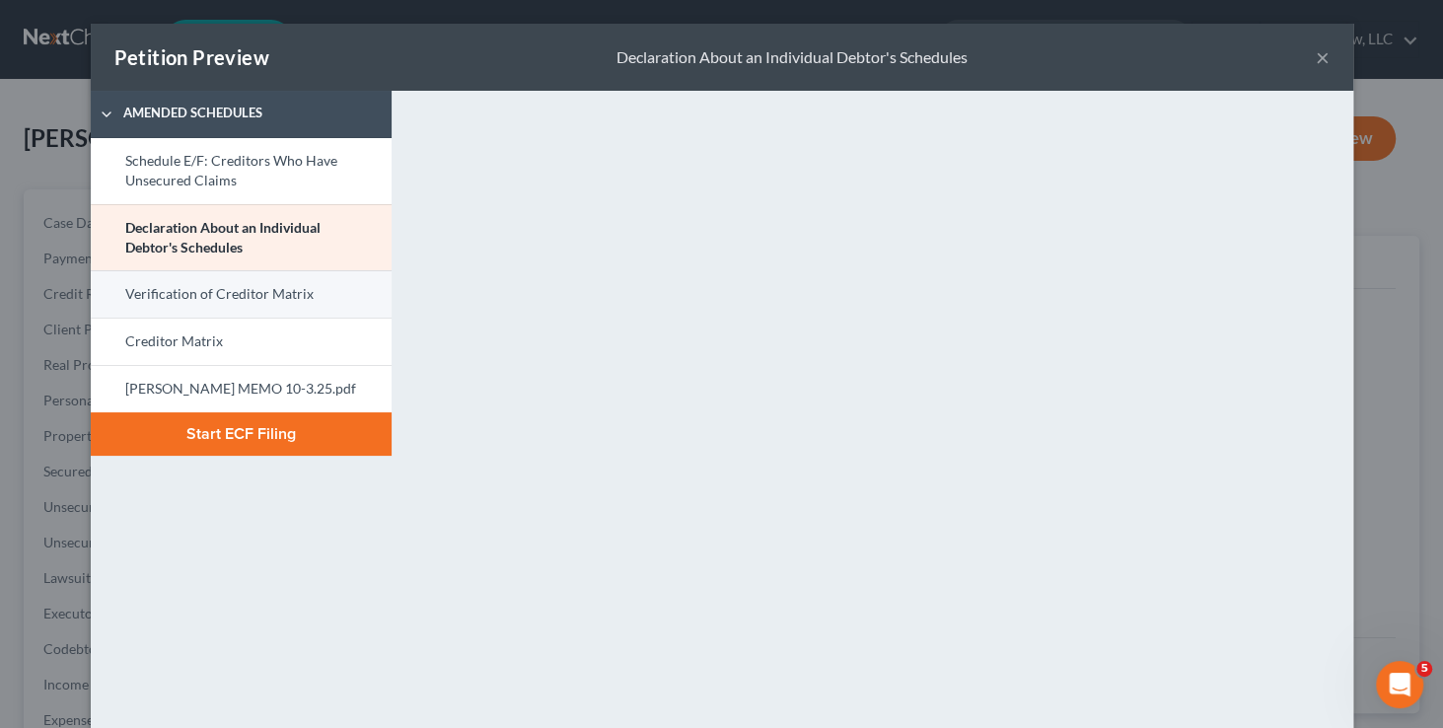
click at [230, 281] on link "Verification of Creditor Matrix" at bounding box center [241, 293] width 301 height 47
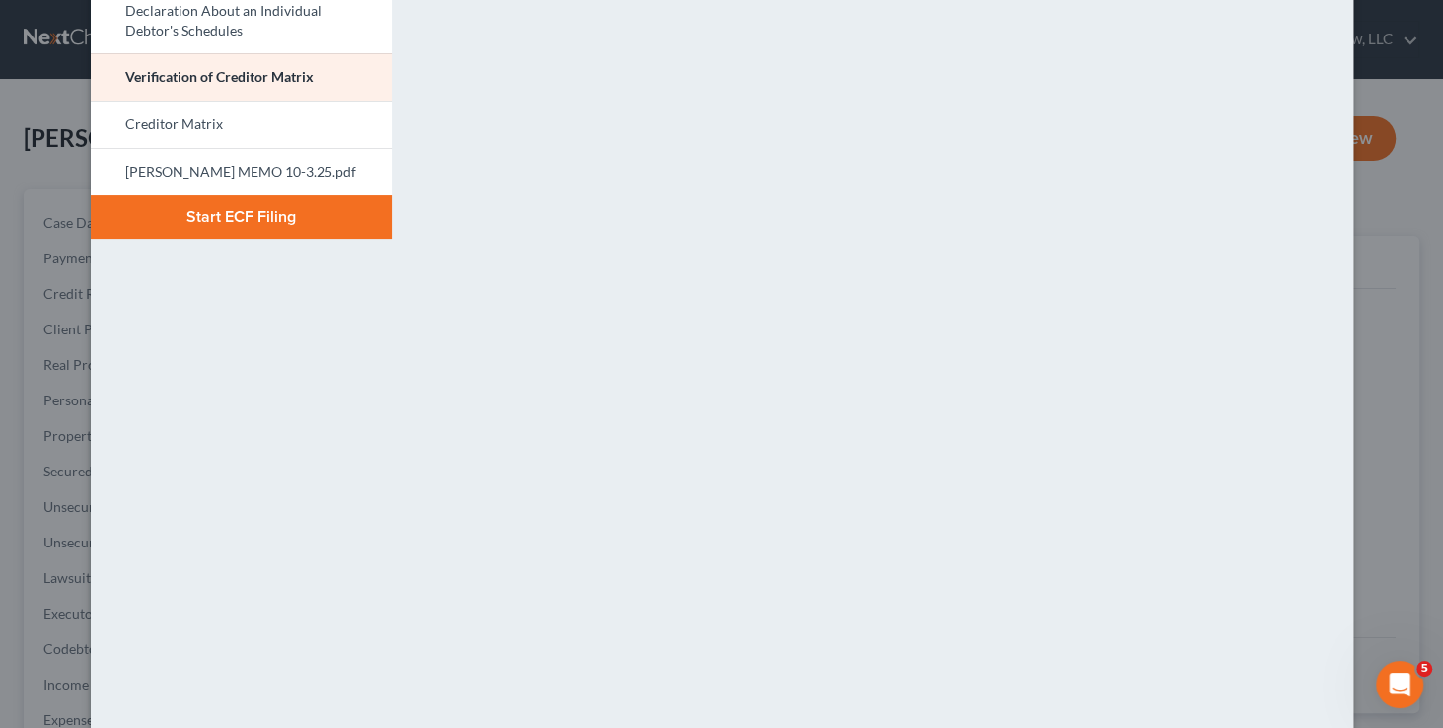
scroll to position [274, 0]
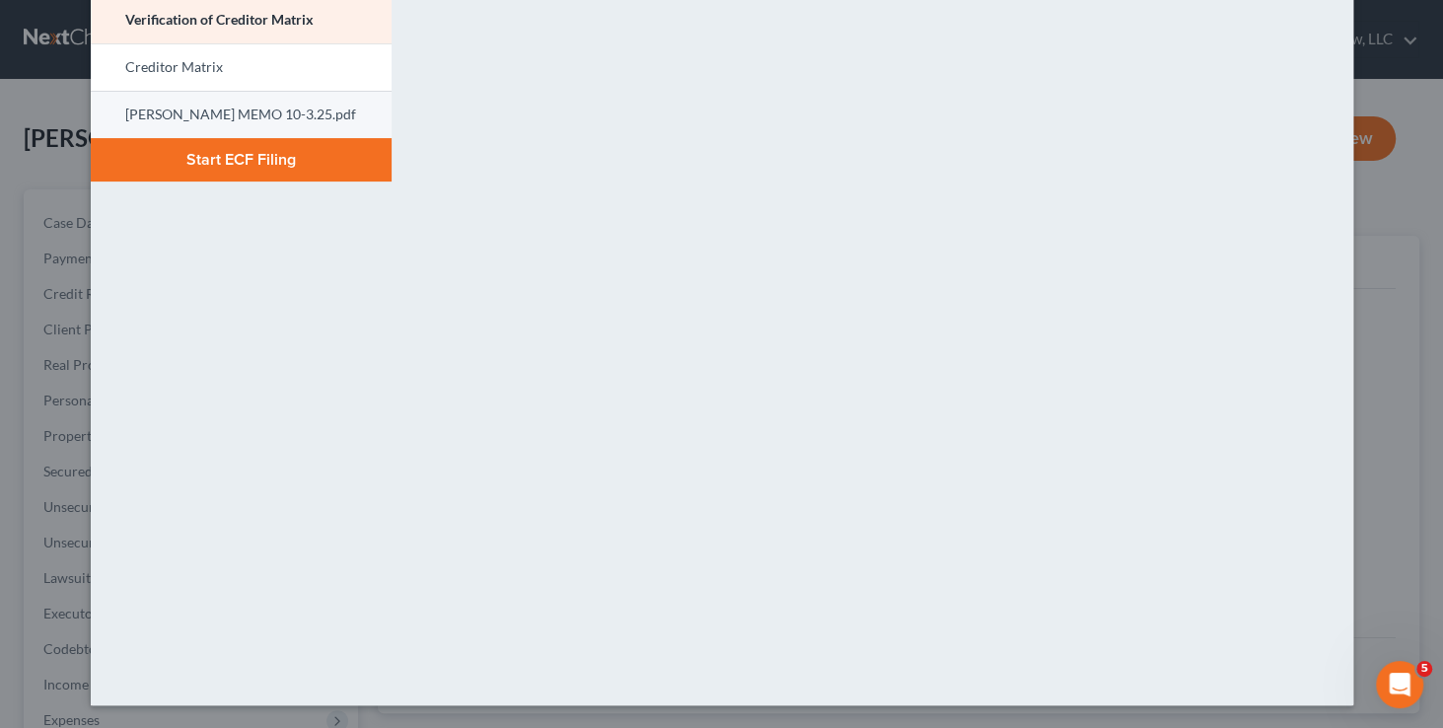
click at [235, 101] on link "[PERSON_NAME] MEMO 10-3.25.pdf" at bounding box center [241, 114] width 301 height 47
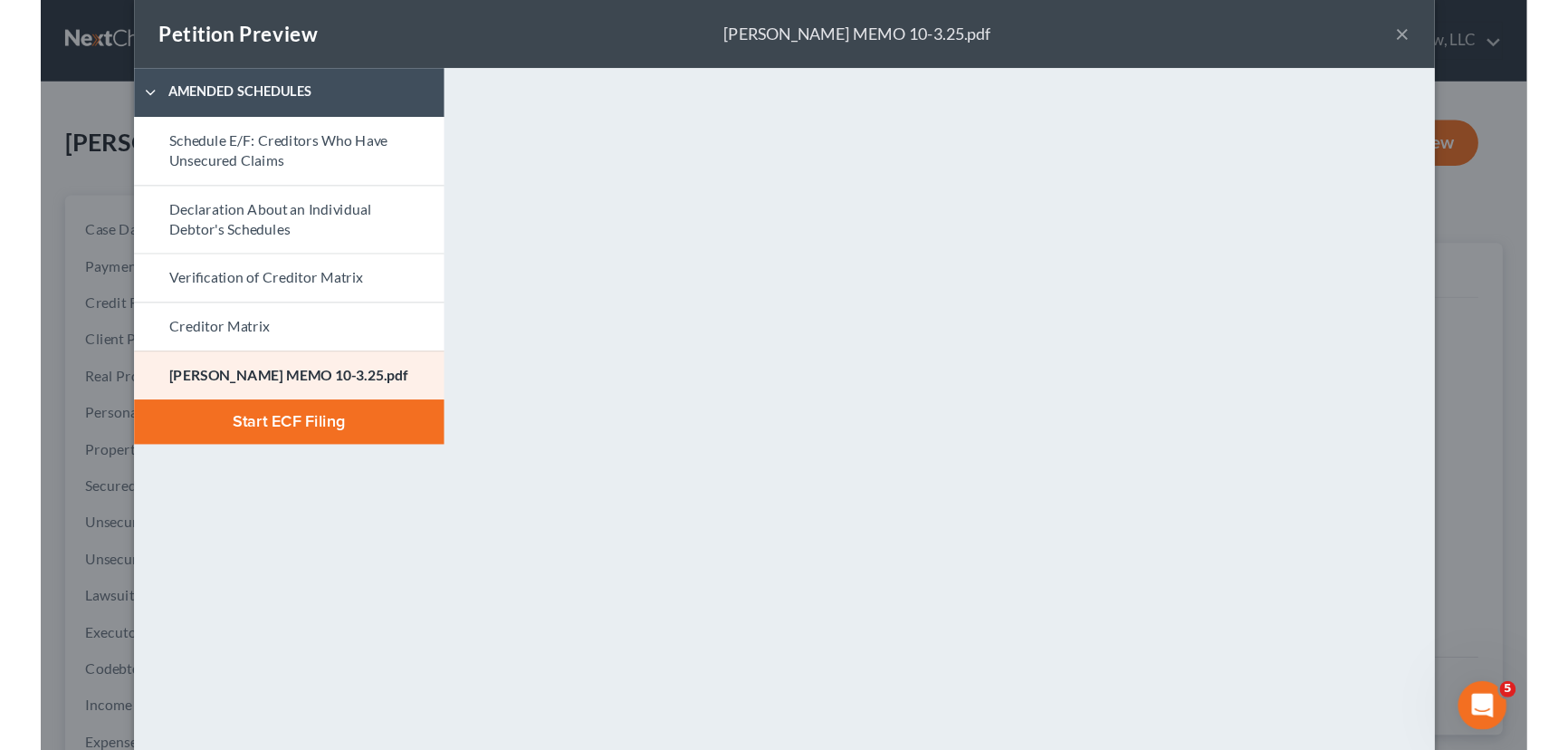
scroll to position [5, 0]
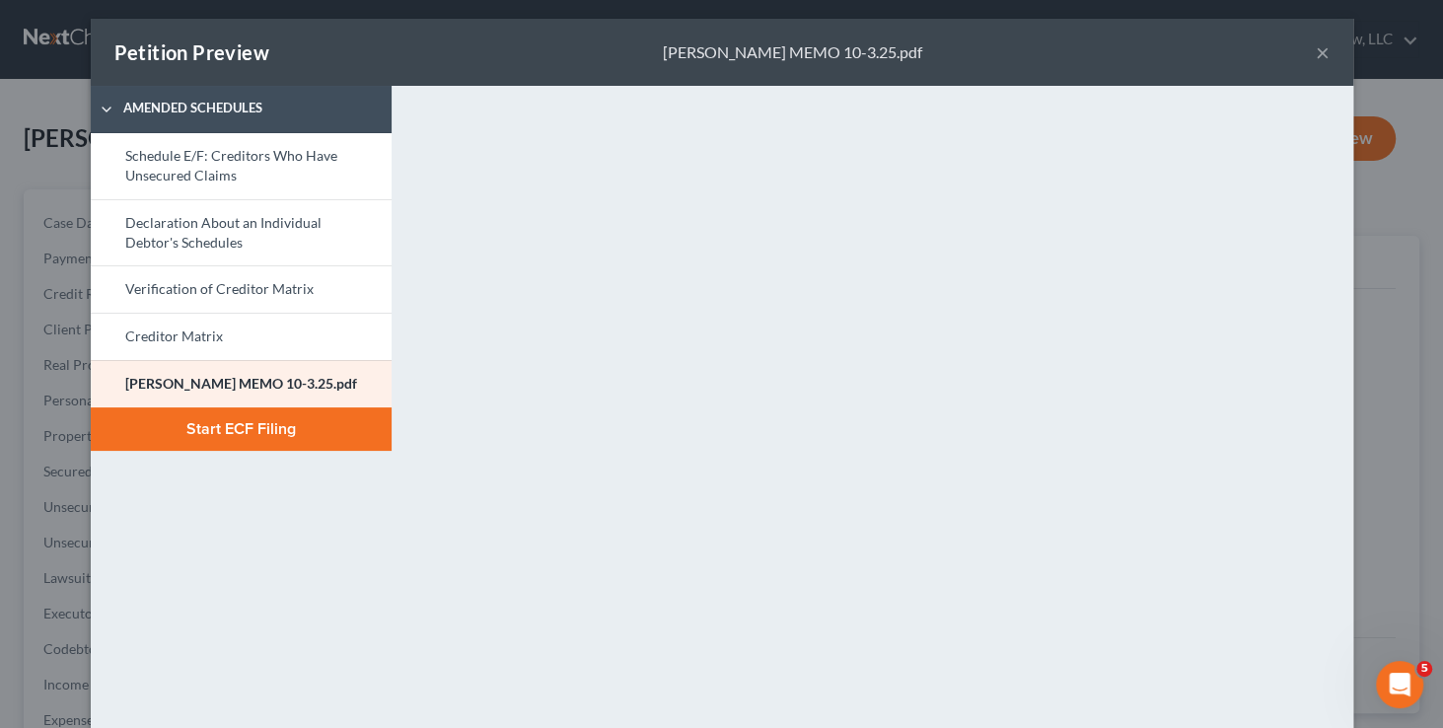
click at [198, 429] on button "Start ECF Filing" at bounding box center [241, 428] width 301 height 43
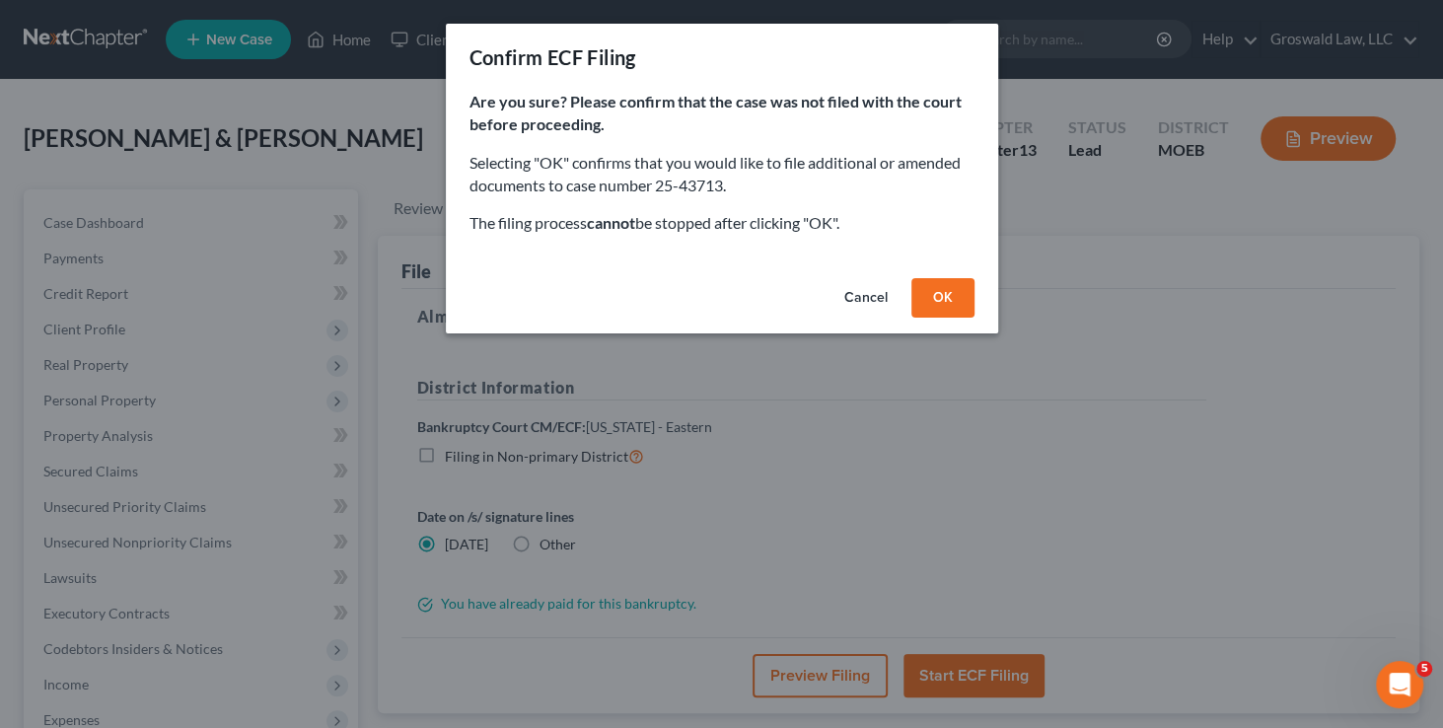
click at [935, 295] on button "OK" at bounding box center [943, 297] width 63 height 39
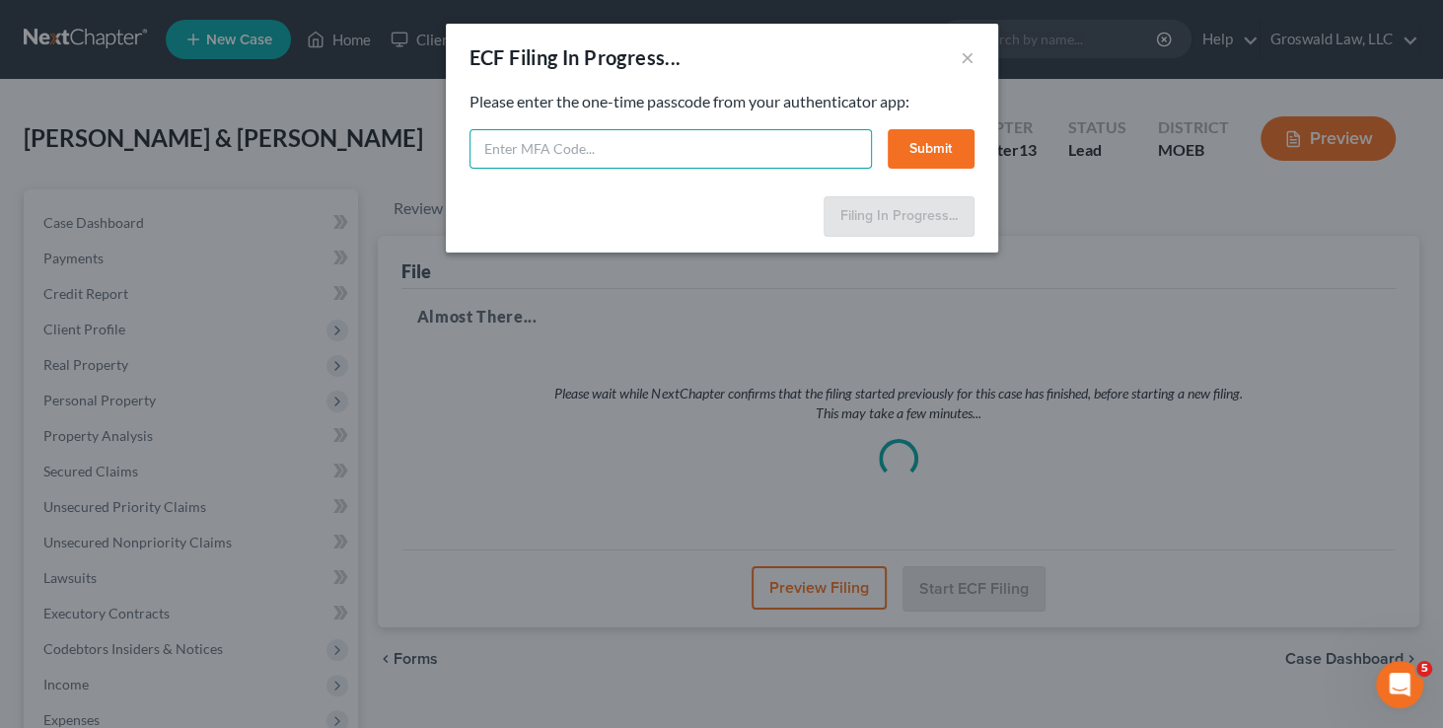
click at [599, 140] on input "text" at bounding box center [671, 148] width 403 height 39
type input "313103"
click at [925, 154] on button "Submit" at bounding box center [931, 148] width 87 height 39
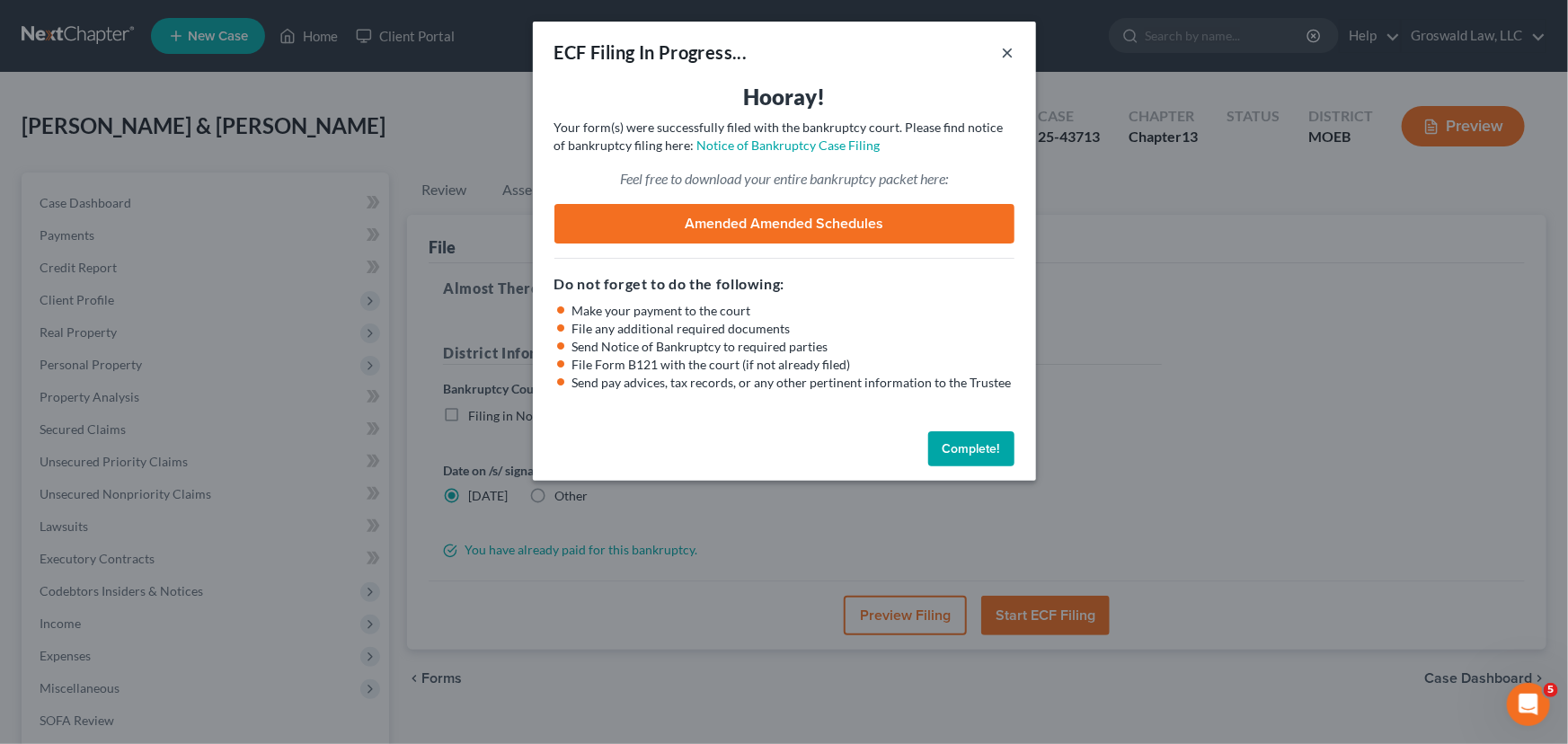
click at [1010, 53] on button "×" at bounding box center [1008, 52] width 13 height 22
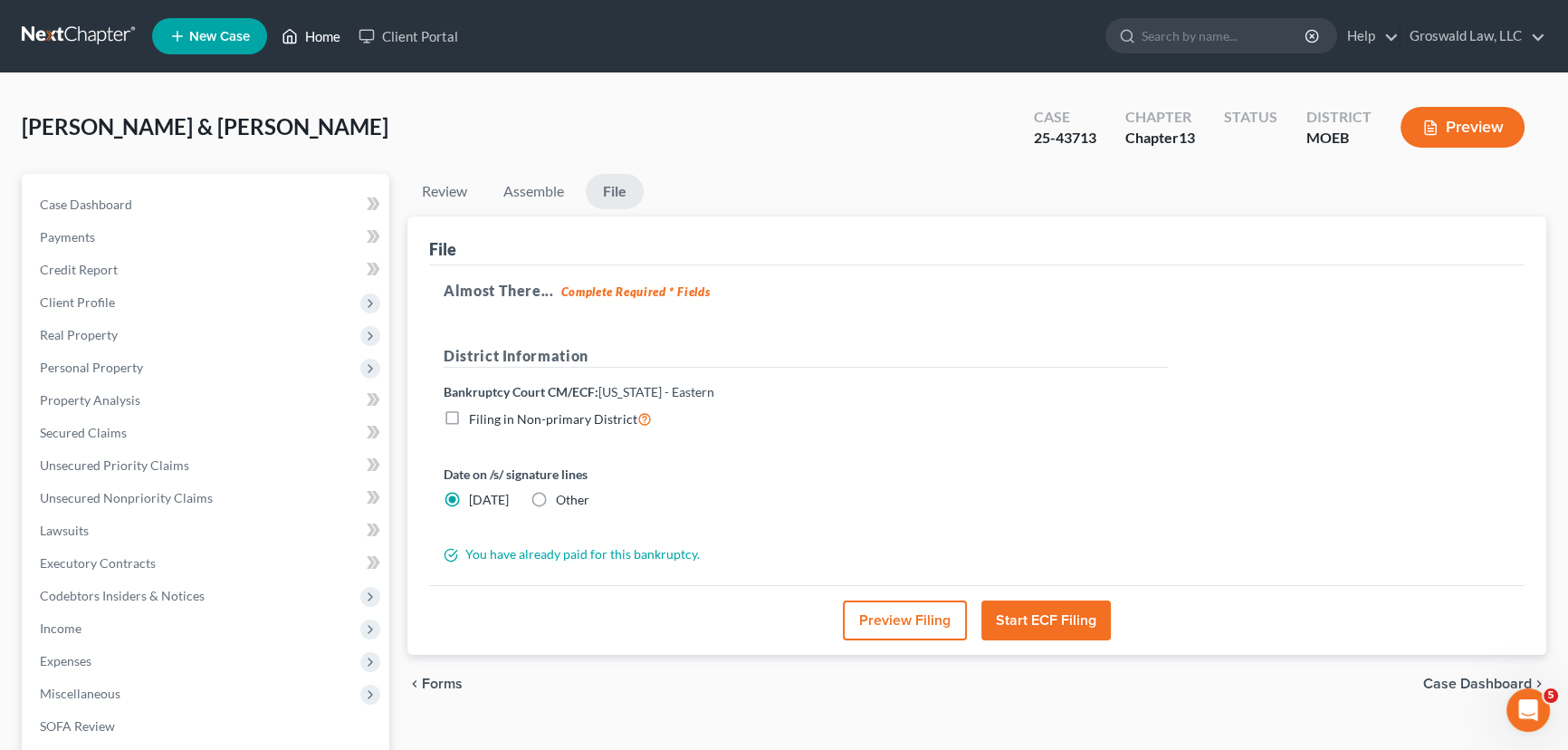
click at [341, 49] on link "Home" at bounding box center [311, 37] width 77 height 33
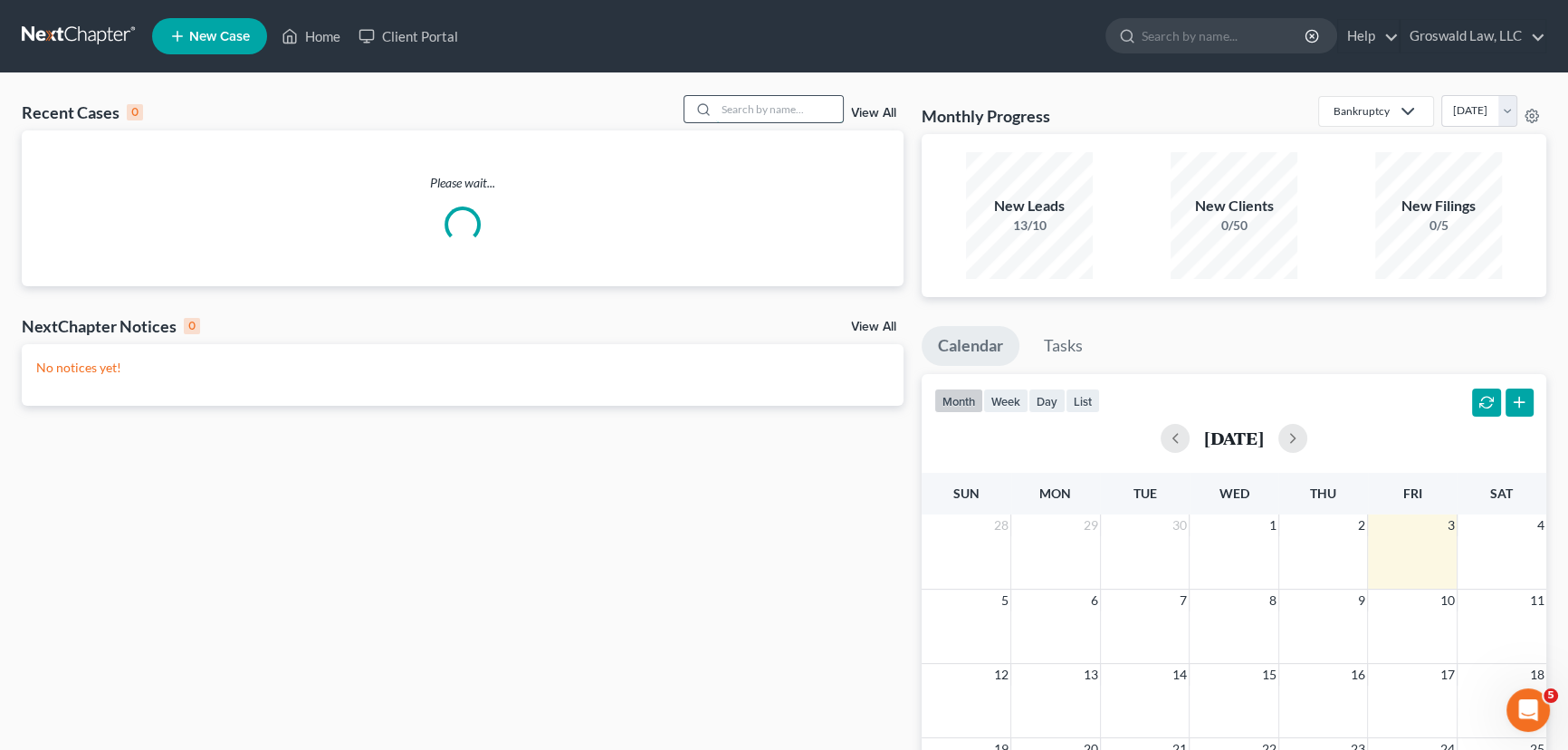
click at [775, 107] on input "search" at bounding box center [779, 109] width 127 height 27
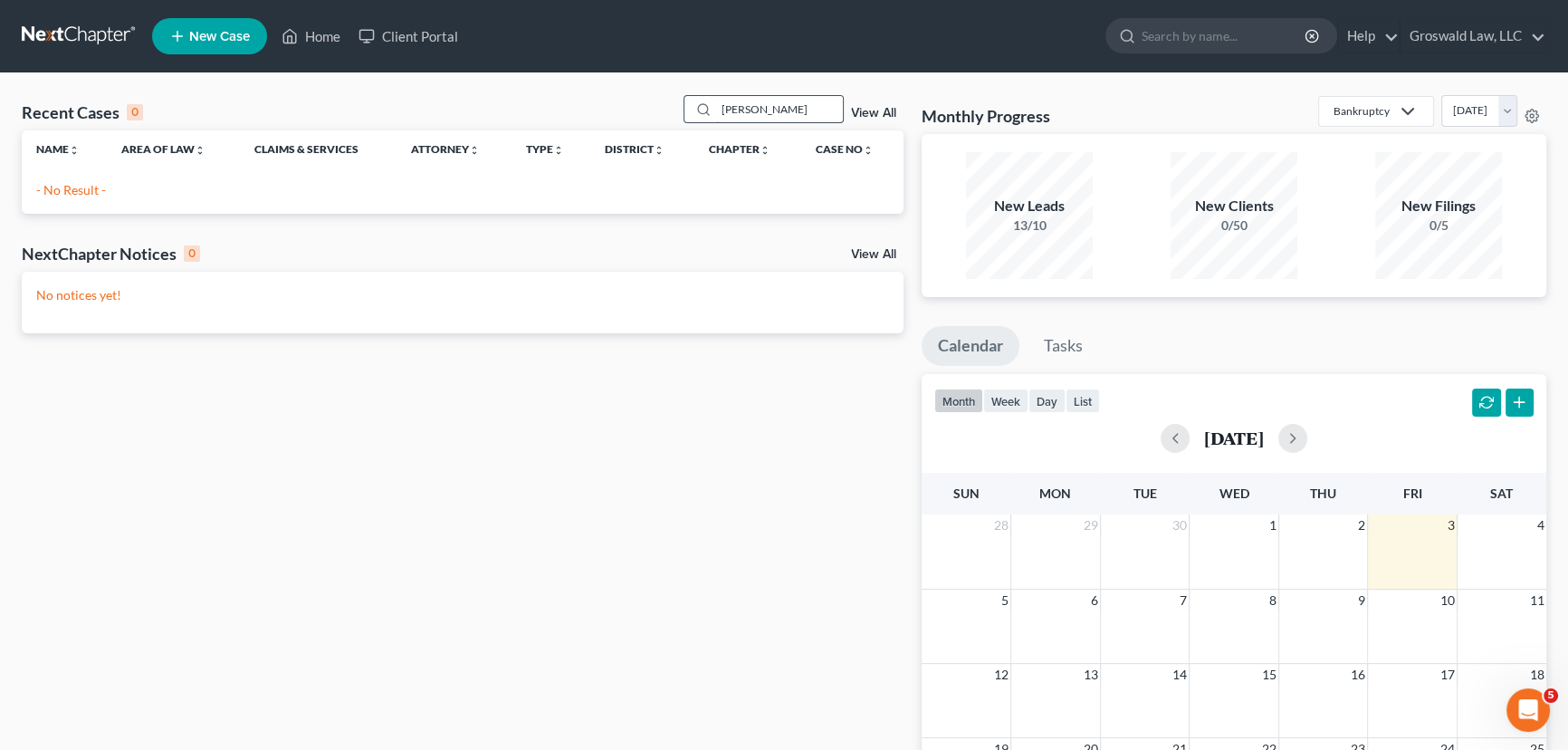
drag, startPoint x: 799, startPoint y: 123, endPoint x: 767, endPoint y: 121, distance: 32.1
click at [714, 125] on div "Recent Cases 0 bussman View All" at bounding box center [462, 113] width 882 height 35
drag, startPoint x: 782, startPoint y: 112, endPoint x: 417, endPoint y: 23, distance: 375.7
click at [423, 58] on div "Home New Case Client Portal Groswald Law, LLC maxwell@groswald.com My Account S…" at bounding box center [784, 522] width 1568 height 1046
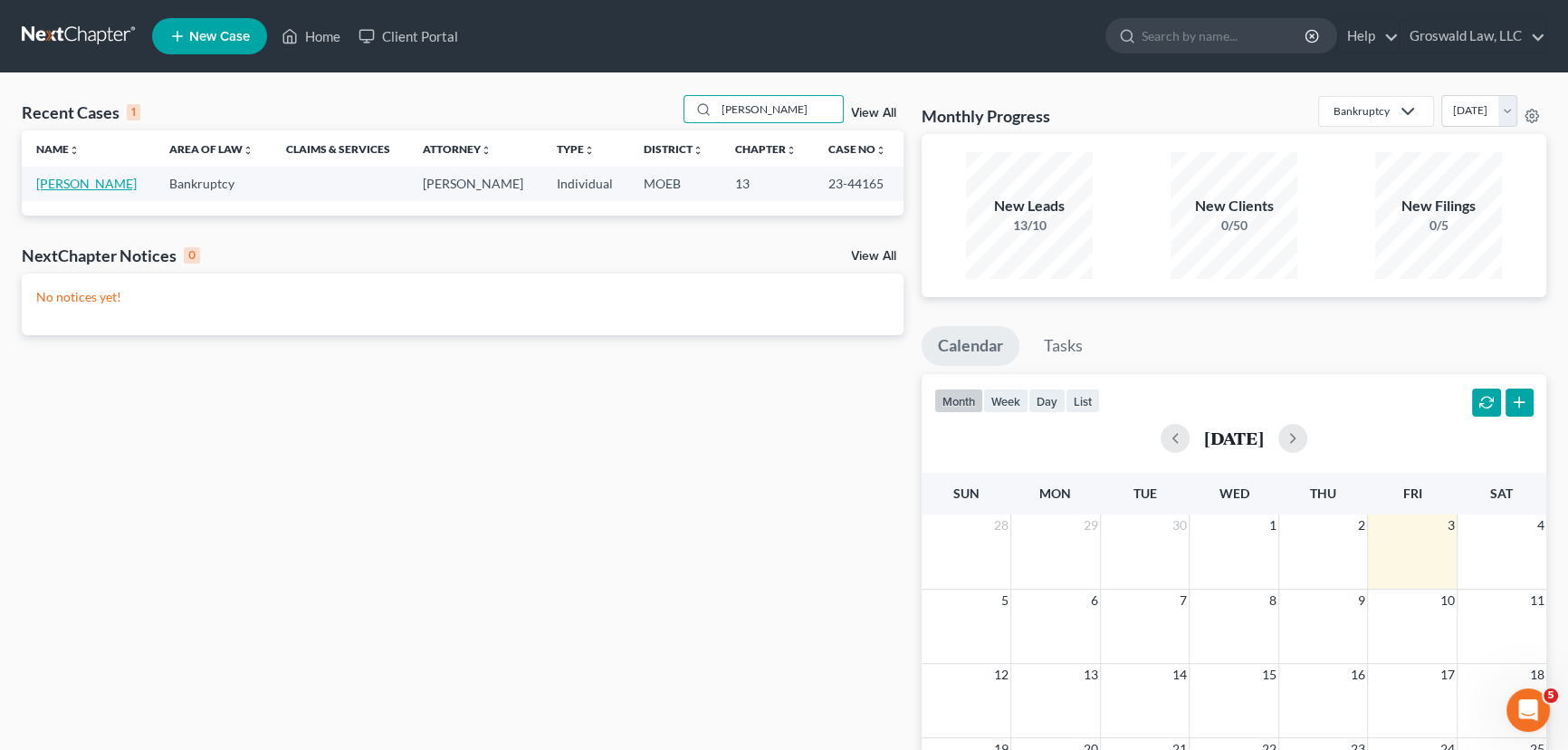
type input "brennan"
click at [106, 190] on link "Brennan, Sherri" at bounding box center [86, 183] width 101 height 16
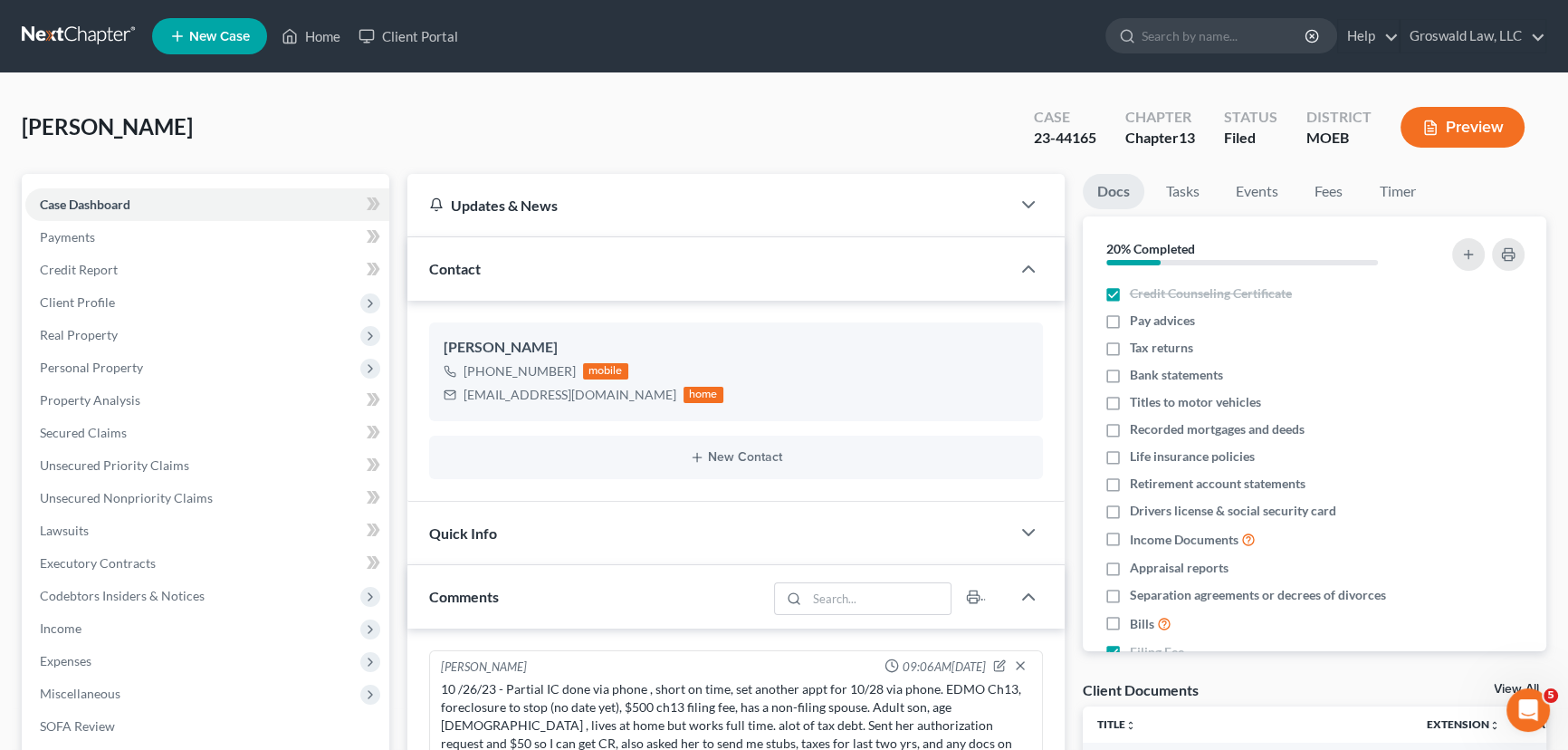
scroll to position [1340, 0]
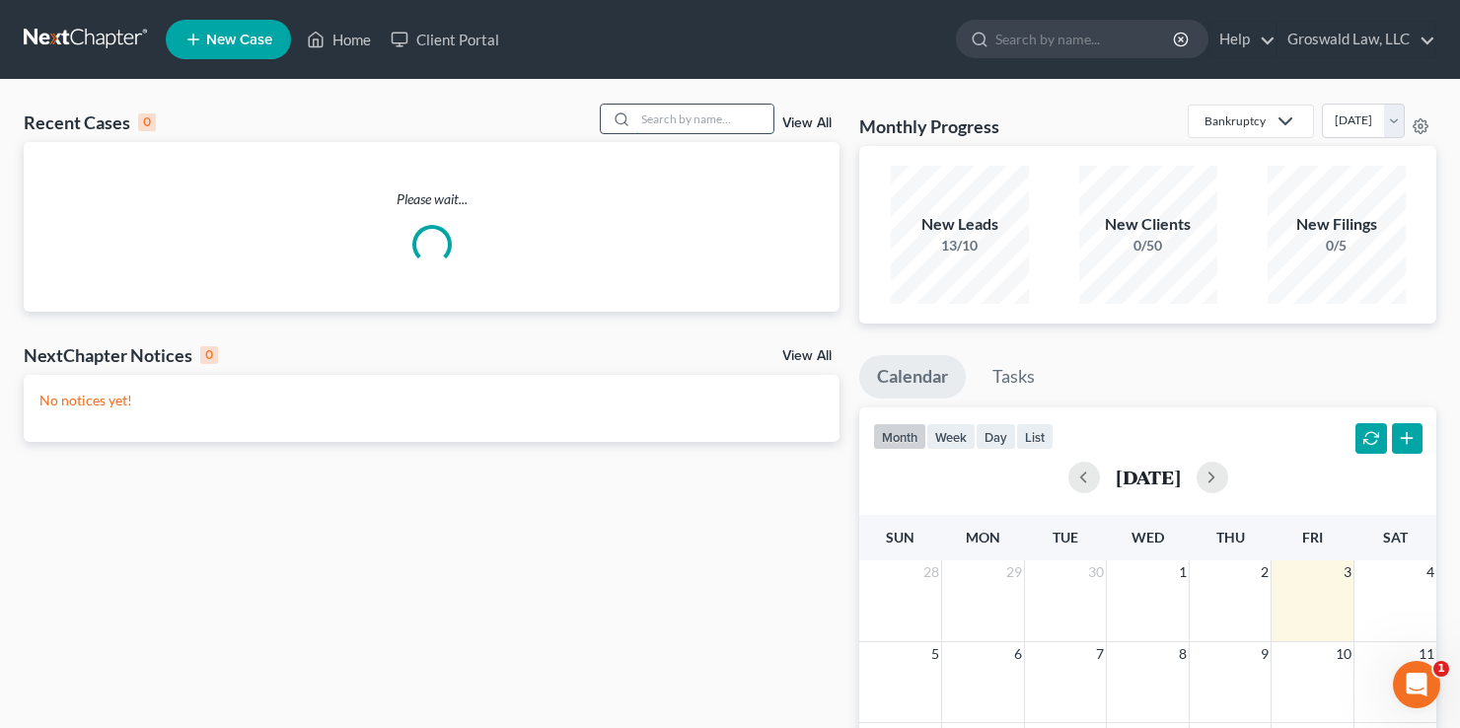
click at [712, 112] on input "search" at bounding box center [704, 119] width 138 height 29
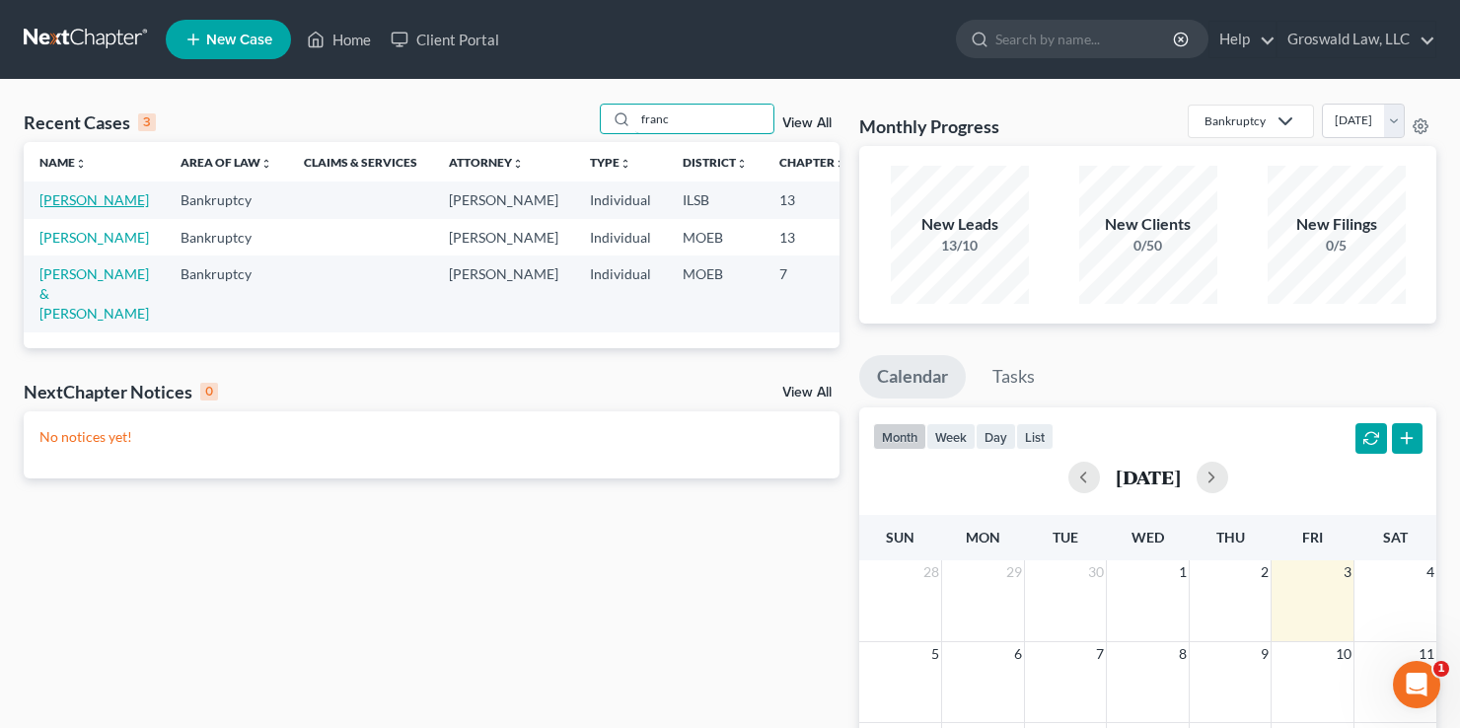
type input "franc"
click at [69, 208] on link "[PERSON_NAME]" at bounding box center [94, 199] width 110 height 17
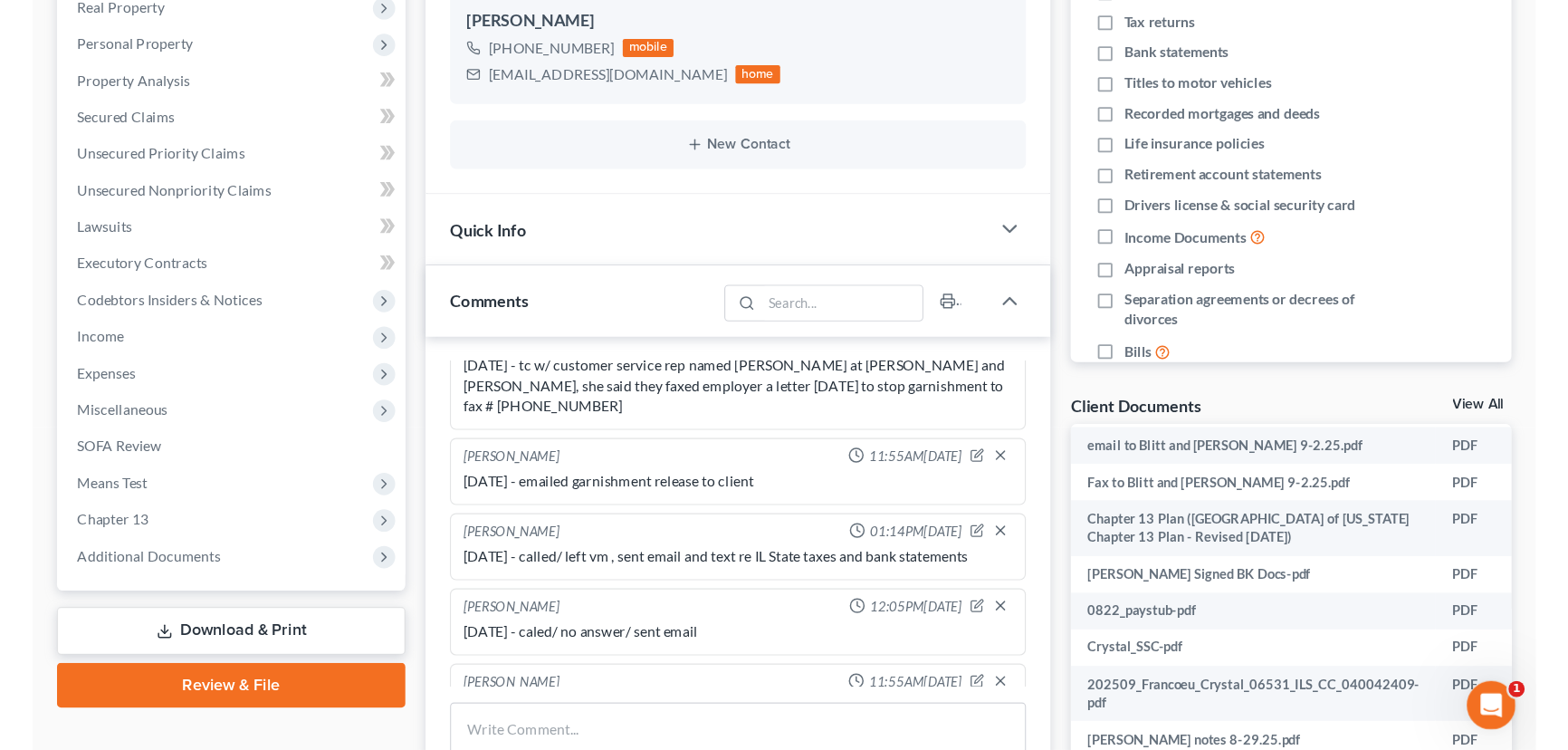
scroll to position [1080, 0]
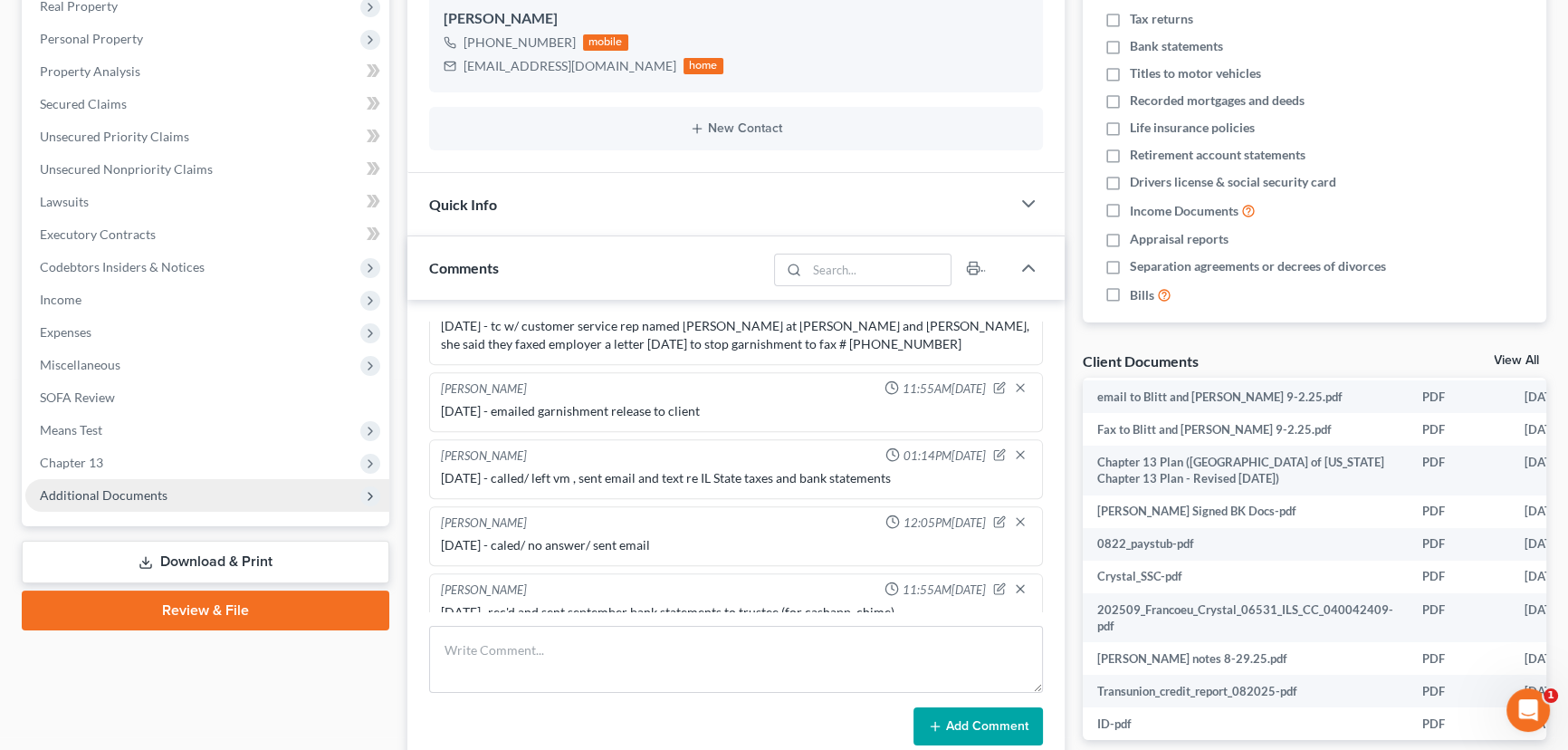
click at [218, 502] on span "Additional Documents" at bounding box center [207, 496] width 364 height 33
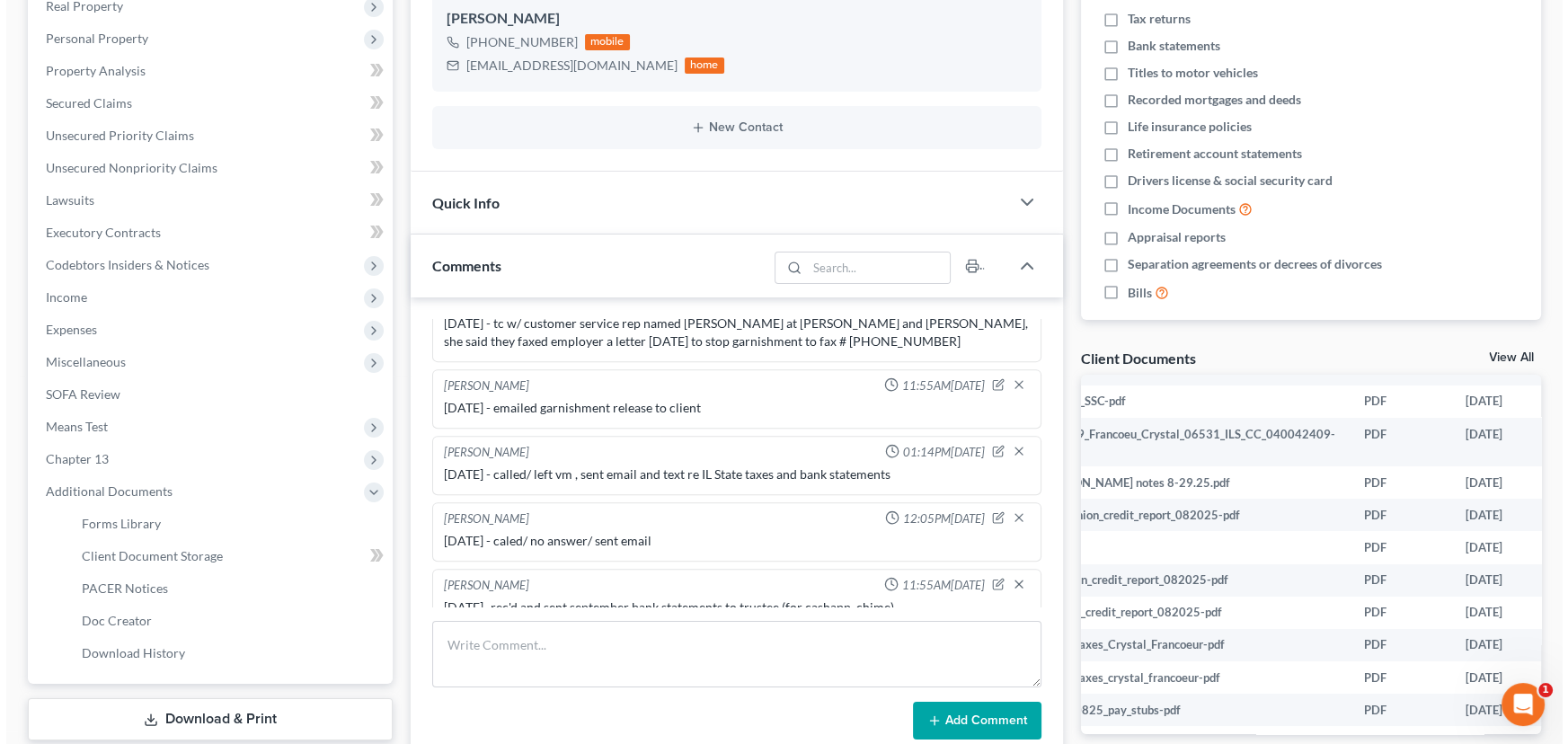
scroll to position [415, 119]
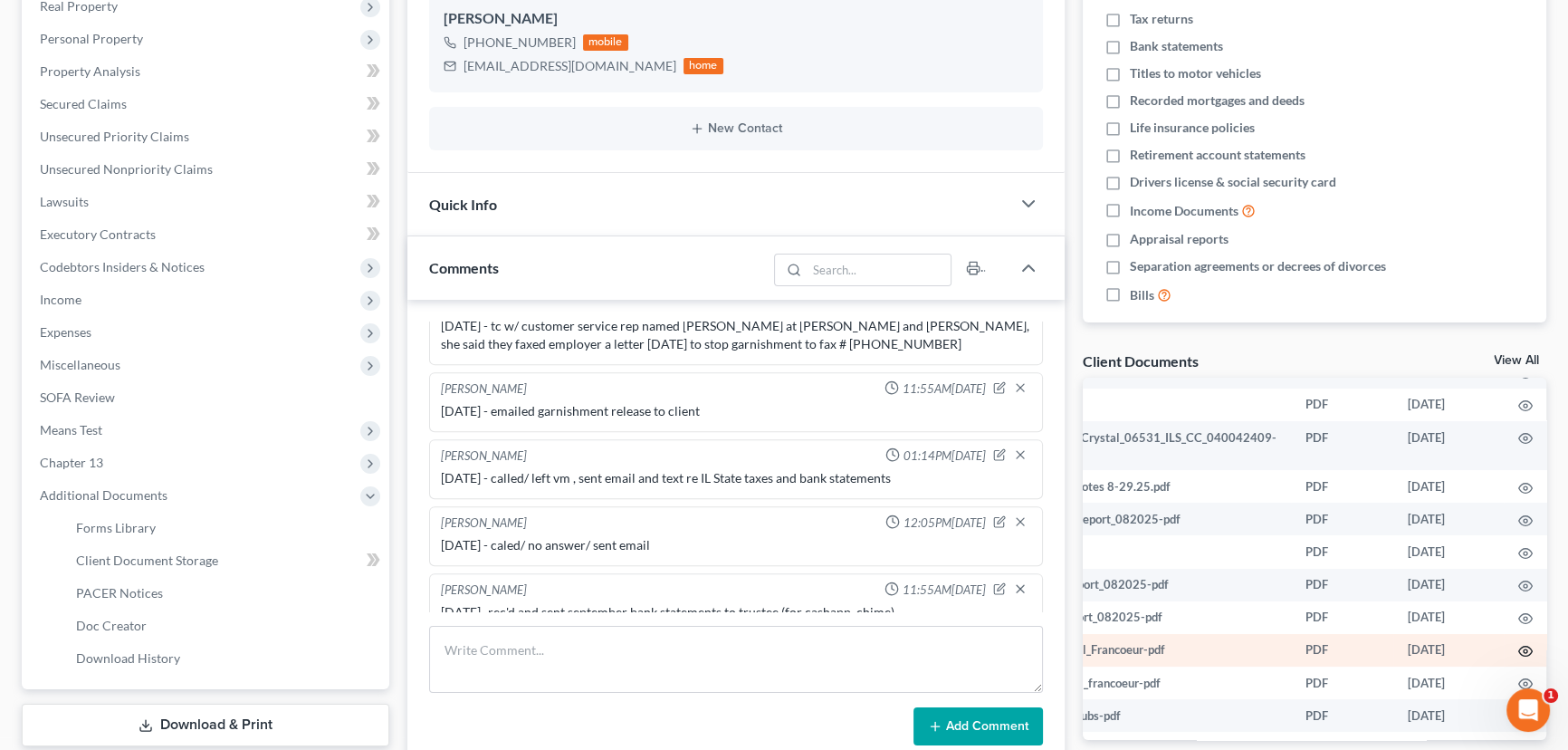
click at [1351, 644] on icon "button" at bounding box center [1525, 651] width 15 height 15
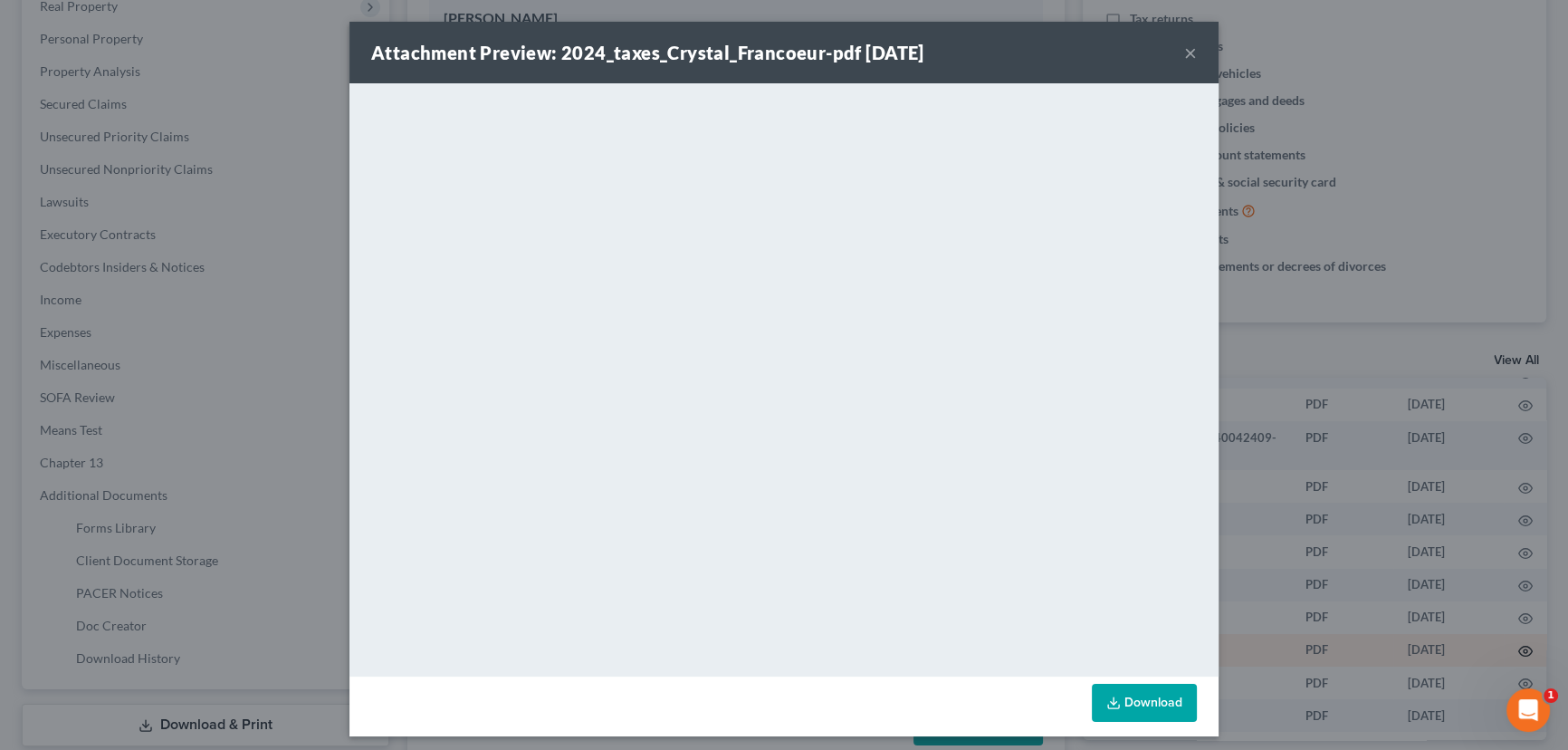
scroll to position [419, 117]
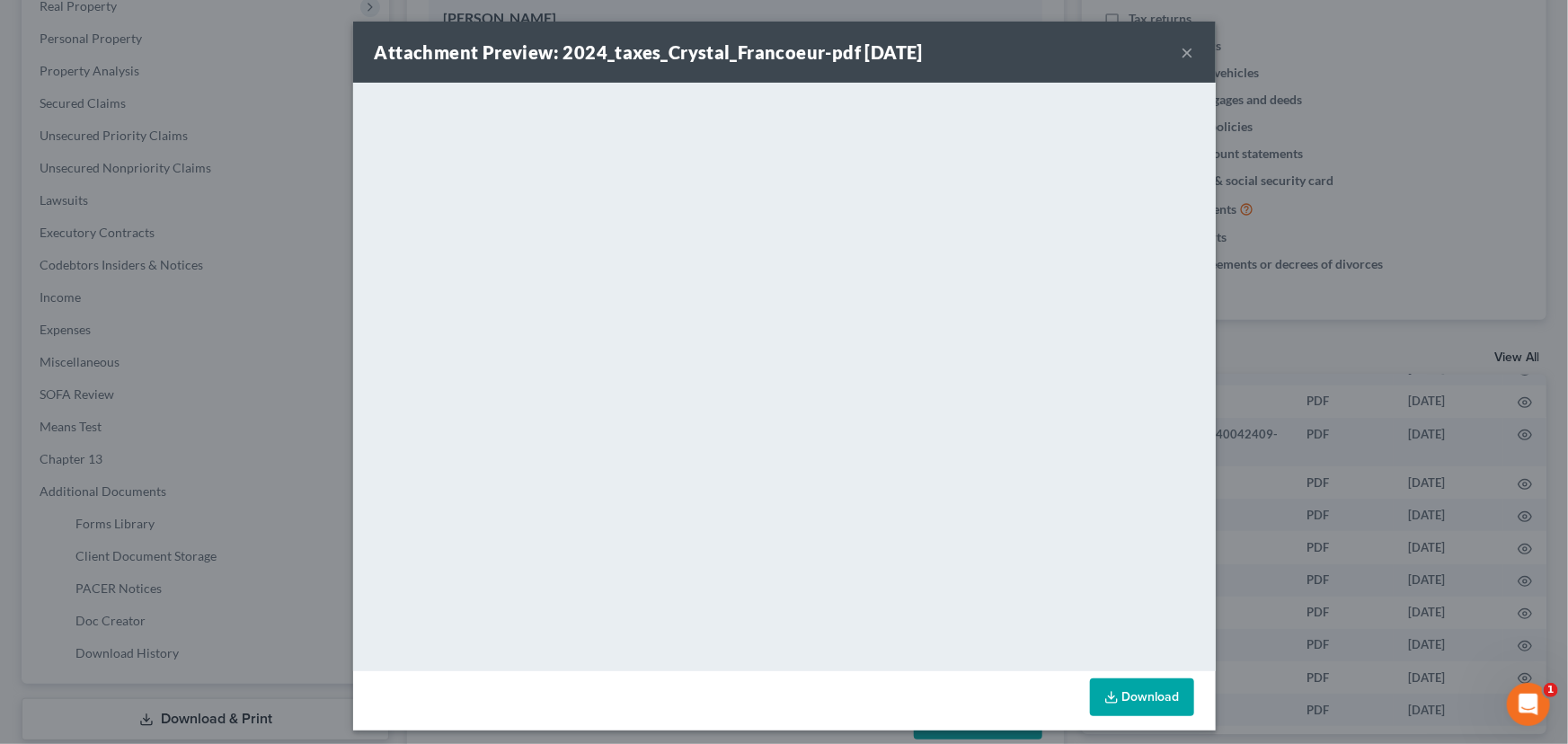
click at [1181, 50] on button "×" at bounding box center [1187, 52] width 13 height 22
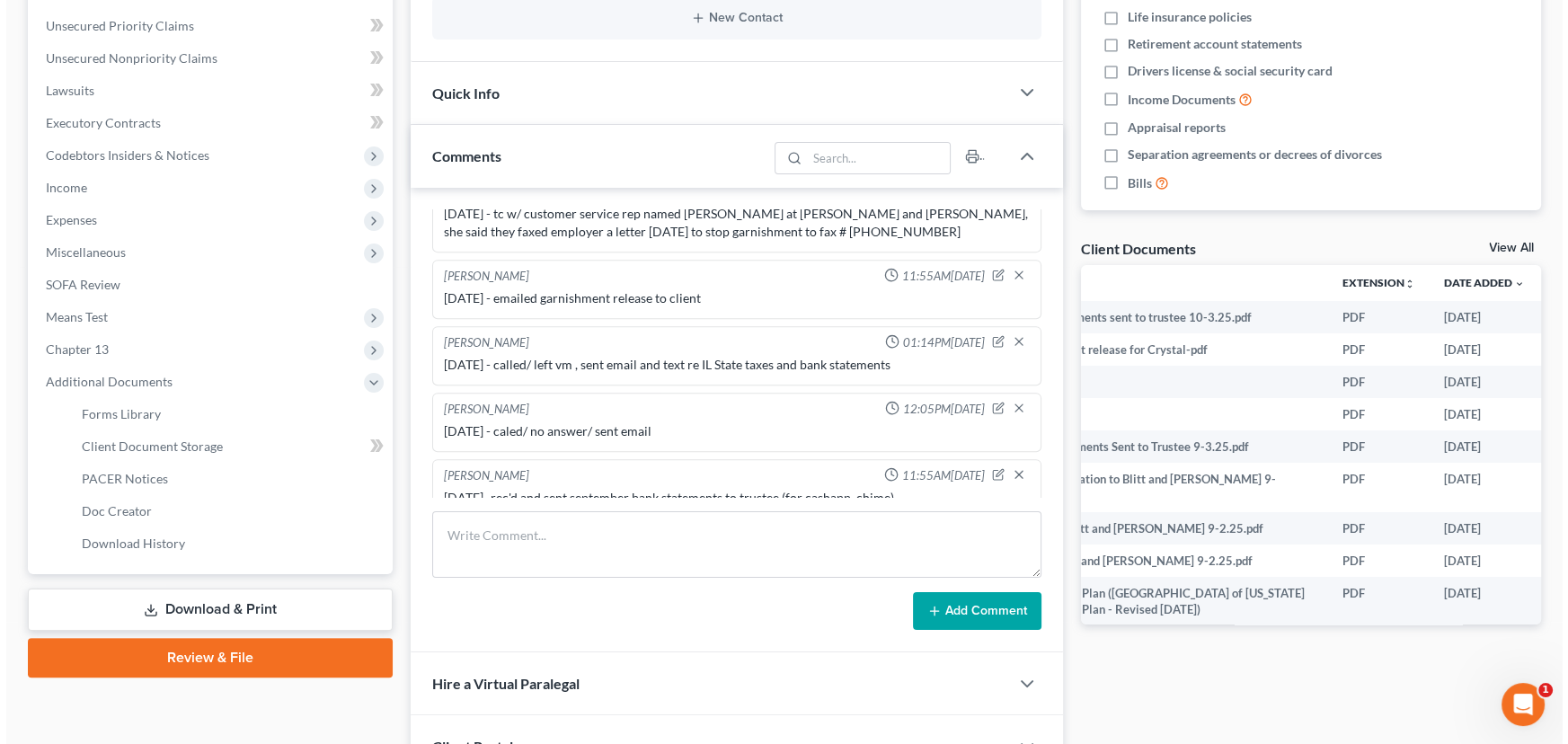
scroll to position [0, 119]
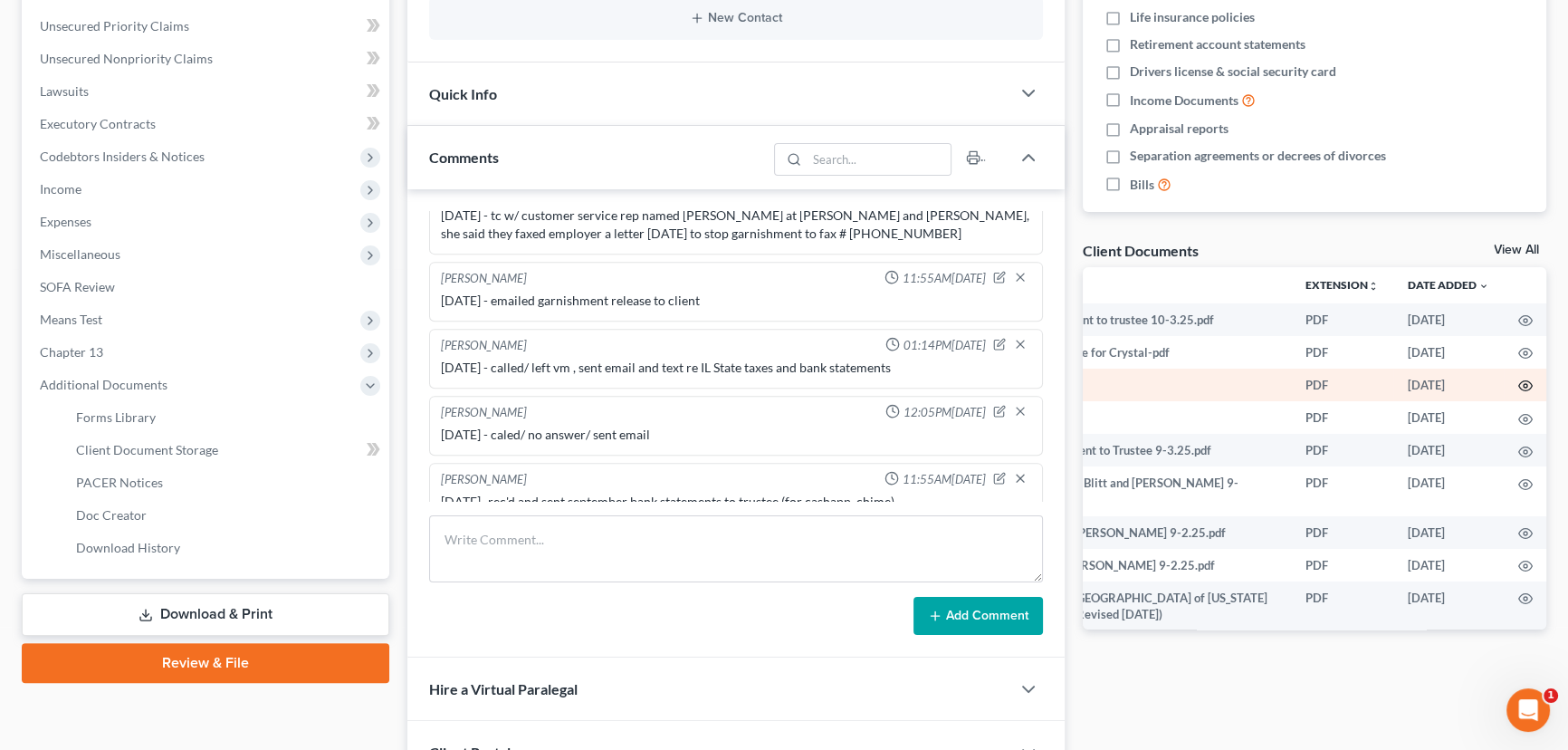
click at [1351, 380] on icon "button" at bounding box center [1525, 386] width 15 height 15
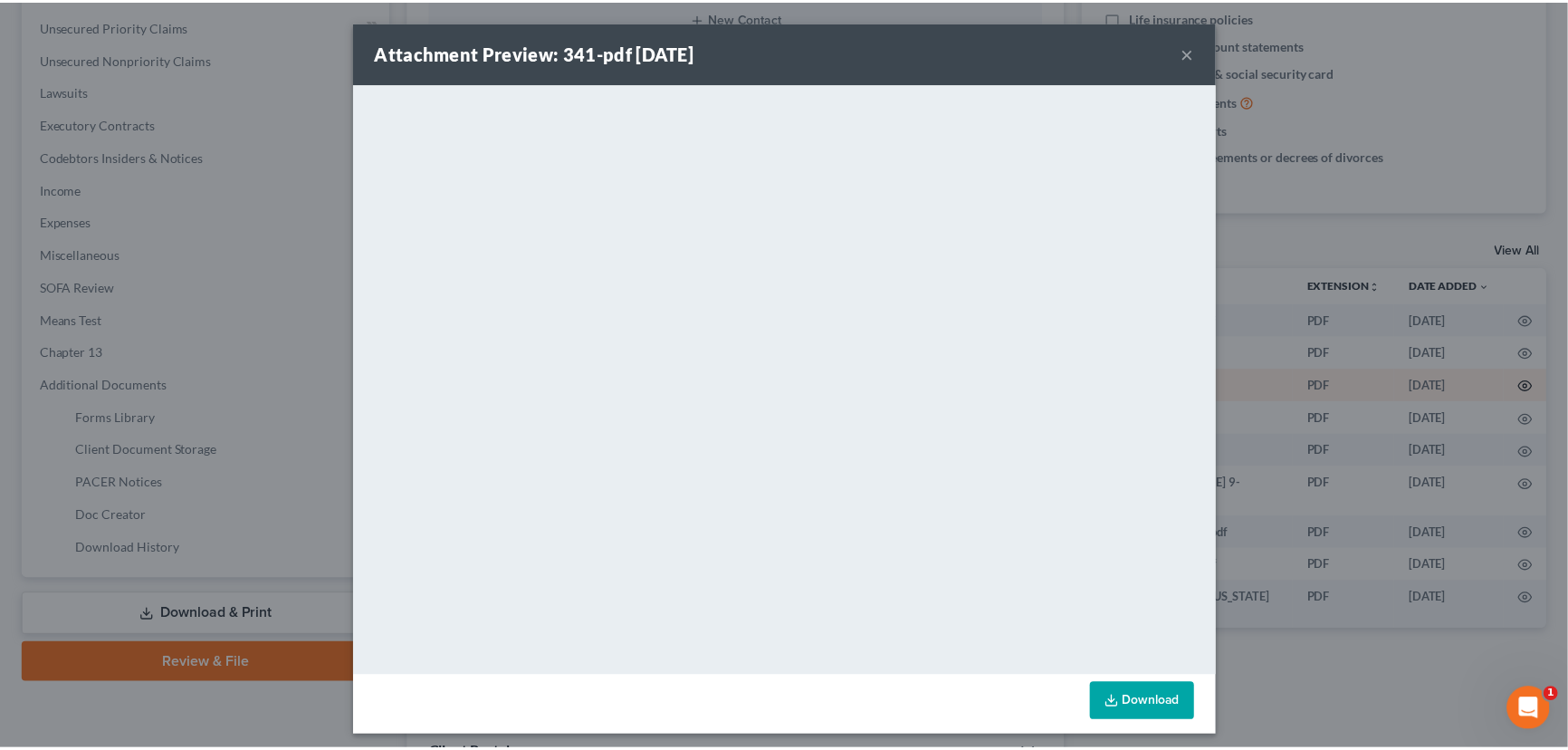
scroll to position [0, 117]
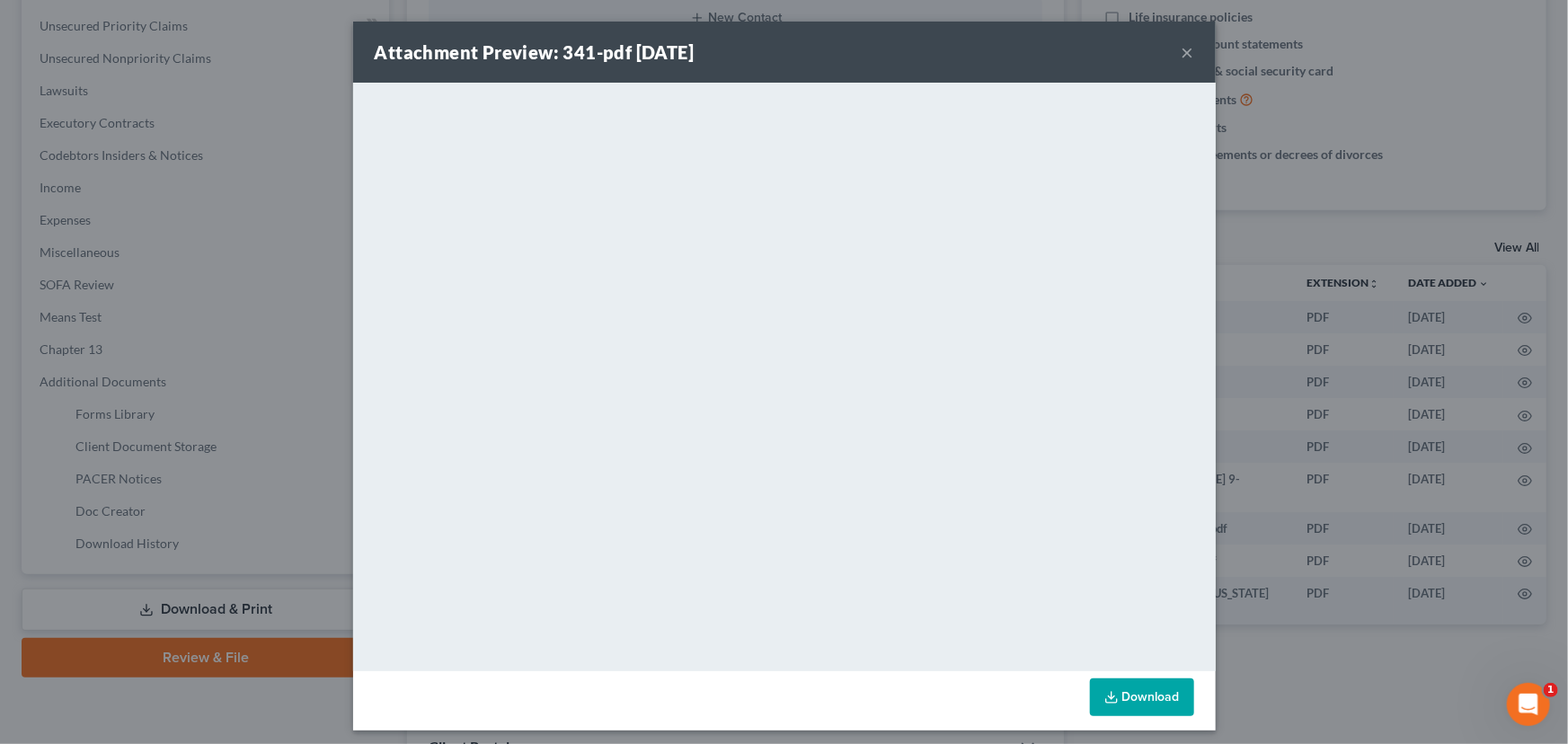
click at [1181, 52] on button "×" at bounding box center [1187, 52] width 13 height 22
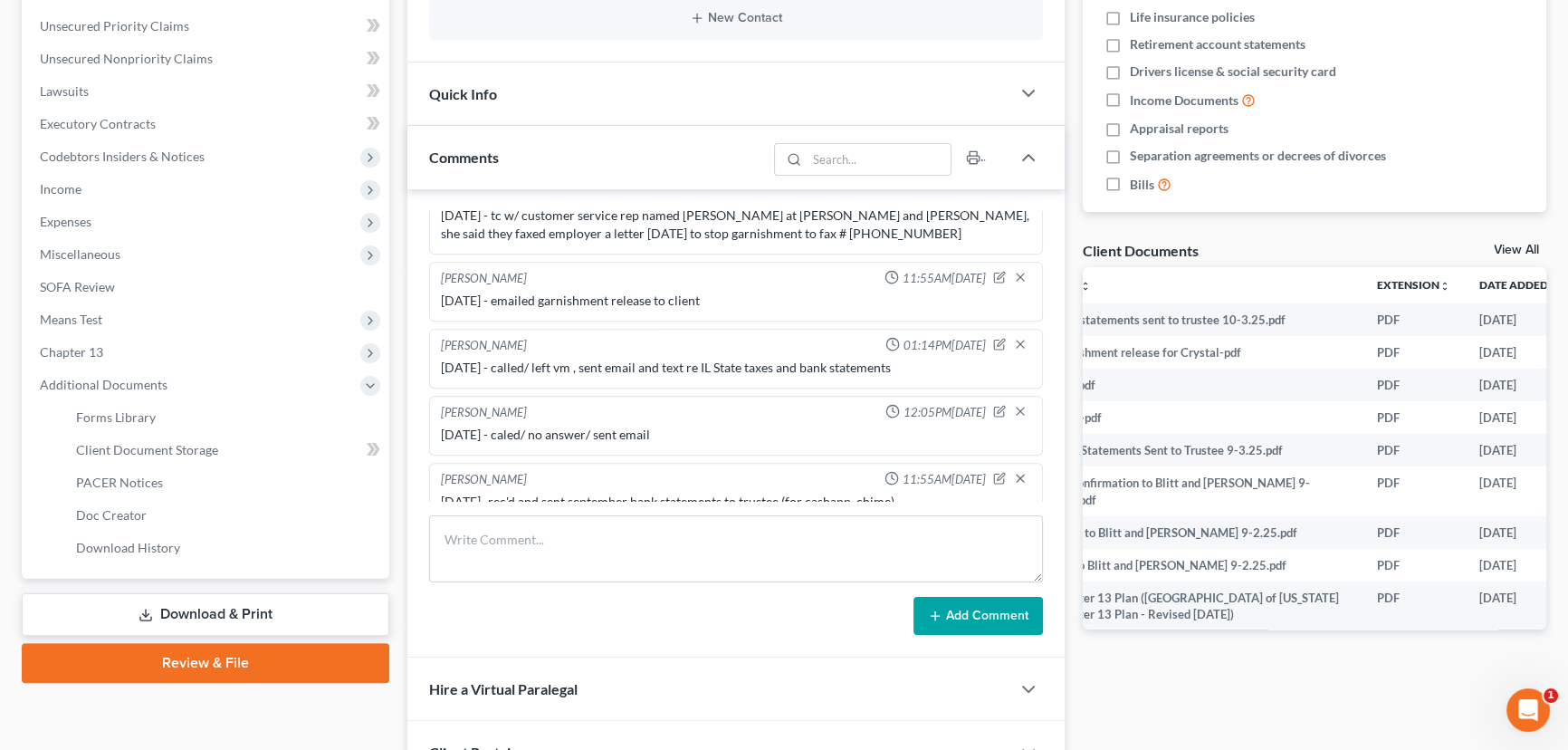
scroll to position [0, 0]
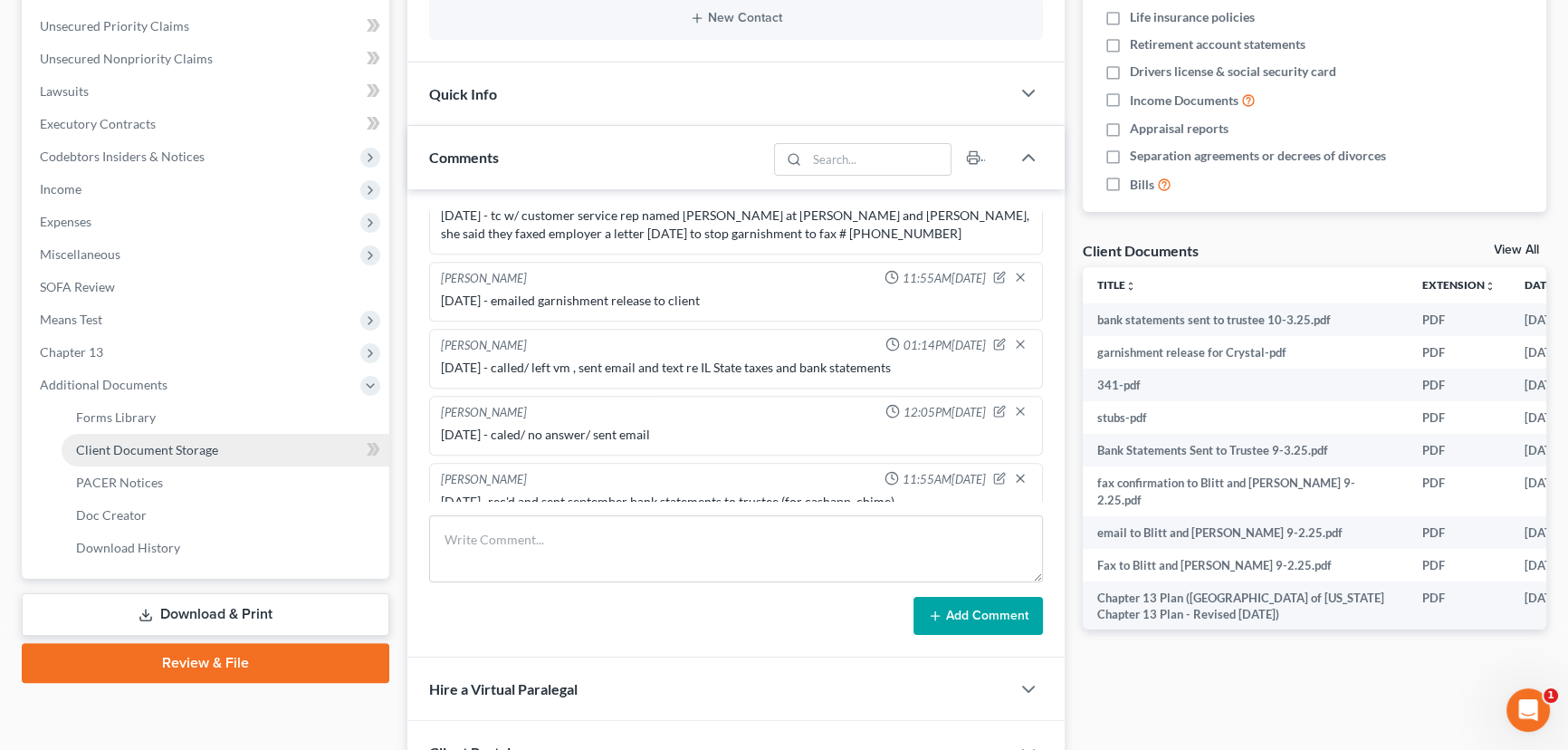
click at [194, 452] on span "Client Document Storage" at bounding box center [147, 449] width 142 height 16
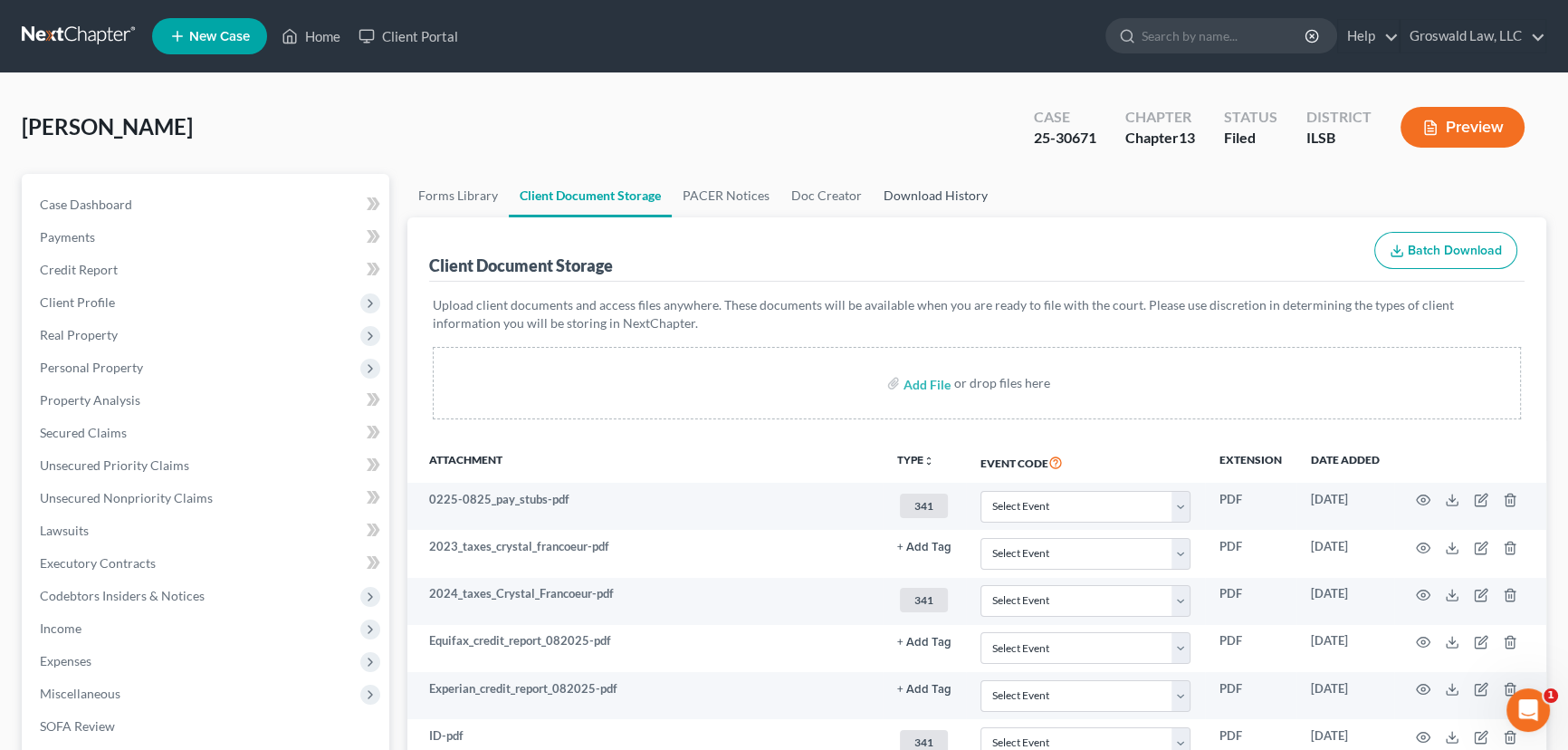
click at [945, 198] on link "Download History" at bounding box center [935, 195] width 126 height 43
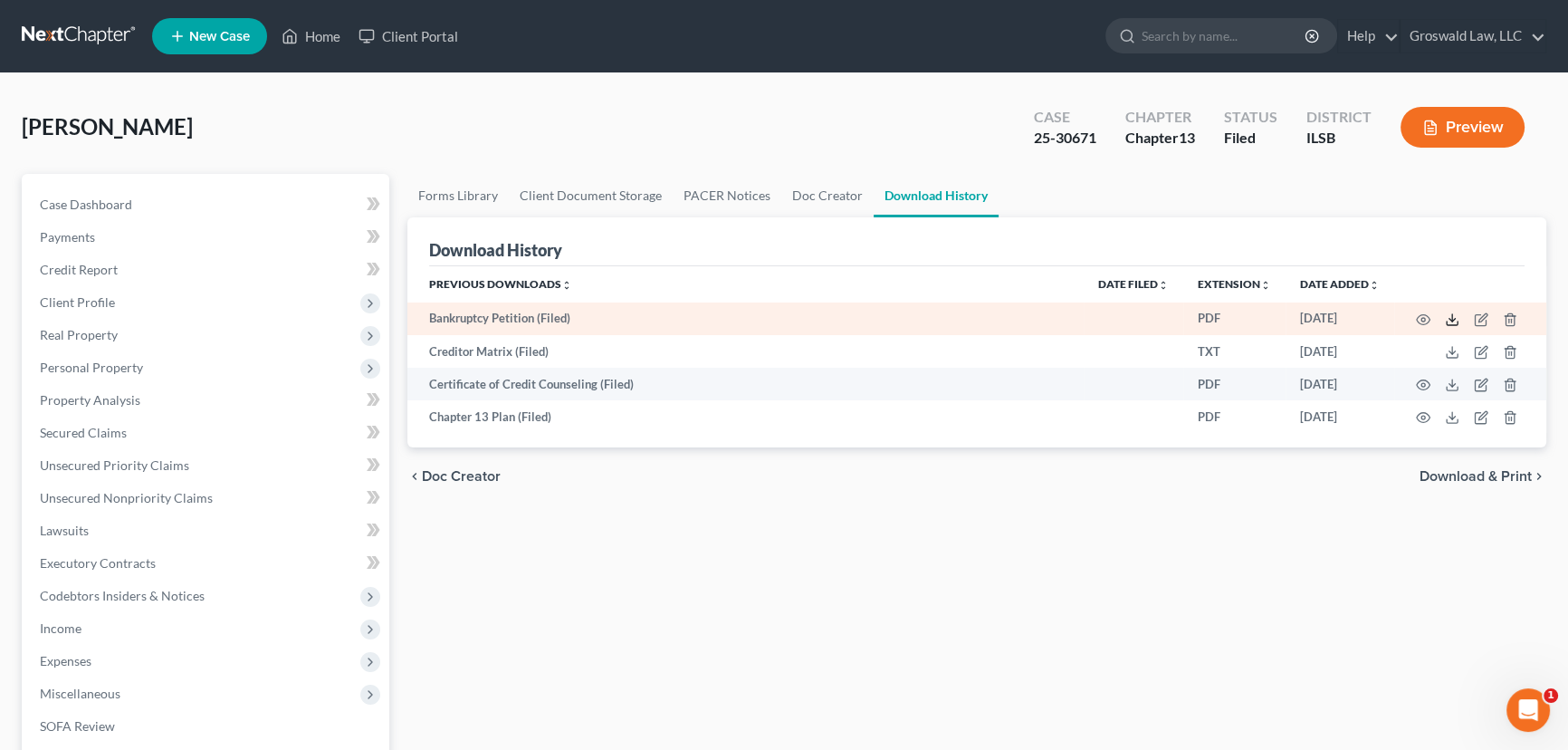
click at [1351, 317] on icon at bounding box center [1452, 319] width 15 height 15
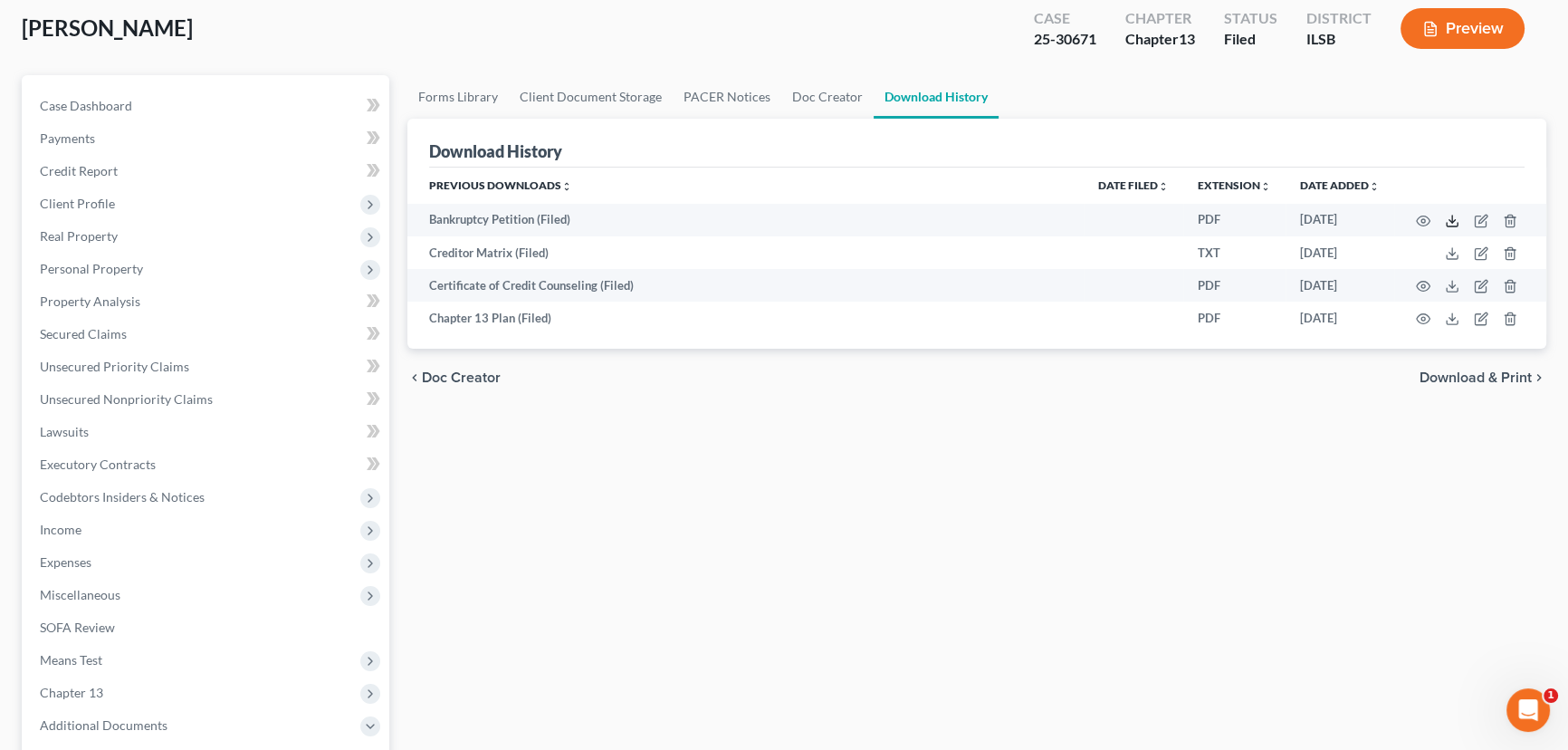
scroll to position [438, 0]
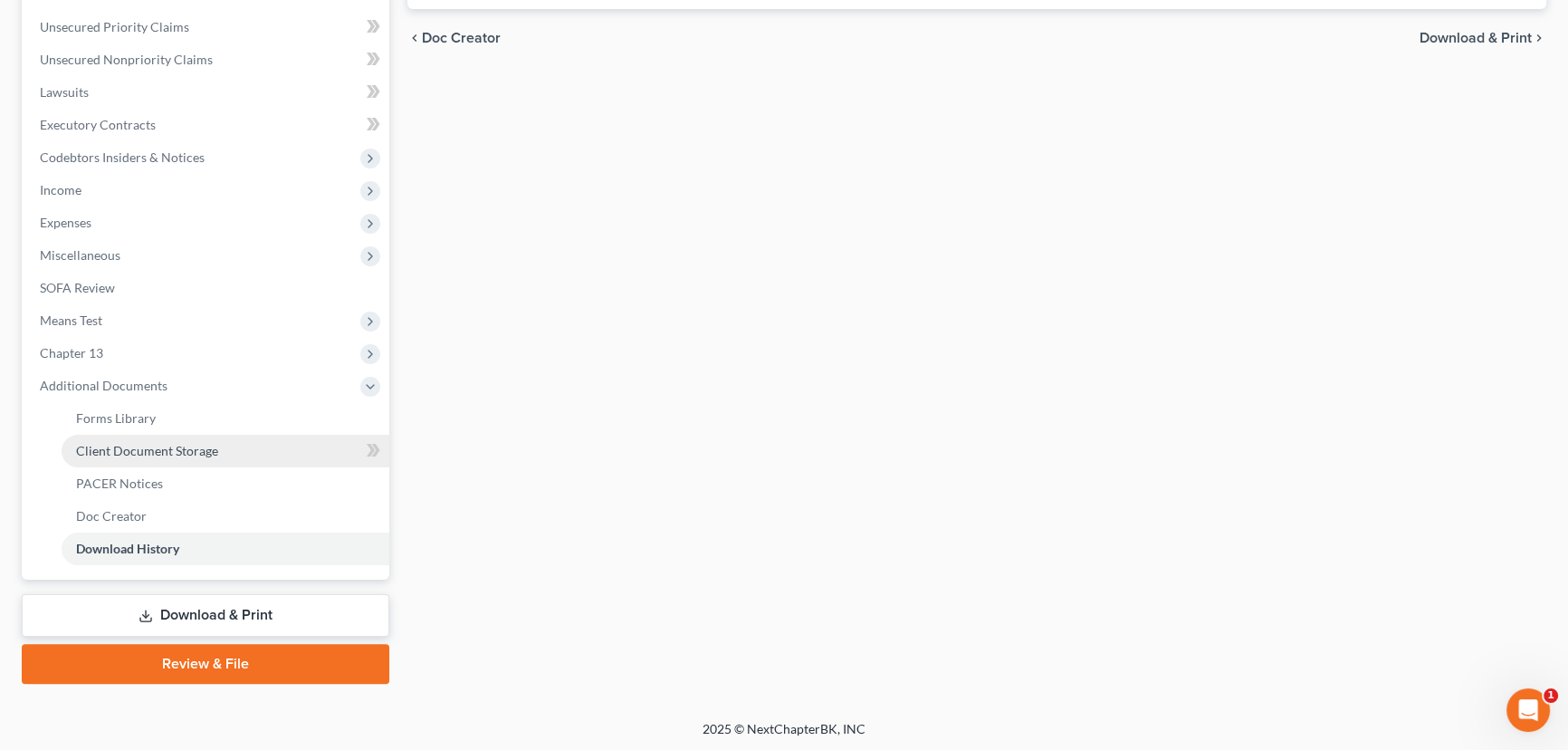
click at [189, 451] on span "Client Document Storage" at bounding box center [147, 450] width 142 height 16
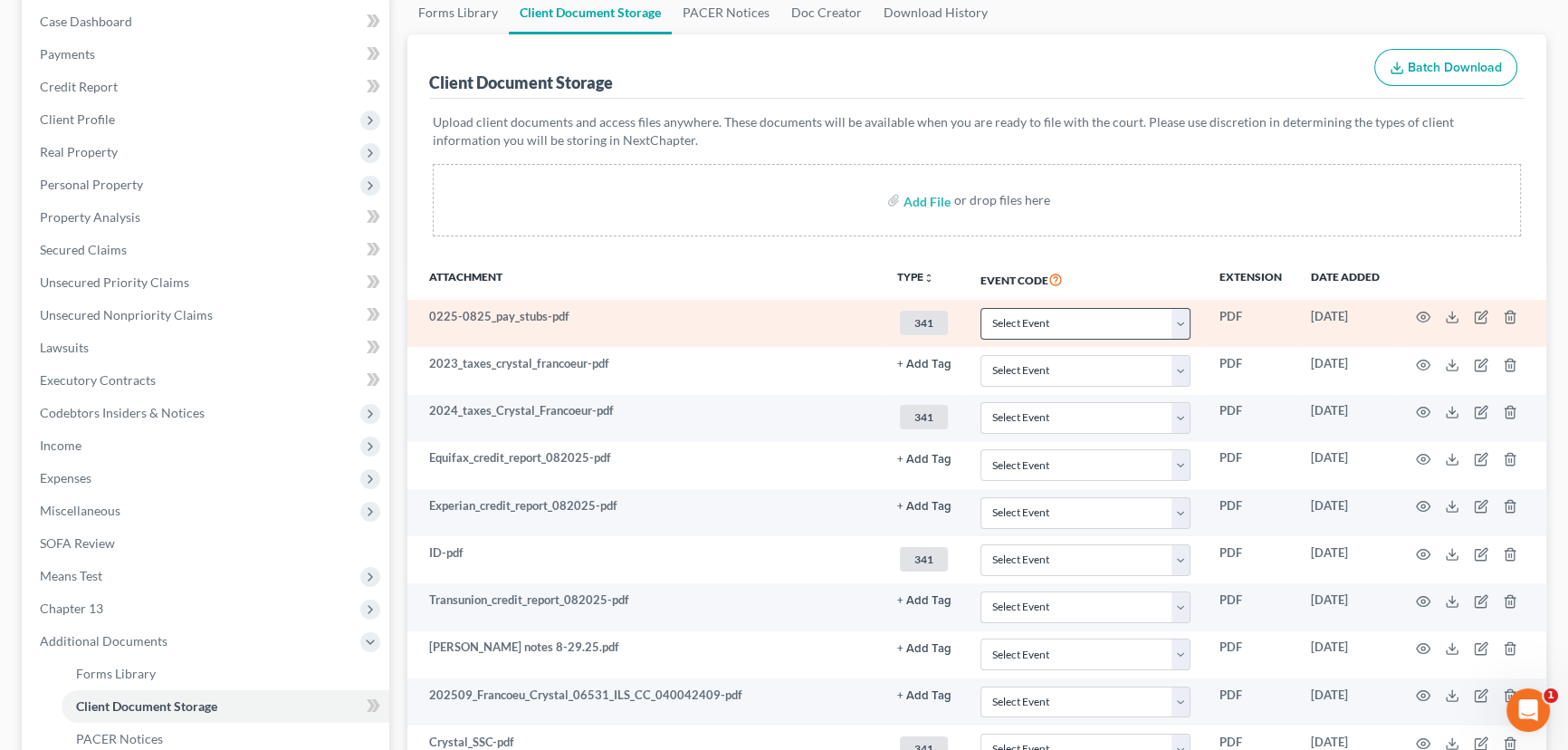
scroll to position [246, 0]
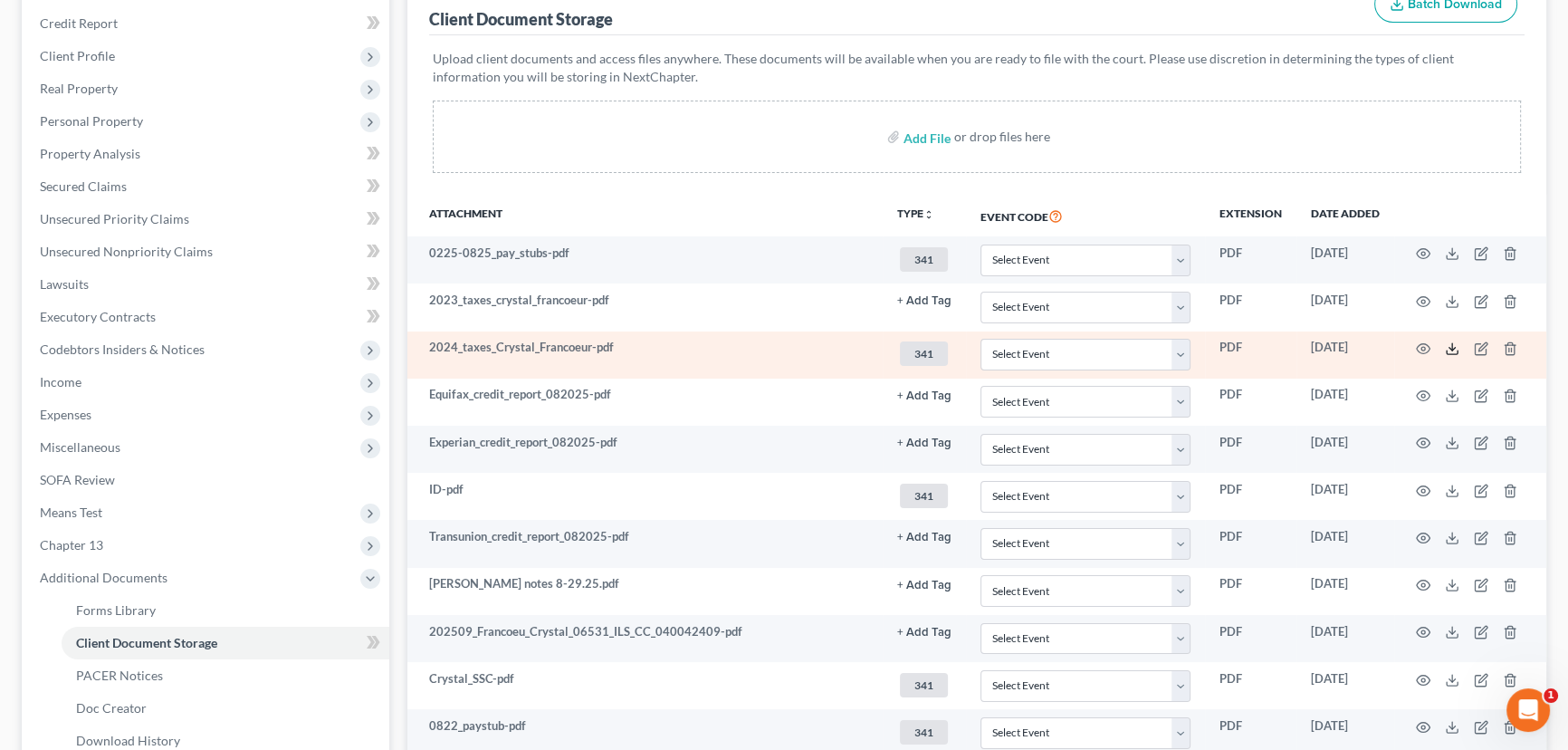
click at [1351, 349] on icon at bounding box center [1452, 349] width 15 height 15
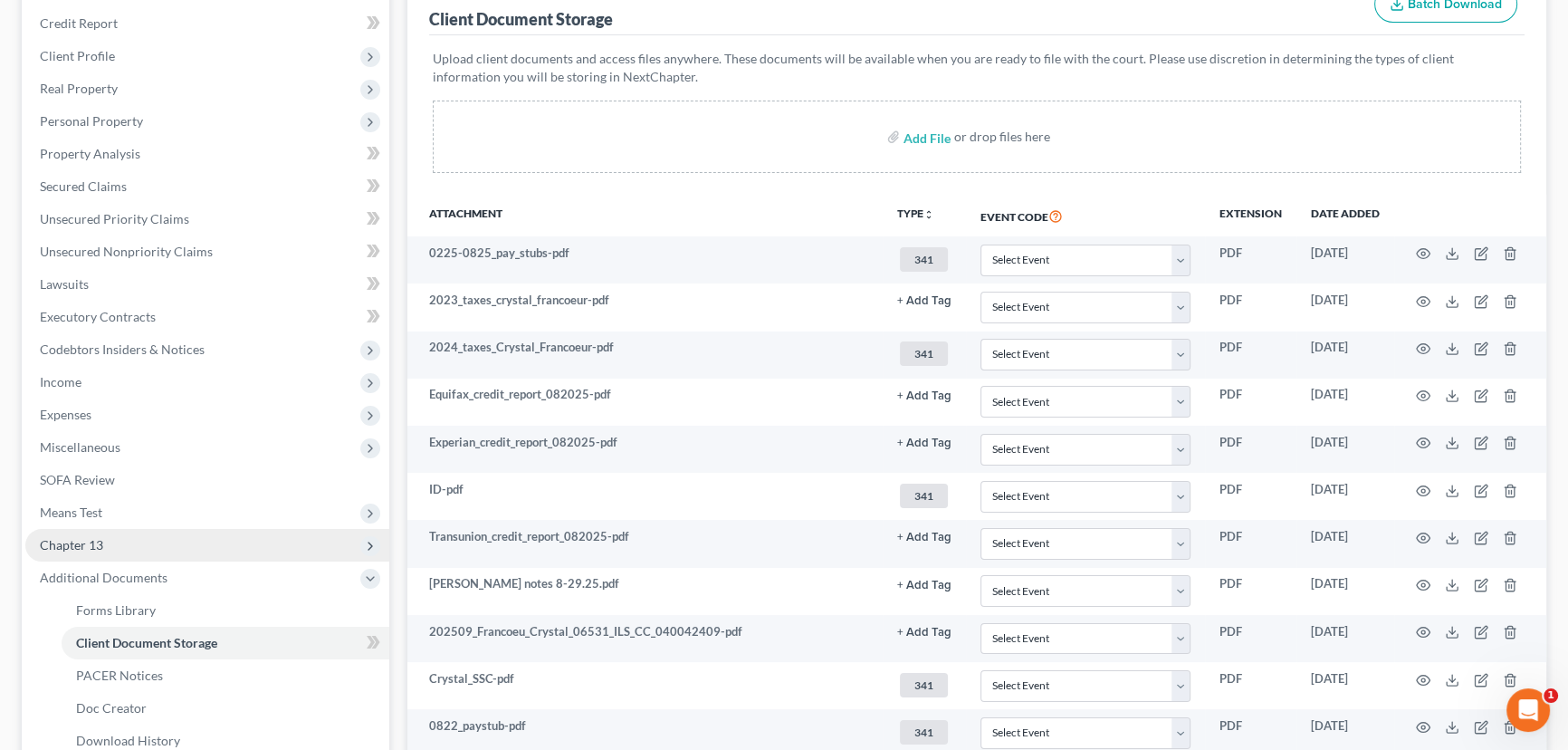
click at [92, 538] on span "Chapter 13" at bounding box center [71, 544] width 63 height 16
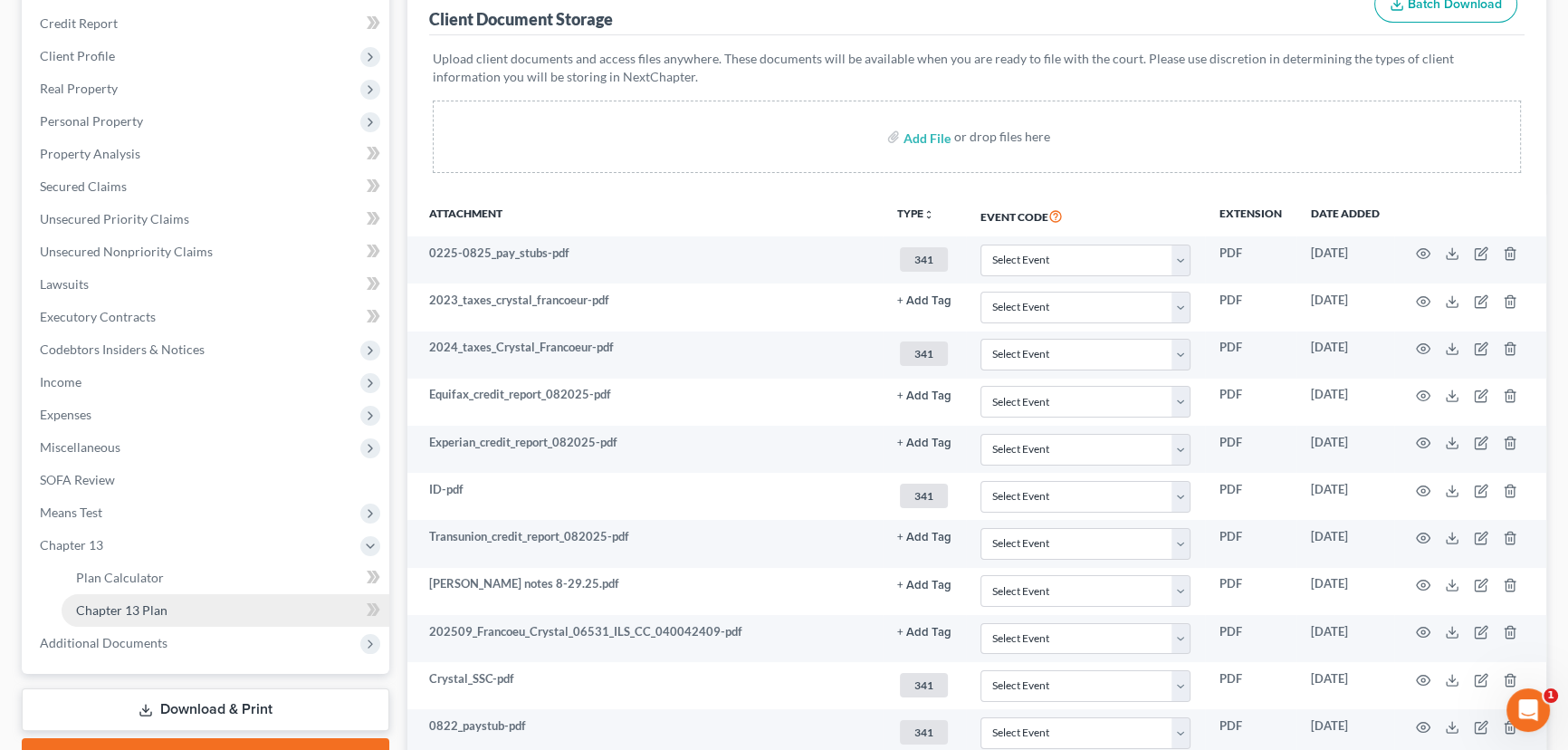
click at [114, 607] on span "Chapter 13 Plan" at bounding box center [122, 610] width 92 height 16
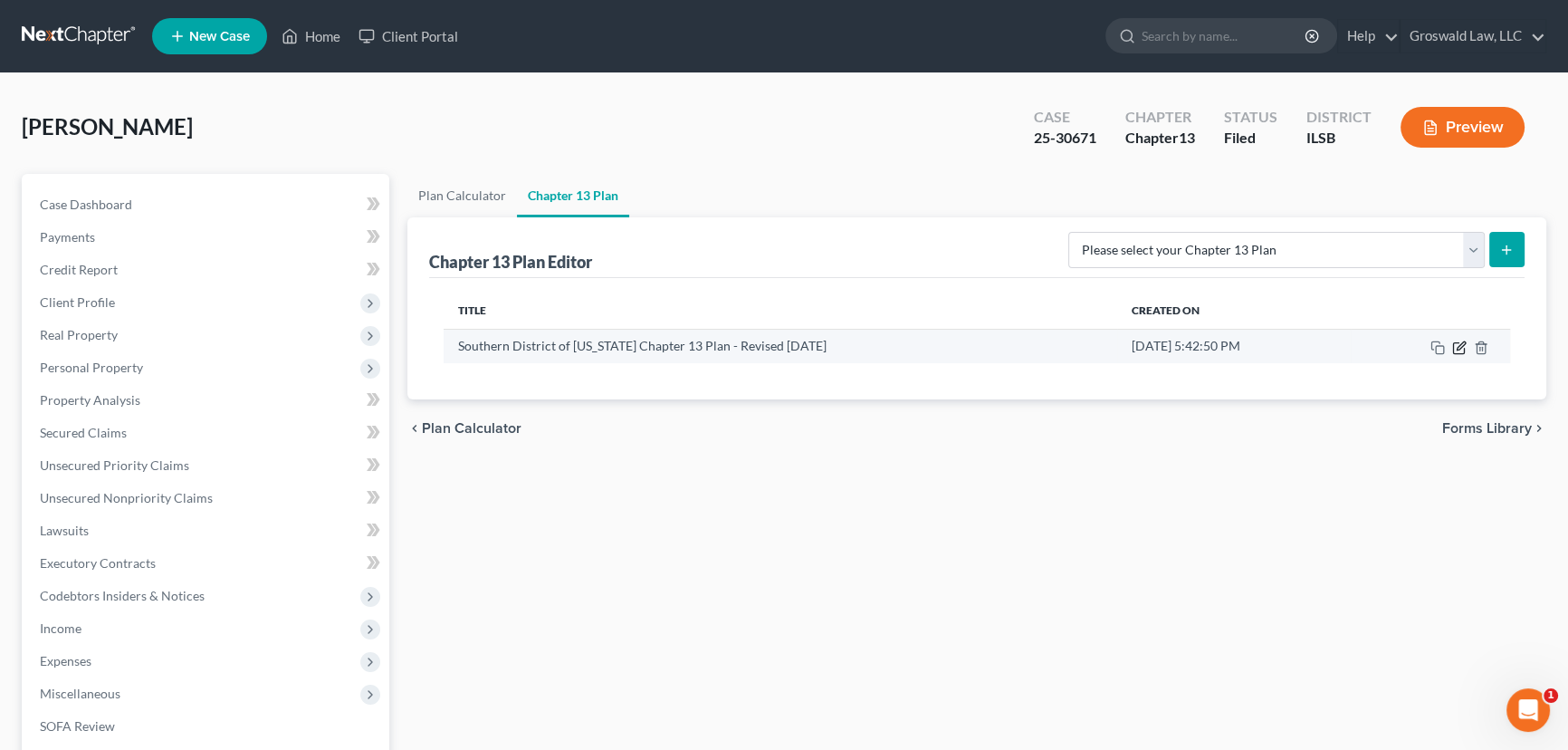
click at [1351, 342] on icon "button" at bounding box center [1459, 348] width 15 height 15
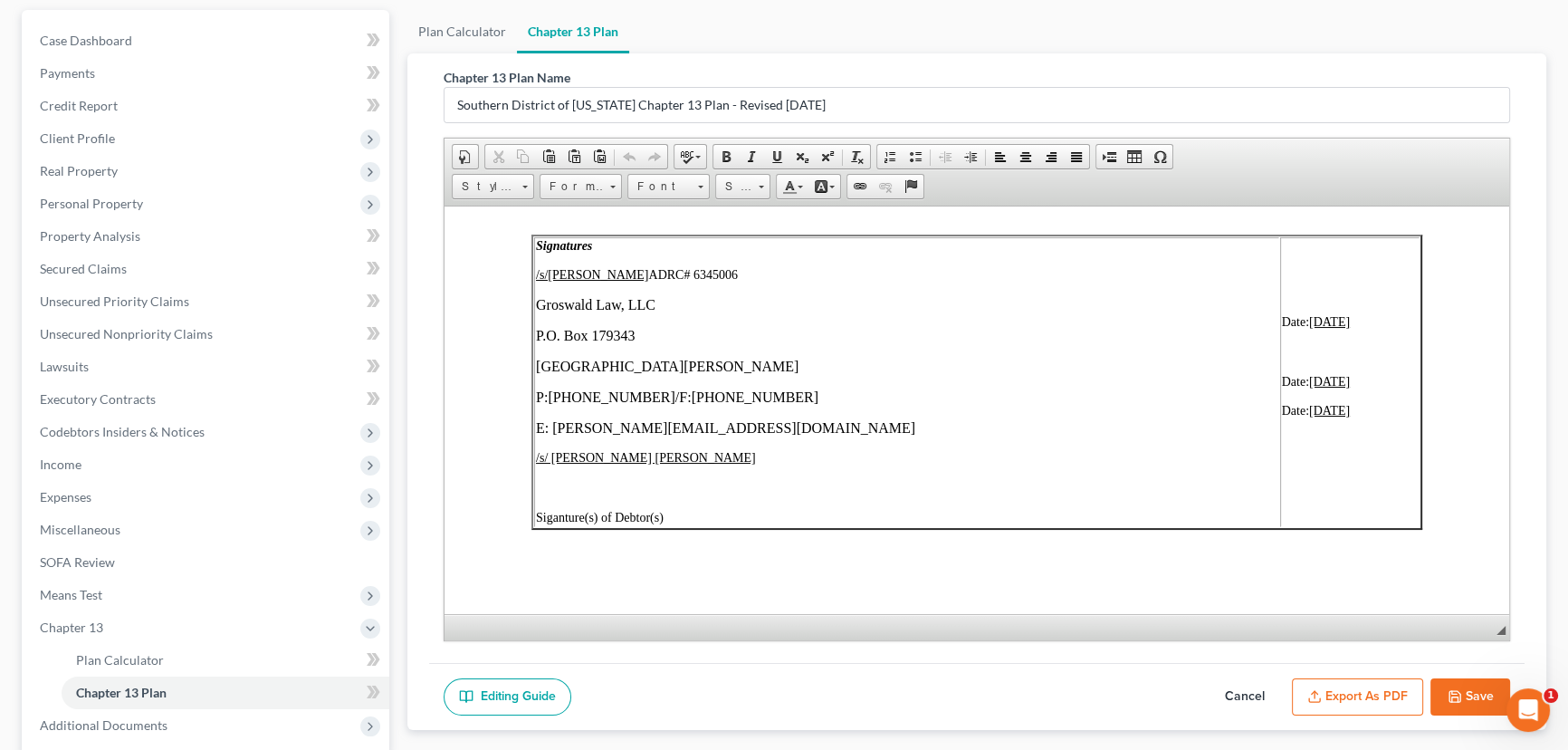
scroll to position [6747, 0]
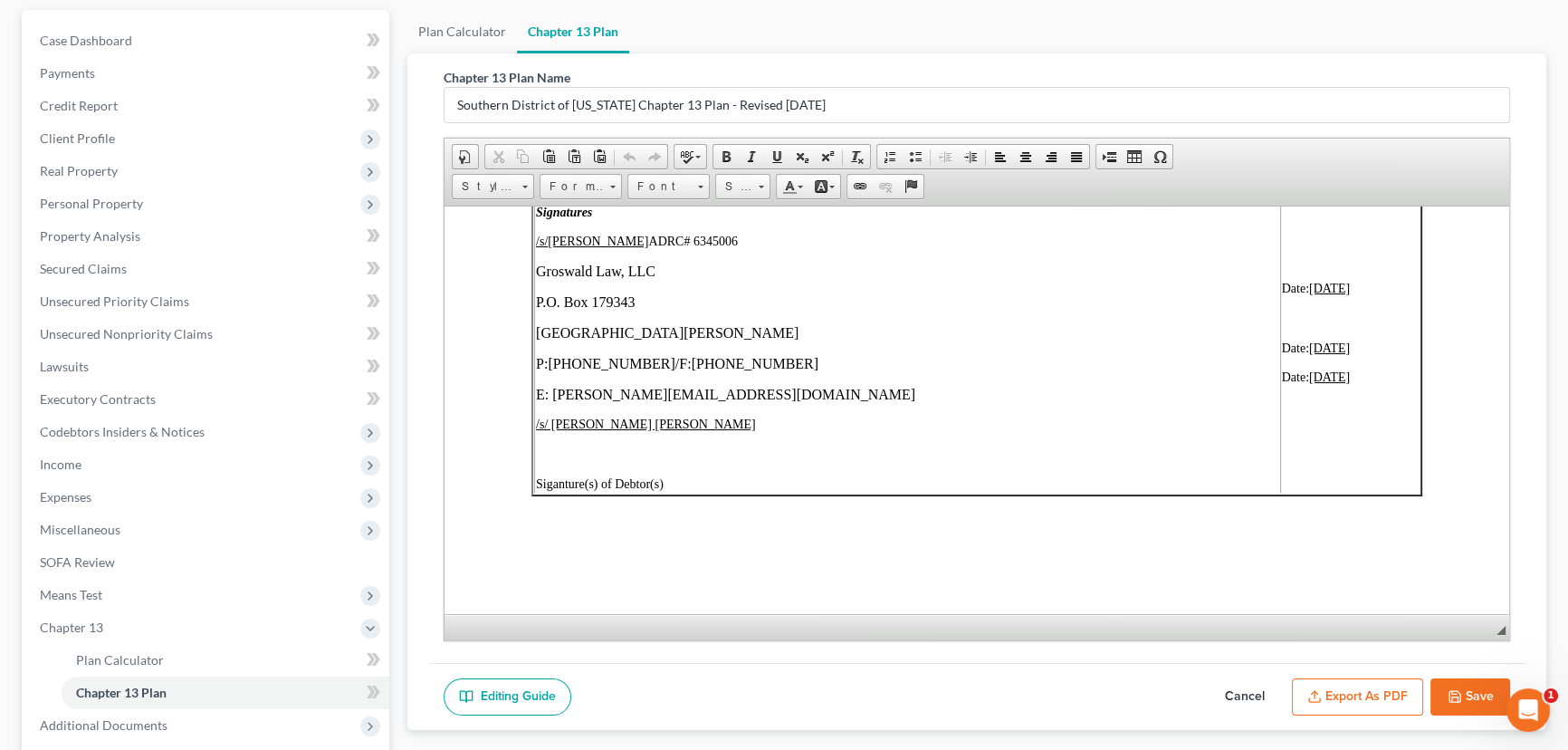
click at [1351, 667] on button "Save" at bounding box center [1470, 697] width 80 height 38
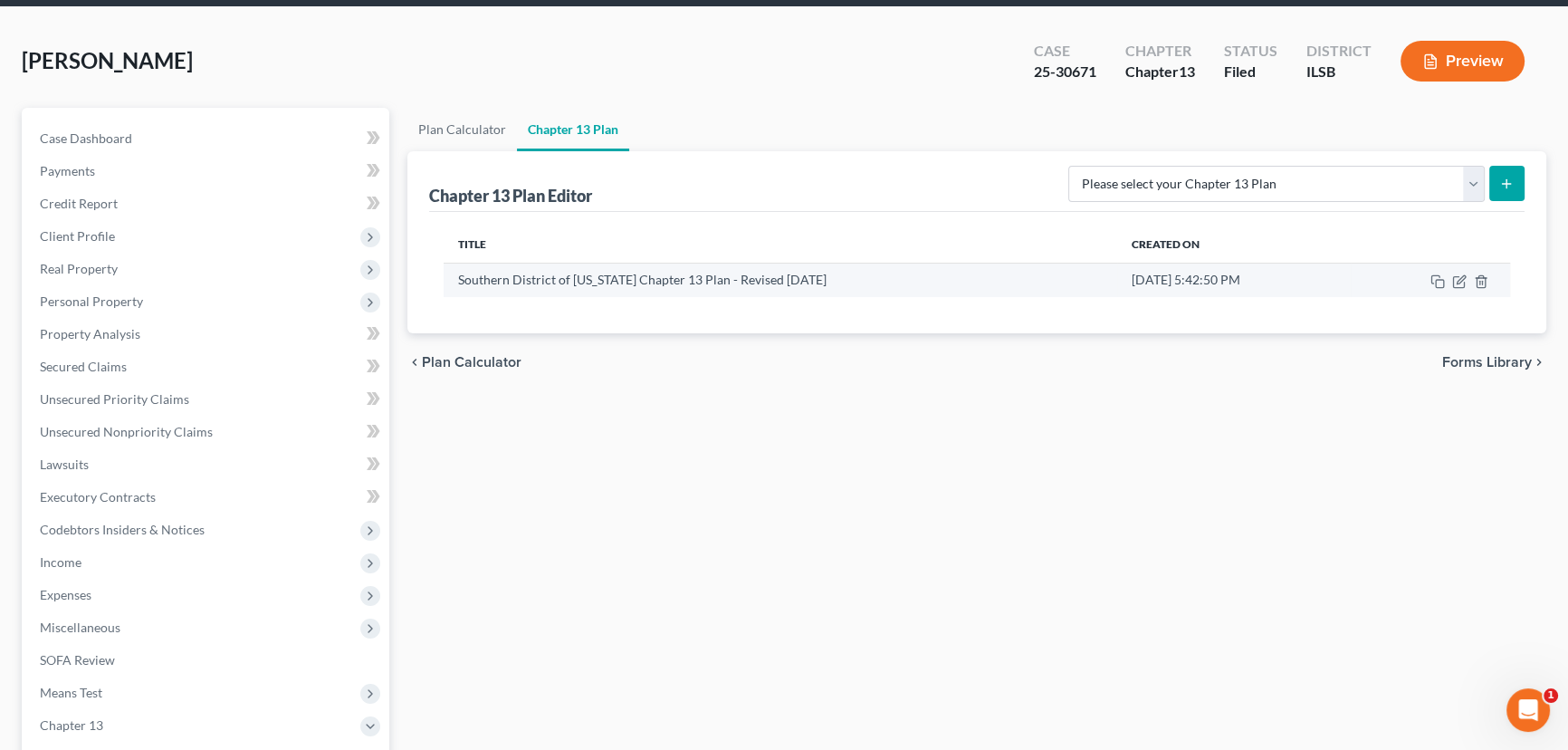
scroll to position [0, 0]
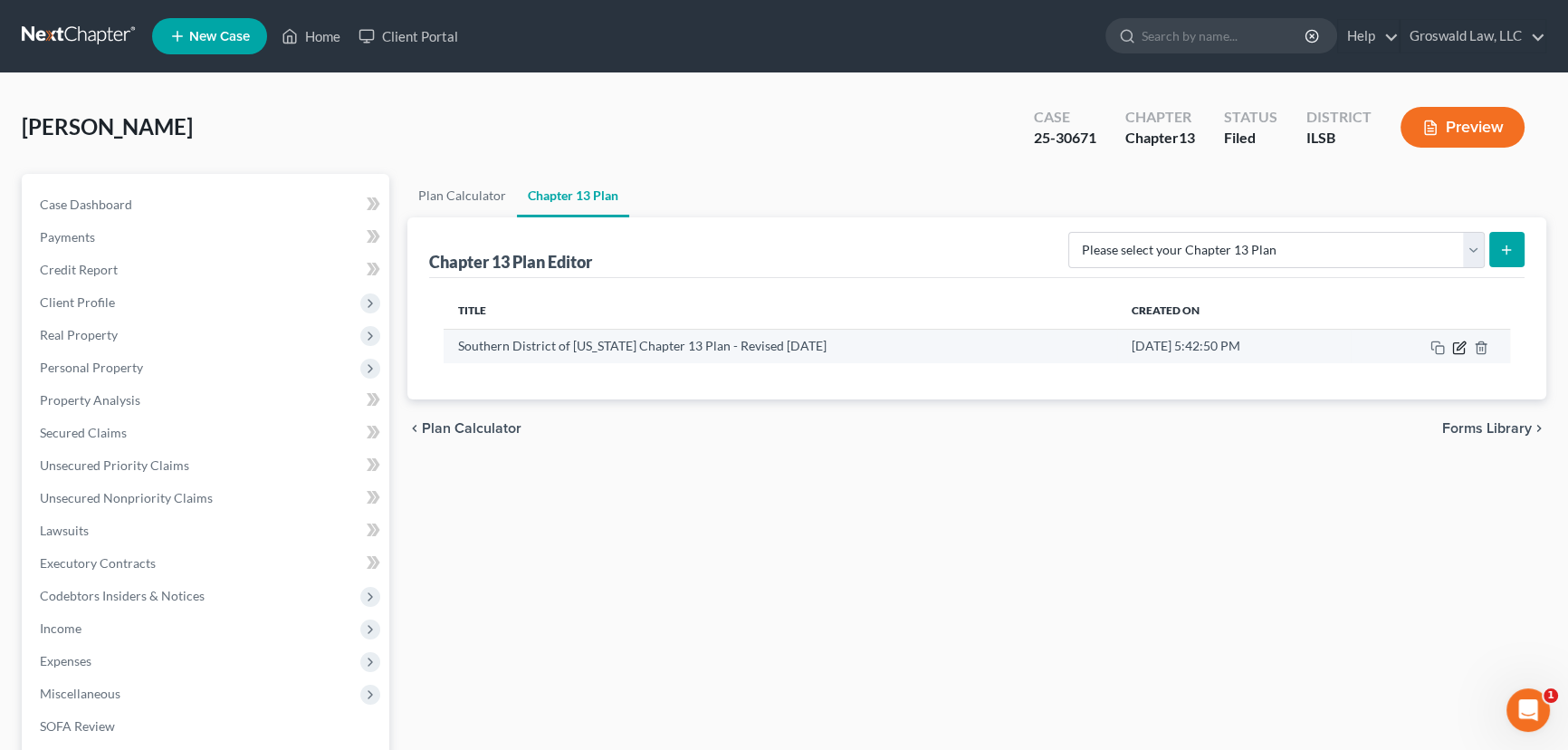
click at [1351, 341] on icon "button" at bounding box center [1459, 348] width 15 height 15
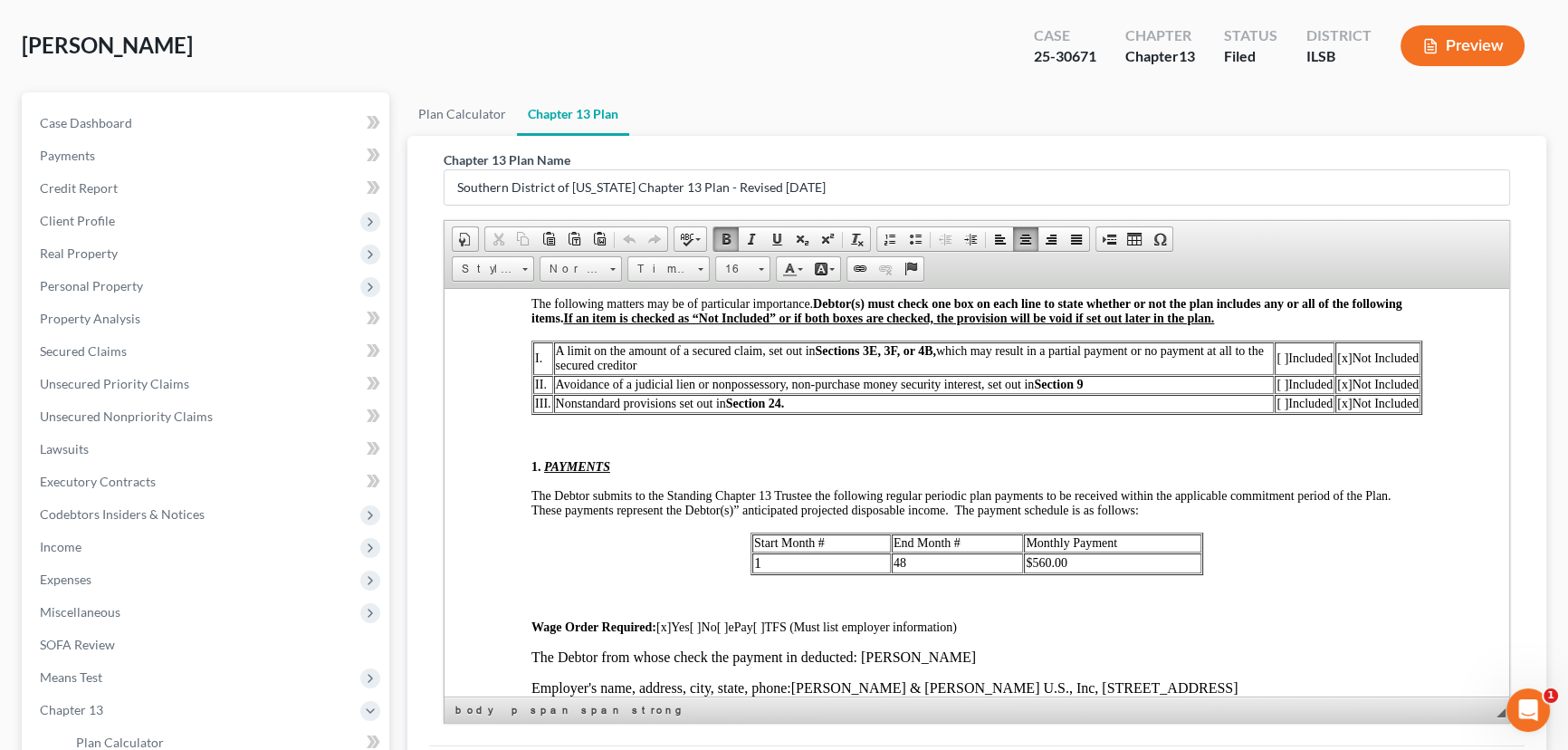
scroll to position [619, 0]
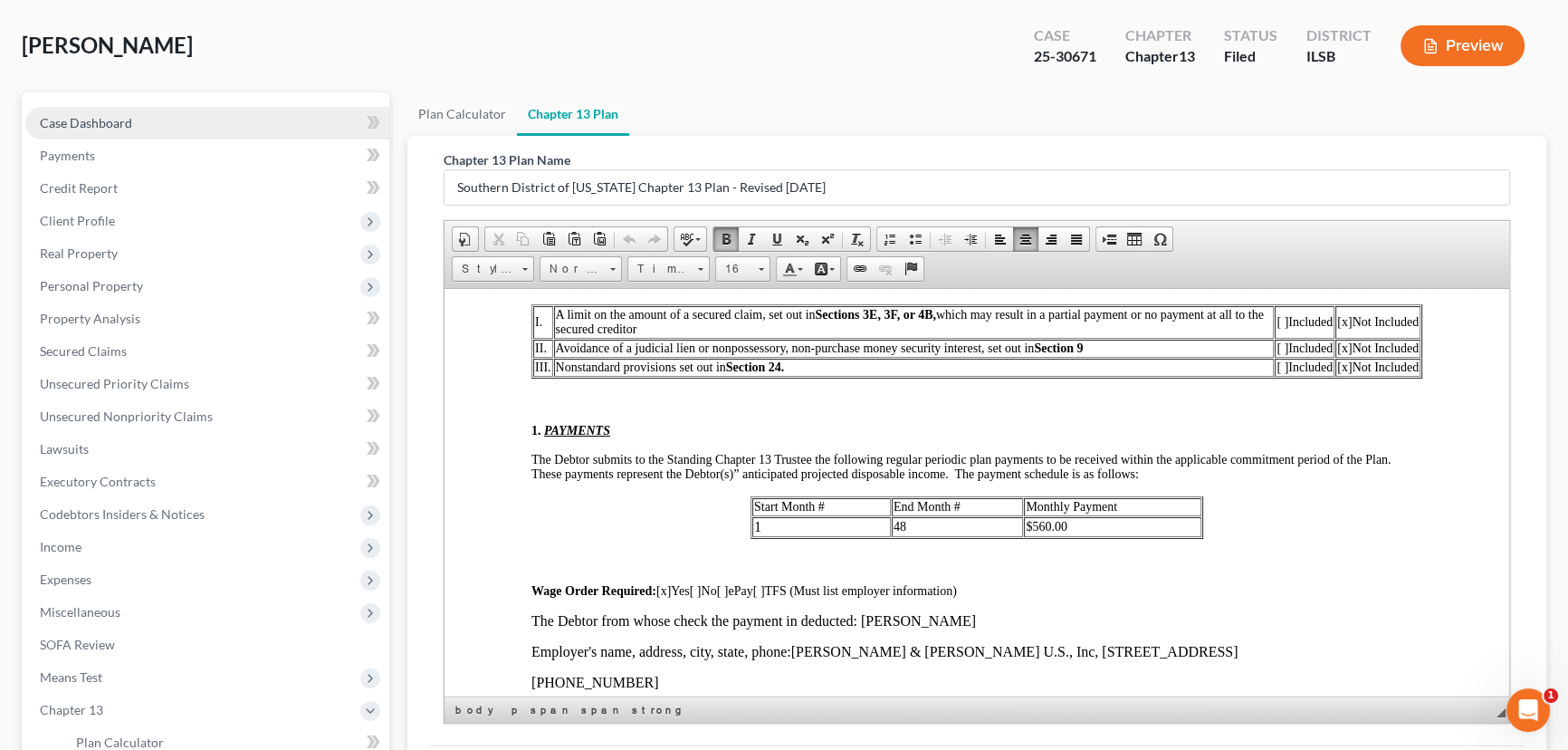
click at [241, 118] on link "Case Dashboard" at bounding box center [207, 123] width 364 height 33
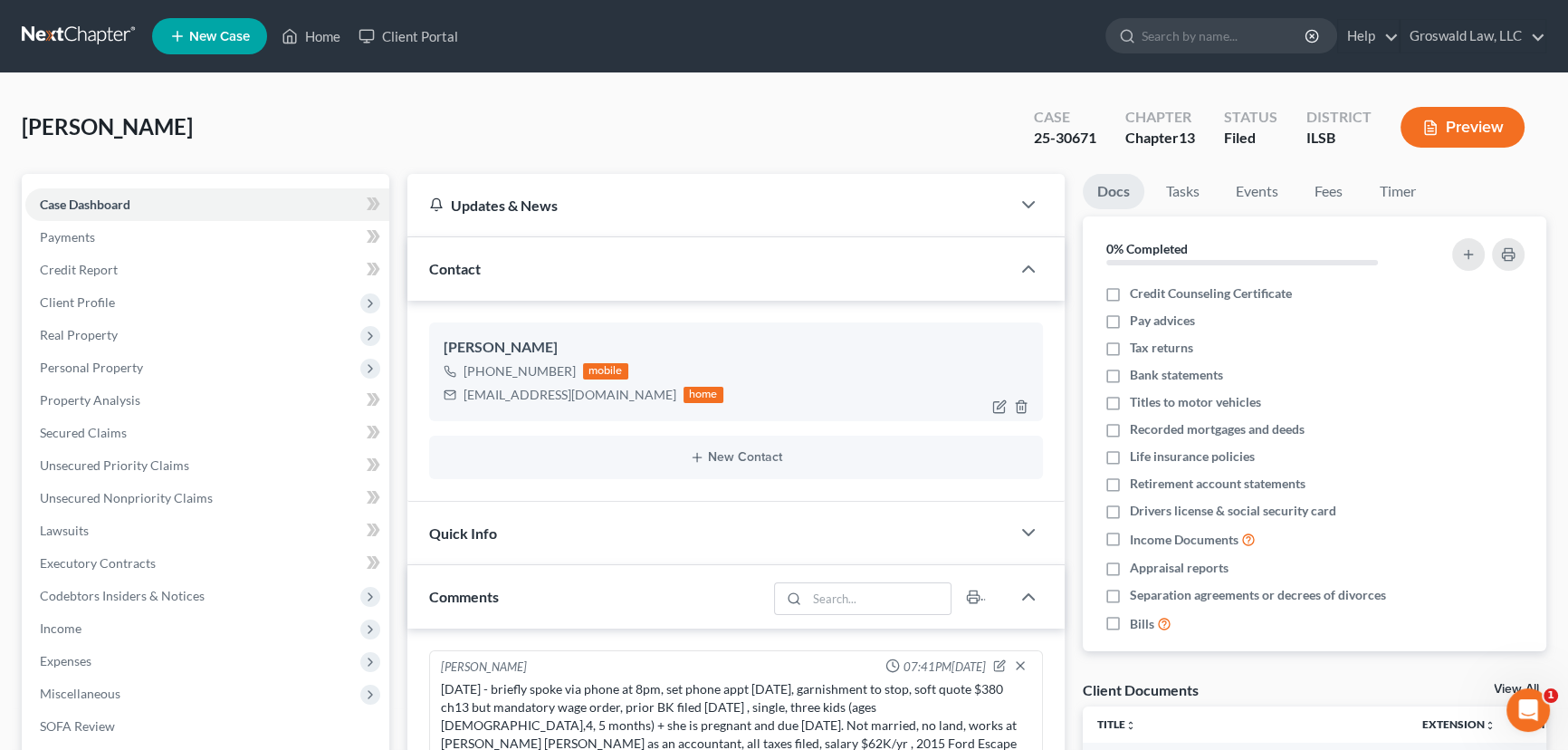
scroll to position [1080, 0]
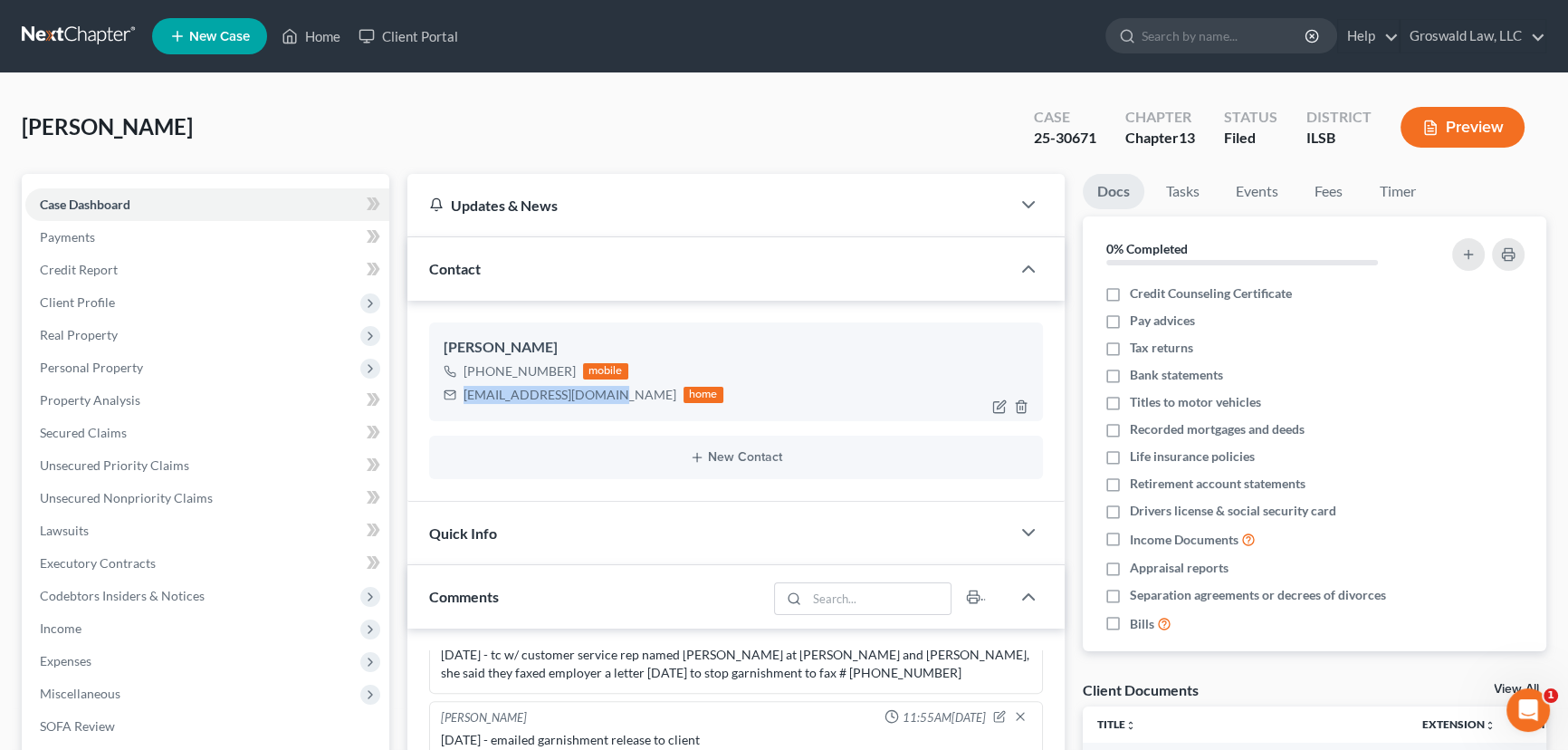
drag, startPoint x: 600, startPoint y: 394, endPoint x: 457, endPoint y: 397, distance: 143.0
click at [457, 397] on div "[EMAIL_ADDRESS][DOMAIN_NAME] home" at bounding box center [583, 395] width 280 height 24
copy div "[EMAIL_ADDRESS][DOMAIN_NAME]"
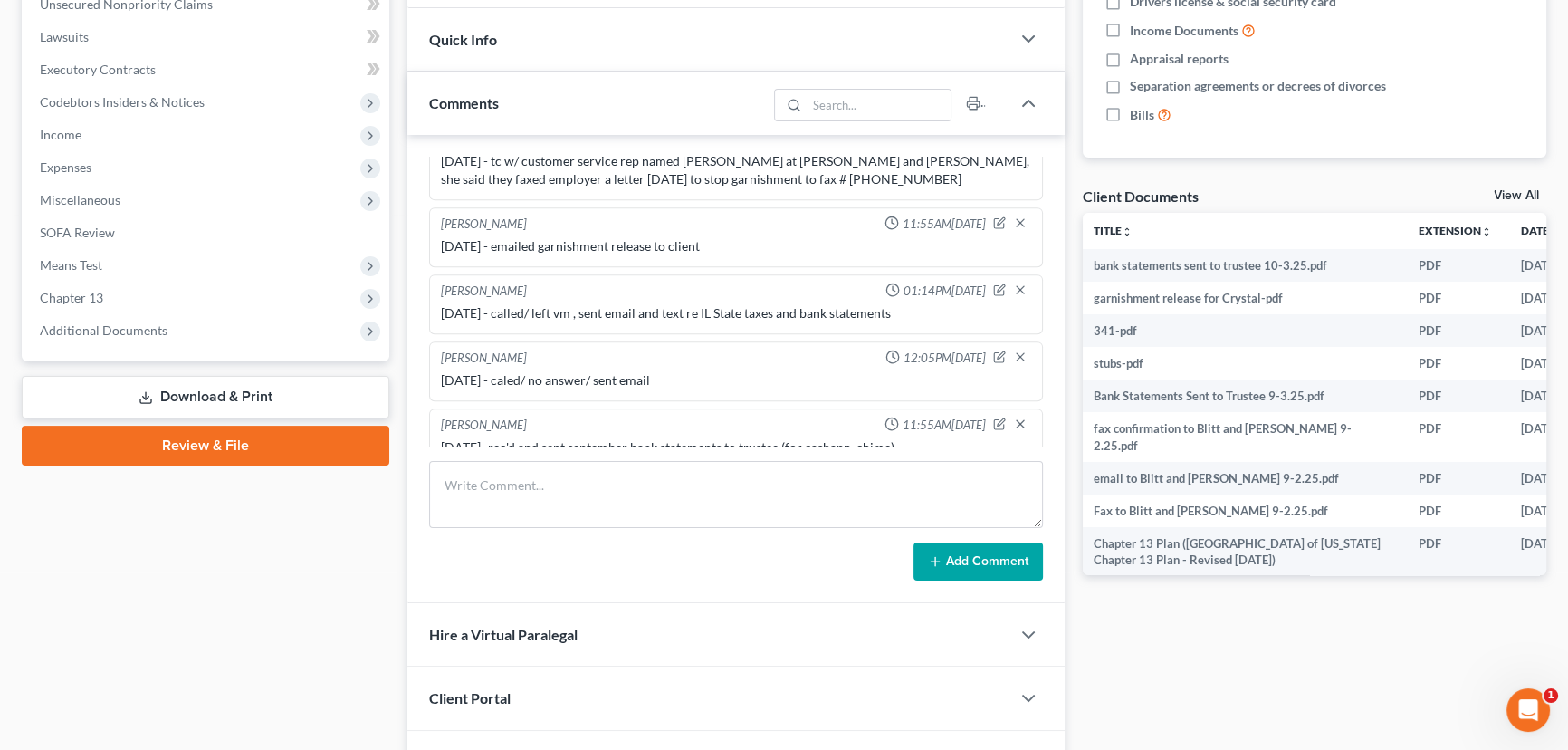
scroll to position [0, 0]
click at [218, 320] on span "Additional Documents" at bounding box center [207, 330] width 364 height 33
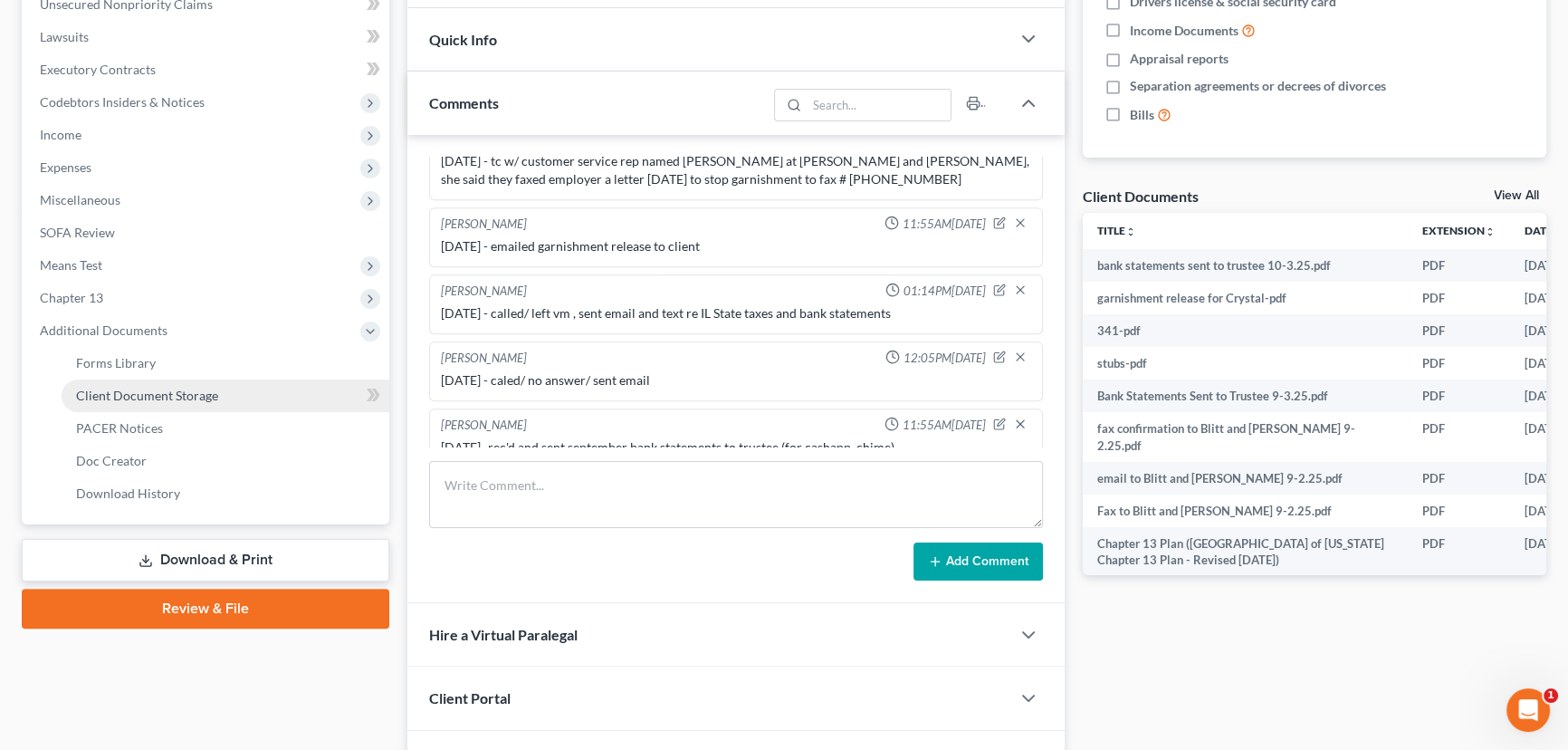
click at [222, 397] on link "Client Document Storage" at bounding box center [225, 396] width 328 height 33
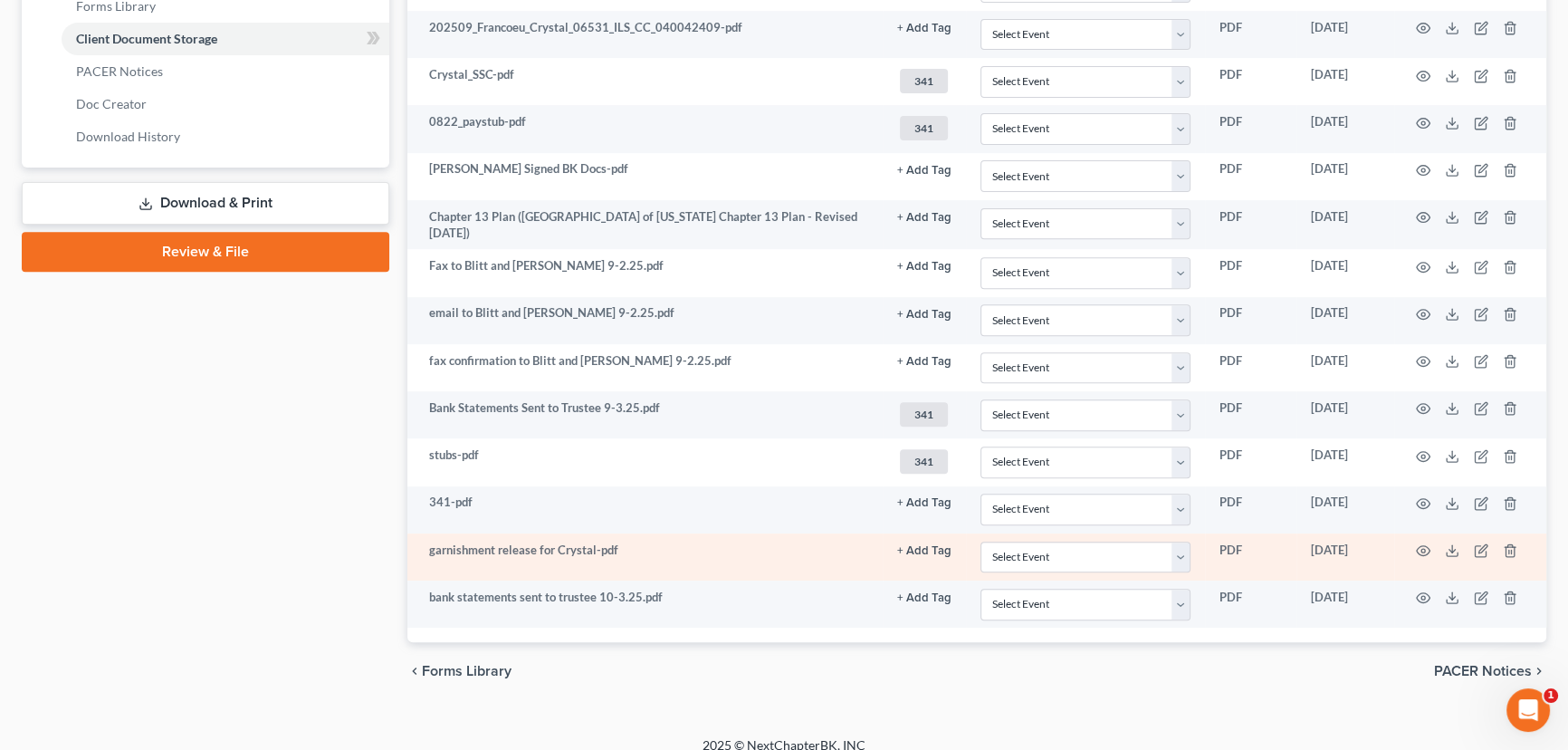
scroll to position [862, 0]
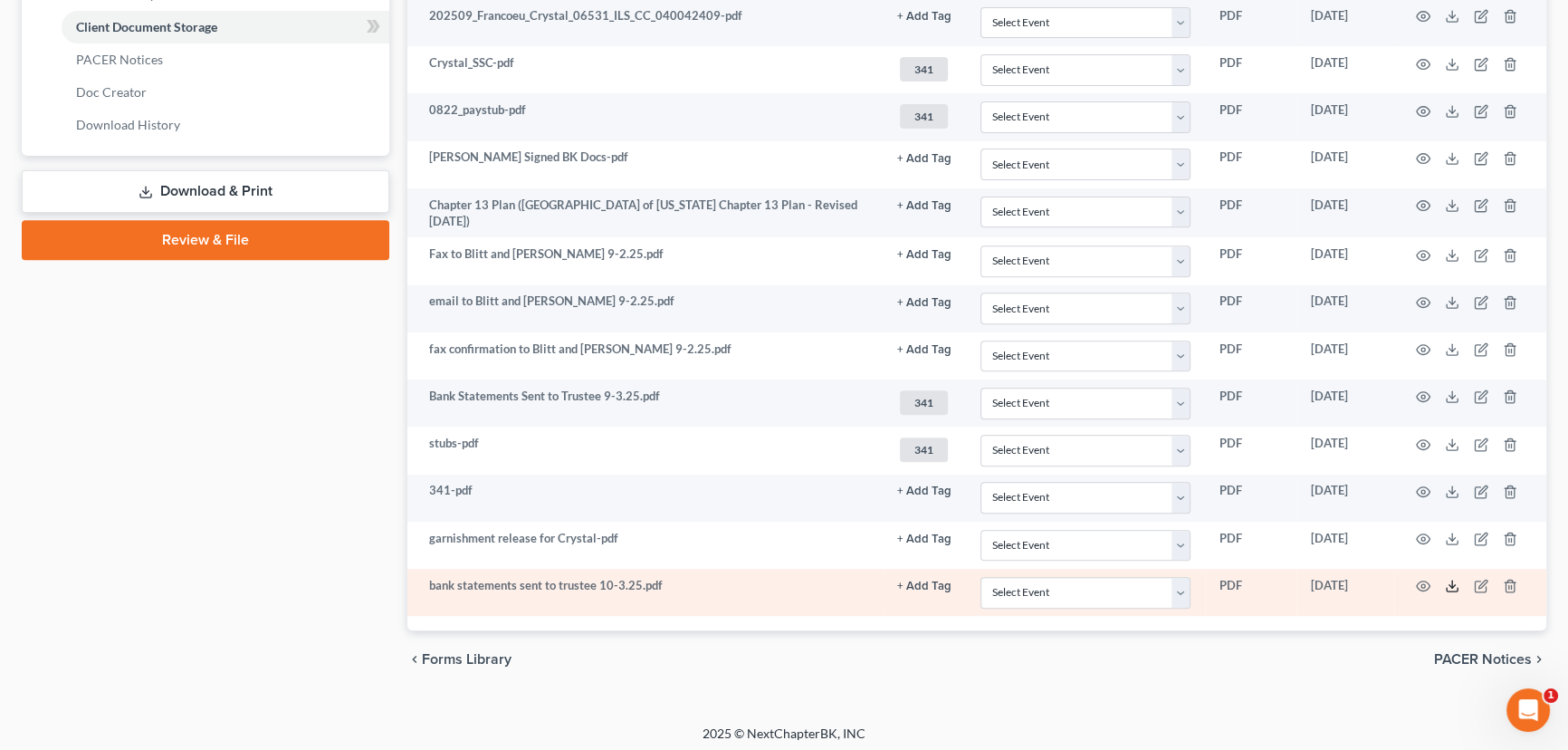
click at [1351, 580] on line at bounding box center [1451, 584] width 0 height 7
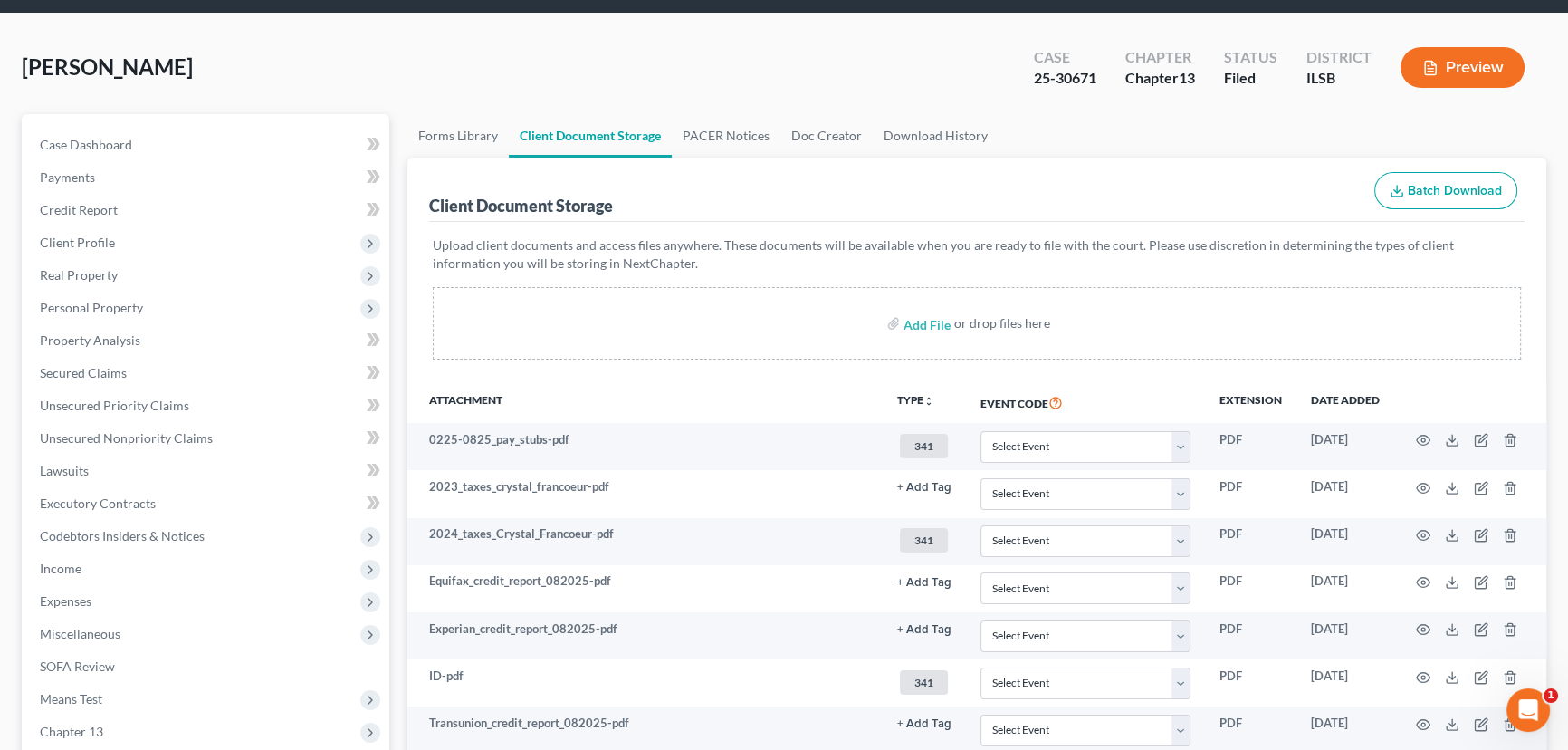
scroll to position [0, 0]
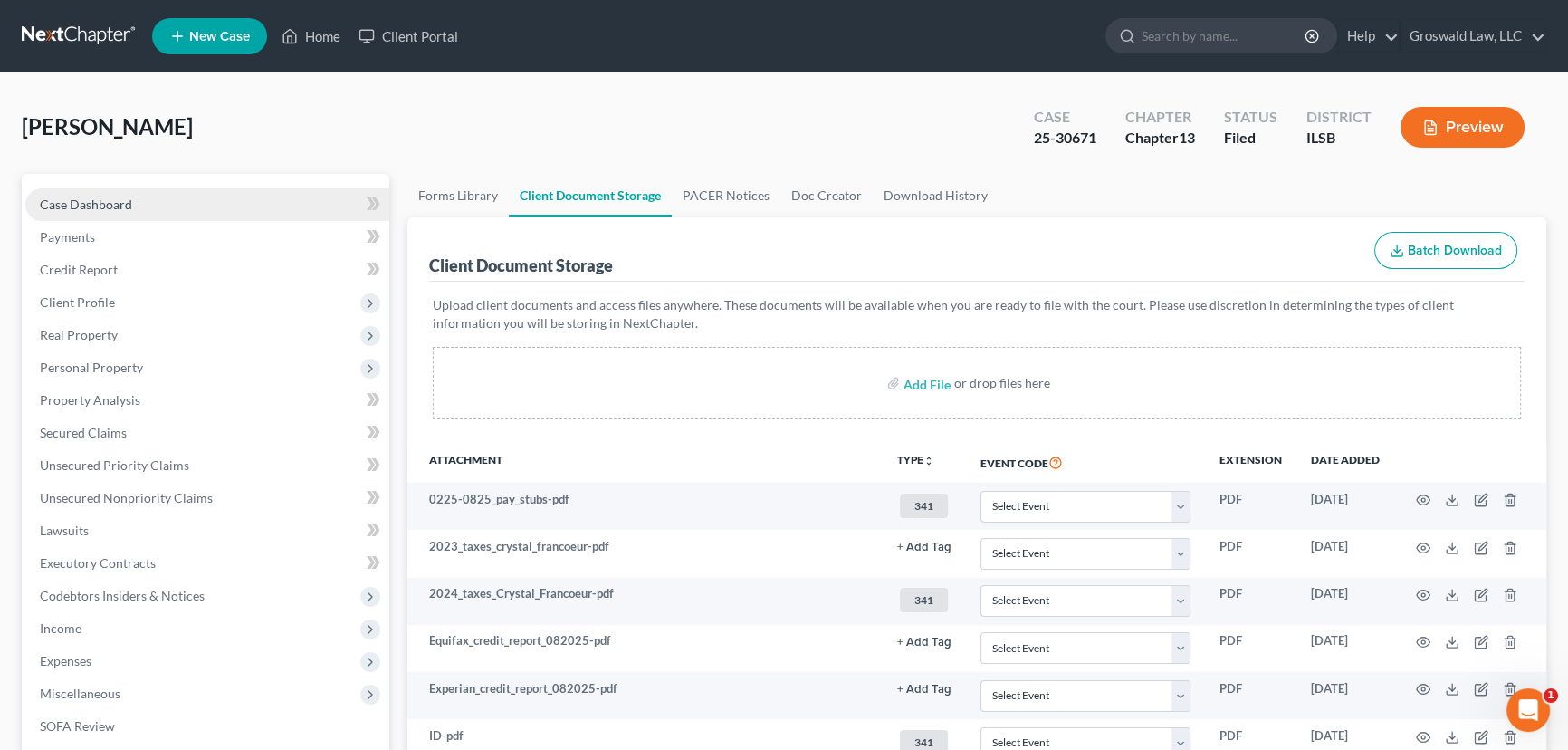
click at [238, 211] on link "Case Dashboard" at bounding box center [207, 205] width 364 height 33
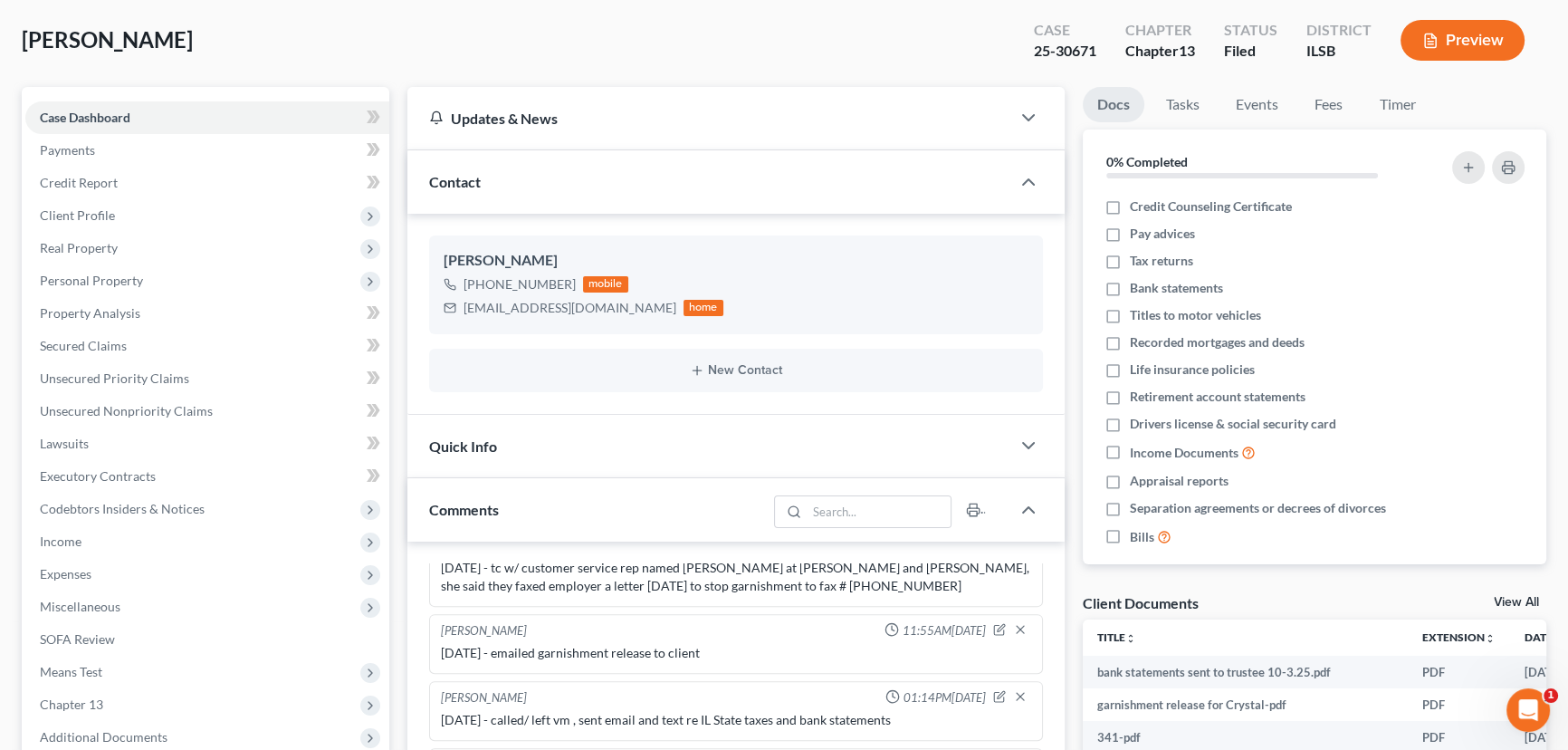
scroll to position [494, 0]
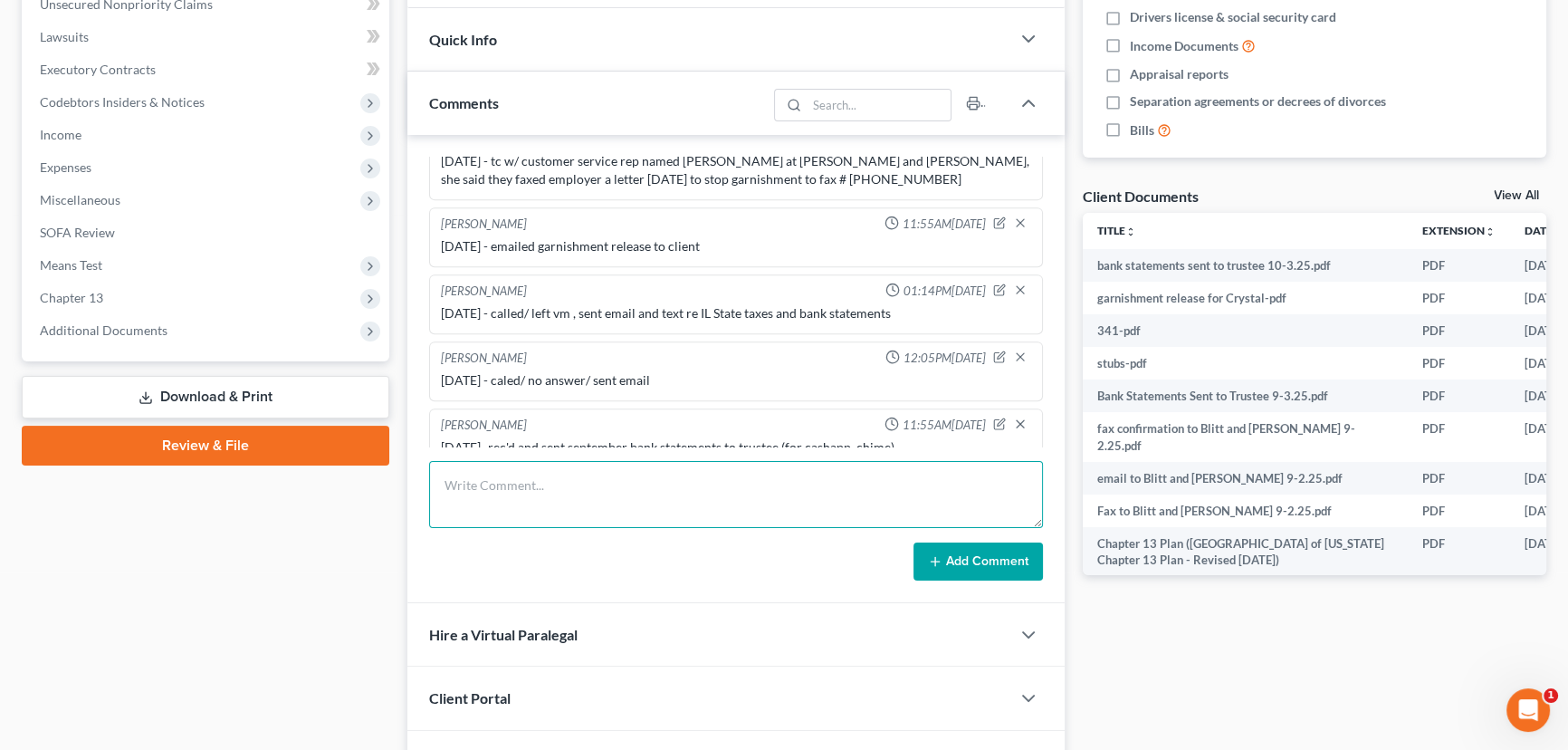
click at [688, 504] on textarea at bounding box center [736, 494] width 614 height 67
type textarea "[DATE] - tc w/ client, prepped for court"
click at [953, 551] on button "Add Comment" at bounding box center [977, 561] width 129 height 38
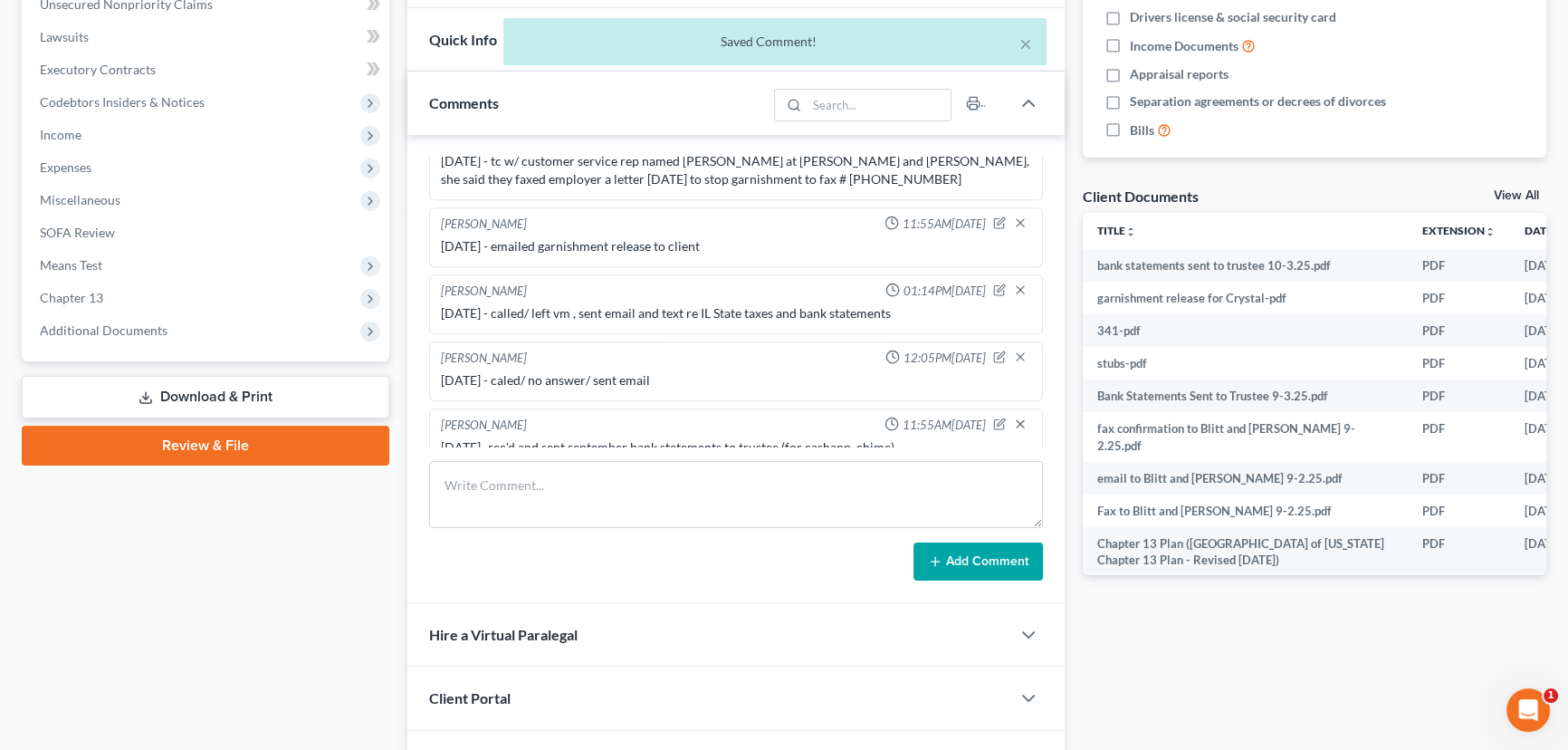
scroll to position [1147, 0]
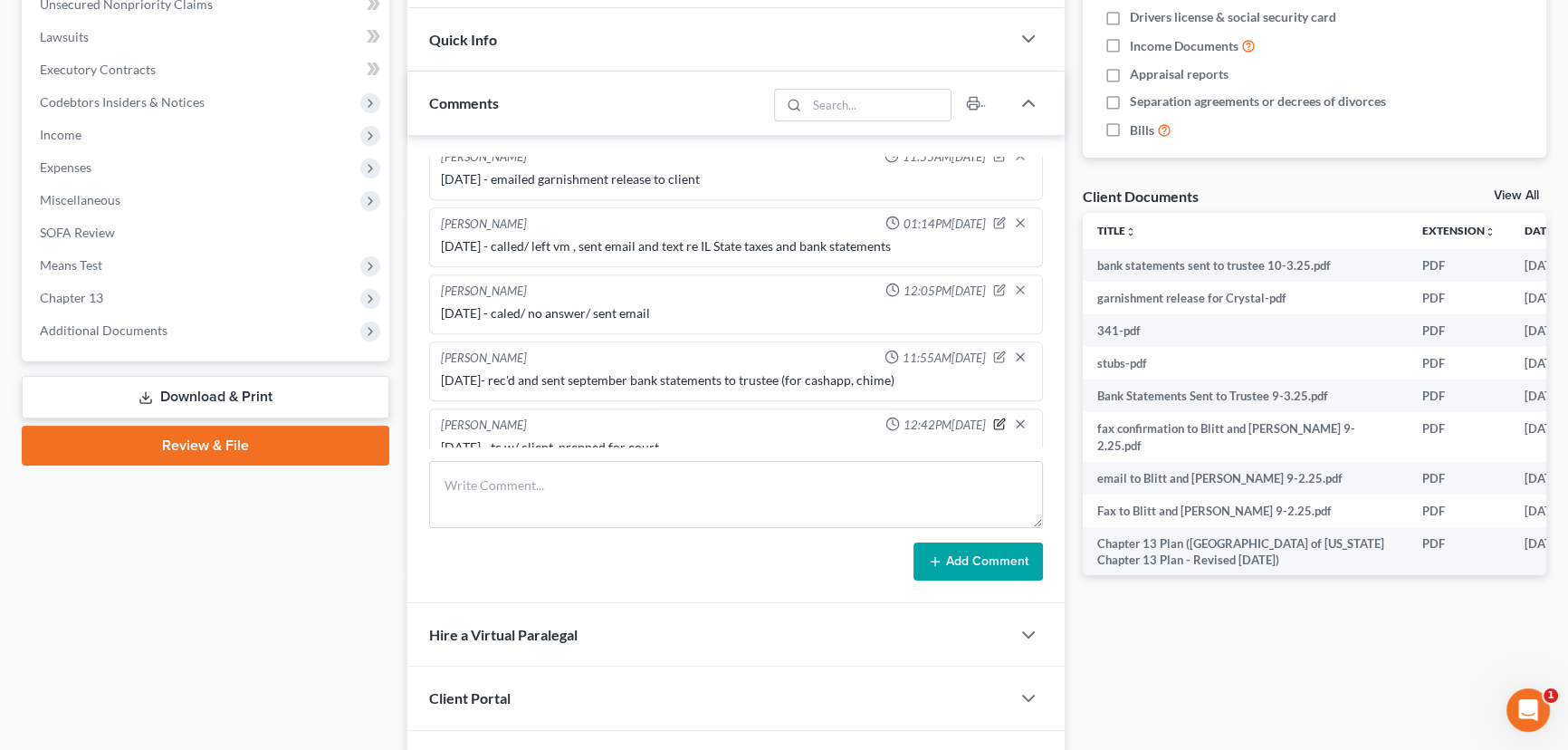
click at [993, 418] on icon "button" at bounding box center [999, 424] width 13 height 13
click at [914, 438] on textarea "[DATE] - tc w/ client, prepped for court" at bounding box center [735, 471] width 590 height 67
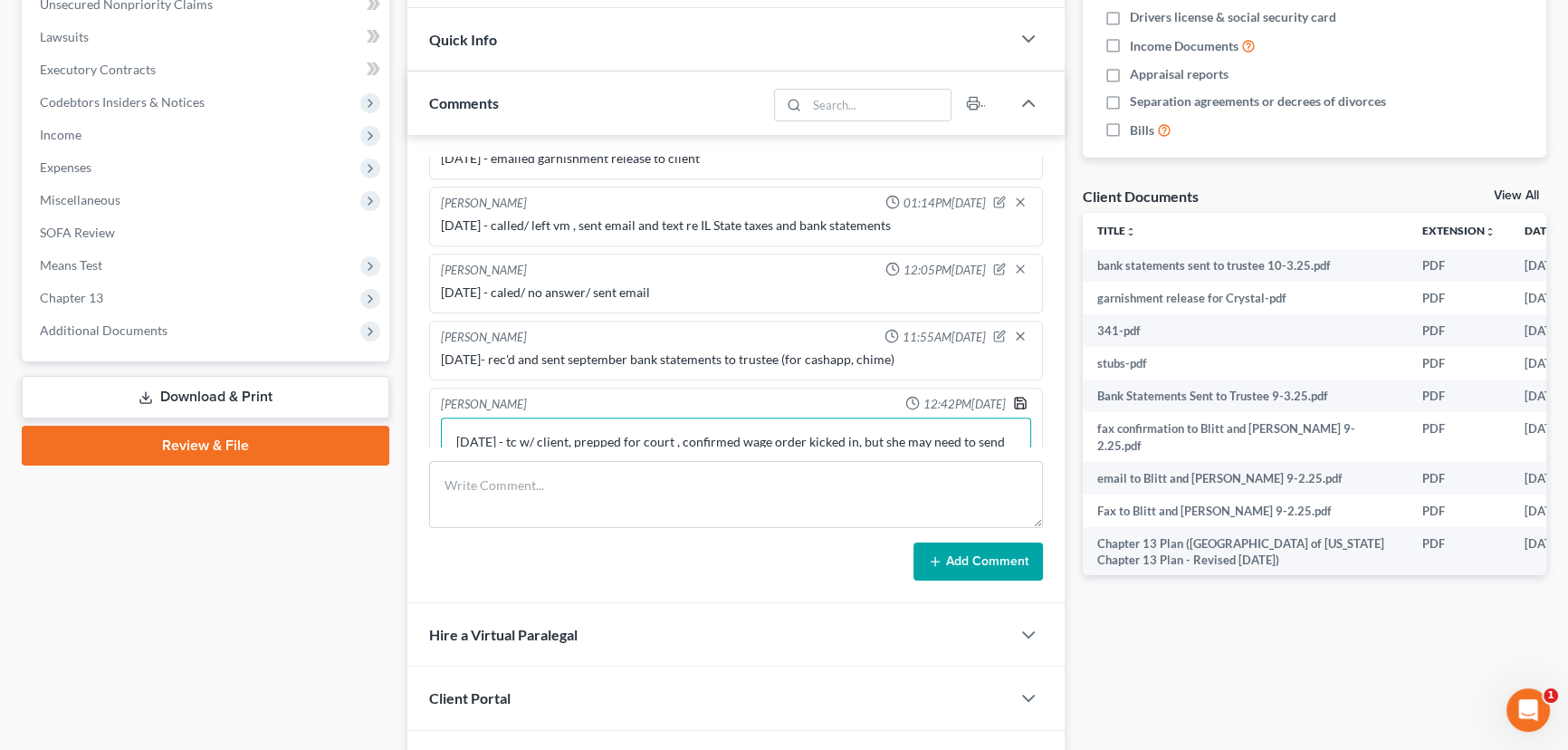
type textarea "[DATE] - tc w/ client, prepped for court , confirmed wage order kicked in, but …"
click at [1017, 397] on polyline "button" at bounding box center [1018, 398] width 5 height 3
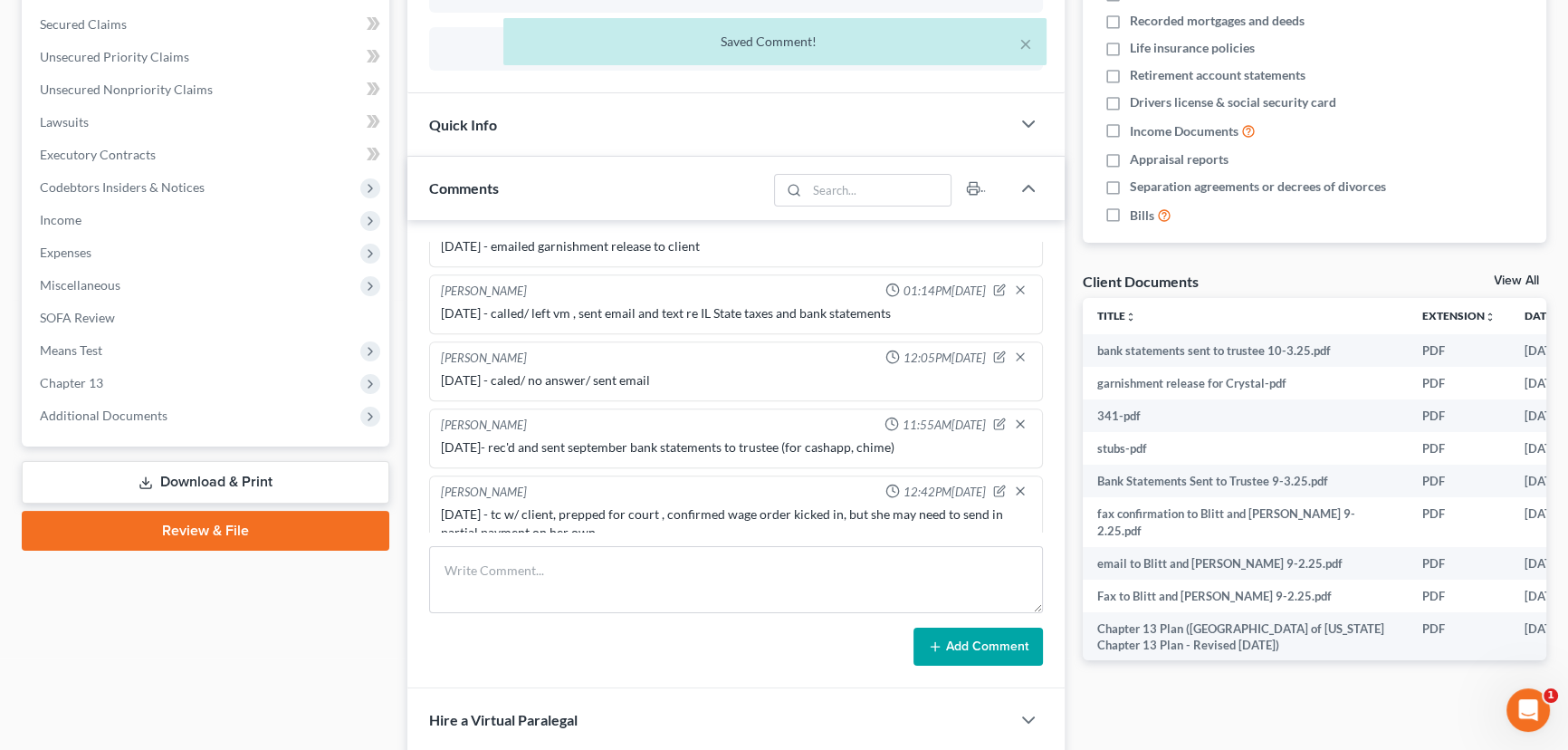
scroll to position [0, 0]
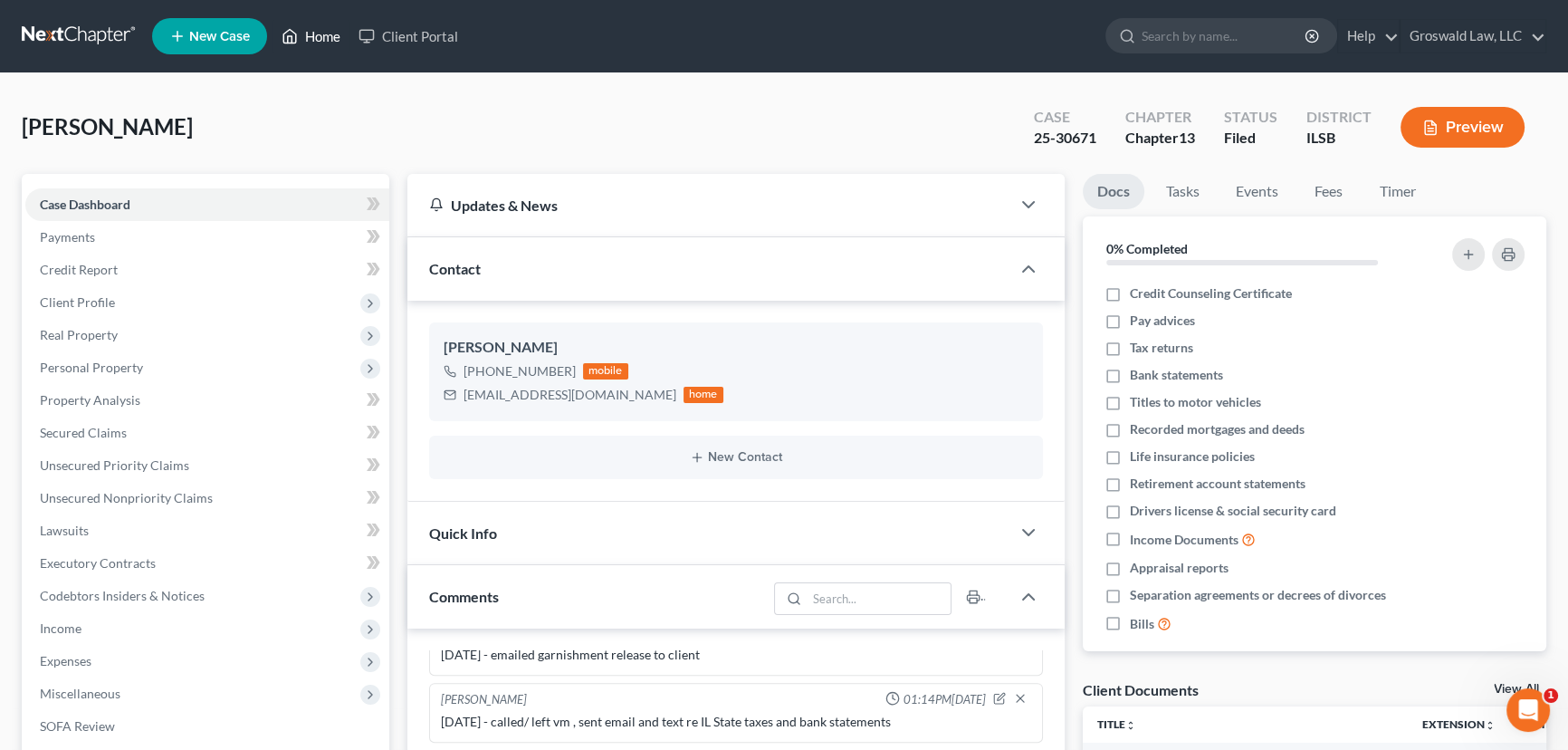
click at [330, 40] on link "Home" at bounding box center [311, 37] width 77 height 33
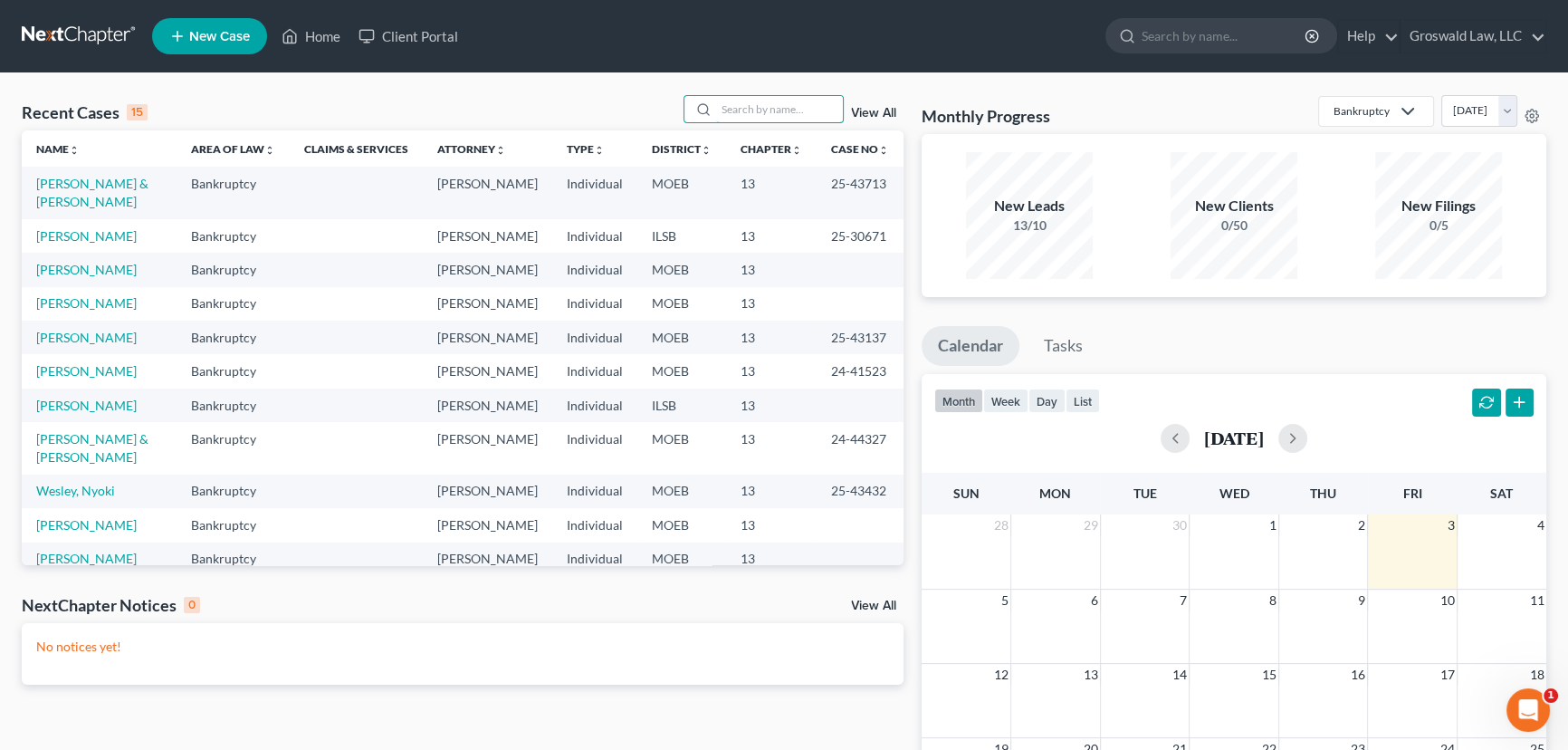
drag, startPoint x: 741, startPoint y: 106, endPoint x: 651, endPoint y: 111, distance: 90.1
click at [742, 106] on input "search" at bounding box center [779, 109] width 127 height 27
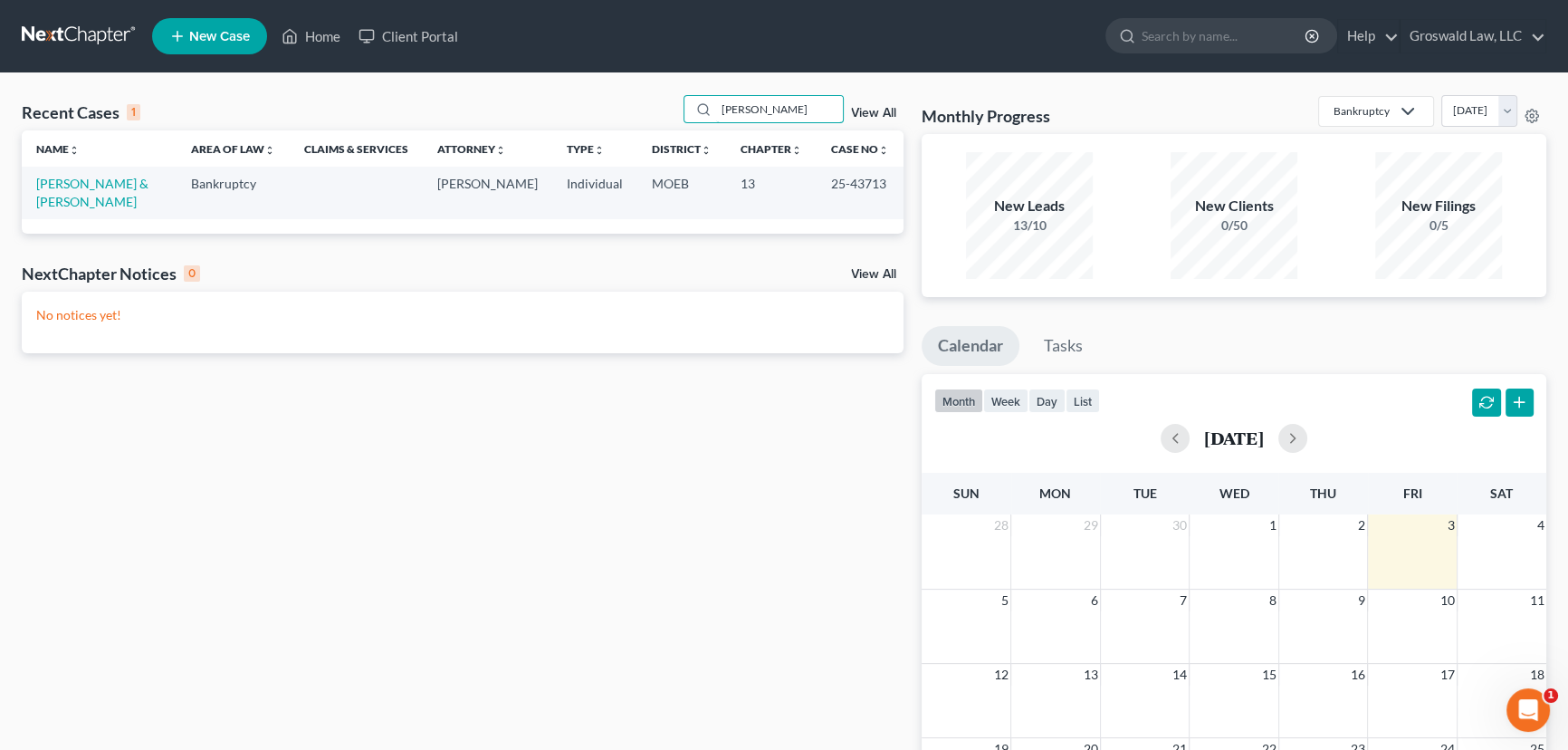
type input "[PERSON_NAME]"
click at [81, 185] on link "[PERSON_NAME] & [PERSON_NAME]" at bounding box center [92, 192] width 112 height 34
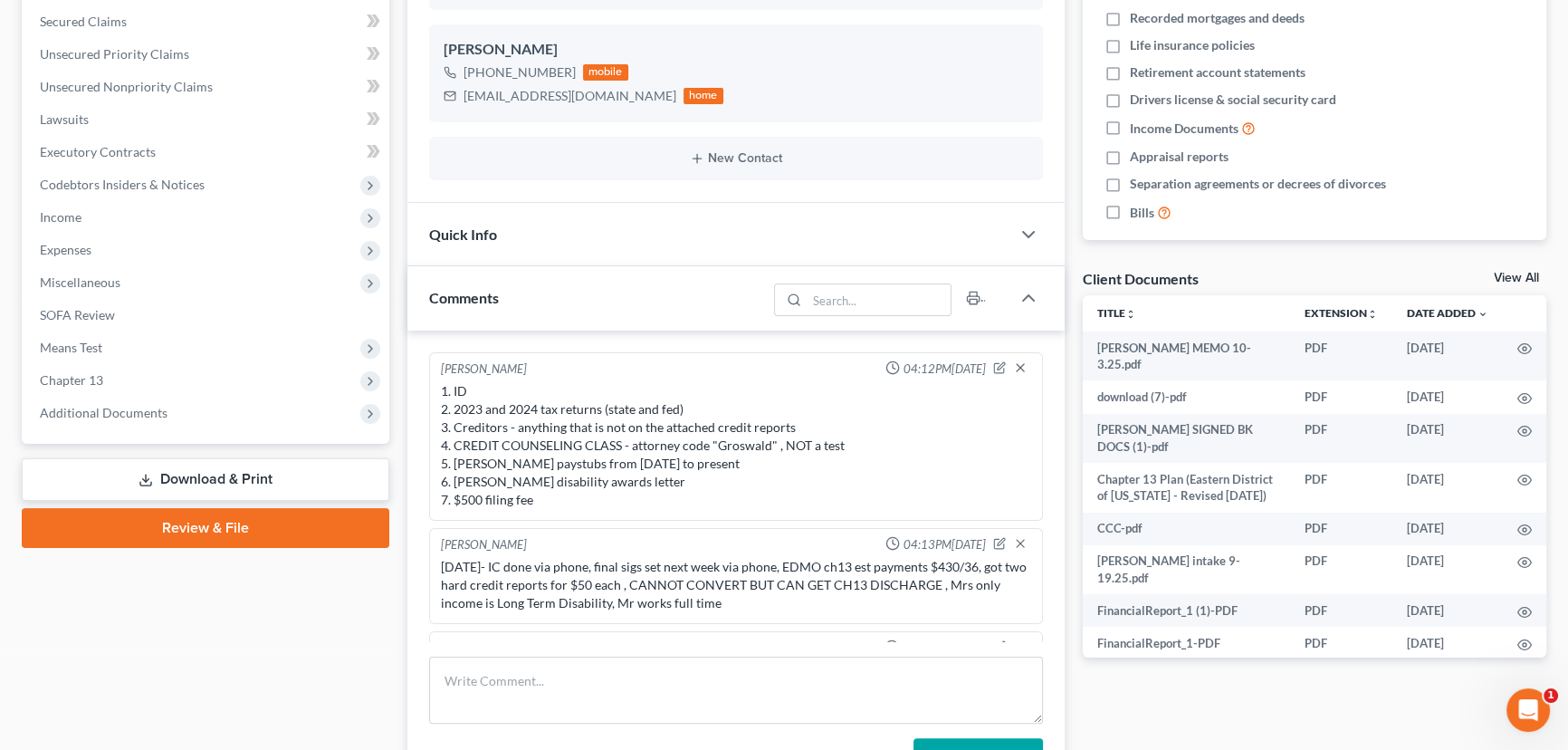
scroll to position [381, 0]
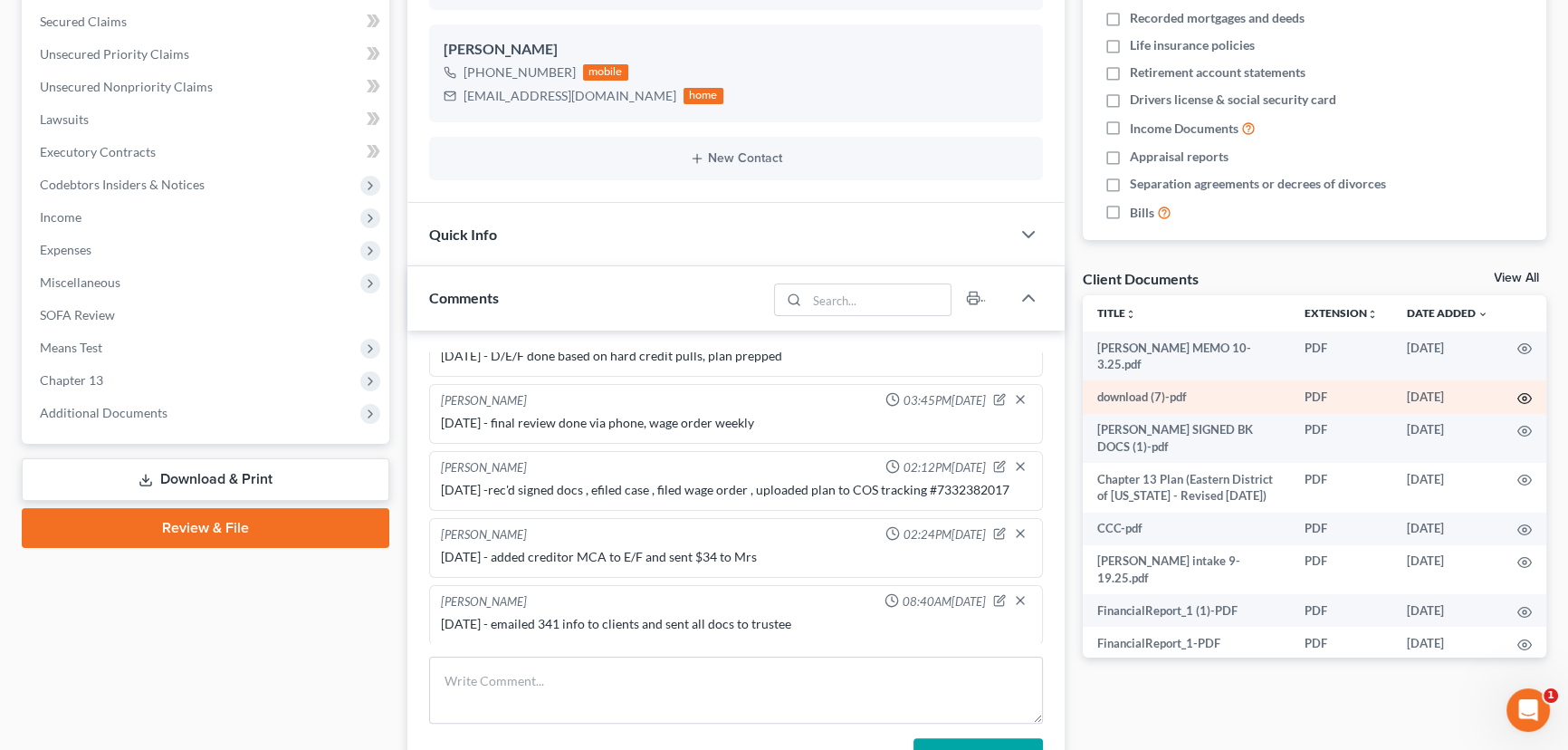
click at [1351, 397] on circle "button" at bounding box center [1524, 398] width 4 height 4
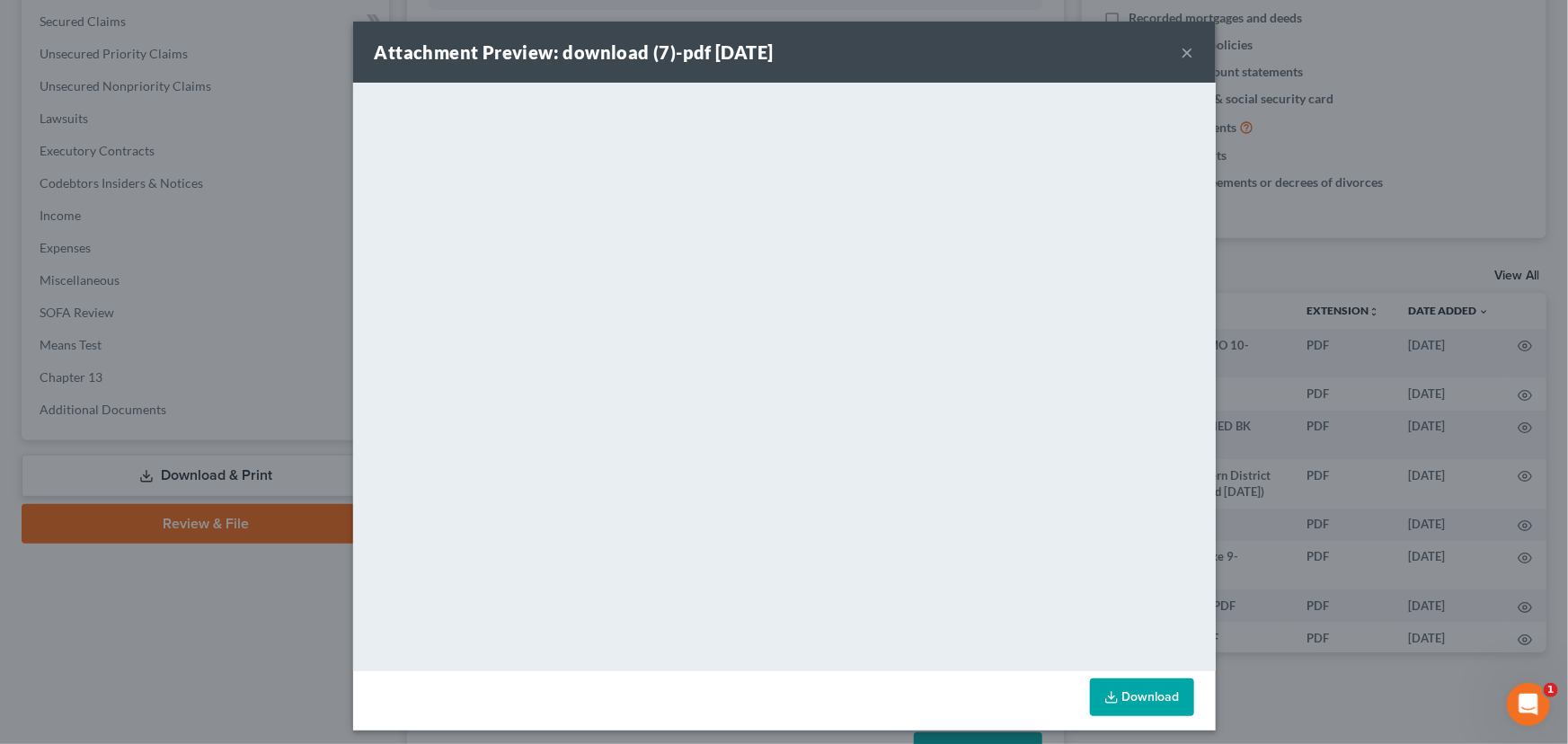
click at [1186, 52] on button "×" at bounding box center [1187, 52] width 13 height 22
